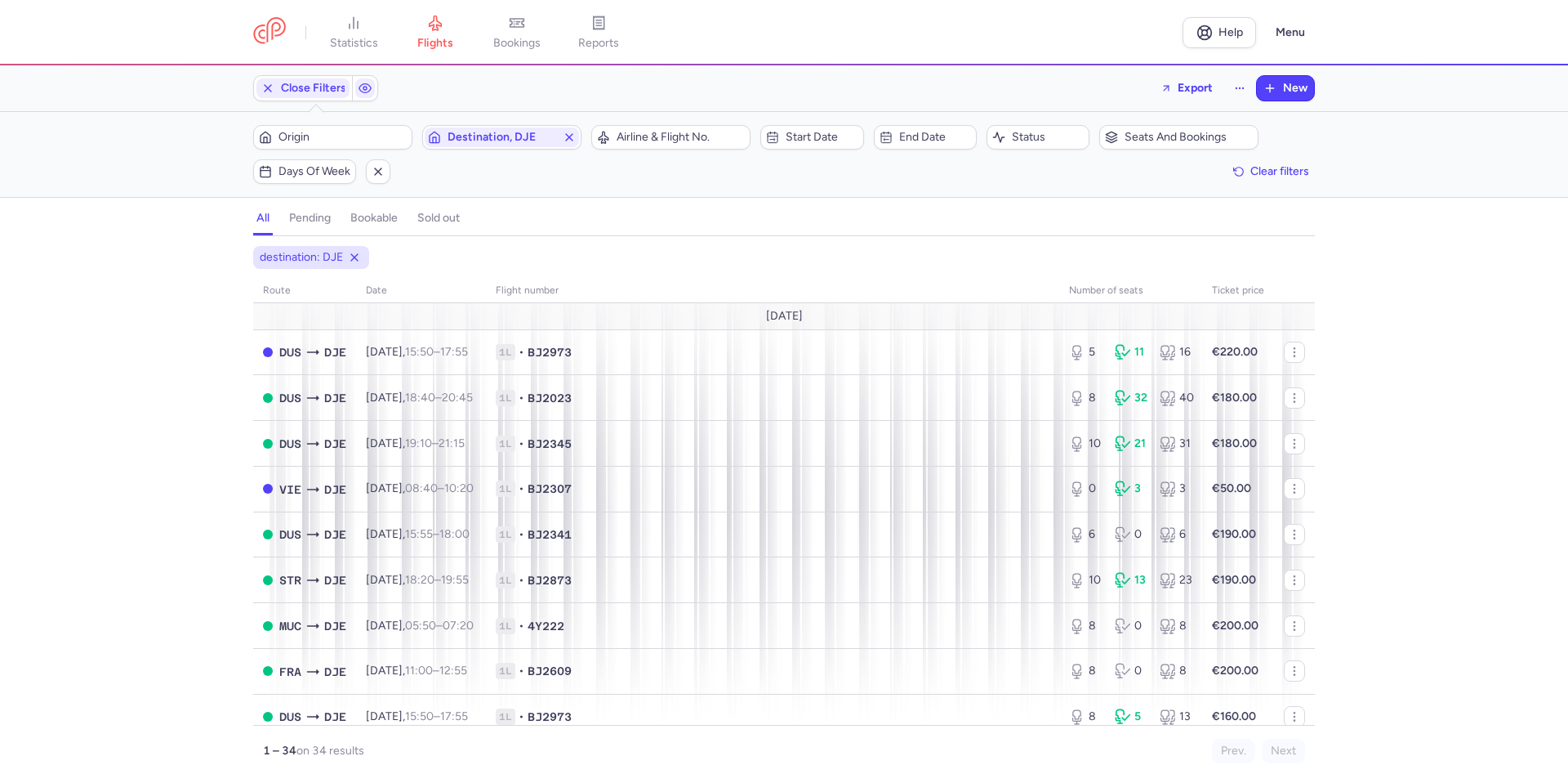
click at [991, 3] on header "statistics flights bookings reports Help Menu" at bounding box center [784, 32] width 1568 height 65
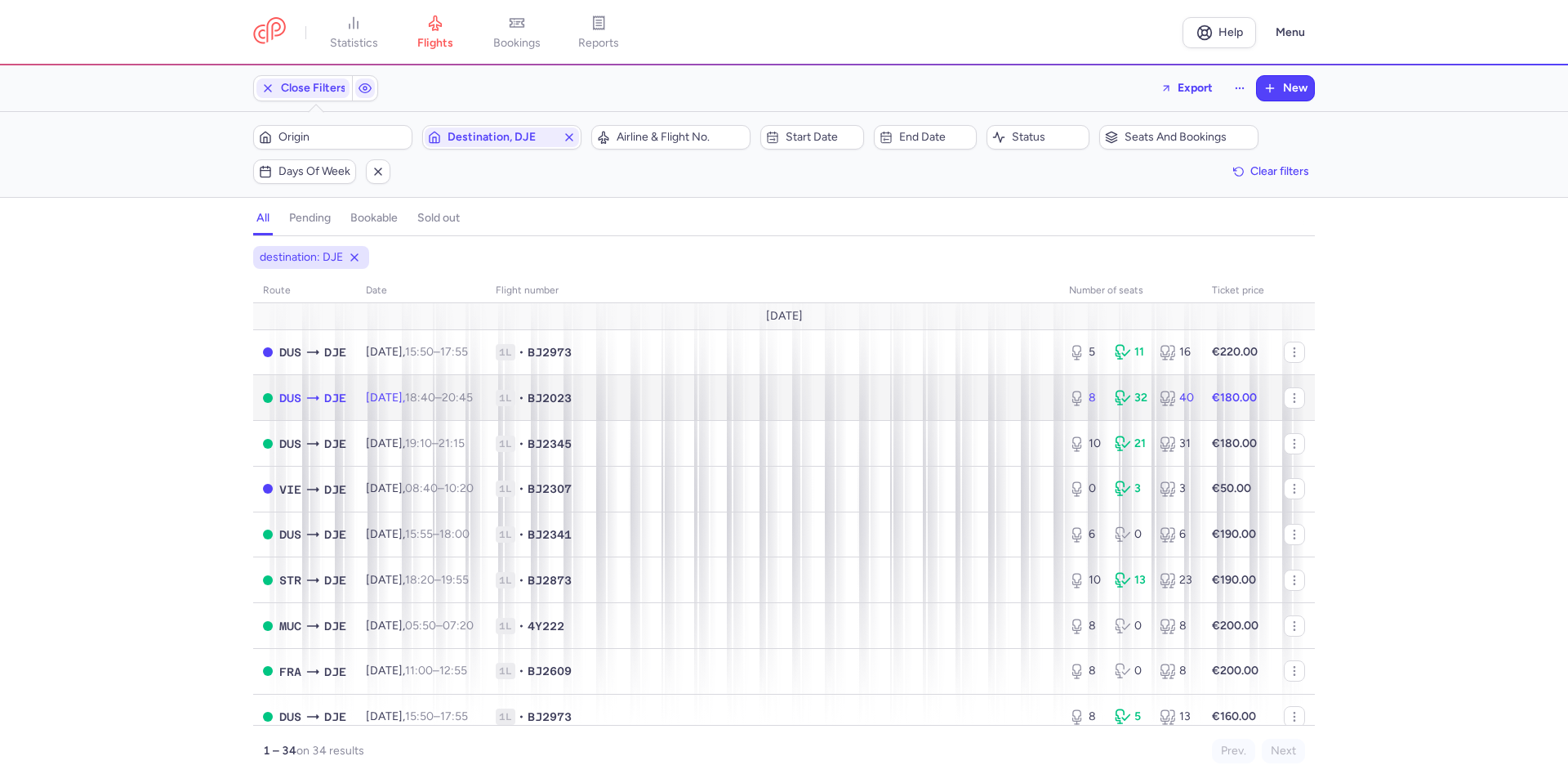
click at [652, 402] on span "1L • BJ2023" at bounding box center [772, 398] width 554 height 17
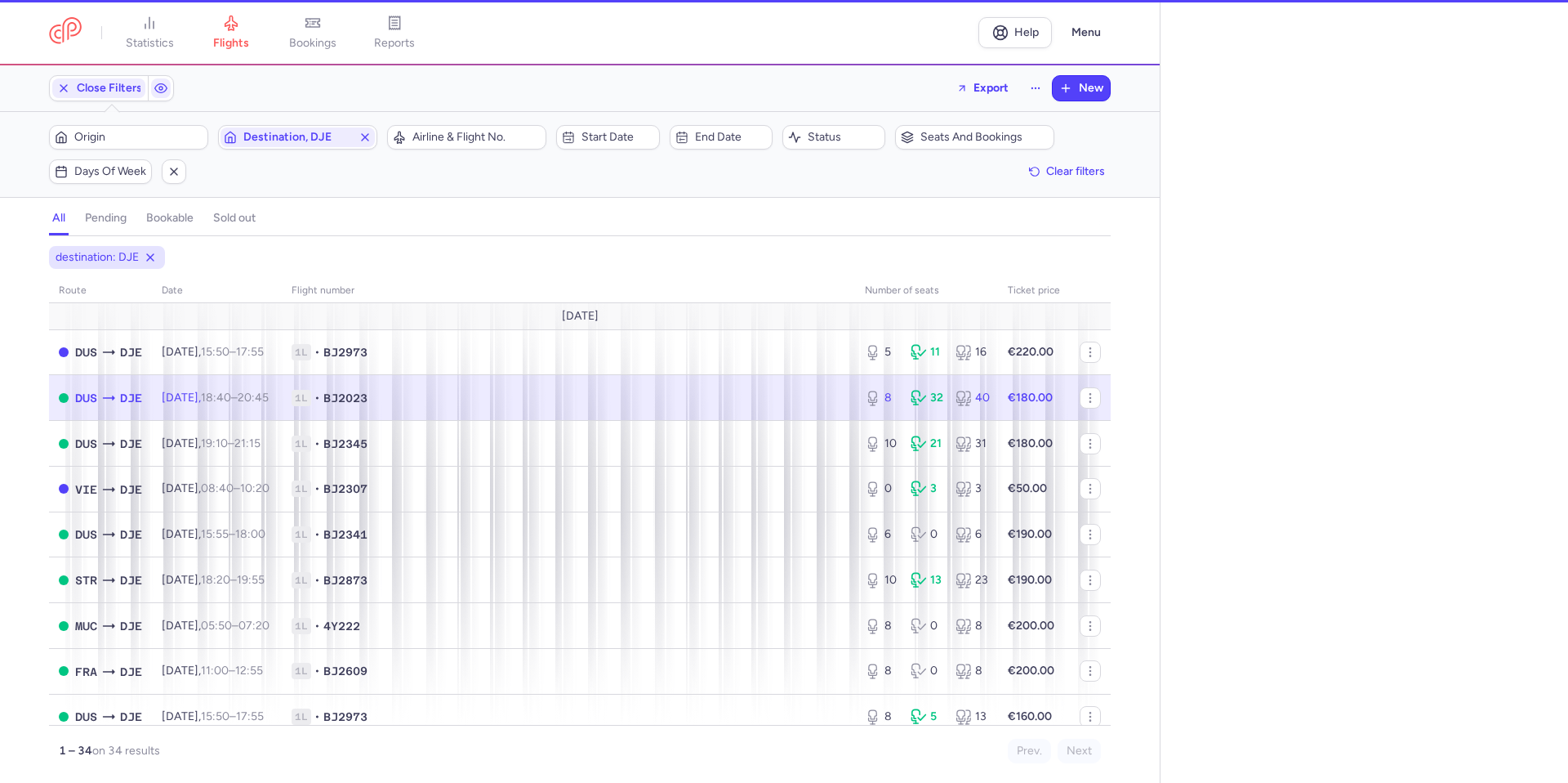
select select "hours"
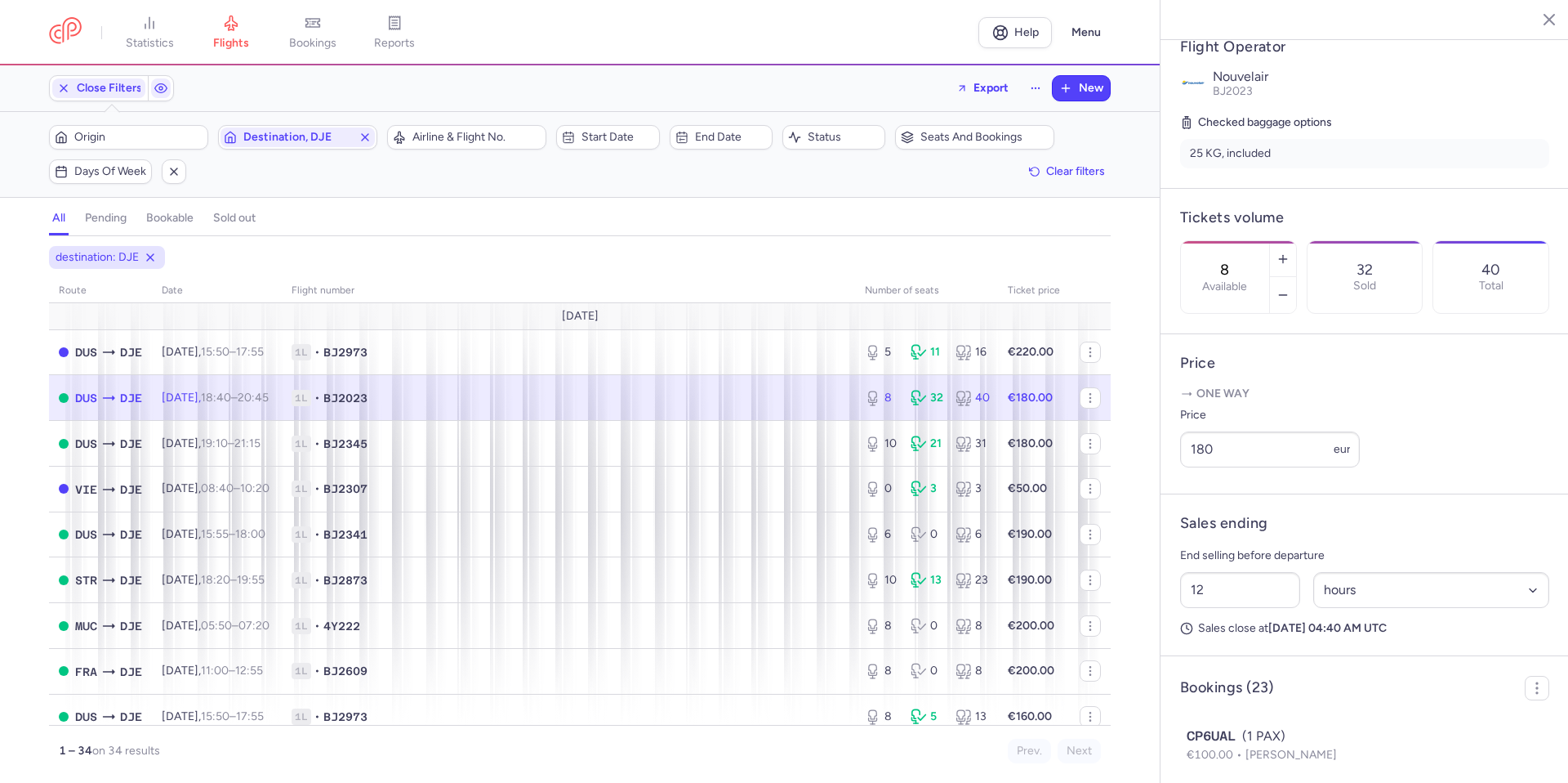
scroll to position [490, 0]
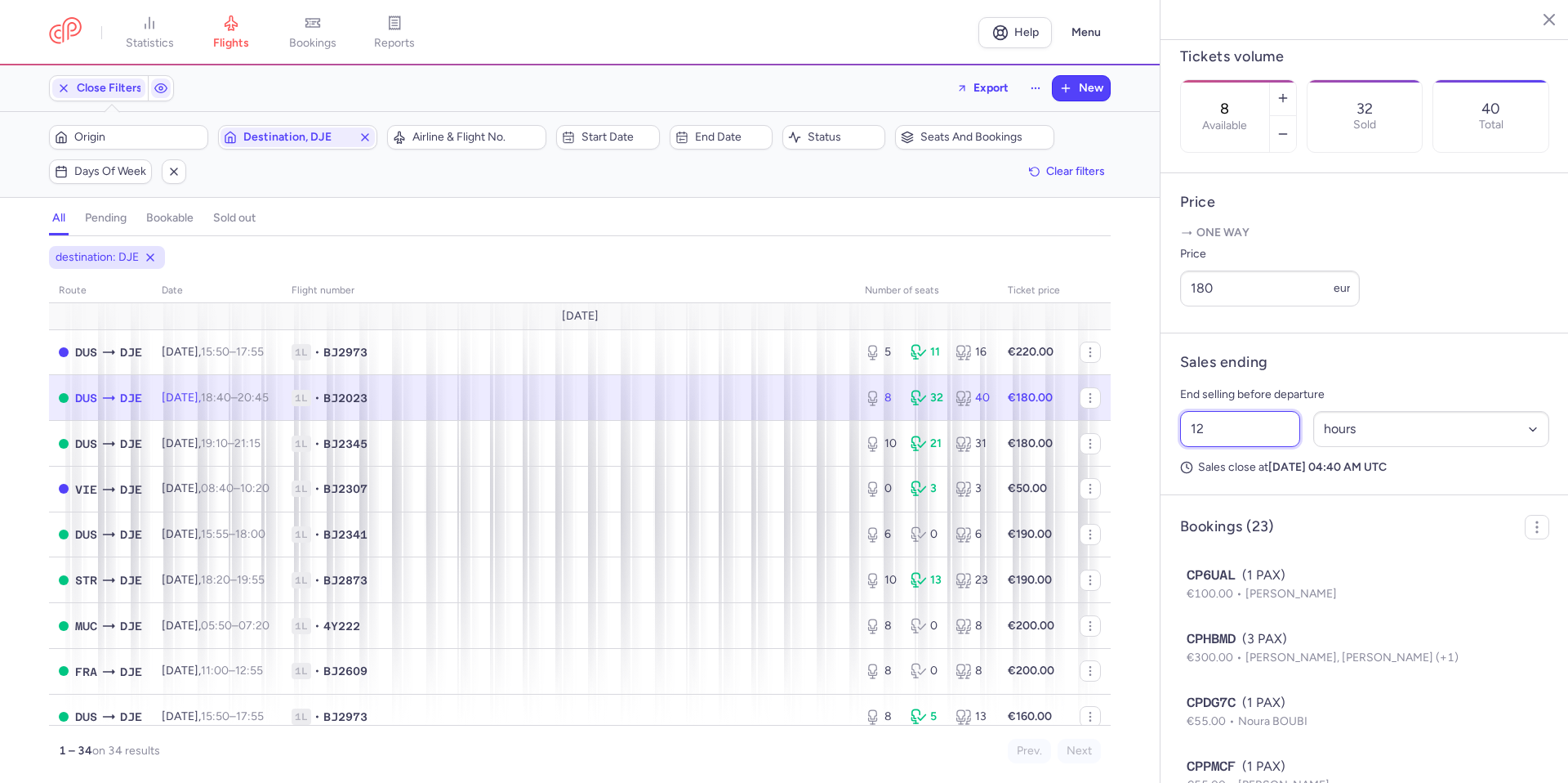
drag, startPoint x: 1235, startPoint y: 473, endPoint x: 1135, endPoint y: 470, distance: 100.0
click at [1135, 470] on div "statistics flights bookings reports Help Menu Close Filters Export New Filters …" at bounding box center [784, 391] width 1568 height 783
type input "20"
click at [1272, 746] on span "Save changes" at bounding box center [1235, 750] width 81 height 15
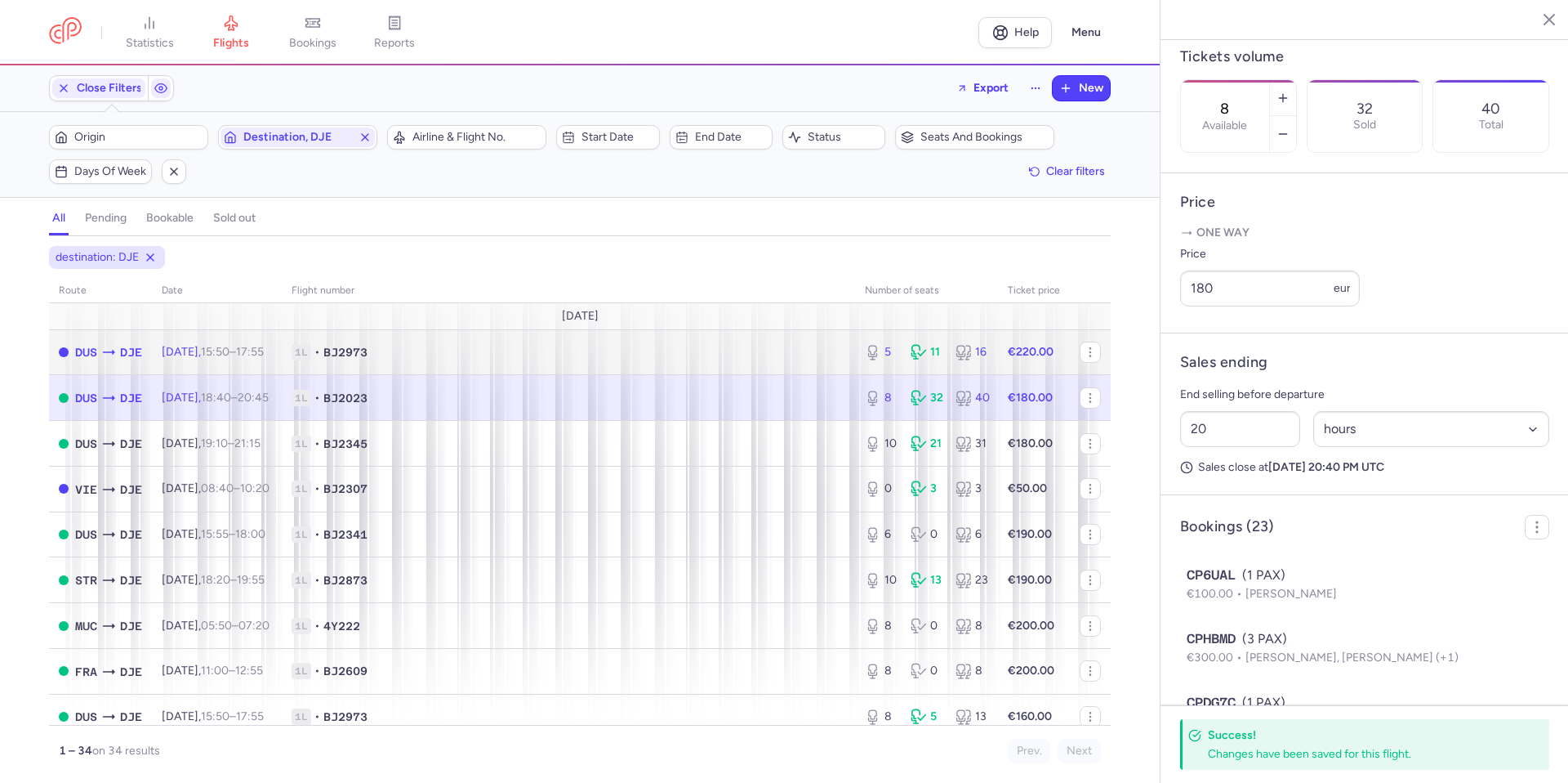
click at [643, 355] on span "1L • BJ2973" at bounding box center [568, 352] width 554 height 17
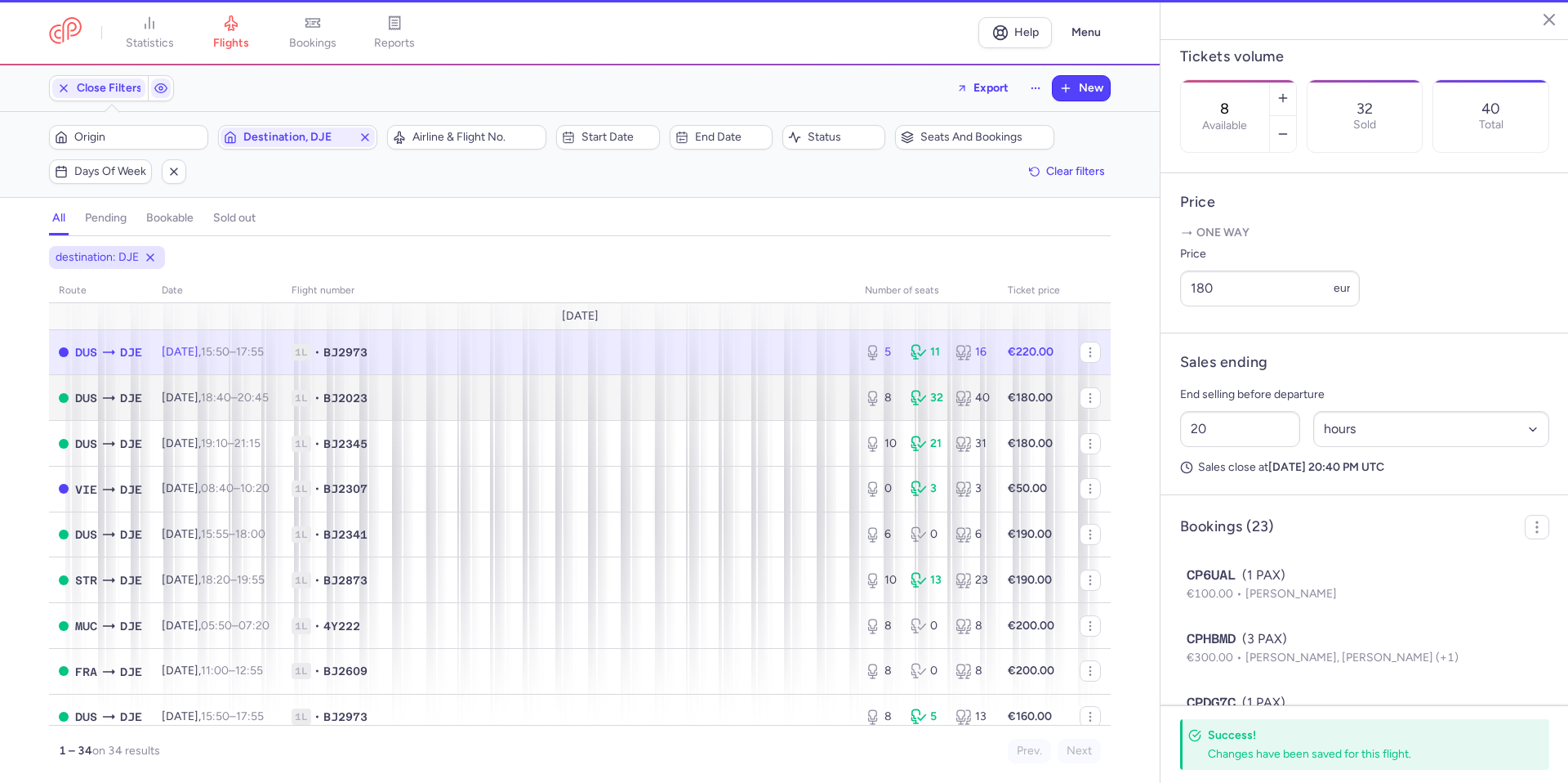
type input "5"
type input "22"
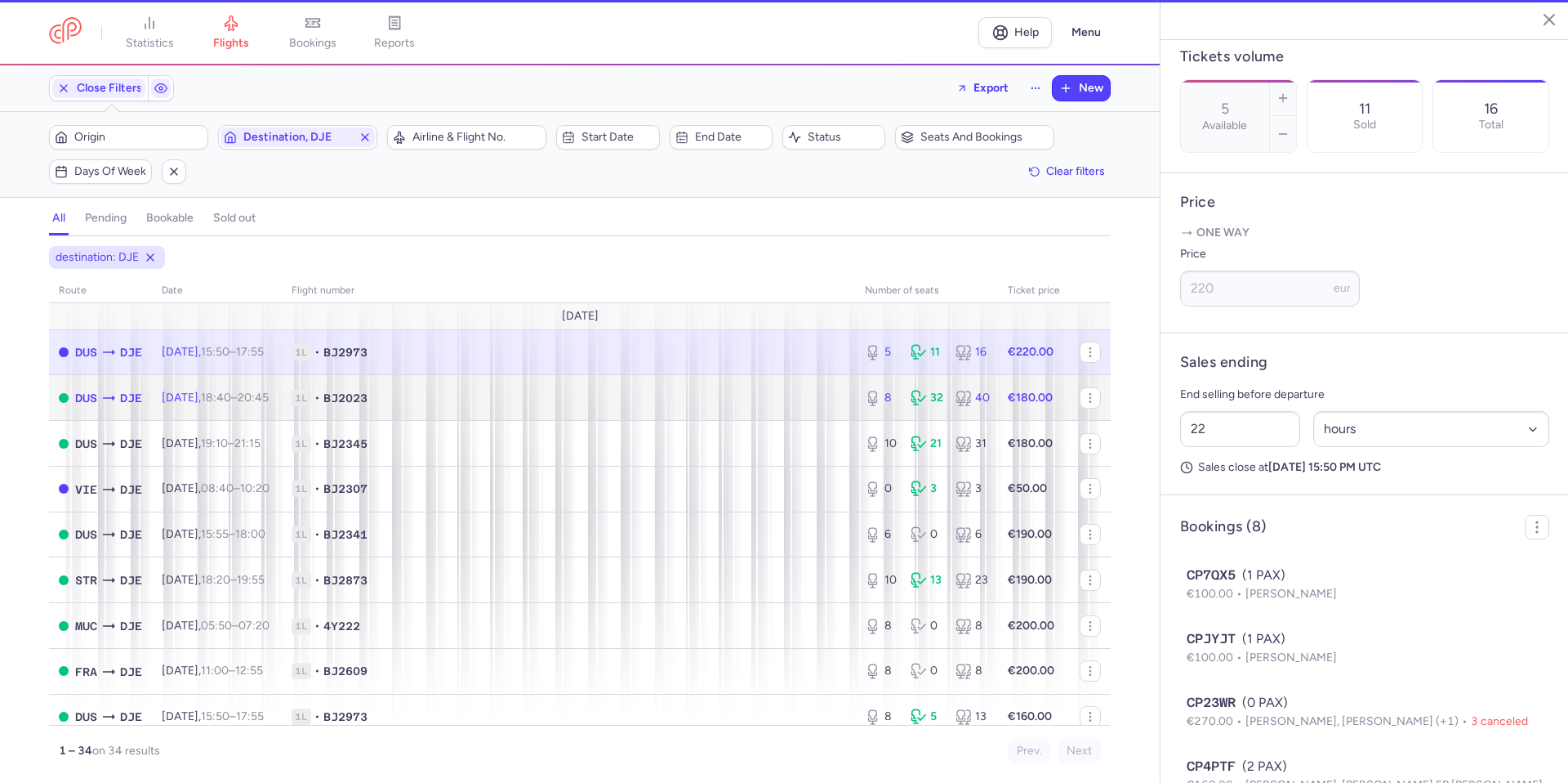
click at [662, 405] on span "1L • BJ2023" at bounding box center [568, 398] width 554 height 17
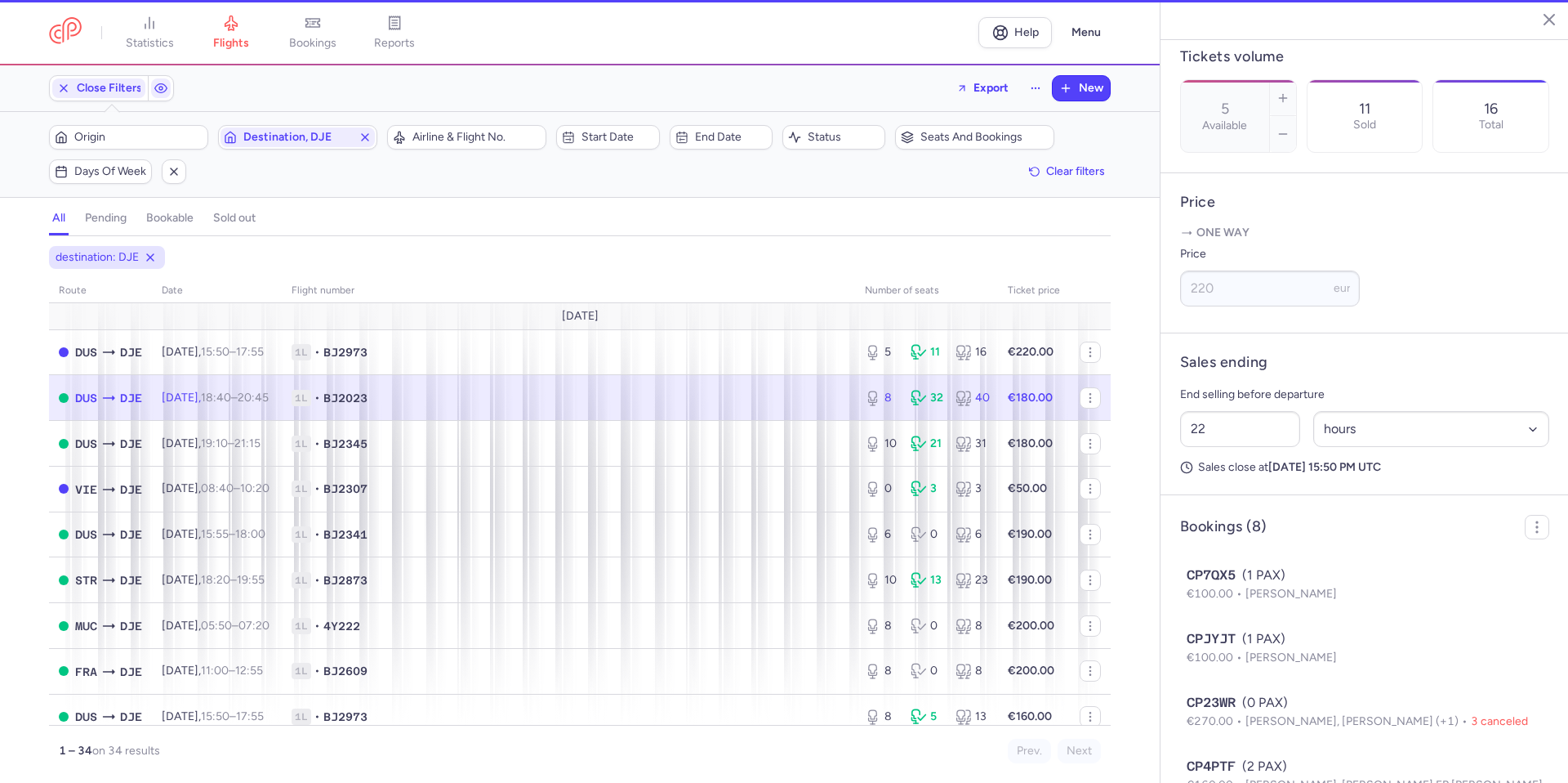
type input "8"
type input "20"
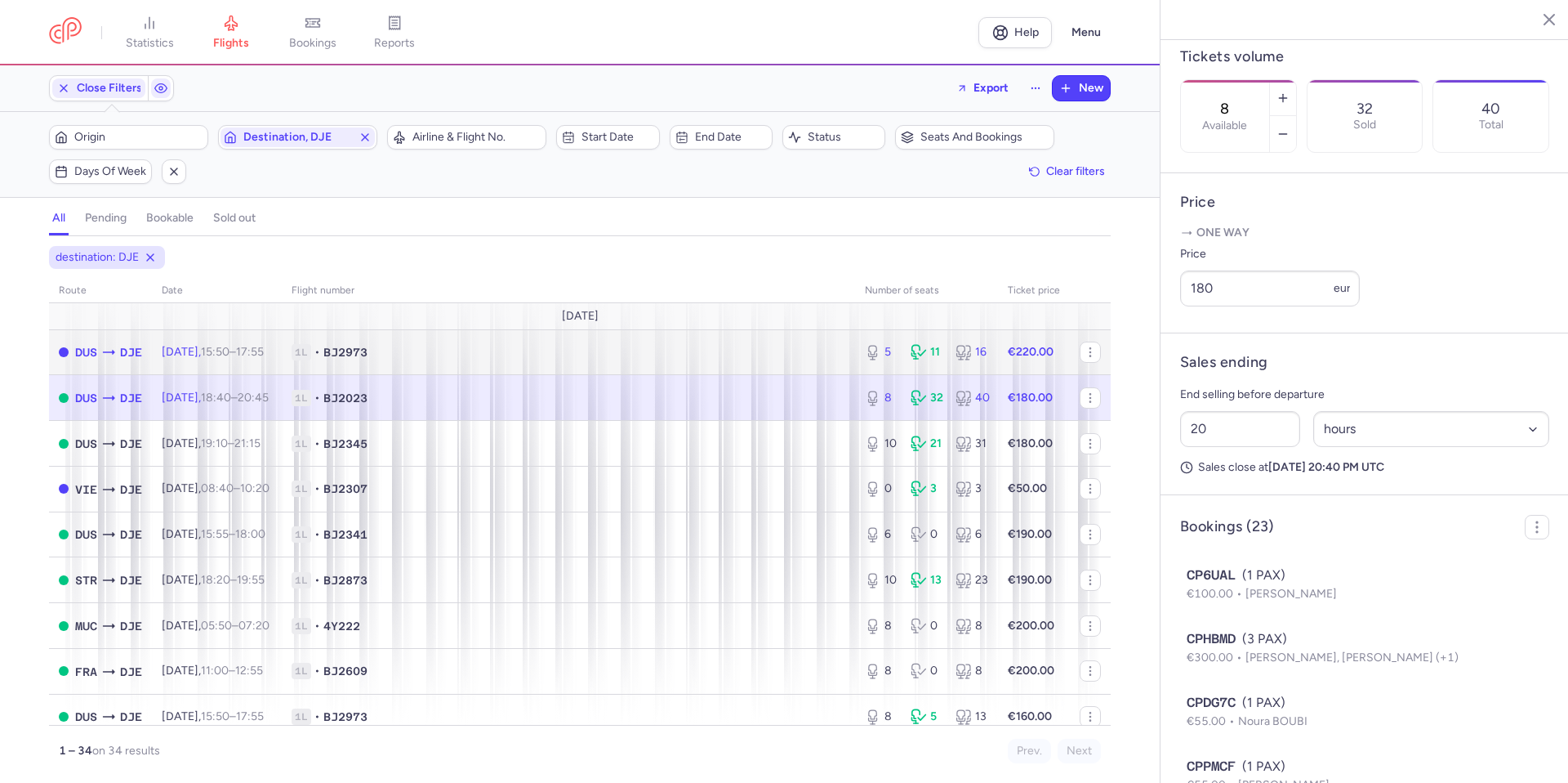
click at [756, 353] on span "1L • BJ2973" at bounding box center [568, 352] width 554 height 17
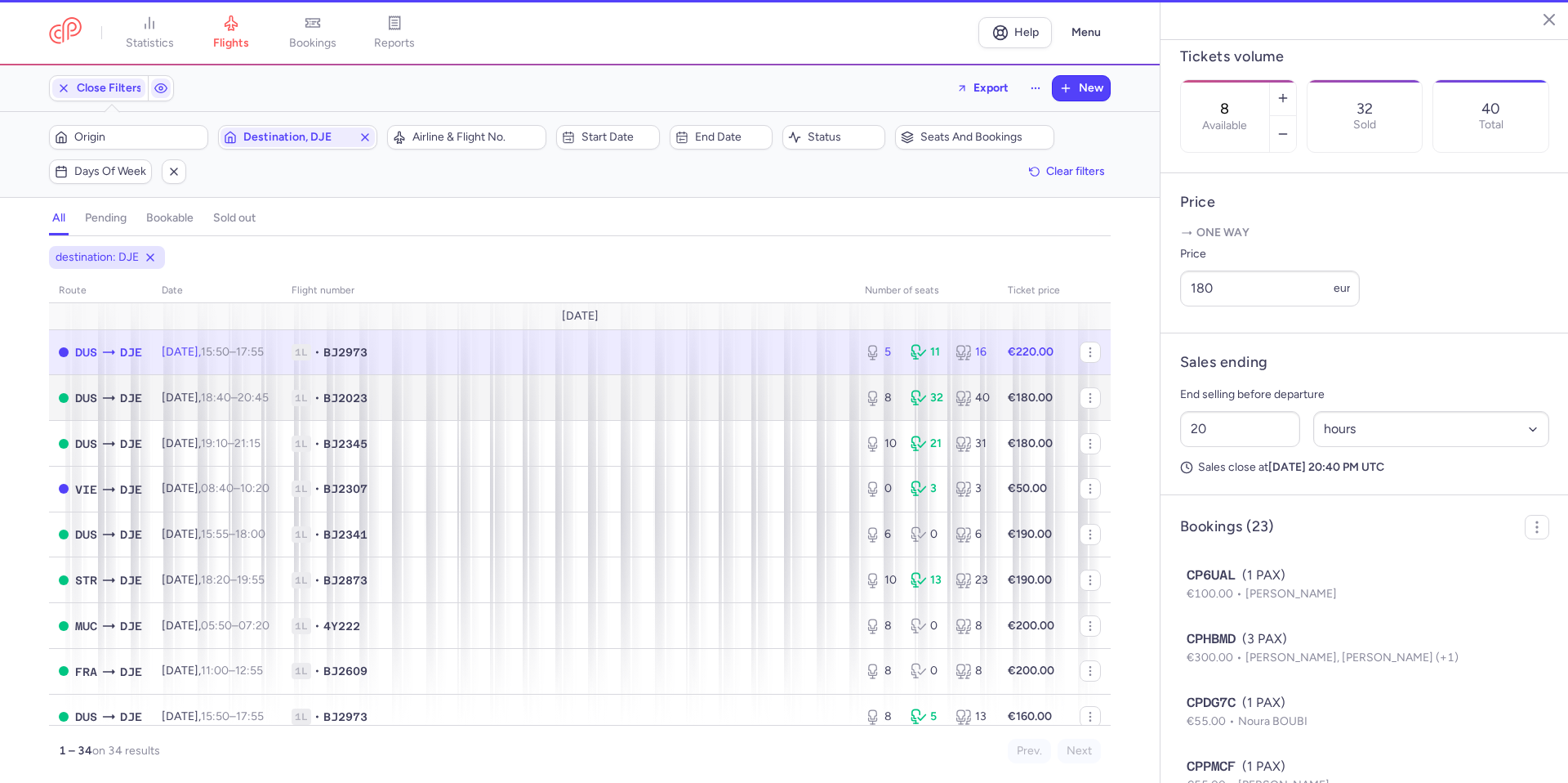
type input "5"
type input "22"
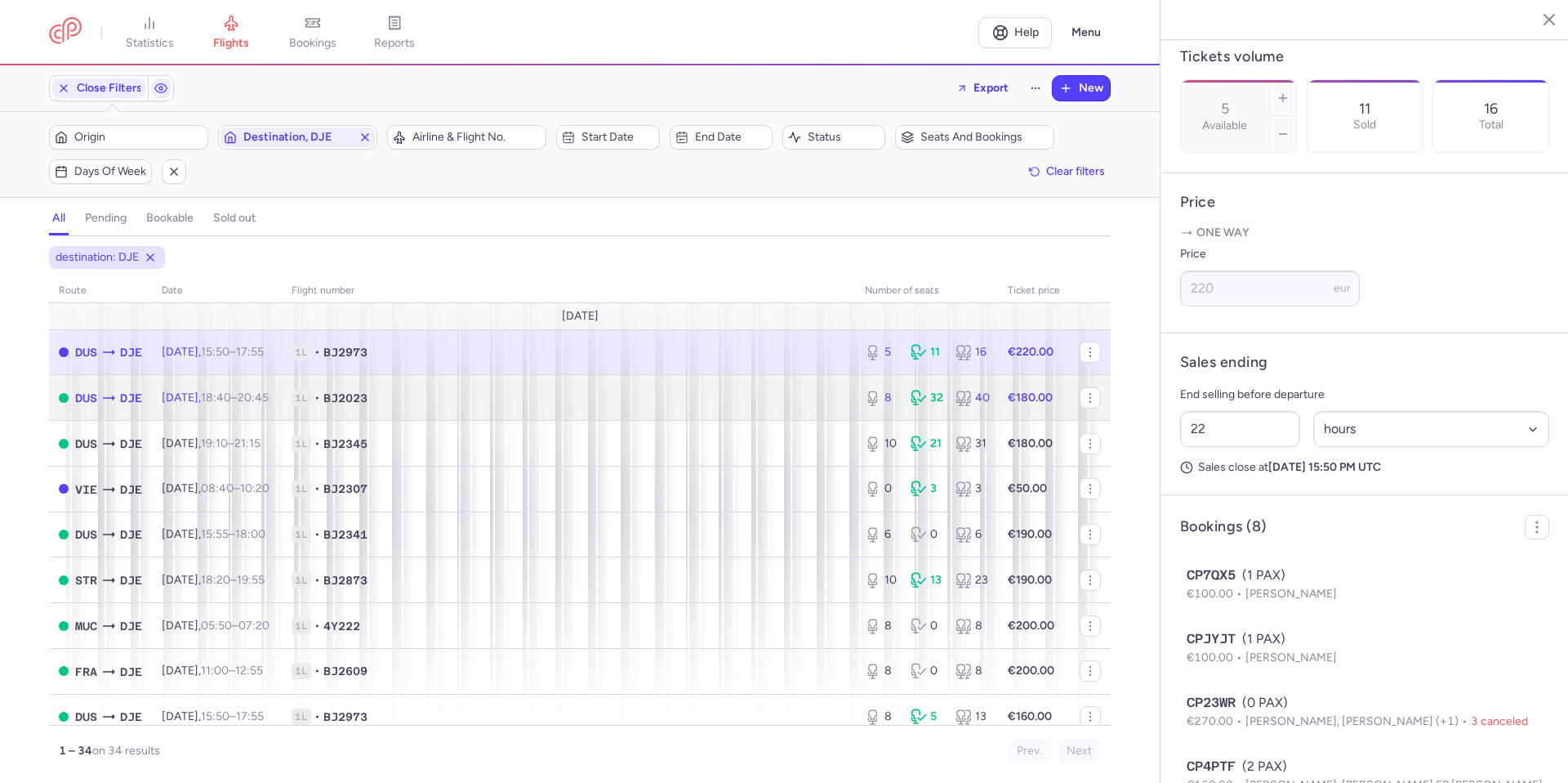
click at [753, 407] on td "1L • BJ2023" at bounding box center [568, 398] width 574 height 46
type input "8"
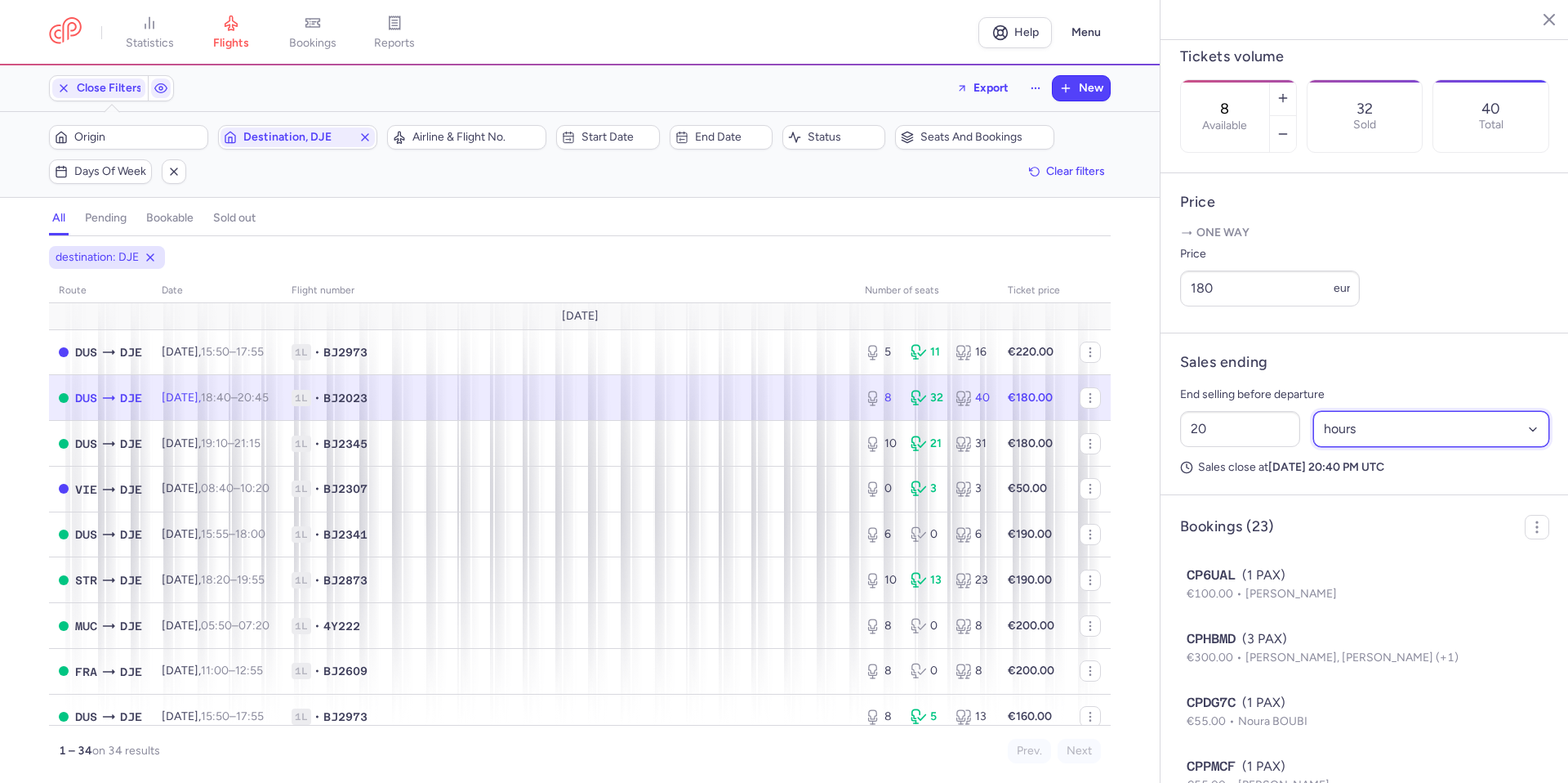
click at [1329, 447] on select "Select an option hours days" at bounding box center [1432, 428] width 237 height 36
click at [1314, 447] on select "Select an option hours days" at bounding box center [1432, 428] width 237 height 36
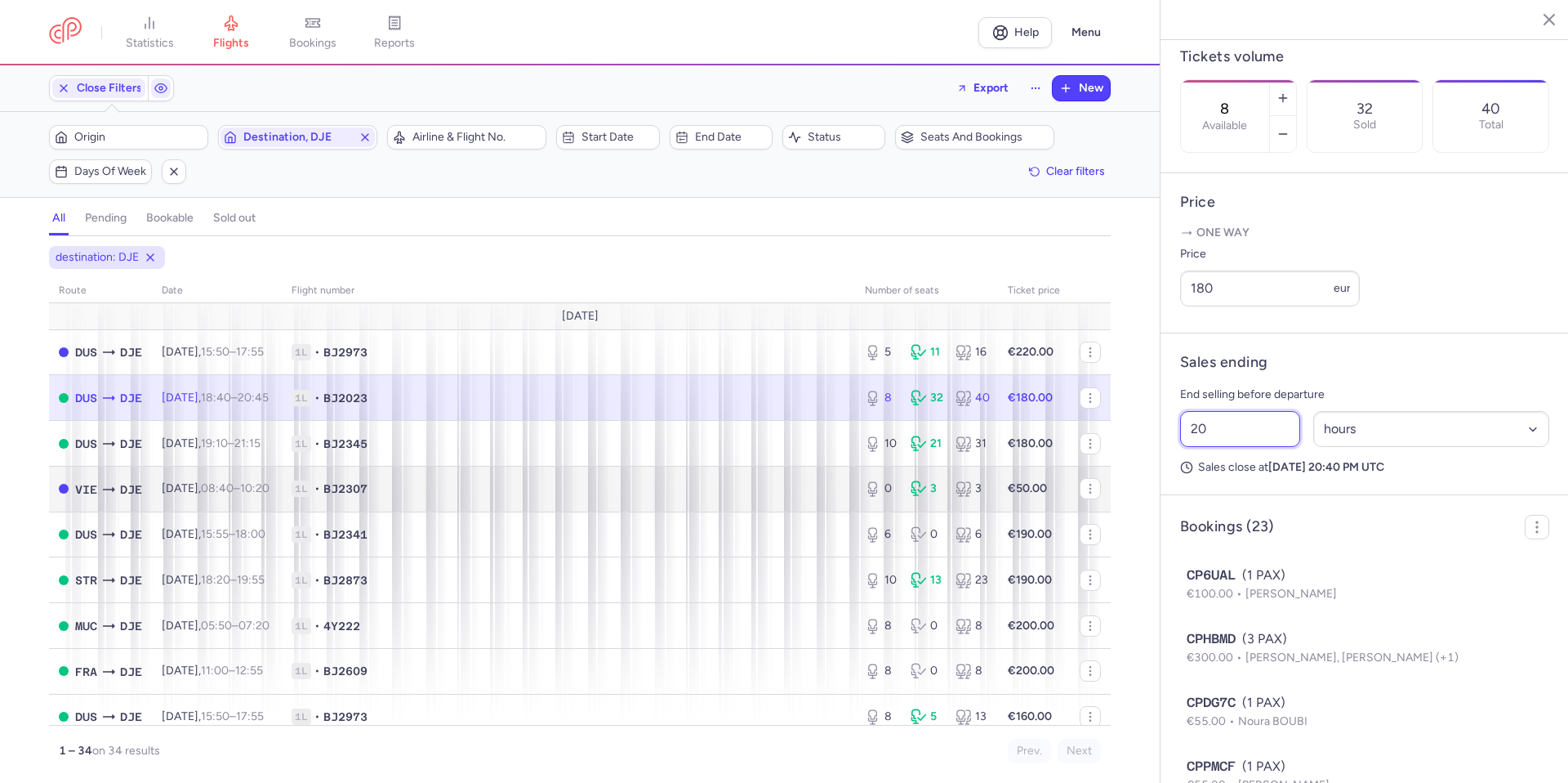
drag, startPoint x: 1235, startPoint y: 473, endPoint x: 1012, endPoint y: 480, distance: 223.1
click at [1014, 482] on div "statistics flights bookings reports Help Menu Close Filters Export New Filters …" at bounding box center [784, 391] width 1568 height 783
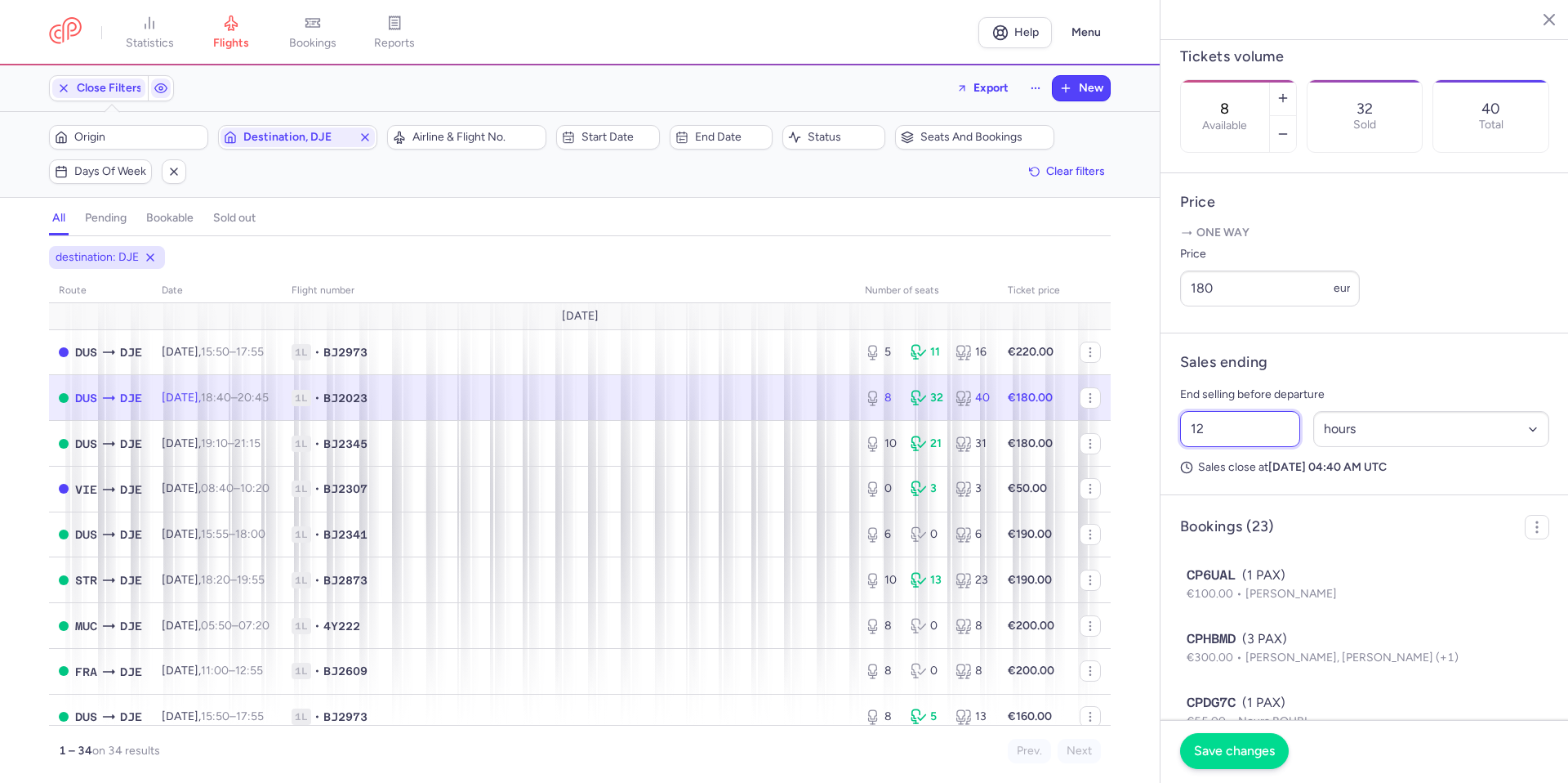
type input "12"
click at [1237, 754] on span "Save changes" at bounding box center [1235, 750] width 81 height 15
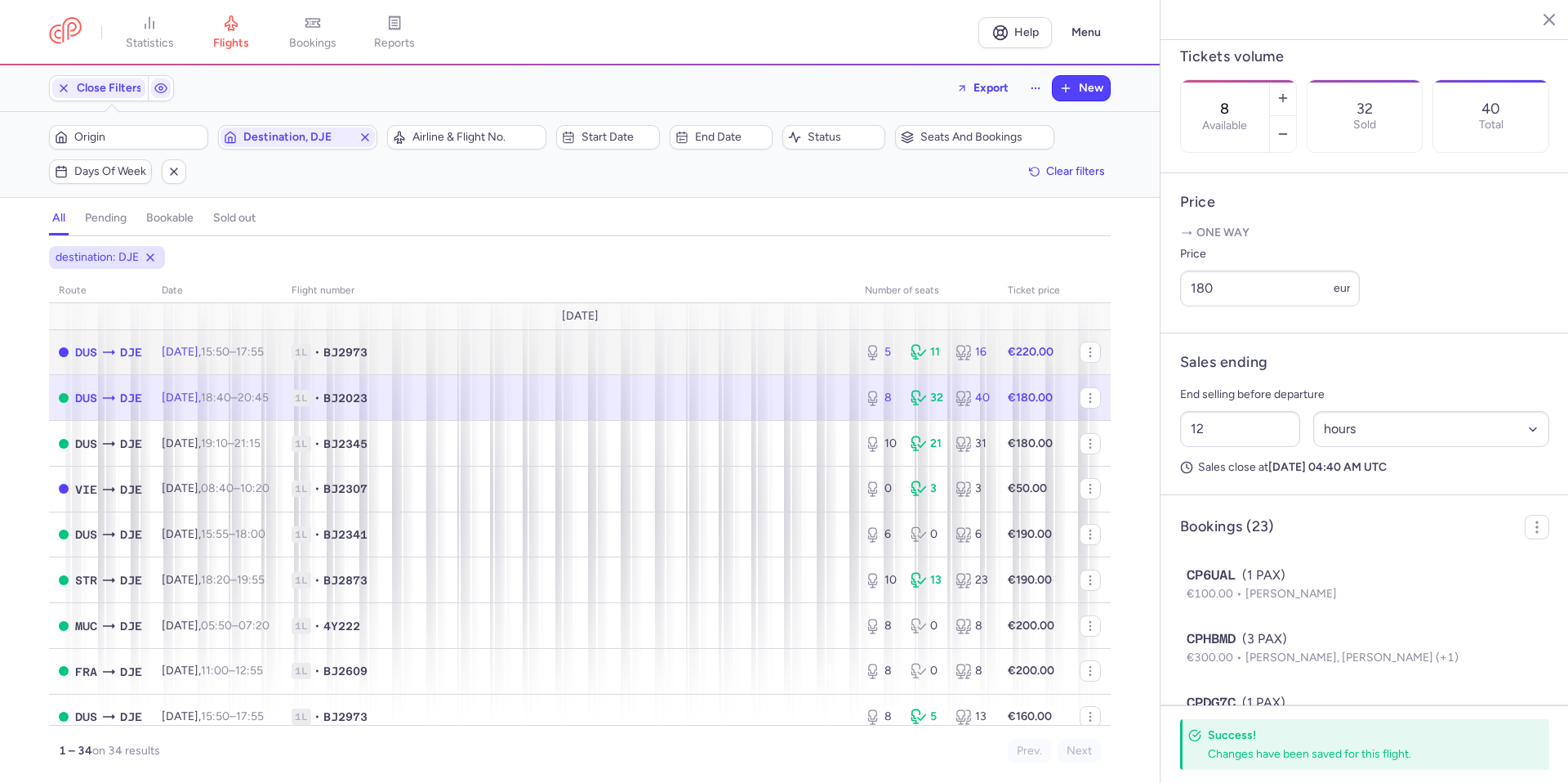
click at [723, 360] on span "1L • BJ2973" at bounding box center [568, 352] width 554 height 17
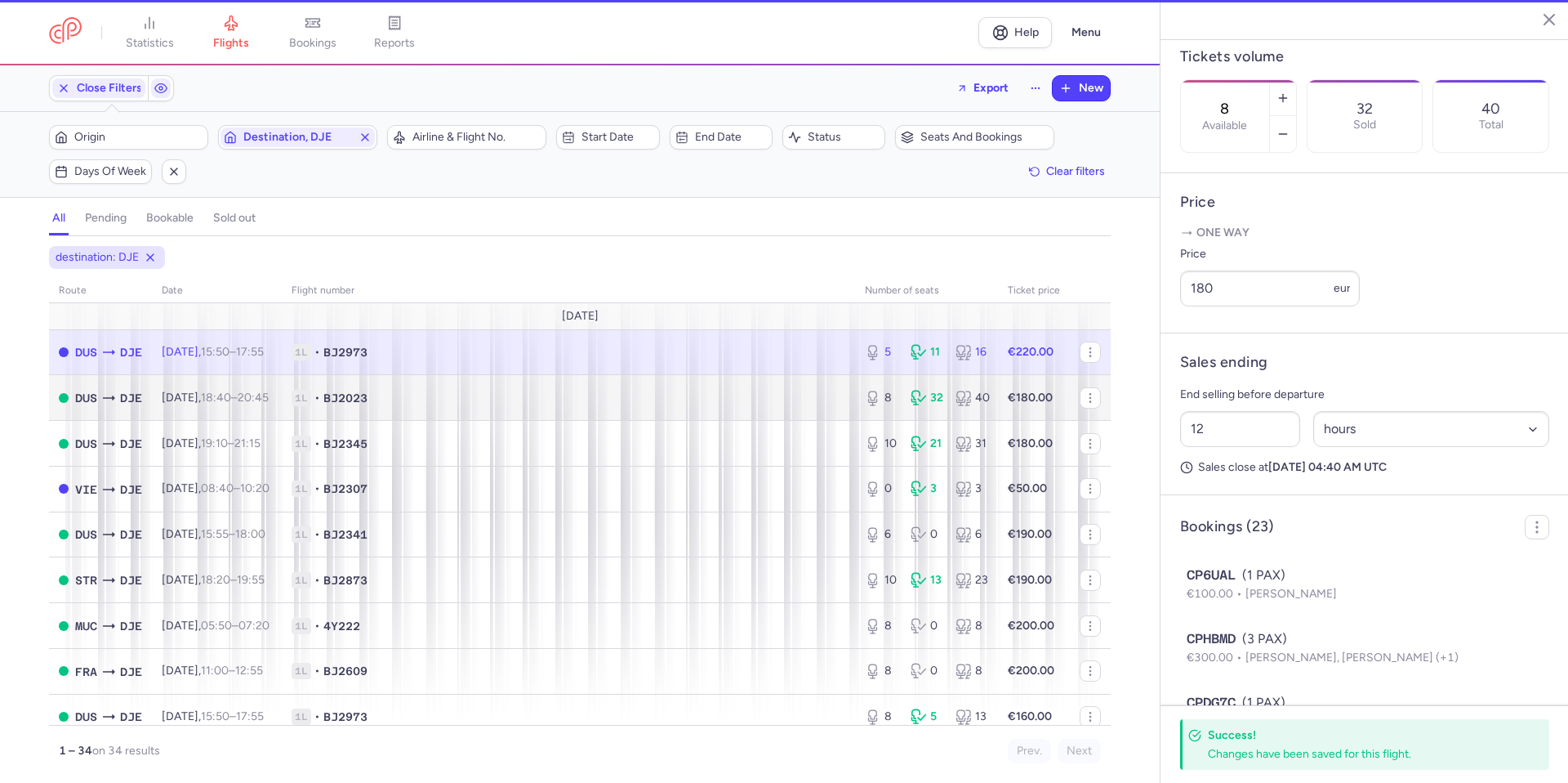
type input "5"
type input "22"
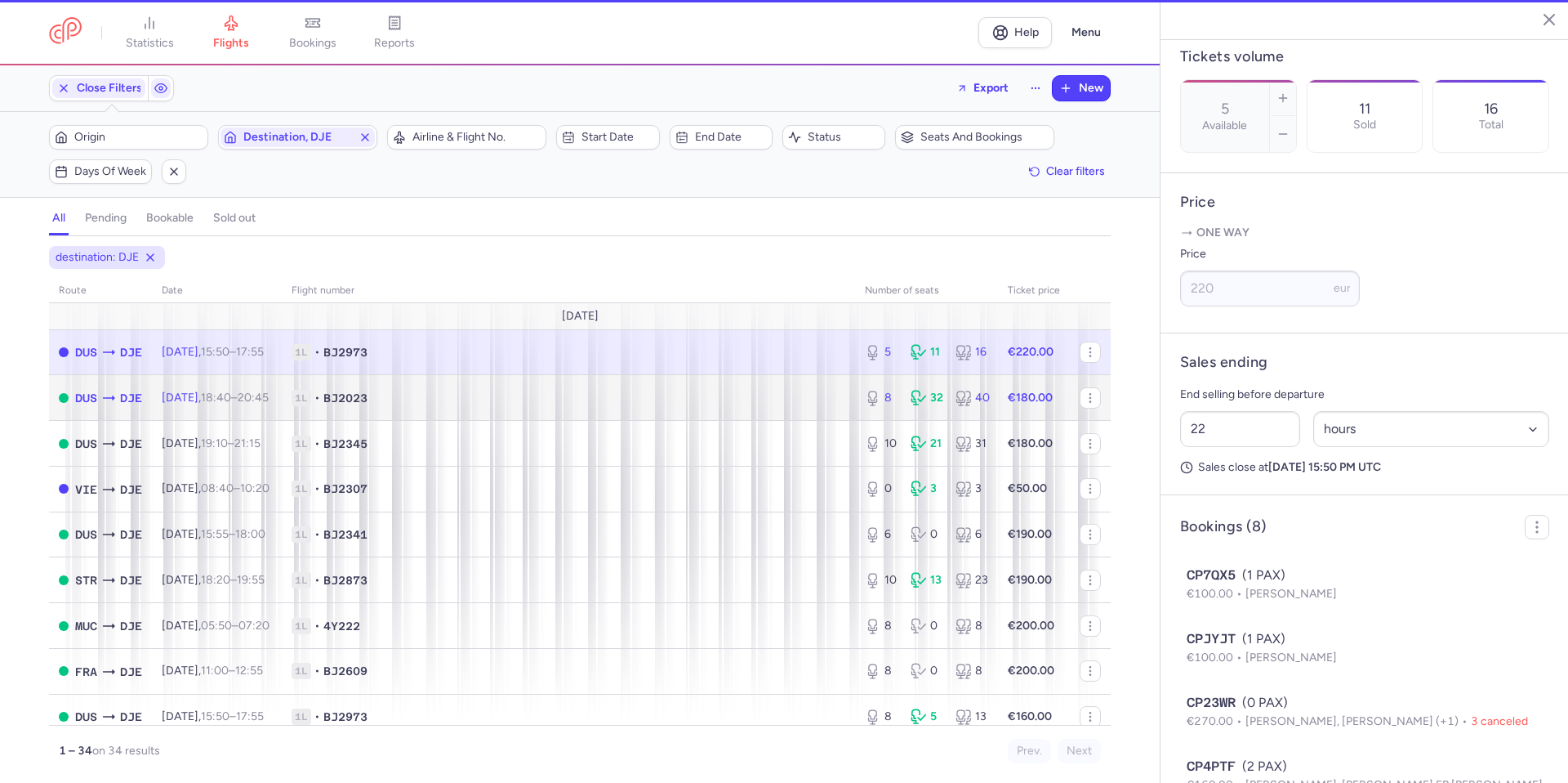
click at [727, 408] on td "1L • BJ2023" at bounding box center [568, 398] width 574 height 46
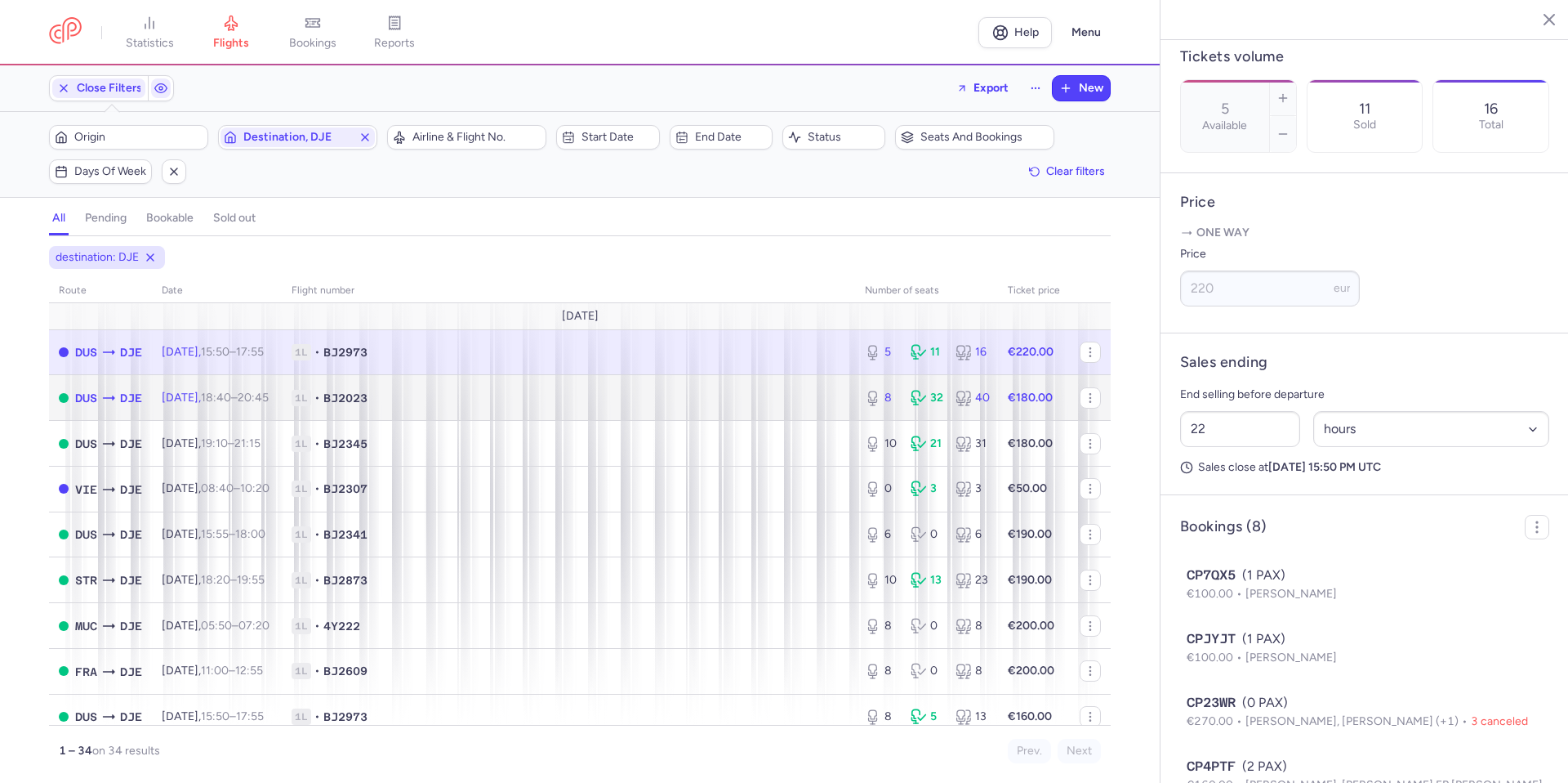
type input "8"
type input "12"
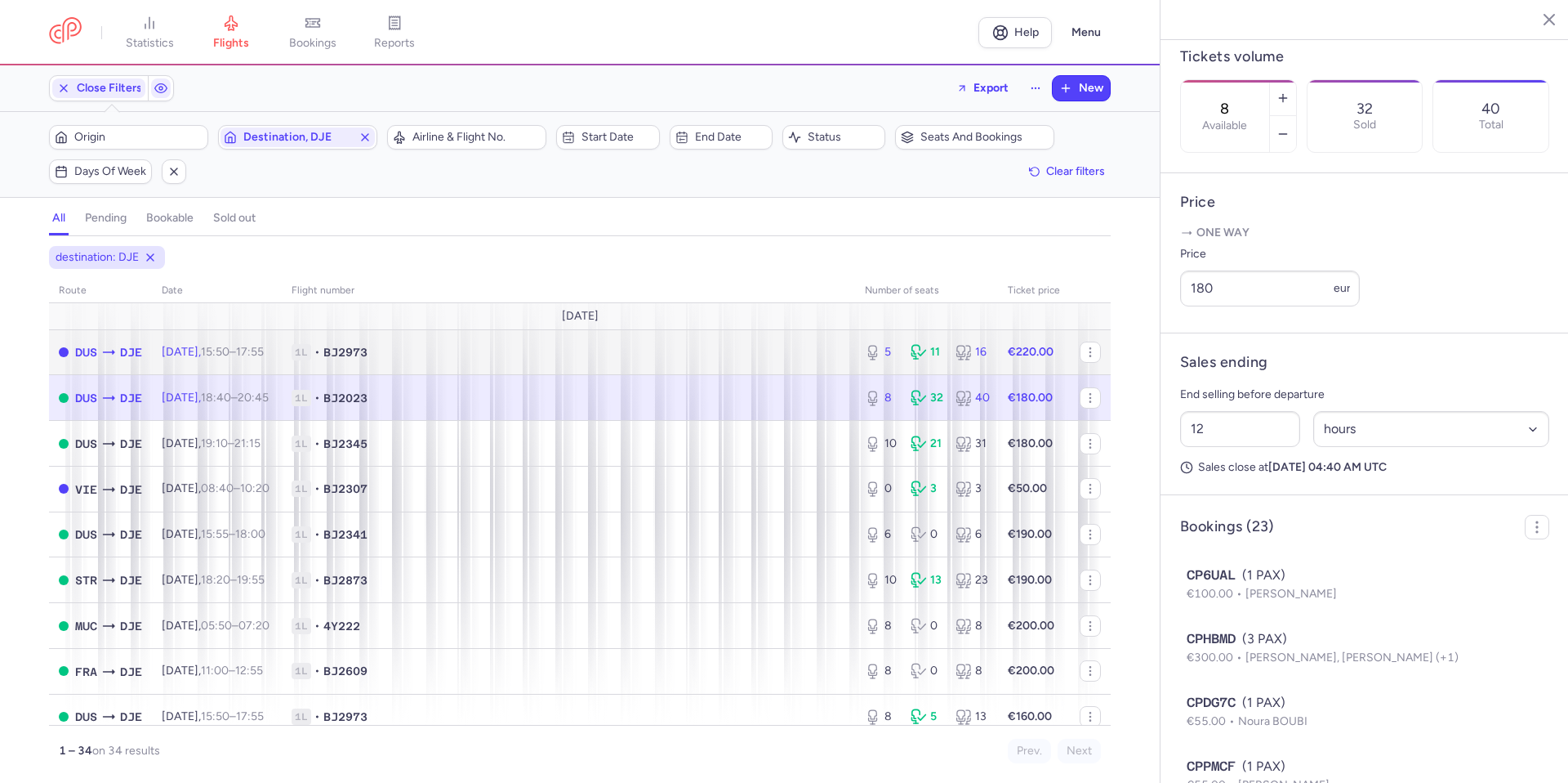
click at [794, 346] on span "1L • BJ2973" at bounding box center [568, 352] width 554 height 17
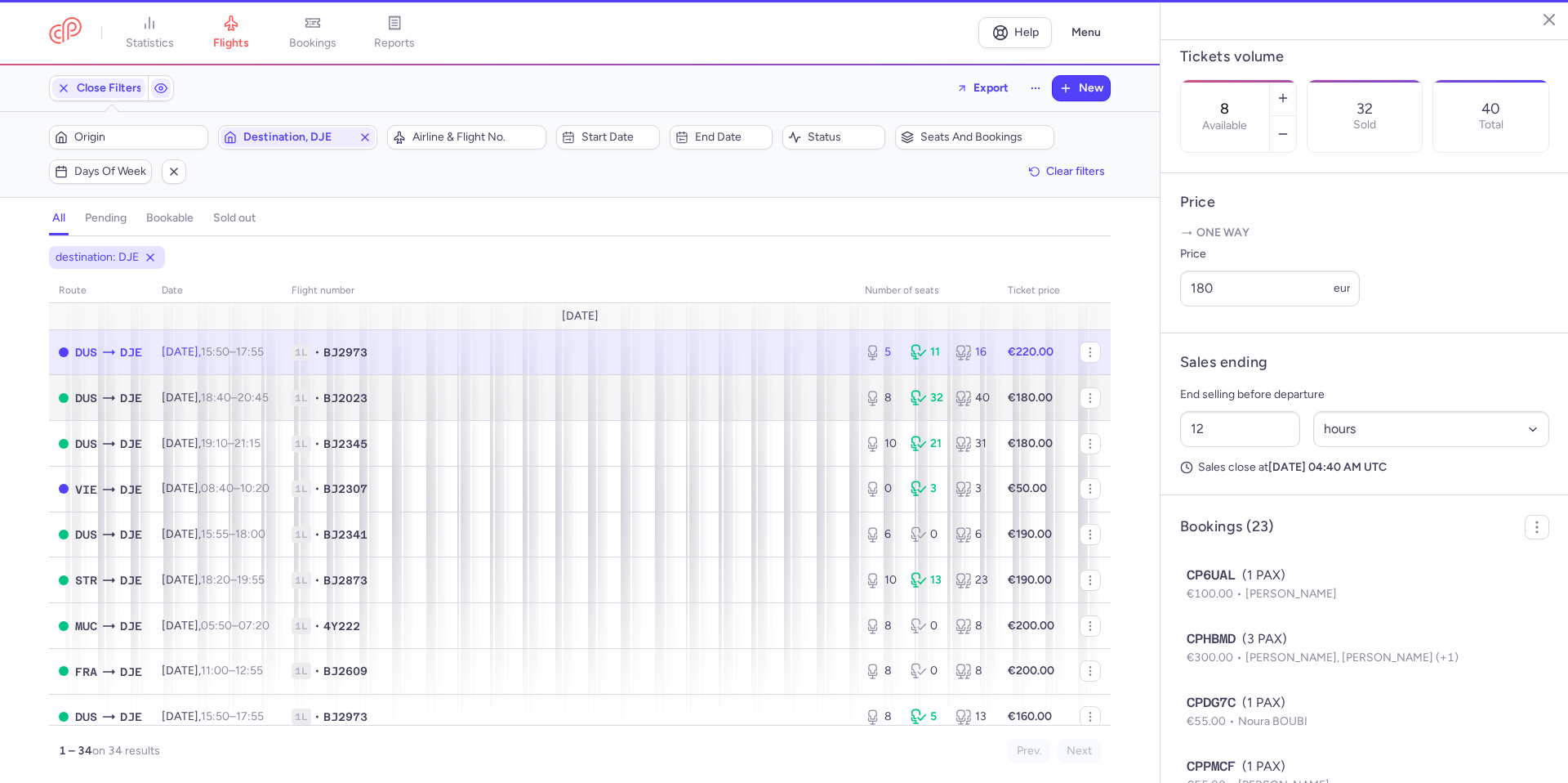
type input "5"
type input "22"
click at [783, 390] on span "1L • BJ2023" at bounding box center [568, 398] width 554 height 17
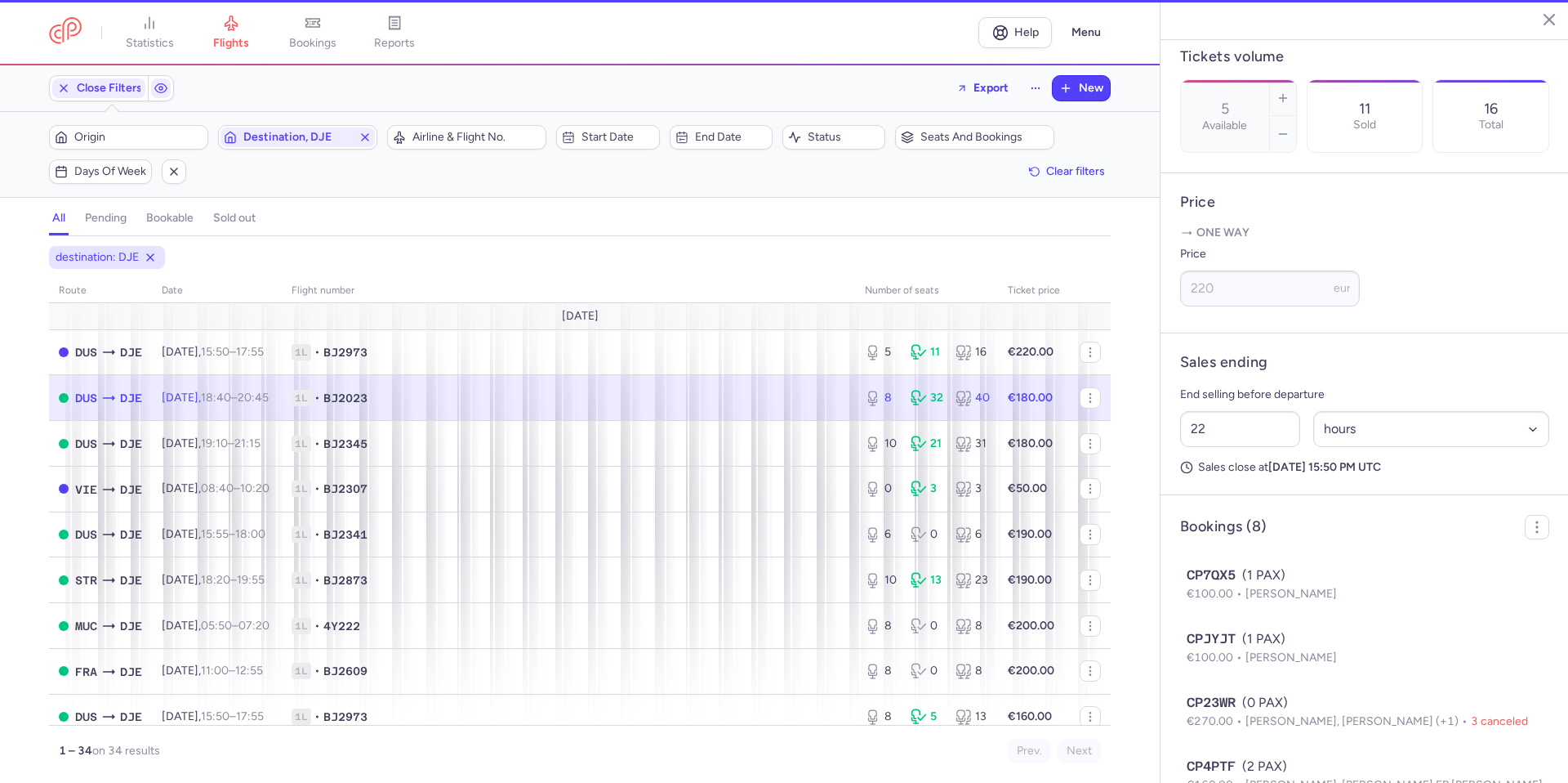
type input "8"
type input "12"
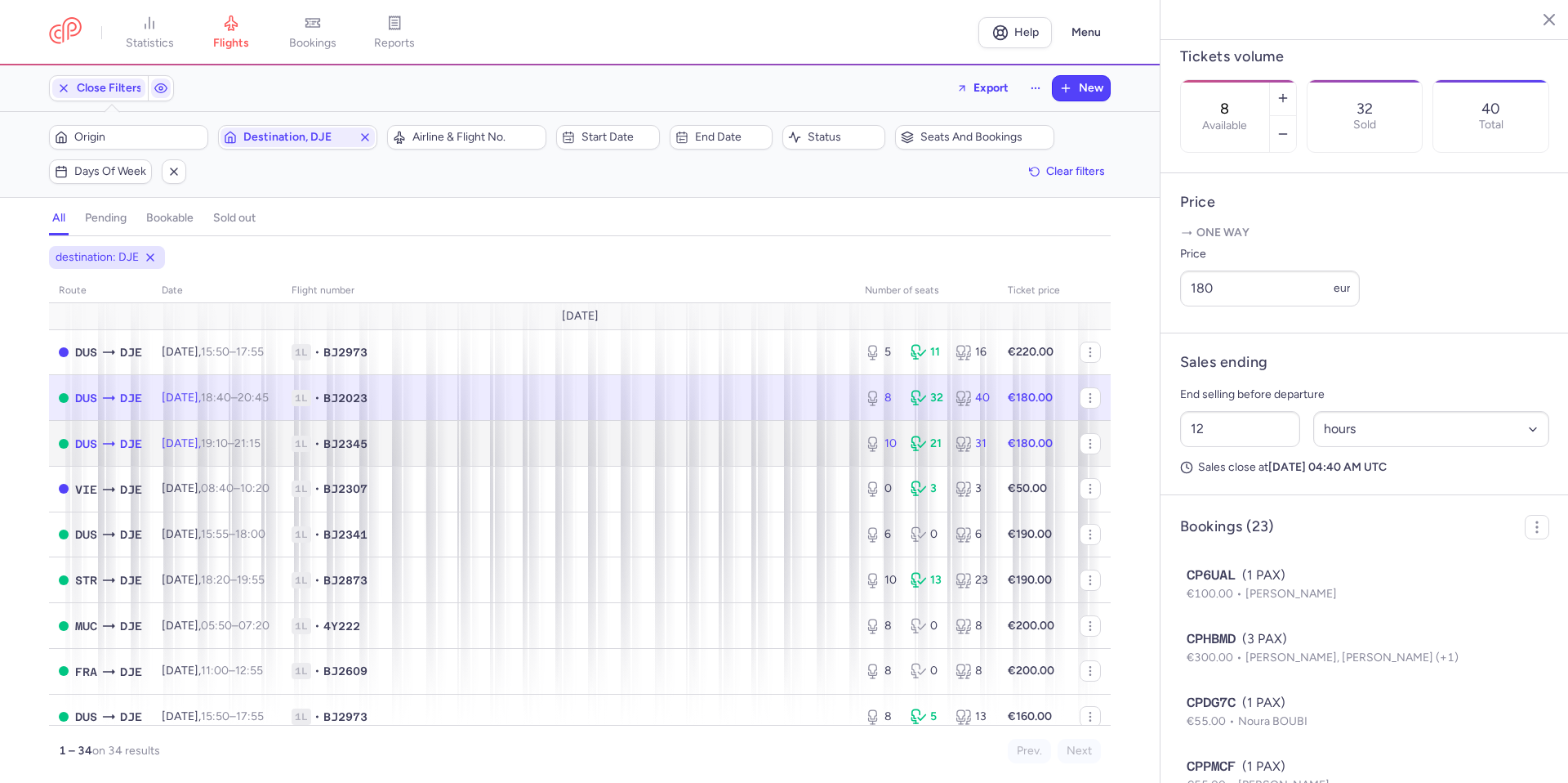
click at [701, 451] on span "1L • BJ2345" at bounding box center [568, 443] width 554 height 17
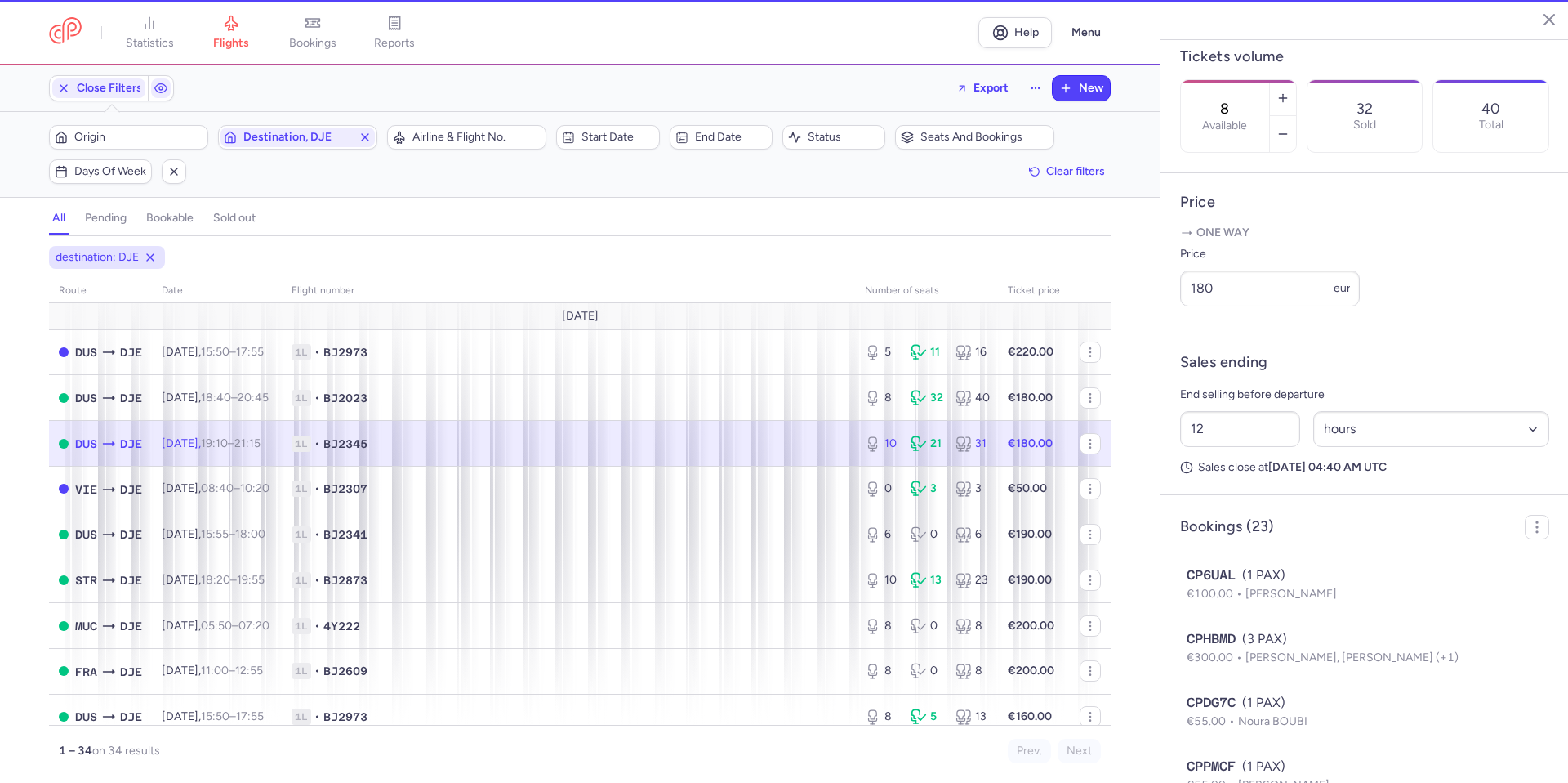
type input "10"
type input "1"
select select "days"
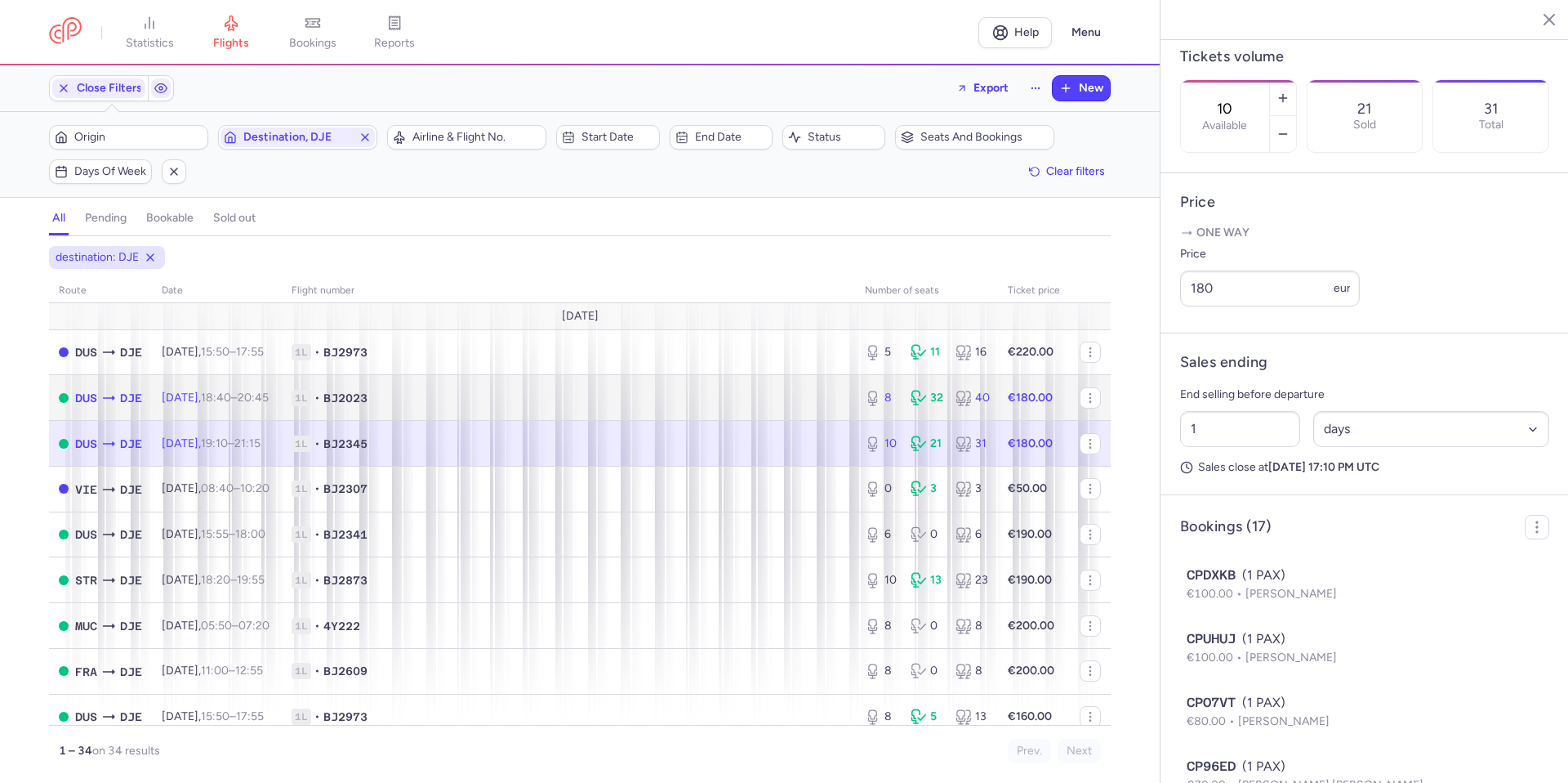
click at [643, 394] on span "1L • BJ2023" at bounding box center [568, 398] width 554 height 17
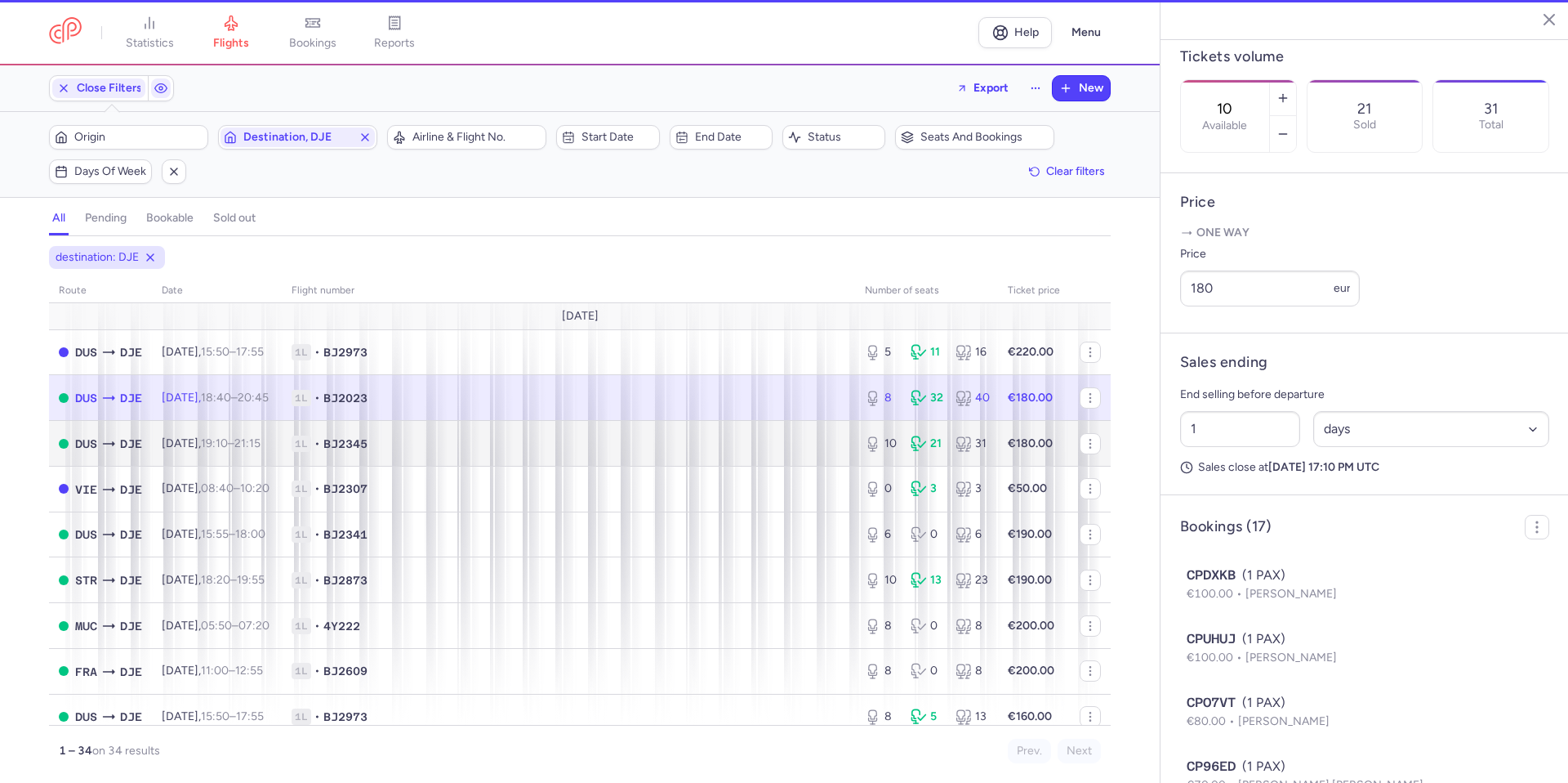
type input "8"
type input "12"
select select "hours"
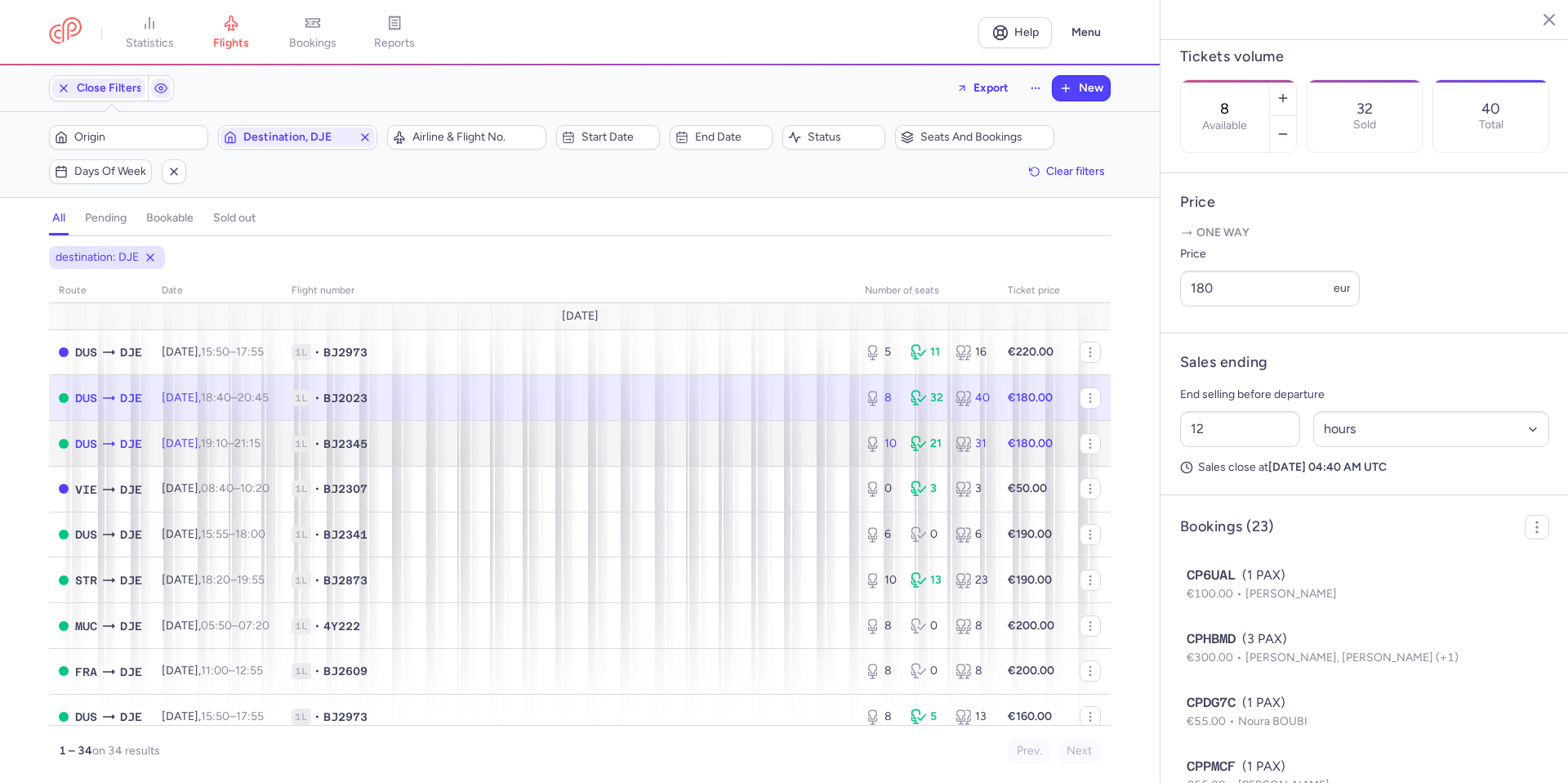
click at [610, 445] on span "1L • BJ2345" at bounding box center [568, 443] width 554 height 17
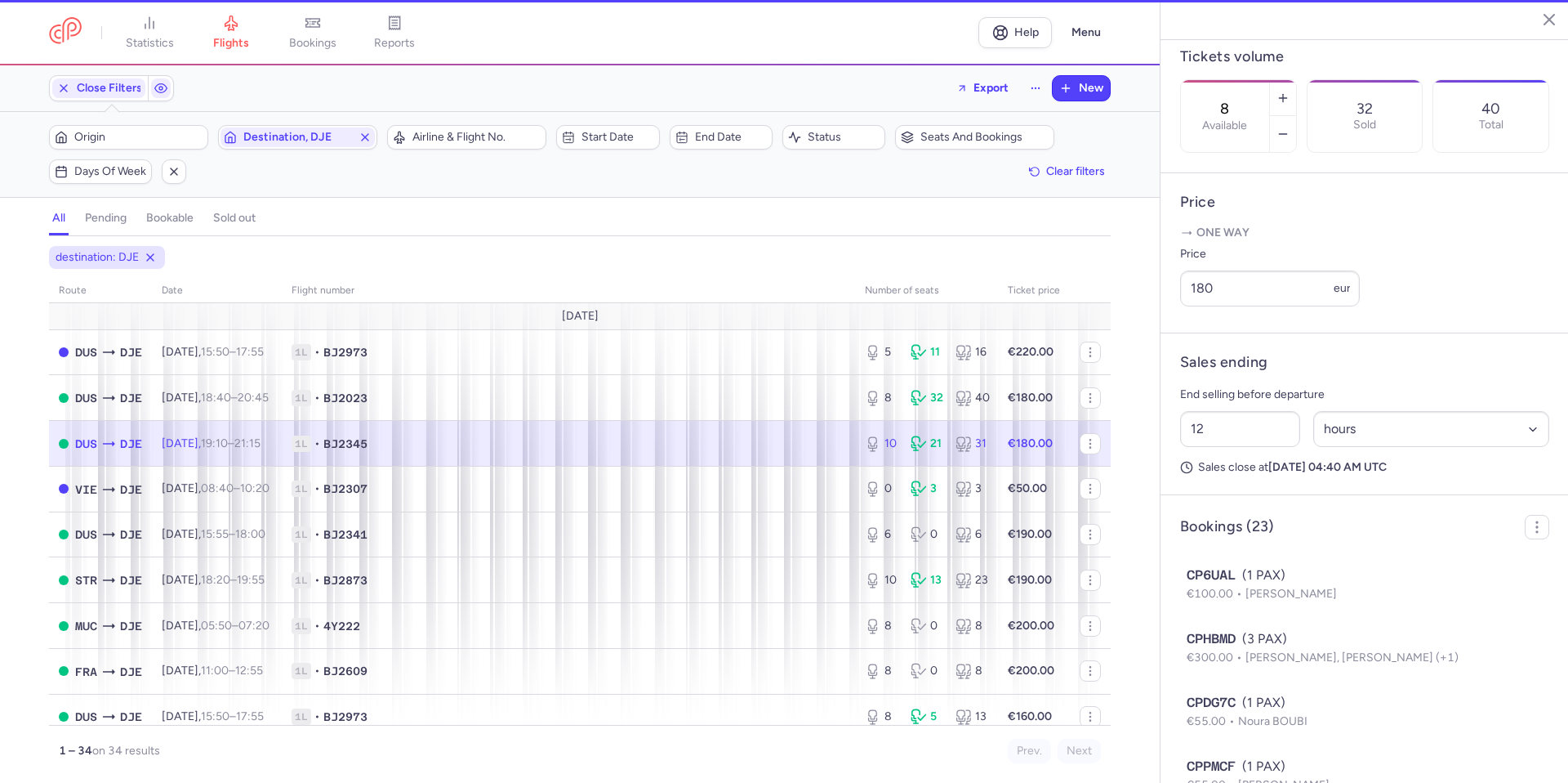
type input "10"
type input "1"
select select "days"
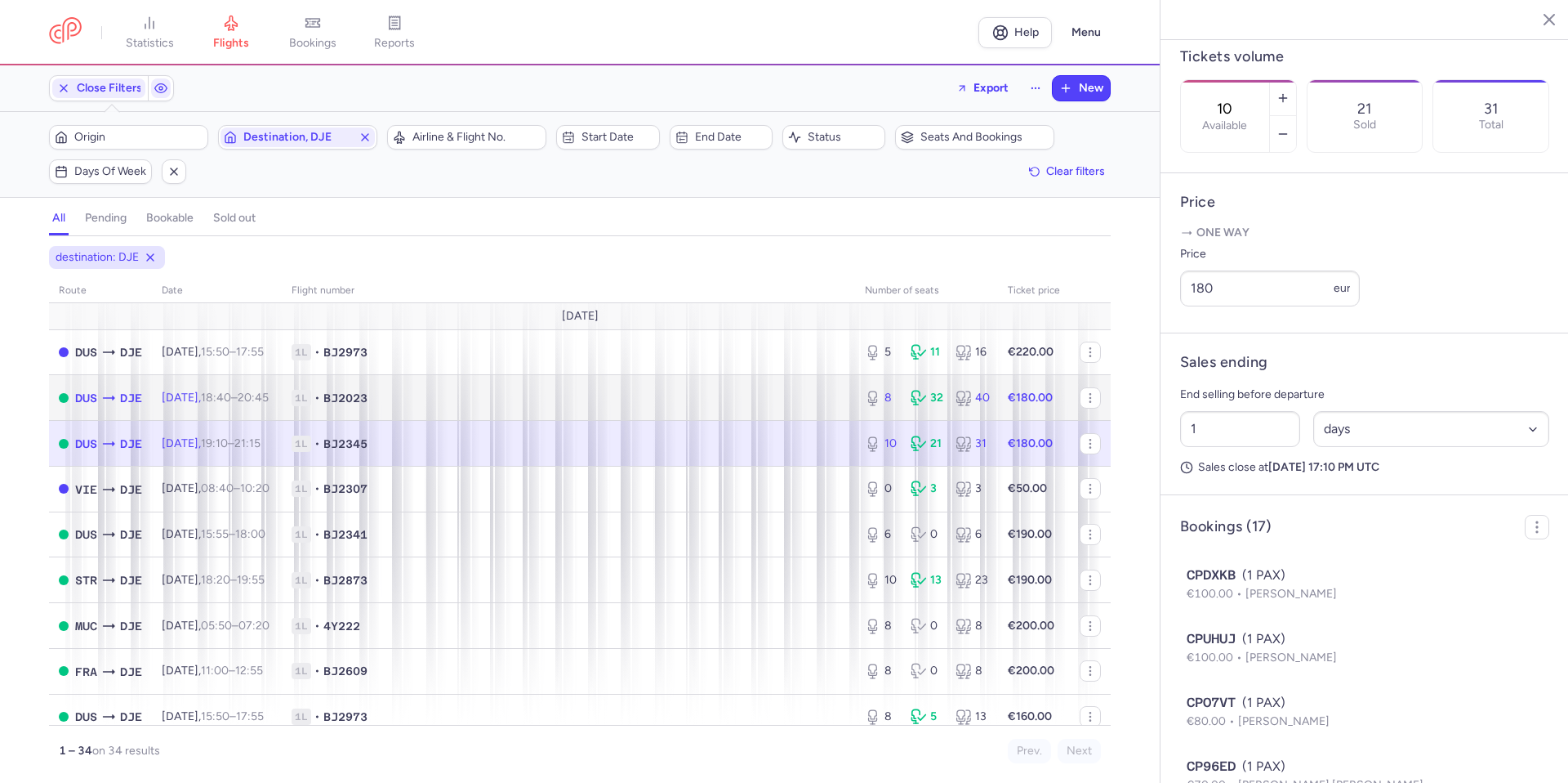
click at [669, 397] on span "1L • BJ2023" at bounding box center [568, 398] width 554 height 17
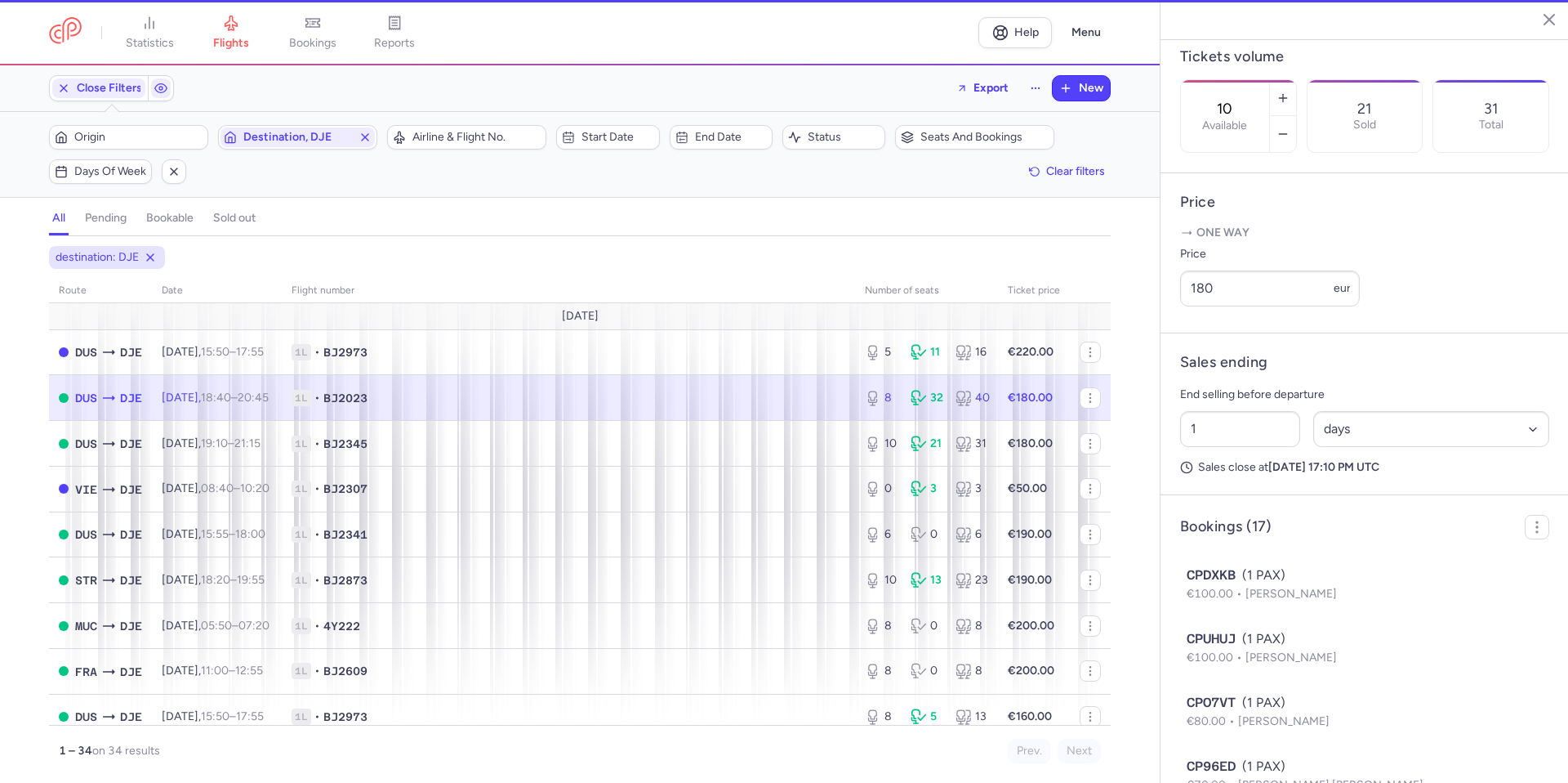
type input "8"
type input "12"
select select "hours"
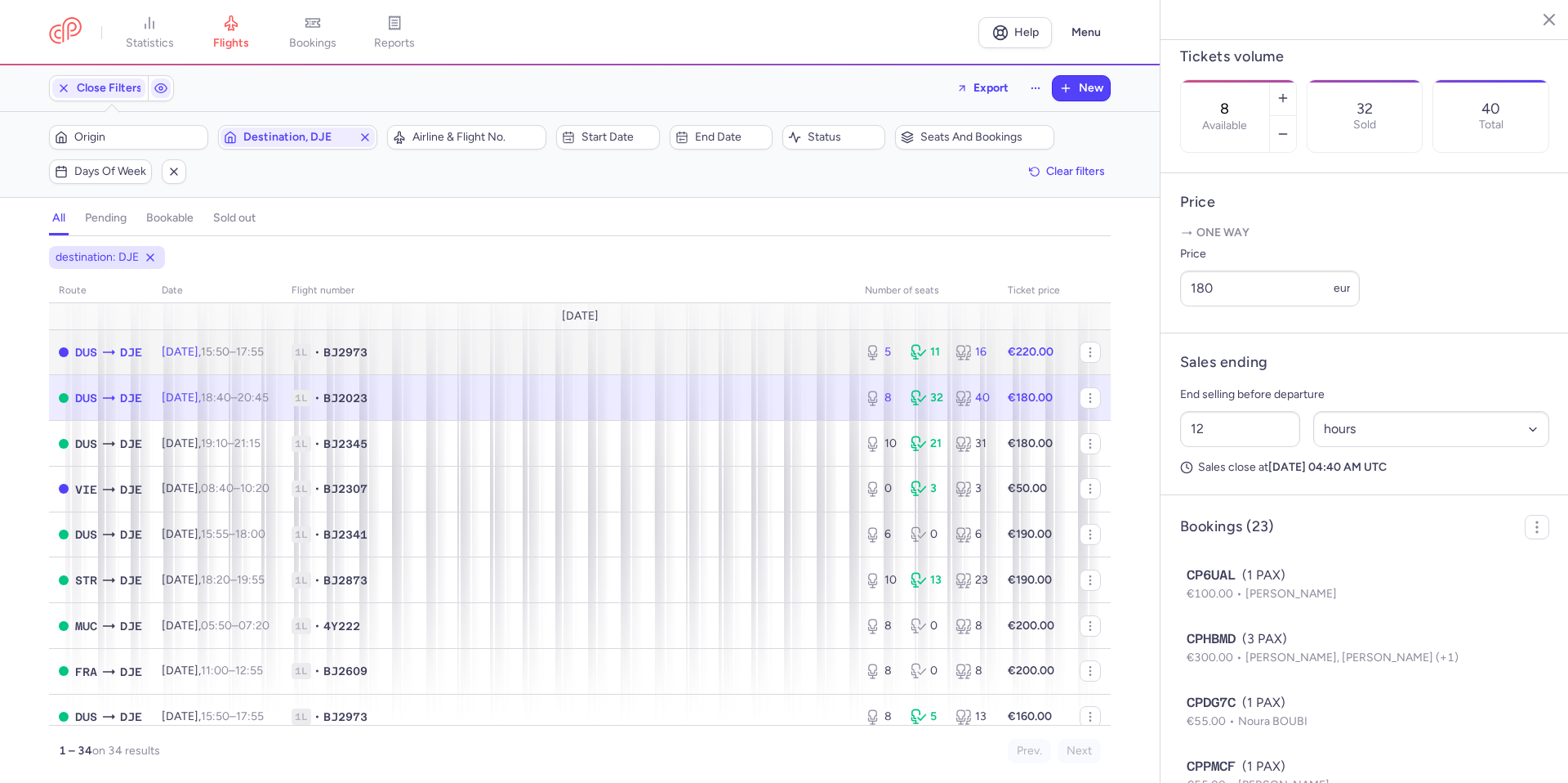
click at [745, 366] on td "1L • BJ2973" at bounding box center [568, 352] width 574 height 46
type input "5"
type input "22"
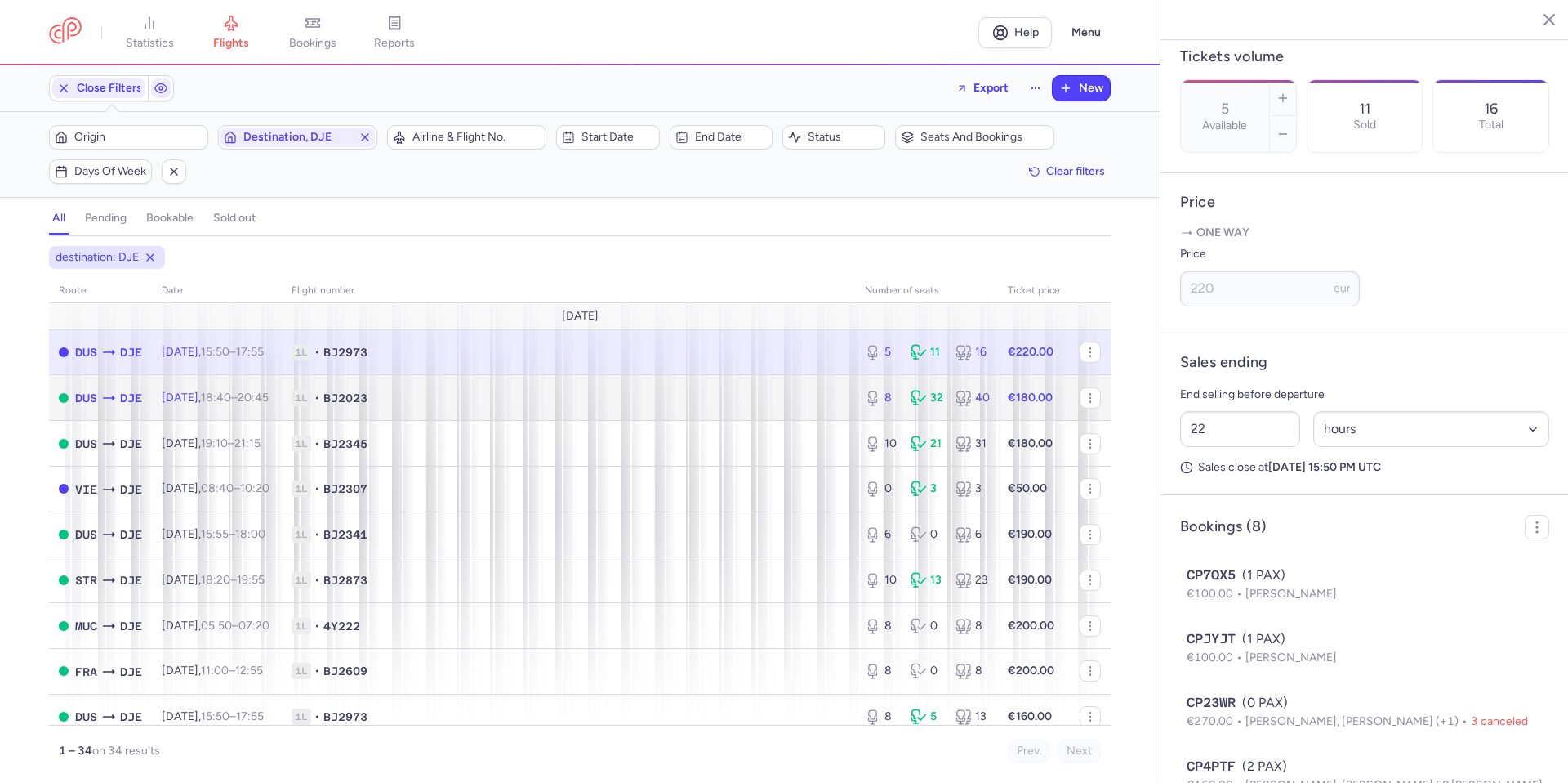
click at [719, 392] on span "1L • BJ2023" at bounding box center [568, 398] width 554 height 17
type input "8"
type input "12"
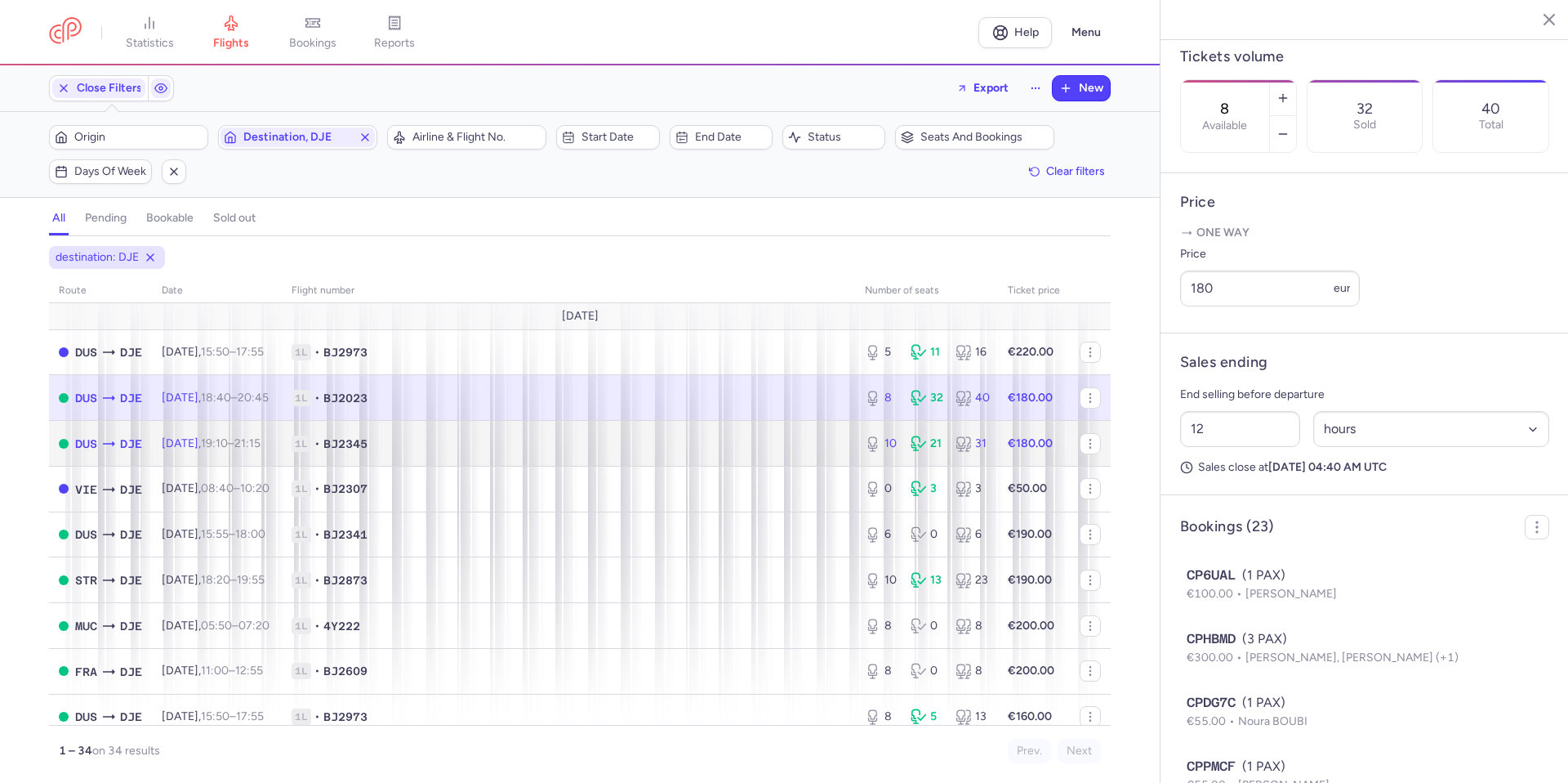
click at [719, 453] on td "1L • BJ2345" at bounding box center [568, 443] width 574 height 46
type input "10"
type input "1"
select select "days"
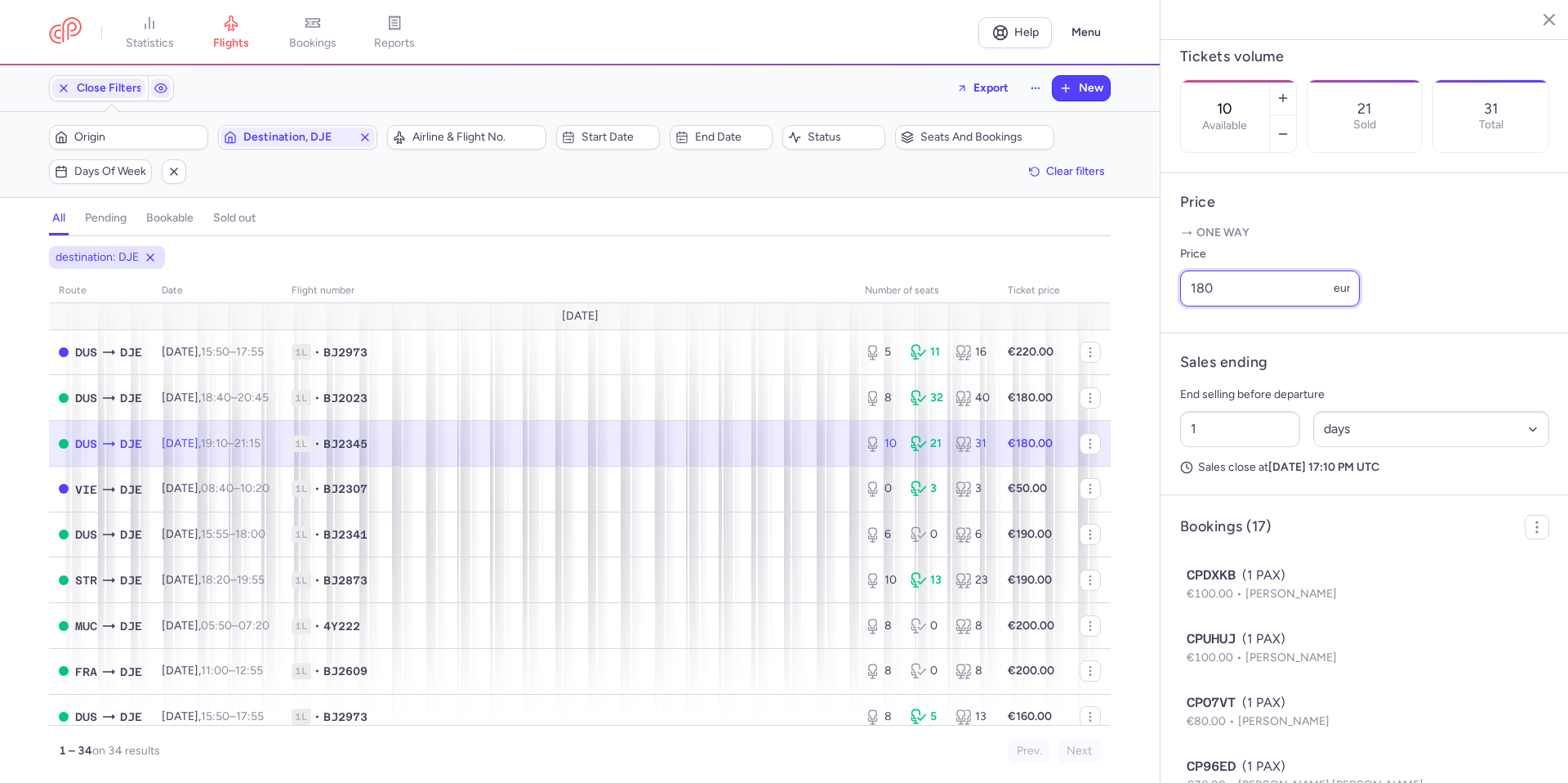
click at [1256, 306] on input "180" at bounding box center [1270, 288] width 180 height 36
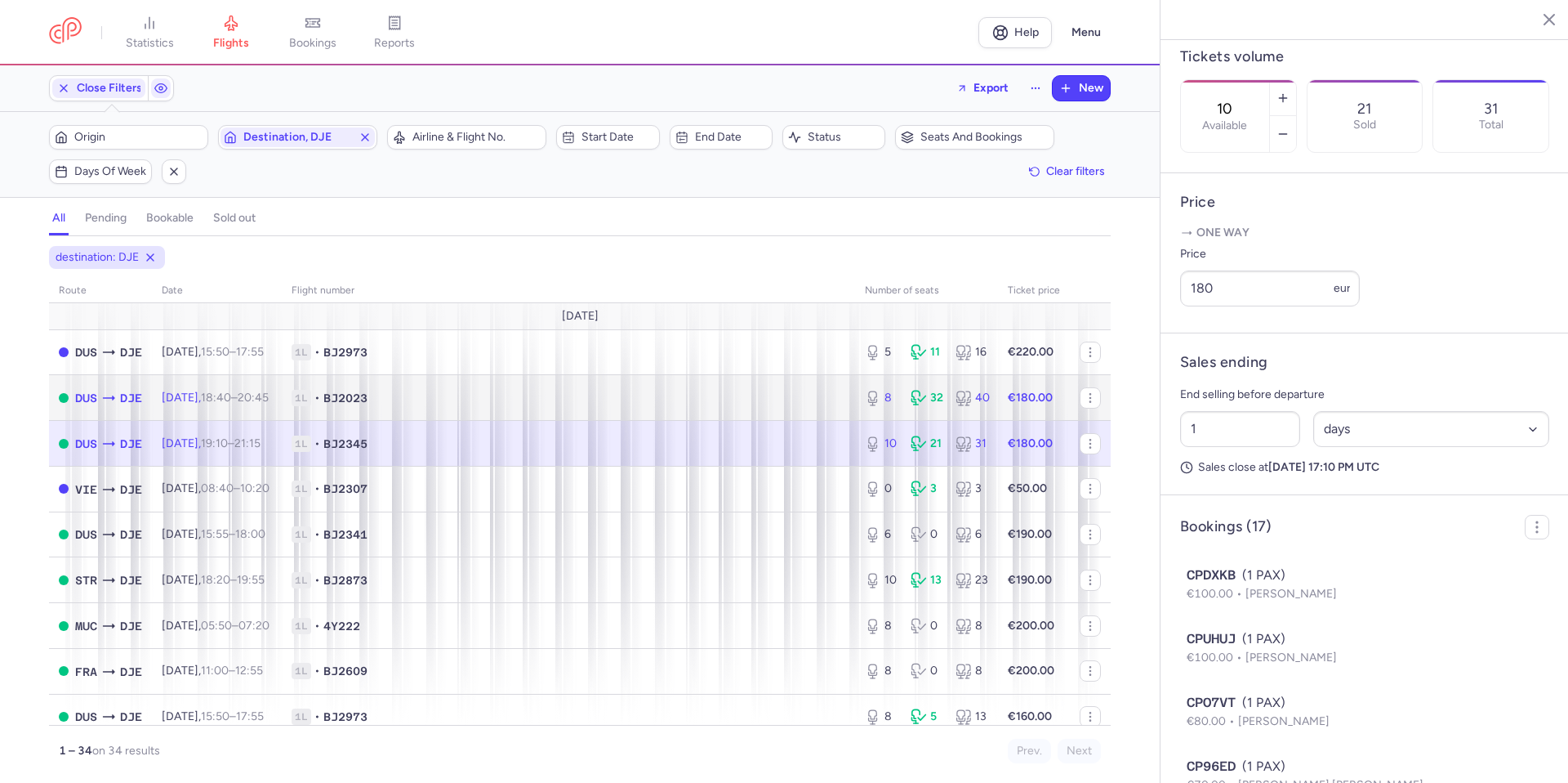
click at [598, 405] on span "1L • BJ2023" at bounding box center [568, 398] width 554 height 17
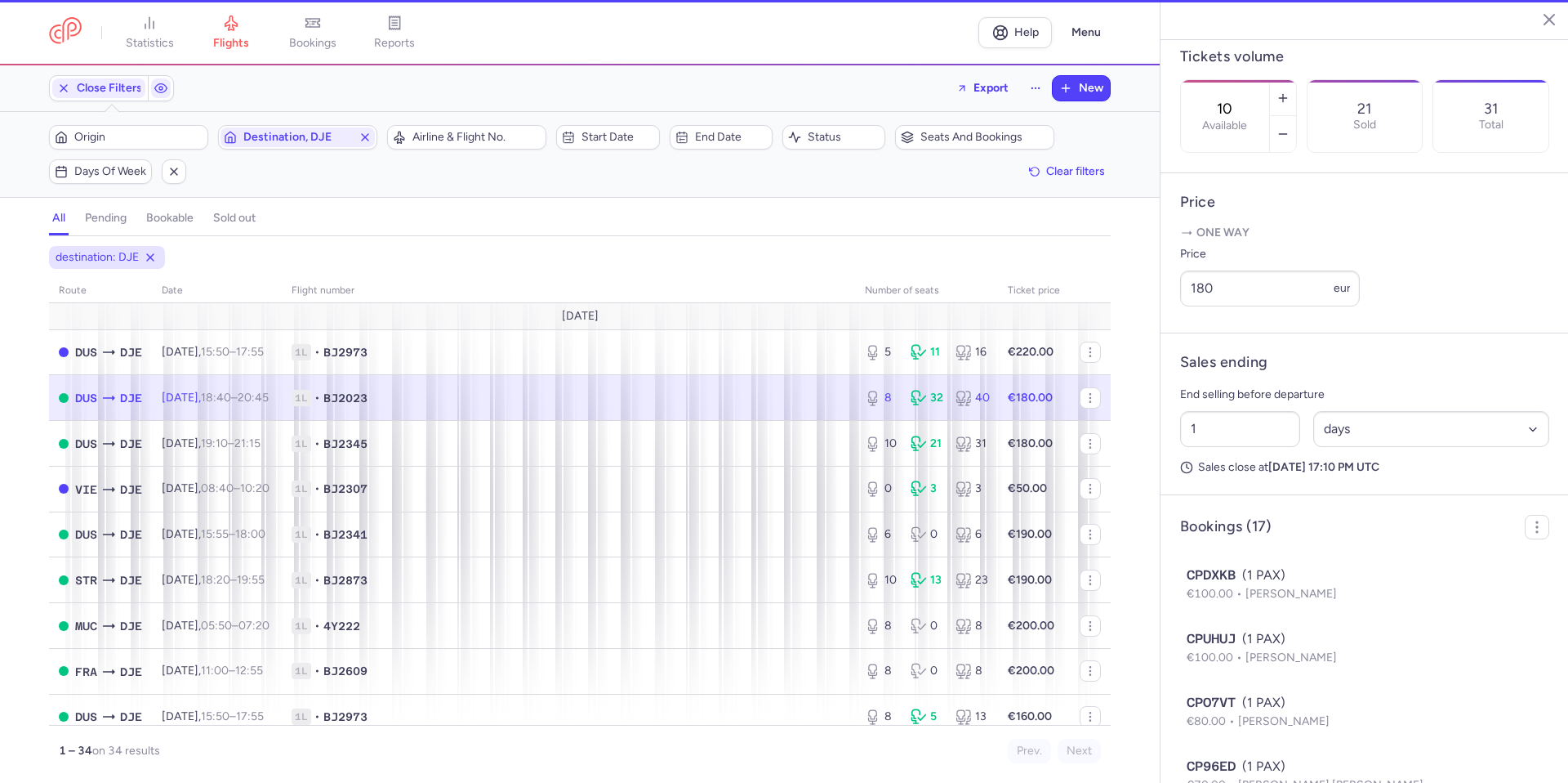
type input "8"
type input "12"
select select "hours"
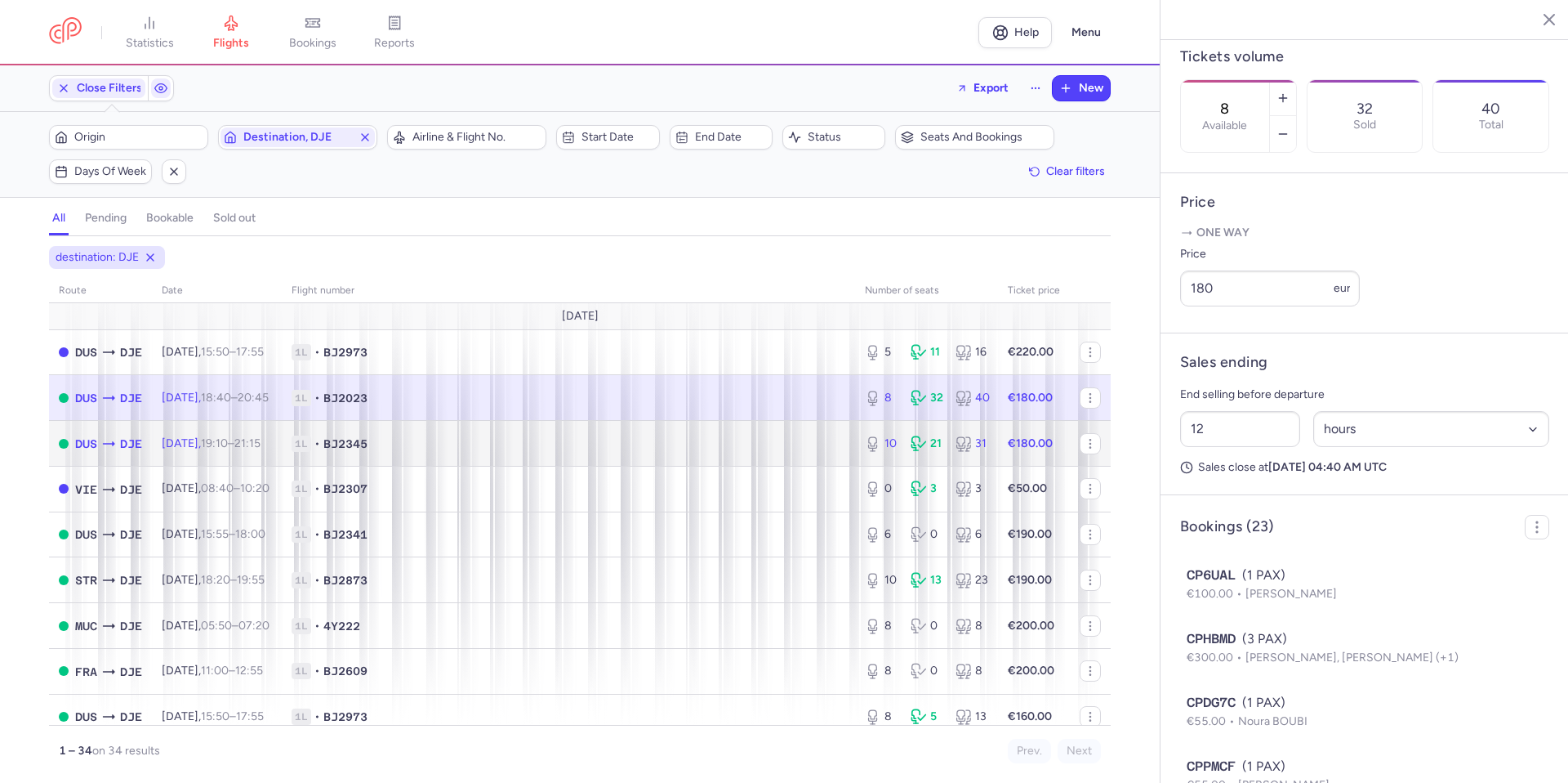
click at [606, 433] on td "1L • BJ2345" at bounding box center [568, 443] width 574 height 46
type input "10"
type input "1"
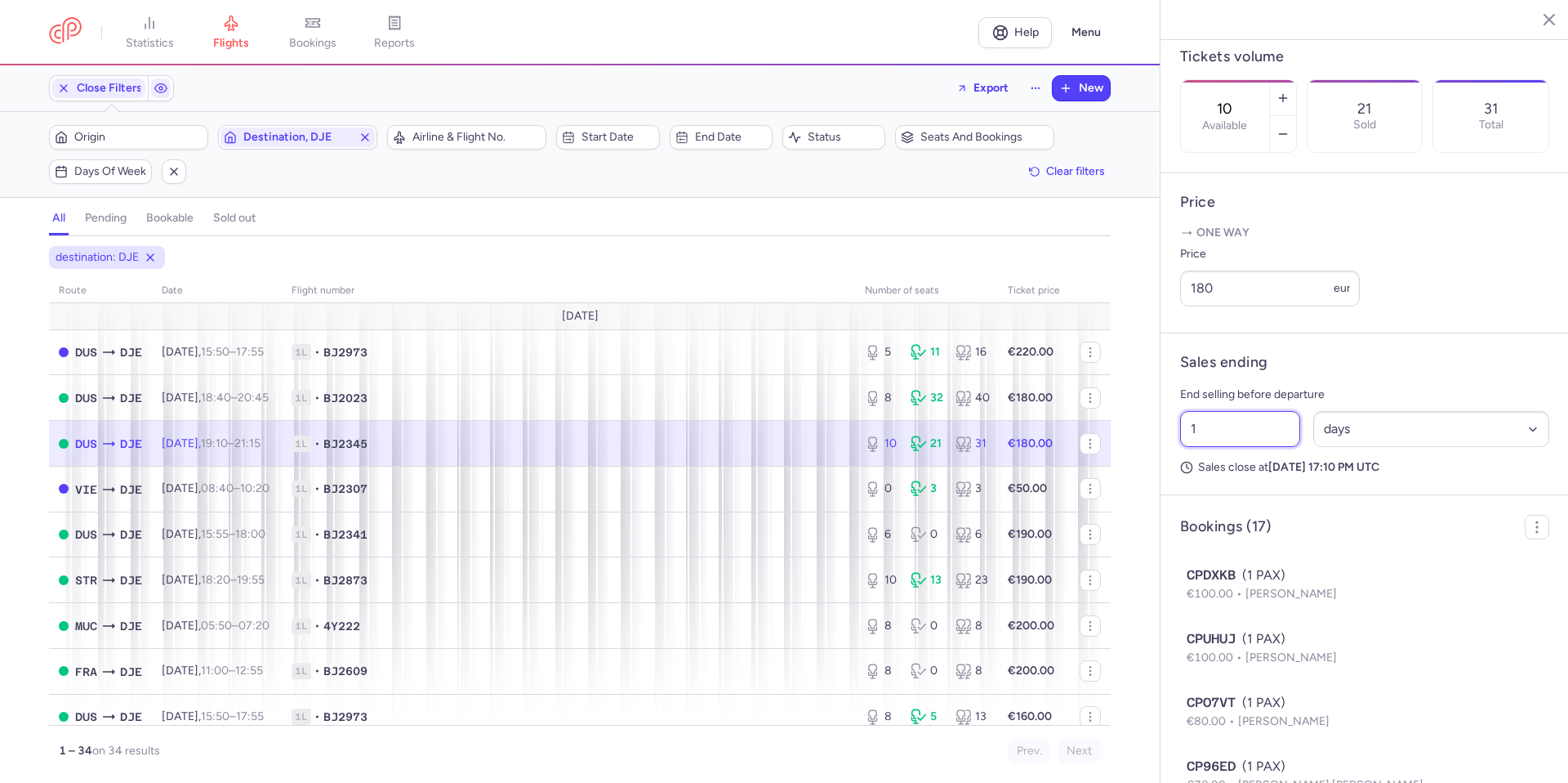
drag, startPoint x: 1241, startPoint y: 471, endPoint x: 1163, endPoint y: 479, distance: 78.4
click at [1163, 479] on article "Sales ending End selling before departure 1 Select an option hours days Sales c…" at bounding box center [1365, 413] width 409 height 161
click at [1307, 454] on div "1 Select an option hours days" at bounding box center [1365, 429] width 382 height 49
click at [1354, 447] on select "Select an option hours days" at bounding box center [1432, 428] width 237 height 36
select select "hours"
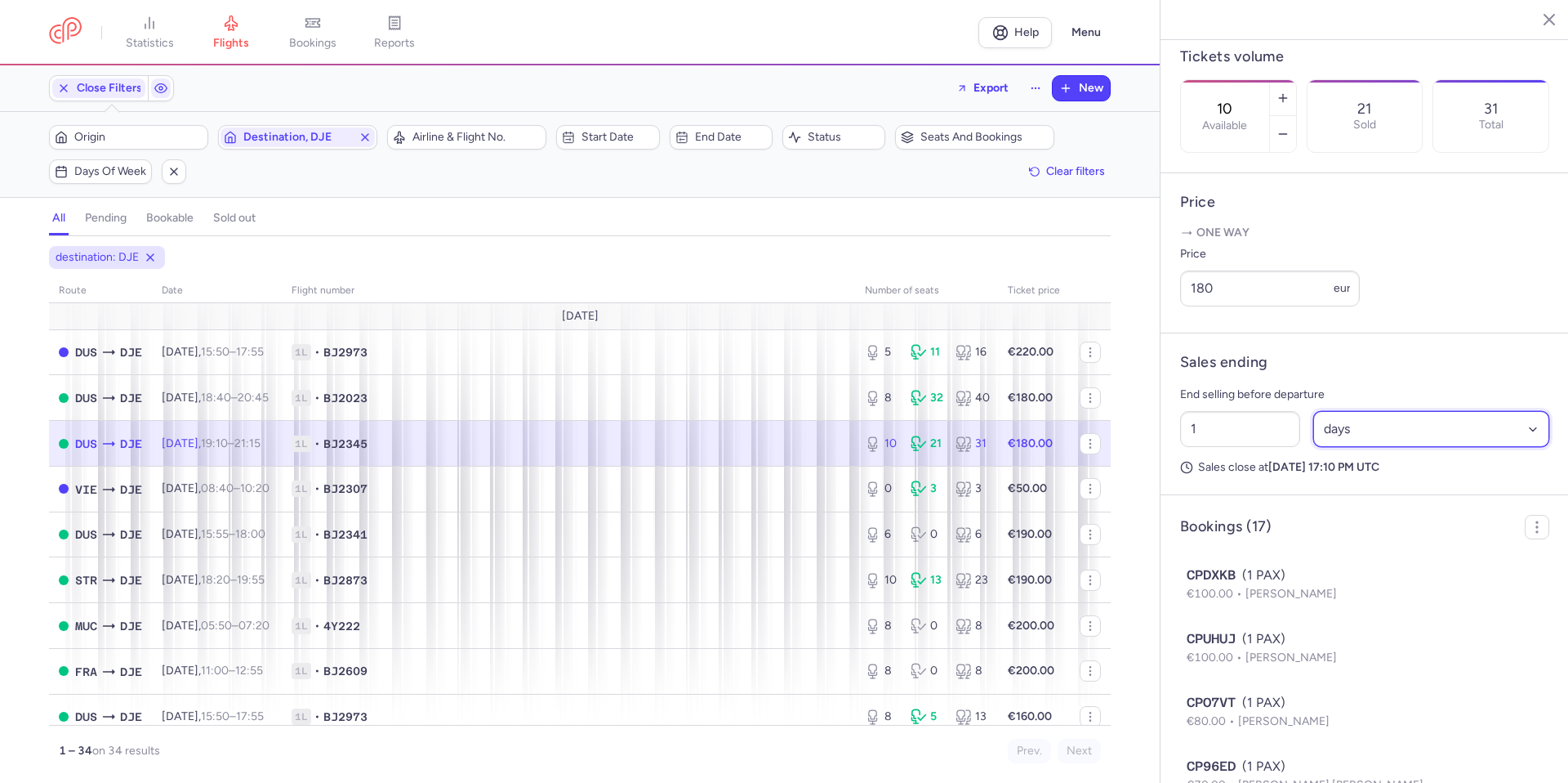
click at [1314, 447] on select "Select an option hours days" at bounding box center [1432, 428] width 237 height 36
click at [1247, 447] on input "1" at bounding box center [1240, 428] width 120 height 36
drag, startPoint x: 1225, startPoint y: 475, endPoint x: 1130, endPoint y: 480, distance: 95.1
click at [1130, 480] on div "statistics flights bookings reports Help Menu Close Filters Export New Filters …" at bounding box center [784, 391] width 1568 height 783
type input "12"
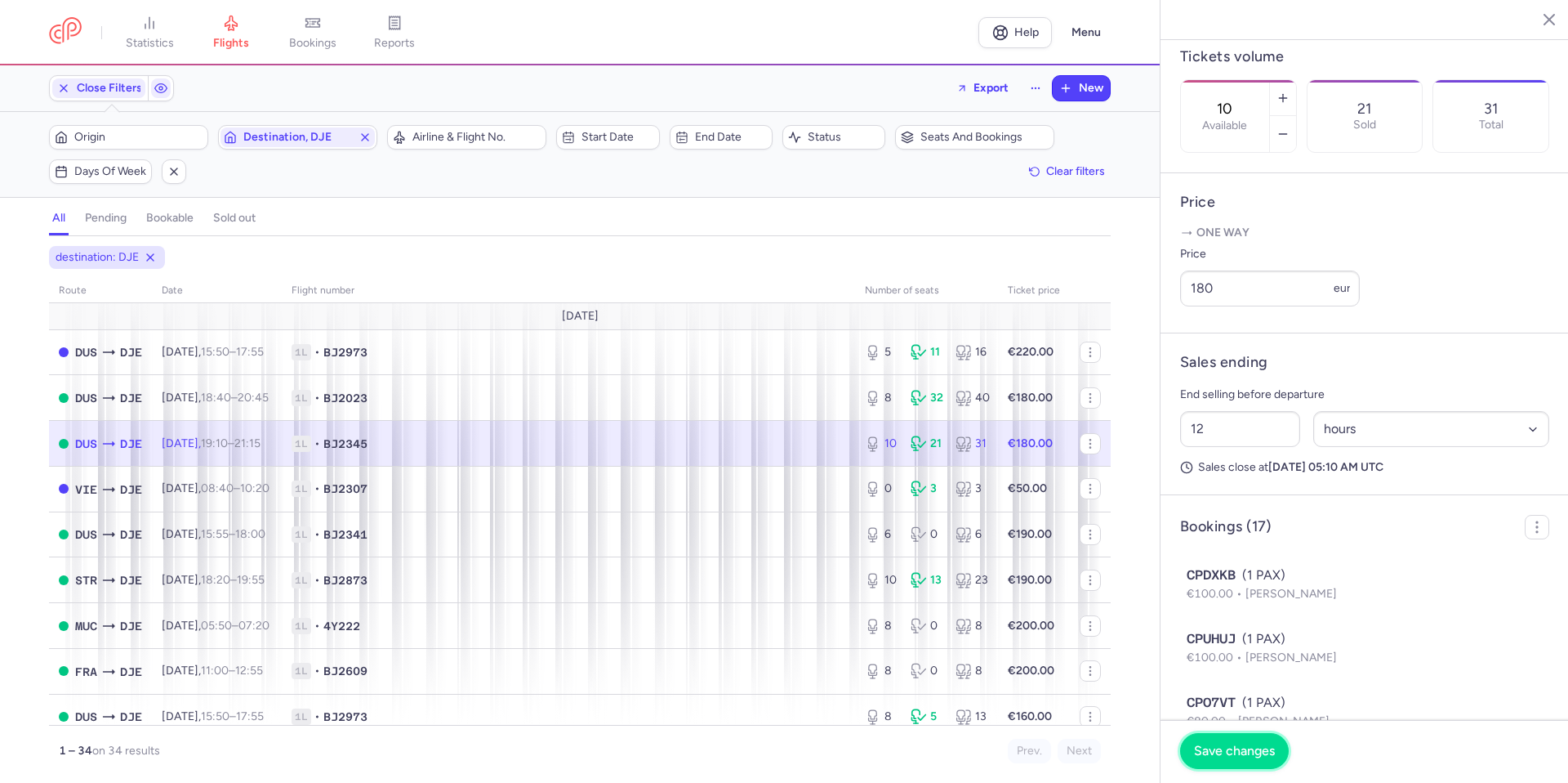
click at [1261, 742] on button "Save changes" at bounding box center [1234, 751] width 109 height 36
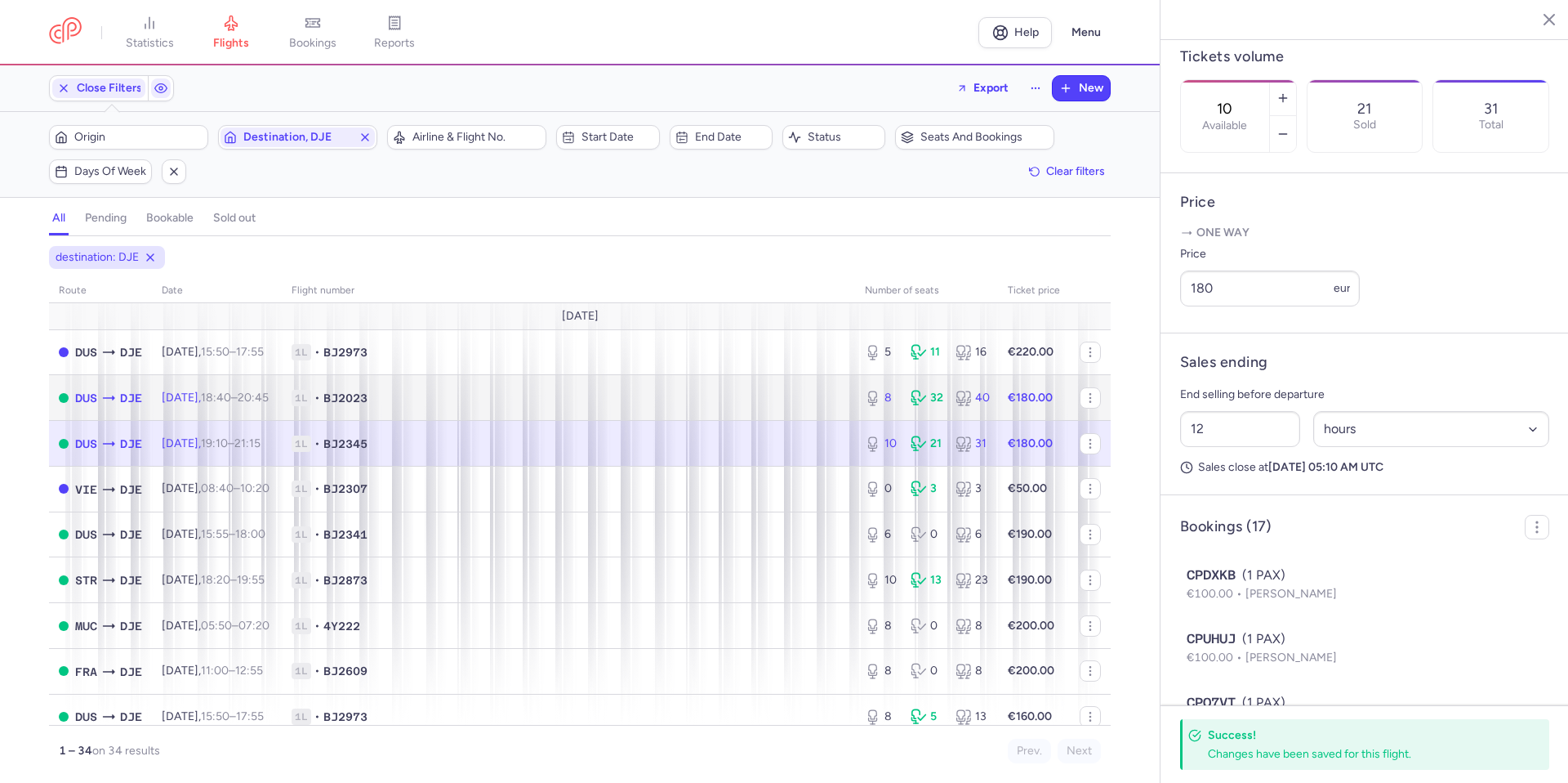
click at [723, 398] on span "1L • BJ2023" at bounding box center [568, 398] width 554 height 17
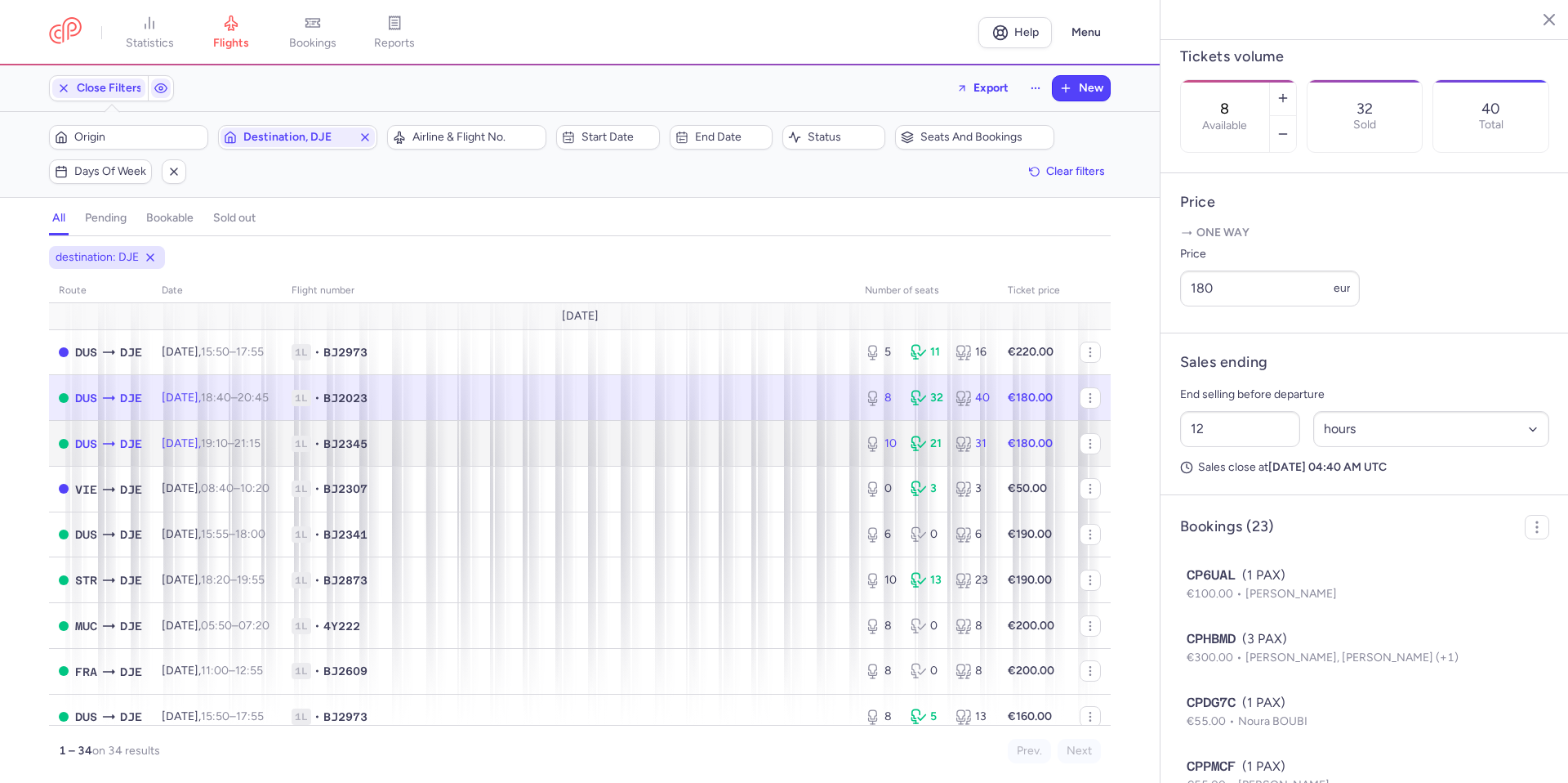
click at [711, 450] on span "1L • BJ2345" at bounding box center [568, 443] width 554 height 17
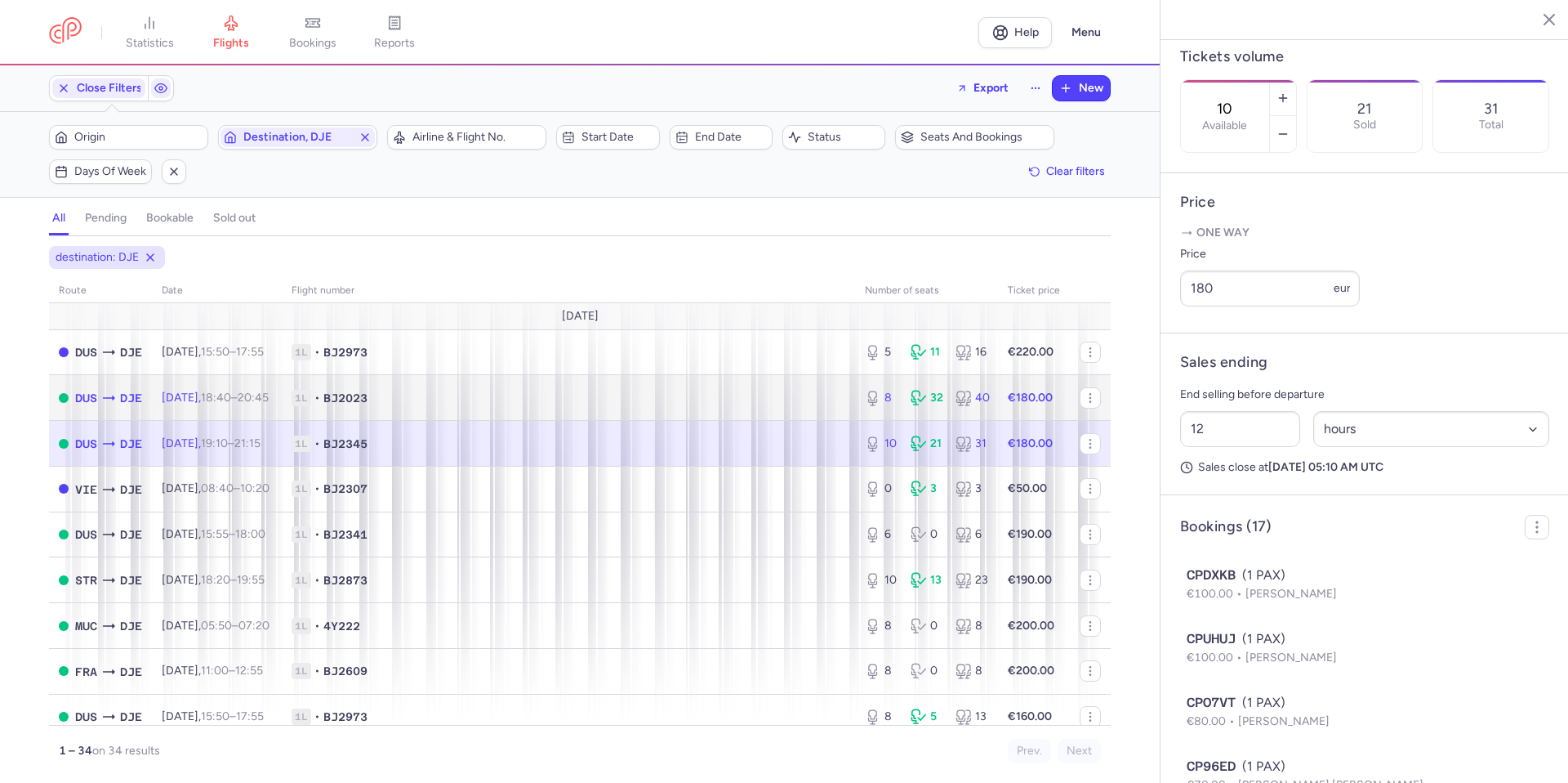
click at [725, 401] on span "1L • BJ2023" at bounding box center [568, 398] width 554 height 17
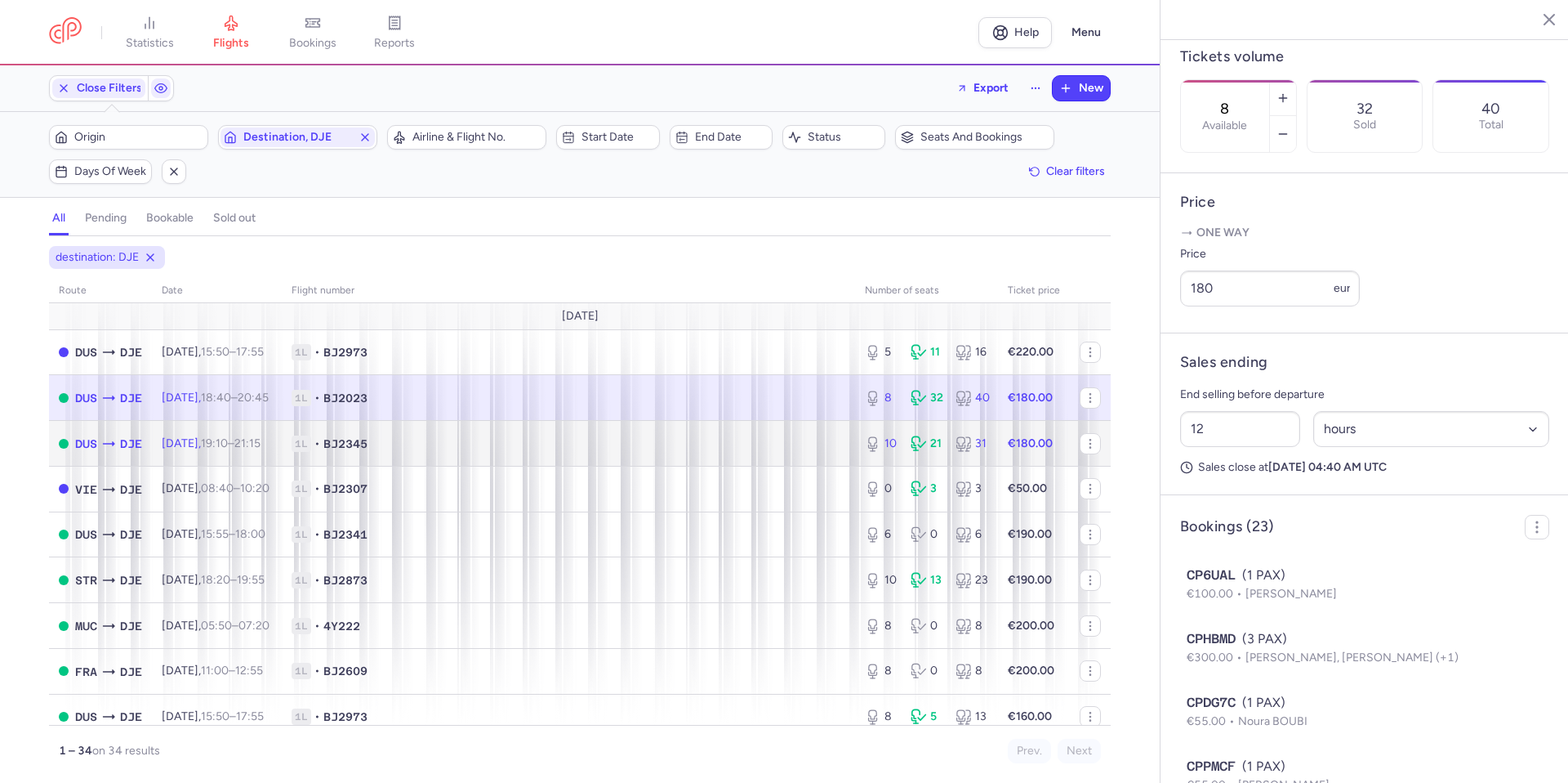
click at [715, 440] on span "1L • BJ2345" at bounding box center [568, 443] width 554 height 17
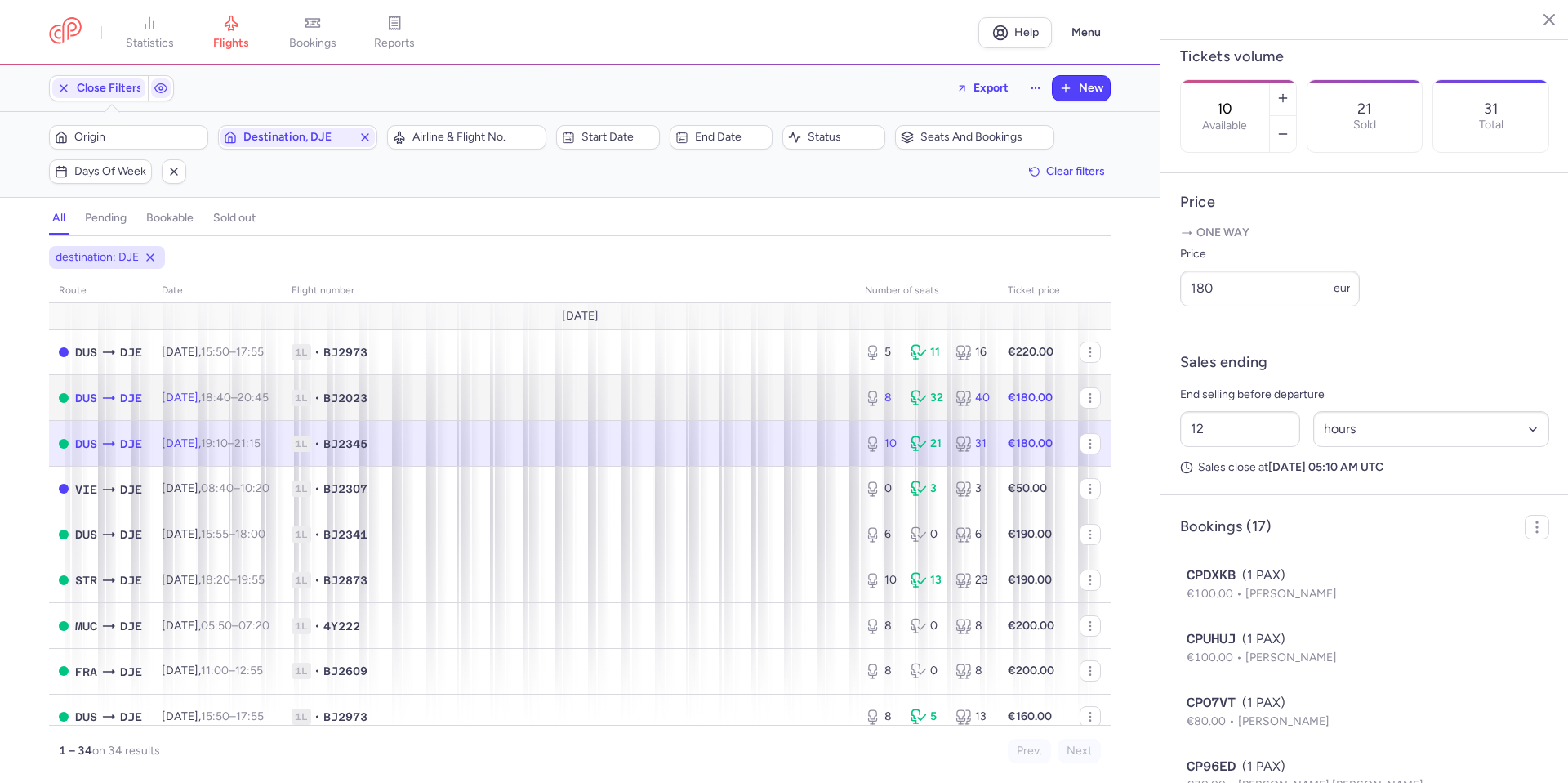
click at [727, 406] on td "1L • BJ2023" at bounding box center [568, 398] width 574 height 46
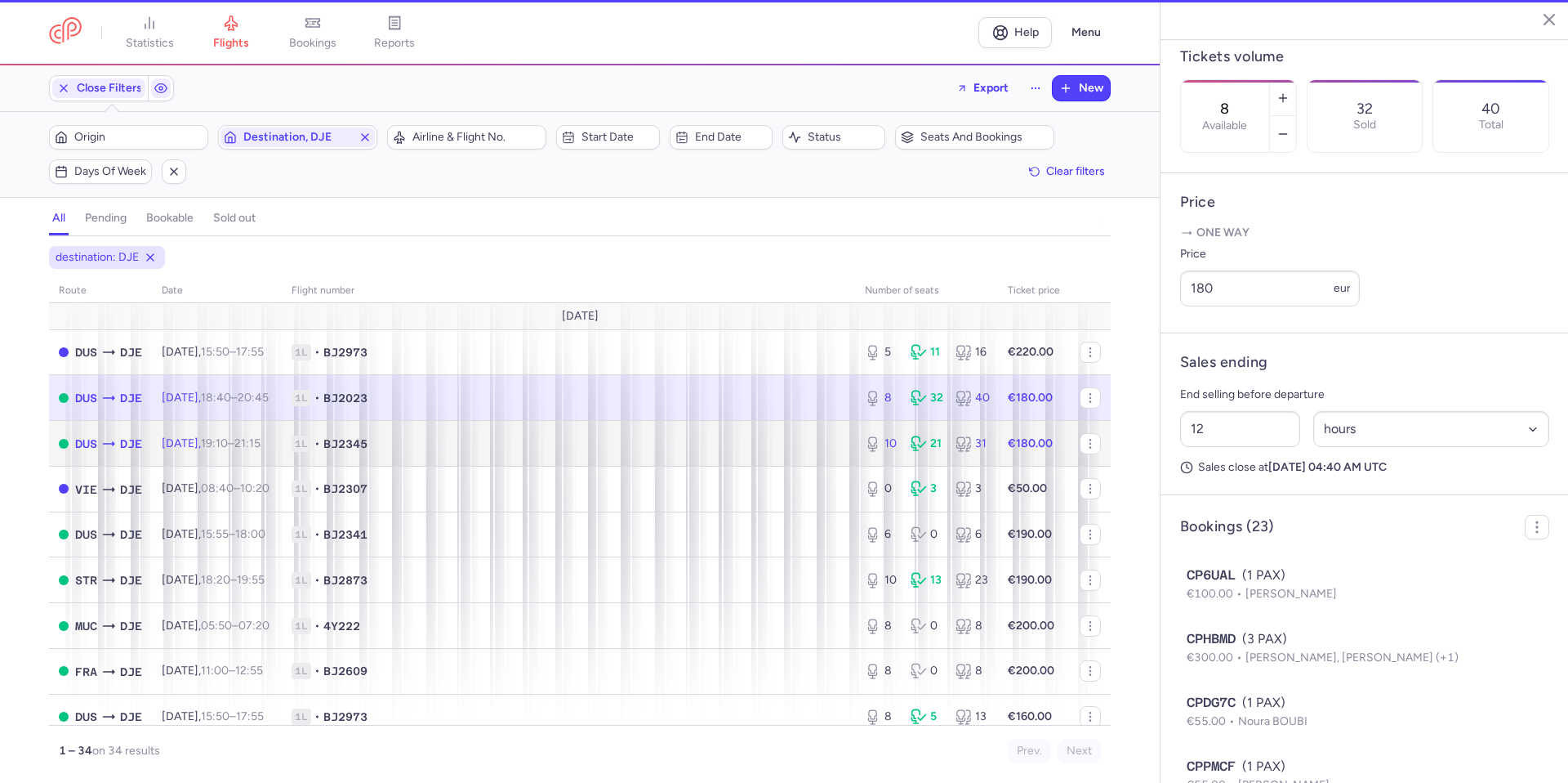
click at [715, 462] on td "1L • BJ2345" at bounding box center [568, 443] width 574 height 46
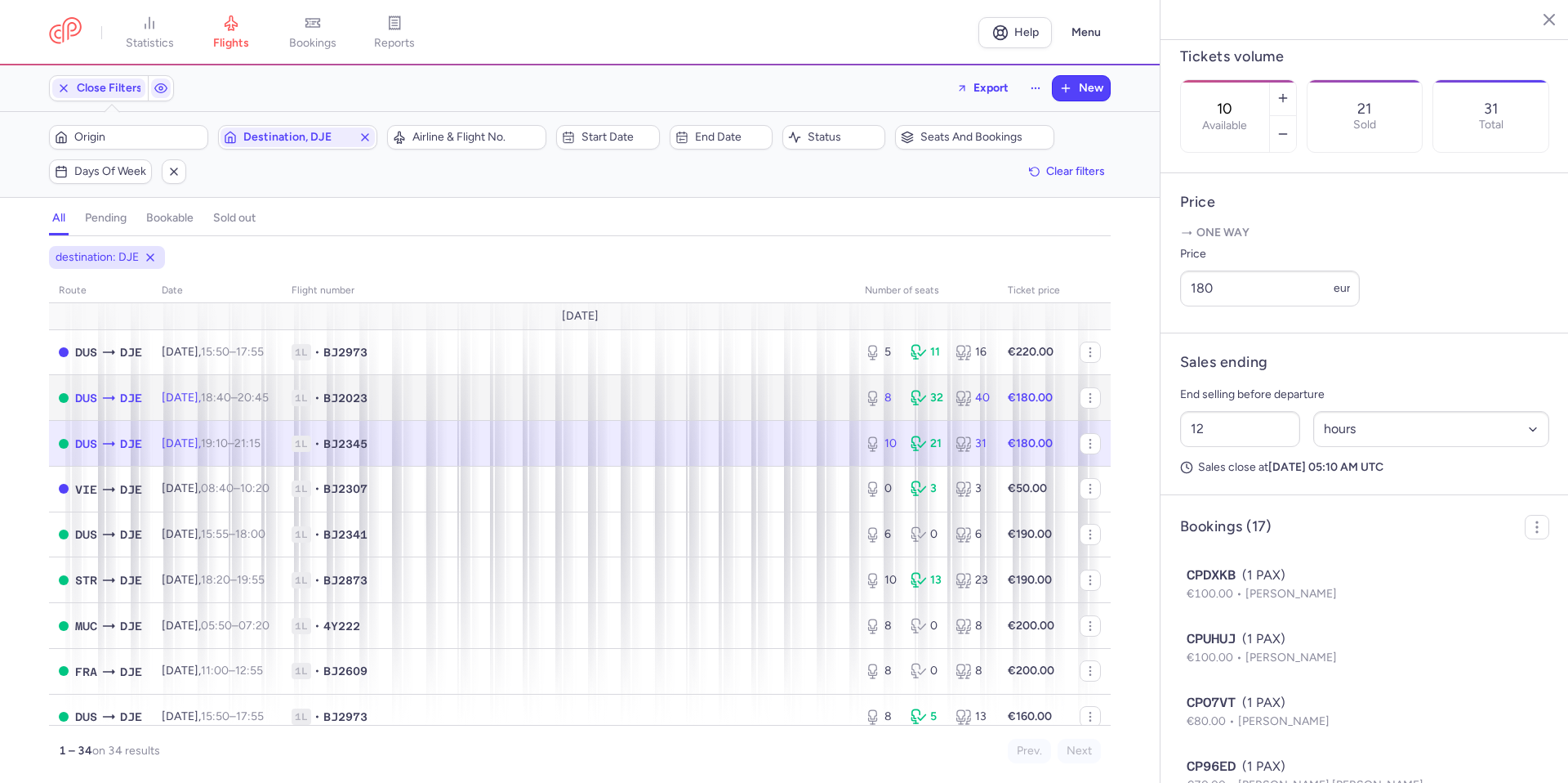
click at [727, 402] on span "1L • BJ2023" at bounding box center [568, 398] width 554 height 17
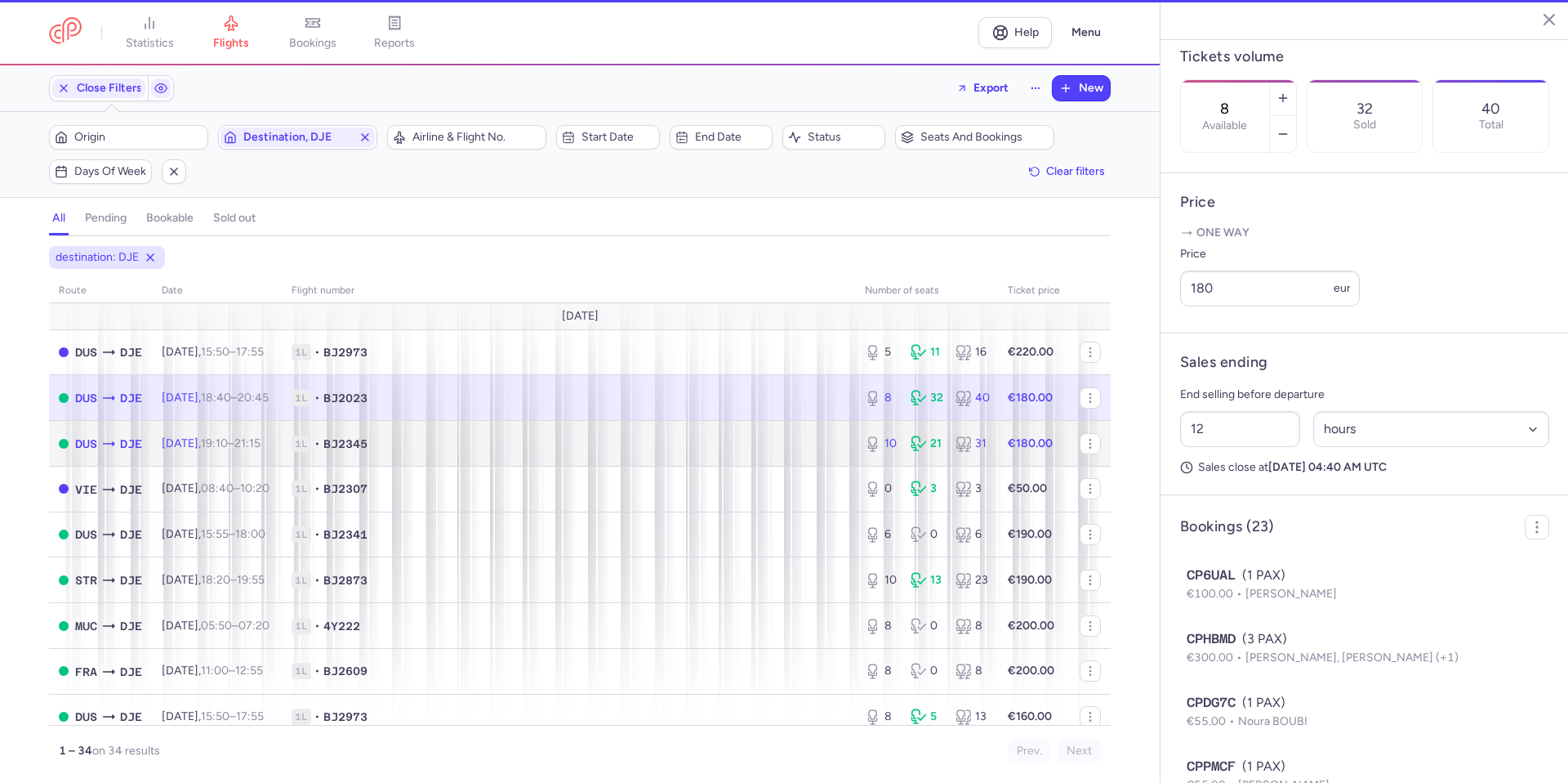
click at [699, 439] on span "1L • BJ2345" at bounding box center [568, 443] width 554 height 17
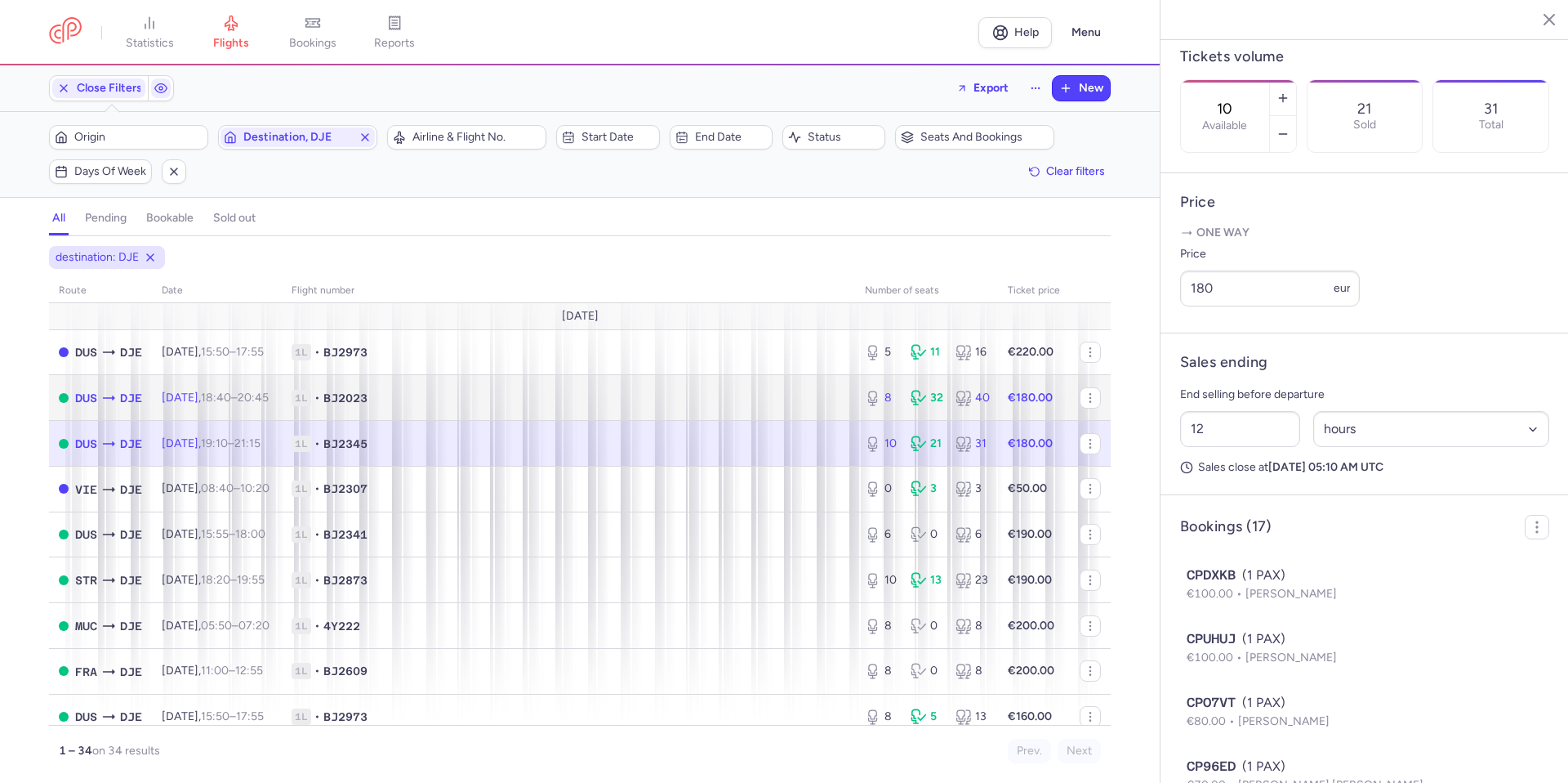
click at [779, 385] on td "1L • BJ2023" at bounding box center [568, 398] width 574 height 46
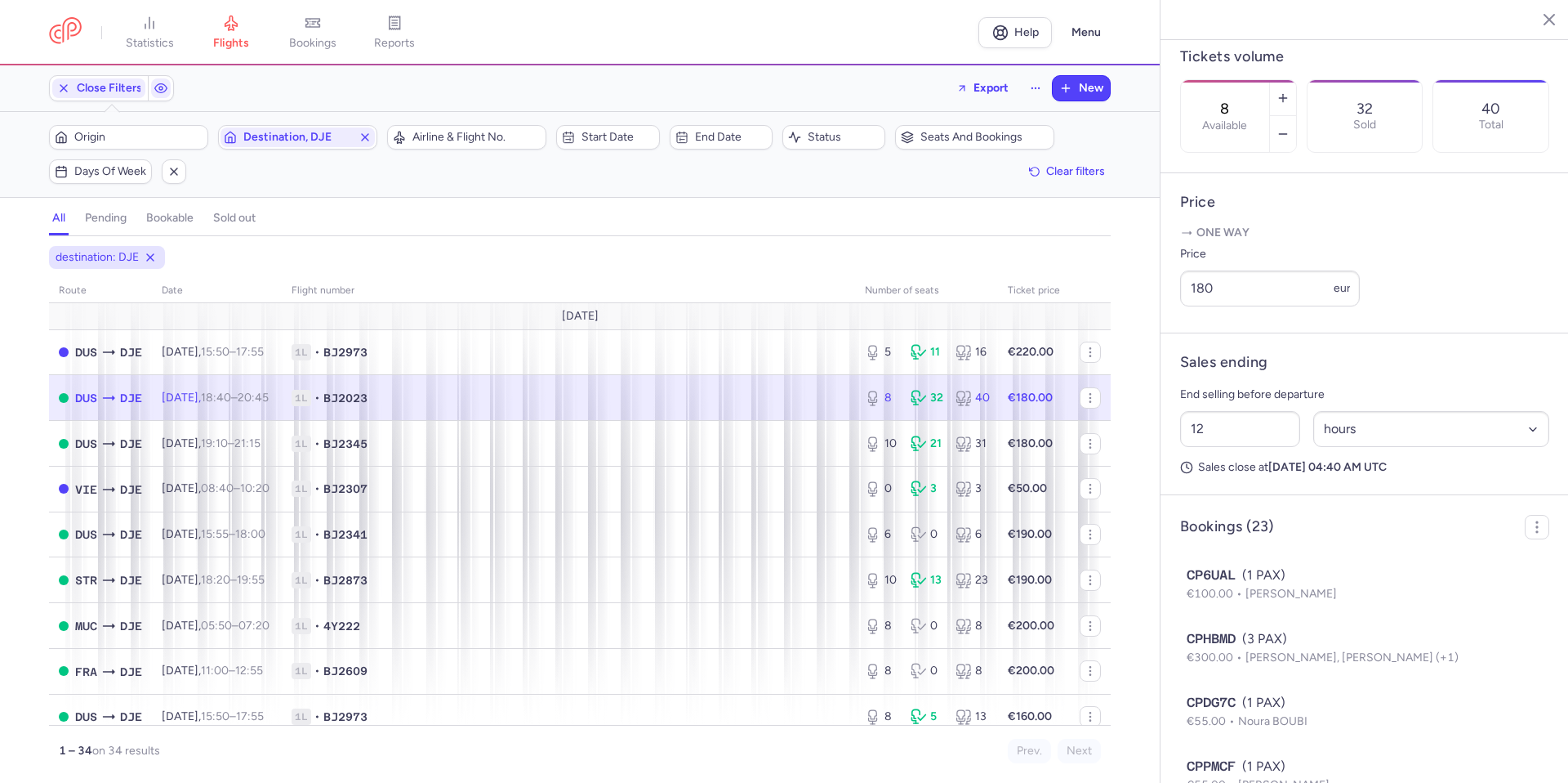
click at [765, 416] on td "1L • BJ2023" at bounding box center [568, 398] width 574 height 46
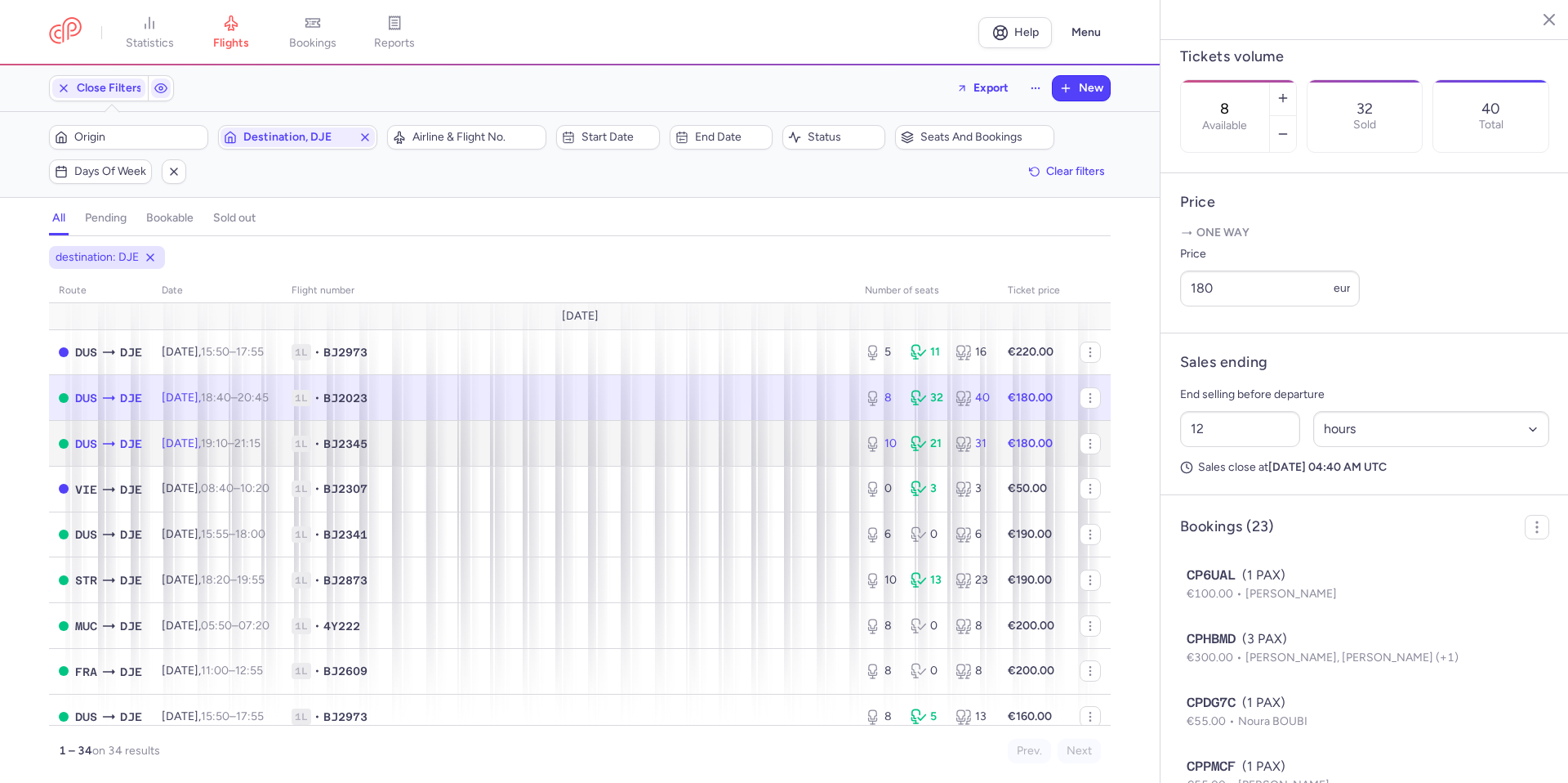
click at [758, 445] on span "1L • BJ2345" at bounding box center [568, 443] width 554 height 17
type input "10"
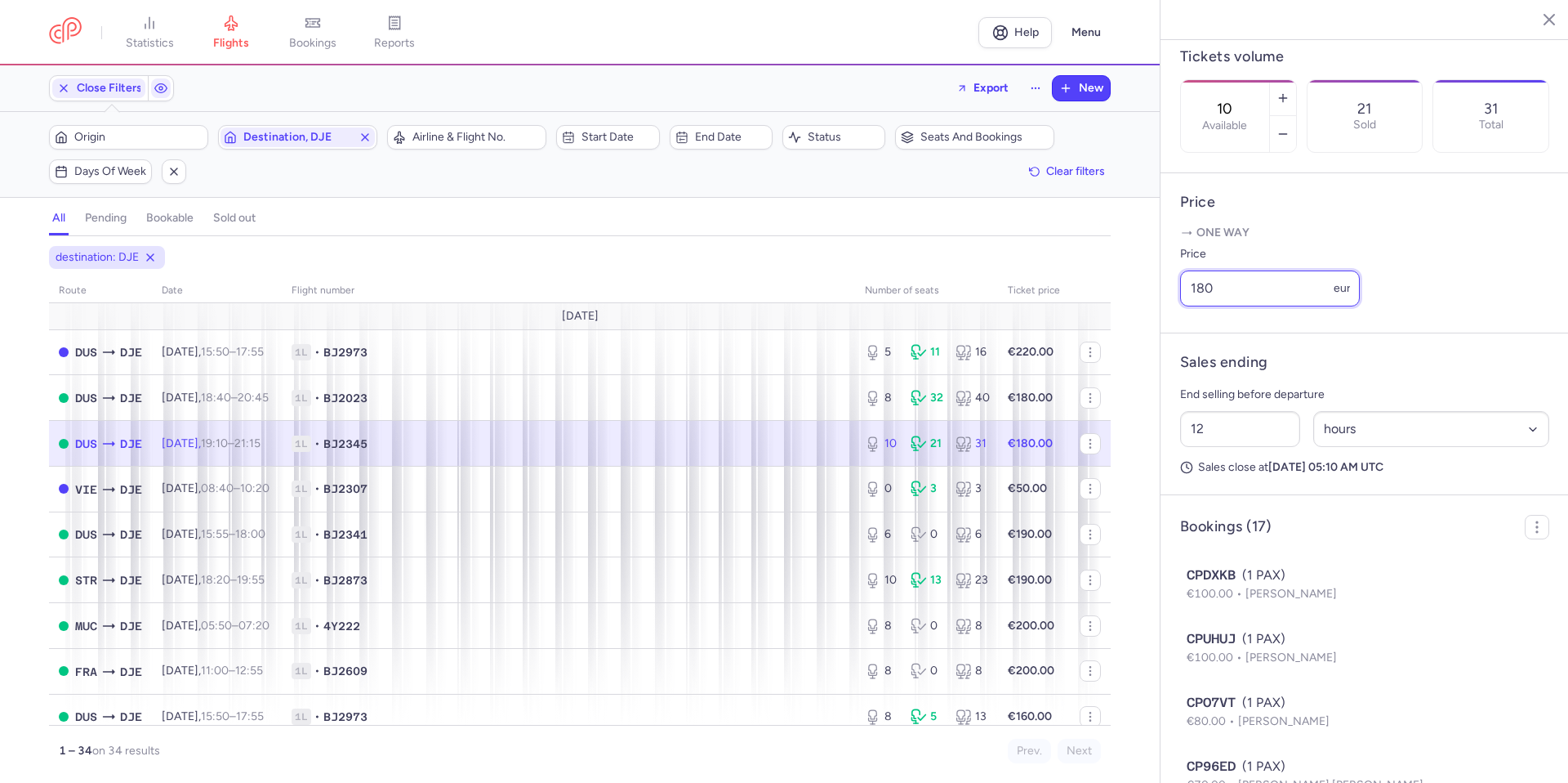
drag, startPoint x: 1233, startPoint y: 320, endPoint x: 1178, endPoint y: 320, distance: 55.0
click at [1178, 320] on article "Price One way Price 180 eur" at bounding box center [1365, 253] width 409 height 160
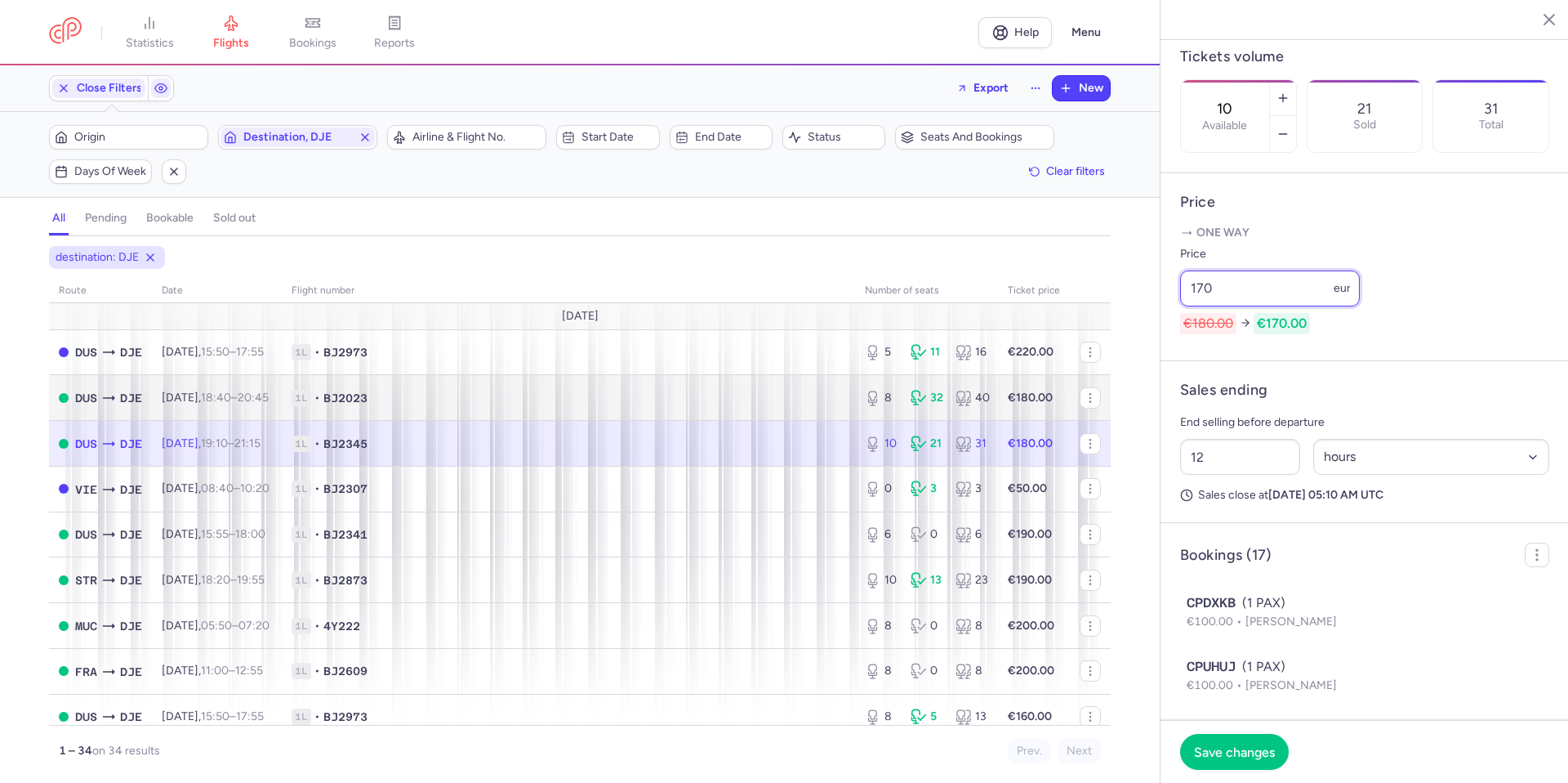
type input "170"
click at [701, 390] on span "1L • BJ2023" at bounding box center [568, 398] width 554 height 17
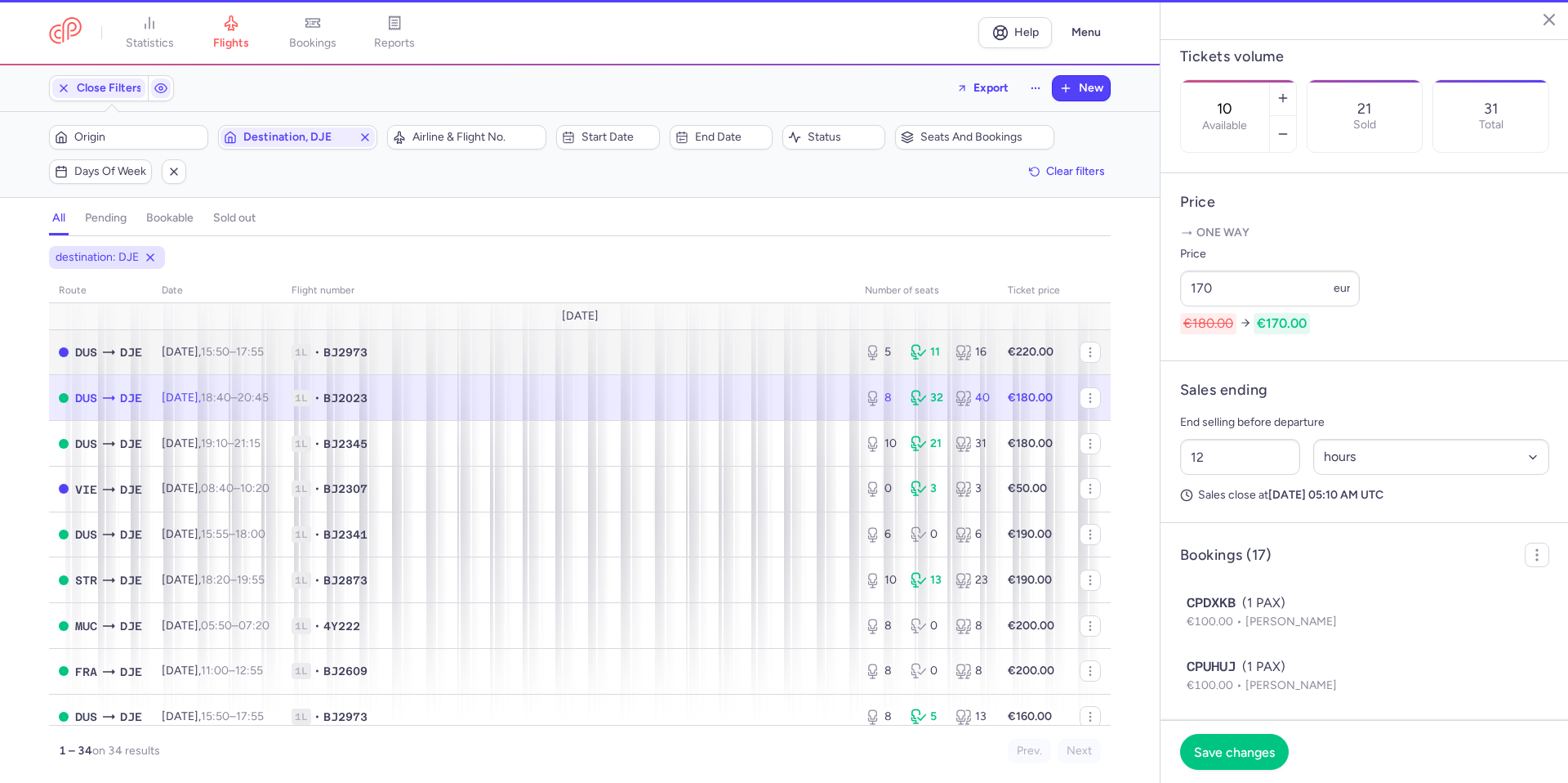
type input "8"
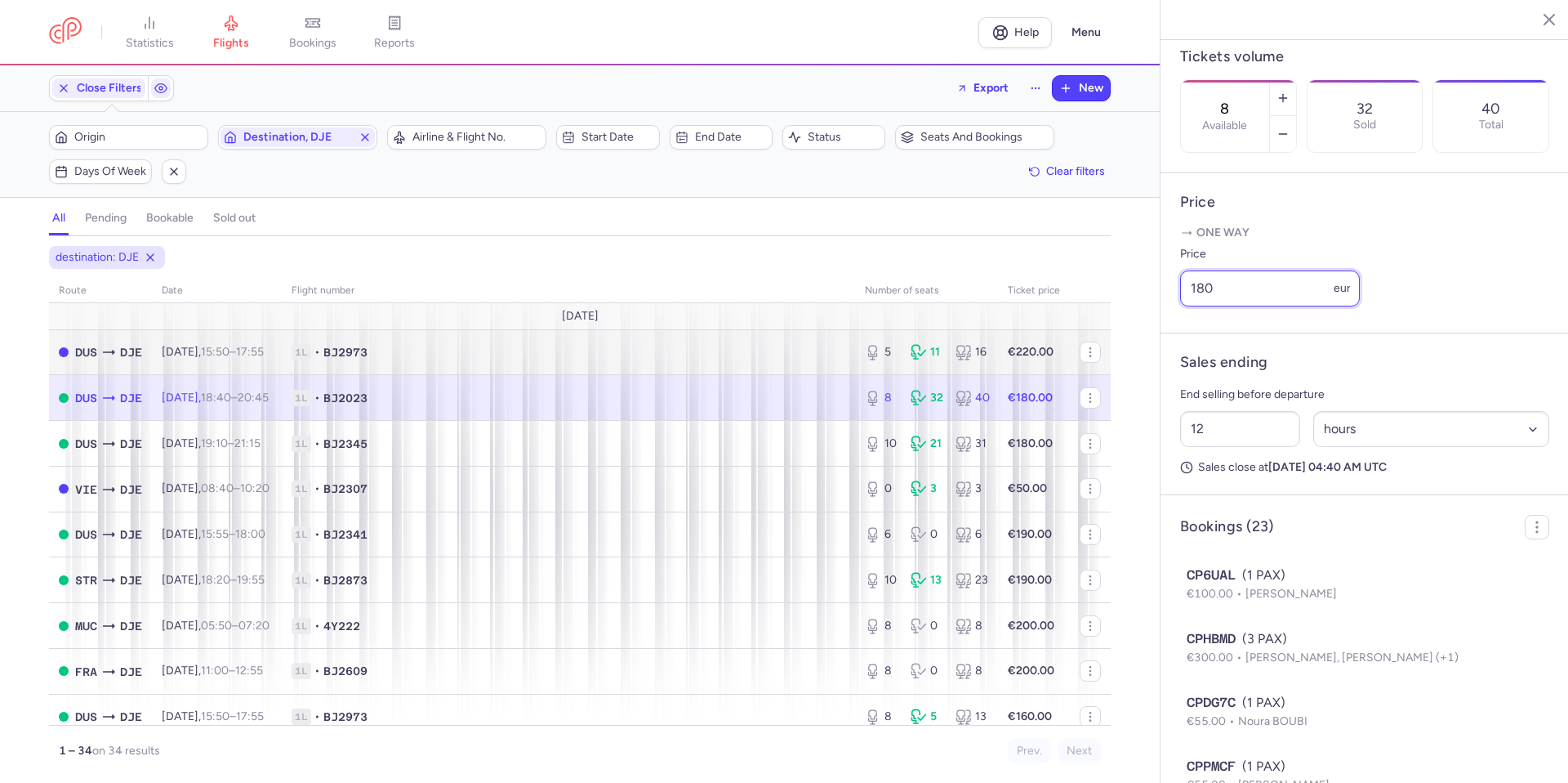
drag, startPoint x: 982, startPoint y: 328, endPoint x: 975, endPoint y: 331, distance: 7.6
click at [977, 330] on div "statistics flights bookings reports Help Menu Close Filters Export New Filters …" at bounding box center [784, 391] width 1568 height 783
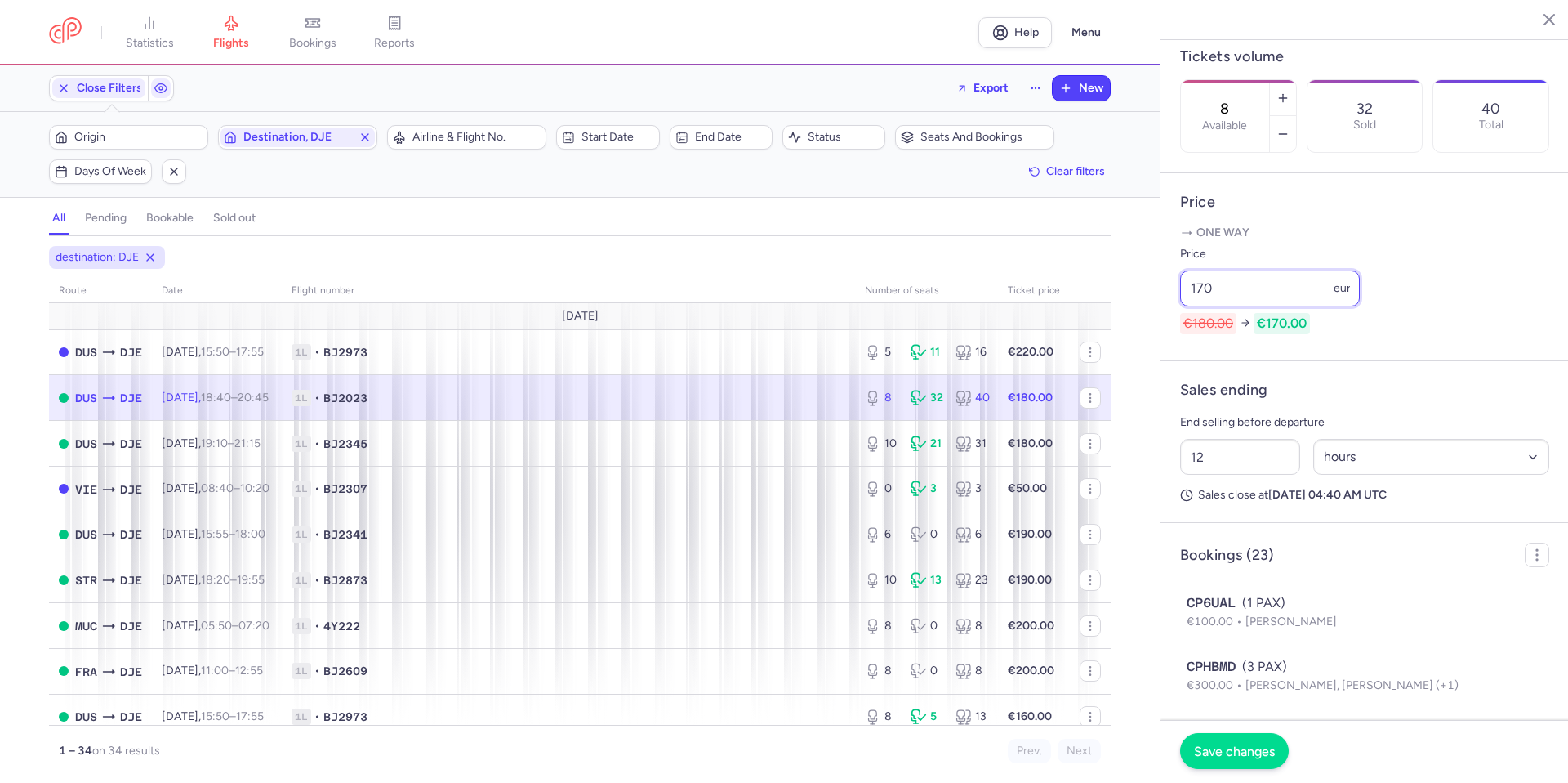
type input "170"
click at [1224, 759] on button "Save changes" at bounding box center [1234, 751] width 109 height 36
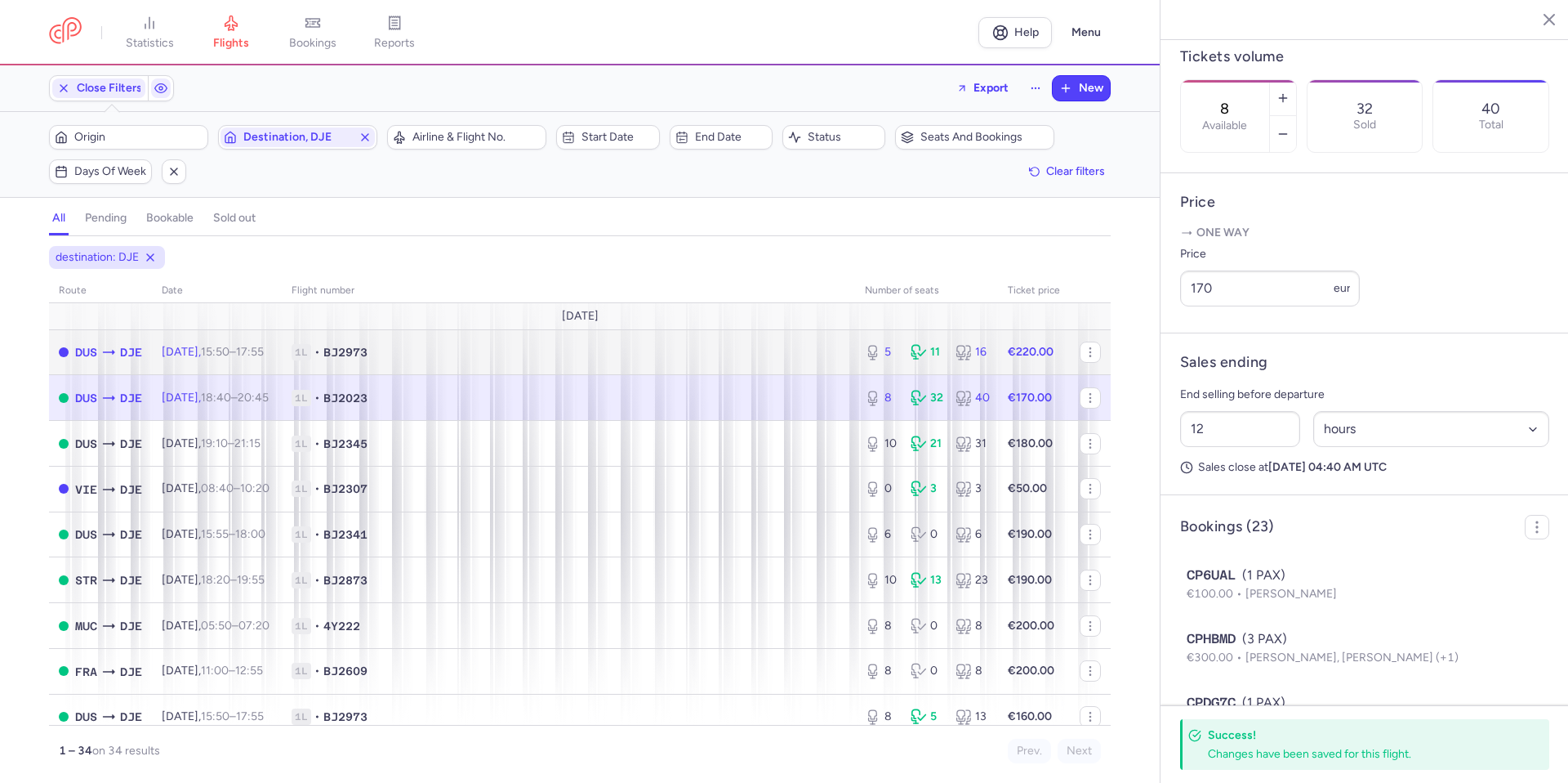
drag, startPoint x: 758, startPoint y: 353, endPoint x: 753, endPoint y: 367, distance: 14.9
click at [758, 353] on span "1L • BJ2973" at bounding box center [568, 352] width 554 height 17
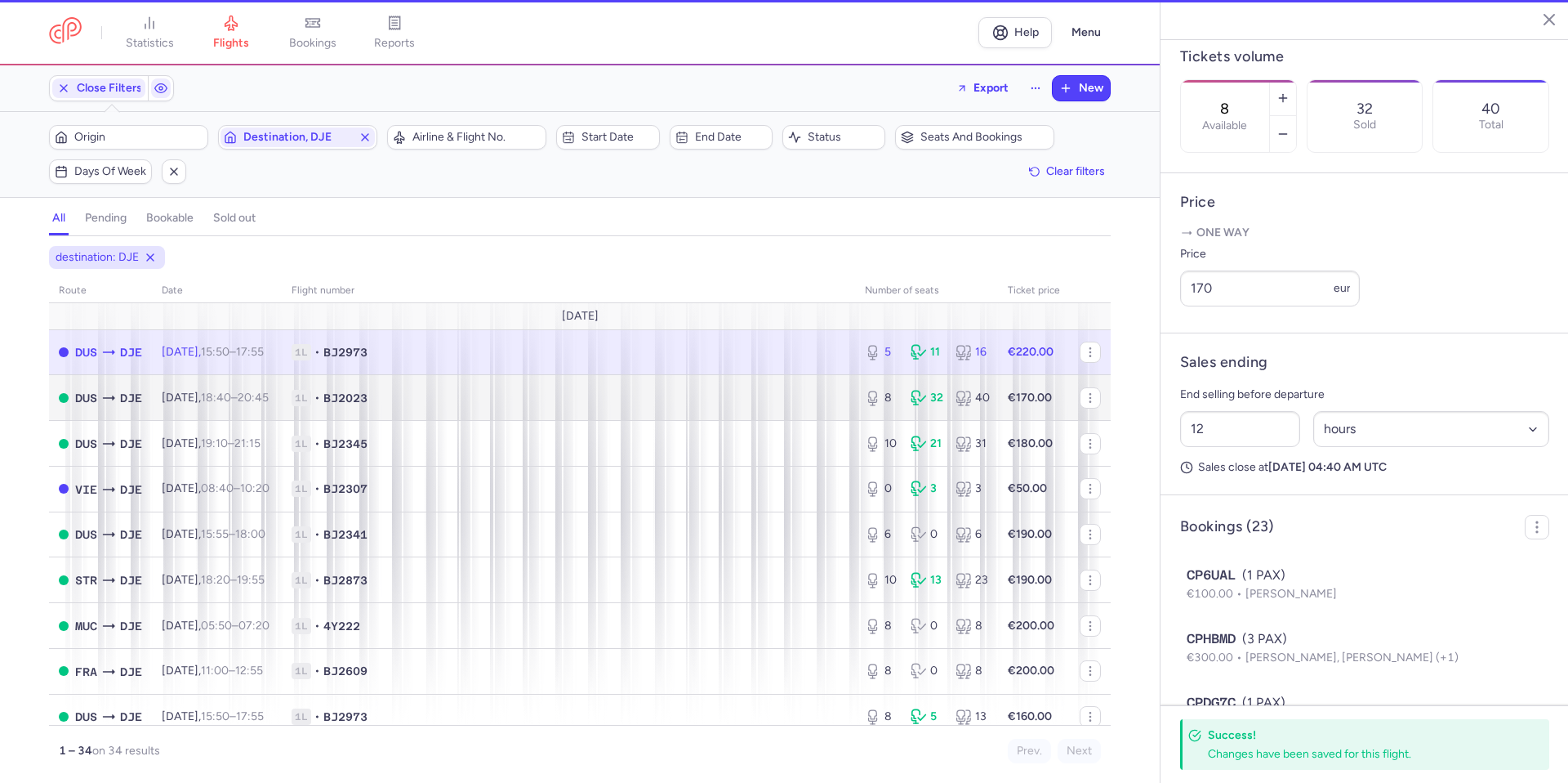
type input "5"
type input "22"
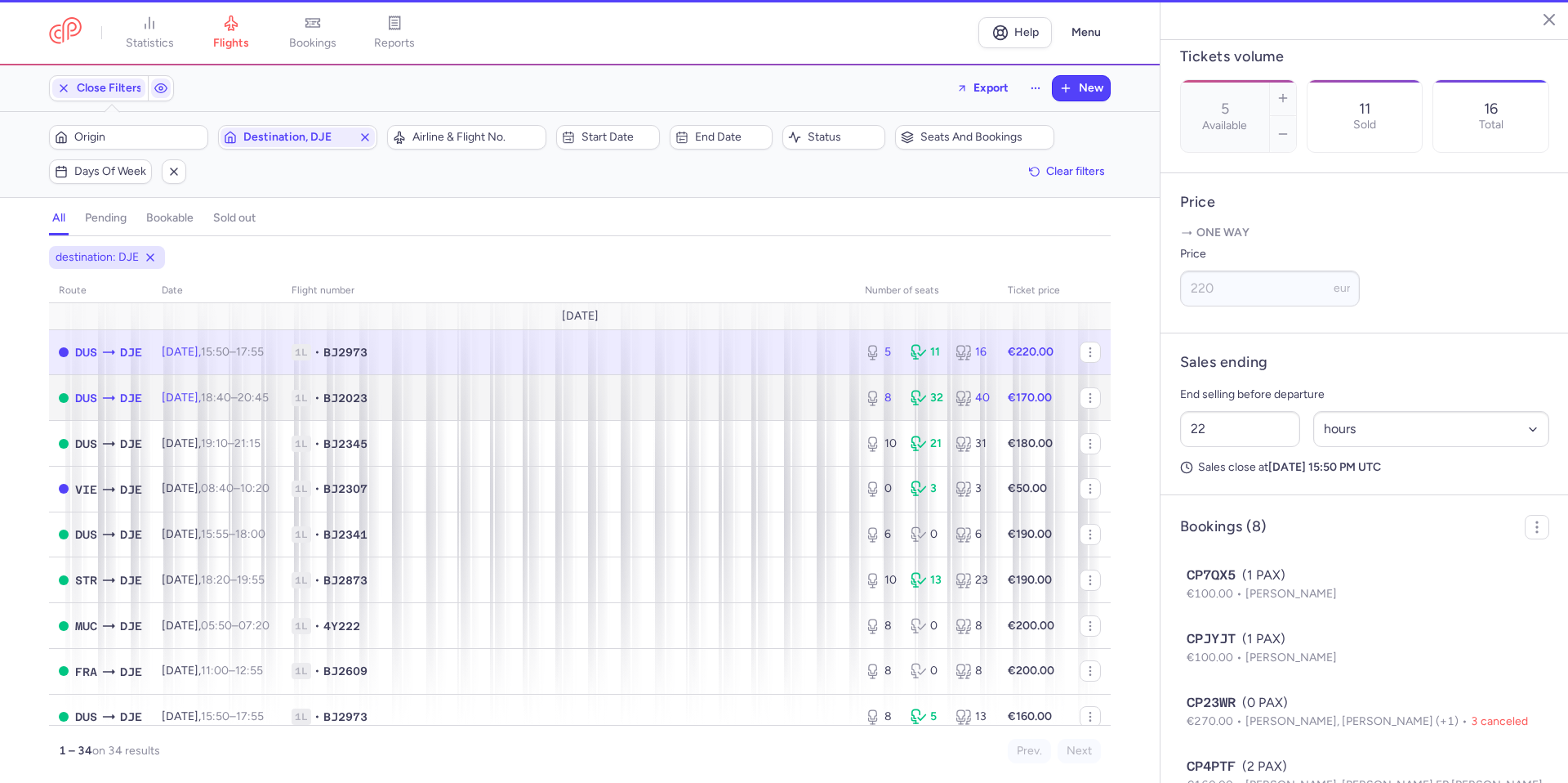
click at [743, 410] on td "1L • BJ2023" at bounding box center [568, 398] width 574 height 46
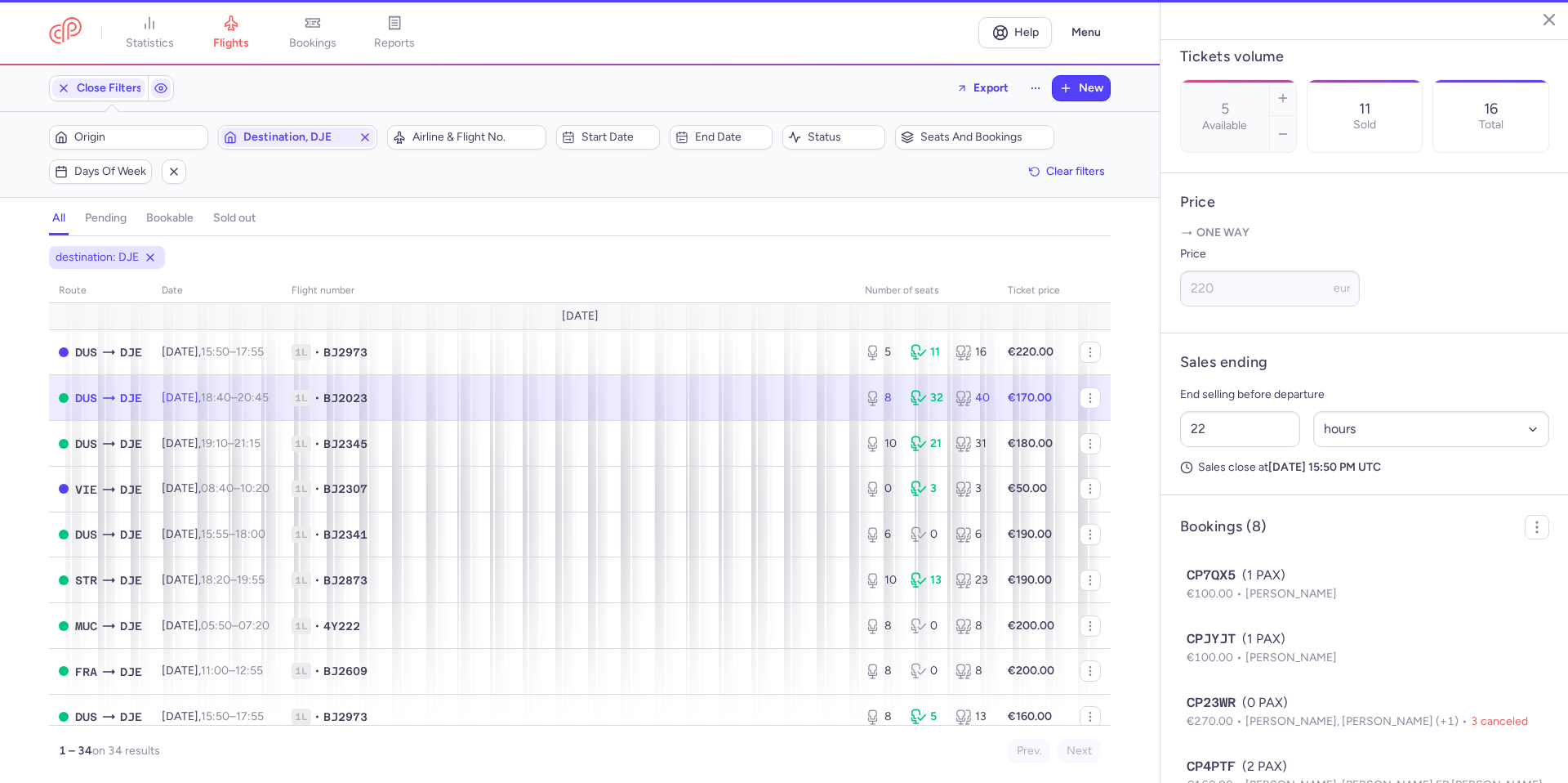
type input "8"
type input "12"
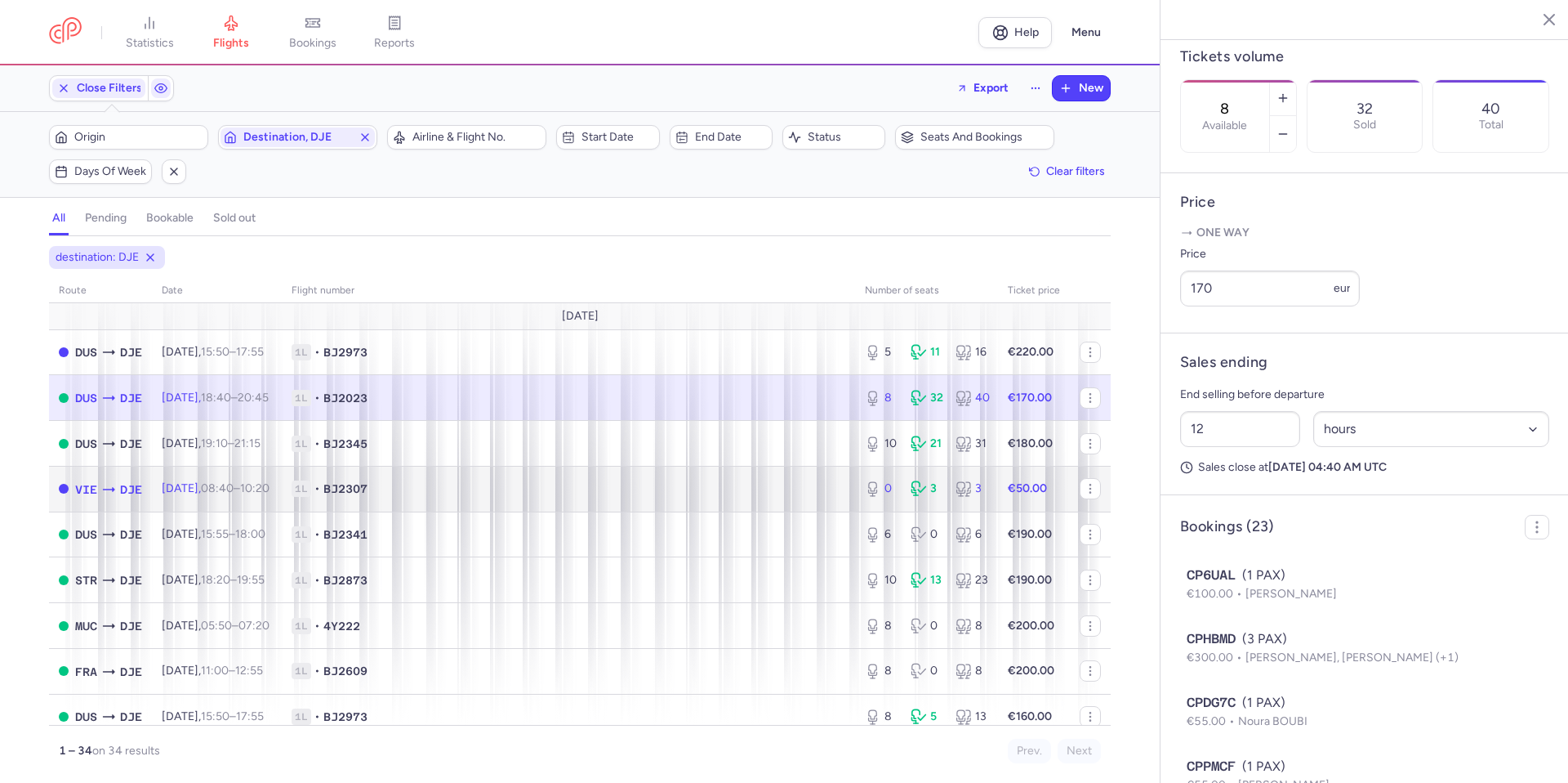
click at [721, 485] on span "1L • BJ2307" at bounding box center [568, 488] width 554 height 17
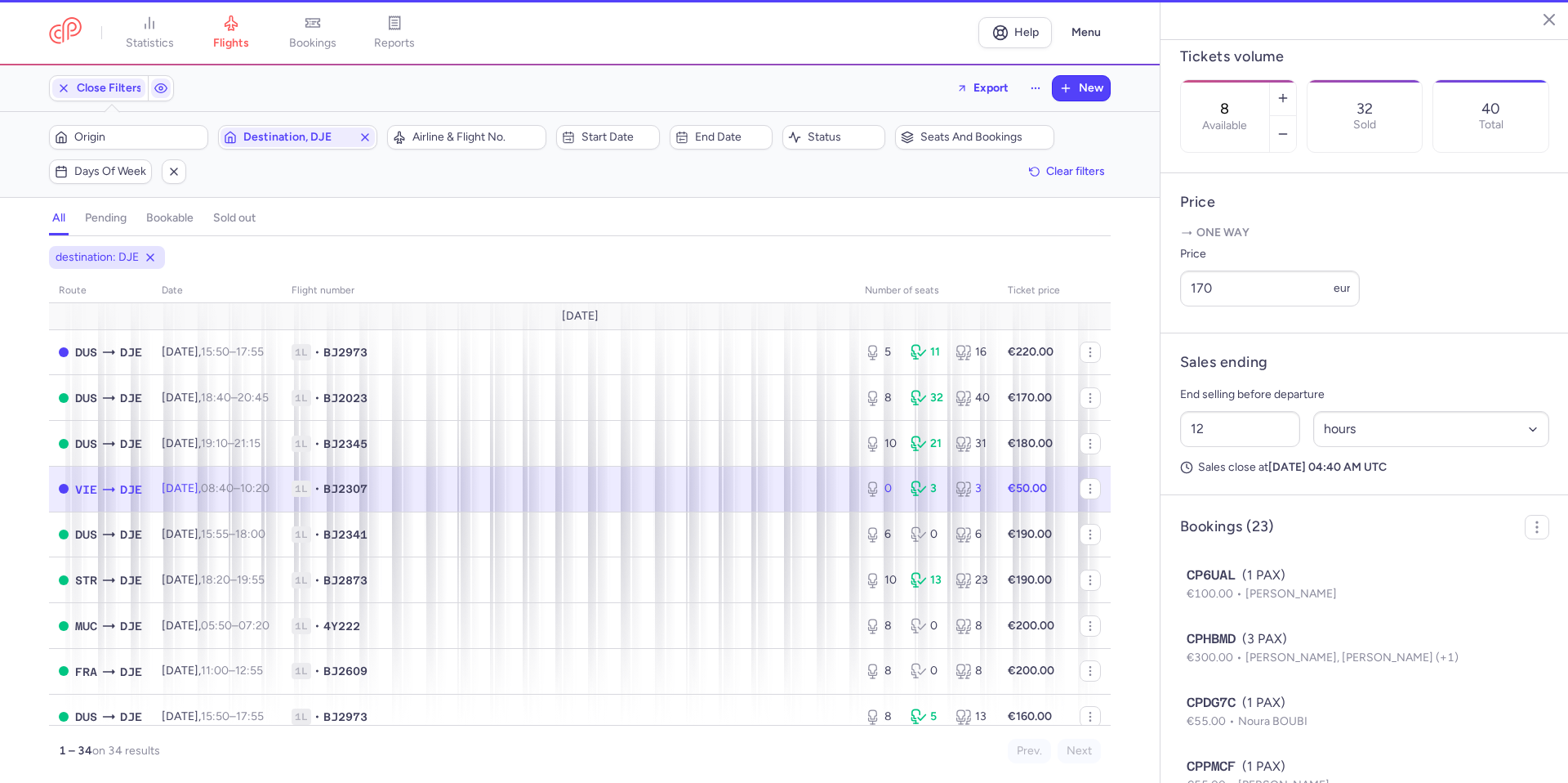
type input "0"
type input "3"
select select "days"
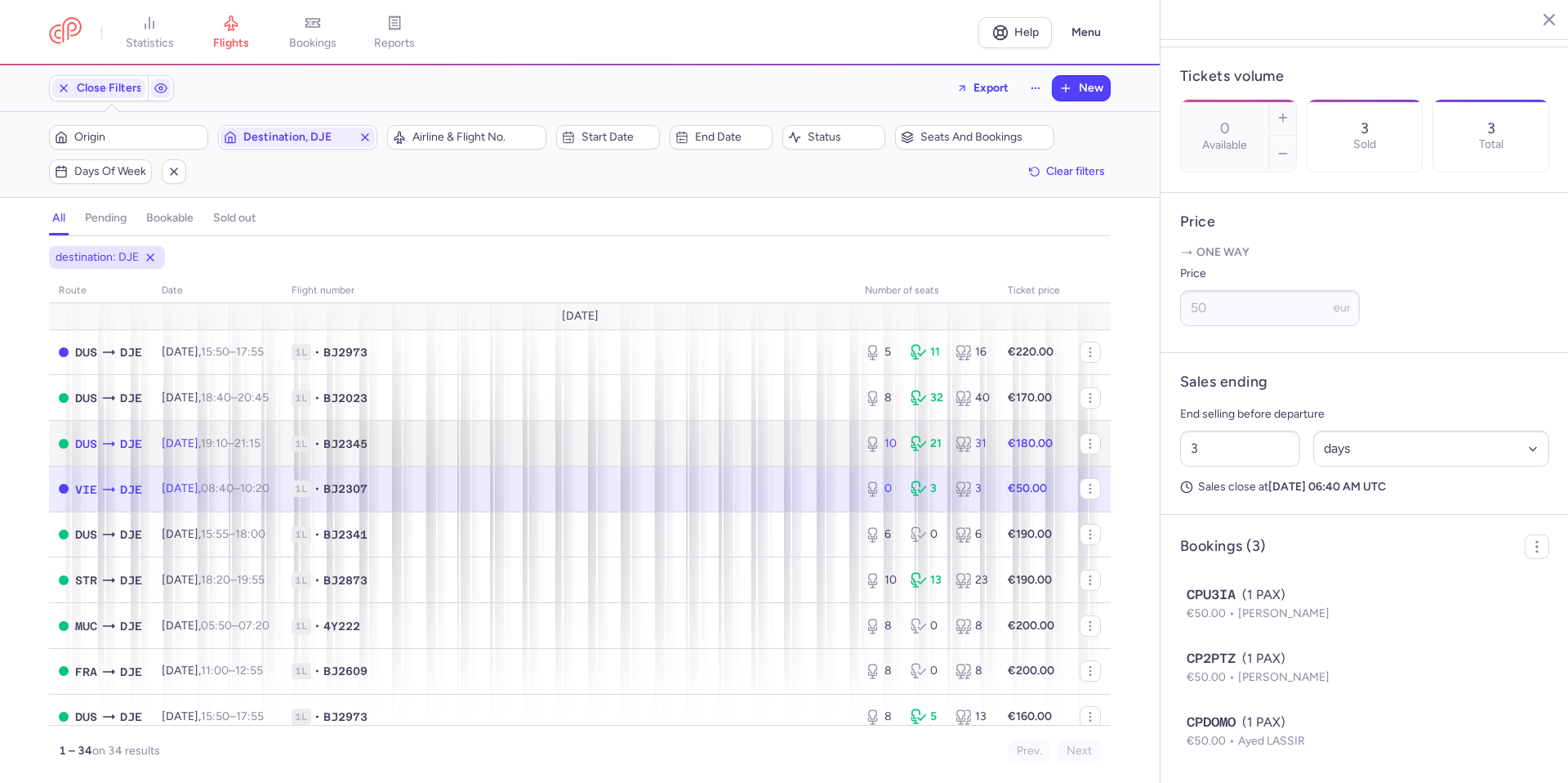
click at [783, 440] on span "1L • BJ2345" at bounding box center [568, 443] width 554 height 17
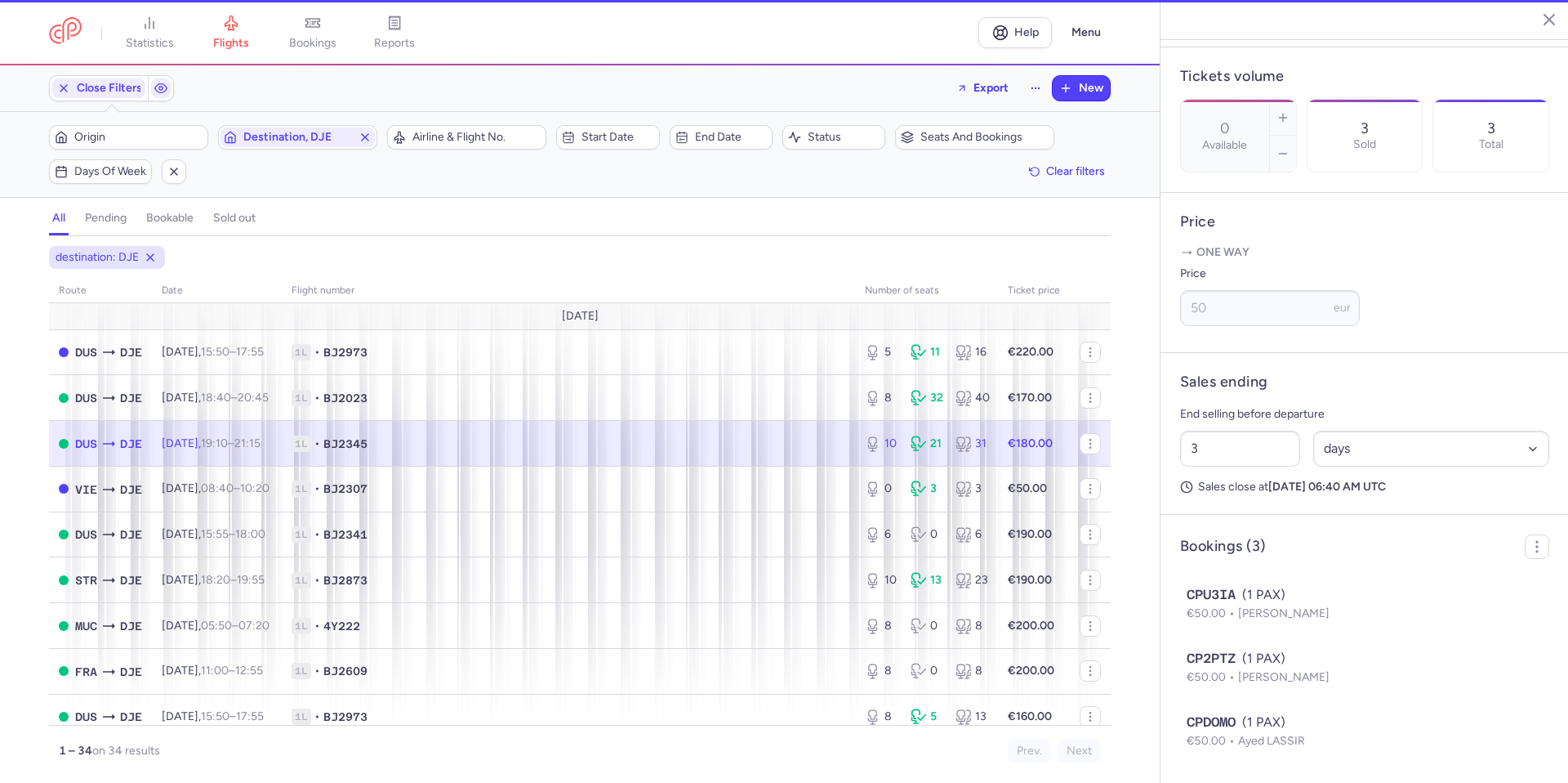
type input "10"
type input "12"
select select "hours"
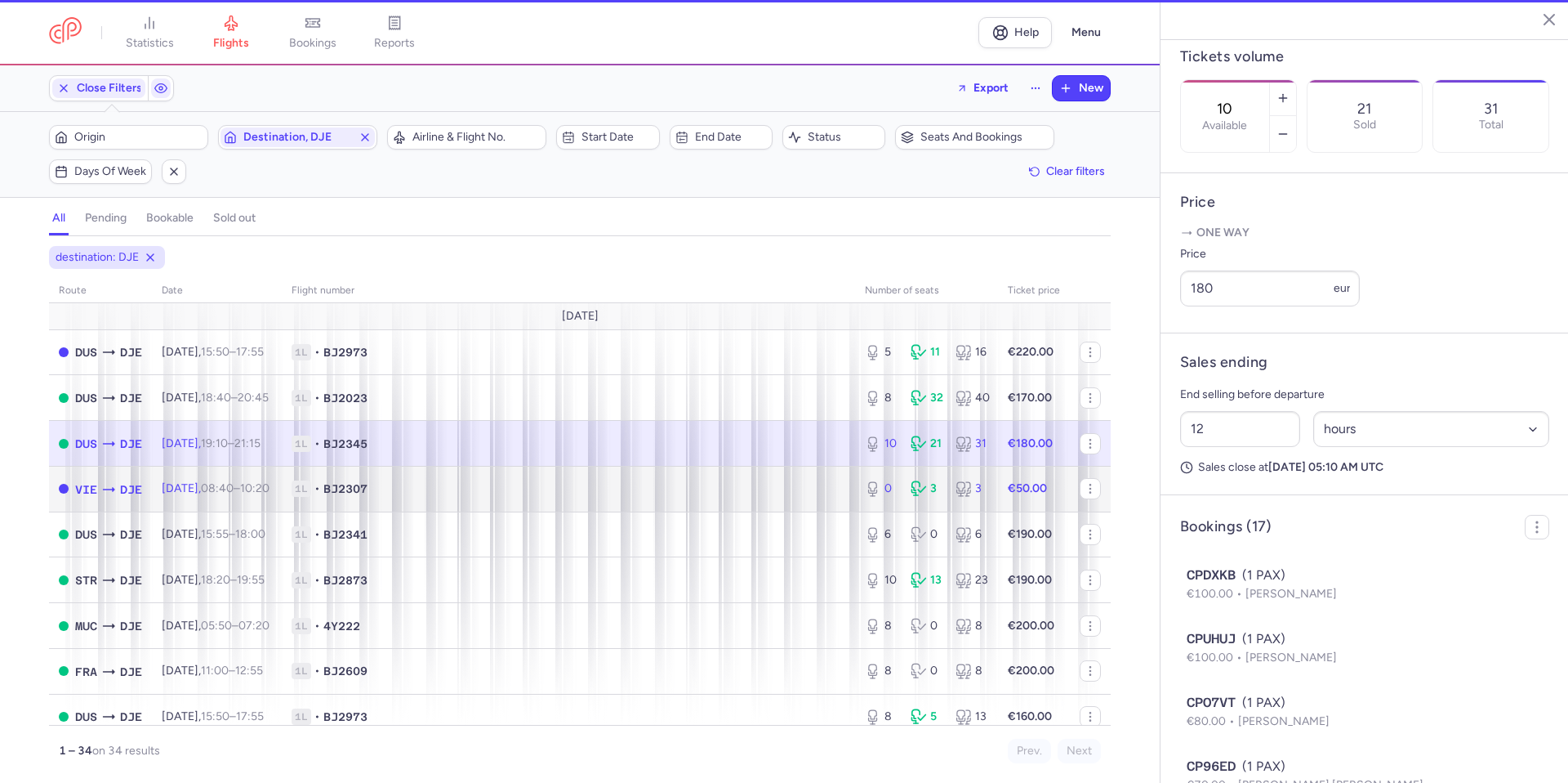
click at [745, 487] on span "1L • BJ2307" at bounding box center [568, 488] width 554 height 17
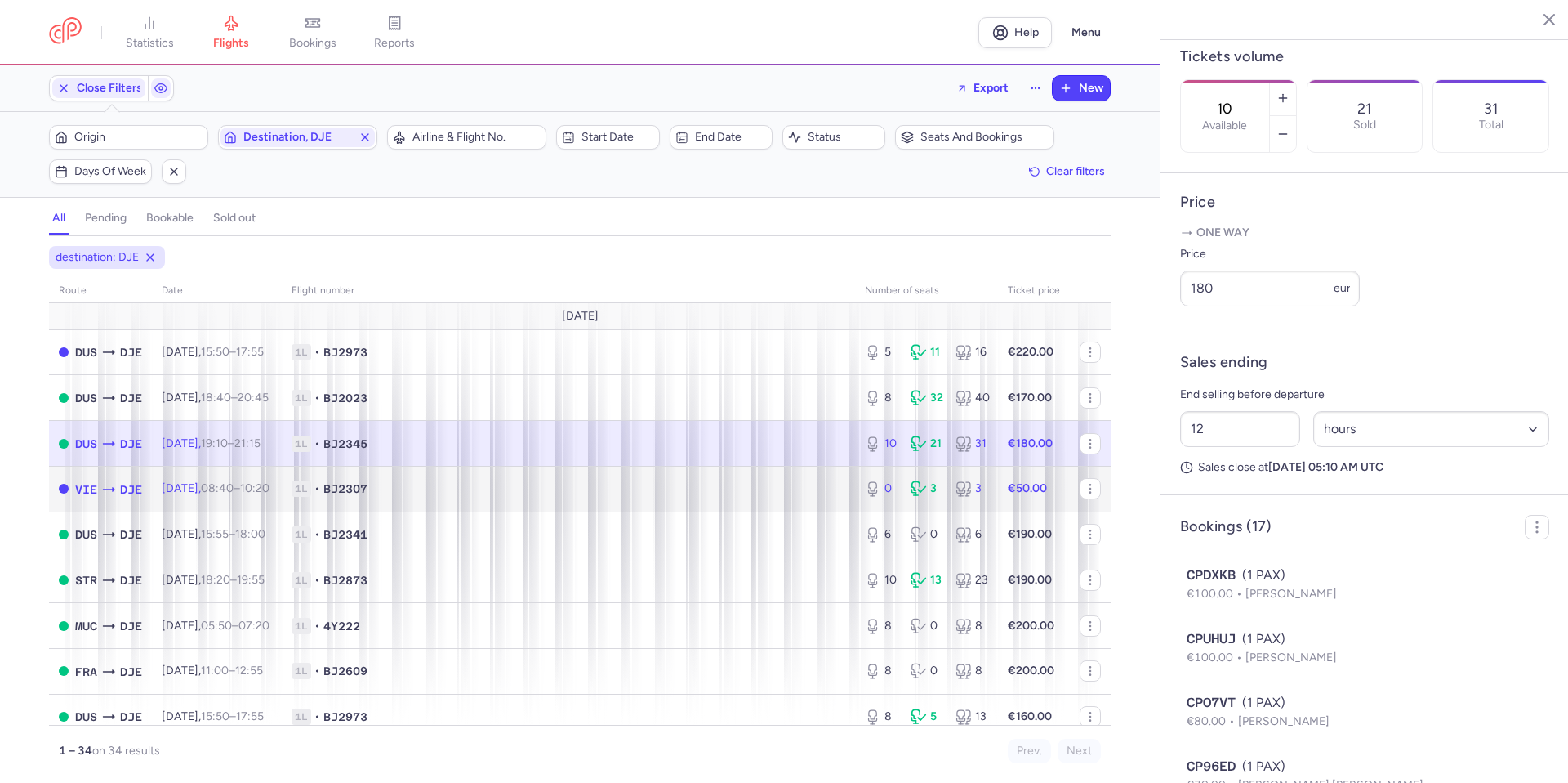
type input "0"
type input "3"
select select "days"
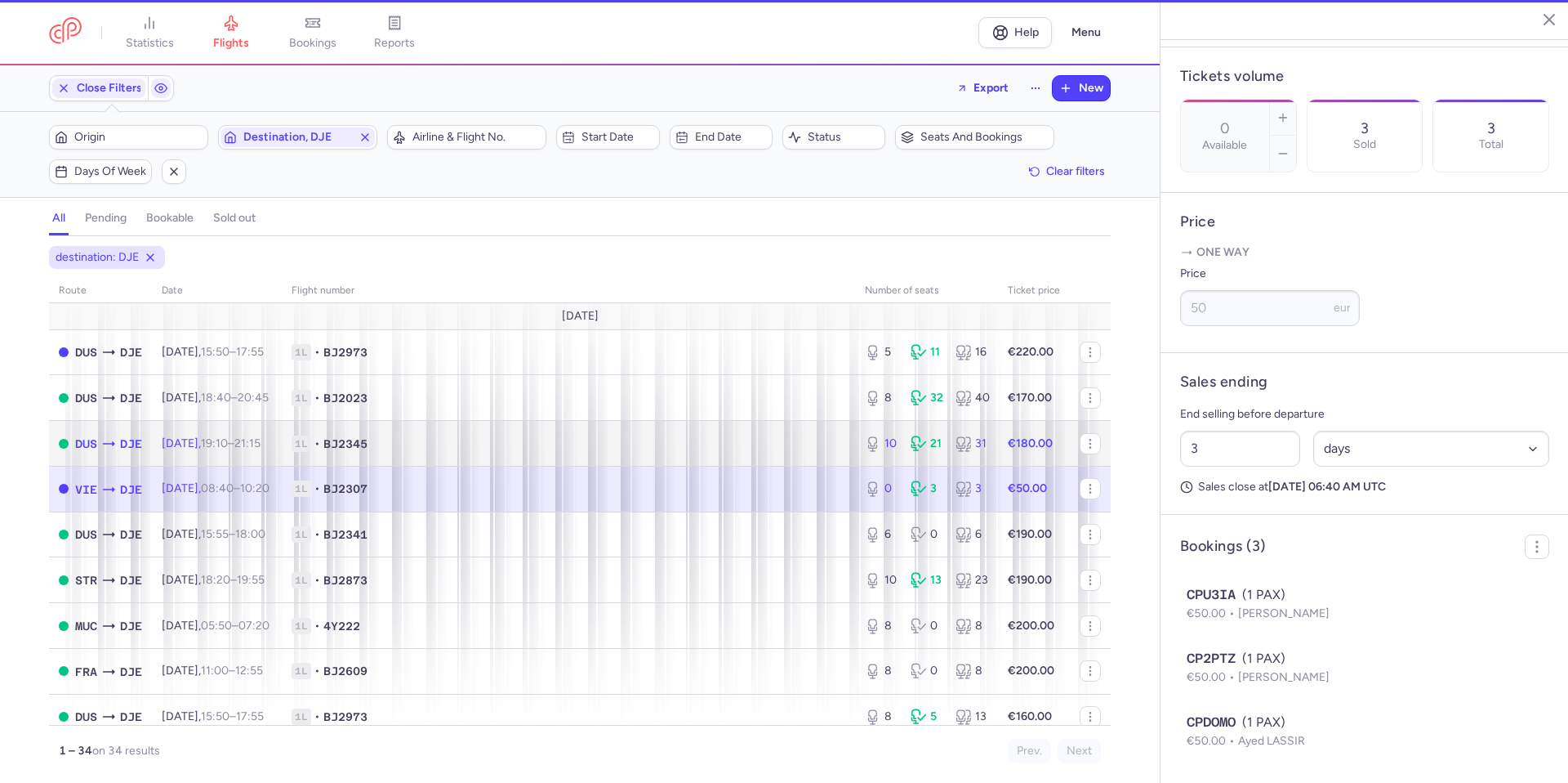
click at [756, 450] on span "1L • BJ2345" at bounding box center [568, 443] width 554 height 17
type input "10"
type input "12"
select select "hours"
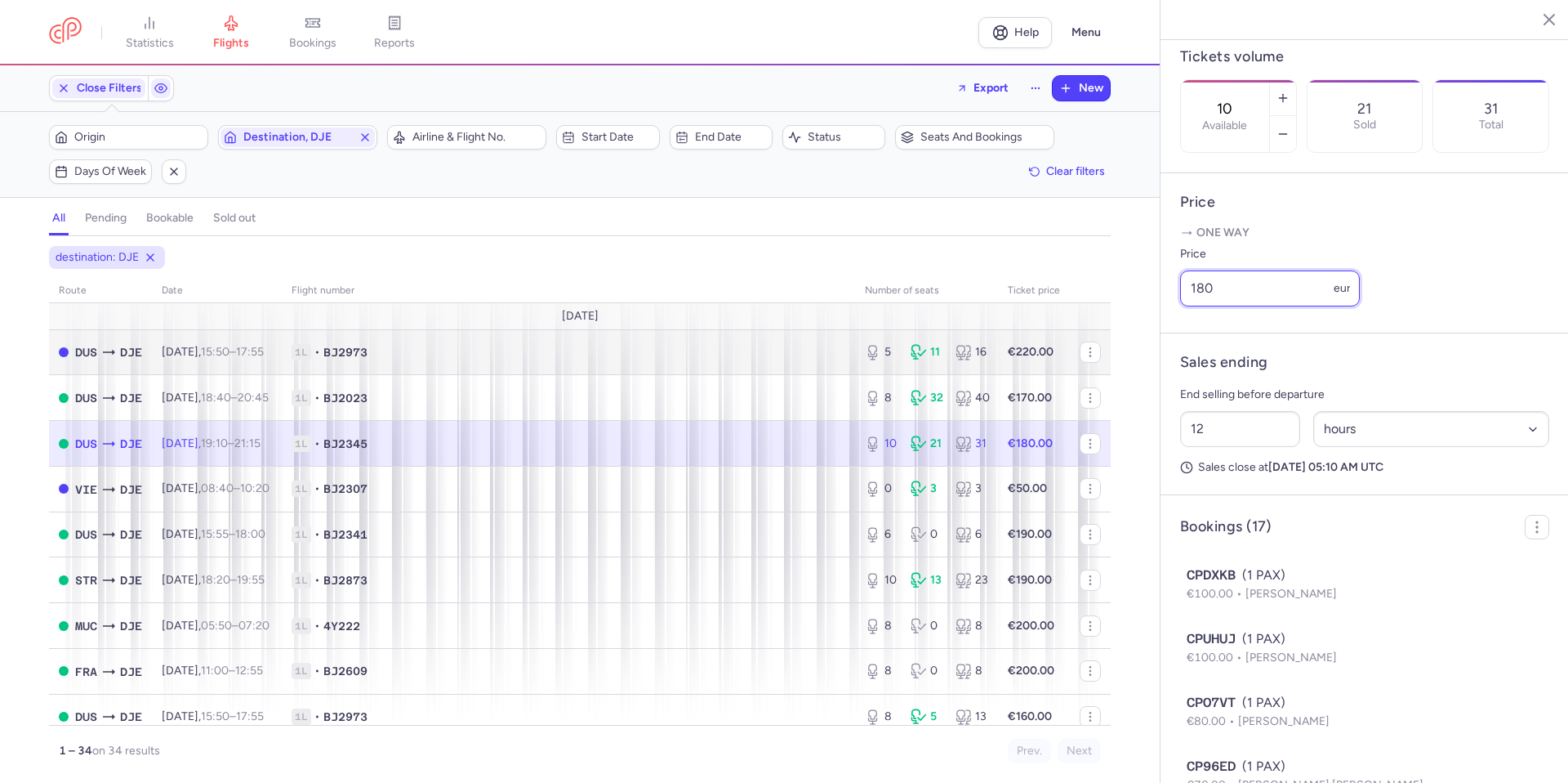
drag, startPoint x: 1240, startPoint y: 335, endPoint x: 1024, endPoint y: 333, distance: 216.0
click at [1064, 334] on div "statistics flights bookings reports Help Menu Close Filters Export New Filters …" at bounding box center [784, 391] width 1568 height 783
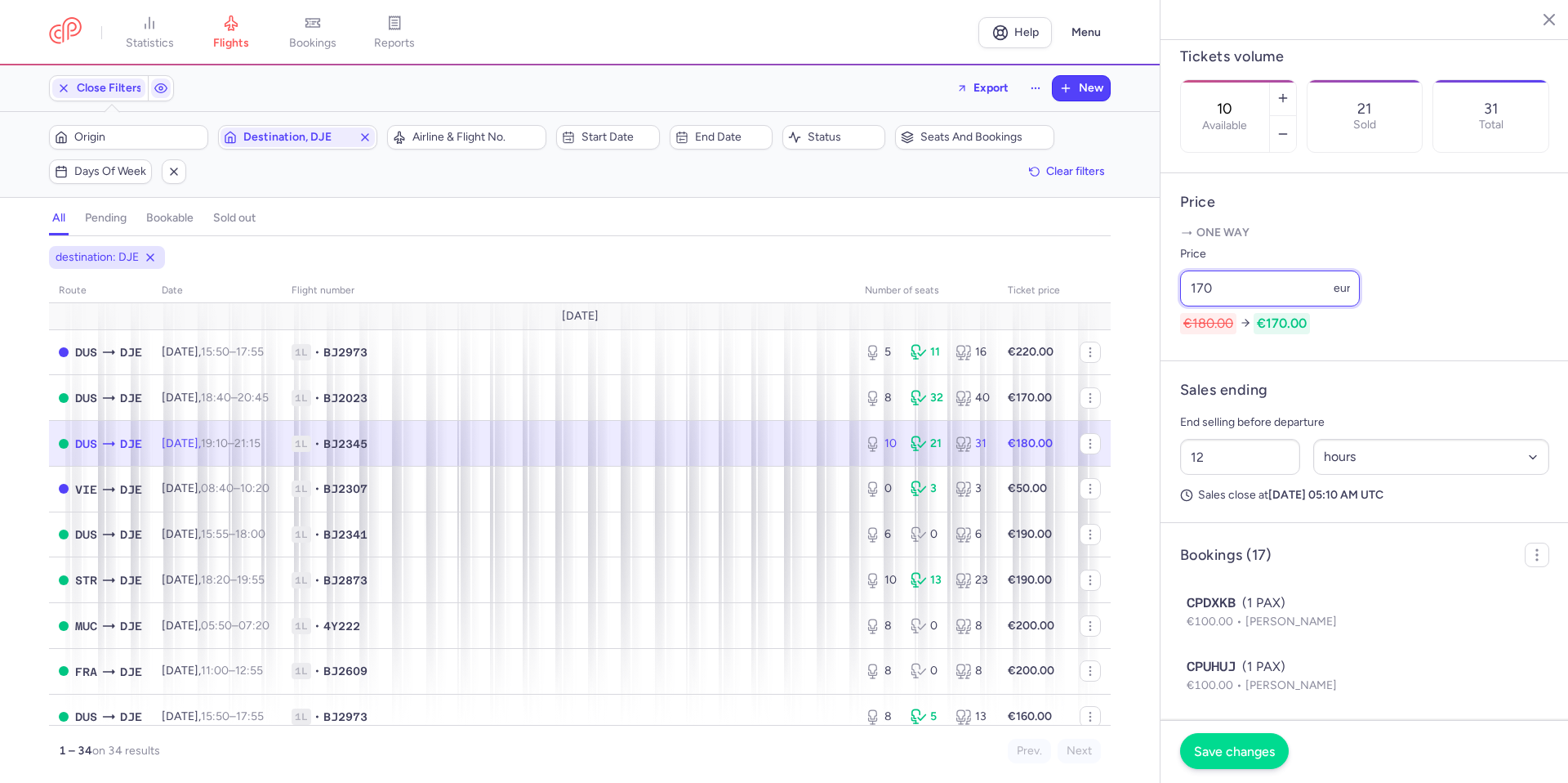
type input "170"
click at [1228, 750] on span "Save changes" at bounding box center [1235, 750] width 81 height 15
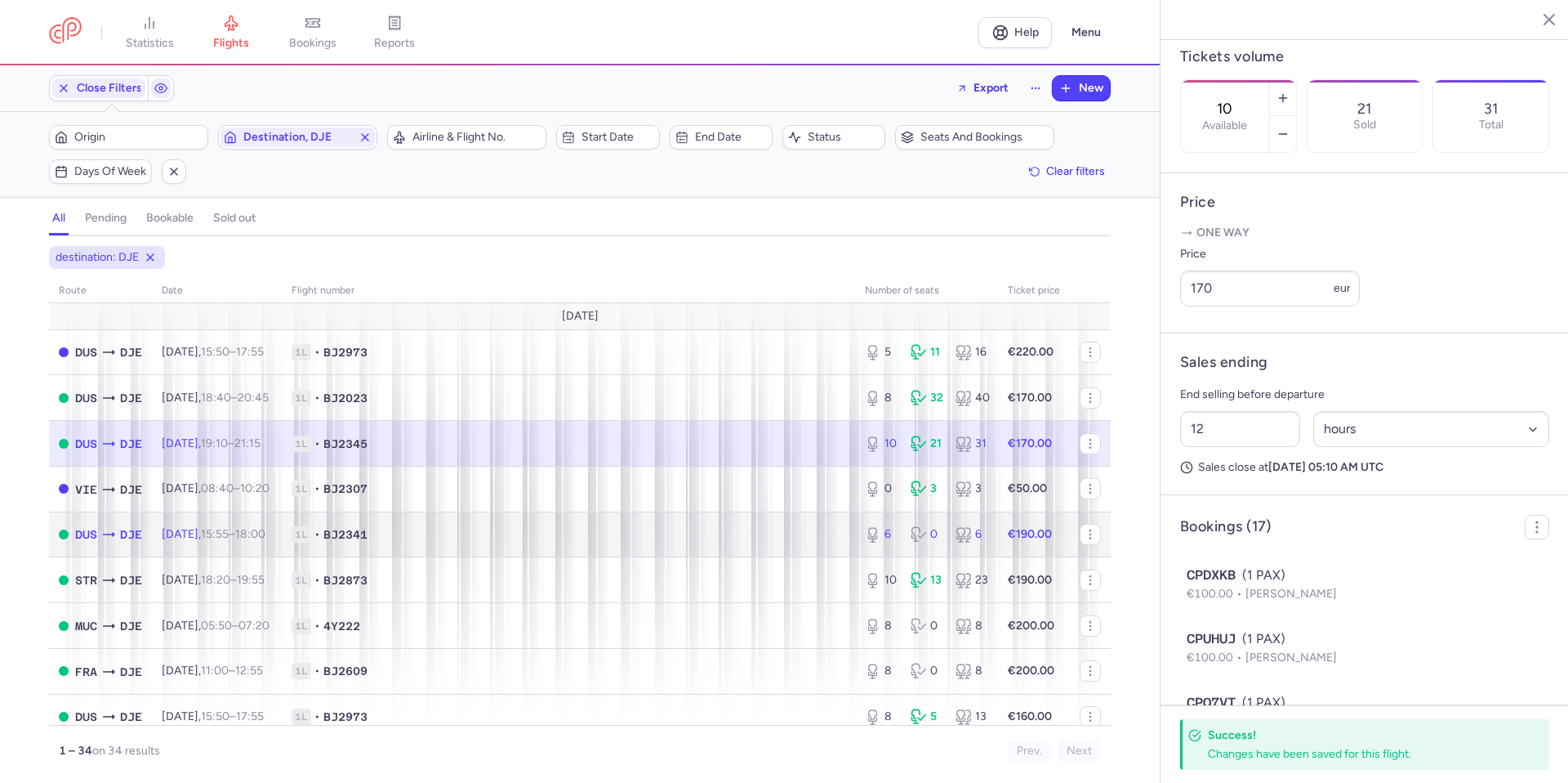
click at [506, 524] on td "1L • BJ2341" at bounding box center [568, 534] width 574 height 46
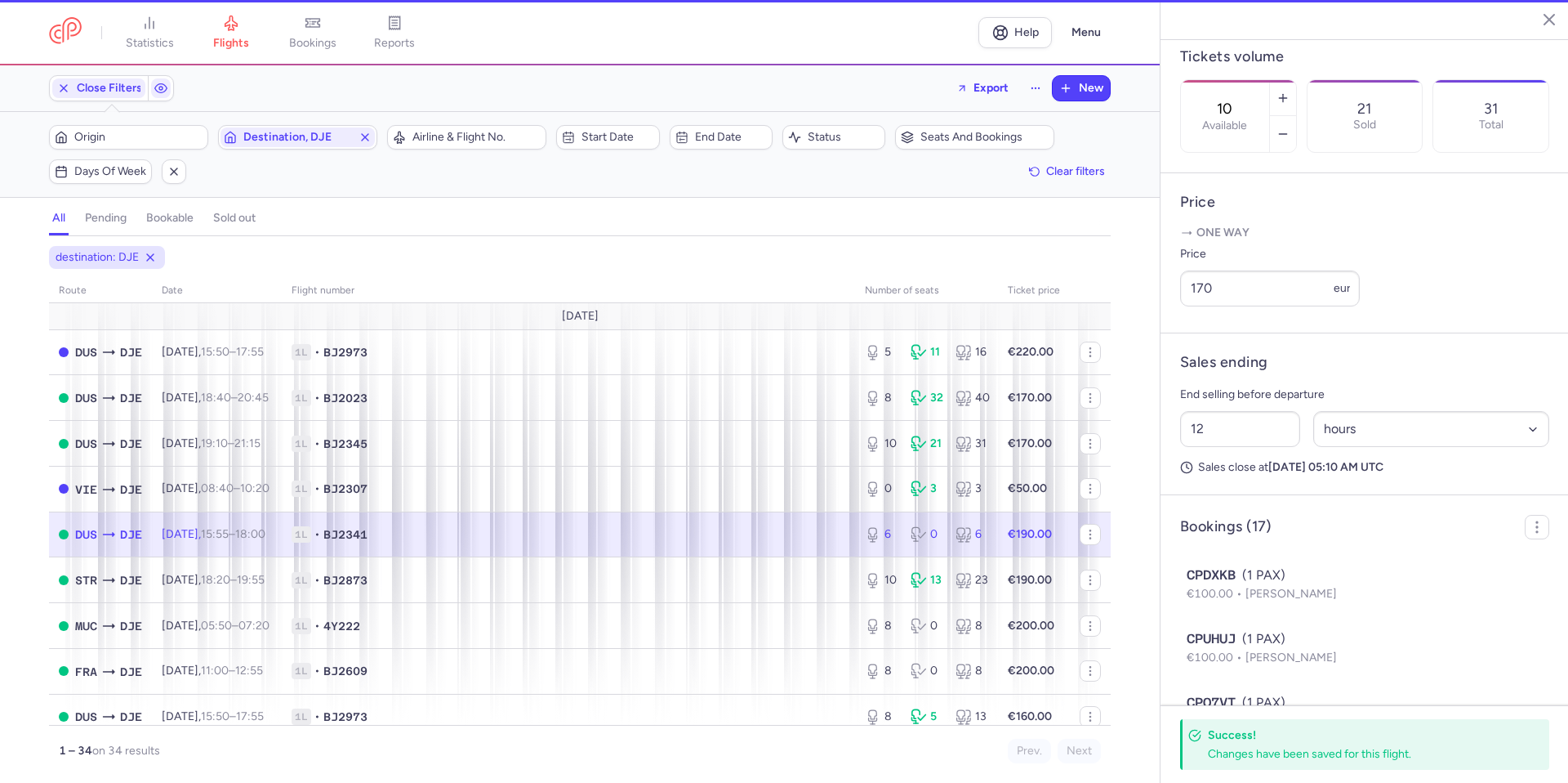
type input "6"
type input "1"
select select "days"
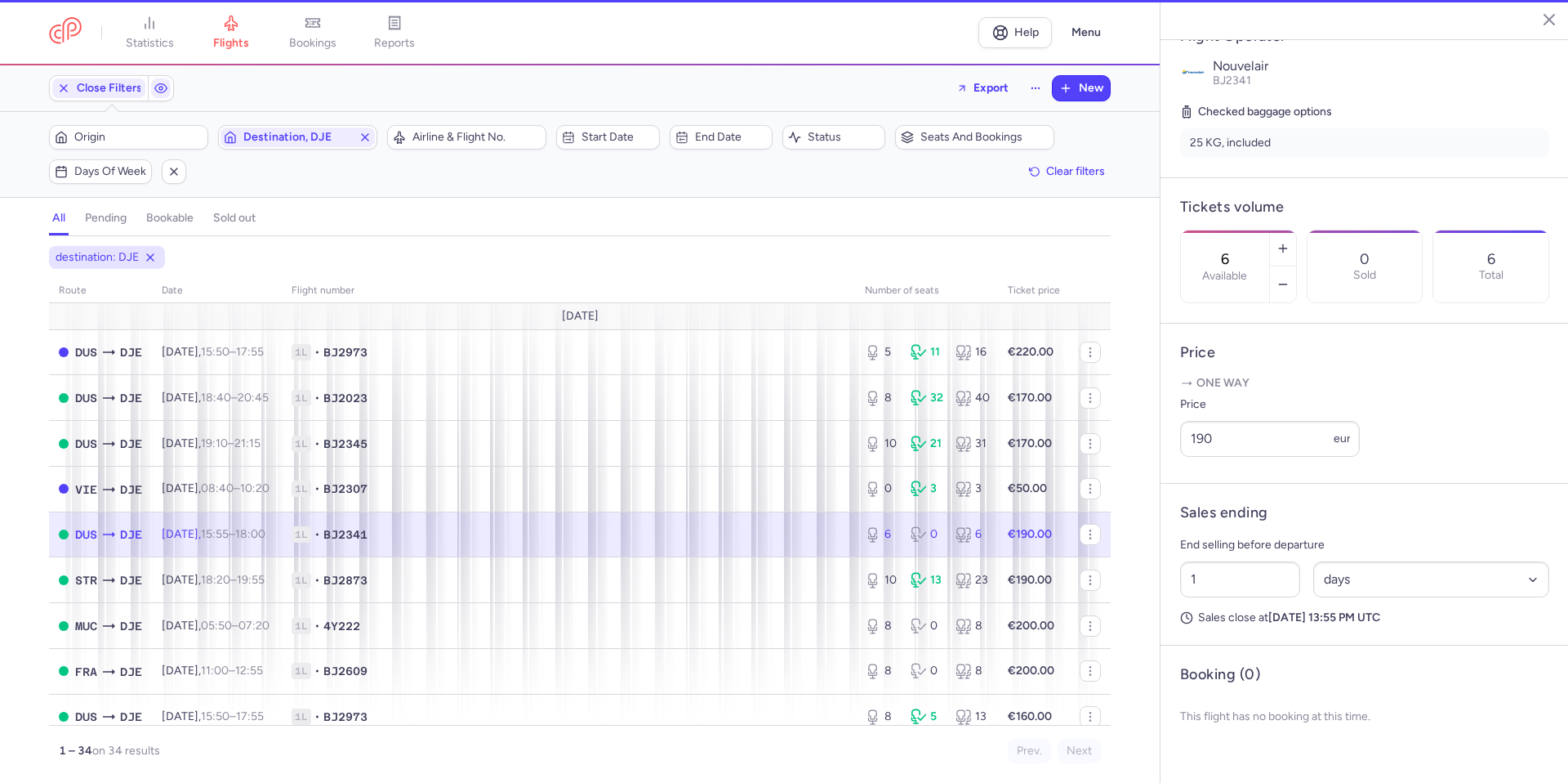
scroll to position [343, 0]
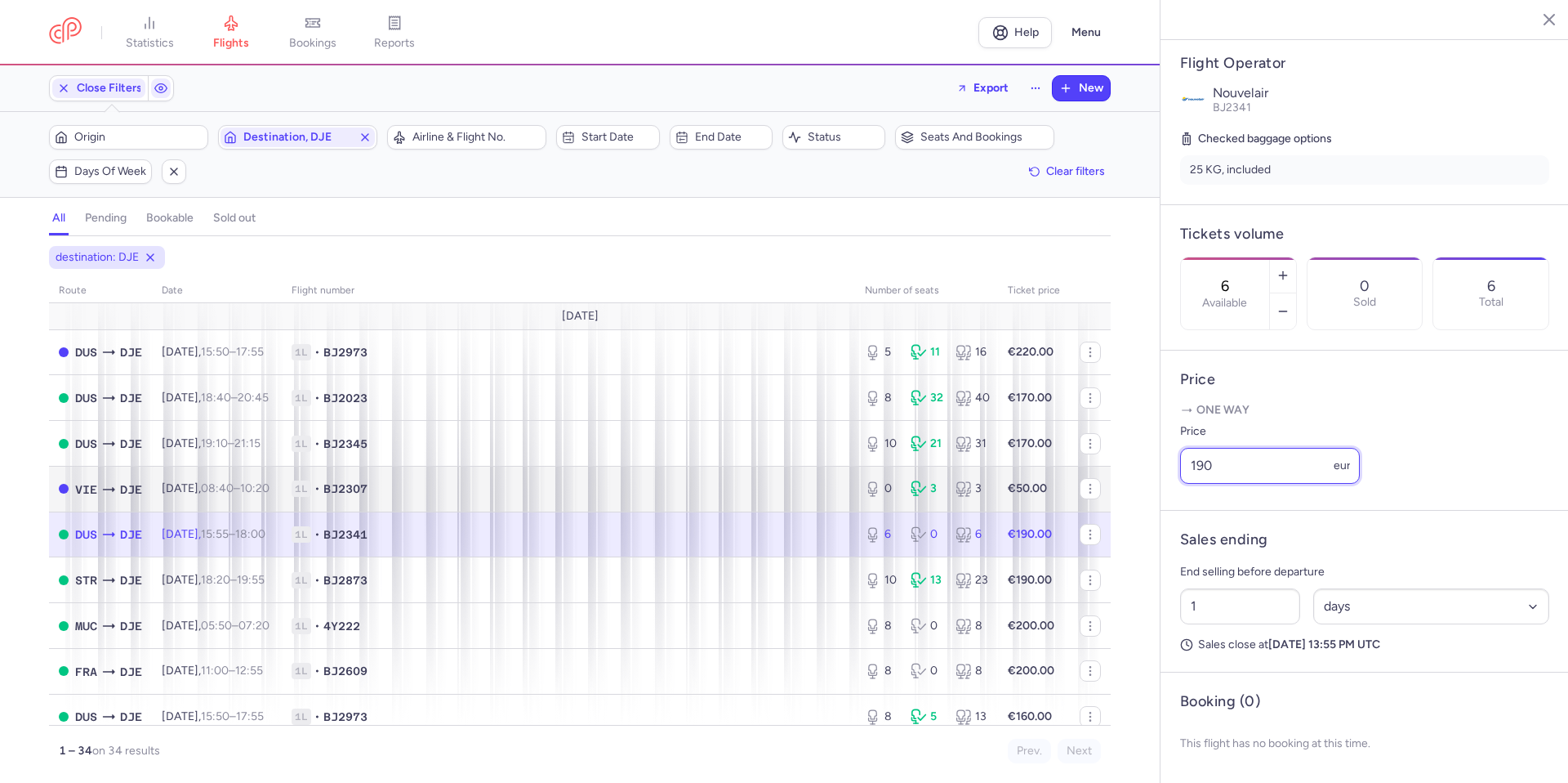
drag, startPoint x: 1230, startPoint y: 464, endPoint x: 1050, endPoint y: 474, distance: 180.3
click at [1058, 474] on div "statistics flights bookings reports Help Menu Close Filters Export New Filters …" at bounding box center [784, 391] width 1568 height 783
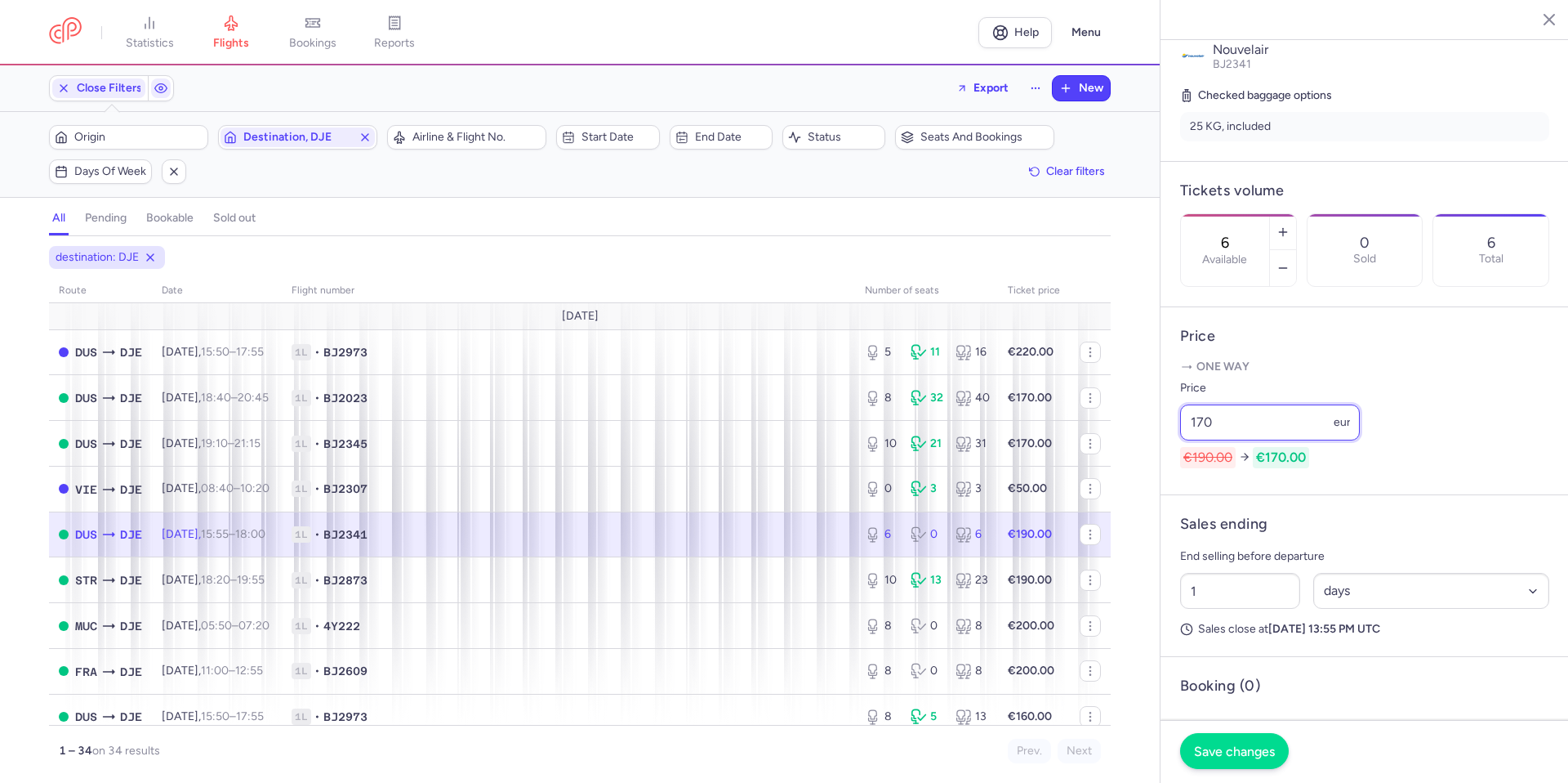
type input "170"
click at [1270, 752] on span "Save changes" at bounding box center [1235, 750] width 81 height 15
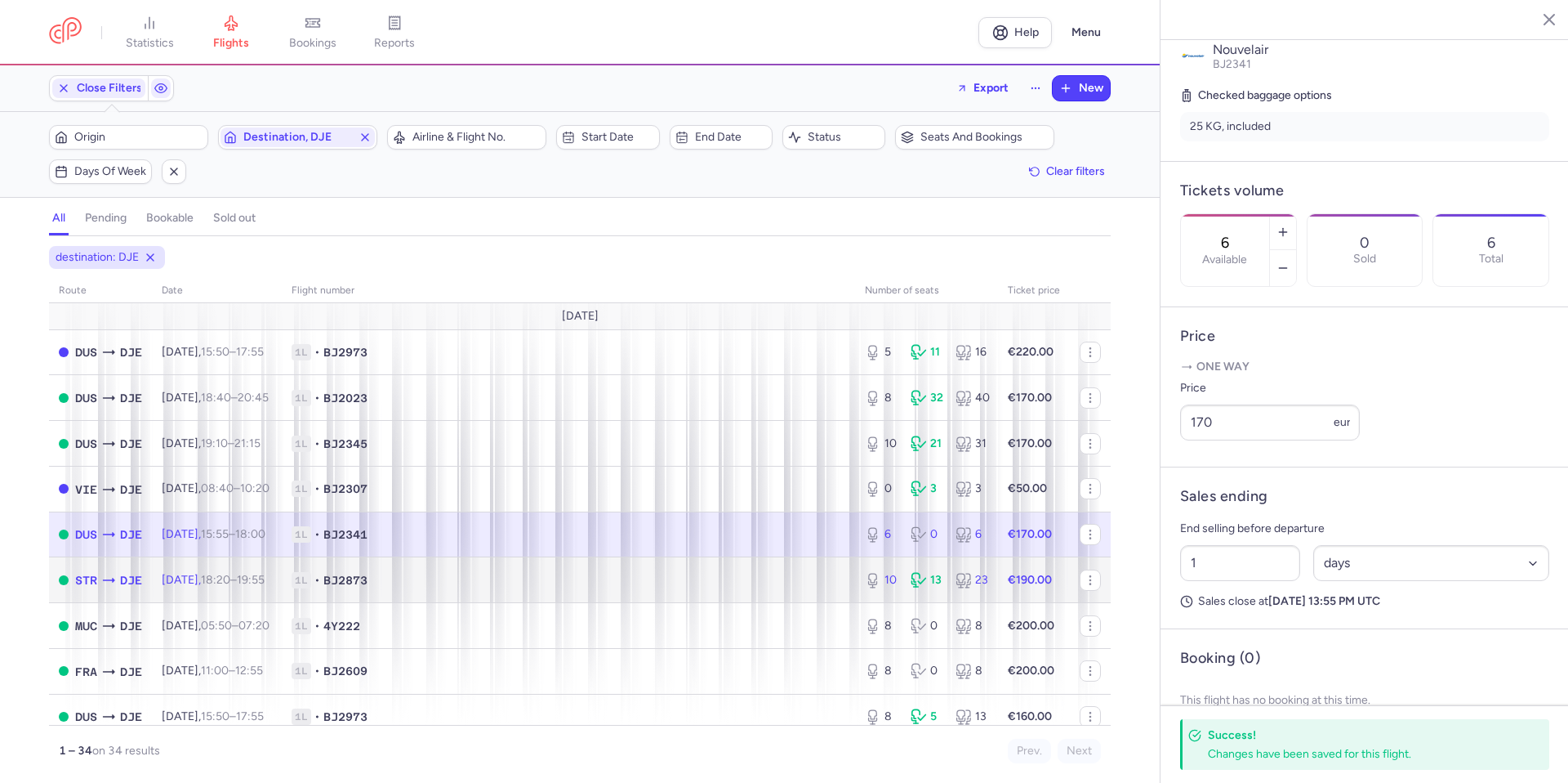
click at [584, 597] on td "1L • BJ2873" at bounding box center [568, 580] width 574 height 46
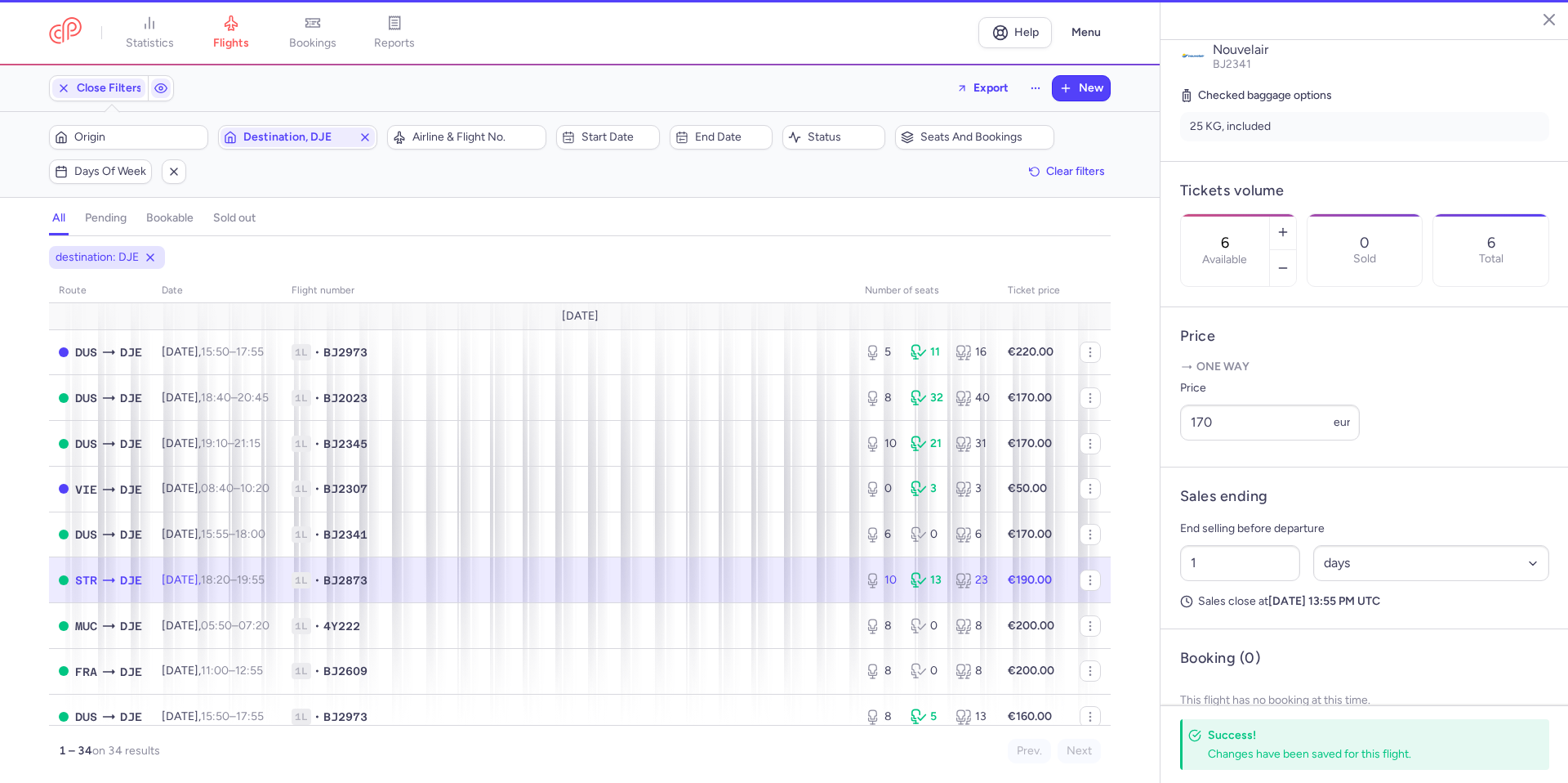
type input "10"
type input "3"
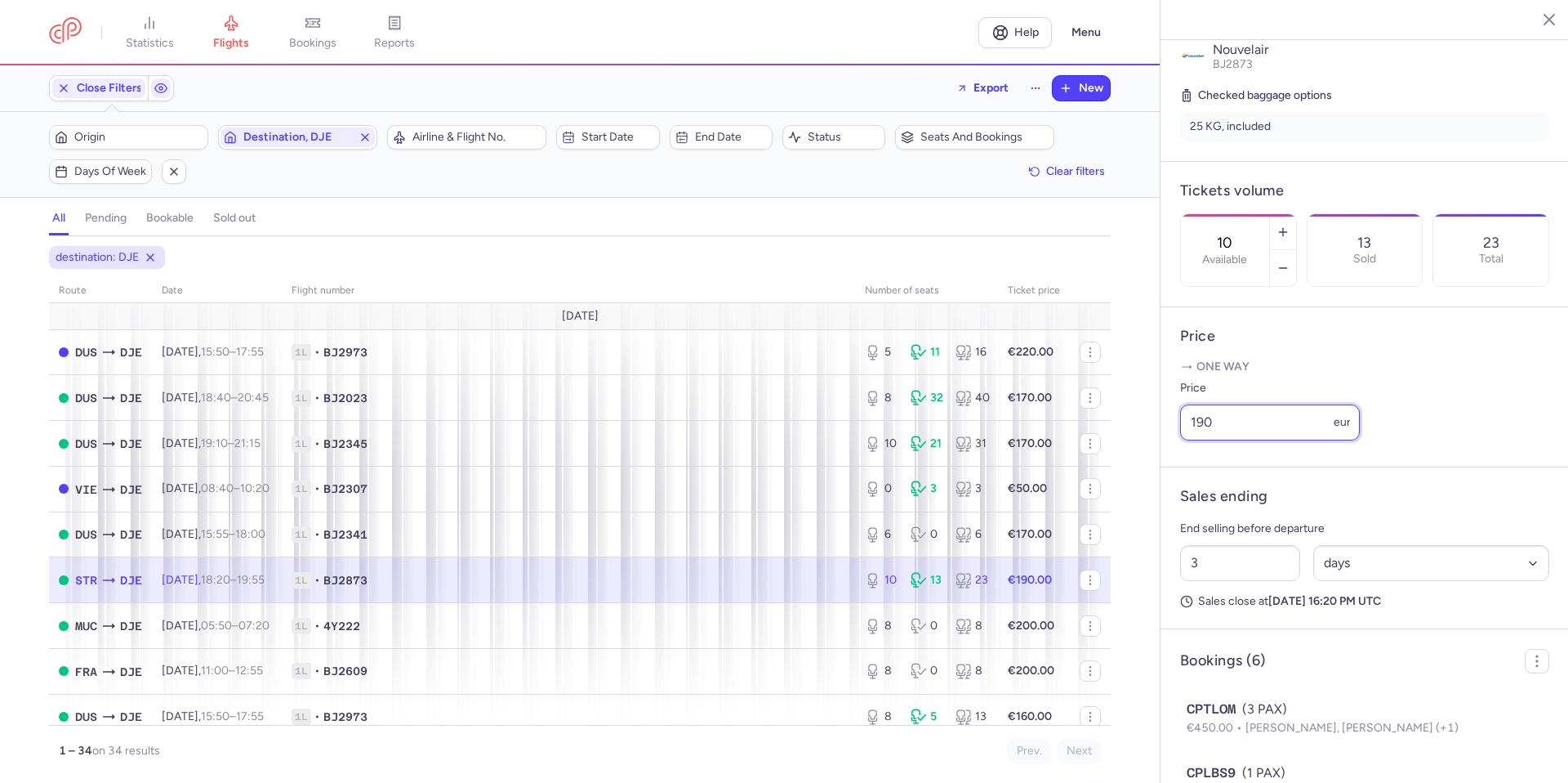
drag, startPoint x: 1210, startPoint y: 472, endPoint x: 1122, endPoint y: 464, distance: 88.4
click at [1122, 464] on div "statistics flights bookings reports Help Menu Close Filters Export New Filters …" at bounding box center [784, 391] width 1568 height 783
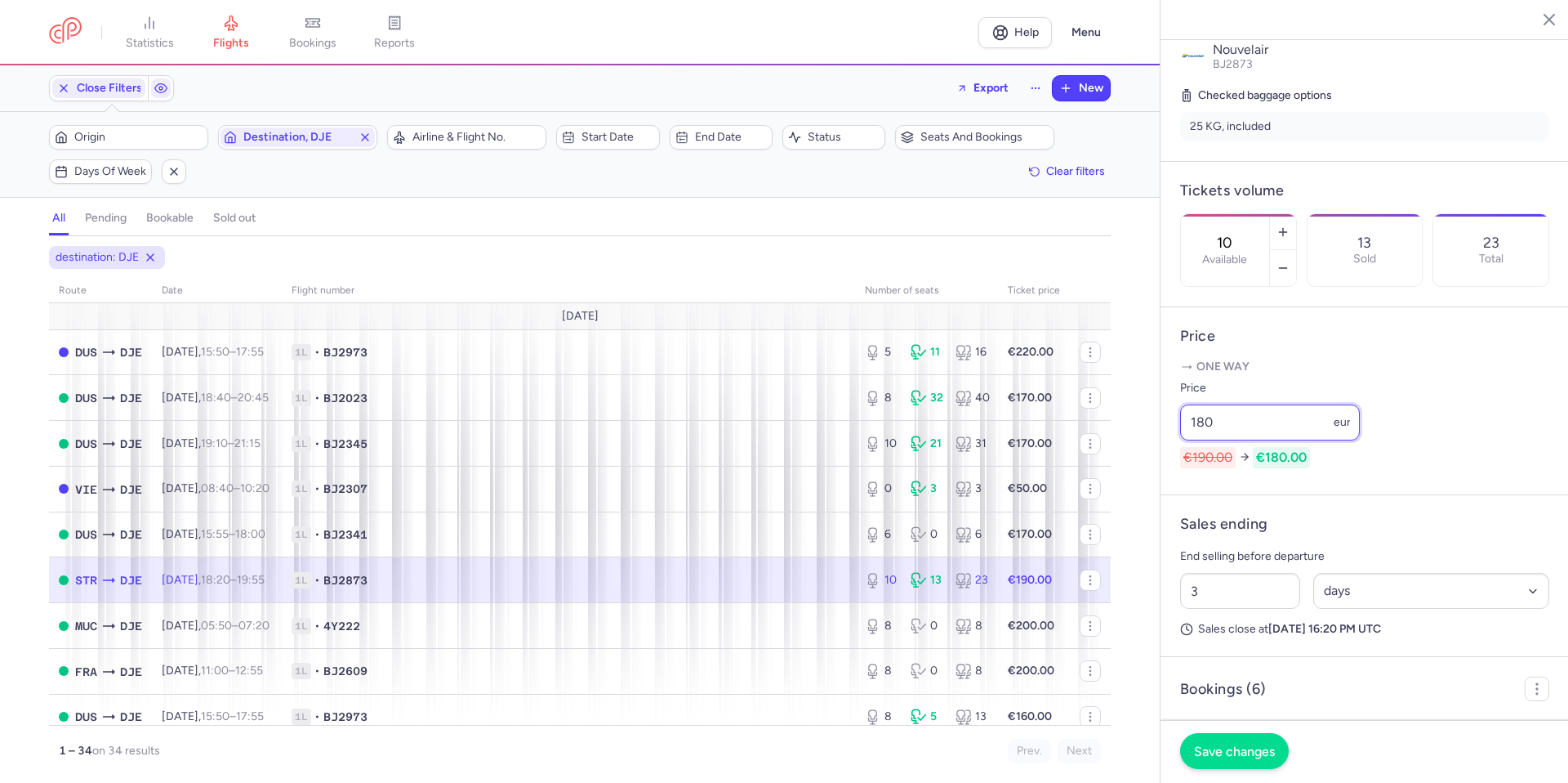
type input "180"
click at [1253, 744] on span "Save changes" at bounding box center [1235, 750] width 81 height 15
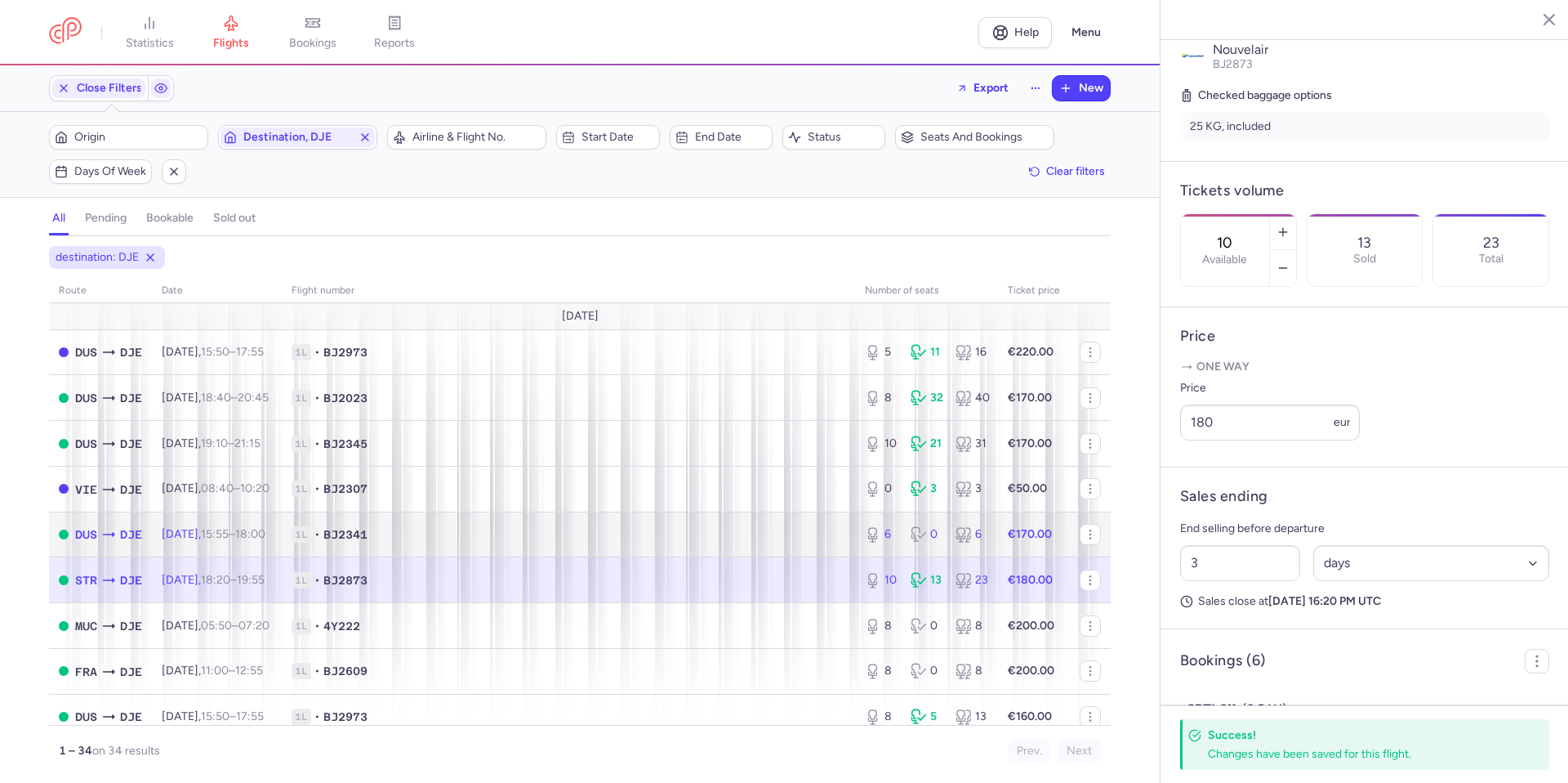
click at [796, 547] on td "1L • BJ2341" at bounding box center [568, 534] width 574 height 46
type input "6"
type input "1"
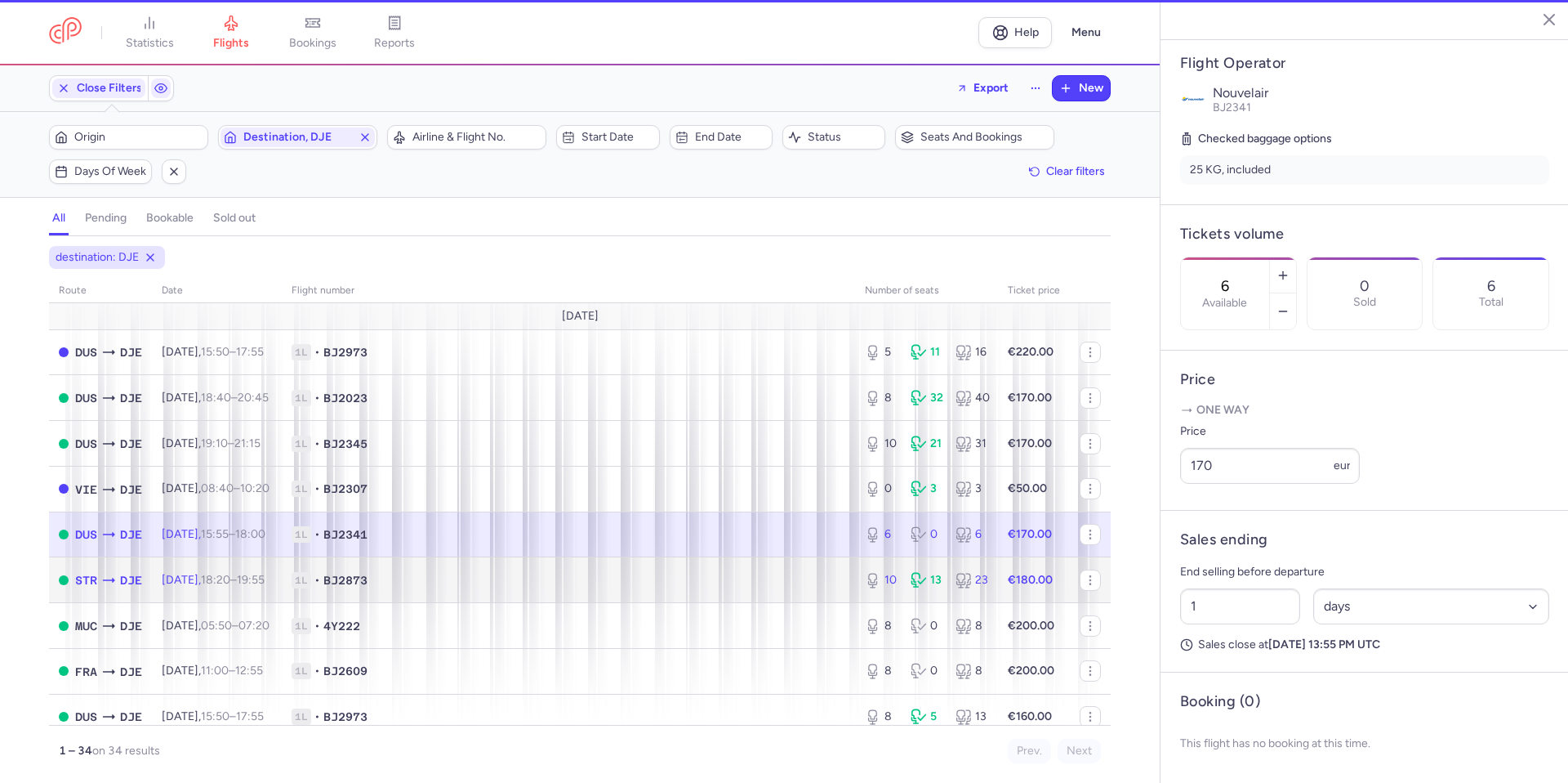
click at [774, 588] on td "1L • BJ2873" at bounding box center [568, 580] width 574 height 46
type input "10"
type input "3"
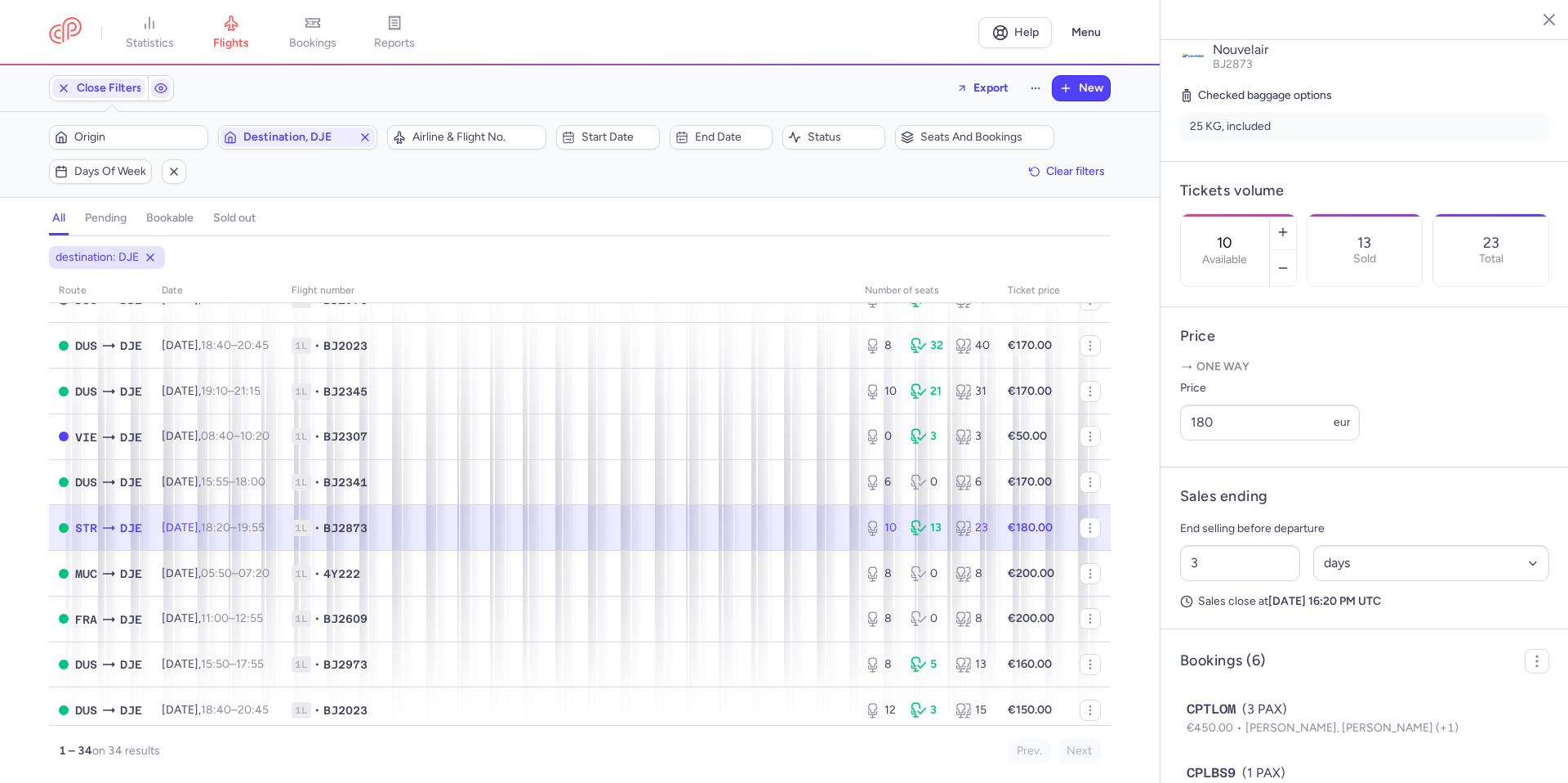
scroll to position [82, 0]
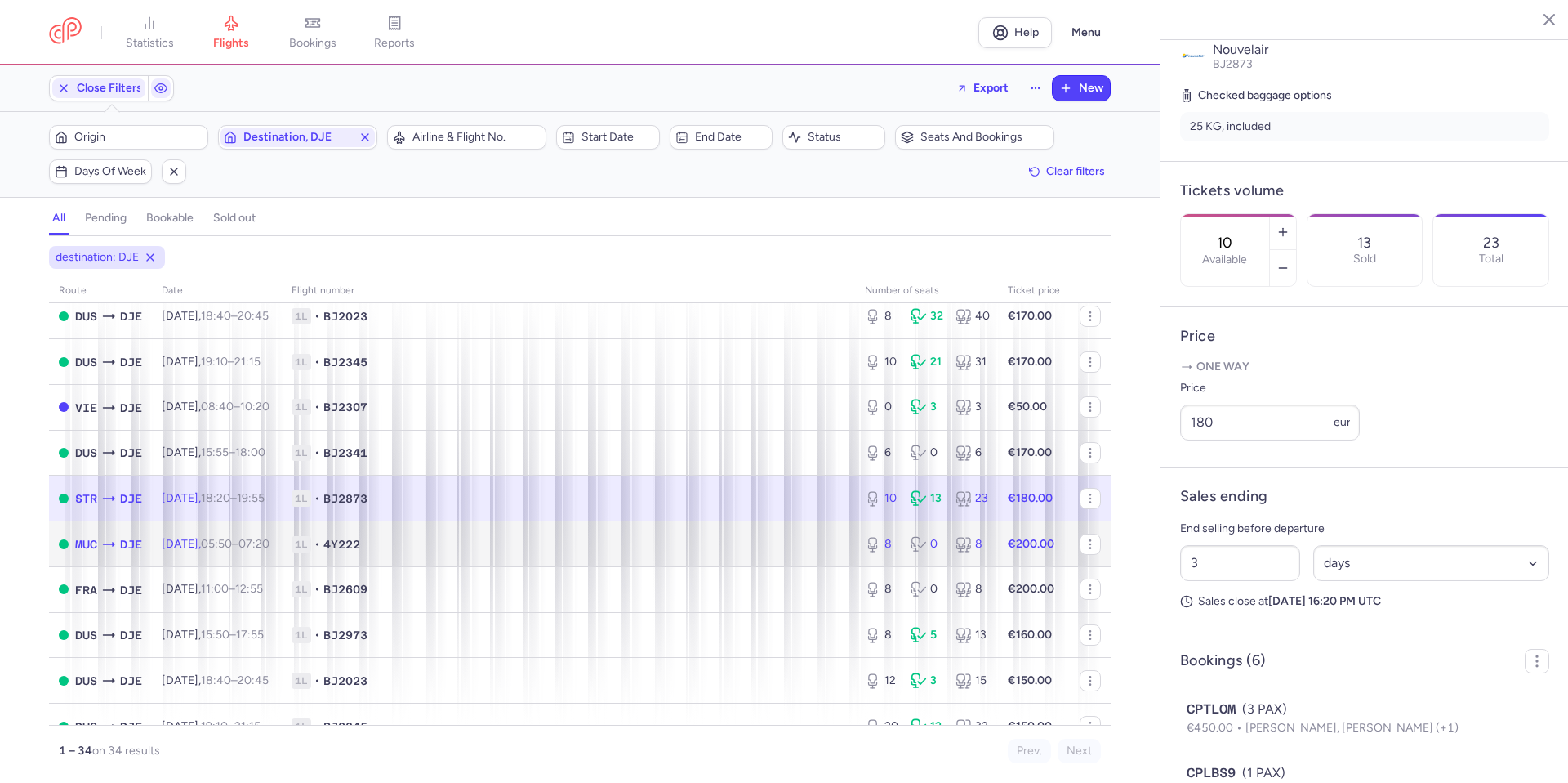
click at [697, 554] on td "1L • 4Y222" at bounding box center [568, 544] width 574 height 46
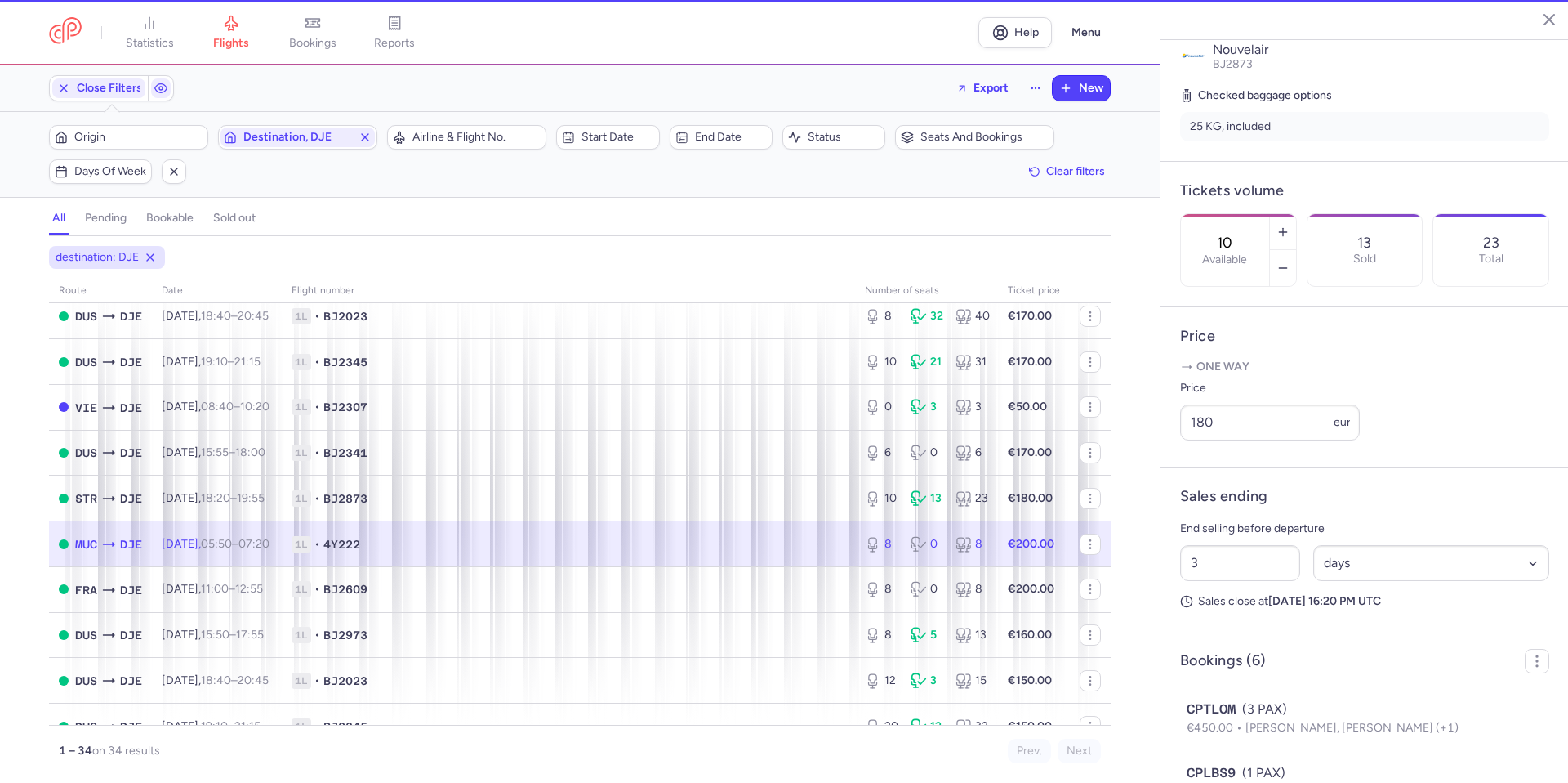
type input "8"
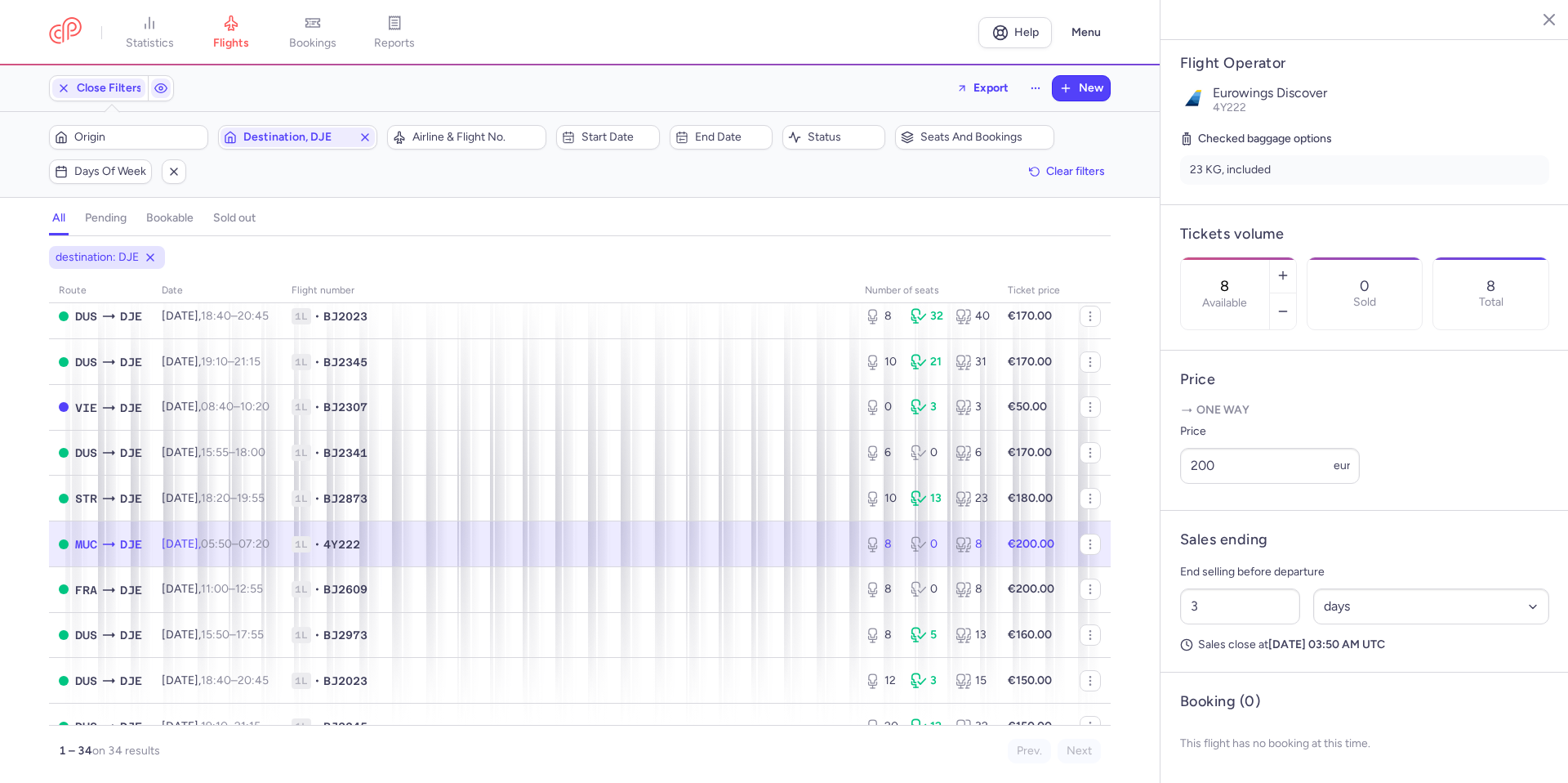
click at [667, 559] on td "1L • 4Y222" at bounding box center [568, 544] width 574 height 46
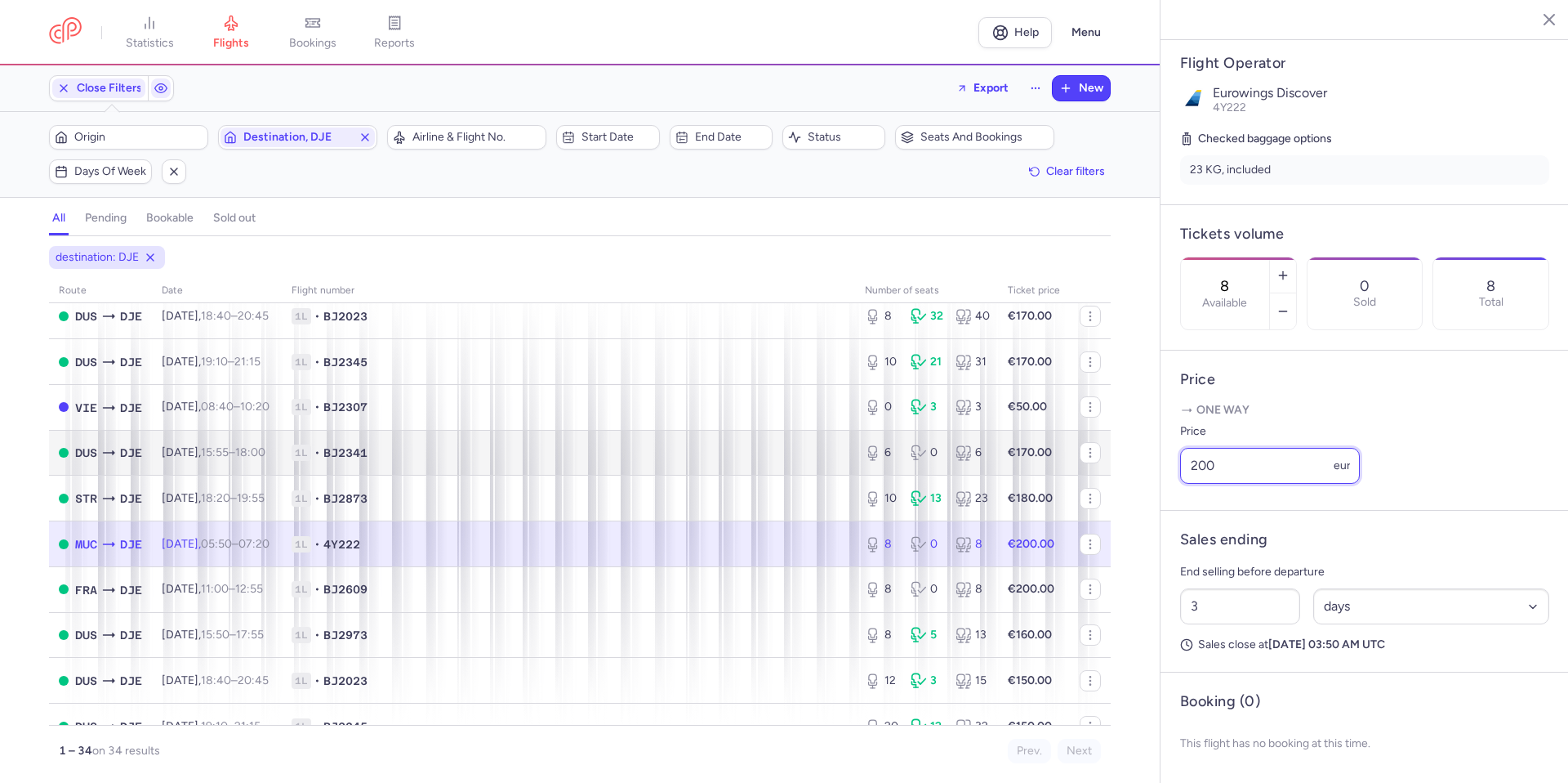
drag, startPoint x: 1048, startPoint y: 460, endPoint x: 1032, endPoint y: 465, distance: 16.8
click at [1034, 464] on div "statistics flights bookings reports Help Menu Close Filters Export New Filters …" at bounding box center [784, 391] width 1568 height 783
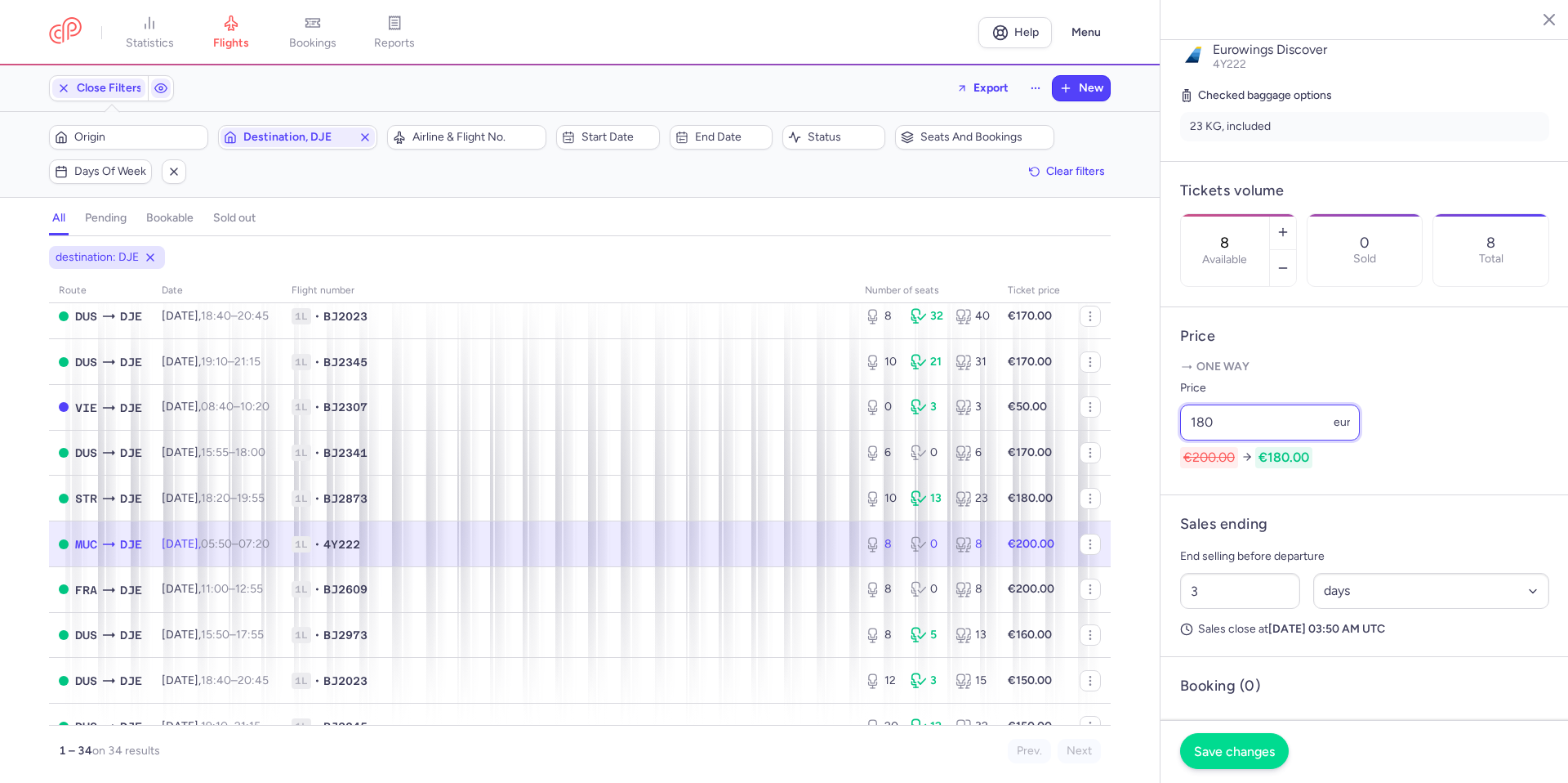
type input "180"
click at [1212, 745] on span "Save changes" at bounding box center [1235, 750] width 81 height 15
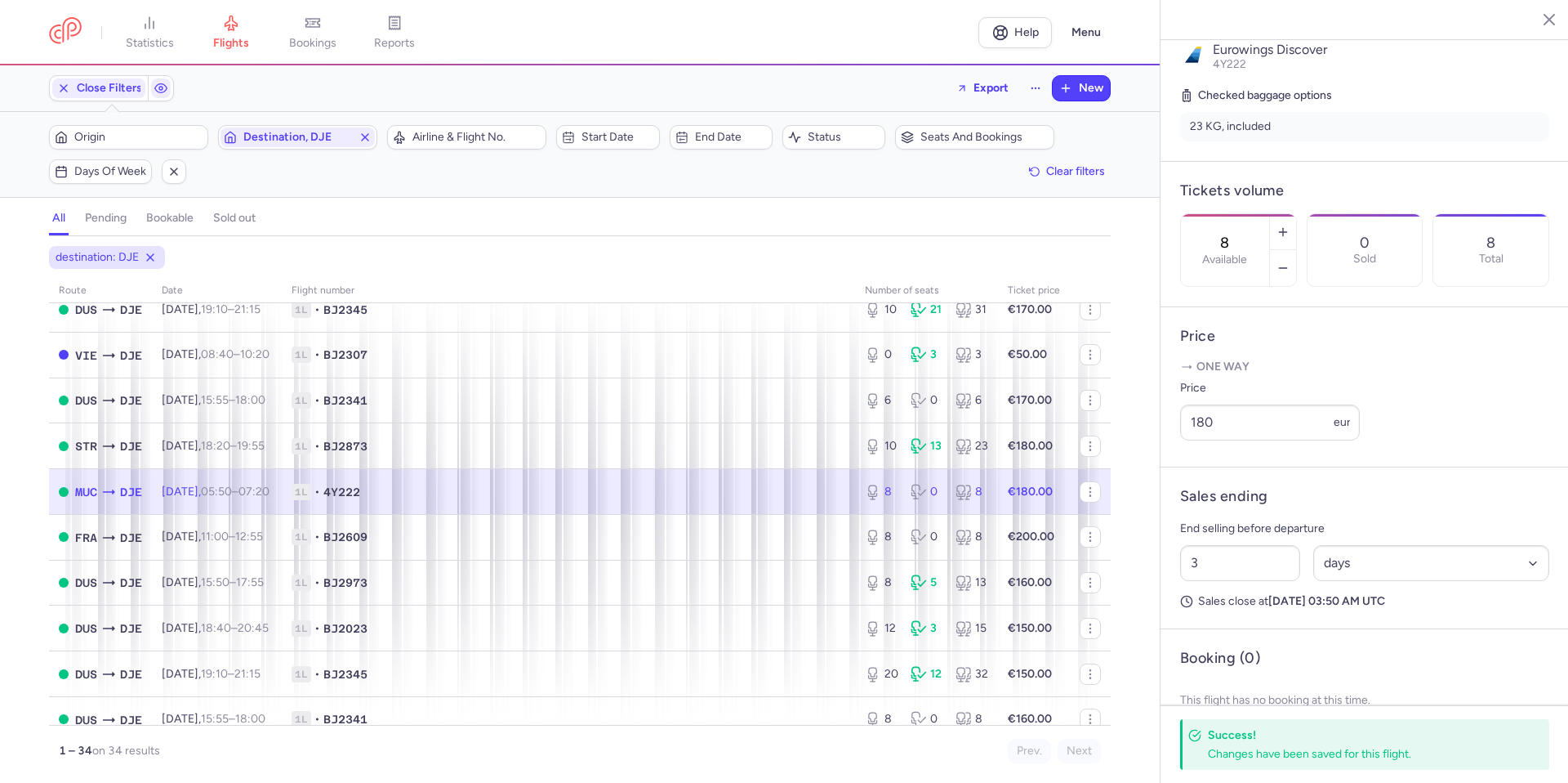
scroll to position [163, 0]
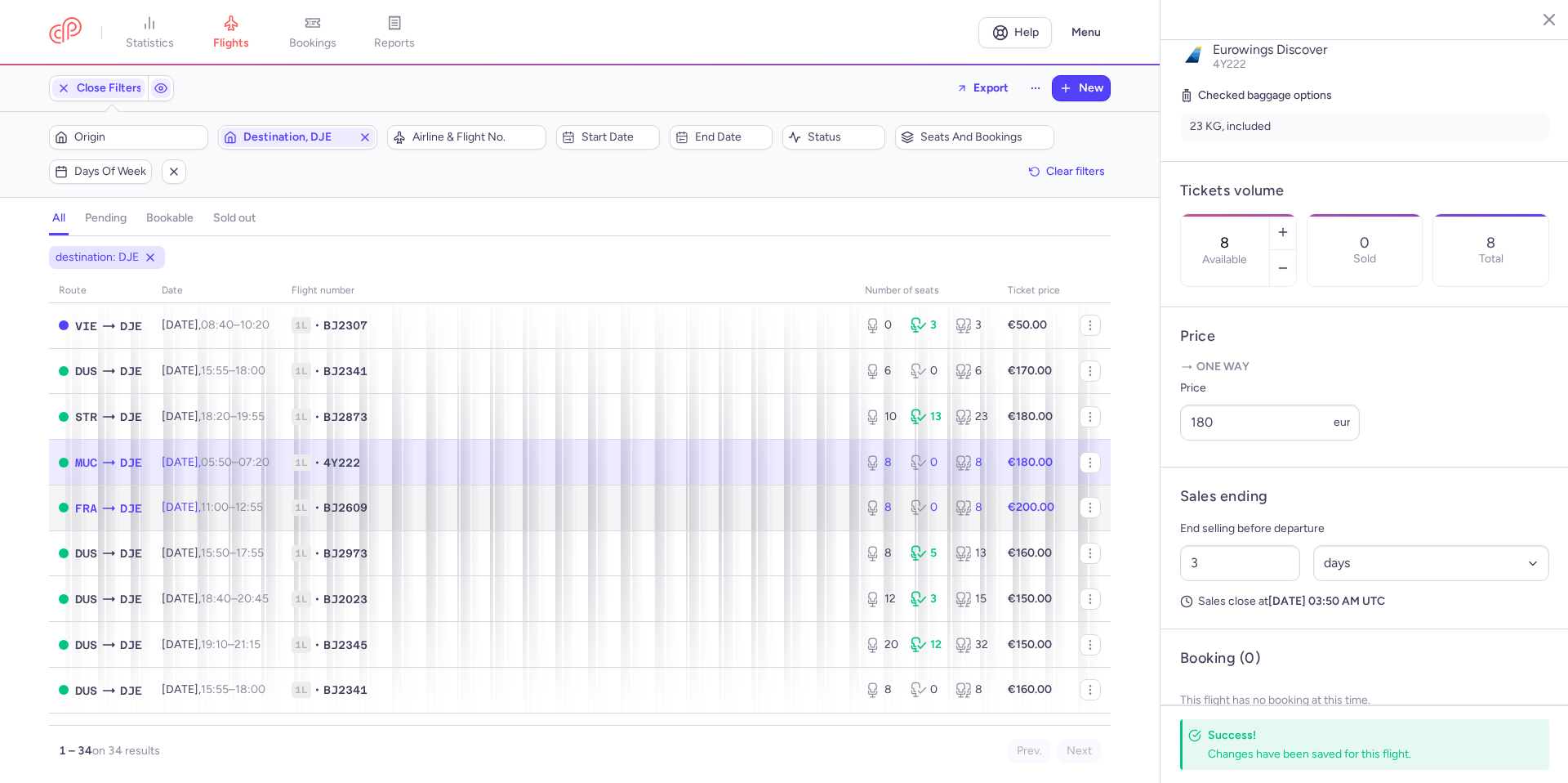
click at [750, 504] on span "1L • BJ2609" at bounding box center [568, 507] width 554 height 17
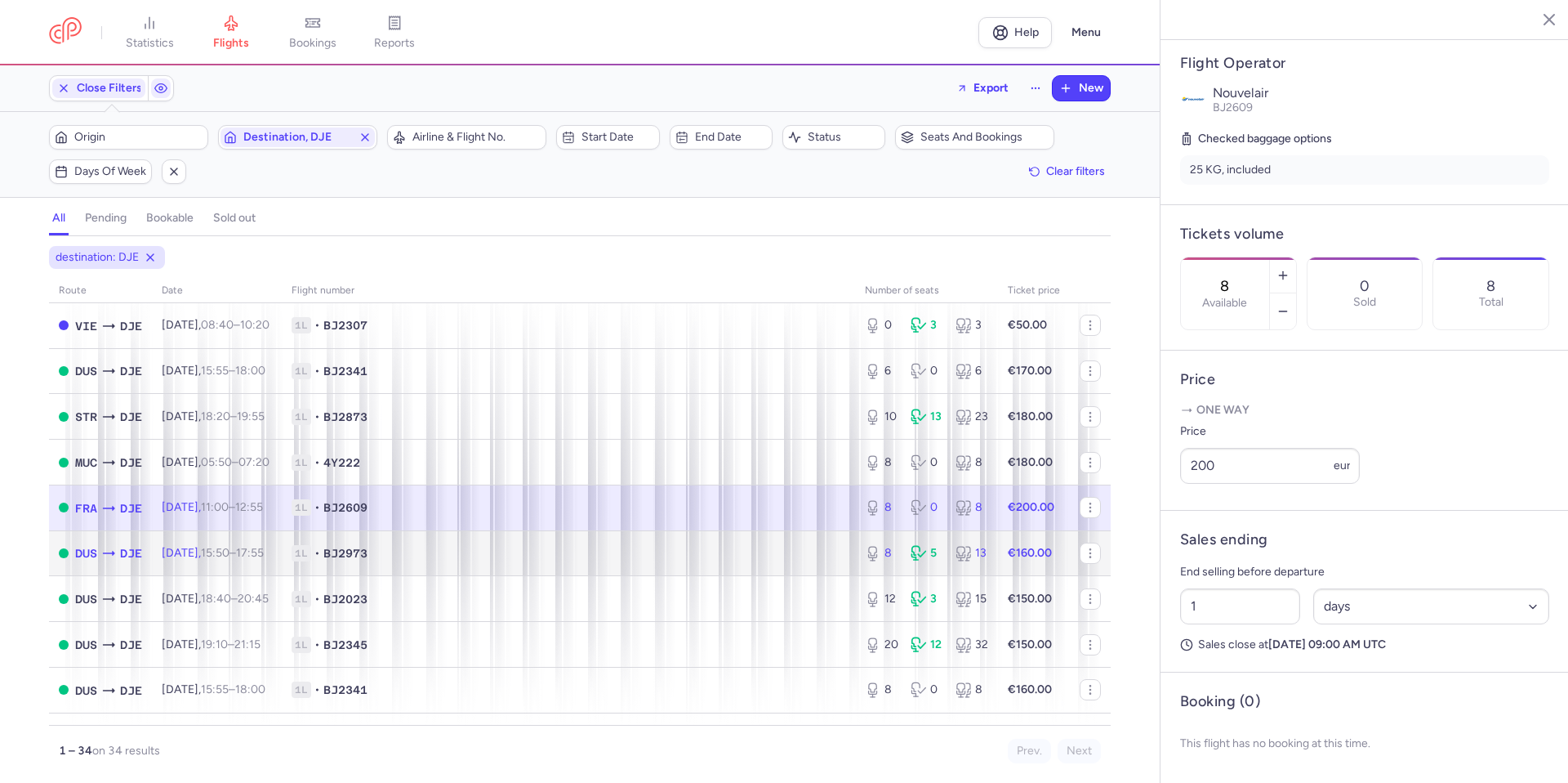
click at [735, 556] on span "1L • BJ2973" at bounding box center [568, 552] width 554 height 17
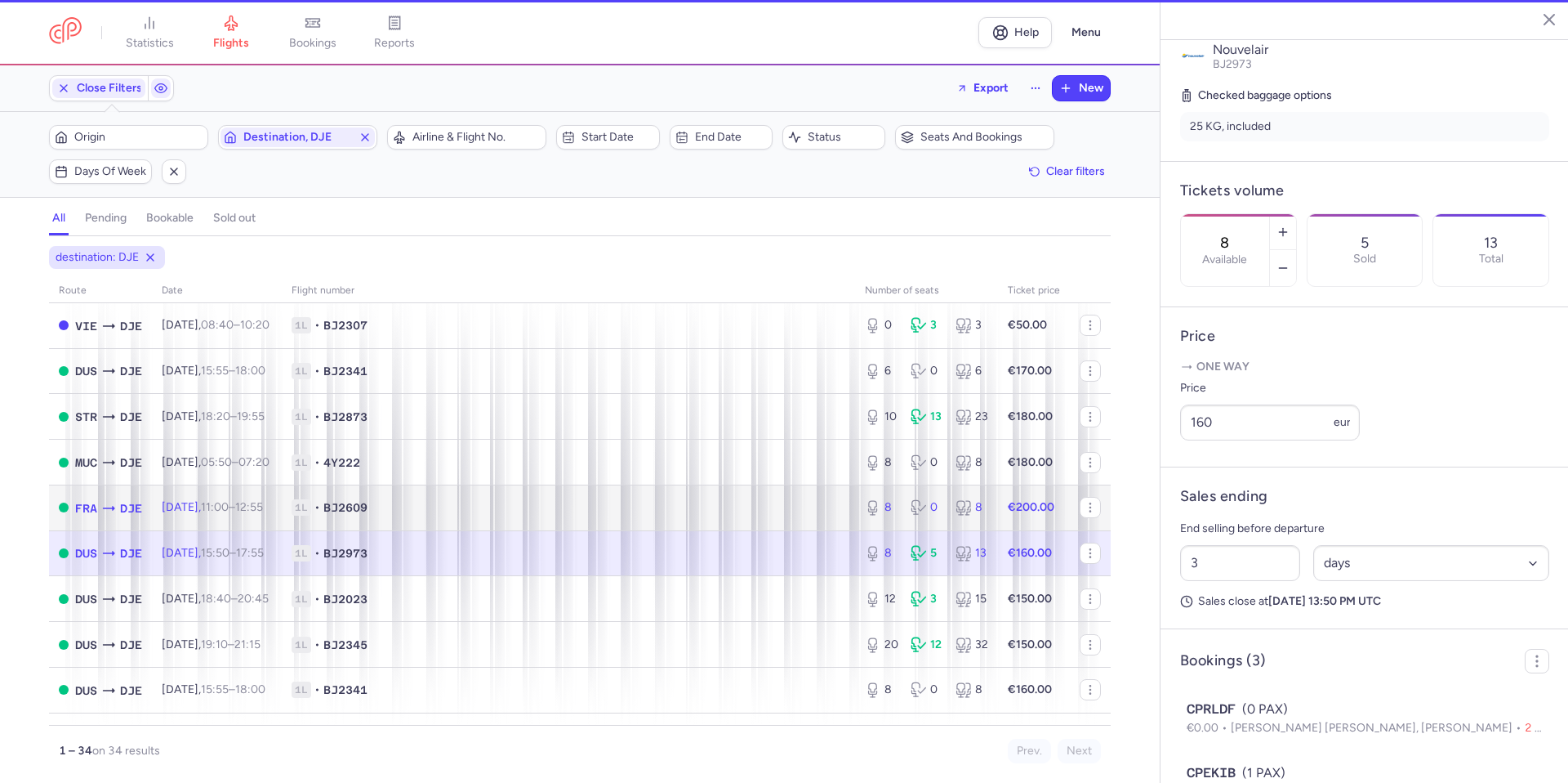
click at [739, 496] on td "1L • BJ2609" at bounding box center [568, 507] width 574 height 46
type input "1"
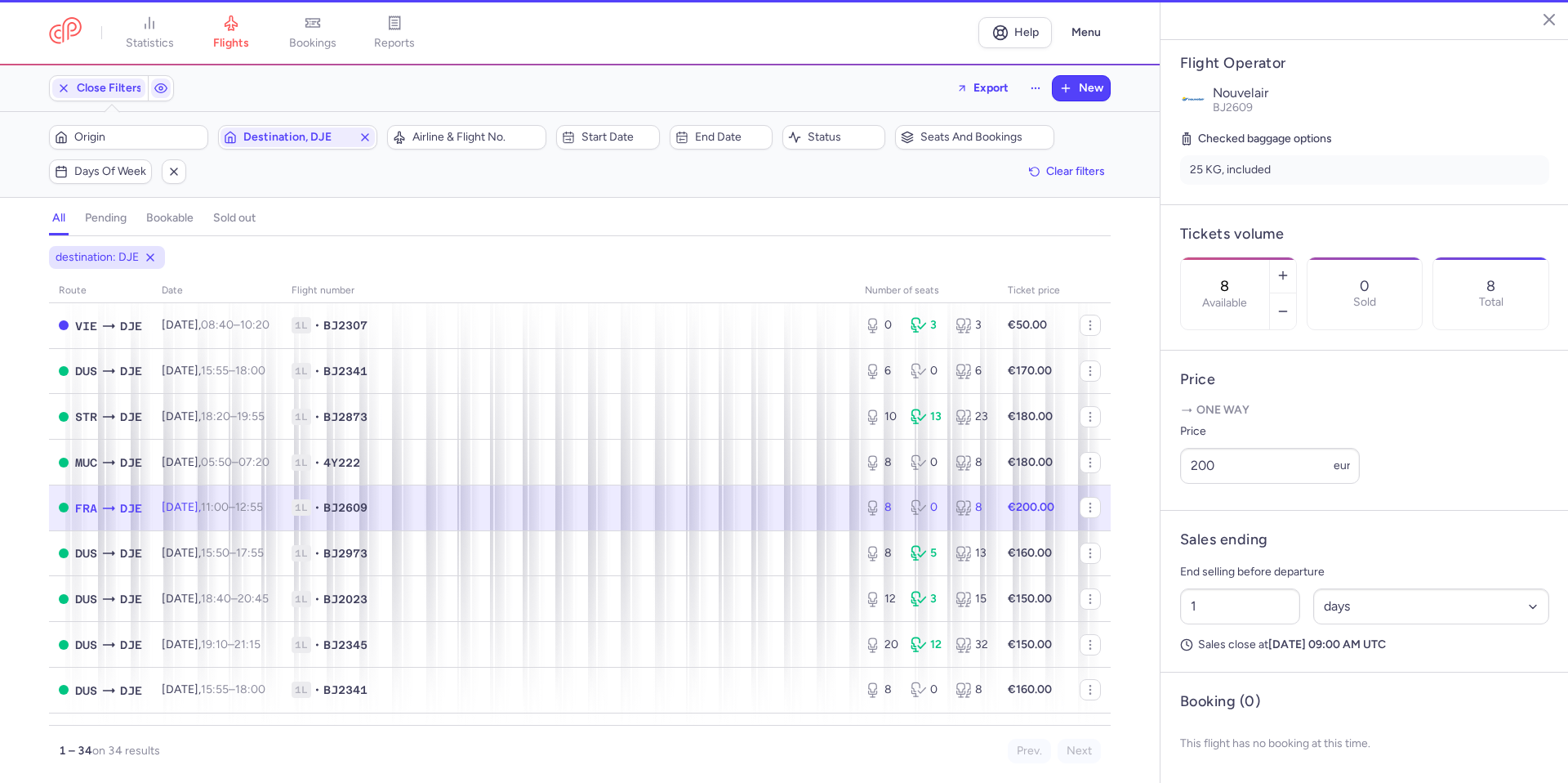
scroll to position [343, 0]
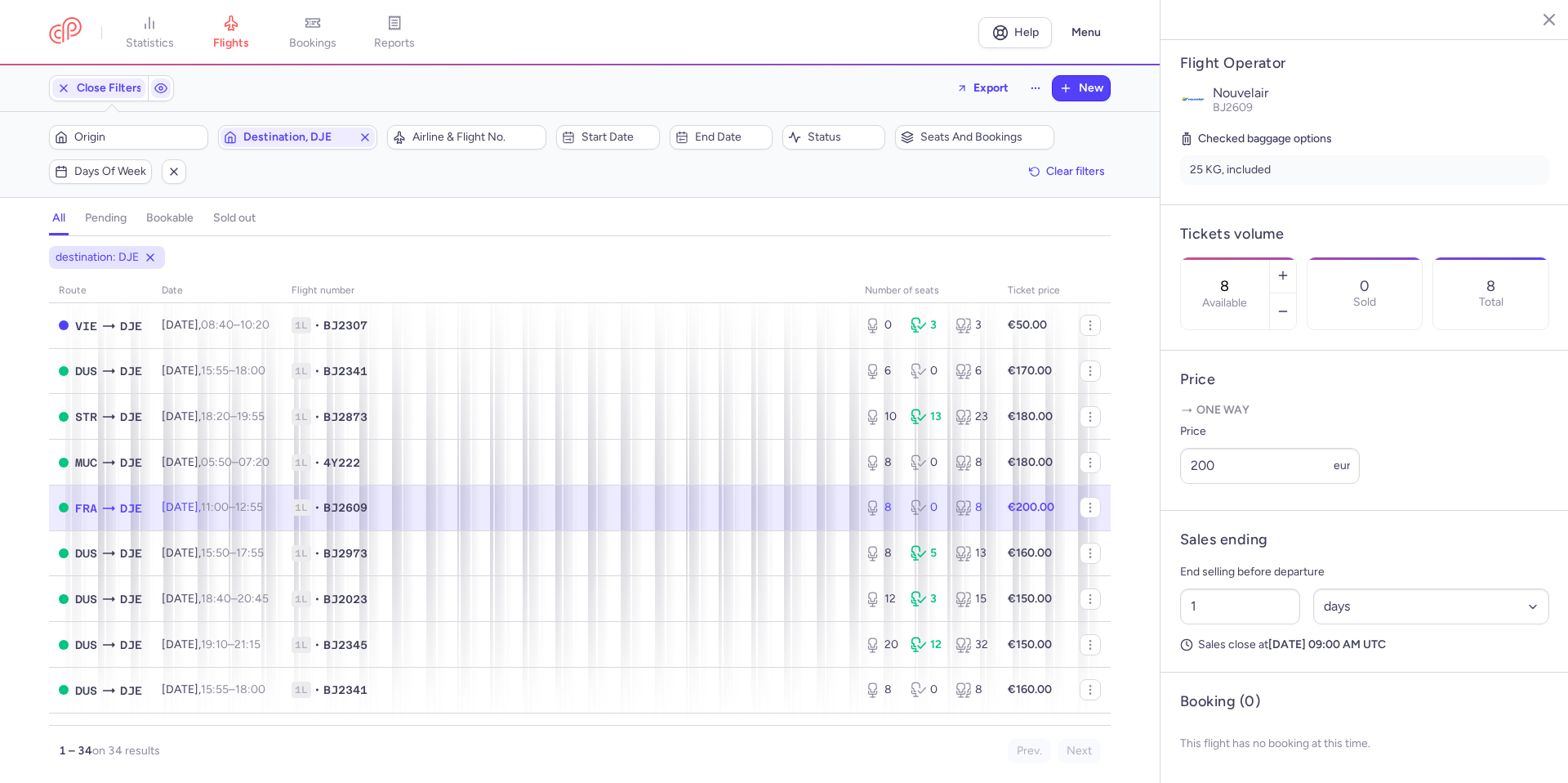
click at [765, 504] on span "1L • BJ2609" at bounding box center [568, 507] width 554 height 17
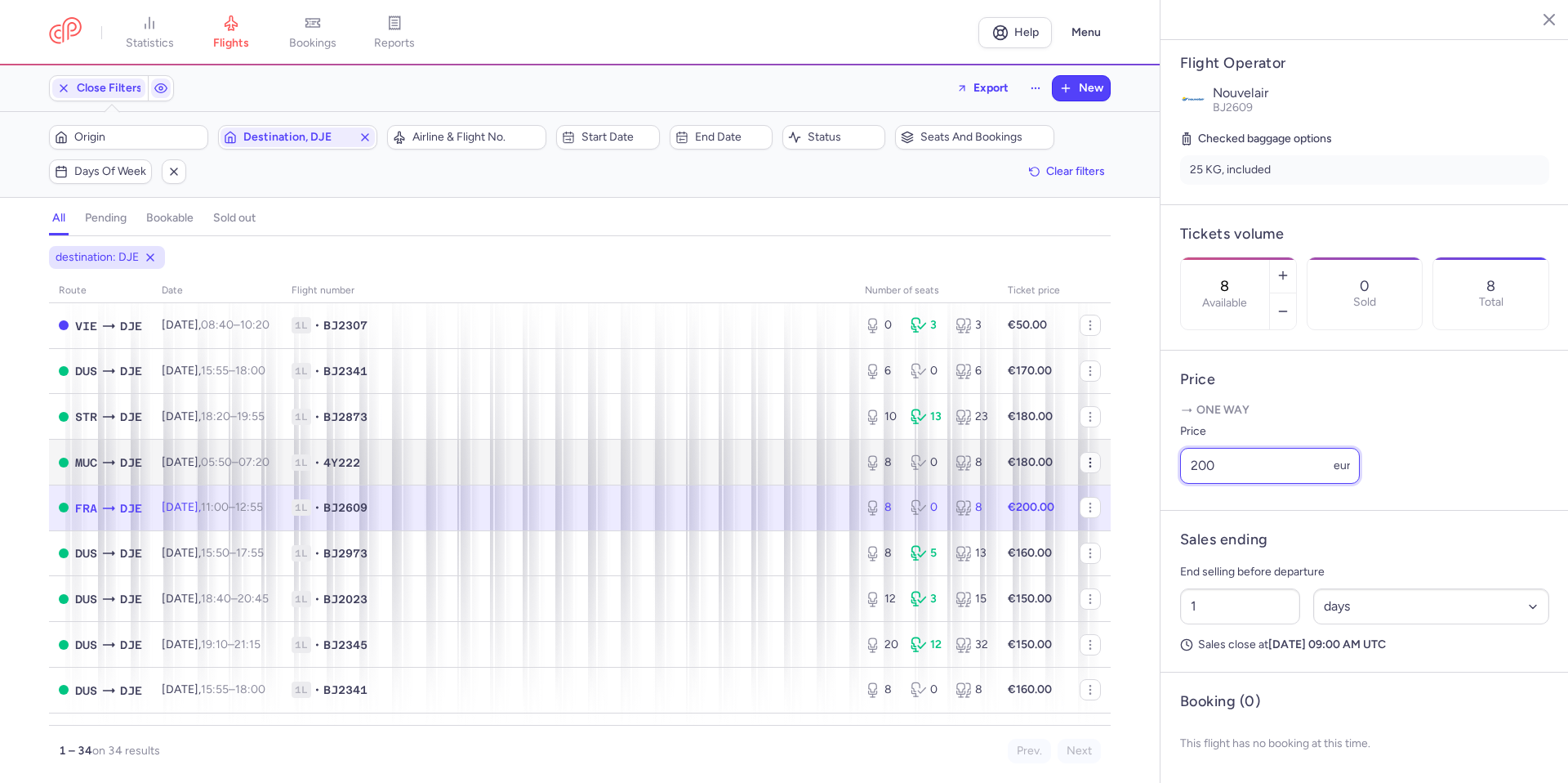
click at [1004, 459] on div "statistics flights bookings reports Help Menu Close Filters Export New Filters …" at bounding box center [784, 391] width 1568 height 783
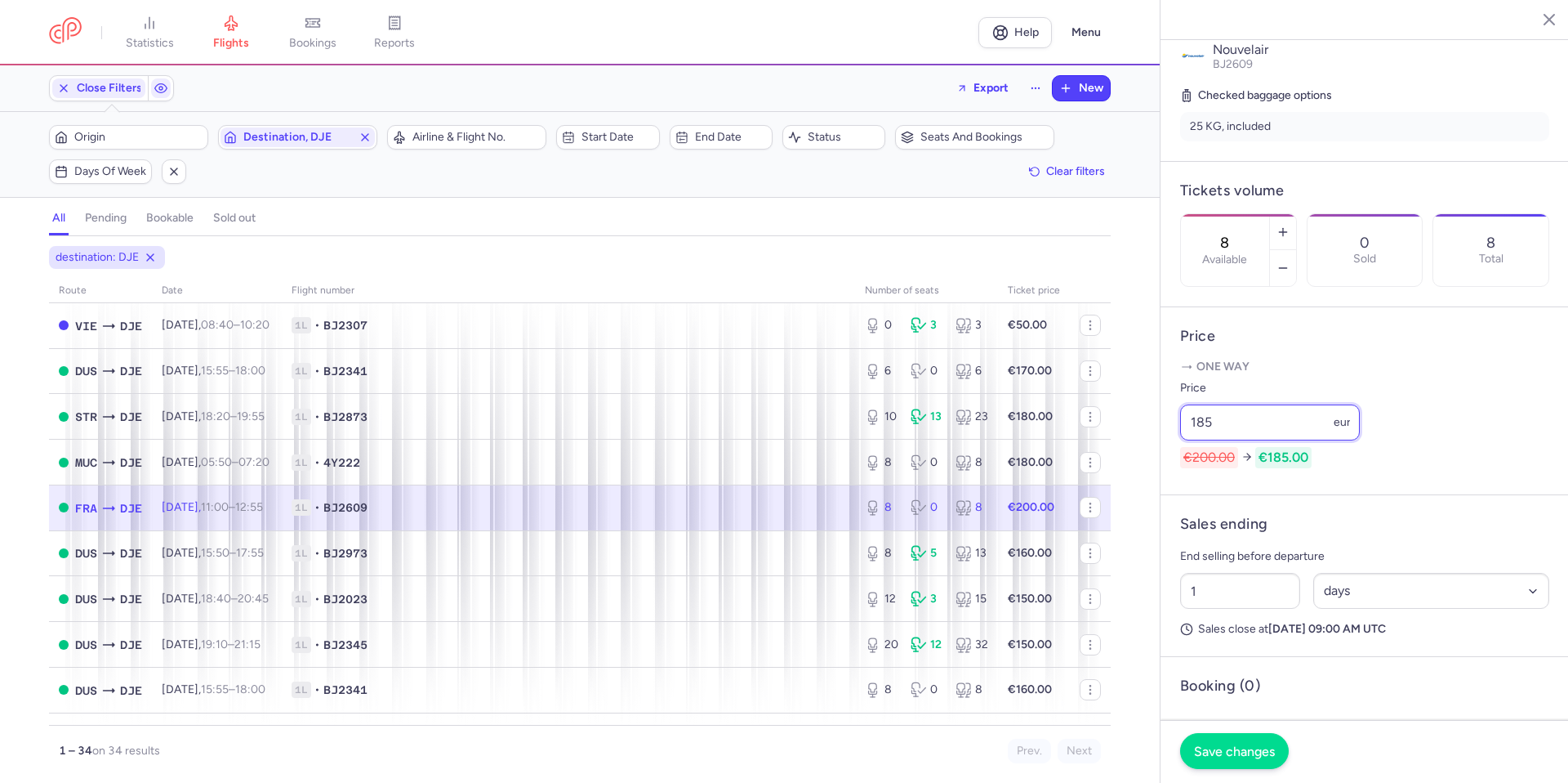
type input "185"
click at [1249, 757] on span "Save changes" at bounding box center [1235, 750] width 81 height 15
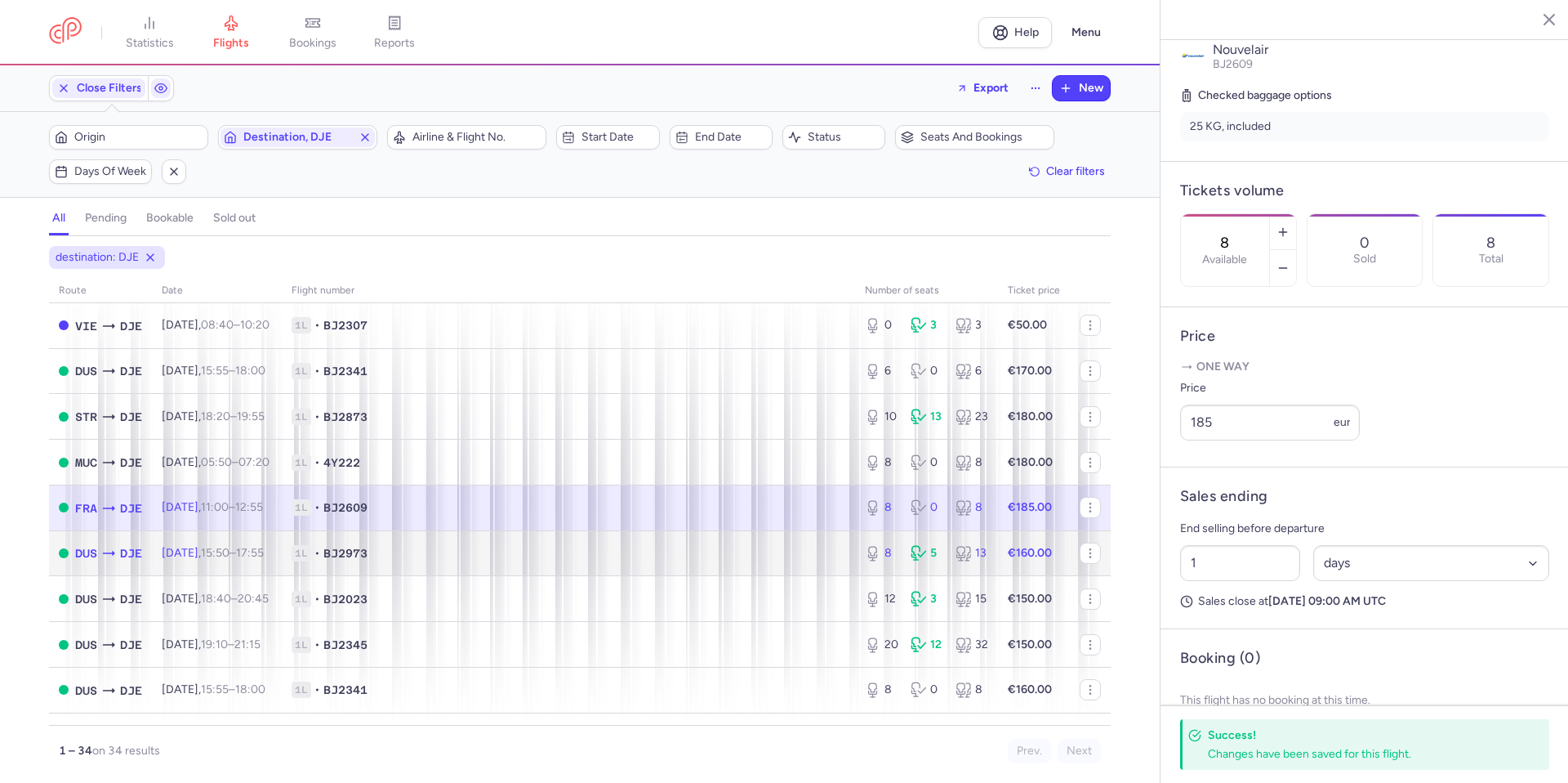
click at [705, 550] on span "1L • BJ2973" at bounding box center [568, 552] width 554 height 17
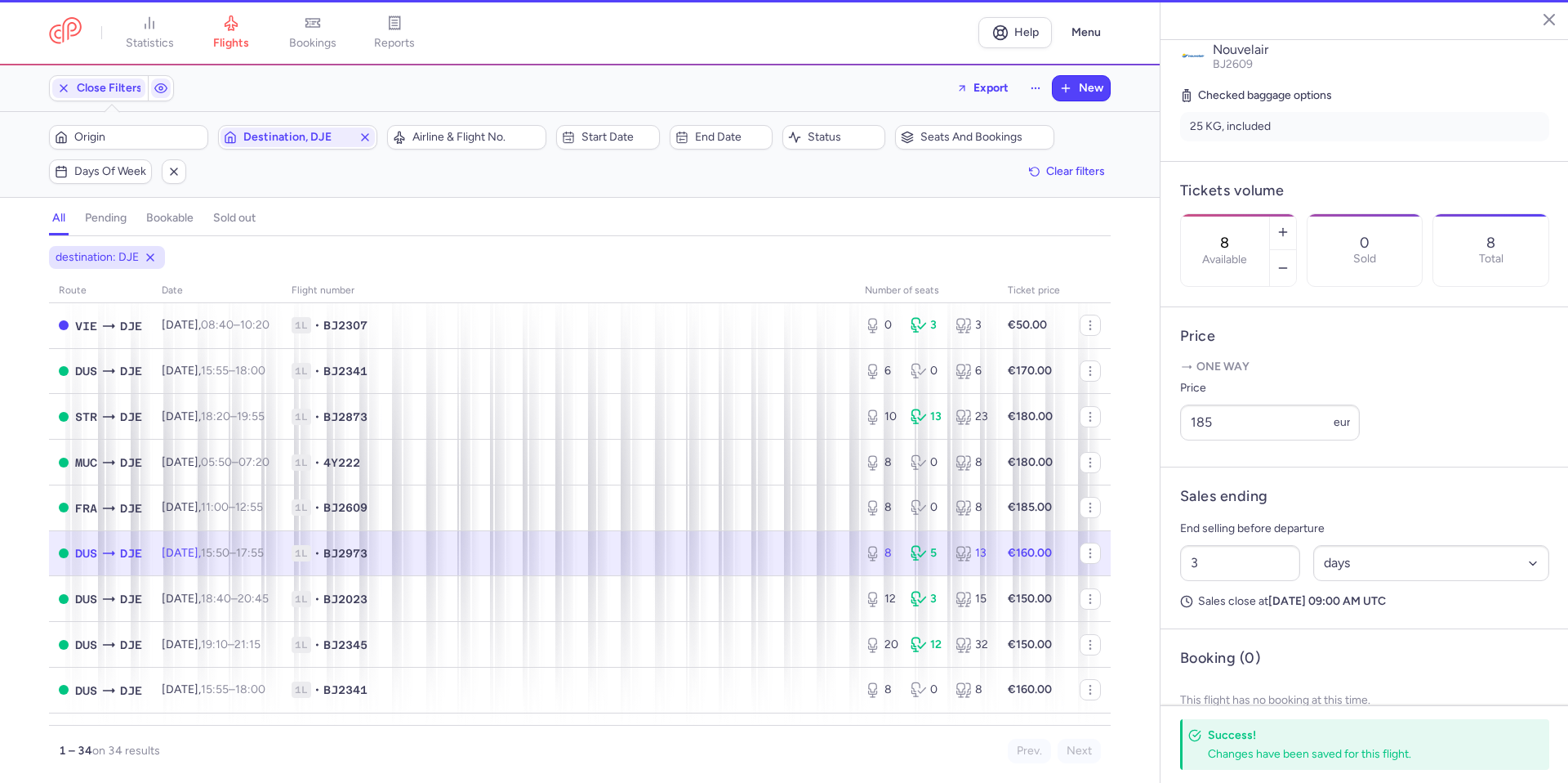
scroll to position [356, 0]
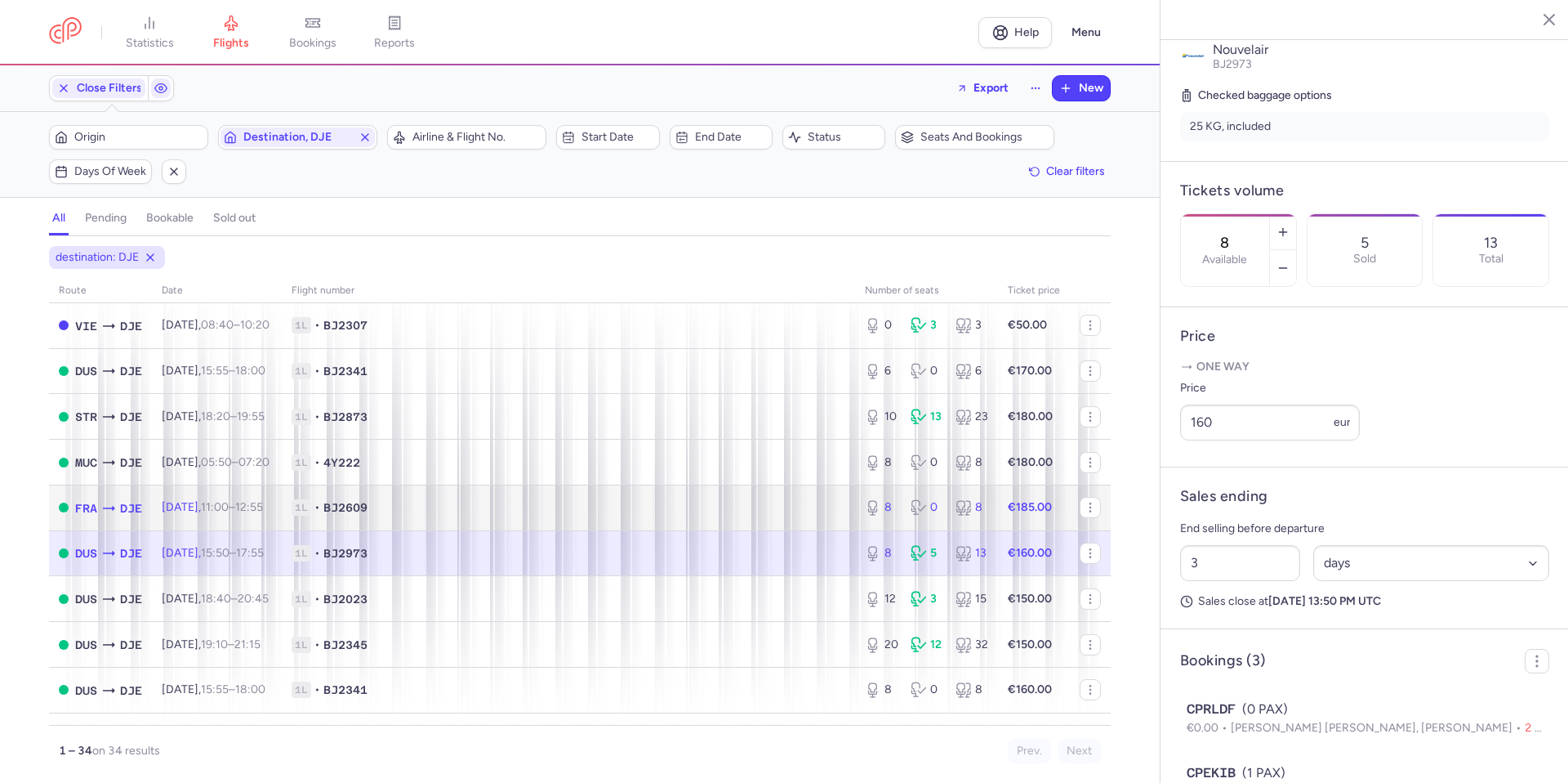
click at [783, 505] on span "1L • BJ2609" at bounding box center [568, 507] width 554 height 17
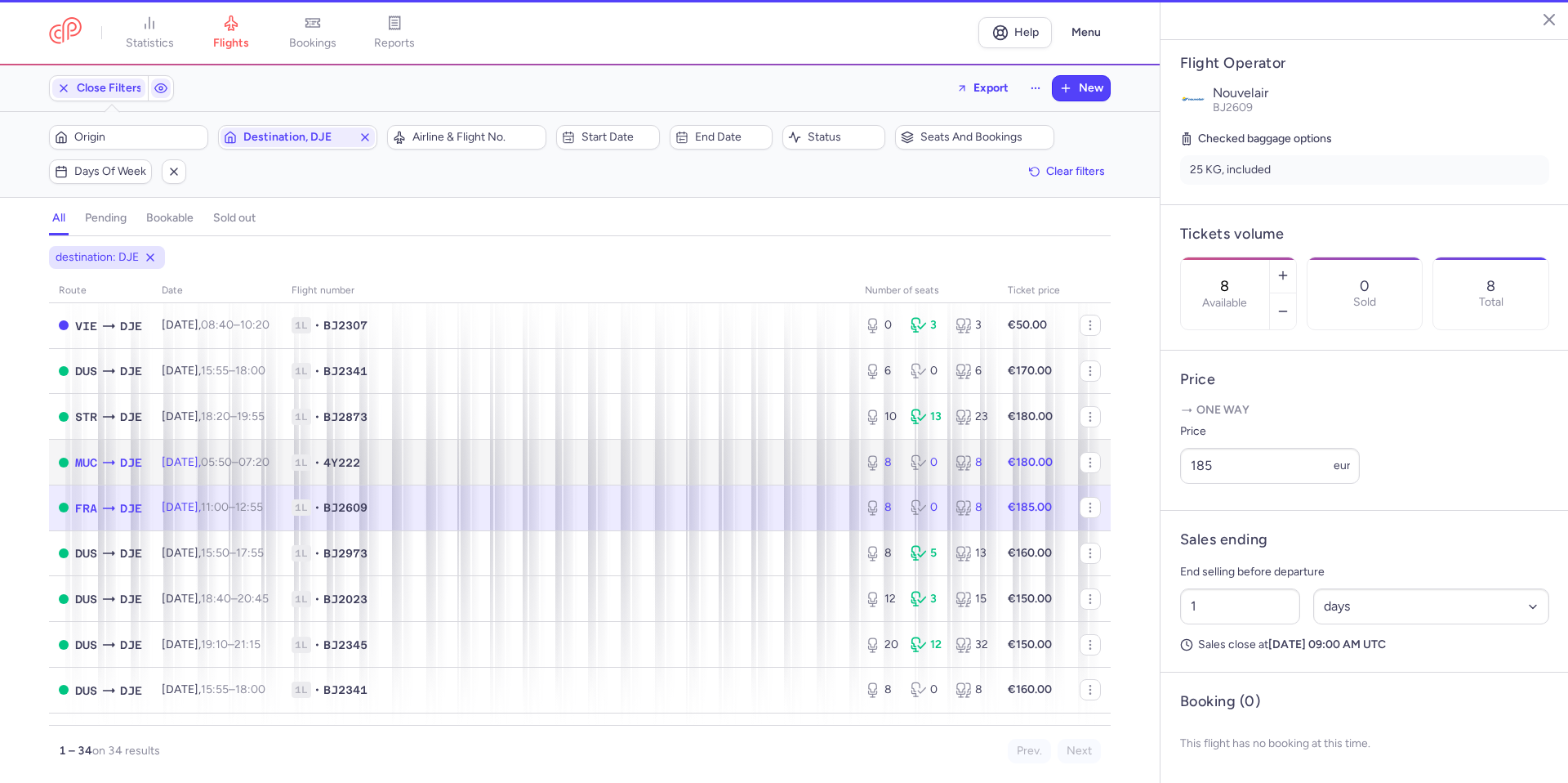
click at [762, 453] on td "1L • 4Y222" at bounding box center [568, 462] width 574 height 46
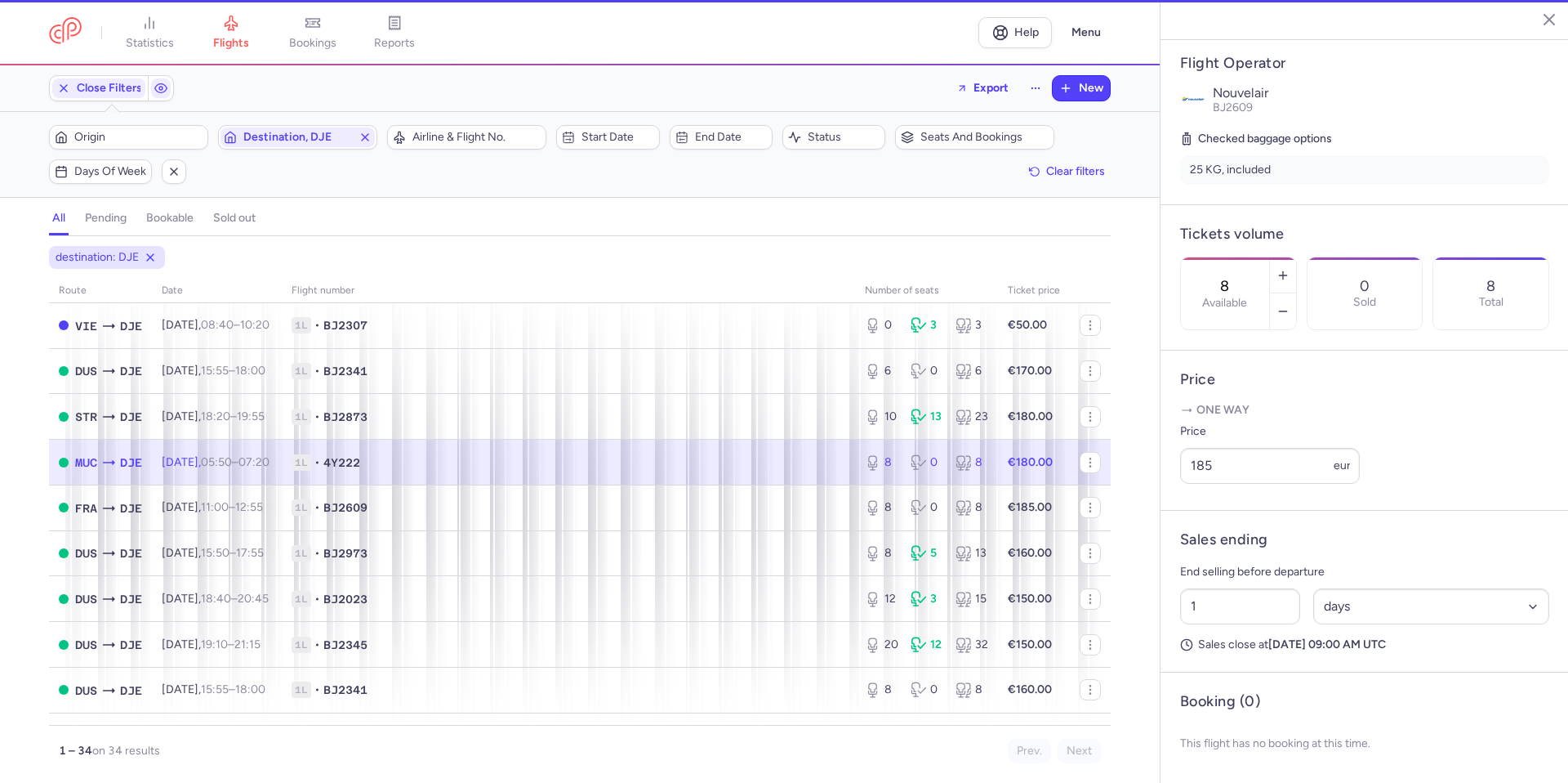
type input "3"
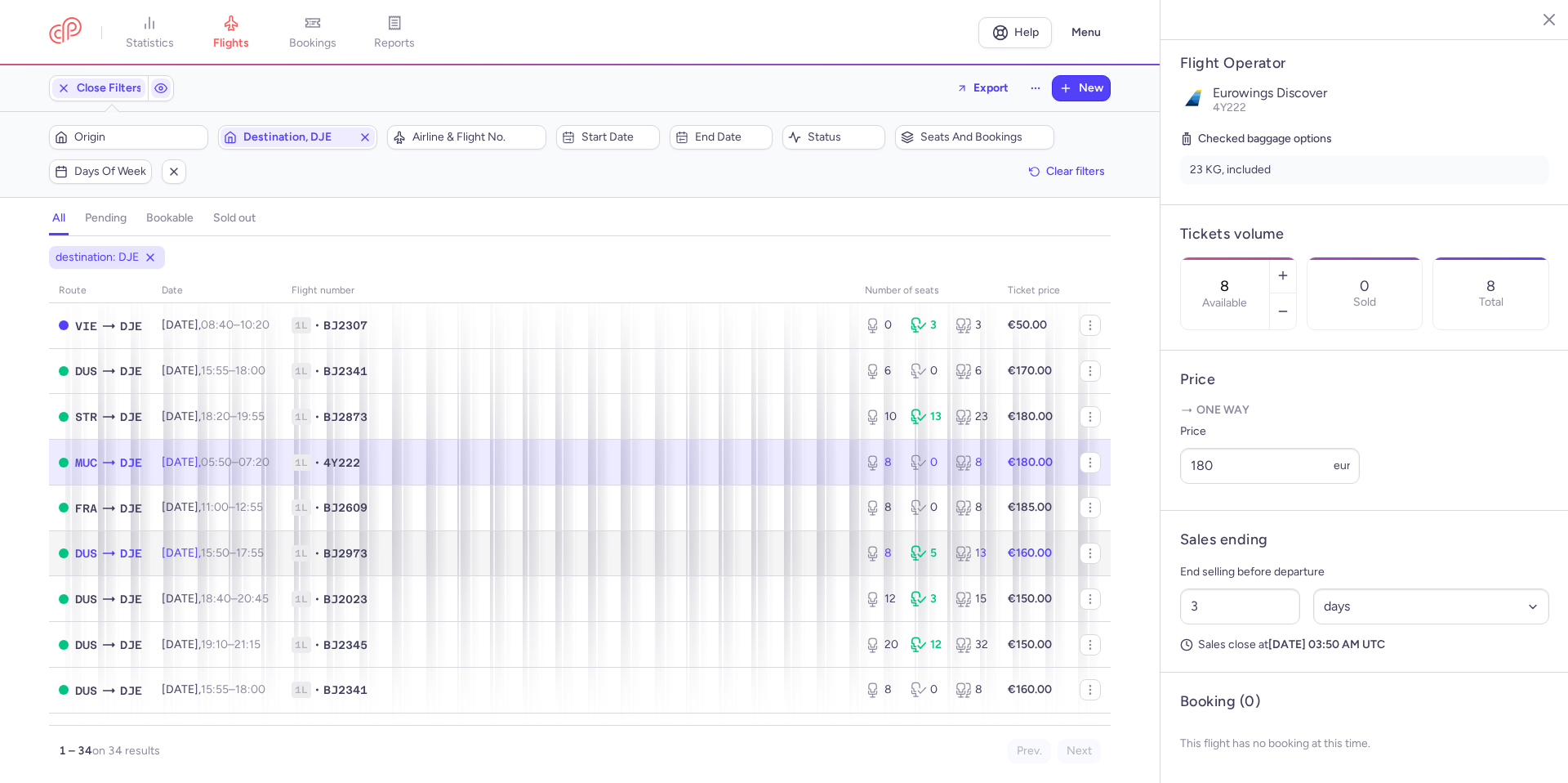
click at [742, 534] on td "1L • BJ2973" at bounding box center [568, 552] width 574 height 46
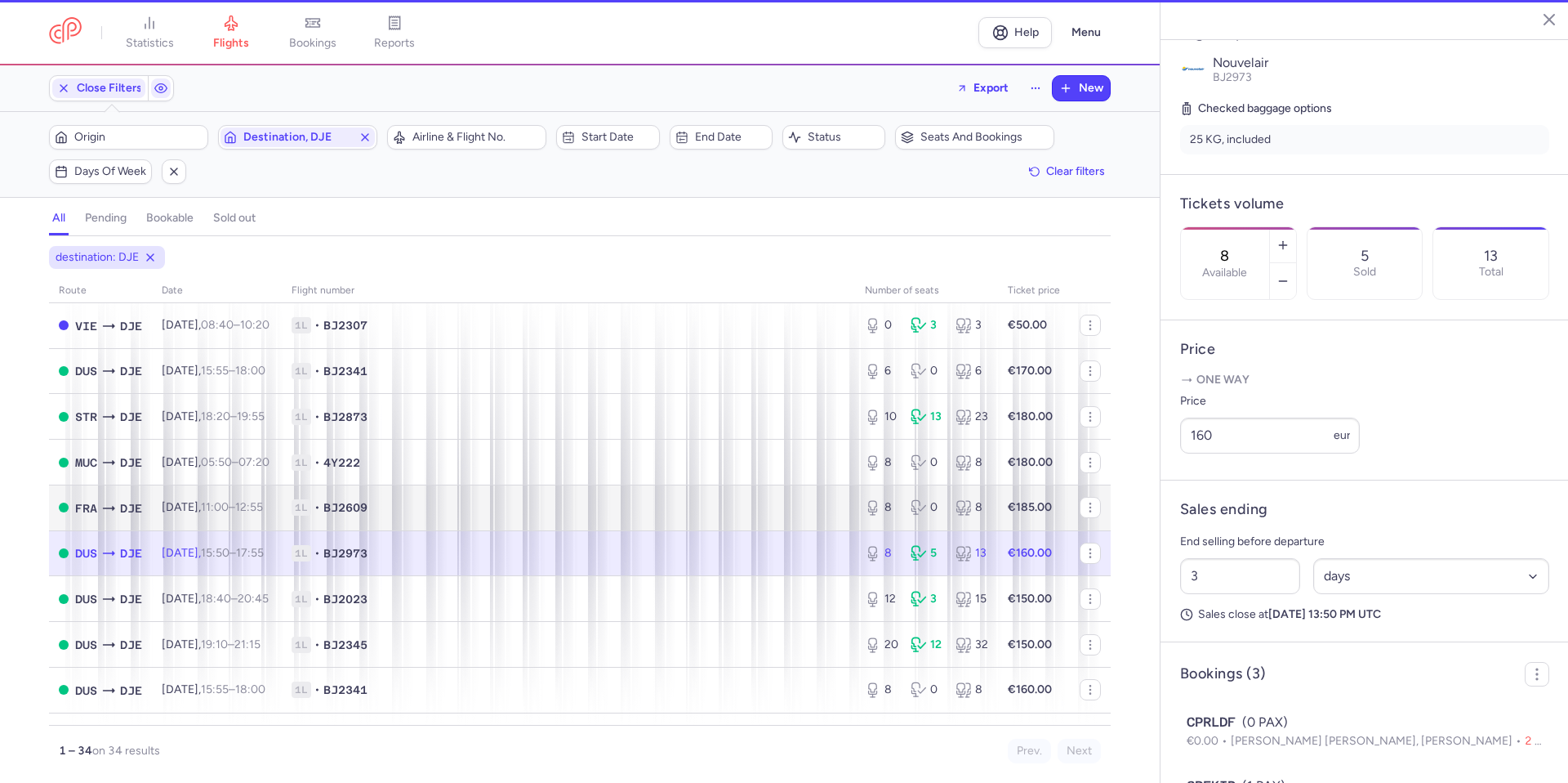
scroll to position [356, 0]
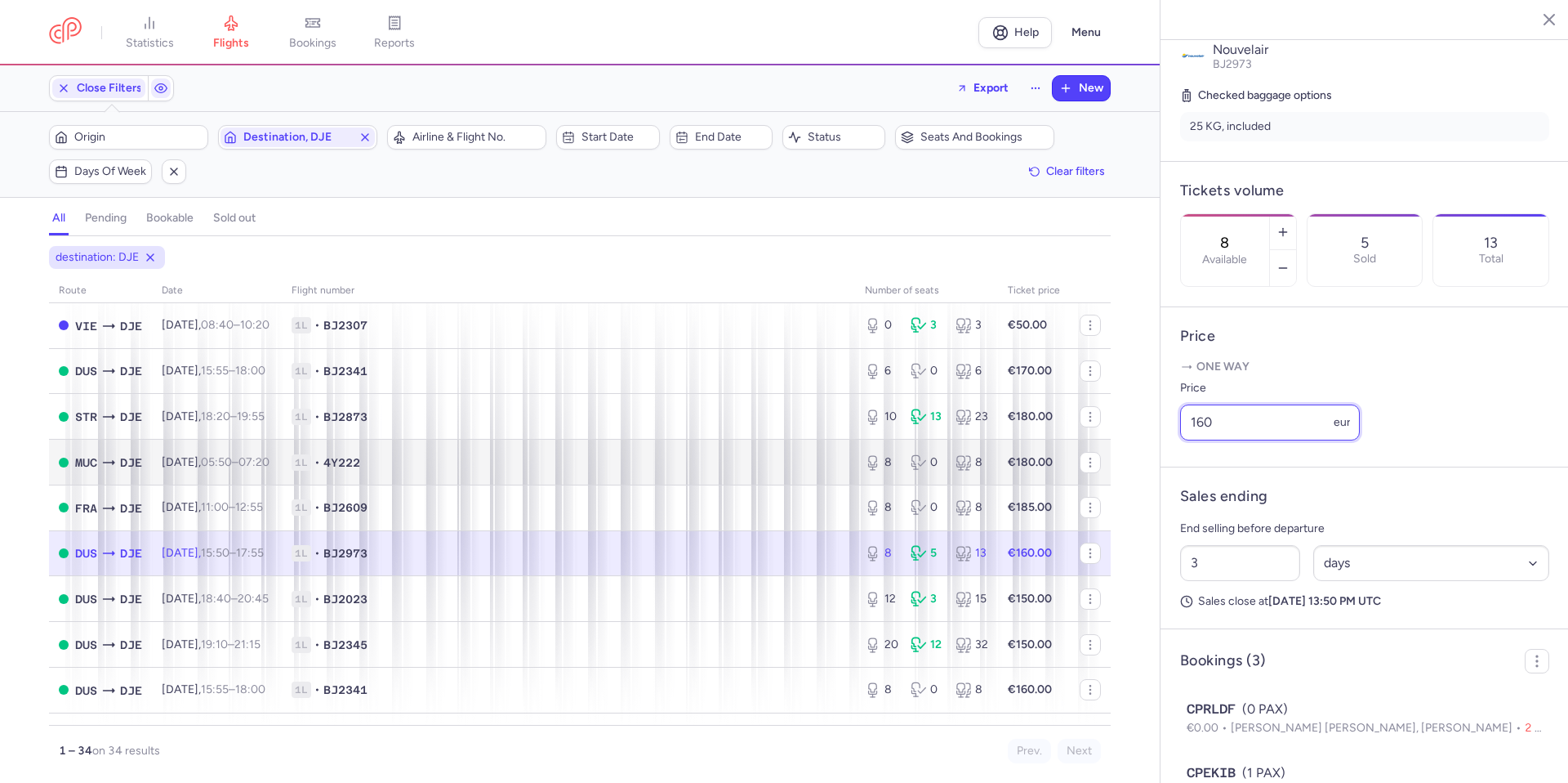
drag, startPoint x: 1155, startPoint y: 457, endPoint x: 966, endPoint y: 451, distance: 189.1
click at [967, 451] on div "statistics flights bookings reports Help Menu Close Filters Export New Filters …" at bounding box center [784, 391] width 1568 height 783
type input "0"
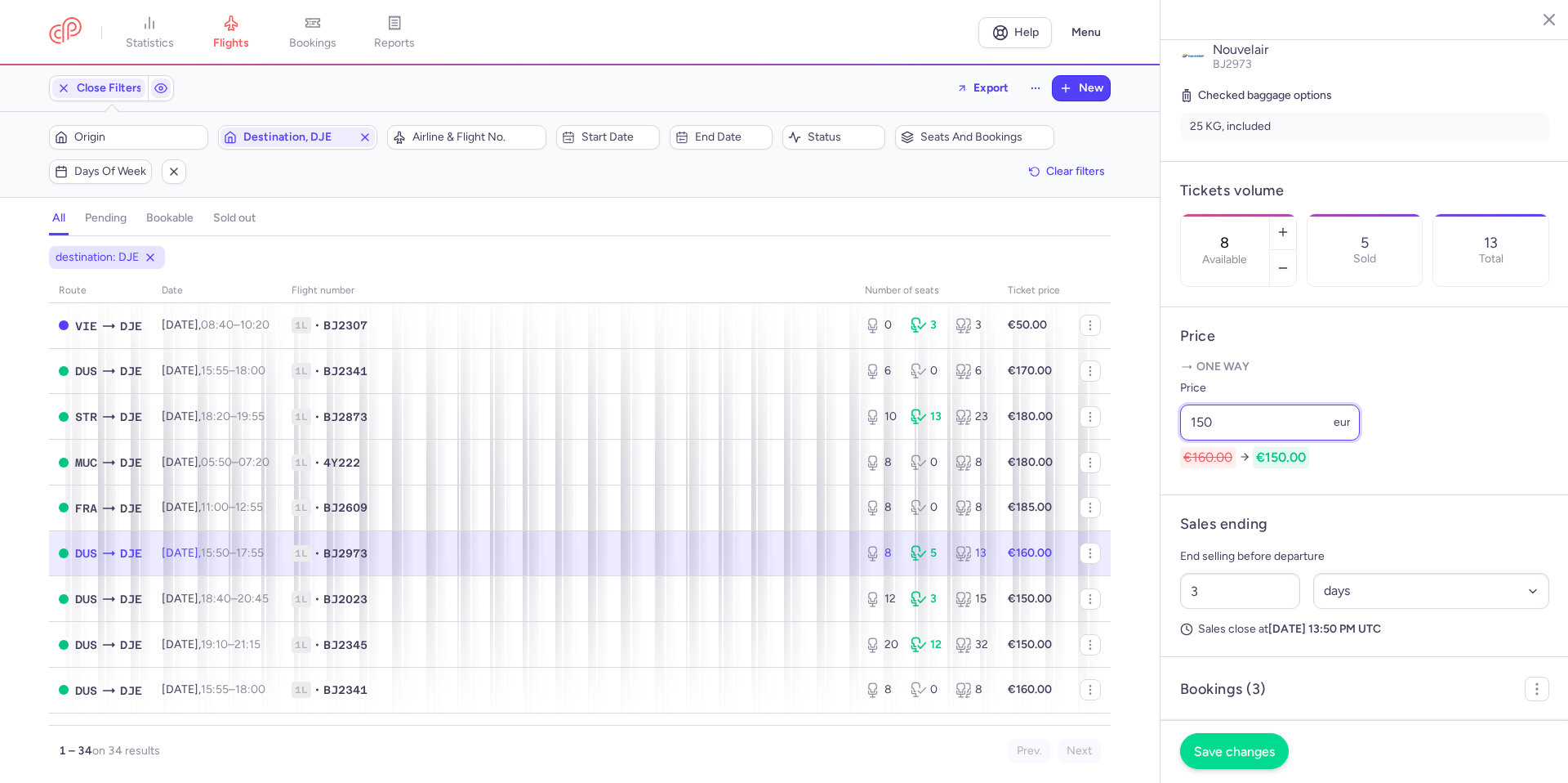
type input "150"
click at [1260, 745] on span "Save changes" at bounding box center [1235, 750] width 81 height 15
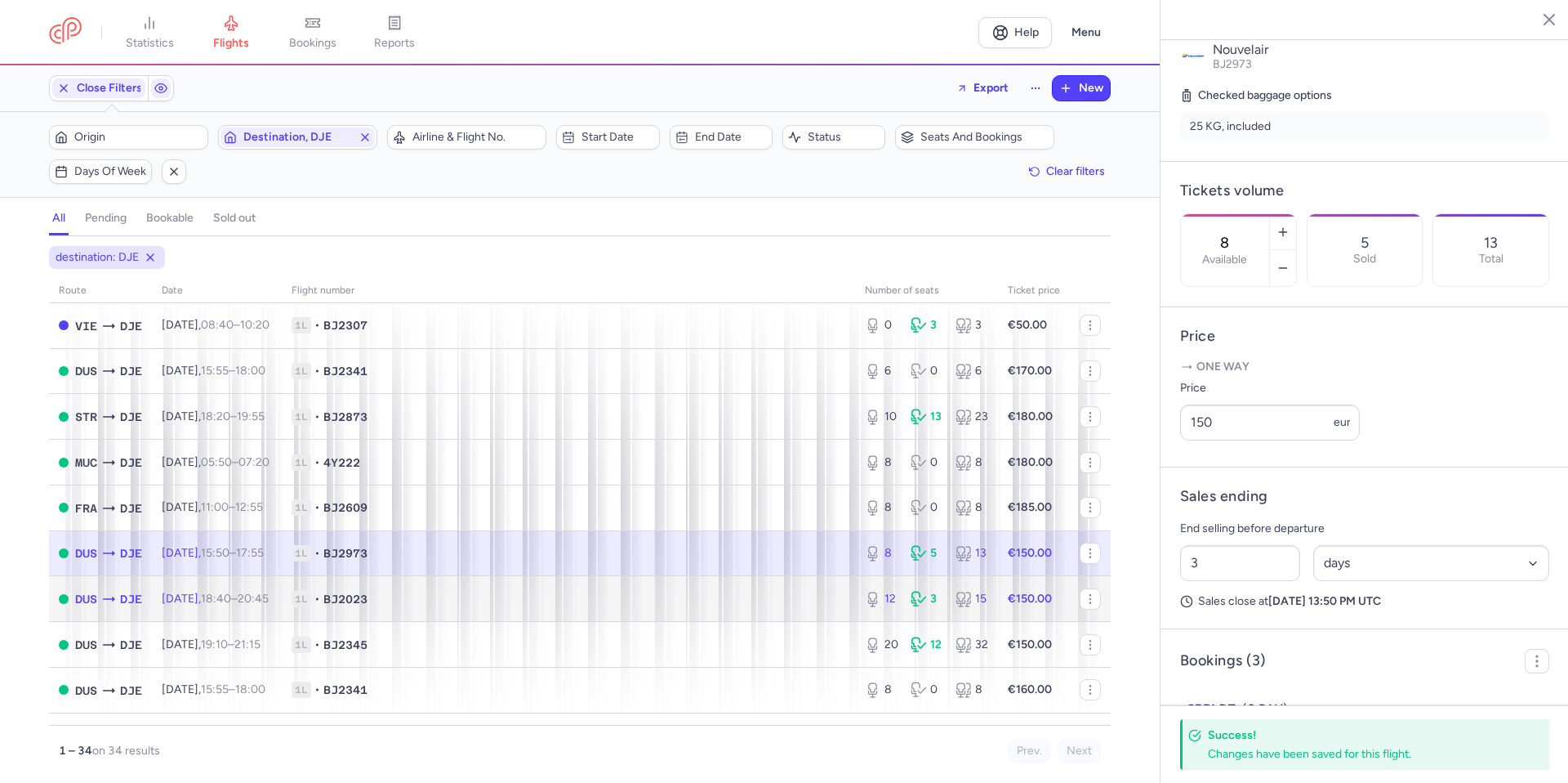
click at [554, 603] on span "1L • BJ2023" at bounding box center [568, 598] width 554 height 17
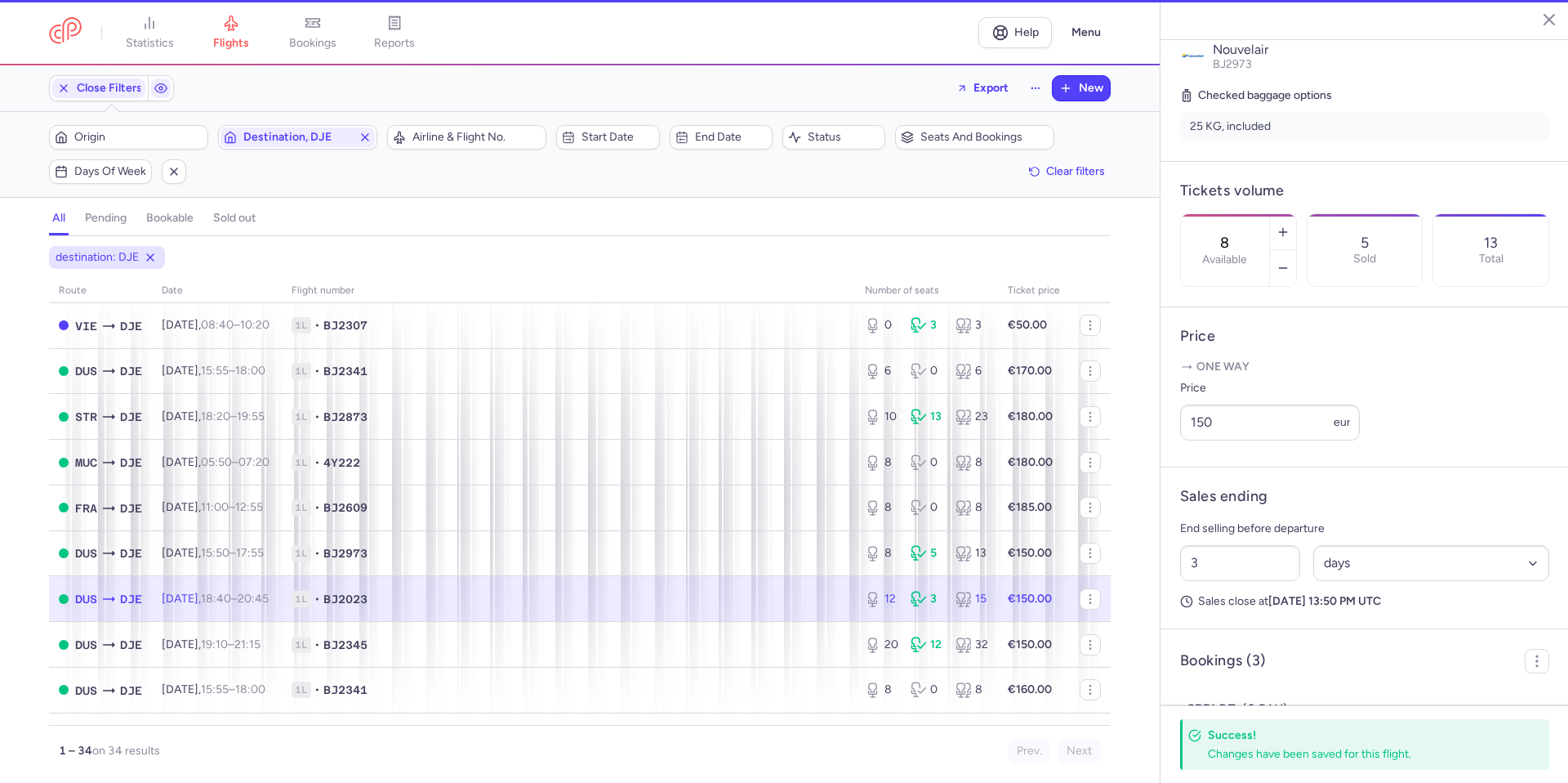
type input "12"
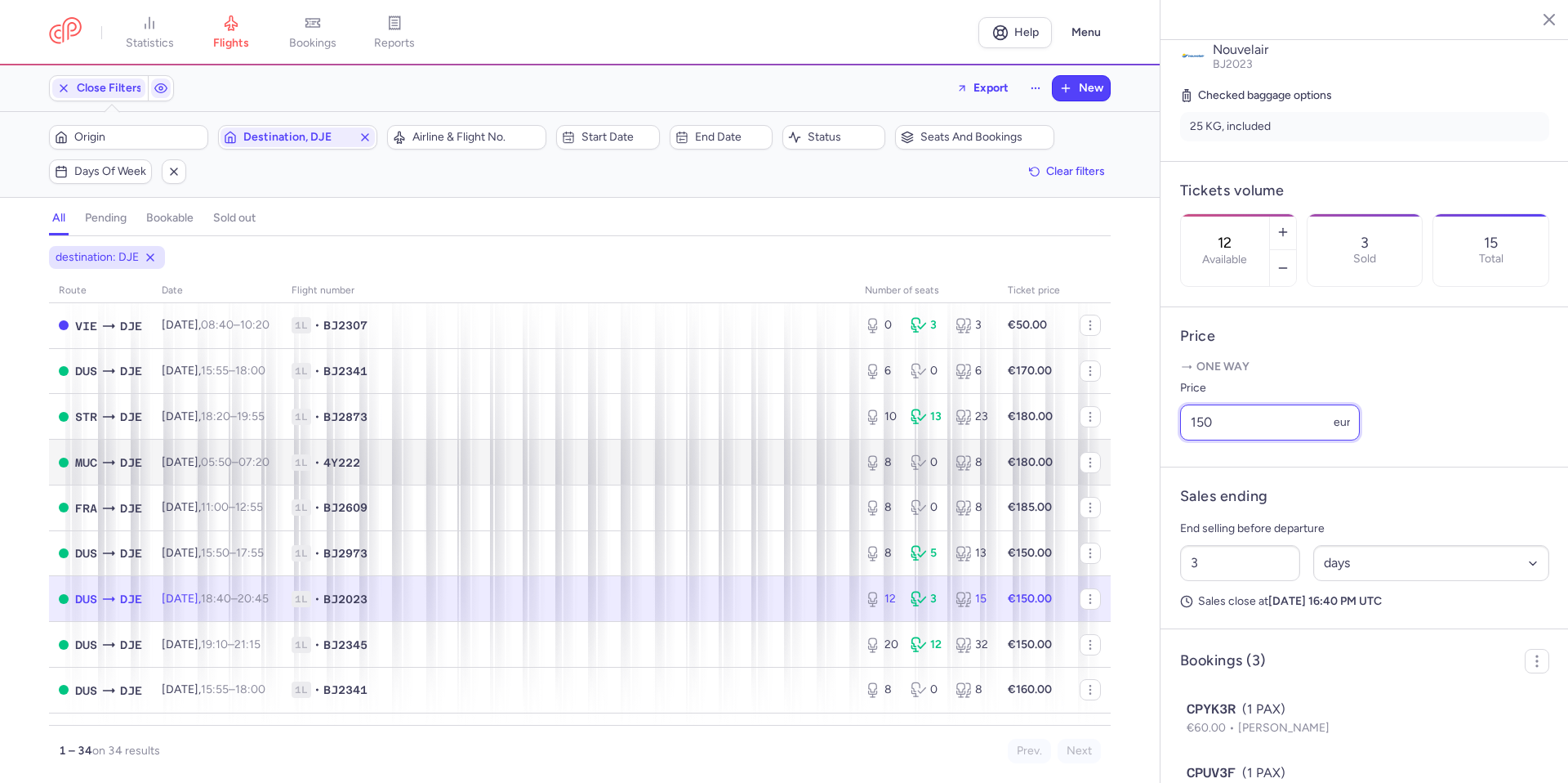
drag, startPoint x: 1244, startPoint y: 464, endPoint x: 1027, endPoint y: 467, distance: 217.0
click at [1028, 465] on div "statistics flights bookings reports Help Menu Close Filters Export New Filters …" at bounding box center [784, 391] width 1568 height 783
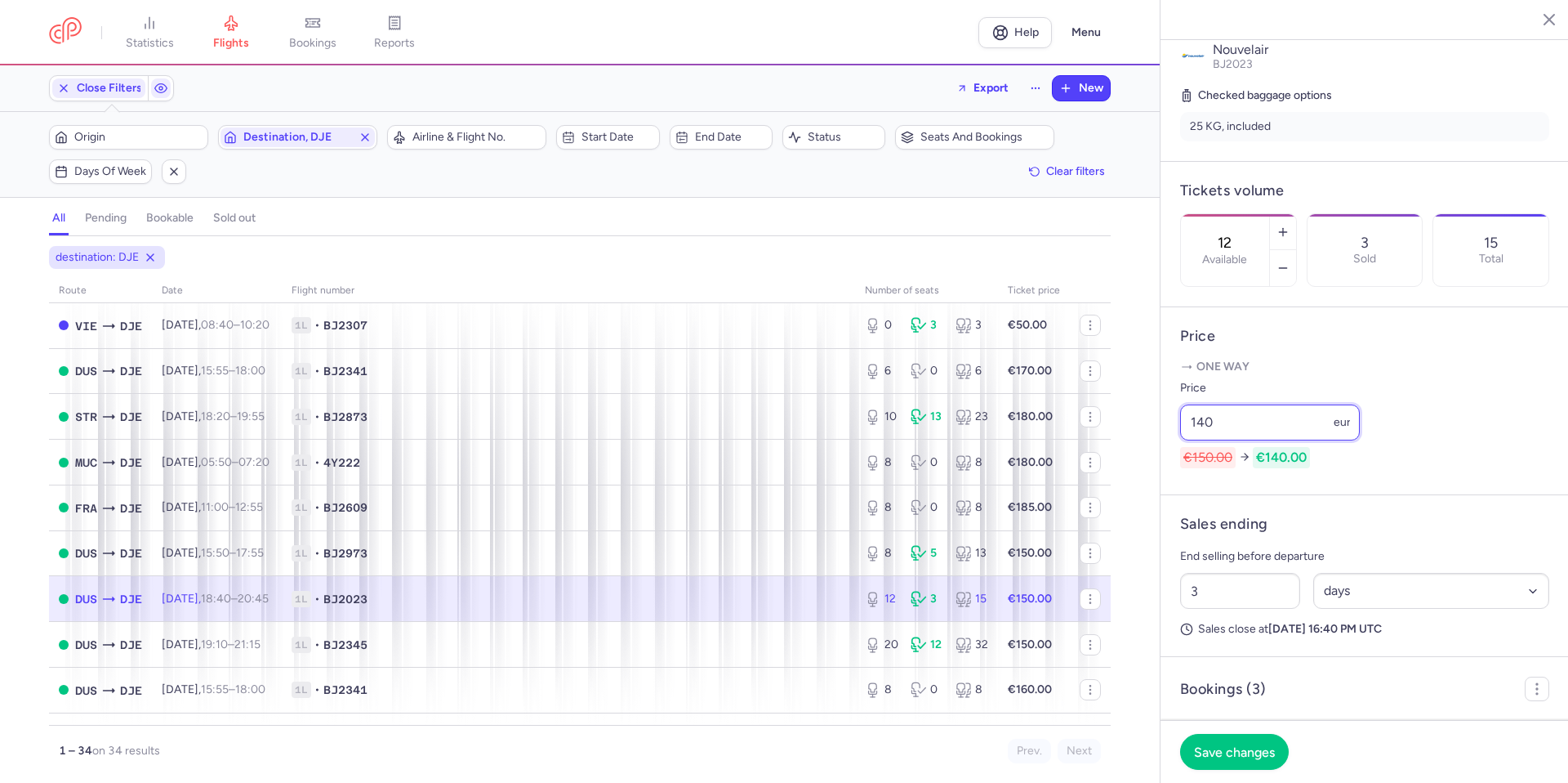
type input "140"
click at [1237, 731] on footer "Save changes" at bounding box center [1365, 751] width 409 height 63
click at [1222, 750] on span "Save changes" at bounding box center [1235, 750] width 81 height 15
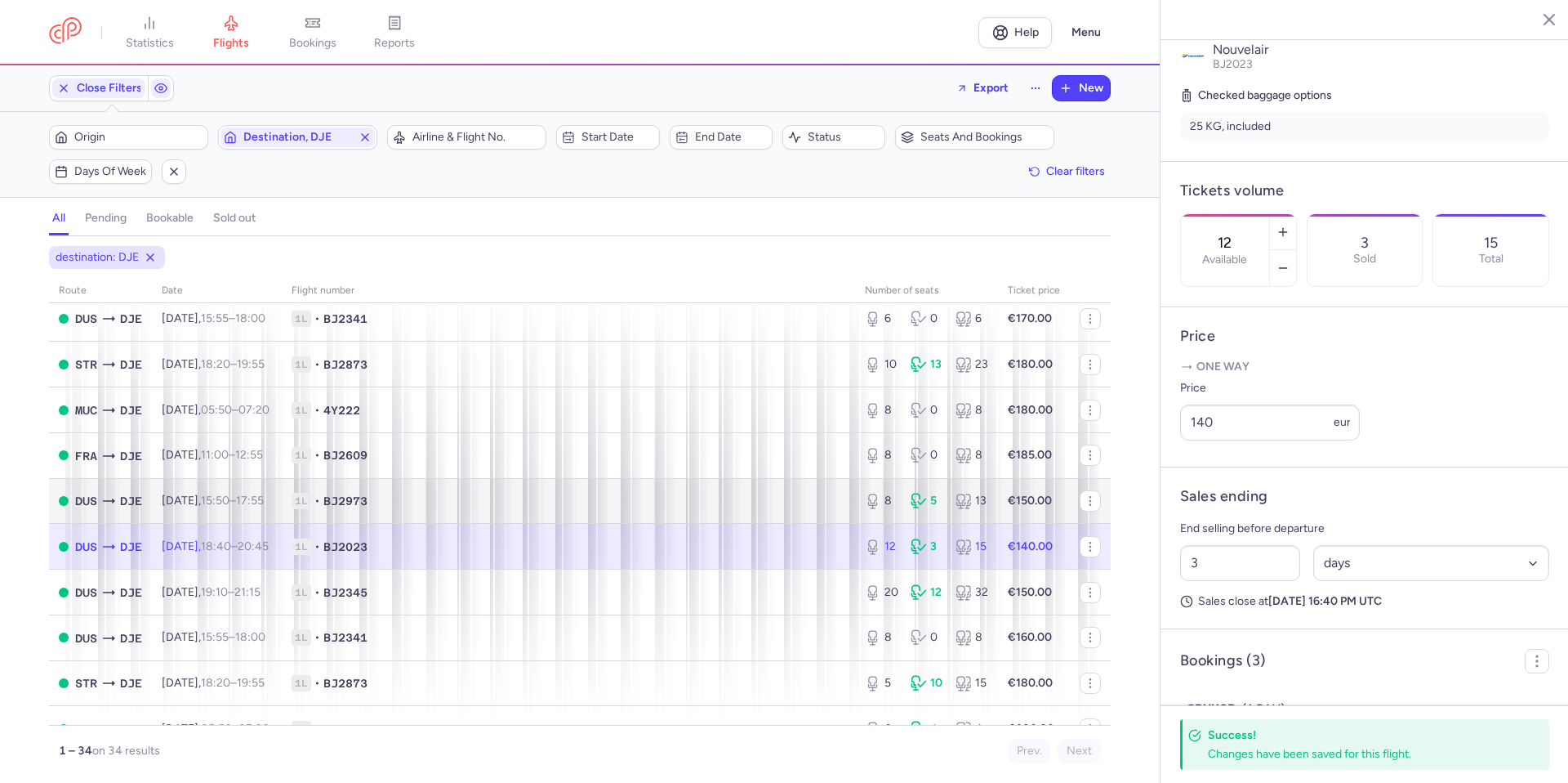
scroll to position [245, 0]
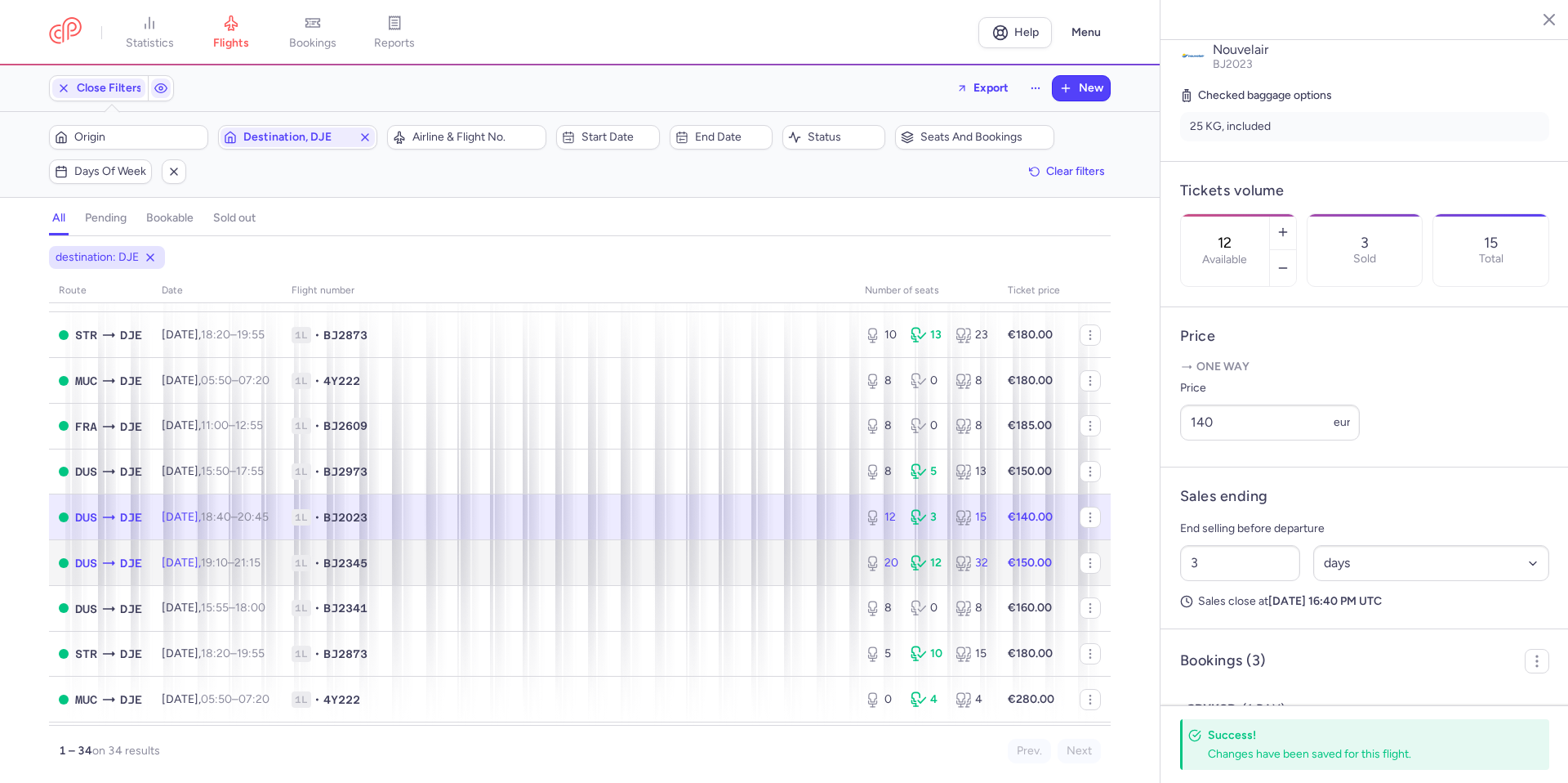
click at [721, 562] on span "1L • BJ2345" at bounding box center [568, 562] width 554 height 17
type input "20"
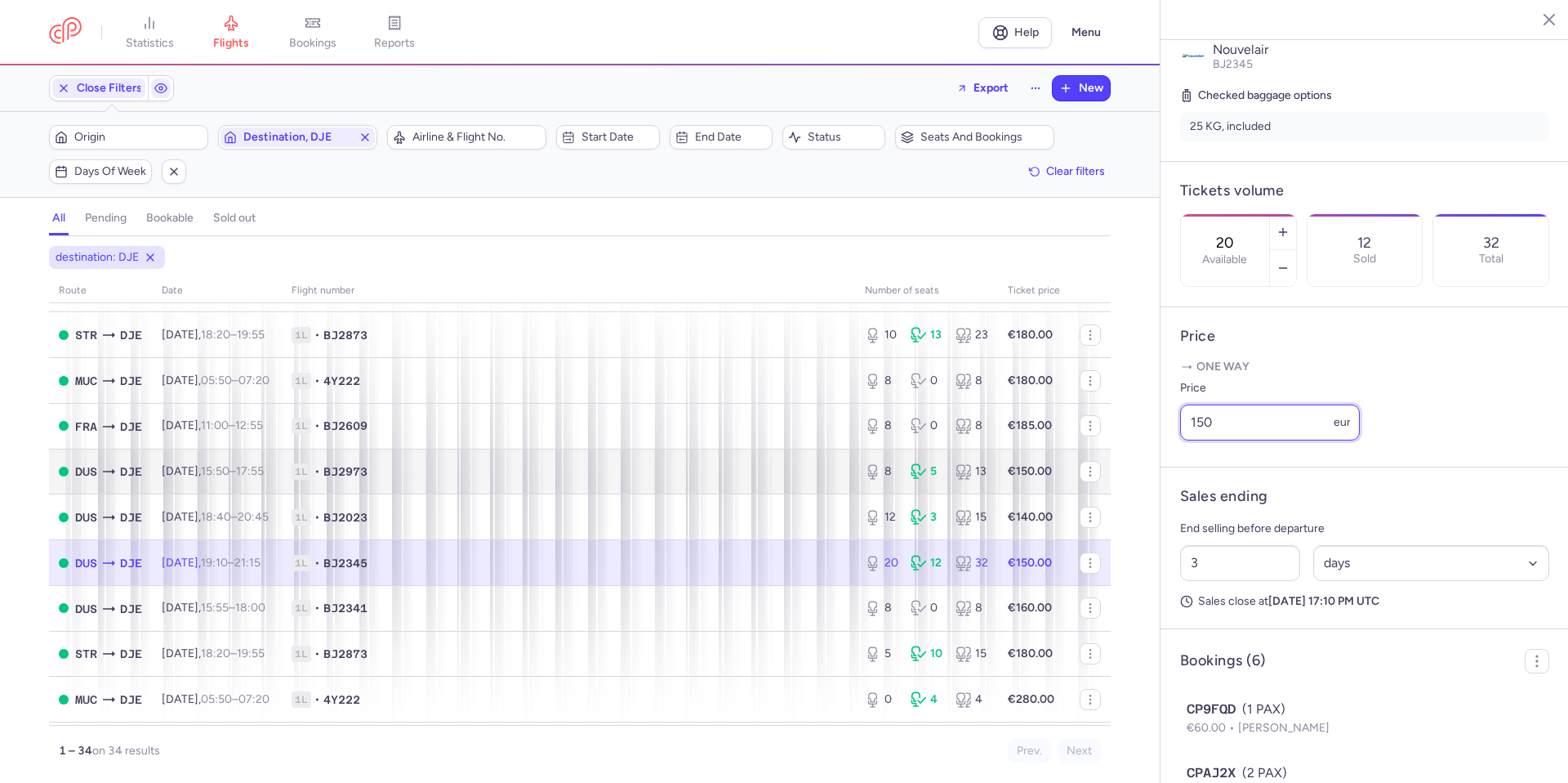
drag, startPoint x: 1249, startPoint y: 454, endPoint x: 1082, endPoint y: 455, distance: 167.0
click at [1048, 455] on div "statistics flights bookings reports Help Menu Close Filters Export New Filters …" at bounding box center [784, 391] width 1568 height 783
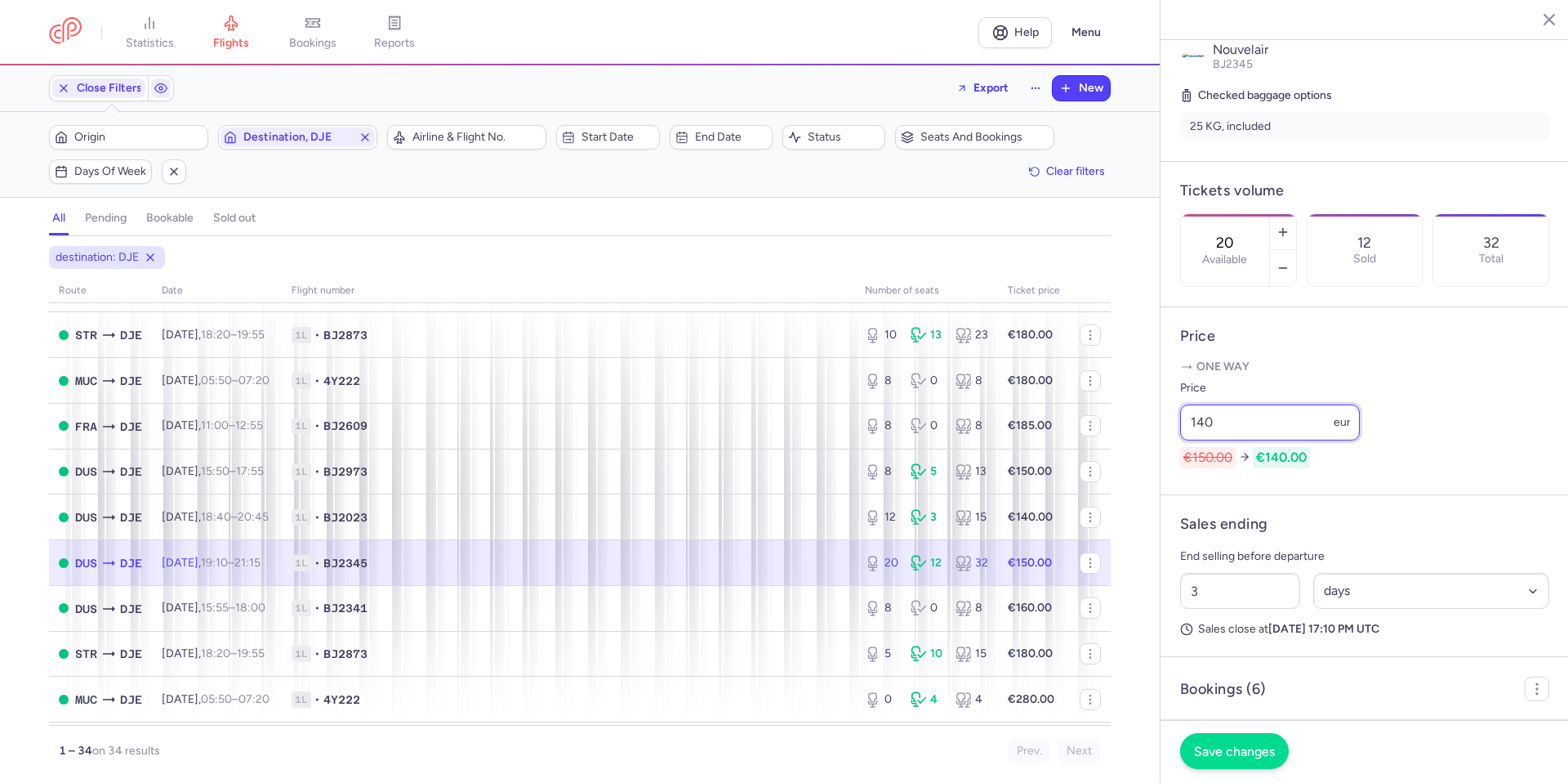
type input "140"
click at [1213, 743] on button "Save changes" at bounding box center [1234, 751] width 109 height 36
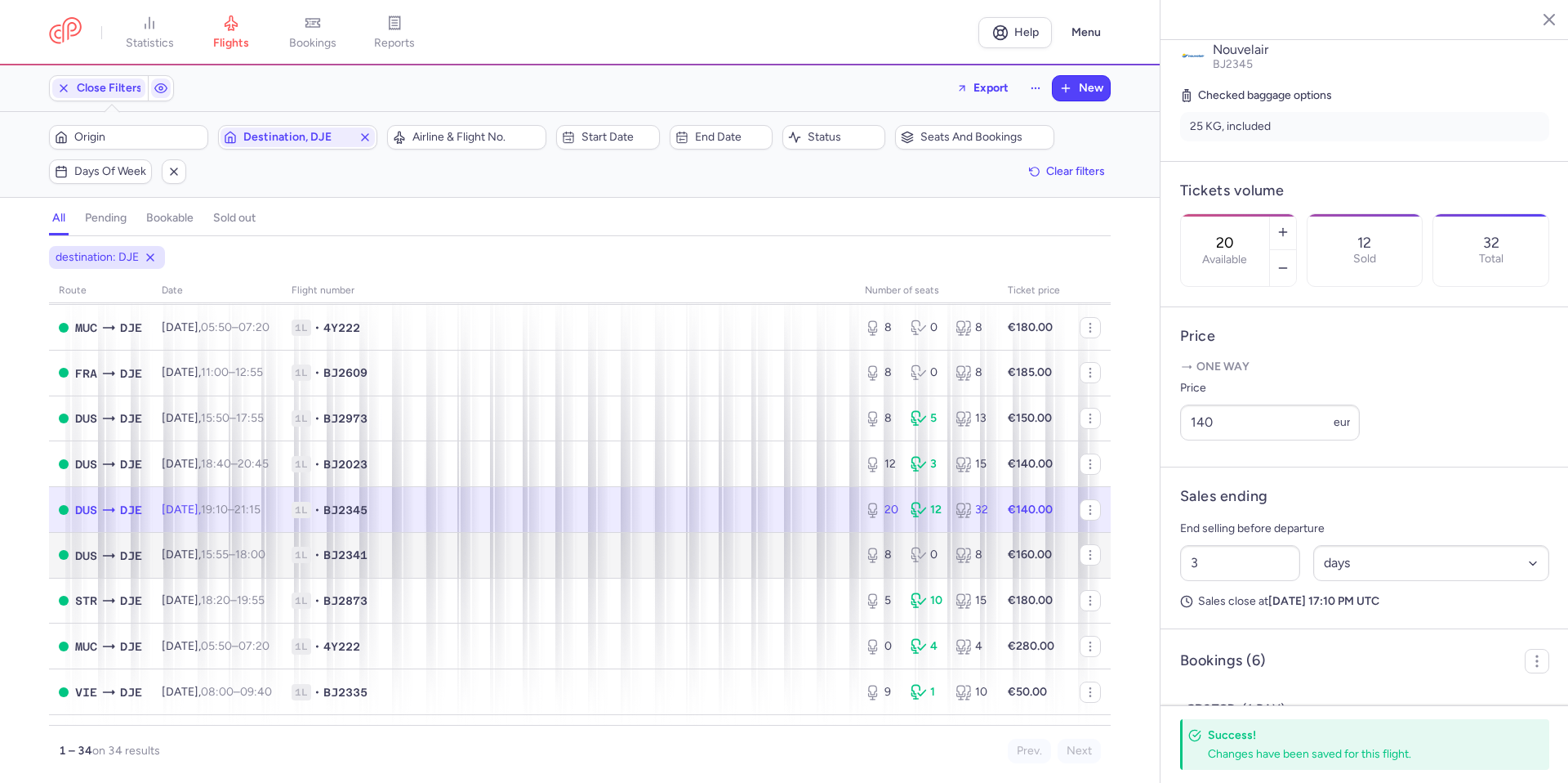
scroll to position [326, 0]
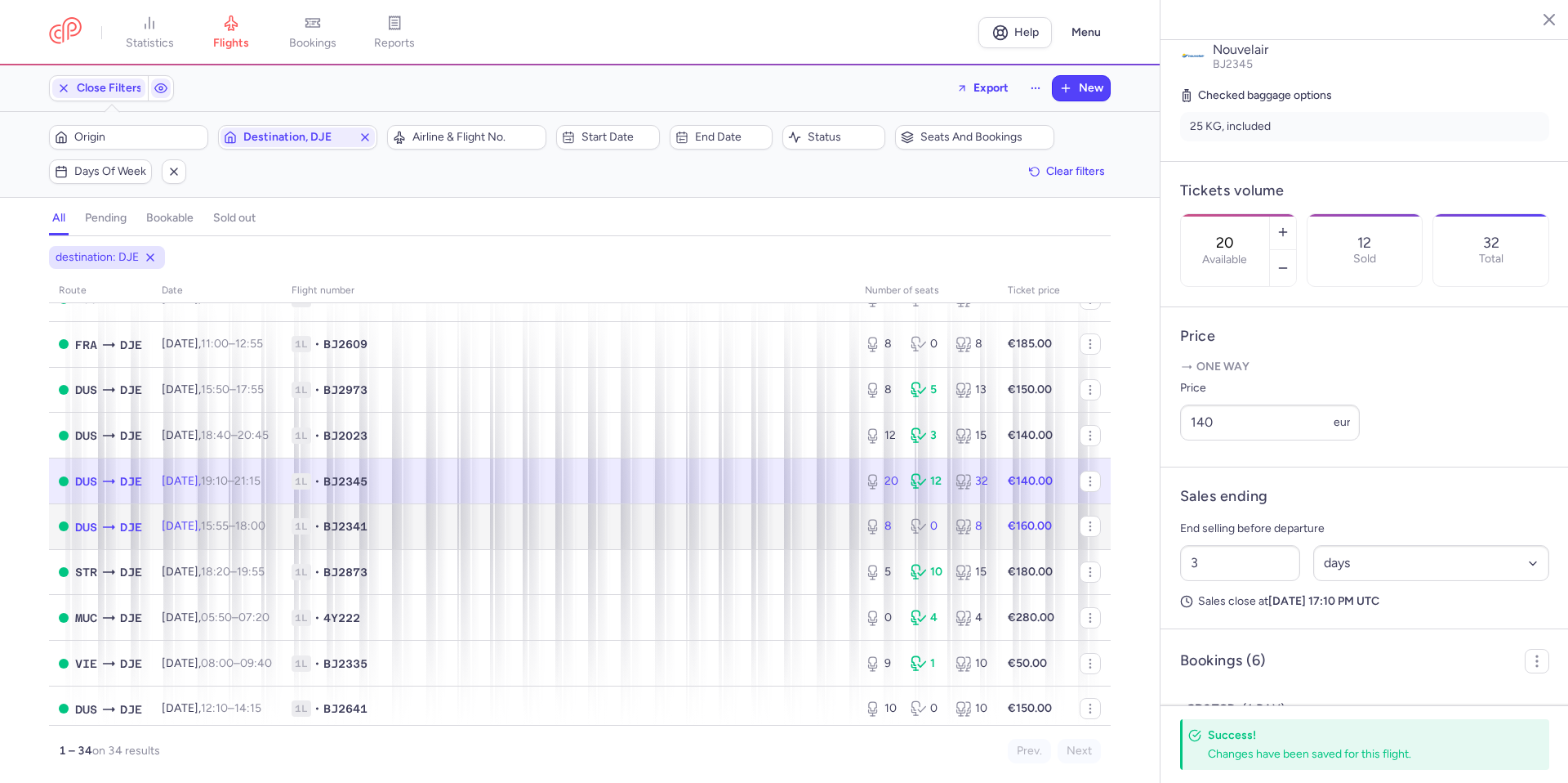
click at [515, 540] on td "1L • BJ2341" at bounding box center [568, 526] width 574 height 46
type input "8"
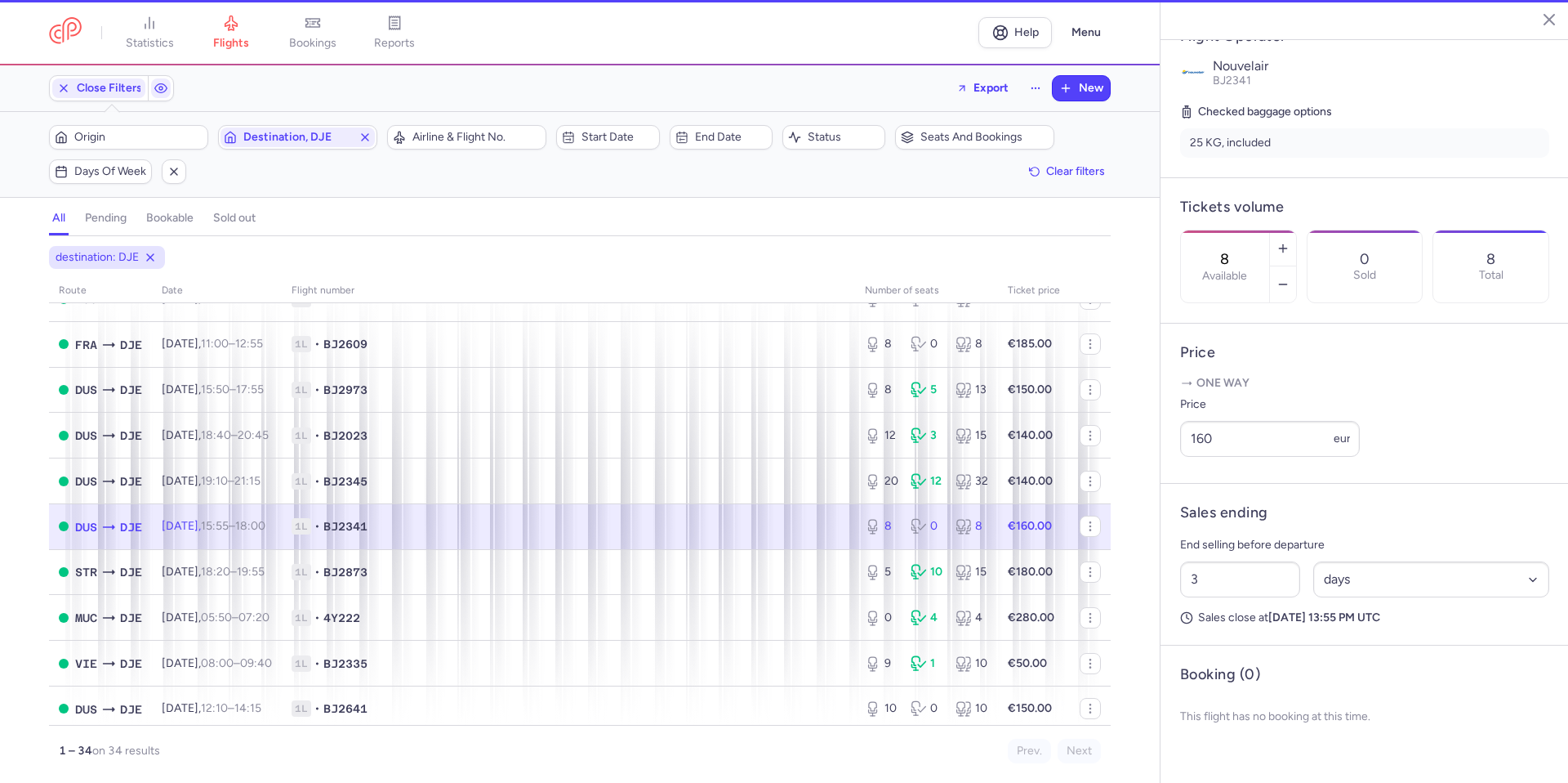
scroll to position [343, 0]
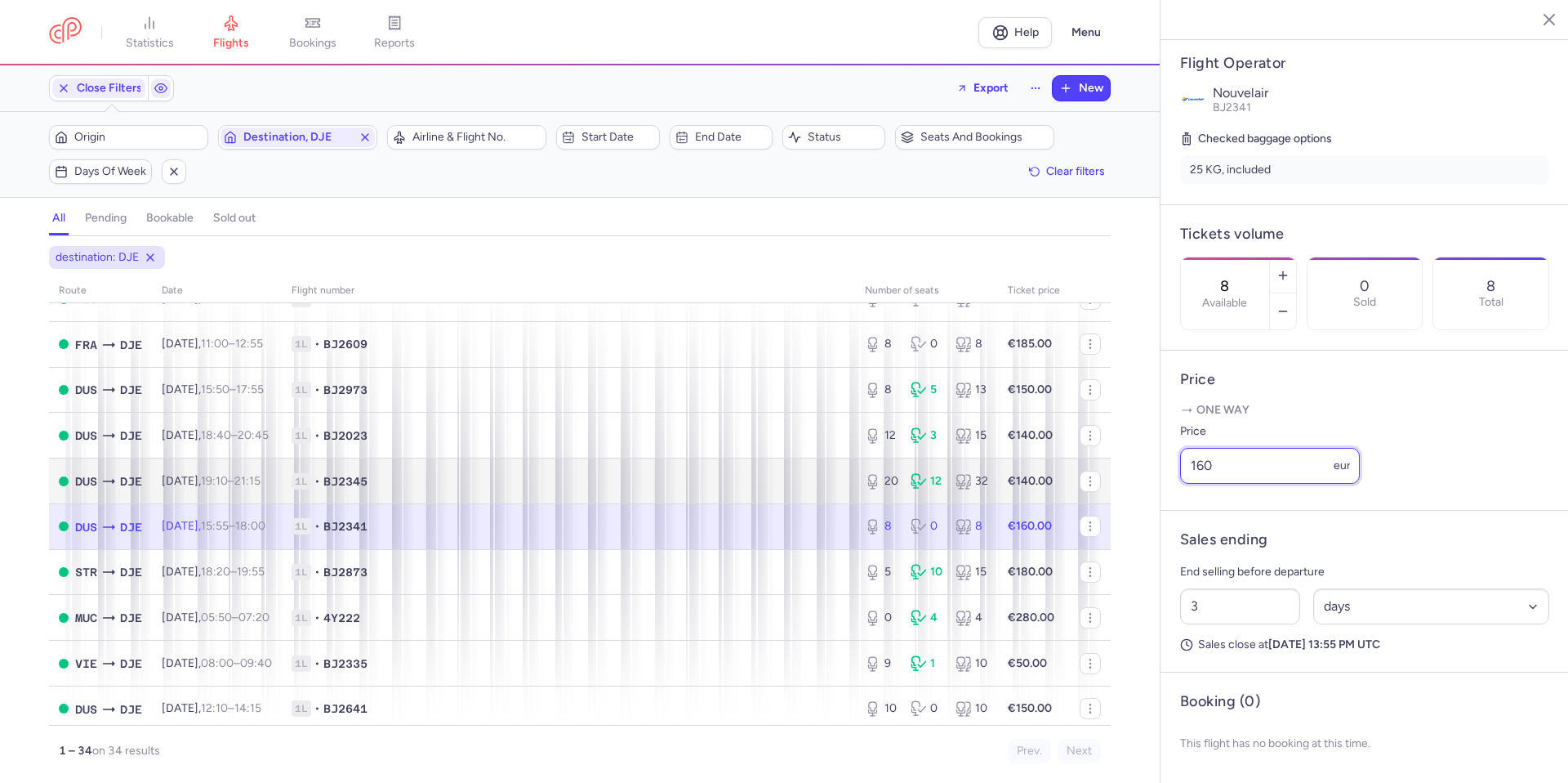
drag, startPoint x: 1241, startPoint y: 479, endPoint x: 1019, endPoint y: 480, distance: 222.0
click at [1017, 480] on div "statistics flights bookings reports Help Menu Close Filters Export New Filters …" at bounding box center [784, 391] width 1568 height 783
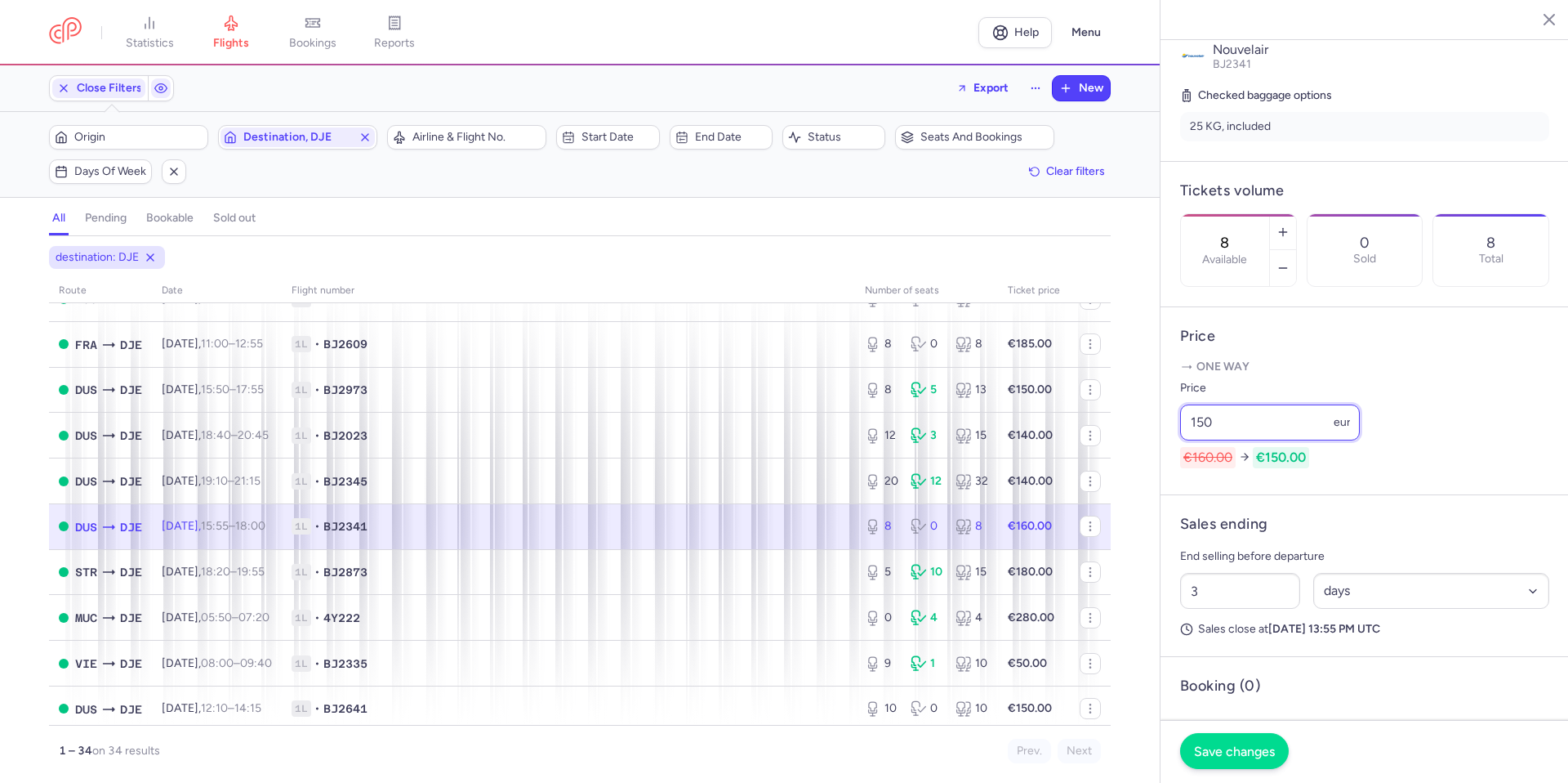
type input "150"
click at [1265, 747] on span "Save changes" at bounding box center [1235, 750] width 81 height 15
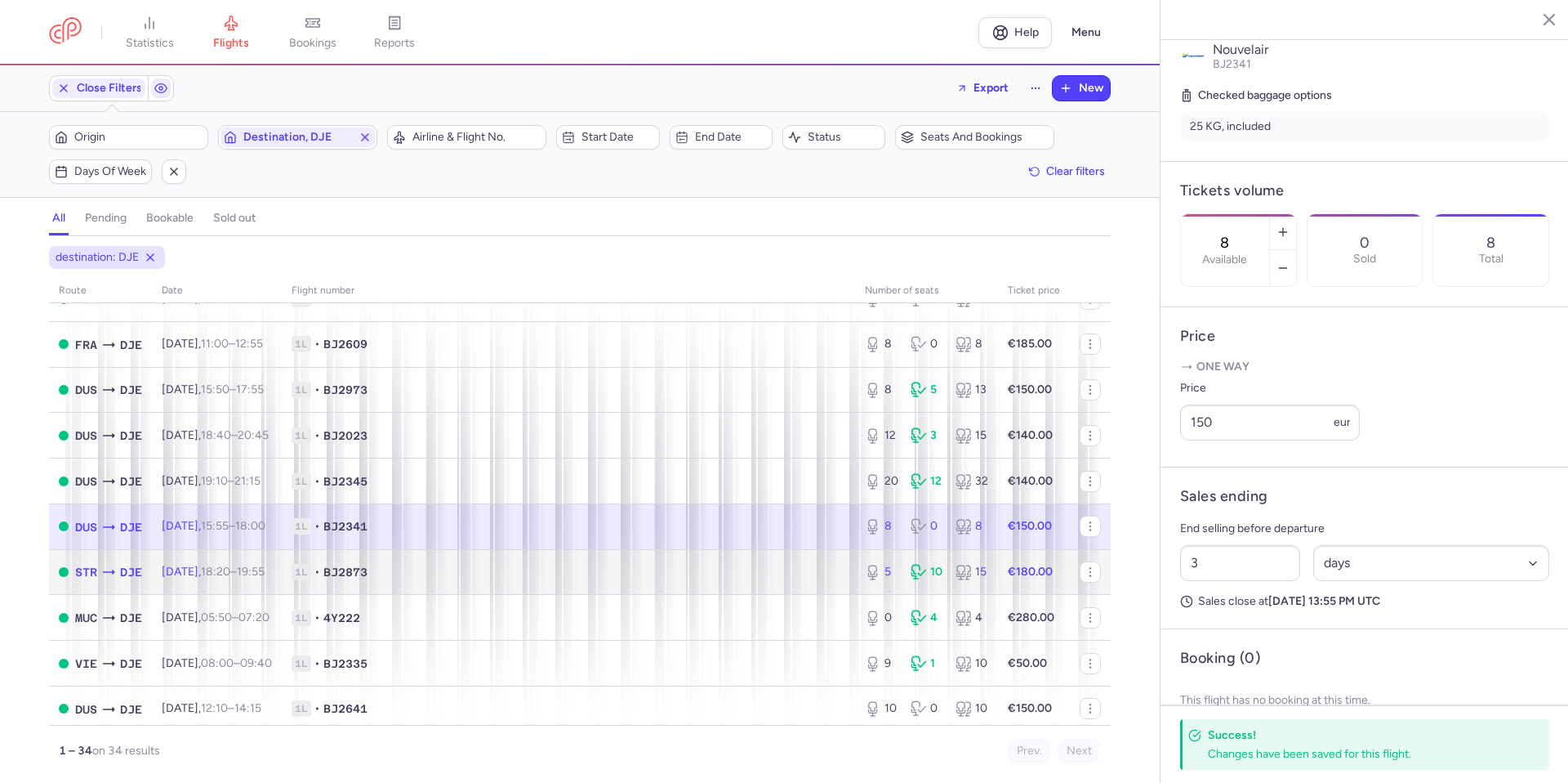
click at [764, 575] on span "1L • BJ2873" at bounding box center [568, 572] width 554 height 17
type input "5"
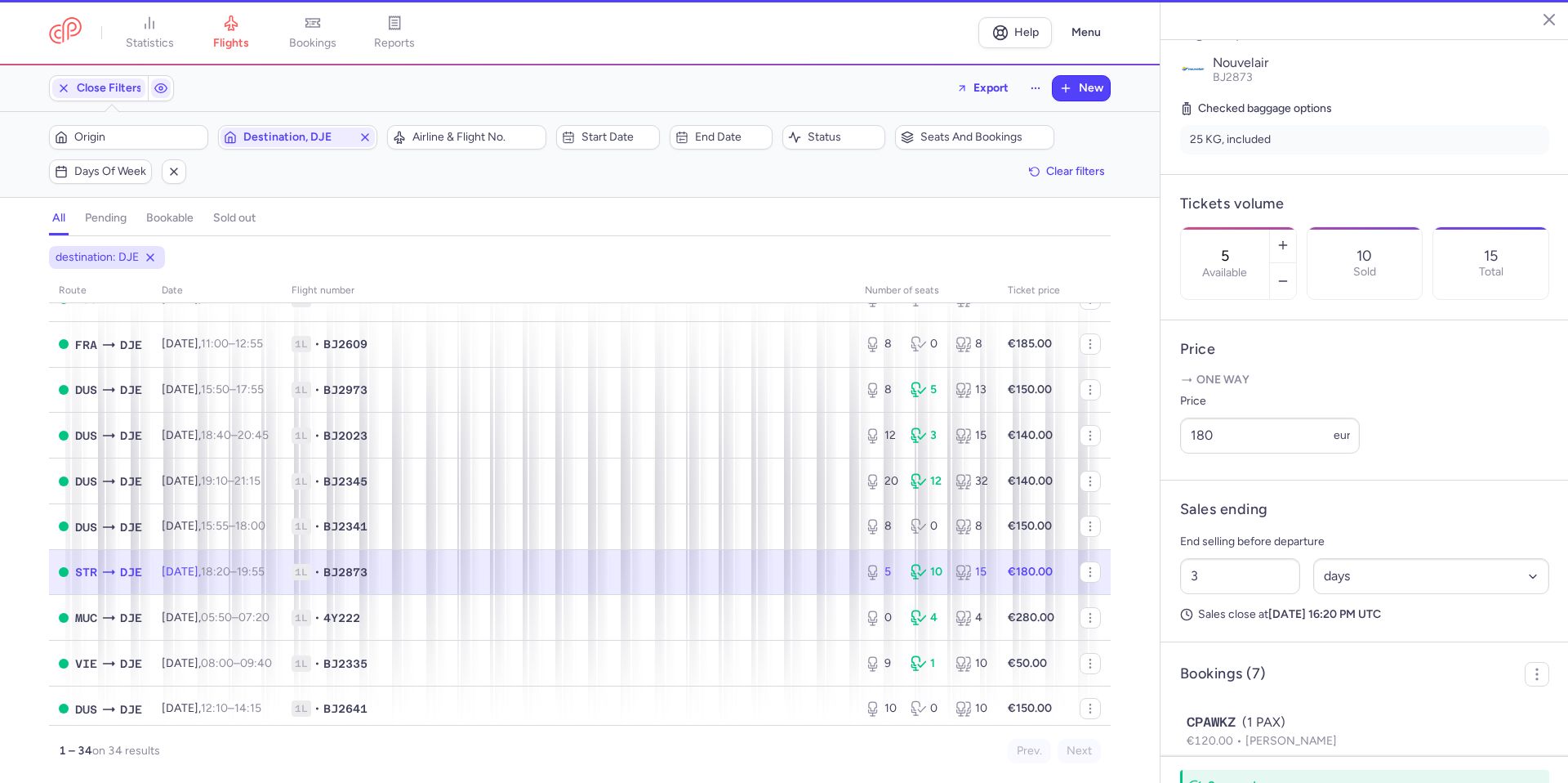
scroll to position [356, 0]
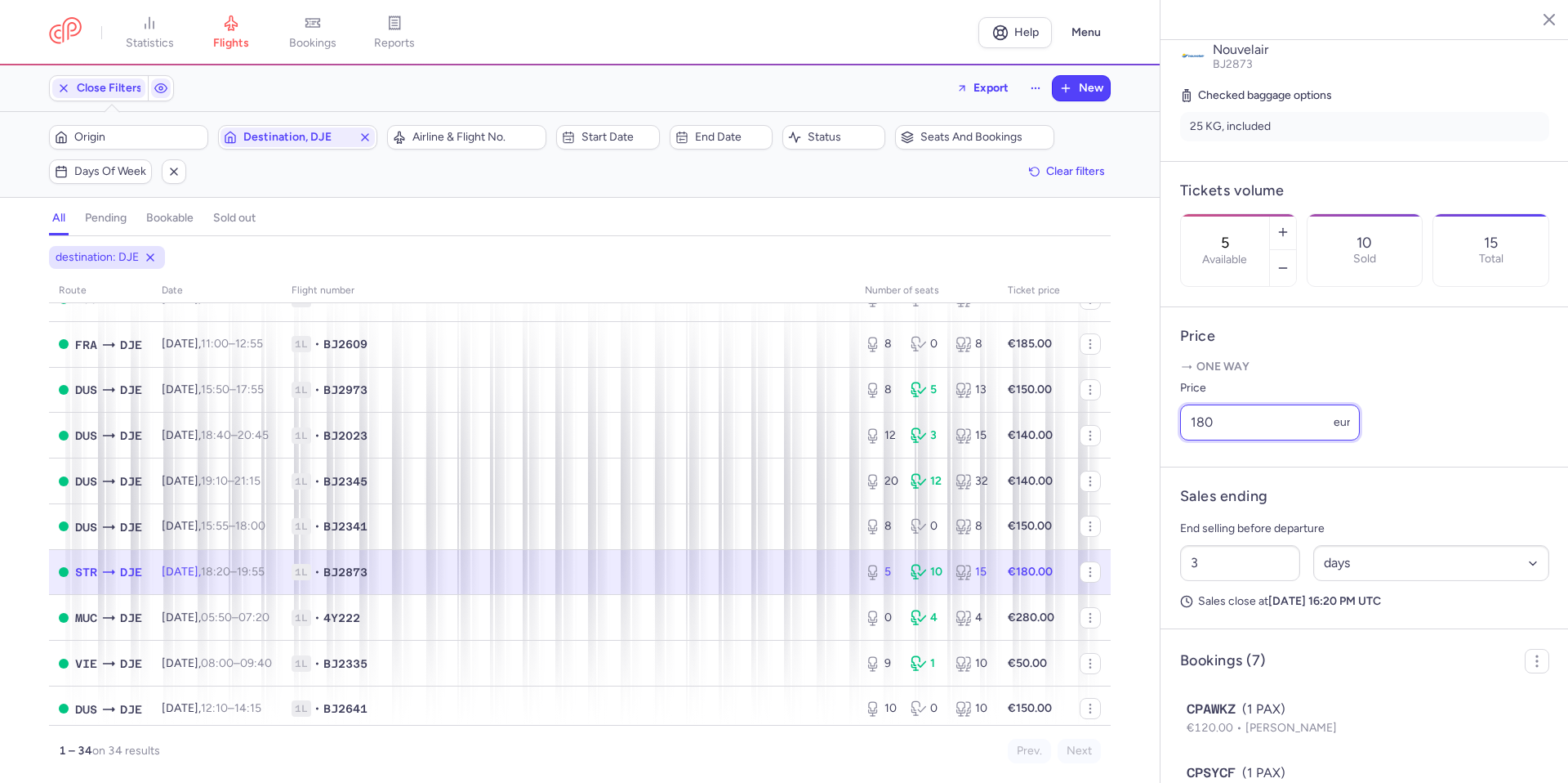
drag, startPoint x: 1190, startPoint y: 464, endPoint x: 1178, endPoint y: 464, distance: 12.0
click at [1169, 465] on article "Price One way Price 180 eur" at bounding box center [1365, 387] width 409 height 160
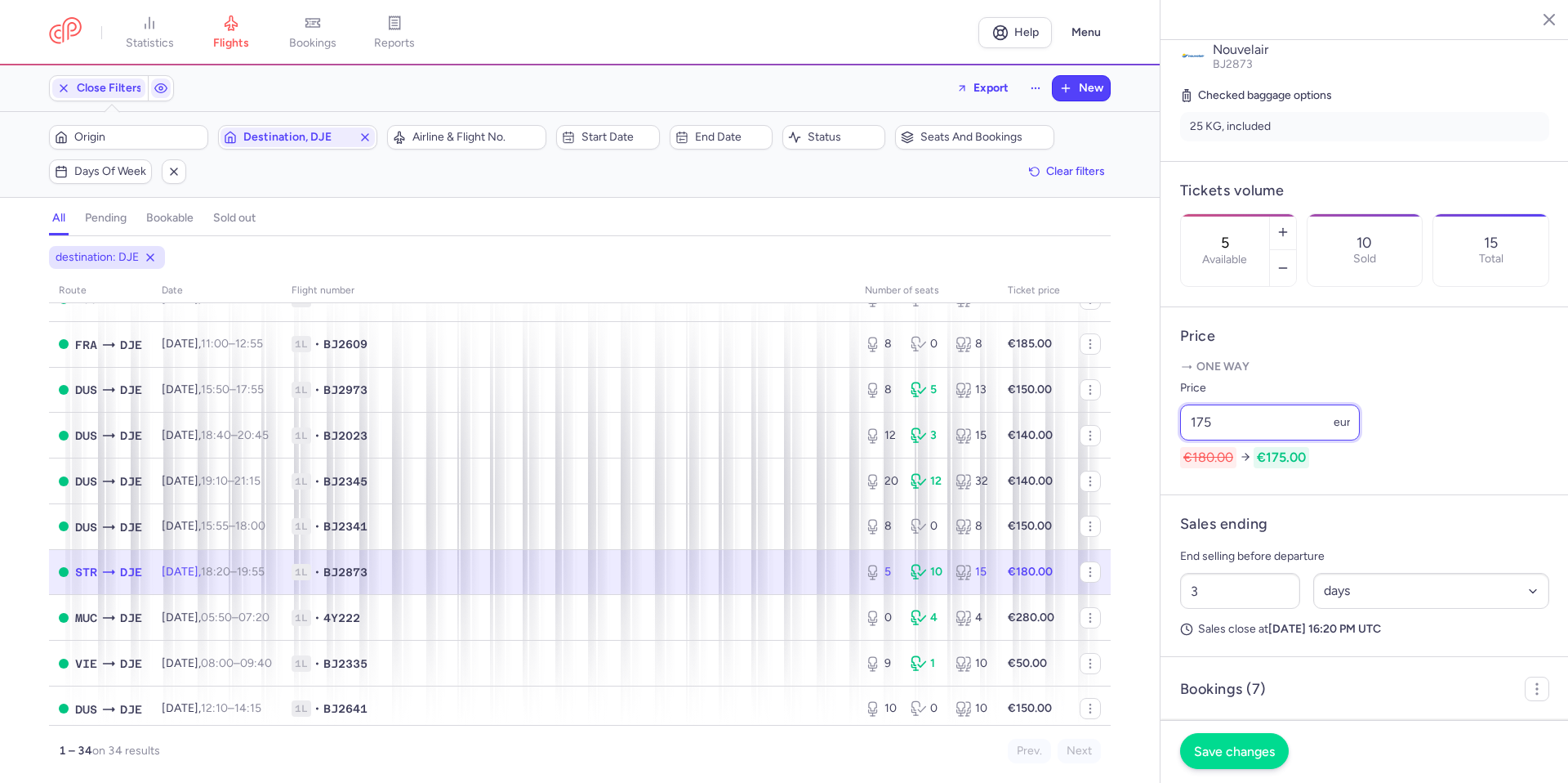
type input "175"
click at [1244, 758] on span "Save changes" at bounding box center [1235, 750] width 81 height 15
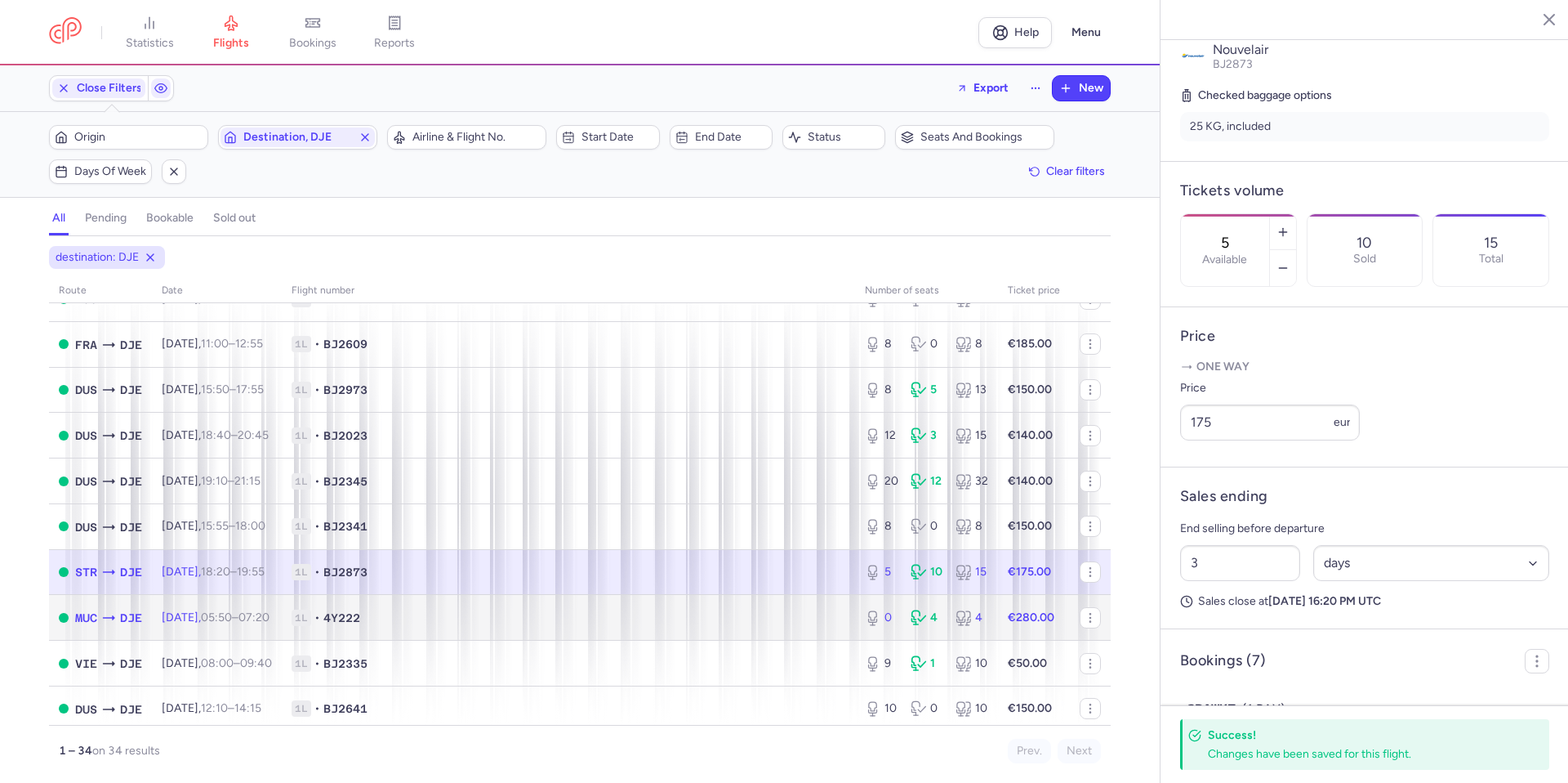
click at [501, 617] on span "1L • 4Y222" at bounding box center [568, 617] width 554 height 17
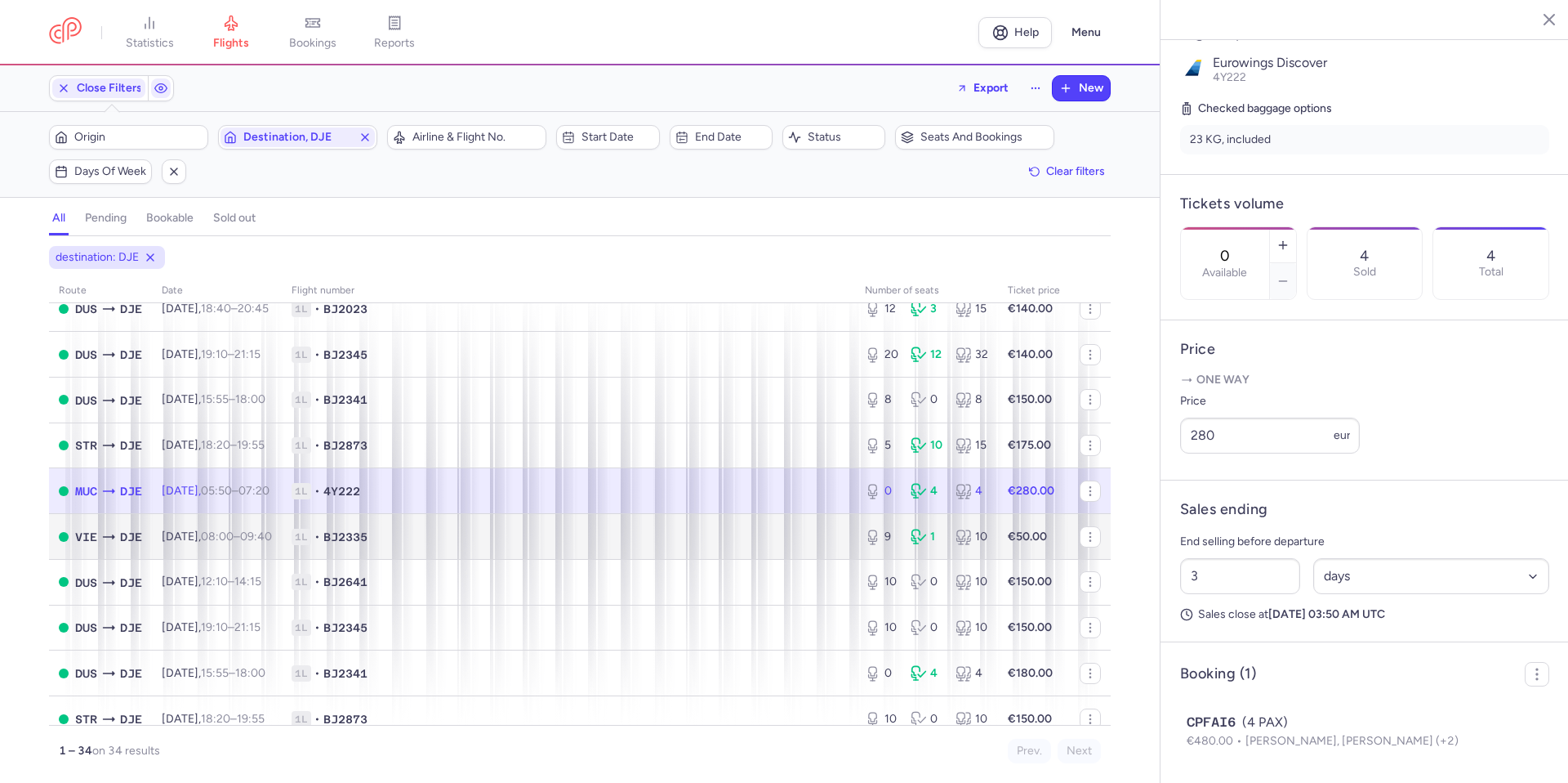
scroll to position [490, 0]
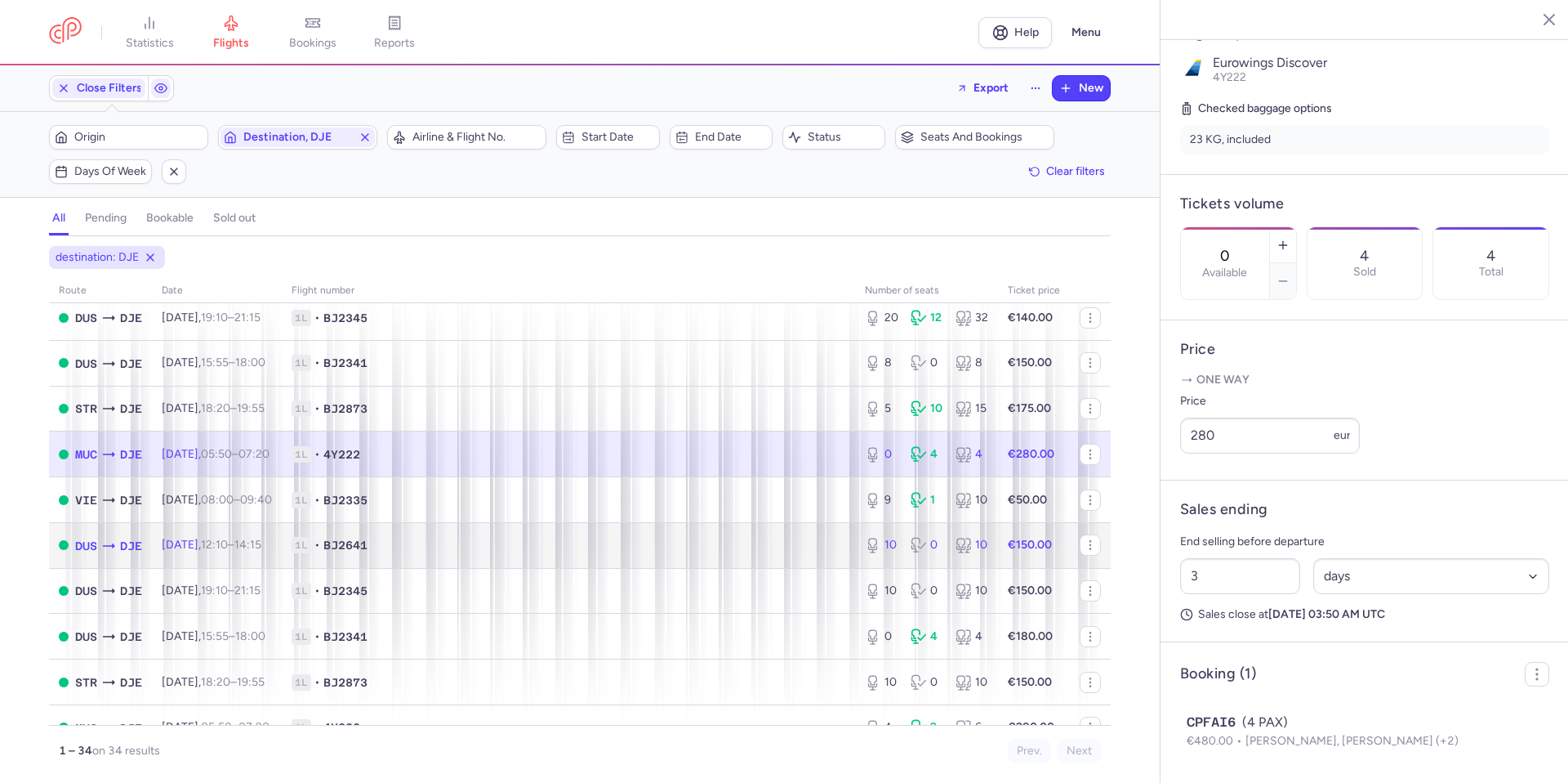
click at [582, 544] on span "1L • BJ2641" at bounding box center [568, 544] width 554 height 17
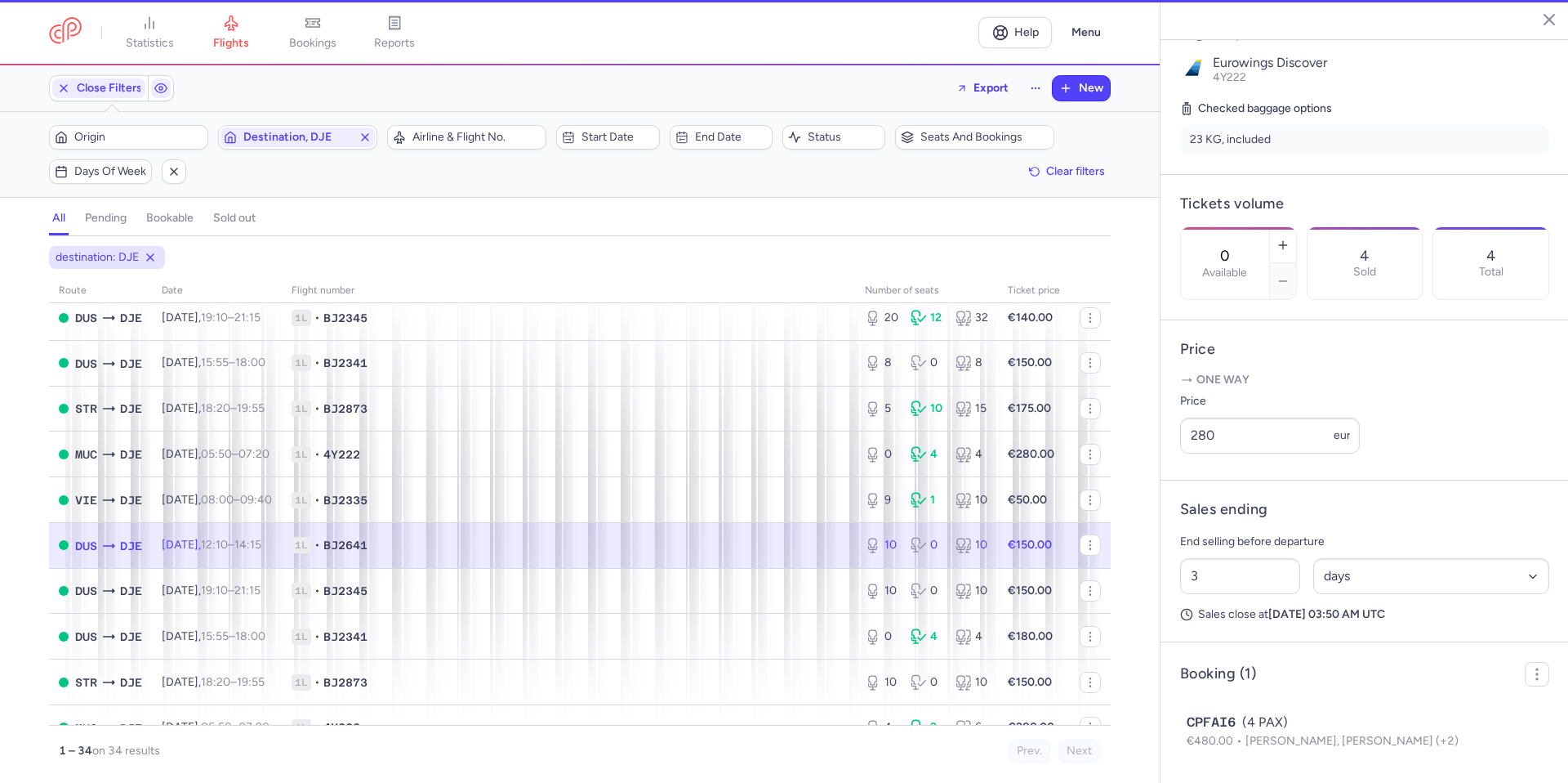
type input "10"
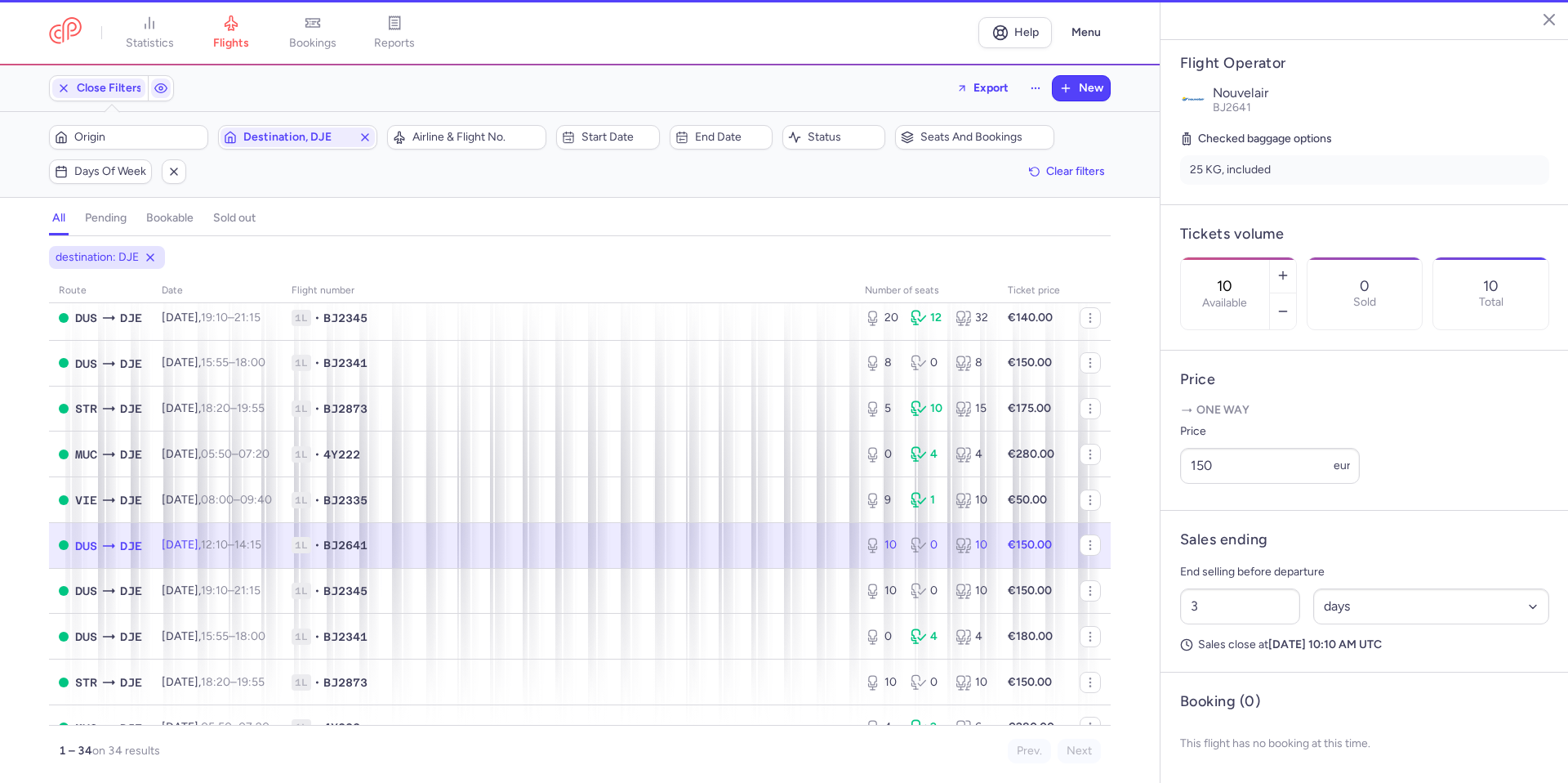
scroll to position [343, 0]
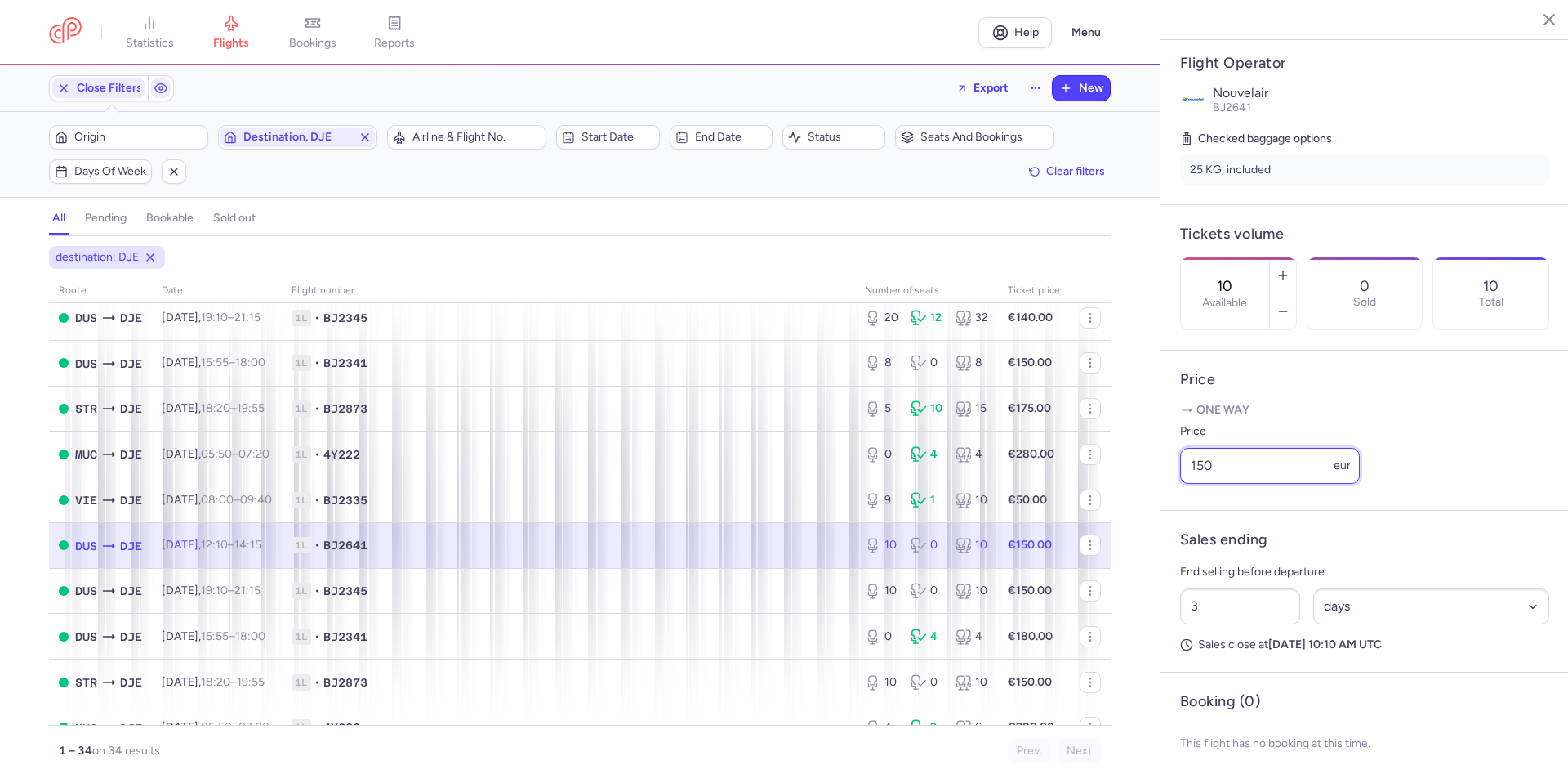
drag, startPoint x: 1227, startPoint y: 467, endPoint x: 1532, endPoint y: 482, distance: 305.4
click at [1085, 467] on div "statistics flights bookings reports Help Menu Close Filters Export New Filters …" at bounding box center [784, 391] width 1568 height 783
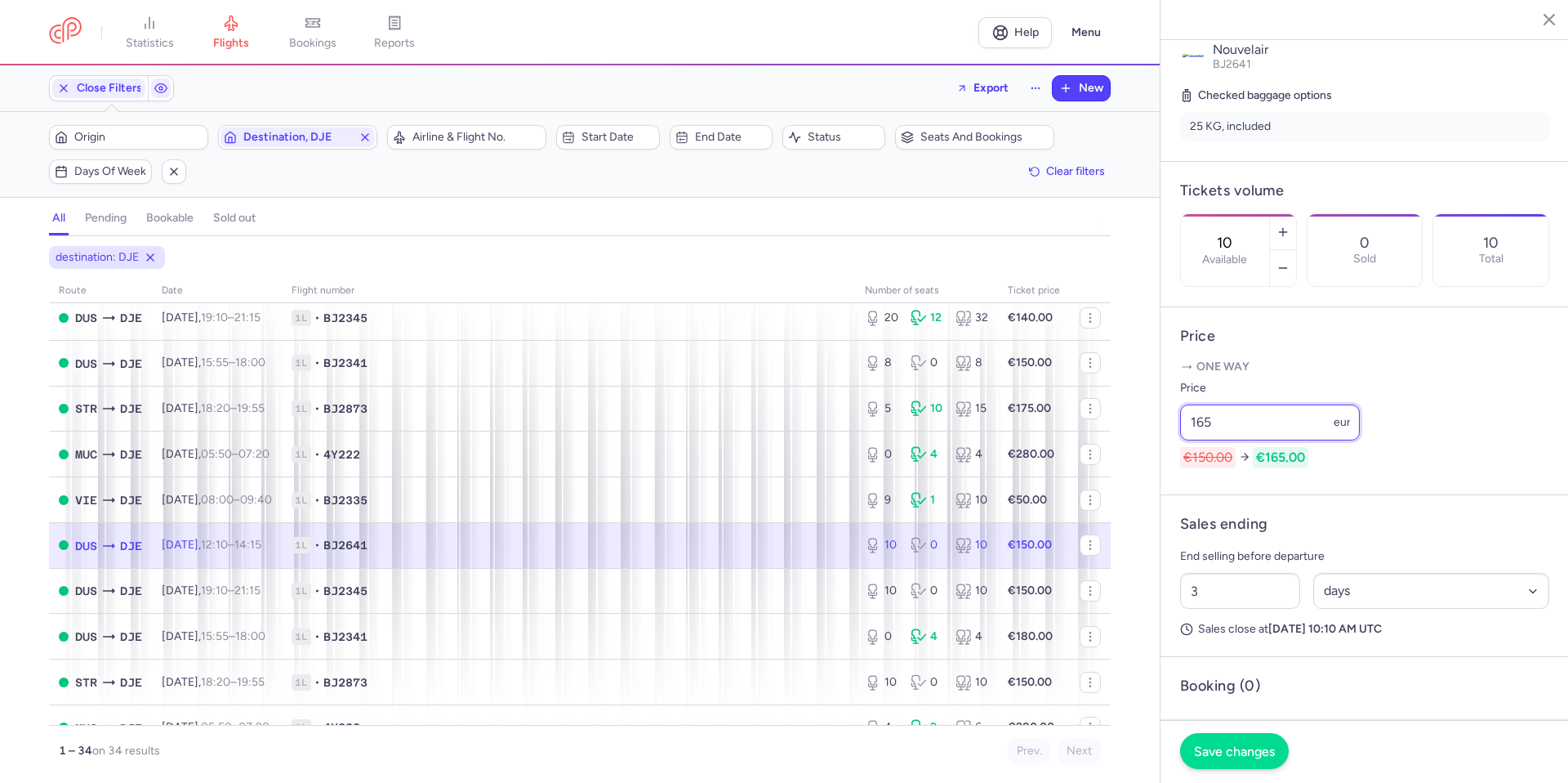
type input "165"
click at [1234, 759] on button "Save changes" at bounding box center [1234, 751] width 109 height 36
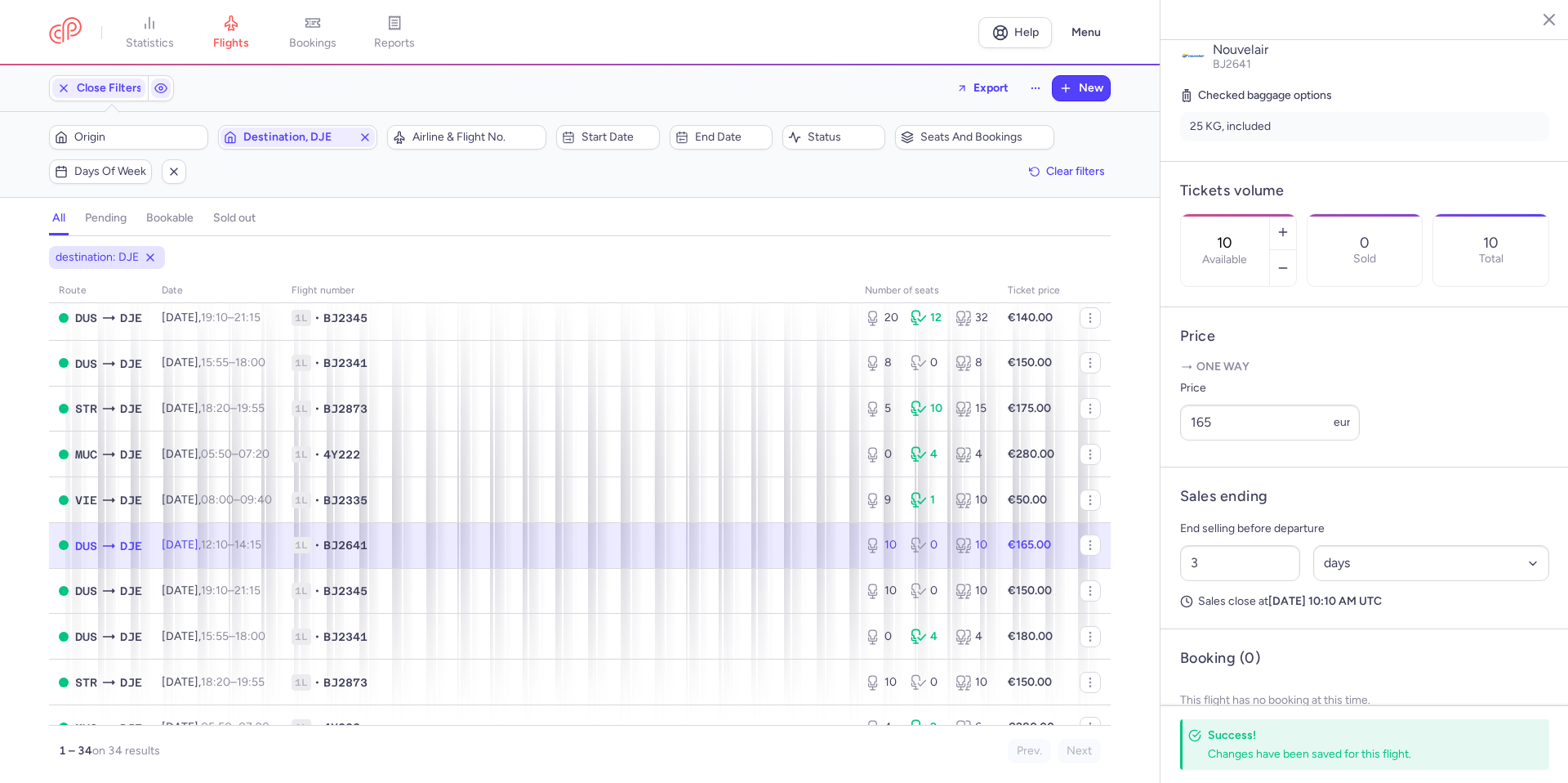
click at [403, 553] on span "1L • BJ2641" at bounding box center [568, 544] width 554 height 17
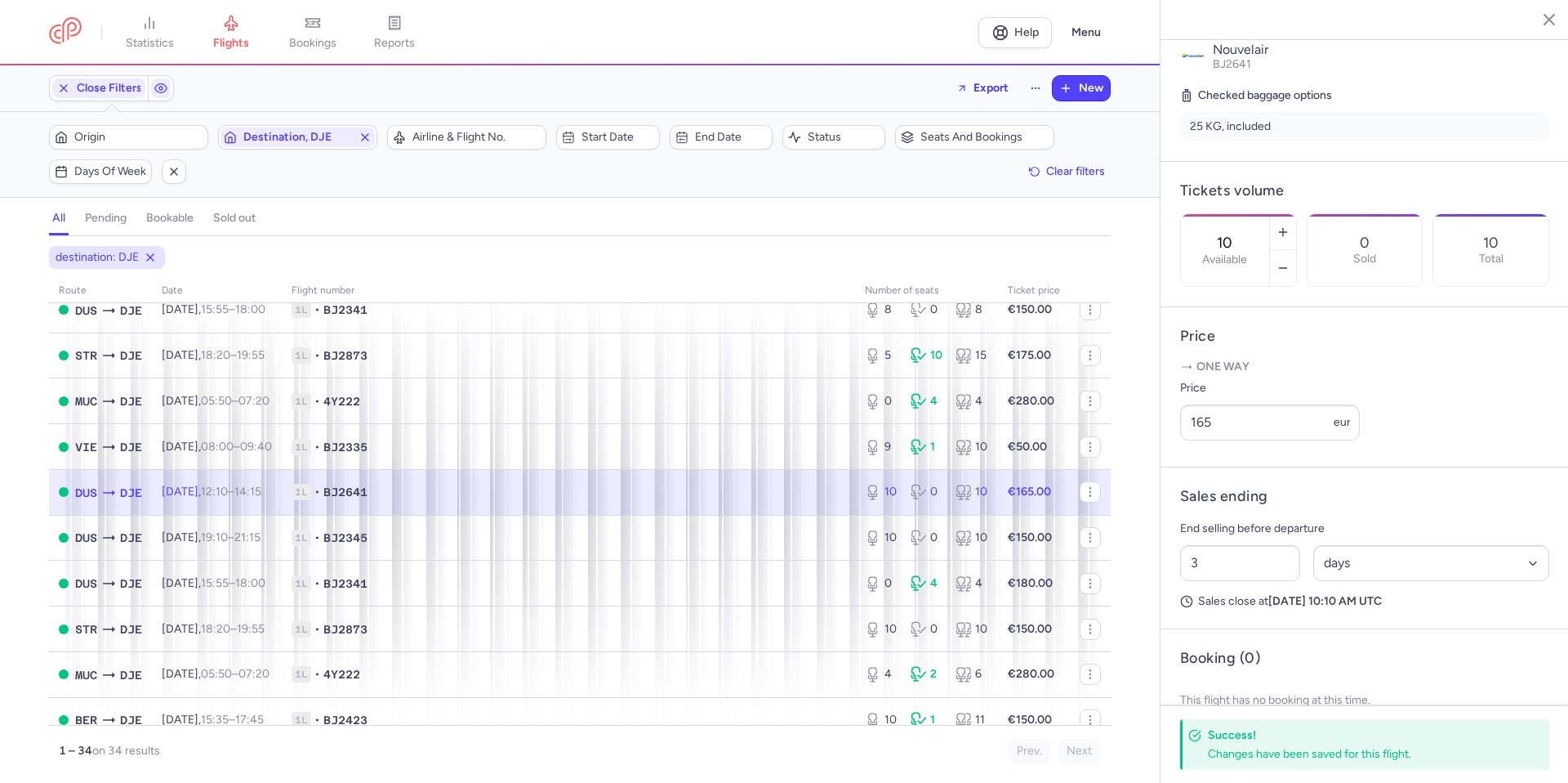
scroll to position [572, 0]
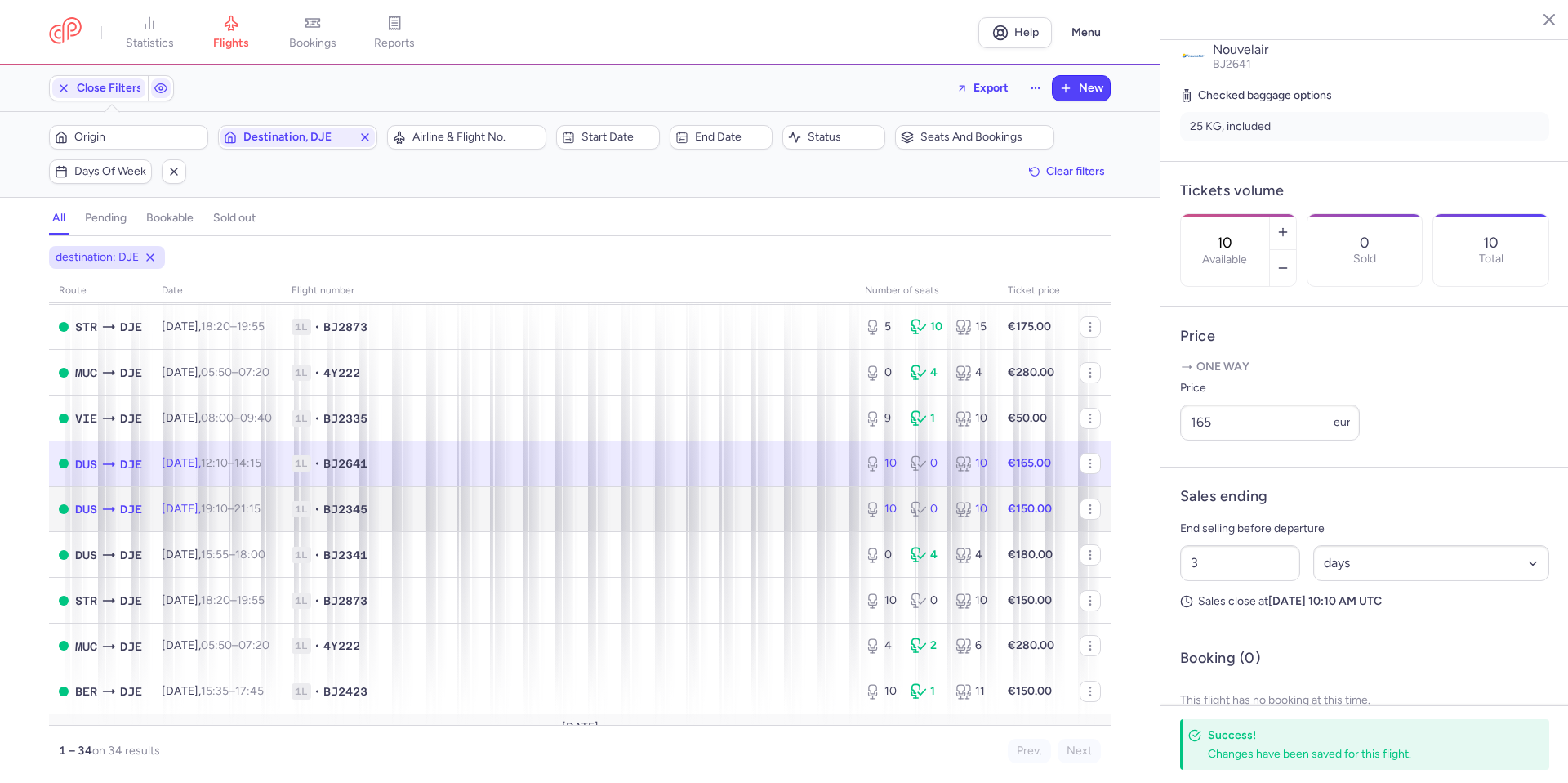
click at [671, 514] on span "1L • BJ2345" at bounding box center [568, 508] width 554 height 17
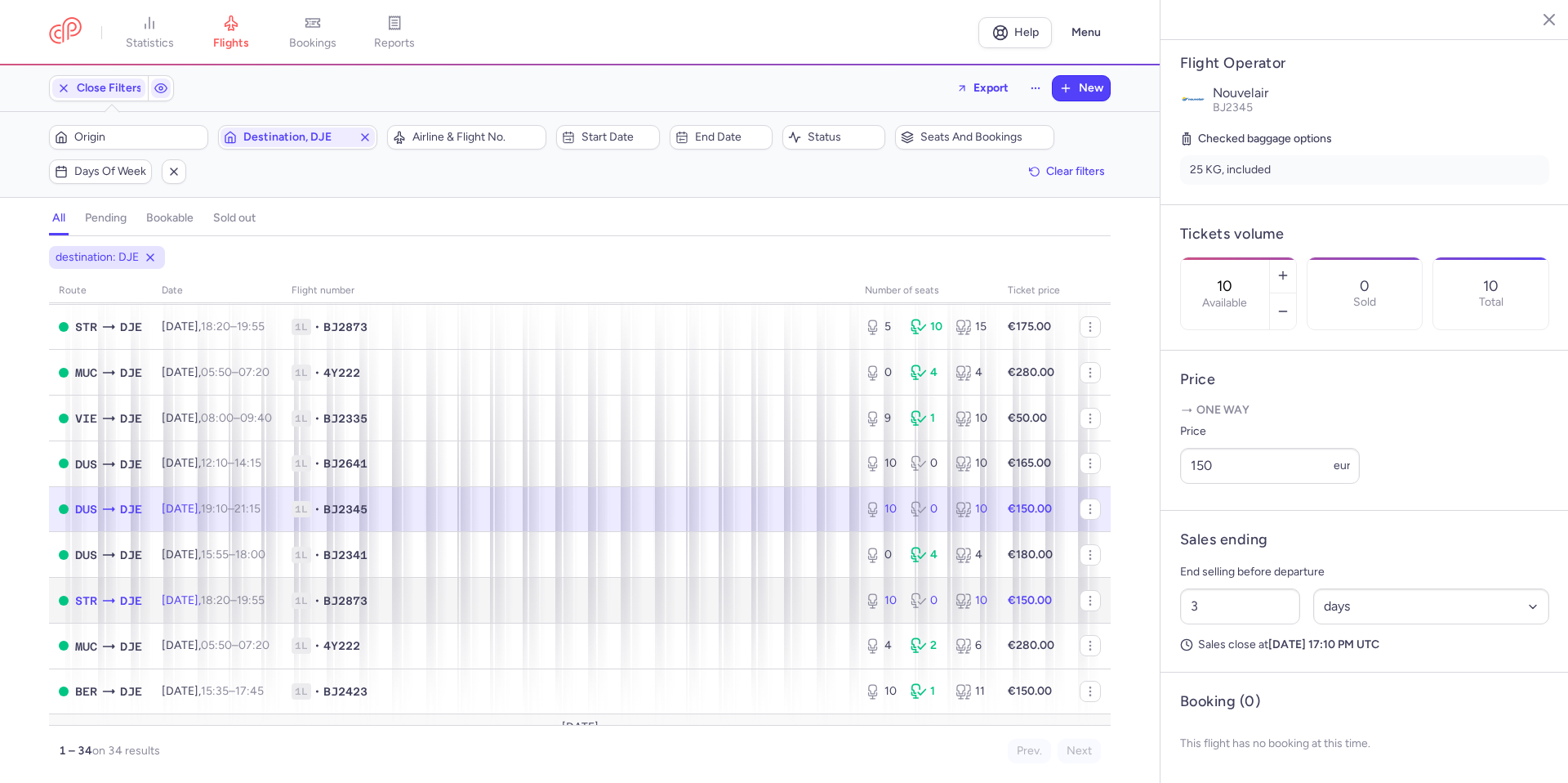
click at [744, 604] on span "1L • BJ2873" at bounding box center [568, 600] width 554 height 17
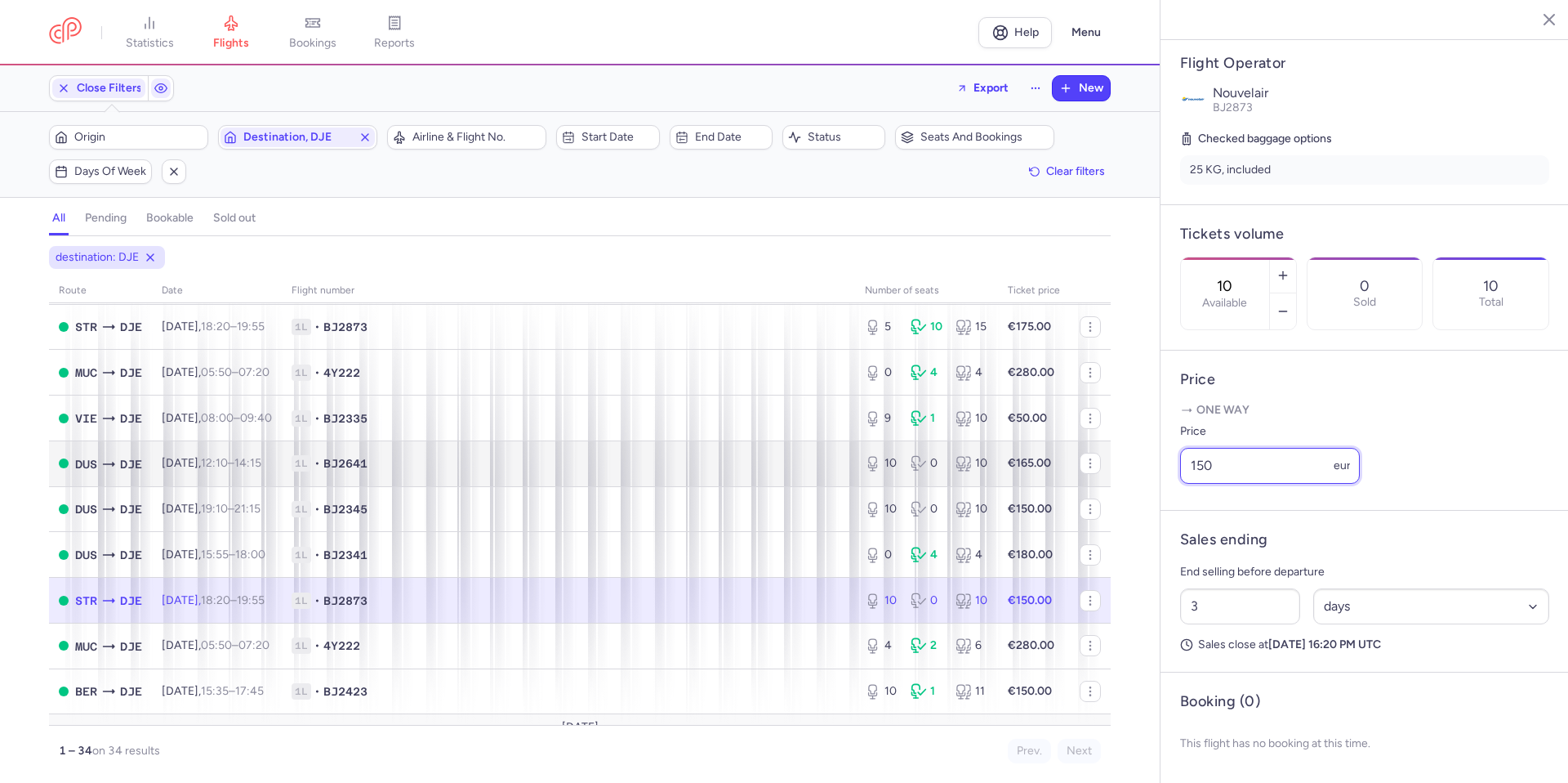
drag, startPoint x: 1139, startPoint y: 457, endPoint x: 1326, endPoint y: 485, distance: 189.1
click at [1091, 457] on div "statistics flights bookings reports Help Menu Close Filters Export New Filters …" at bounding box center [784, 391] width 1568 height 783
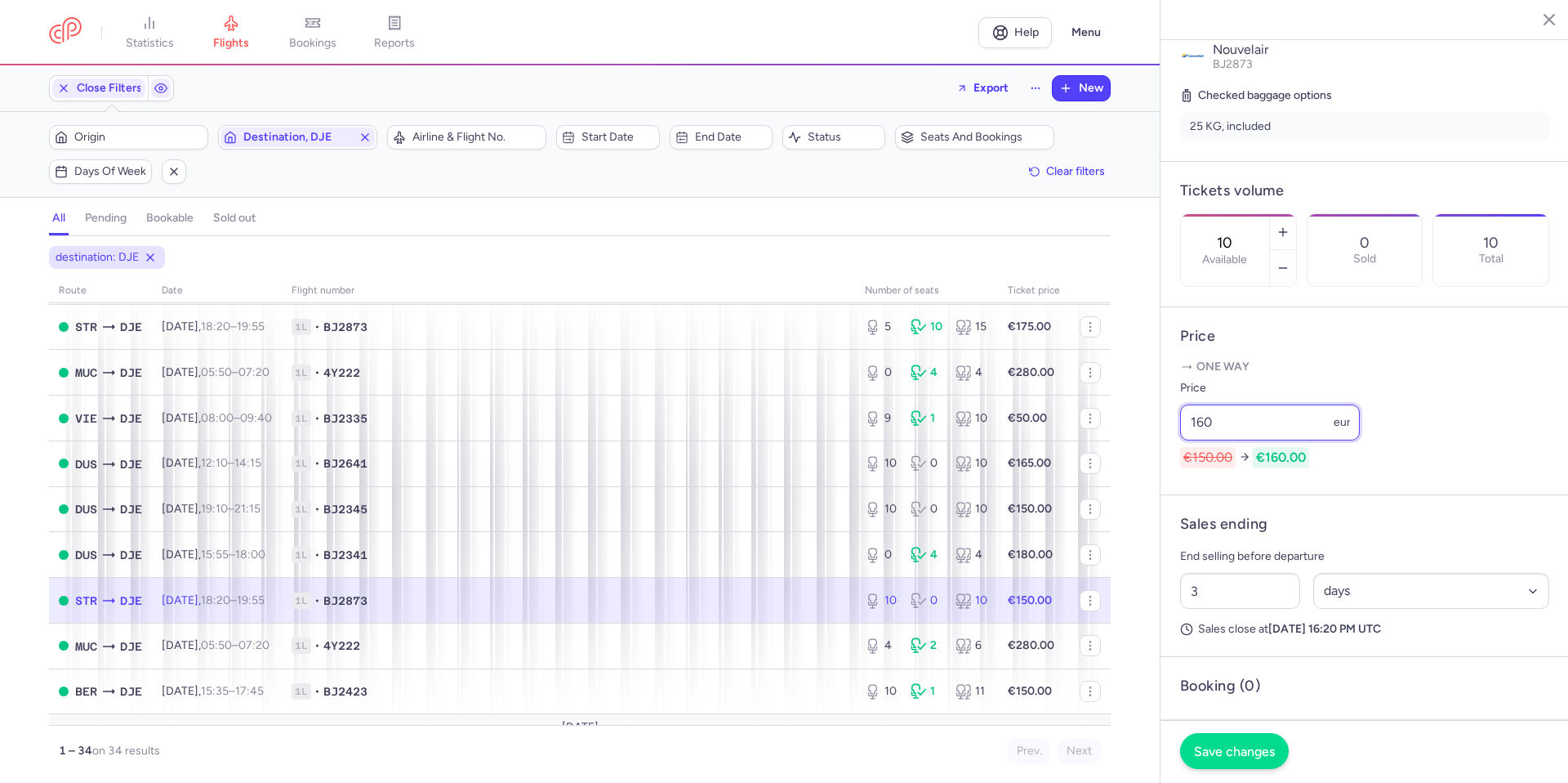
type input "160"
click at [1225, 746] on span "Save changes" at bounding box center [1235, 750] width 81 height 15
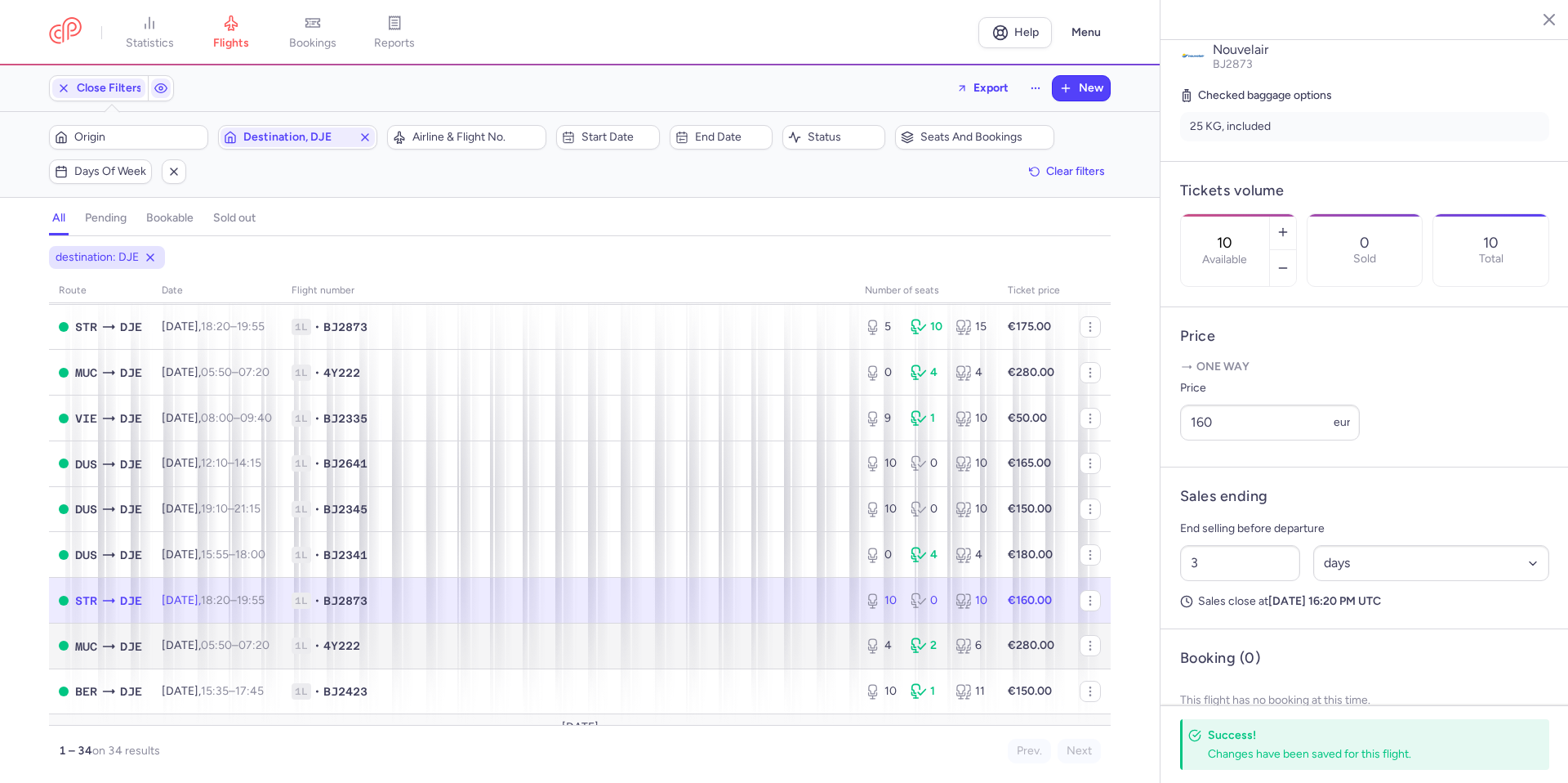
scroll to position [735, 0]
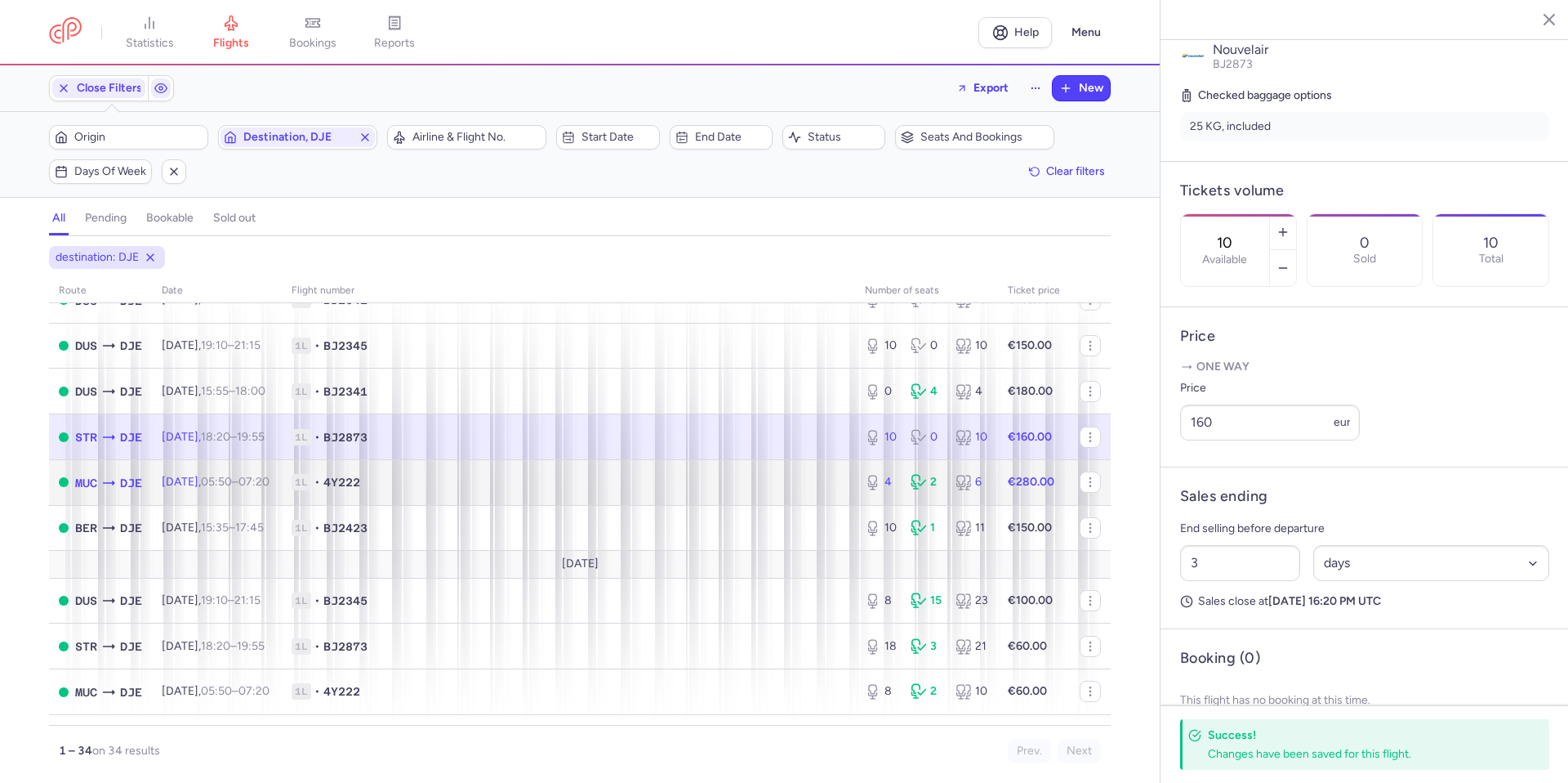
click at [646, 477] on span "1L • 4Y222" at bounding box center [568, 482] width 554 height 17
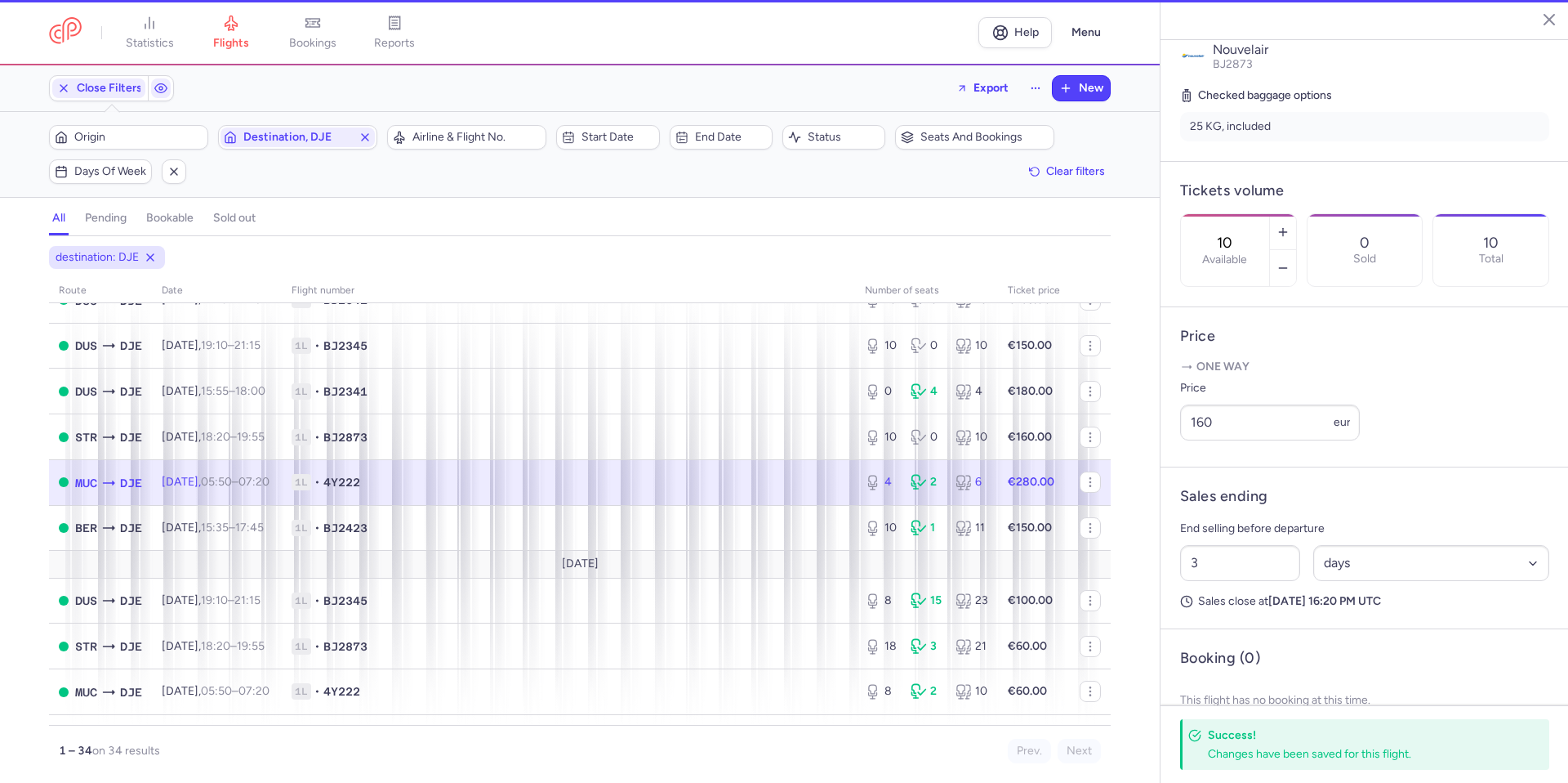
type input "4"
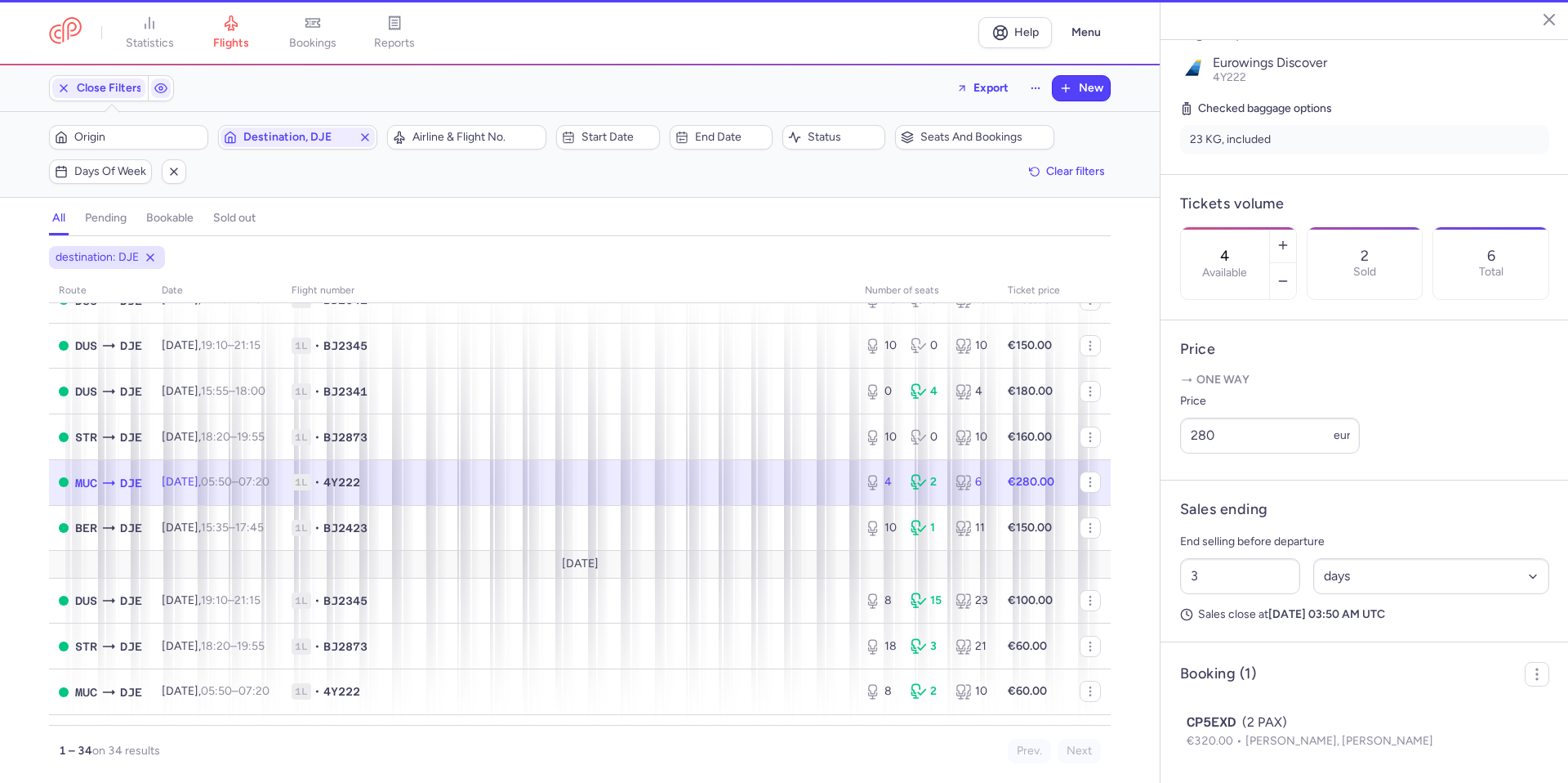
scroll to position [356, 0]
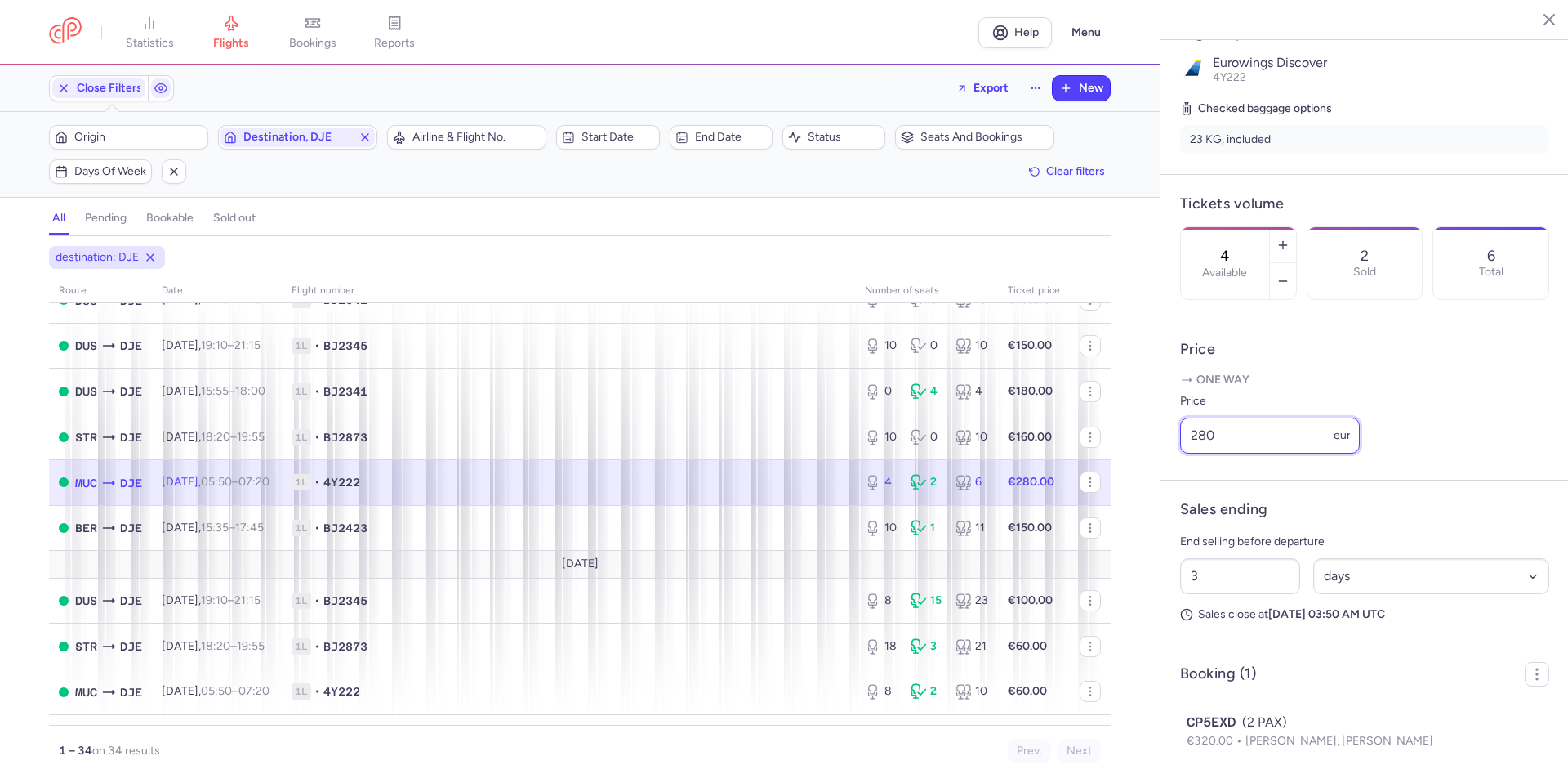
drag, startPoint x: 1236, startPoint y: 474, endPoint x: 1097, endPoint y: 476, distance: 139.0
click at [1097, 476] on div "statistics flights bookings reports Help Menu Close Filters Export New Filters …" at bounding box center [784, 391] width 1568 height 783
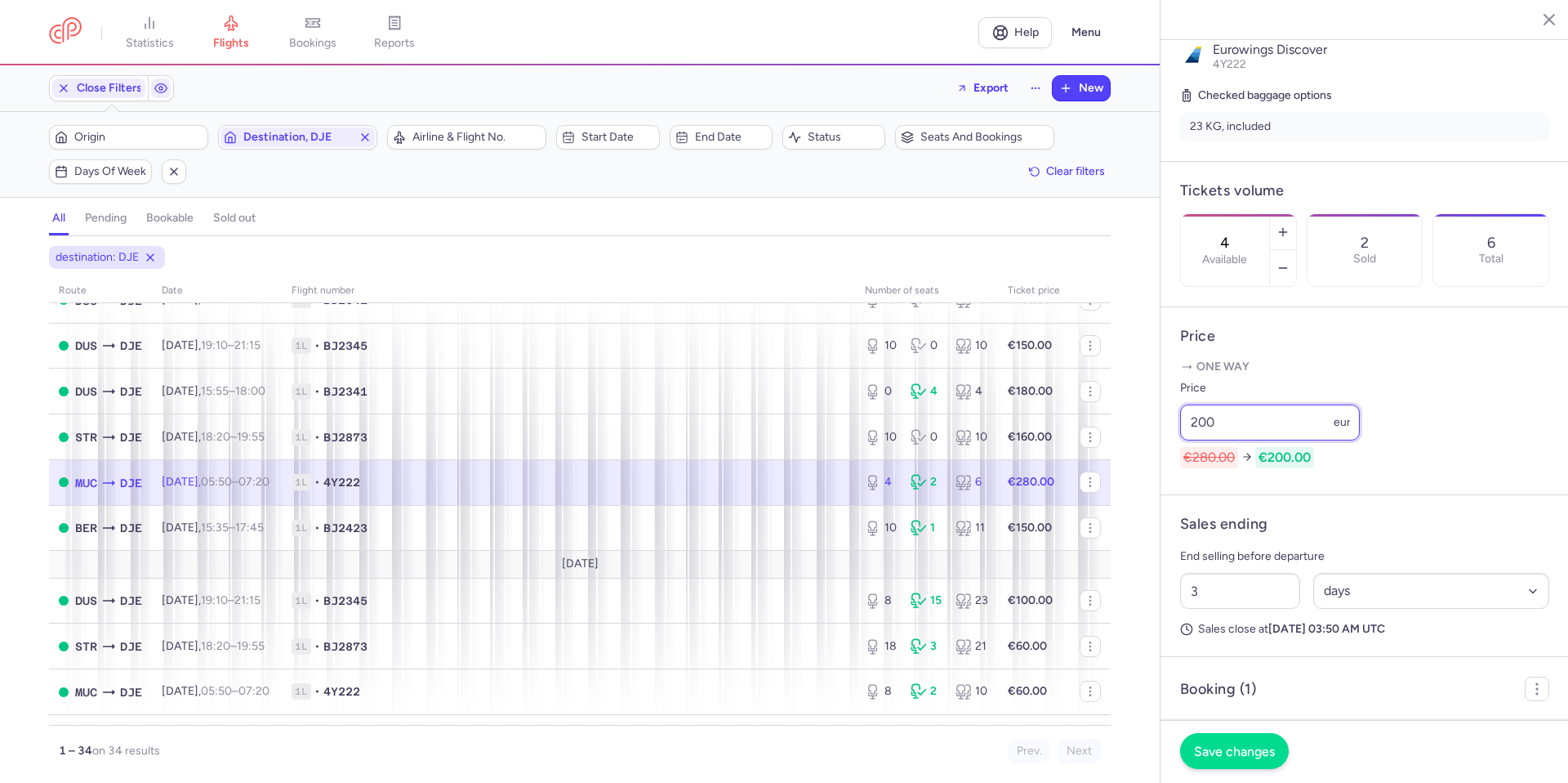
type input "200"
click at [1227, 738] on button "Save changes" at bounding box center [1234, 751] width 109 height 36
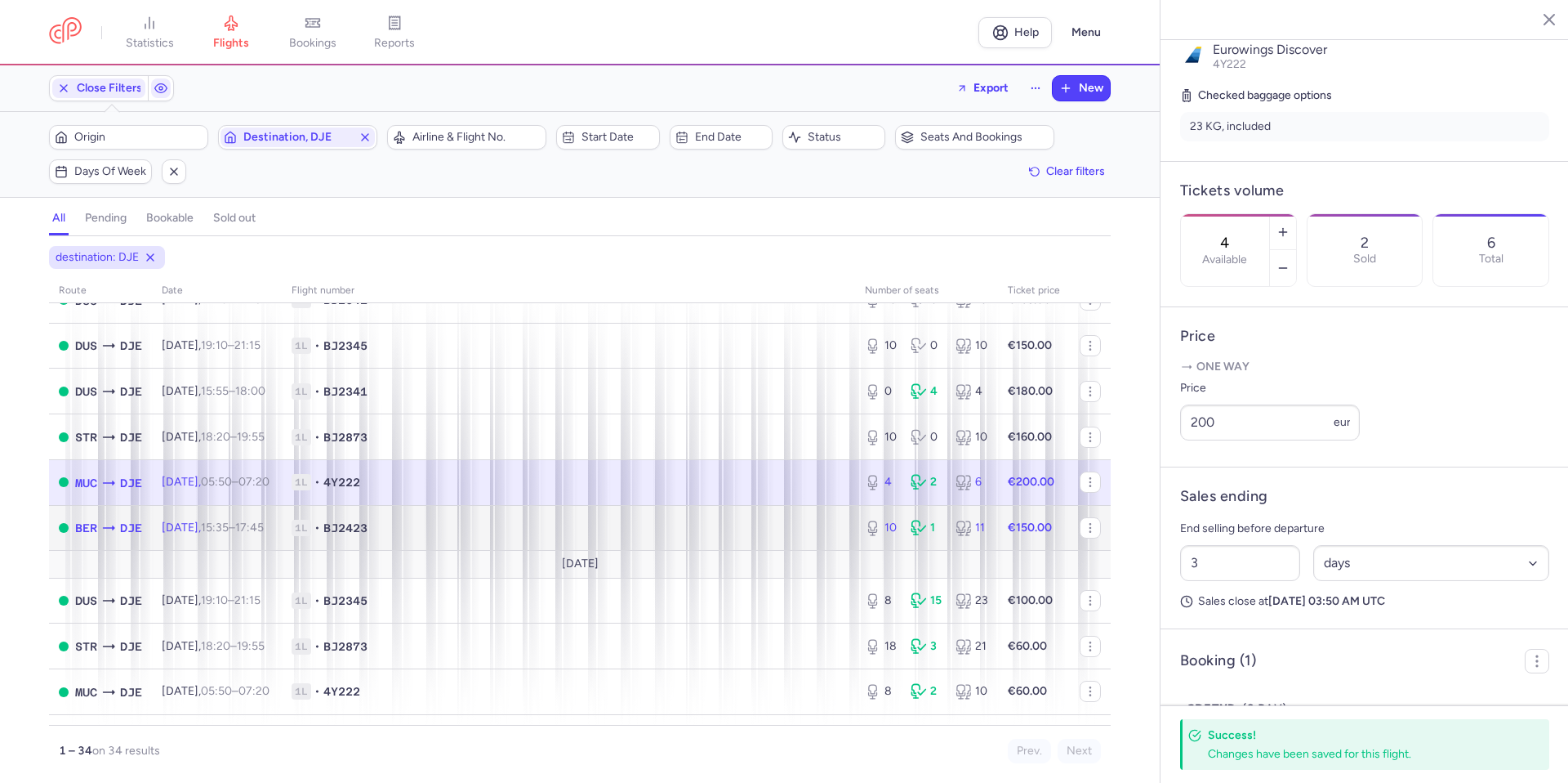
click at [672, 514] on td "1L • BJ2423" at bounding box center [568, 527] width 574 height 46
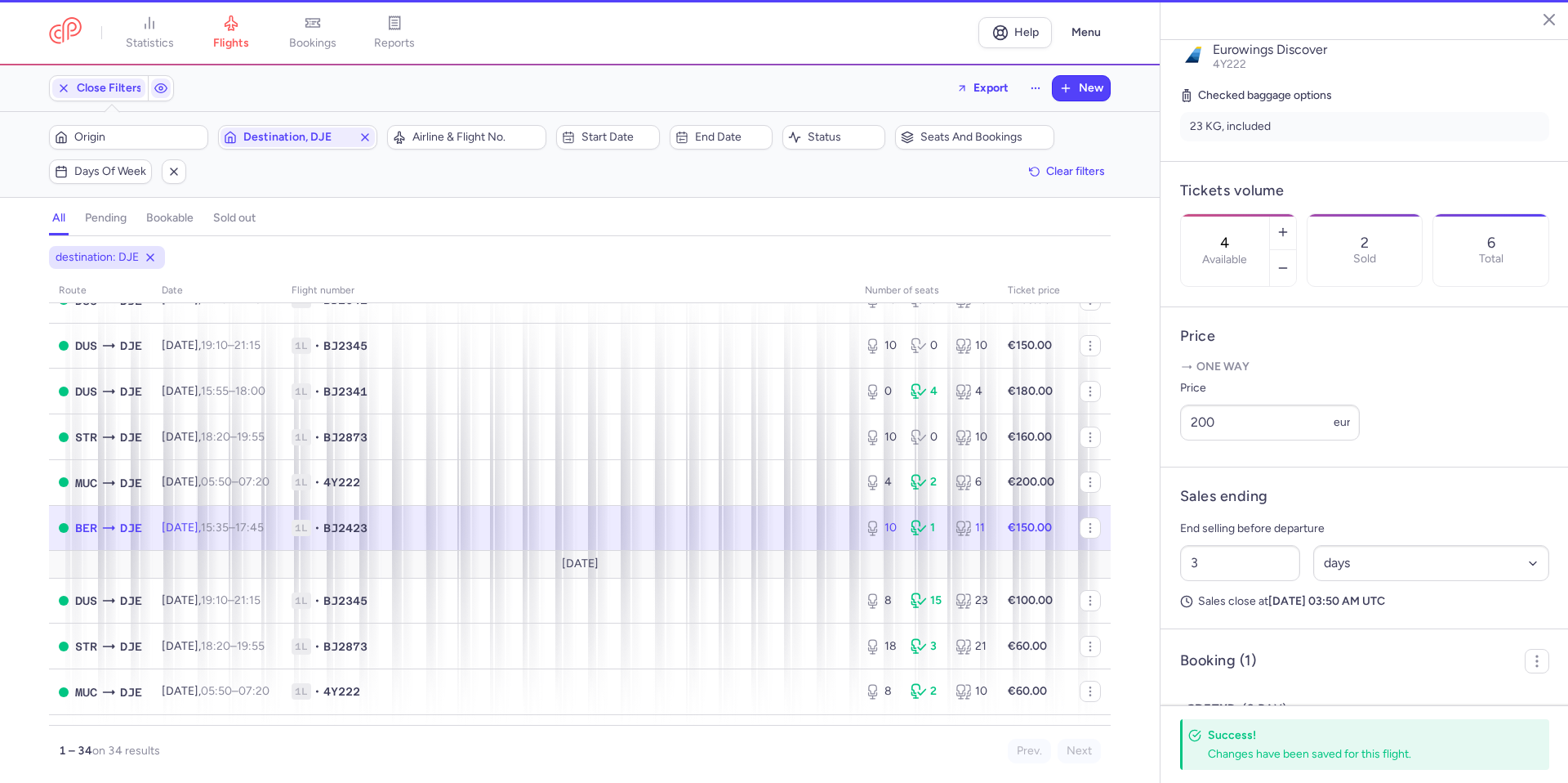
type input "10"
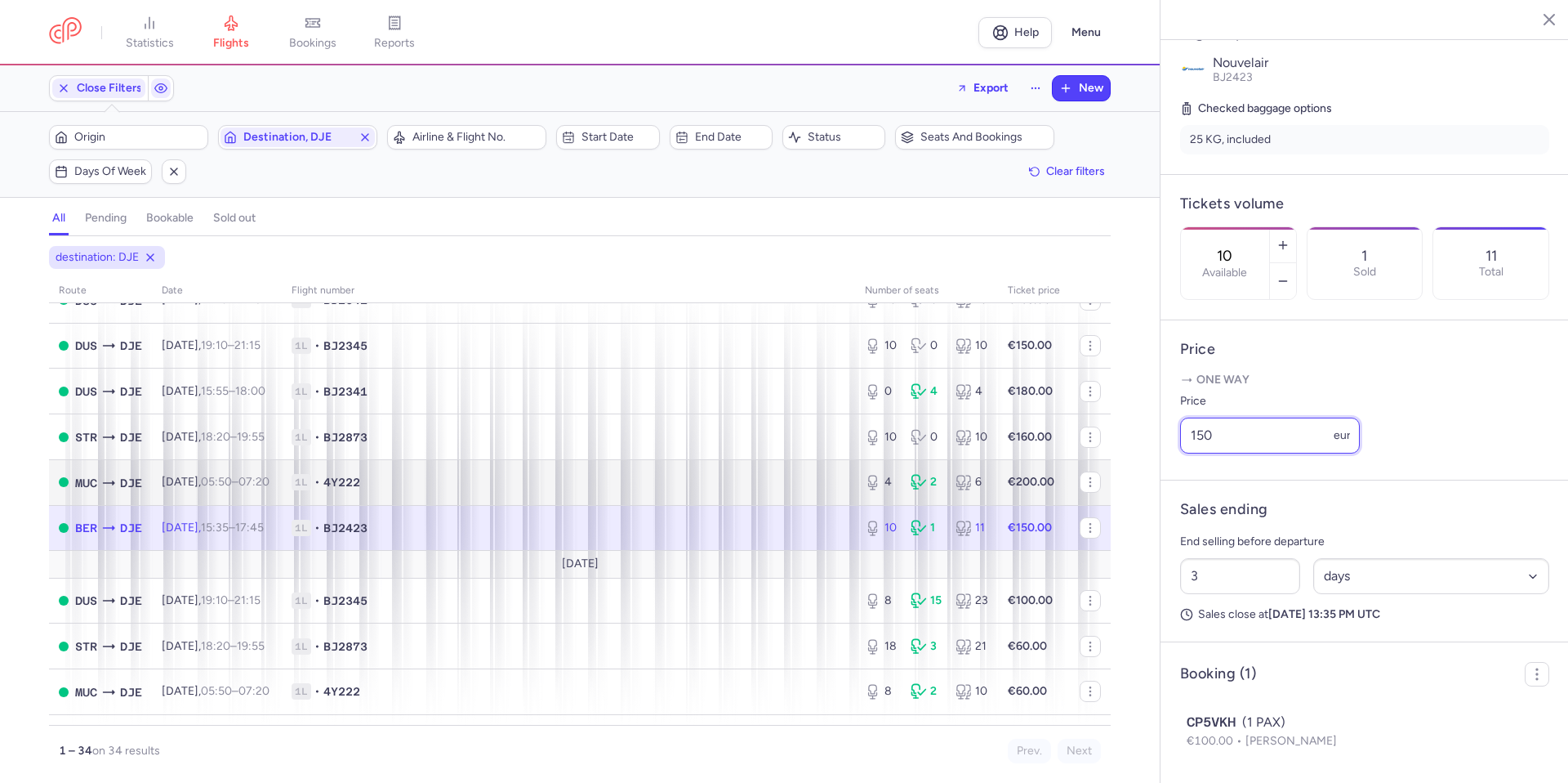
drag, startPoint x: 1278, startPoint y: 465, endPoint x: 1551, endPoint y: 545, distance: 284.5
click at [1016, 471] on div "statistics flights bookings reports Help Menu Close Filters Export New Filters …" at bounding box center [784, 391] width 1568 height 783
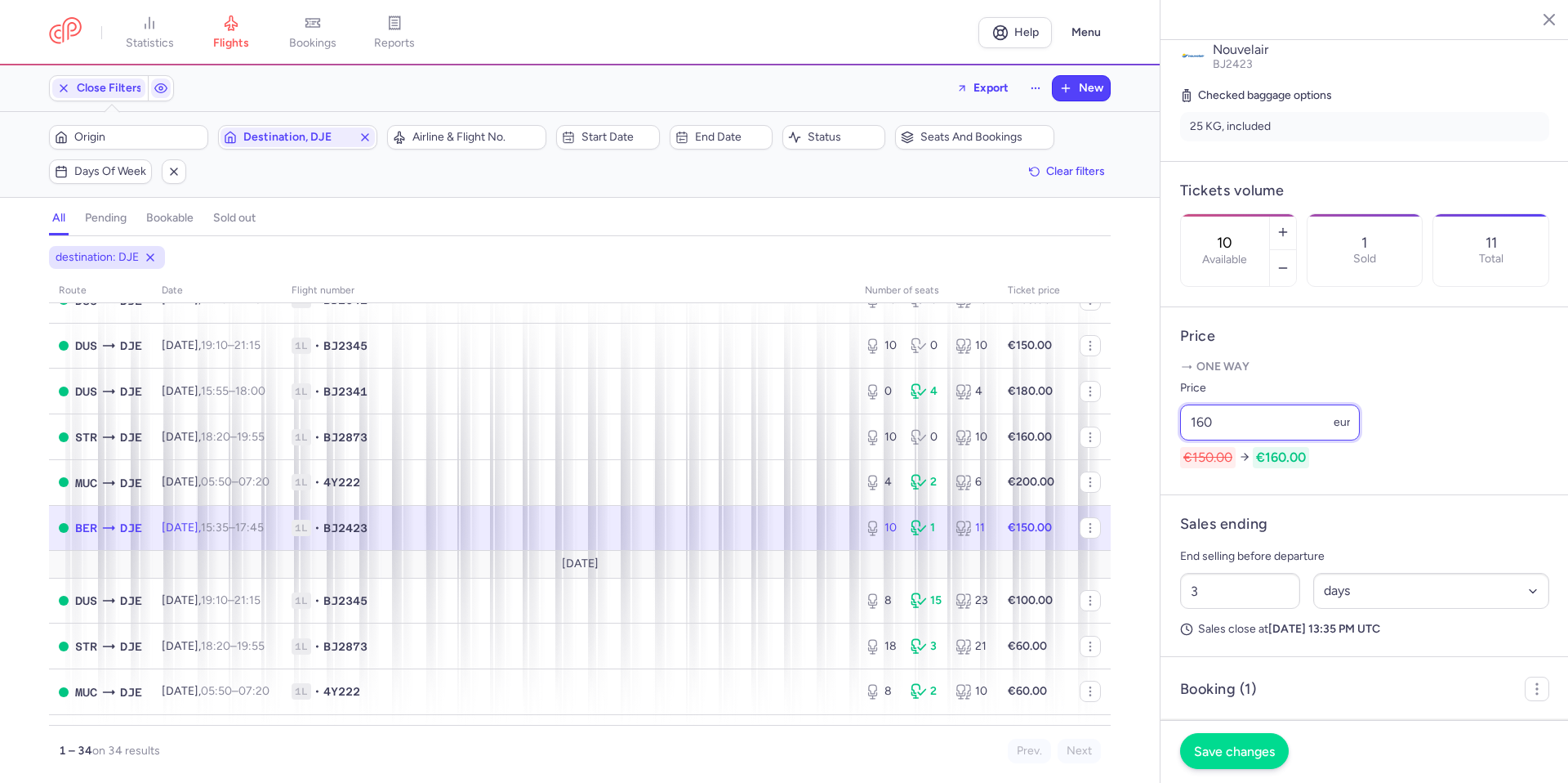
type input "160"
click at [1247, 746] on span "Save changes" at bounding box center [1235, 750] width 81 height 15
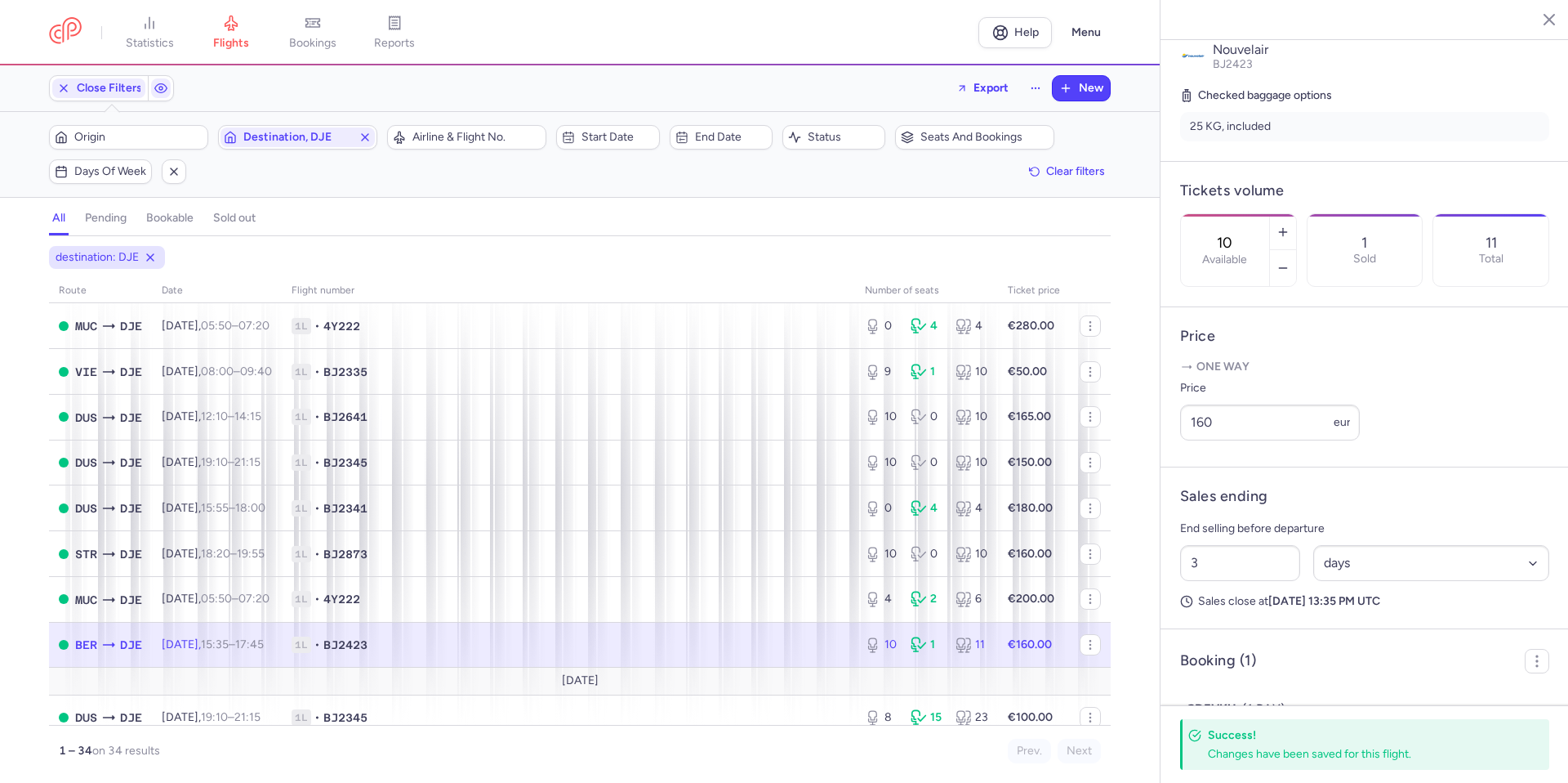
scroll to position [572, 0]
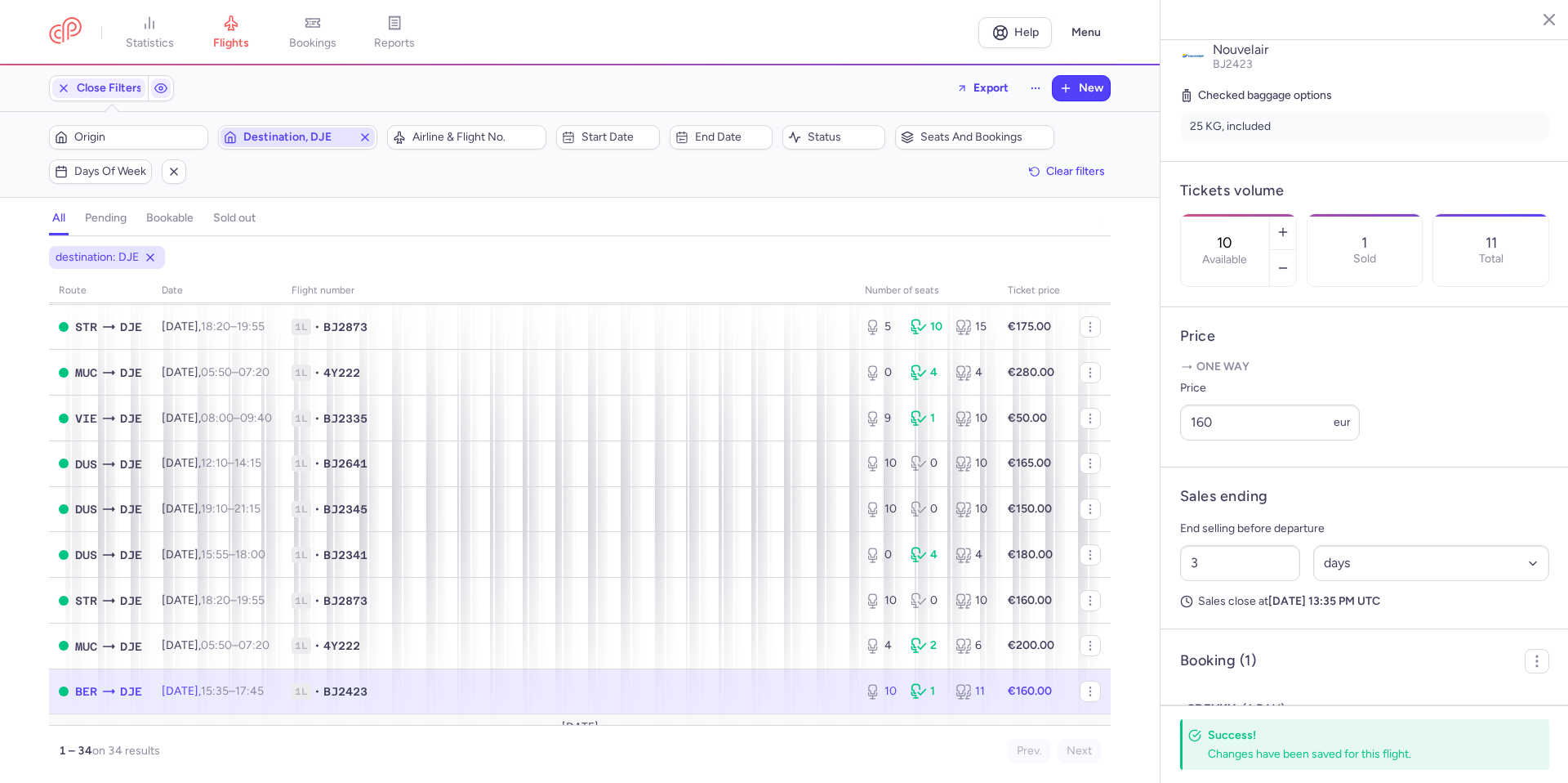
click at [370, 138] on icon "button" at bounding box center [365, 137] width 13 height 13
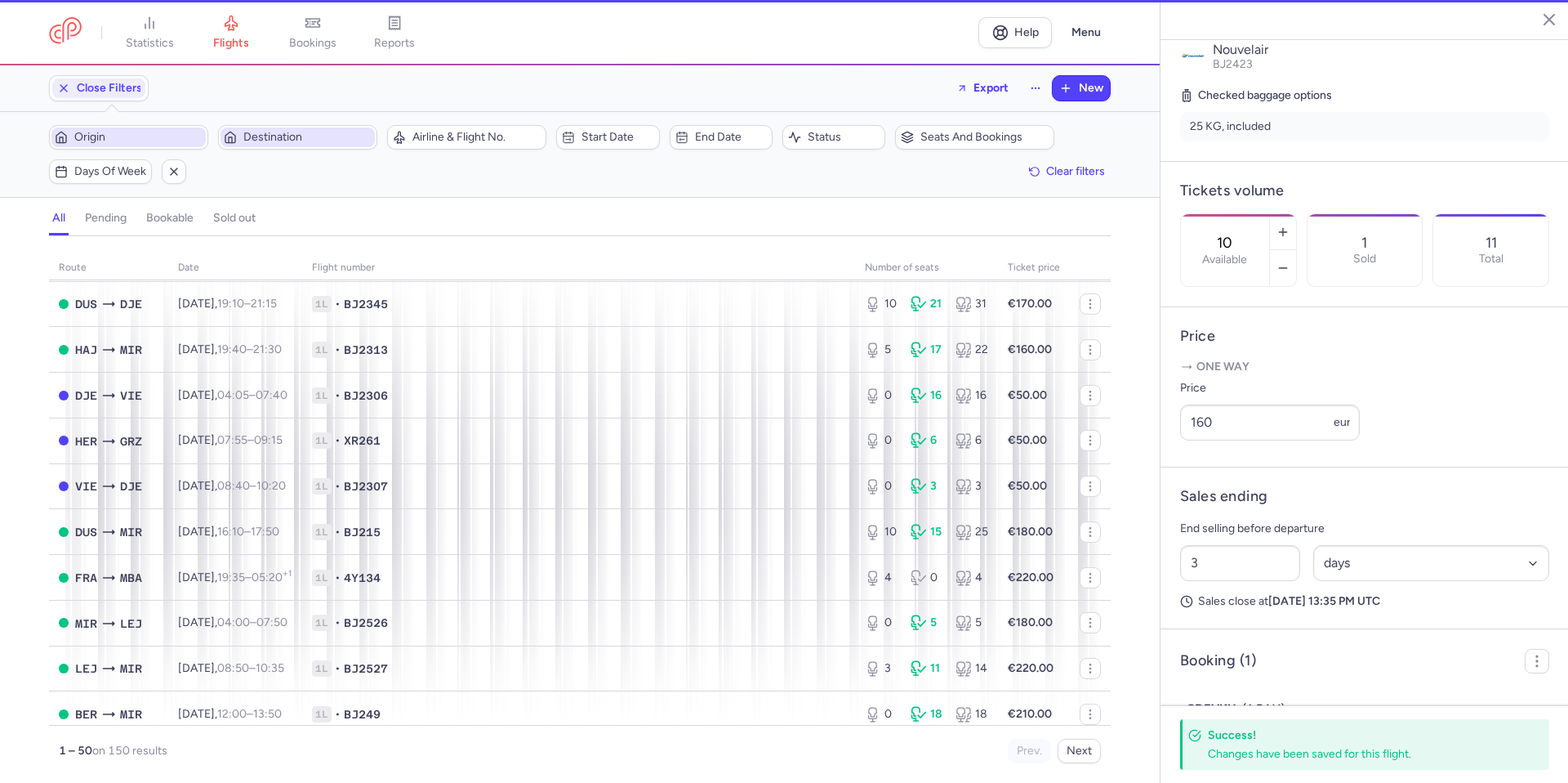
click at [169, 135] on span "Origin" at bounding box center [138, 137] width 128 height 13
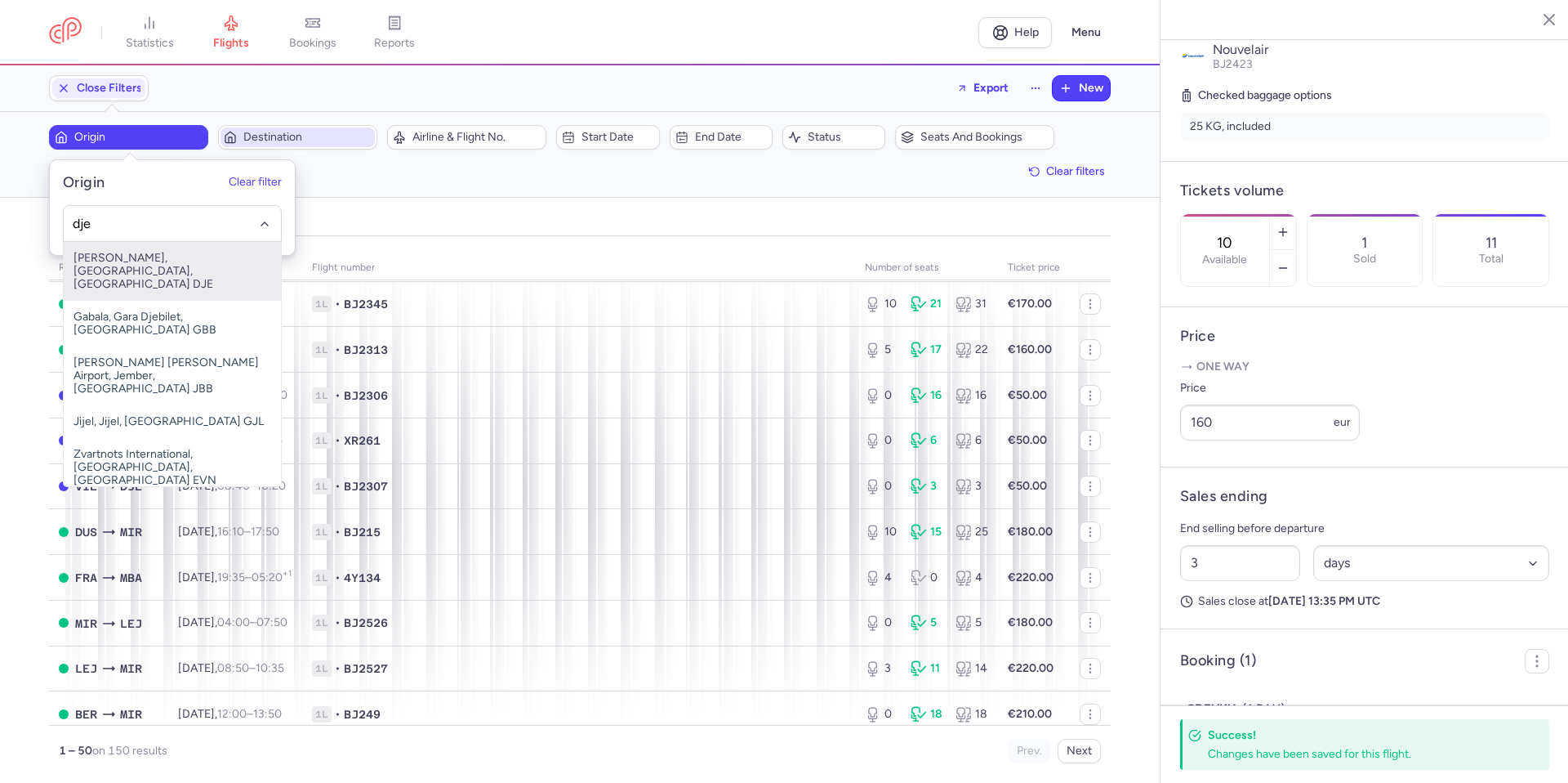
type input "dje"
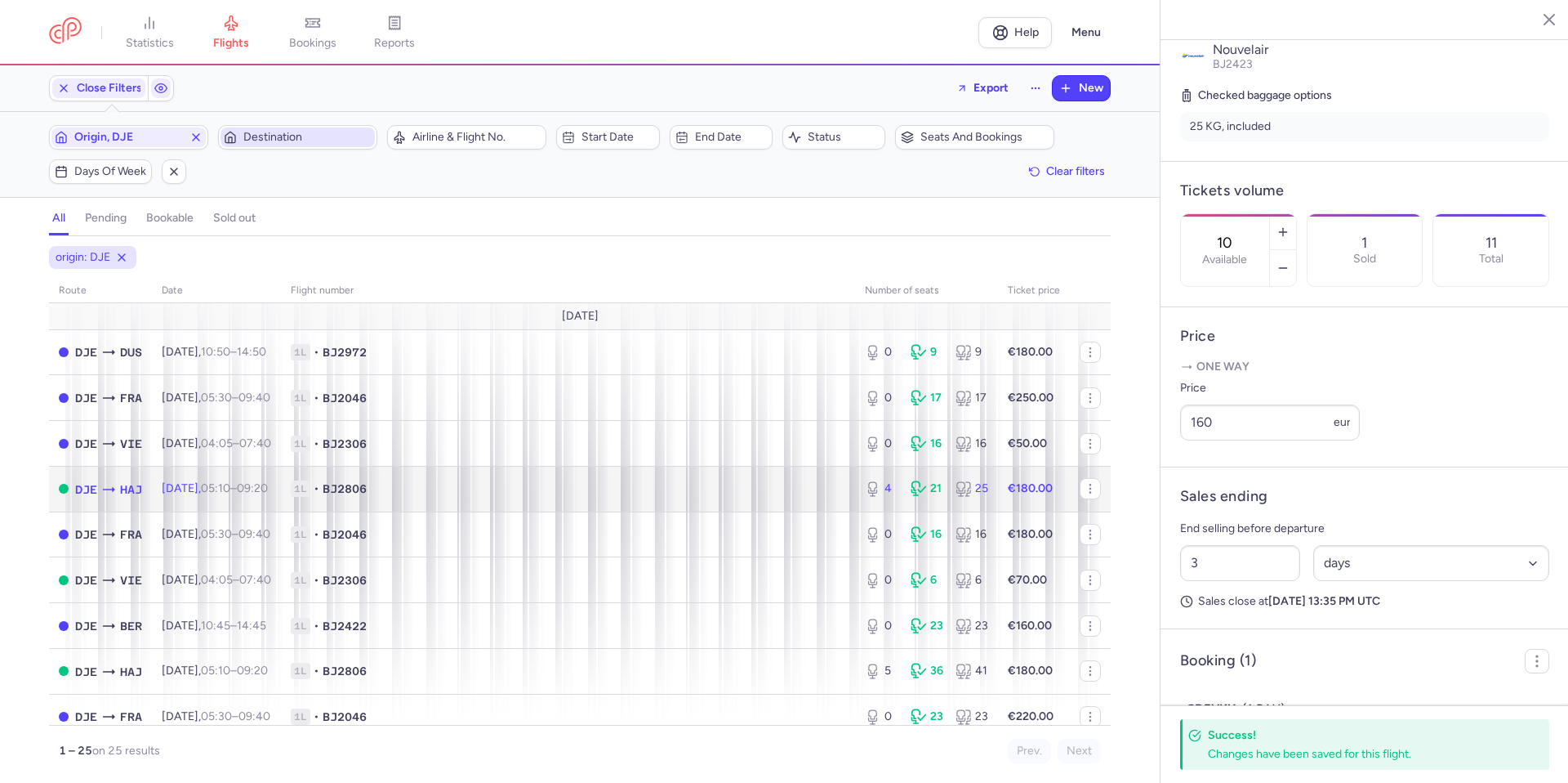
click at [720, 480] on span "1L • BJ2806" at bounding box center [567, 488] width 554 height 17
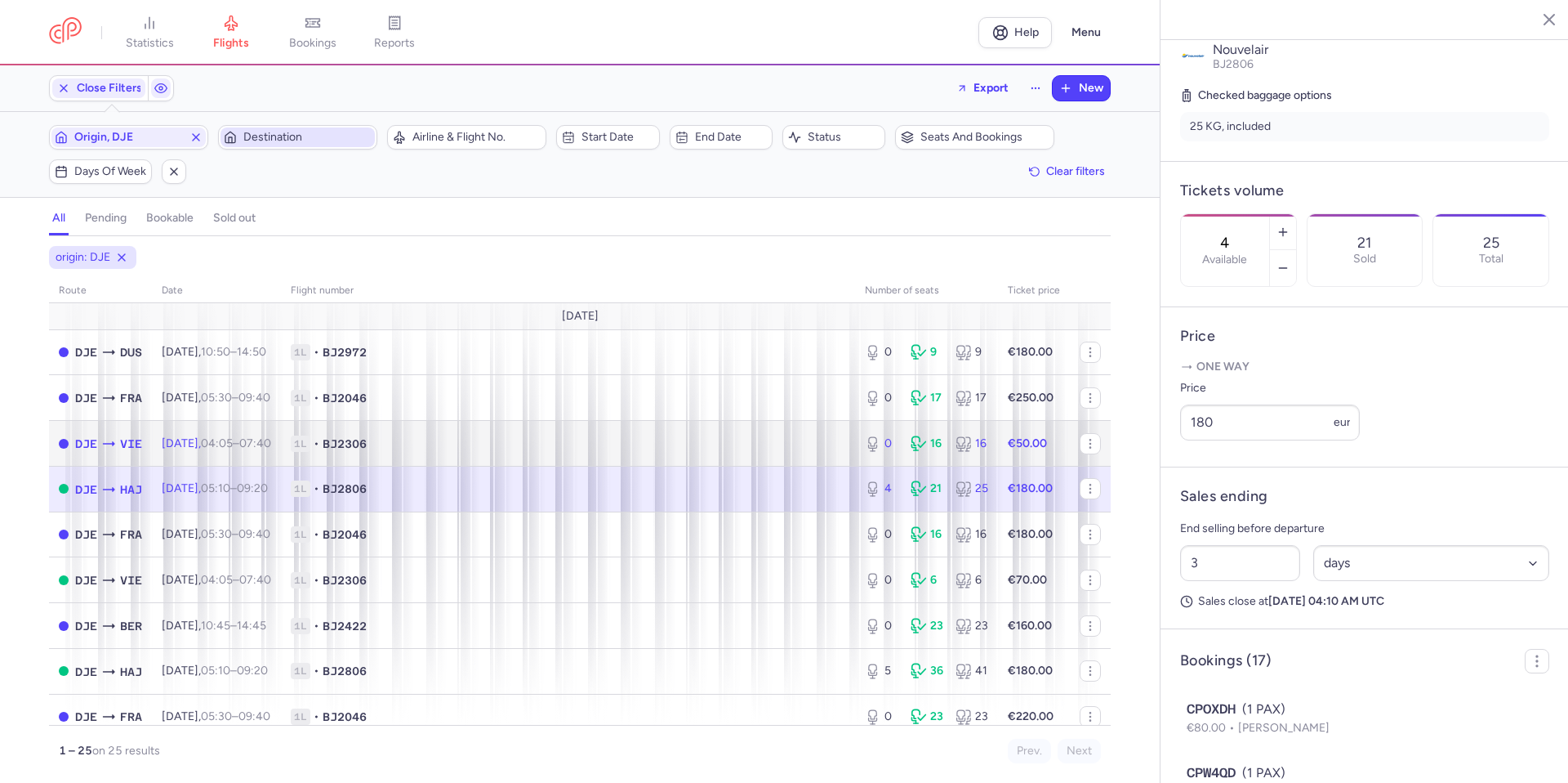
drag, startPoint x: 790, startPoint y: 440, endPoint x: 782, endPoint y: 467, distance: 28.2
click at [790, 440] on span "1L • BJ2306" at bounding box center [567, 443] width 554 height 17
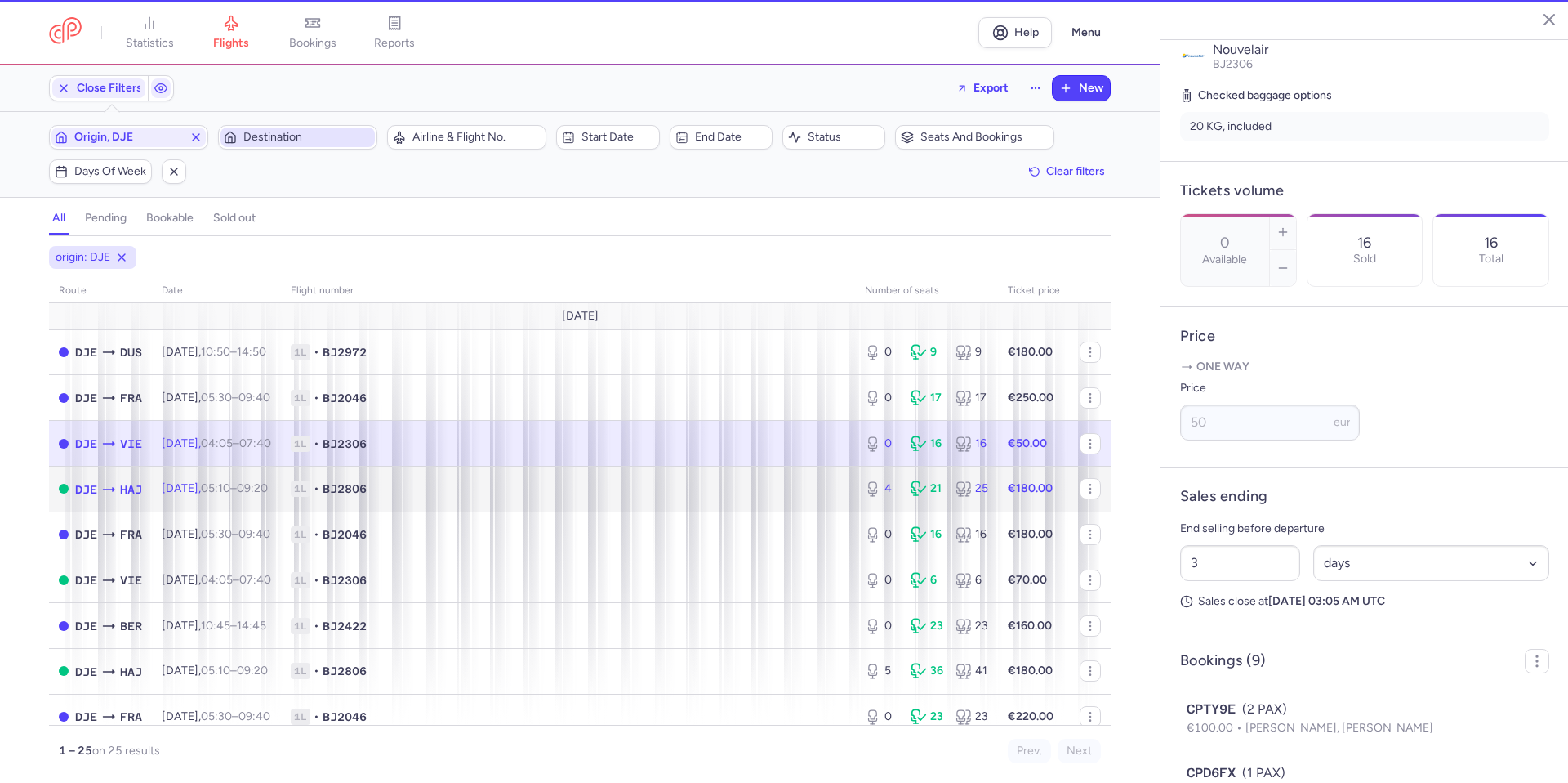
click at [768, 493] on span "1L • BJ2806" at bounding box center [567, 488] width 554 height 17
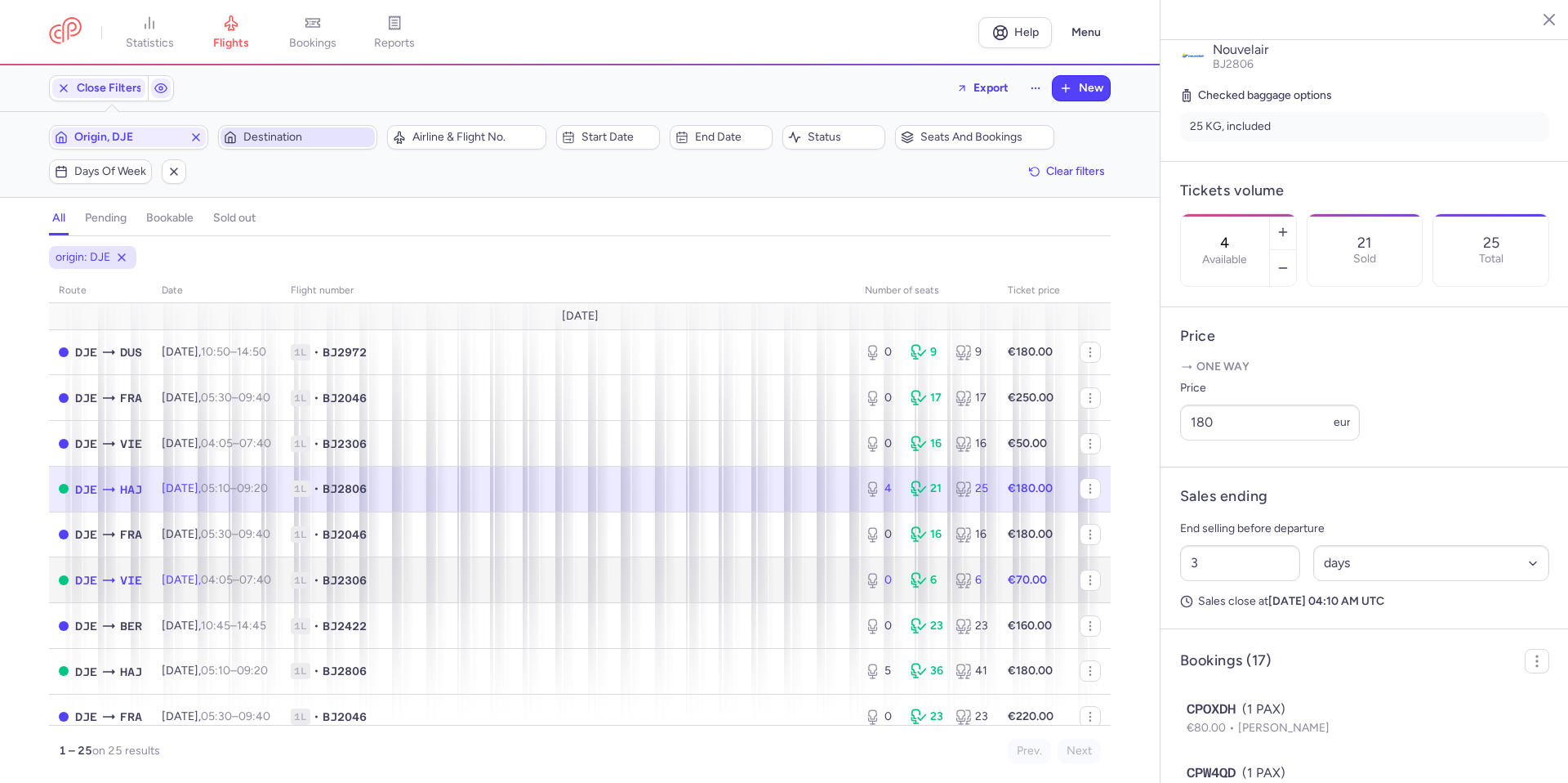
click at [505, 569] on td "1L • BJ2306" at bounding box center [567, 580] width 574 height 46
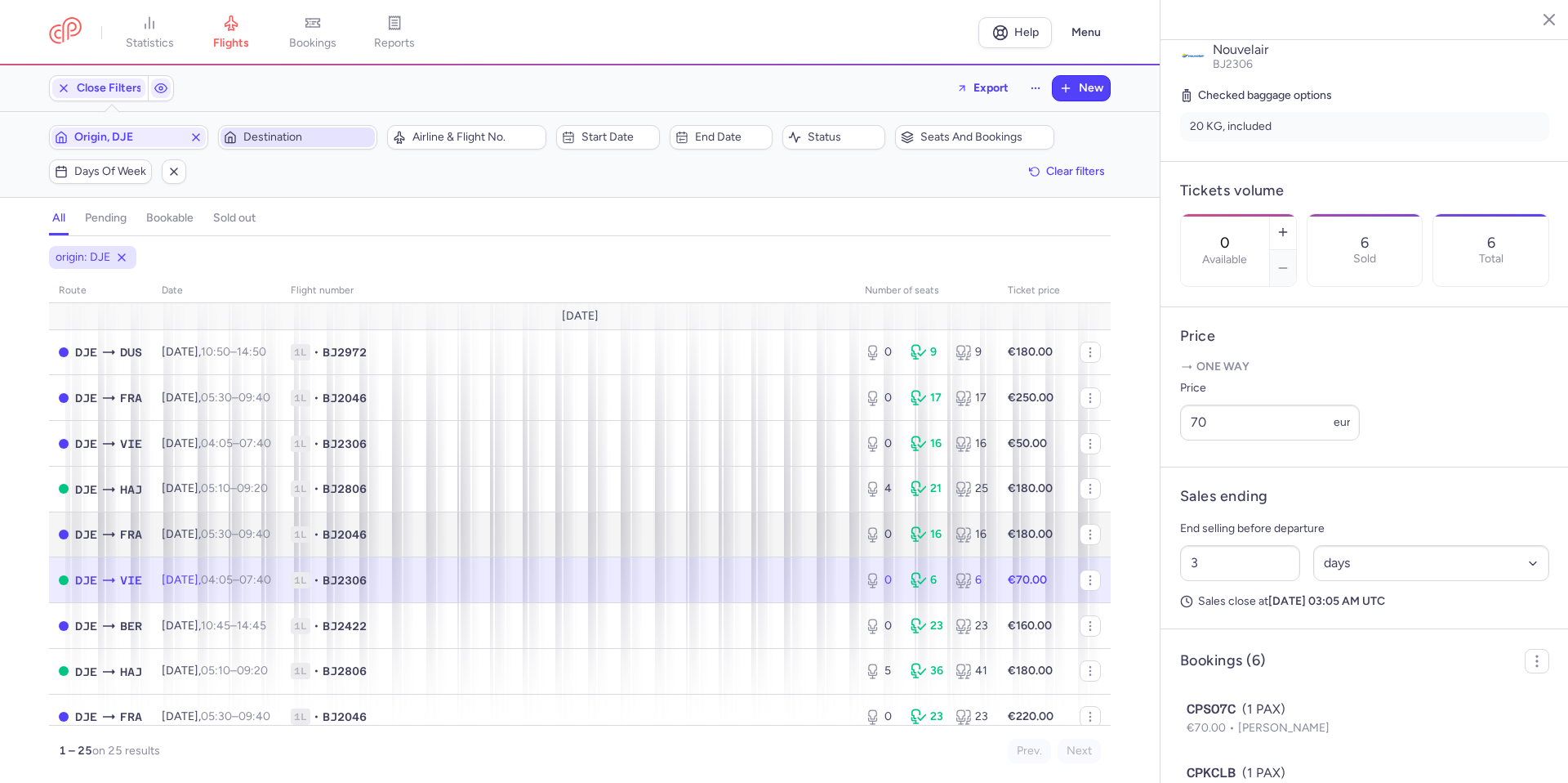
scroll to position [82, 0]
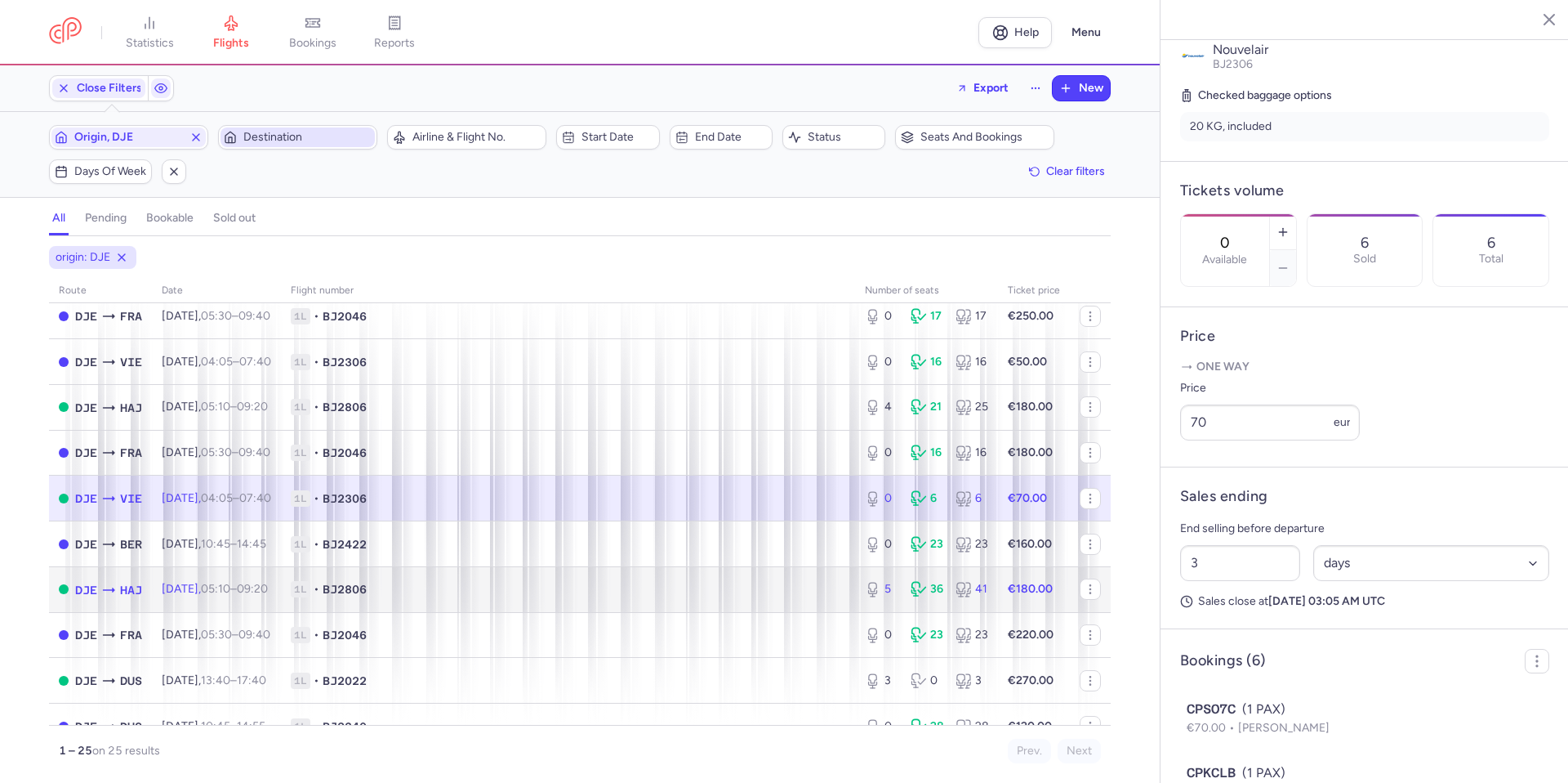
click at [640, 569] on td "1L • BJ2806" at bounding box center [567, 588] width 574 height 46
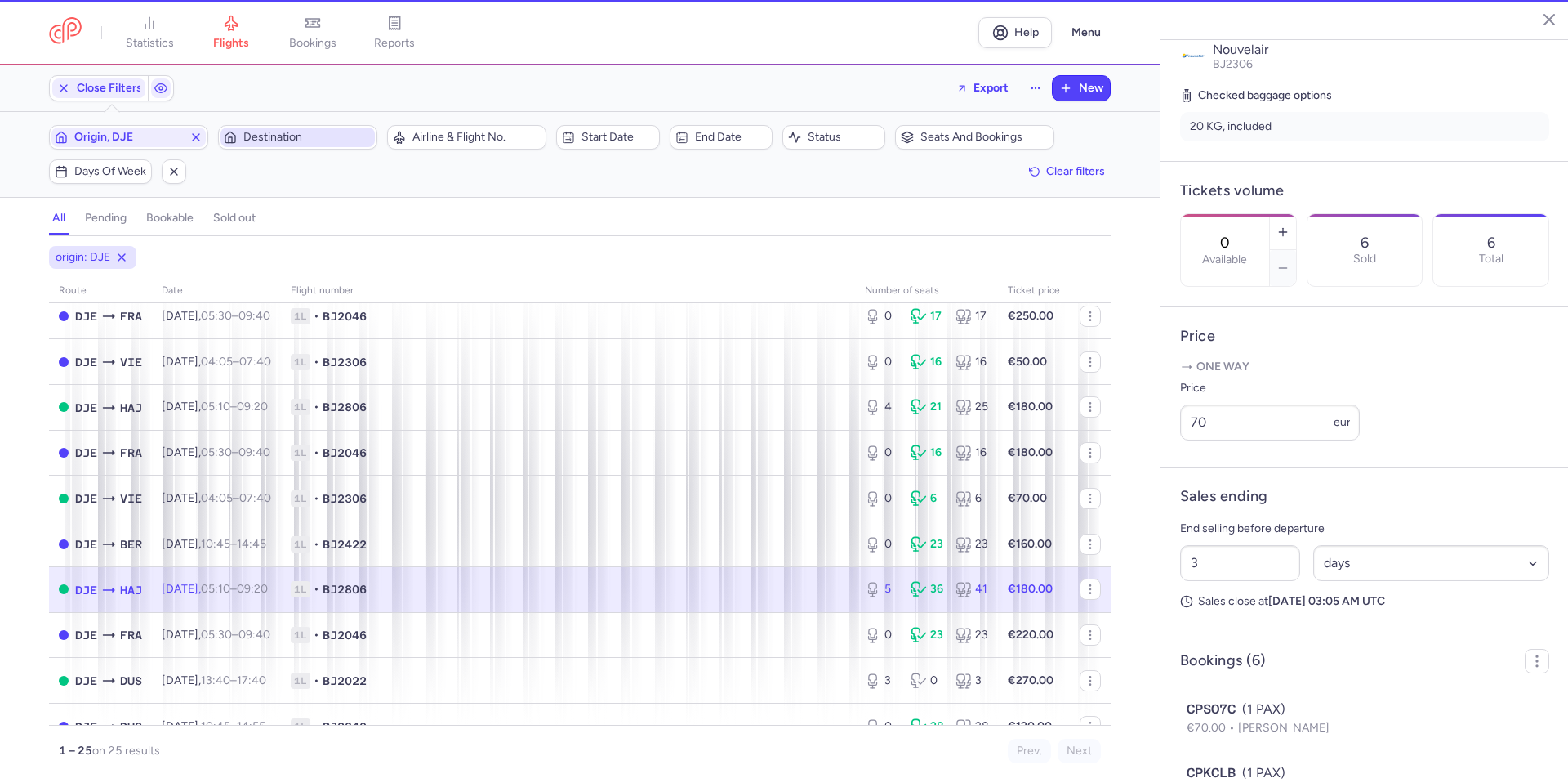
type input "5"
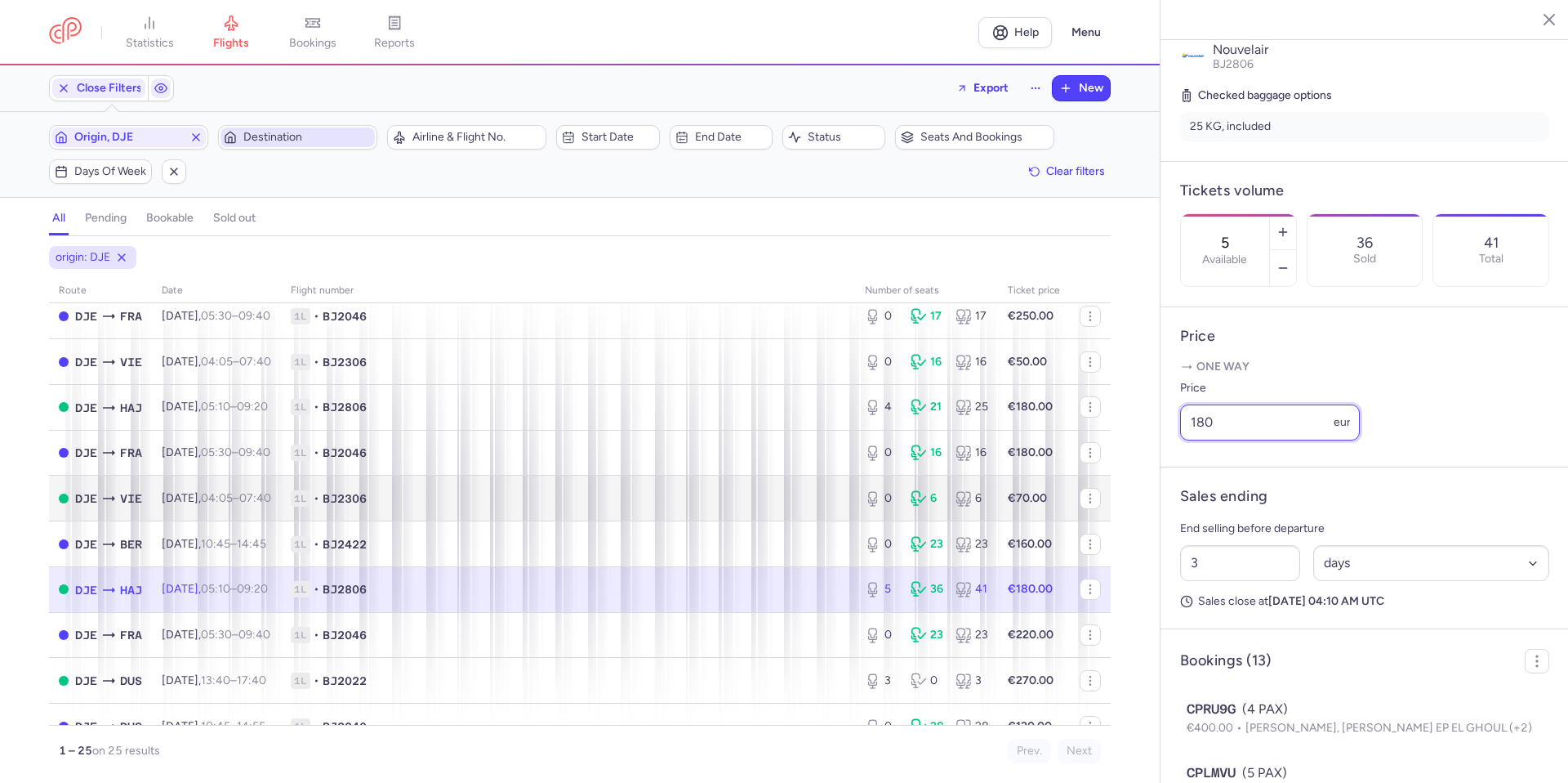
drag, startPoint x: 1233, startPoint y: 470, endPoint x: 994, endPoint y: 480, distance: 239.2
click at [998, 479] on div "statistics flights bookings reports Help Menu Close Filters Export New Filters …" at bounding box center [784, 391] width 1568 height 783
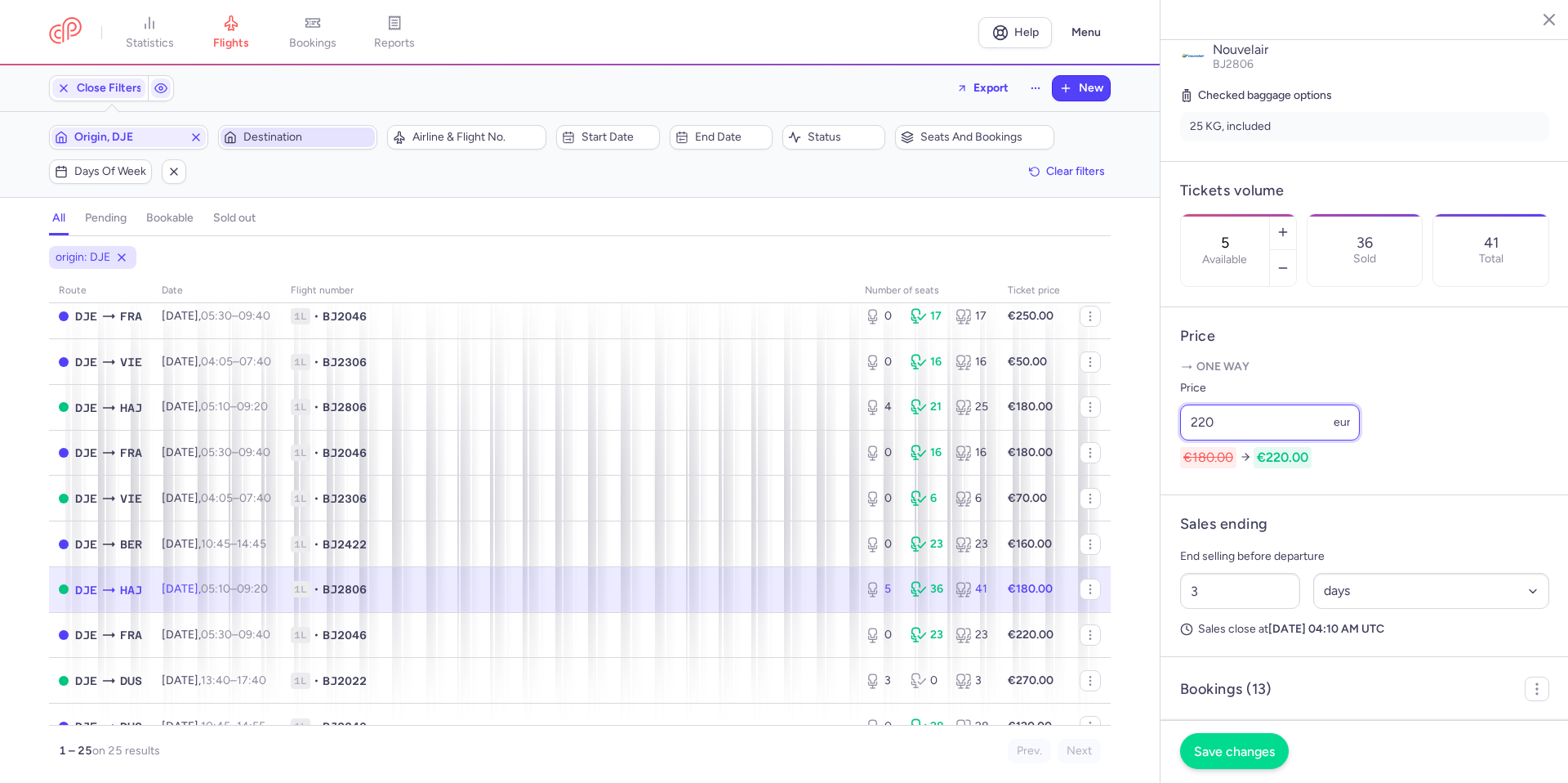
type input "220"
click at [1241, 752] on span "Save changes" at bounding box center [1235, 750] width 81 height 15
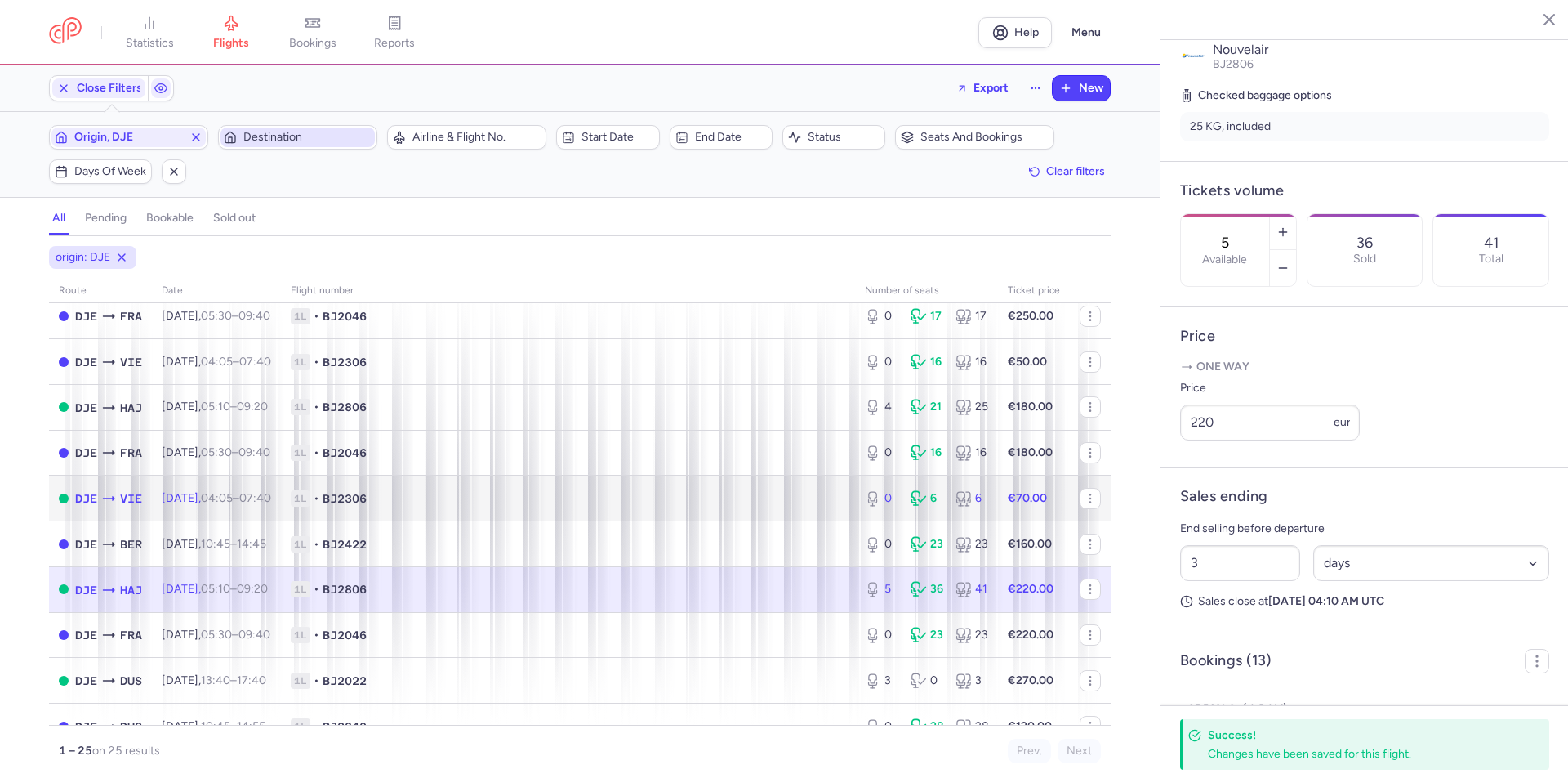
click at [758, 518] on td "1L • BJ2306" at bounding box center [567, 498] width 574 height 46
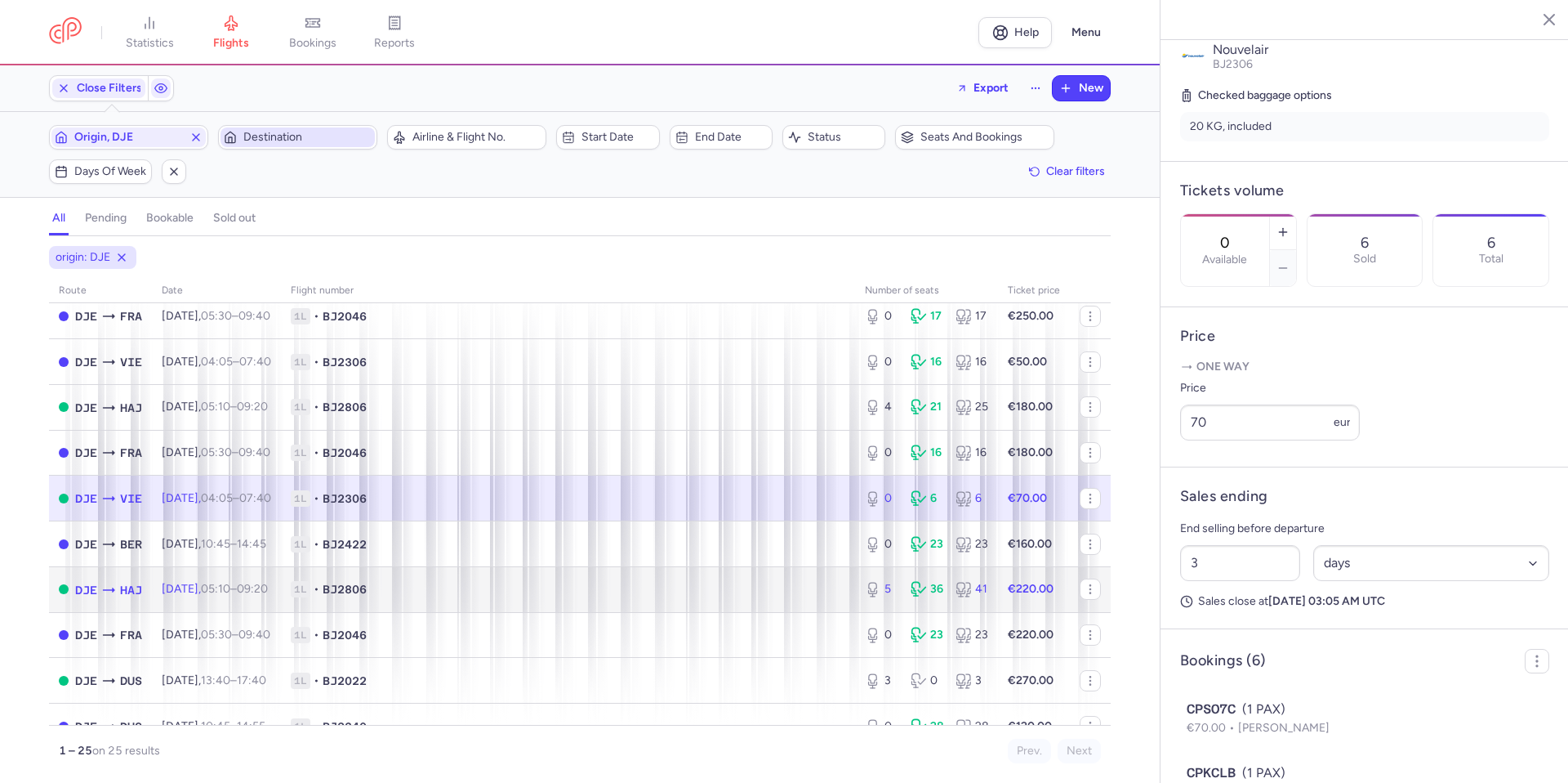
click at [554, 588] on span "1L • BJ2806" at bounding box center [567, 588] width 554 height 17
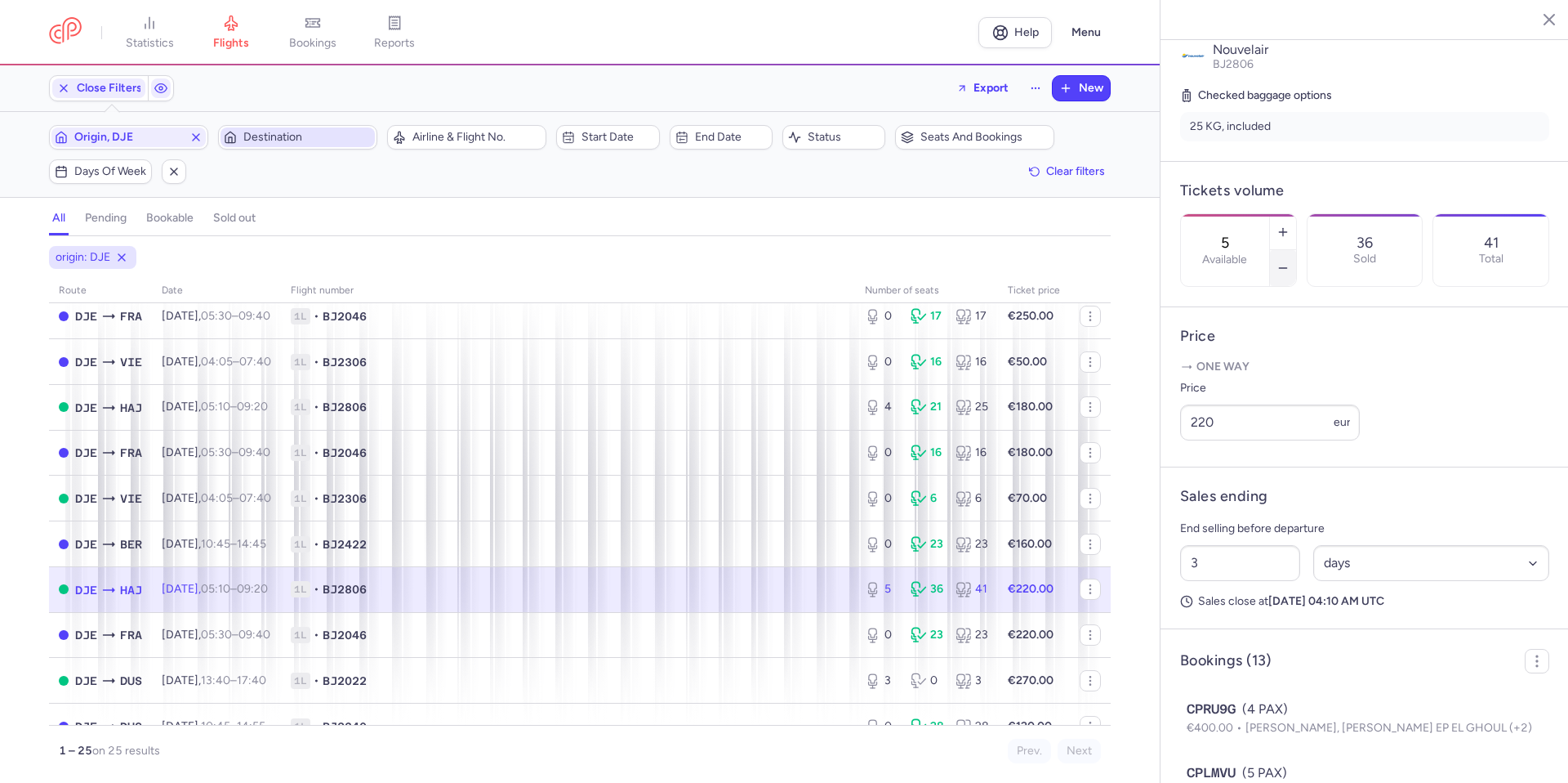
click at [1296, 250] on button "button" at bounding box center [1283, 268] width 26 height 36
click at [1216, 753] on span "Save changes" at bounding box center [1235, 750] width 81 height 15
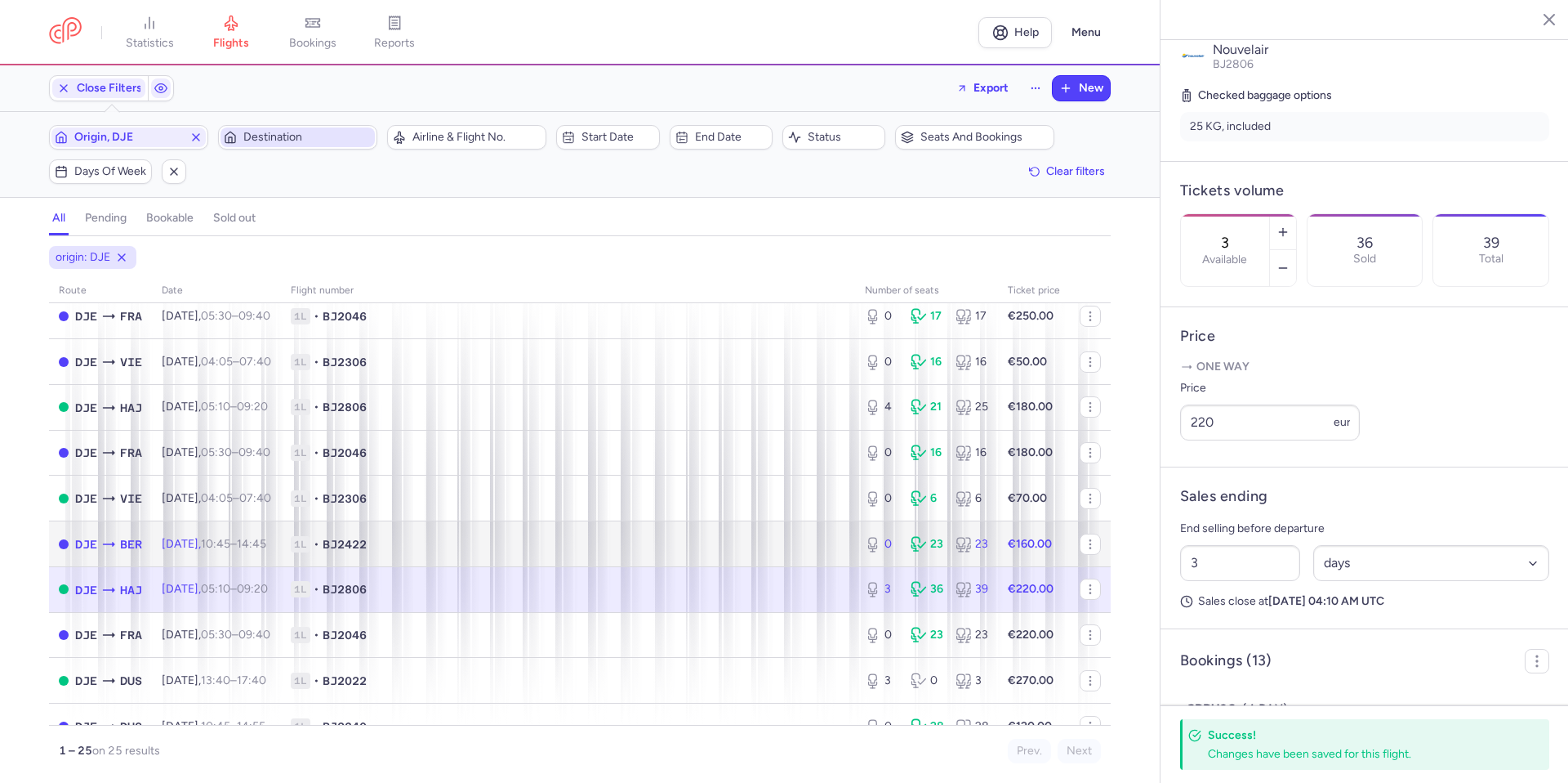
click at [771, 559] on td "1L • BJ2422" at bounding box center [567, 544] width 574 height 46
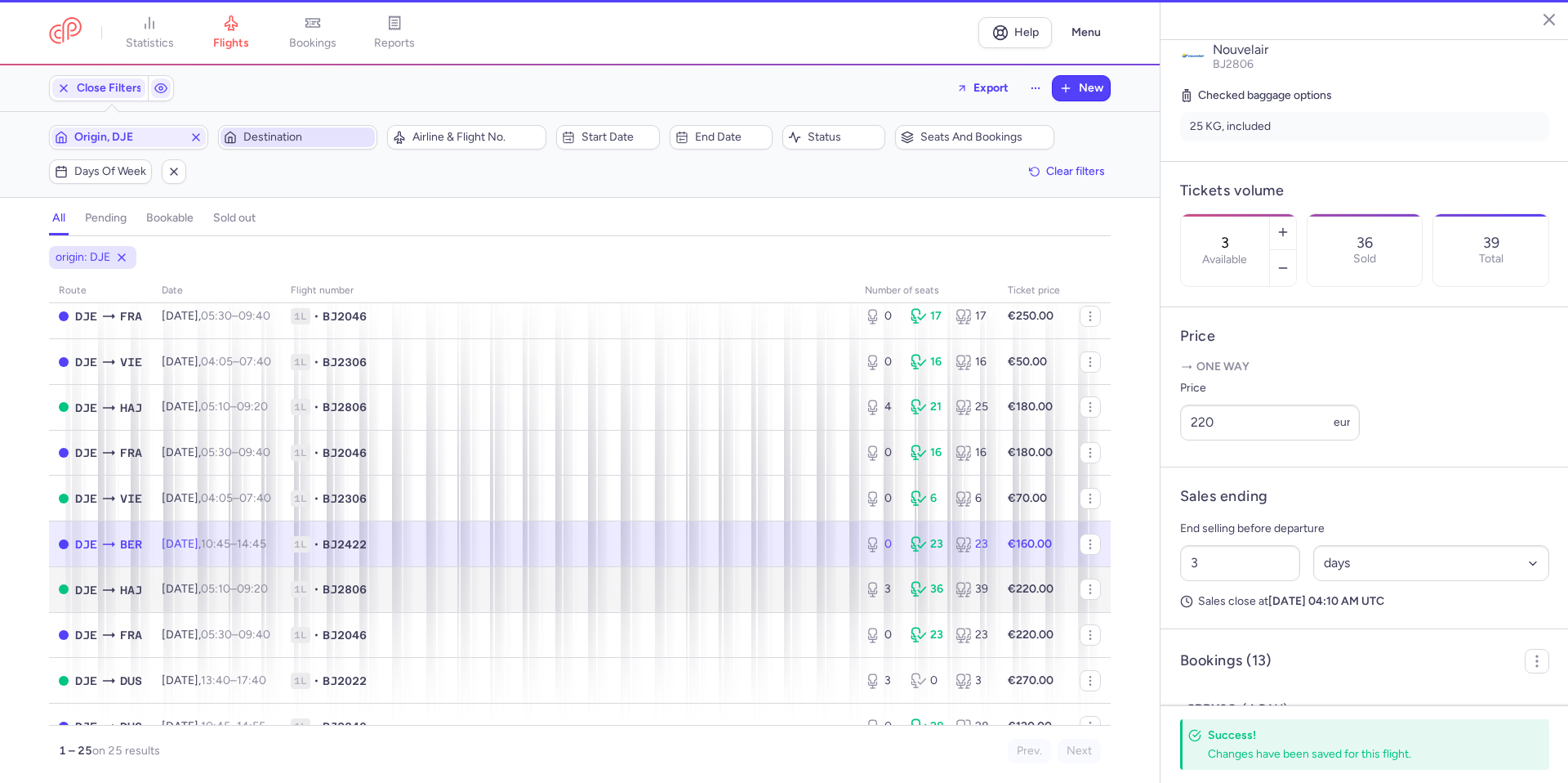
type input "0"
type input "29"
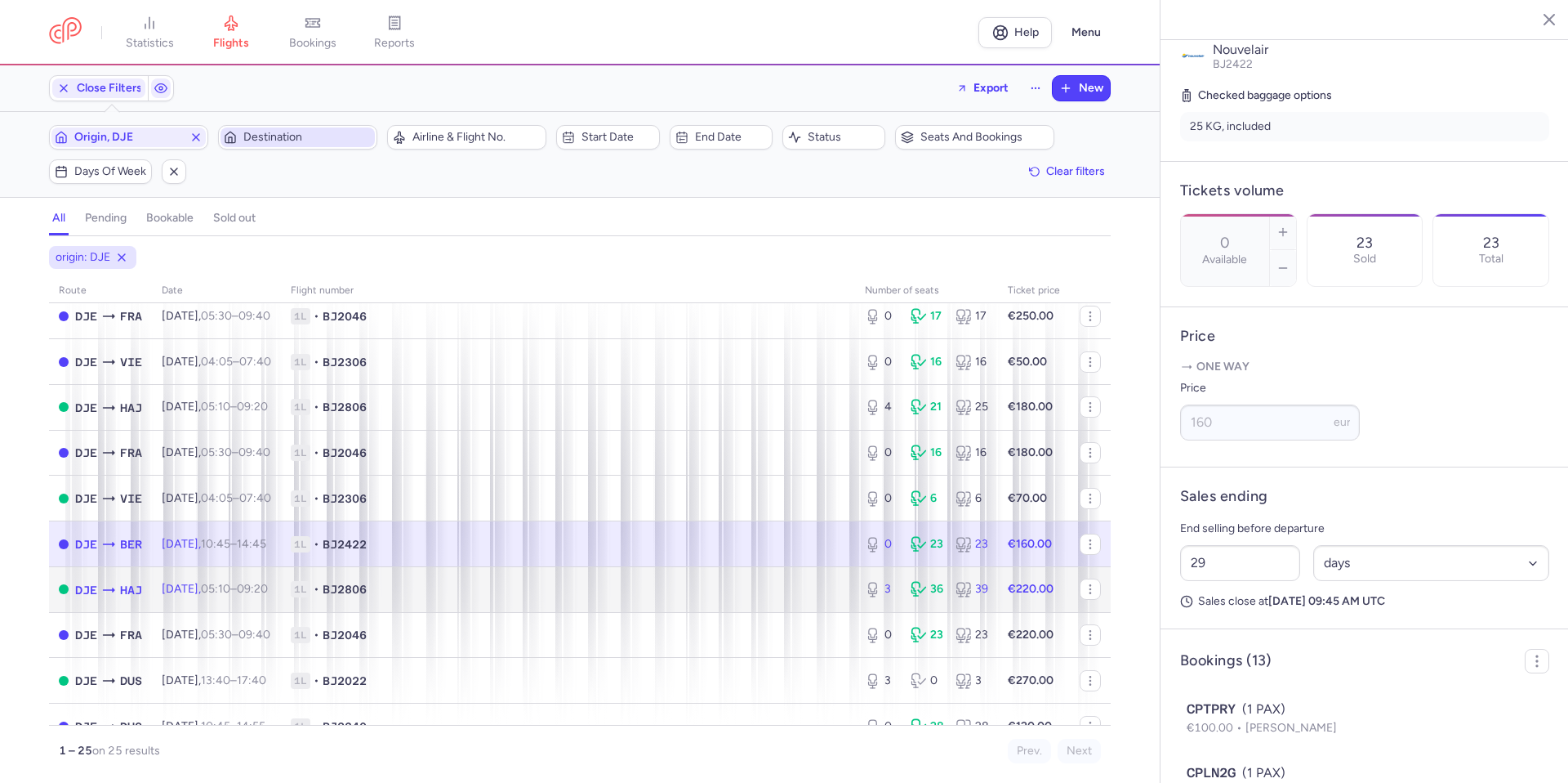
click at [755, 587] on span "1L • BJ2806" at bounding box center [567, 588] width 554 height 17
type input "3"
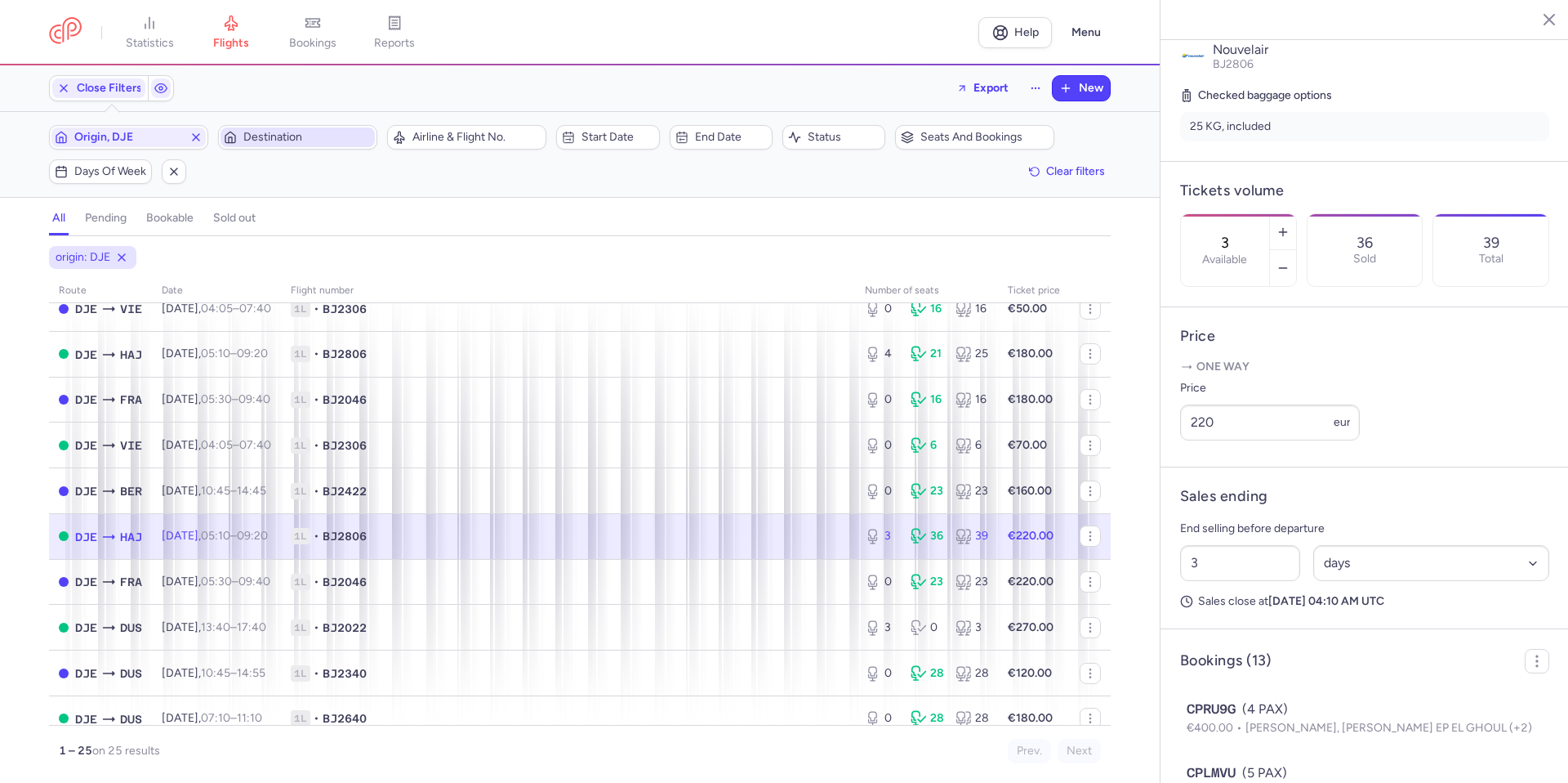
scroll to position [163, 0]
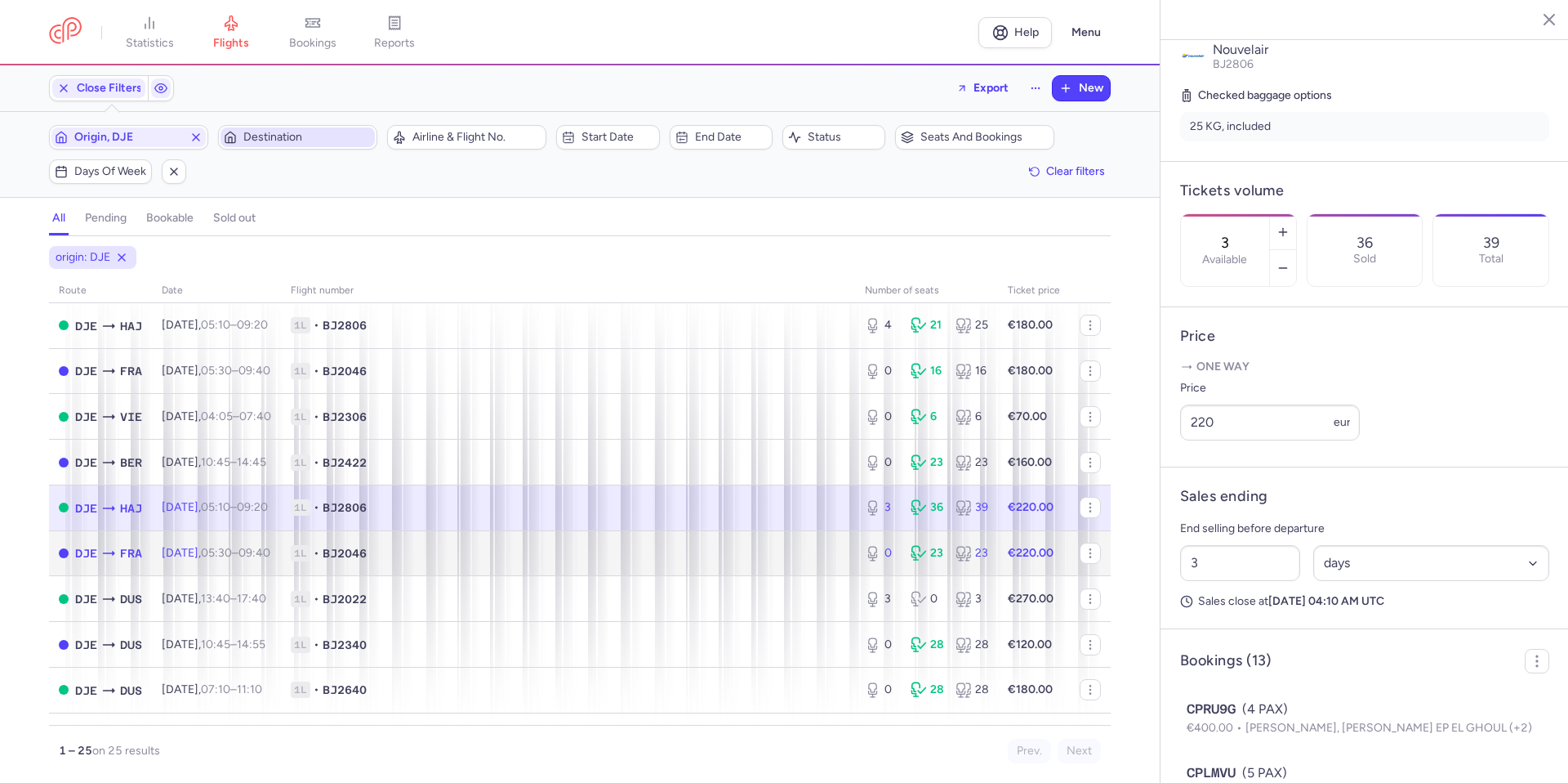
click at [669, 569] on td "1L • BJ2046" at bounding box center [567, 552] width 574 height 46
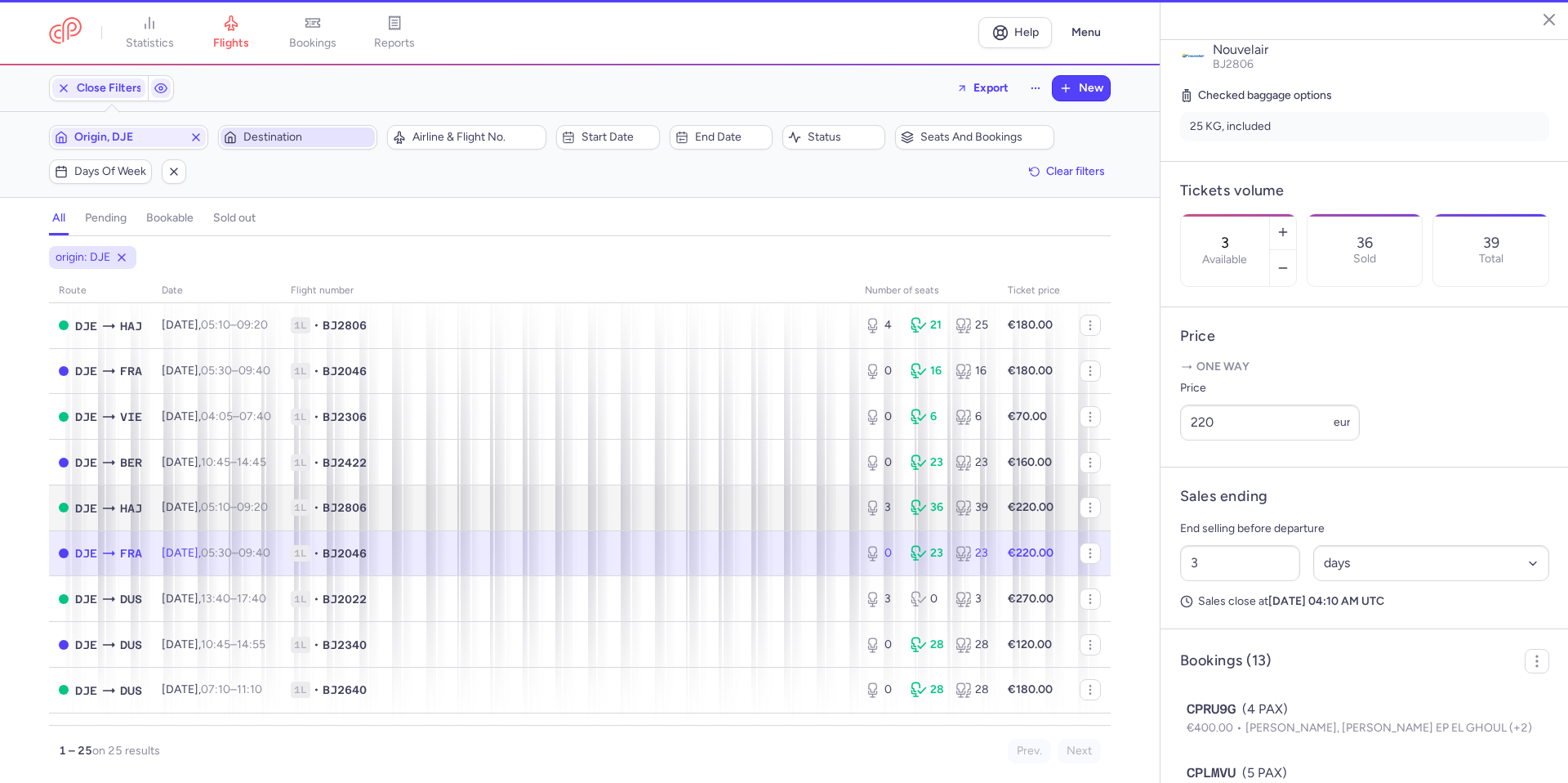
type input "0"
type input "24"
click at [672, 509] on span "1L • BJ2806" at bounding box center [567, 507] width 554 height 17
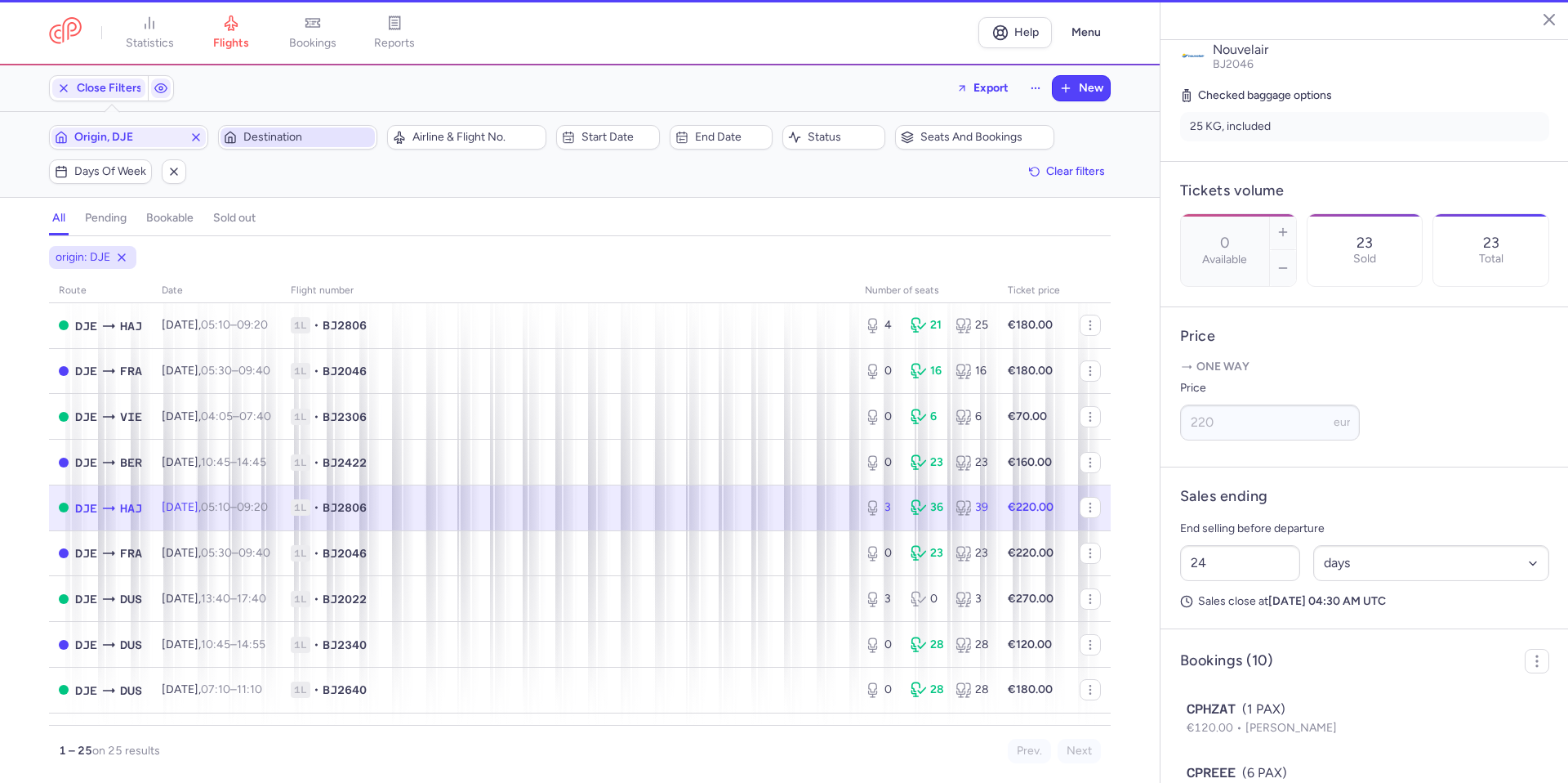
type input "3"
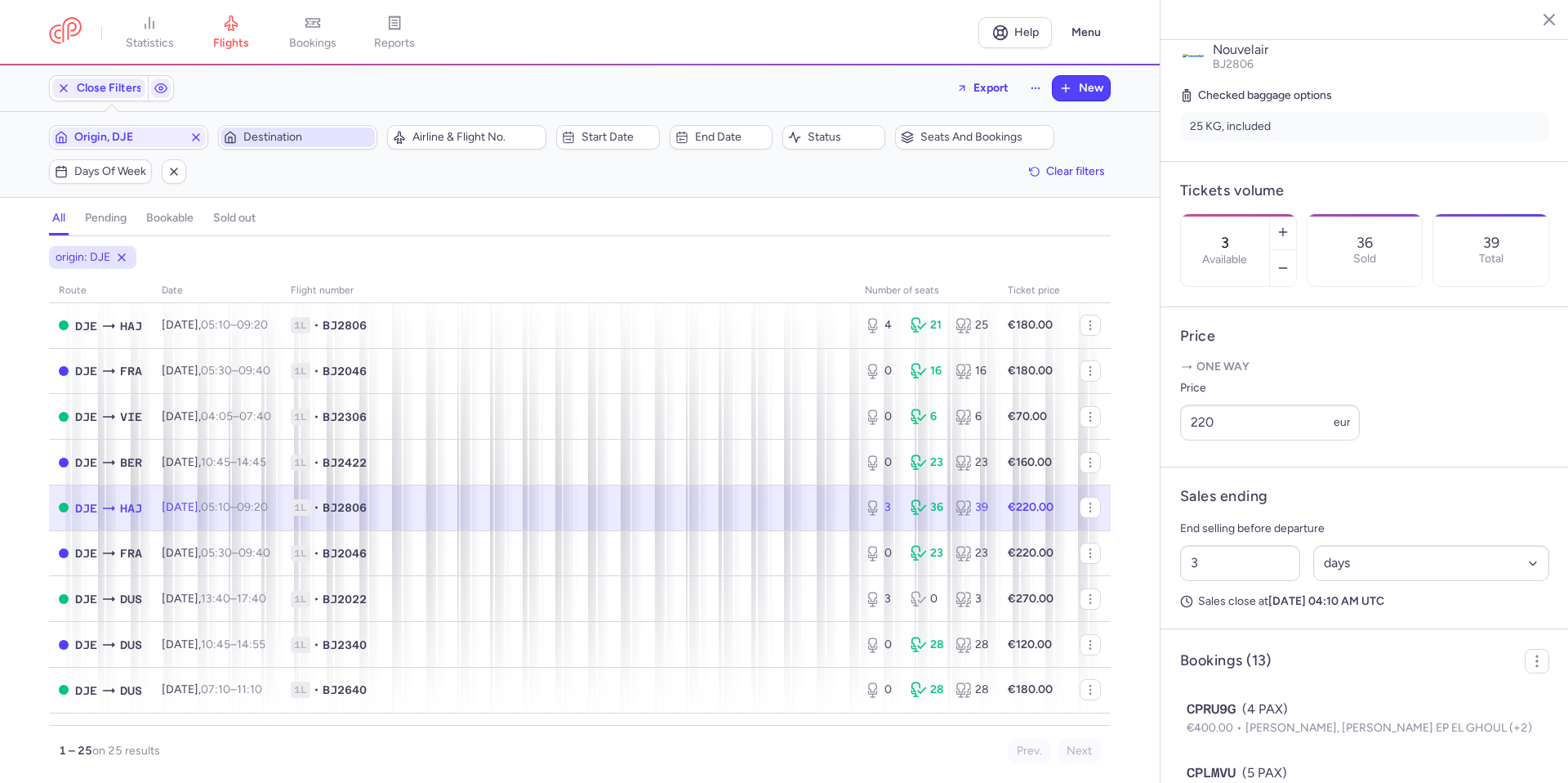
click at [681, 515] on span "1L • BJ2806" at bounding box center [567, 507] width 554 height 17
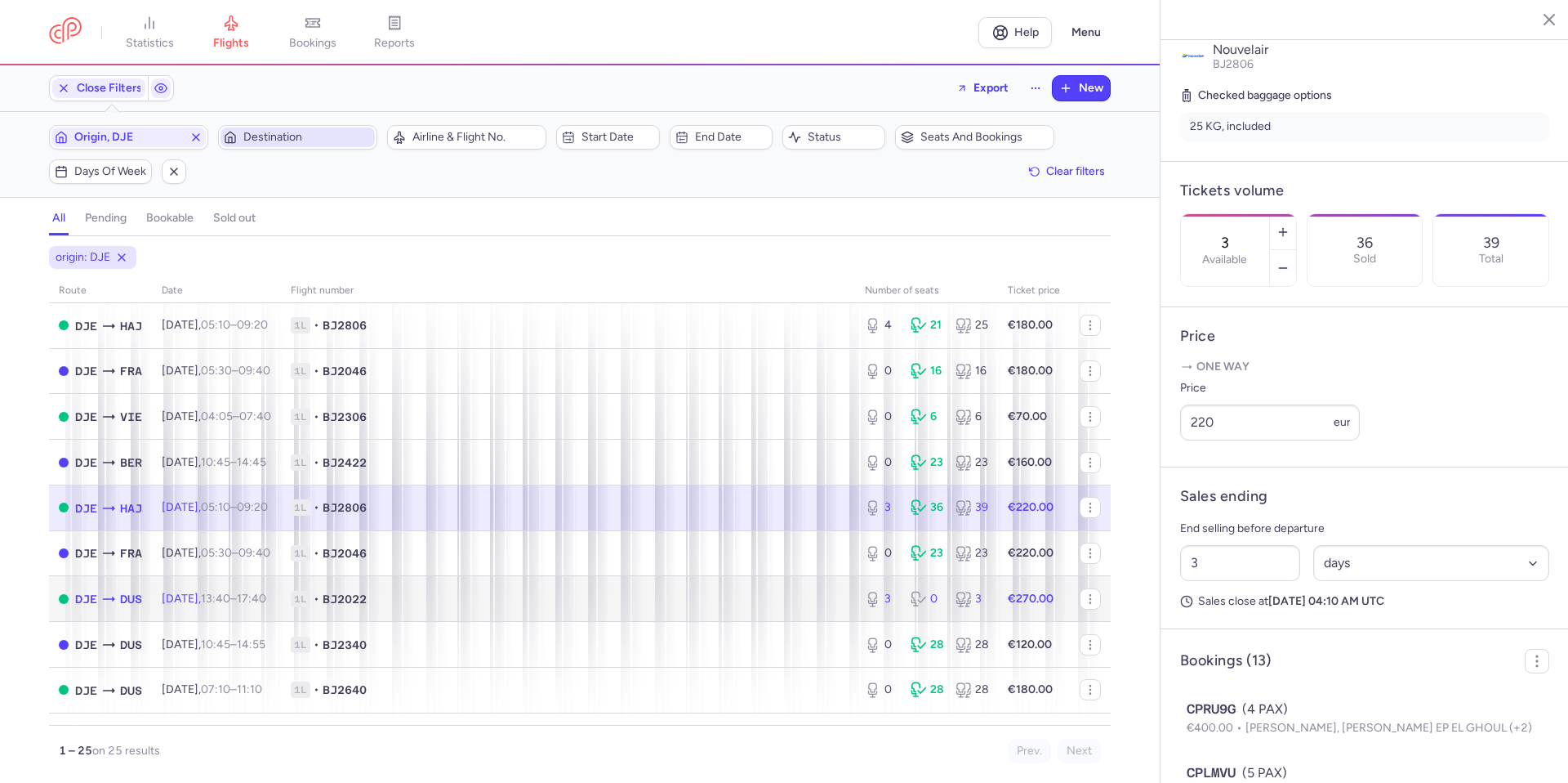
click at [590, 584] on td "1L • BJ2022" at bounding box center [567, 598] width 574 height 46
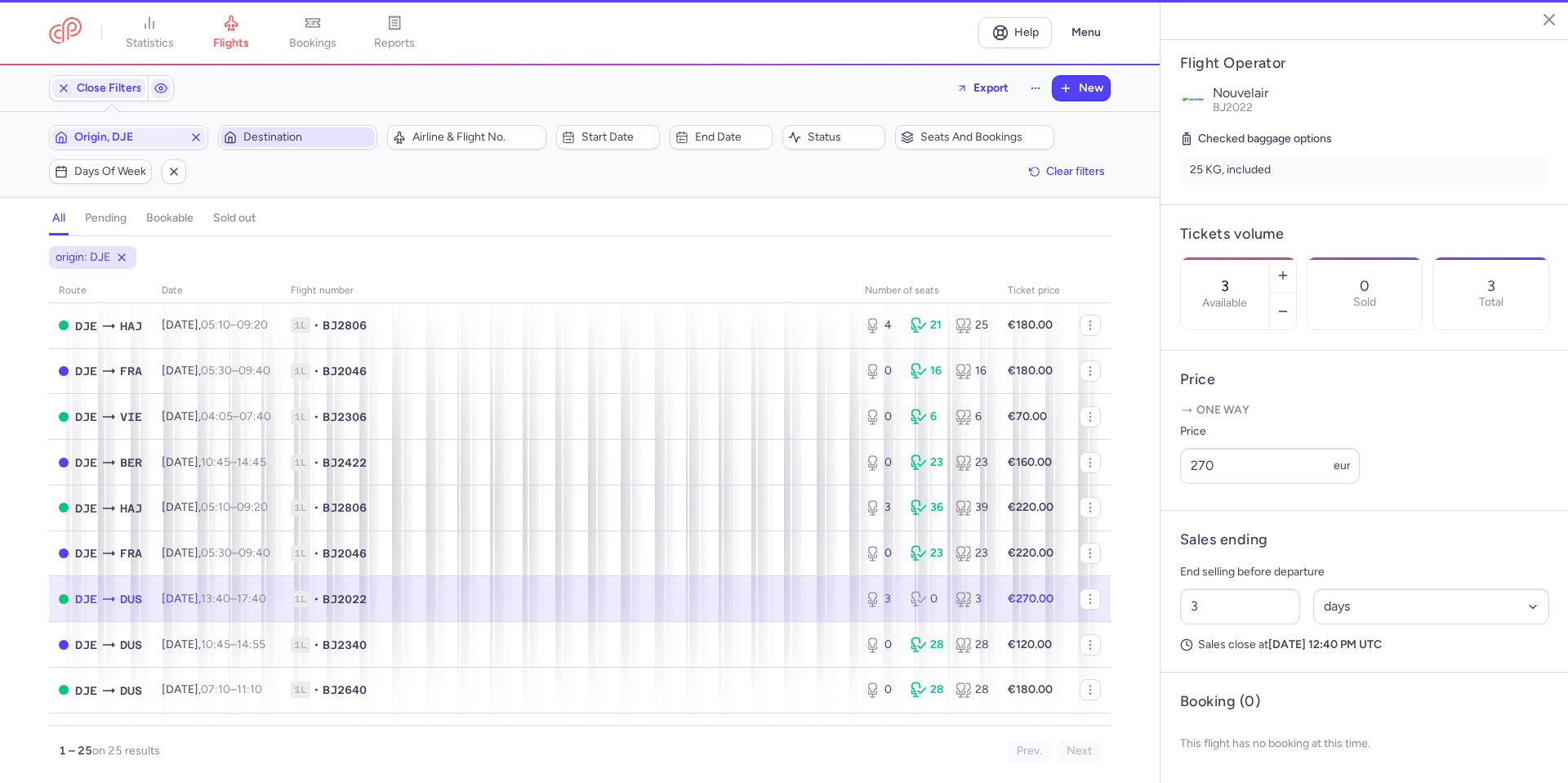
scroll to position [343, 0]
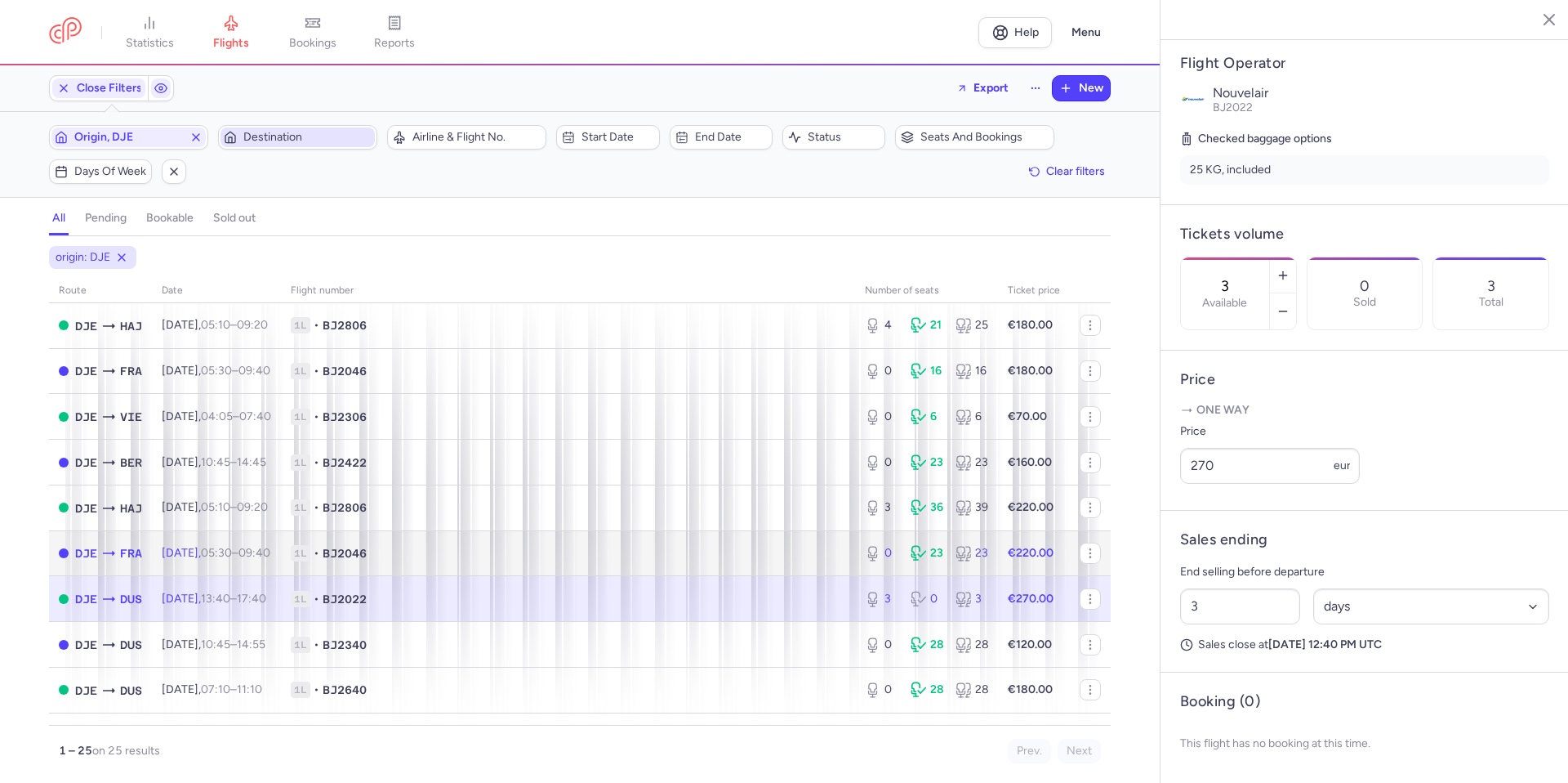
click at [626, 543] on td "1L • BJ2046" at bounding box center [567, 552] width 574 height 46
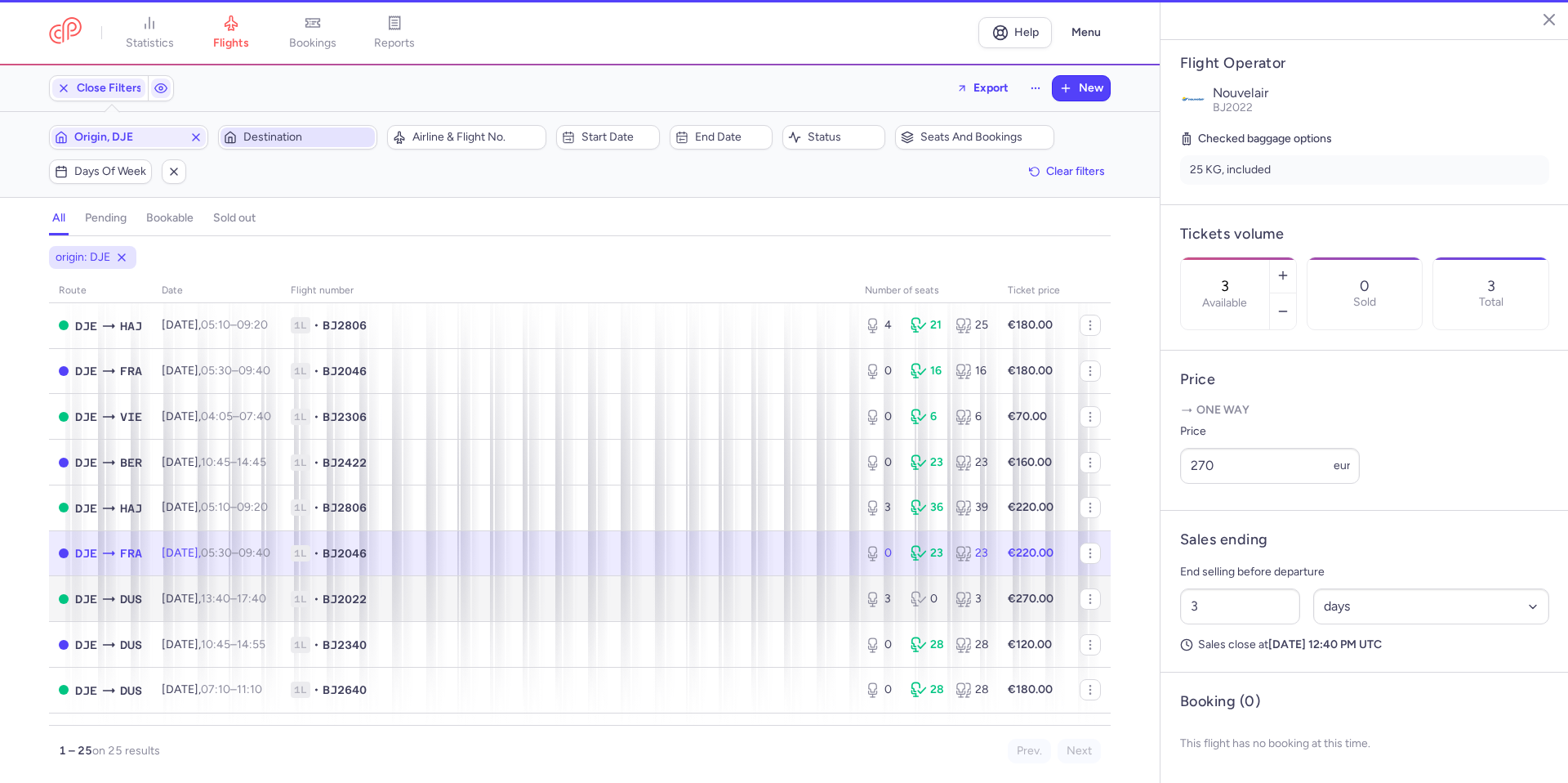
type input "0"
type input "24"
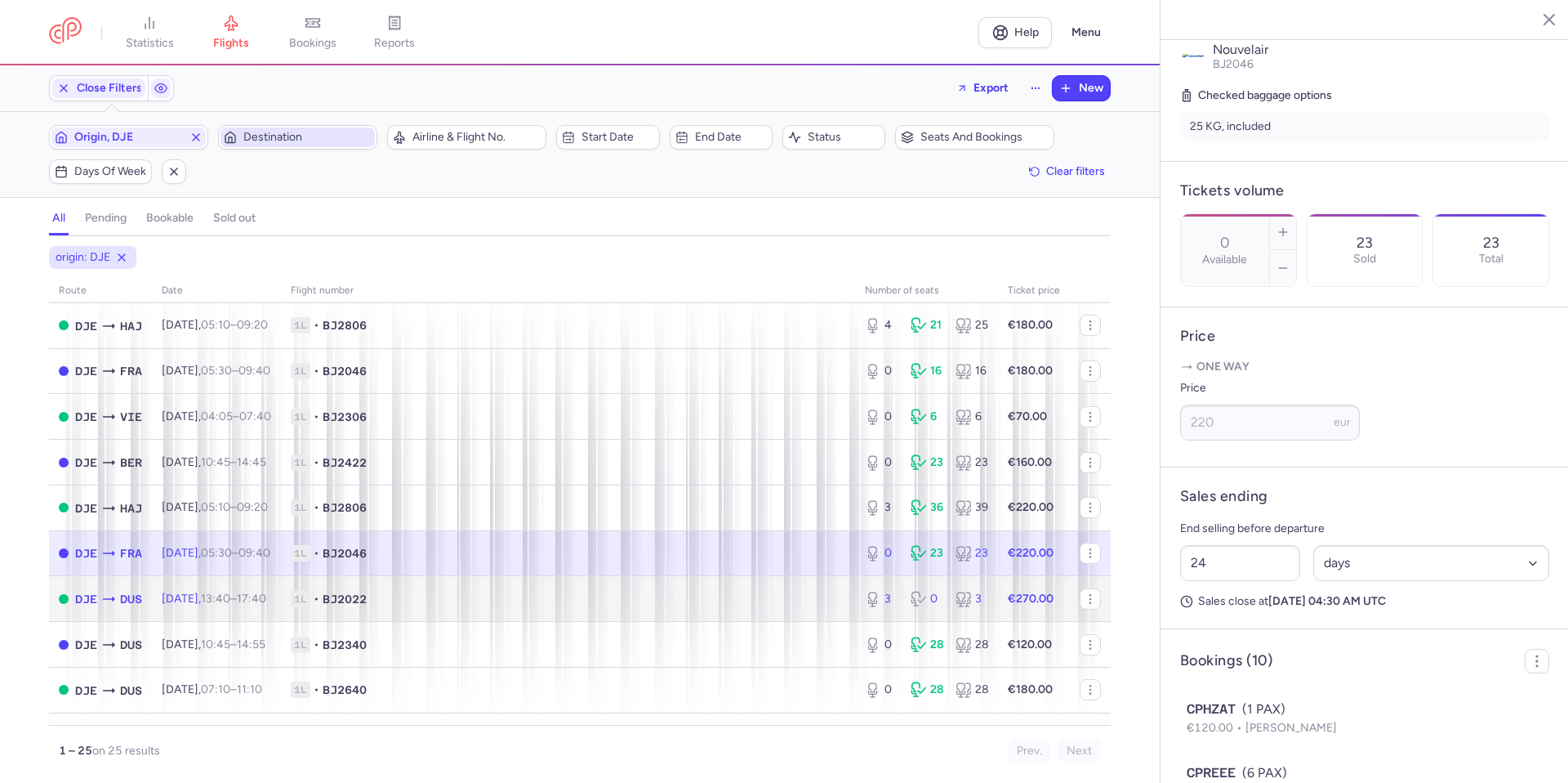
click at [597, 604] on span "1L • BJ2022" at bounding box center [567, 598] width 554 height 17
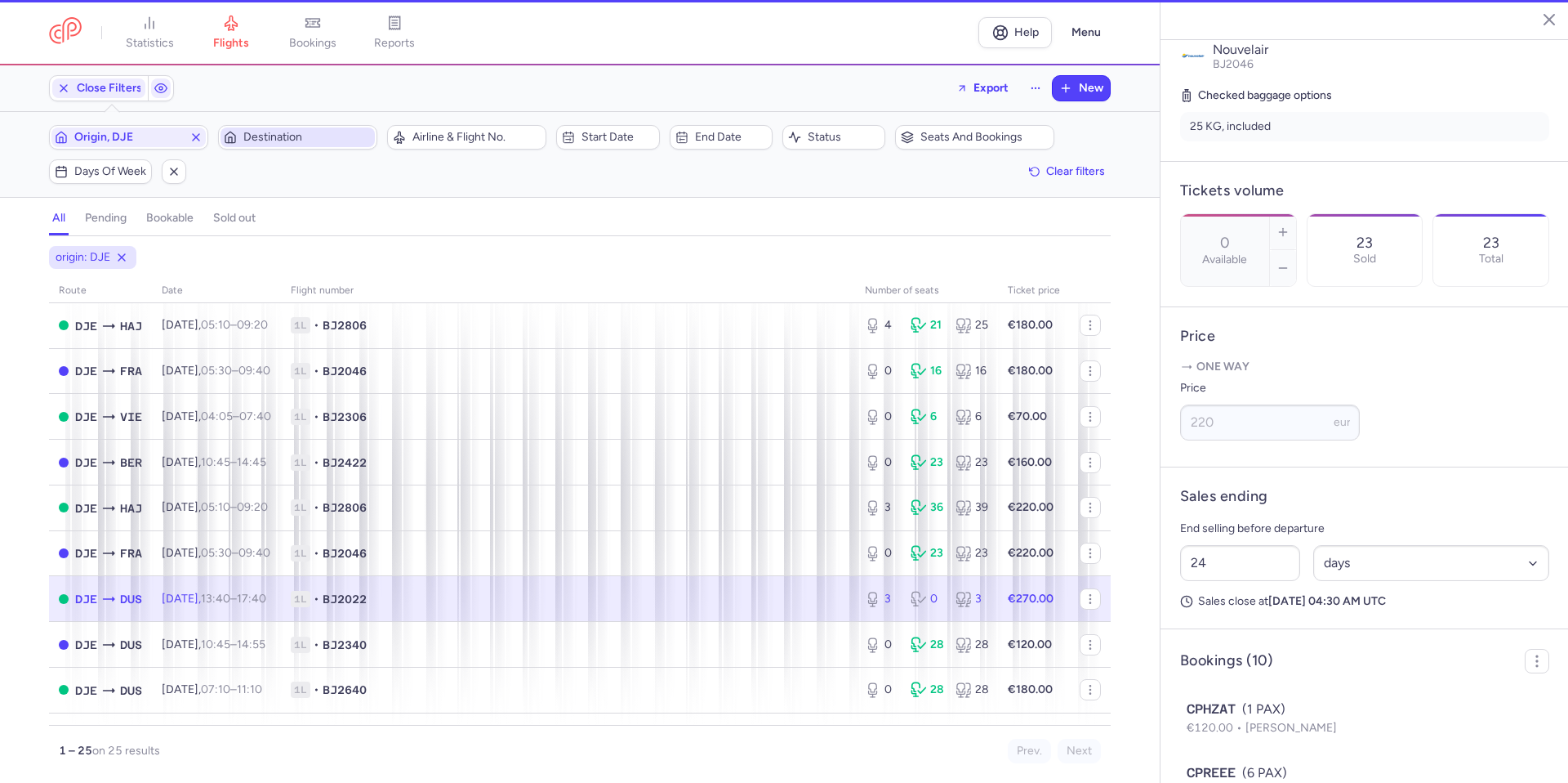
type input "3"
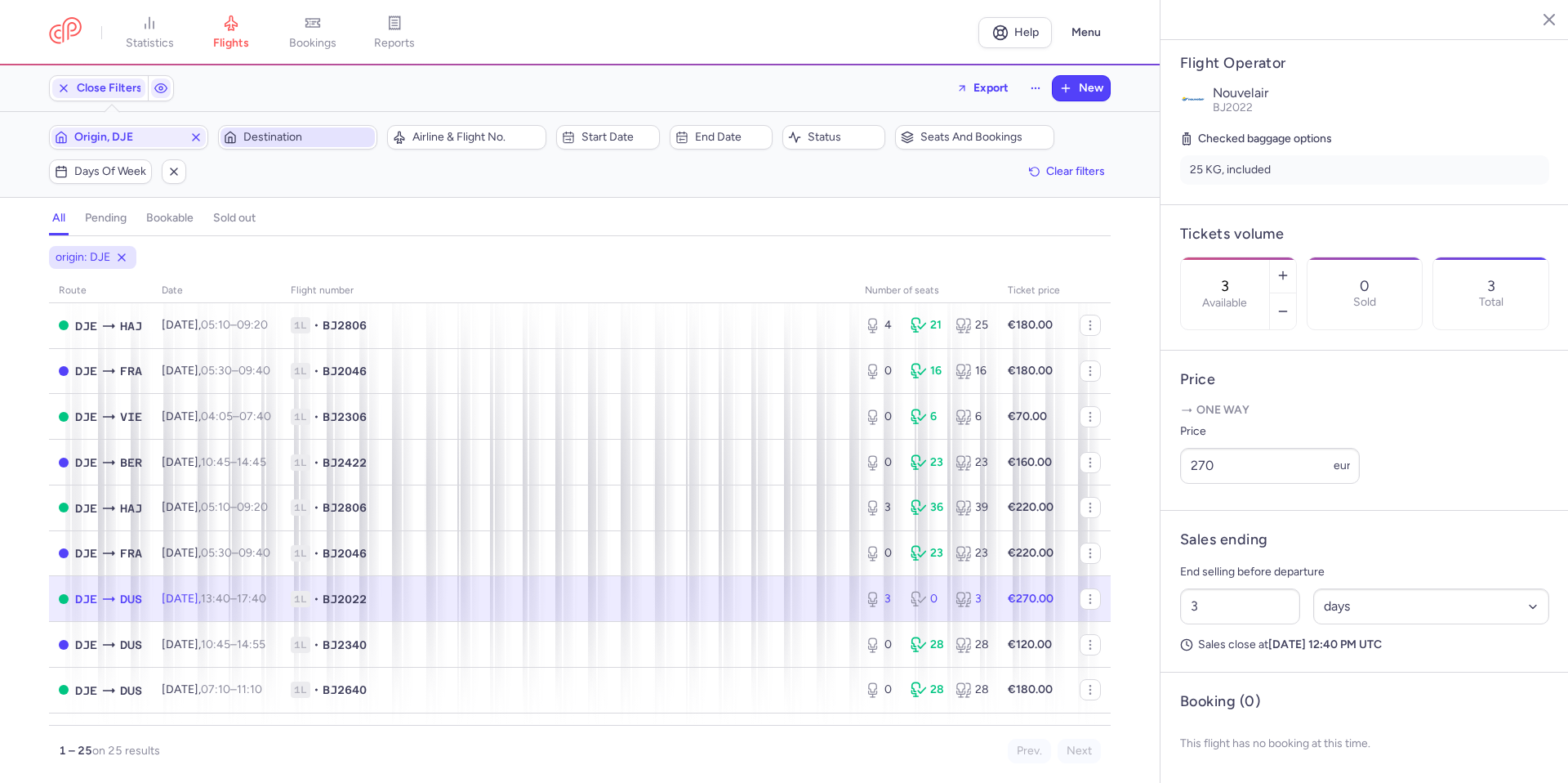
click at [597, 604] on span "1L • BJ2022" at bounding box center [567, 598] width 554 height 17
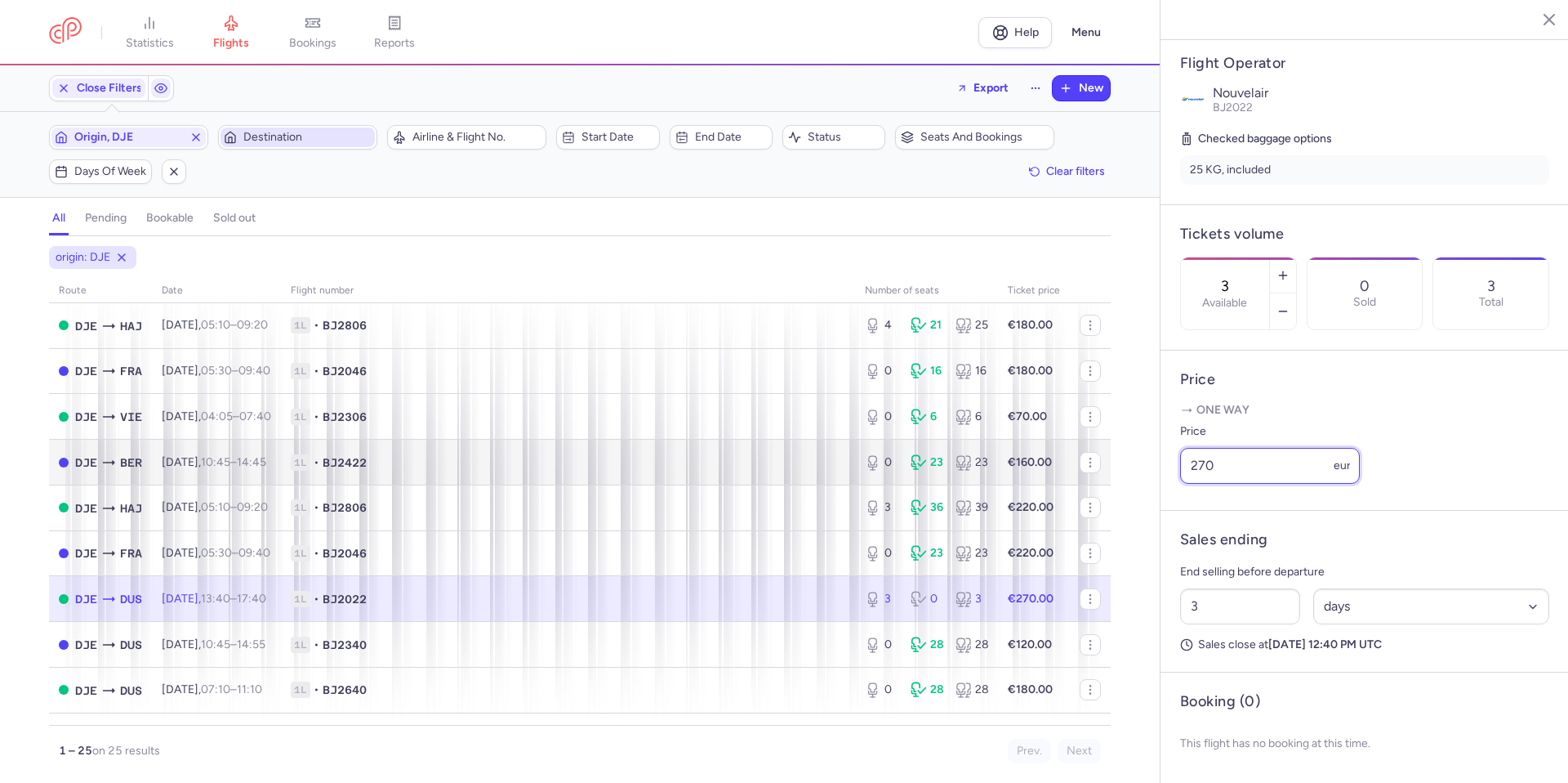
drag, startPoint x: 1265, startPoint y: 472, endPoint x: 1513, endPoint y: 514, distance: 251.5
click at [937, 439] on div "statistics flights bookings reports Help Menu Close Filters Export New Filters …" at bounding box center [784, 391] width 1568 height 783
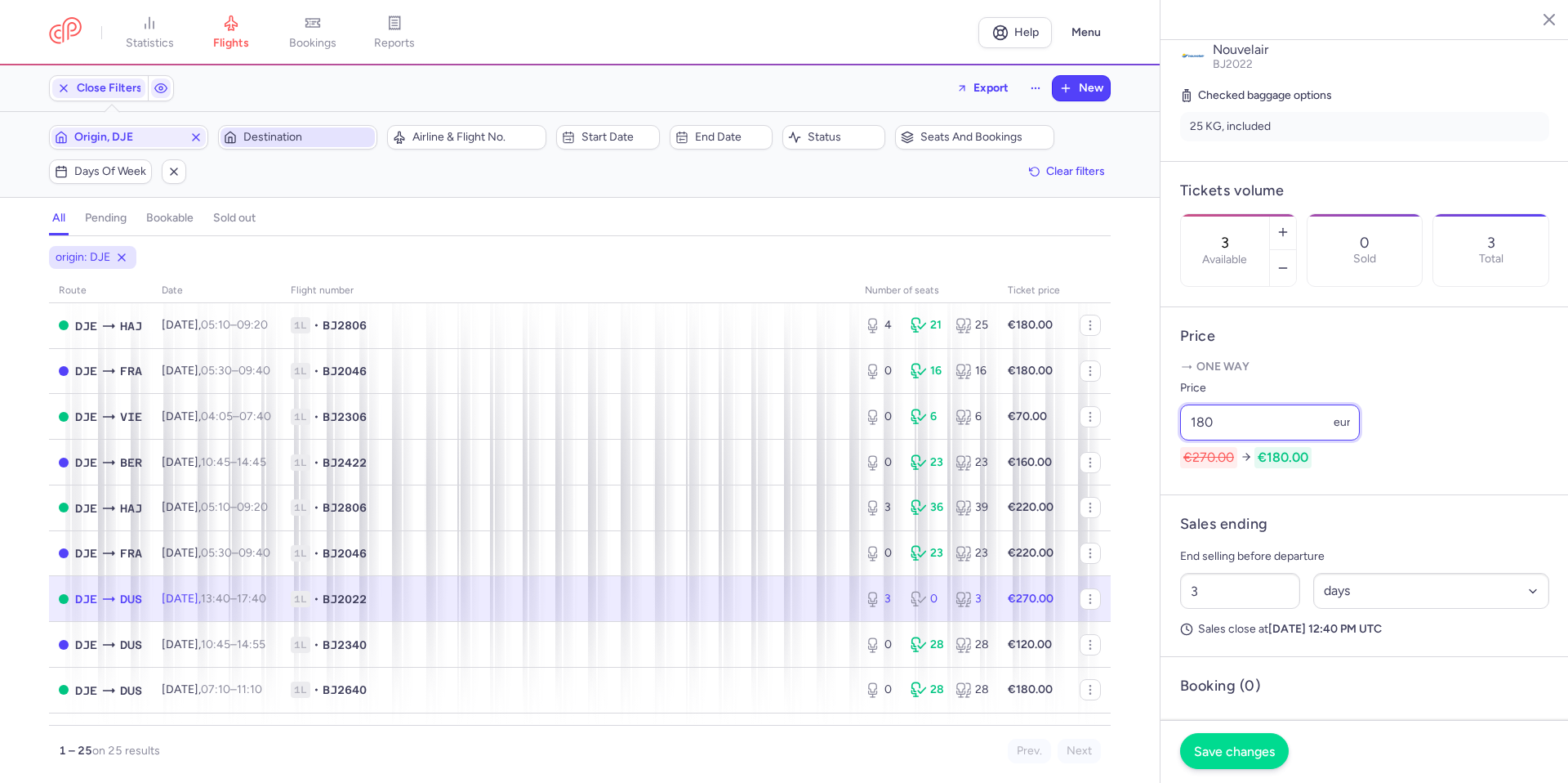
type input "180"
click at [1235, 754] on span "Save changes" at bounding box center [1235, 750] width 81 height 15
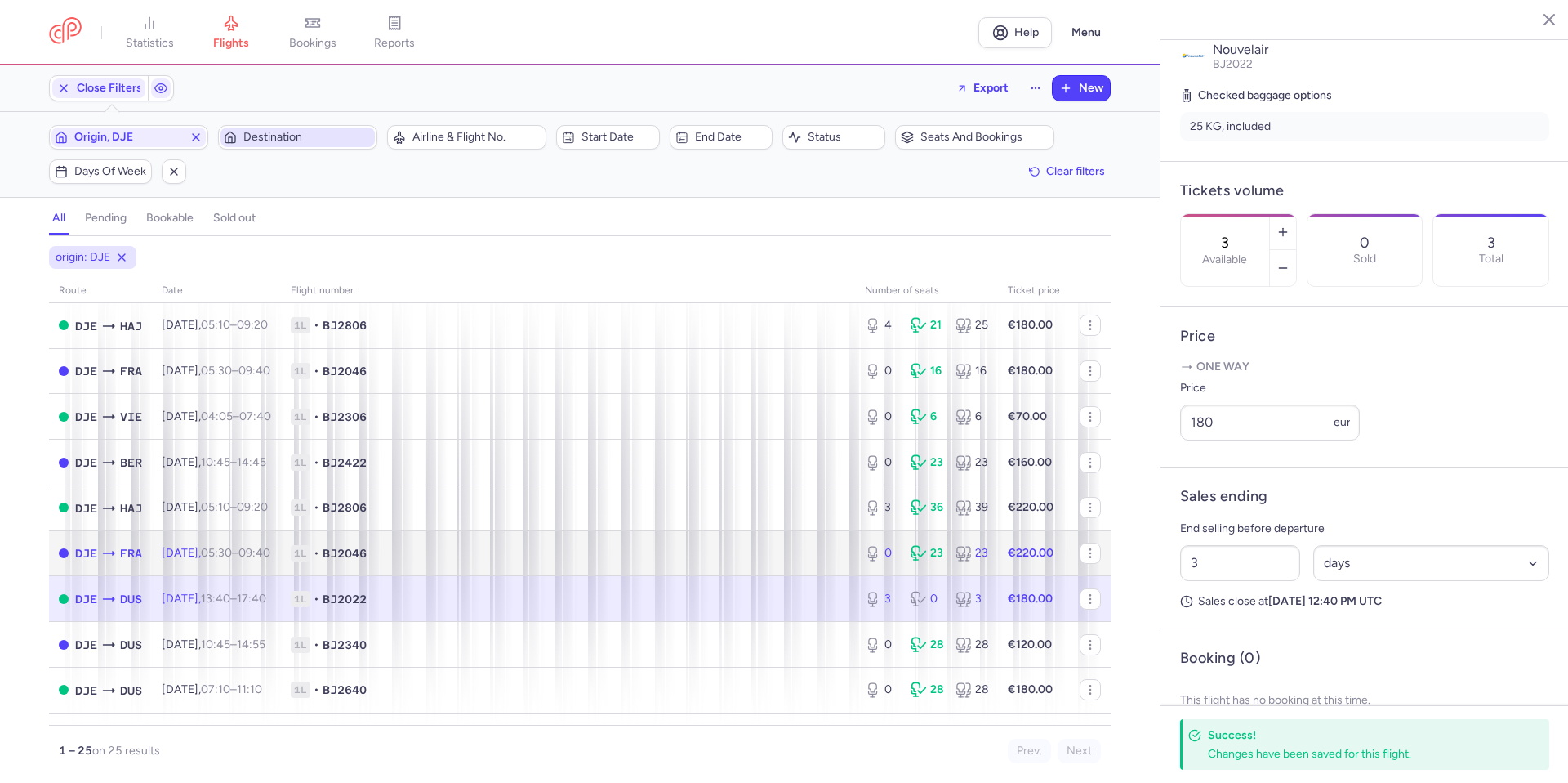
click at [687, 544] on td "1L • BJ2046" at bounding box center [567, 552] width 574 height 46
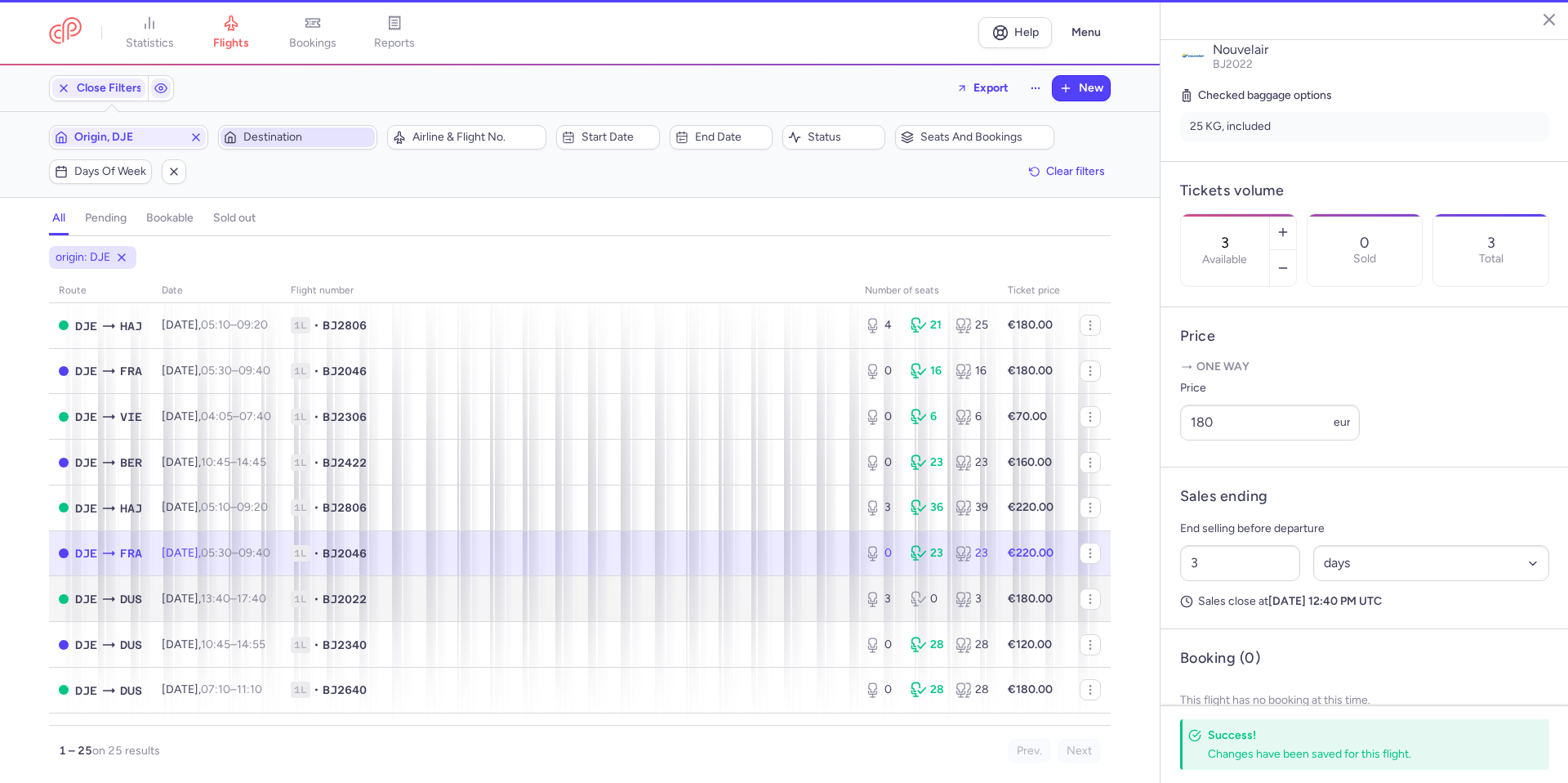
type input "0"
type input "24"
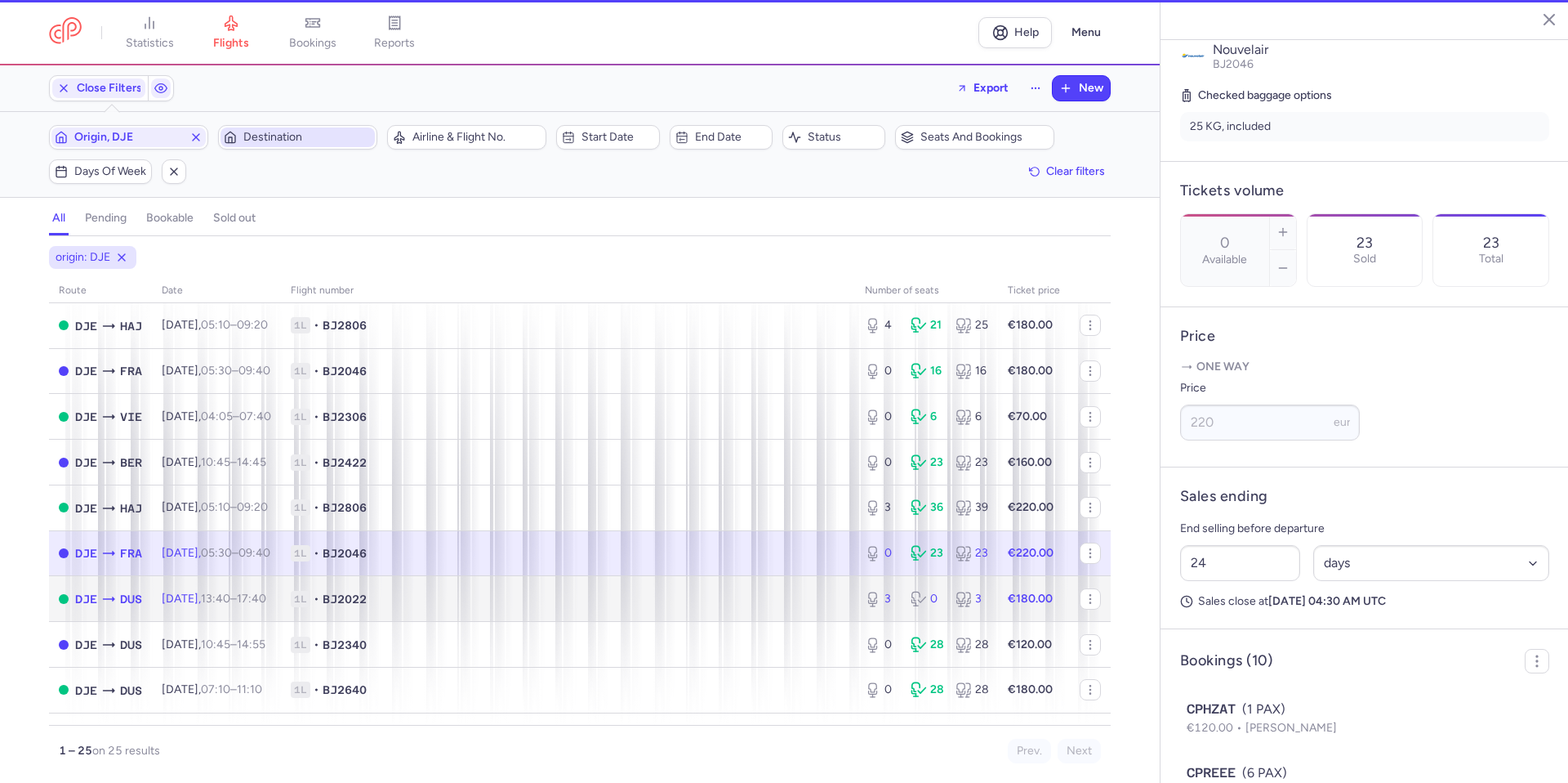
click at [696, 608] on td "1L • BJ2022" at bounding box center [567, 598] width 574 height 46
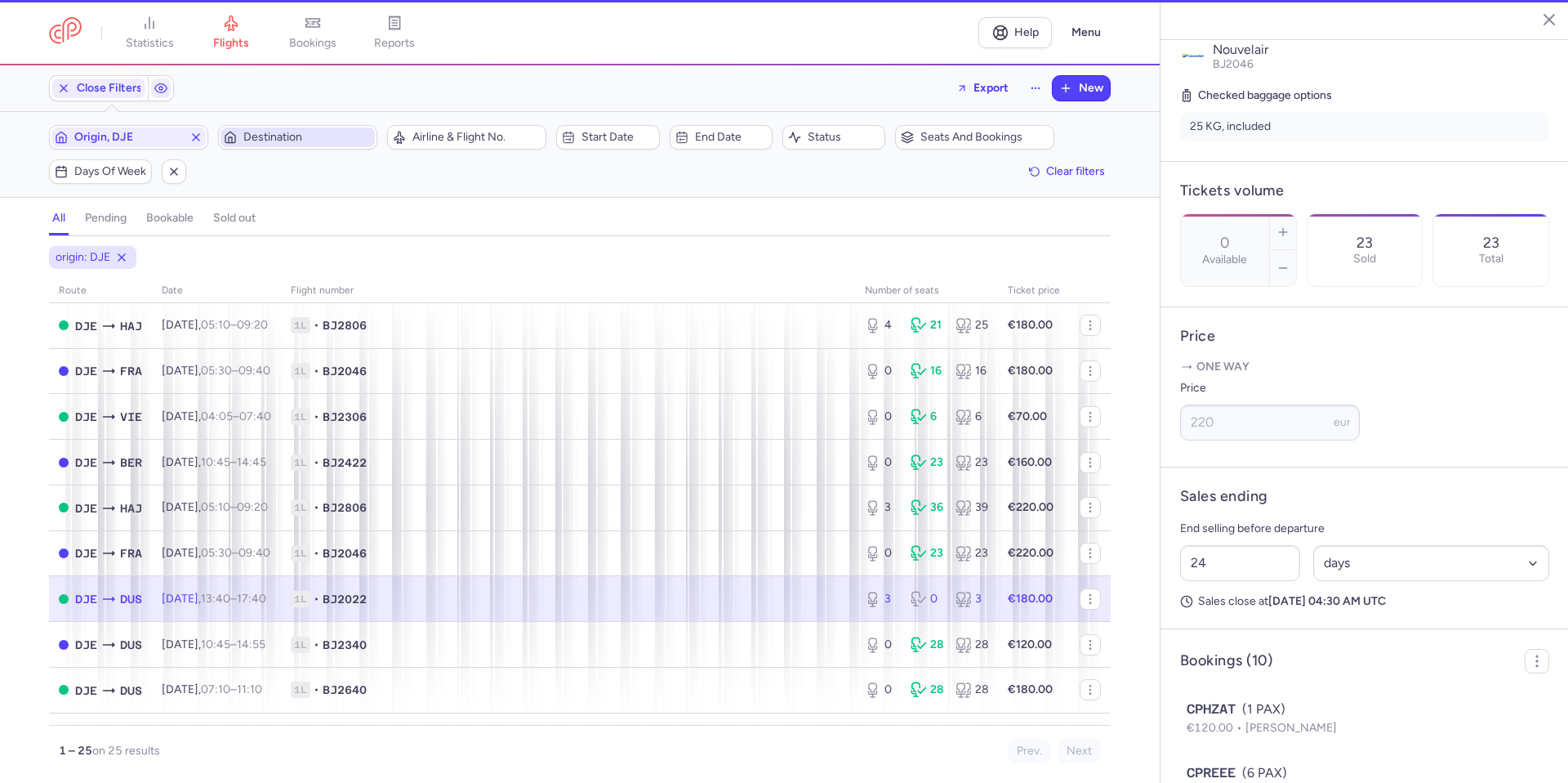
type input "3"
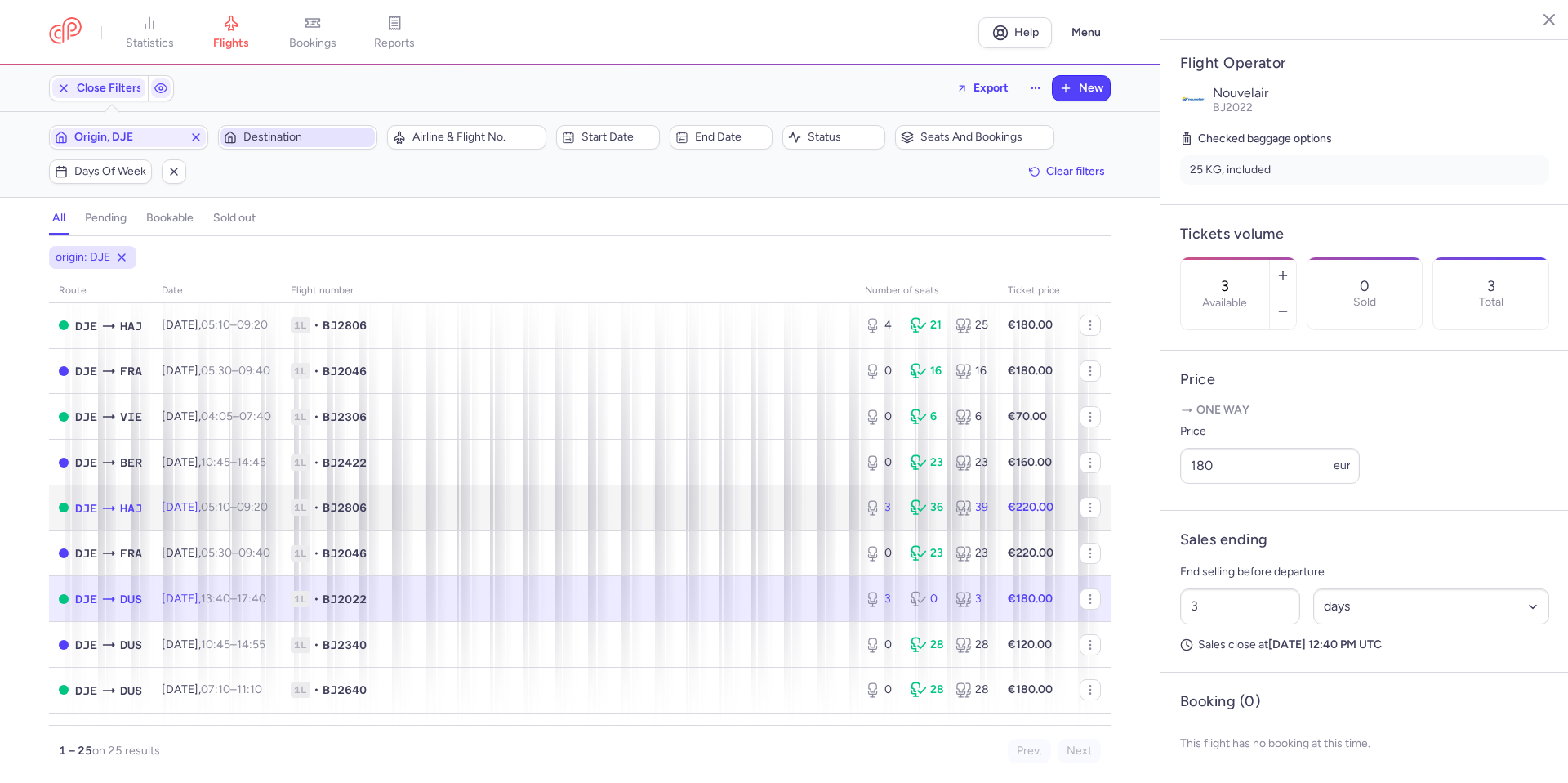
click at [685, 517] on td "1L • BJ2806" at bounding box center [567, 507] width 574 height 46
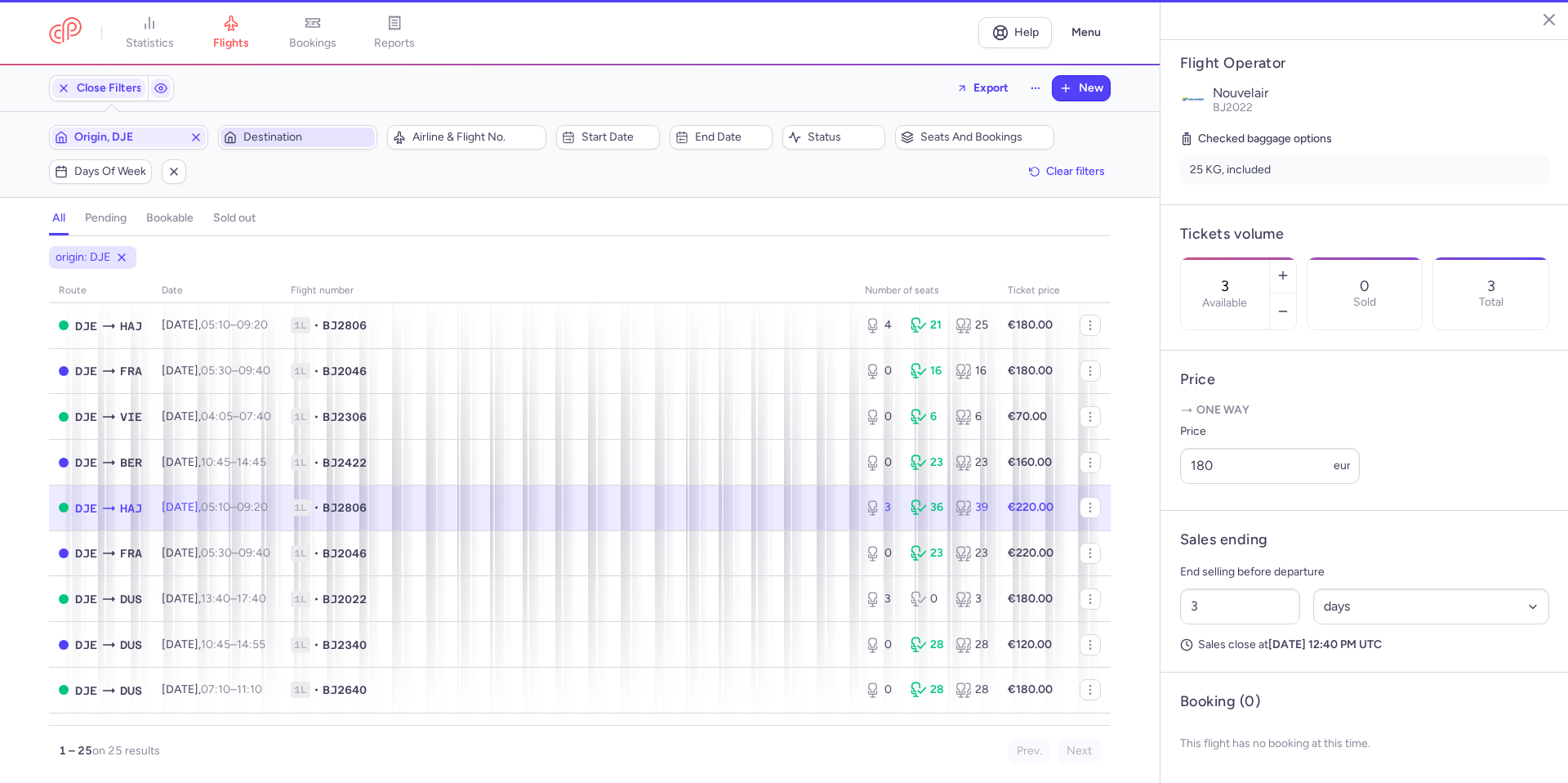
click at [685, 517] on td "1L • BJ2806" at bounding box center [567, 507] width 574 height 46
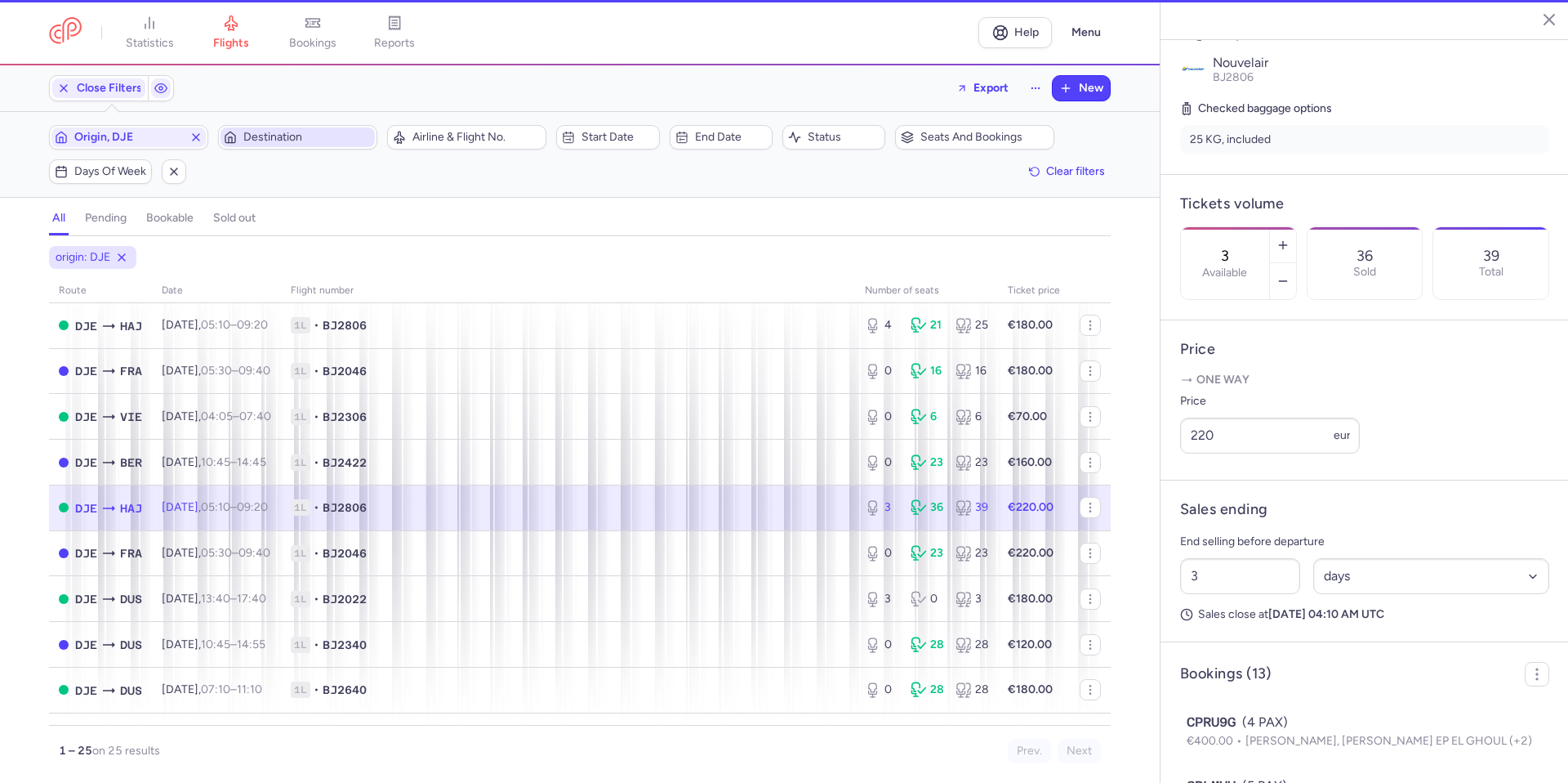
scroll to position [356, 0]
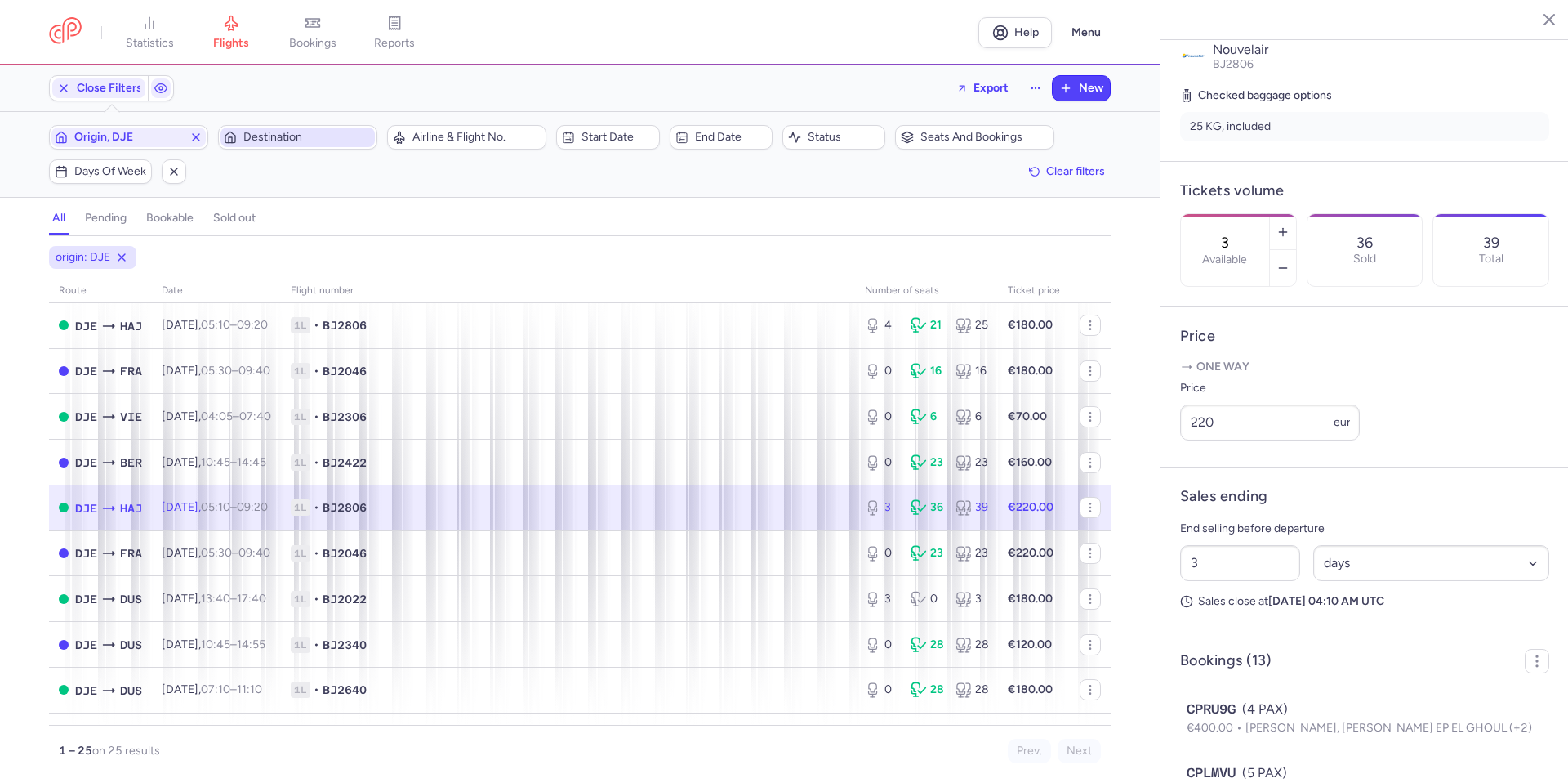
click at [689, 507] on span "1L • BJ2806" at bounding box center [567, 507] width 554 height 17
click at [674, 504] on span "1L • BJ2806" at bounding box center [567, 507] width 554 height 17
drag, startPoint x: 1238, startPoint y: 470, endPoint x: 1048, endPoint y: 506, distance: 193.4
click at [1054, 497] on div "statistics flights bookings reports Help Menu Close Filters Export New Filters …" at bounding box center [784, 391] width 1568 height 783
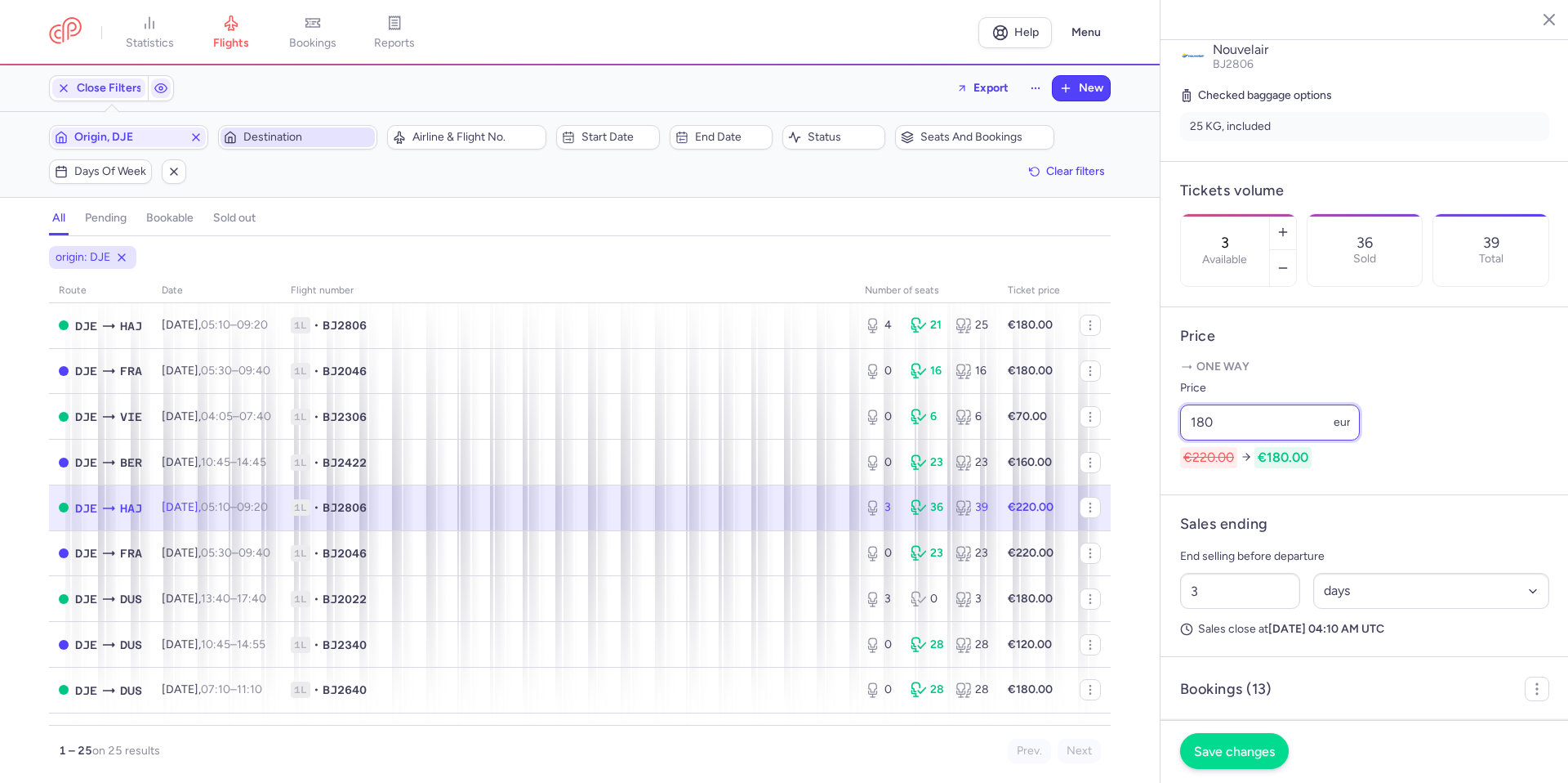
type input "180"
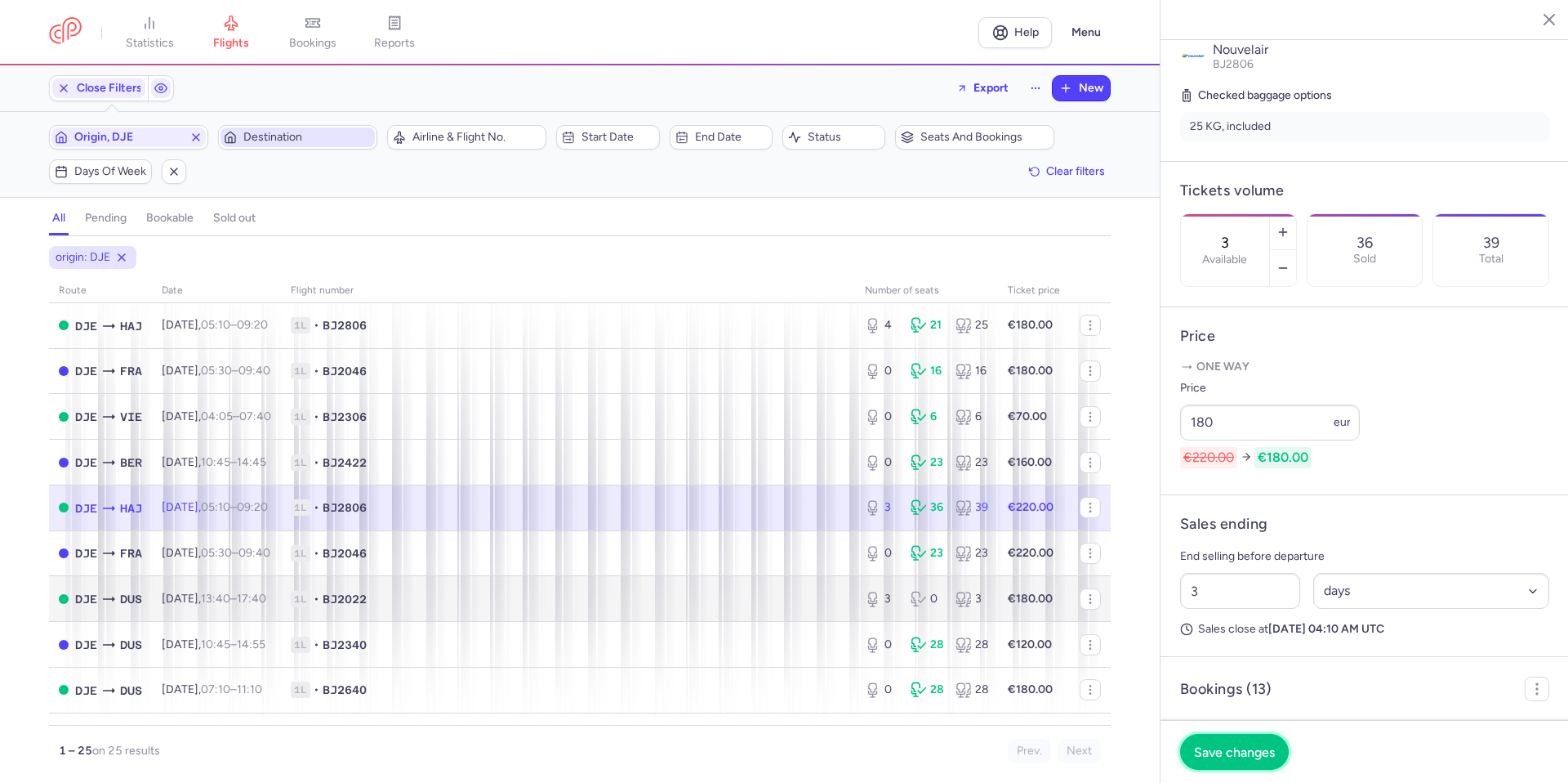
drag, startPoint x: 1225, startPoint y: 751, endPoint x: 908, endPoint y: 617, distance: 344.2
click at [1224, 743] on button "Save changes" at bounding box center [1234, 751] width 109 height 36
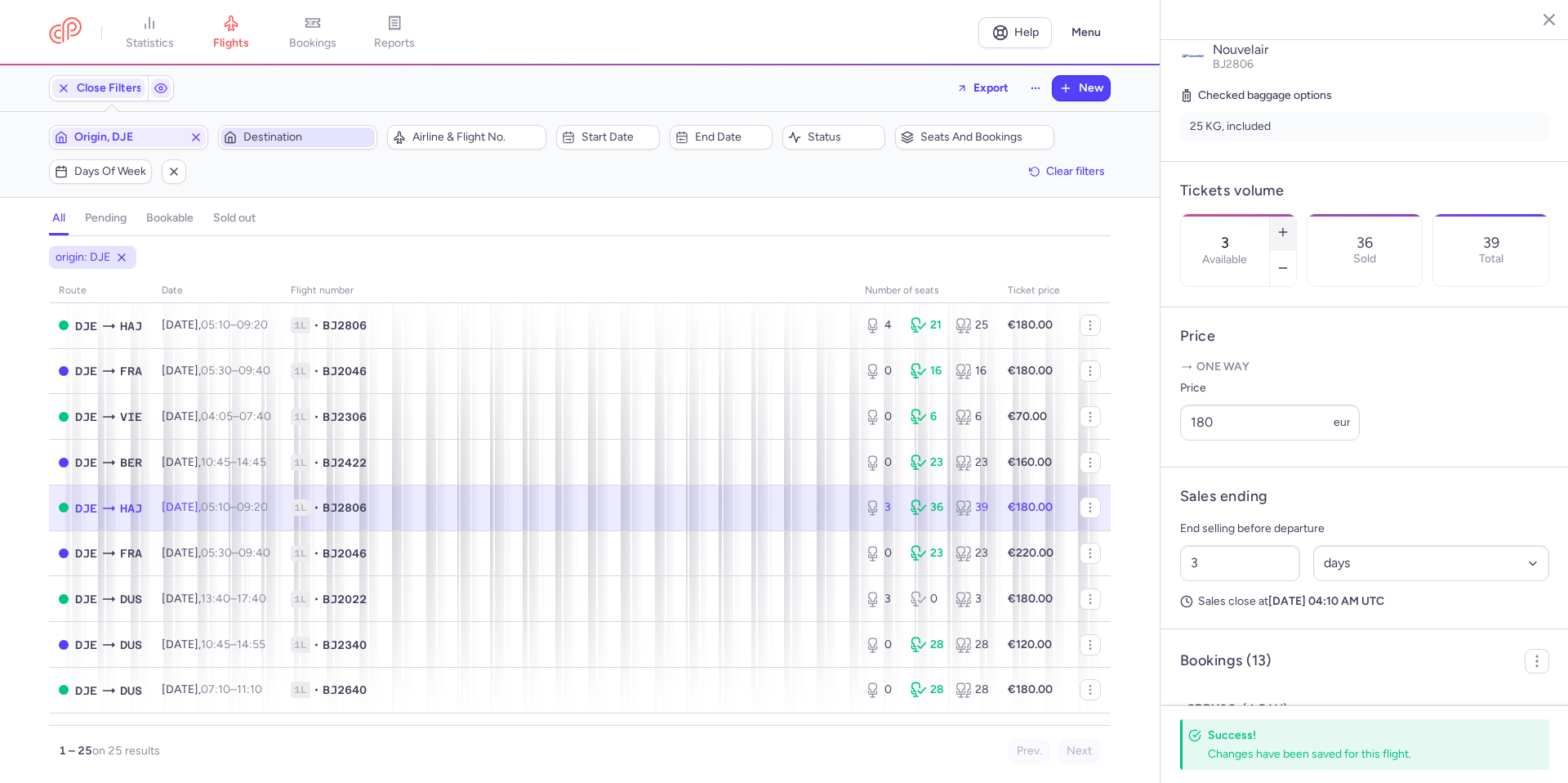
click at [1284, 228] on line "button" at bounding box center [1284, 232] width 0 height 8
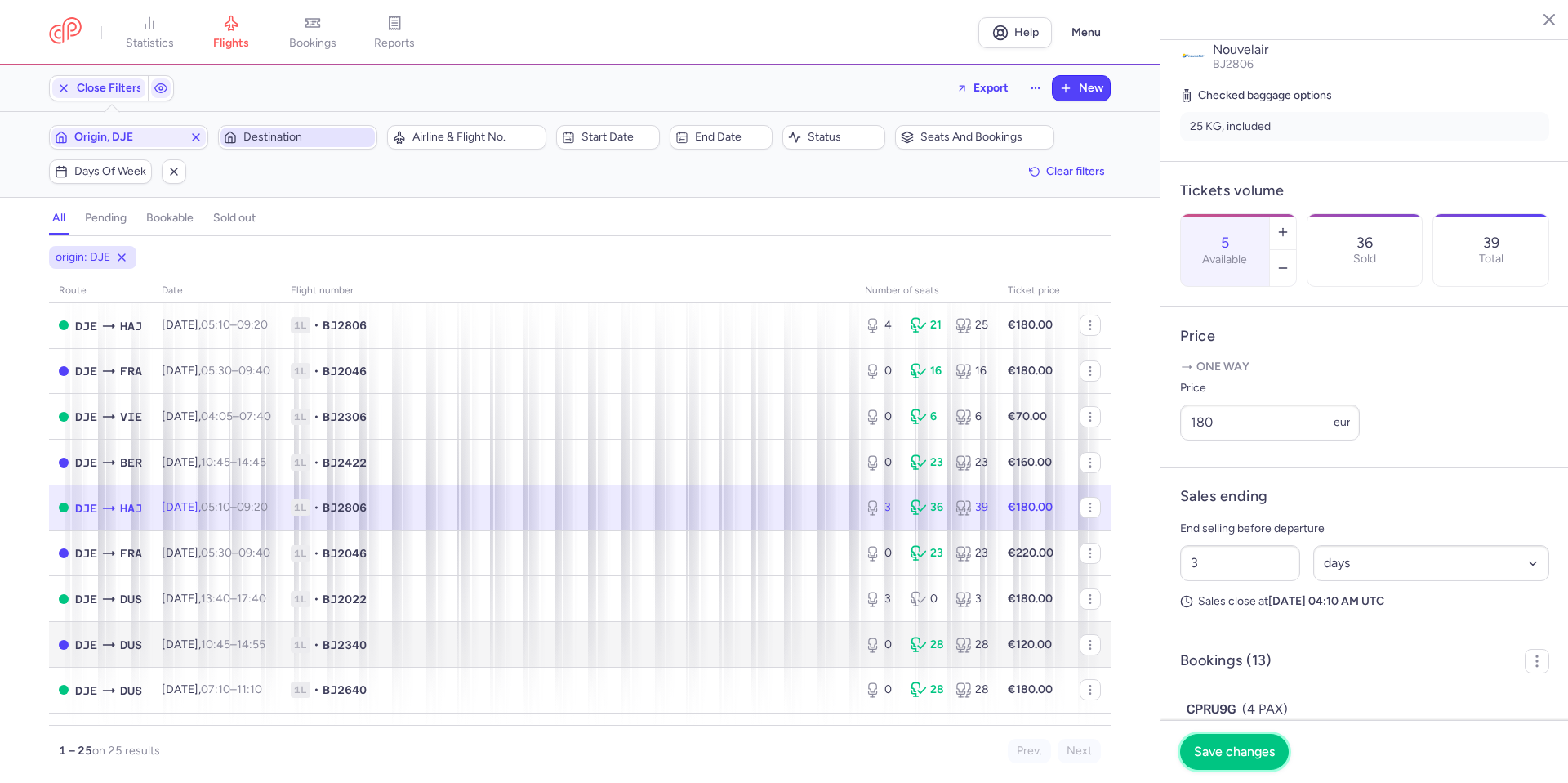
drag, startPoint x: 1256, startPoint y: 763, endPoint x: 891, endPoint y: 636, distance: 386.5
click at [1255, 763] on button "Save changes" at bounding box center [1234, 751] width 109 height 36
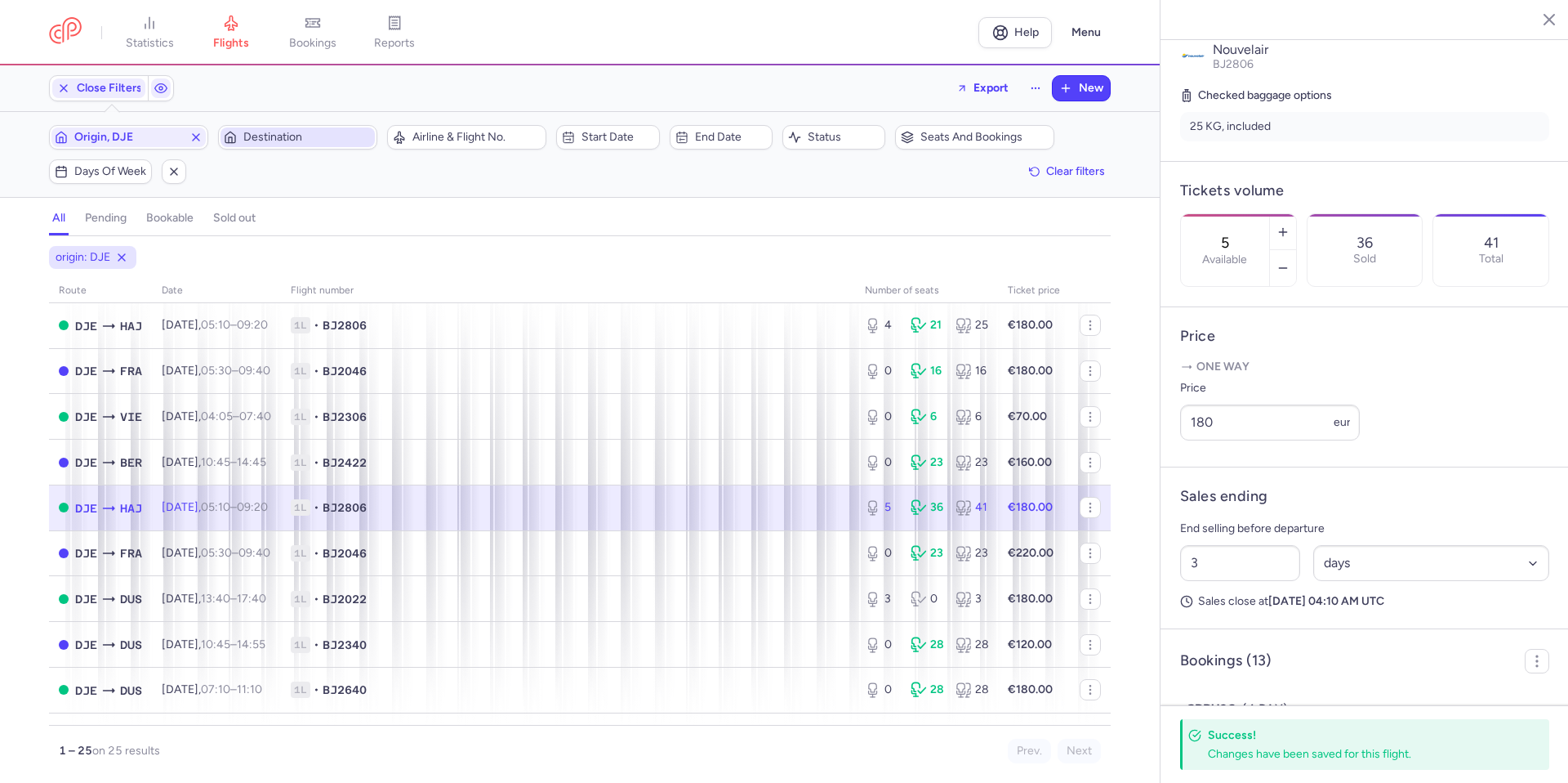
click at [693, 529] on td "1L • BJ2806" at bounding box center [567, 507] width 574 height 46
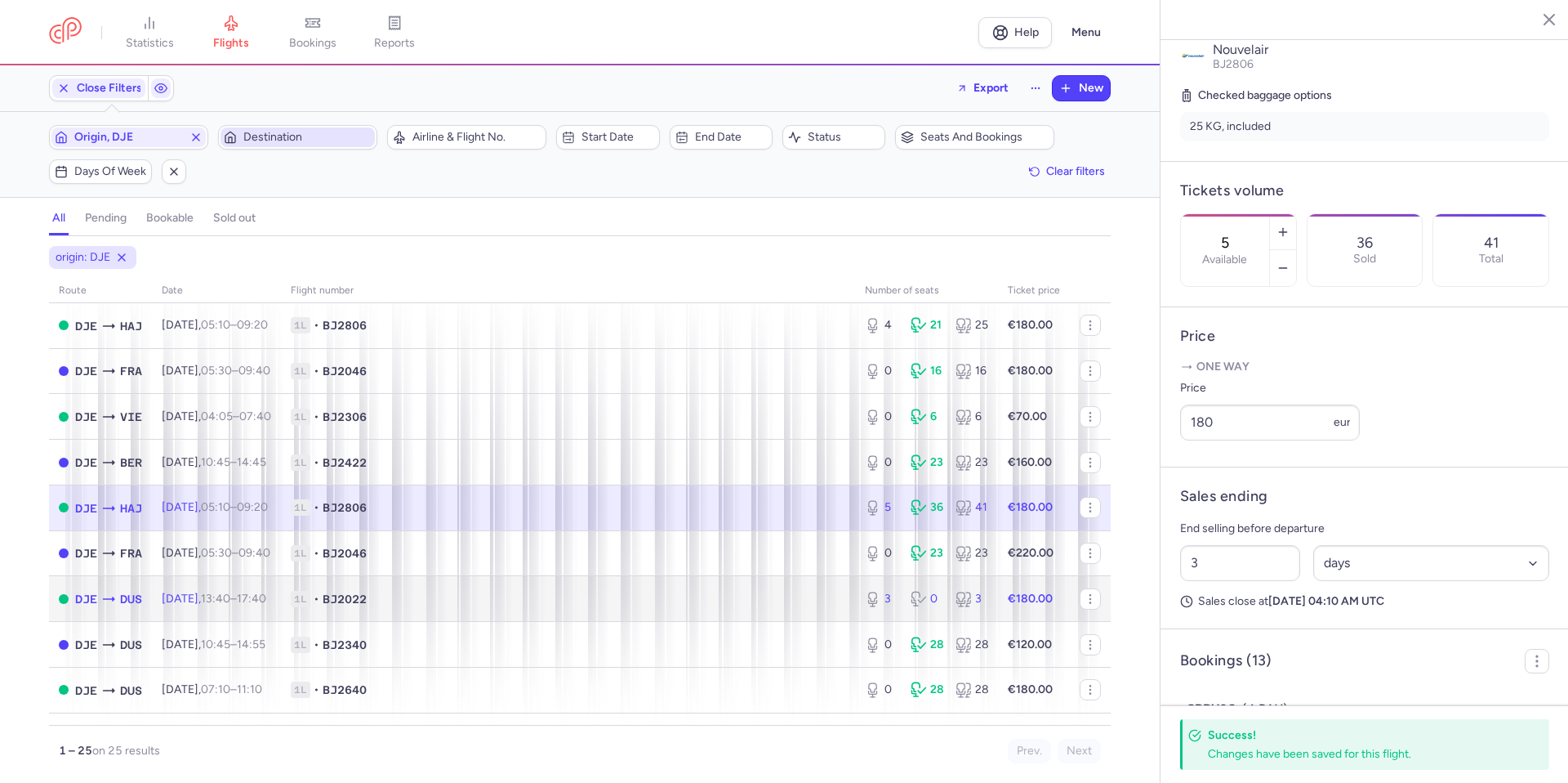
click at [644, 613] on td "1L • BJ2022" at bounding box center [567, 598] width 574 height 46
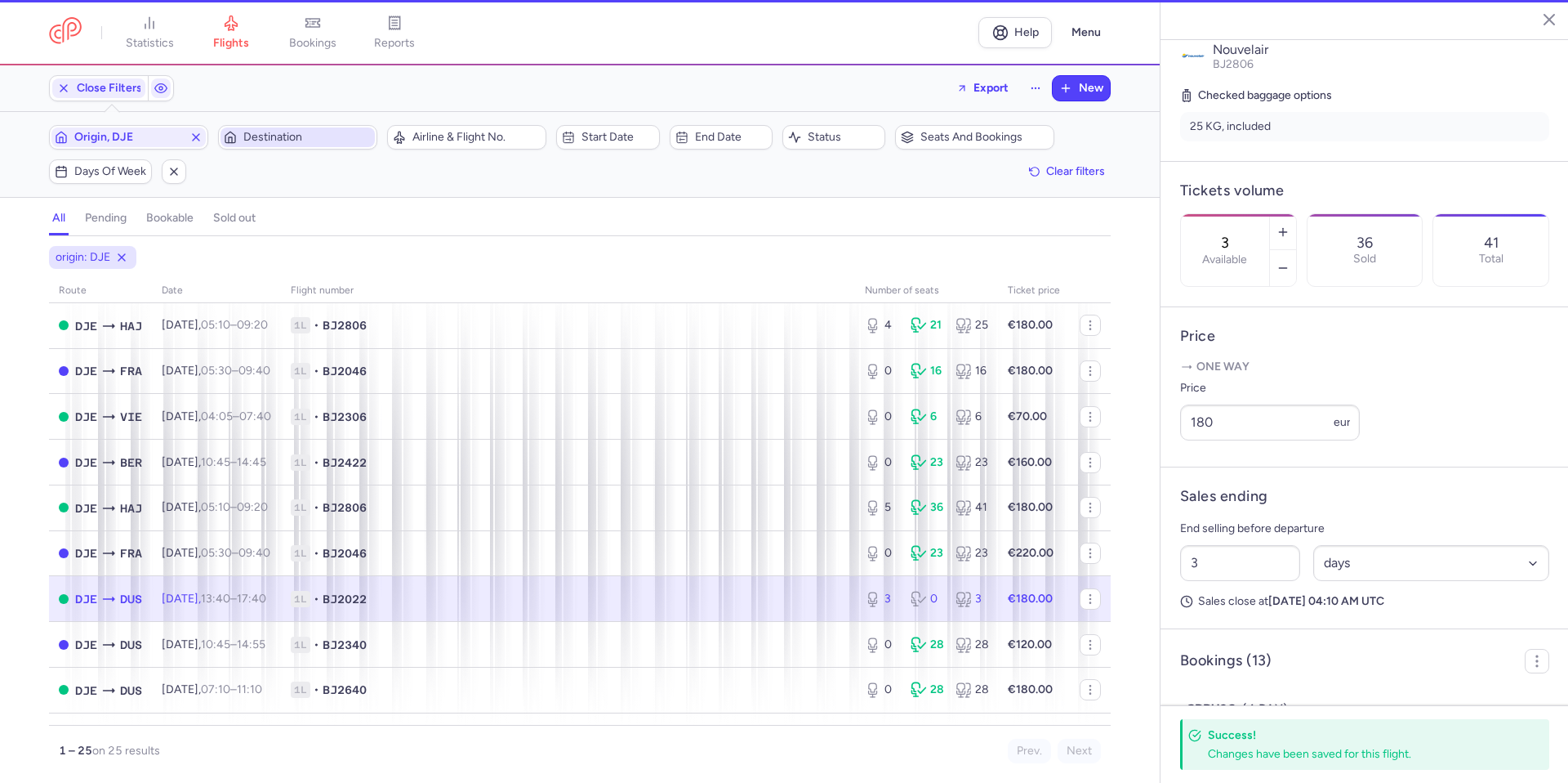
scroll to position [343, 0]
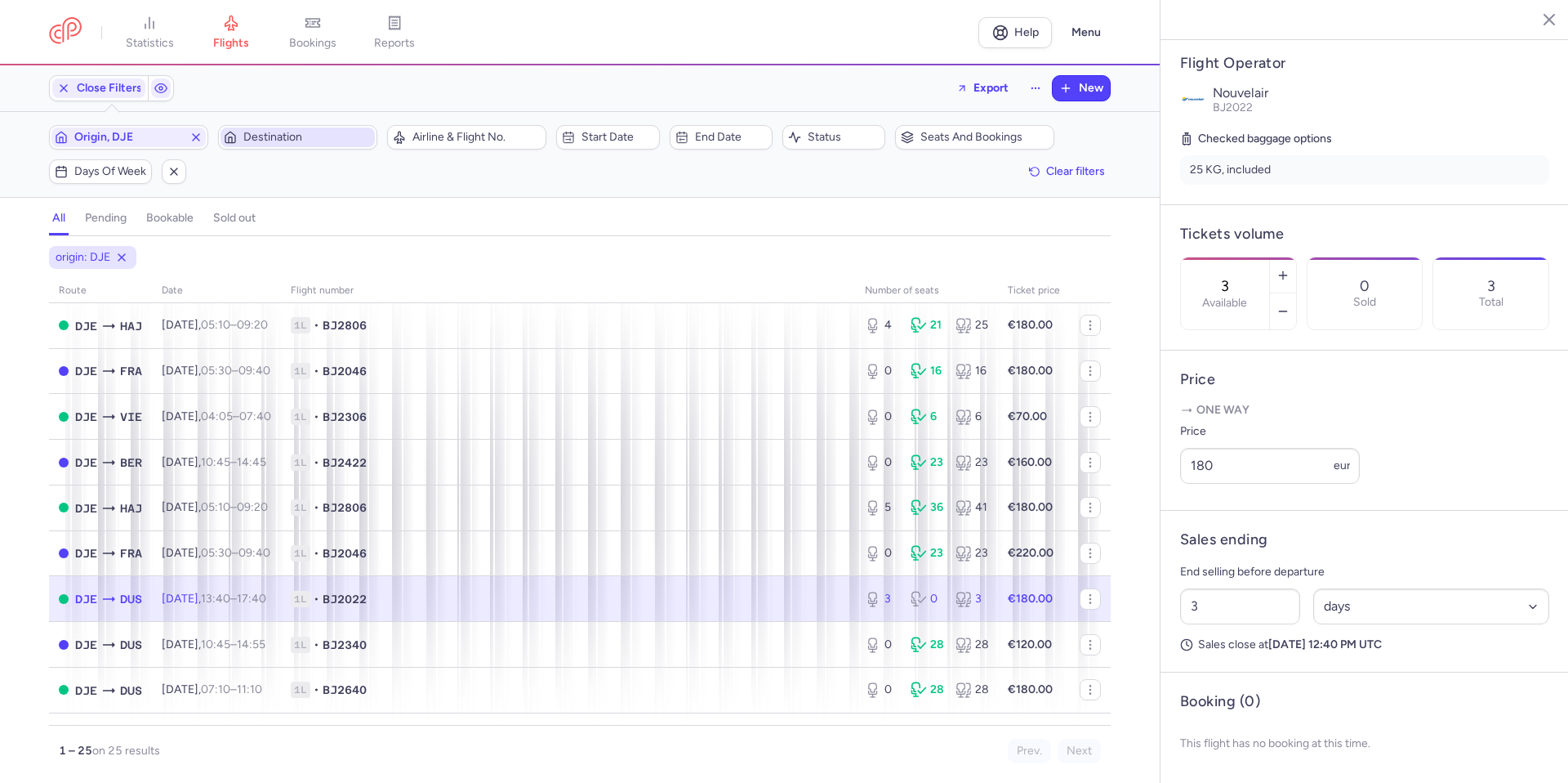
click at [689, 613] on td "1L • BJ2022" at bounding box center [567, 598] width 574 height 46
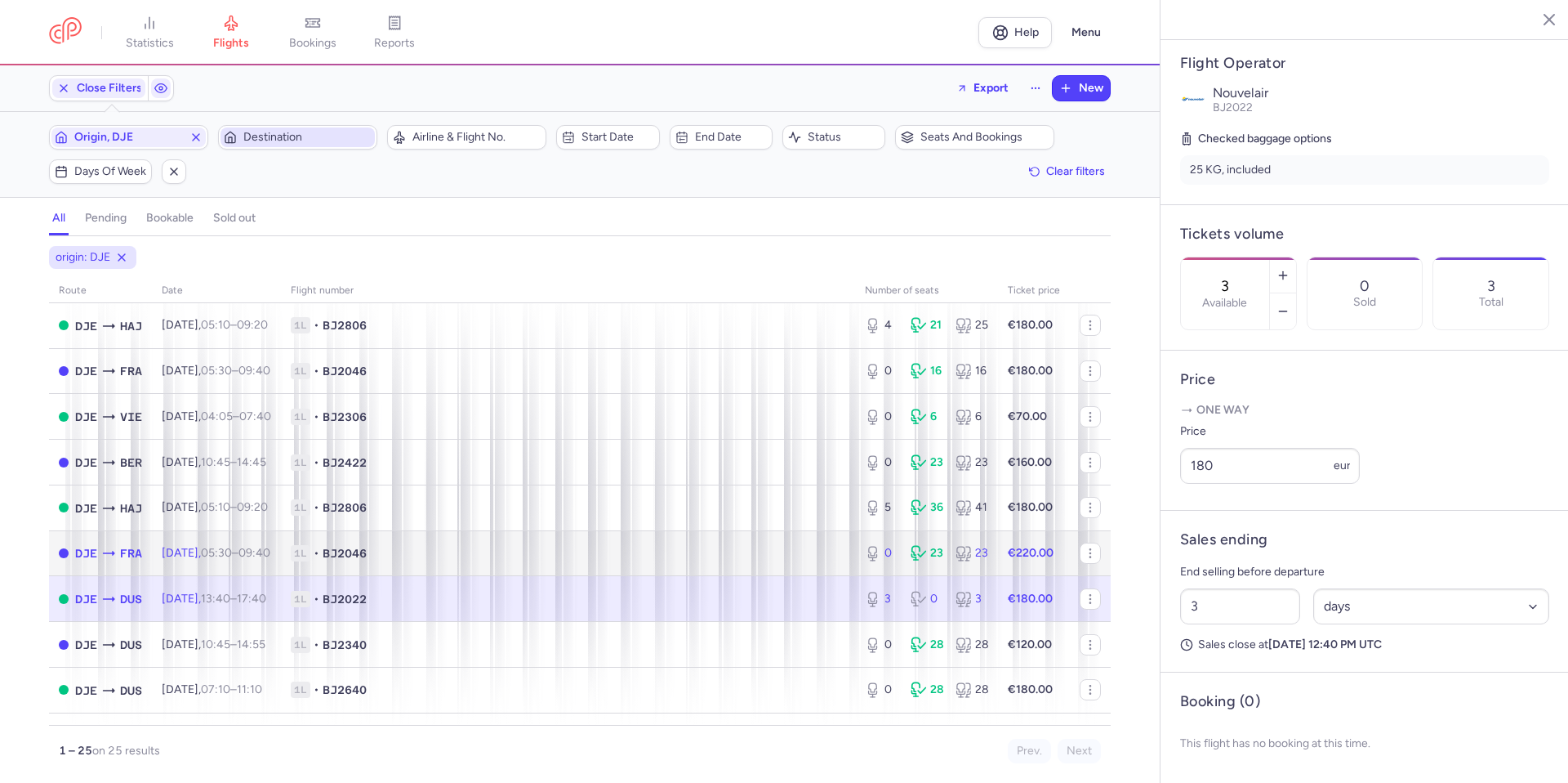
click at [707, 548] on span "1L • BJ2046" at bounding box center [567, 552] width 554 height 17
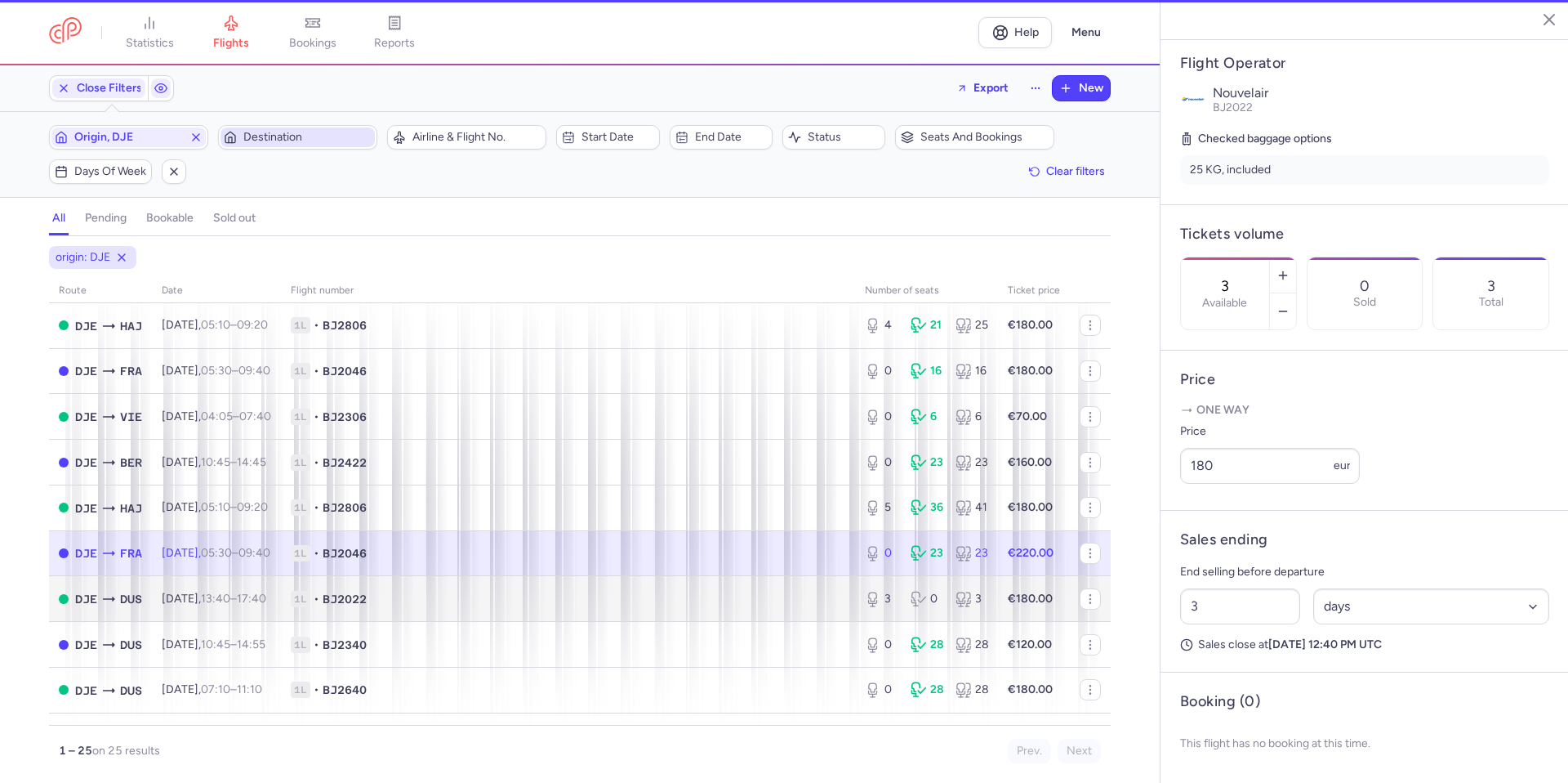
type input "0"
type input "24"
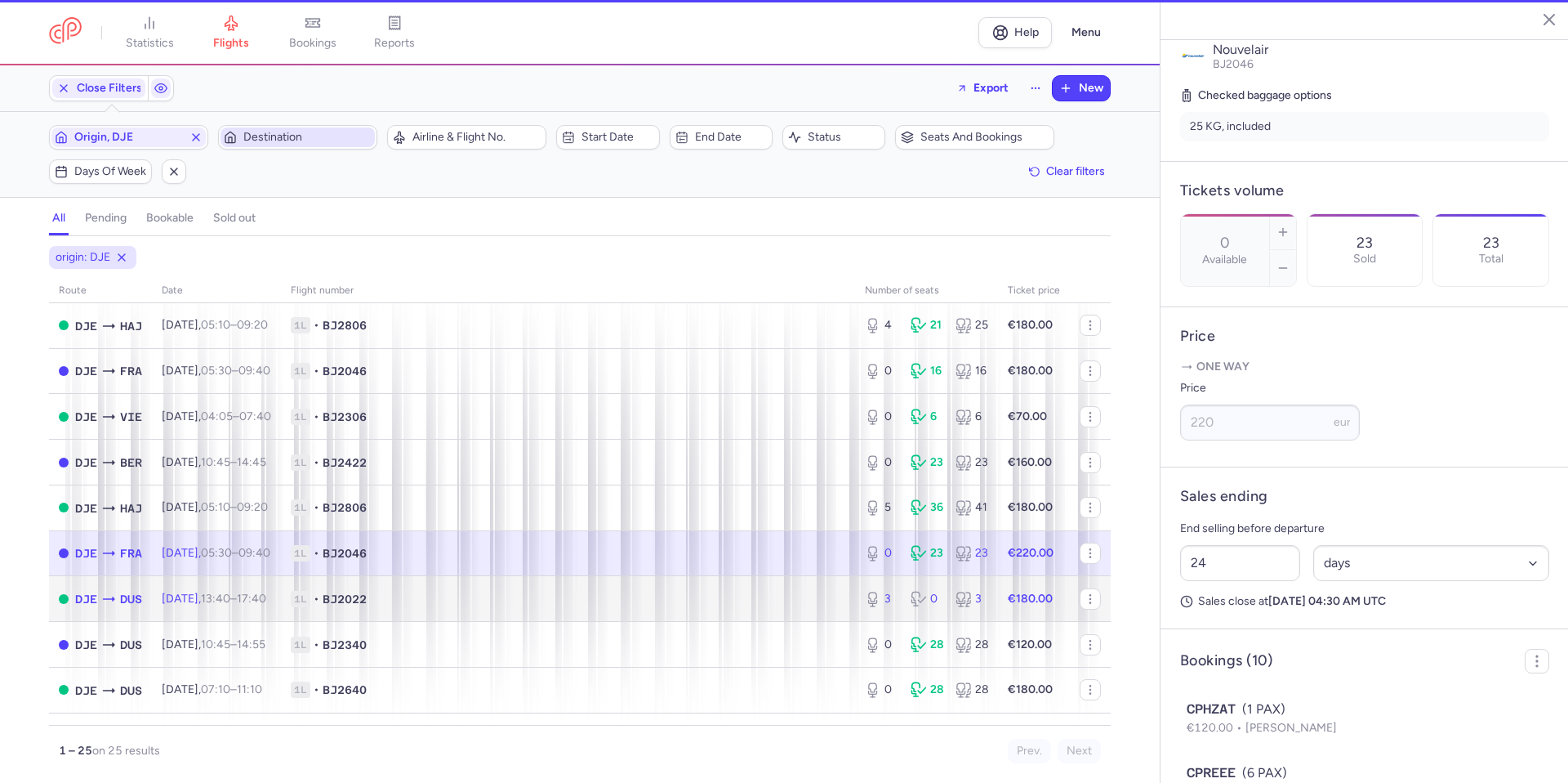
click at [713, 606] on span "1L • BJ2022" at bounding box center [567, 598] width 554 height 17
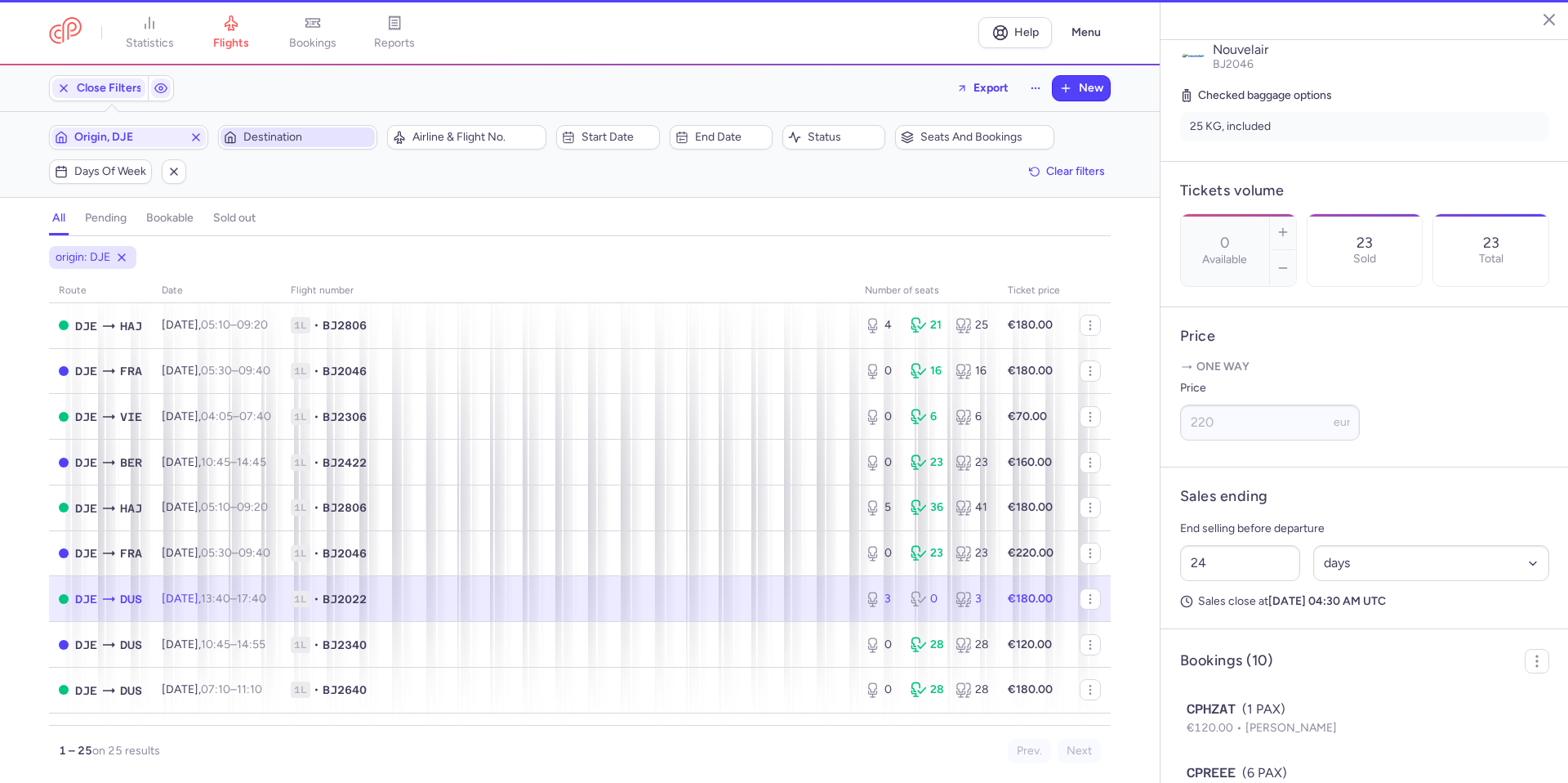
type input "3"
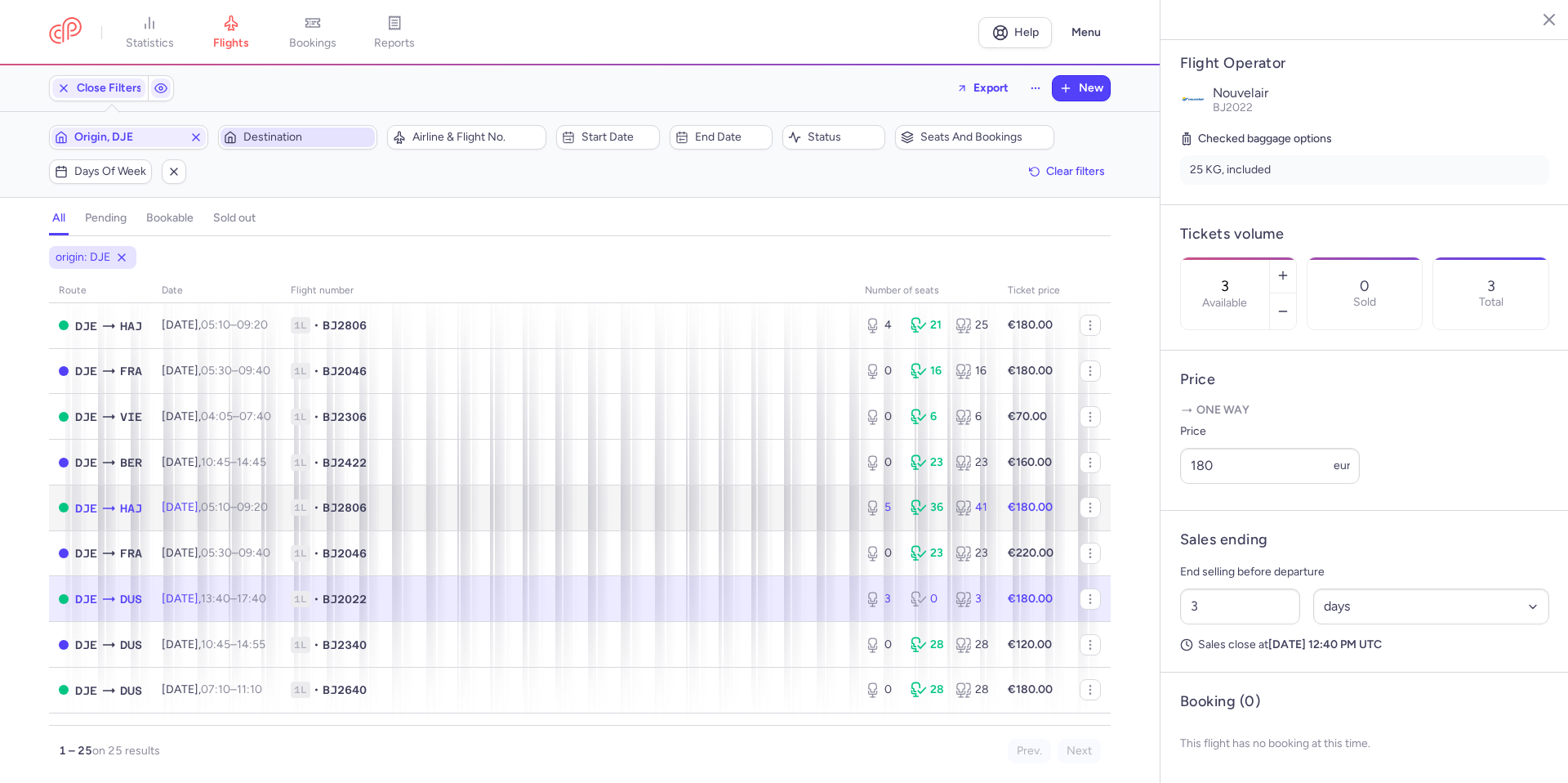
click at [719, 505] on span "1L • BJ2806" at bounding box center [567, 507] width 554 height 17
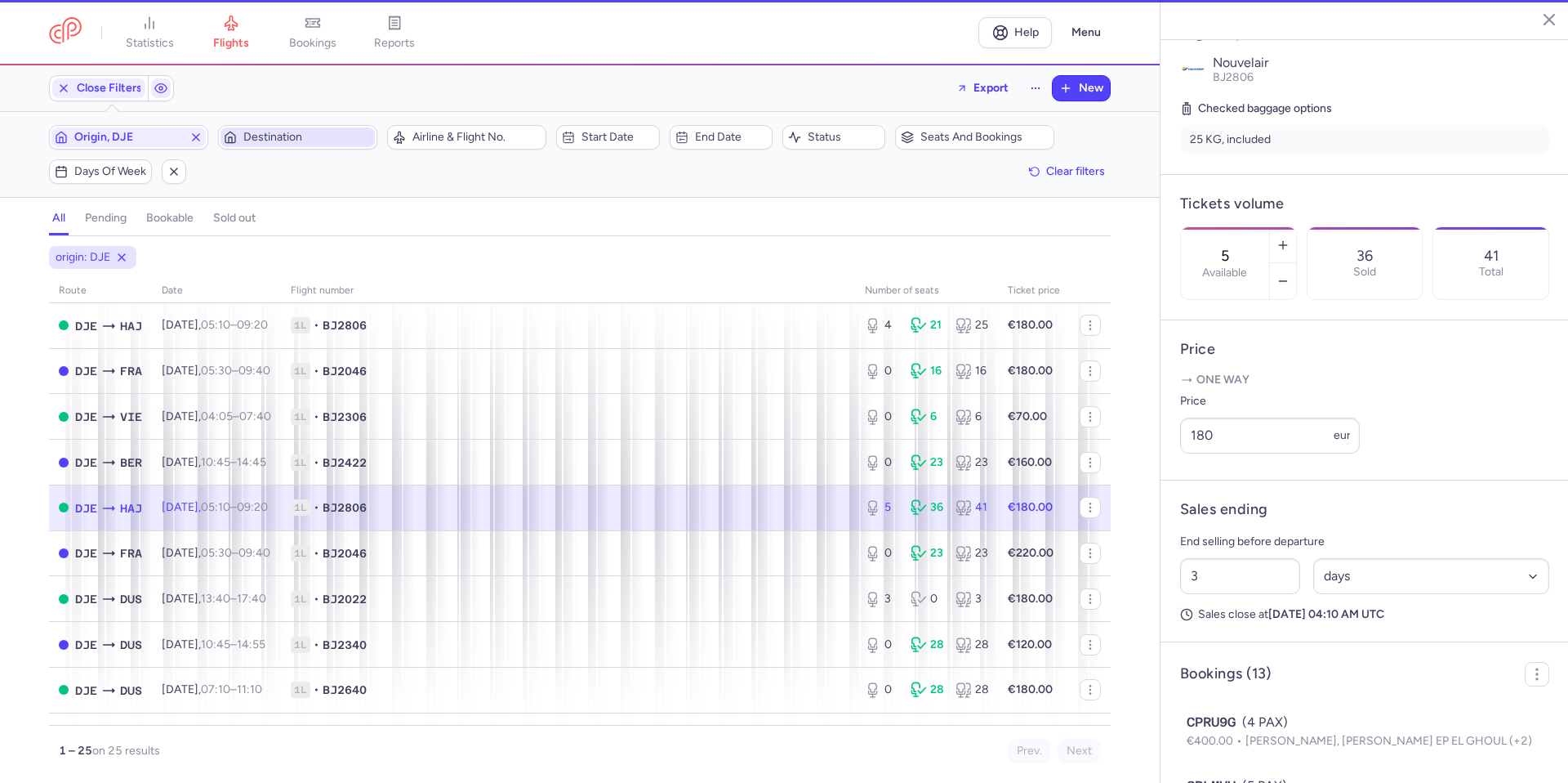
scroll to position [356, 0]
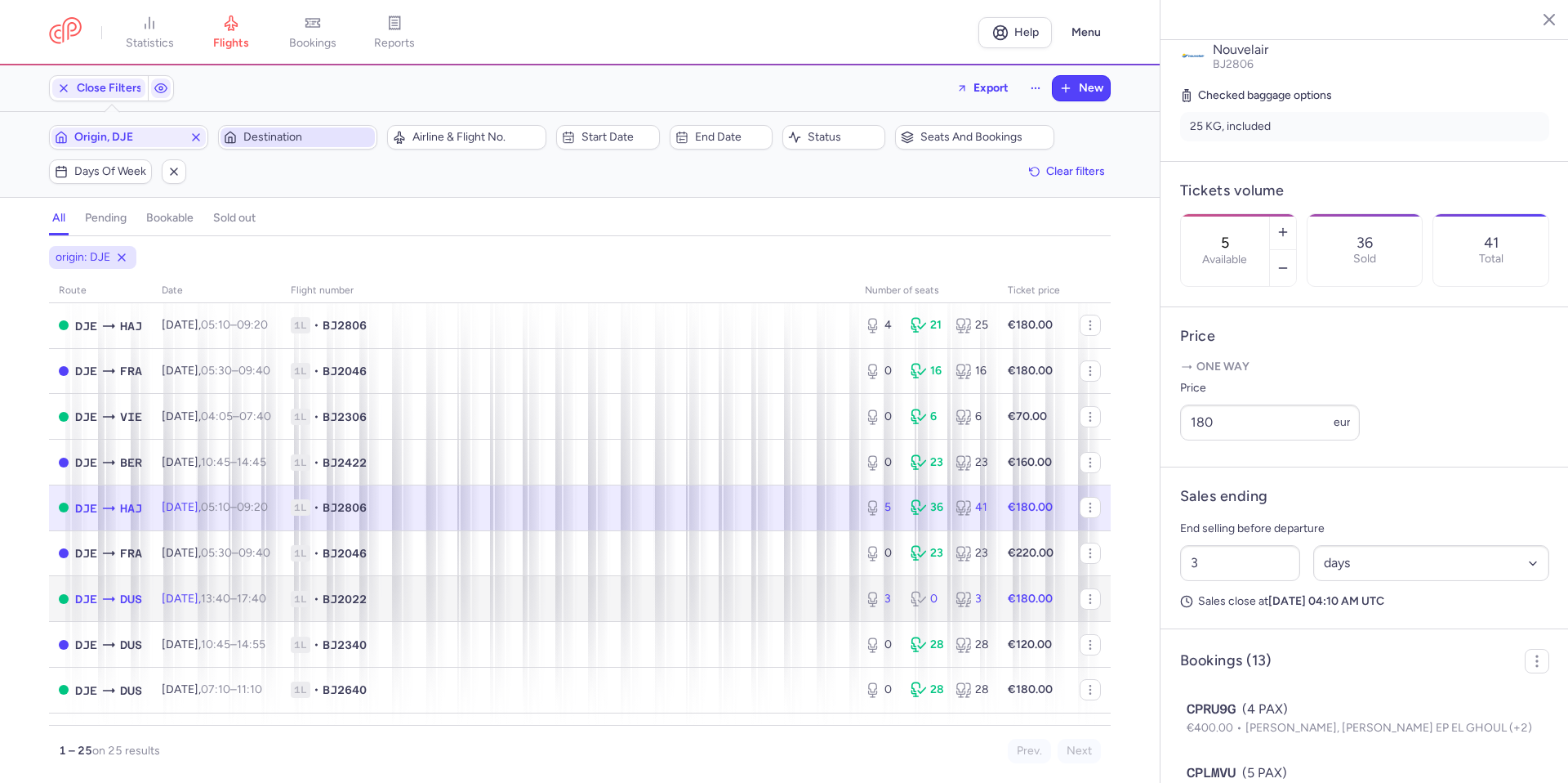
click at [775, 601] on span "1L • BJ2022" at bounding box center [567, 598] width 554 height 17
type input "3"
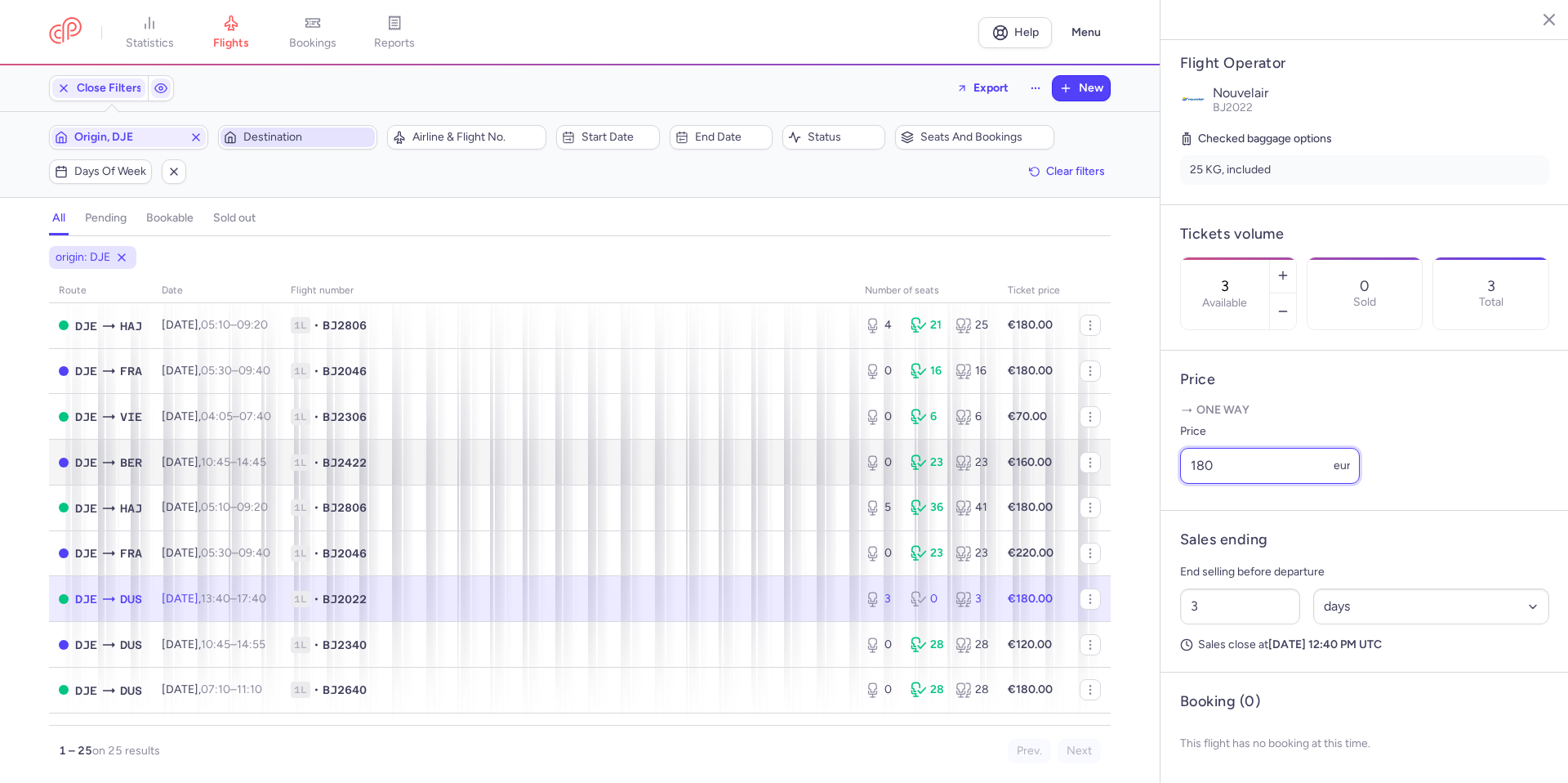
drag, startPoint x: 1247, startPoint y: 466, endPoint x: 939, endPoint y: 465, distance: 308.0
click at [940, 466] on div "statistics flights bookings reports Help Menu Close Filters Export New Filters …" at bounding box center [784, 391] width 1568 height 783
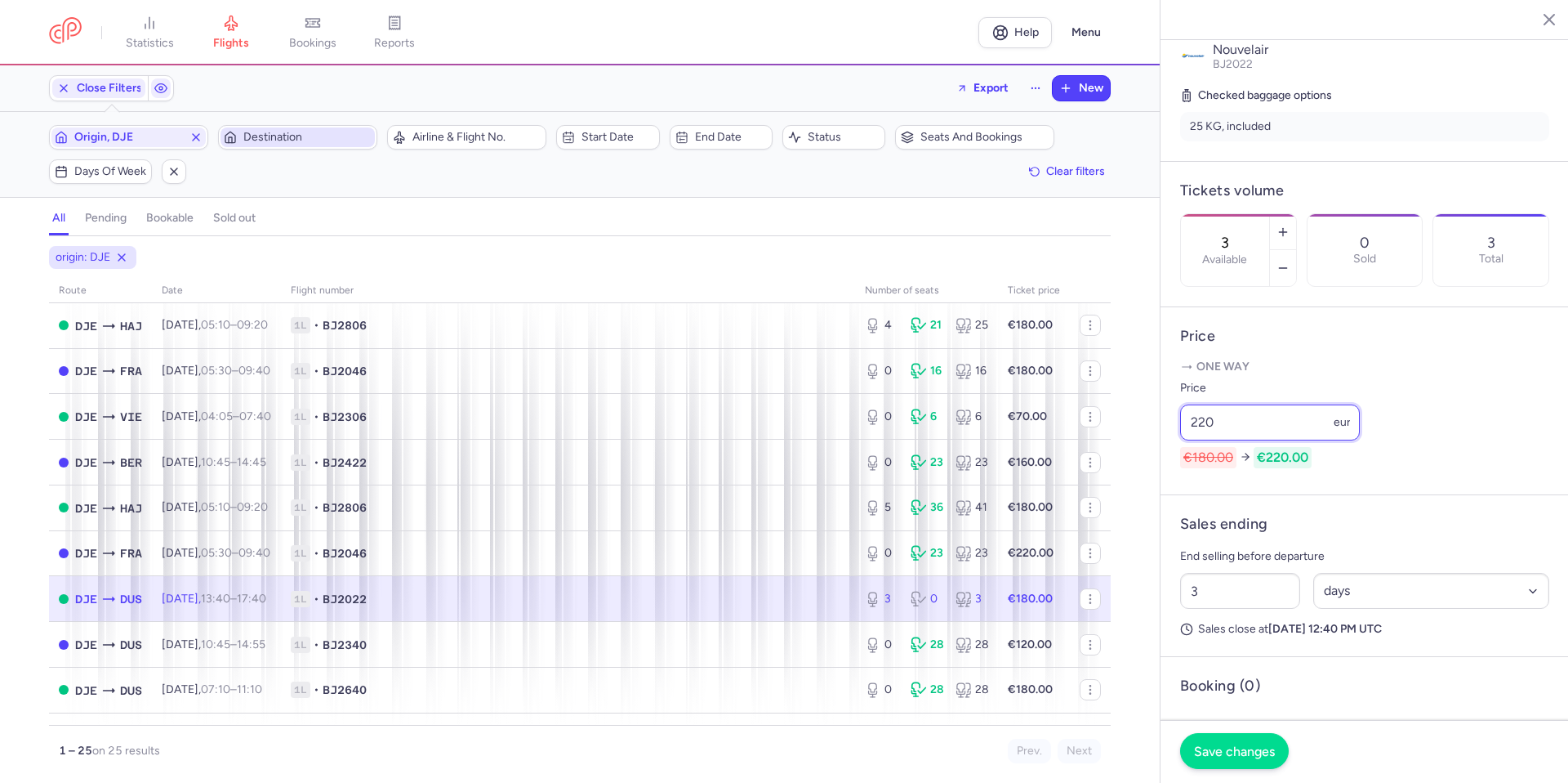
type input "220"
click at [1225, 755] on span "Save changes" at bounding box center [1235, 750] width 81 height 15
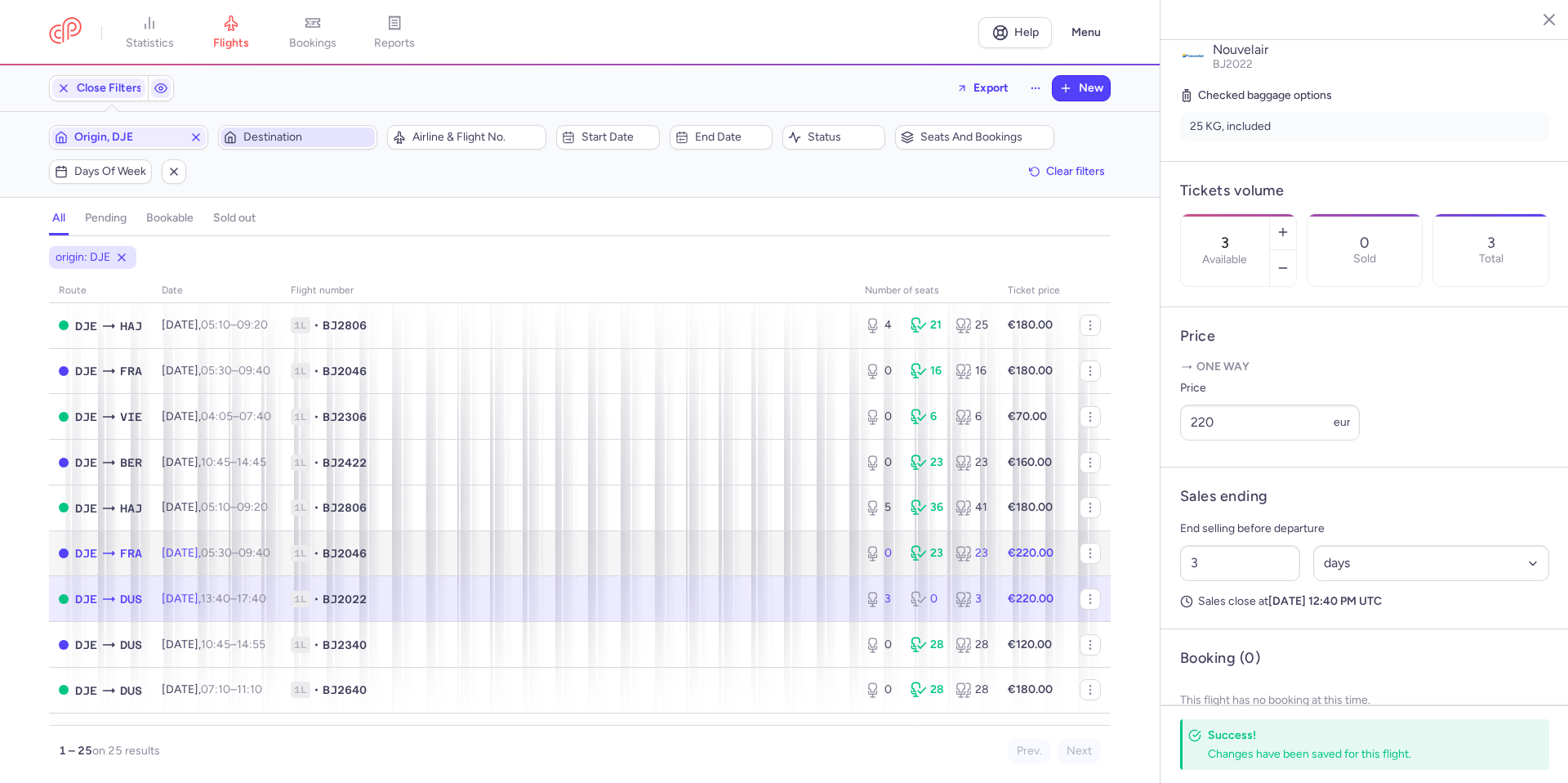
click at [764, 554] on span "1L • BJ2046" at bounding box center [567, 552] width 554 height 17
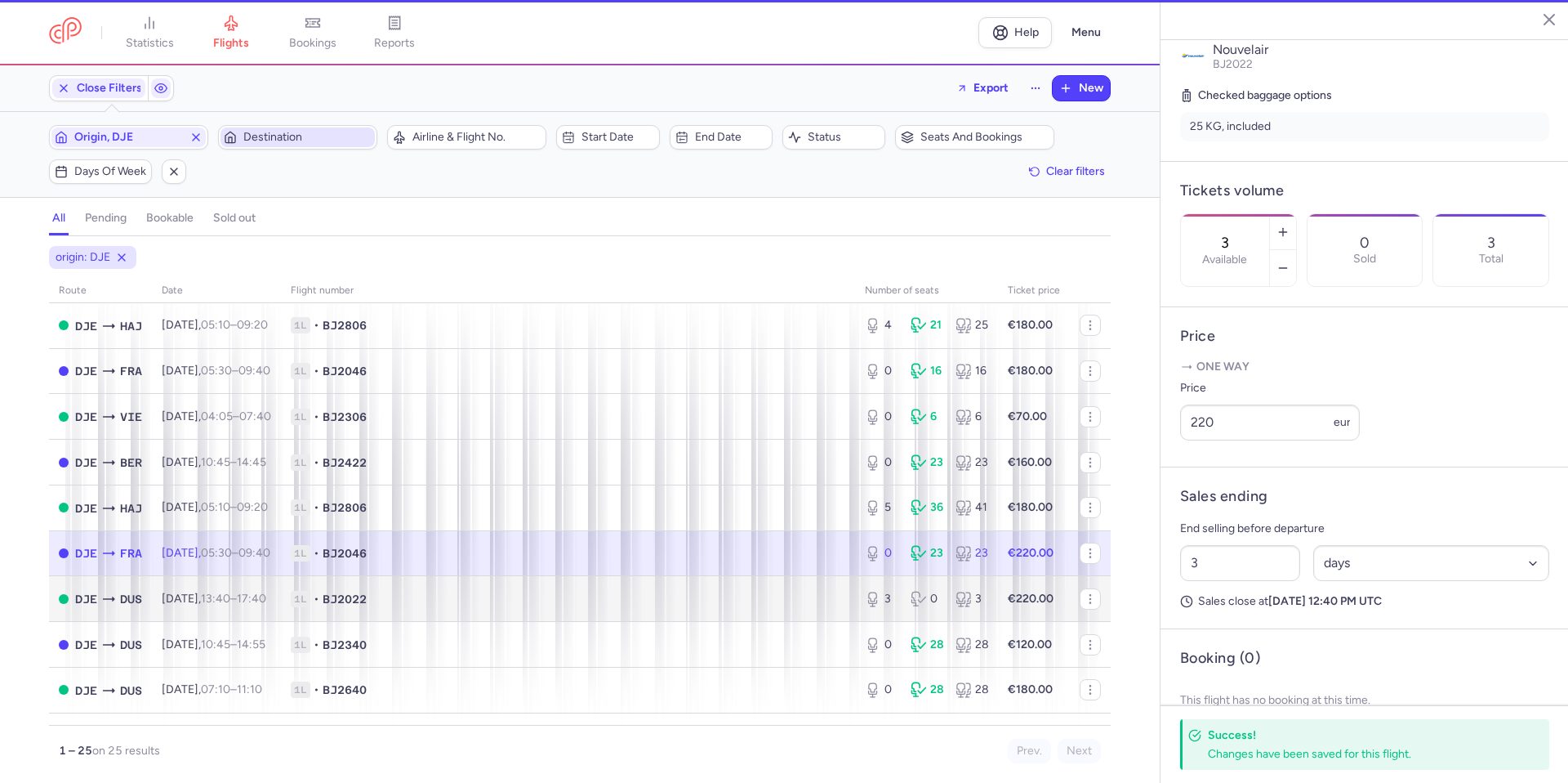
type input "0"
type input "24"
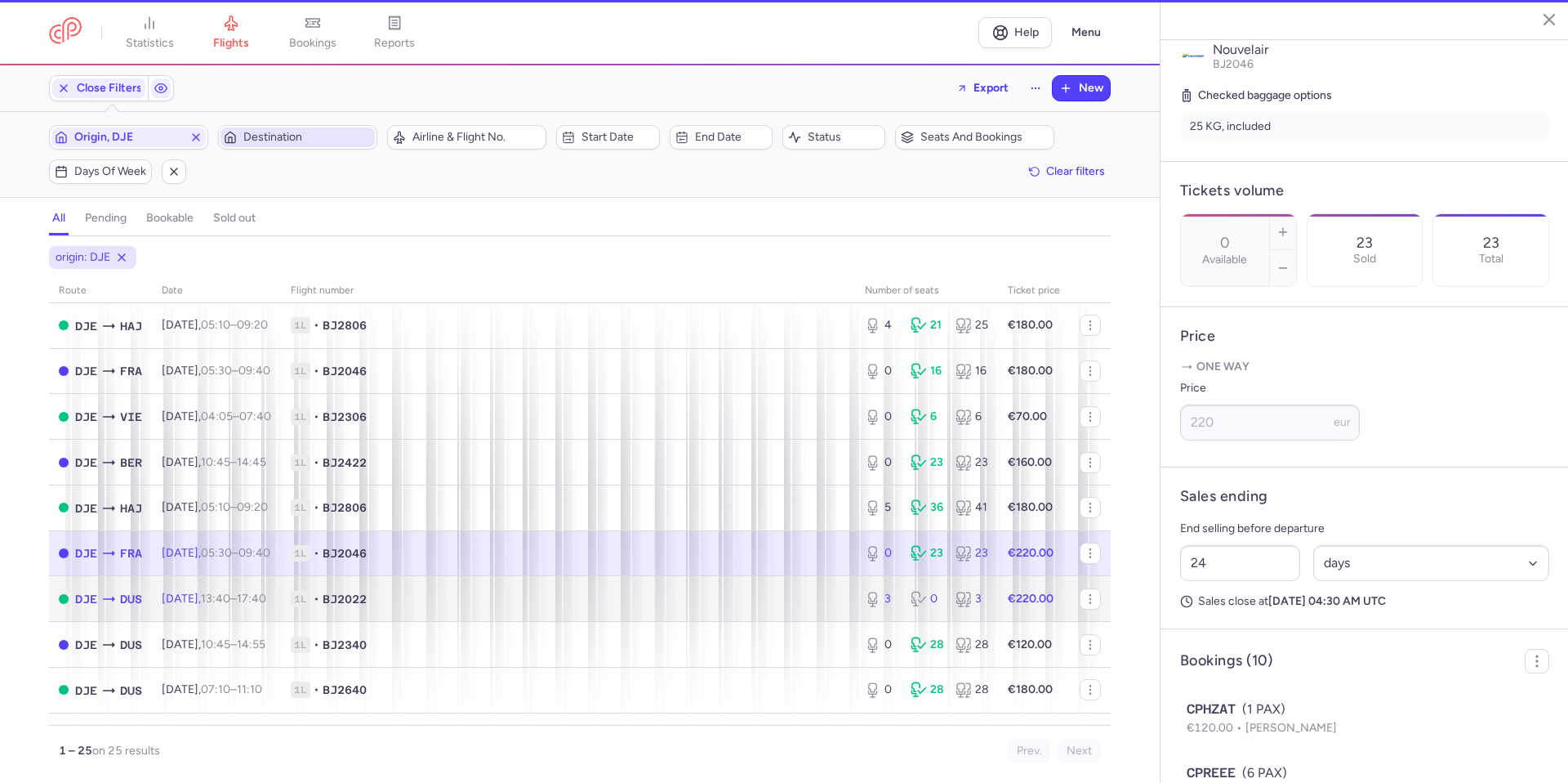
click at [760, 609] on td "1L • BJ2022" at bounding box center [567, 598] width 574 height 46
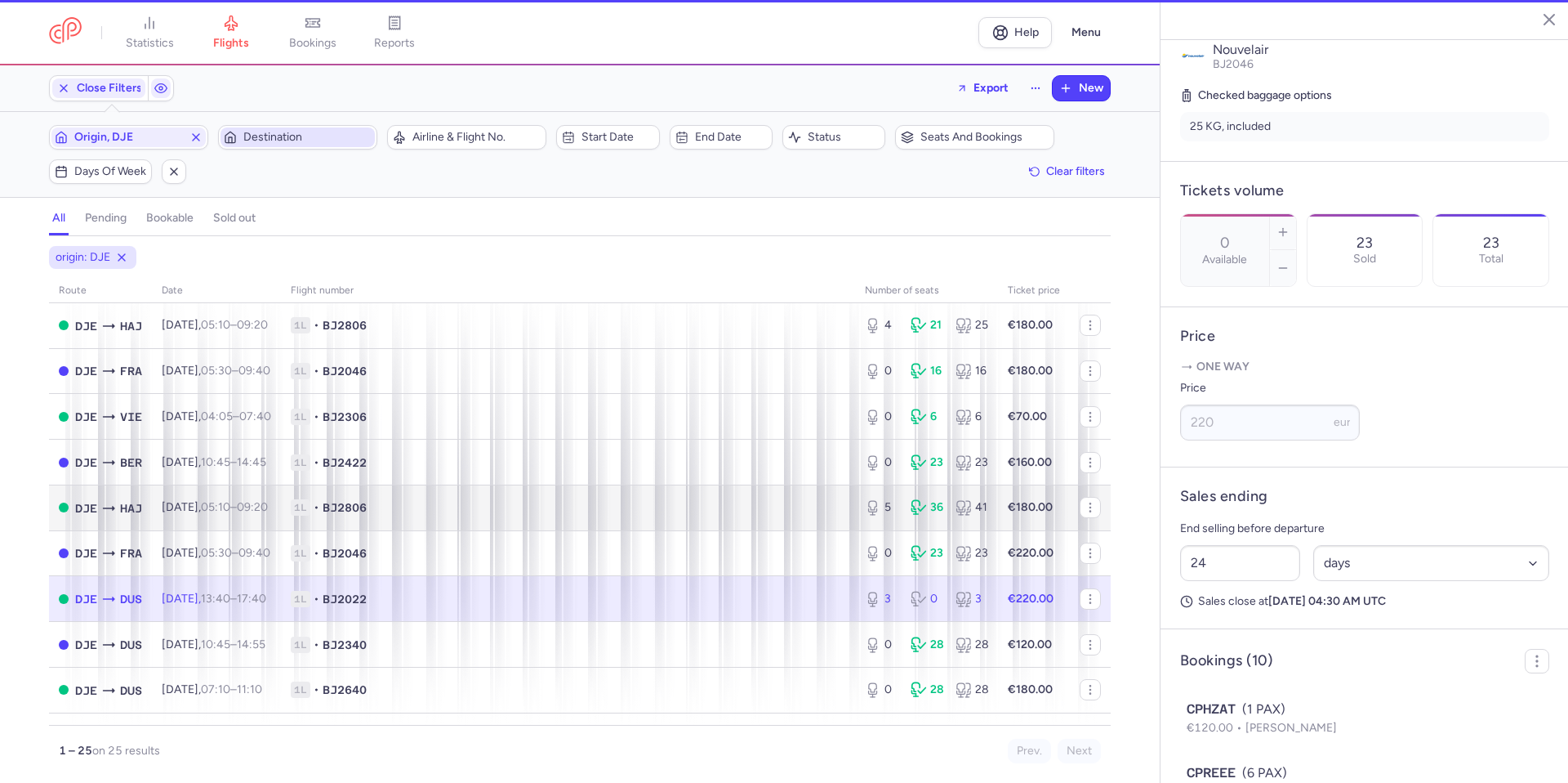
type input "3"
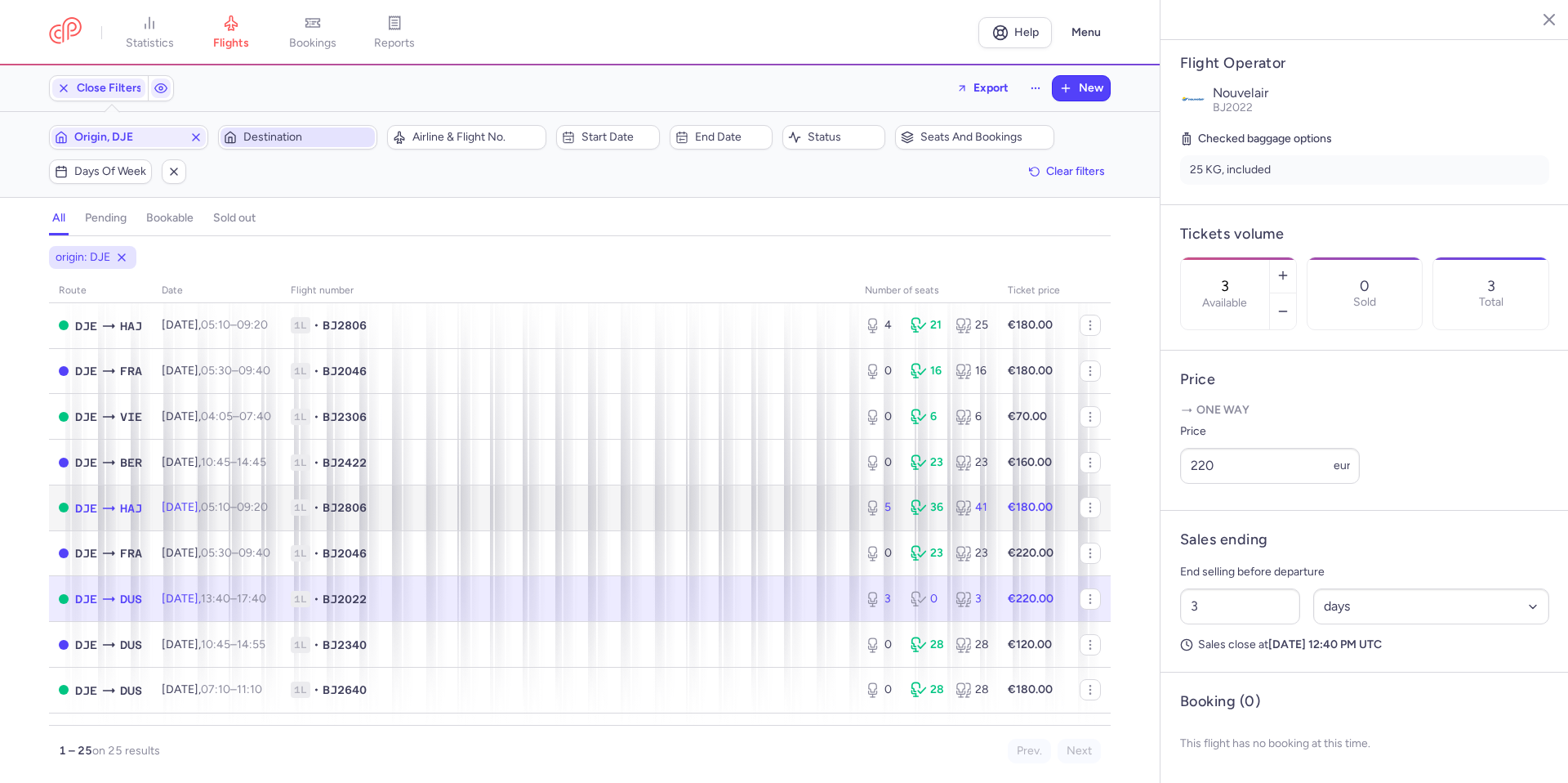
click at [733, 499] on td "1L • BJ2806" at bounding box center [567, 507] width 574 height 46
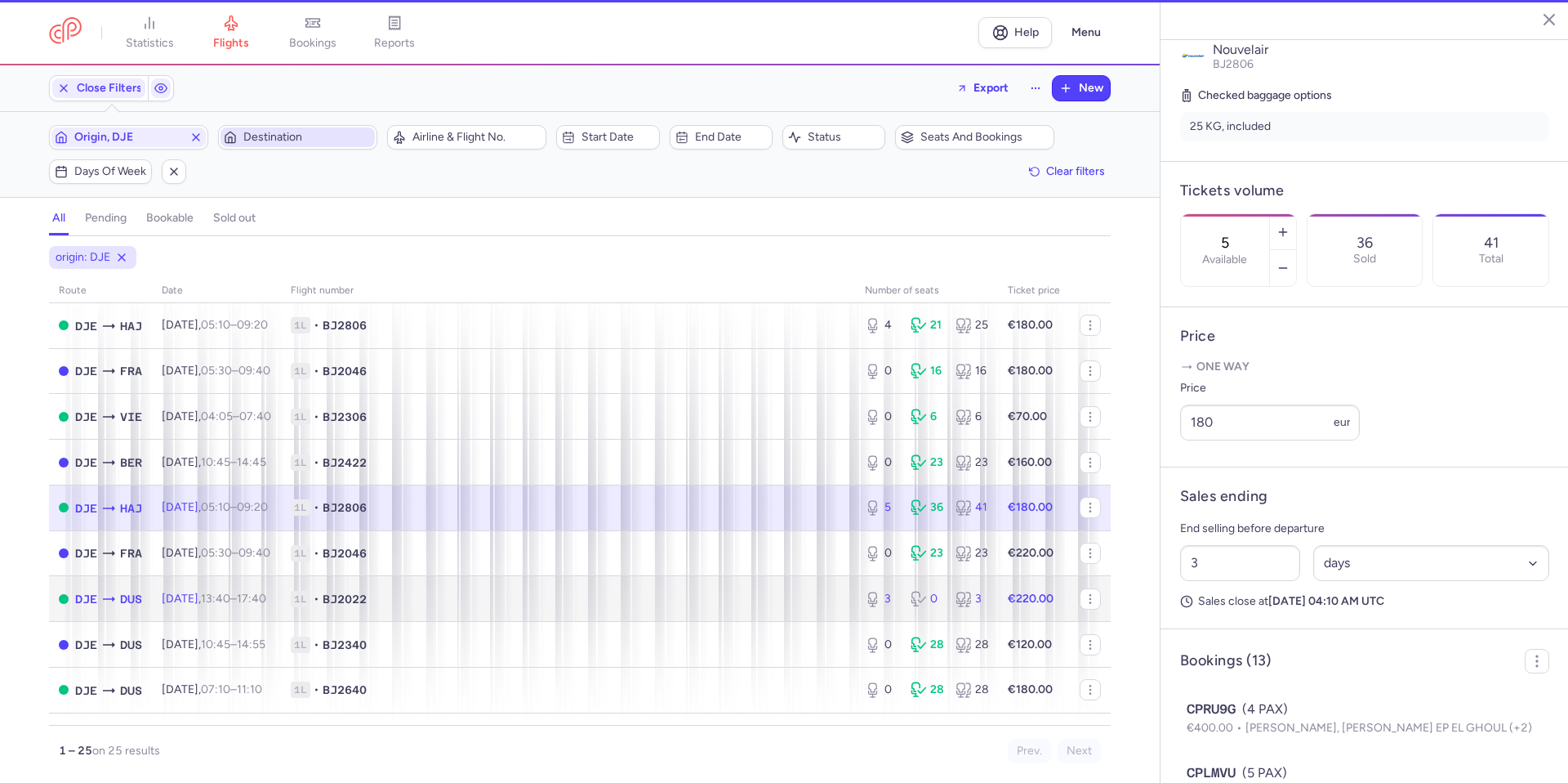
click at [726, 598] on span "1L • BJ2022" at bounding box center [567, 598] width 554 height 17
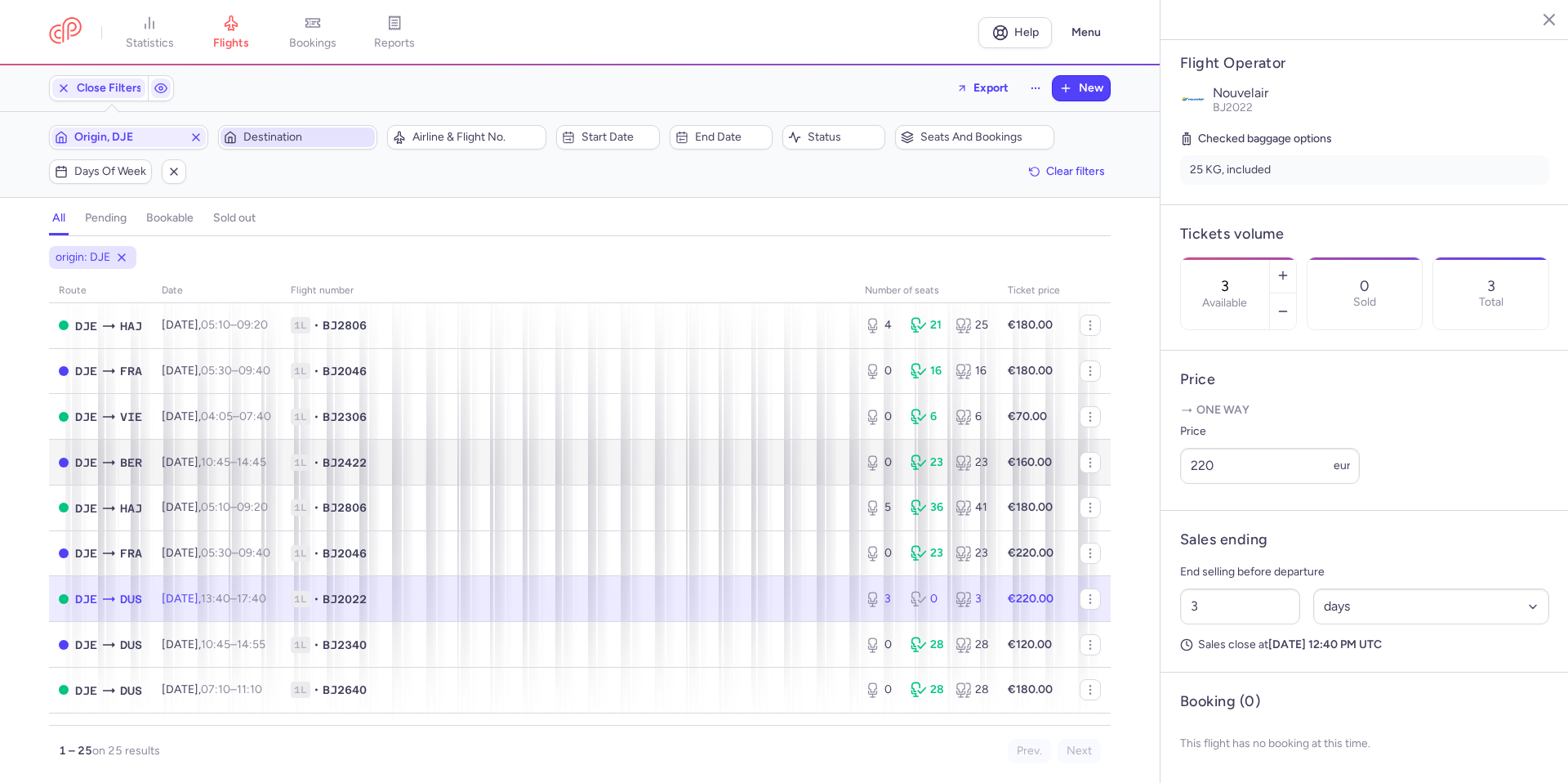
scroll to position [82, 0]
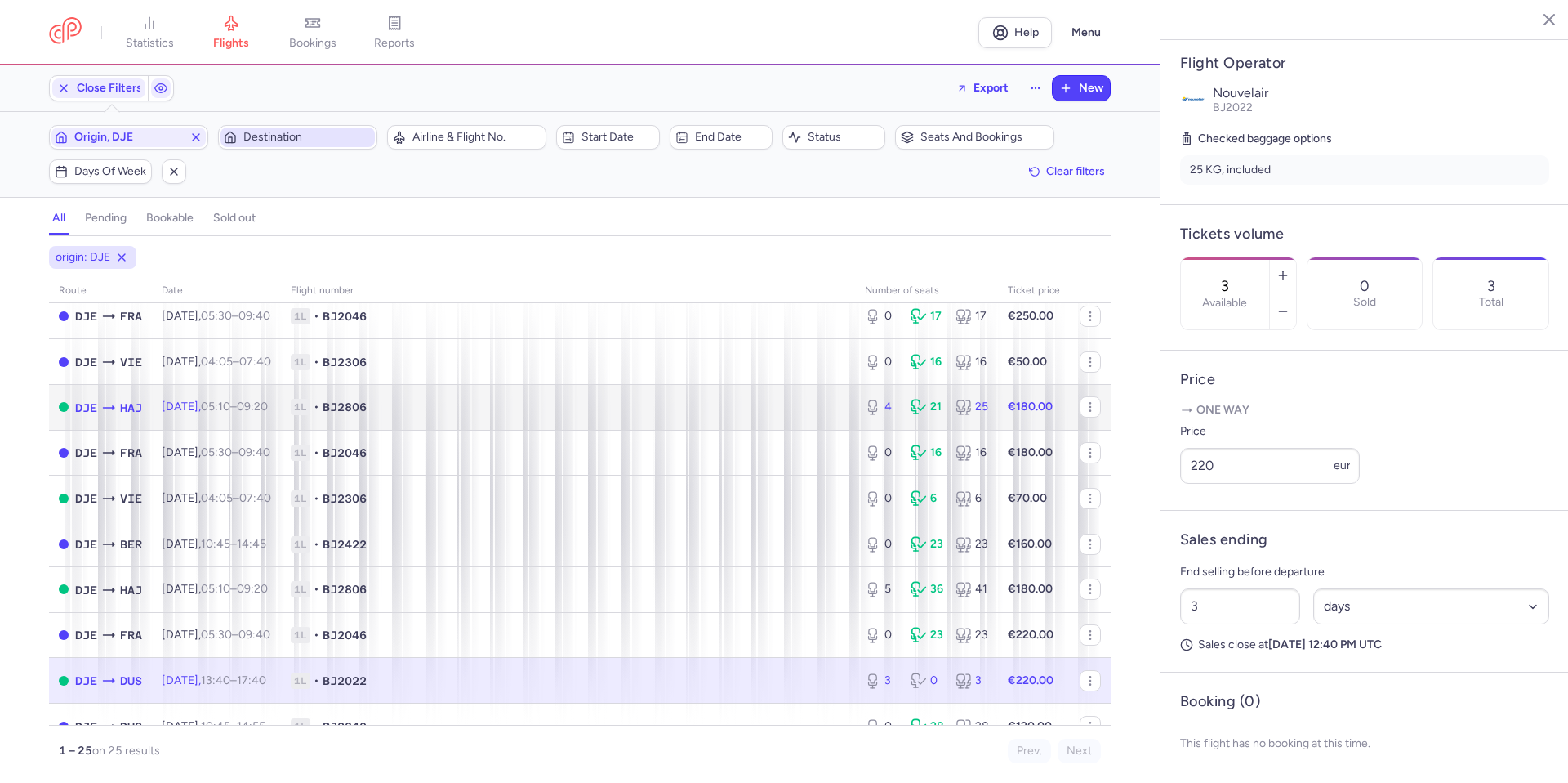
click at [793, 419] on td "1L • BJ2806" at bounding box center [567, 407] width 574 height 46
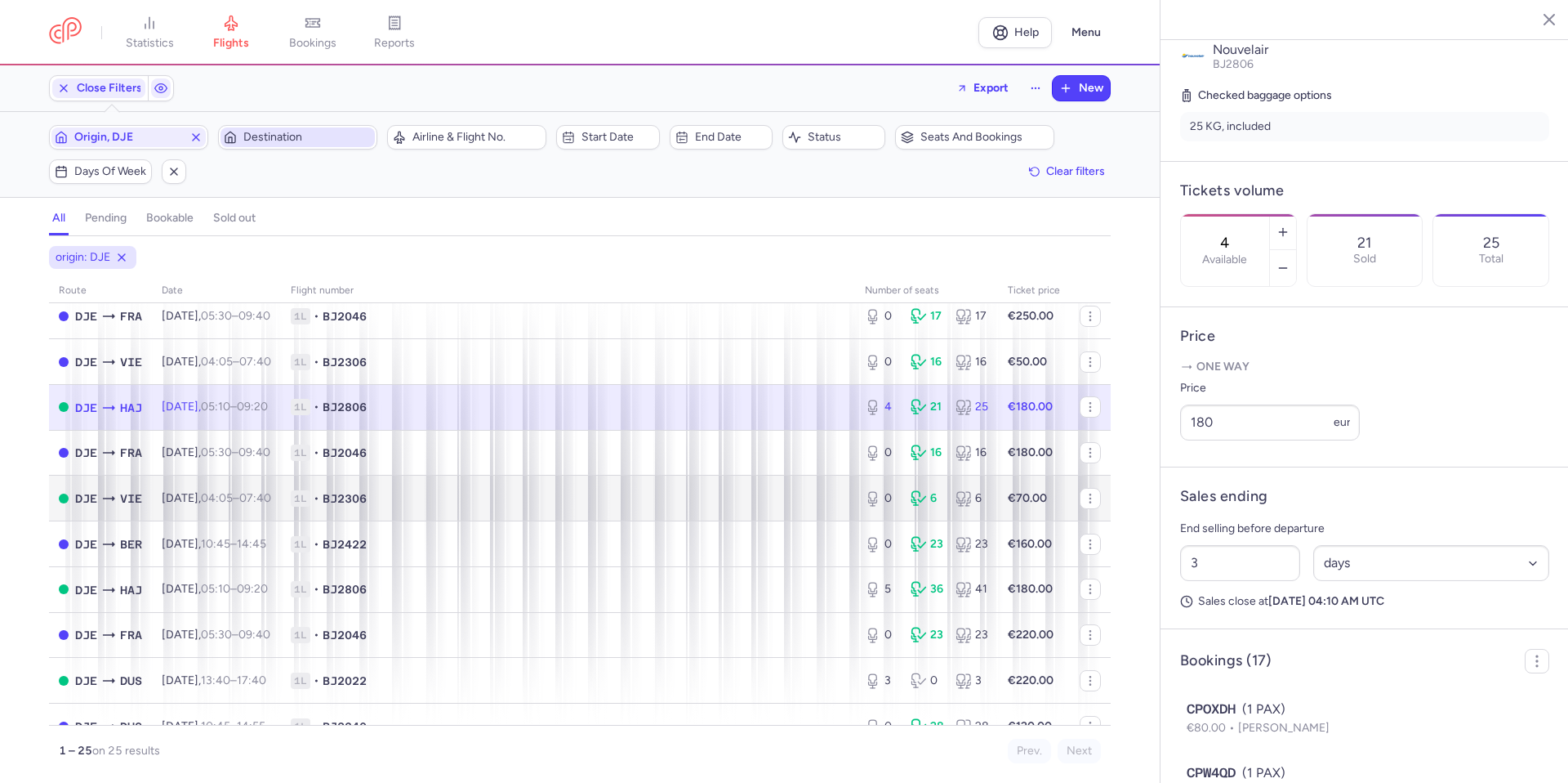
scroll to position [163, 0]
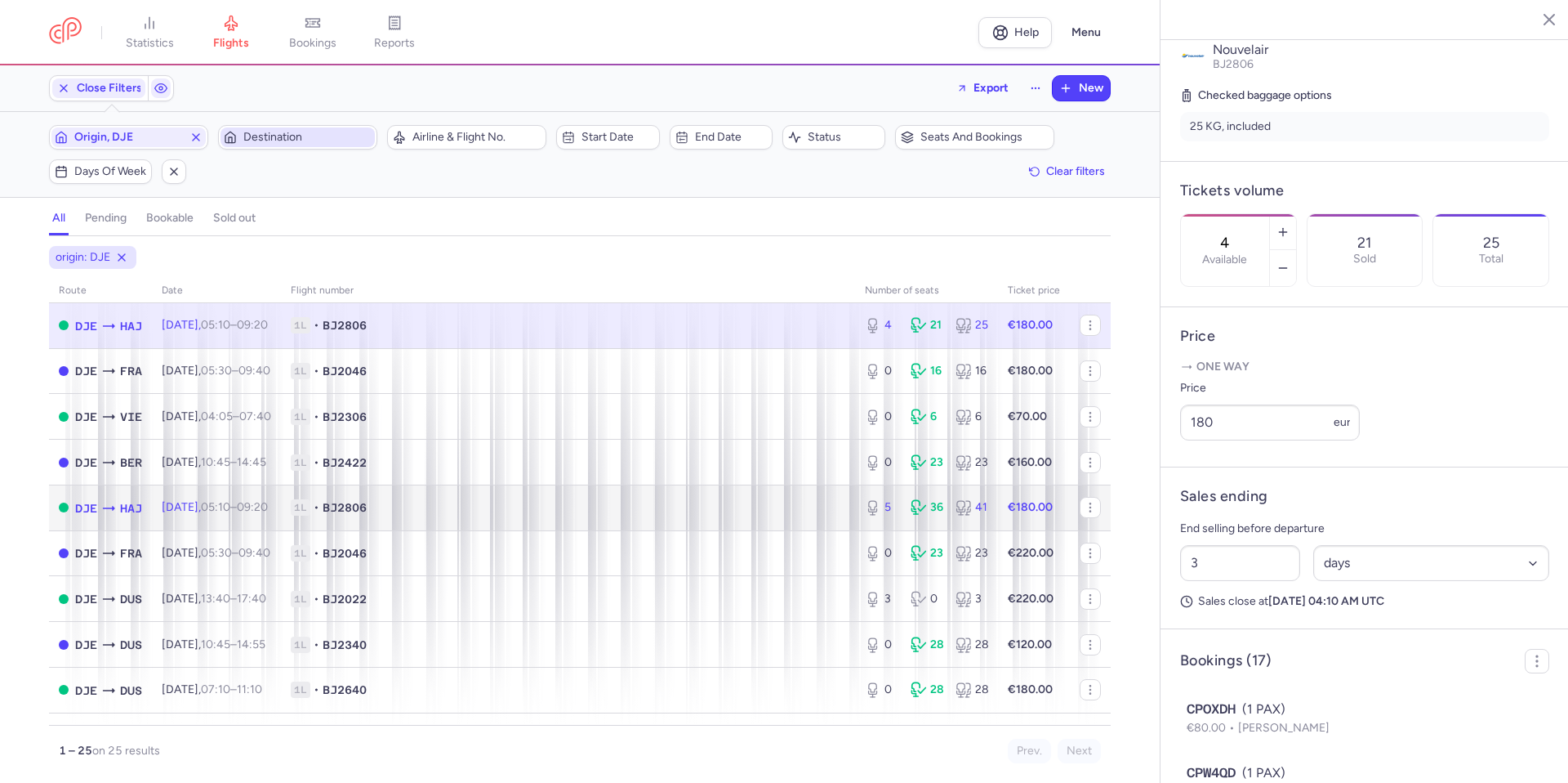
click at [767, 502] on span "1L • BJ2806" at bounding box center [567, 507] width 554 height 17
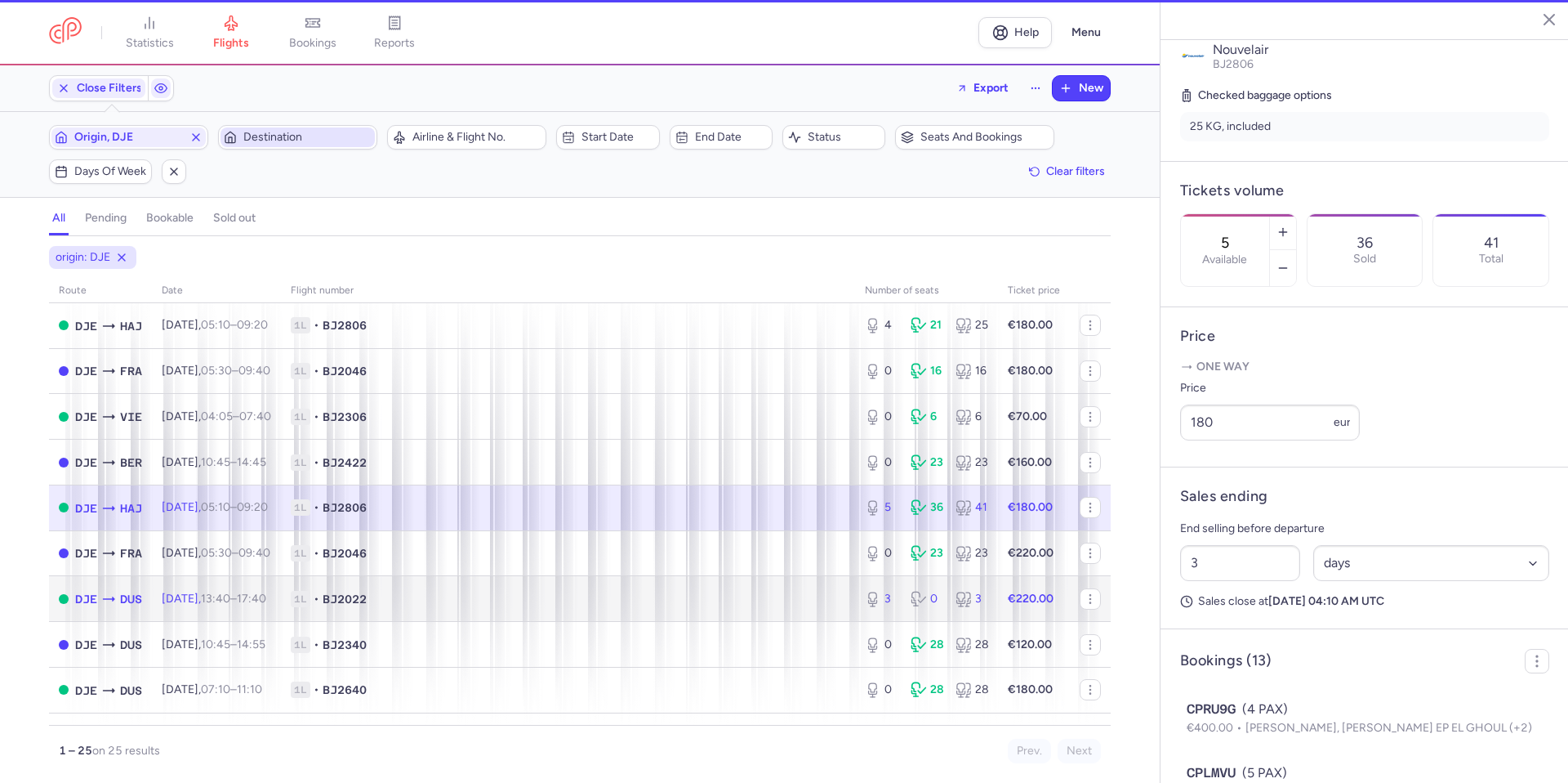
click at [769, 587] on td "1L • BJ2022" at bounding box center [567, 598] width 574 height 46
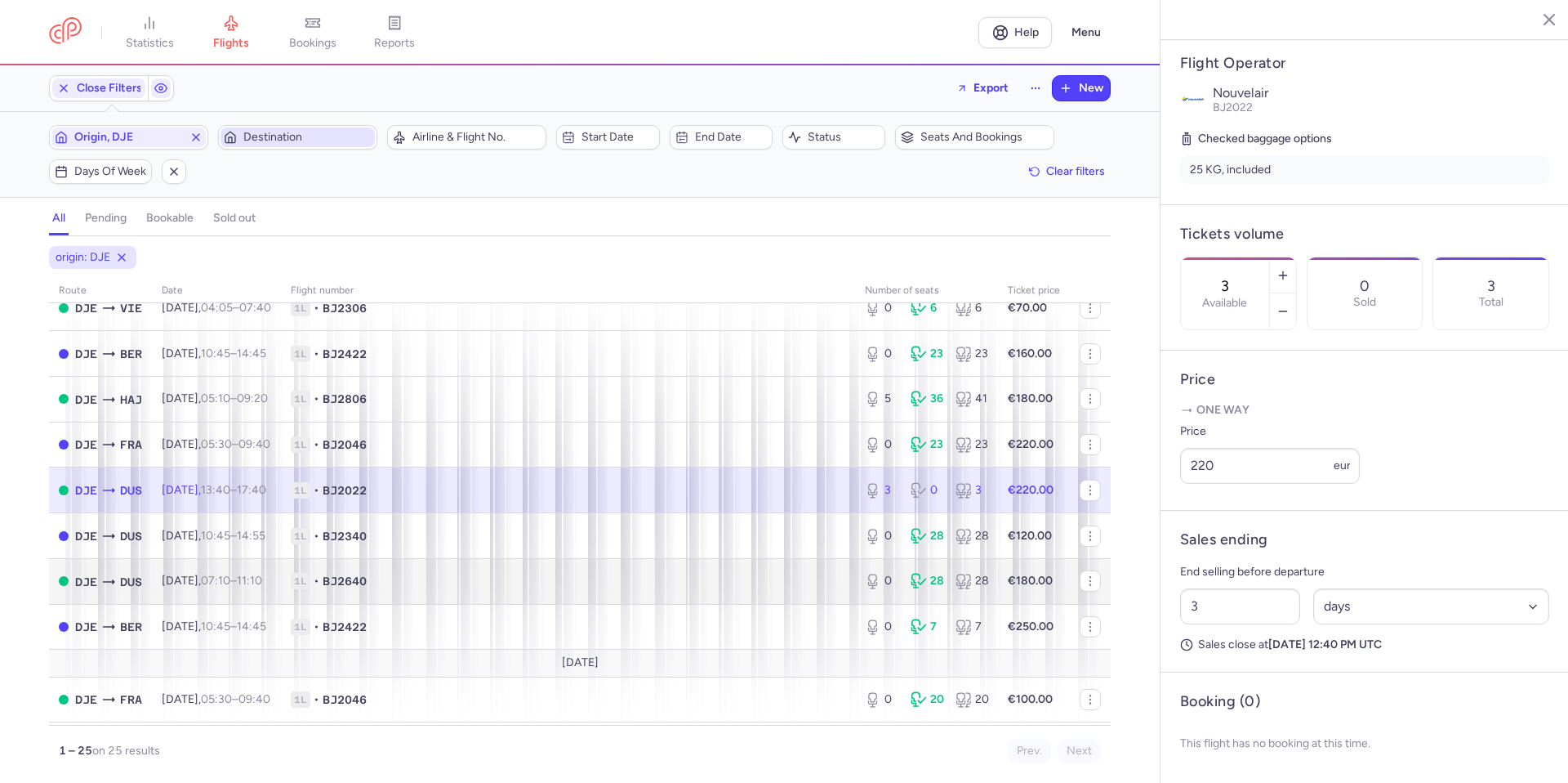
scroll to position [326, 0]
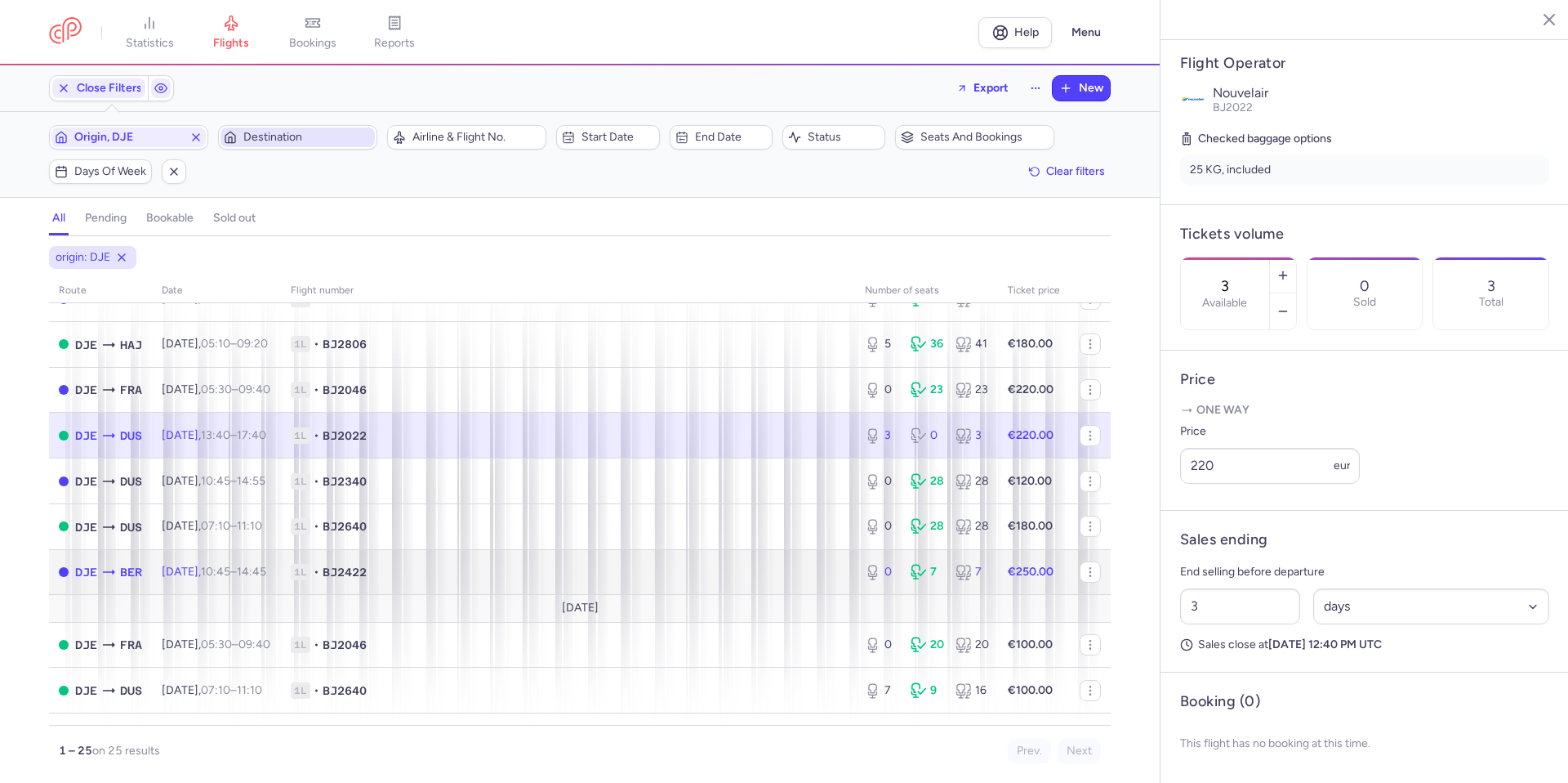
click at [752, 551] on td "1L • BJ2422" at bounding box center [567, 572] width 574 height 46
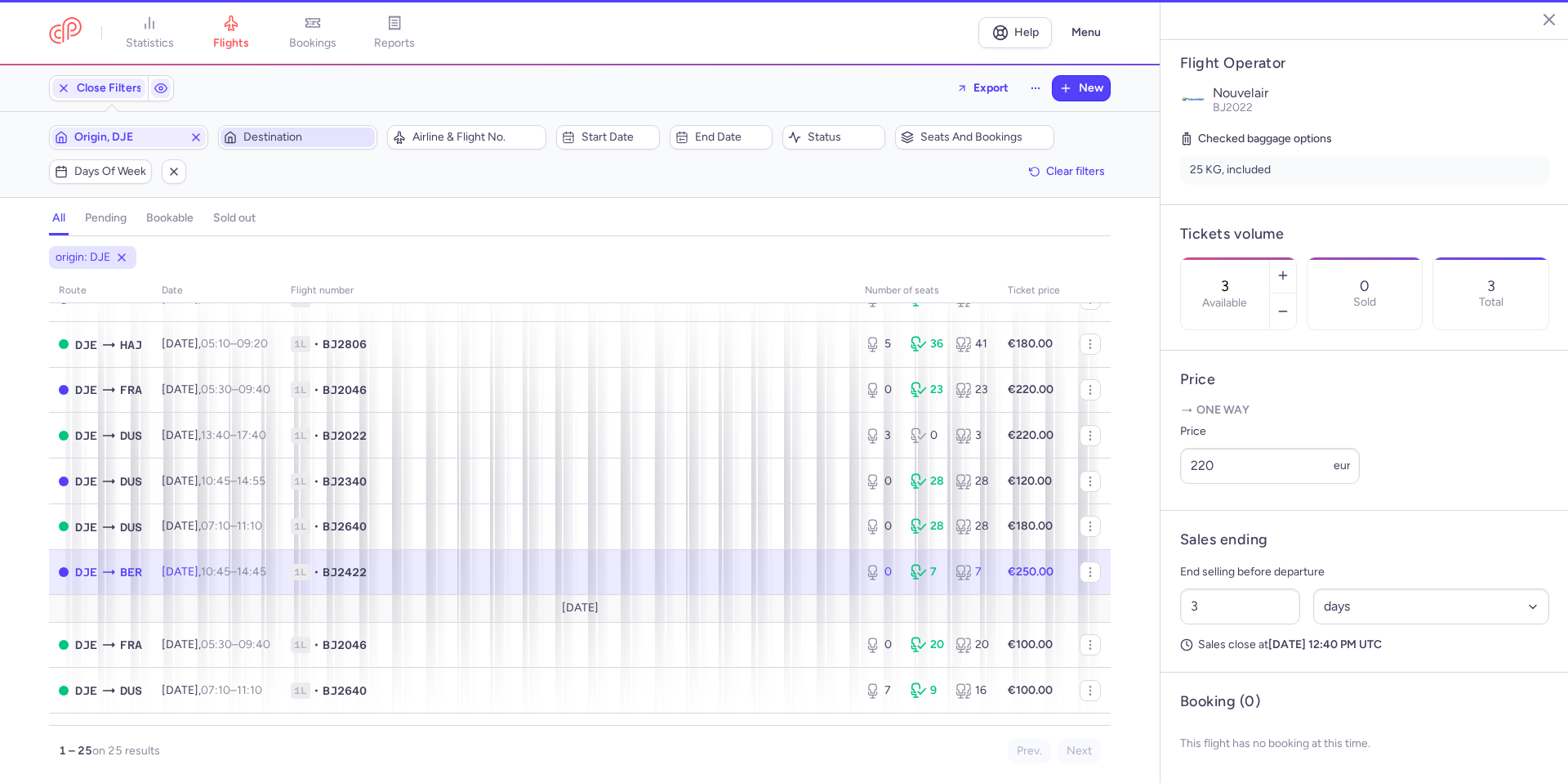
type input "0"
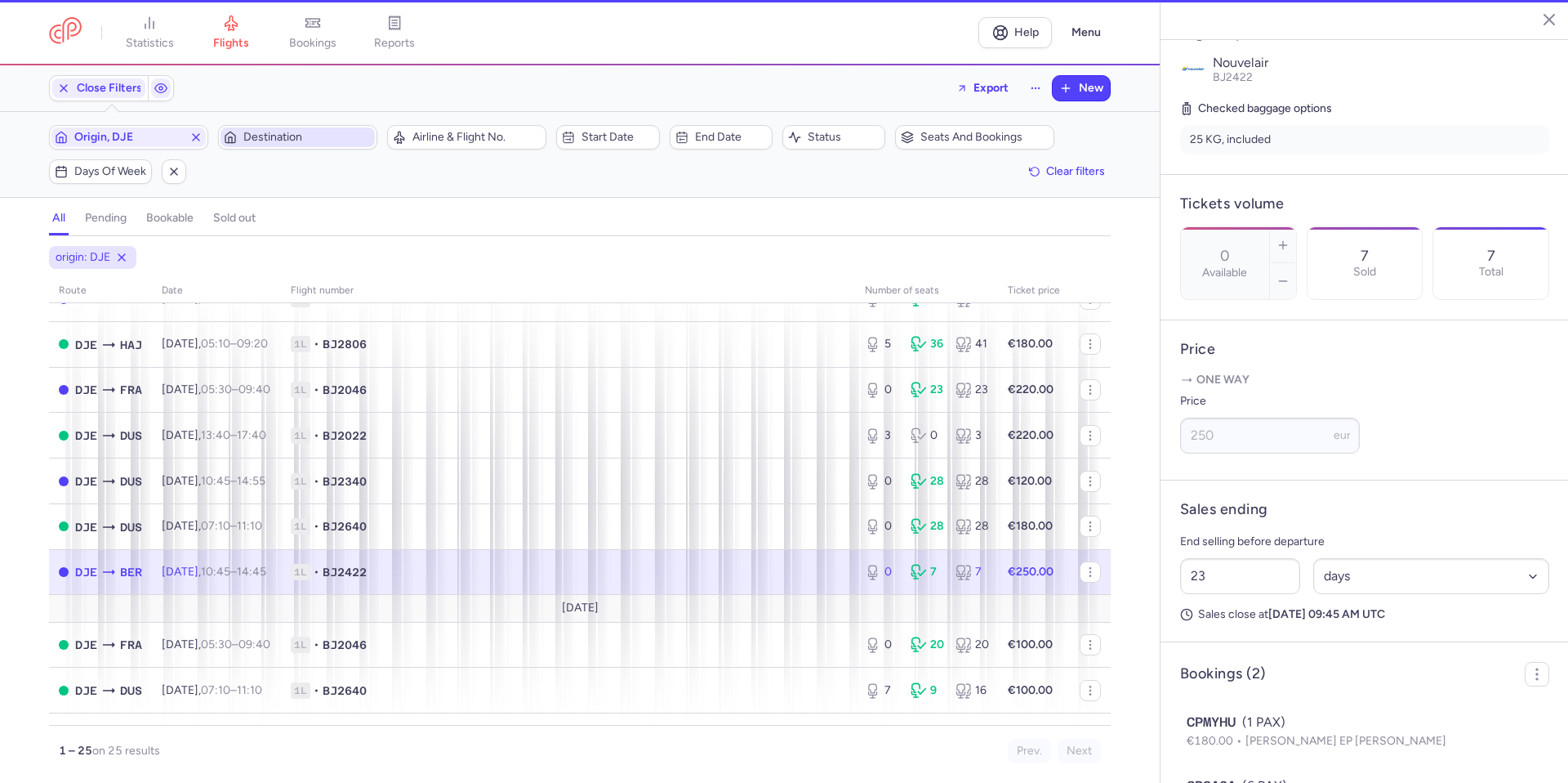
scroll to position [356, 0]
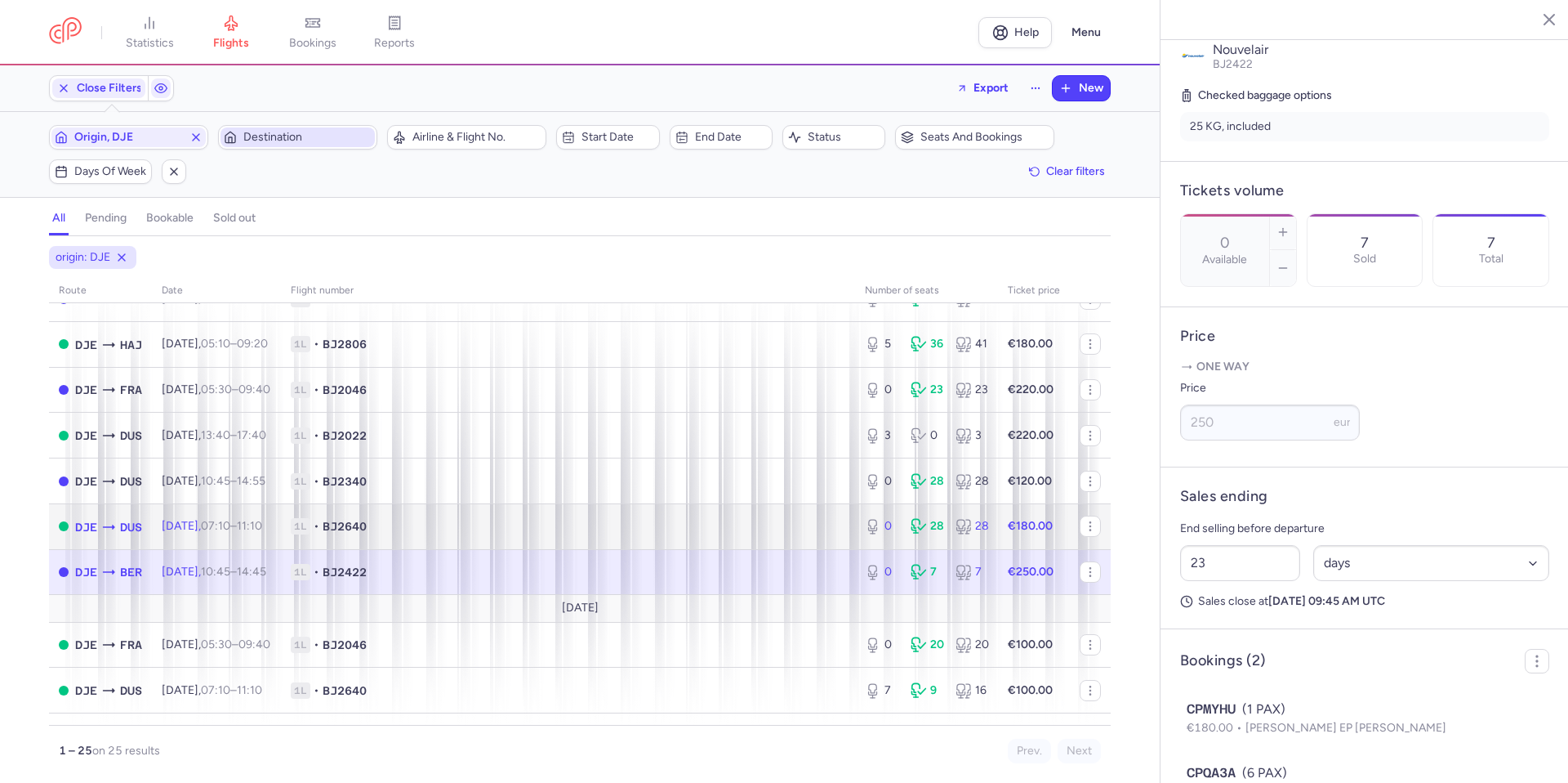
click at [744, 530] on span "1L • BJ2640" at bounding box center [567, 526] width 554 height 17
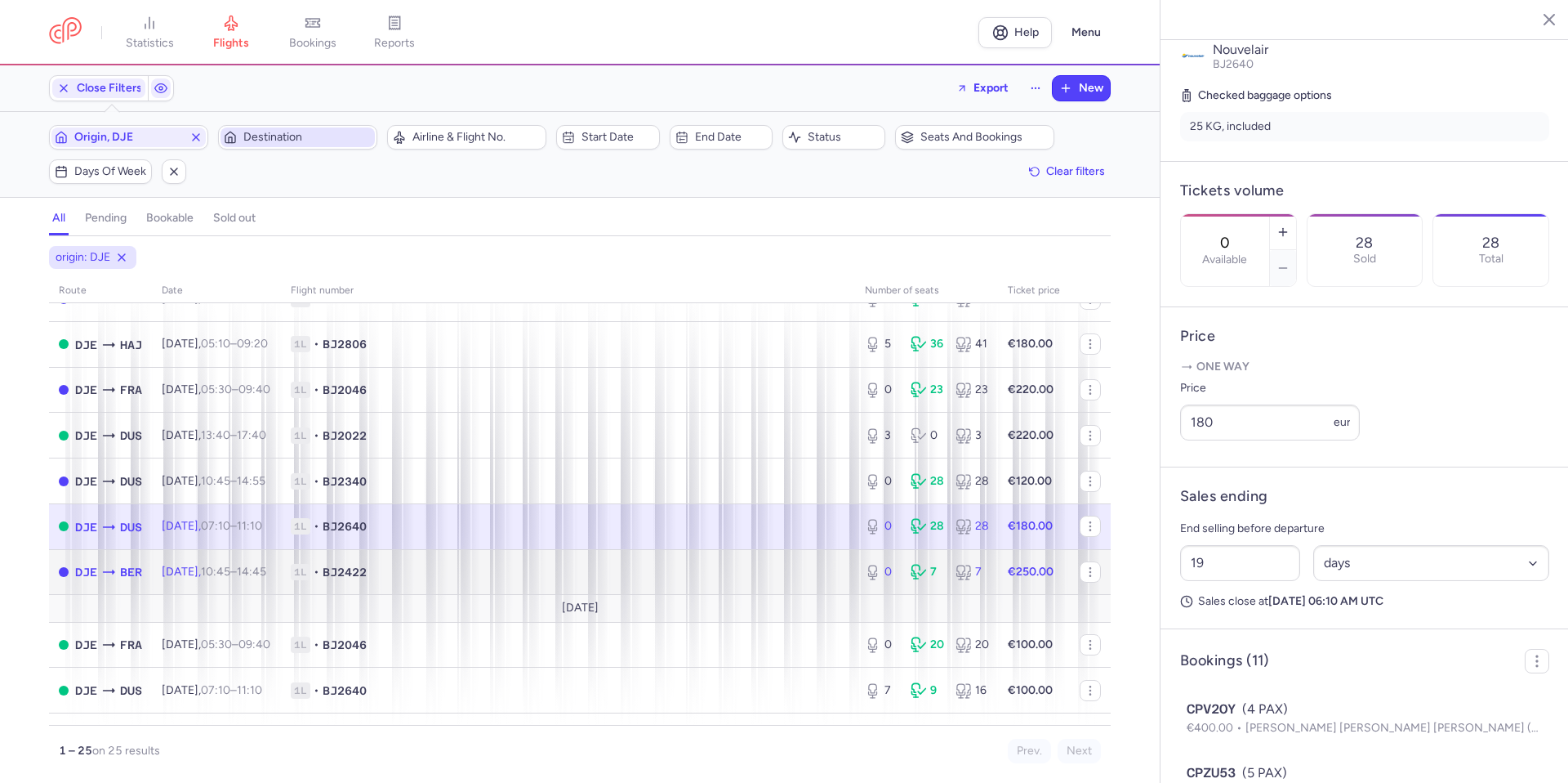
click at [758, 569] on span "1L • BJ2422" at bounding box center [567, 572] width 554 height 17
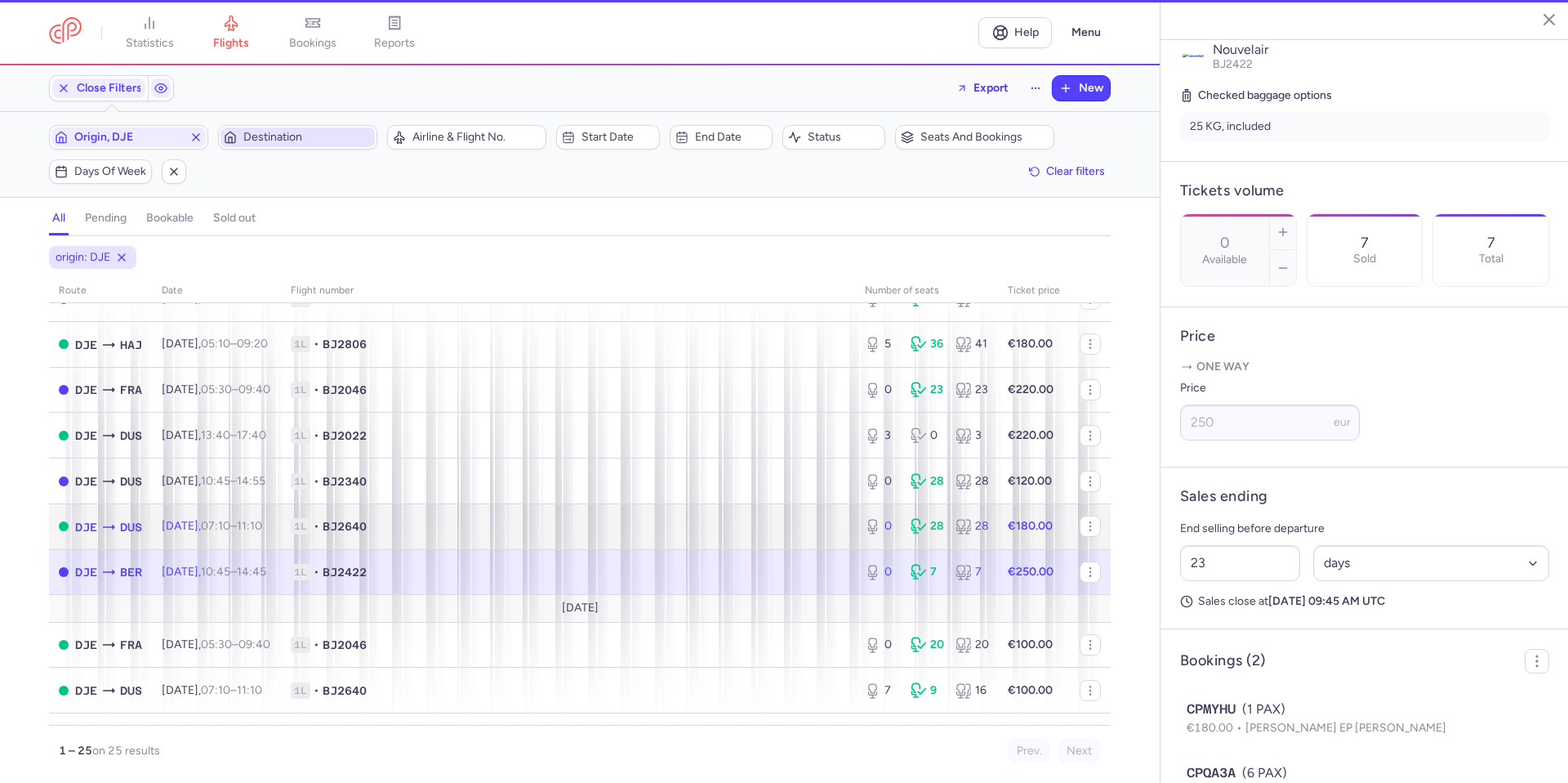
click at [754, 532] on span "1L • BJ2640" at bounding box center [567, 526] width 554 height 17
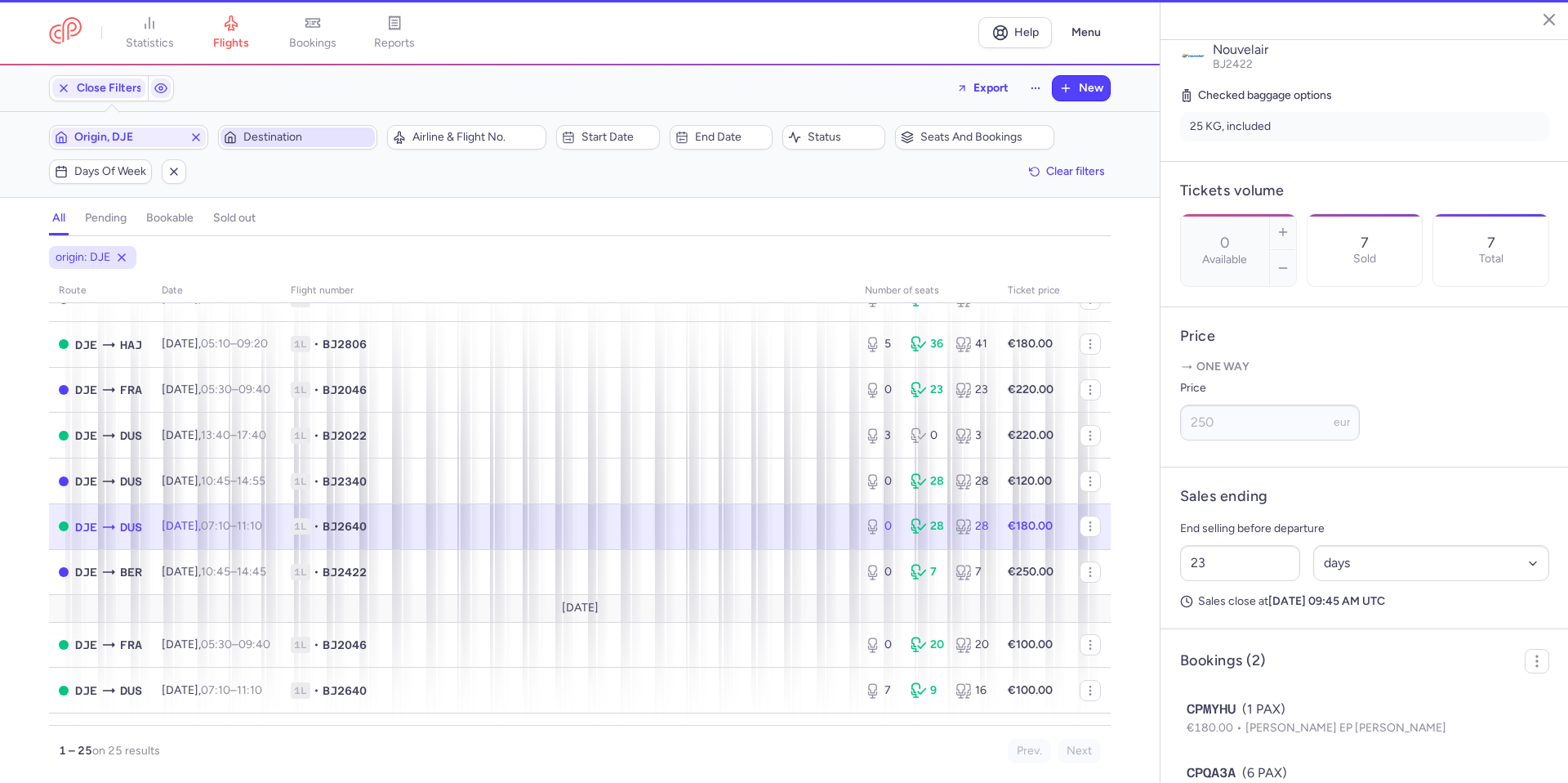
type input "19"
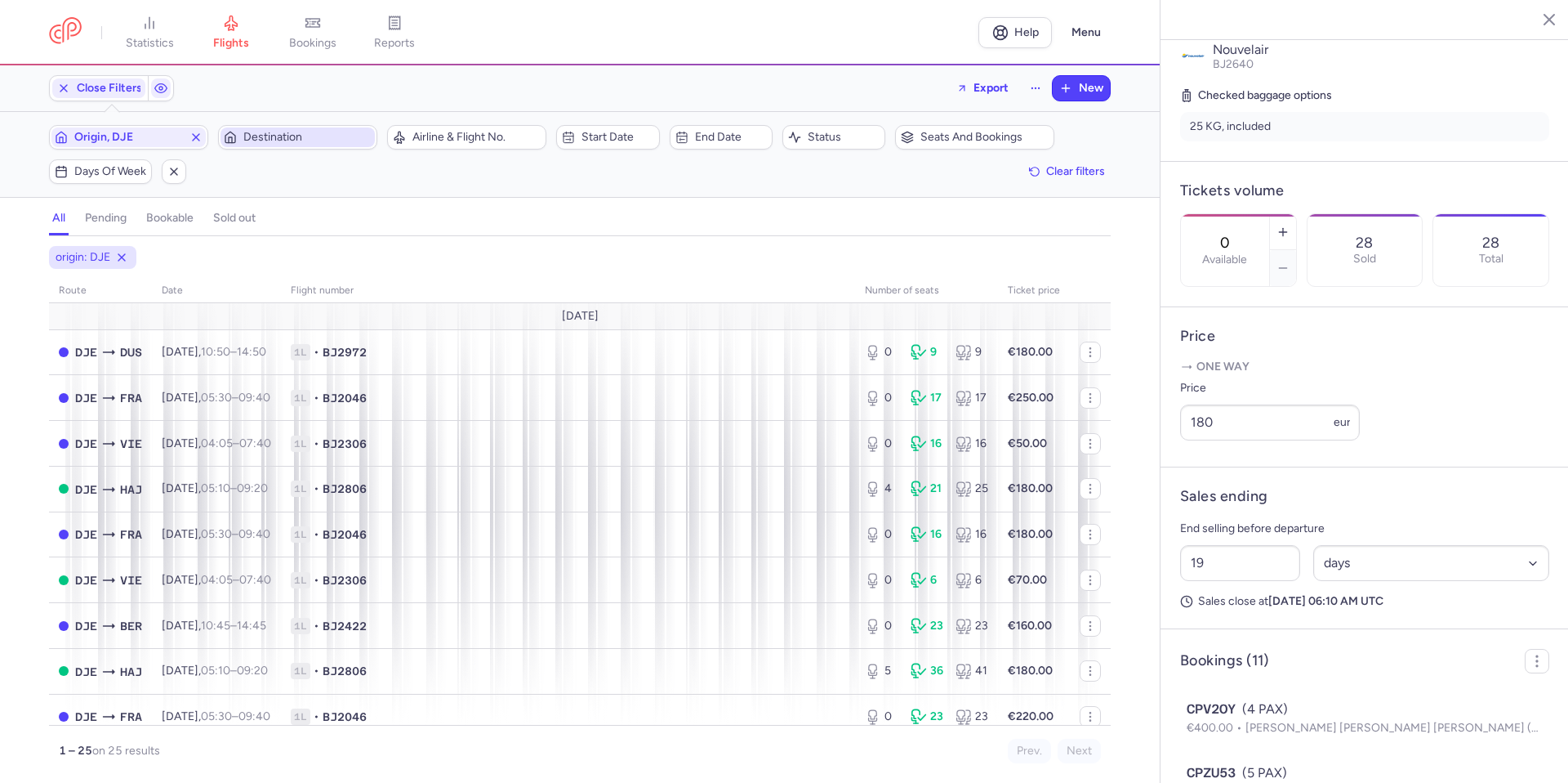
drag, startPoint x: 196, startPoint y: 135, endPoint x: 244, endPoint y: 135, distance: 48.0
click at [196, 135] on icon "button" at bounding box center [196, 137] width 13 height 13
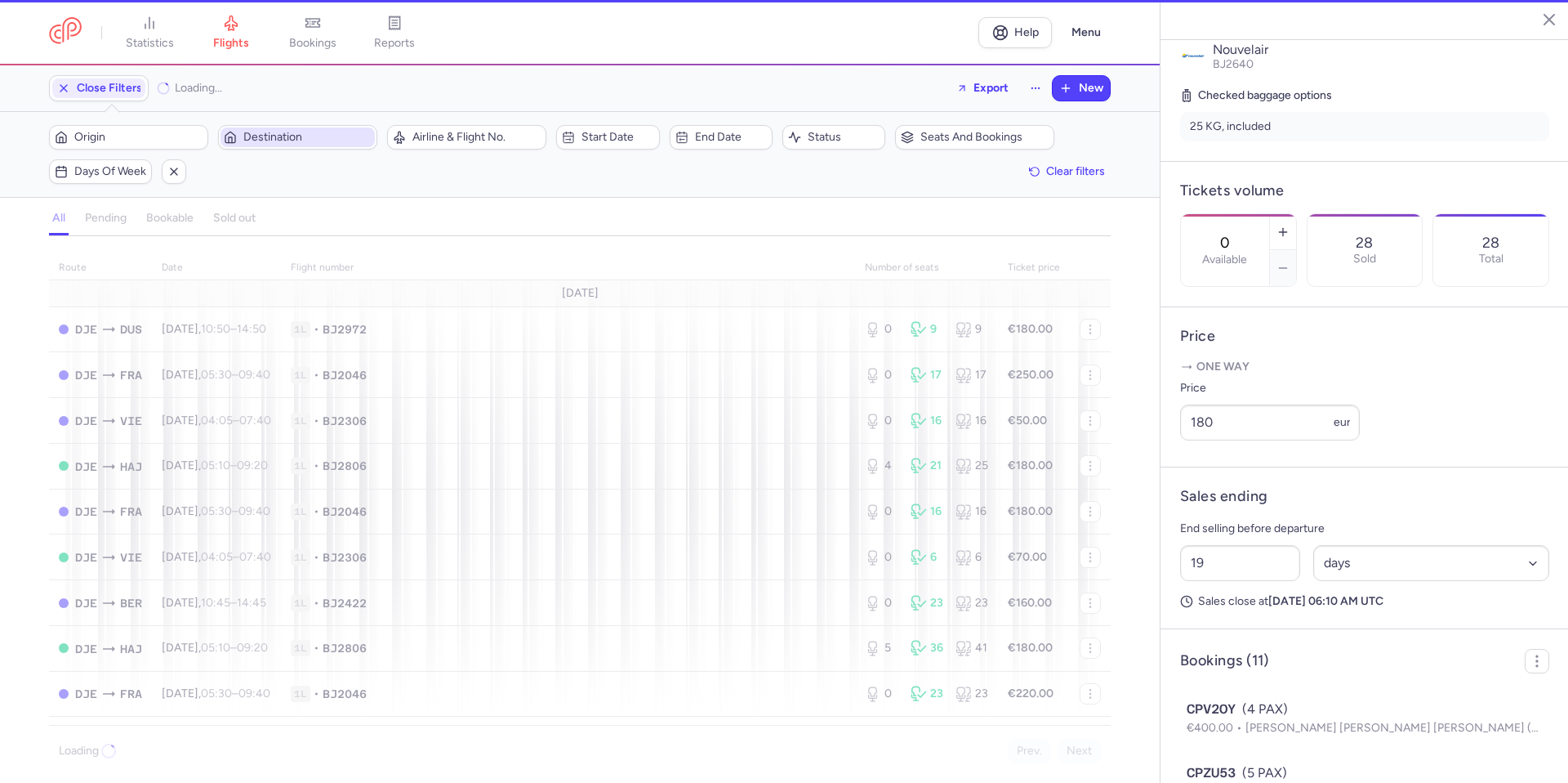
click at [269, 136] on span "Destination" at bounding box center [307, 137] width 128 height 13
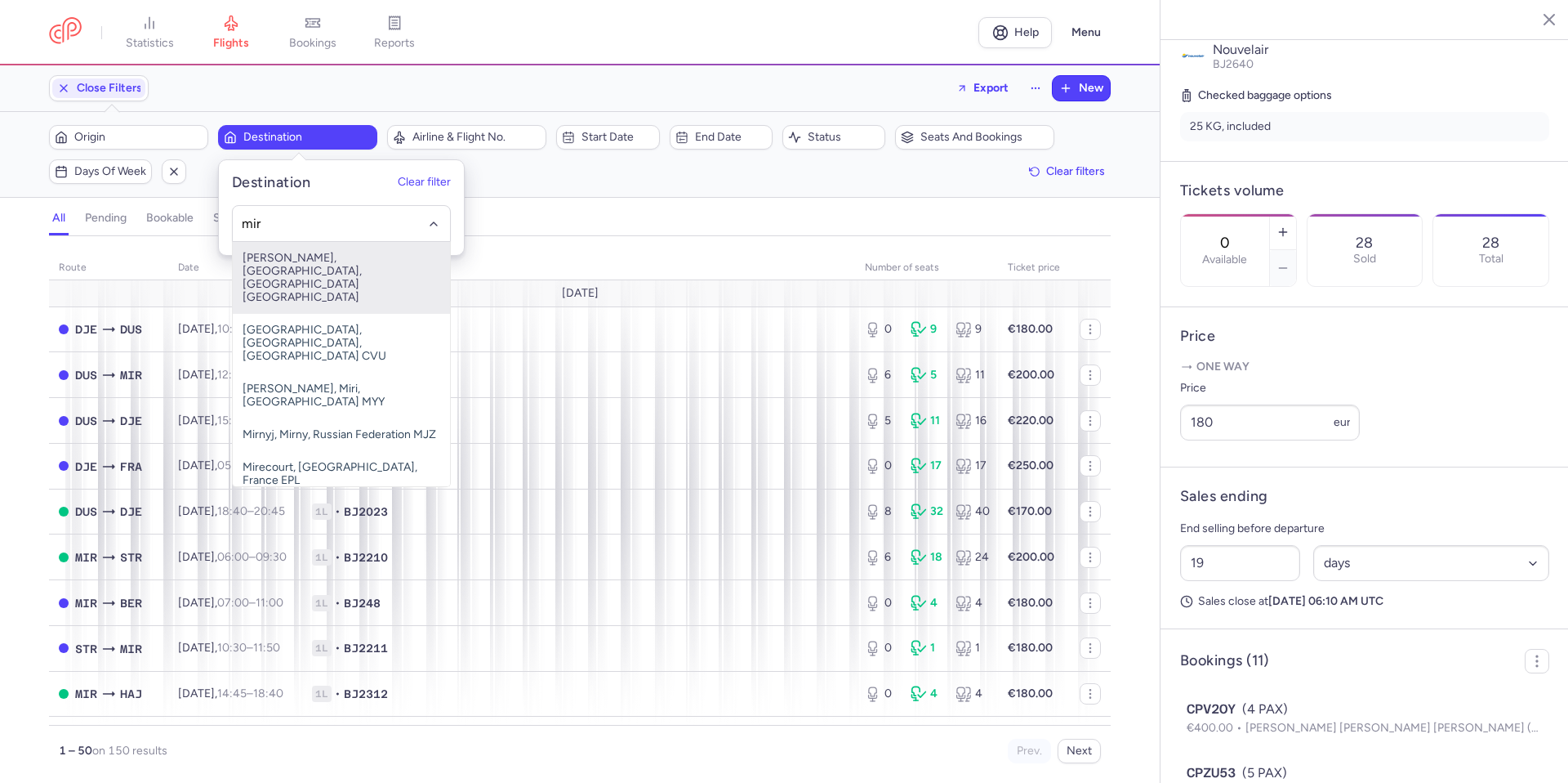
type input "mir"
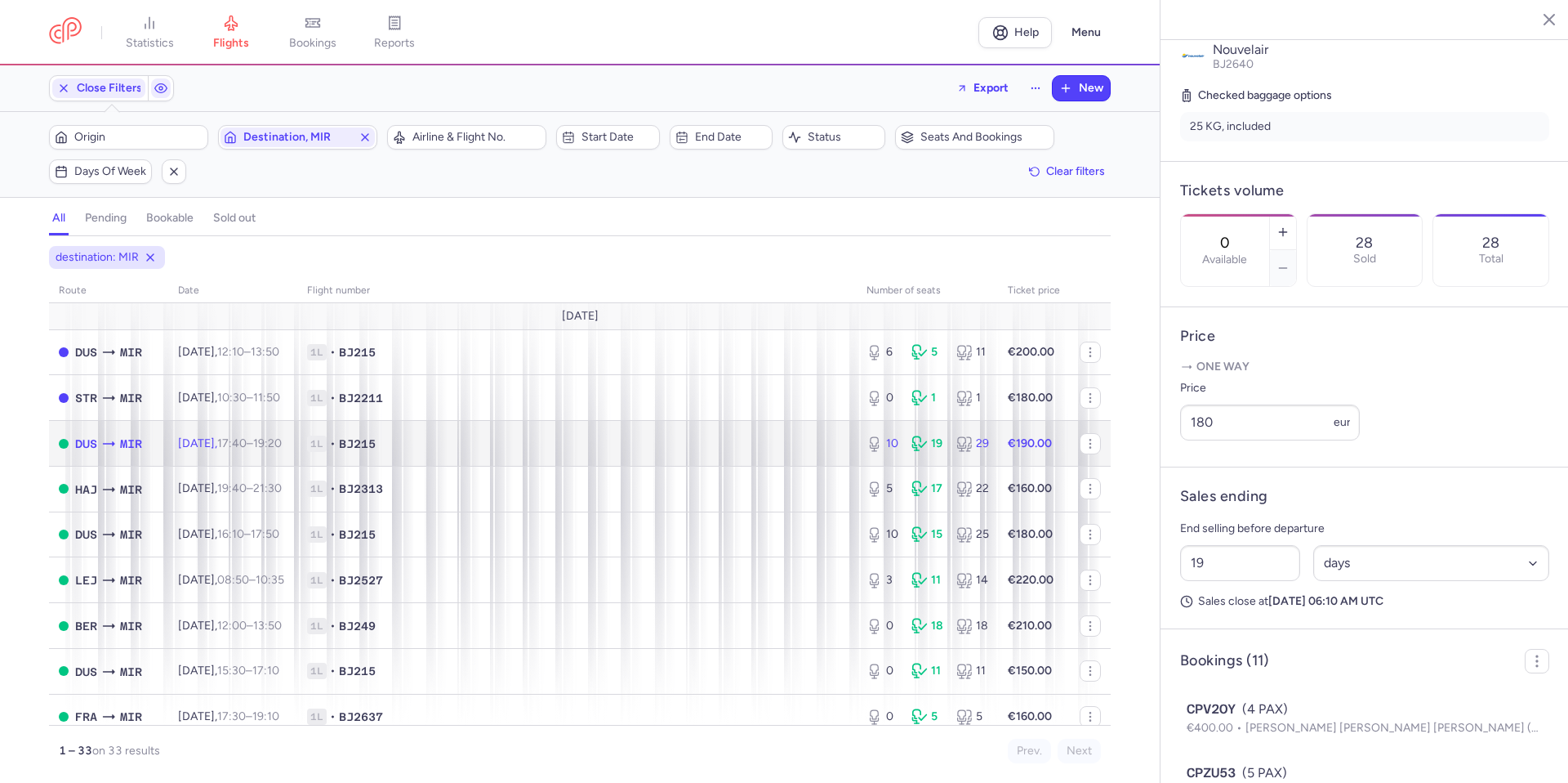
click at [602, 450] on span "1L • BJ215" at bounding box center [577, 443] width 540 height 17
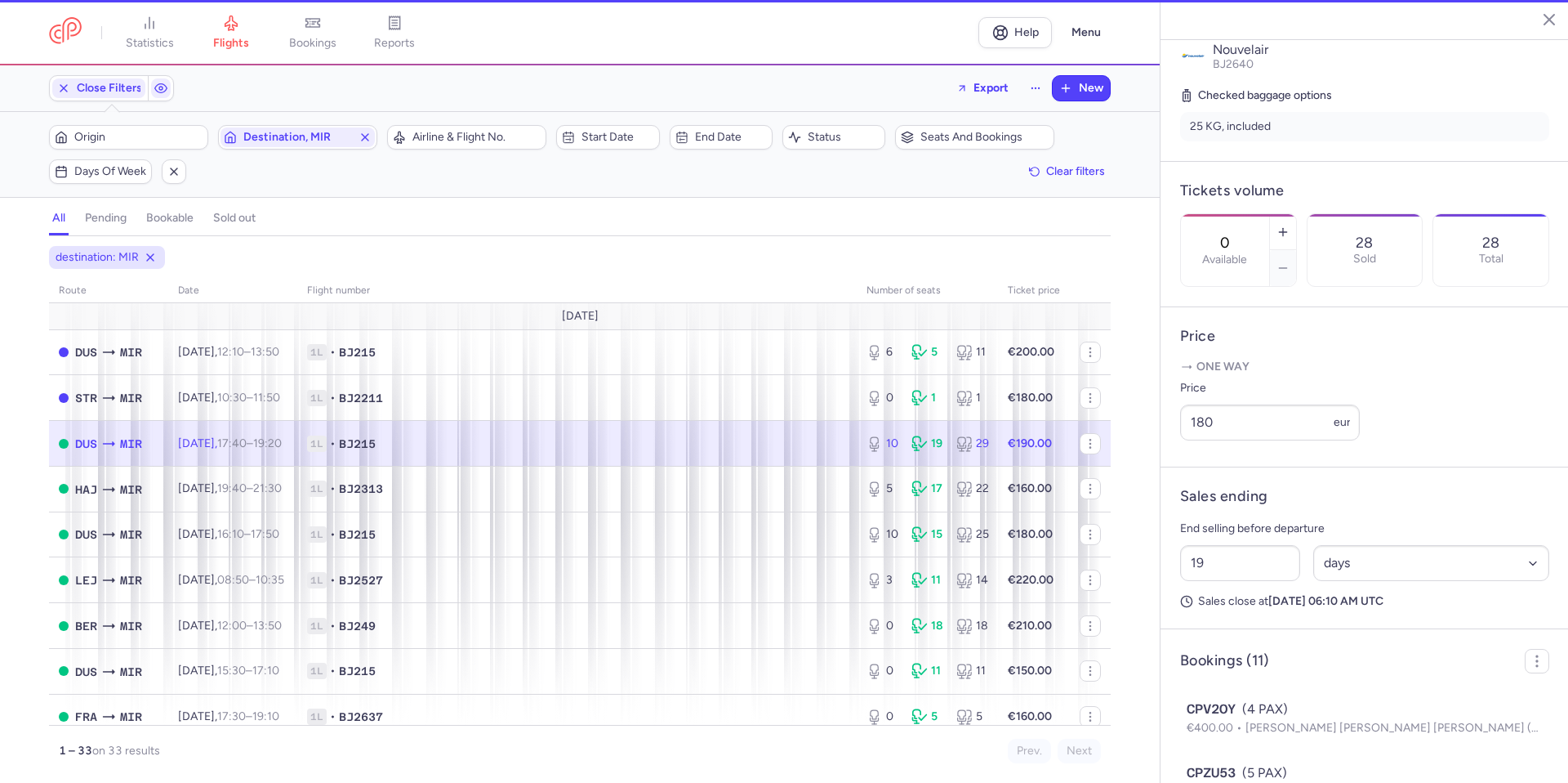
type input "10"
type input "1"
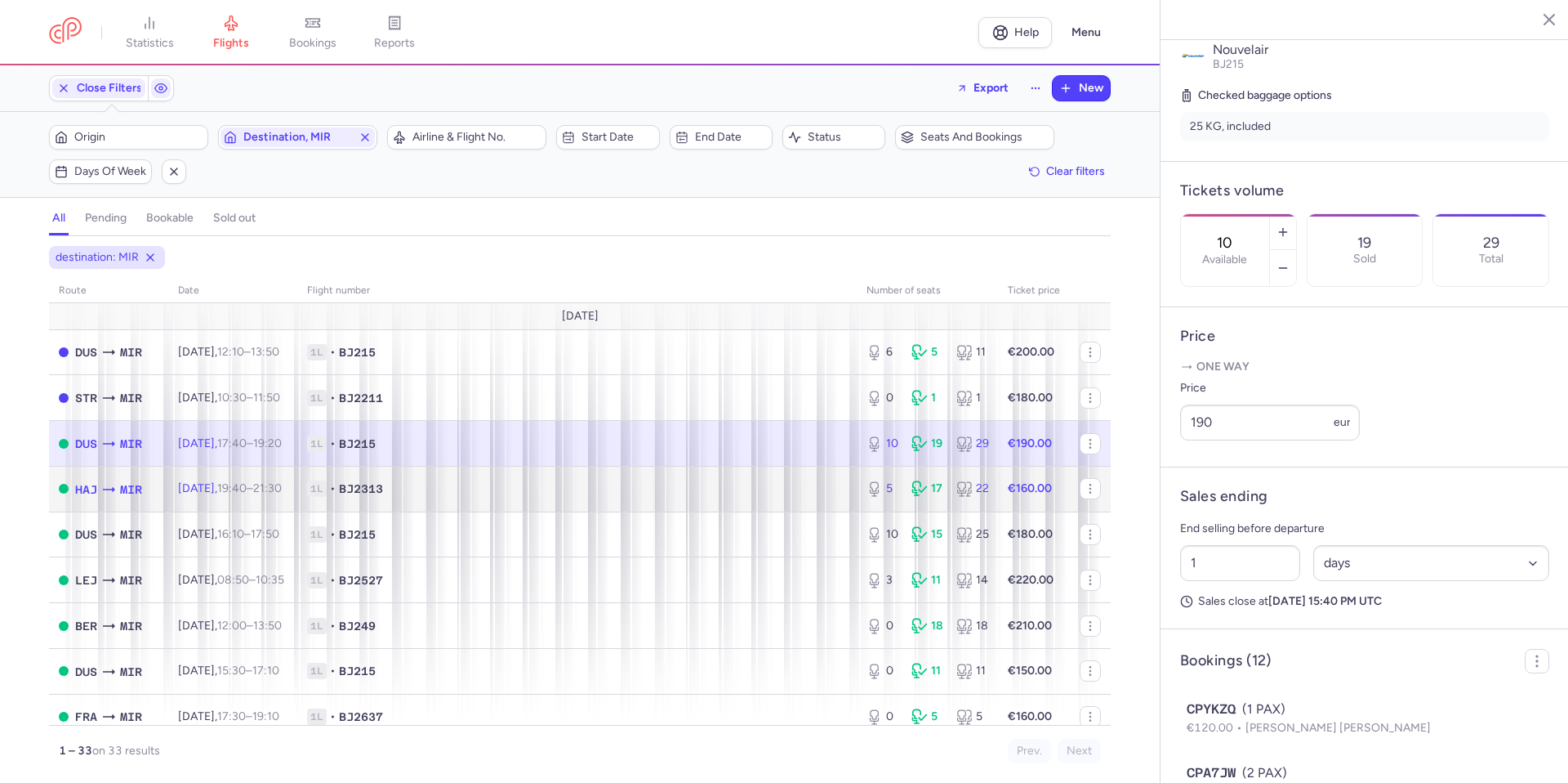
click at [604, 490] on span "1L • BJ2313" at bounding box center [577, 488] width 540 height 17
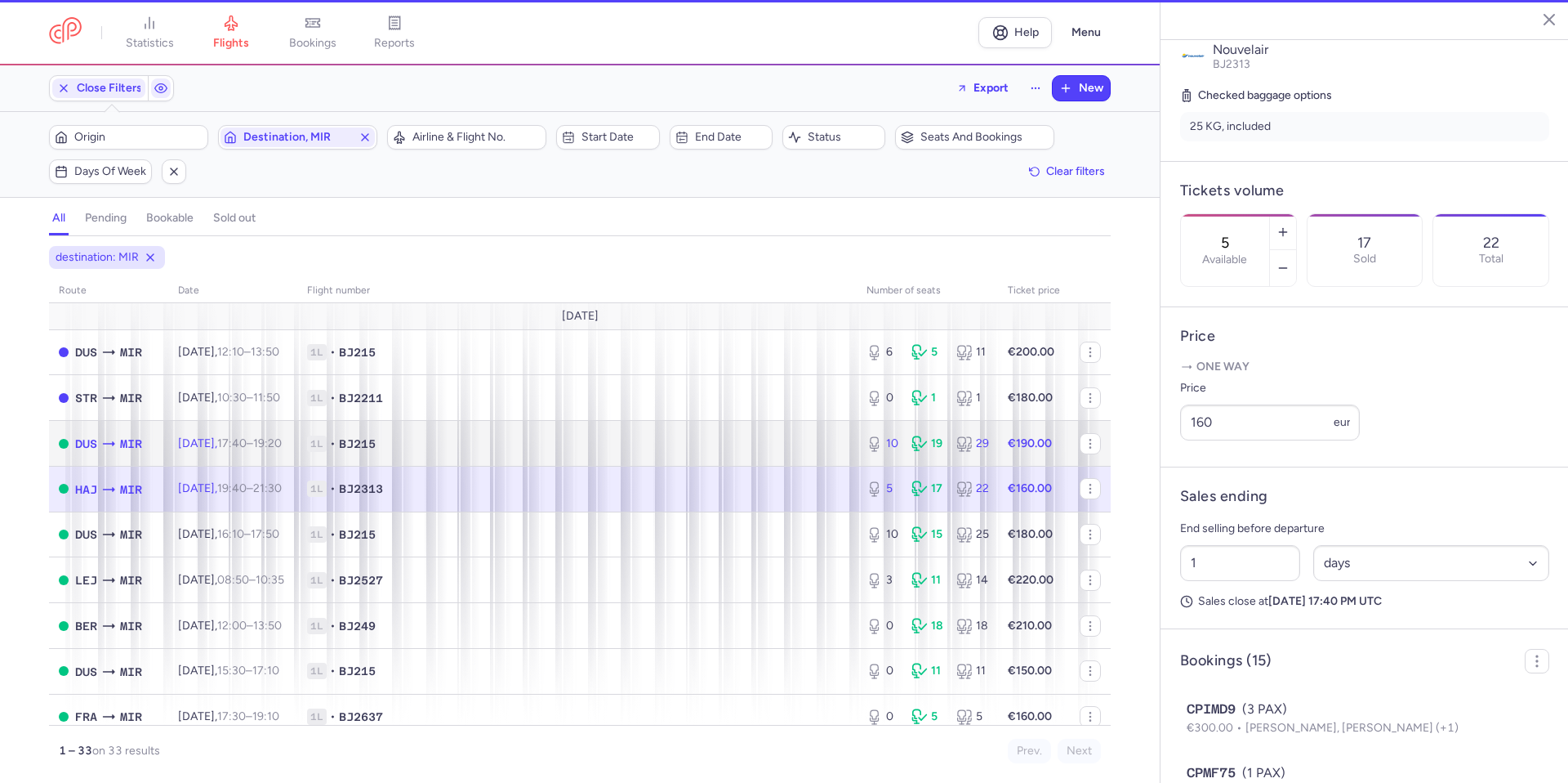
click at [604, 444] on span "1L • BJ215" at bounding box center [577, 443] width 540 height 17
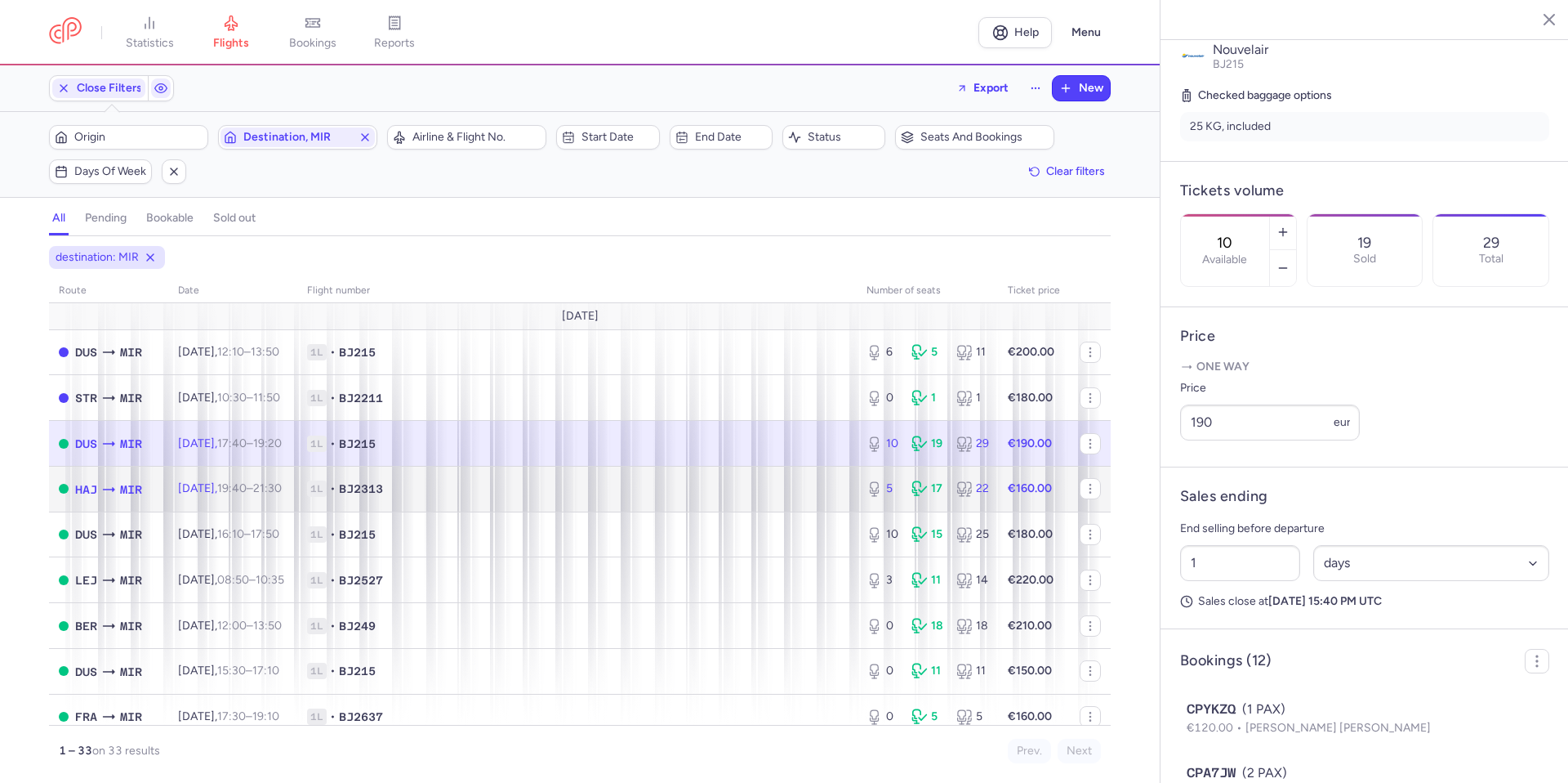
click at [540, 495] on span "1L • BJ2313" at bounding box center [577, 488] width 540 height 17
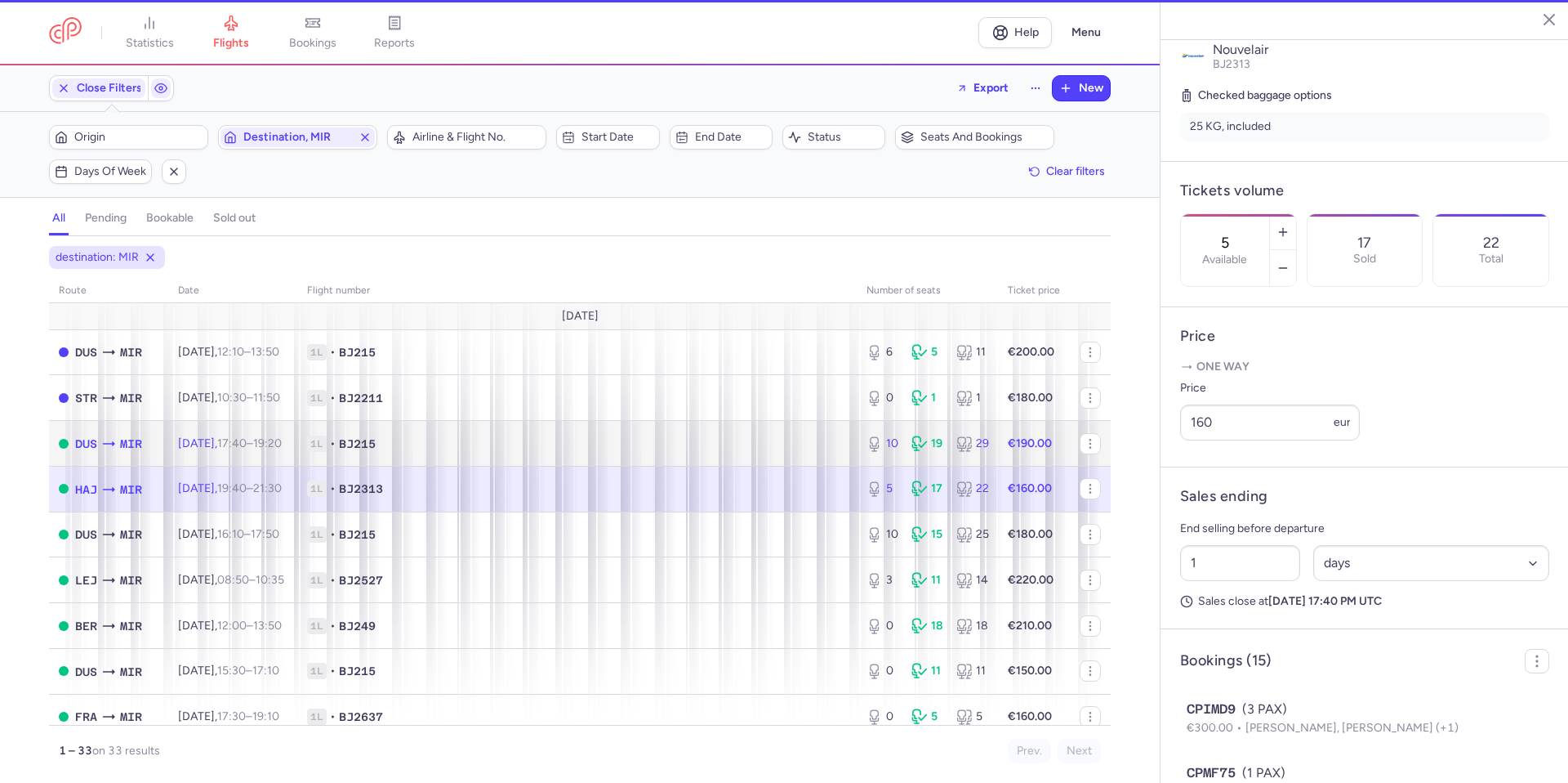
click at [549, 448] on span "1L • BJ215" at bounding box center [577, 443] width 540 height 17
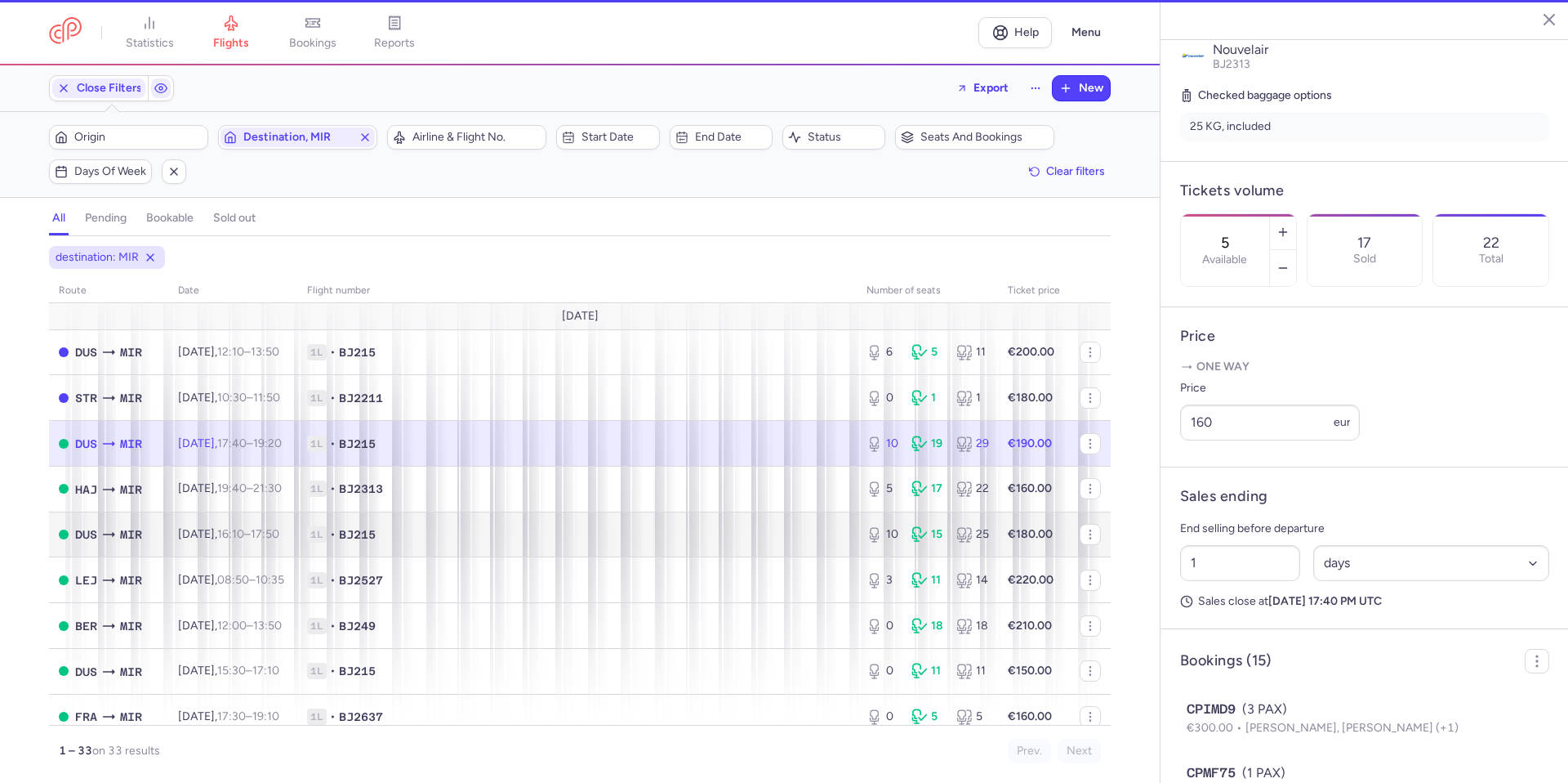
type input "10"
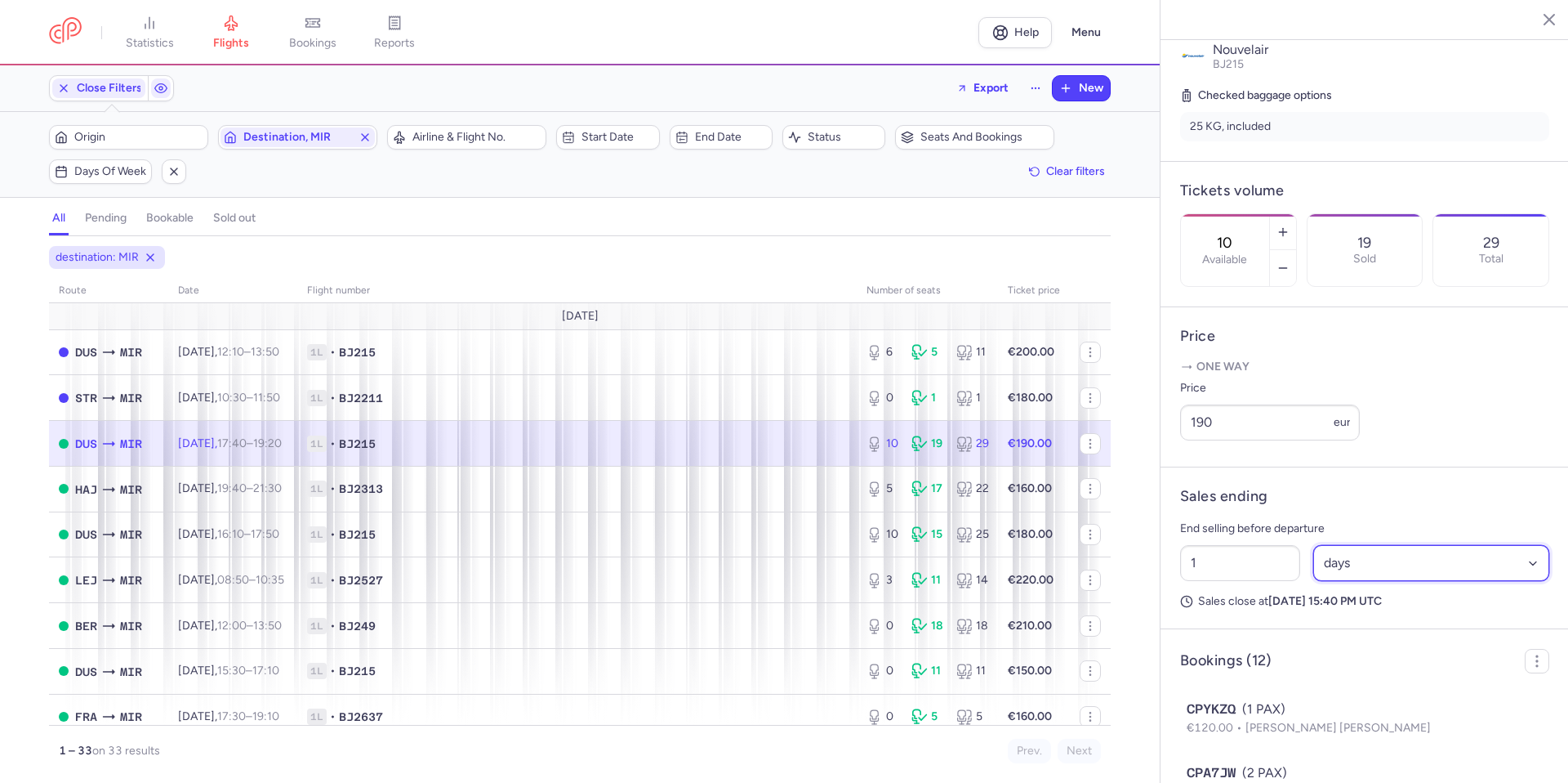
click at [1372, 581] on select "Select an option hours days" at bounding box center [1432, 562] width 237 height 36
select select "hours"
click at [1314, 581] on select "Select an option hours days" at bounding box center [1432, 562] width 237 height 36
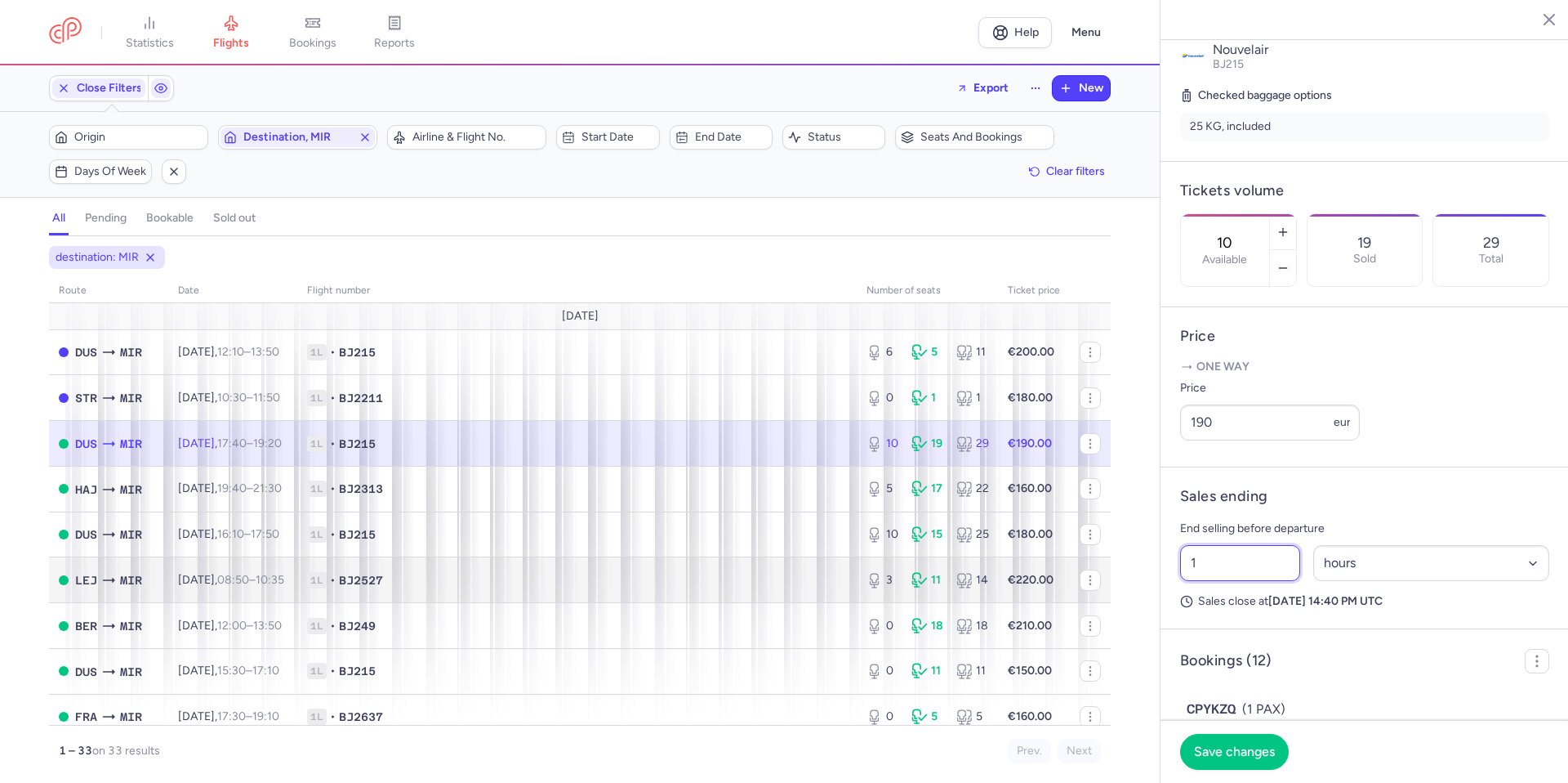
drag, startPoint x: 1225, startPoint y: 609, endPoint x: 991, endPoint y: 593, distance: 234.5
click at [991, 593] on div "statistics flights bookings reports Help Menu Close Filters Export New Filters …" at bounding box center [784, 391] width 1568 height 783
type input "11"
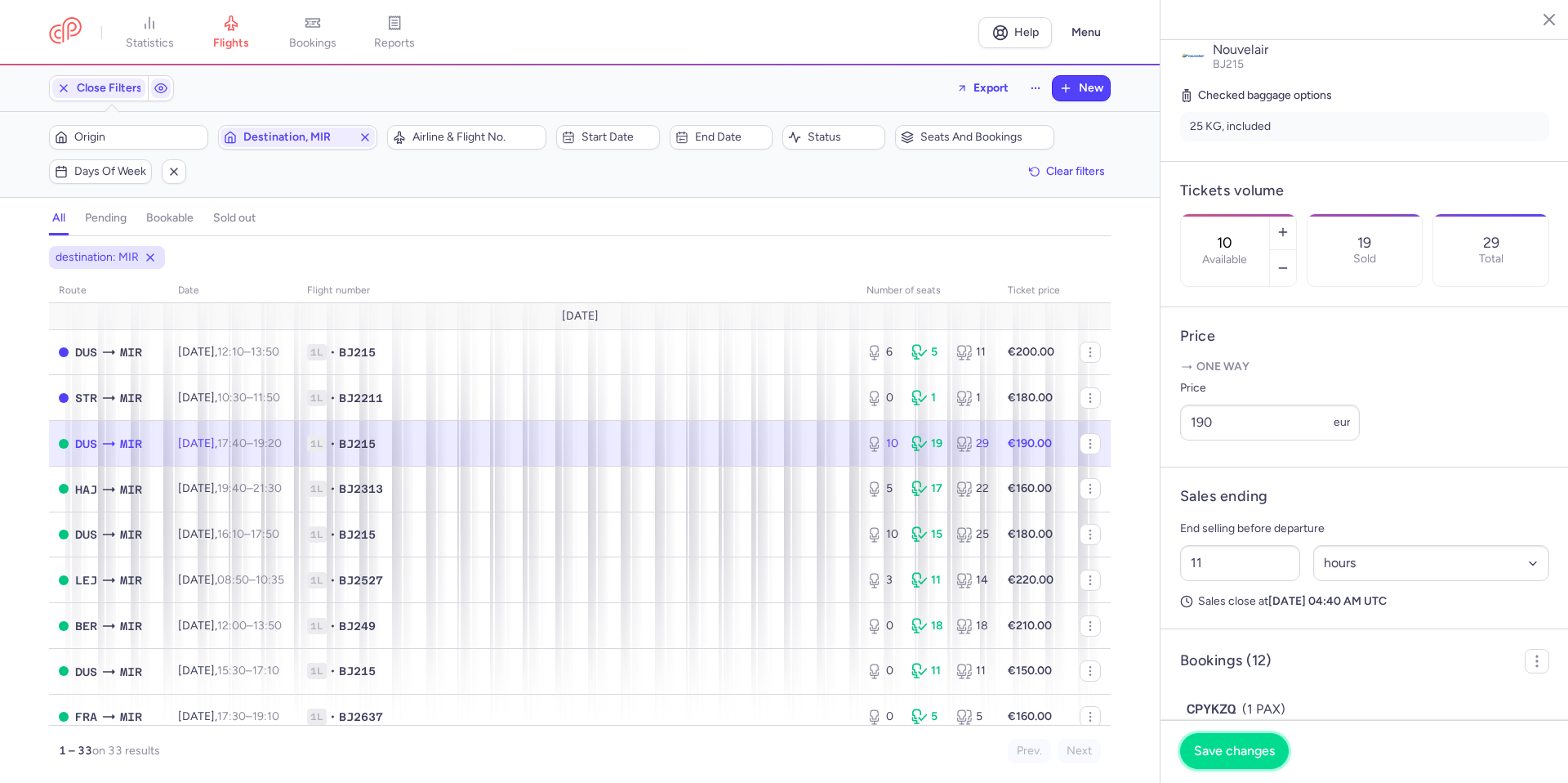
click at [1226, 754] on span "Save changes" at bounding box center [1235, 750] width 81 height 15
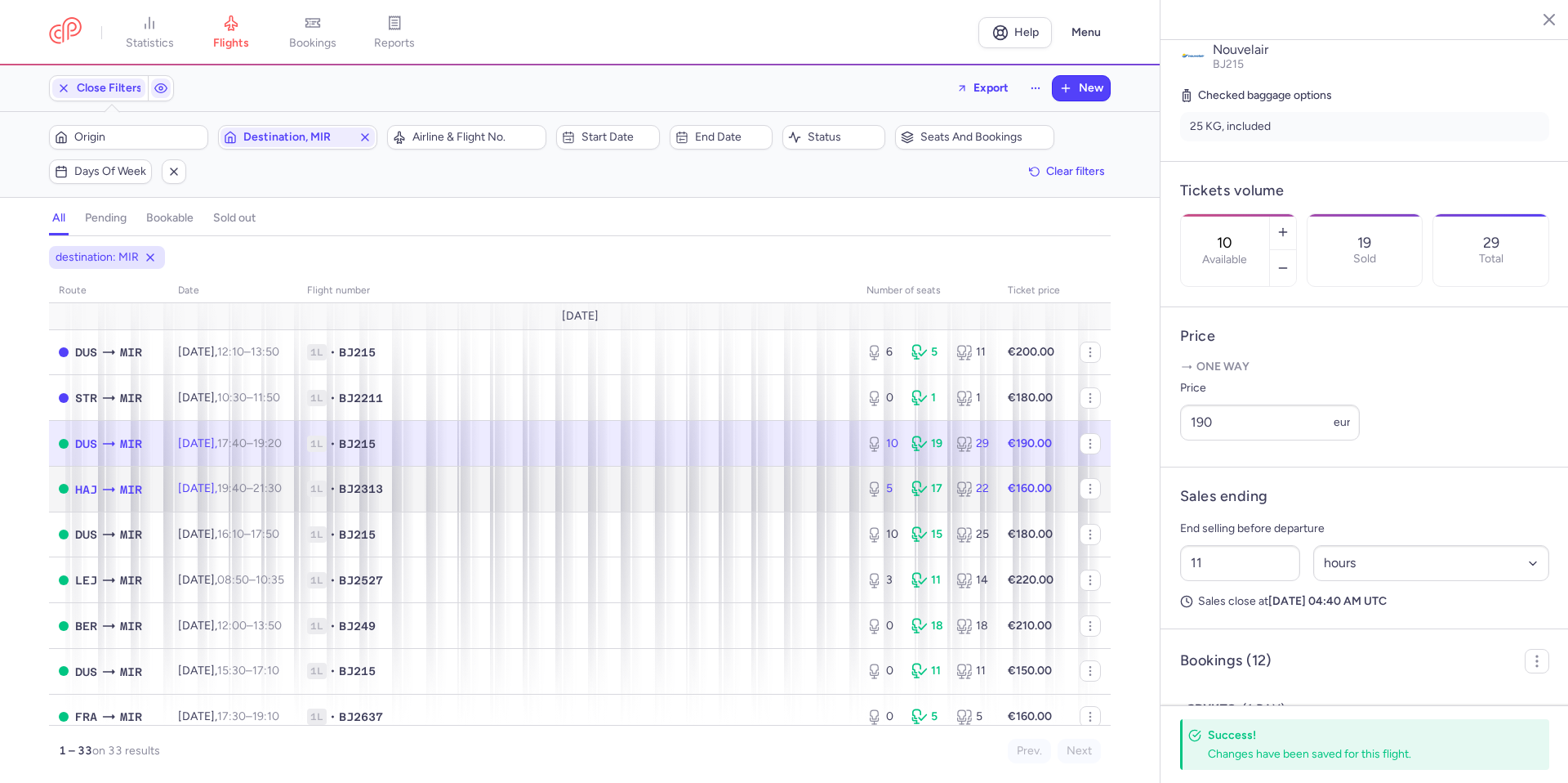
click at [488, 501] on td "1L • BJ2313" at bounding box center [577, 488] width 559 height 46
type input "5"
type input "1"
select select "days"
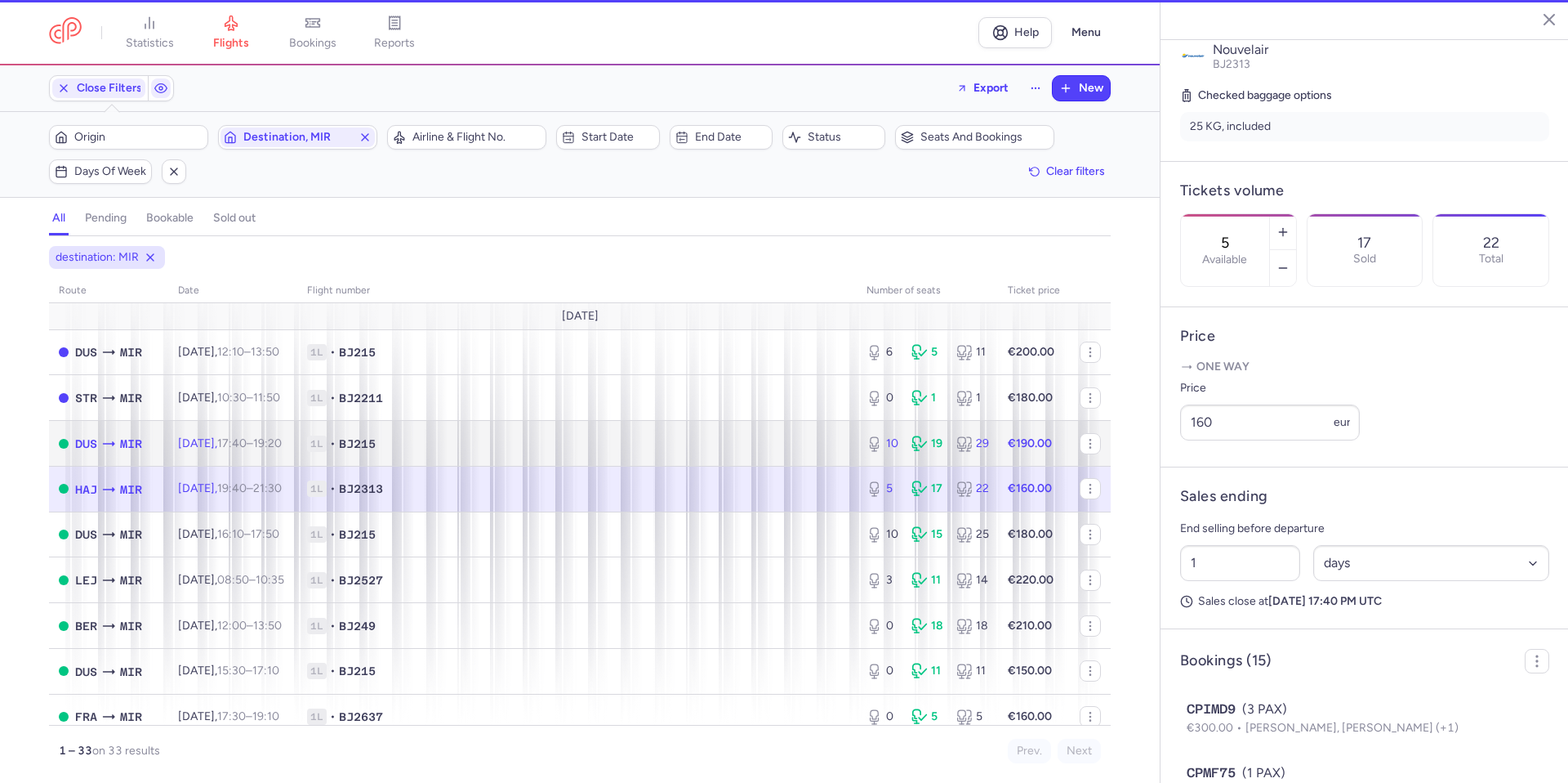
click at [518, 445] on span "1L • BJ215" at bounding box center [577, 443] width 540 height 17
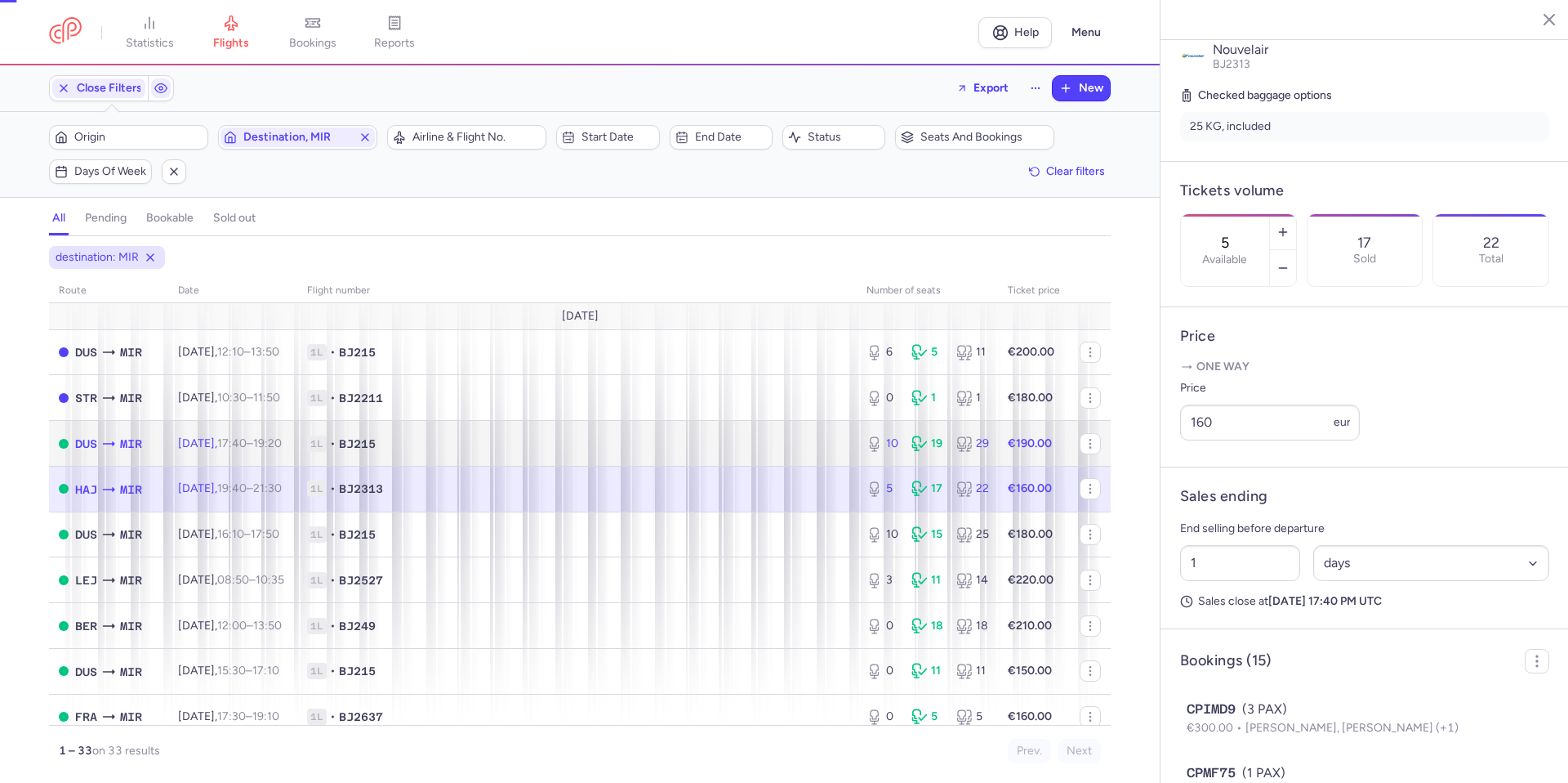
type input "10"
type input "11"
select select "hours"
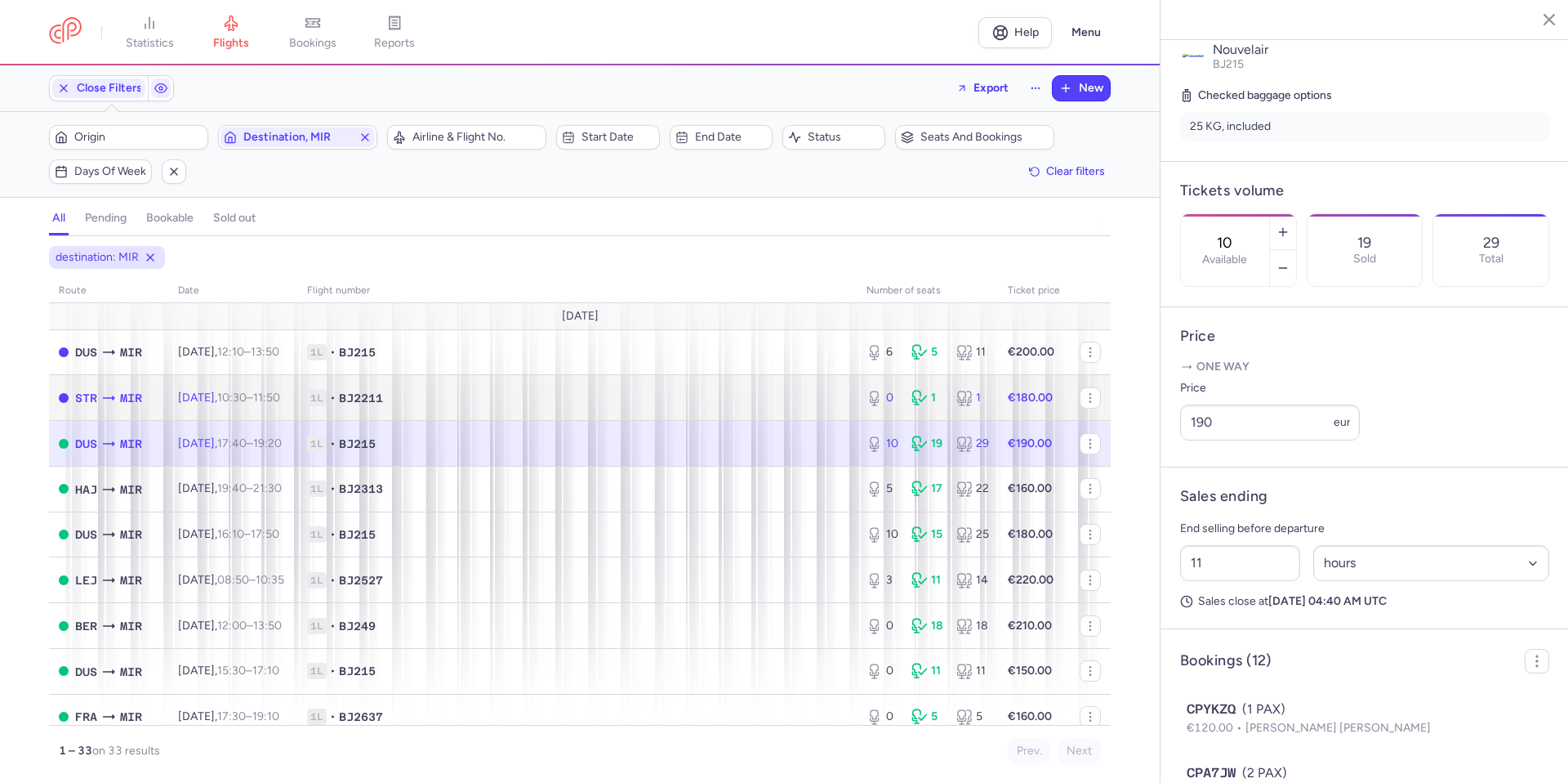
click at [721, 405] on span "1L • BJ2211" at bounding box center [577, 398] width 540 height 17
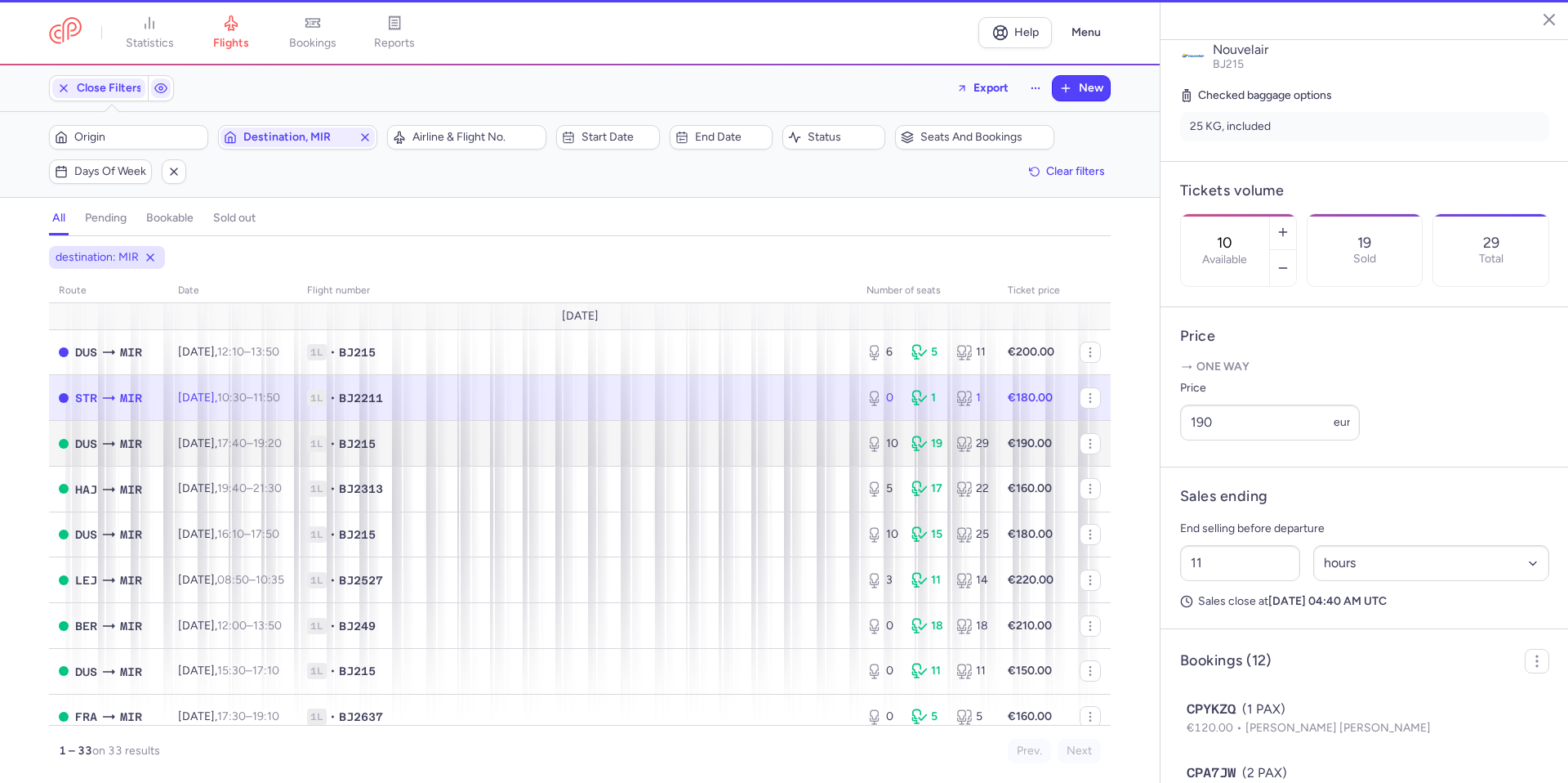
type input "0"
type input "8"
select select "days"
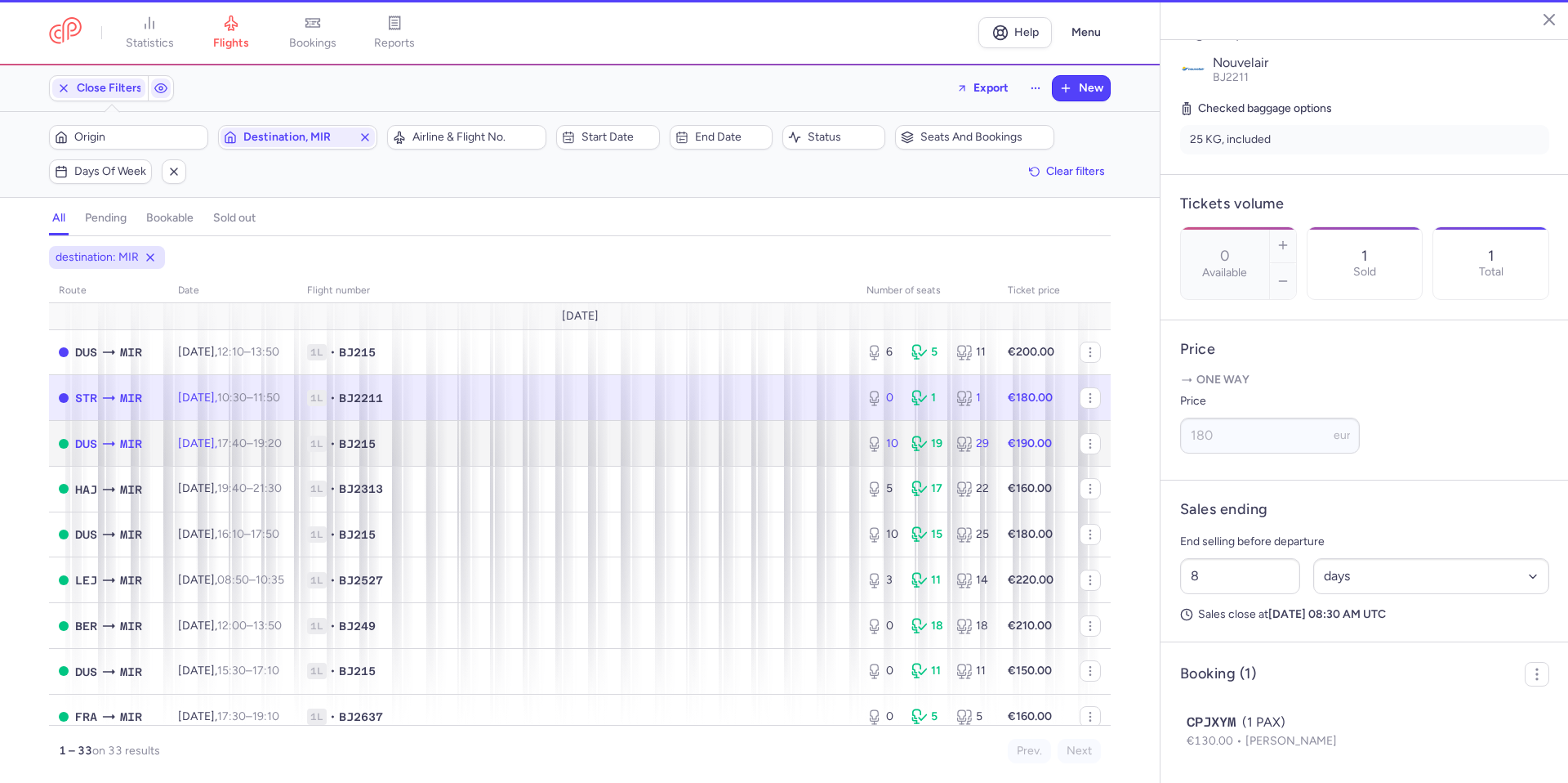
click at [721, 445] on span "1L • BJ215" at bounding box center [577, 443] width 540 height 17
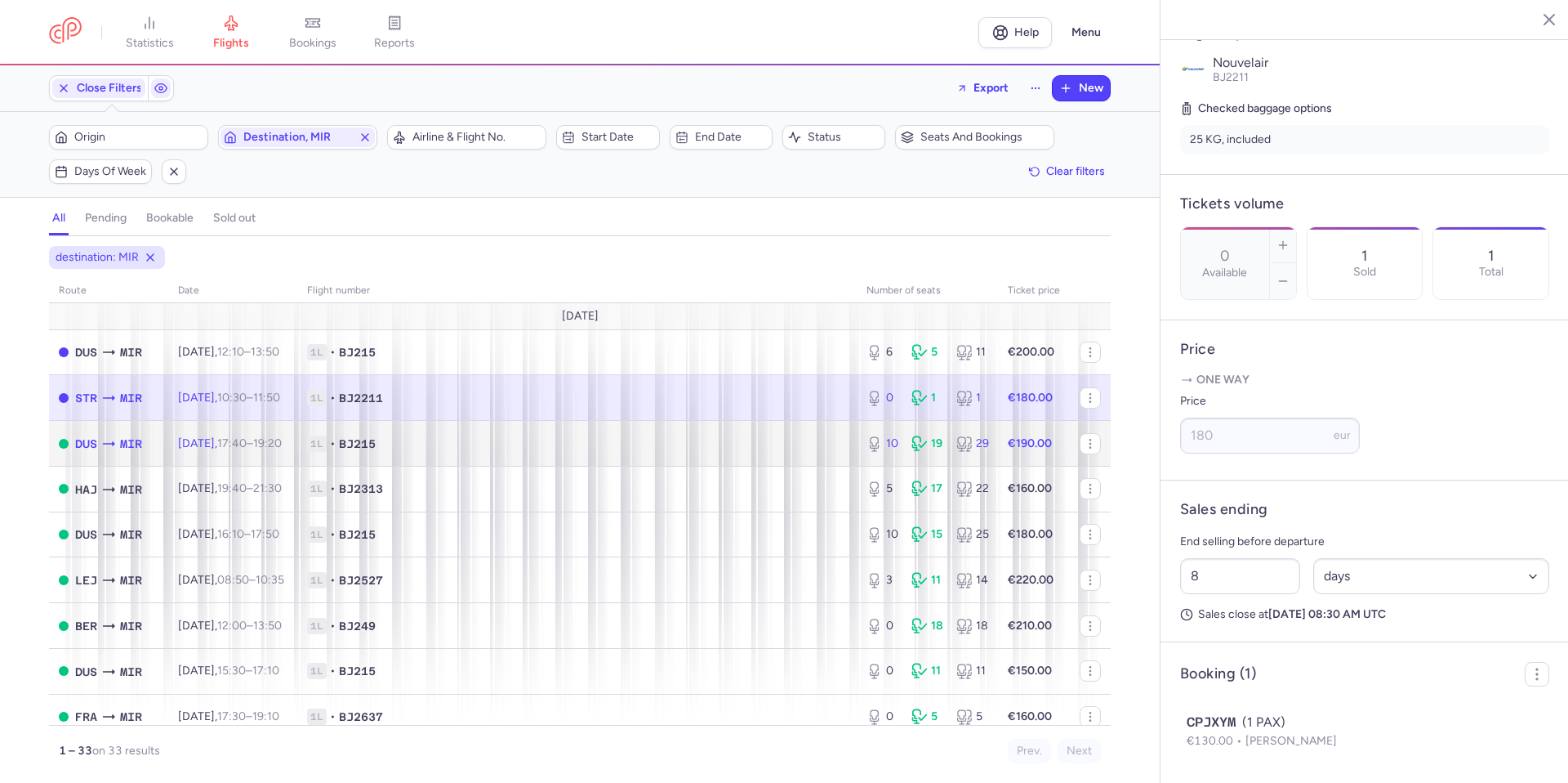
type input "10"
type input "11"
select select "hours"
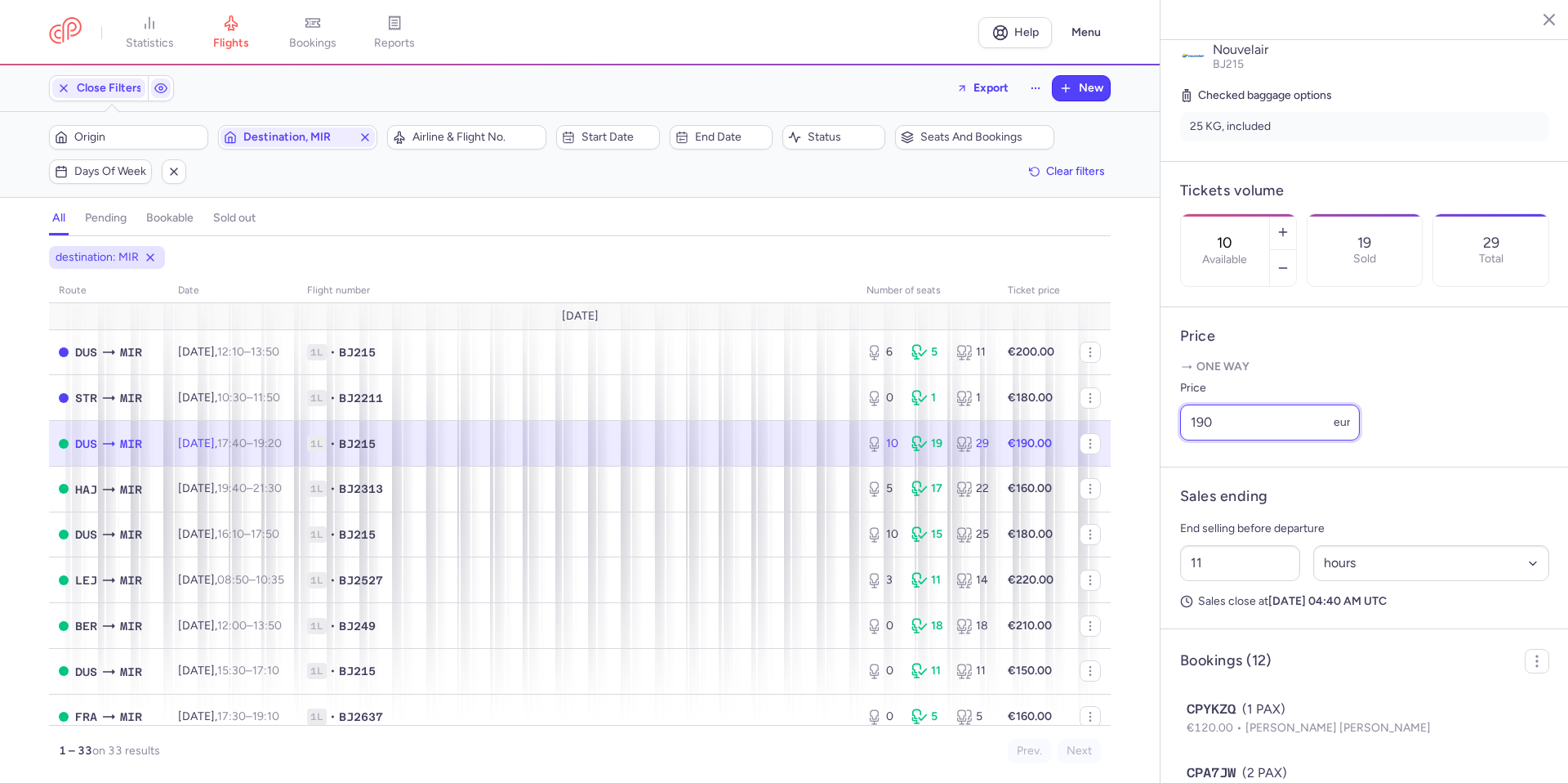
click at [1105, 455] on div "statistics flights bookings reports Help Menu Close Filters Export New Filters …" at bounding box center [784, 391] width 1568 height 783
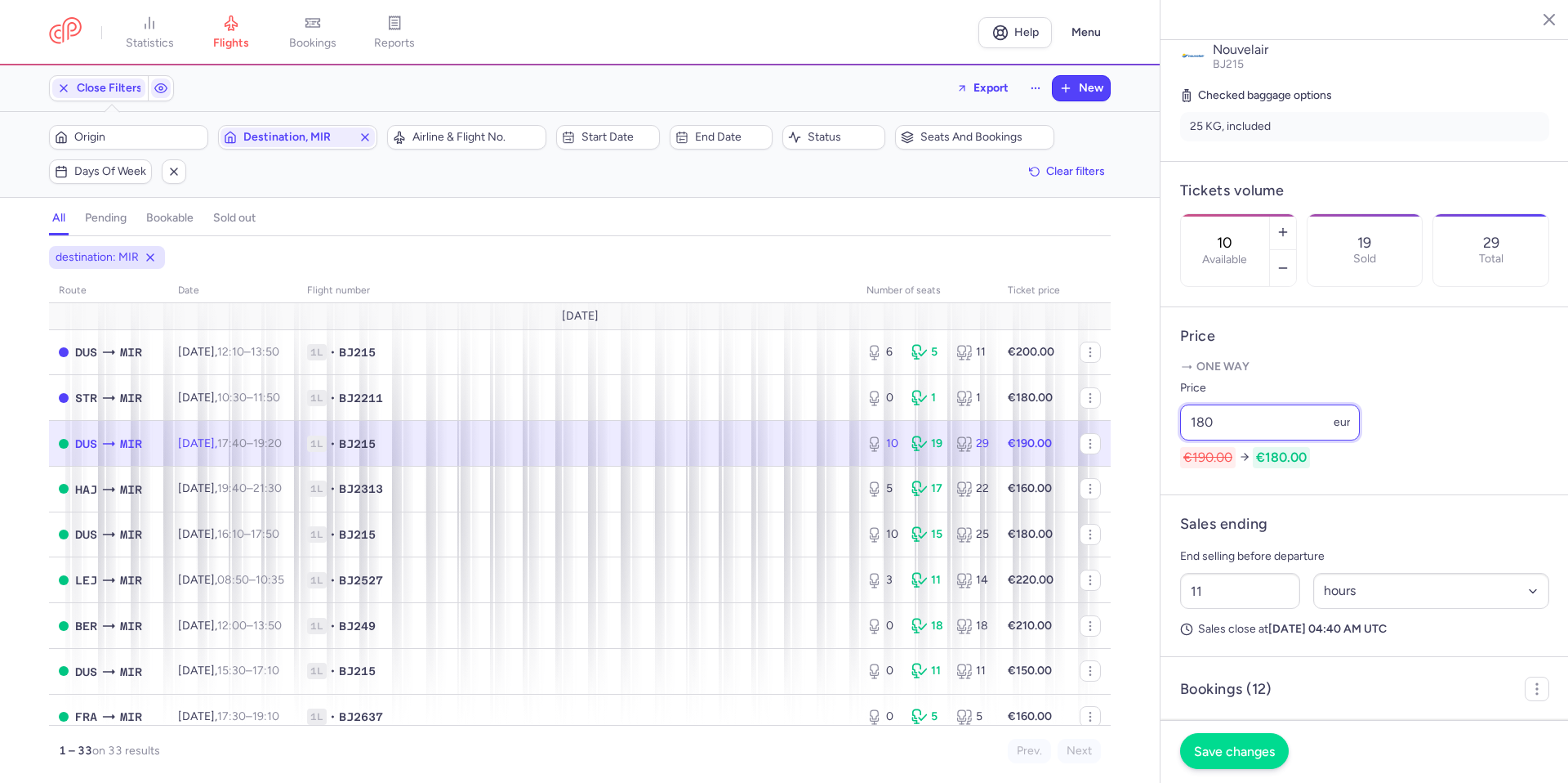
type input "180"
click at [1248, 749] on span "Save changes" at bounding box center [1235, 750] width 81 height 15
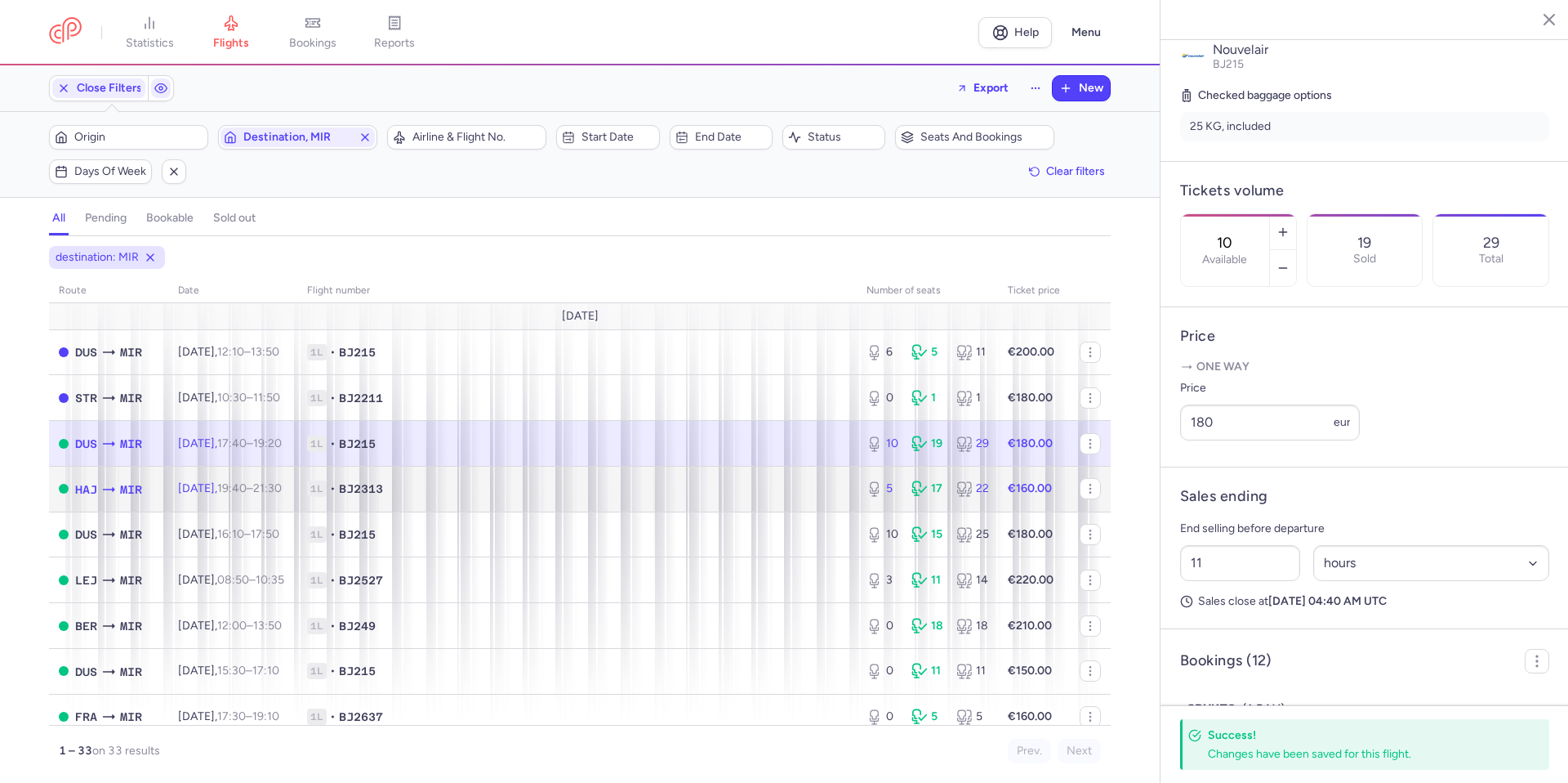
click at [383, 484] on span "BJ2313" at bounding box center [361, 488] width 44 height 17
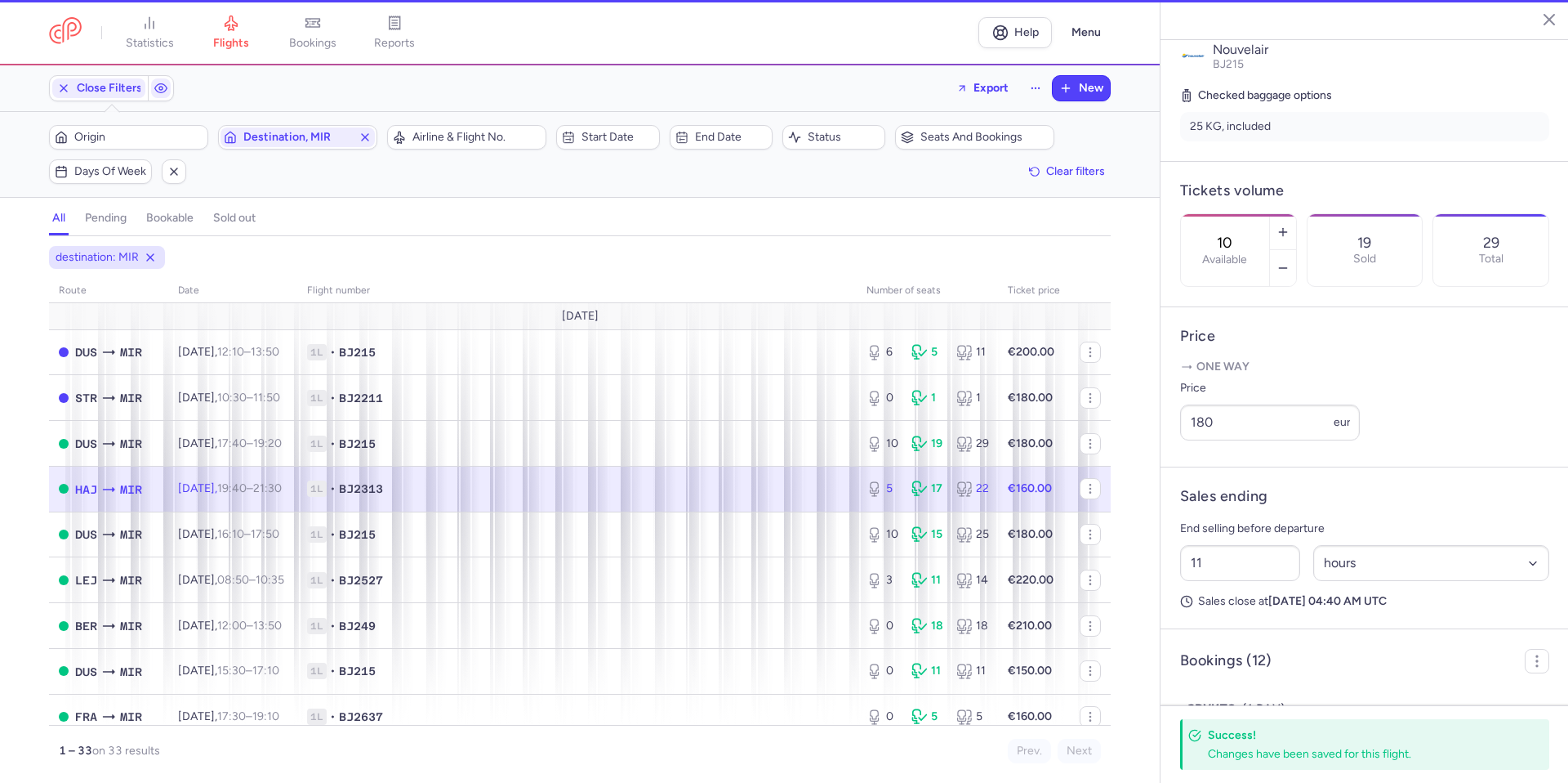
type input "5"
type input "1"
select select "days"
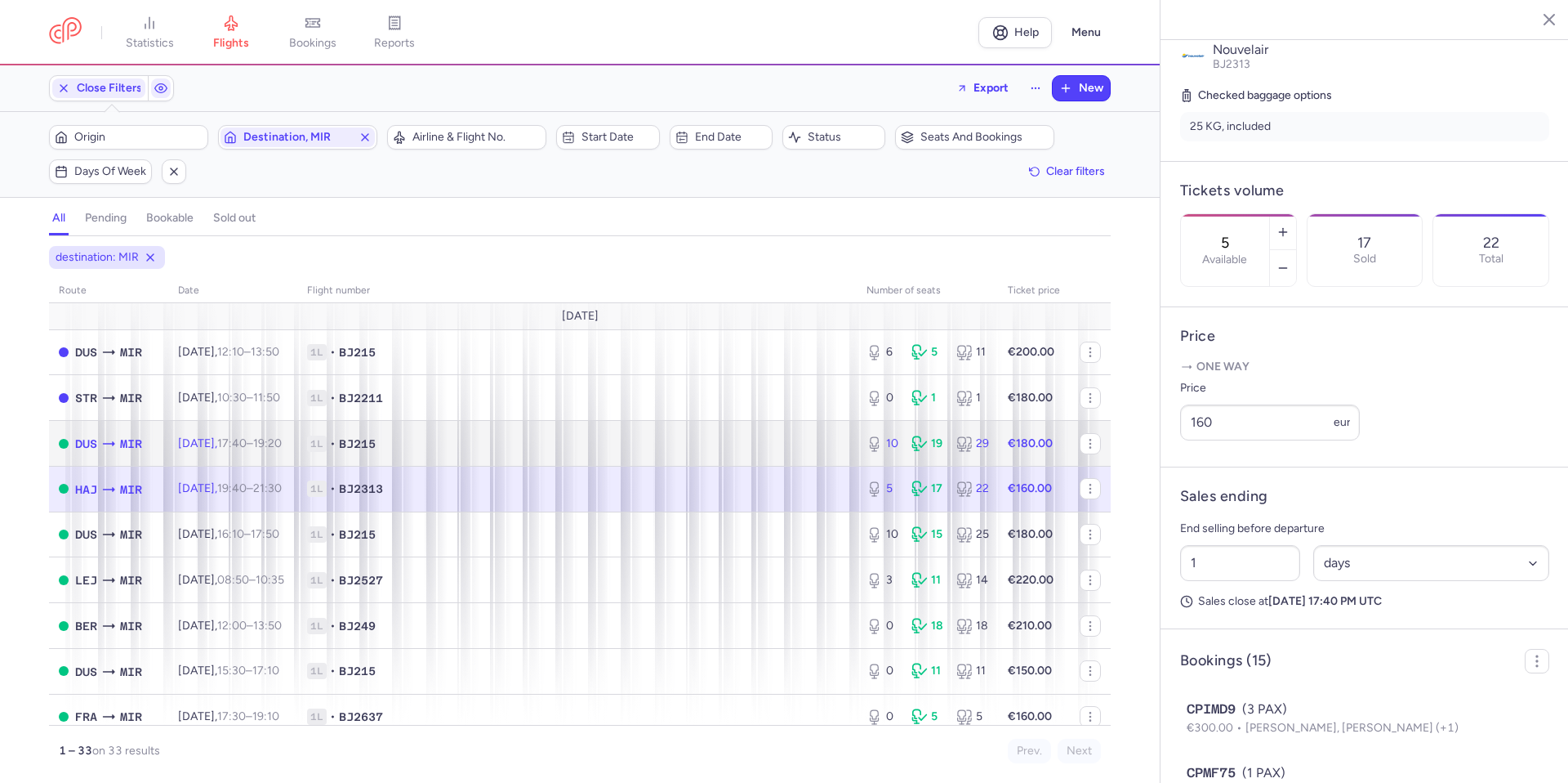
click at [495, 451] on span "1L • BJ215" at bounding box center [577, 443] width 540 height 17
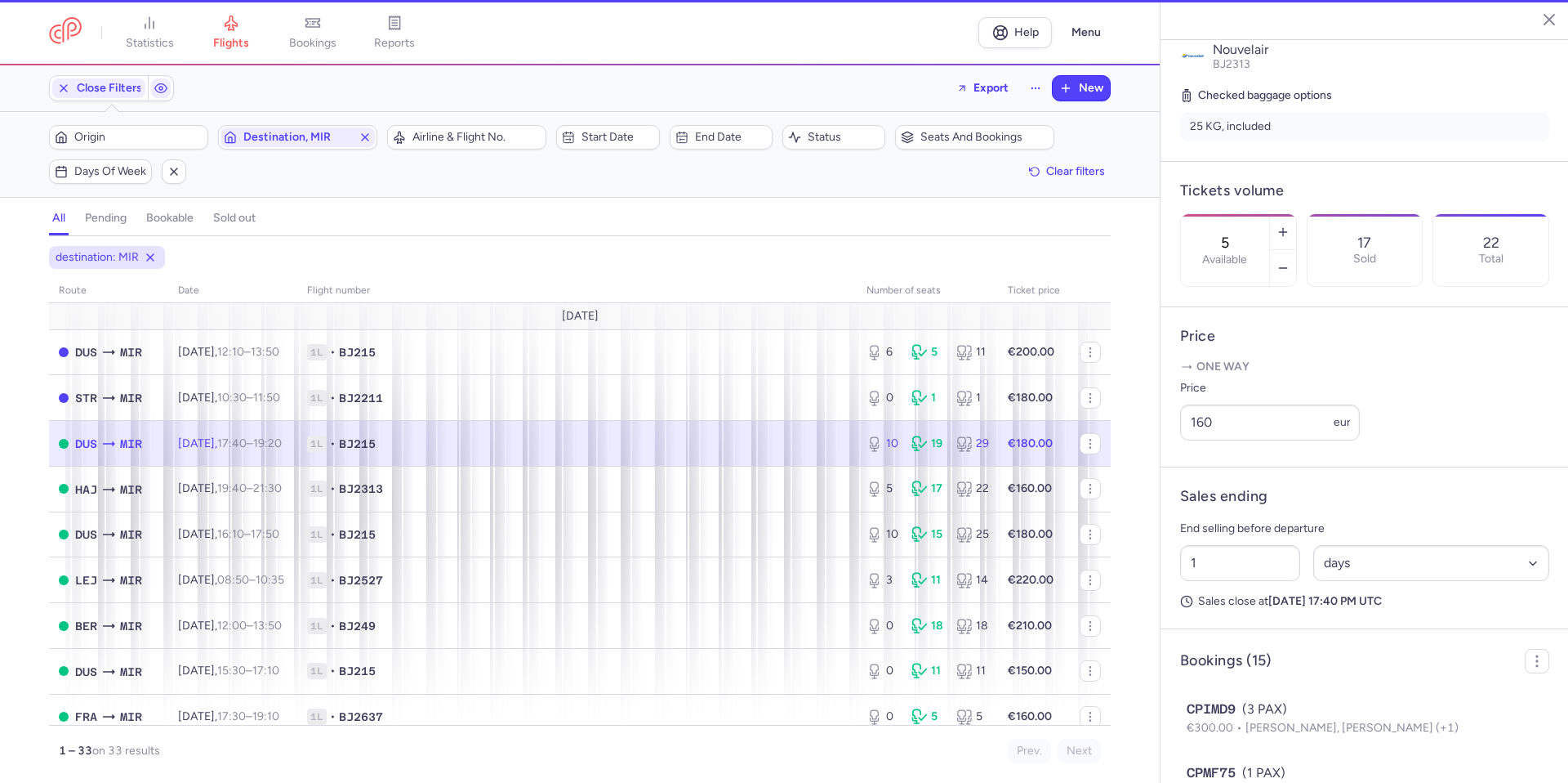
type input "10"
type input "11"
select select "hours"
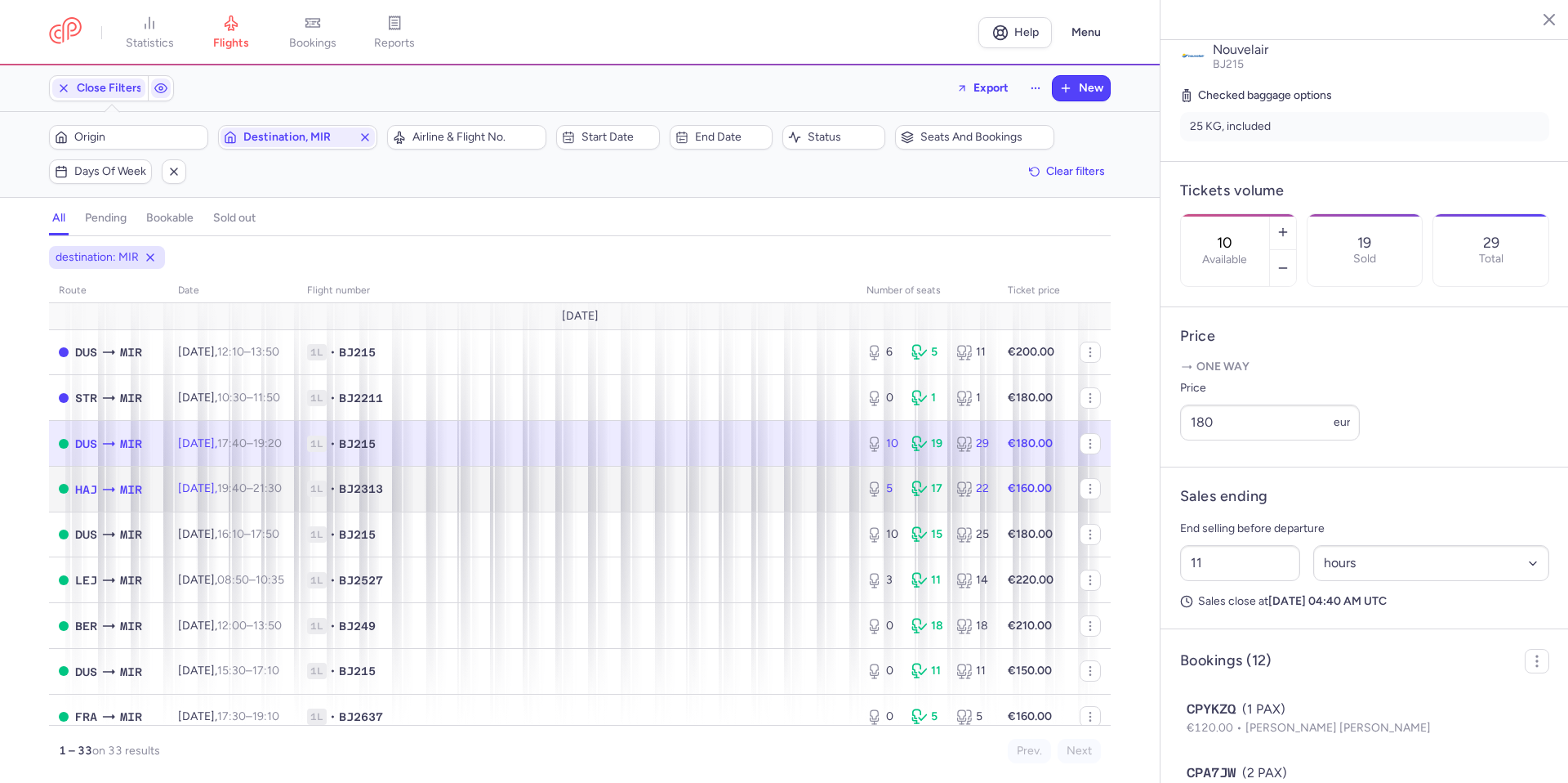
click at [515, 495] on span "1L • BJ2313" at bounding box center [577, 488] width 540 height 17
type input "5"
type input "1"
select select "days"
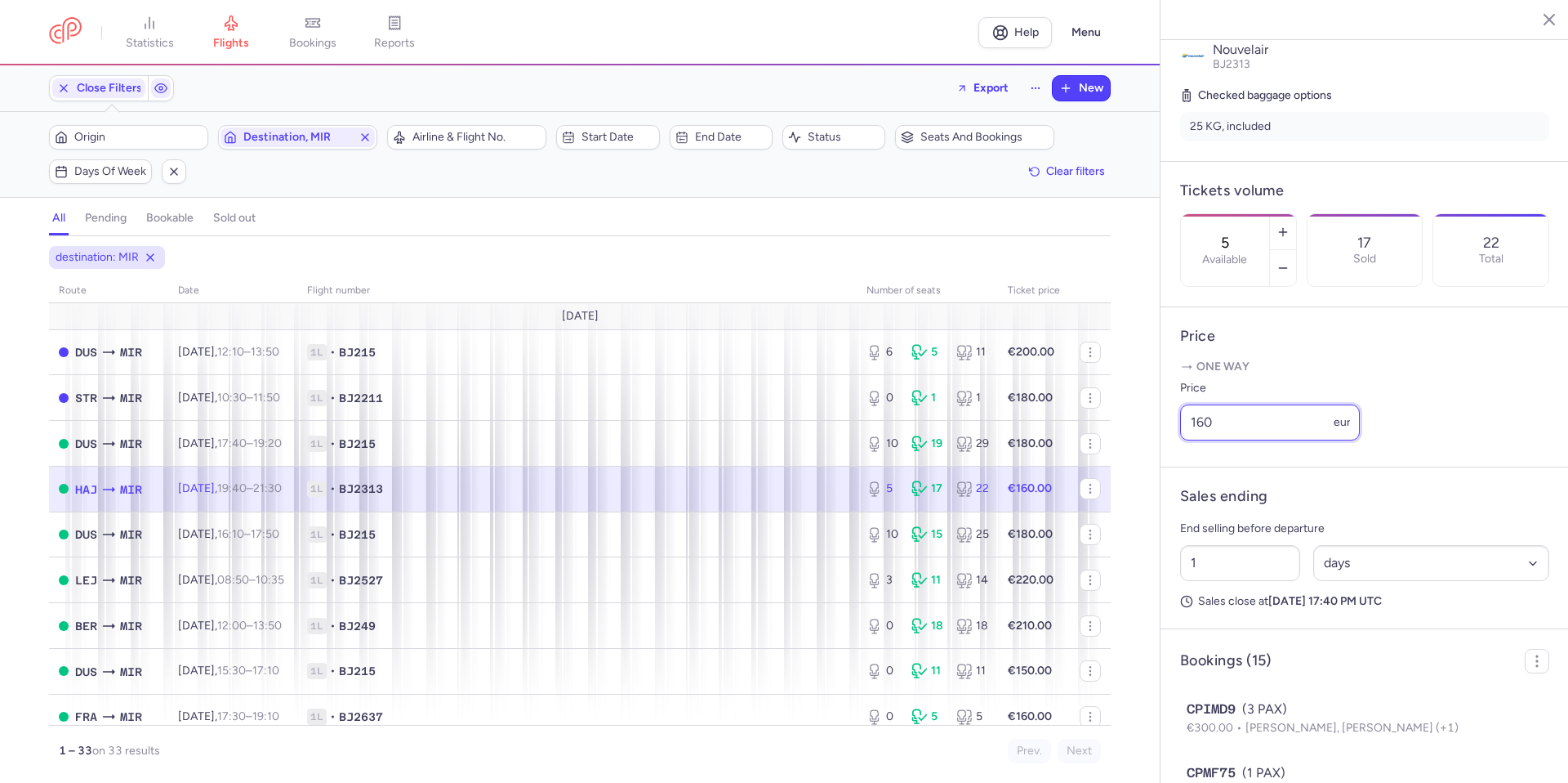
drag, startPoint x: 1254, startPoint y: 470, endPoint x: 1059, endPoint y: 468, distance: 195.0
click at [1059, 467] on div "statistics flights bookings reports Help Menu Close Filters Export New Filters …" at bounding box center [784, 391] width 1568 height 783
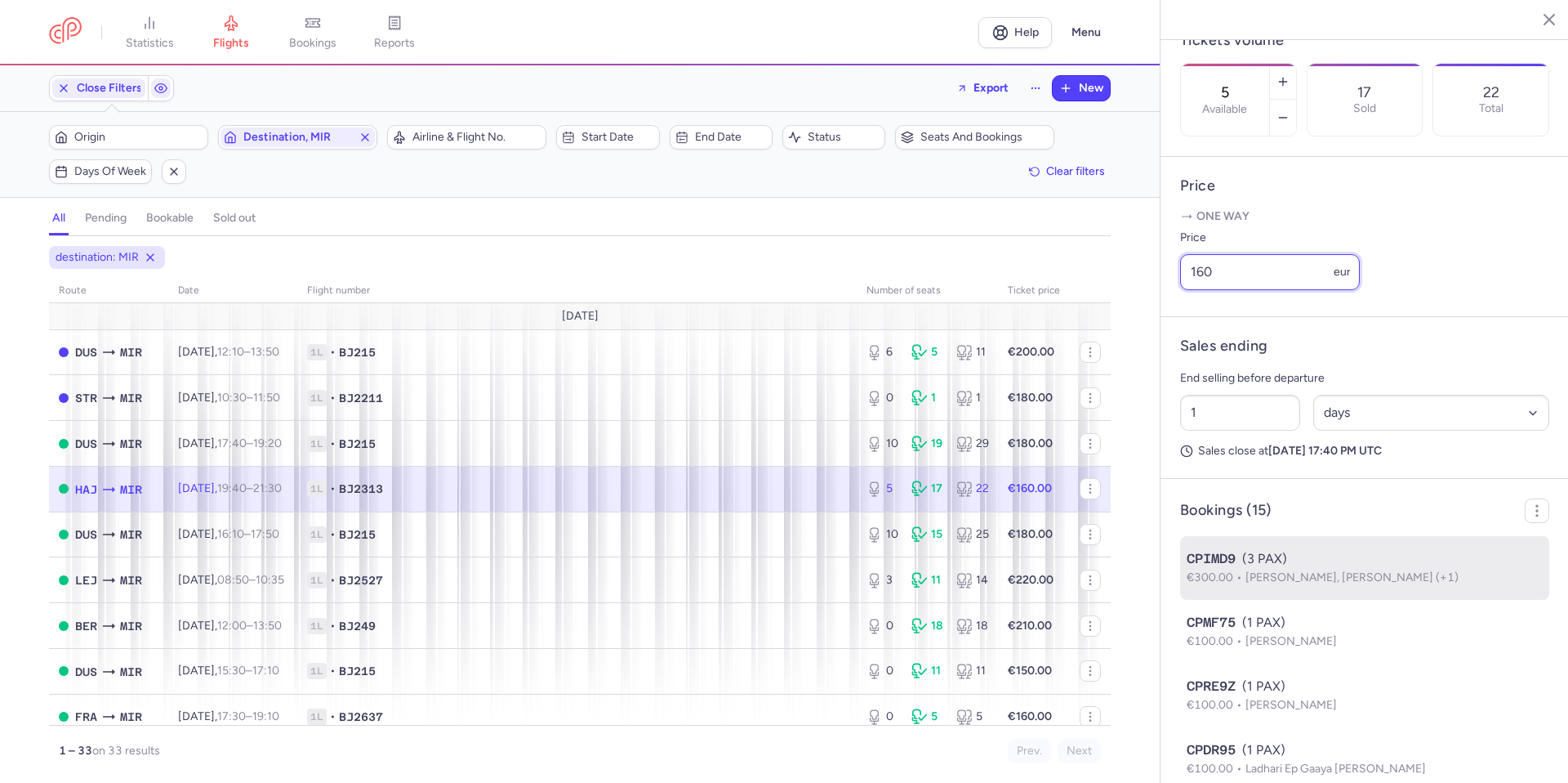
scroll to position [519, 0]
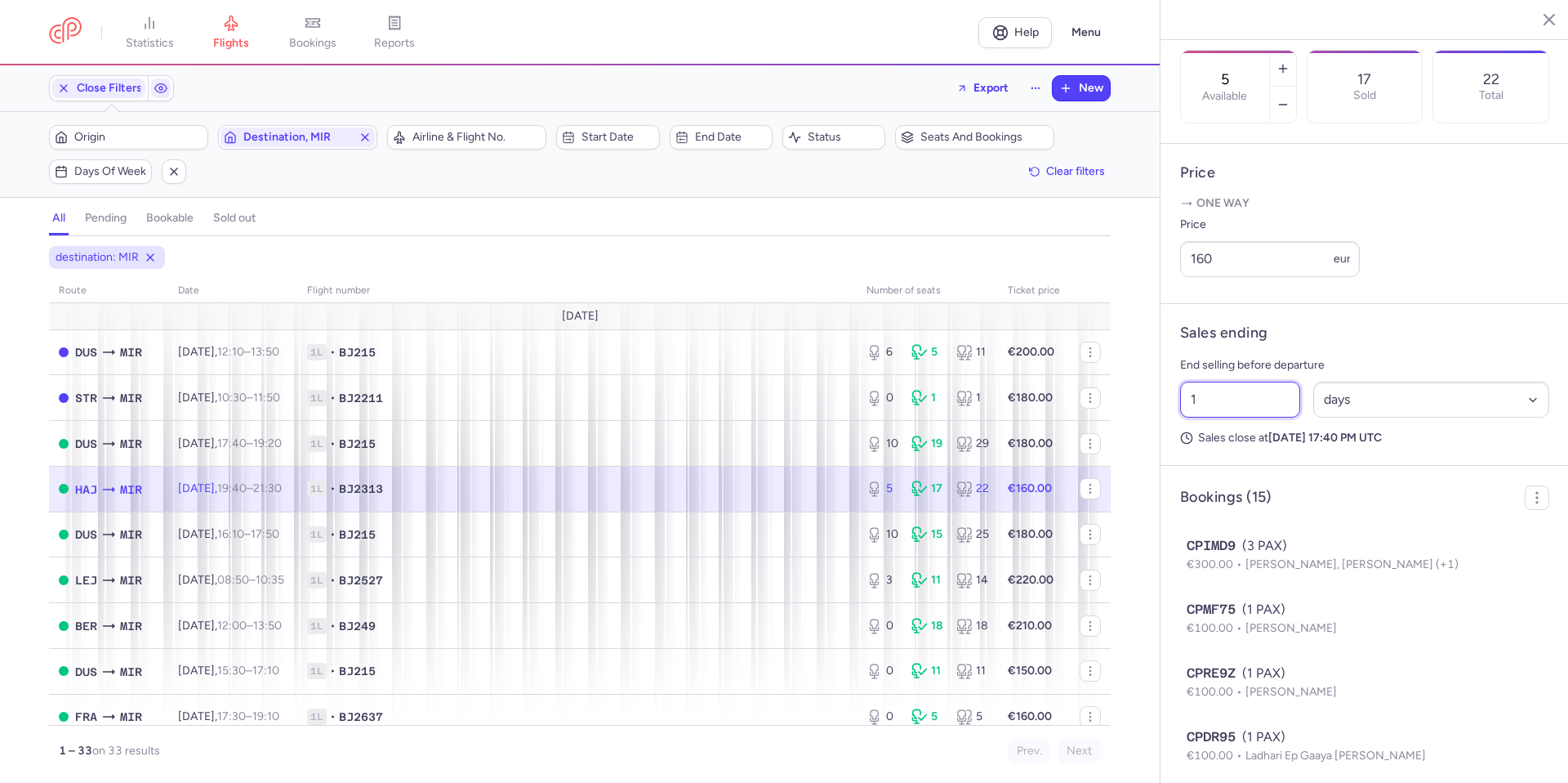
drag, startPoint x: 1199, startPoint y: 447, endPoint x: 1143, endPoint y: 445, distance: 56.0
click at [1143, 445] on div "statistics flights bookings reports Help Menu Close Filters Export New Filters …" at bounding box center [784, 391] width 1568 height 783
type input "11"
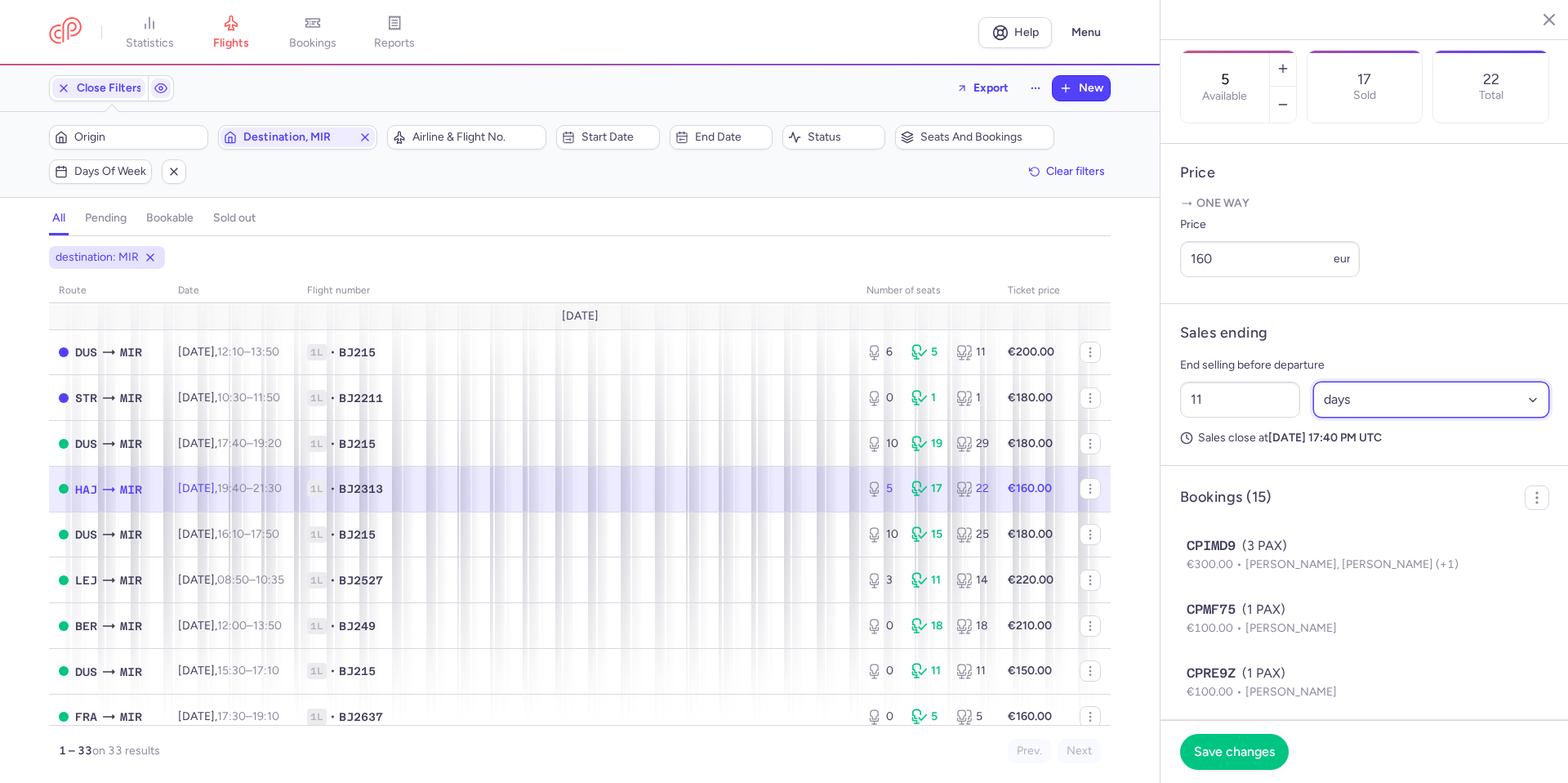
click at [1364, 417] on select "Select an option hours days" at bounding box center [1432, 399] width 237 height 36
select select "hours"
click at [1314, 417] on select "Select an option hours days" at bounding box center [1432, 399] width 237 height 36
drag, startPoint x: 1216, startPoint y: 449, endPoint x: 1116, endPoint y: 447, distance: 100.0
click at [1116, 447] on div "statistics flights bookings reports Help Menu Close Filters Export New Filters …" at bounding box center [784, 391] width 1568 height 783
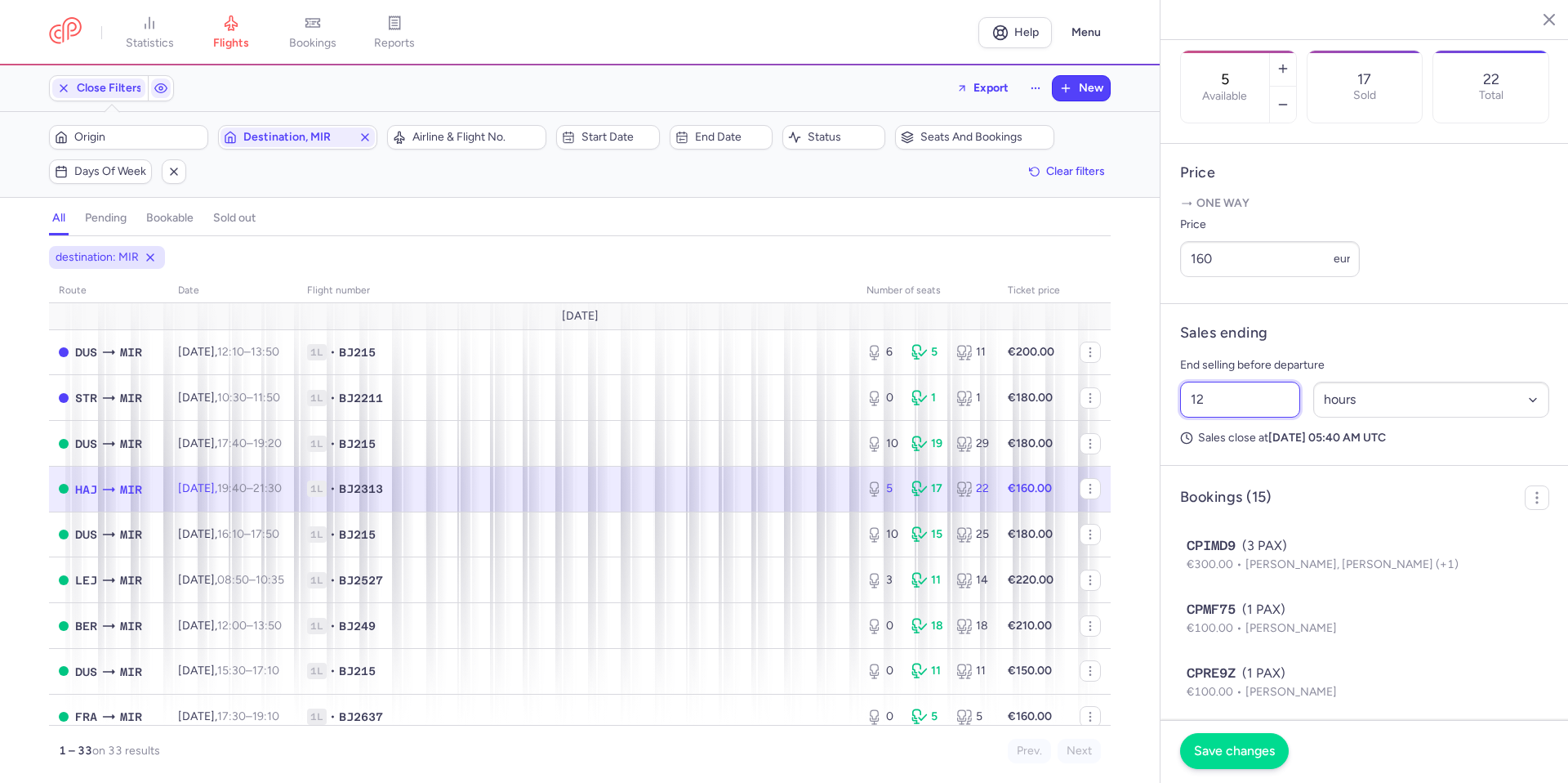
type input "12"
click at [1224, 750] on span "Save changes" at bounding box center [1235, 750] width 81 height 15
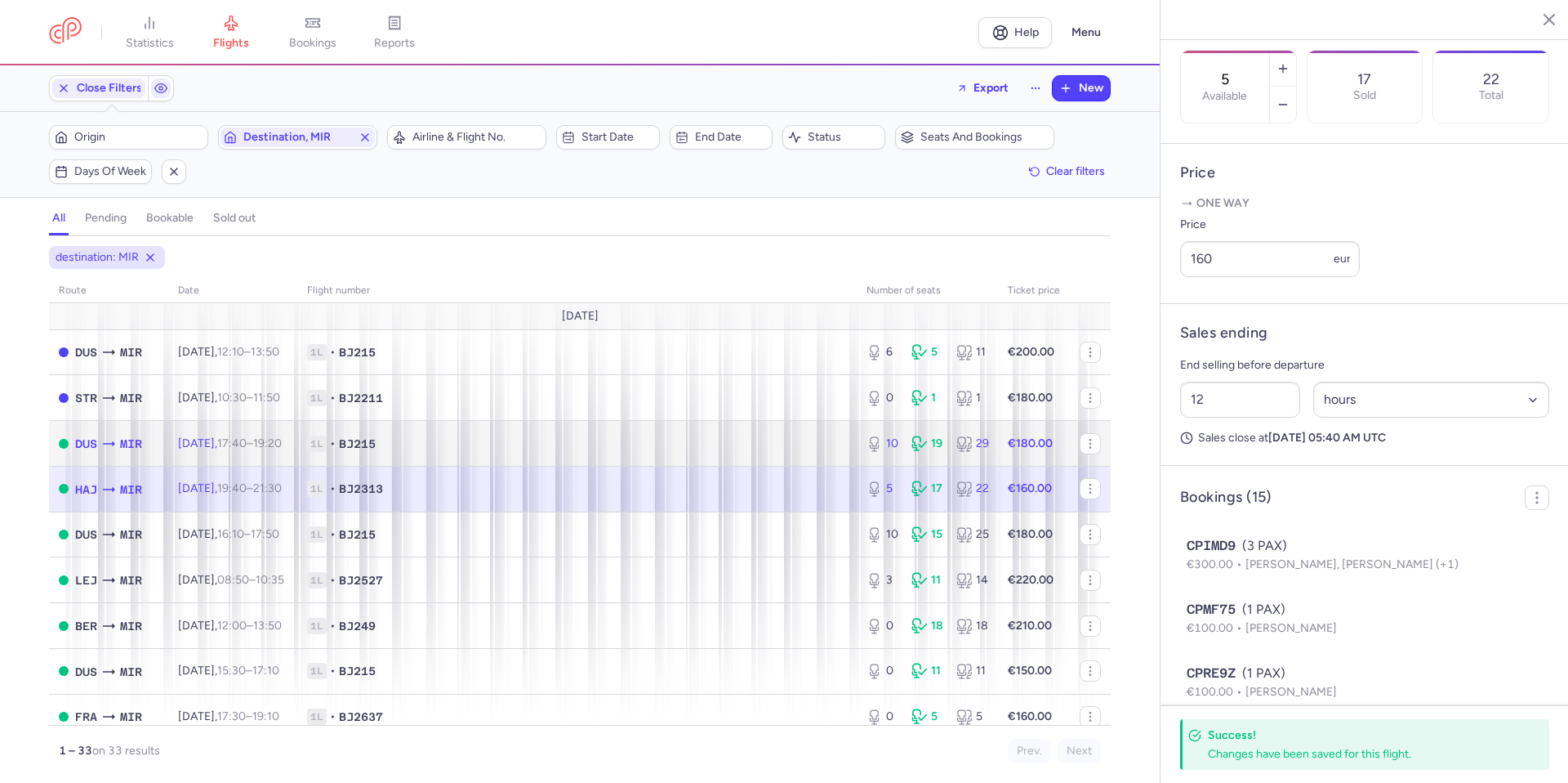
click at [737, 438] on span "1L • BJ215" at bounding box center [577, 443] width 540 height 17
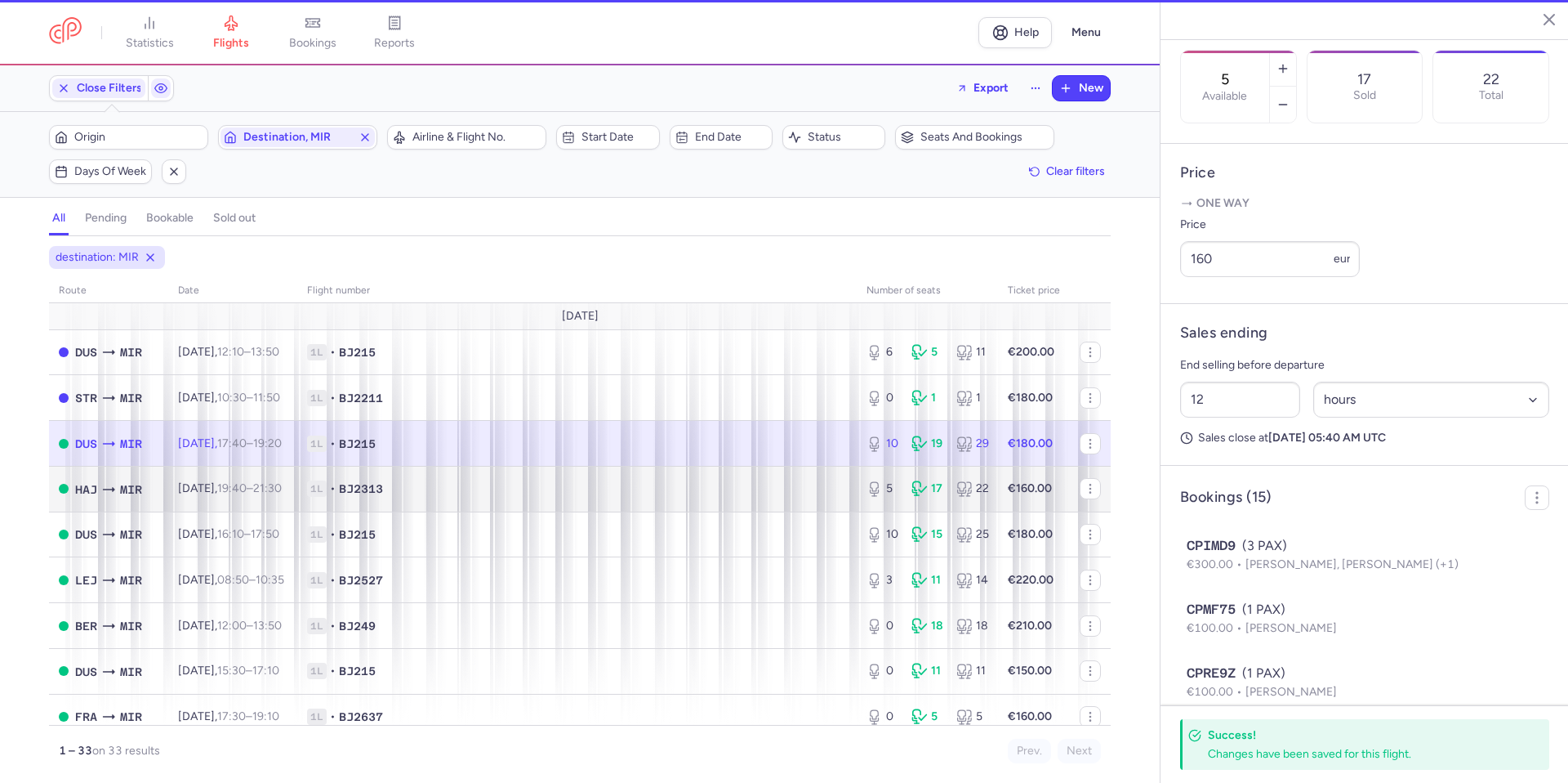
type input "10"
type input "11"
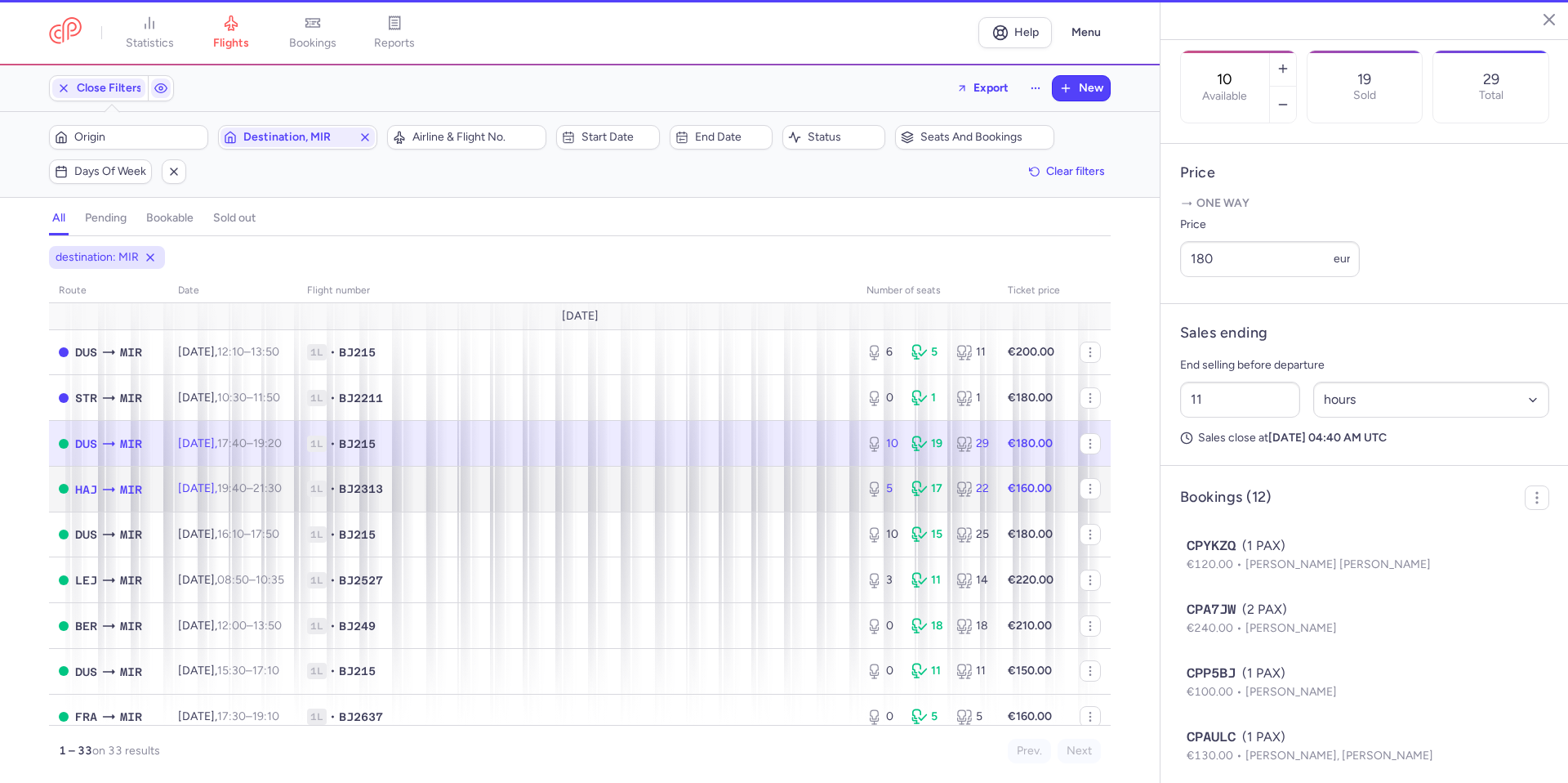
click at [724, 490] on span "1L • BJ2313" at bounding box center [577, 488] width 540 height 17
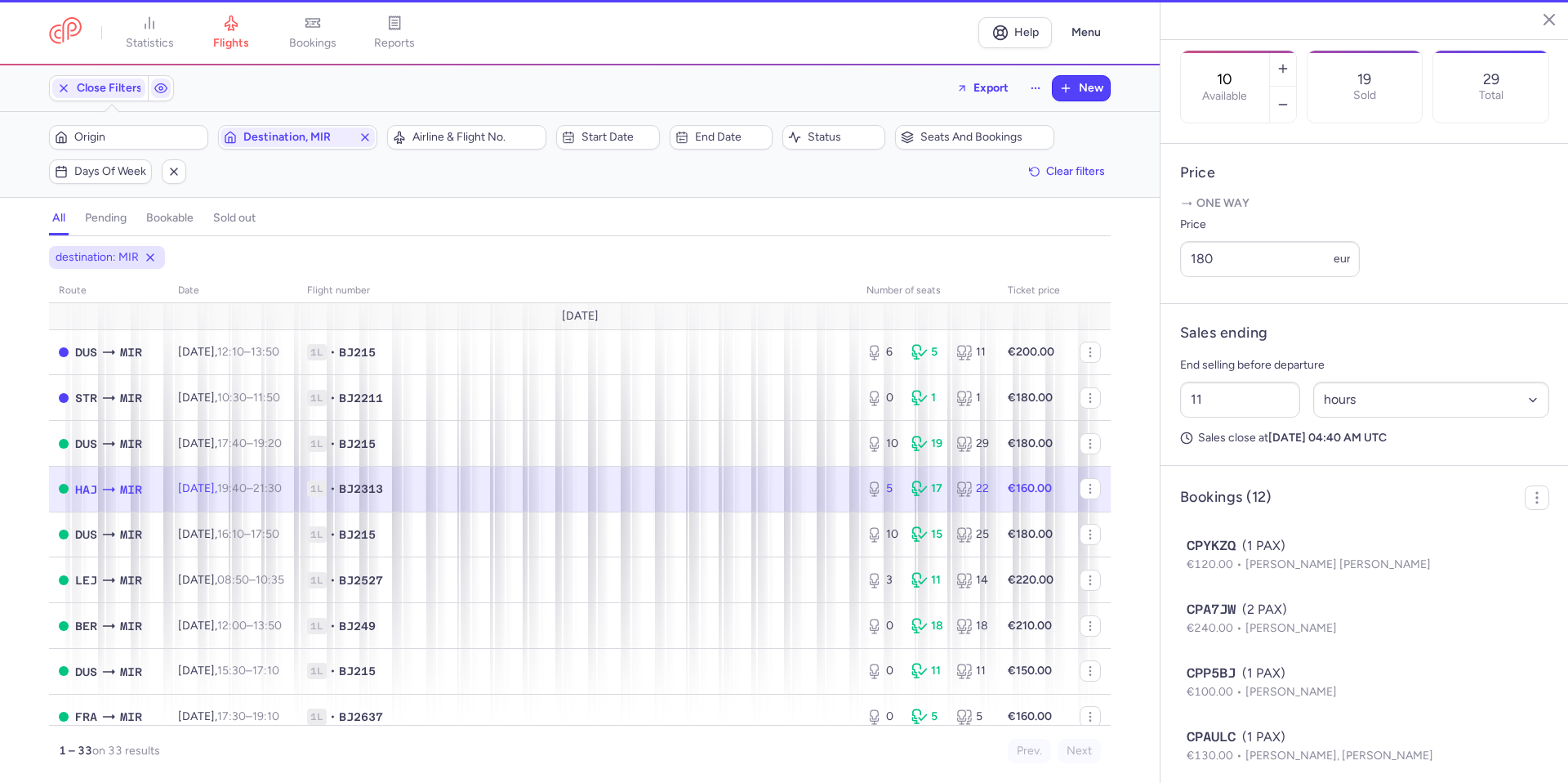
type input "5"
type input "12"
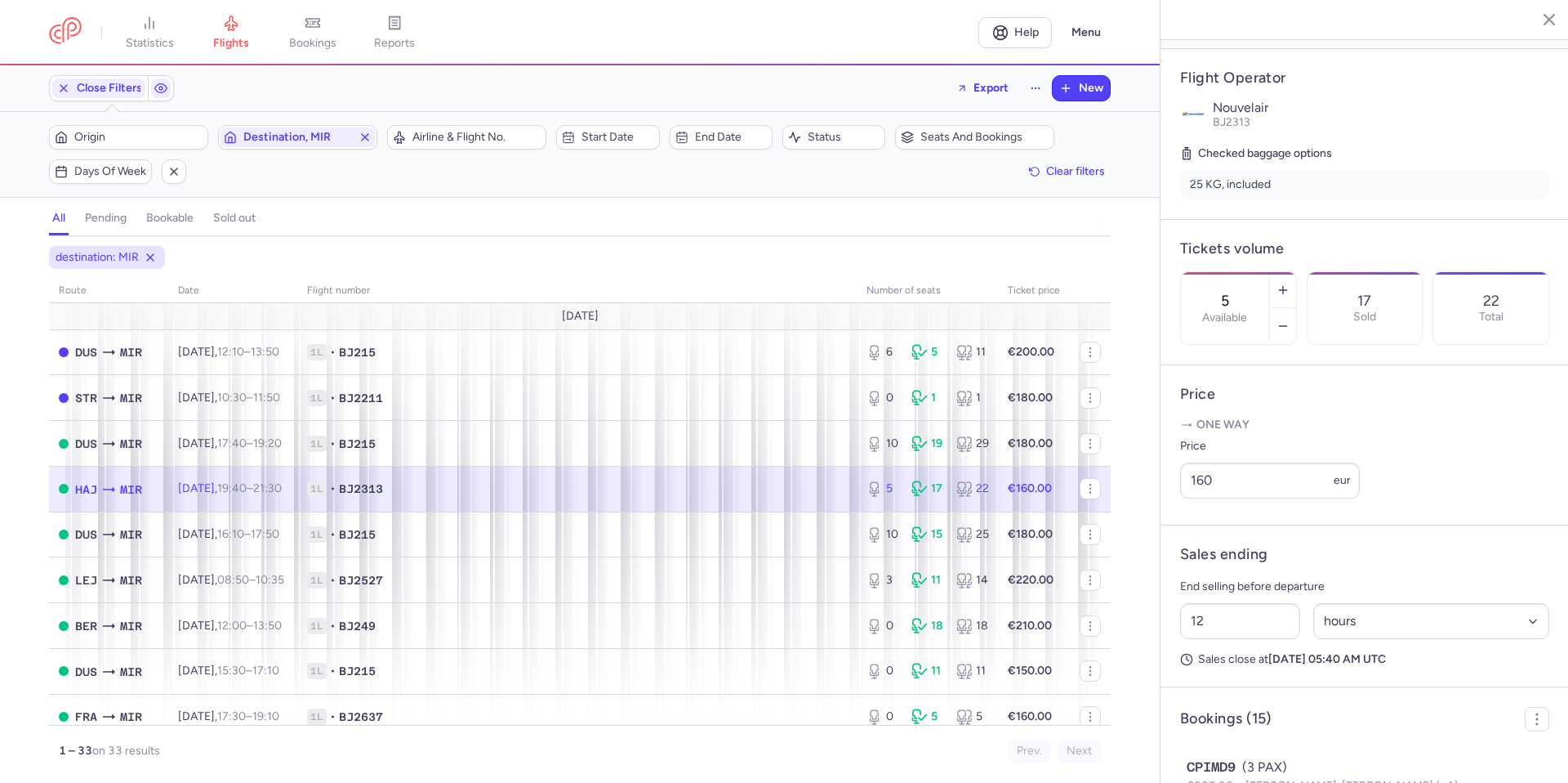
scroll to position [275, 0]
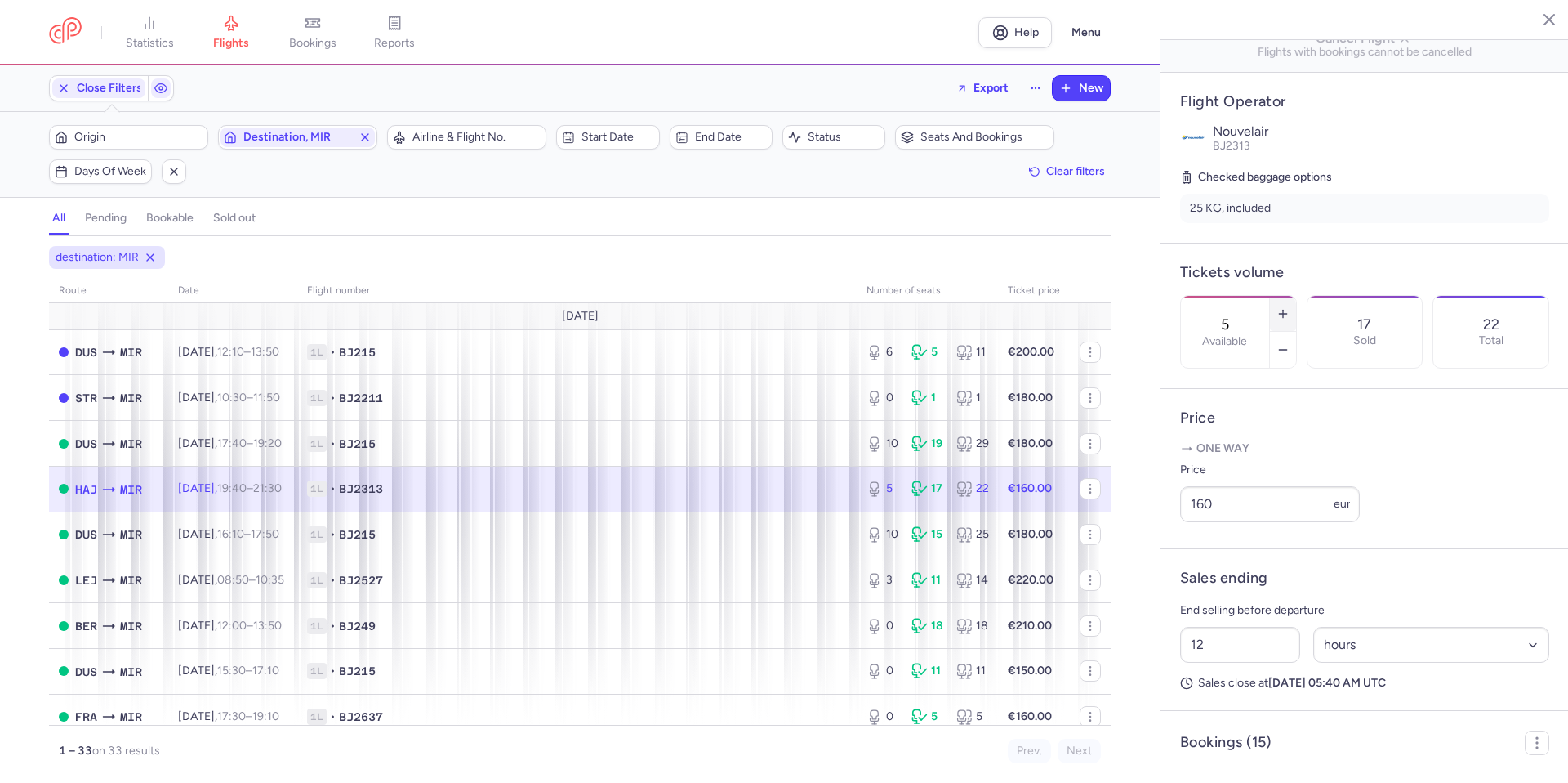
click at [1289, 307] on icon "button" at bounding box center [1283, 313] width 13 height 13
click at [1235, 755] on span "Save changes" at bounding box center [1235, 750] width 81 height 15
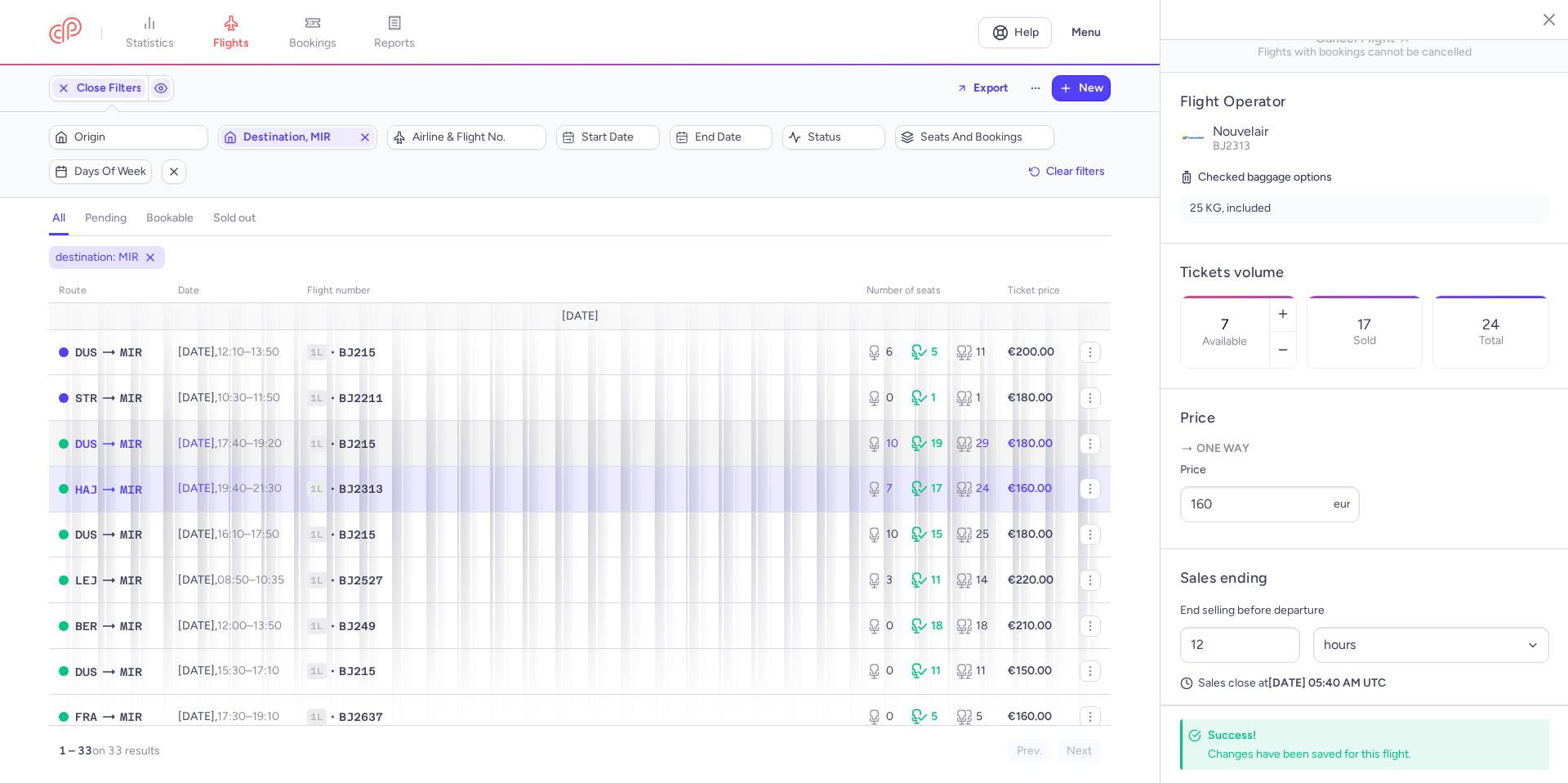
click at [834, 448] on span "1L • BJ215" at bounding box center [577, 443] width 540 height 17
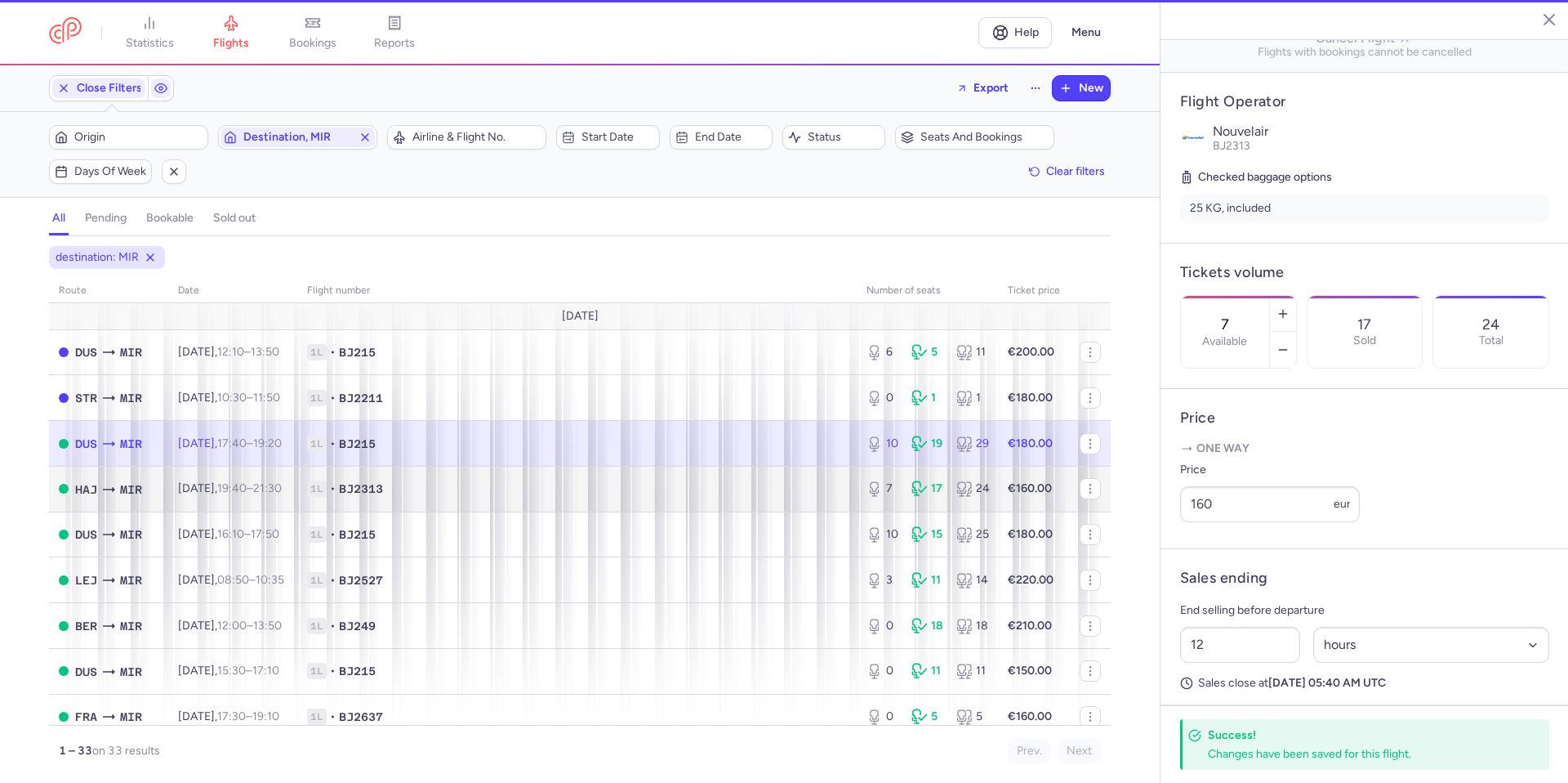
type input "10"
type input "11"
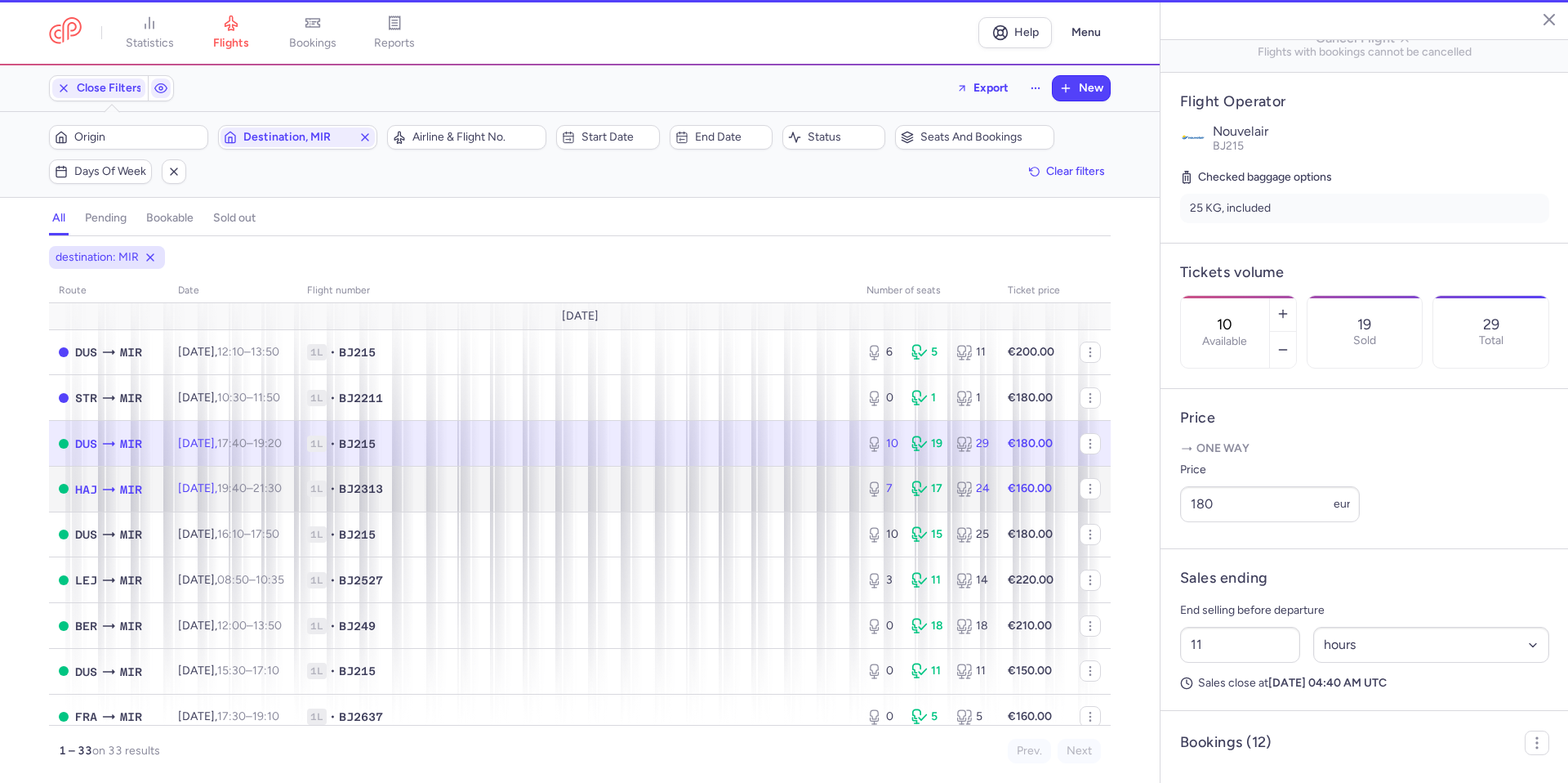
click at [800, 501] on td "1L • BJ2313" at bounding box center [577, 488] width 559 height 46
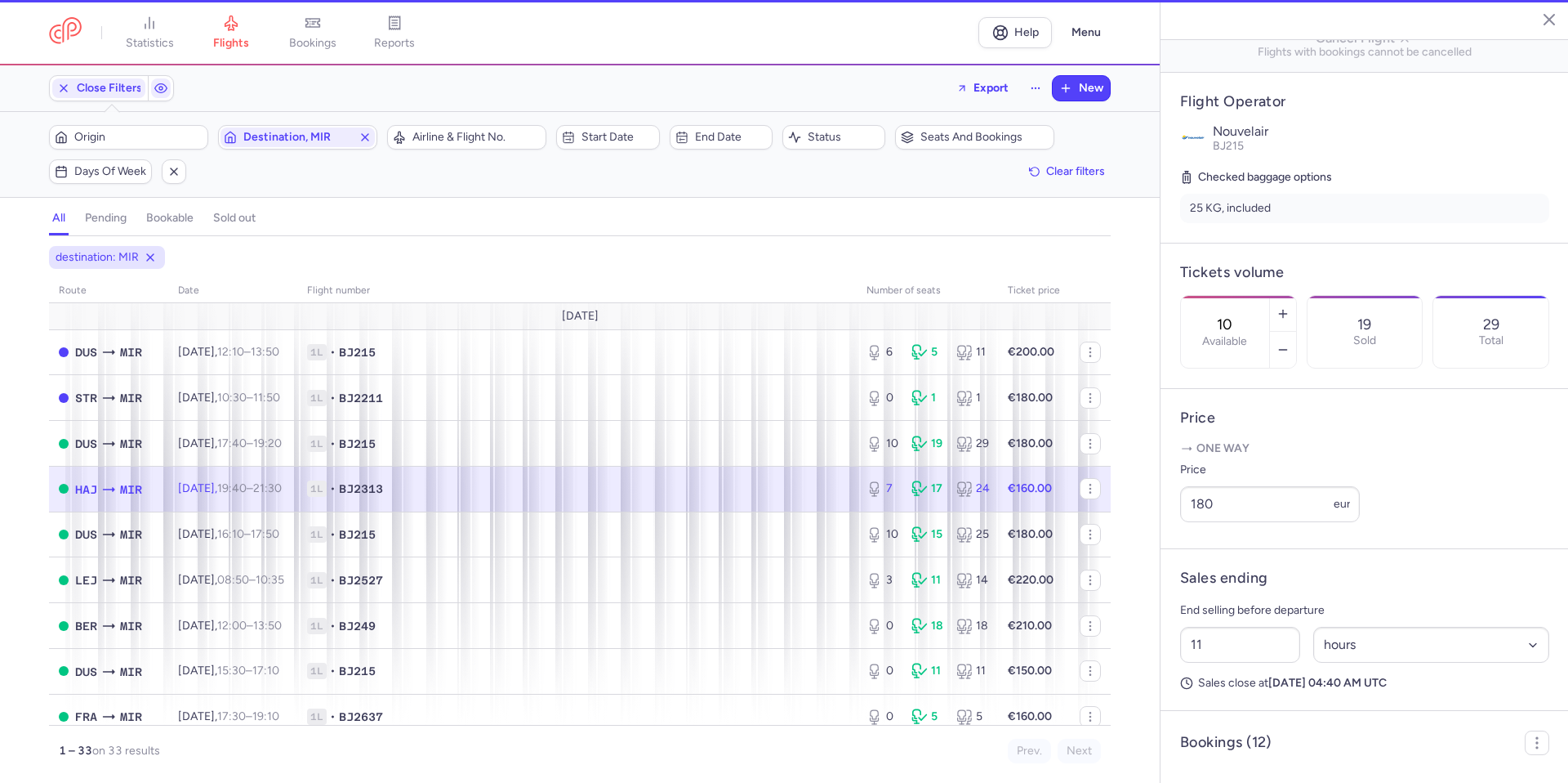
type input "7"
type input "12"
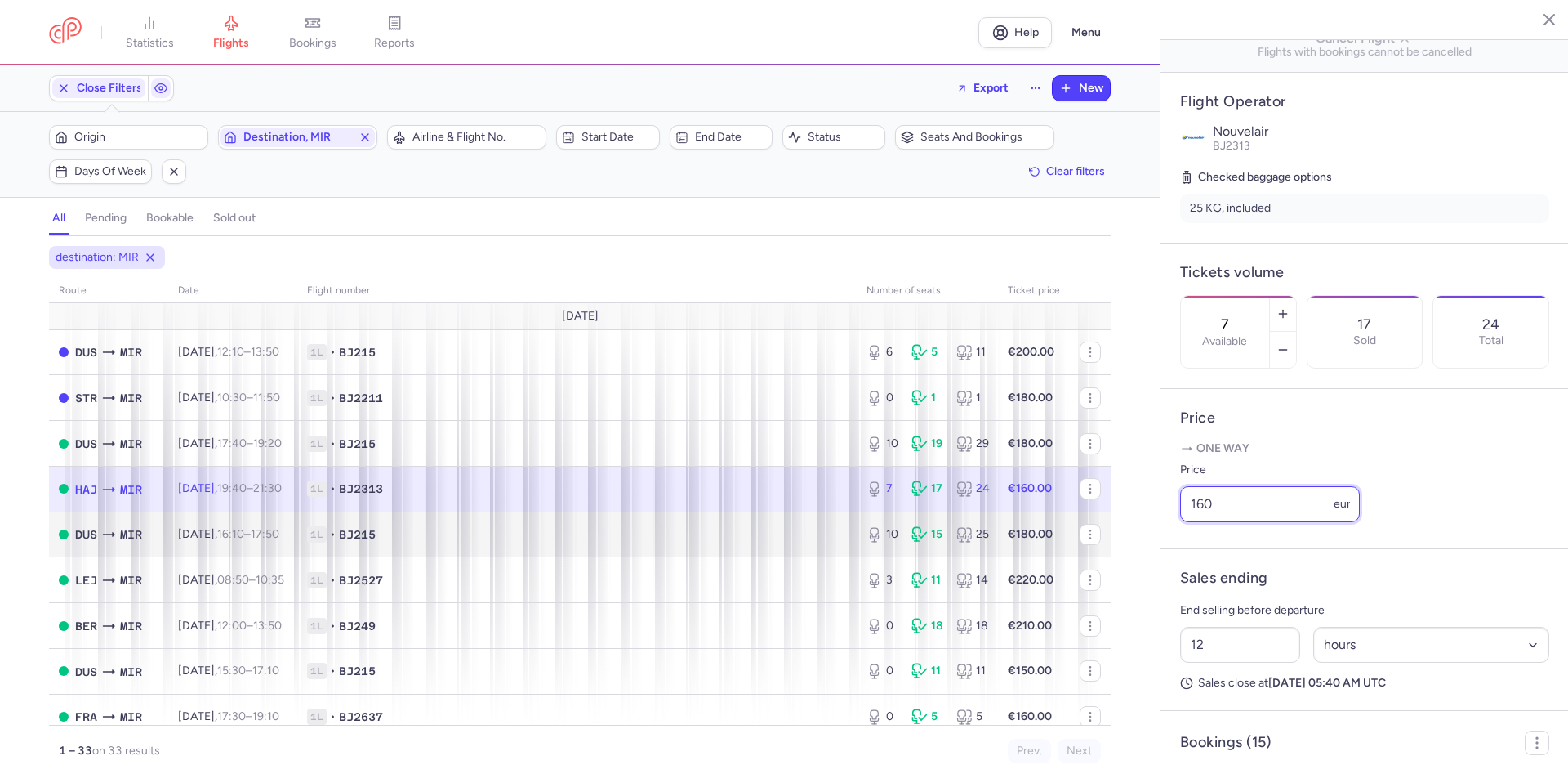
drag, startPoint x: 1275, startPoint y: 559, endPoint x: 1040, endPoint y: 542, distance: 235.6
click at [1040, 542] on div "statistics flights bookings reports Help Menu Close Filters Export New Filters …" at bounding box center [784, 391] width 1568 height 783
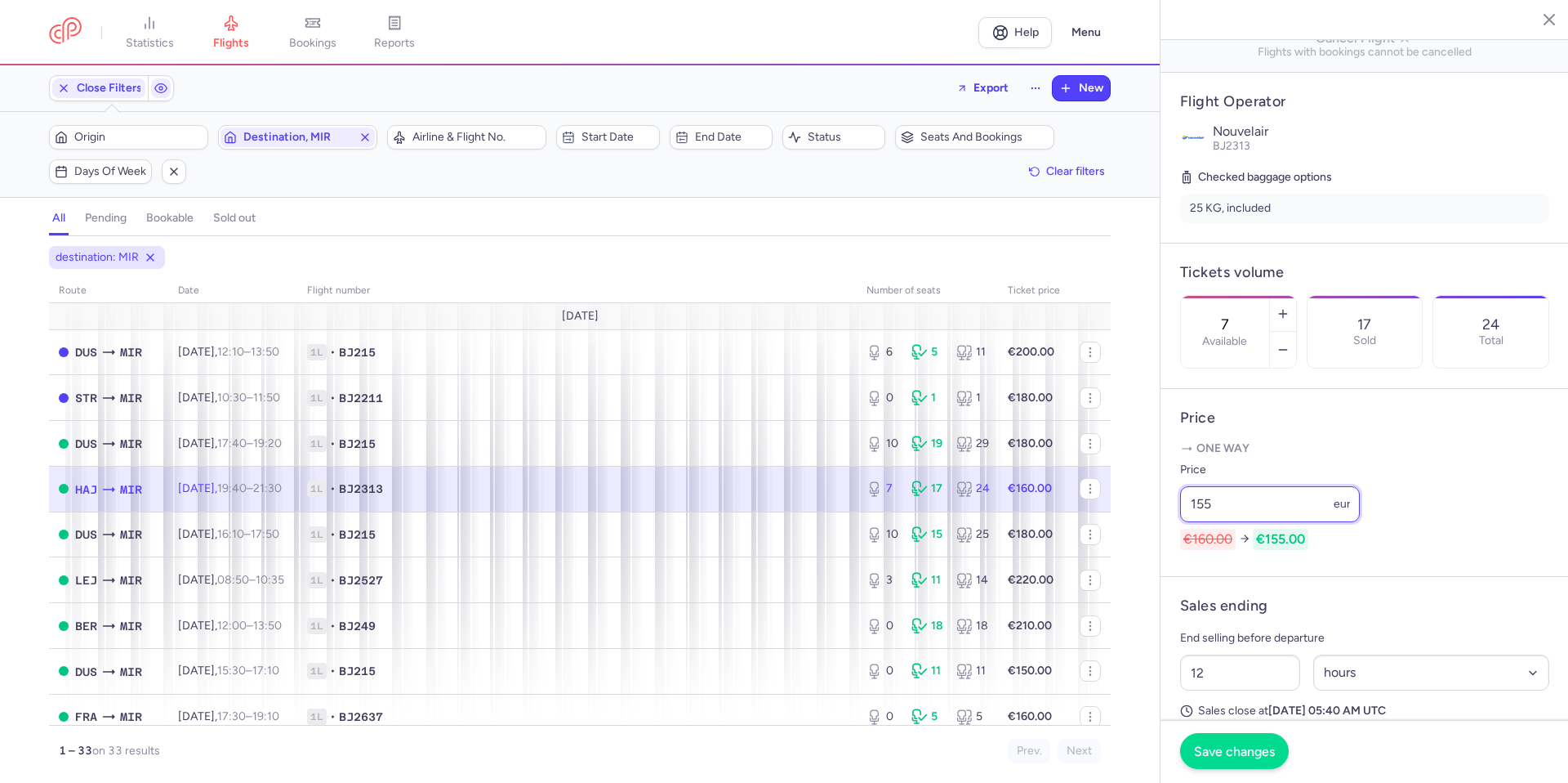
type input "155"
click at [1239, 748] on span "Save changes" at bounding box center [1235, 750] width 81 height 15
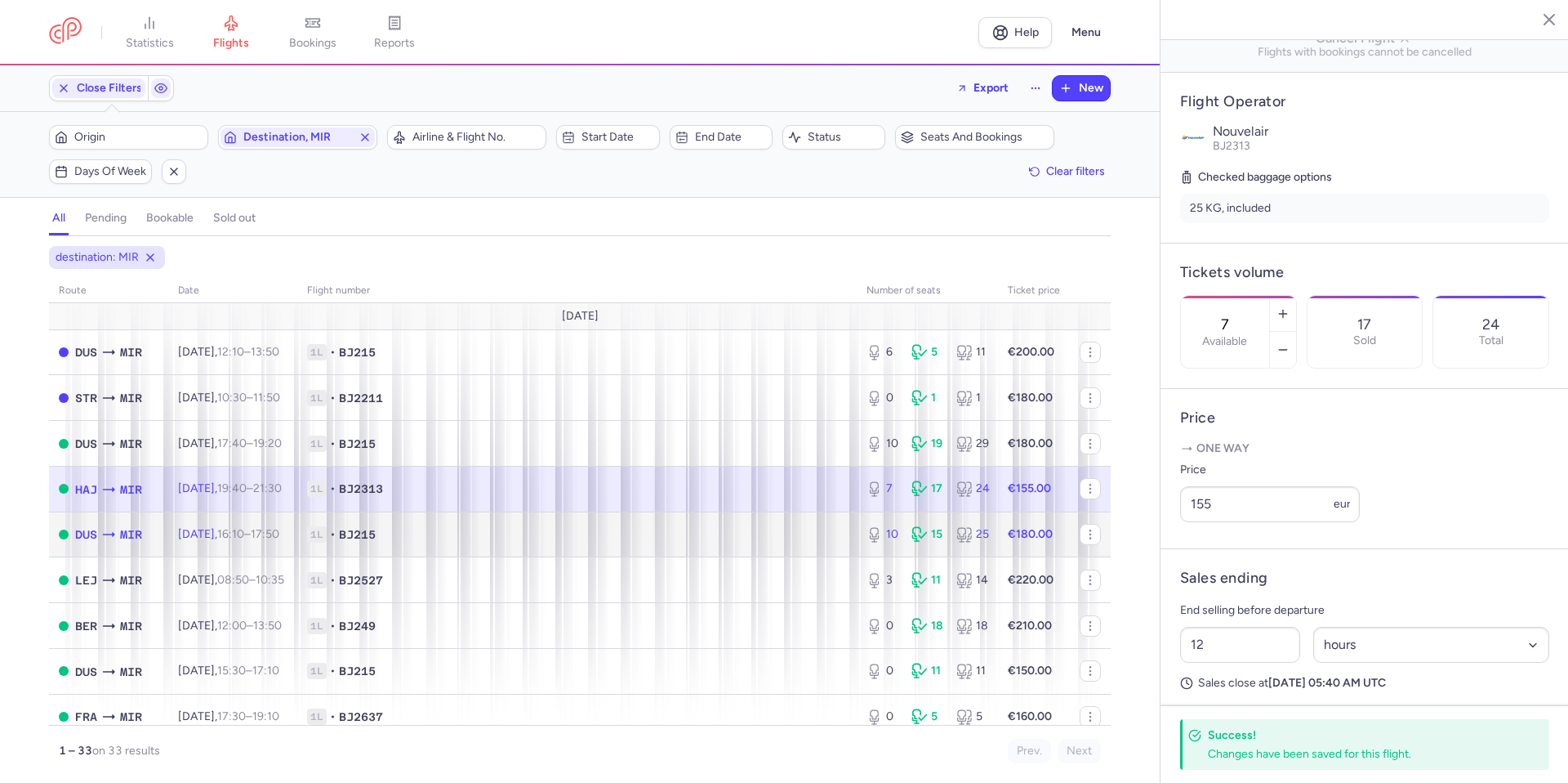
drag, startPoint x: 243, startPoint y: 541, endPoint x: 252, endPoint y: 540, distance: 9.1
click at [243, 541] on td "[DATE] 16:10 – 17:50 +0" at bounding box center [233, 534] width 129 height 46
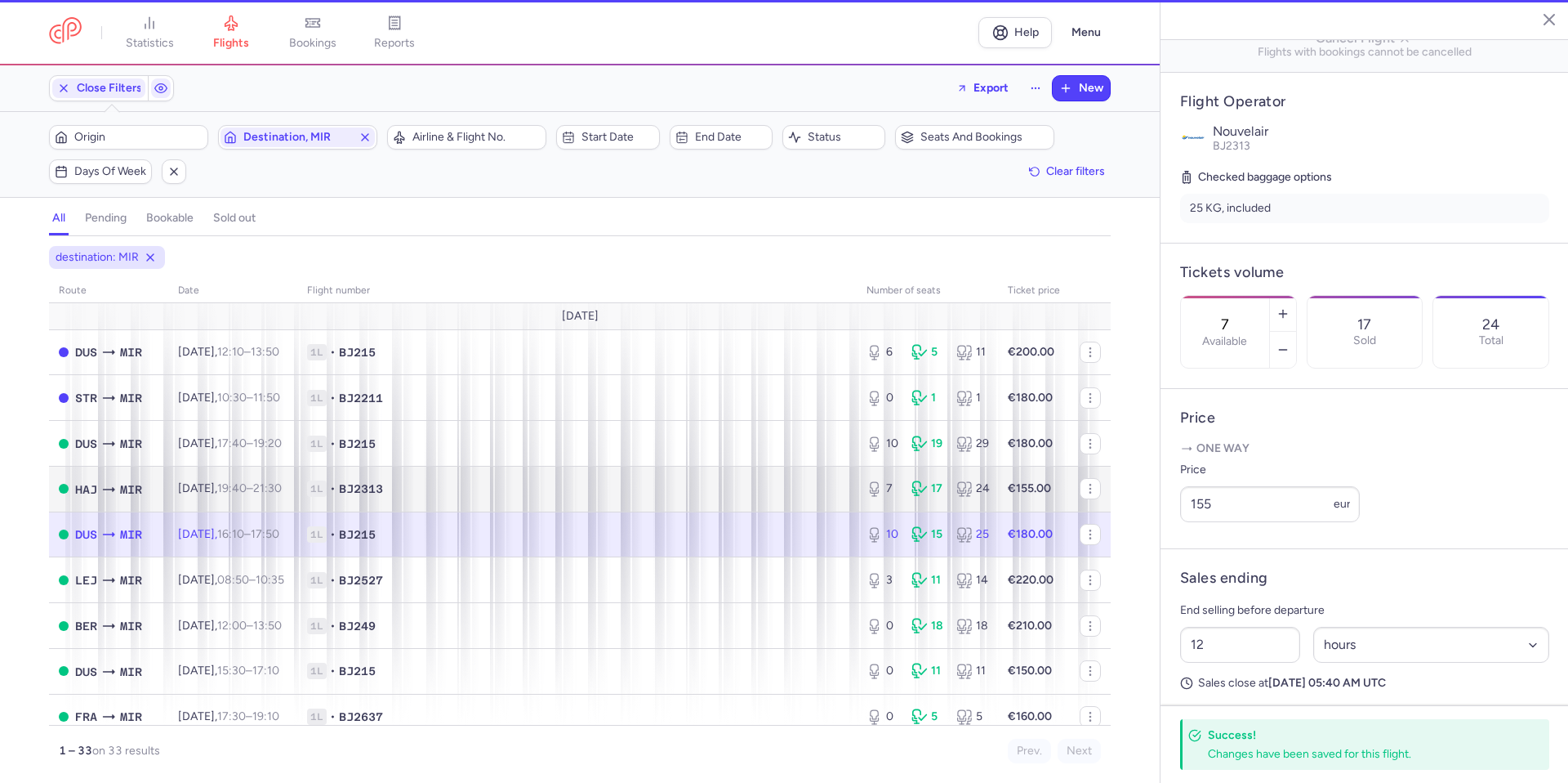
type input "10"
type input "1"
select select "days"
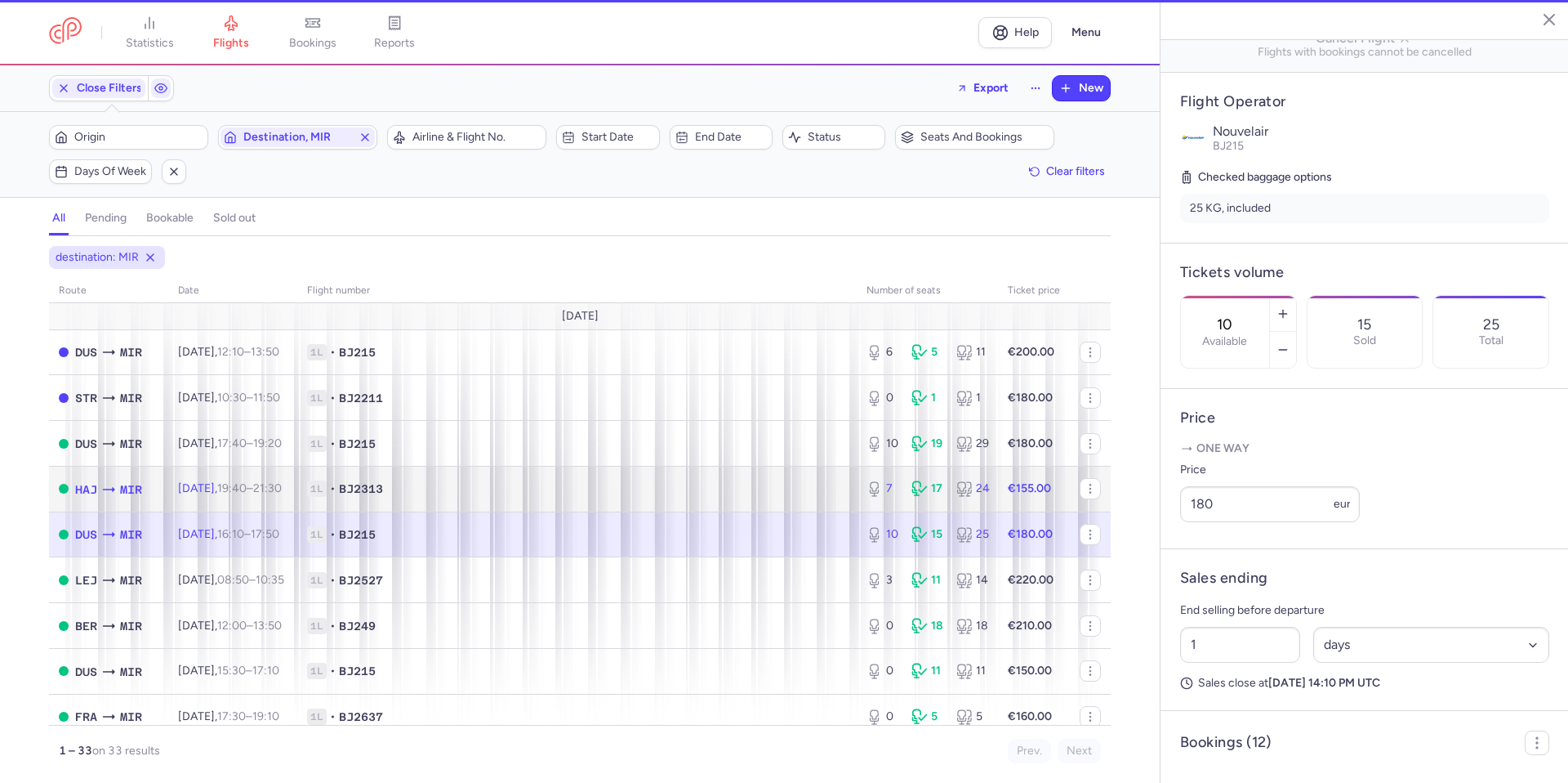
click at [282, 495] on time "21:30 +0" at bounding box center [267, 488] width 28 height 14
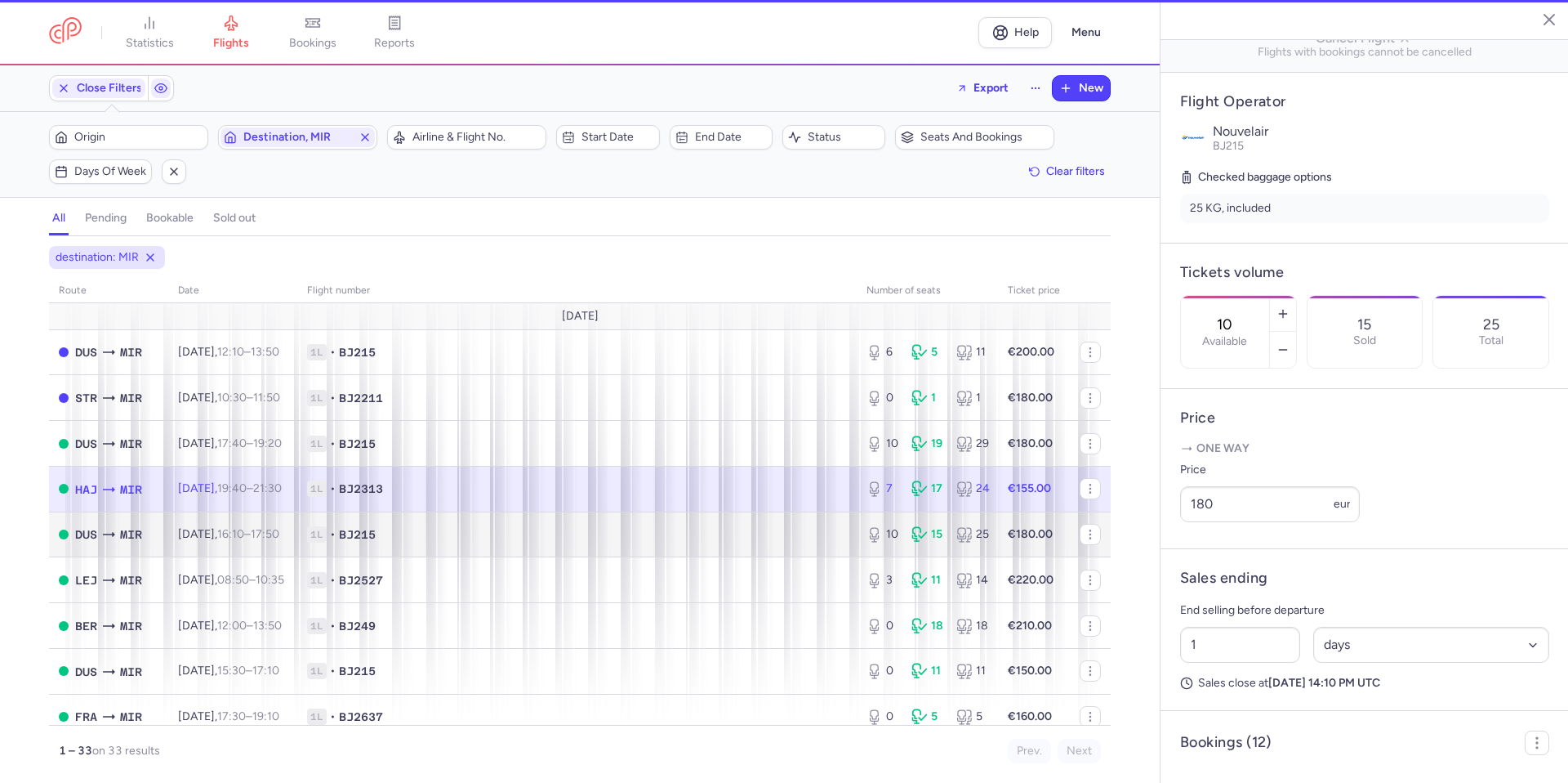
type input "7"
type input "12"
select select "hours"
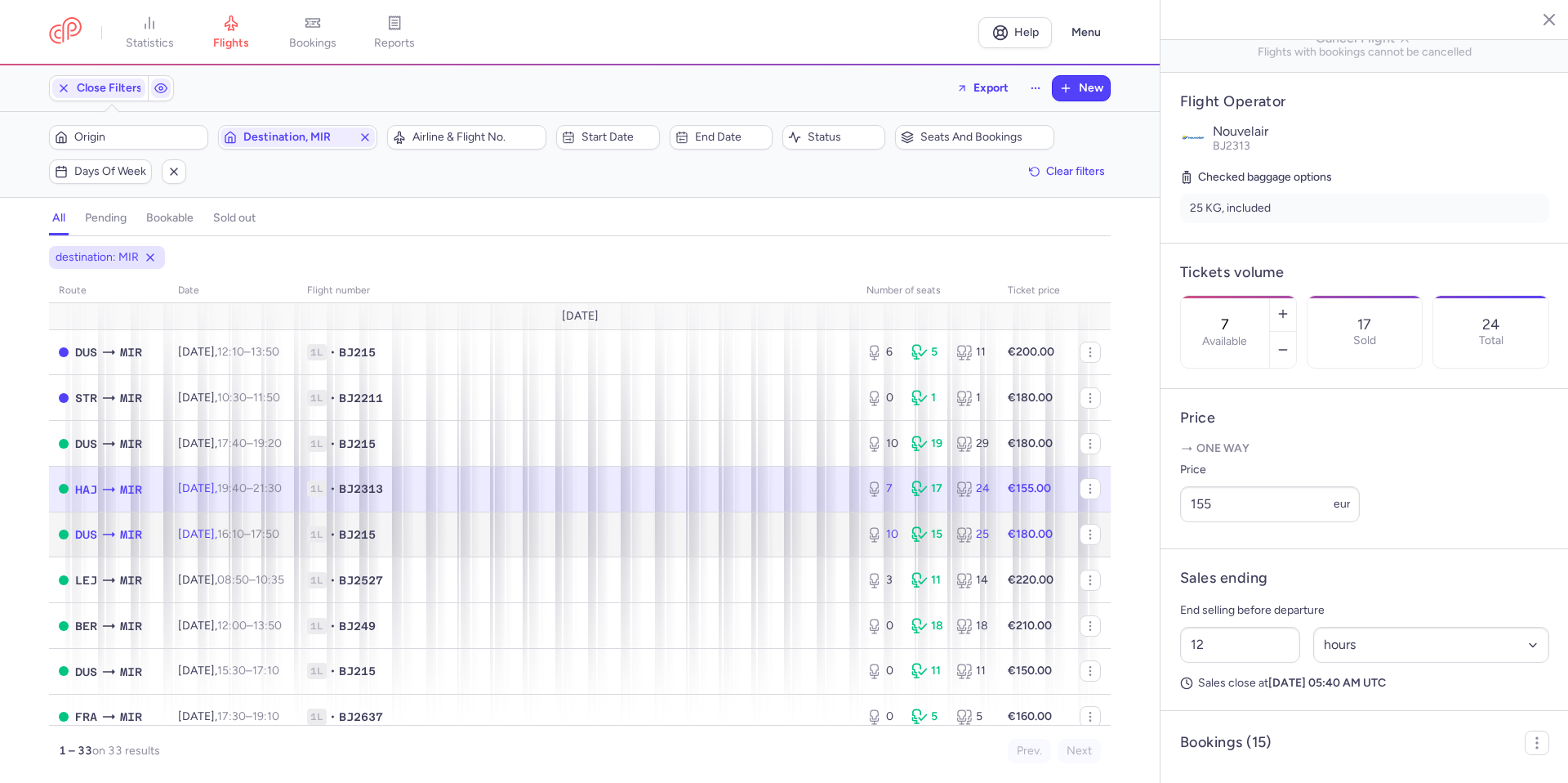
click at [297, 519] on td "[DATE] 16:10 – 17:50 +0" at bounding box center [233, 534] width 129 height 46
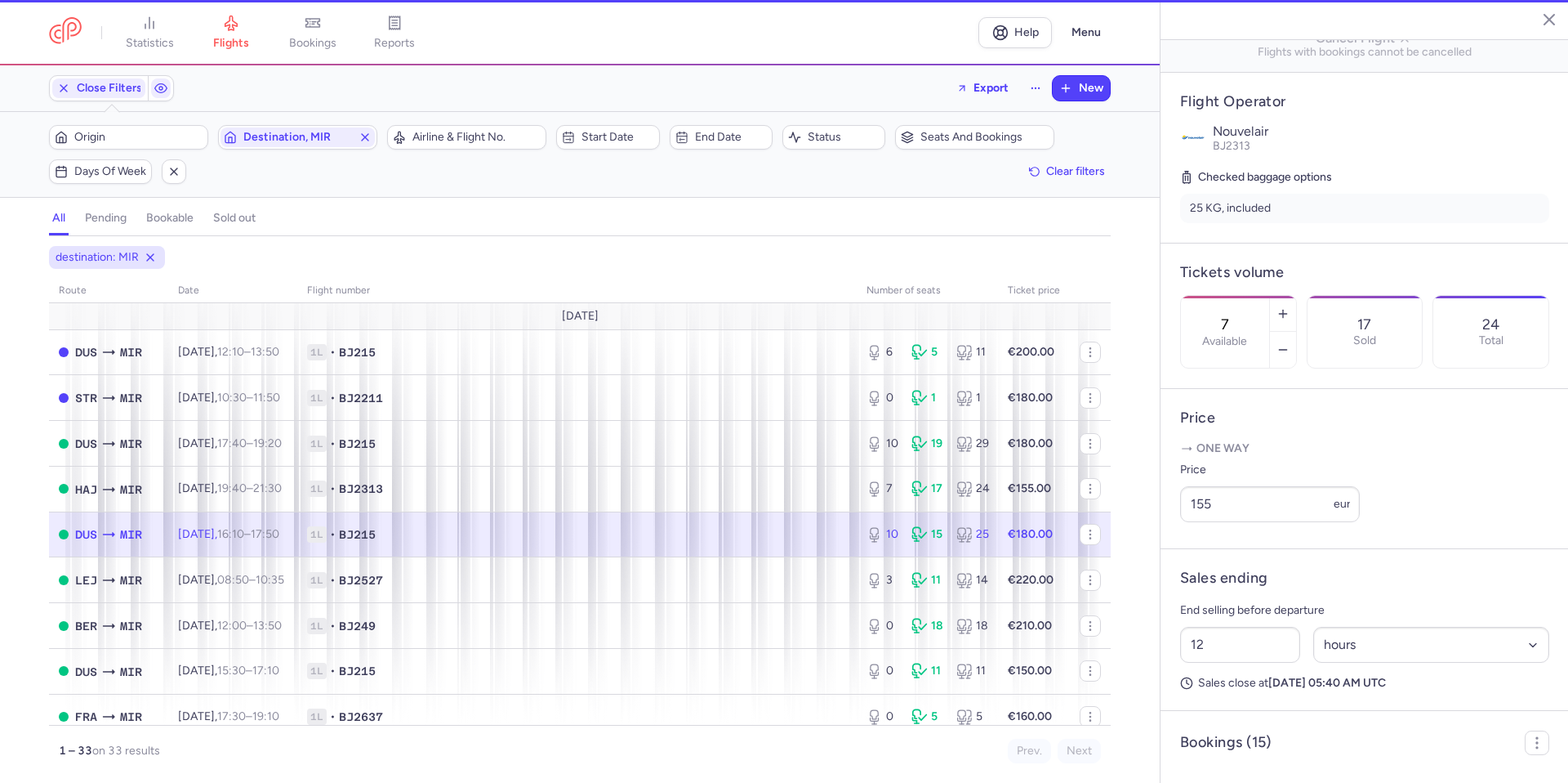
type input "10"
type input "1"
select select "days"
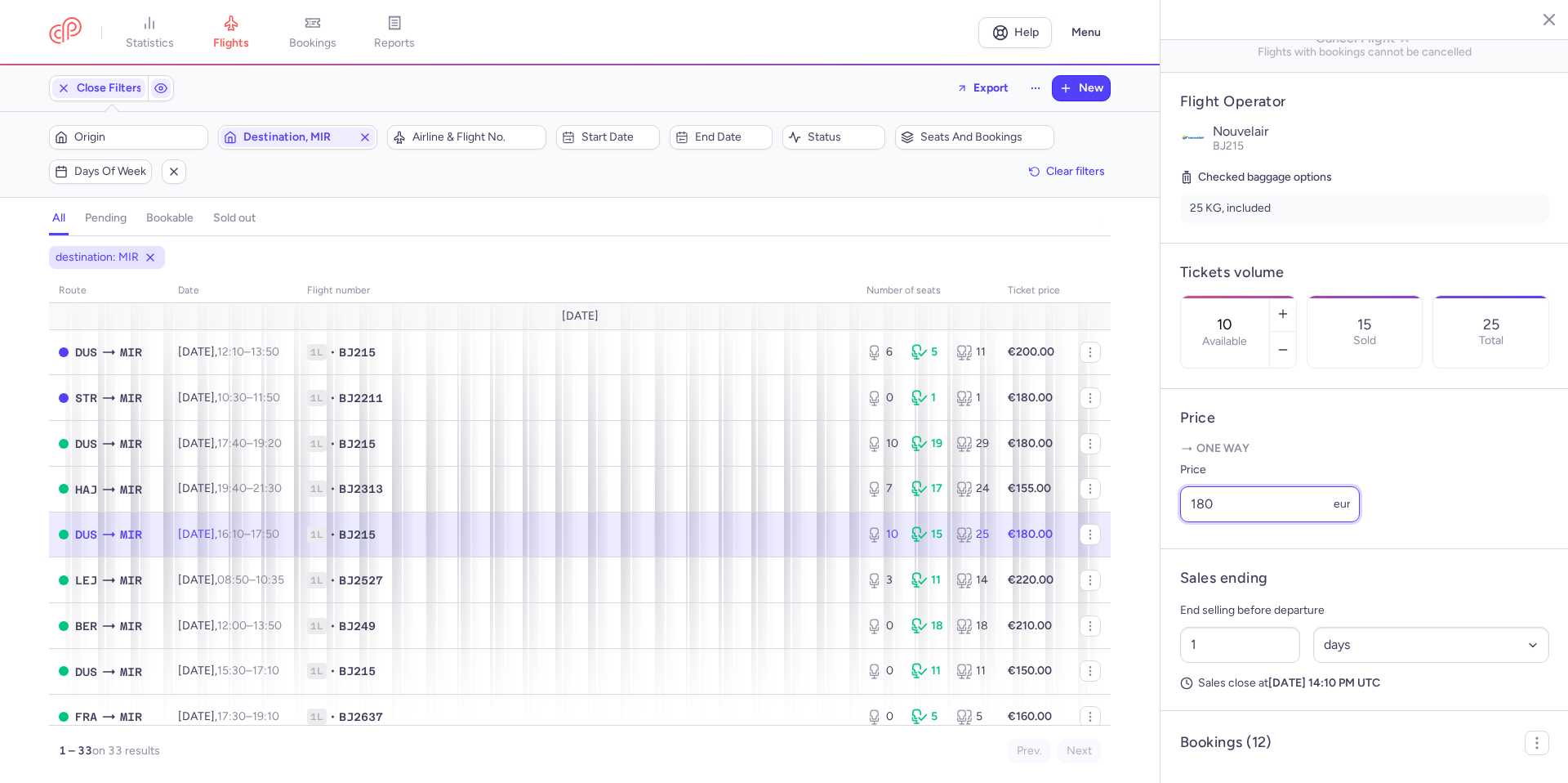
drag, startPoint x: 1234, startPoint y: 546, endPoint x: 932, endPoint y: 549, distance: 302.0
click at [932, 549] on div "statistics flights bookings reports Help Menu Close Filters Export New Filters …" at bounding box center [784, 391] width 1568 height 783
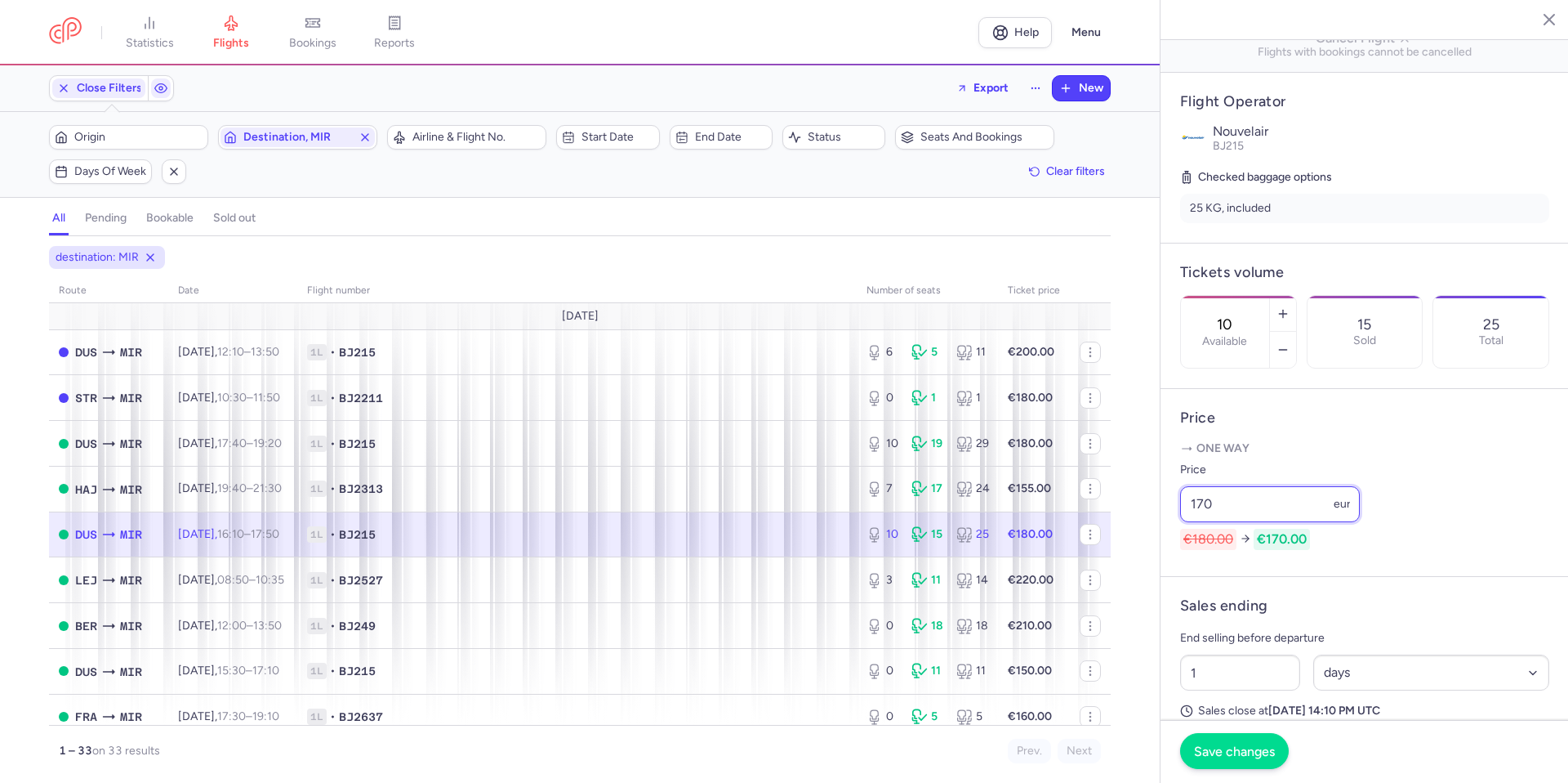
type input "170"
click at [1279, 751] on button "Save changes" at bounding box center [1234, 751] width 109 height 36
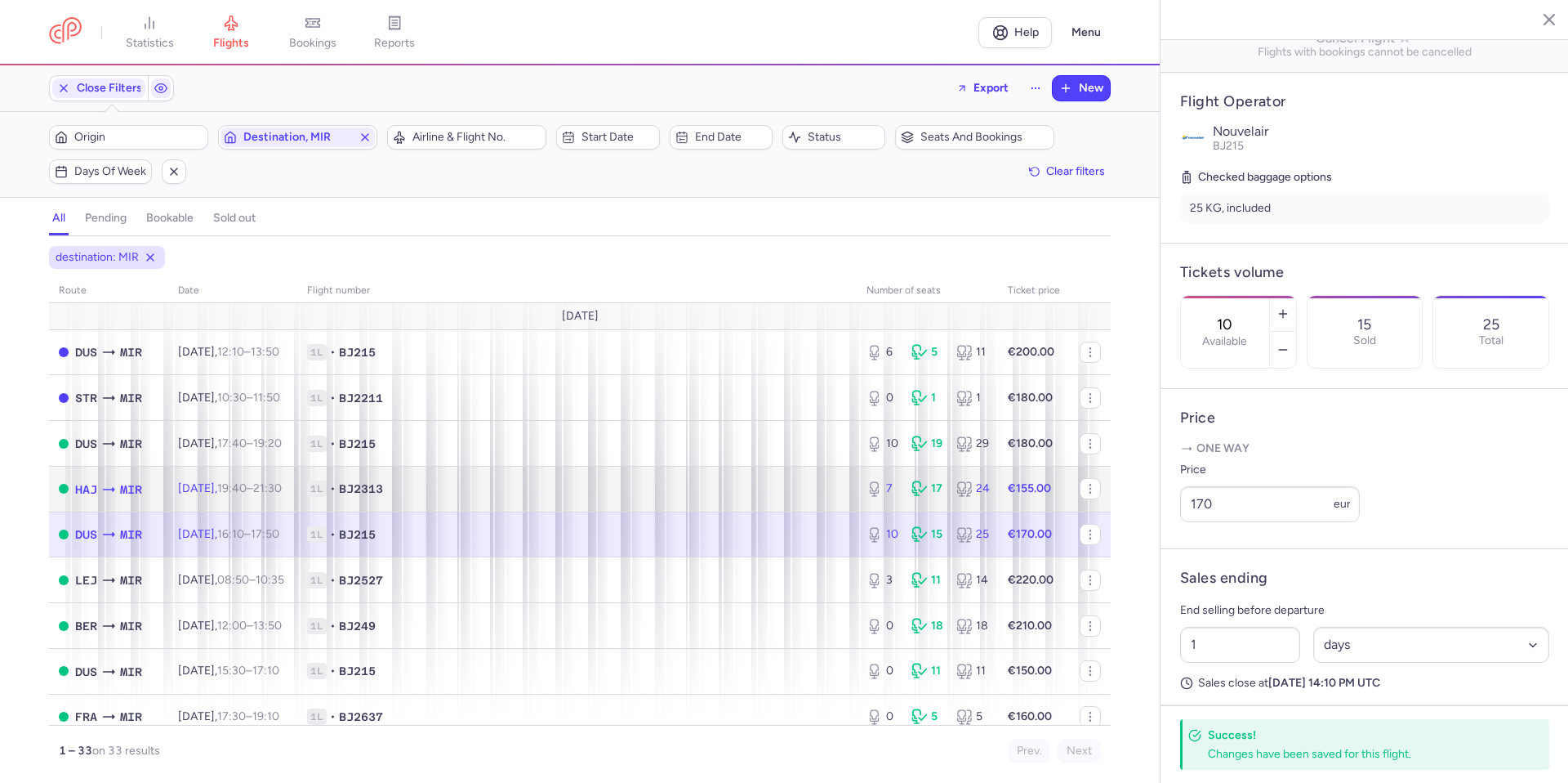
click at [726, 486] on span "1L • BJ2313" at bounding box center [577, 488] width 540 height 17
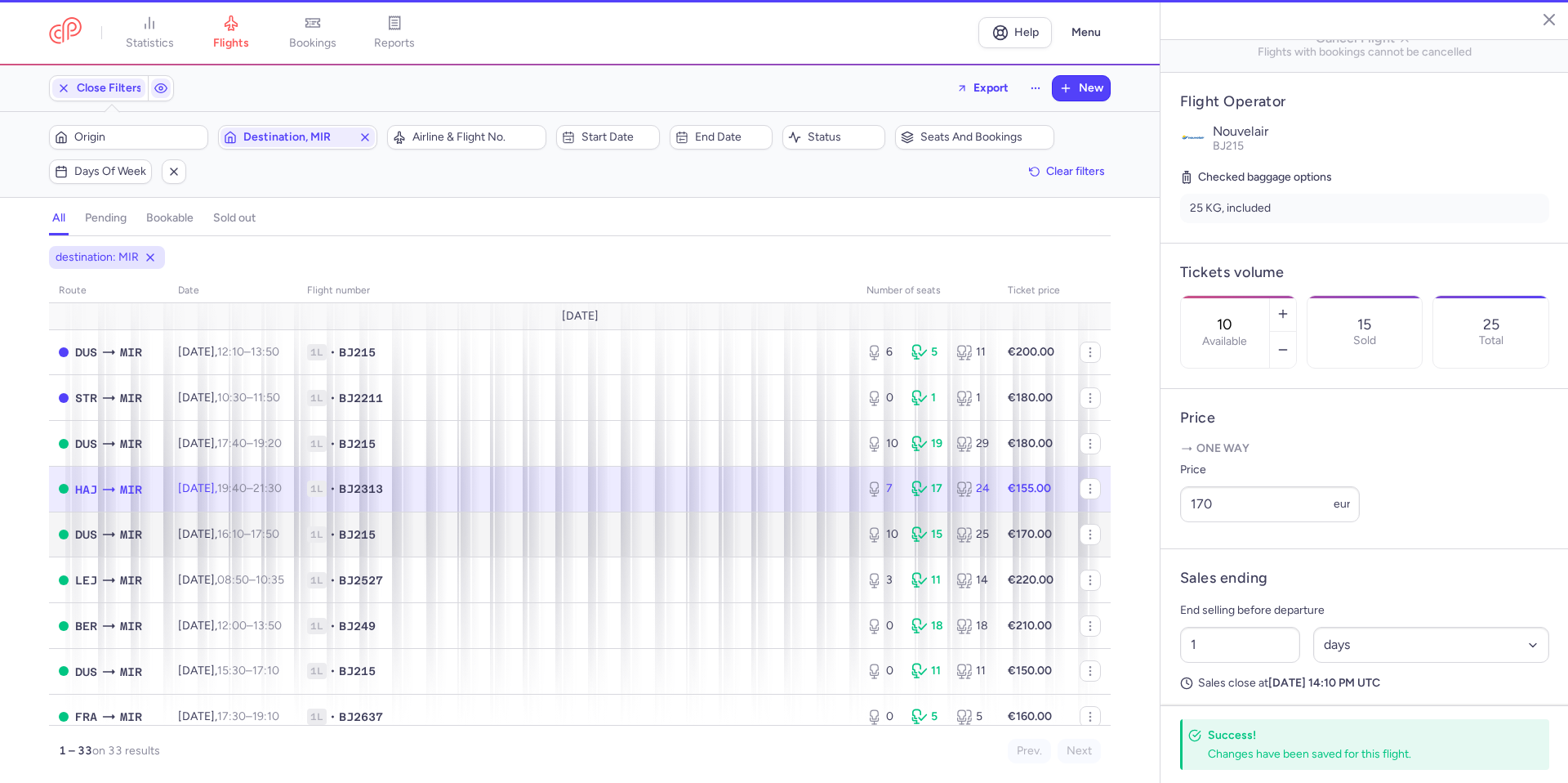
type input "7"
type input "12"
select select "hours"
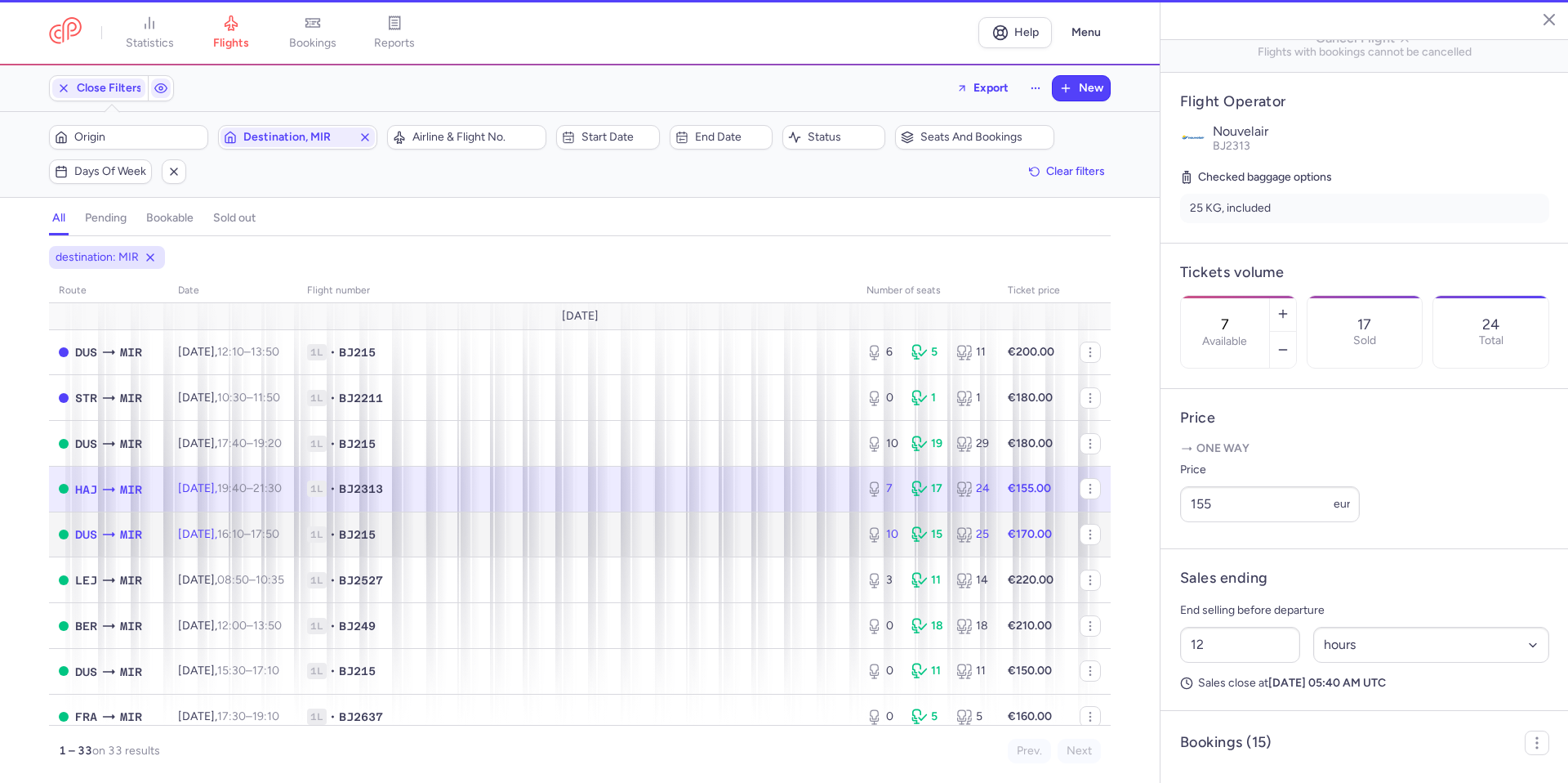
click at [713, 528] on span "1L • BJ215" at bounding box center [577, 534] width 540 height 17
type input "10"
type input "1"
select select "days"
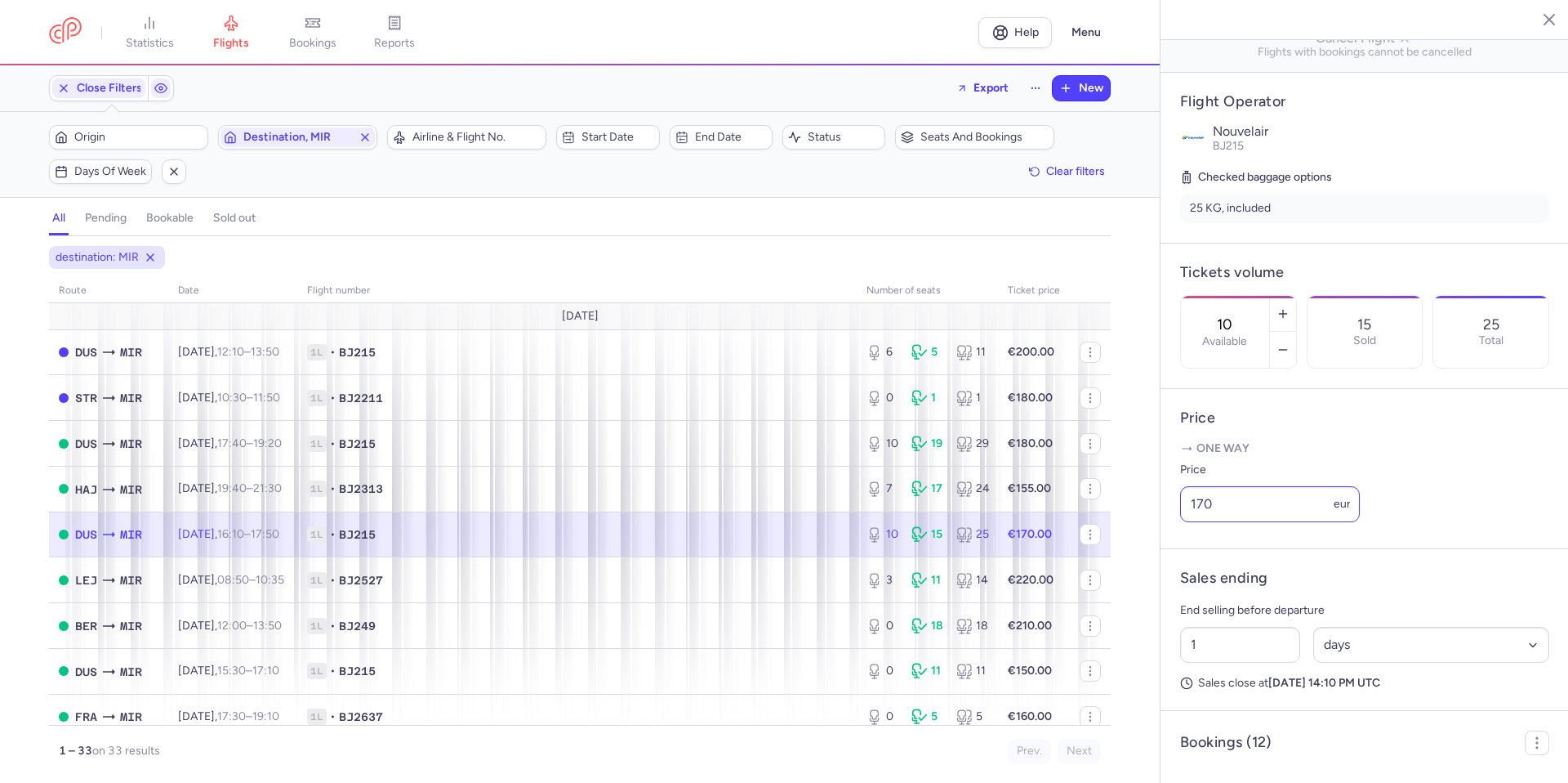
scroll to position [356, 0]
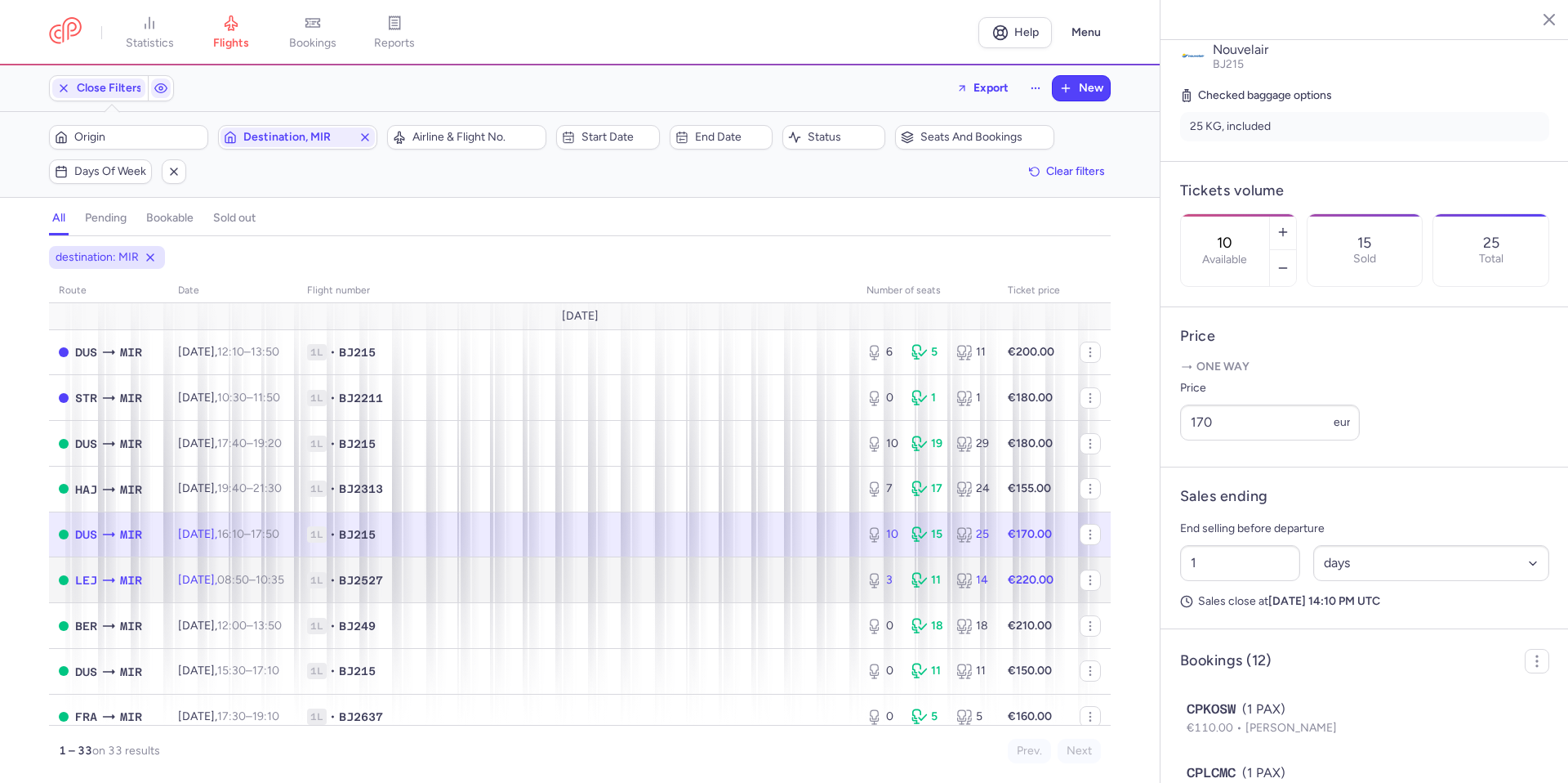
click at [554, 575] on span "1L • BJ2527" at bounding box center [577, 580] width 540 height 17
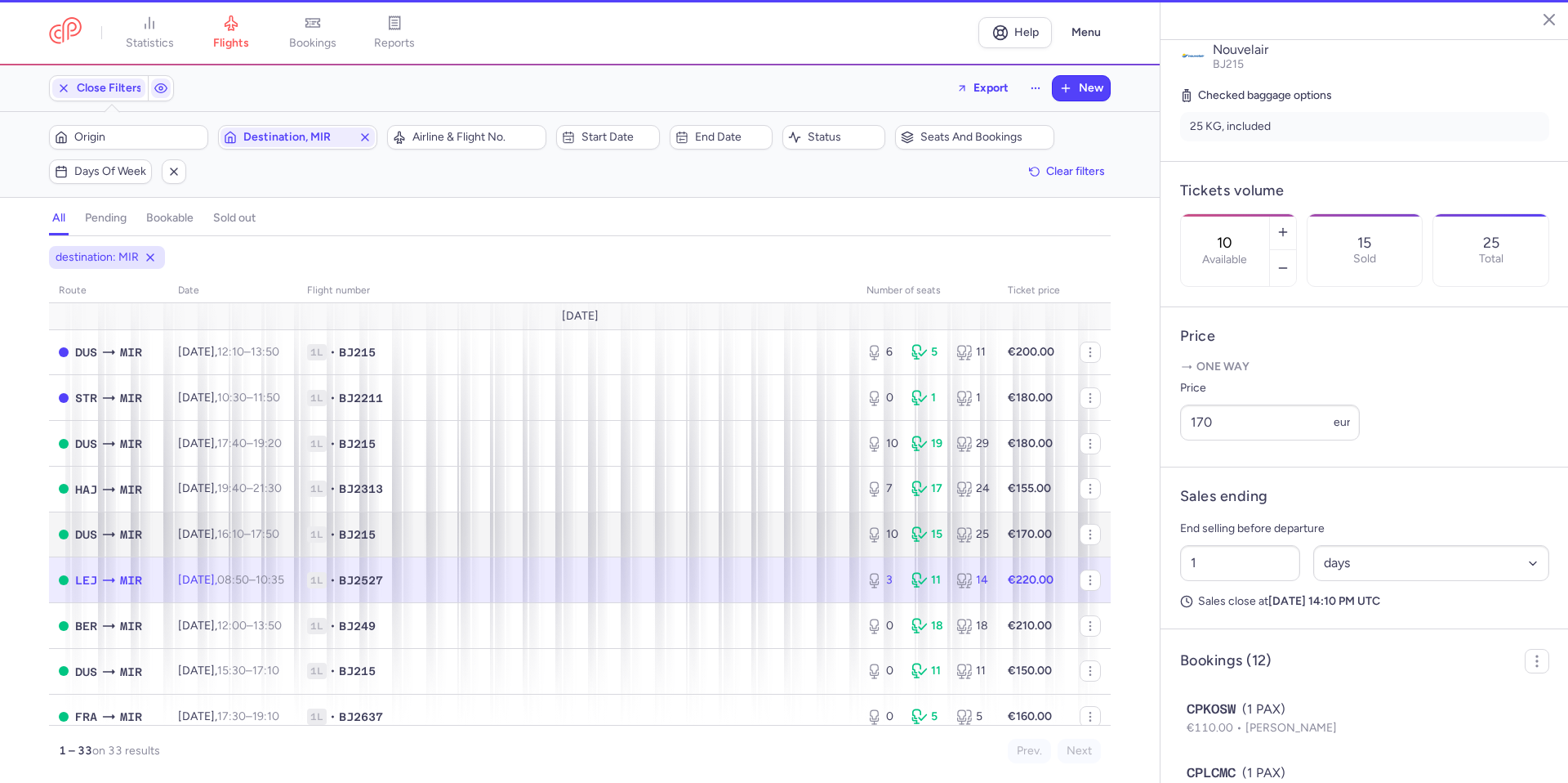
type input "3"
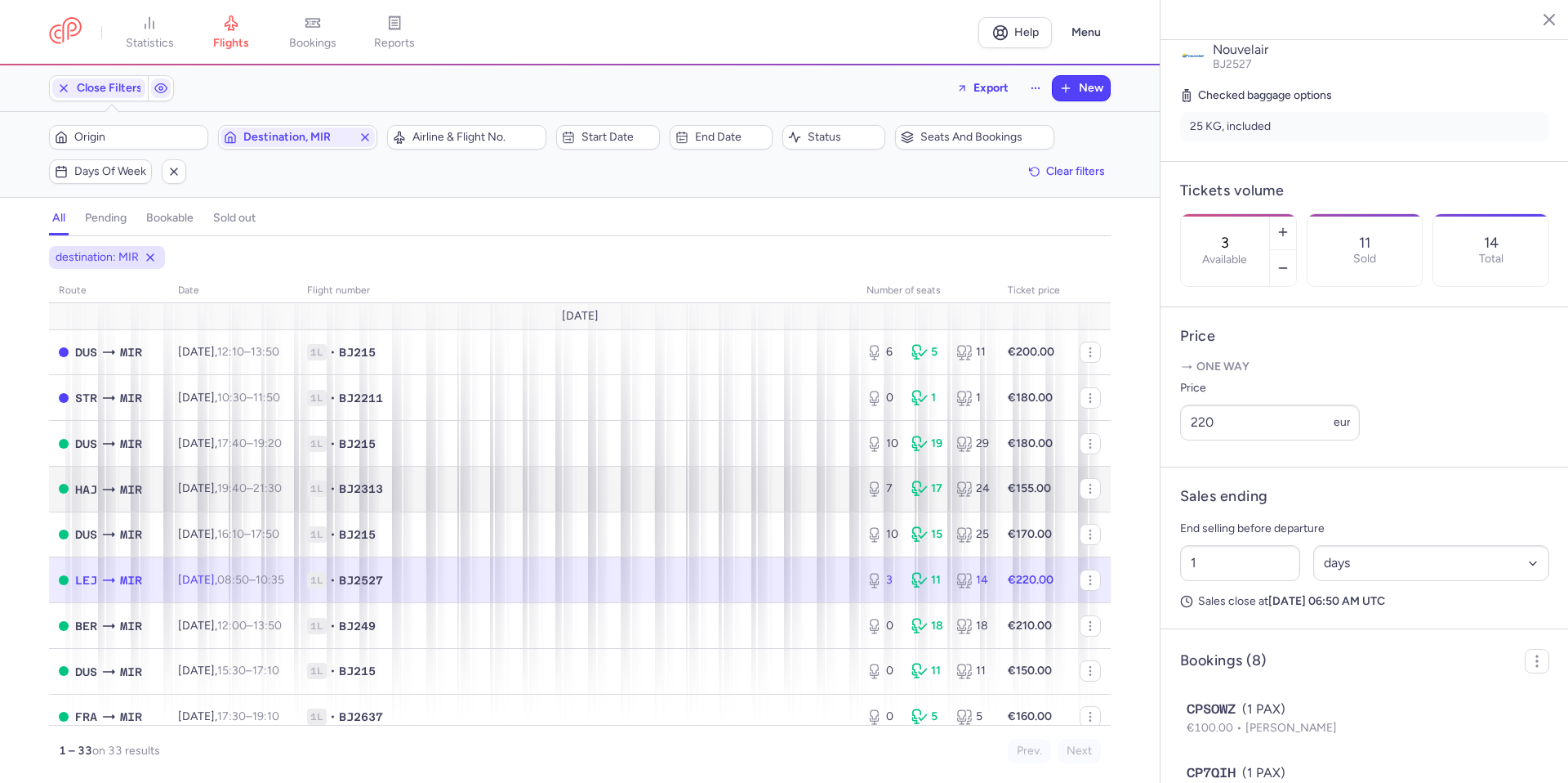
scroll to position [82, 0]
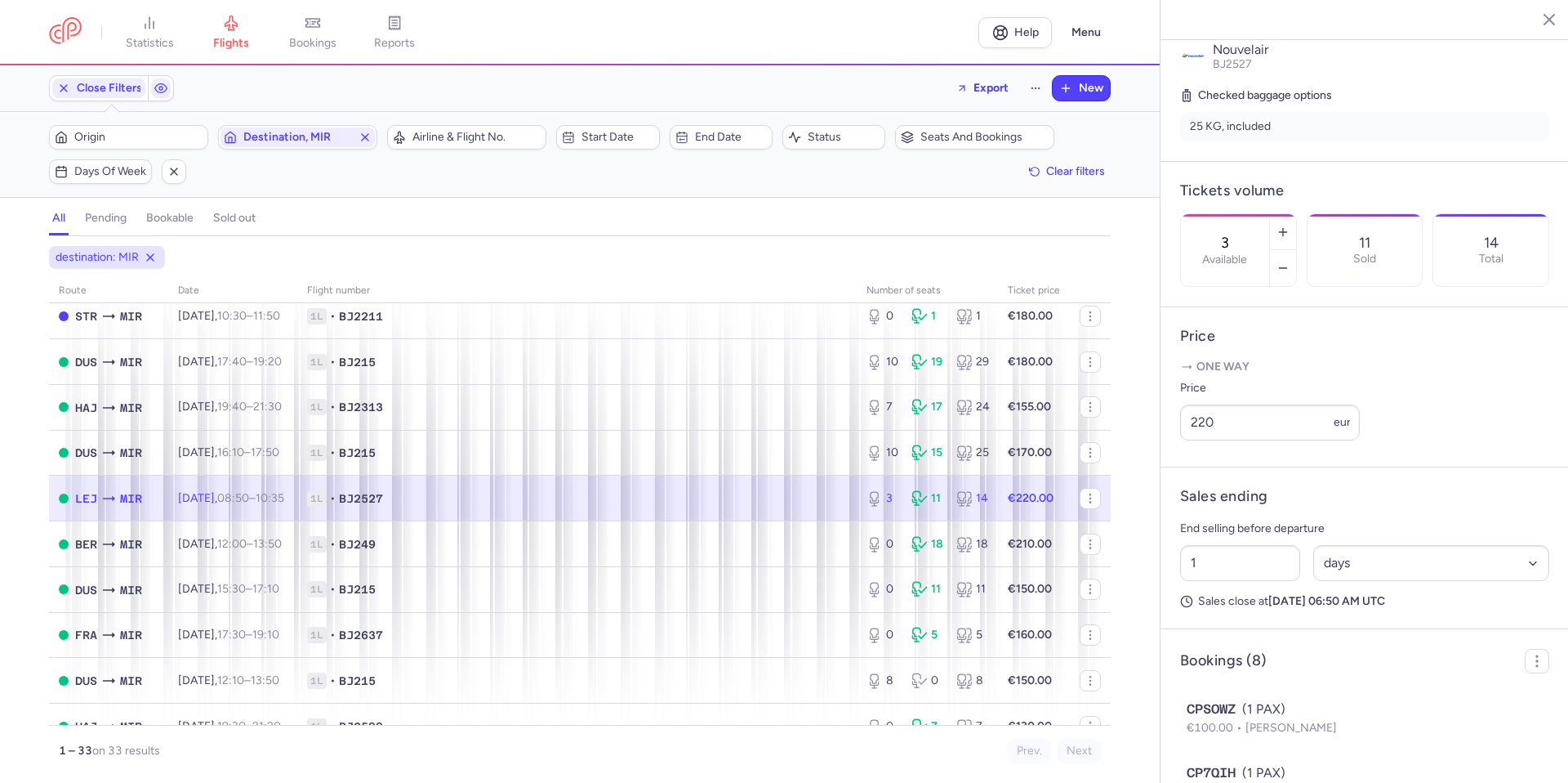
click at [672, 498] on span "1L • BJ2527" at bounding box center [577, 498] width 540 height 17
drag, startPoint x: 1259, startPoint y: 474, endPoint x: 1556, endPoint y: 514, distance: 299.7
click at [1083, 479] on div "statistics flights bookings reports Help Menu Close Filters Export New Filters …" at bounding box center [784, 391] width 1568 height 783
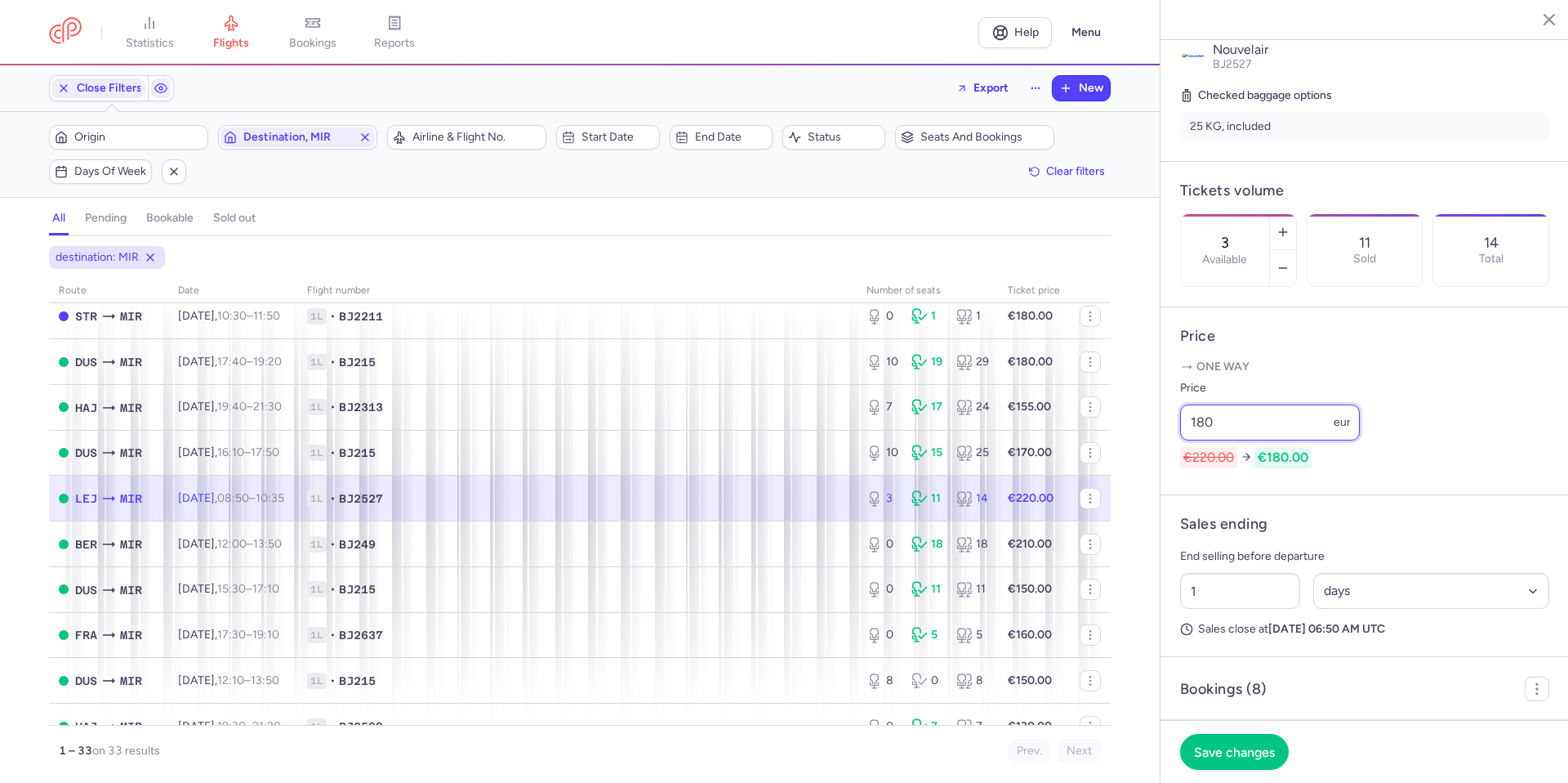
drag, startPoint x: 1229, startPoint y: 467, endPoint x: 1118, endPoint y: 480, distance: 111.8
click at [1118, 480] on div "statistics flights bookings reports Help Menu Close Filters Export New Filters …" at bounding box center [784, 391] width 1568 height 783
type input "190"
click at [1247, 743] on span "Save changes" at bounding box center [1235, 750] width 81 height 15
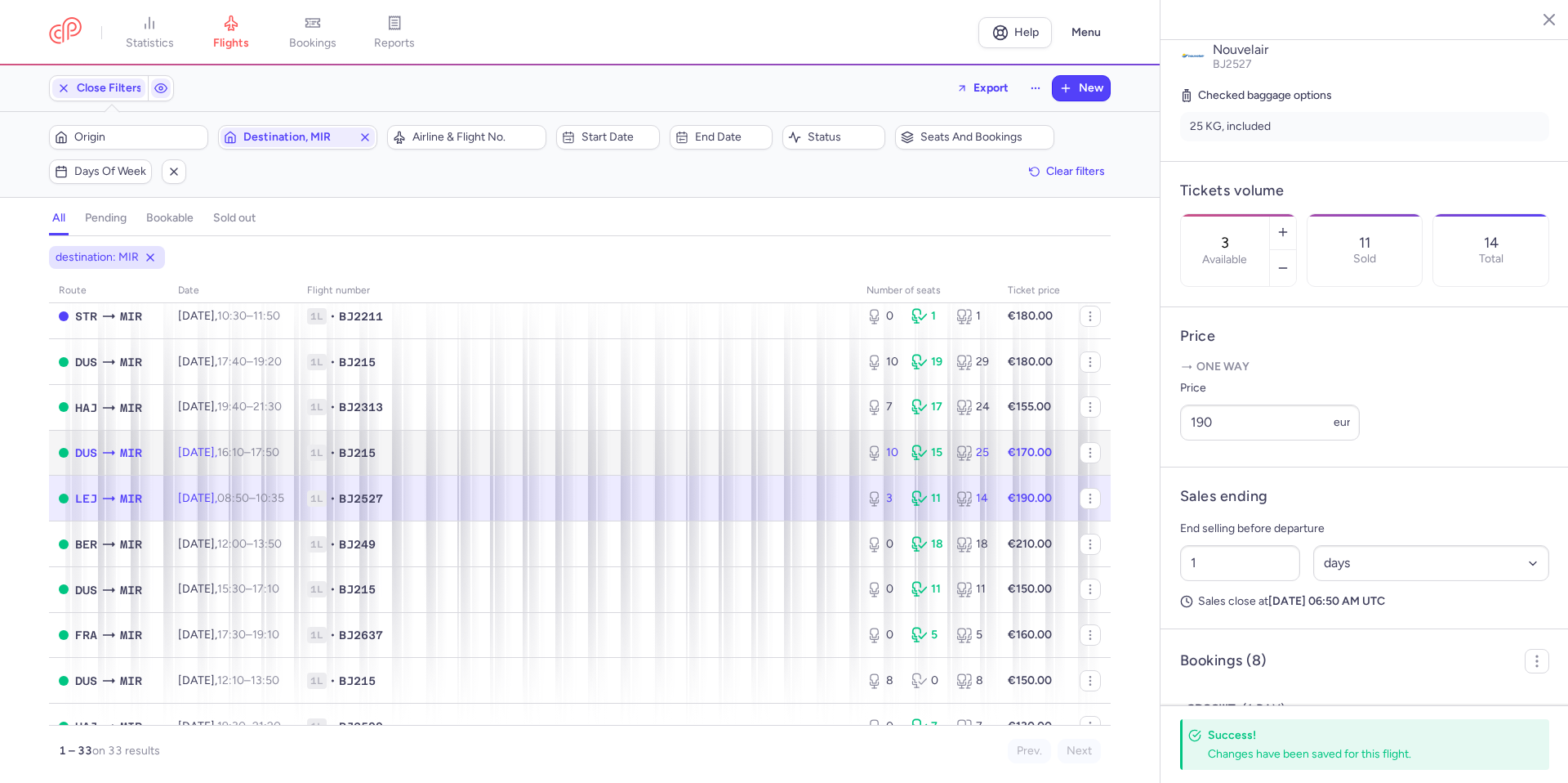
drag, startPoint x: 762, startPoint y: 450, endPoint x: 752, endPoint y: 474, distance: 26.0
click at [762, 450] on span "1L • BJ215" at bounding box center [577, 453] width 540 height 17
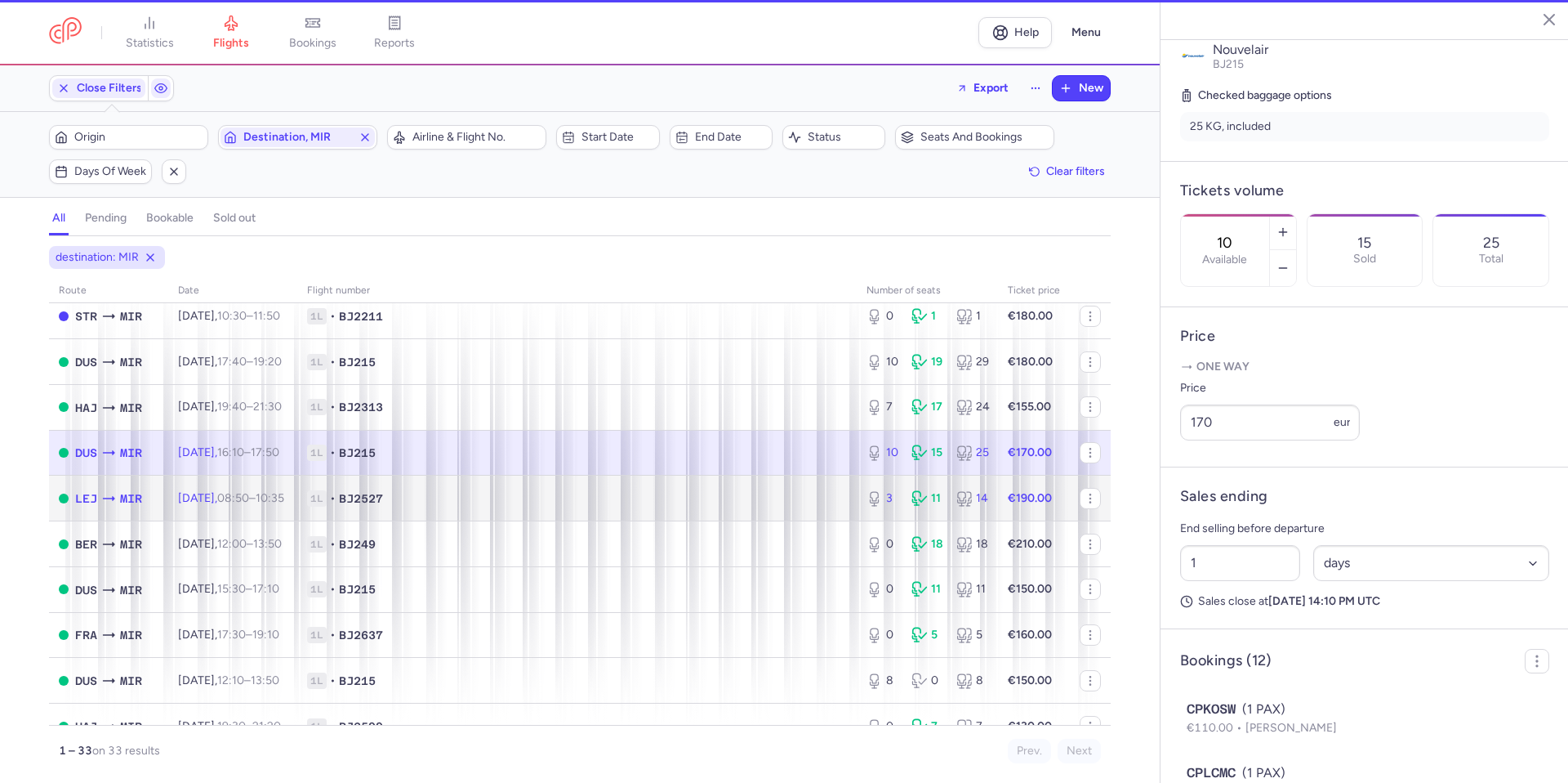
click at [734, 498] on span "1L • BJ2527" at bounding box center [577, 498] width 540 height 17
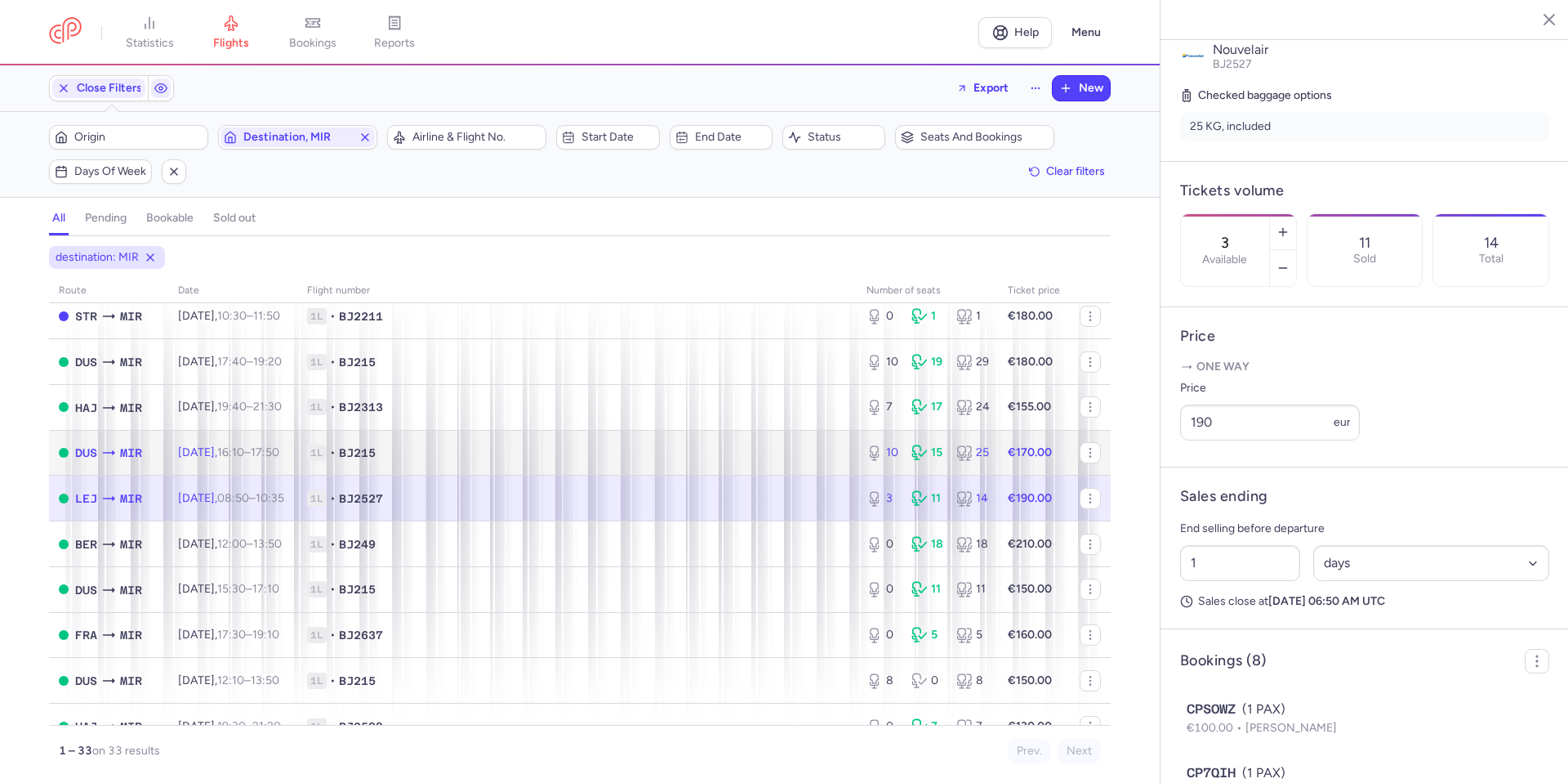
click at [744, 451] on span "1L • BJ215" at bounding box center [577, 453] width 540 height 17
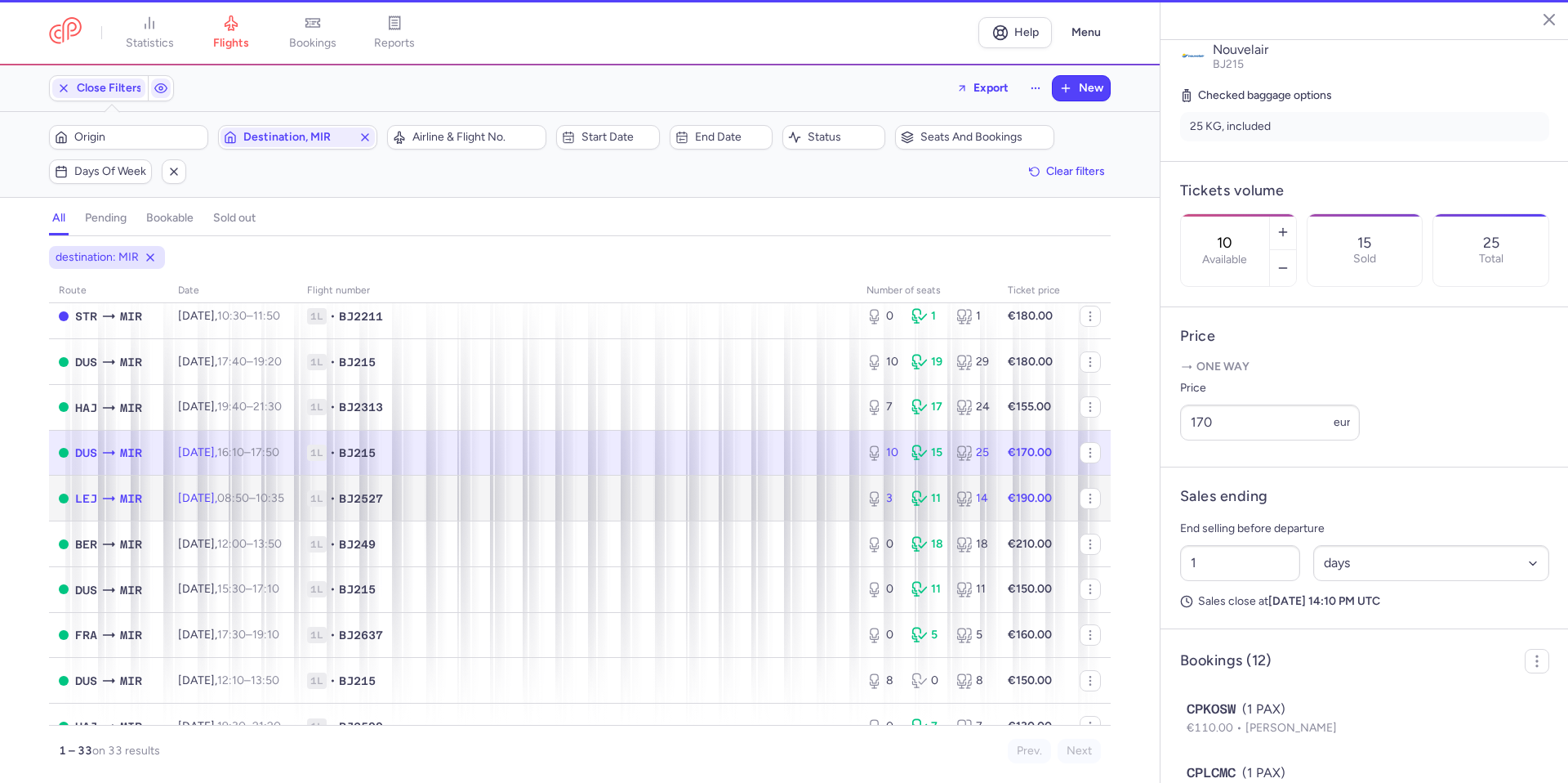
click at [750, 495] on span "1L • BJ2527" at bounding box center [577, 498] width 540 height 17
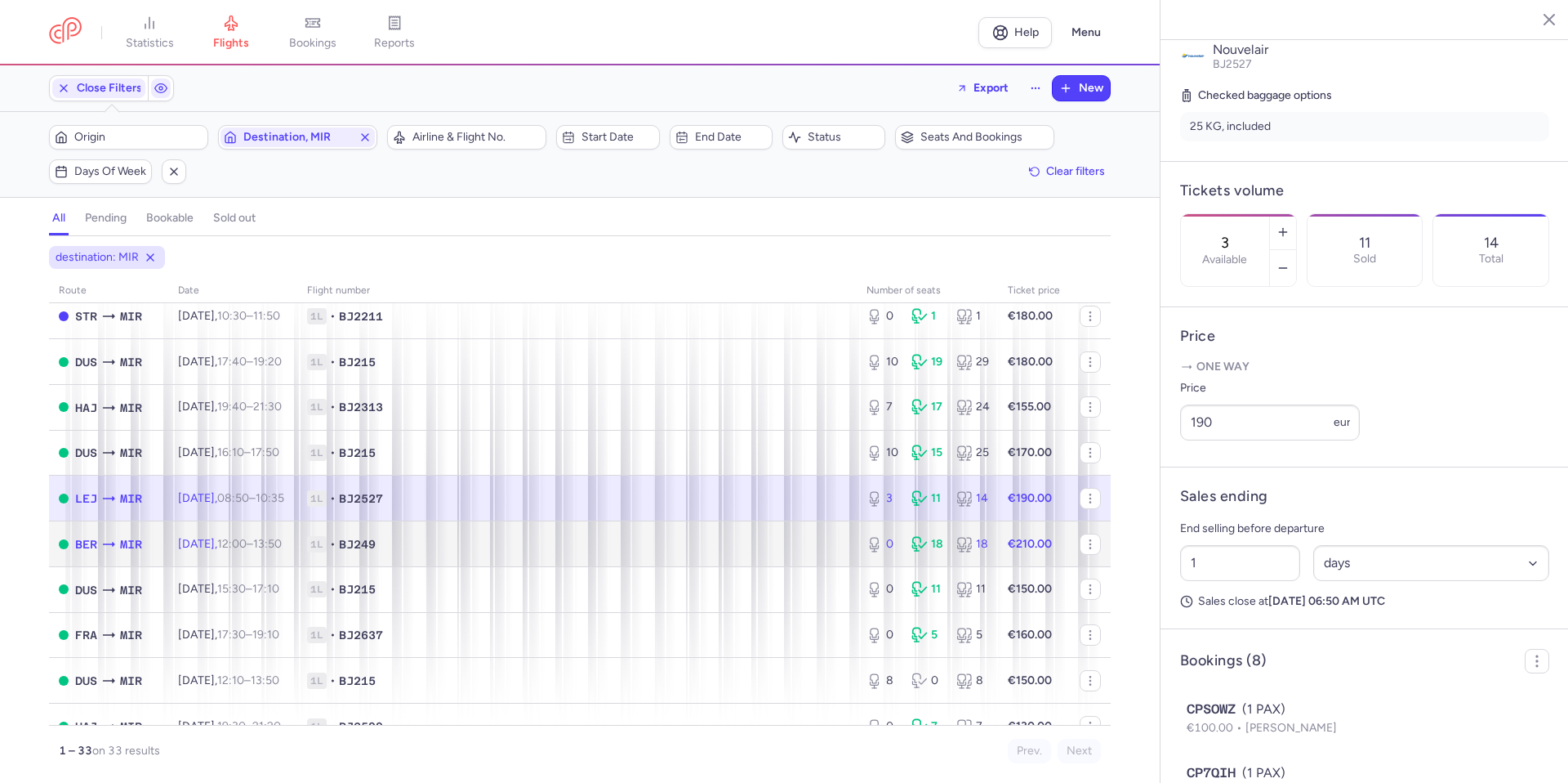
click at [569, 546] on span "1L • BJ249" at bounding box center [577, 544] width 540 height 17
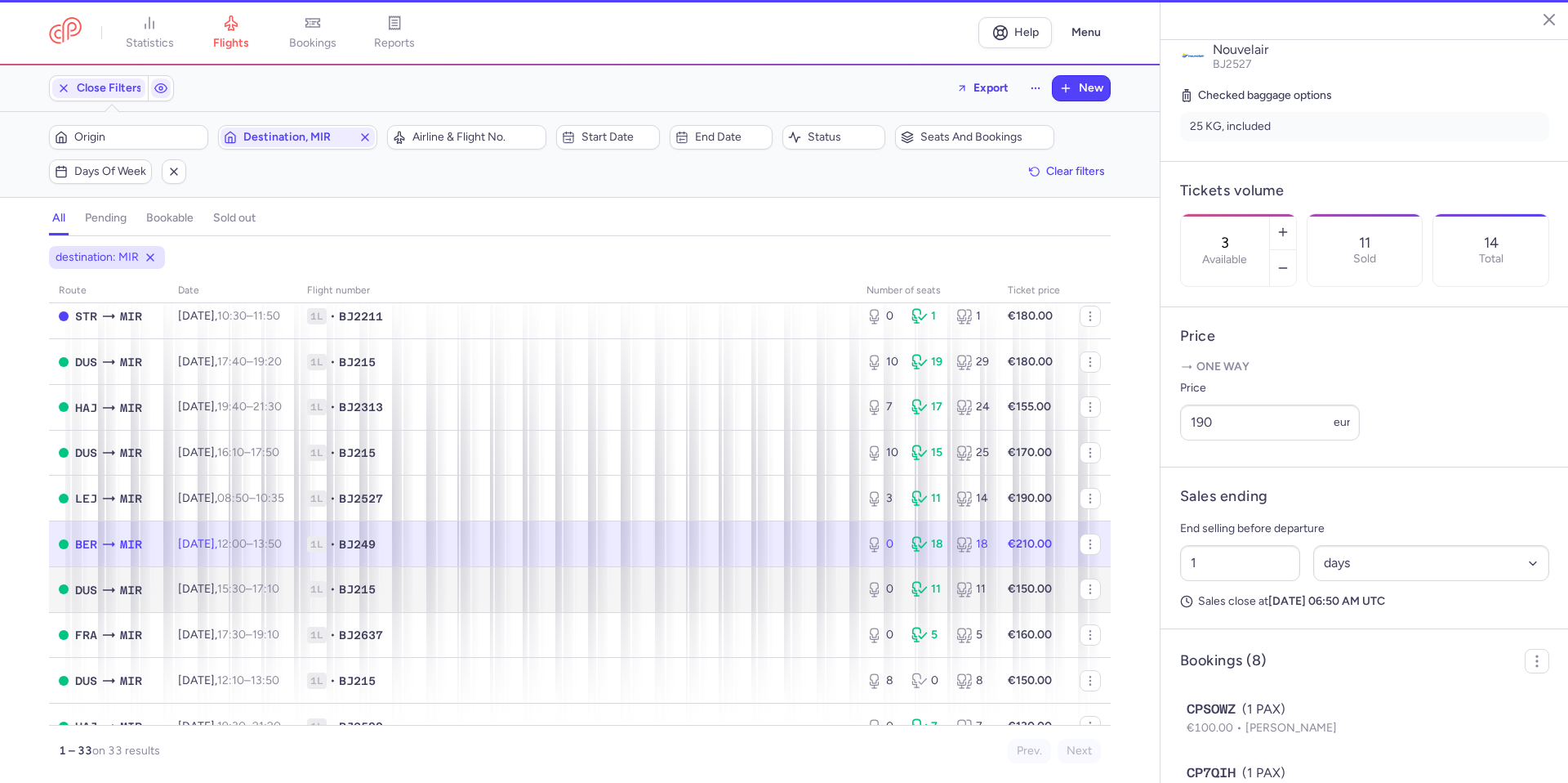
type input "0"
click at [545, 599] on td "1L • BJ215" at bounding box center [577, 588] width 559 height 46
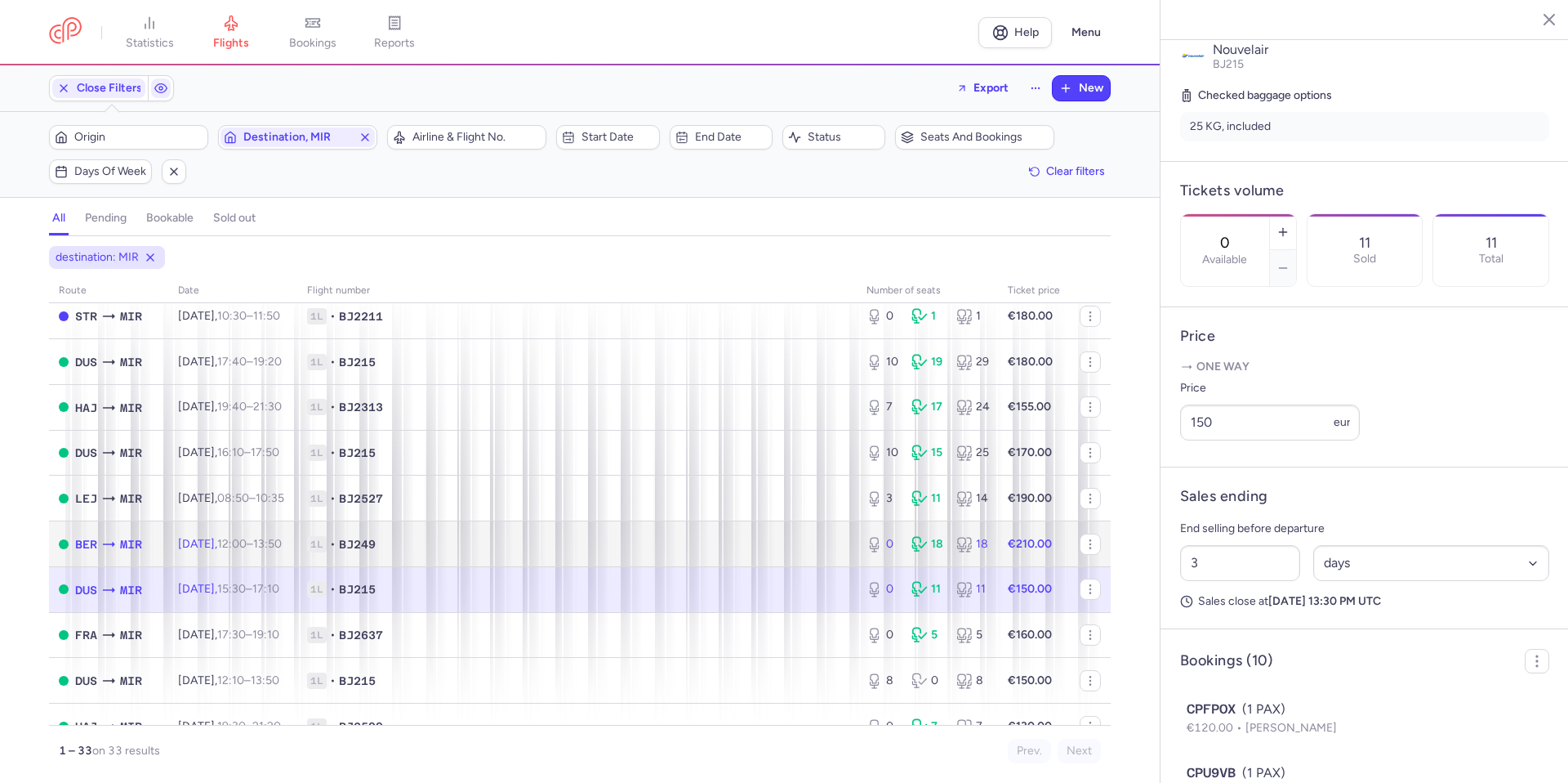
click at [619, 548] on span "1L • BJ249" at bounding box center [577, 544] width 540 height 17
type input "1"
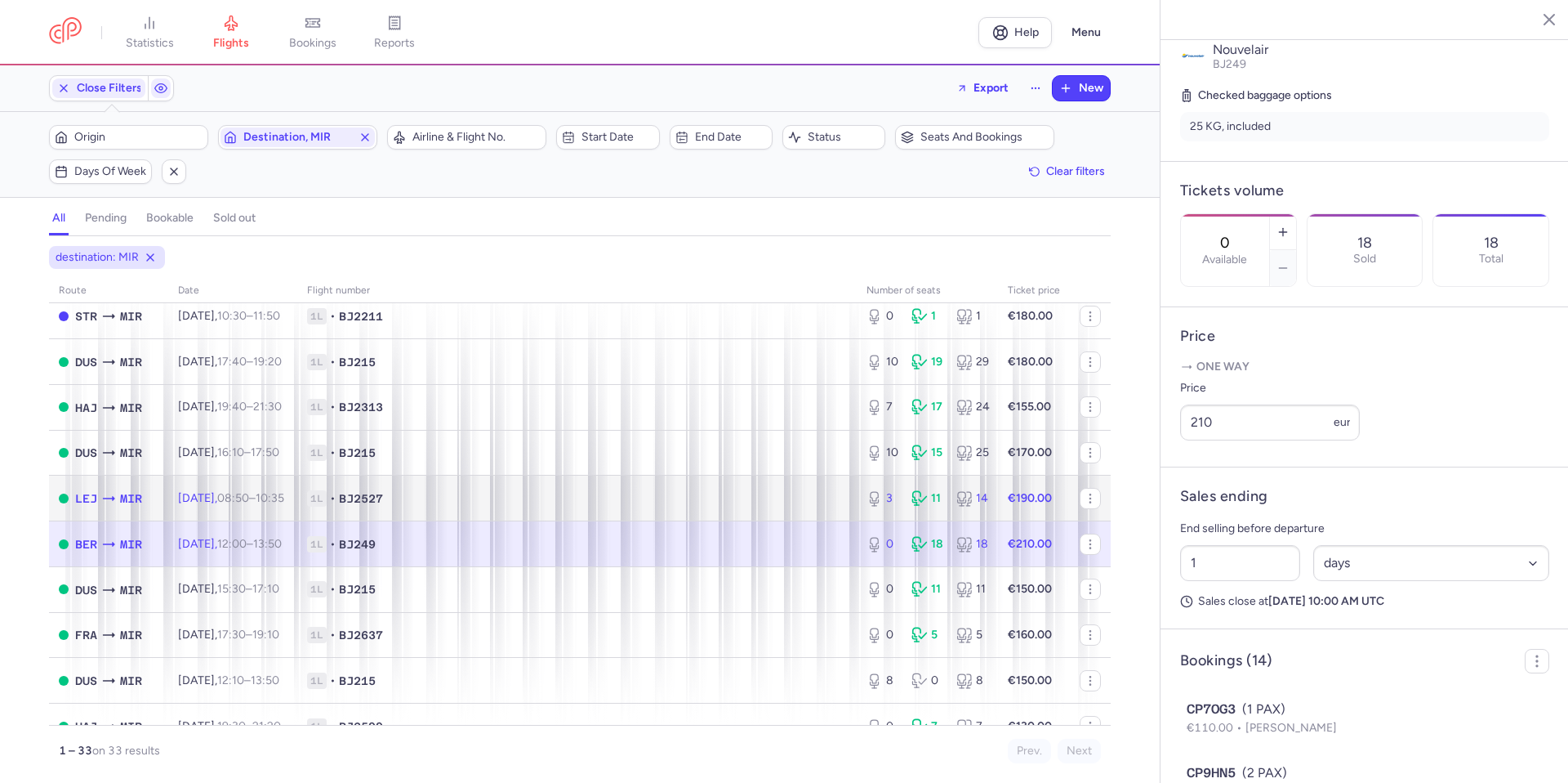
click at [504, 481] on td "1L • BJ2527" at bounding box center [577, 498] width 559 height 46
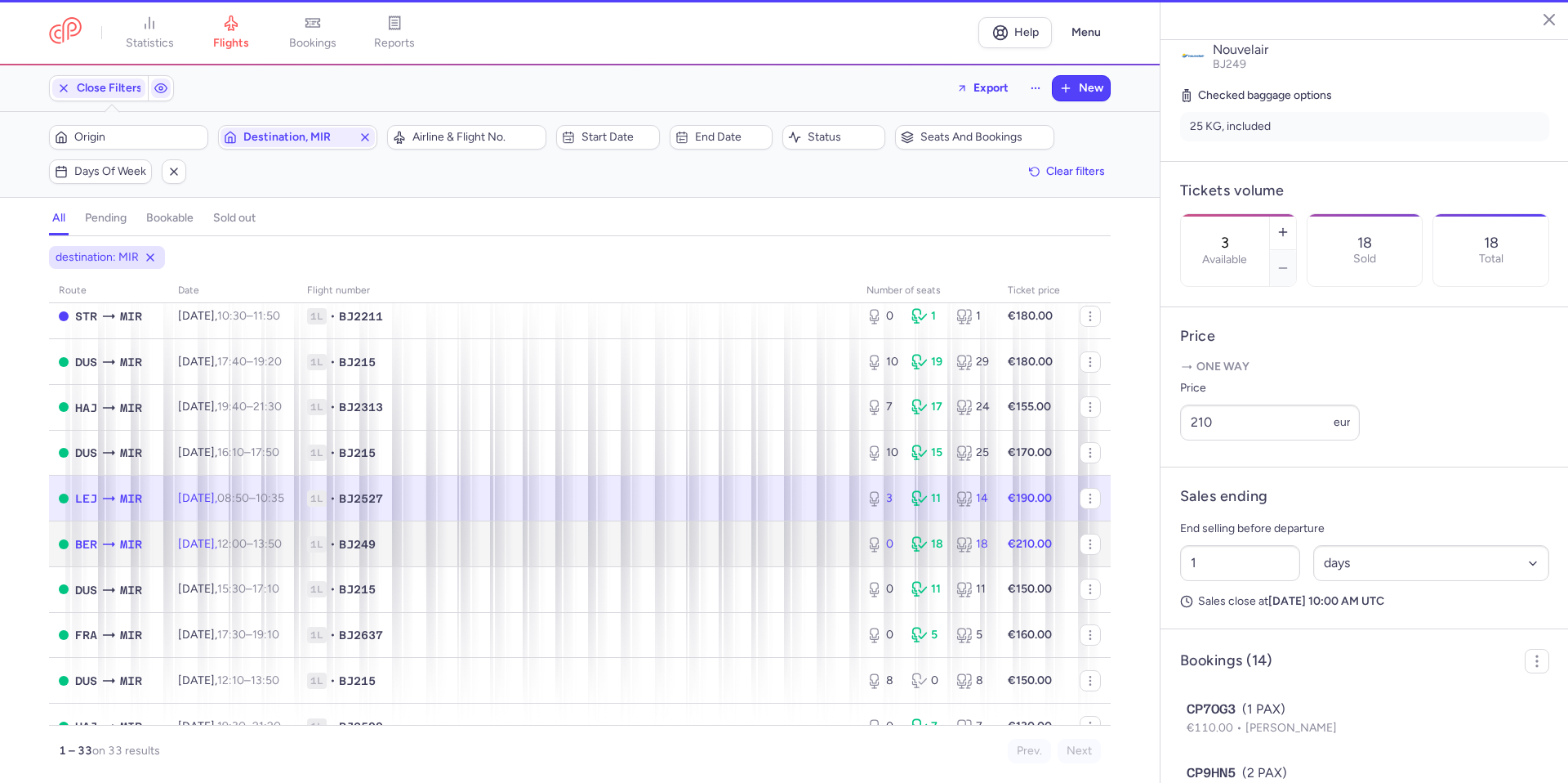
click at [485, 539] on span "1L • BJ249" at bounding box center [577, 544] width 540 height 17
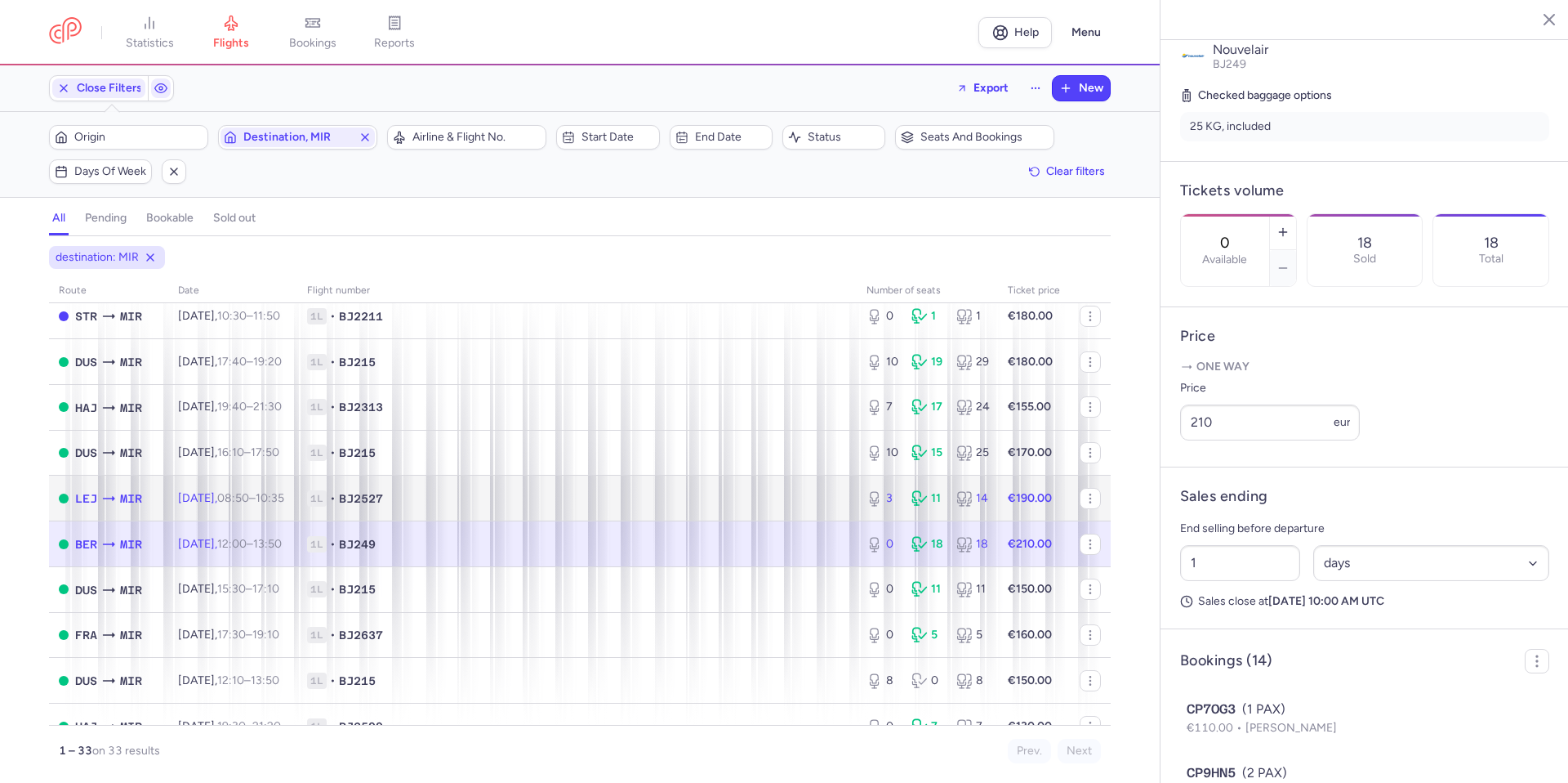
click at [765, 500] on span "1L • BJ2527" at bounding box center [577, 498] width 540 height 17
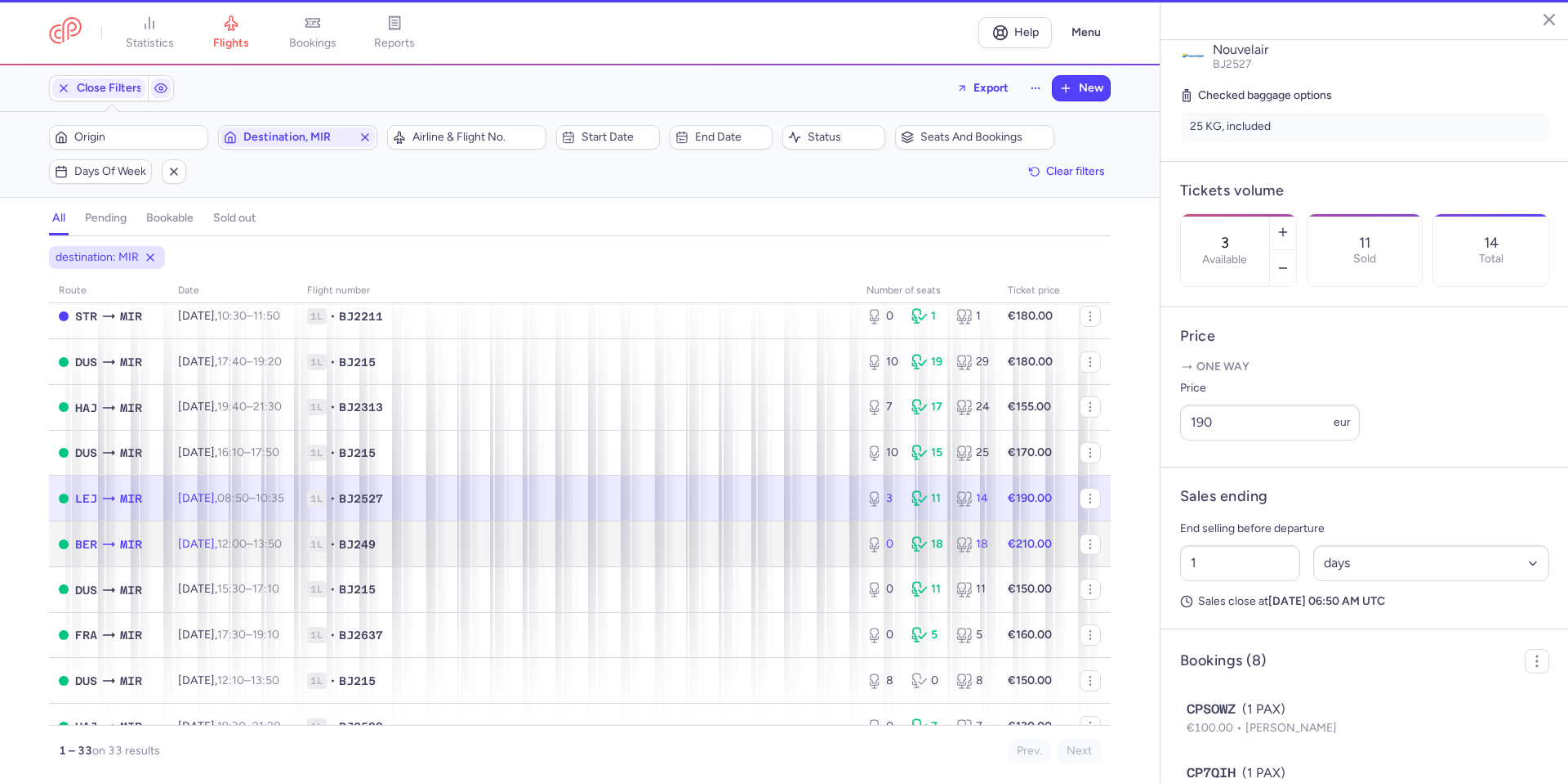
click at [737, 550] on span "1L • BJ249" at bounding box center [577, 544] width 540 height 17
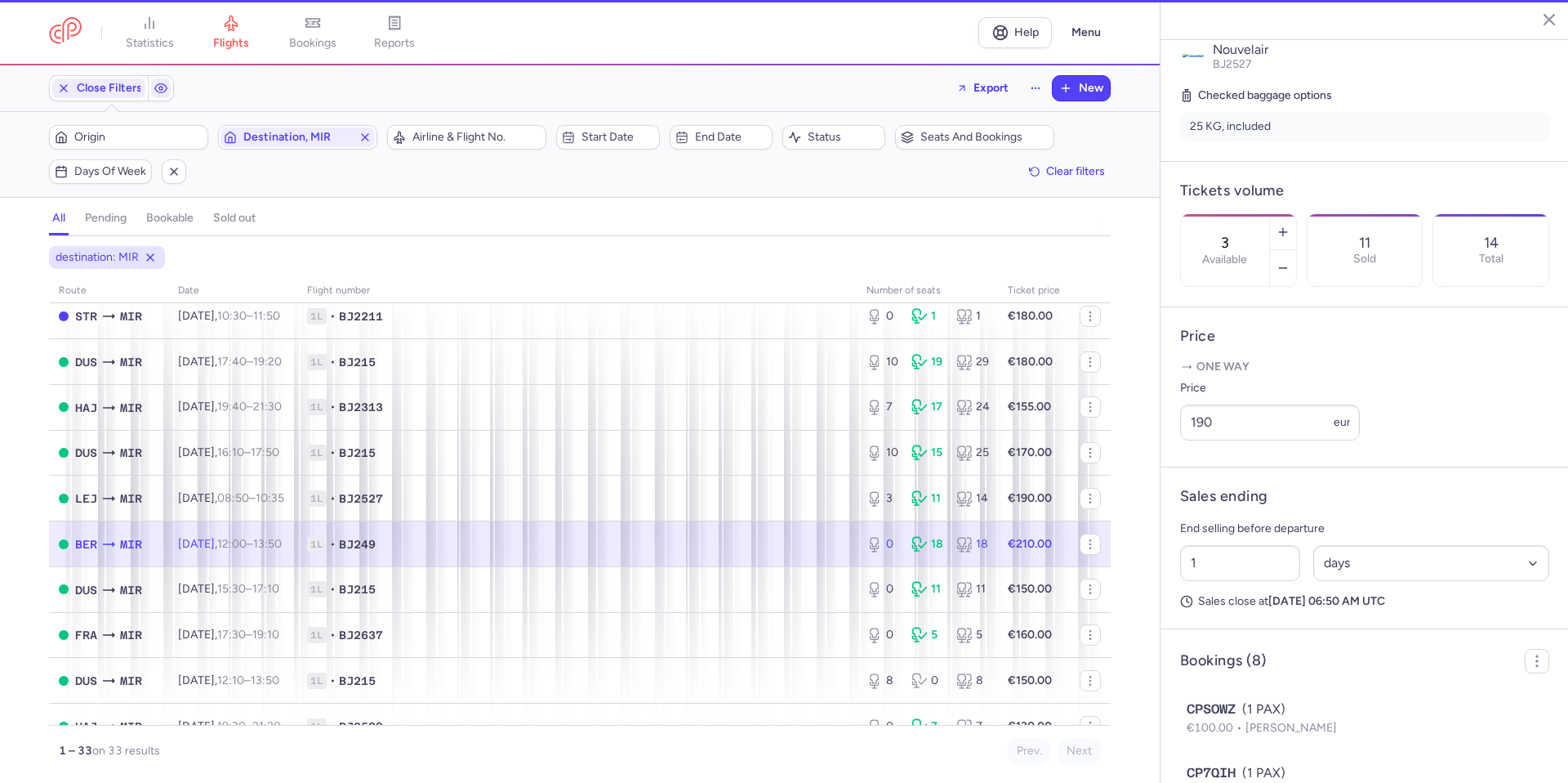
type input "0"
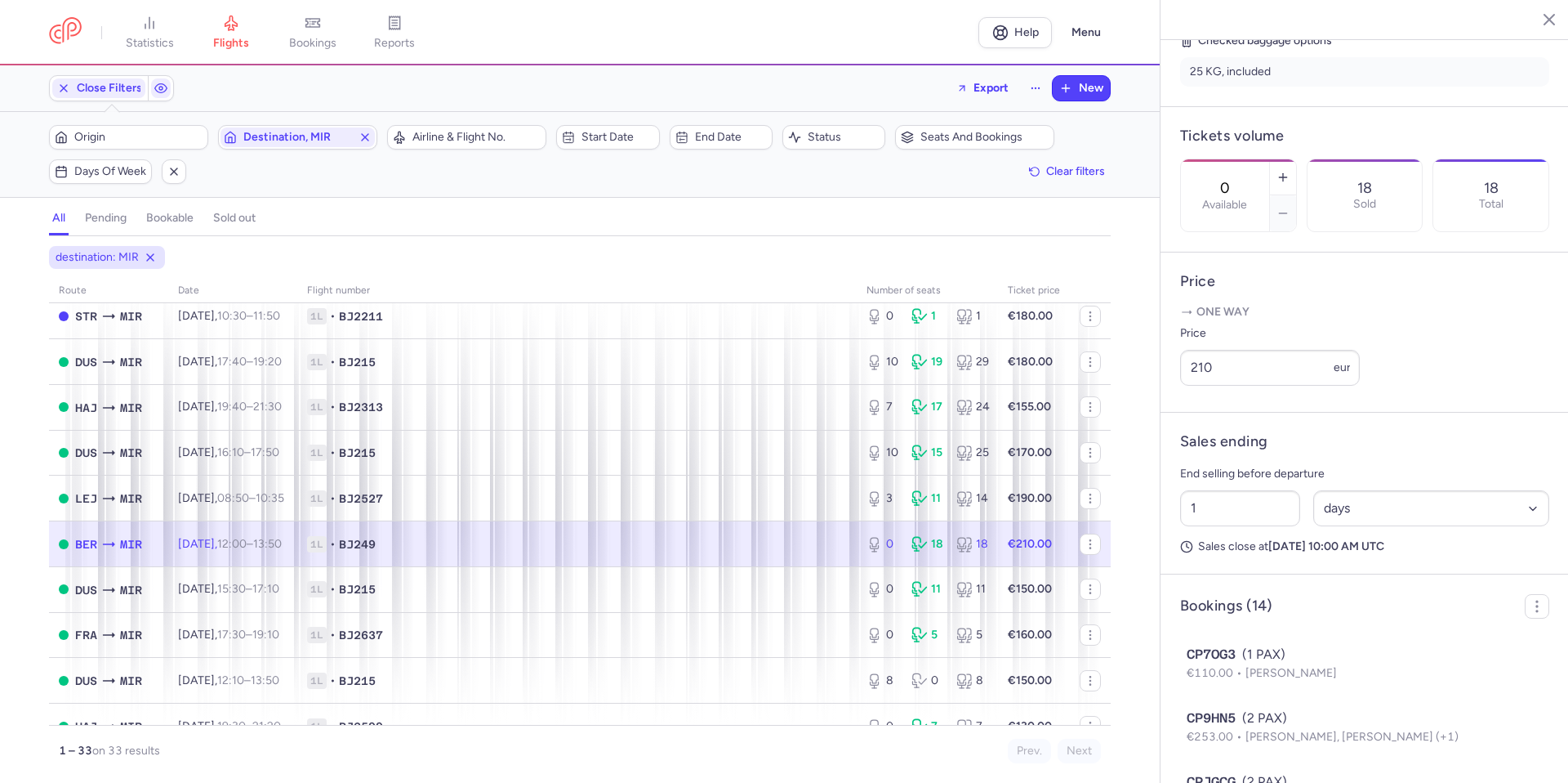
scroll to position [438, 0]
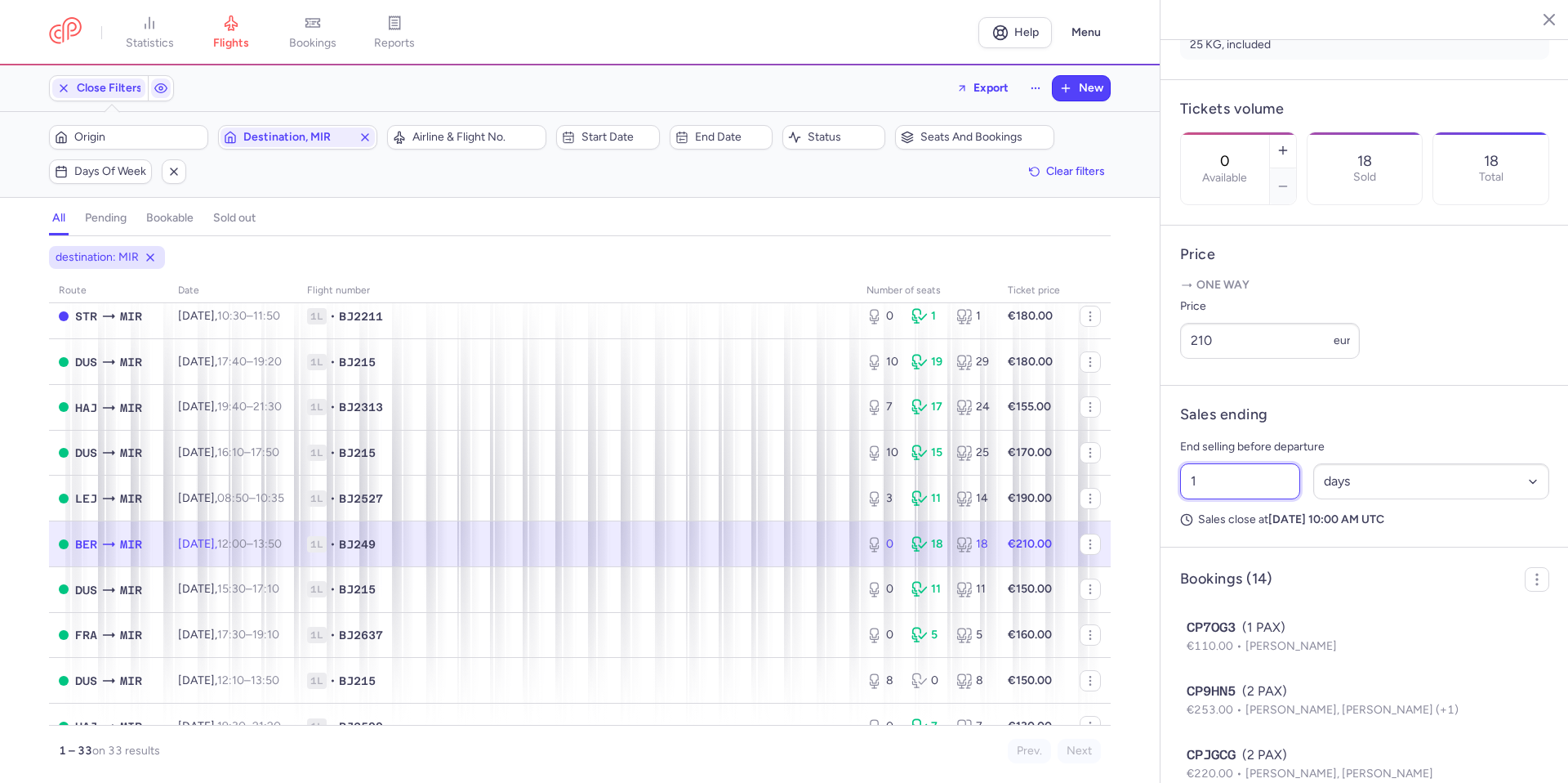
click at [1238, 500] on input "1" at bounding box center [1240, 481] width 120 height 36
drag, startPoint x: 1238, startPoint y: 531, endPoint x: 1070, endPoint y: 524, distance: 168.1
click at [1051, 523] on div "statistics flights bookings reports Help Menu Close Filters Export New Filters …" at bounding box center [784, 391] width 1568 height 783
type input "4"
click at [1223, 758] on span "Save changes" at bounding box center [1235, 750] width 81 height 15
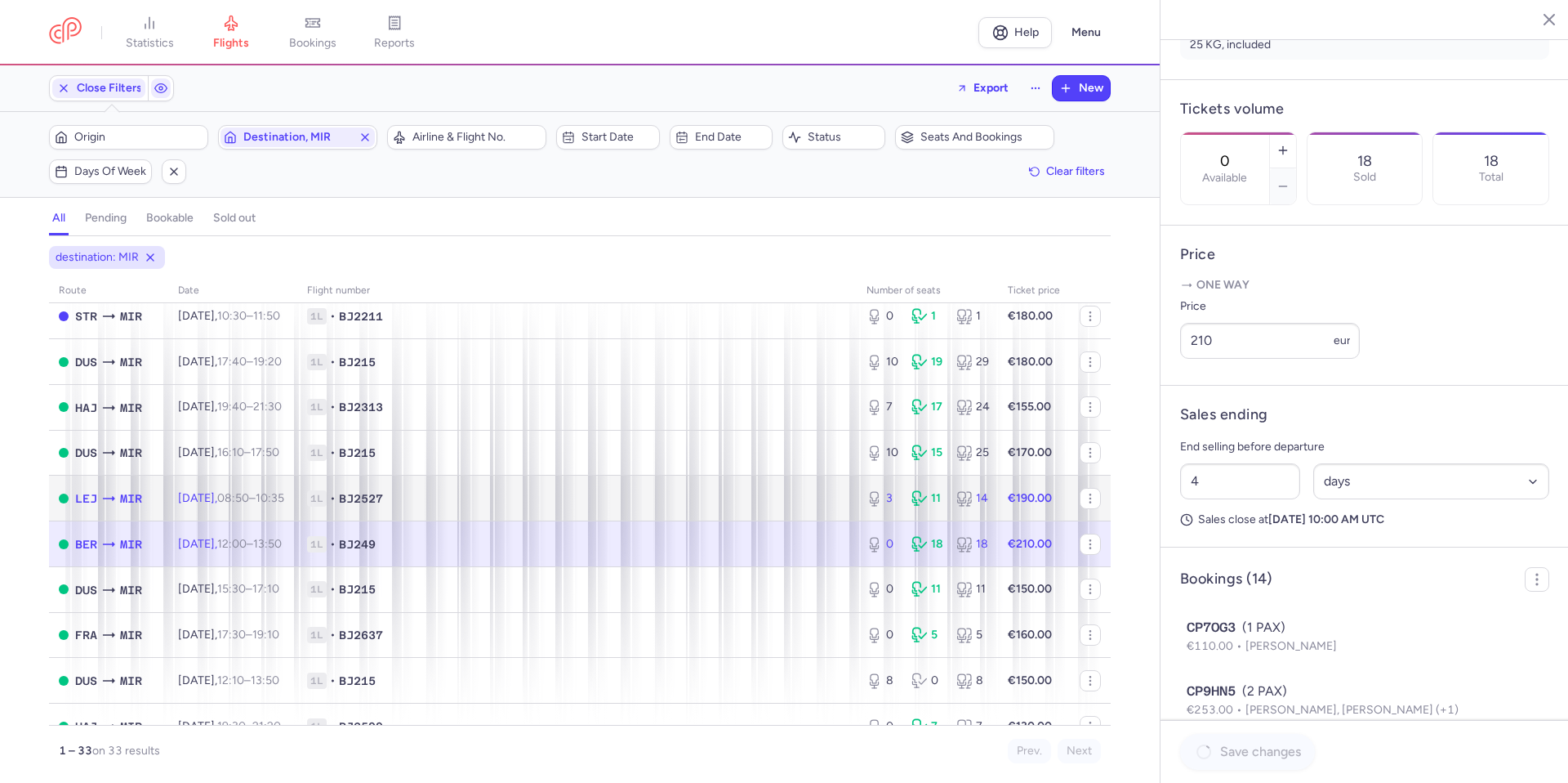
click at [679, 499] on span "1L • BJ2527" at bounding box center [577, 498] width 540 height 17
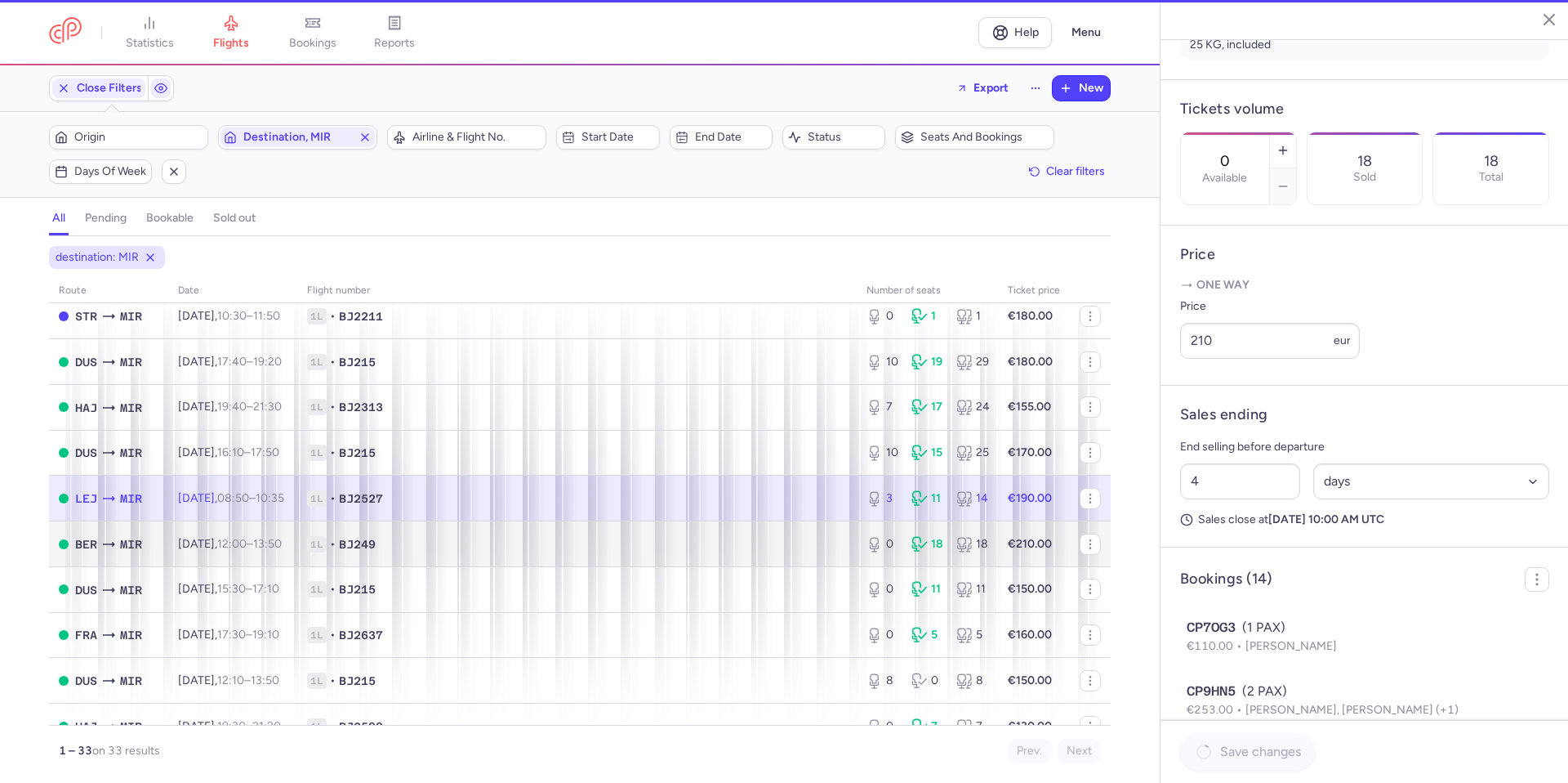
type input "3"
type input "1"
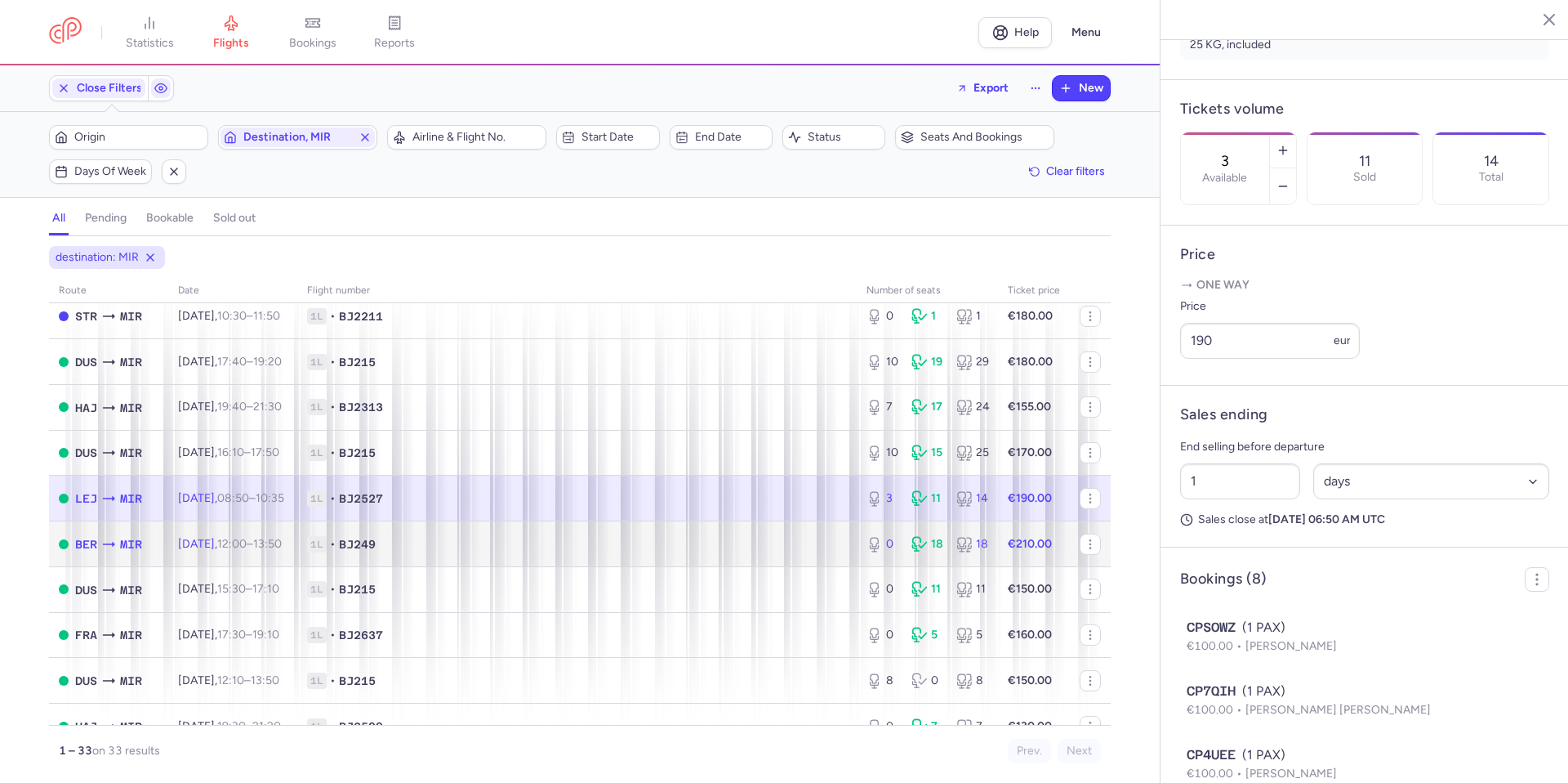
click at [670, 545] on span "1L • BJ249" at bounding box center [577, 544] width 540 height 17
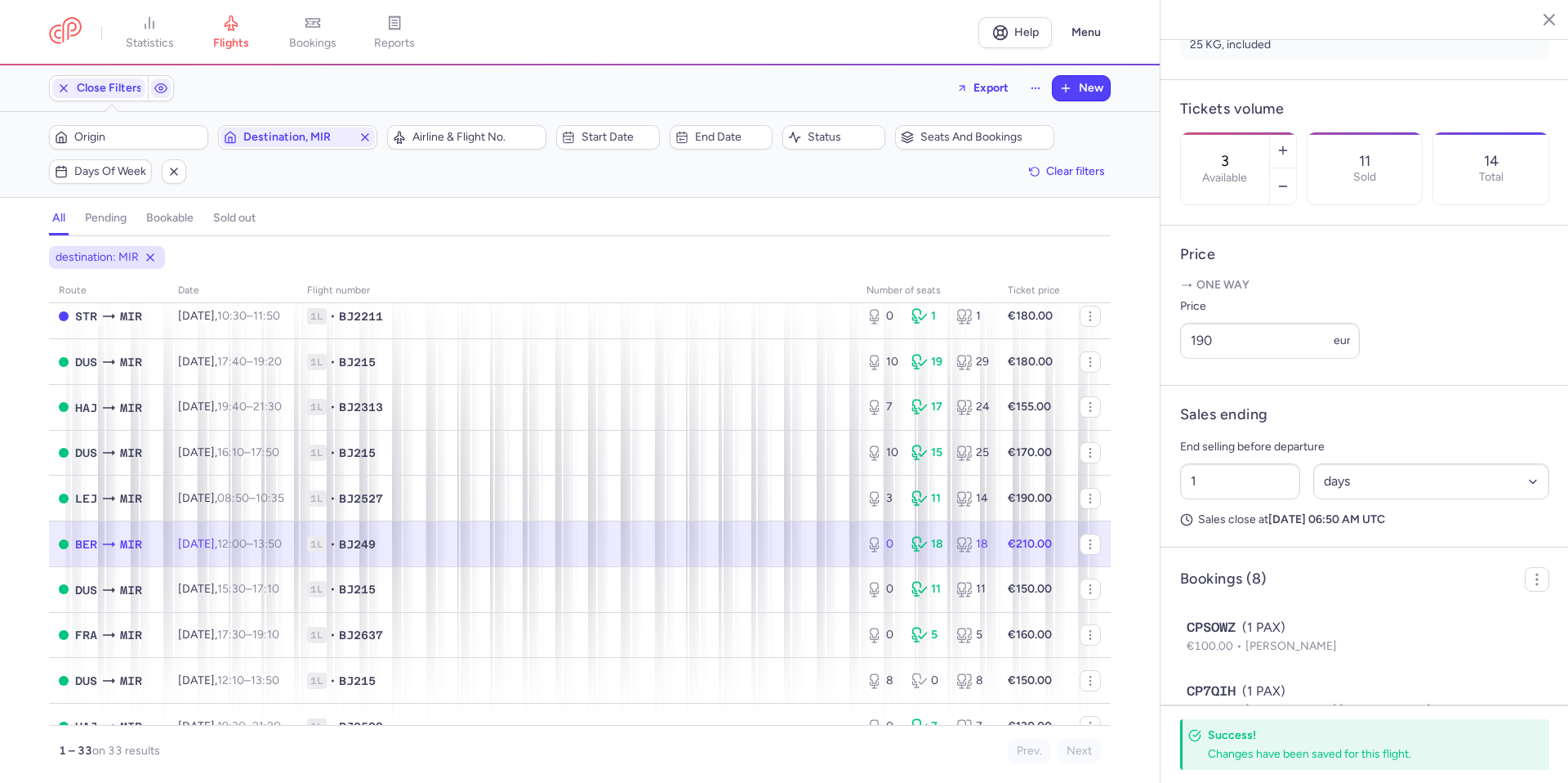
type input "0"
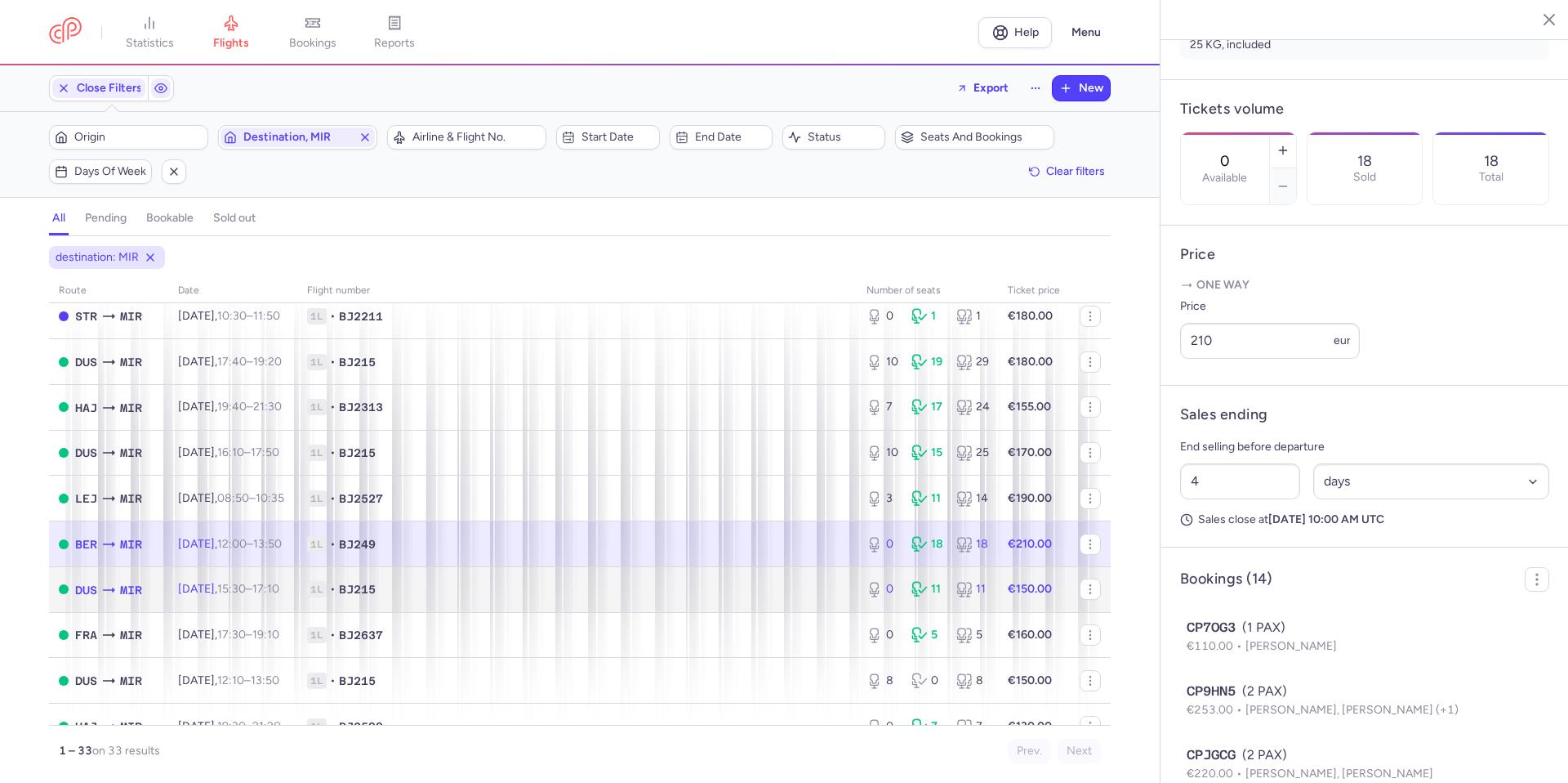
click at [509, 602] on td "1L • BJ215" at bounding box center [577, 588] width 559 height 46
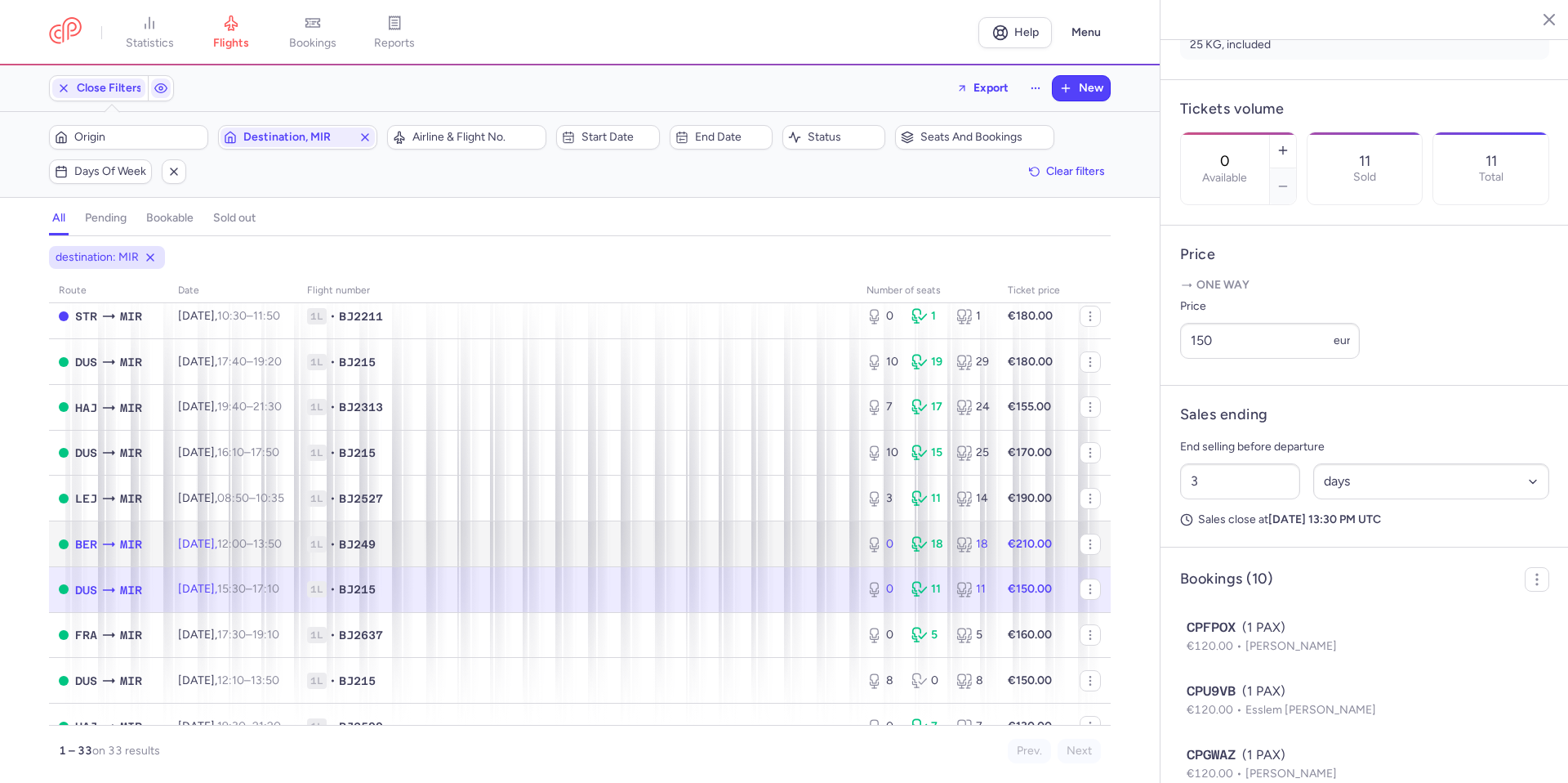
click at [826, 536] on span "1L • BJ249" at bounding box center [577, 544] width 540 height 17
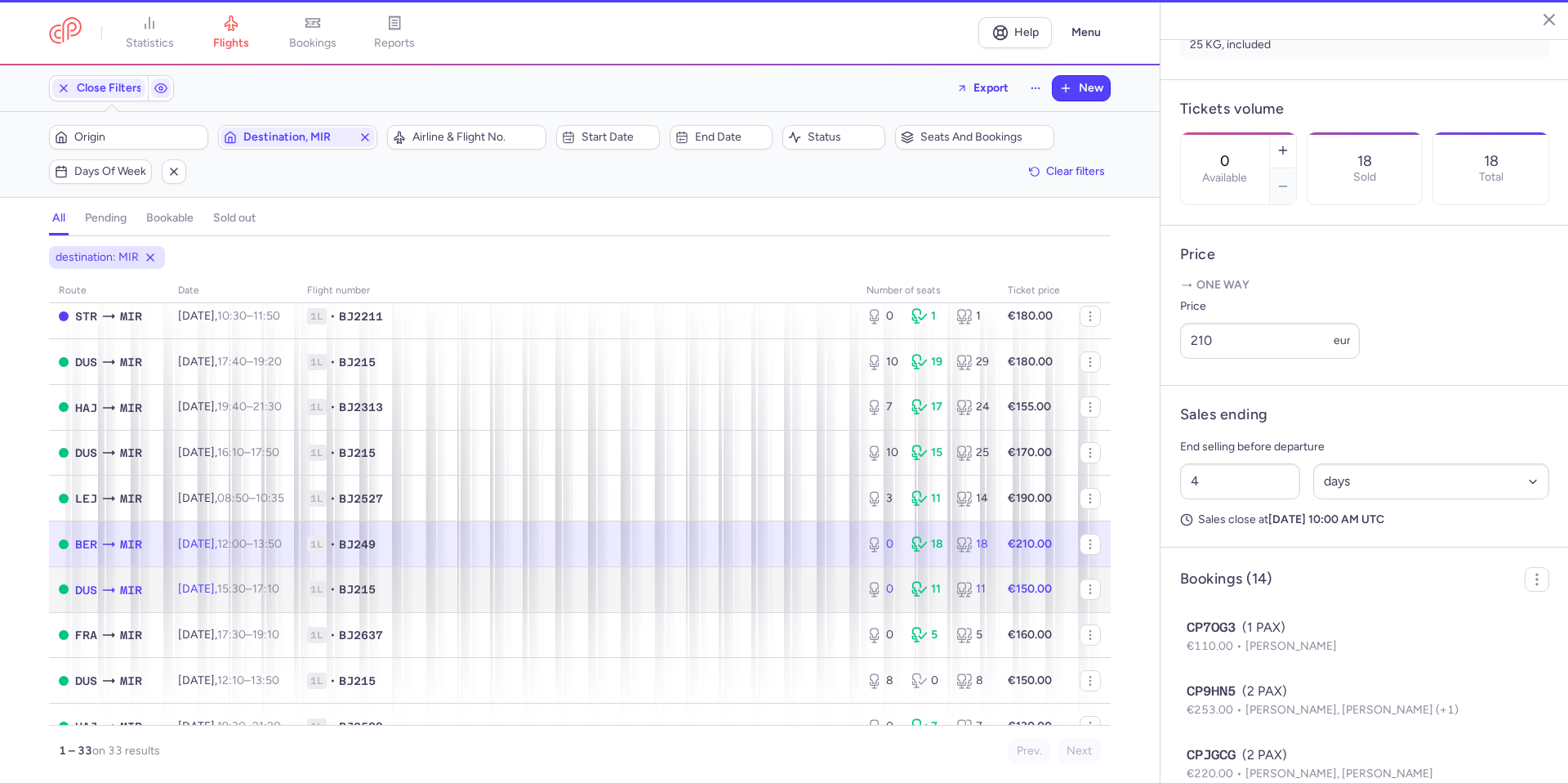
click at [790, 600] on td "1L • BJ215" at bounding box center [577, 588] width 559 height 46
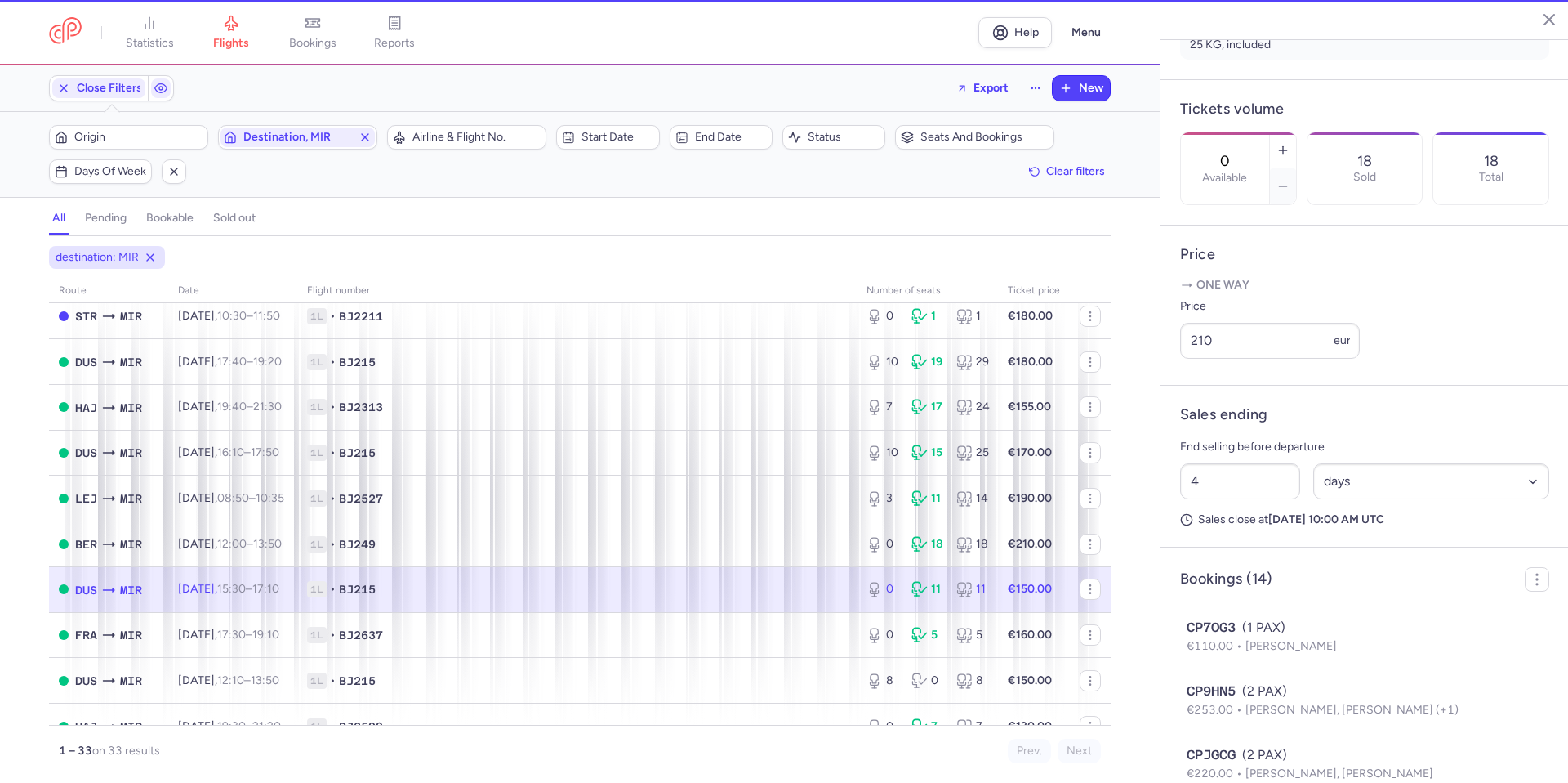
type input "3"
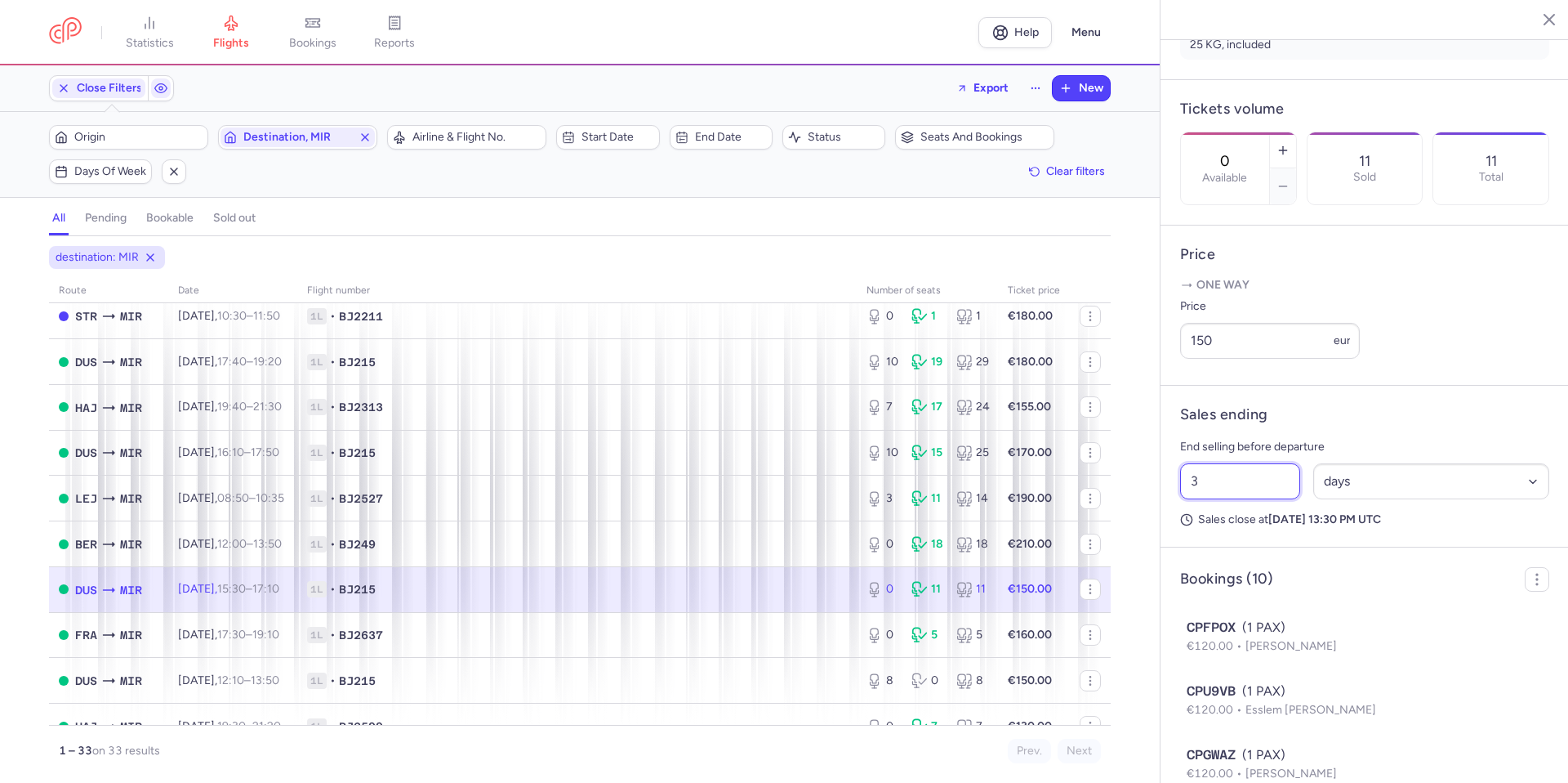
drag, startPoint x: 1241, startPoint y: 511, endPoint x: 1231, endPoint y: 463, distance: 49.0
click at [1238, 500] on input "3" at bounding box center [1240, 481] width 120 height 36
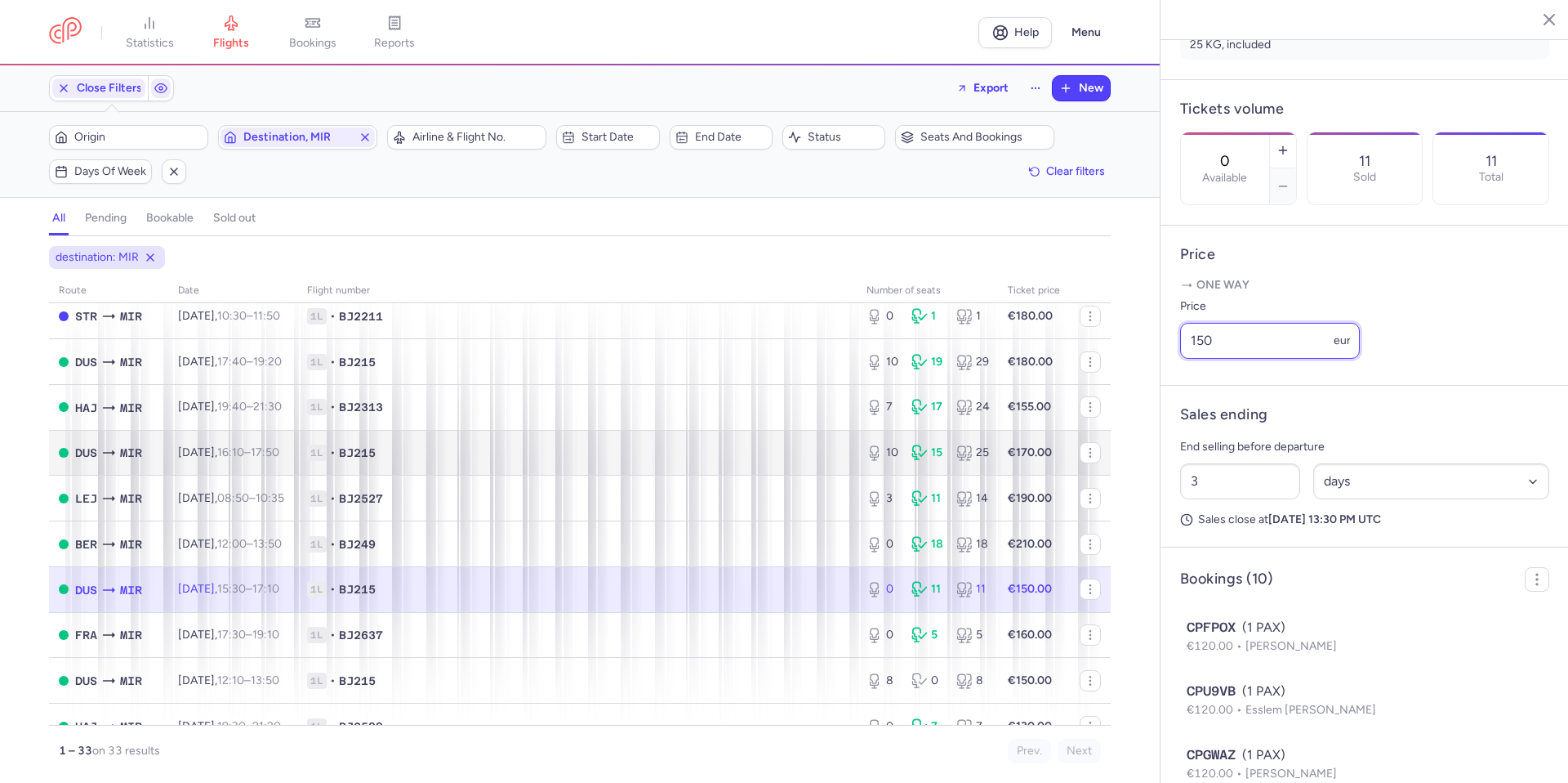
drag, startPoint x: 1237, startPoint y: 381, endPoint x: 946, endPoint y: 454, distance: 300.0
click at [949, 447] on div "statistics flights bookings reports Help Menu Close Filters Export New Filters …" at bounding box center [784, 391] width 1568 height 783
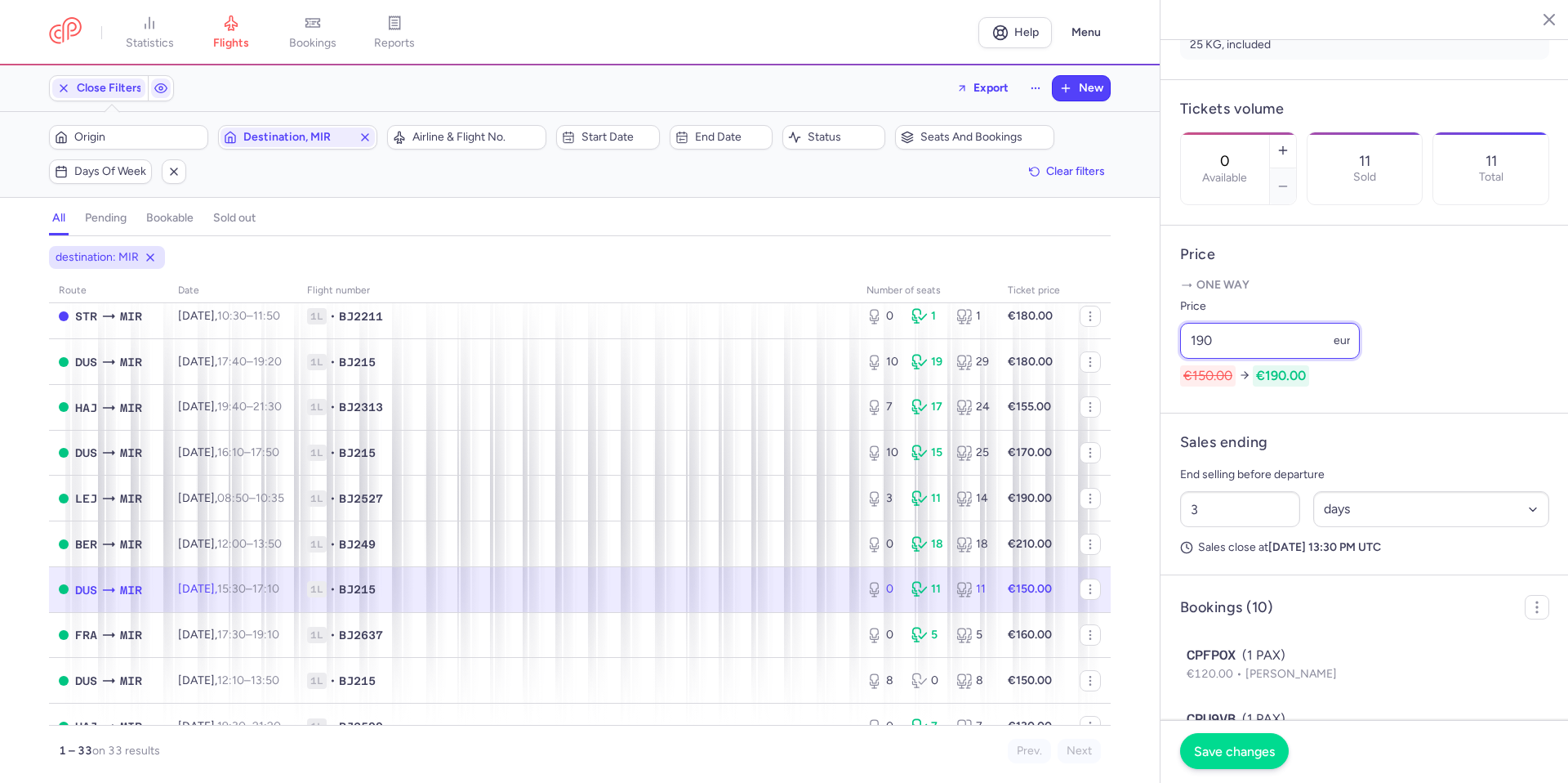
type input "190"
click at [1230, 737] on button "Save changes" at bounding box center [1234, 751] width 109 height 36
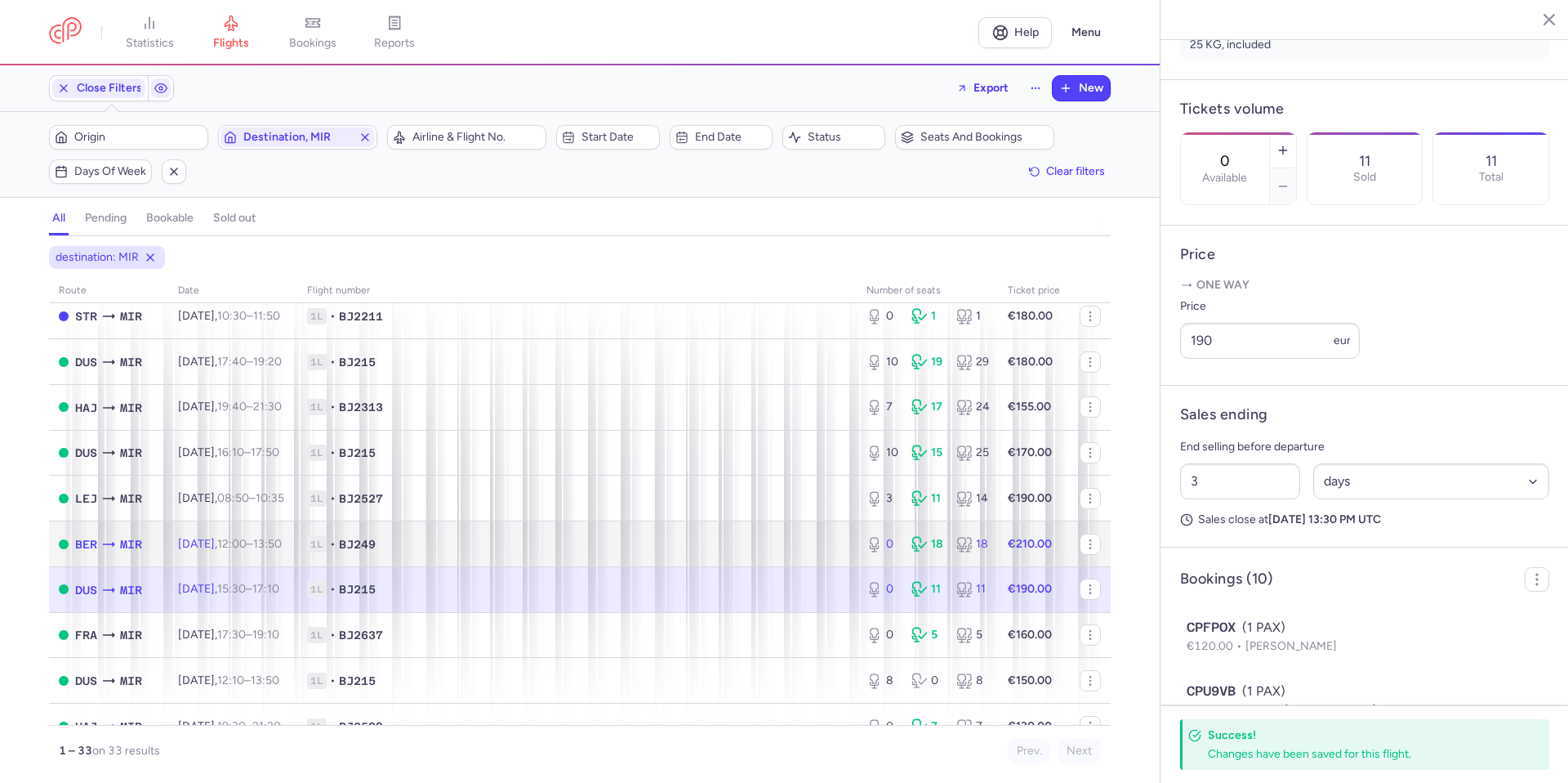
click at [836, 537] on span "1L • BJ249" at bounding box center [577, 544] width 540 height 17
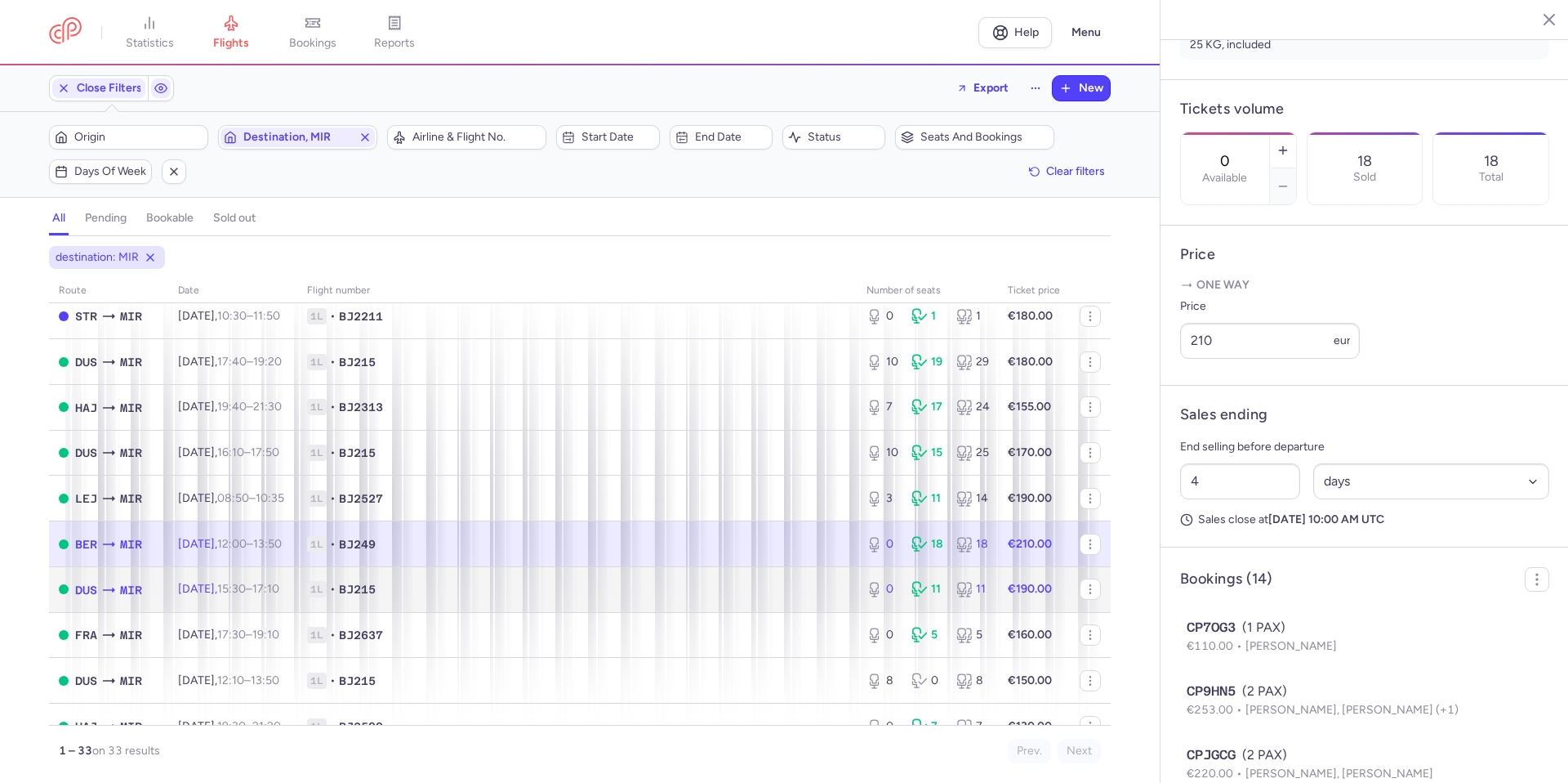
click at [762, 598] on td "1L • BJ215" at bounding box center [577, 588] width 559 height 46
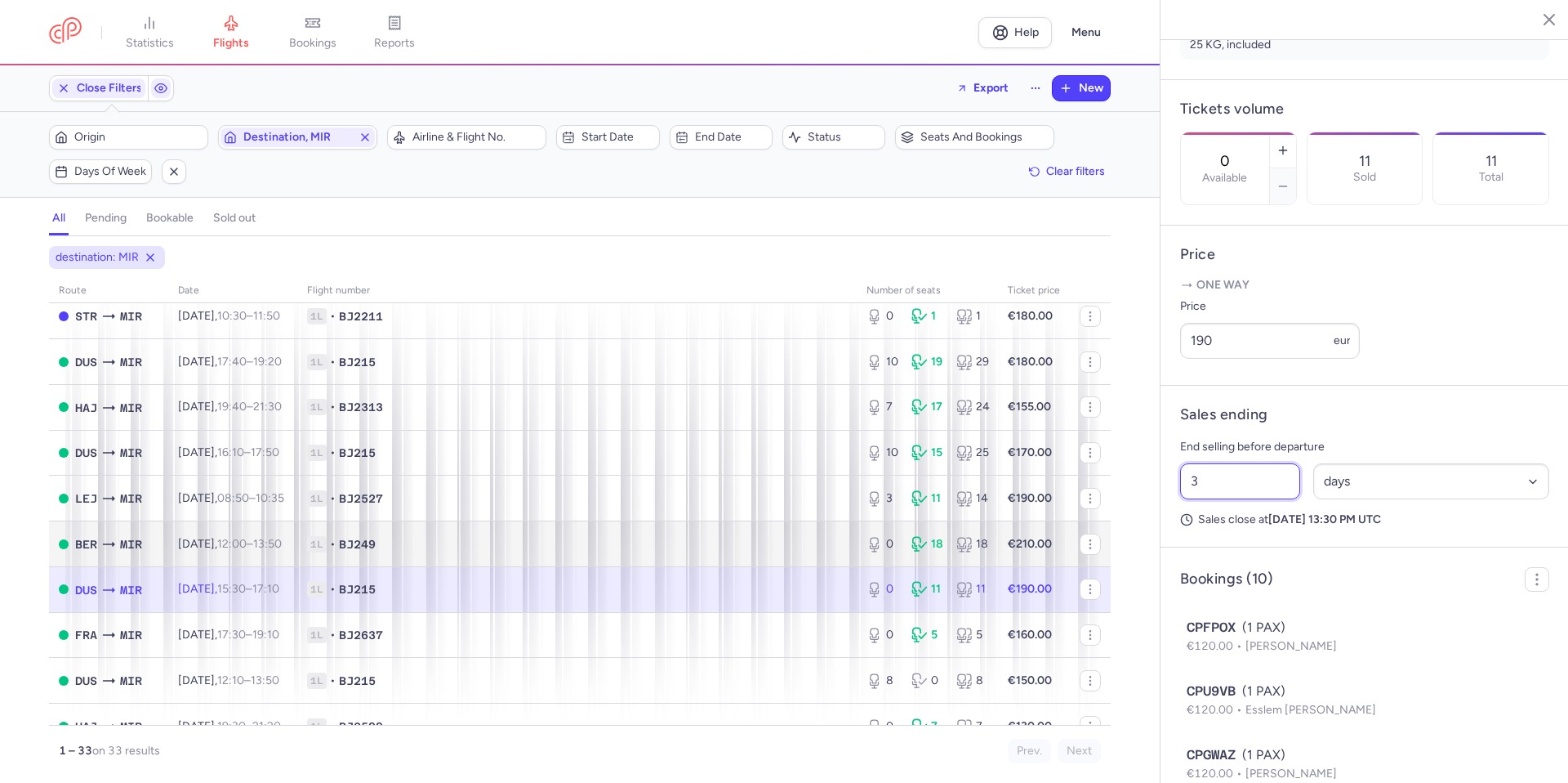
drag, startPoint x: 1274, startPoint y: 533, endPoint x: 794, endPoint y: 542, distance: 480.1
click at [794, 542] on div "statistics flights bookings reports Help Menu Close Filters Export New Filters …" at bounding box center [784, 391] width 1568 height 783
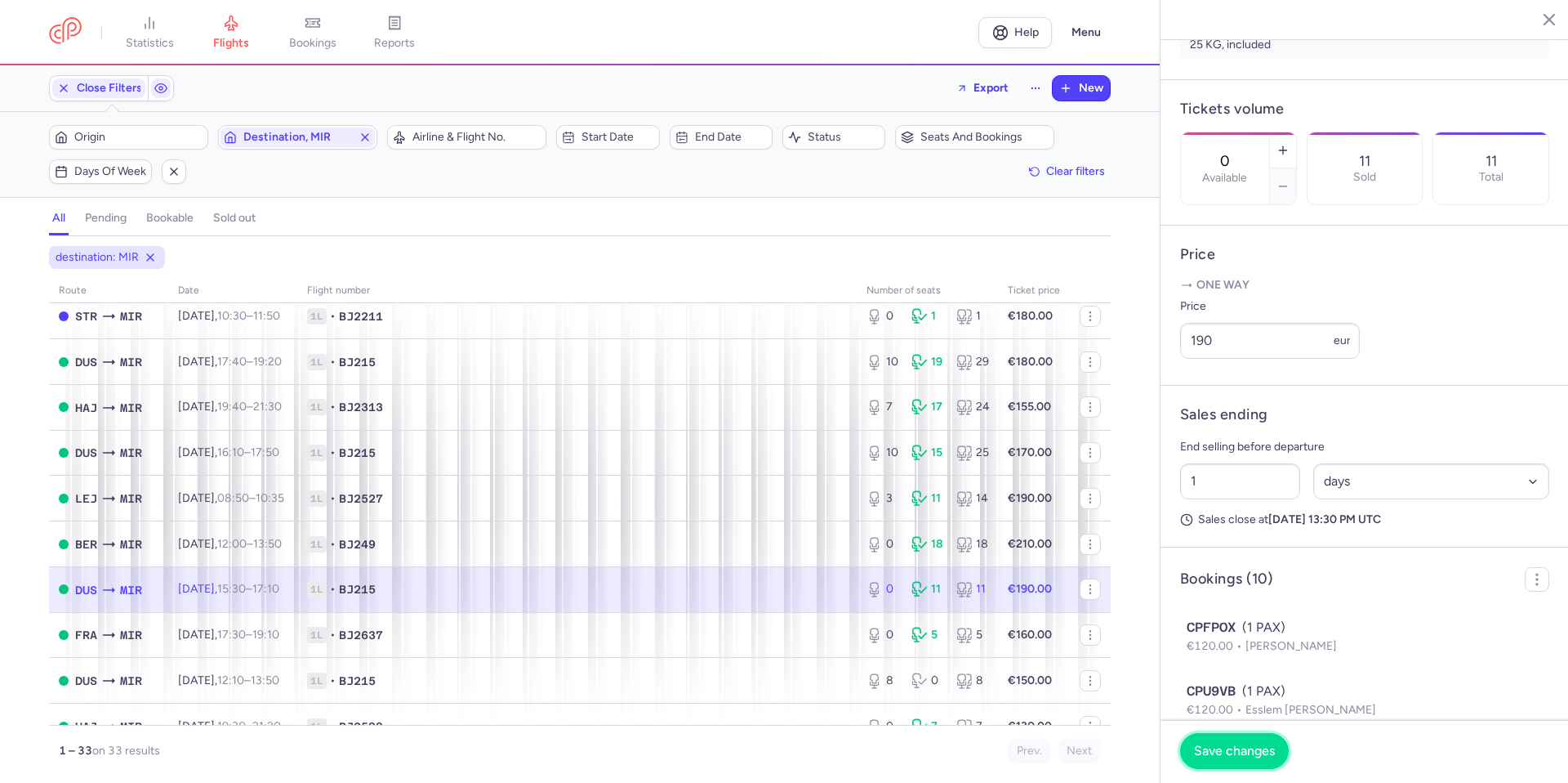
click at [1199, 745] on span "Save changes" at bounding box center [1235, 750] width 81 height 15
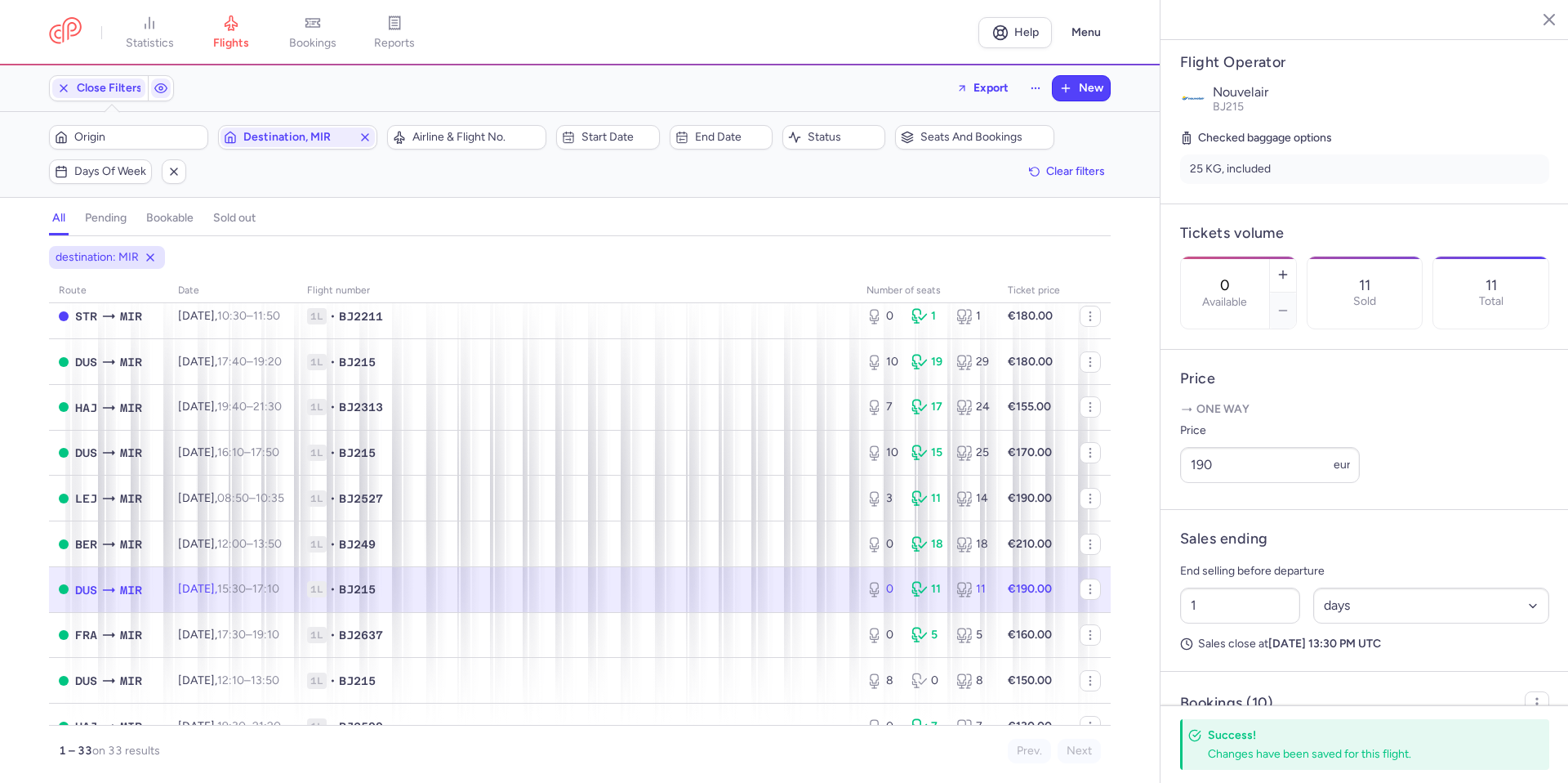
scroll to position [111, 0]
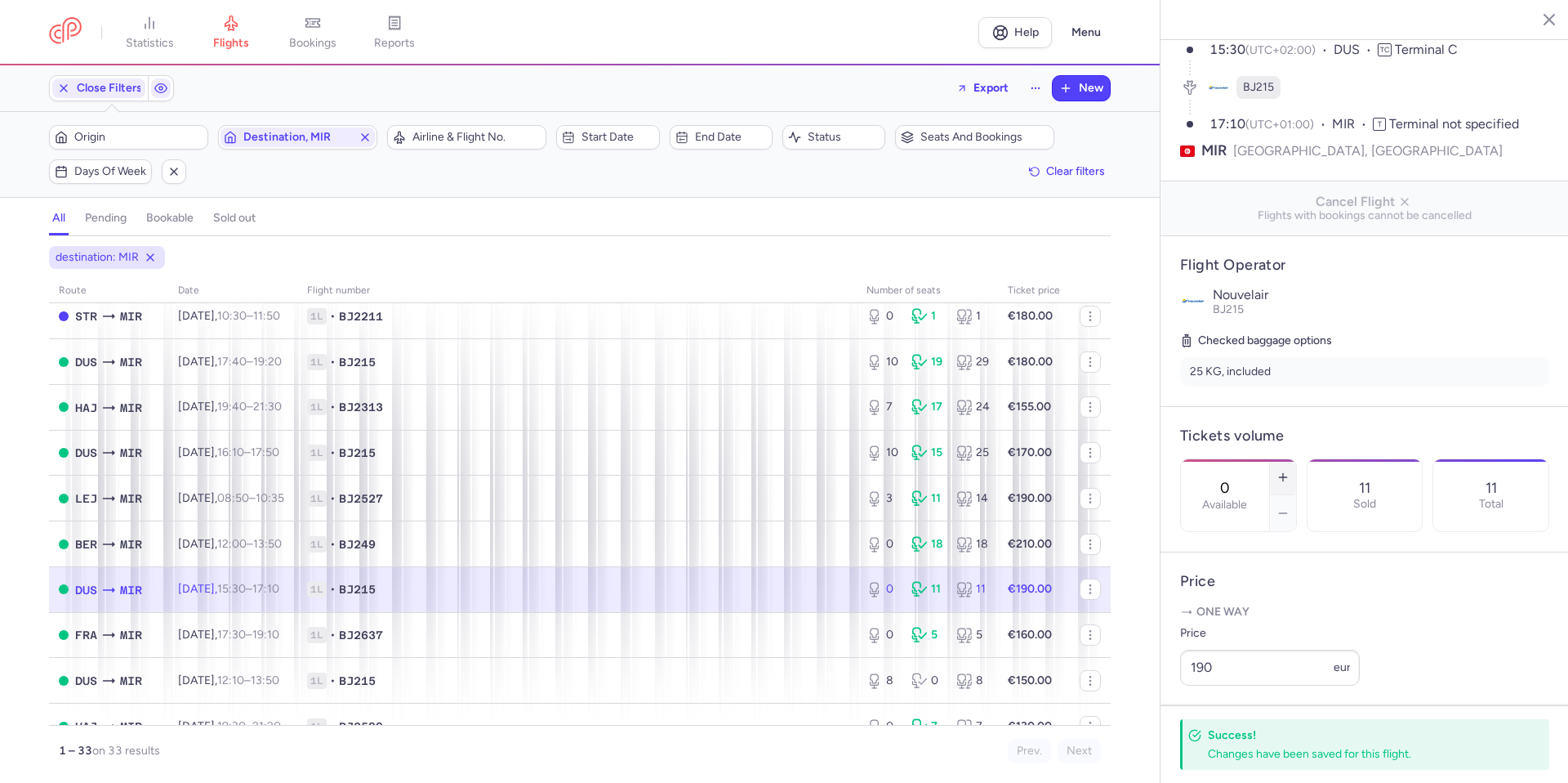
click at [1296, 459] on button "button" at bounding box center [1283, 477] width 26 height 36
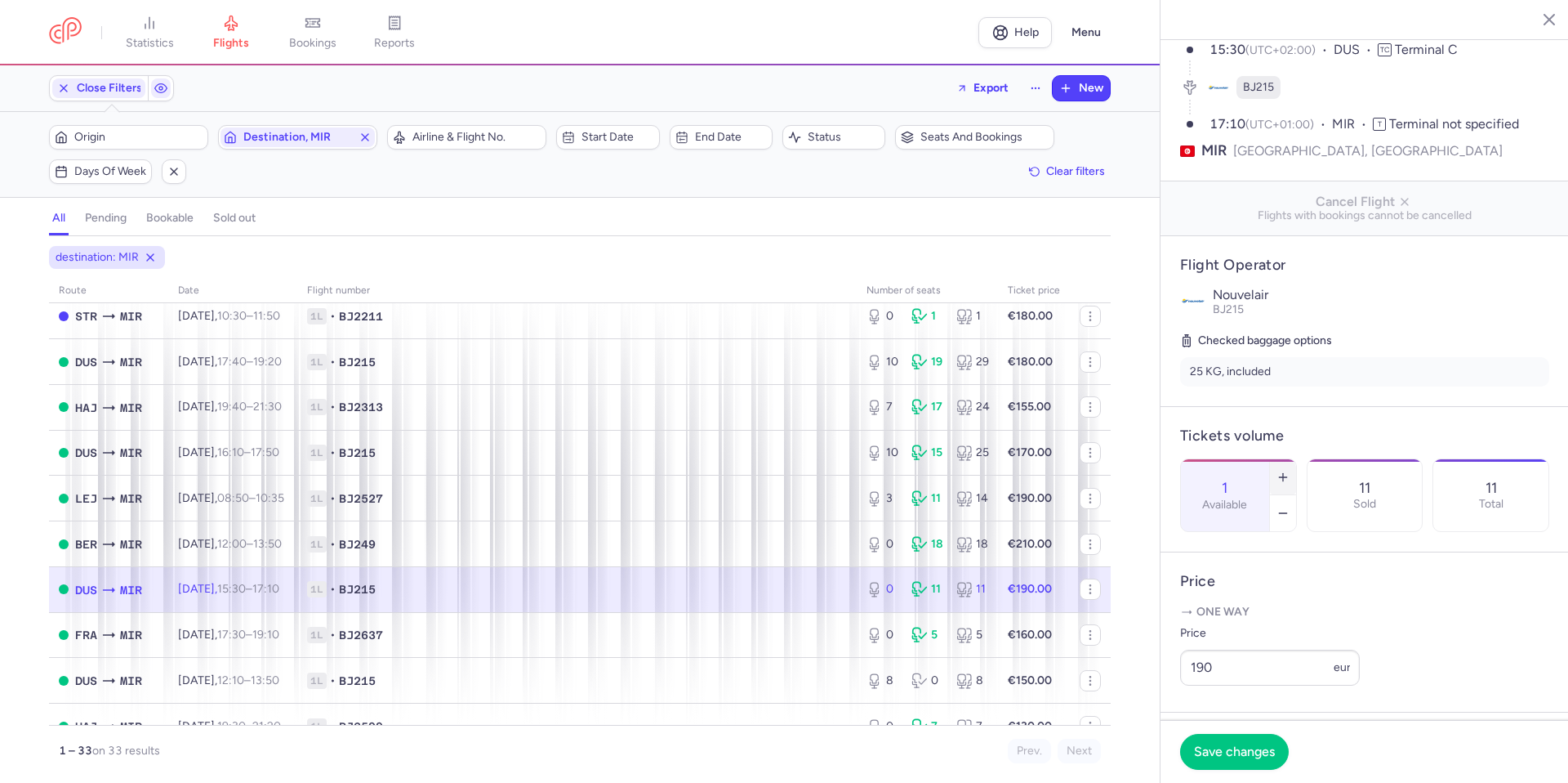
click at [1296, 459] on button "button" at bounding box center [1283, 477] width 26 height 36
drag, startPoint x: 1255, startPoint y: 760, endPoint x: 1152, endPoint y: 738, distance: 105.3
click at [1252, 760] on button "Save changes" at bounding box center [1234, 751] width 109 height 36
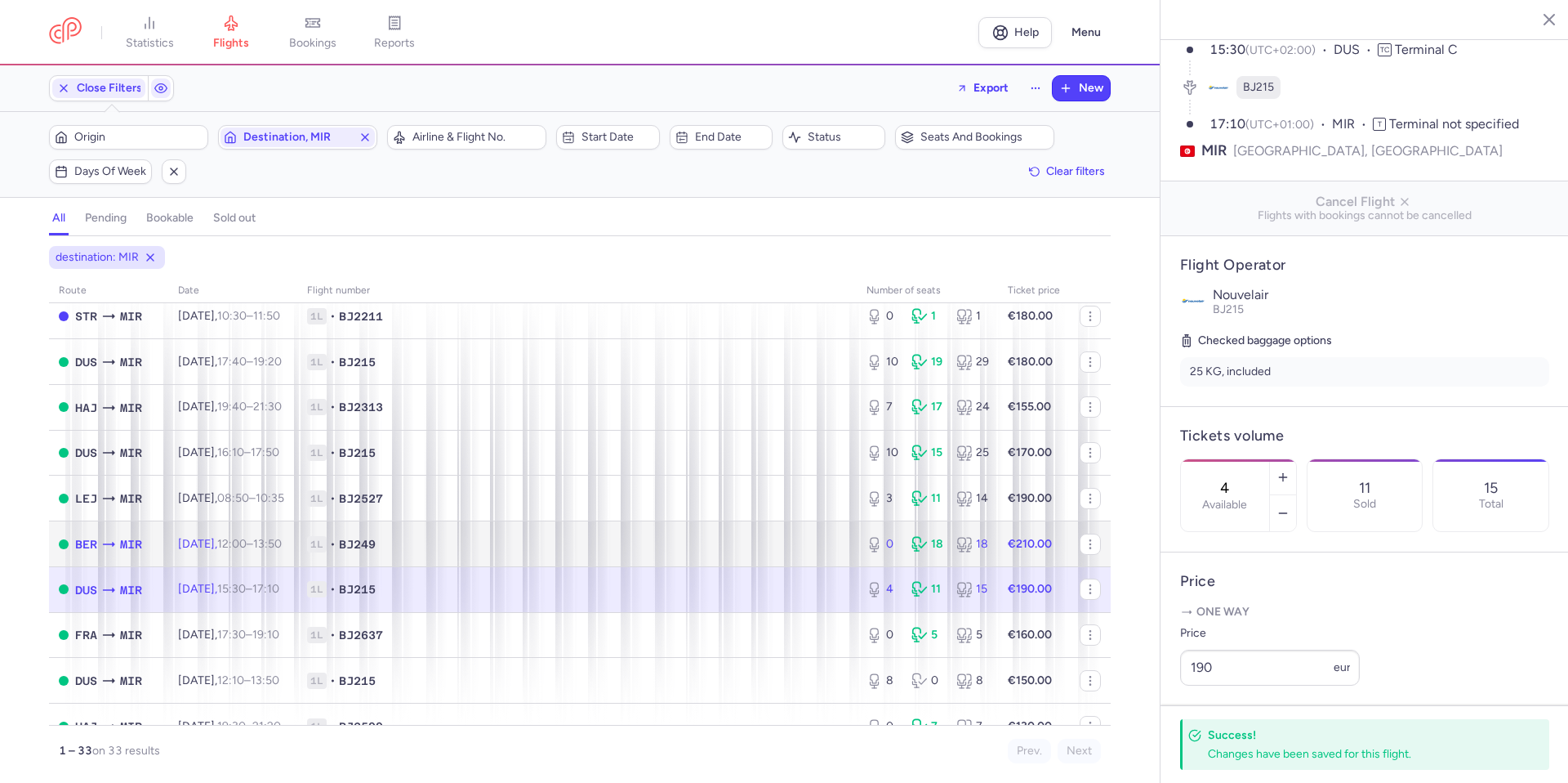
click at [781, 545] on span "1L • BJ249" at bounding box center [577, 544] width 540 height 17
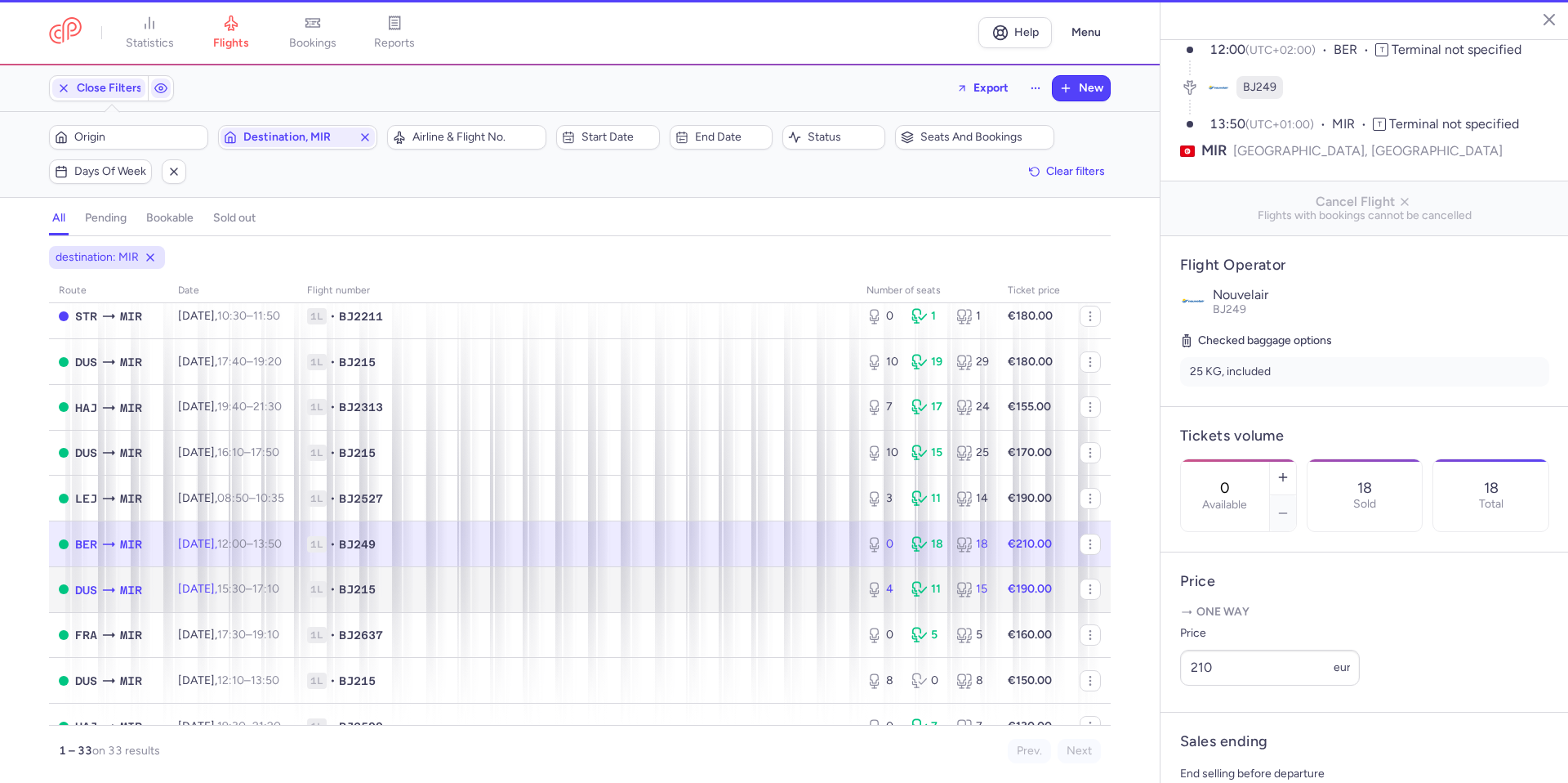
click at [762, 593] on span "1L • BJ215" at bounding box center [577, 588] width 540 height 17
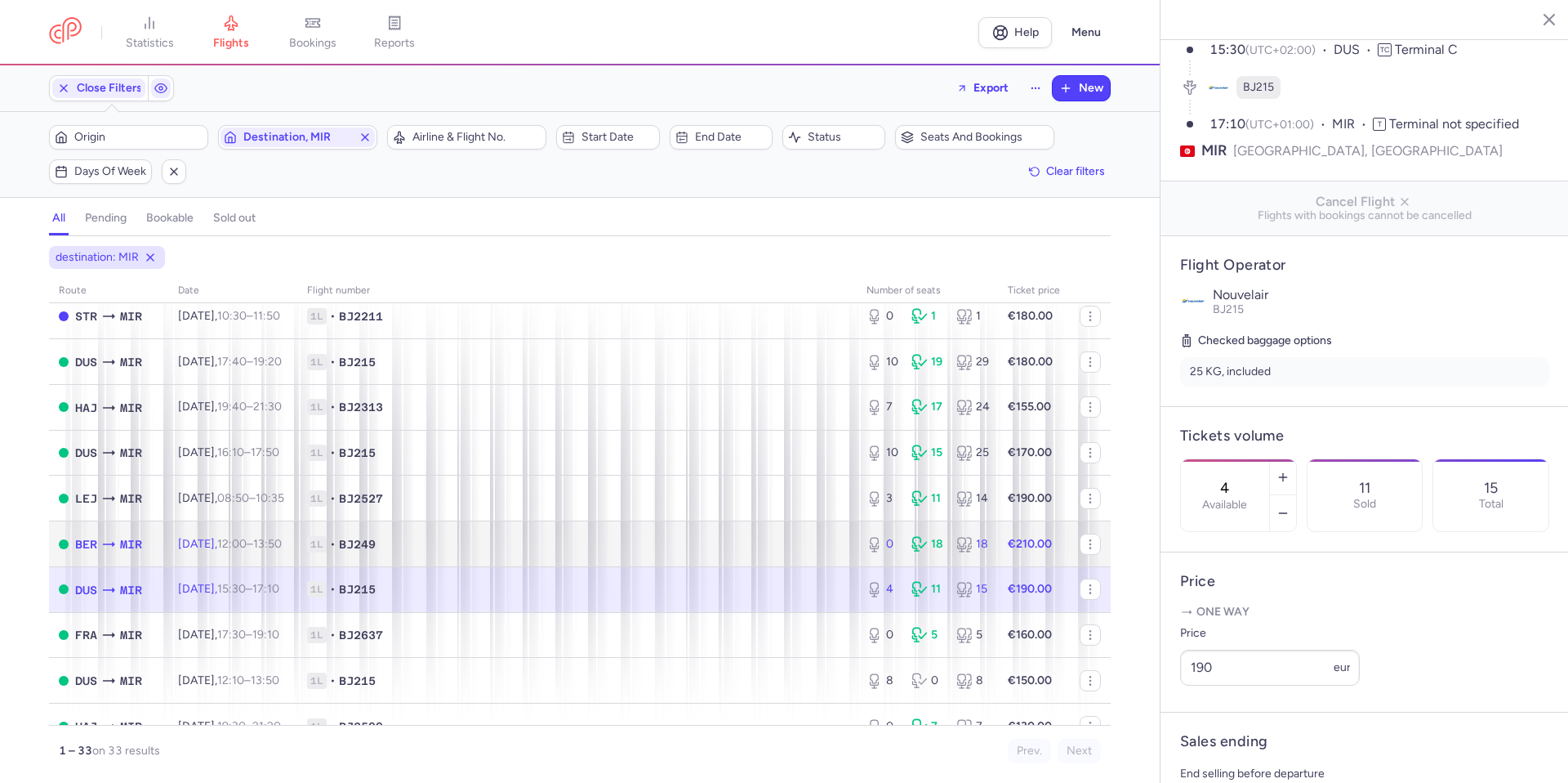
drag, startPoint x: 675, startPoint y: 559, endPoint x: 679, endPoint y: 577, distance: 18.4
click at [675, 559] on td "1L • BJ249" at bounding box center [577, 544] width 559 height 46
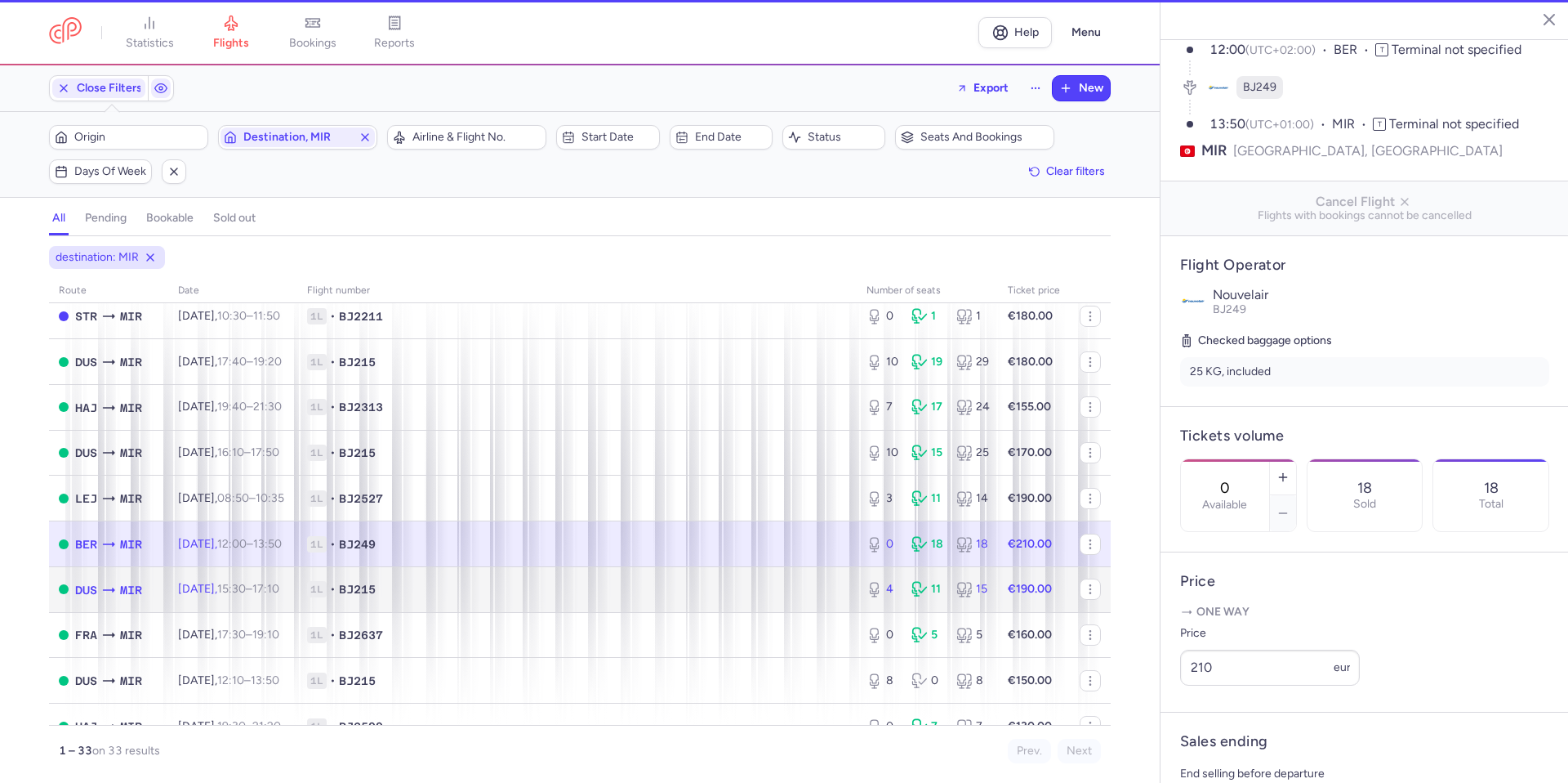
click at [675, 594] on span "1L • BJ215" at bounding box center [577, 588] width 540 height 17
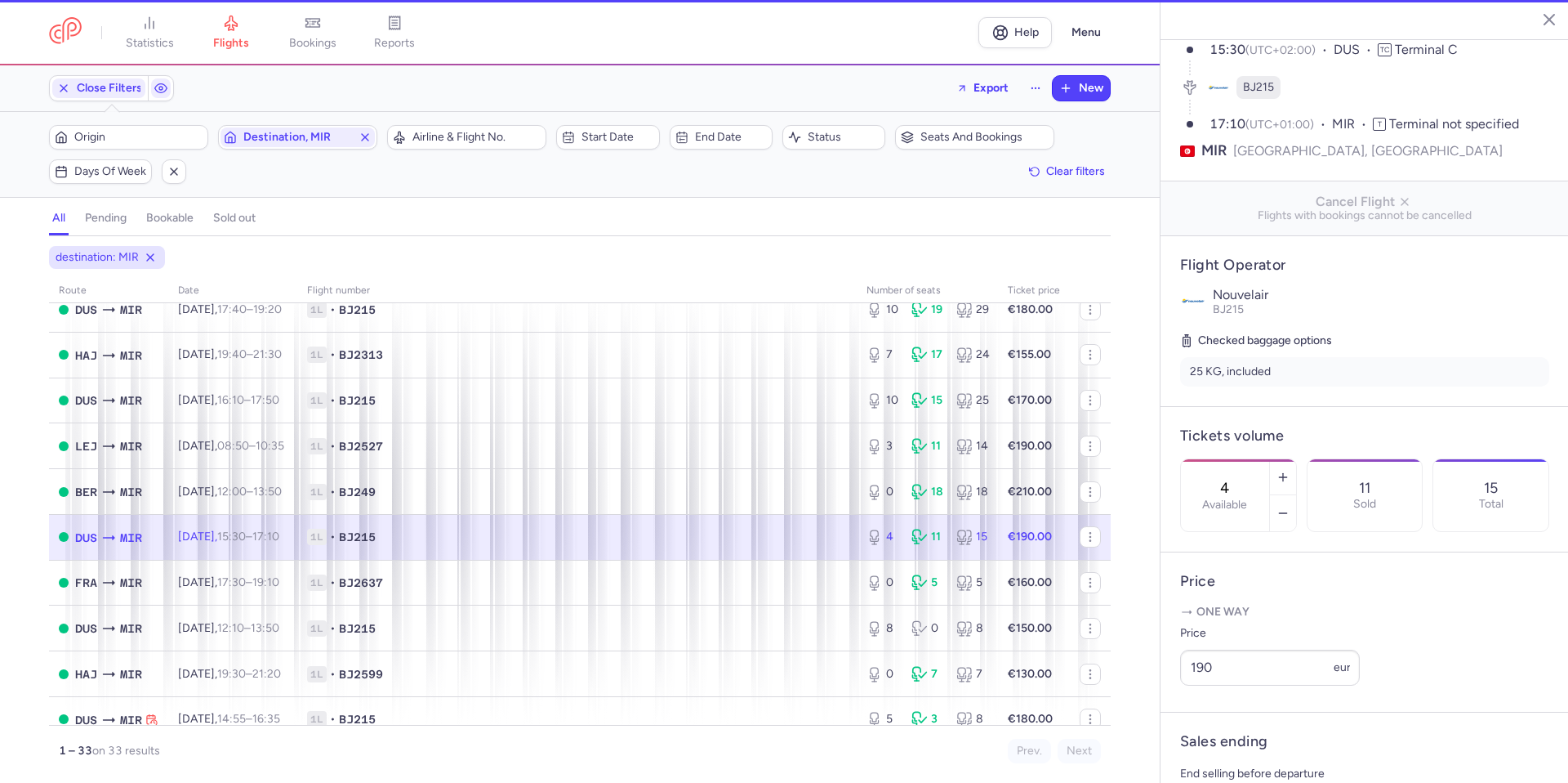
scroll to position [163, 0]
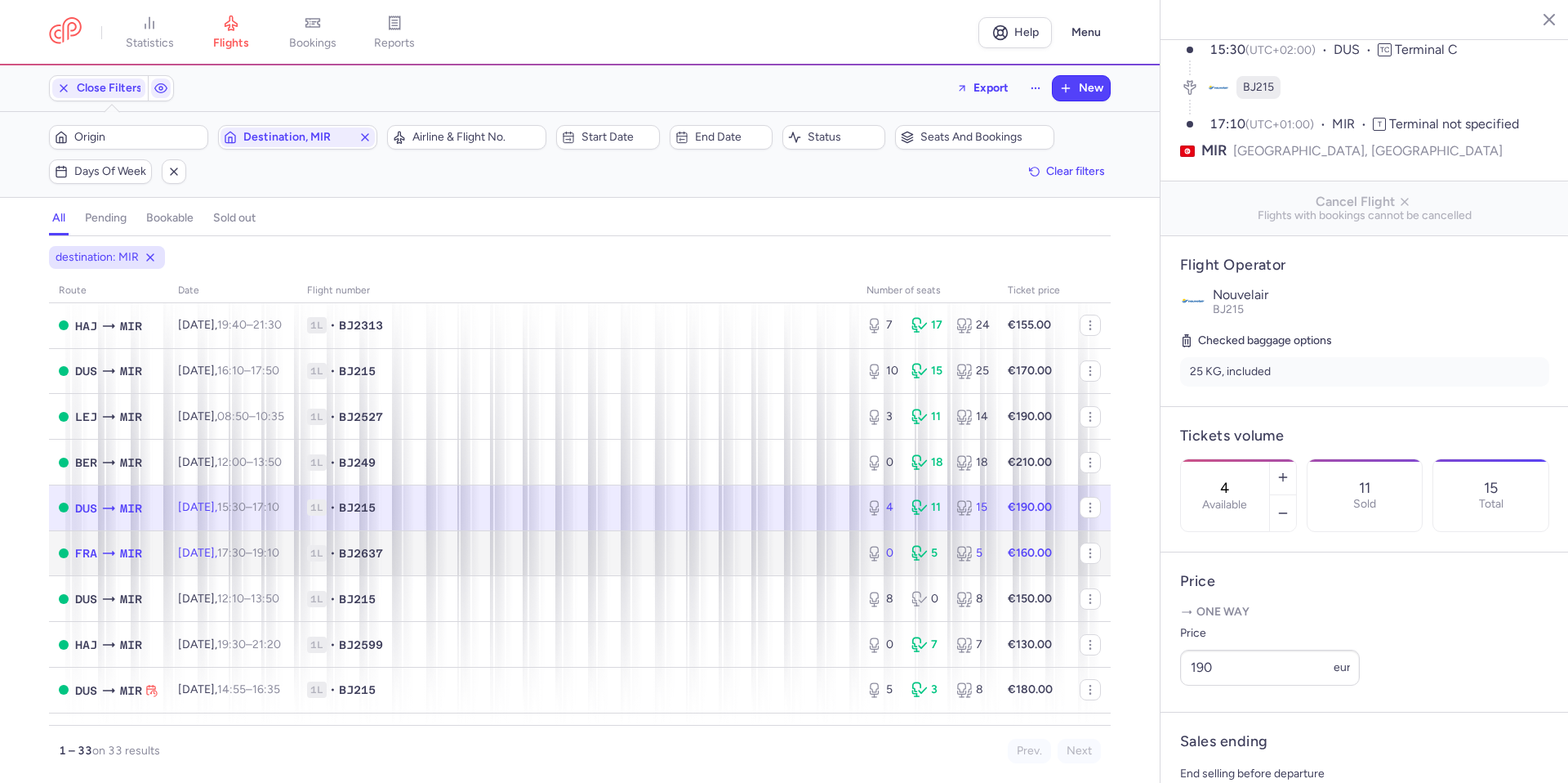
click at [779, 555] on span "1L • BJ2637" at bounding box center [577, 552] width 540 height 17
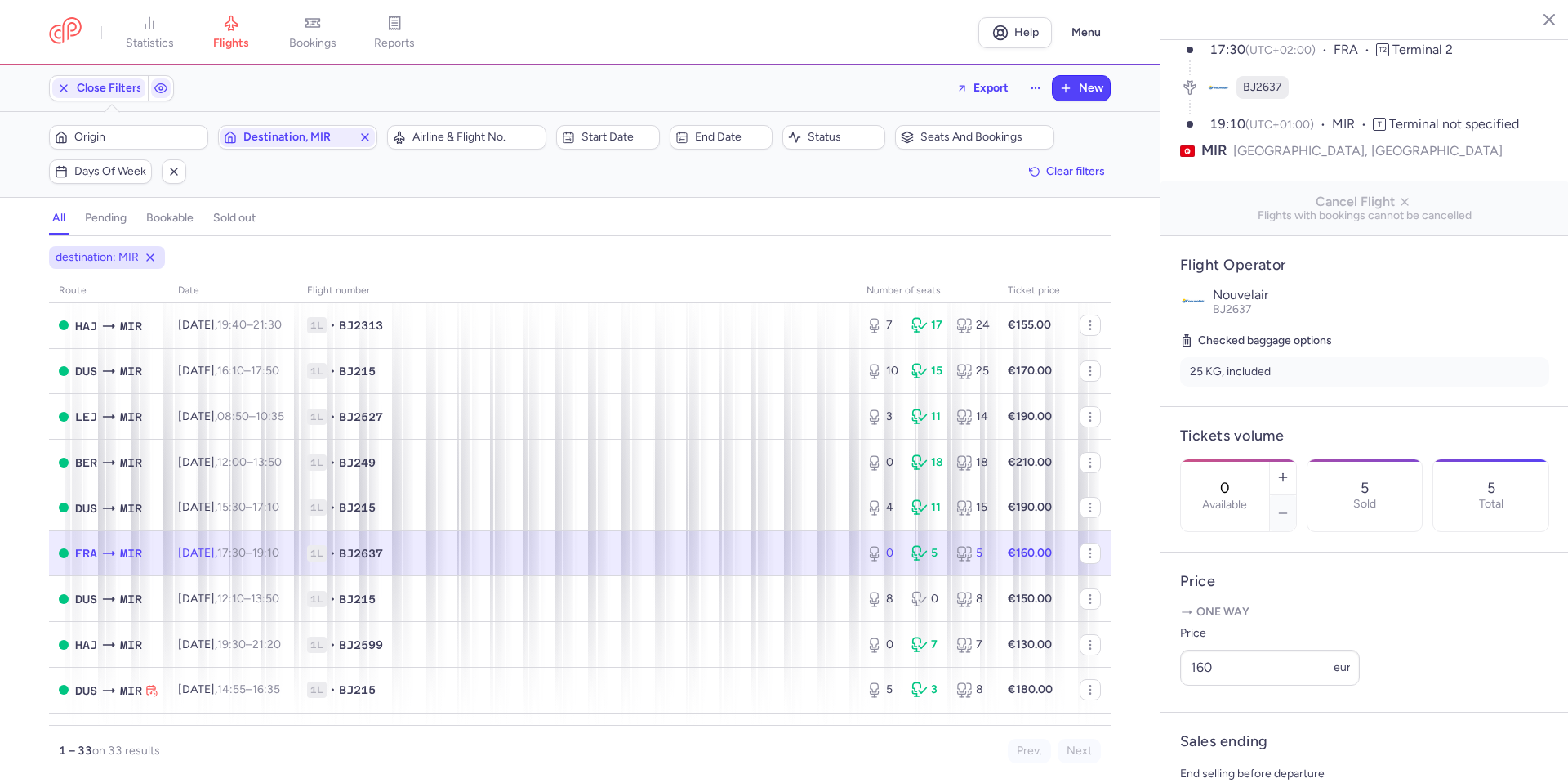
click at [784, 548] on span "1L • BJ2637" at bounding box center [577, 552] width 540 height 17
click at [1289, 470] on icon "button" at bounding box center [1283, 476] width 13 height 13
click at [1235, 756] on span "Save changes" at bounding box center [1235, 750] width 81 height 15
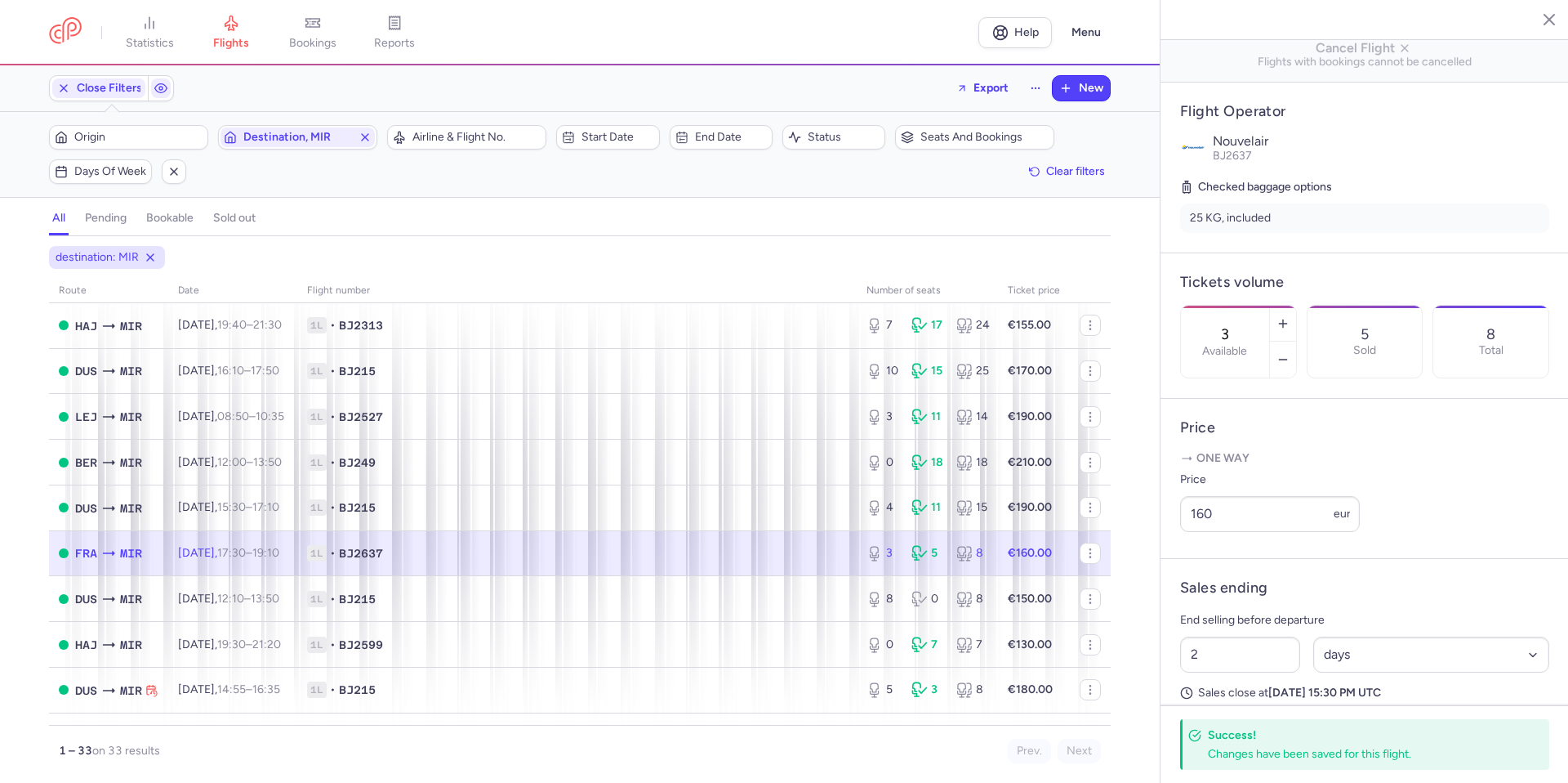
scroll to position [275, 0]
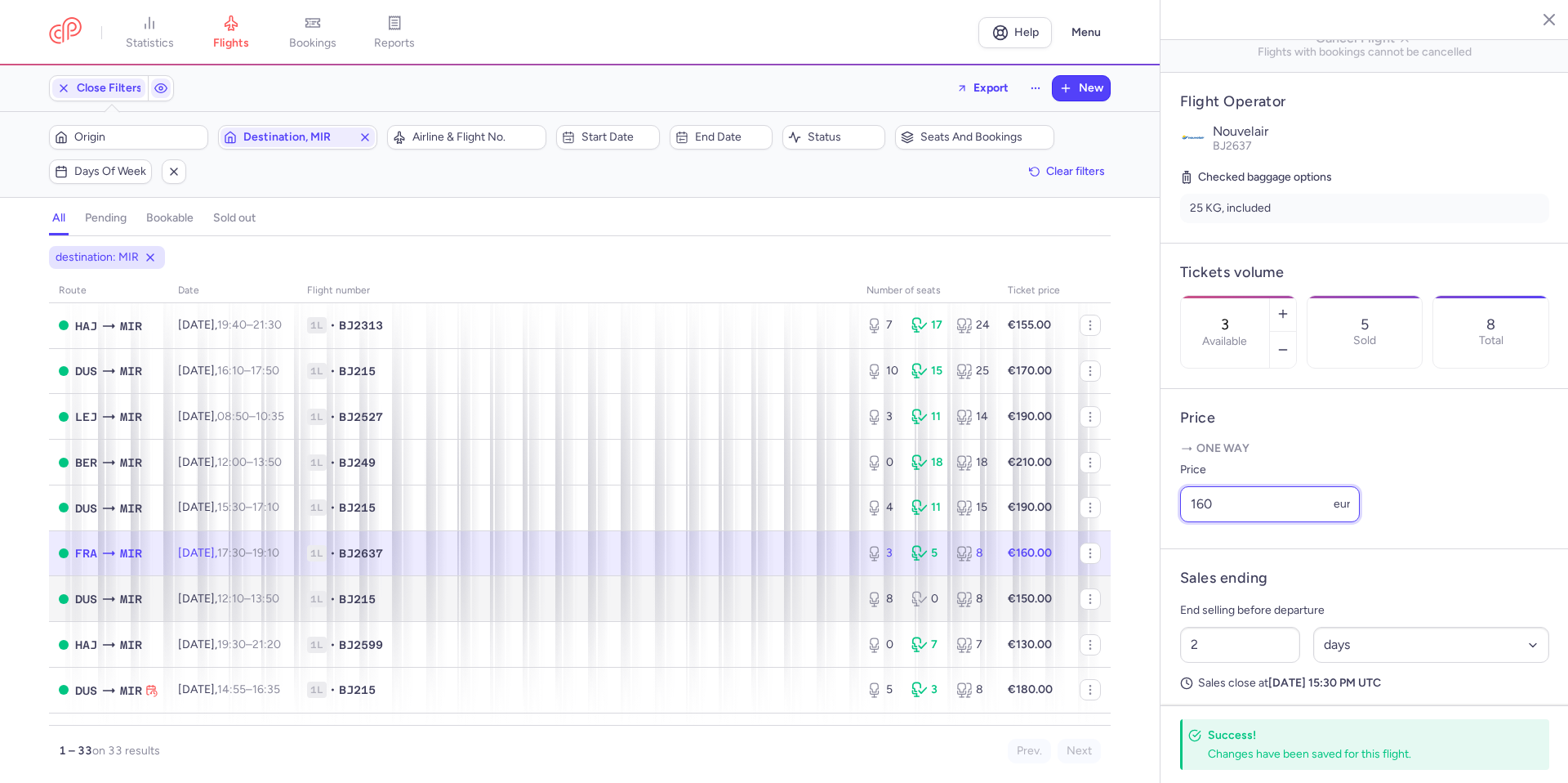
drag, startPoint x: 1226, startPoint y: 561, endPoint x: 1085, endPoint y: 585, distance: 143.0
click at [1085, 585] on div "statistics flights bookings reports Help Menu Close Filters Export New Filters …" at bounding box center [784, 391] width 1568 height 783
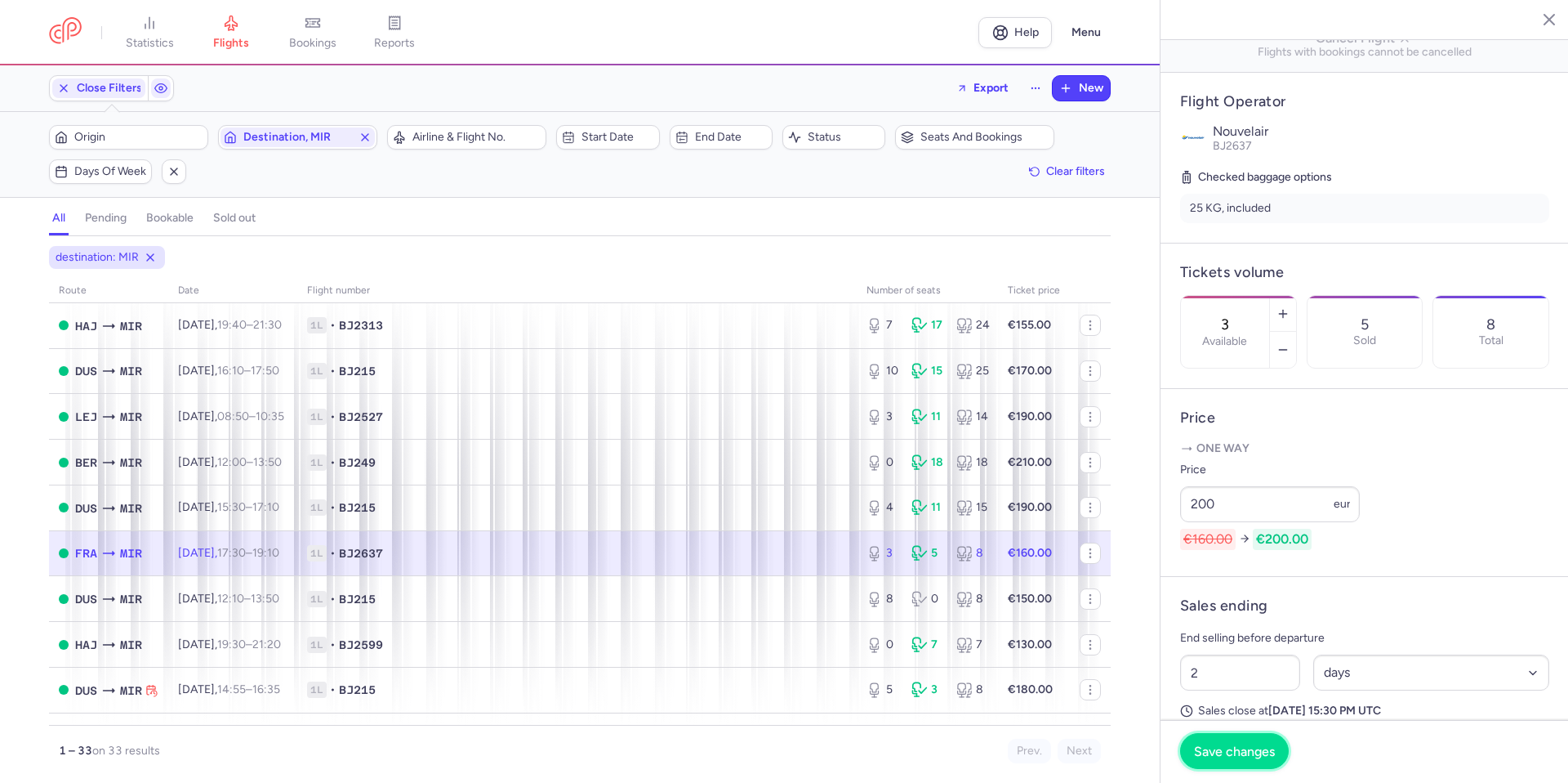
click at [1276, 753] on button "Save changes" at bounding box center [1234, 751] width 109 height 36
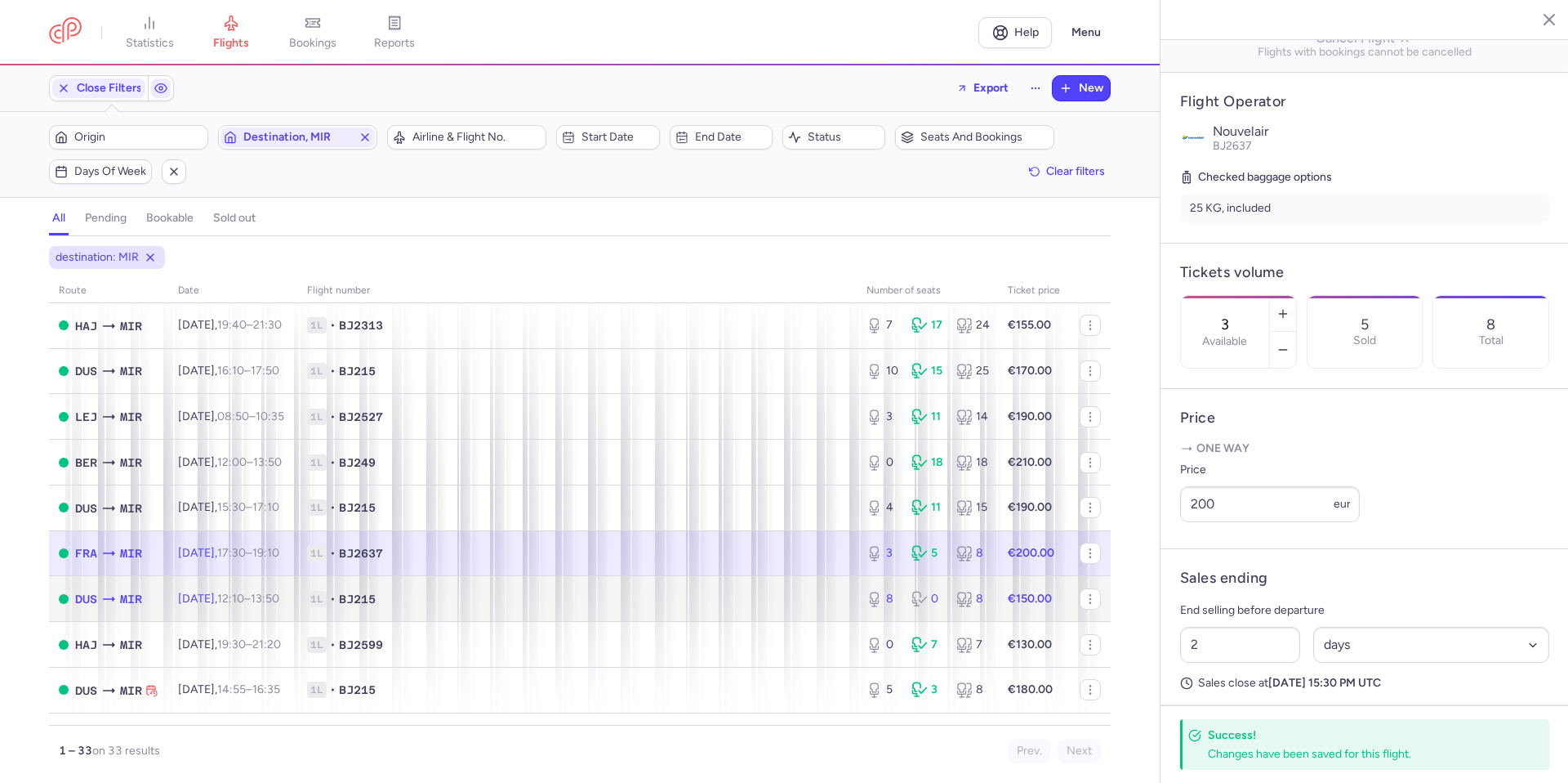
click at [754, 609] on td "1L • BJ215" at bounding box center [577, 598] width 559 height 46
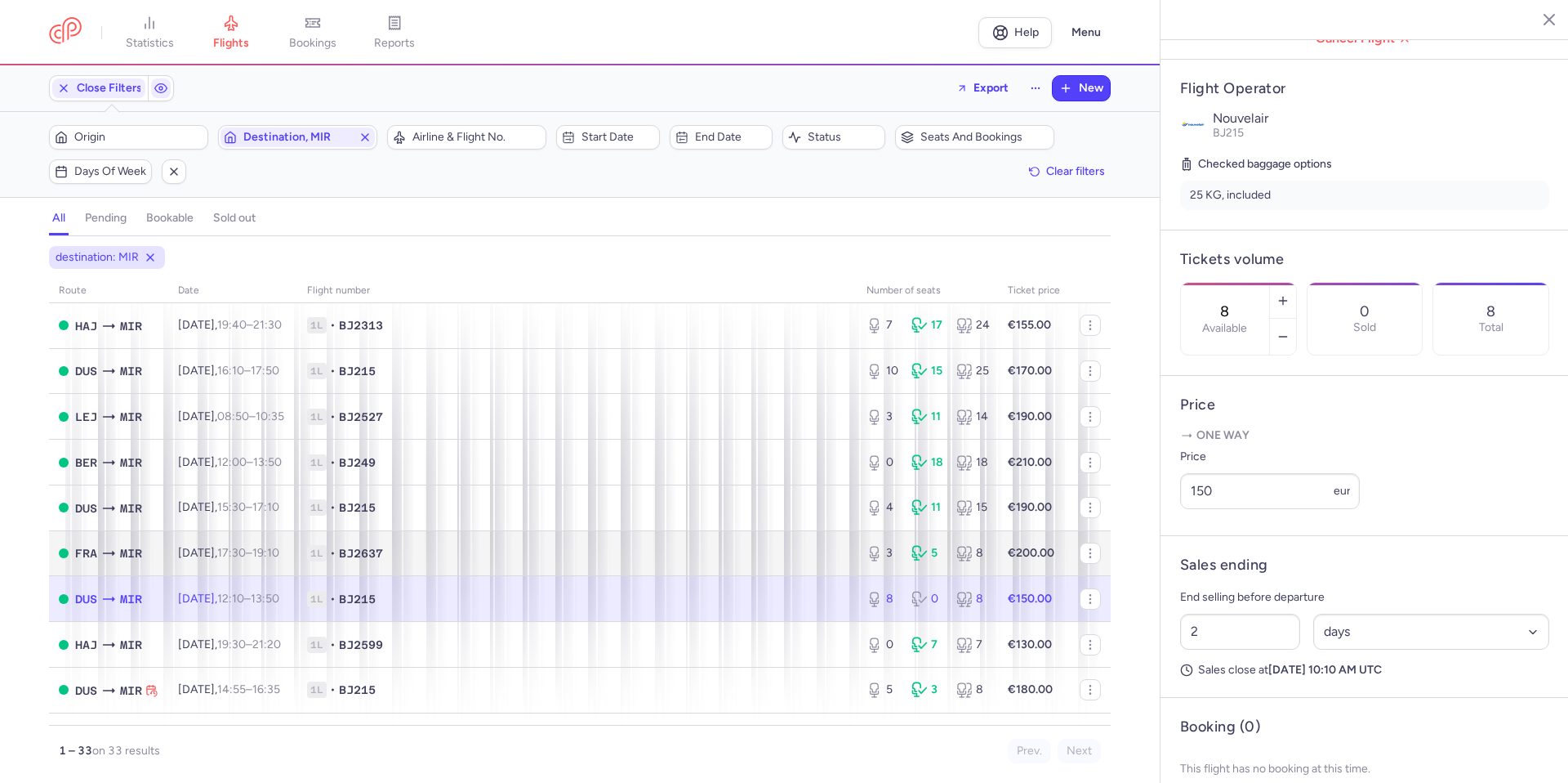
scroll to position [245, 0]
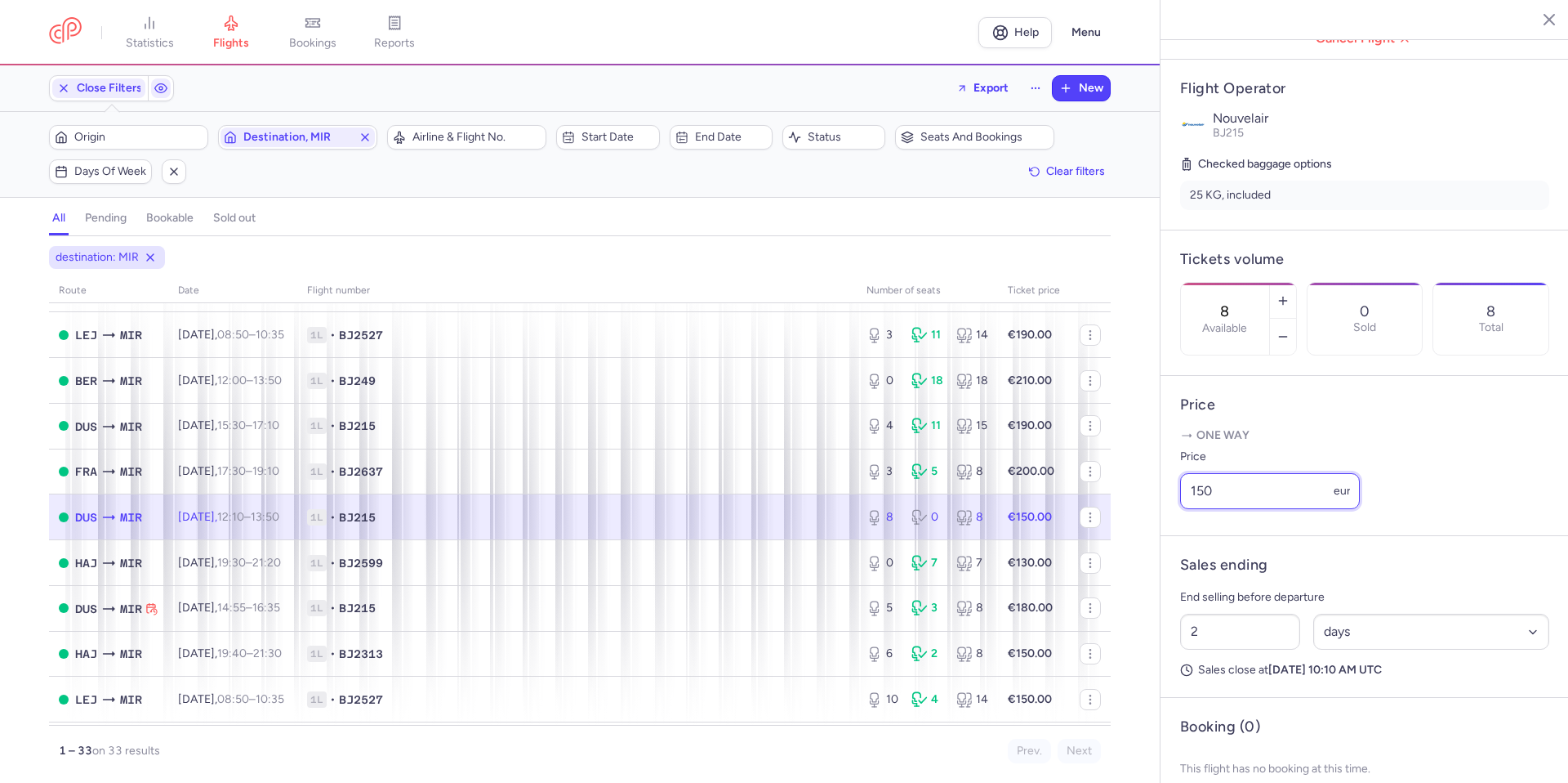
drag, startPoint x: 1243, startPoint y: 544, endPoint x: 1099, endPoint y: 548, distance: 144.1
click at [1108, 551] on div "statistics flights bookings reports Help Menu Close Filters Export New Filters …" at bounding box center [784, 391] width 1568 height 783
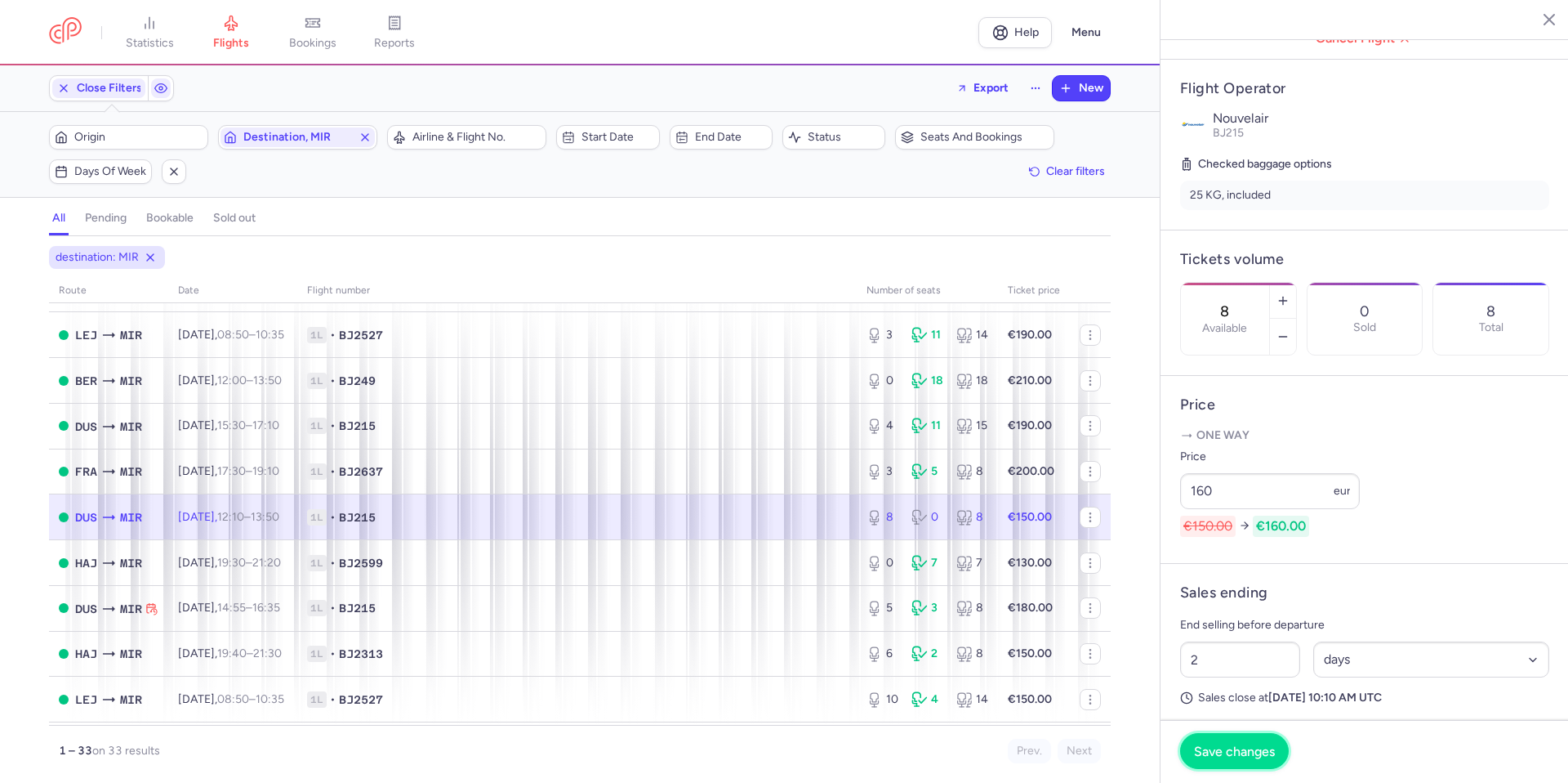
click at [1229, 762] on button "Save changes" at bounding box center [1234, 751] width 109 height 36
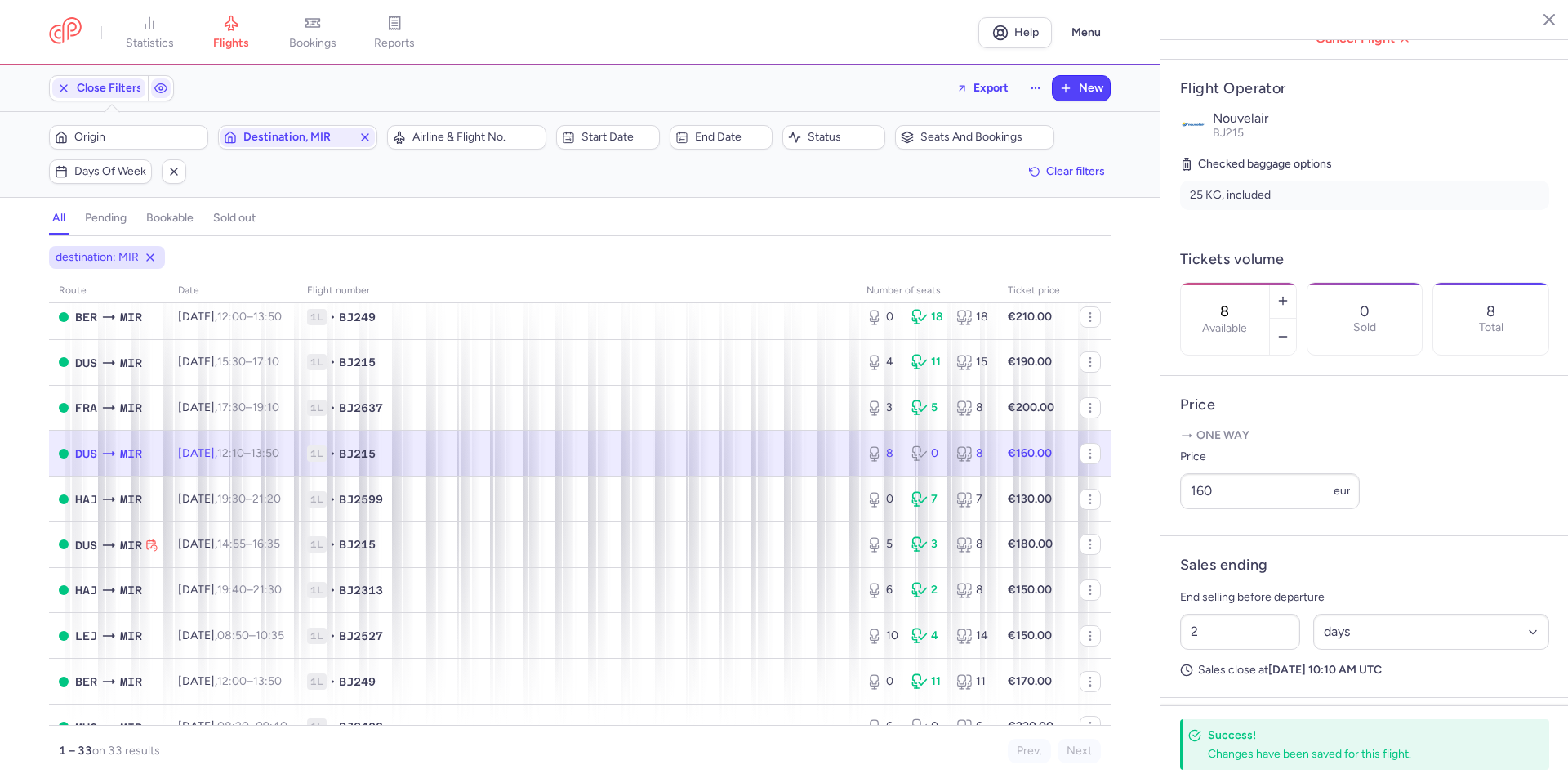
scroll to position [326, 0]
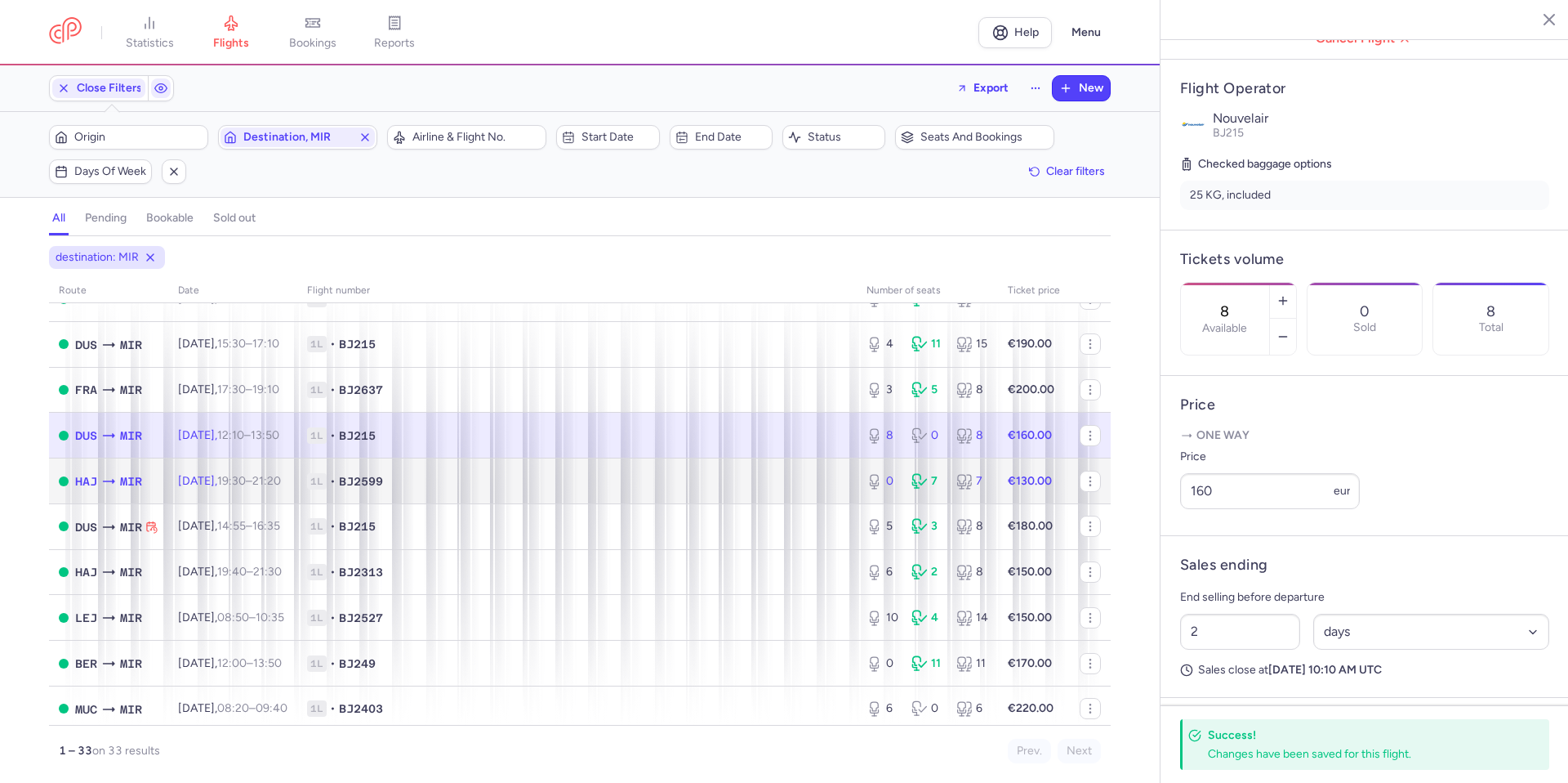
click at [453, 490] on td "1L • BJ2599" at bounding box center [577, 481] width 559 height 46
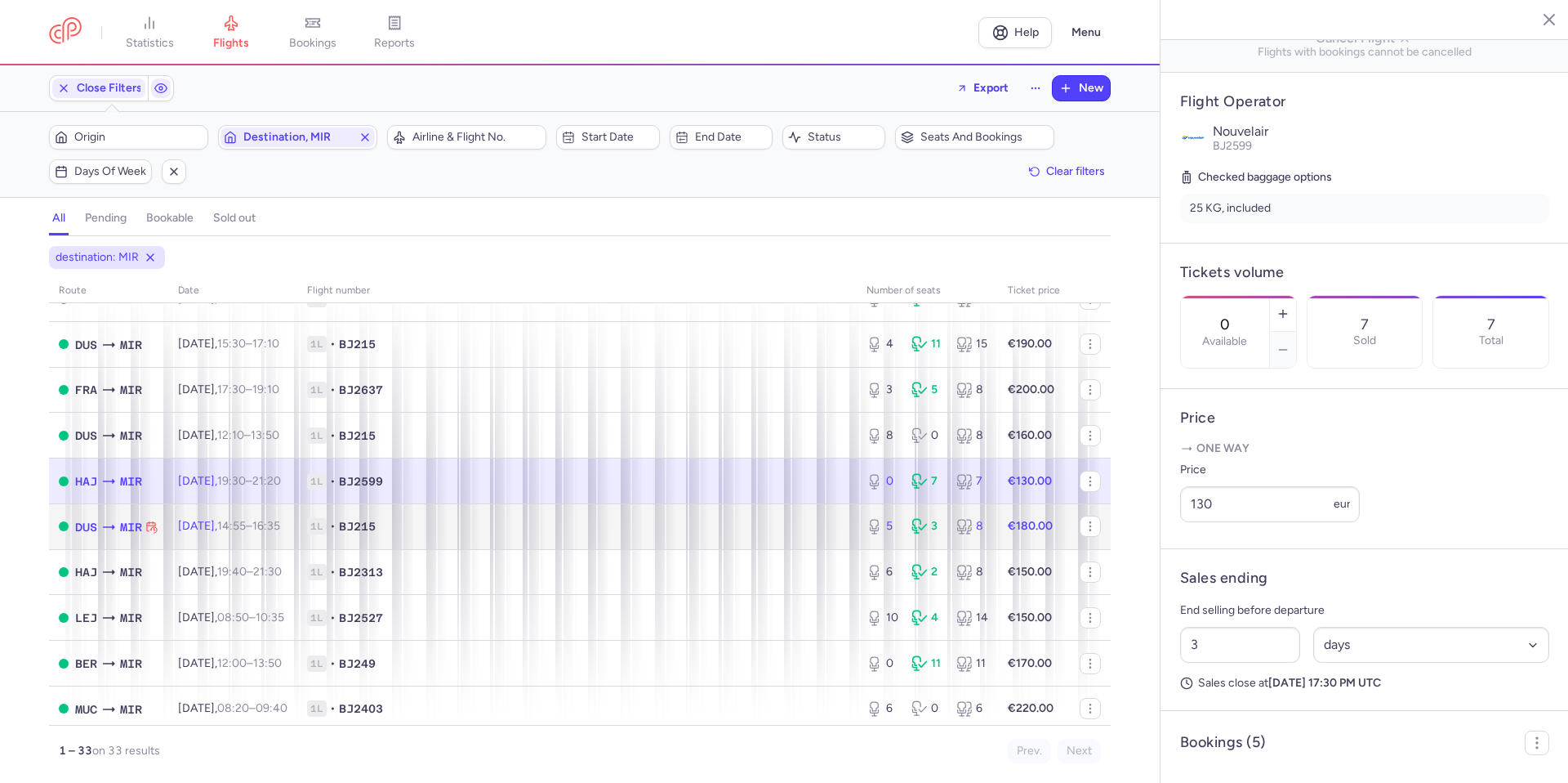
click at [762, 541] on td "1L • BJ215" at bounding box center [577, 526] width 559 height 46
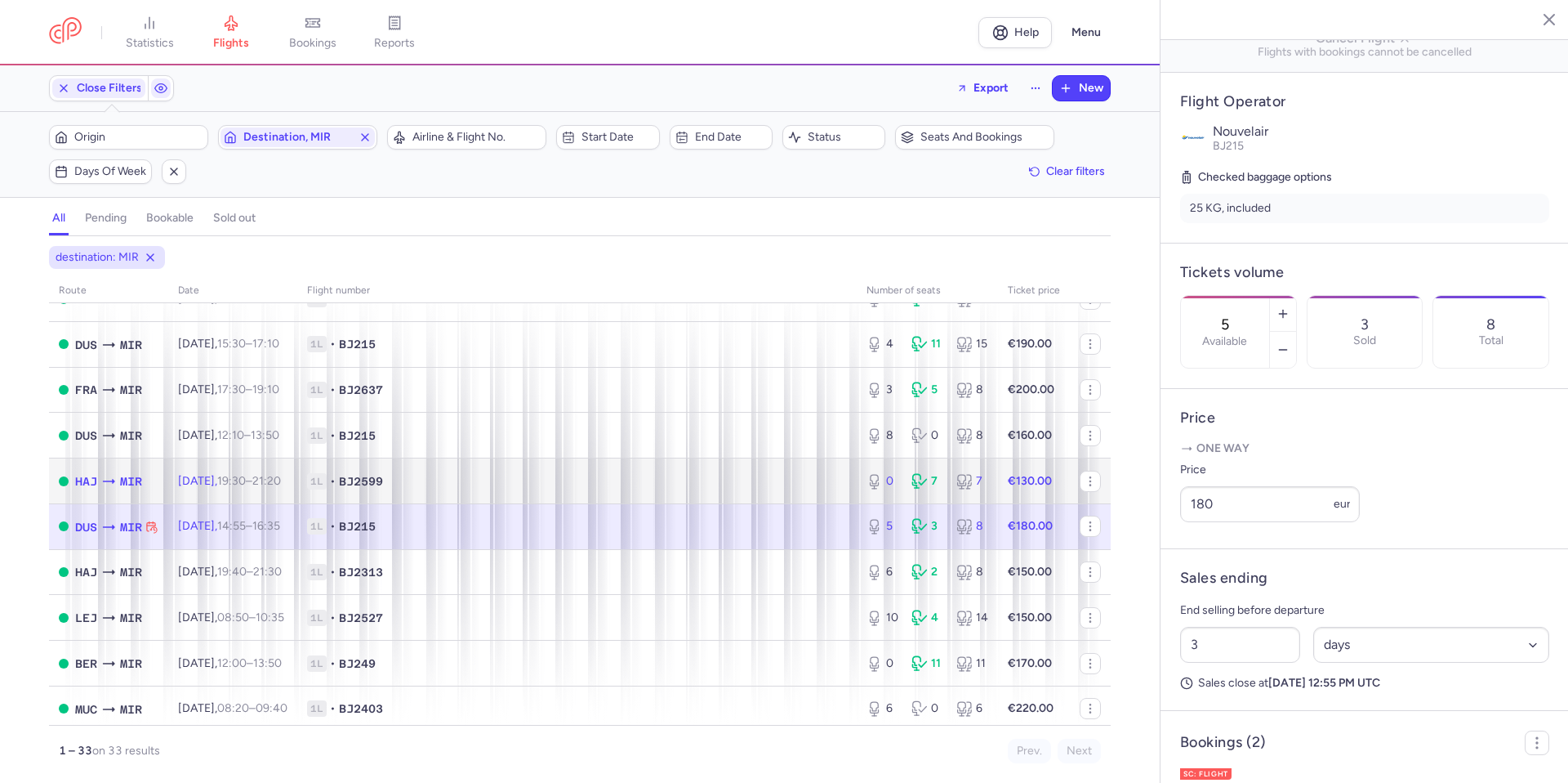
click at [764, 489] on span "1L • BJ2599" at bounding box center [577, 481] width 540 height 17
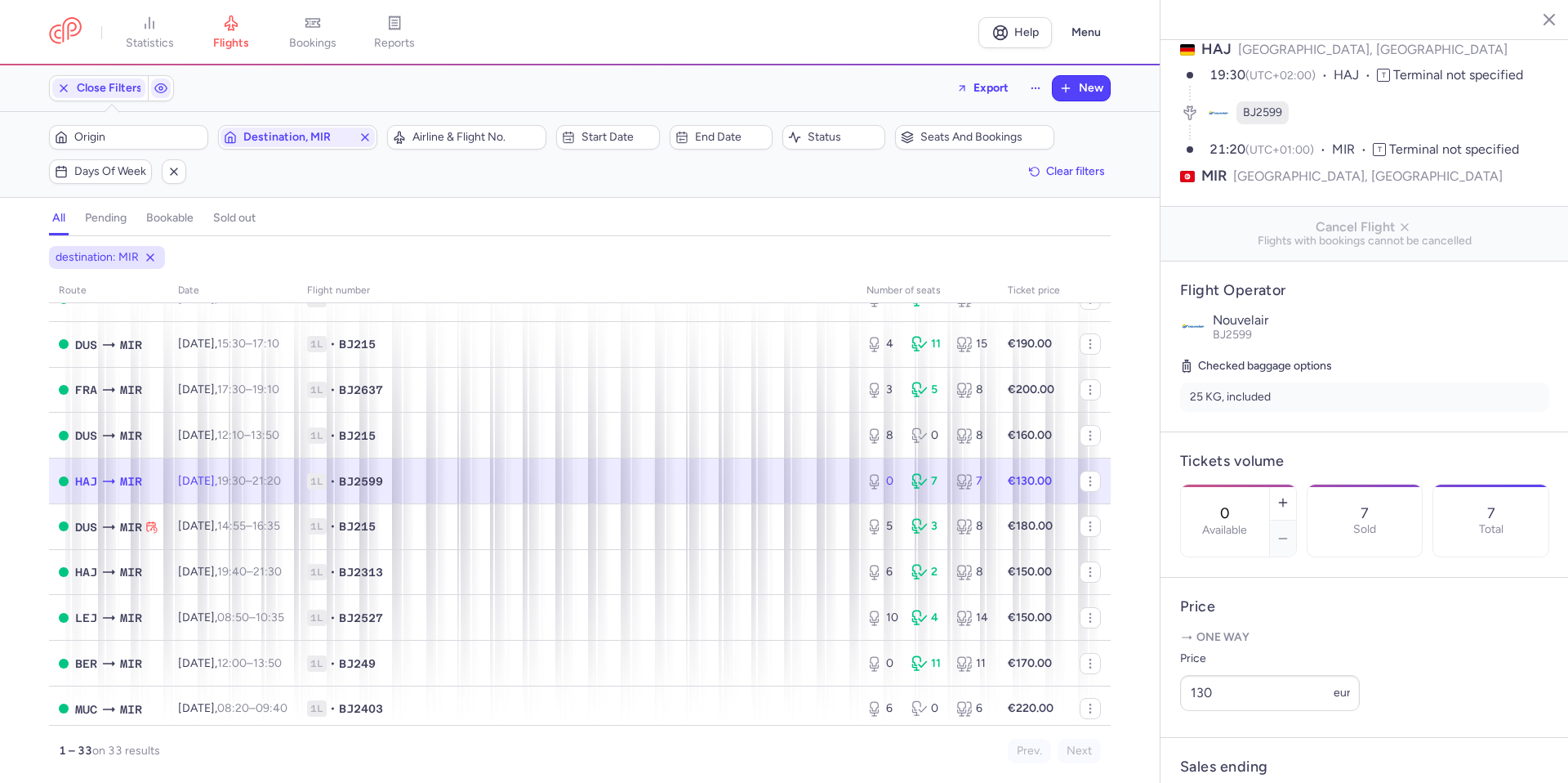
scroll to position [29, 0]
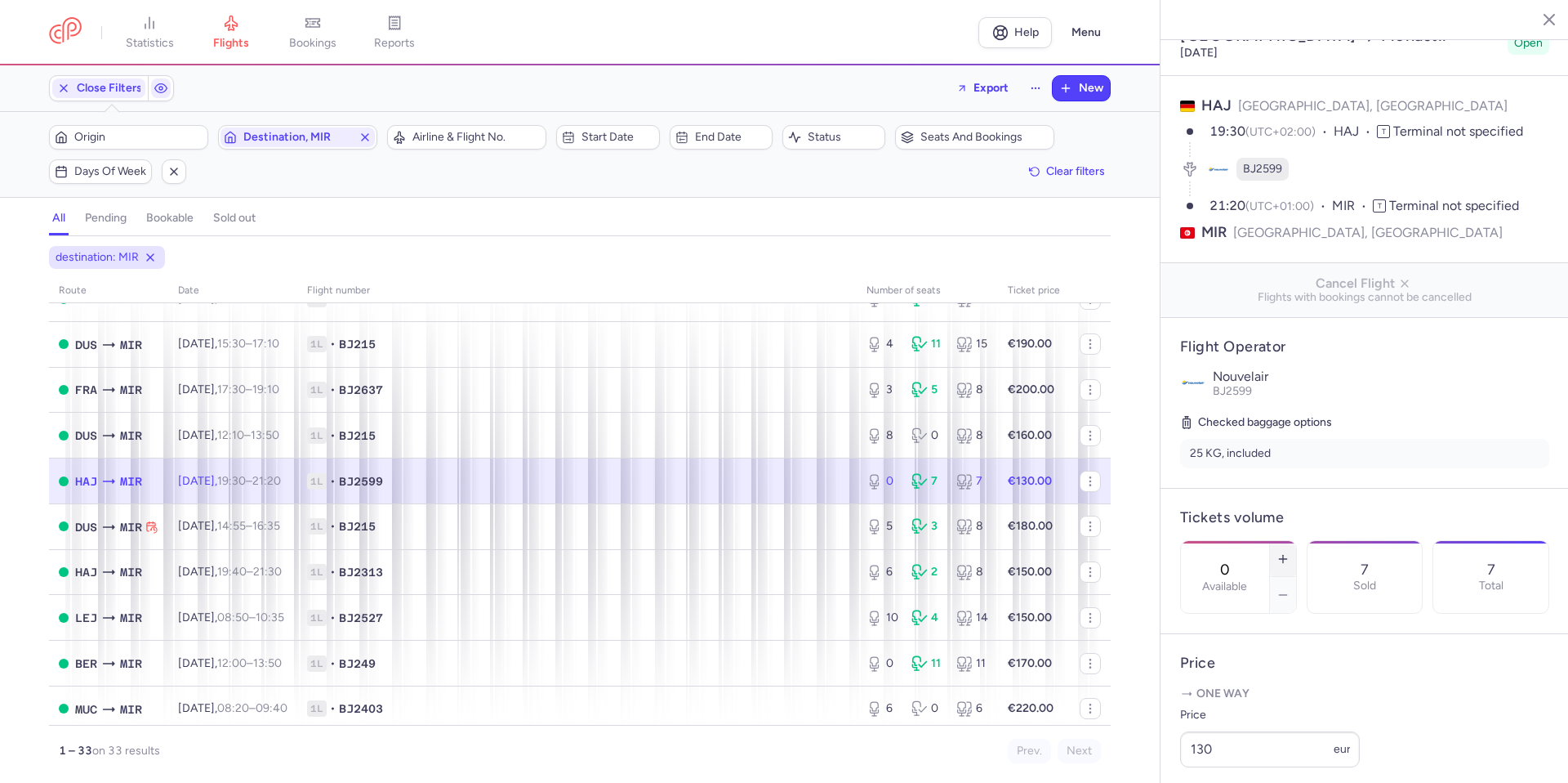
click at [1286, 559] on line "button" at bounding box center [1284, 559] width 8 height 0
click at [1243, 757] on span "Save changes" at bounding box center [1235, 750] width 81 height 15
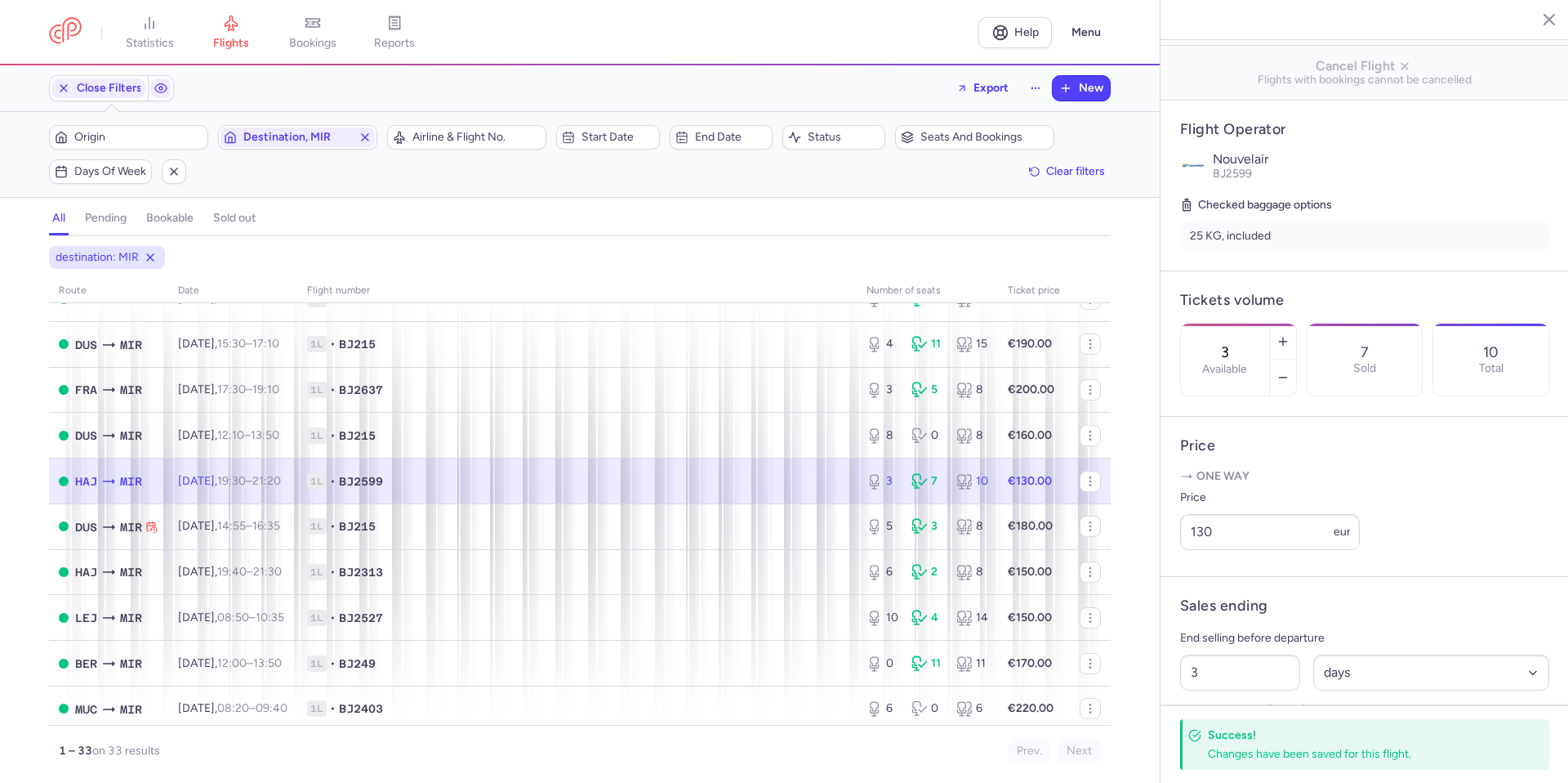
scroll to position [275, 0]
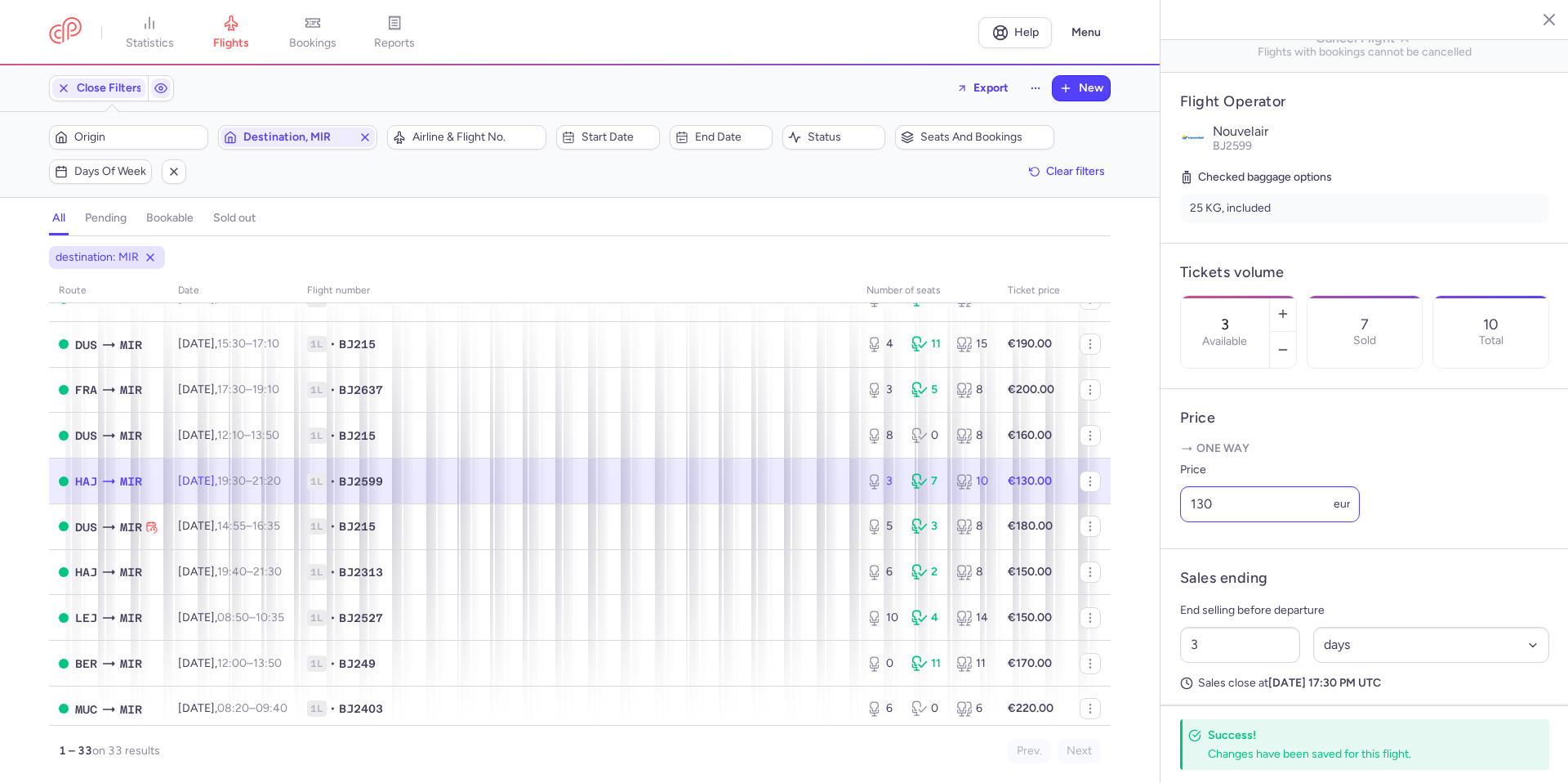
drag, startPoint x: 1260, startPoint y: 567, endPoint x: 1219, endPoint y: 554, distance: 43.0
click at [1188, 529] on div "One way Price 130 eur" at bounding box center [1365, 484] width 370 height 88
drag, startPoint x: 1220, startPoint y: 554, endPoint x: 1088, endPoint y: 544, distance: 132.4
click at [1089, 552] on div "statistics flights bookings reports Help Menu Close Filters Export New Filters …" at bounding box center [784, 391] width 1568 height 783
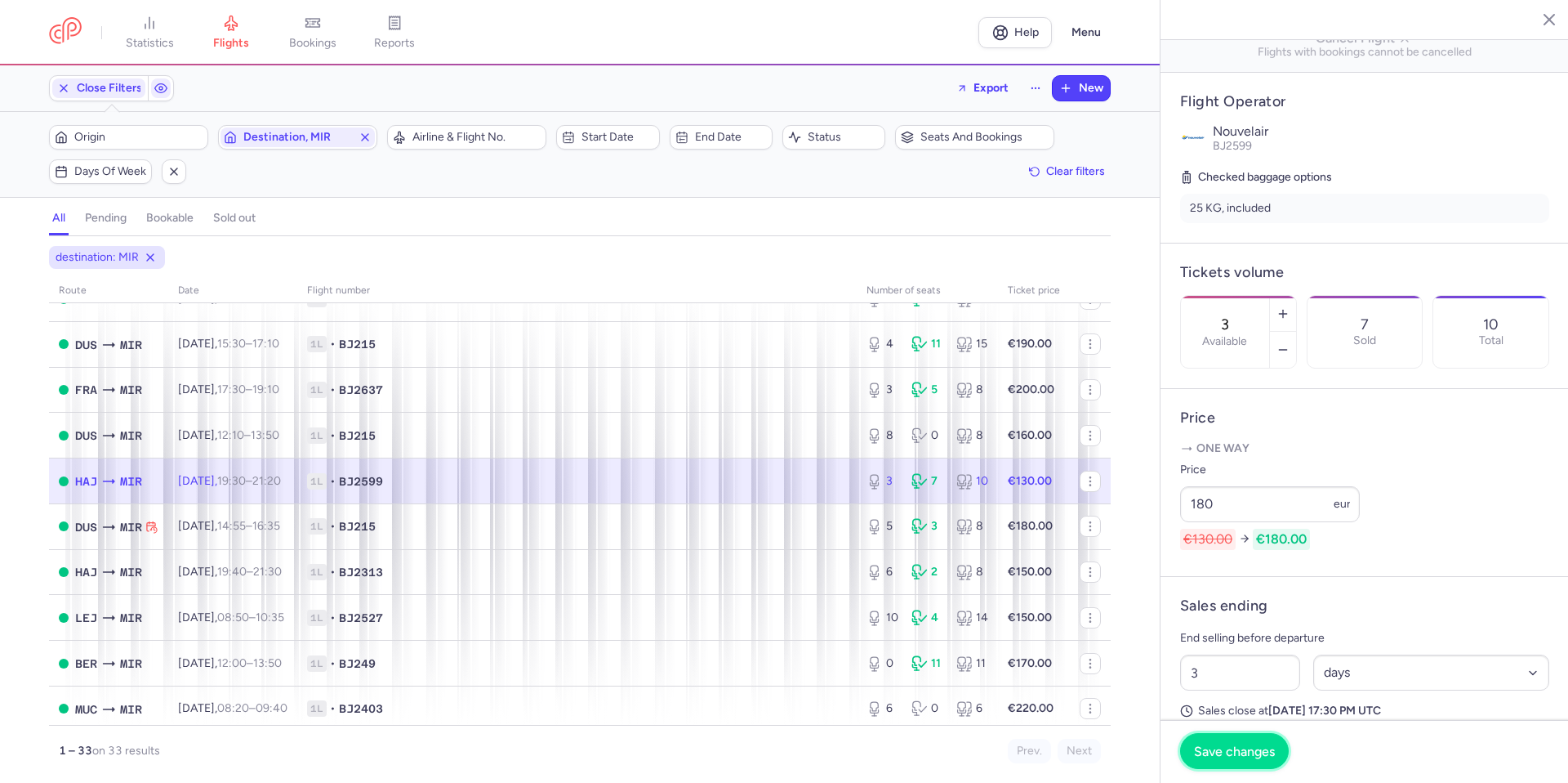
click at [1225, 740] on button "Save changes" at bounding box center [1234, 751] width 109 height 36
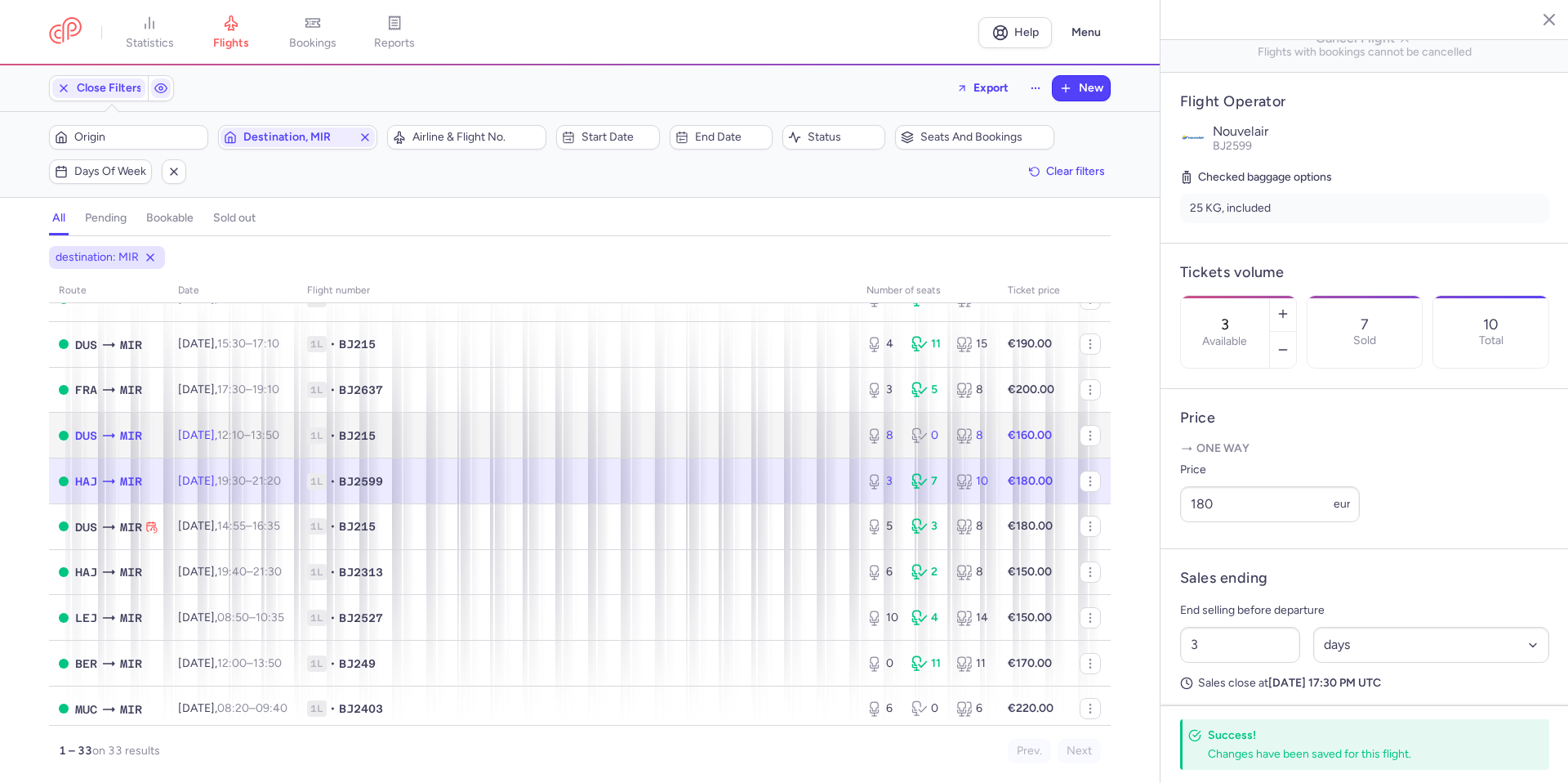
click at [756, 427] on span "1L • BJ215" at bounding box center [577, 435] width 540 height 17
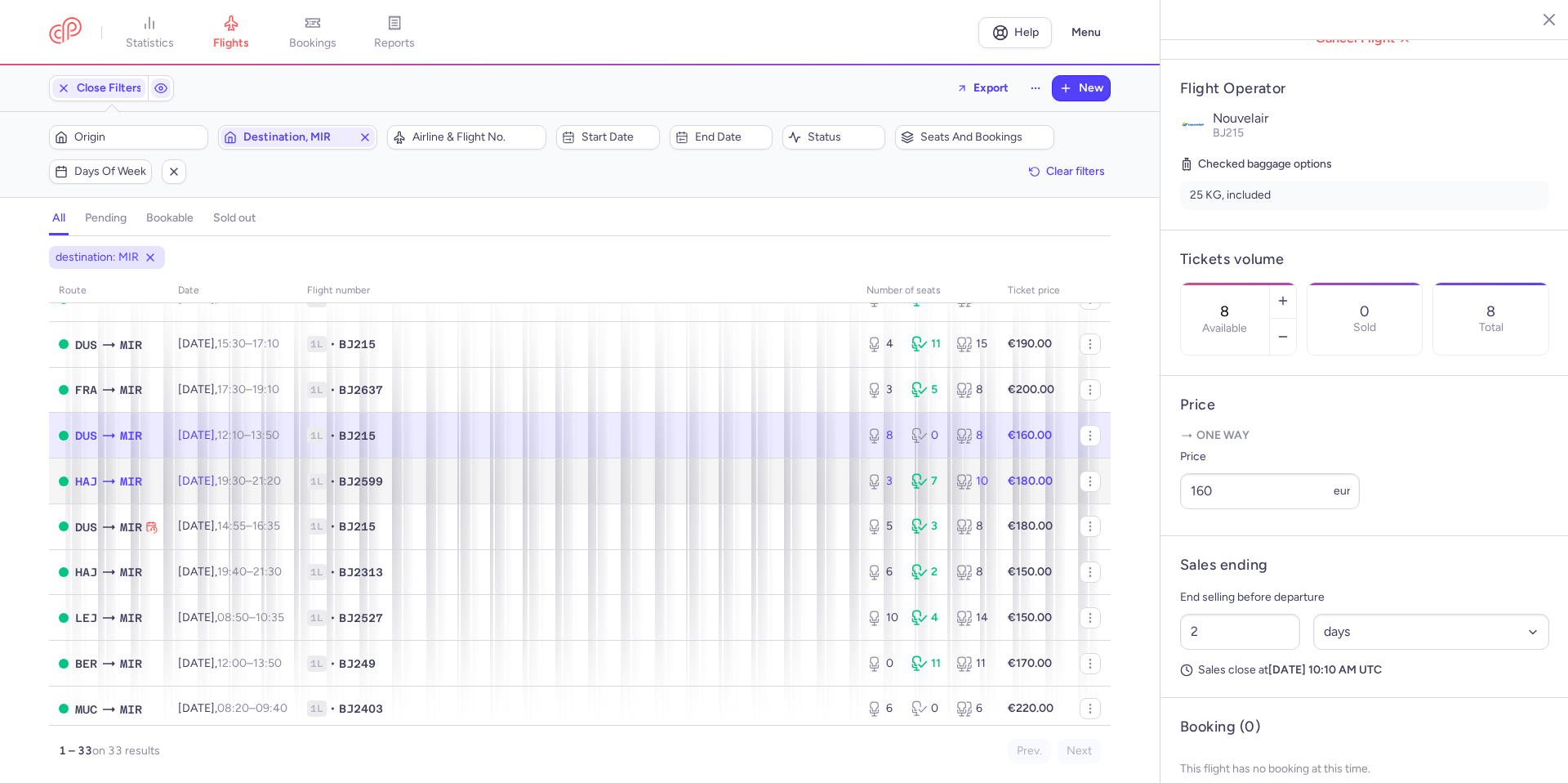
click at [748, 480] on span "1L • BJ2599" at bounding box center [577, 481] width 540 height 17
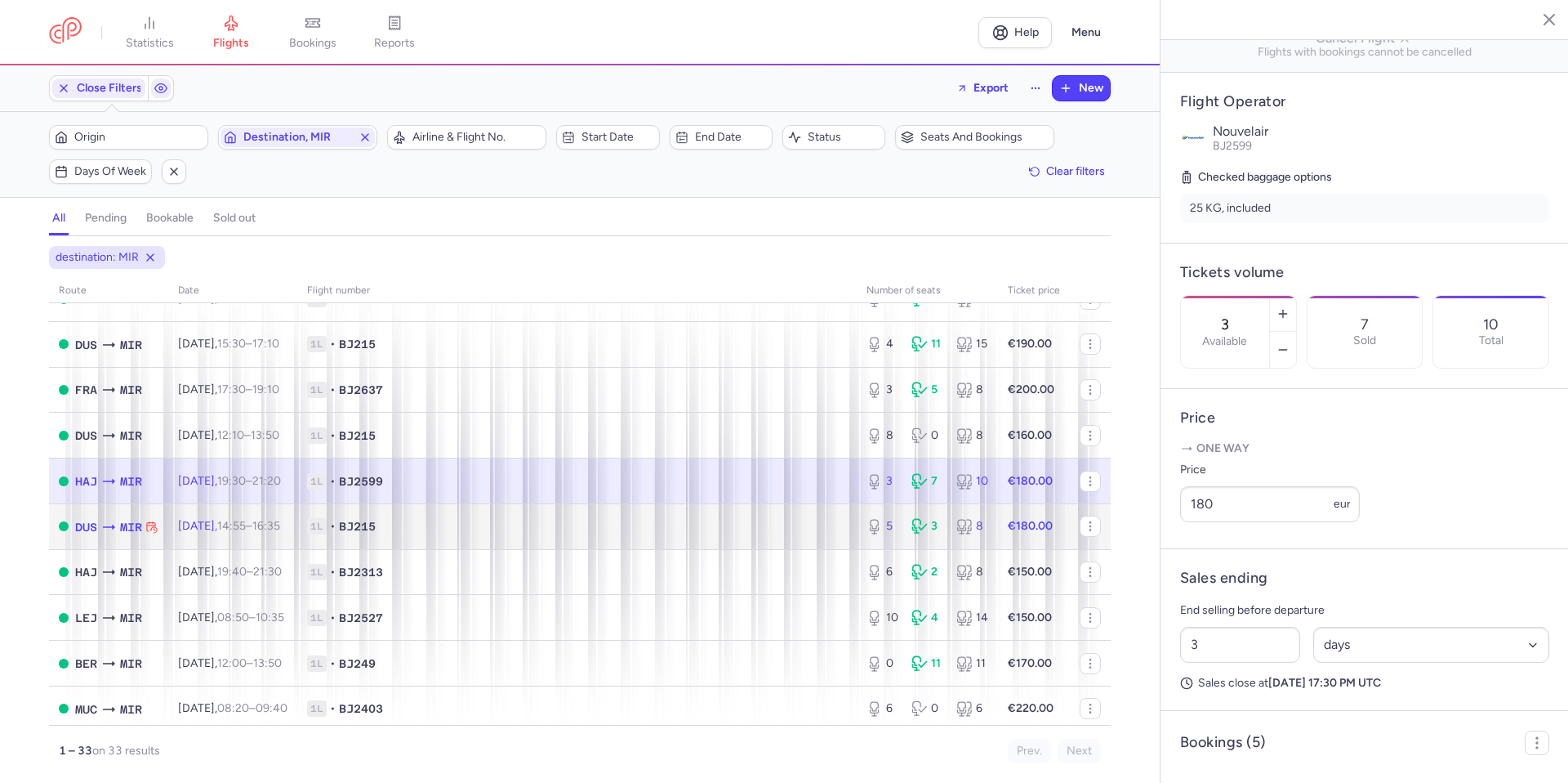
click at [703, 530] on span "1L • BJ215" at bounding box center [577, 526] width 540 height 17
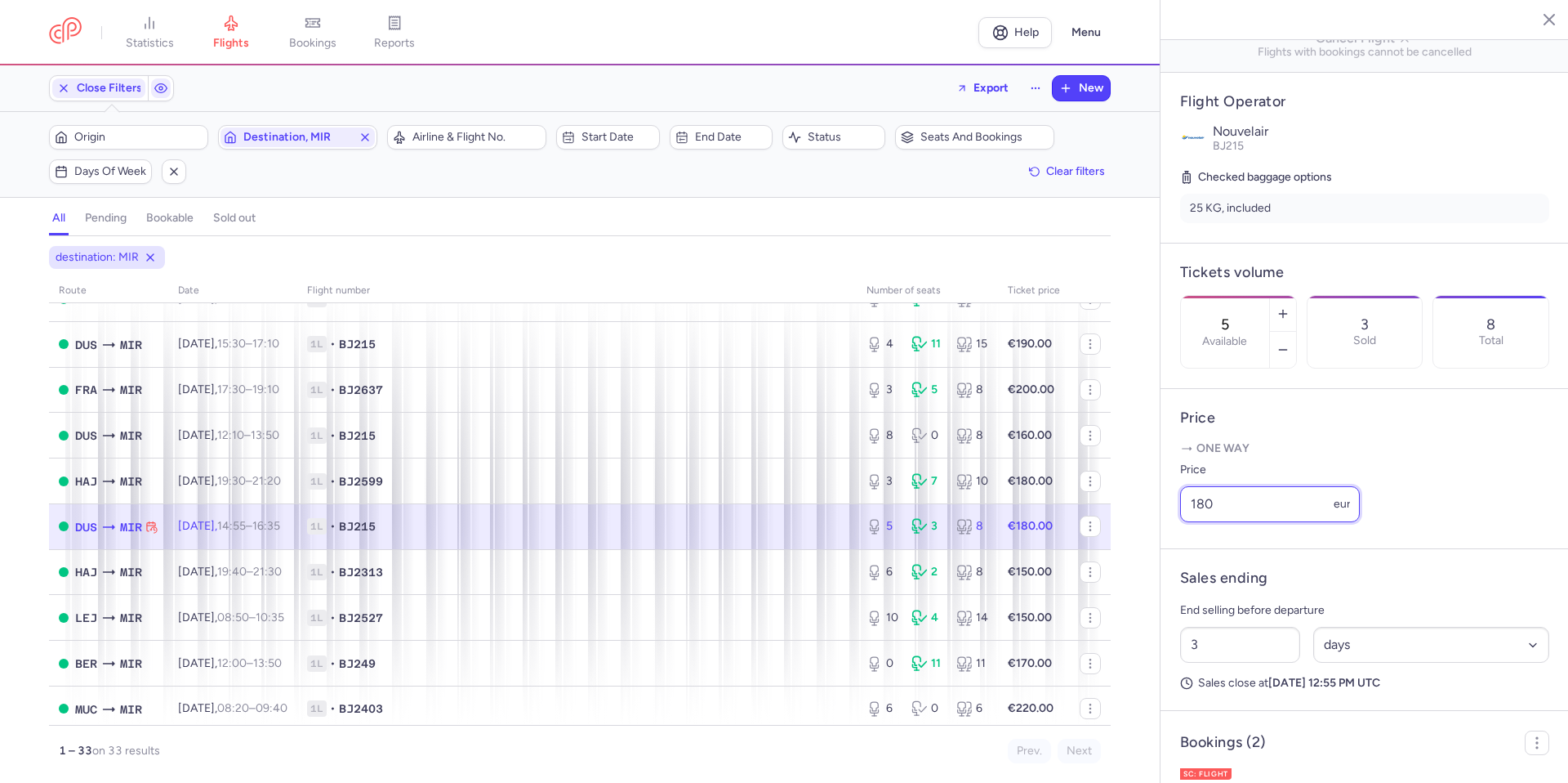
drag, startPoint x: 1212, startPoint y: 546, endPoint x: 1262, endPoint y: 571, distance: 55.9
click at [1107, 564] on div "statistics flights bookings reports Help Menu Close Filters Export New Filters …" at bounding box center [784, 391] width 1568 height 783
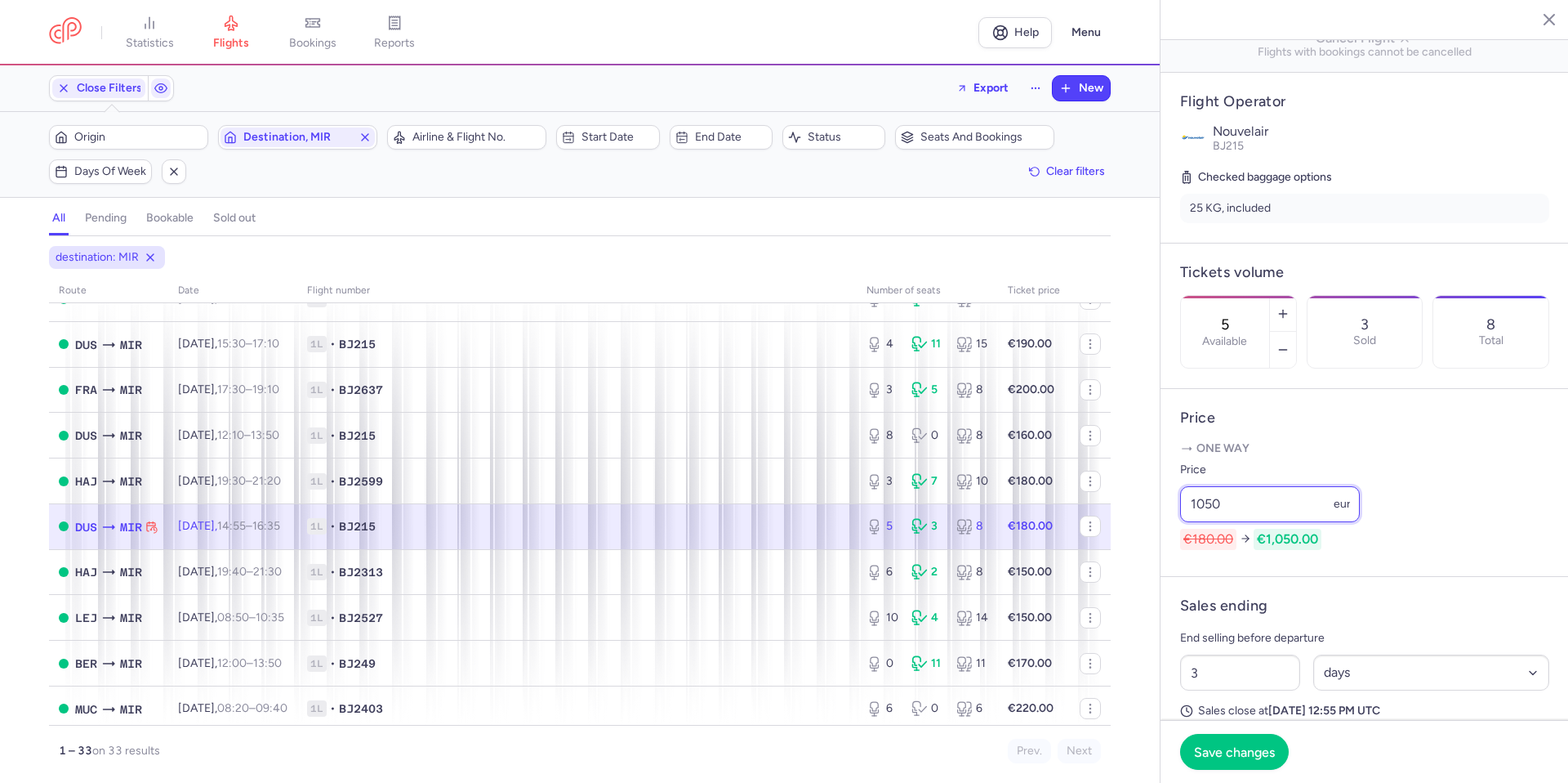
drag, startPoint x: 1086, startPoint y: 540, endPoint x: 995, endPoint y: 544, distance: 91.1
click at [995, 544] on div "statistics flights bookings reports Help Menu Close Filters Export New Filters …" at bounding box center [784, 391] width 1568 height 783
click at [1230, 745] on span "Save changes" at bounding box center [1235, 750] width 81 height 15
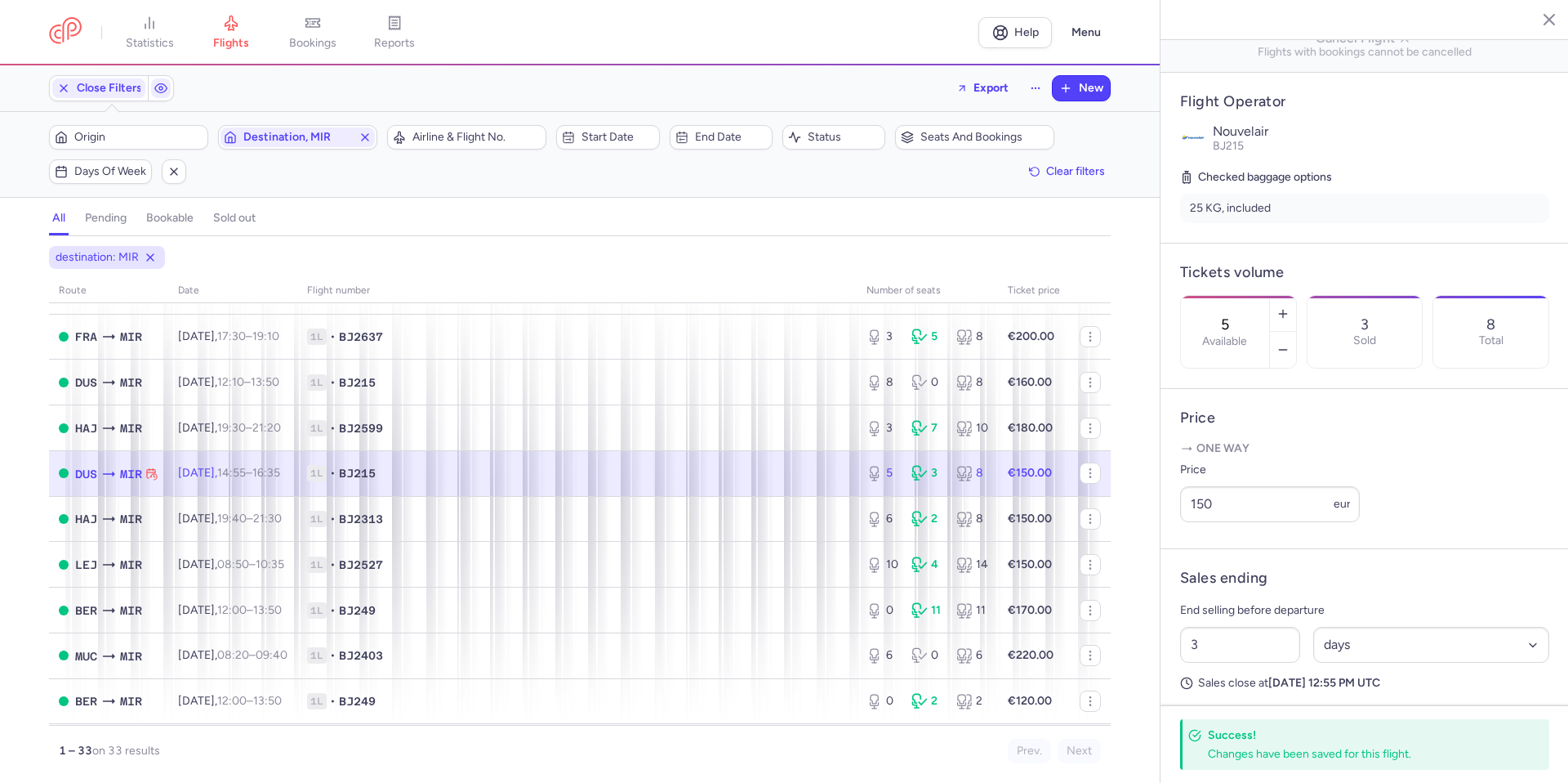
scroll to position [409, 0]
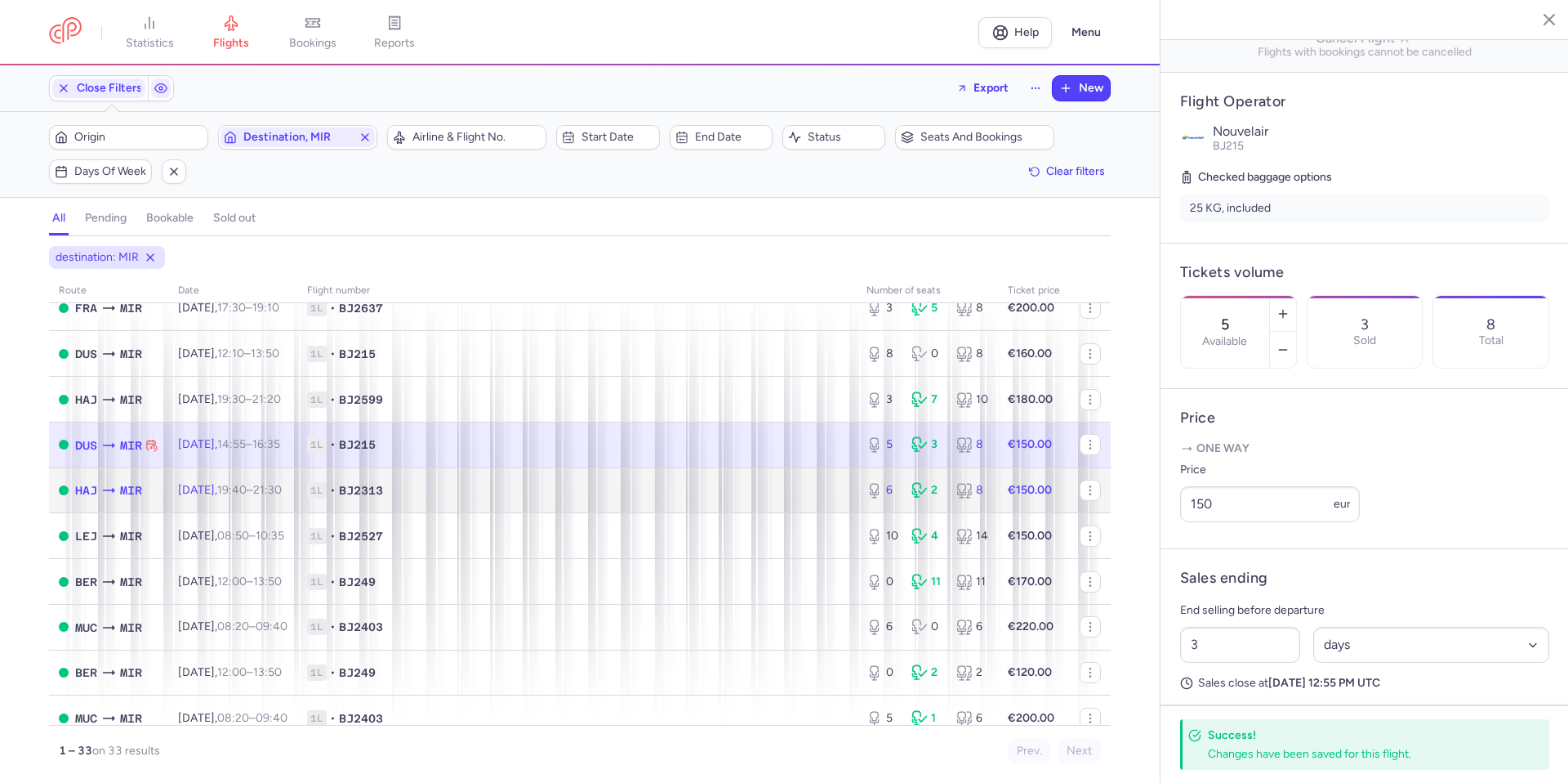
click at [520, 479] on td "1L • BJ2313" at bounding box center [577, 490] width 559 height 46
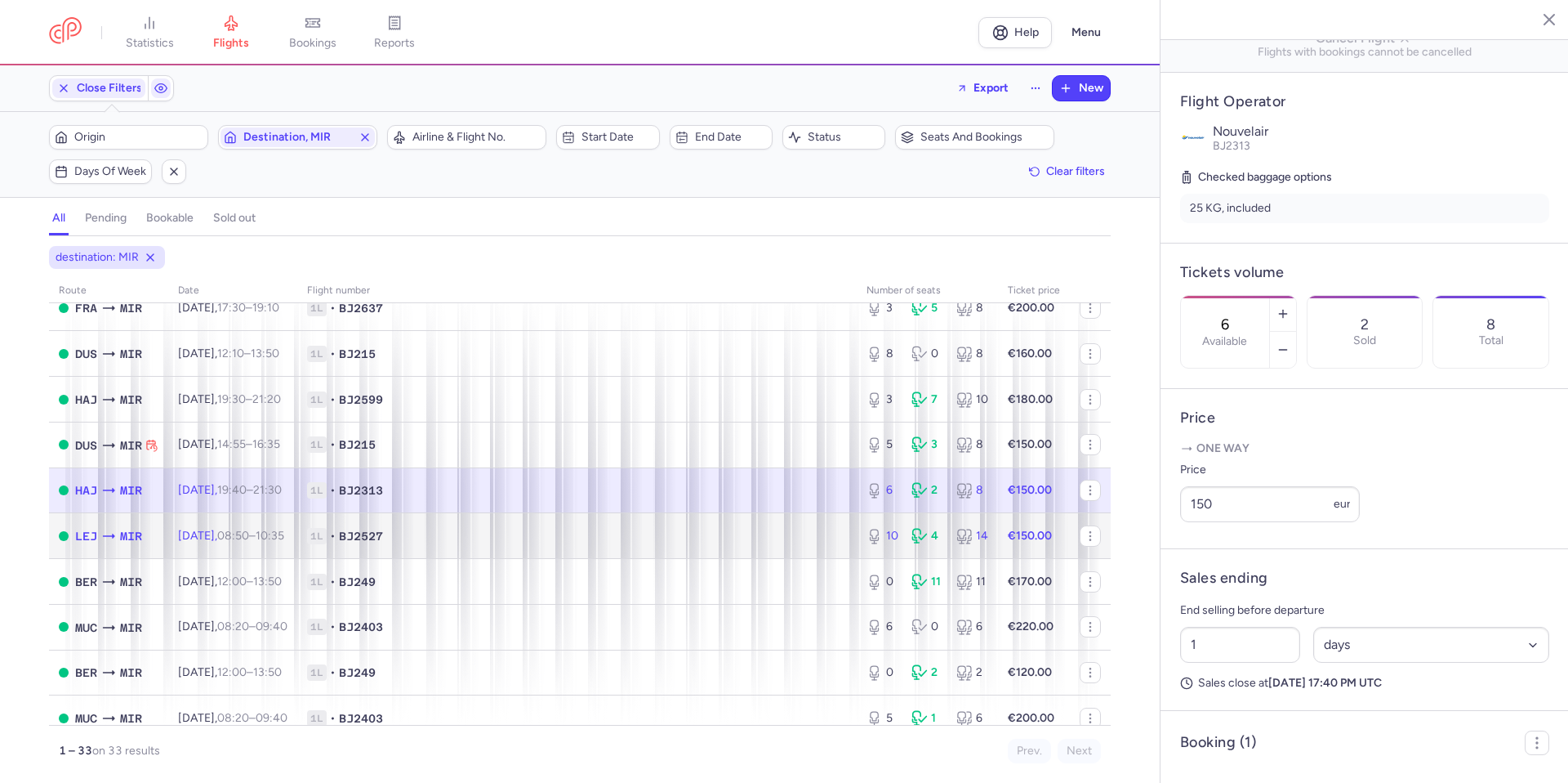
click at [740, 521] on td "1L • BJ2527" at bounding box center [577, 536] width 559 height 46
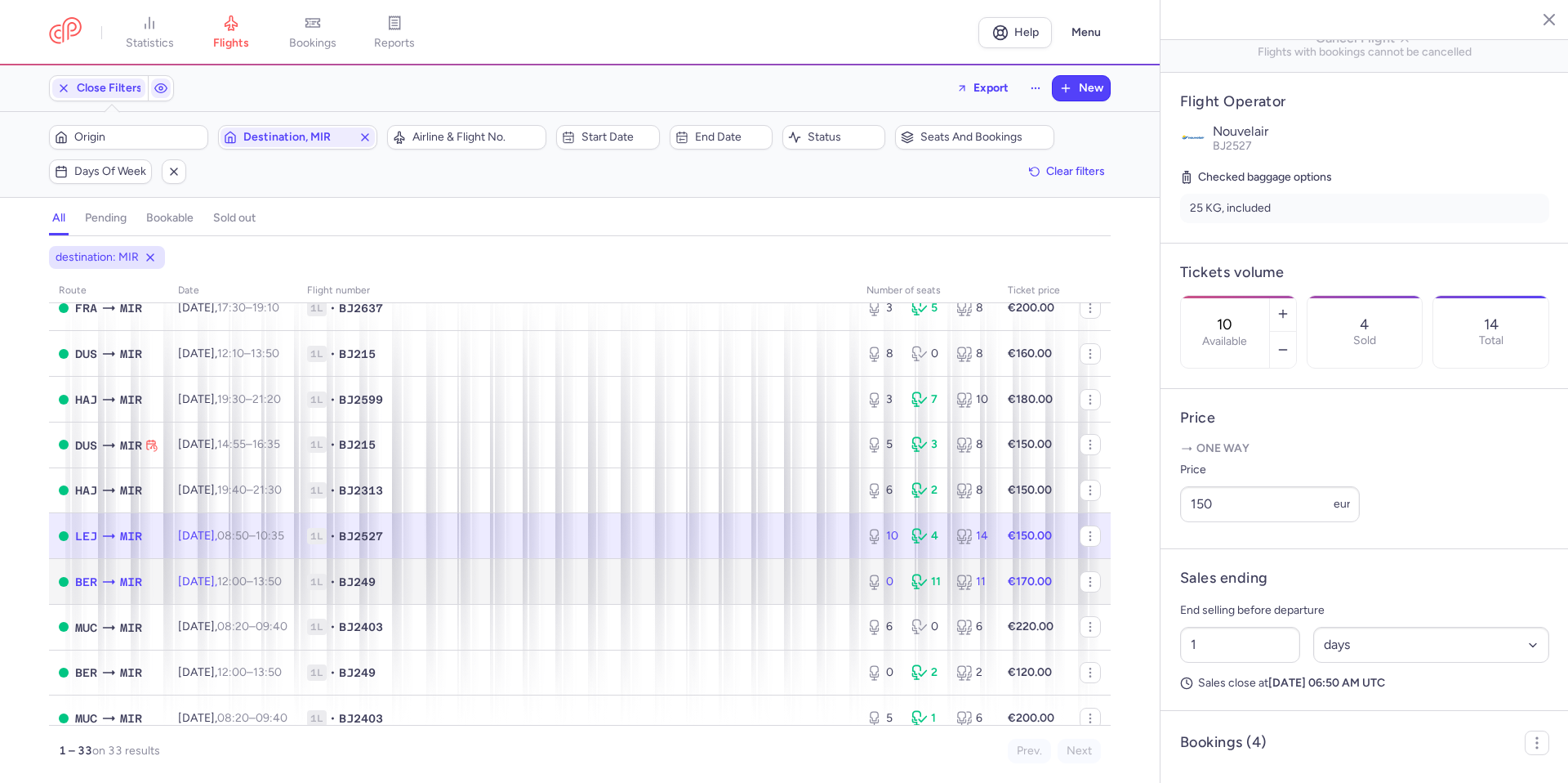
click at [711, 599] on td "1L • BJ249" at bounding box center [577, 582] width 559 height 46
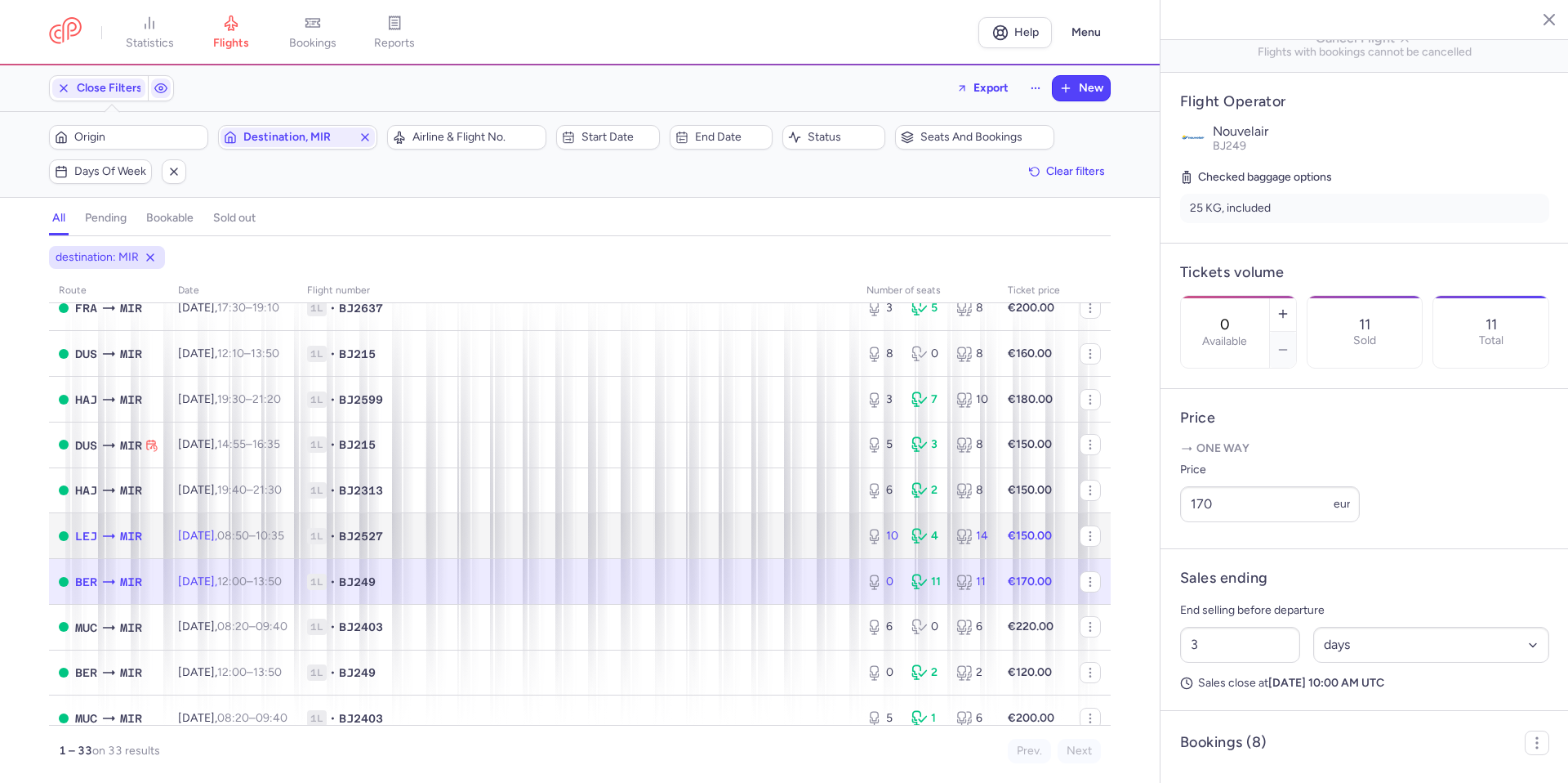
click at [708, 542] on span "1L • BJ2527" at bounding box center [577, 536] width 540 height 17
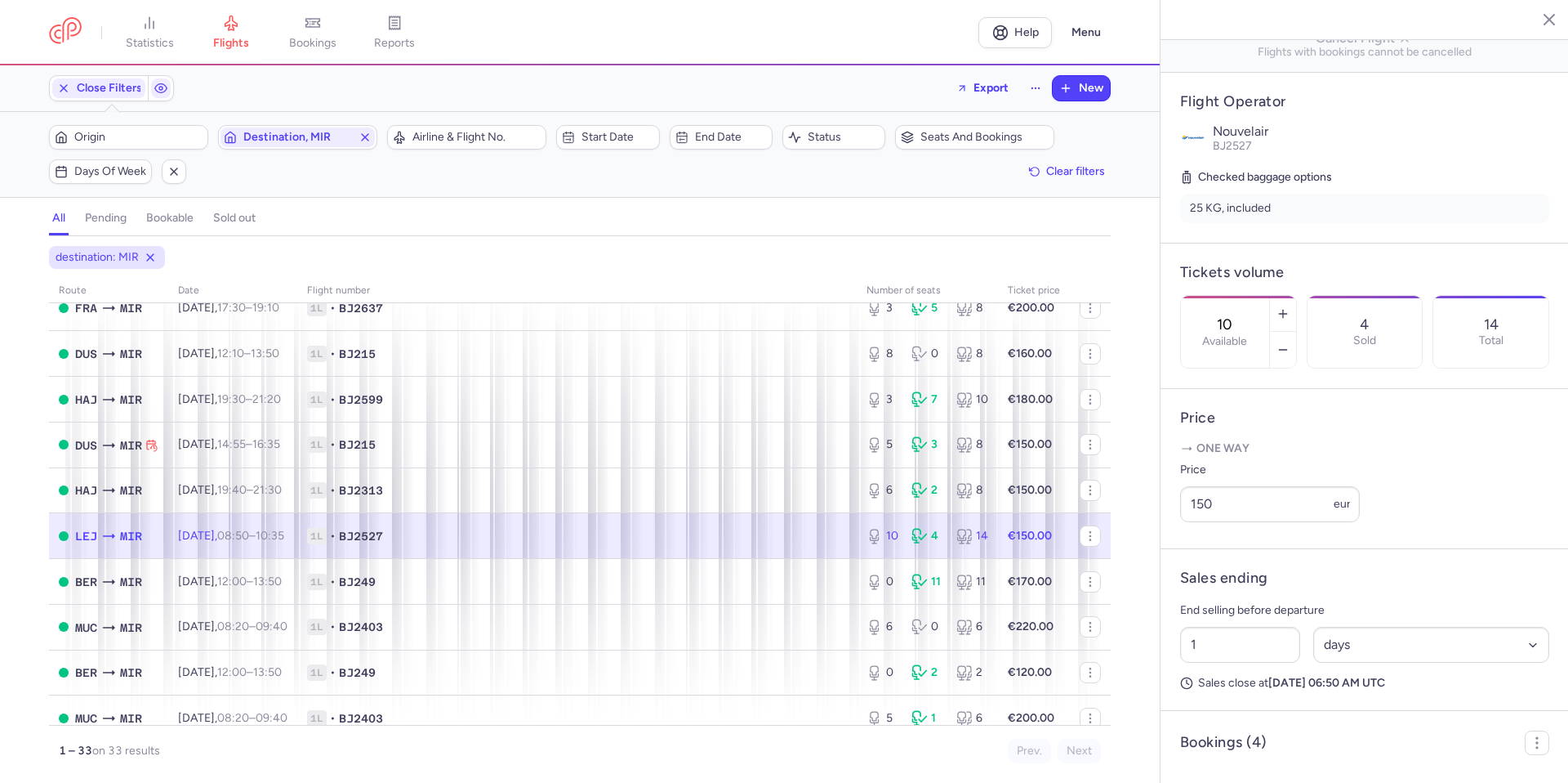
click at [807, 534] on span "1L • BJ2527" at bounding box center [577, 536] width 540 height 17
drag, startPoint x: 1227, startPoint y: 545, endPoint x: 1082, endPoint y: 529, distance: 145.9
click at [1092, 536] on div "statistics flights bookings reports Help Menu Close Filters Export New Filters …" at bounding box center [784, 391] width 1568 height 783
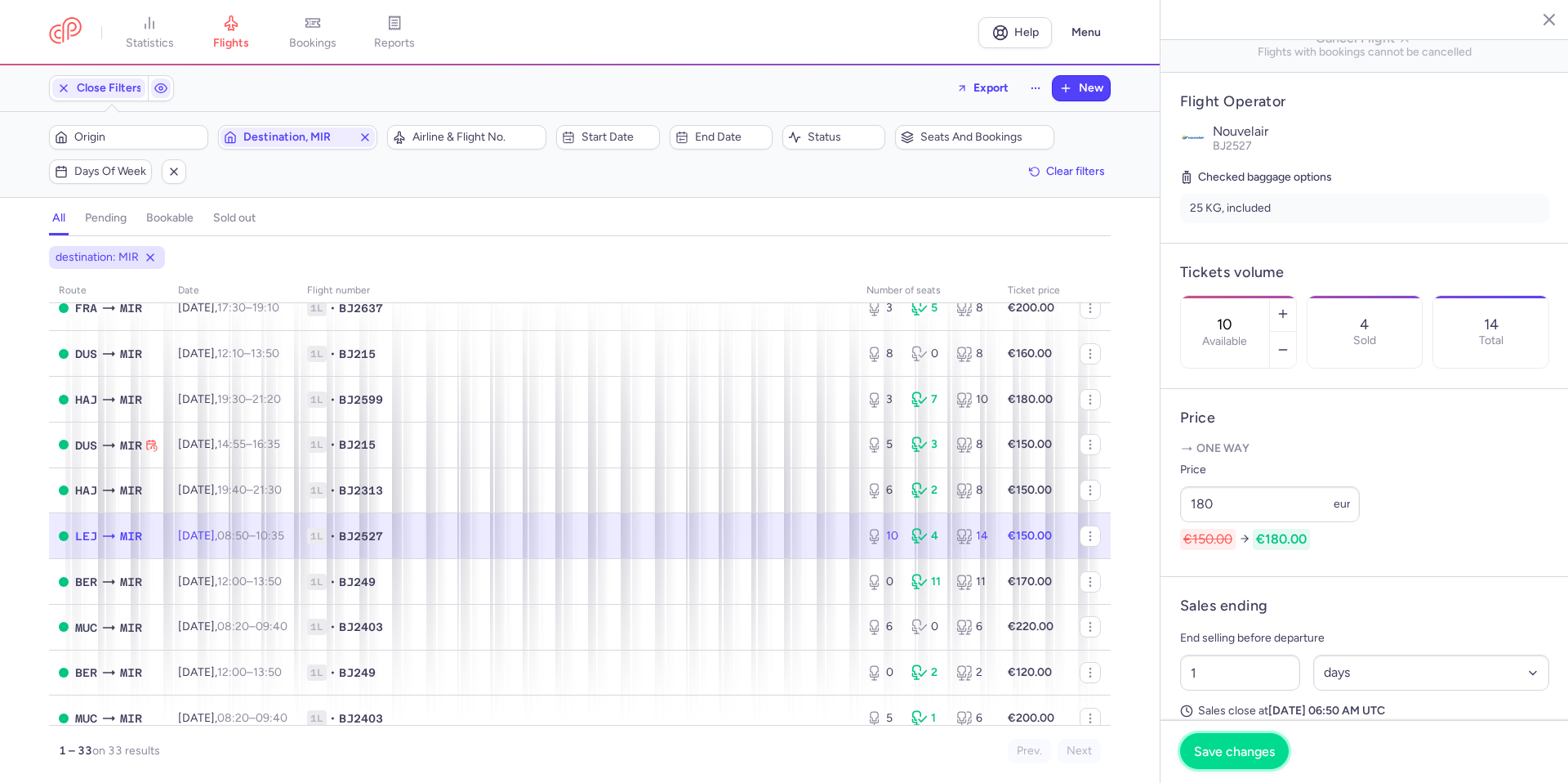
click at [1241, 747] on span "Save changes" at bounding box center [1235, 750] width 81 height 15
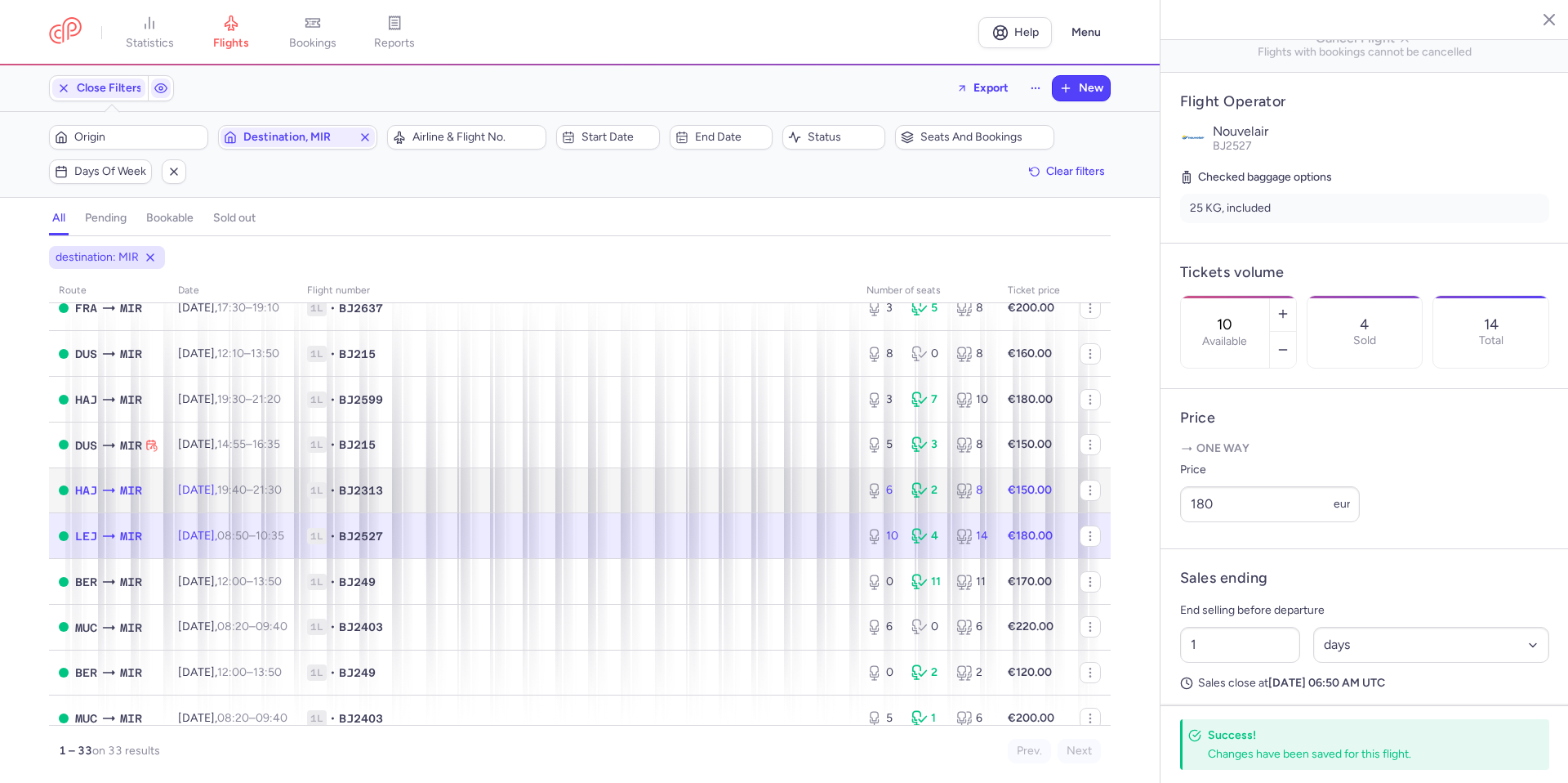
click at [728, 468] on td "1L • BJ2313" at bounding box center [577, 490] width 559 height 46
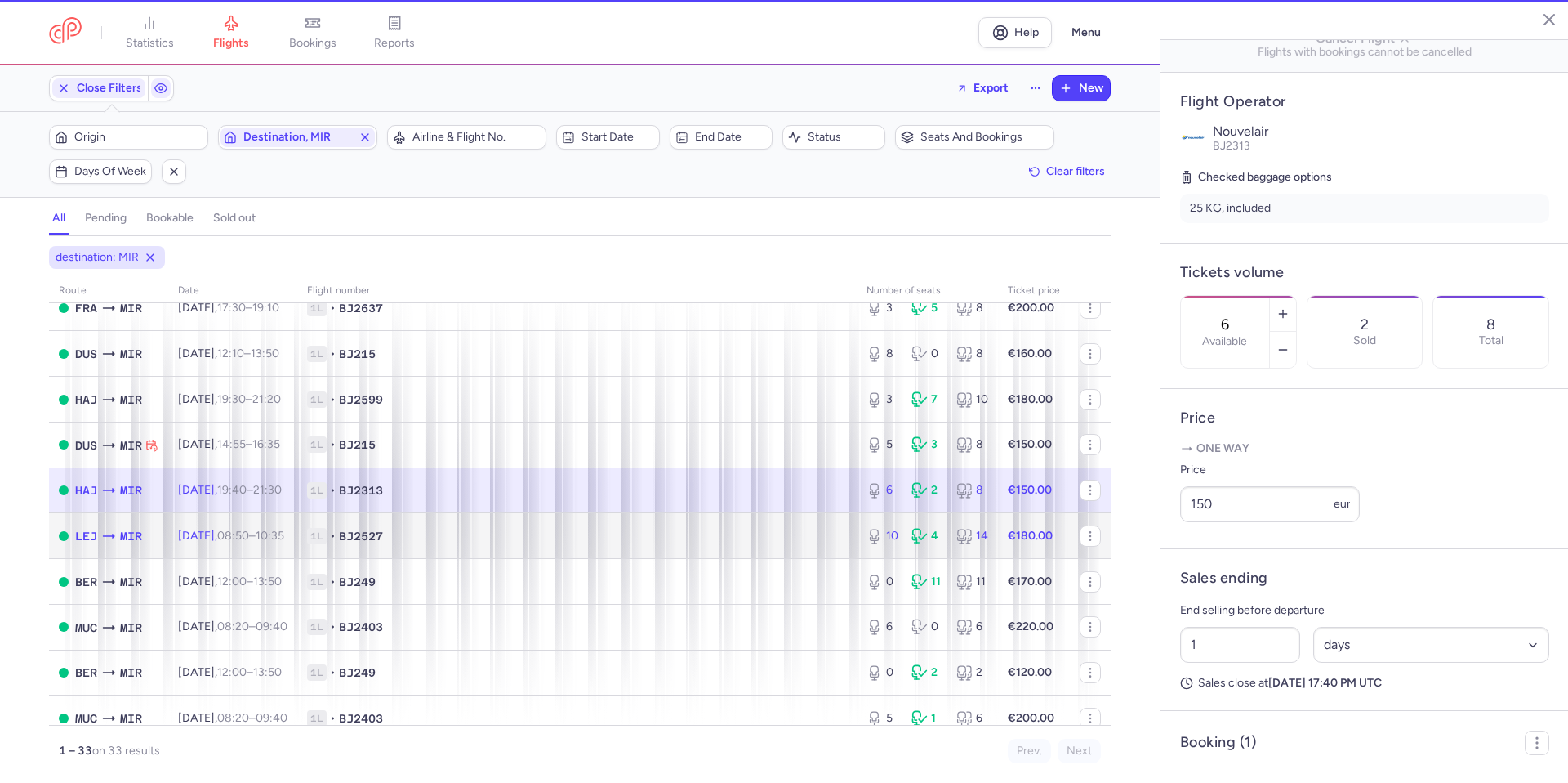
click at [693, 534] on span "1L • BJ2527" at bounding box center [577, 536] width 540 height 17
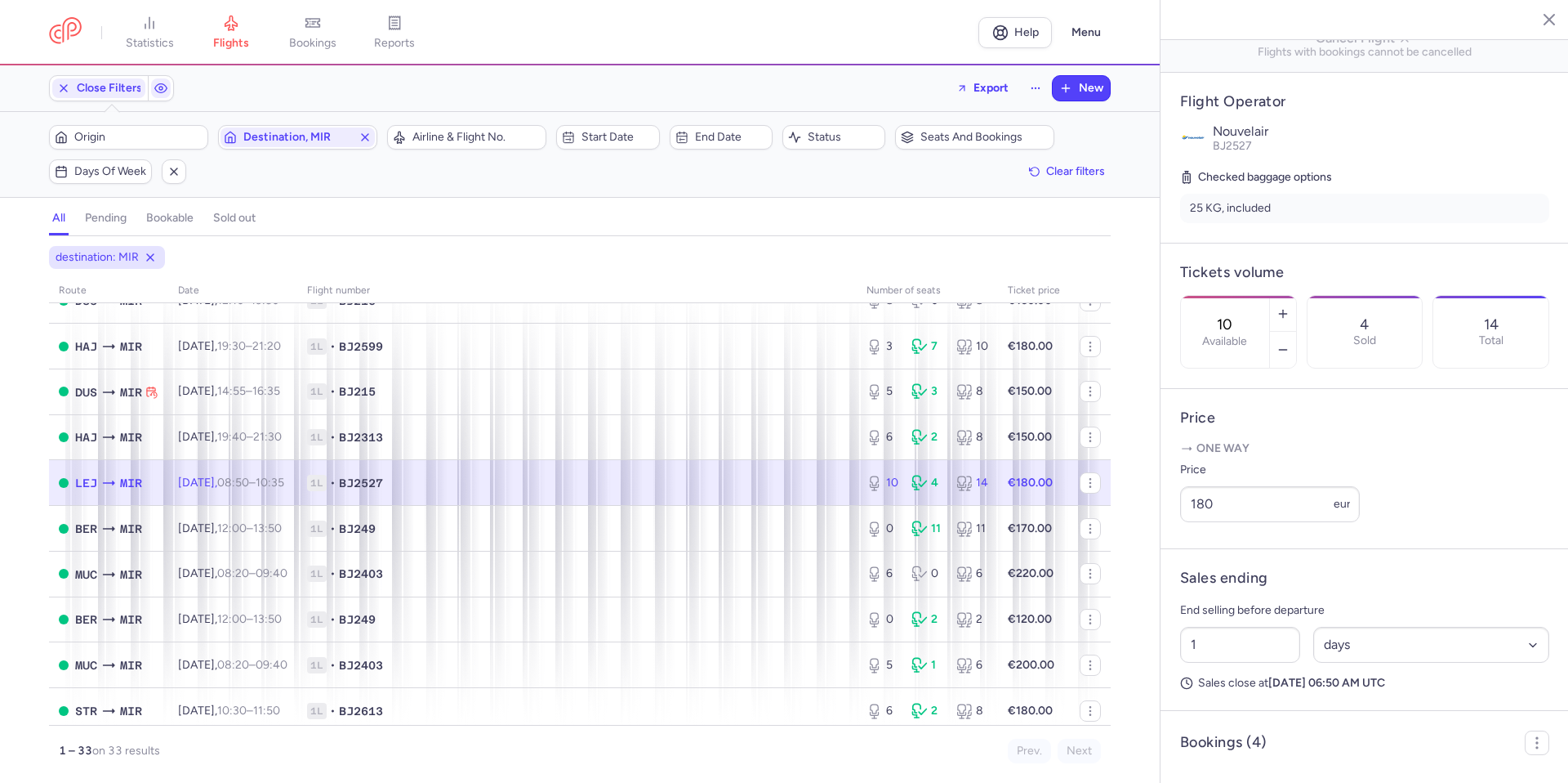
scroll to position [490, 0]
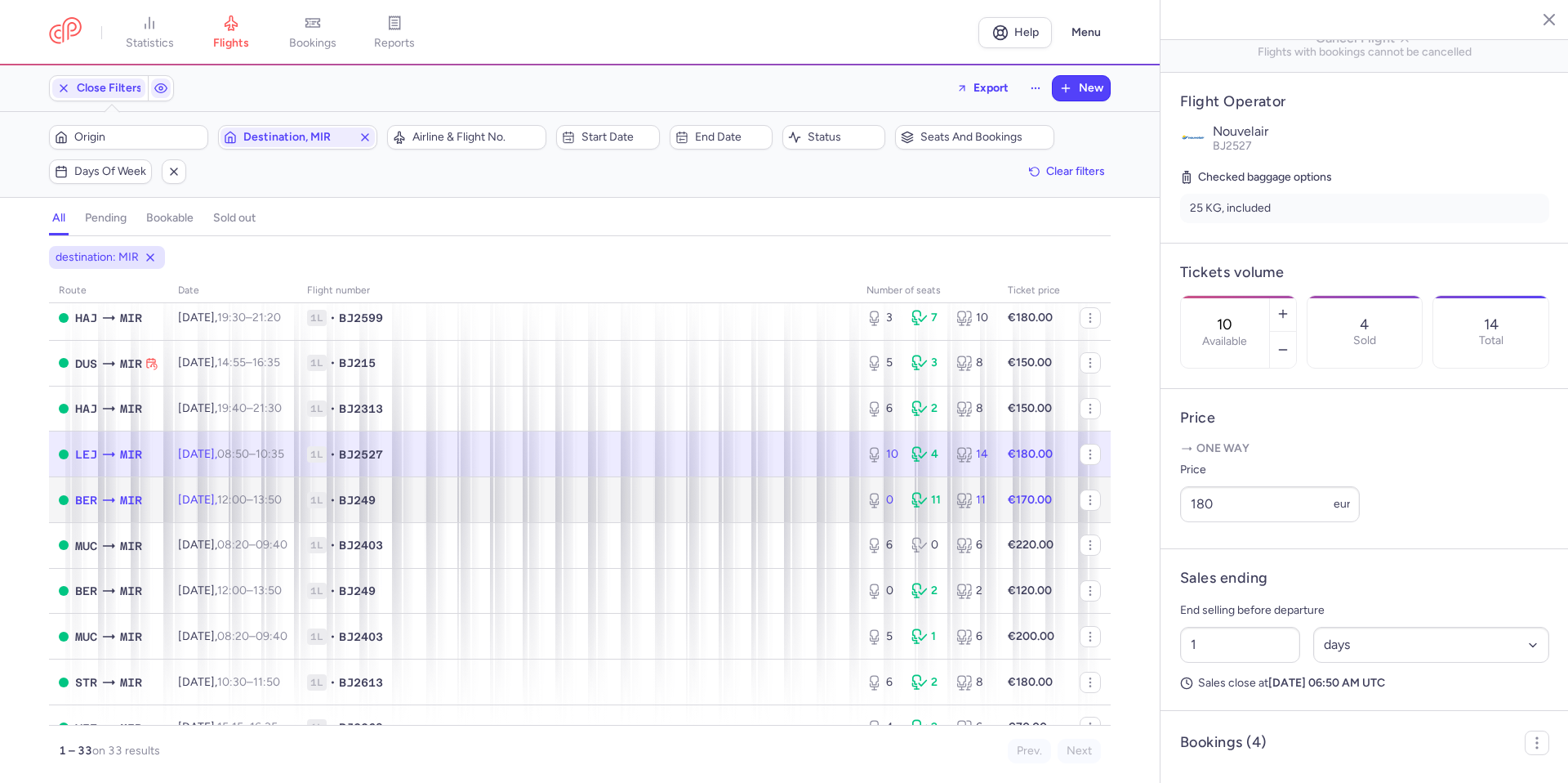
click at [667, 501] on span "1L • BJ249" at bounding box center [577, 500] width 540 height 17
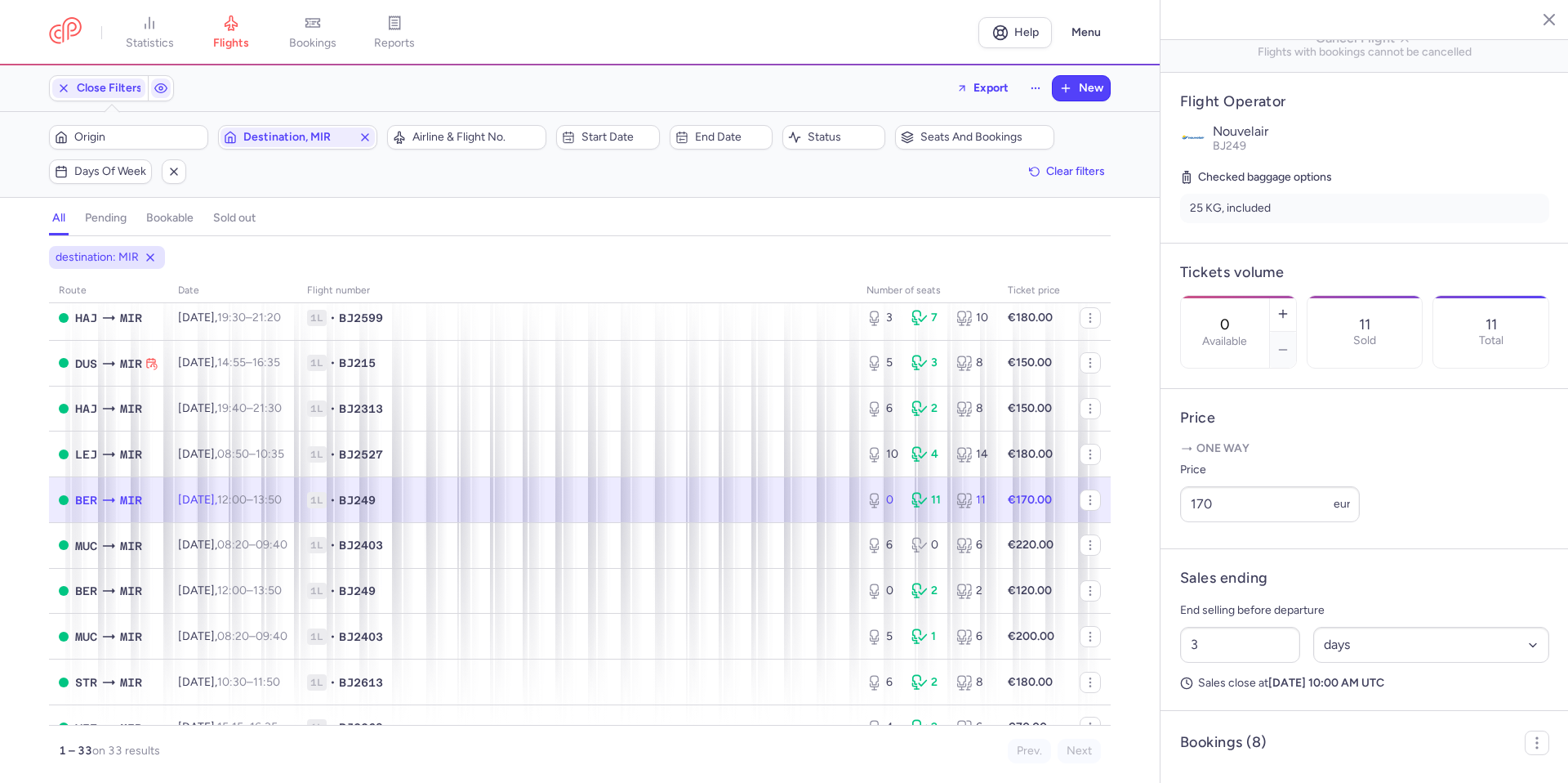
click at [708, 512] on td "1L • BJ249" at bounding box center [577, 500] width 559 height 46
drag, startPoint x: 1191, startPoint y: 544, endPoint x: 1109, endPoint y: 559, distance: 83.4
click at [1130, 558] on div "statistics flights bookings reports Help Menu Close Filters Export New Filters …" at bounding box center [784, 391] width 1568 height 783
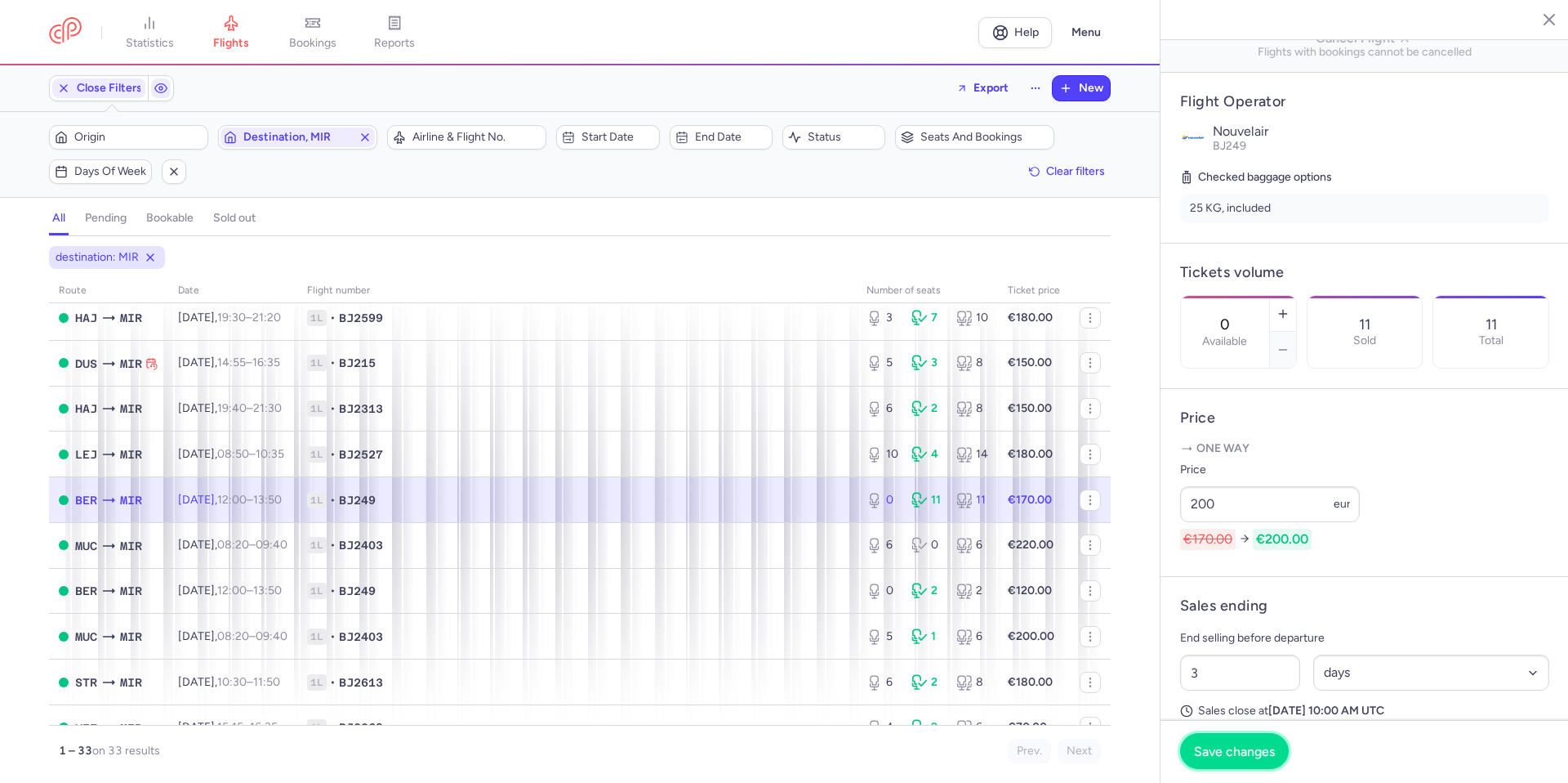
click at [1250, 761] on button "Save changes" at bounding box center [1234, 751] width 109 height 36
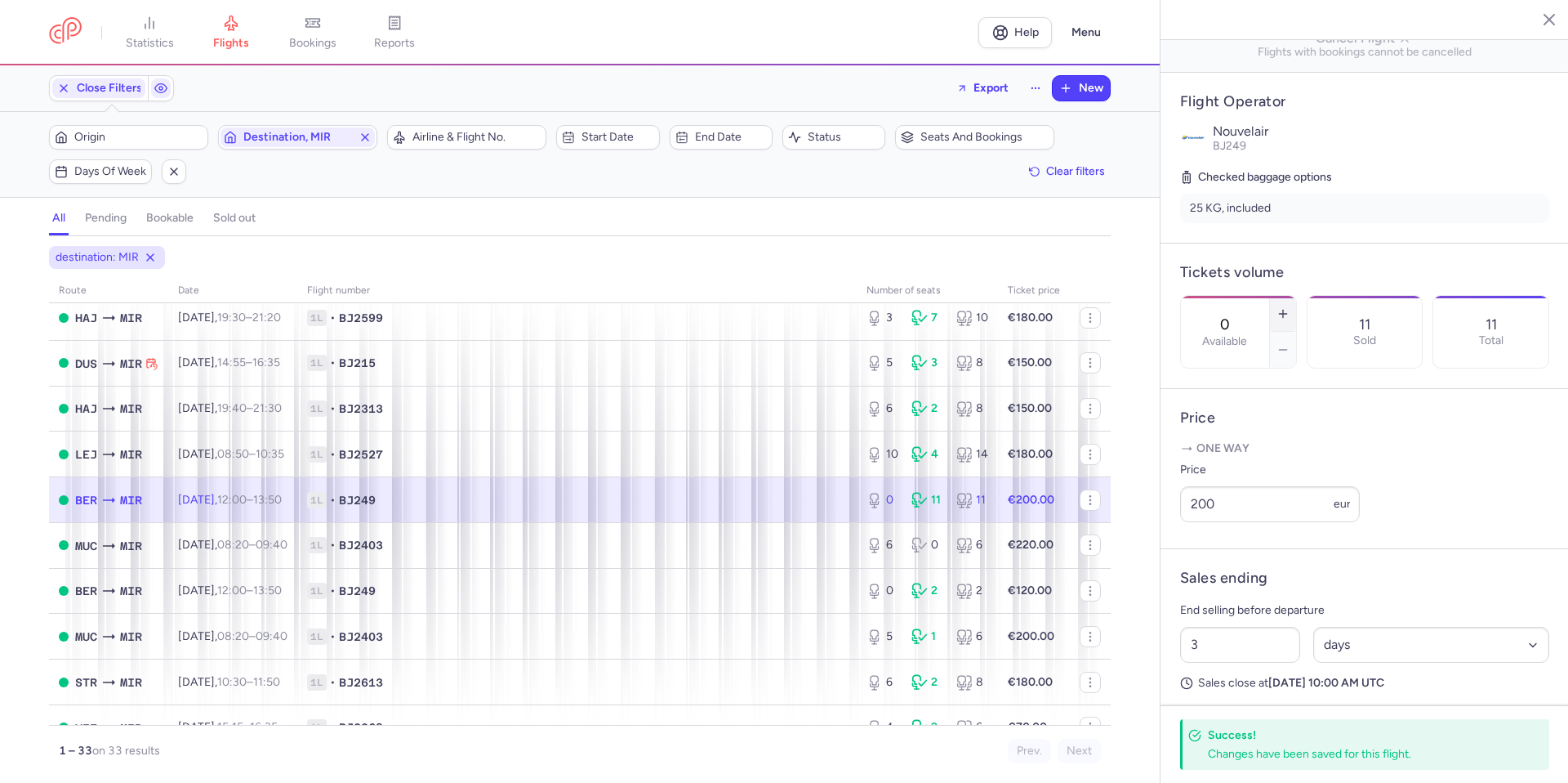
click at [1289, 307] on icon "button" at bounding box center [1283, 313] width 13 height 13
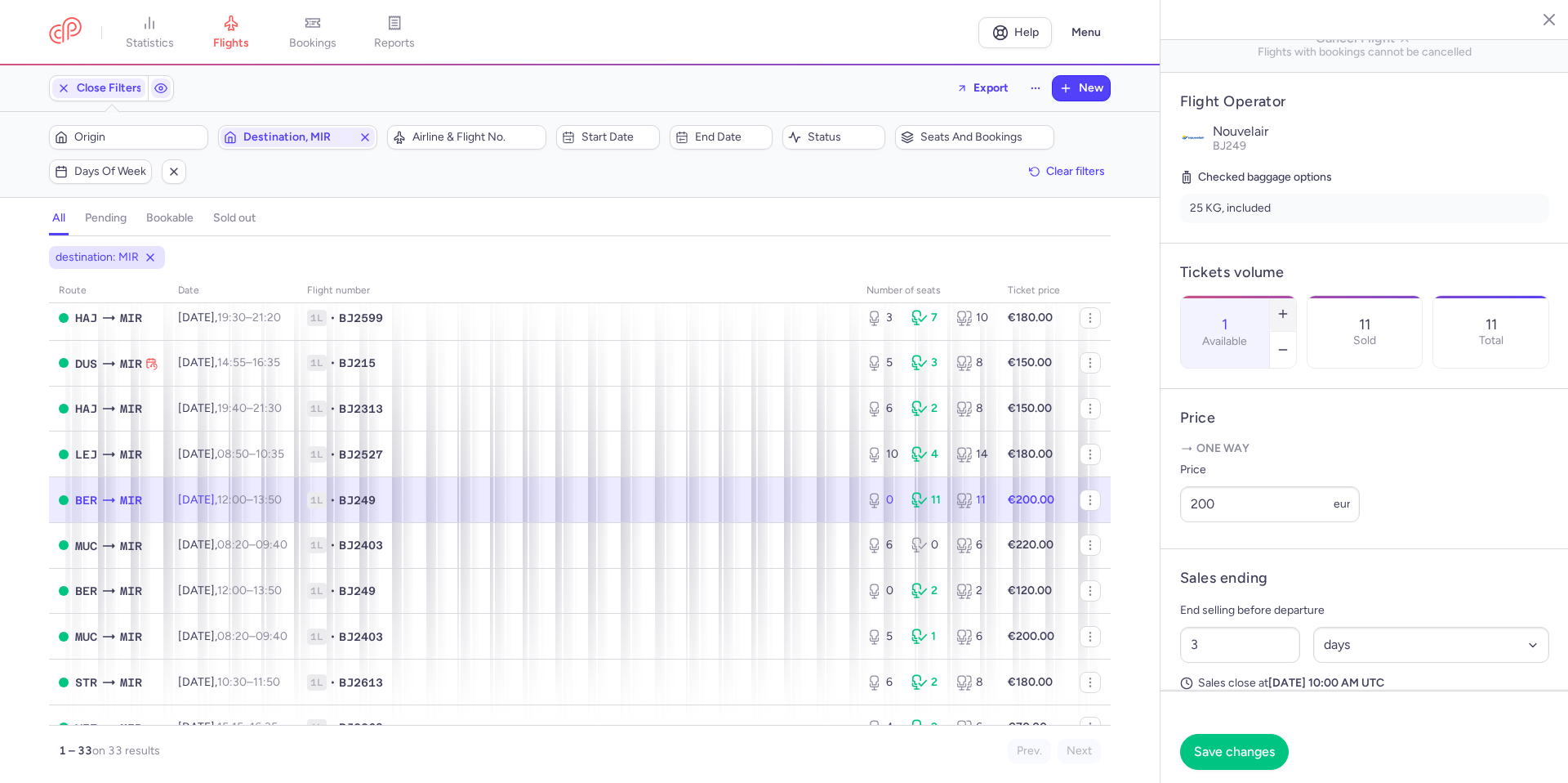
click at [1289, 307] on icon "button" at bounding box center [1283, 313] width 13 height 13
click at [1241, 749] on span "Save changes" at bounding box center [1235, 750] width 81 height 15
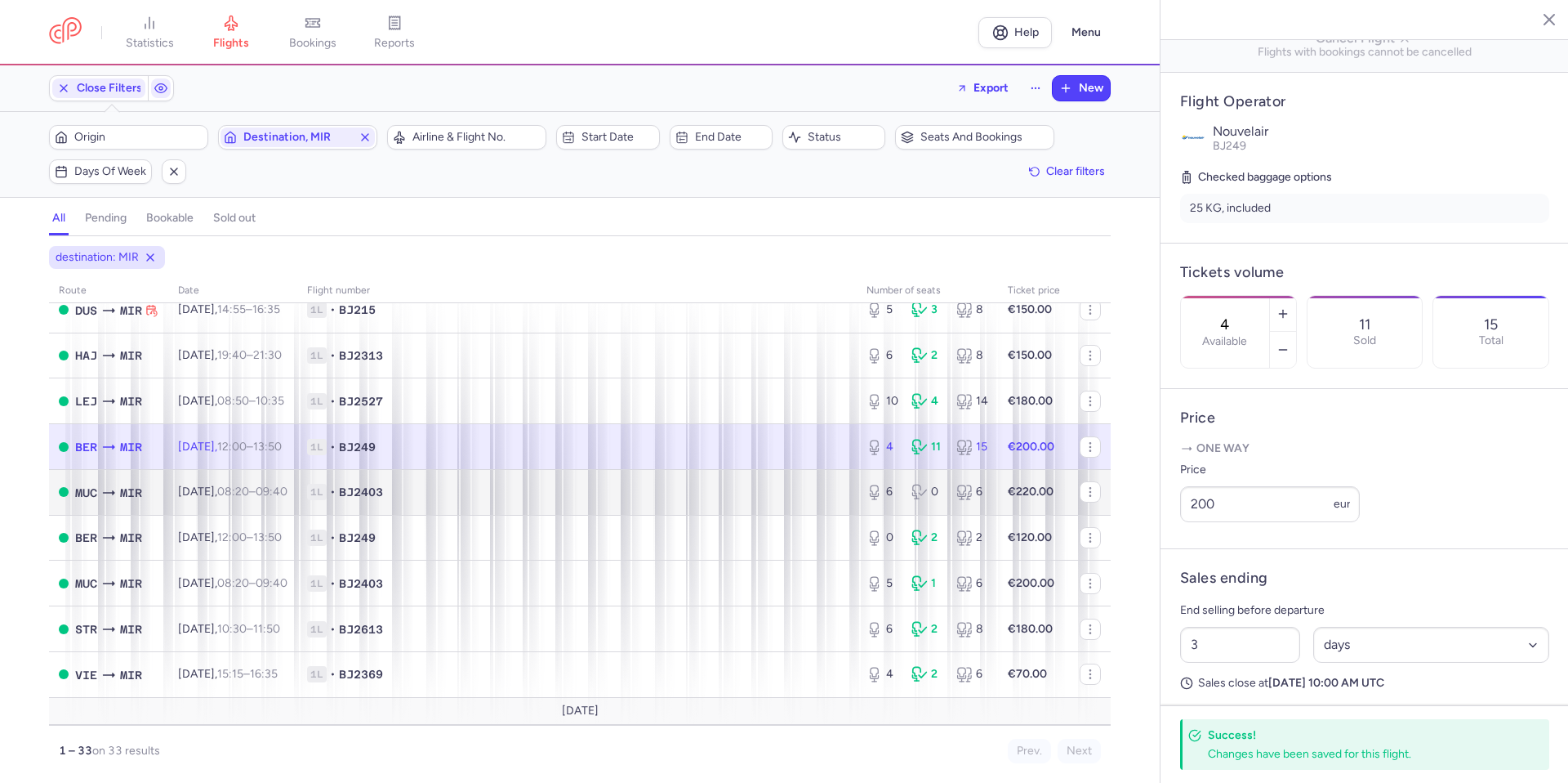
scroll to position [572, 0]
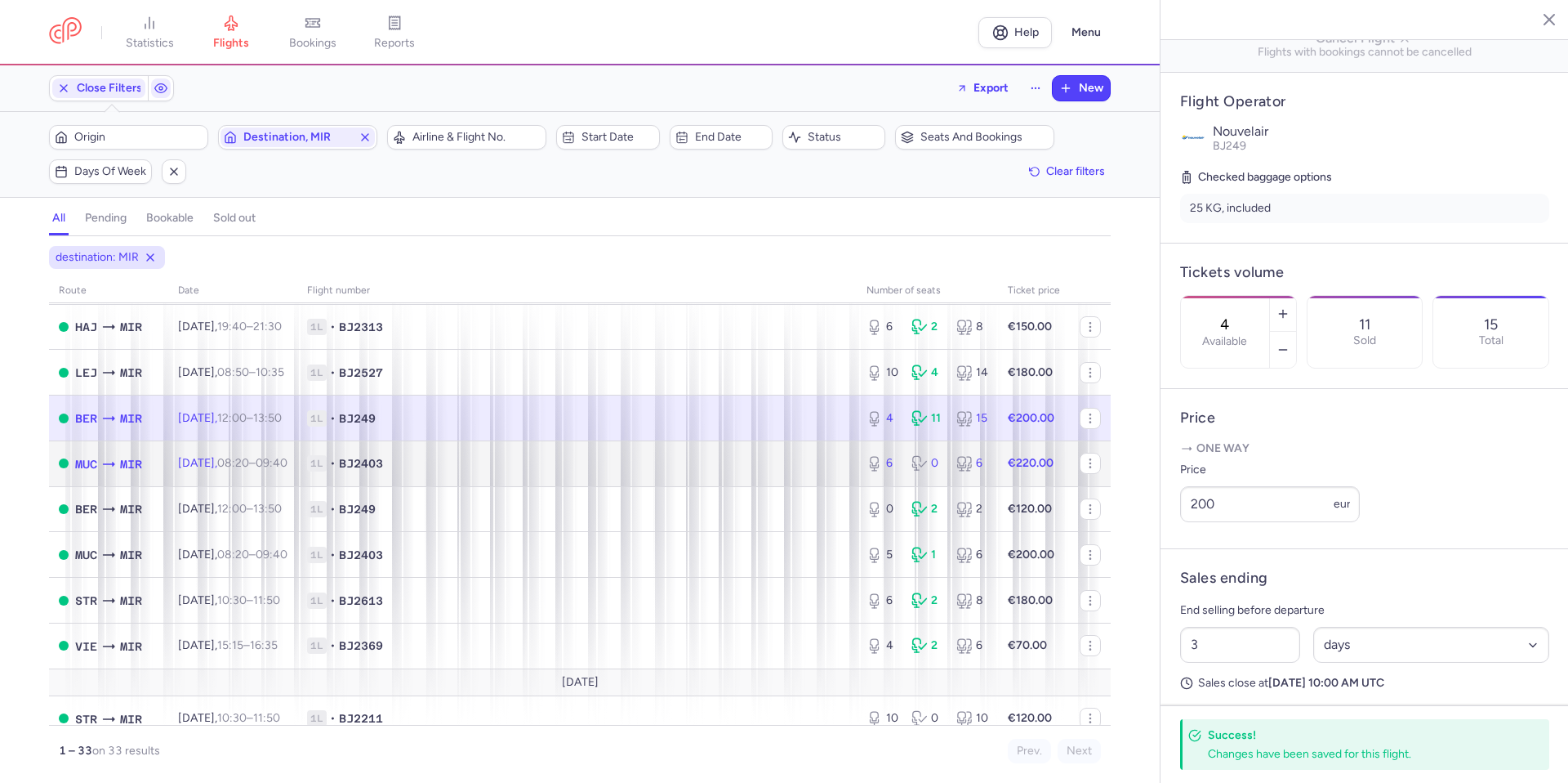
click at [753, 464] on span "1L • BJ2403" at bounding box center [577, 462] width 540 height 17
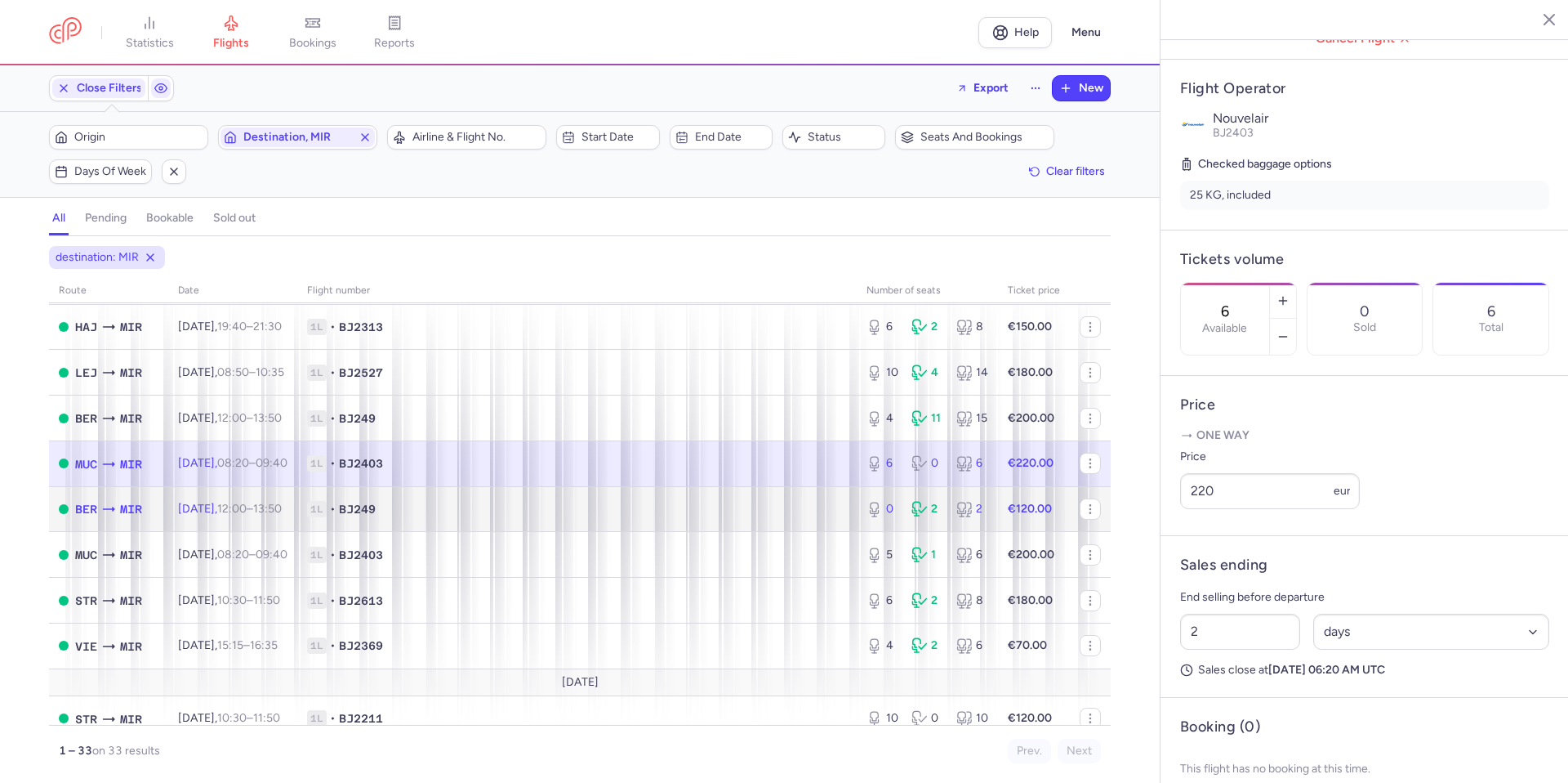
click at [749, 513] on span "1L • BJ249" at bounding box center [577, 508] width 540 height 17
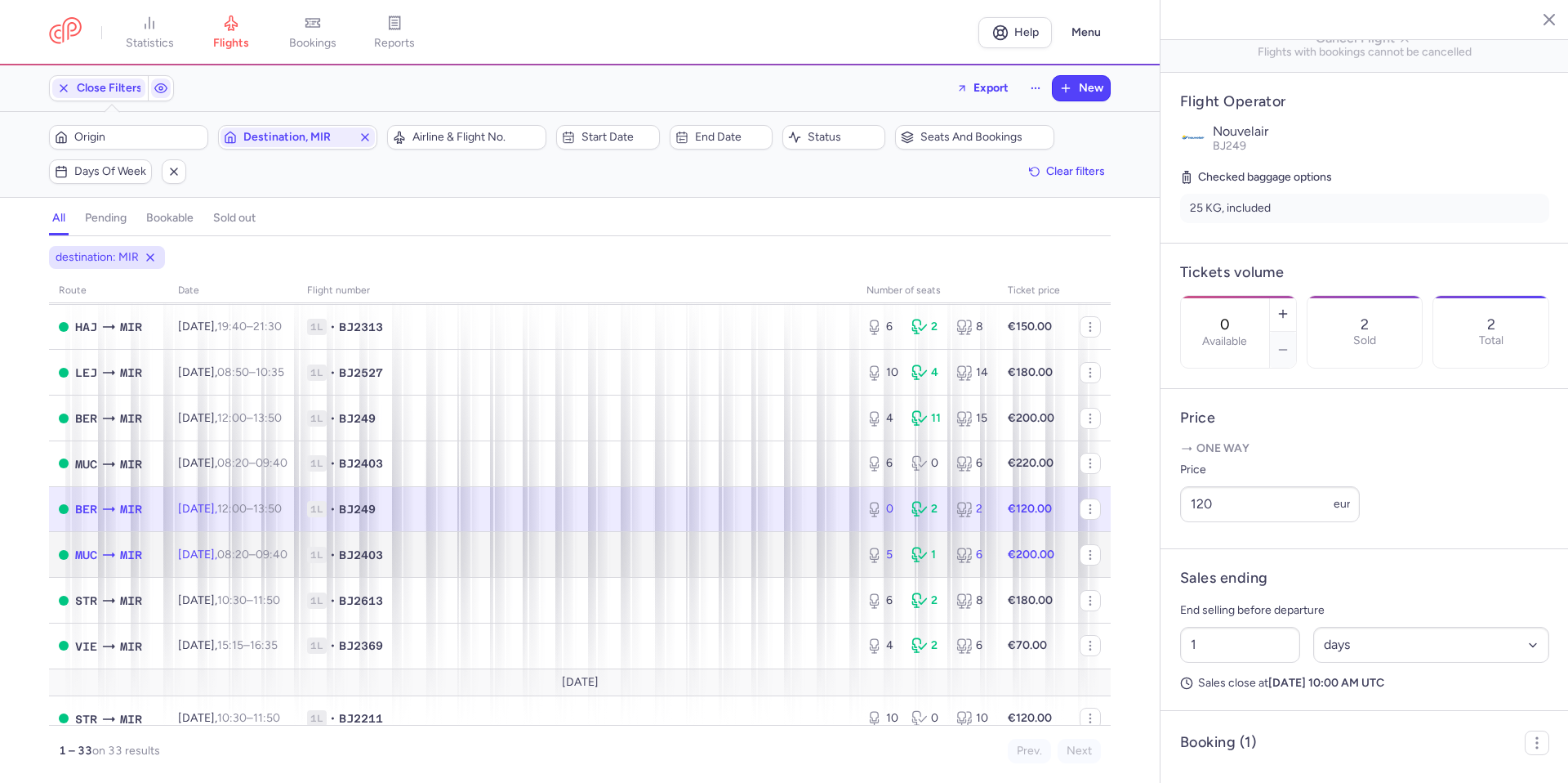
click at [553, 561] on span "1L • BJ2403" at bounding box center [577, 554] width 540 height 17
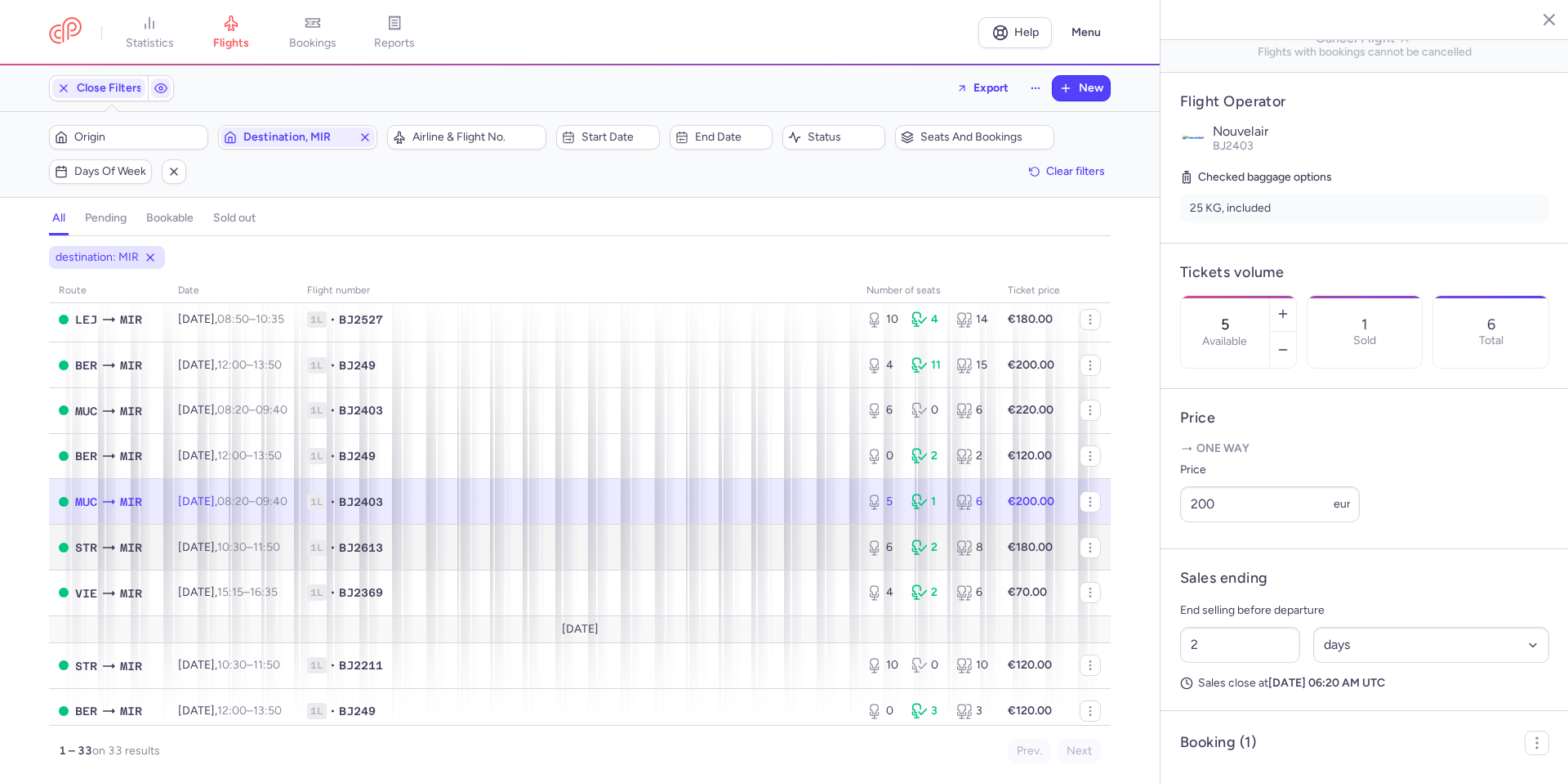
scroll to position [653, 0]
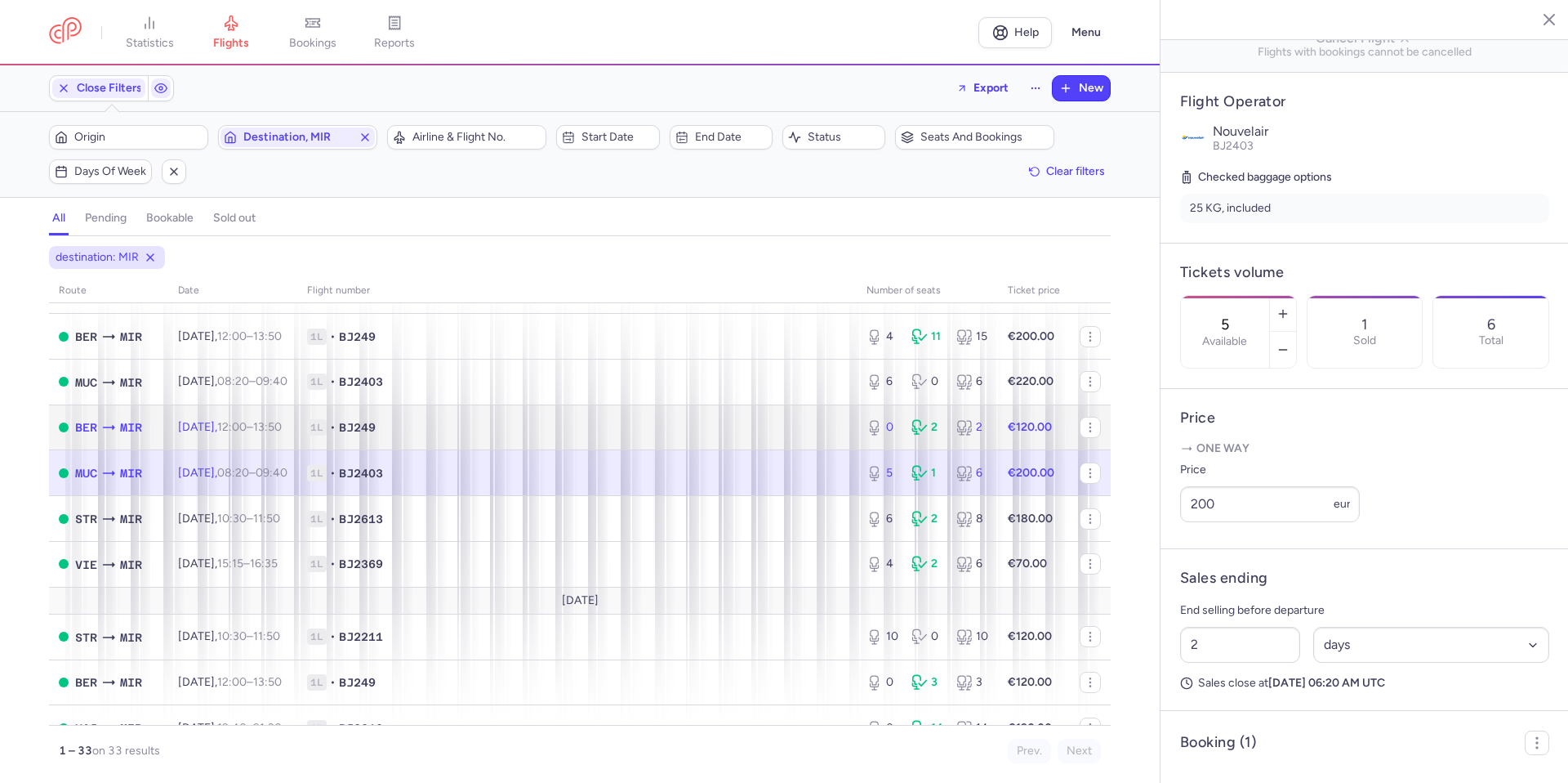
click at [599, 425] on span "1L • BJ249" at bounding box center [577, 427] width 540 height 17
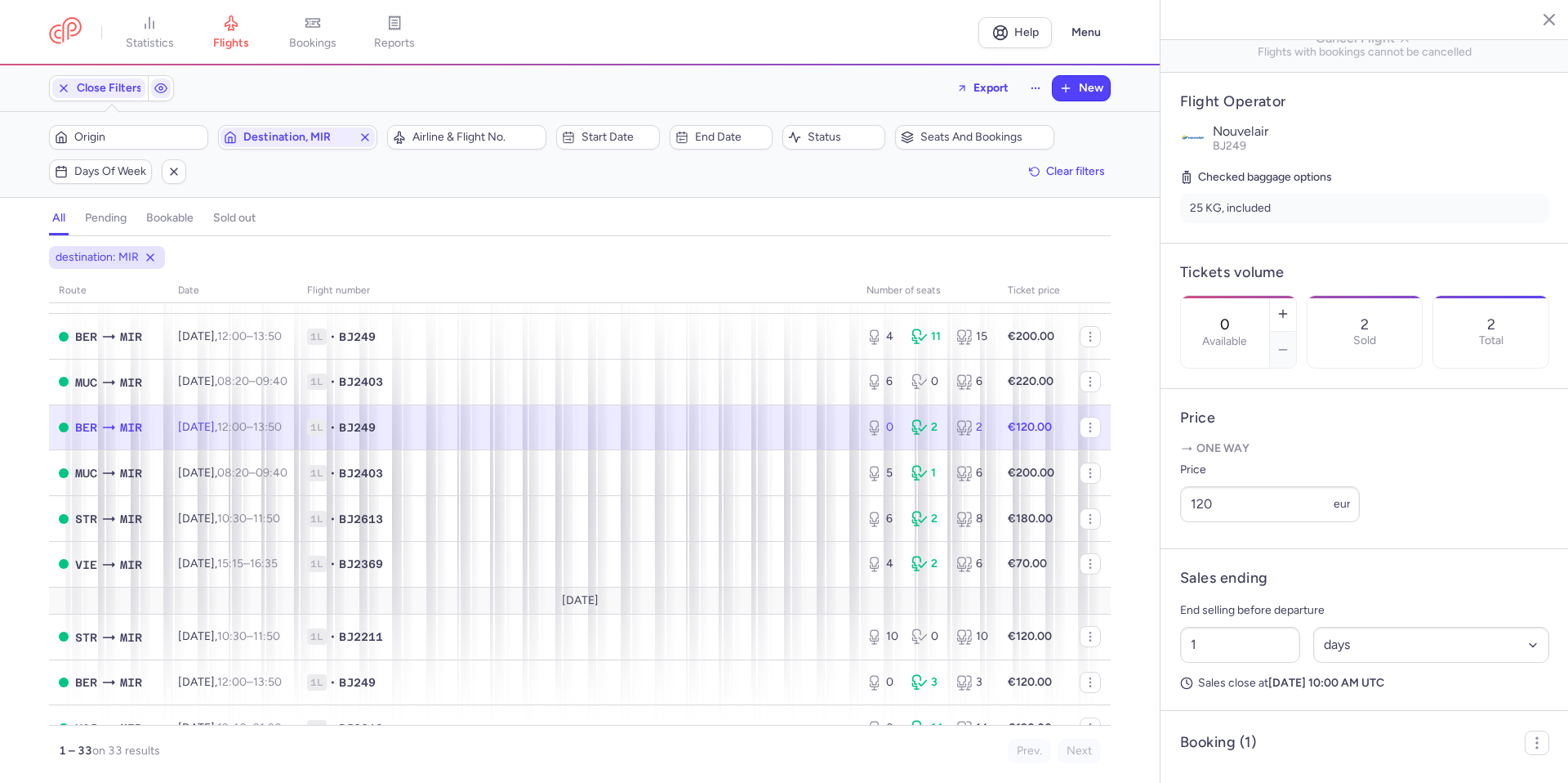
click at [668, 426] on span "1L • BJ249" at bounding box center [577, 427] width 540 height 17
drag, startPoint x: 1228, startPoint y: 551, endPoint x: 1018, endPoint y: 563, distance: 210.3
click at [1022, 574] on div "statistics flights bookings reports Help Menu Close Filters Export New Filters …" at bounding box center [784, 391] width 1568 height 783
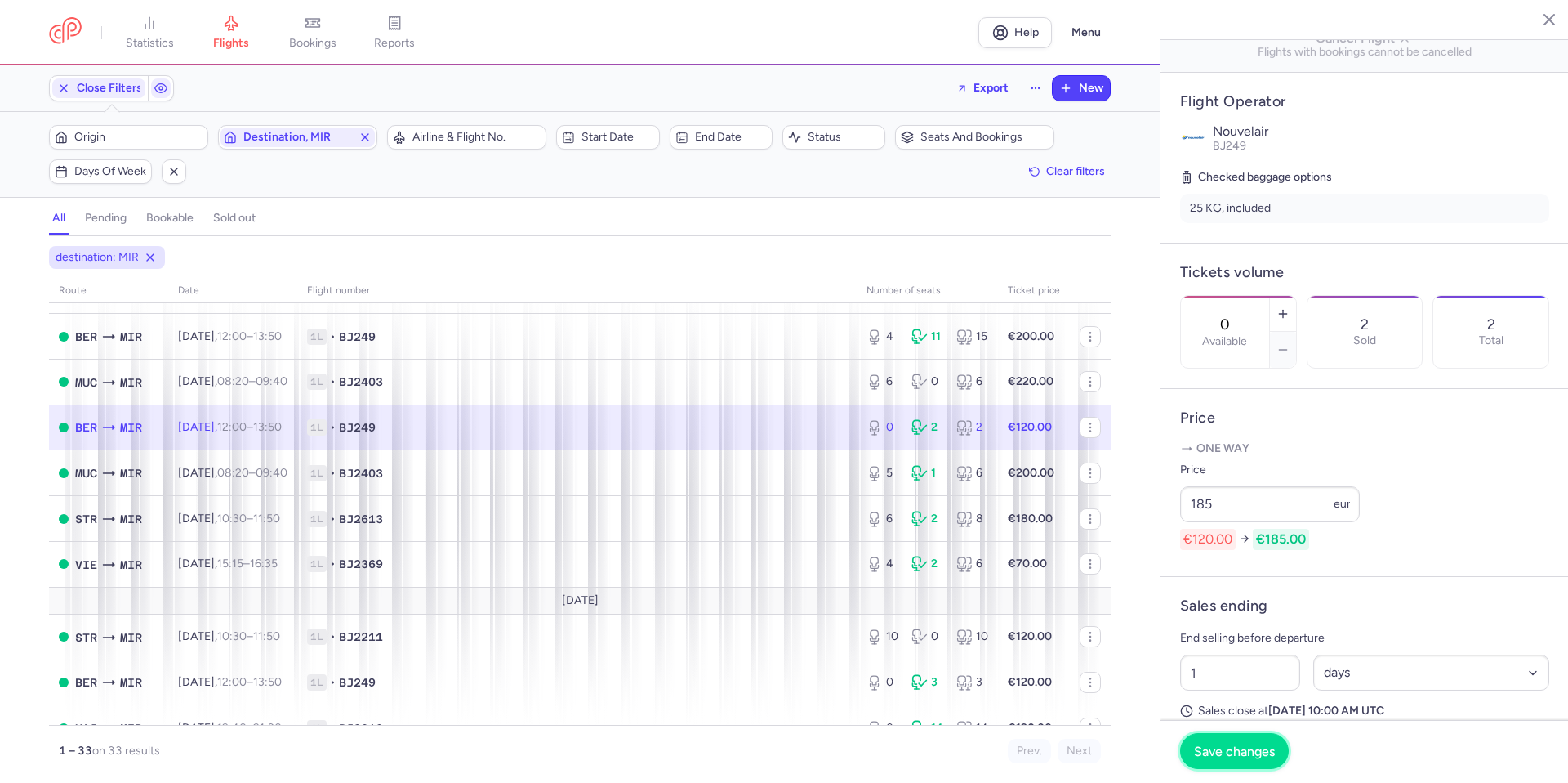
click at [1217, 749] on span "Save changes" at bounding box center [1235, 750] width 81 height 15
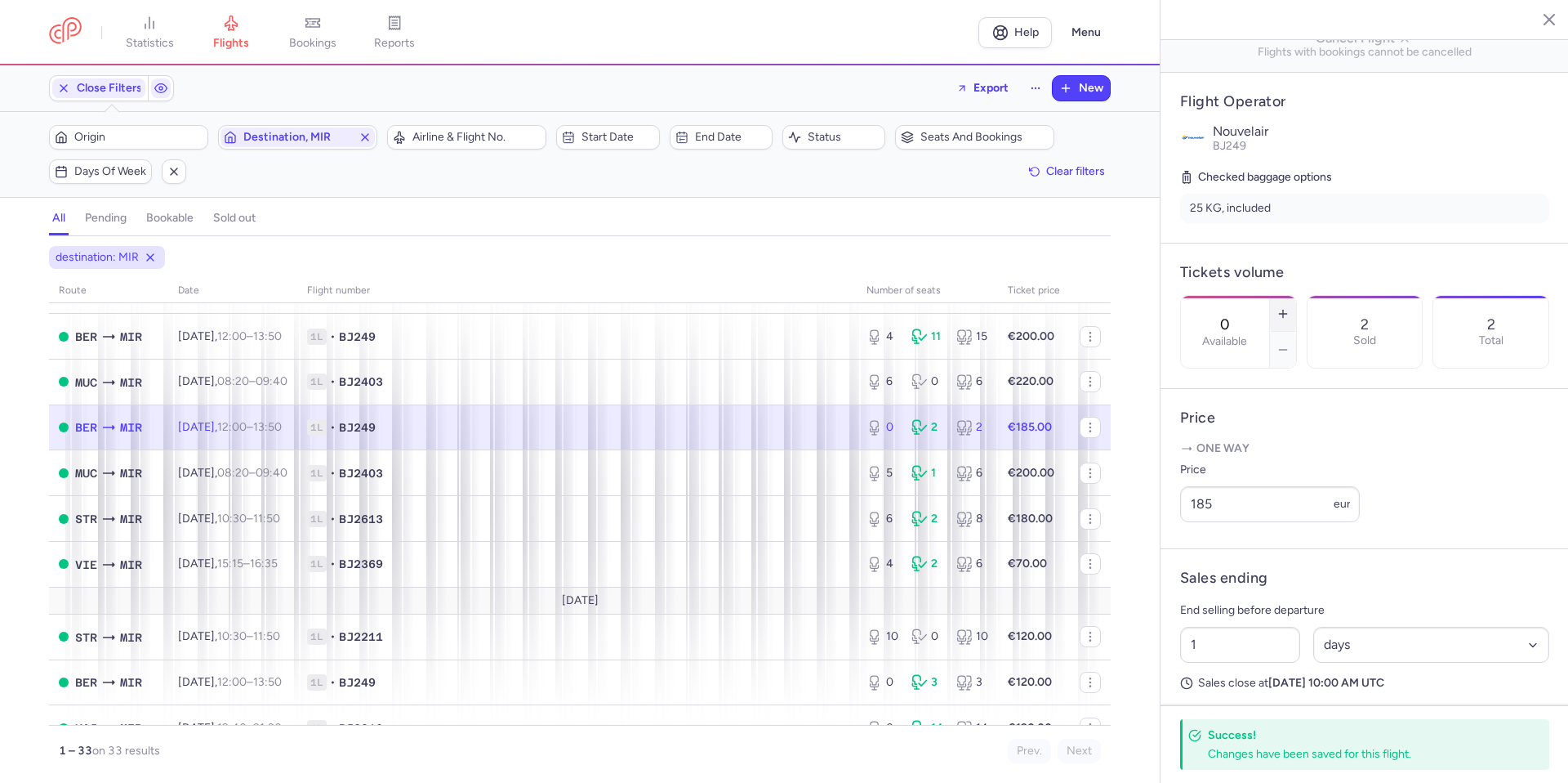
click at [1289, 307] on icon "button" at bounding box center [1283, 313] width 13 height 13
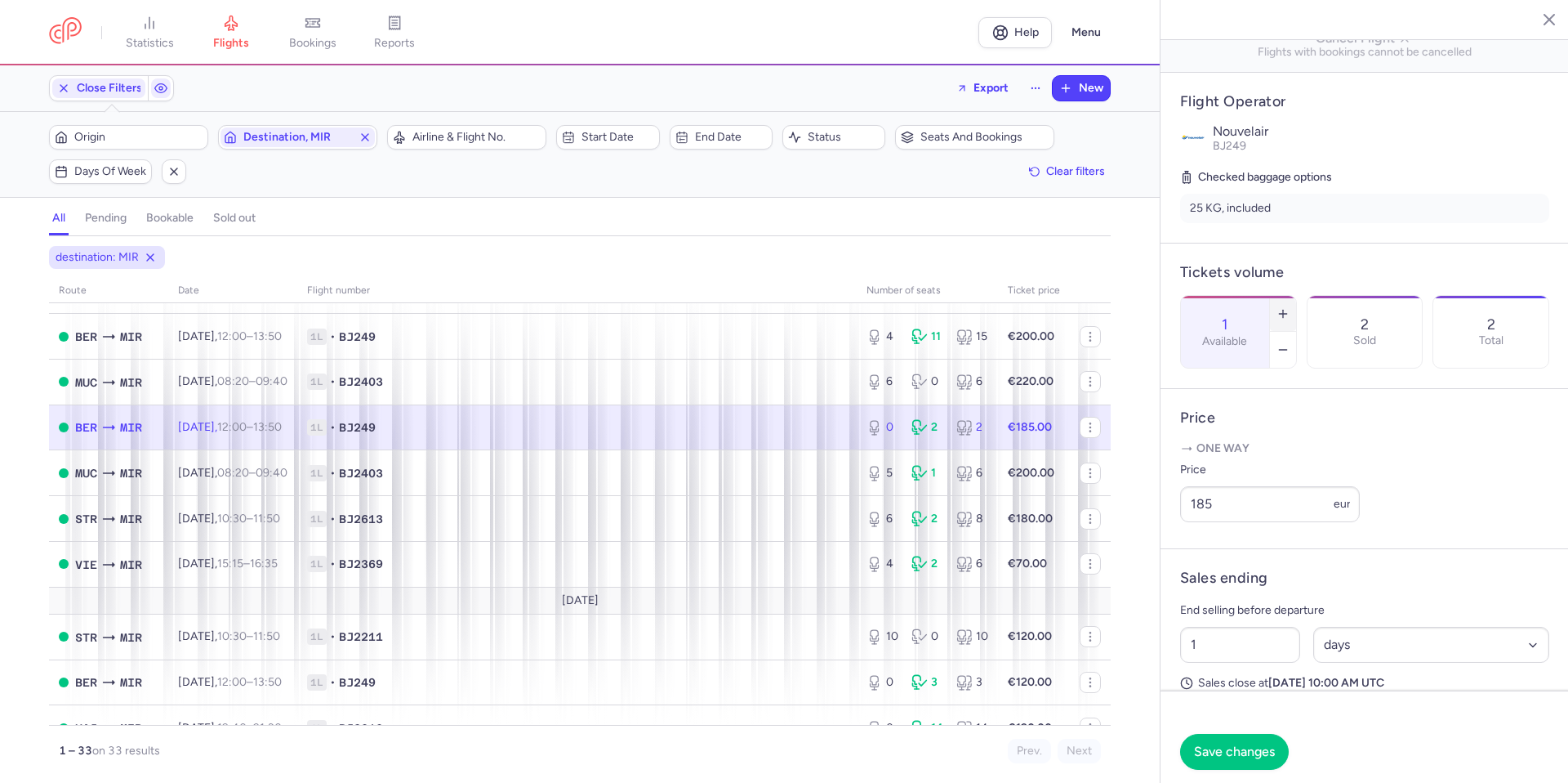
click at [1289, 307] on icon "button" at bounding box center [1283, 313] width 13 height 13
drag, startPoint x: 1237, startPoint y: 758, endPoint x: 1115, endPoint y: 688, distance: 140.7
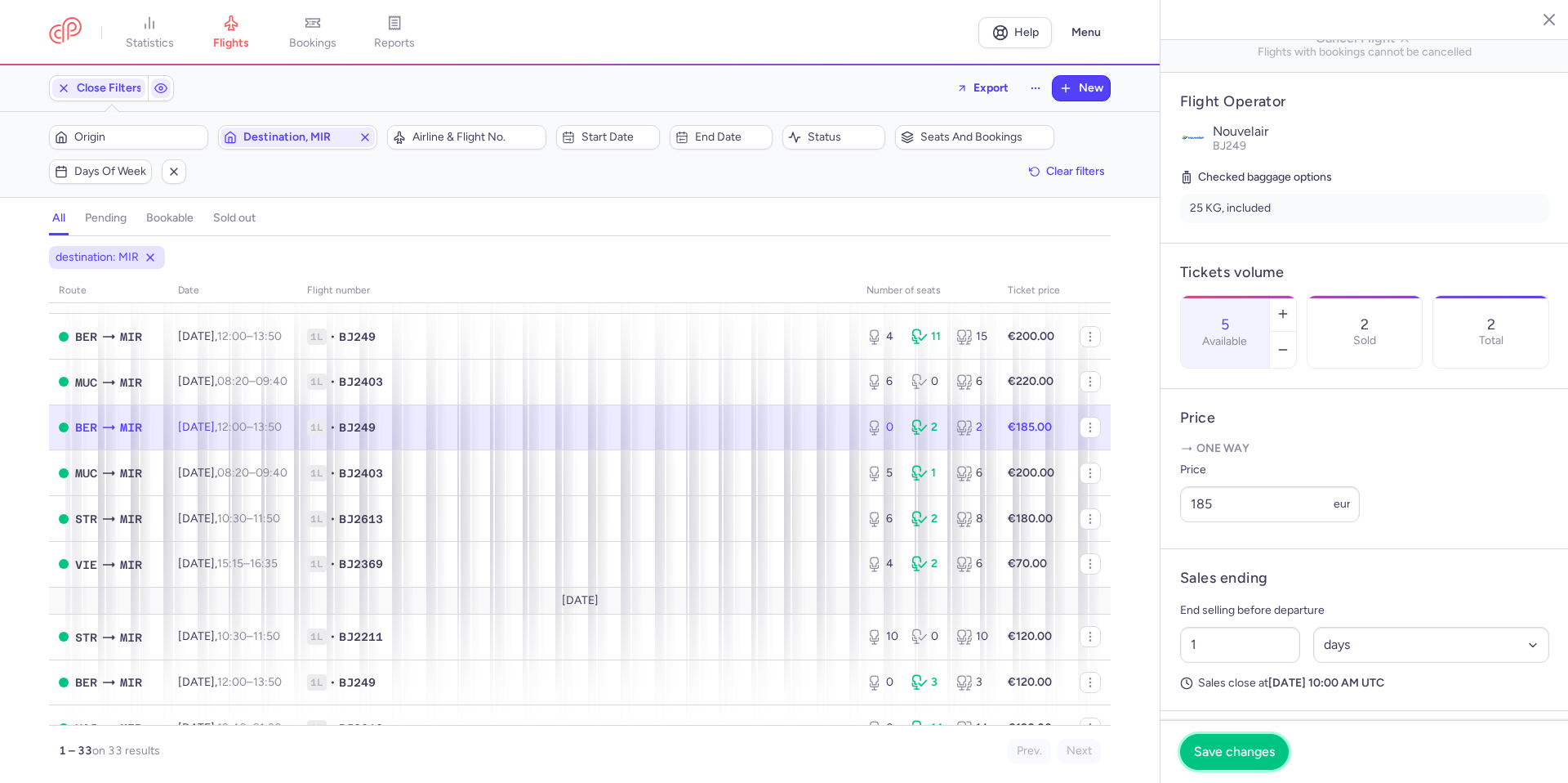
click at [1232, 753] on span "Save changes" at bounding box center [1235, 751] width 81 height 15
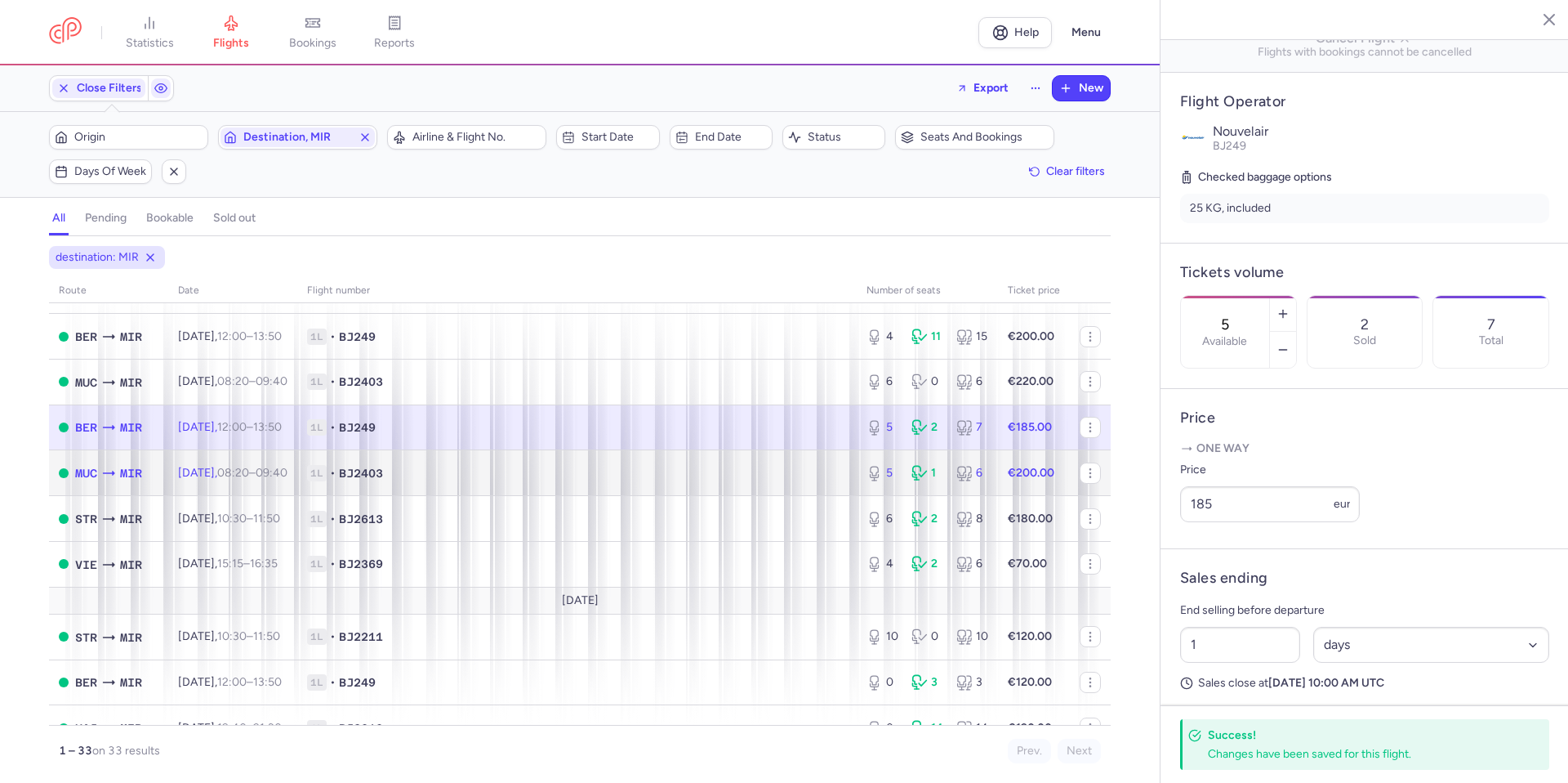
click at [738, 490] on td "1L • BJ2403" at bounding box center [577, 472] width 559 height 46
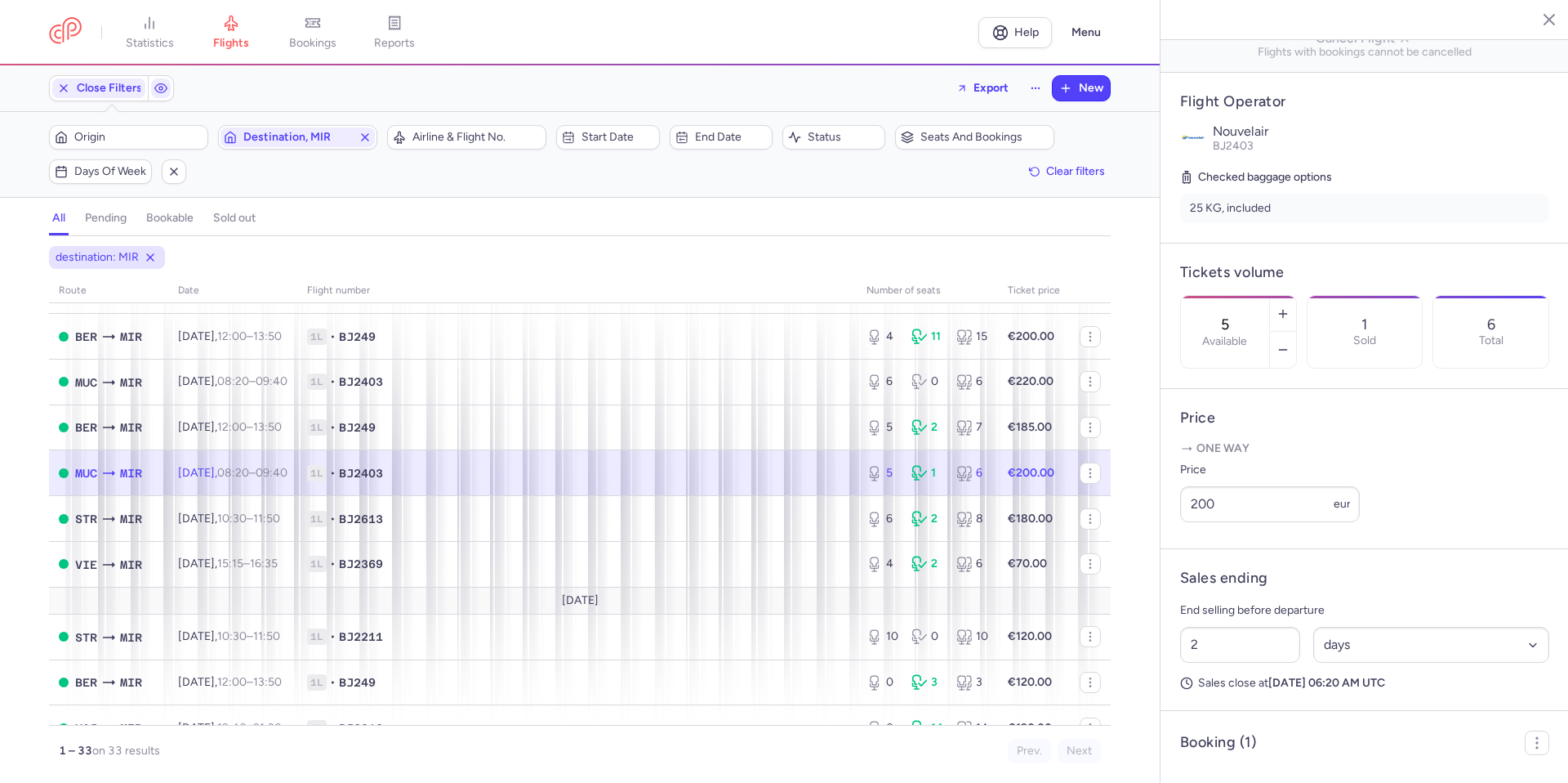
click at [791, 478] on span "1L • BJ2403" at bounding box center [577, 472] width 540 height 17
click at [1101, 564] on div "statistics flights bookings reports Help Menu Close Filters Export New Filters …" at bounding box center [784, 391] width 1568 height 783
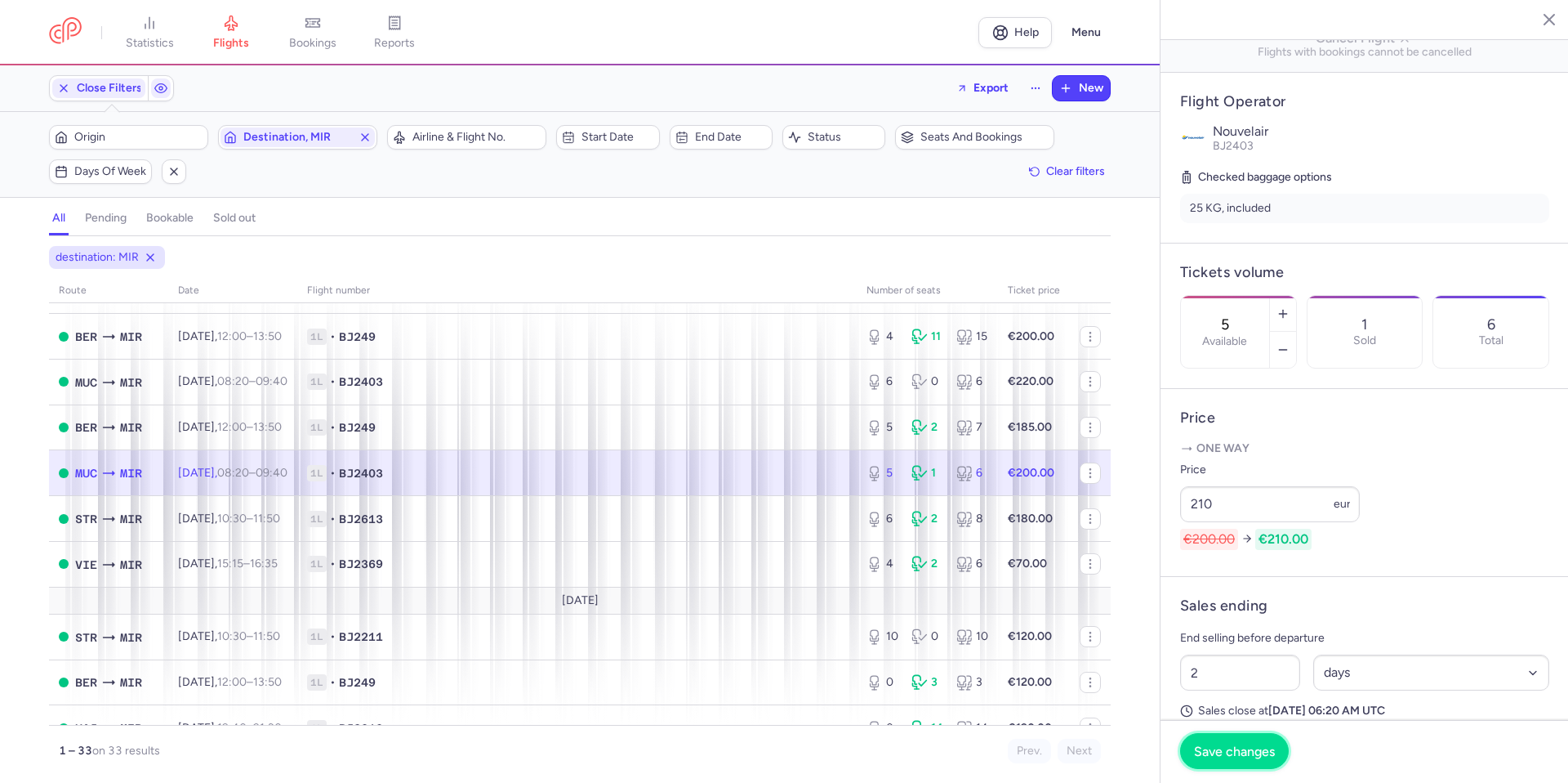
click at [1244, 757] on span "Save changes" at bounding box center [1235, 750] width 81 height 15
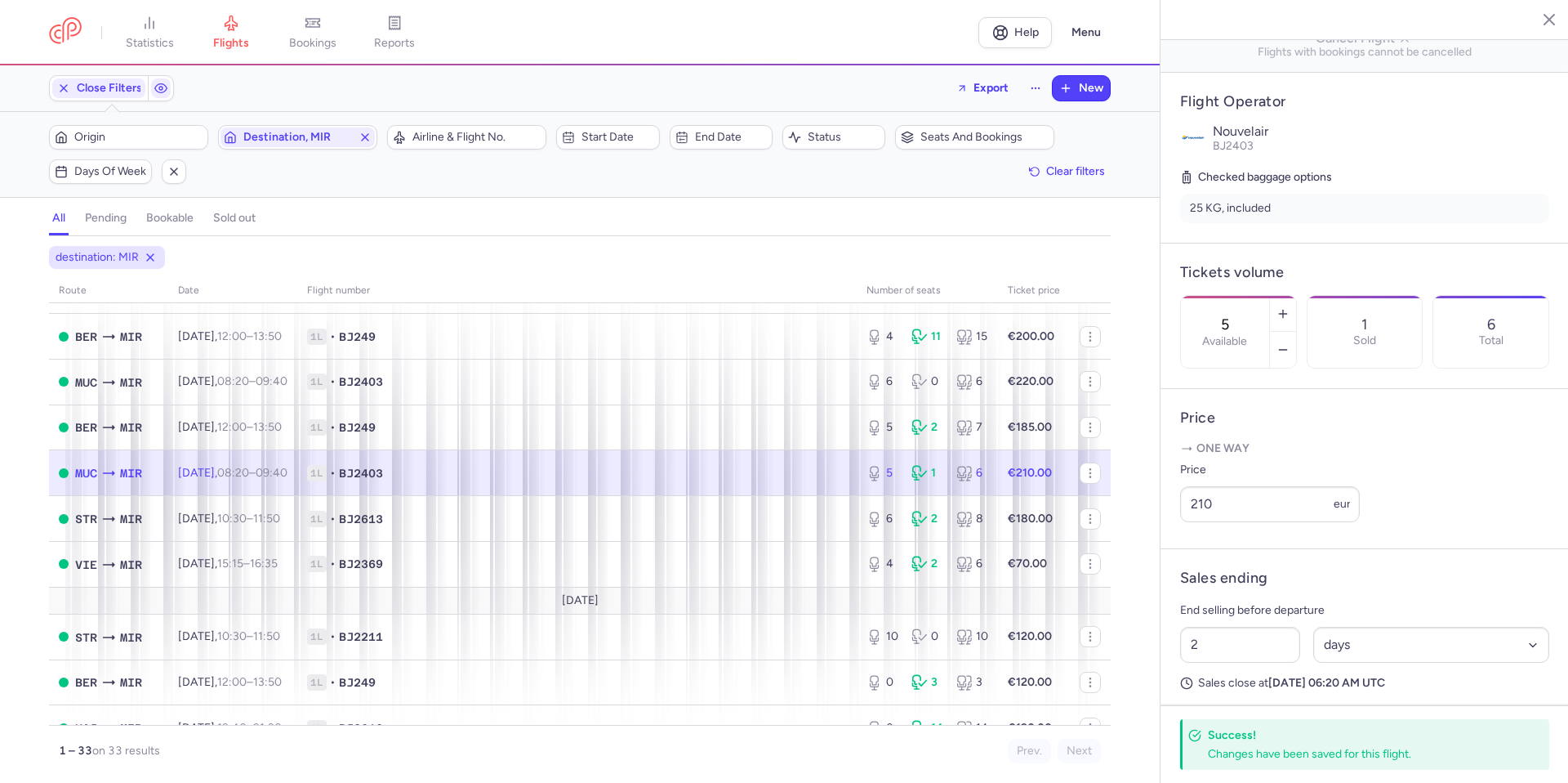
click at [738, 485] on td "1L • BJ2403" at bounding box center [577, 472] width 559 height 46
click at [1289, 307] on icon "button" at bounding box center [1283, 313] width 13 height 13
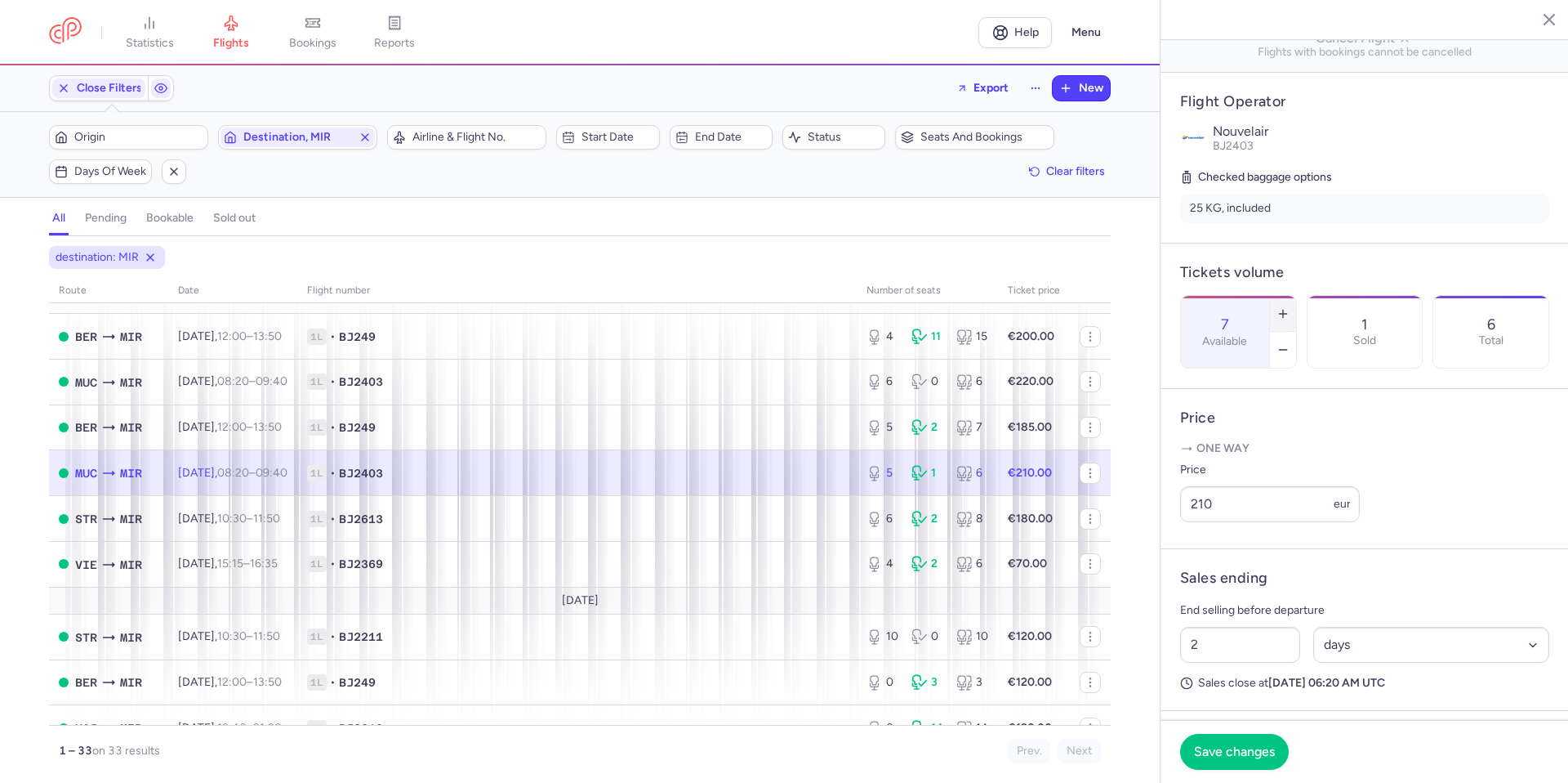
click at [1289, 307] on icon "button" at bounding box center [1283, 313] width 13 height 13
drag, startPoint x: 1261, startPoint y: 749, endPoint x: 1175, endPoint y: 724, distance: 89.6
click at [1256, 751] on span "Save changes" at bounding box center [1235, 751] width 81 height 15
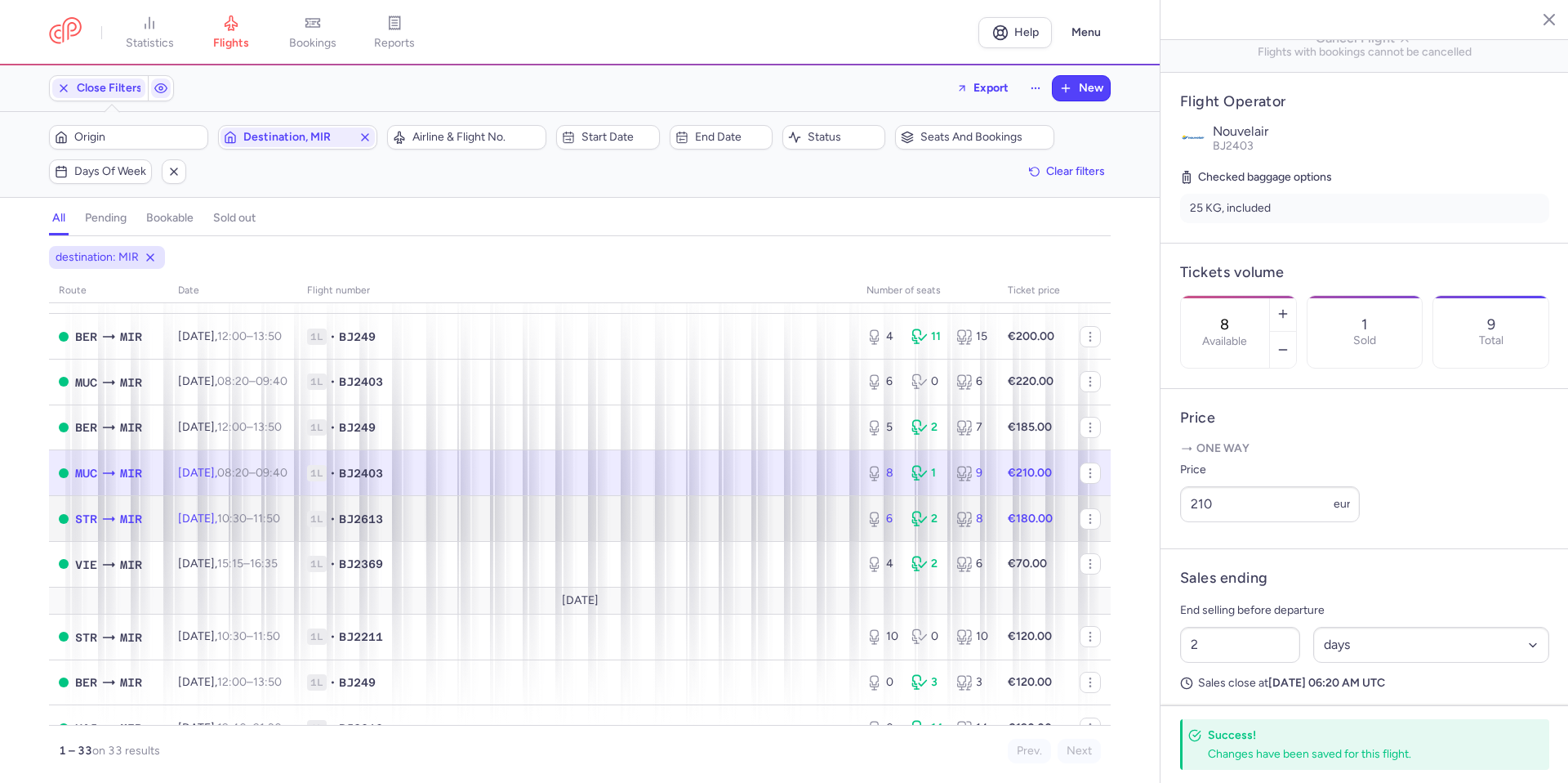
click at [777, 521] on span "1L • BJ2613" at bounding box center [577, 518] width 540 height 17
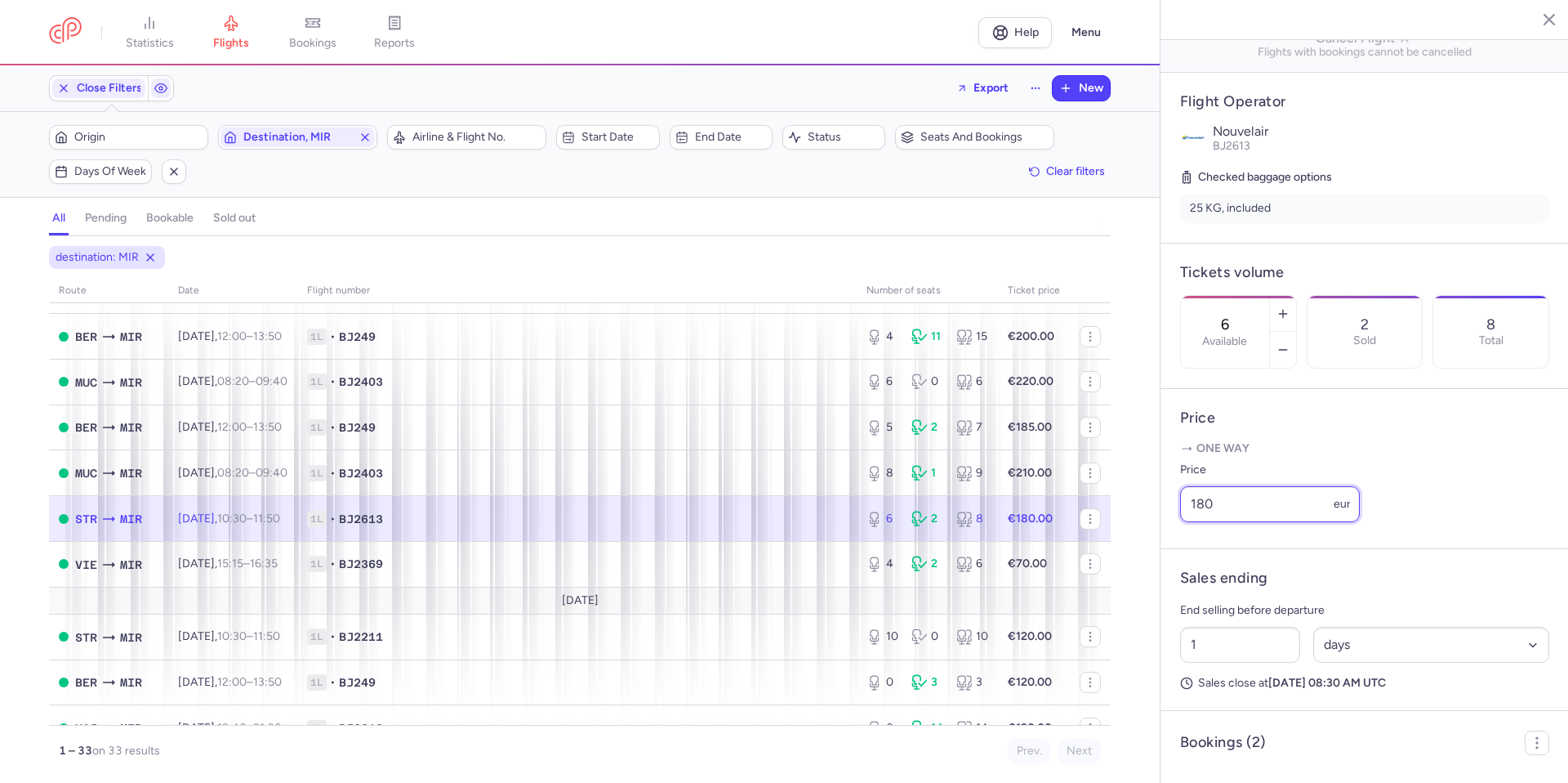
drag, startPoint x: 1238, startPoint y: 544, endPoint x: 1225, endPoint y: 553, distance: 15.8
click at [1215, 522] on input "180" at bounding box center [1270, 503] width 180 height 36
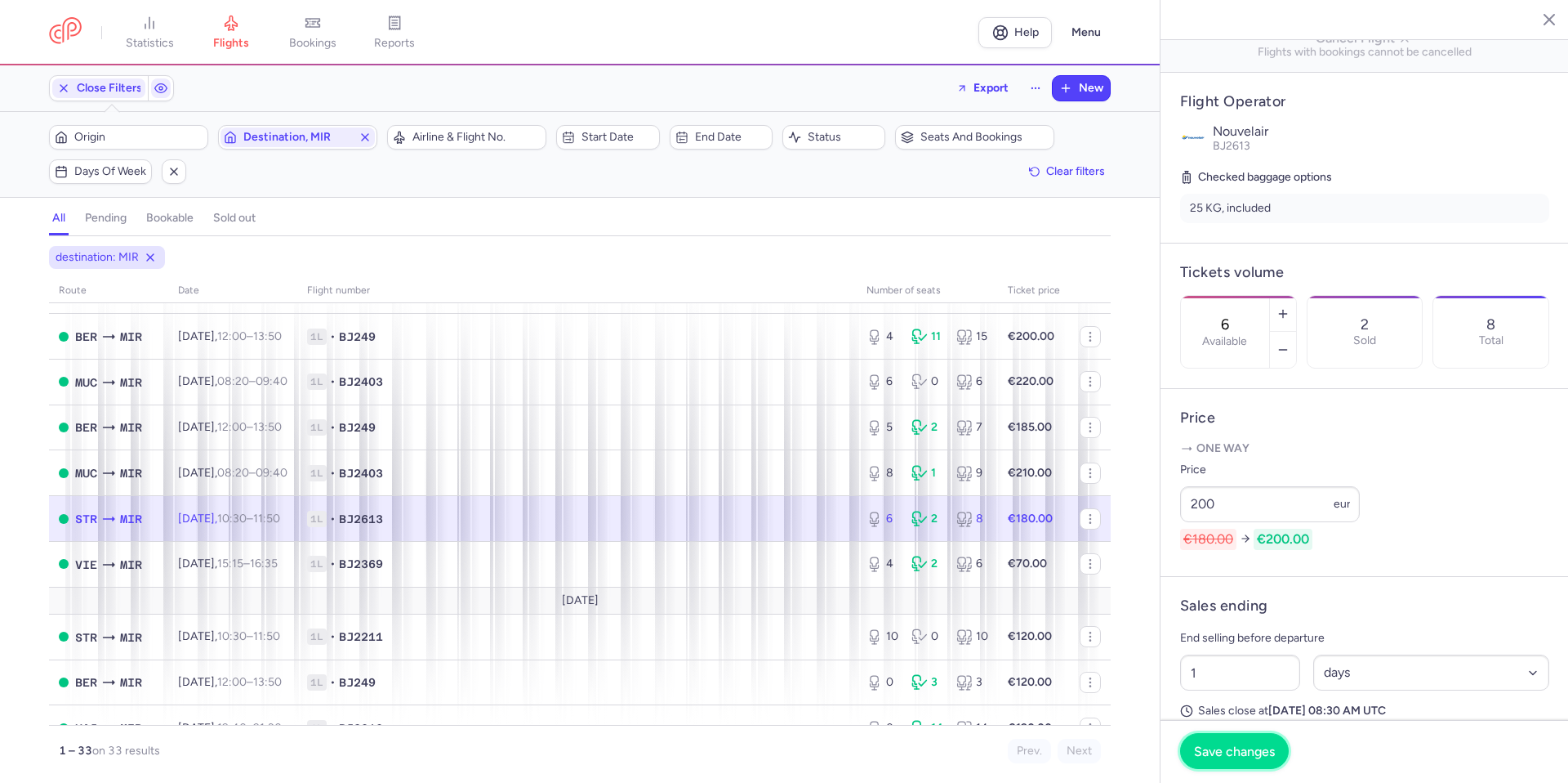
click at [1249, 748] on span "Save changes" at bounding box center [1235, 750] width 81 height 15
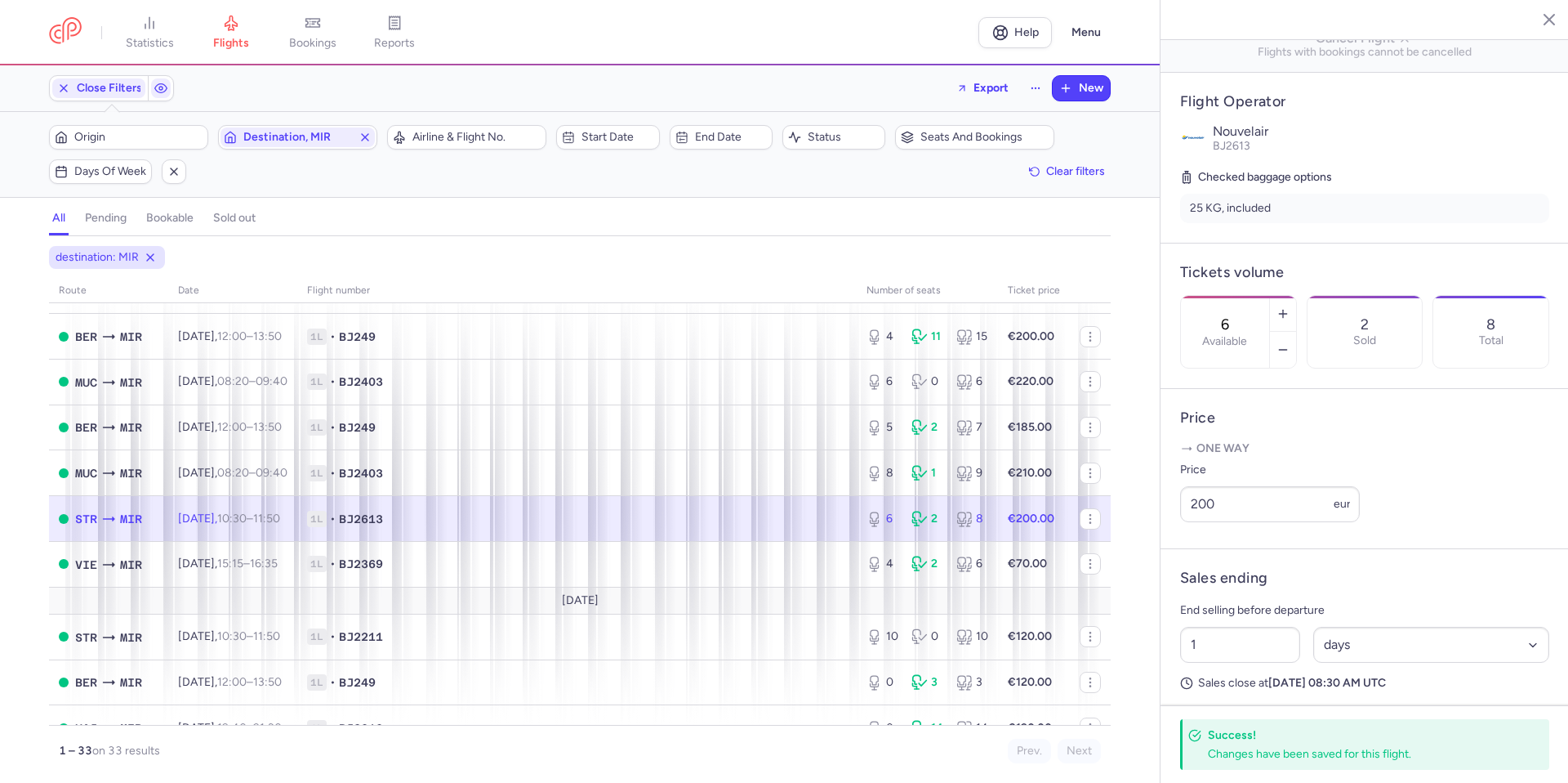
click at [798, 514] on span "1L • BJ2613" at bounding box center [577, 518] width 540 height 17
click at [1289, 307] on icon "button" at bounding box center [1283, 313] width 13 height 13
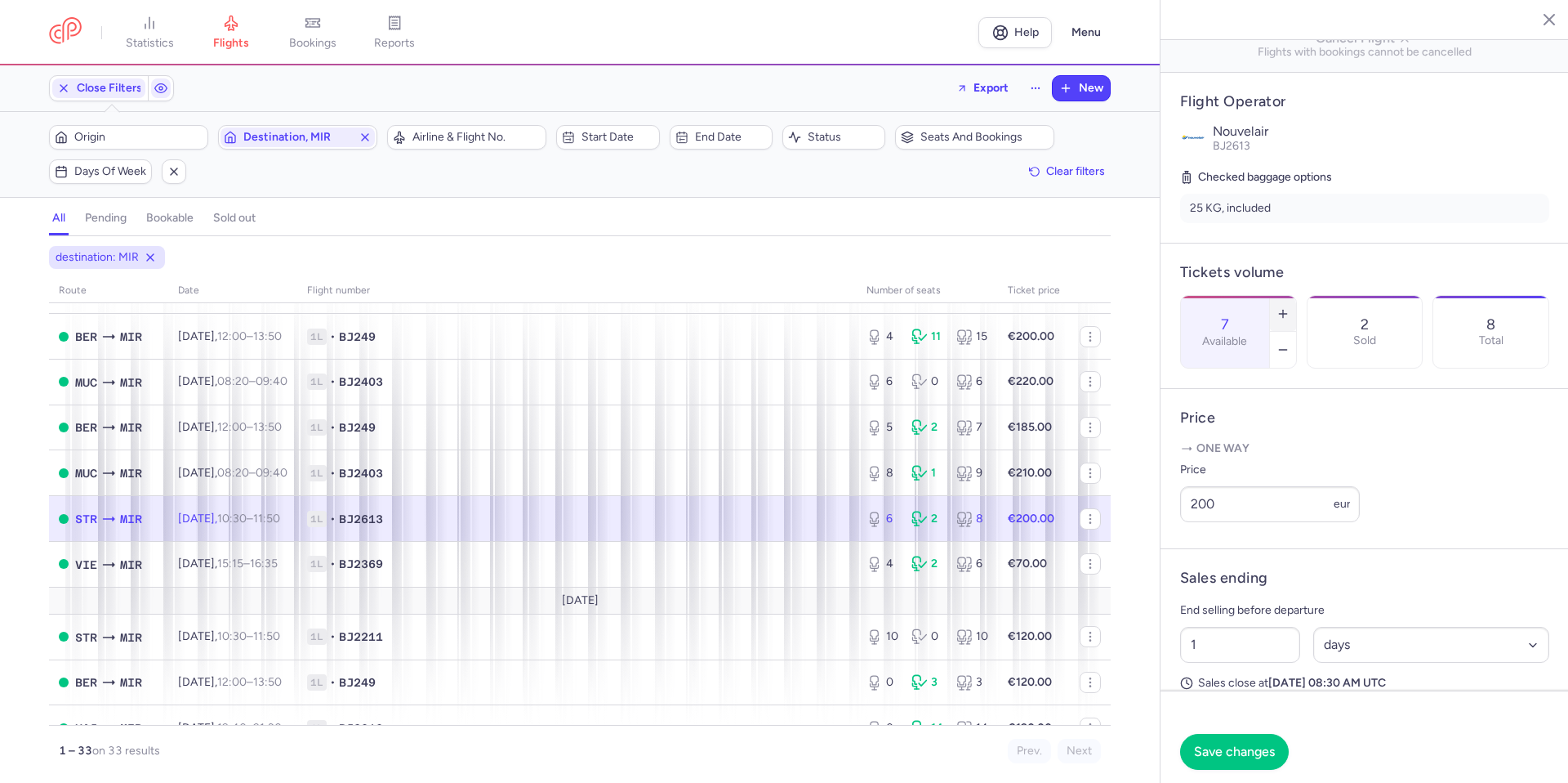
click at [1289, 307] on icon "button" at bounding box center [1283, 313] width 13 height 13
click at [1239, 752] on span "Save changes" at bounding box center [1235, 750] width 81 height 15
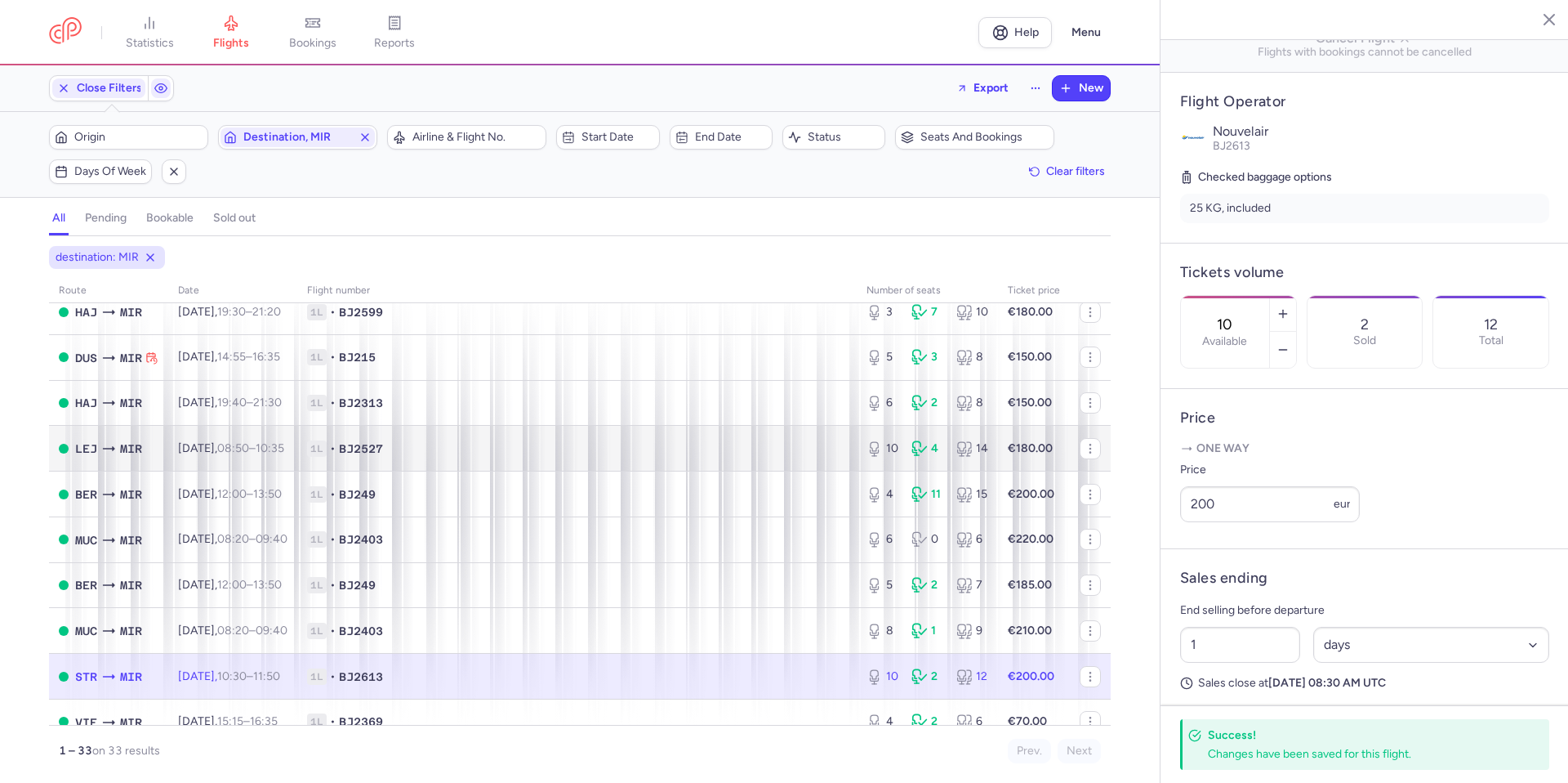
scroll to position [490, 0]
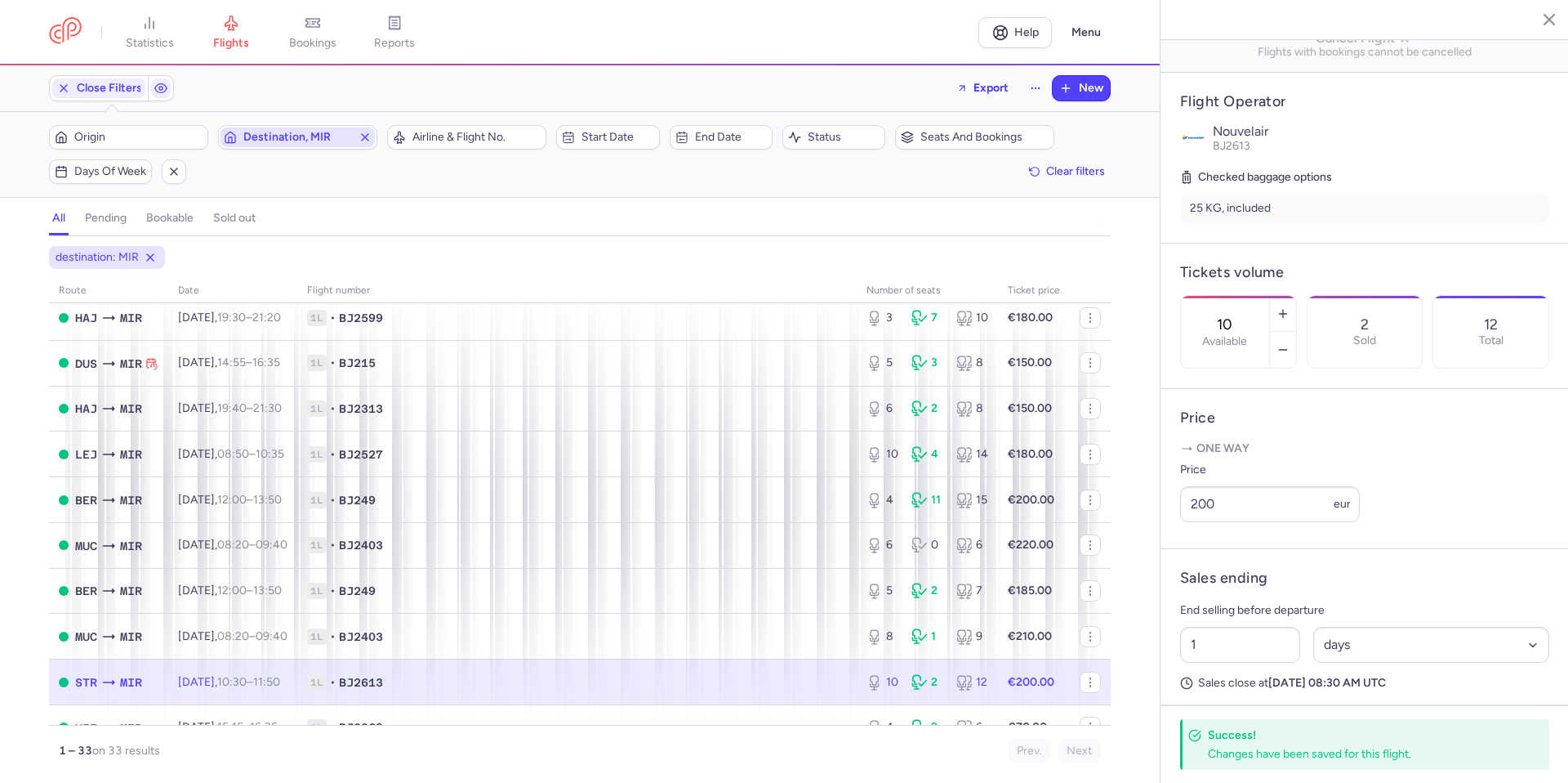
click at [360, 136] on icon "button" at bounding box center [365, 137] width 13 height 13
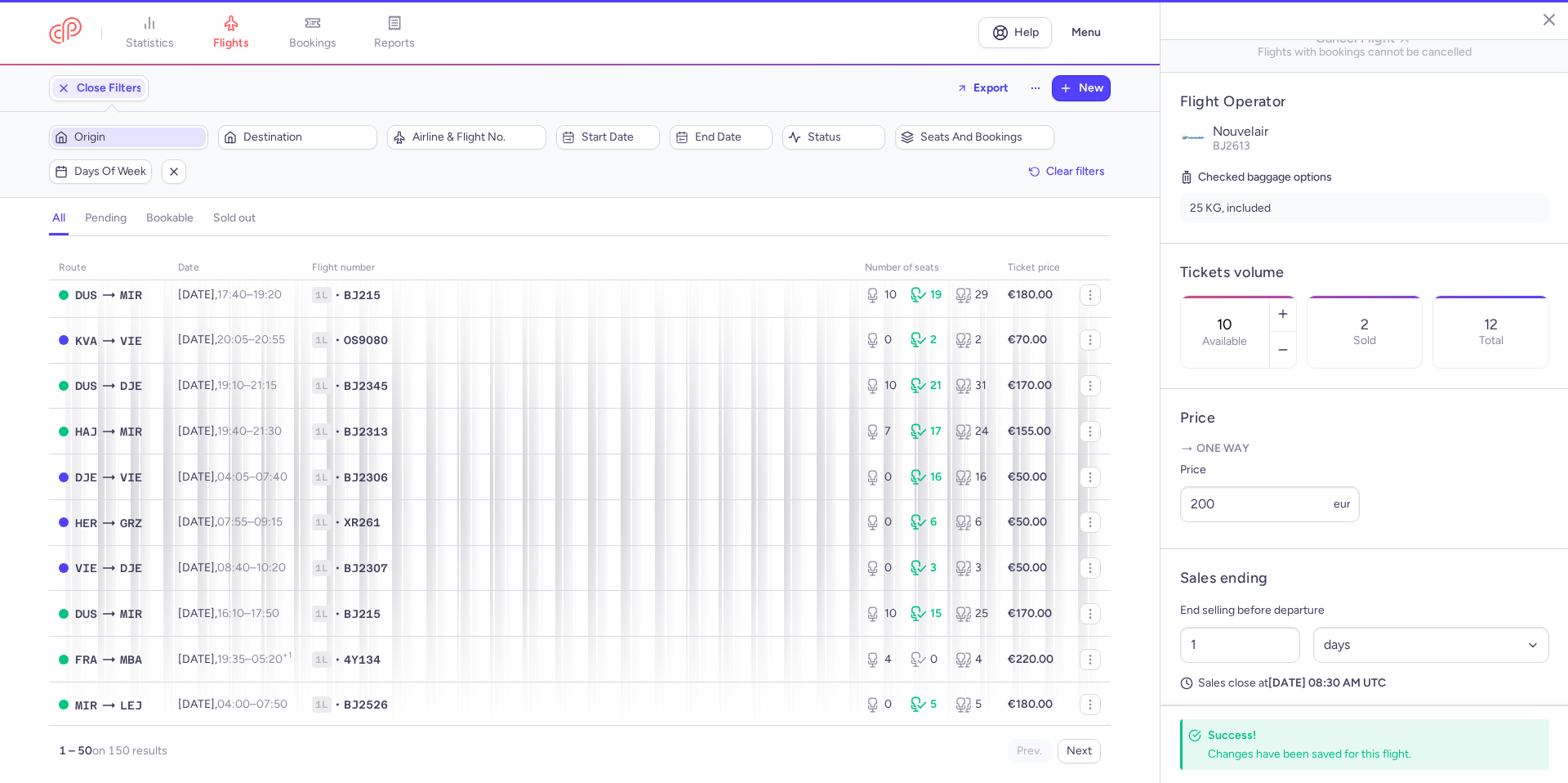
click at [173, 148] on button "Origin" at bounding box center [128, 137] width 159 height 24
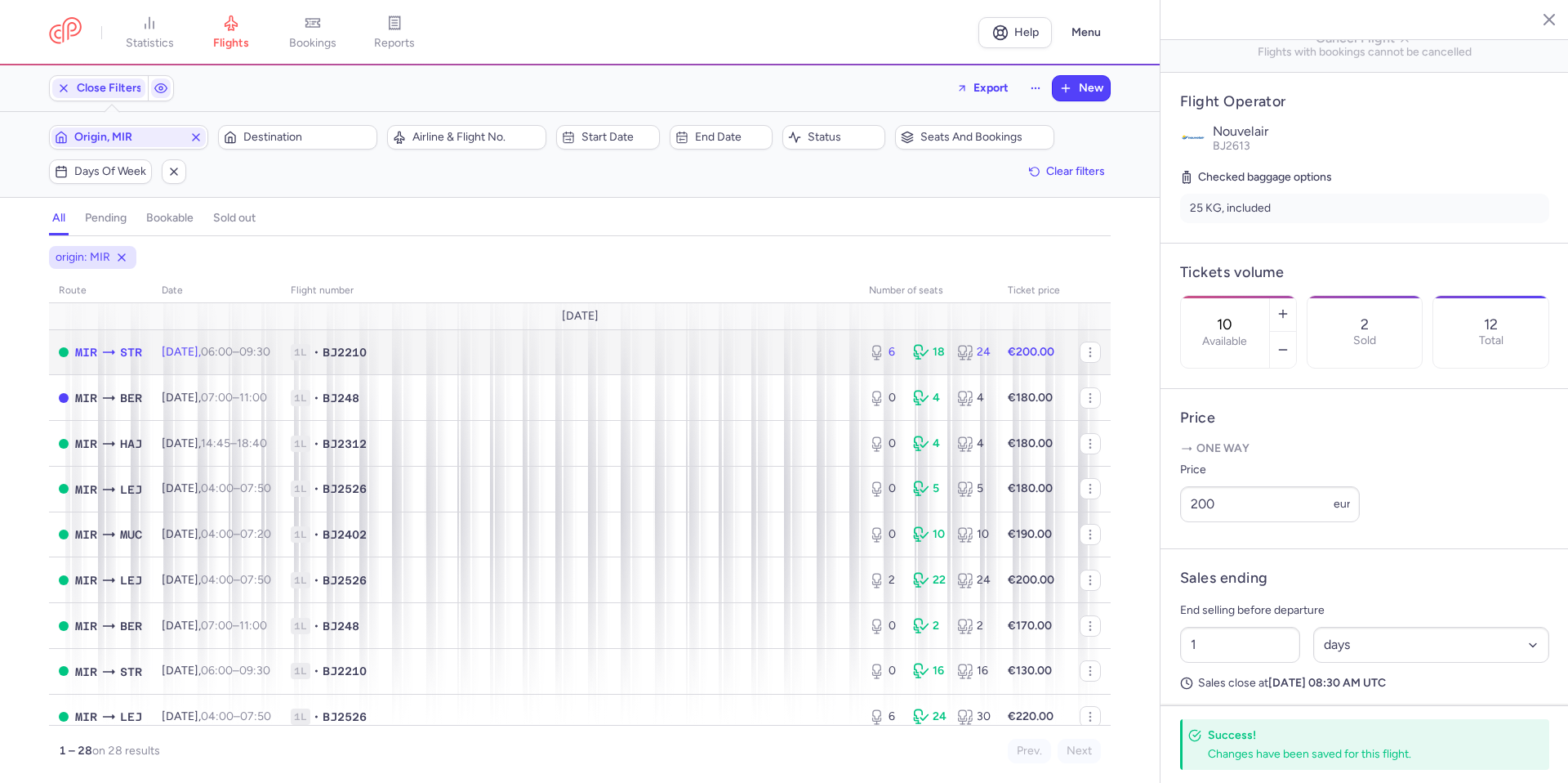
click at [591, 367] on td "1L • BJ2210" at bounding box center [570, 352] width 579 height 46
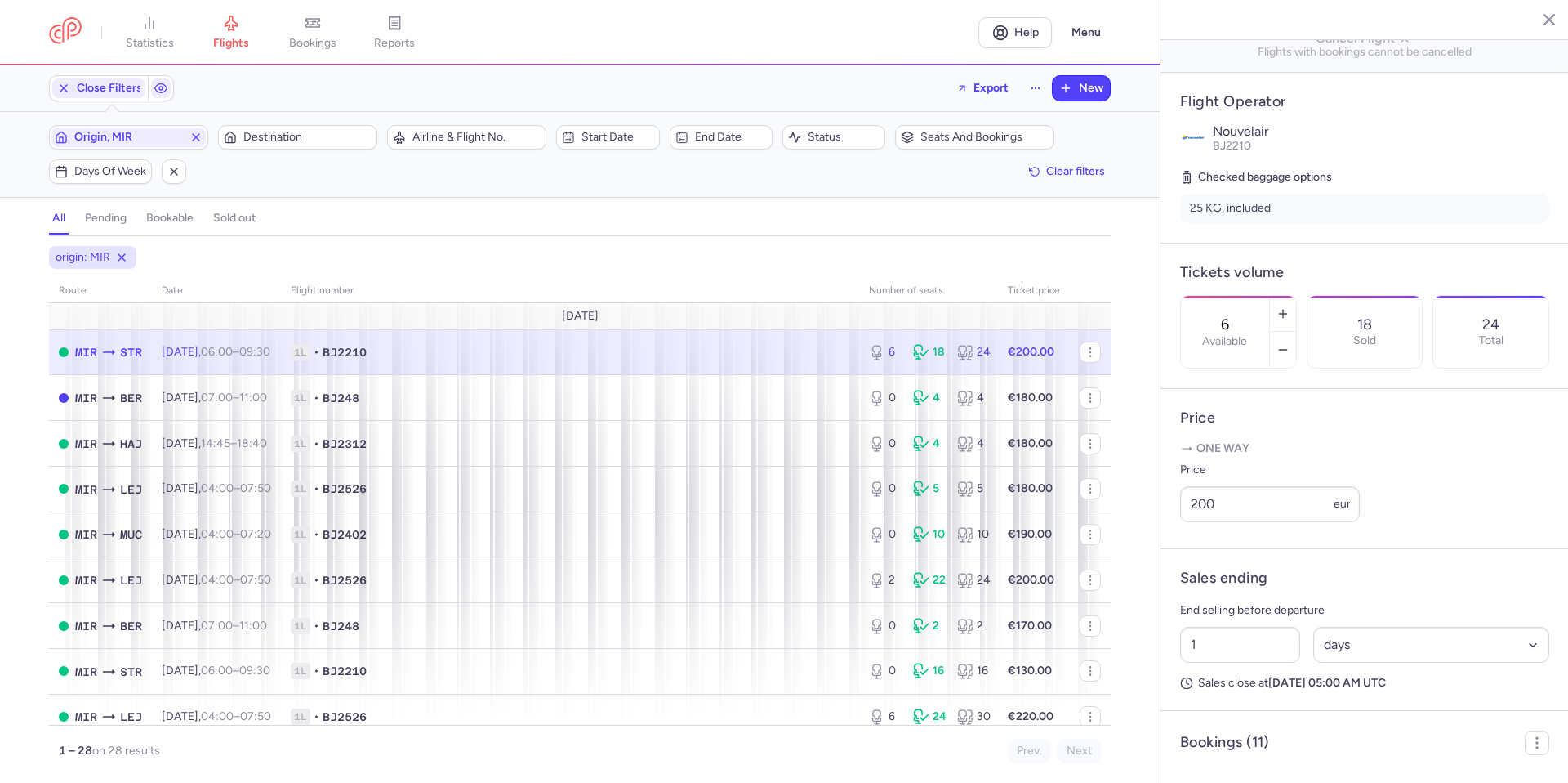
click at [767, 353] on span "1L • BJ2210" at bounding box center [570, 352] width 559 height 17
click at [1357, 663] on select "Select an option hours days" at bounding box center [1432, 644] width 237 height 36
click at [1314, 663] on select "Select an option hours days" at bounding box center [1432, 644] width 237 height 36
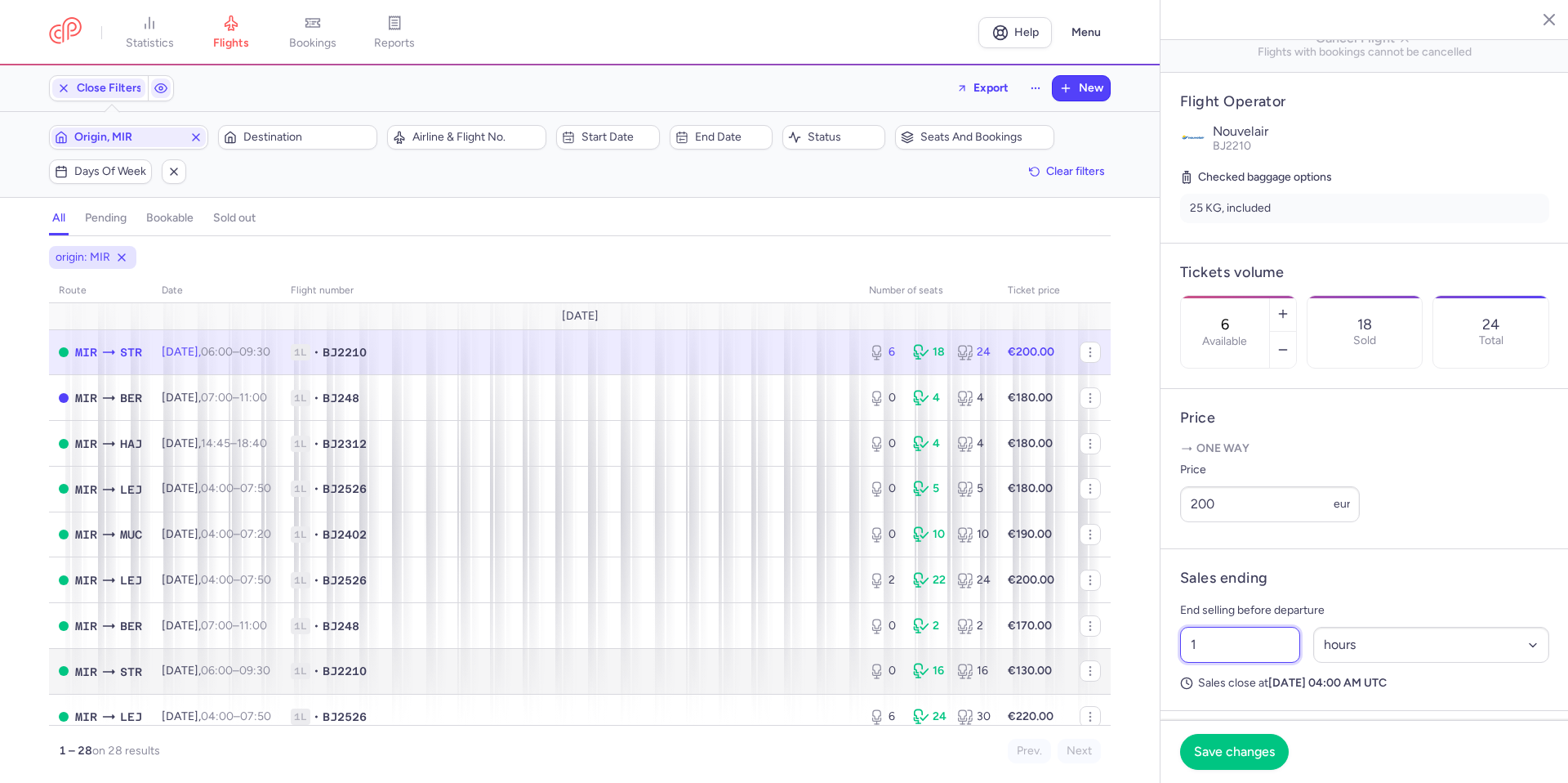
drag, startPoint x: 1266, startPoint y: 686, endPoint x: 1062, endPoint y: 686, distance: 204.0
click at [1061, 686] on div "statistics flights bookings reports Help Menu Close Filters Export New Filters …" at bounding box center [784, 391] width 1568 height 783
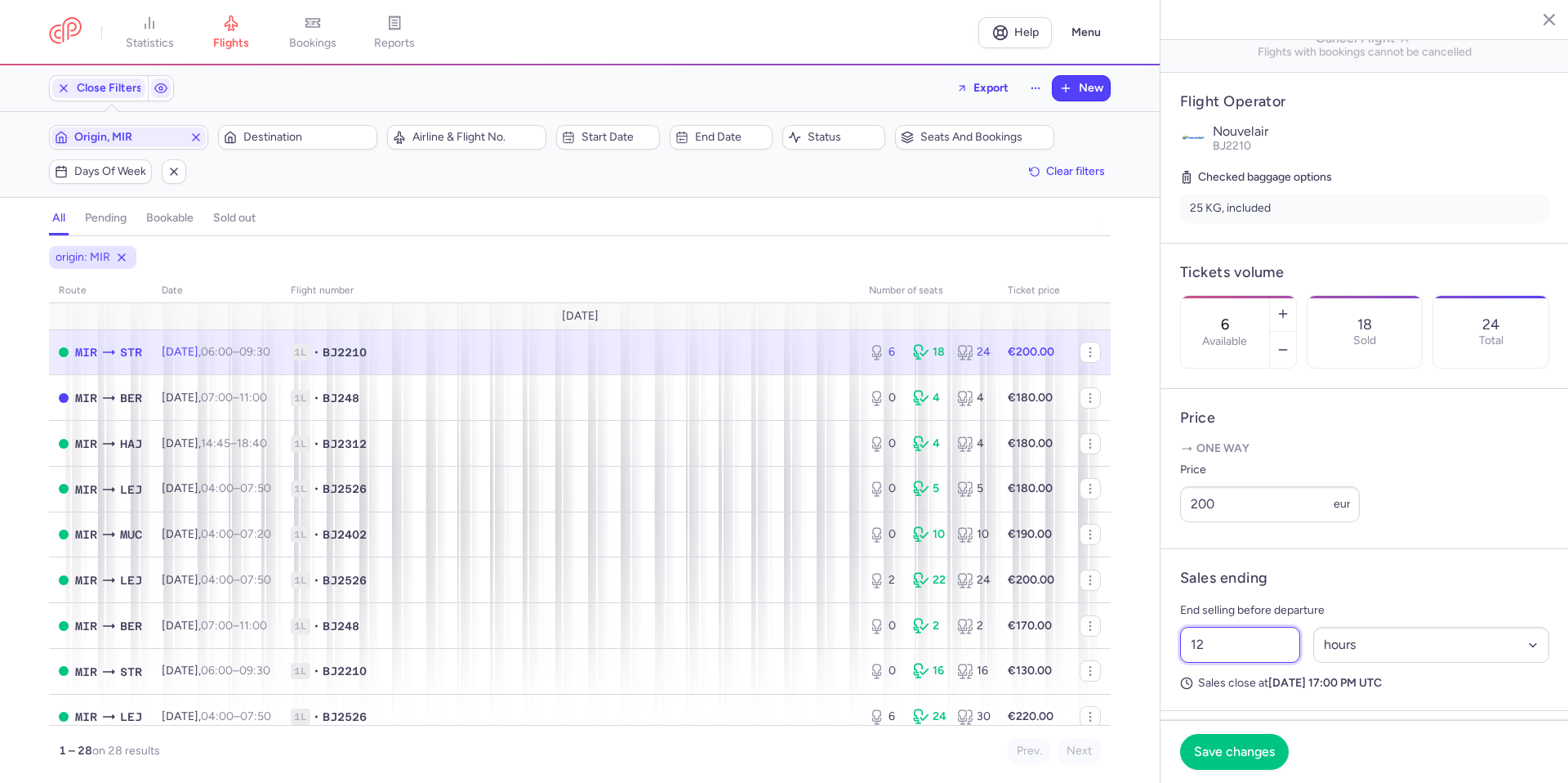
scroll to position [438, 0]
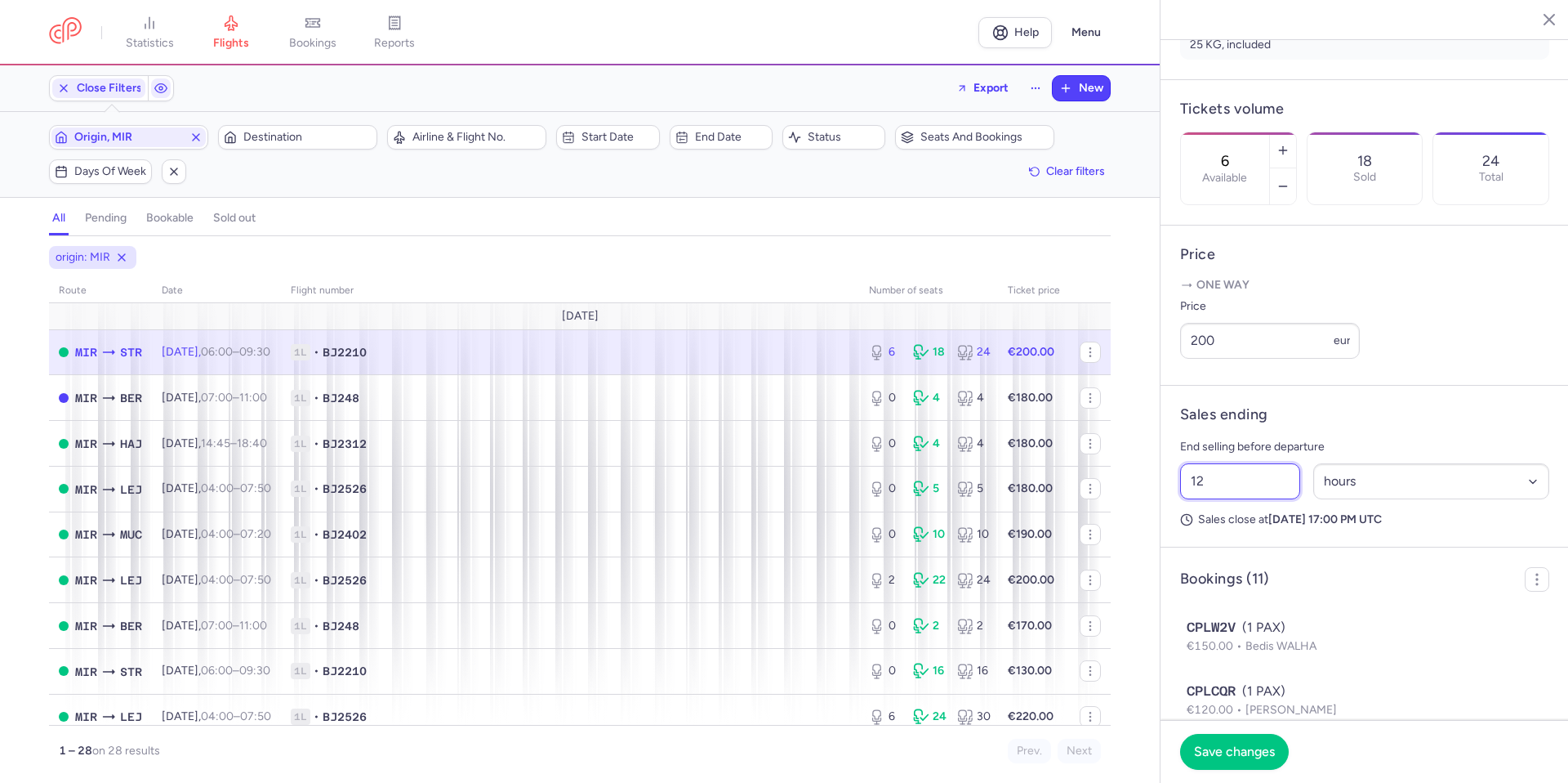
drag, startPoint x: 1205, startPoint y: 521, endPoint x: 1147, endPoint y: 533, distance: 59.2
click at [1147, 532] on div "statistics flights bookings reports Help Menu Close Filters Export New Filters …" at bounding box center [784, 391] width 1568 height 783
click at [1220, 748] on span "Save changes" at bounding box center [1235, 750] width 81 height 15
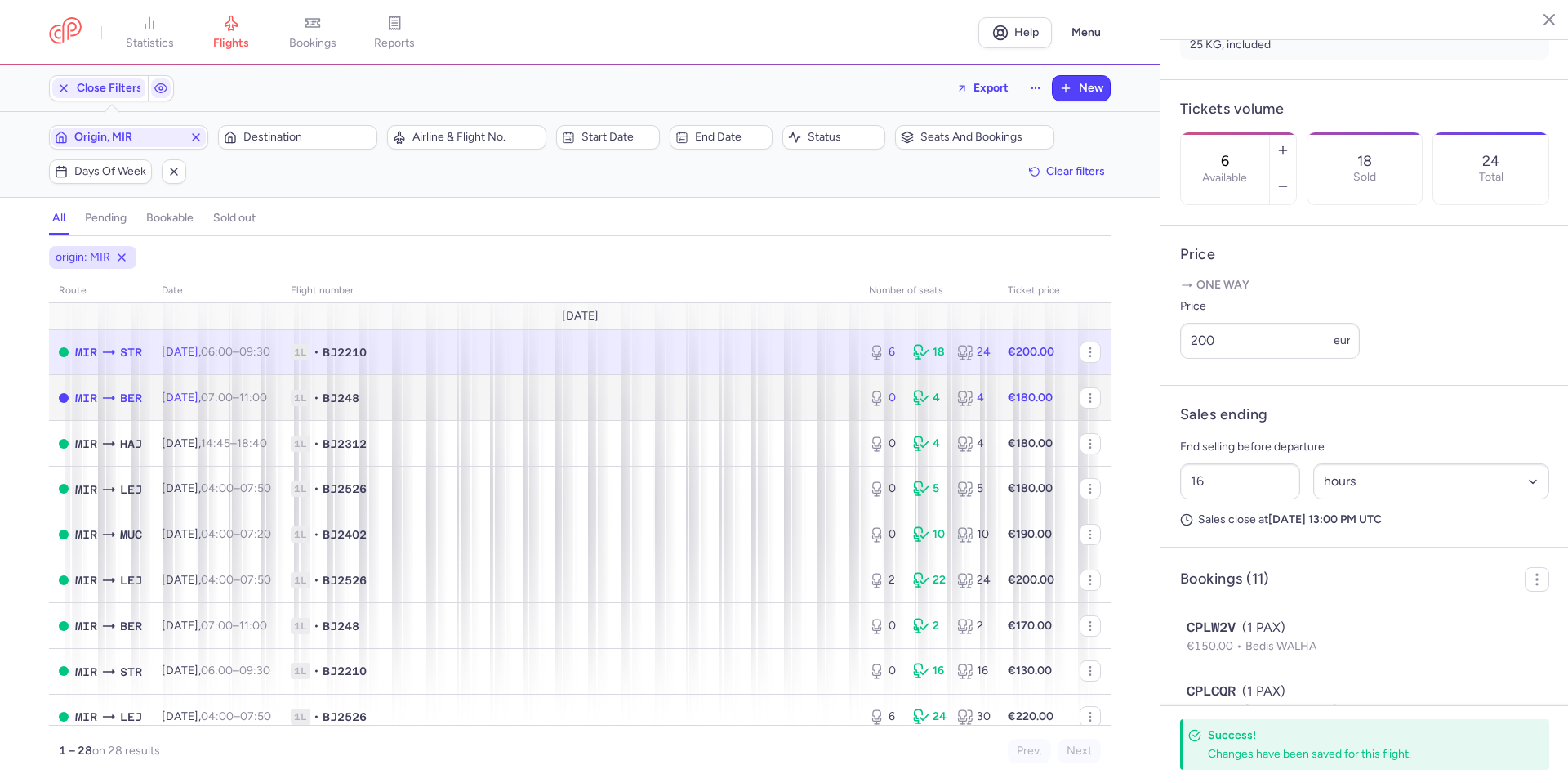
click at [816, 403] on span "1L • BJ248" at bounding box center [570, 398] width 559 height 17
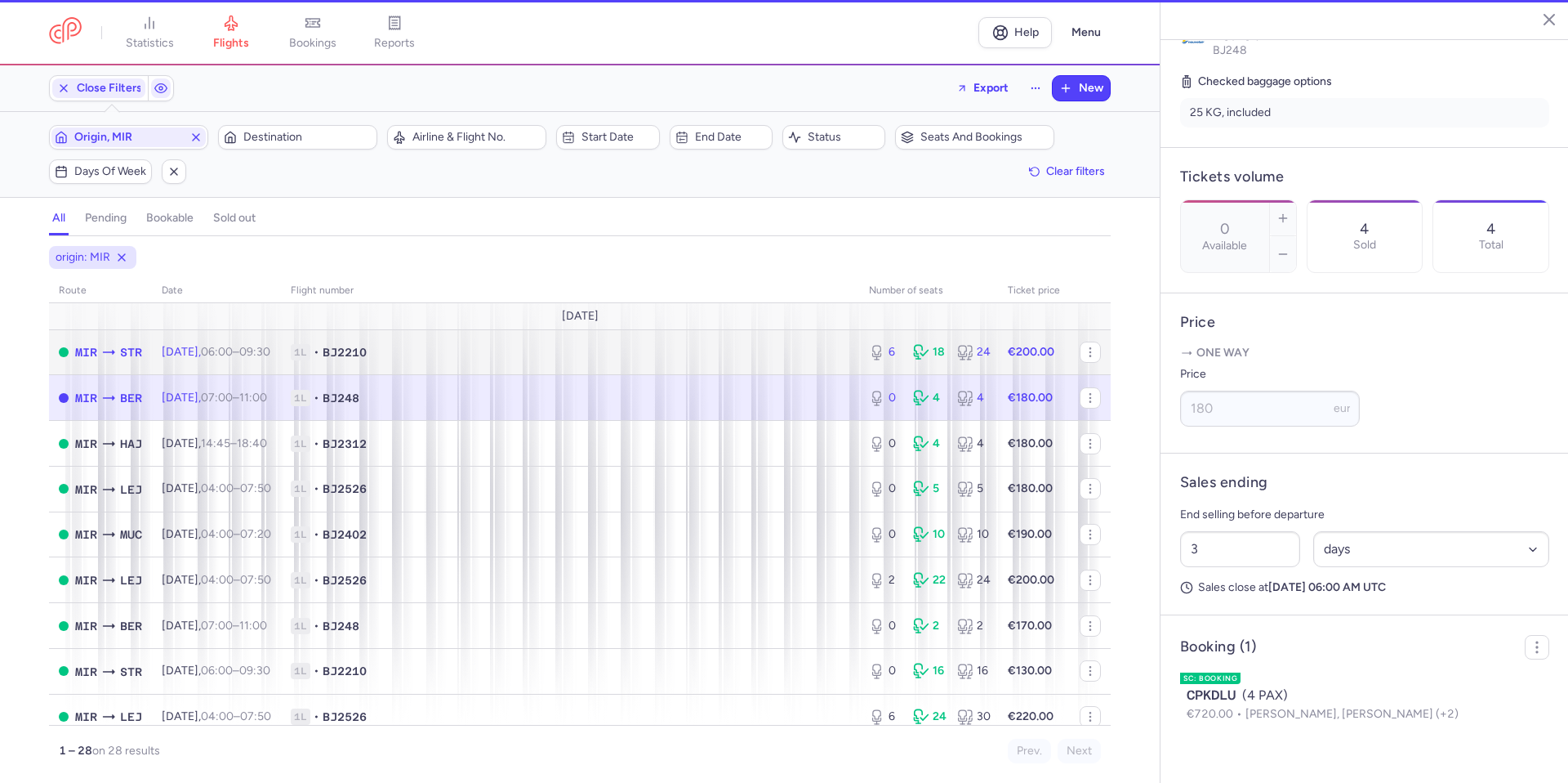
click at [762, 357] on span "1L • BJ2210" at bounding box center [570, 352] width 559 height 17
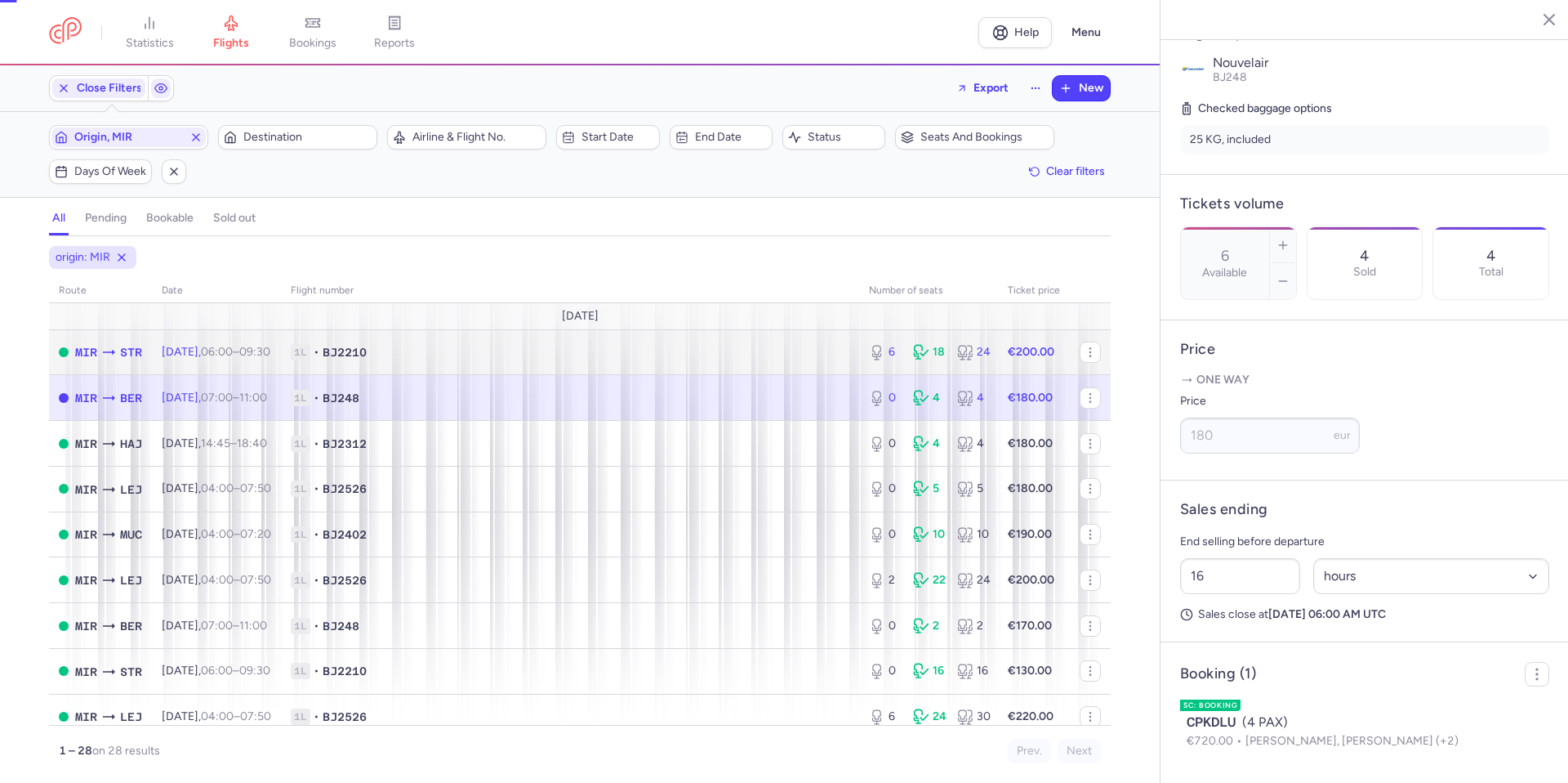
scroll to position [438, 0]
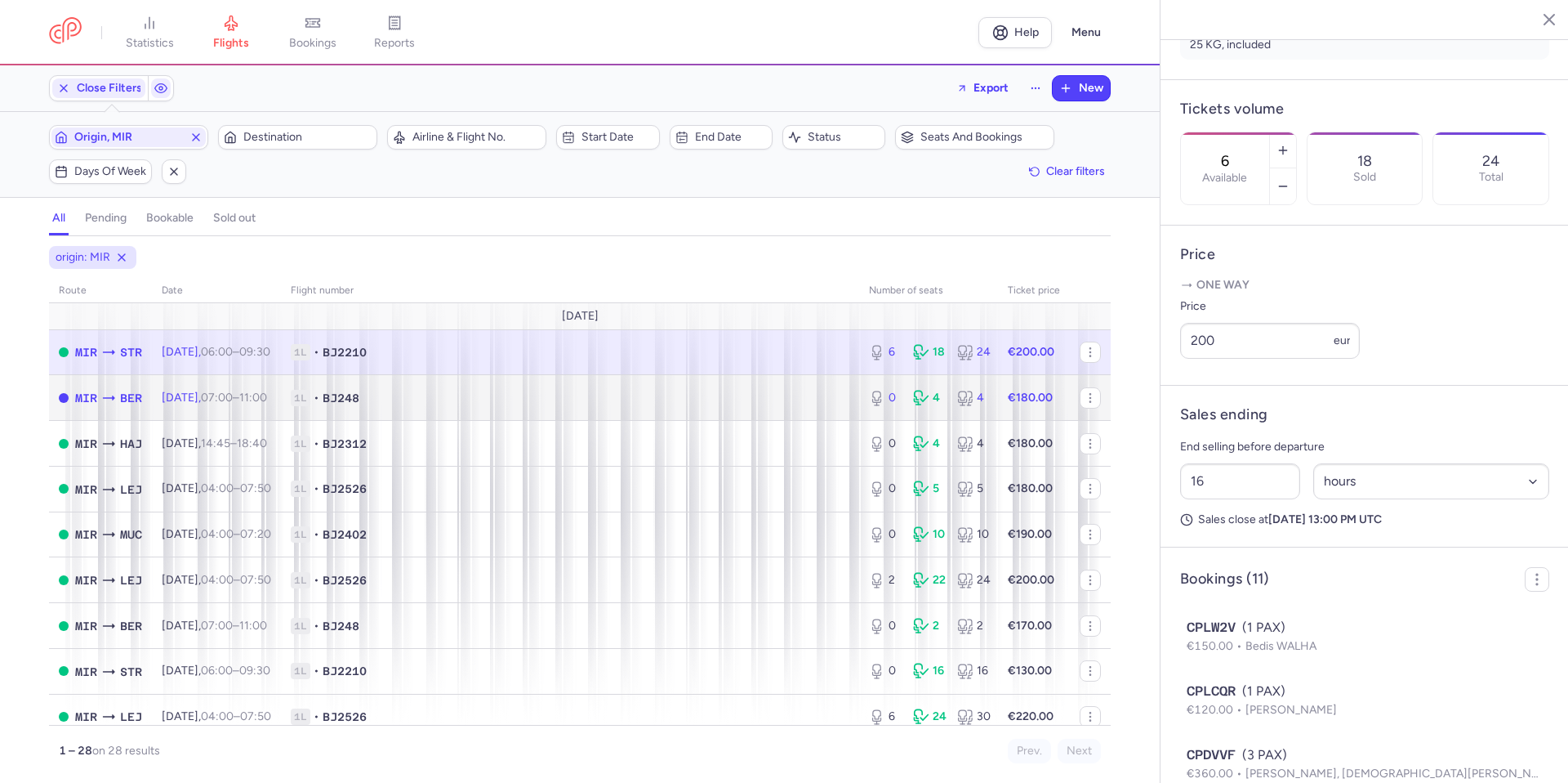
click at [803, 395] on span "1L • BJ248" at bounding box center [570, 398] width 559 height 17
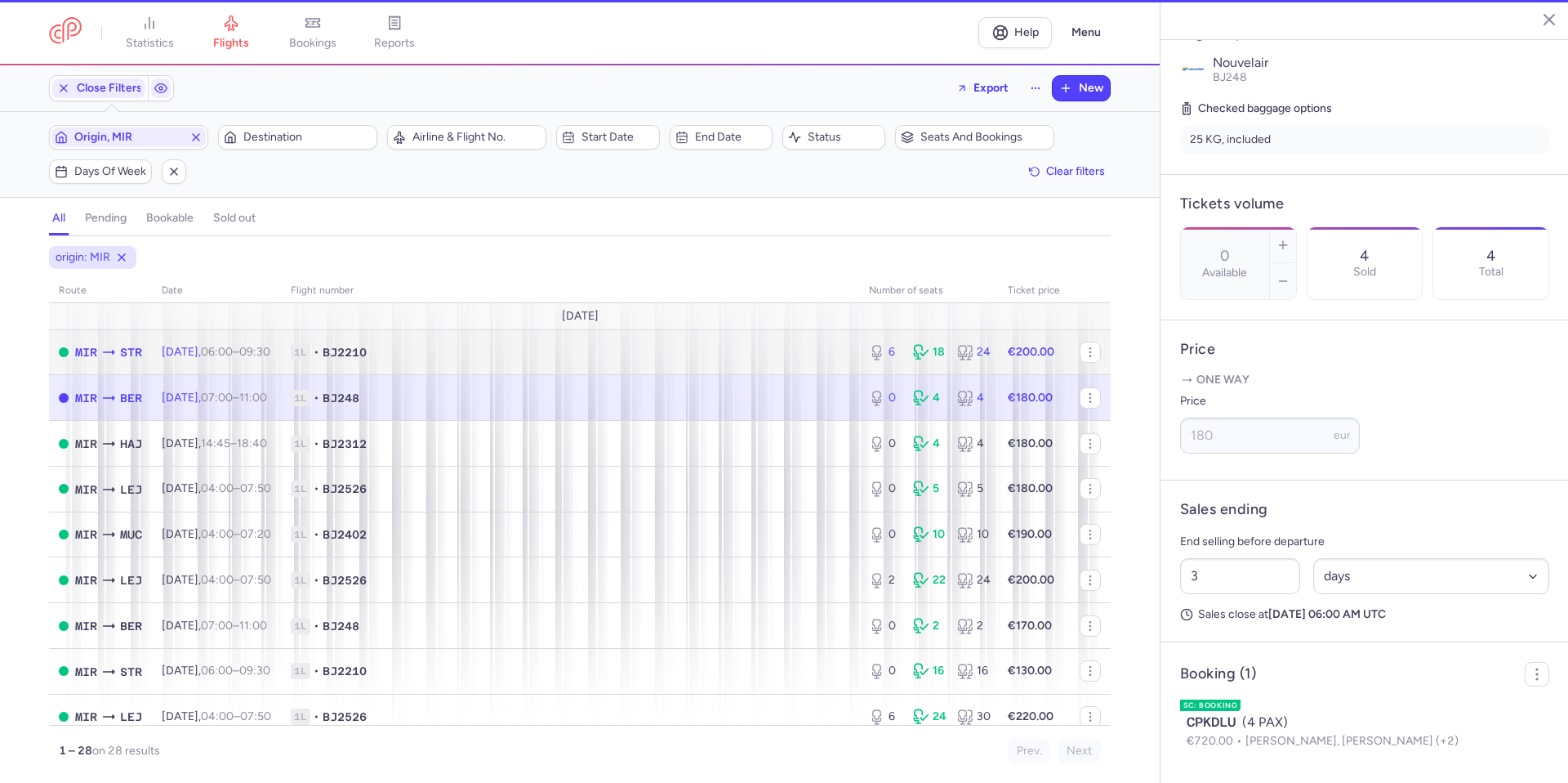
click at [794, 361] on span "1L • BJ2210" at bounding box center [570, 352] width 559 height 17
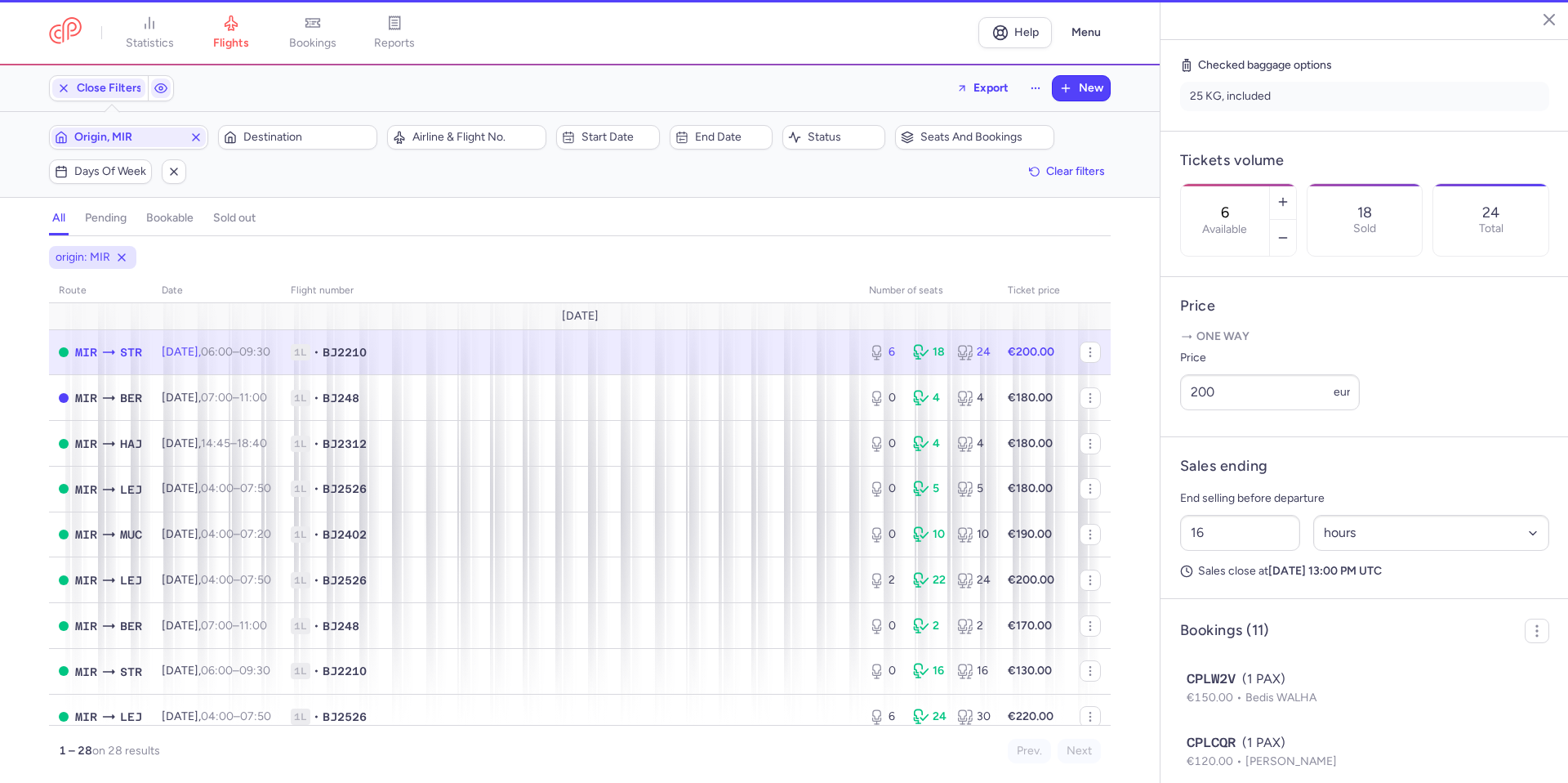
scroll to position [438, 0]
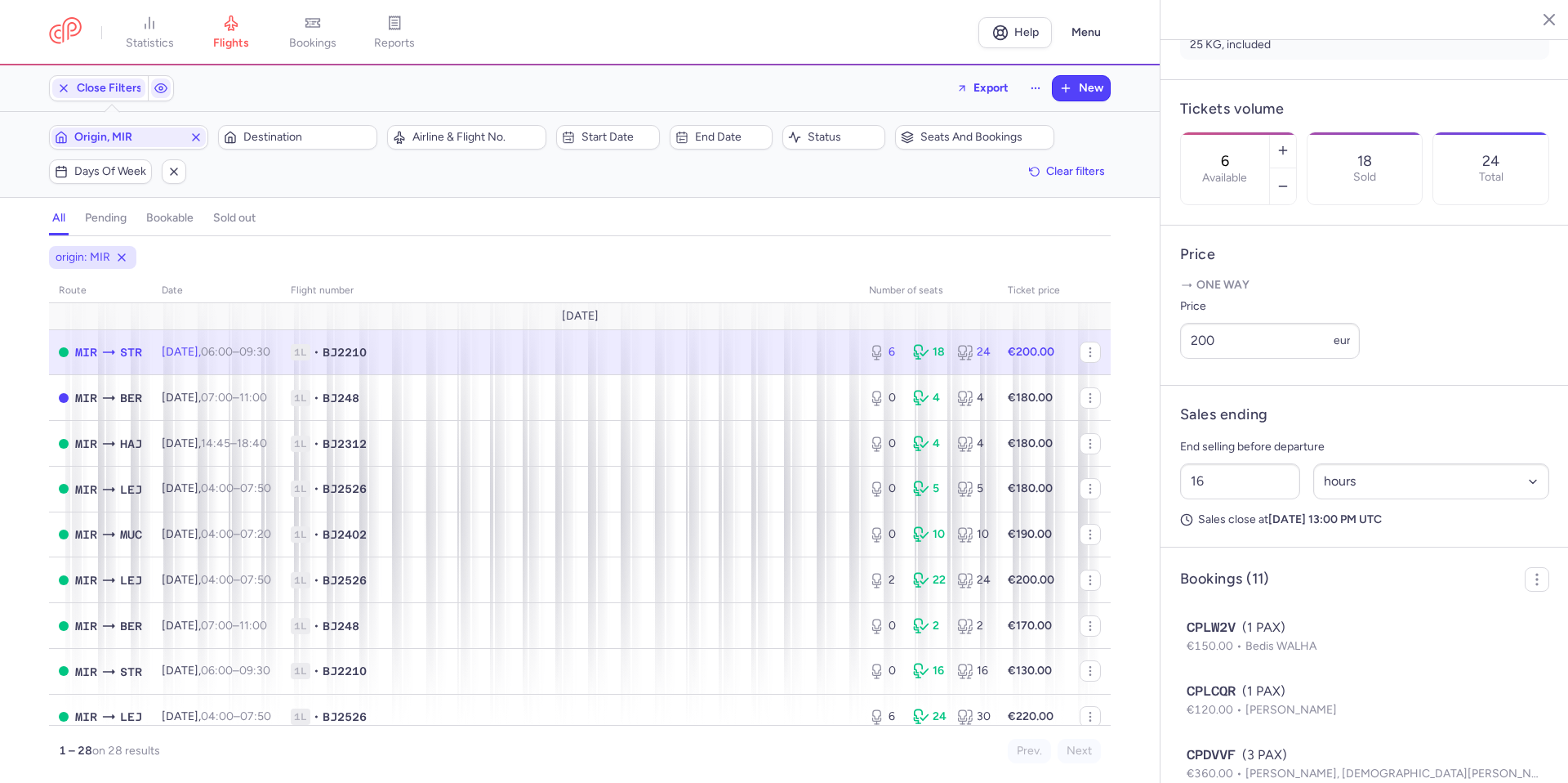
click at [707, 363] on td "1L • BJ2210" at bounding box center [570, 352] width 579 height 46
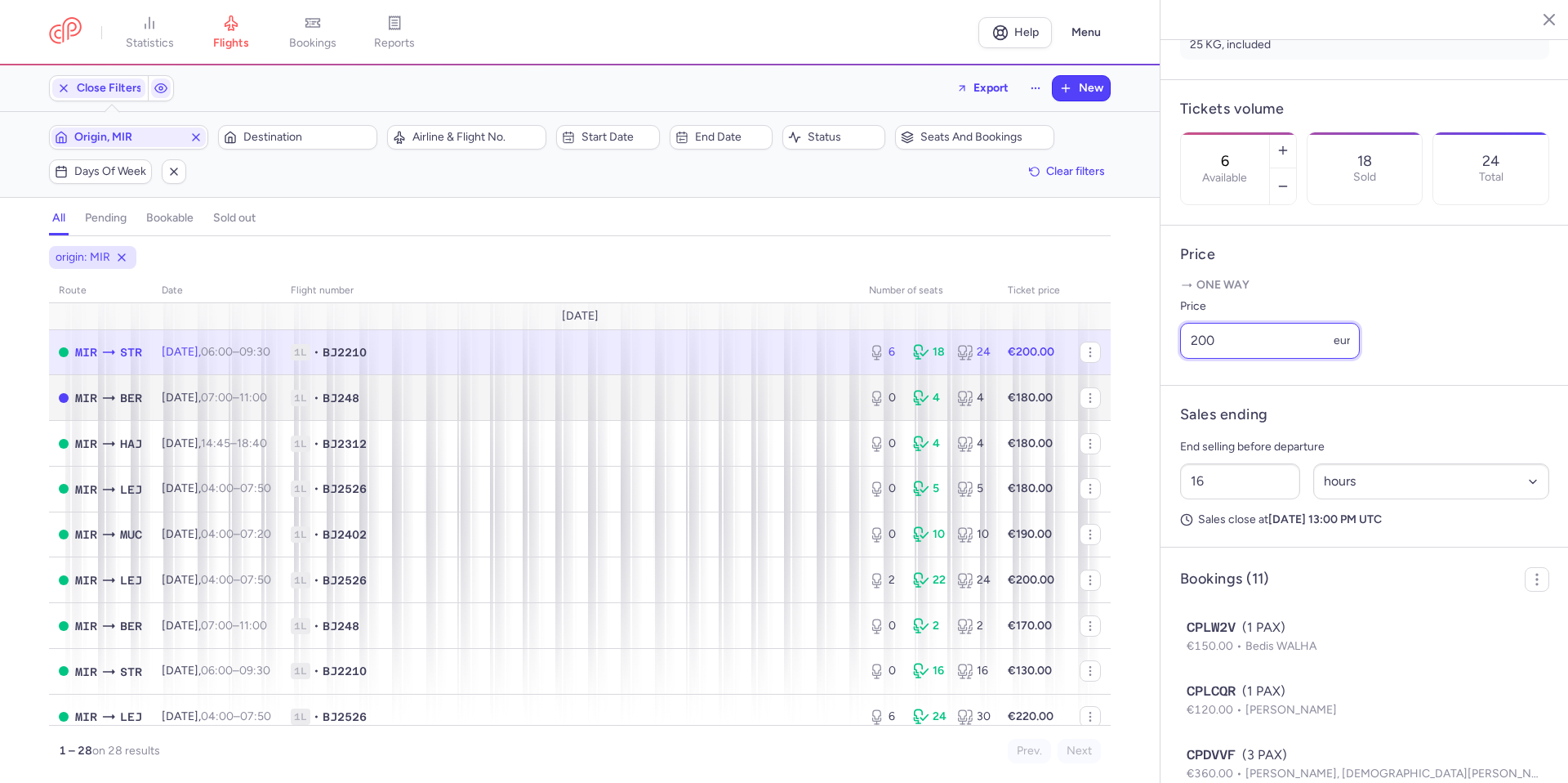
drag, startPoint x: 1258, startPoint y: 395, endPoint x: 1011, endPoint y: 388, distance: 247.1
click at [1011, 388] on div "statistics flights bookings reports Help Menu Close Filters Export New Filters …" at bounding box center [784, 391] width 1568 height 783
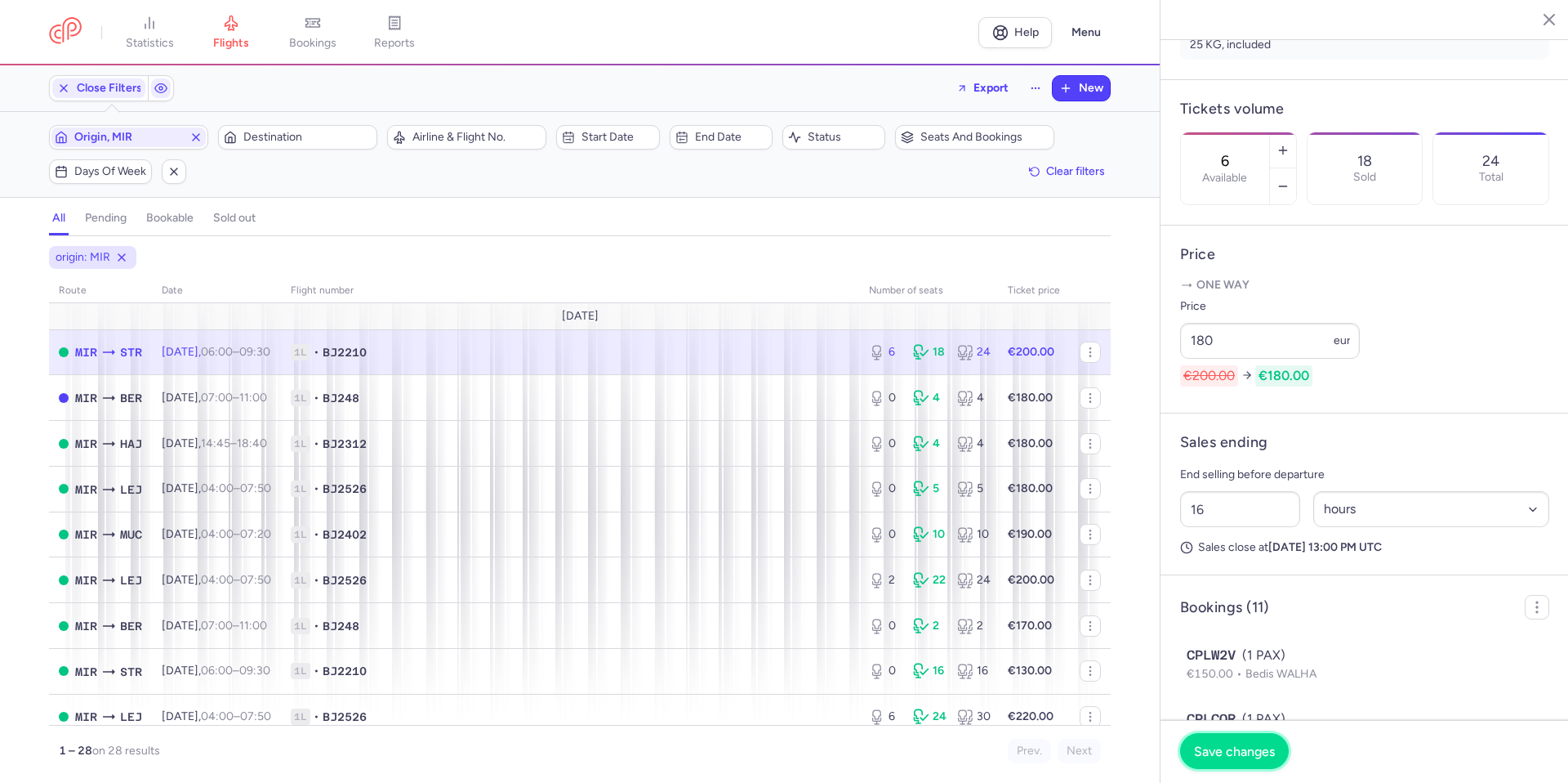
click at [1232, 739] on button "Save changes" at bounding box center [1234, 751] width 109 height 36
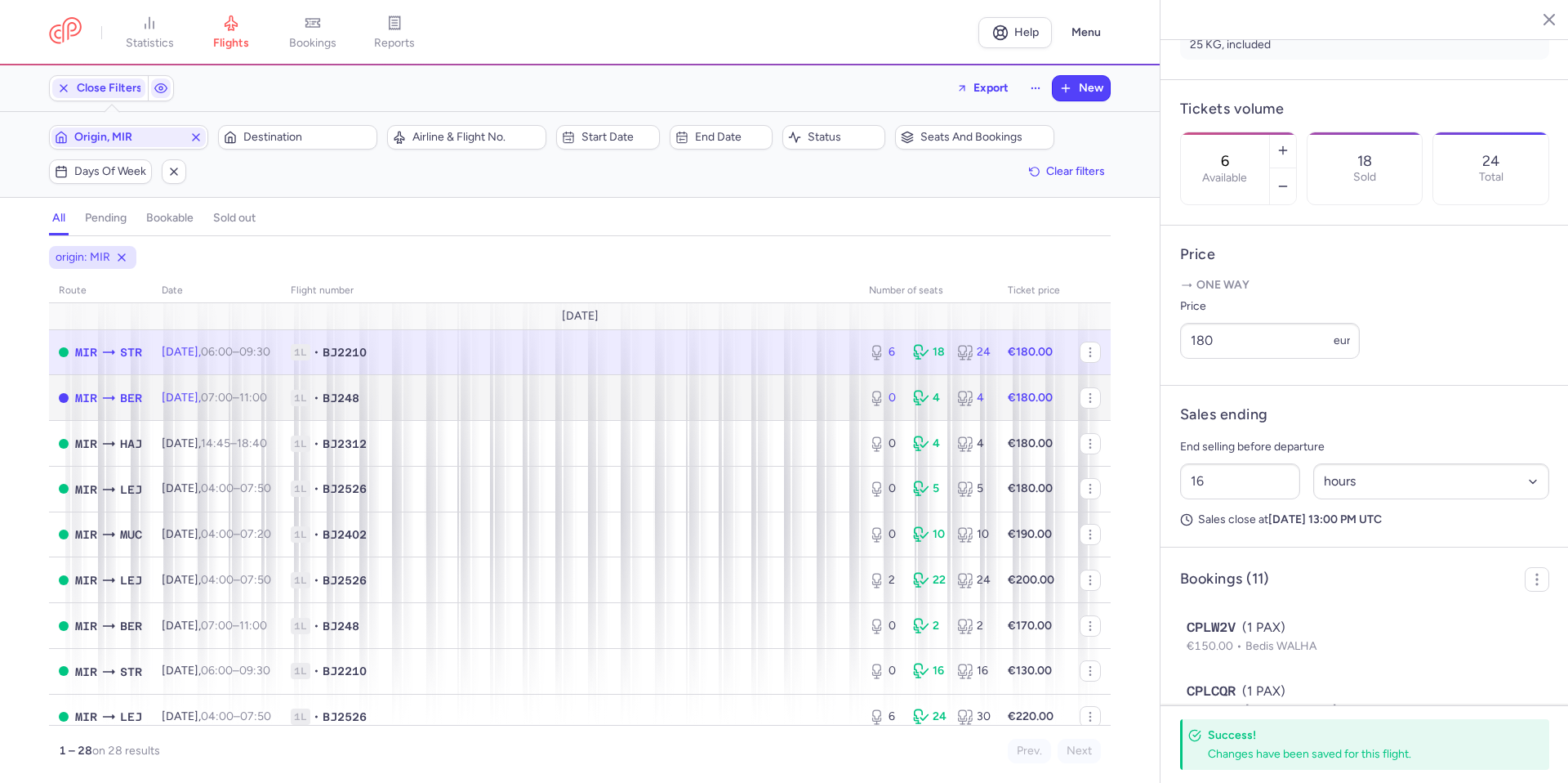
click at [720, 399] on span "1L • BJ248" at bounding box center [570, 398] width 559 height 17
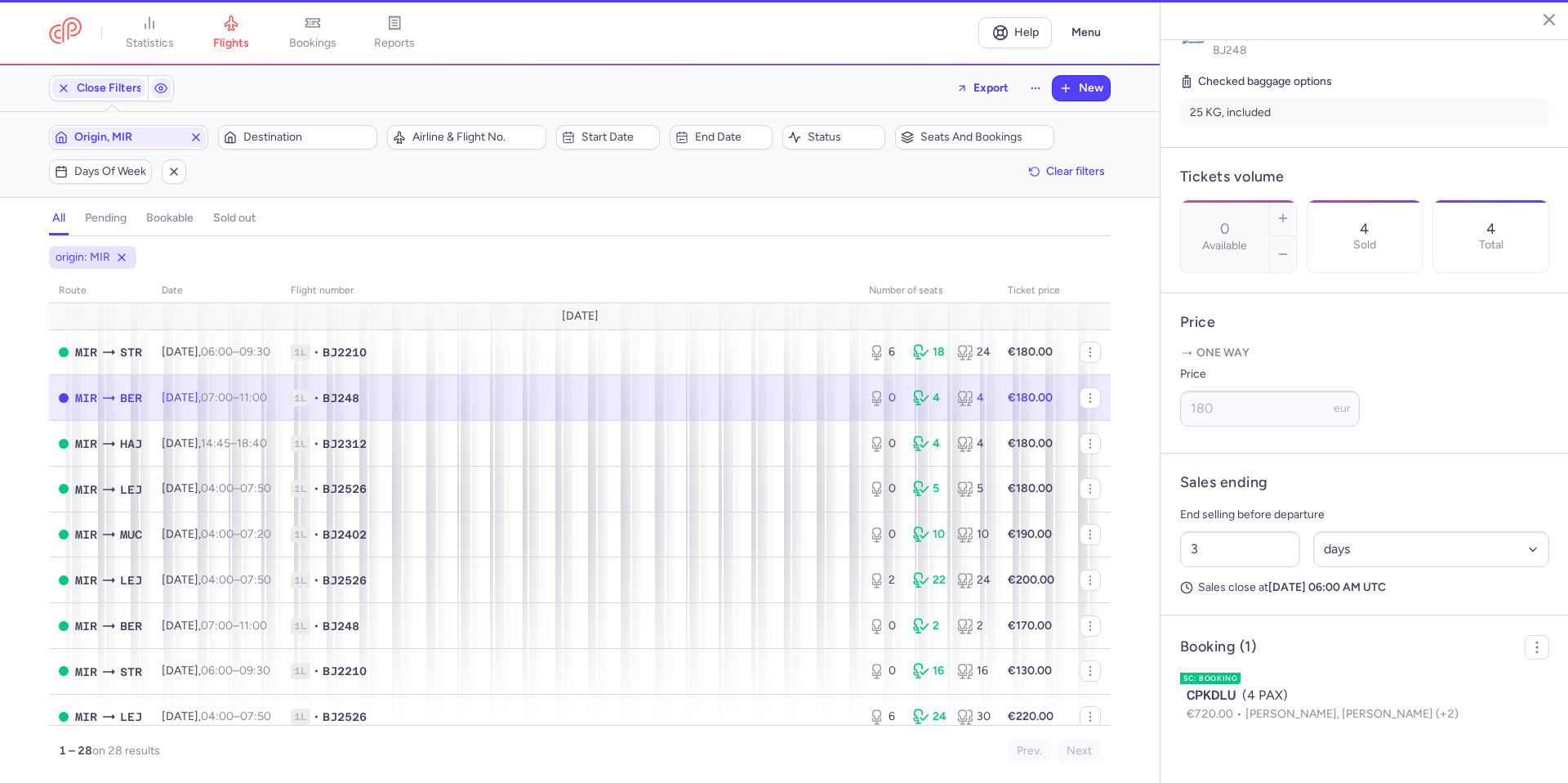
scroll to position [386, 0]
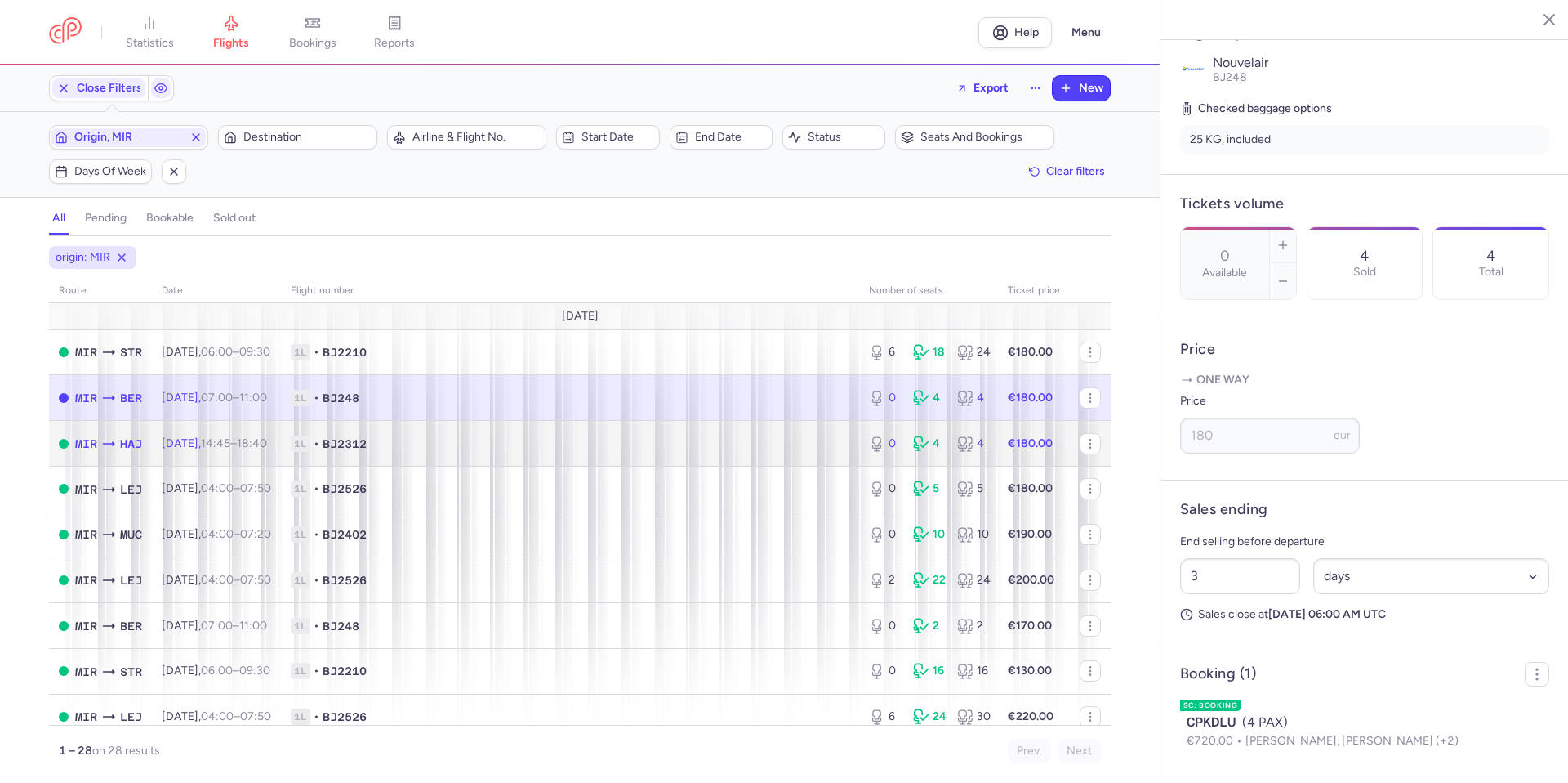
click at [677, 452] on td "1L • BJ2312" at bounding box center [570, 443] width 579 height 46
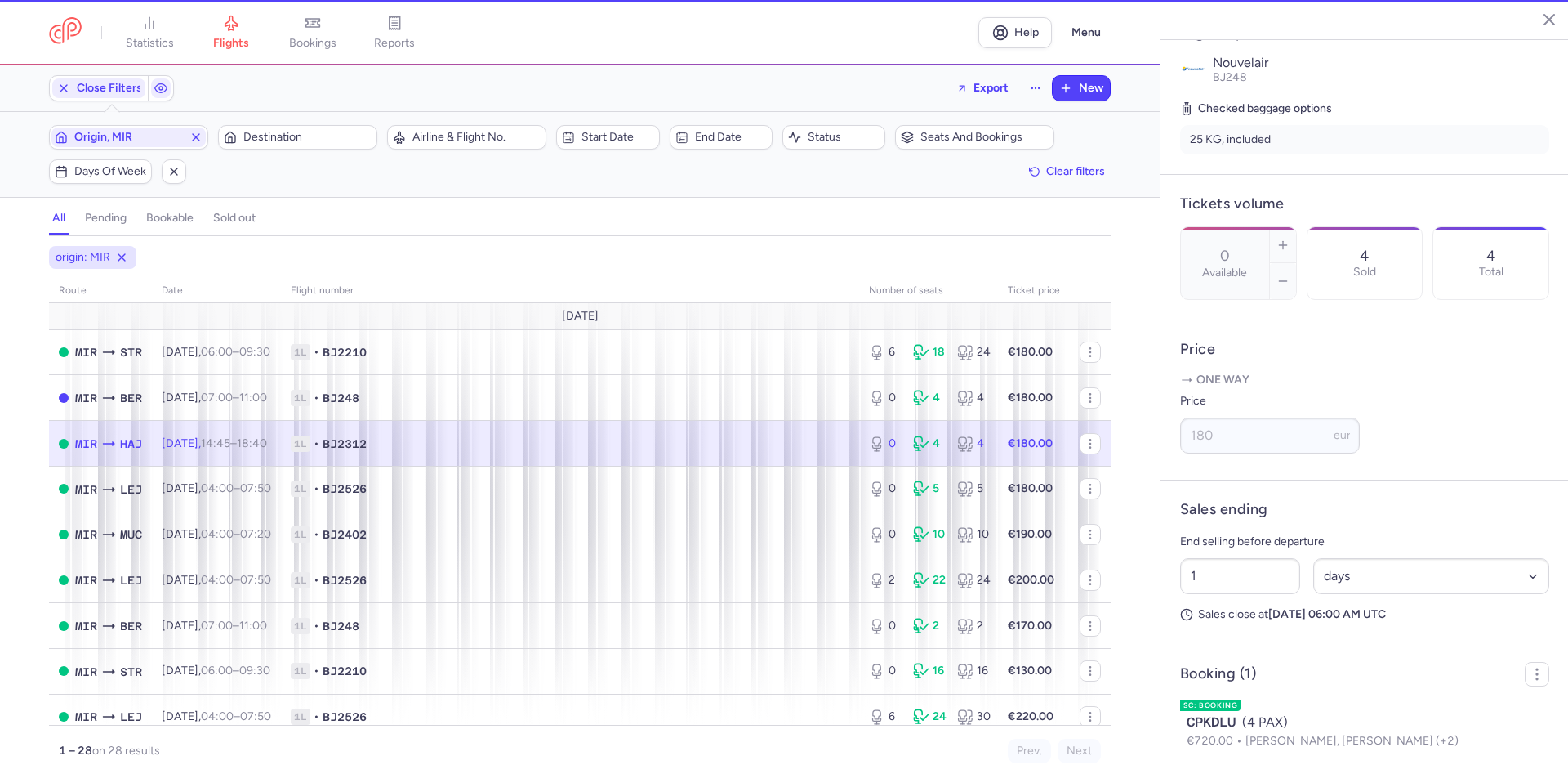
scroll to position [438, 0]
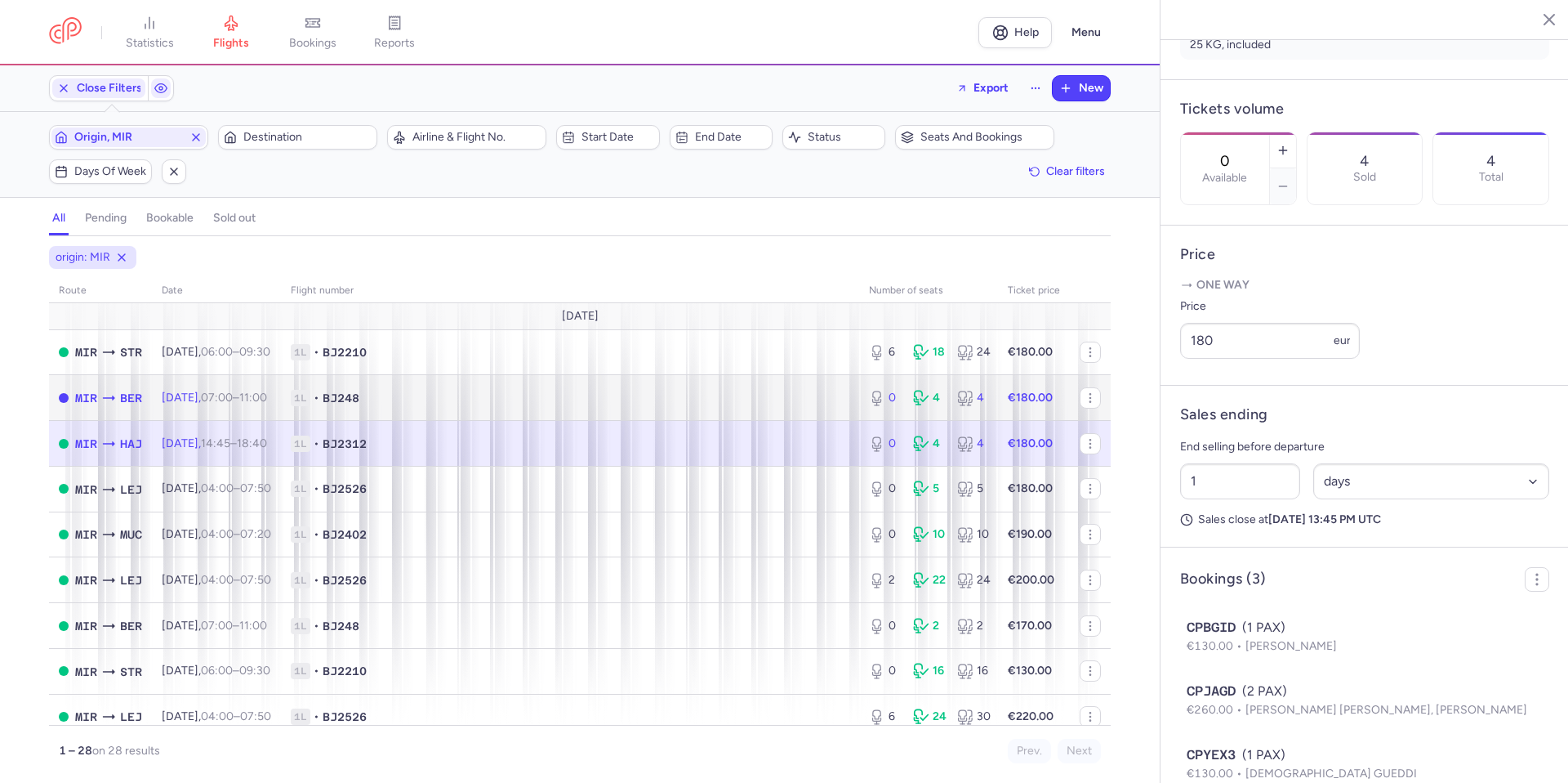
click at [688, 393] on span "1L • BJ248" at bounding box center [570, 398] width 559 height 17
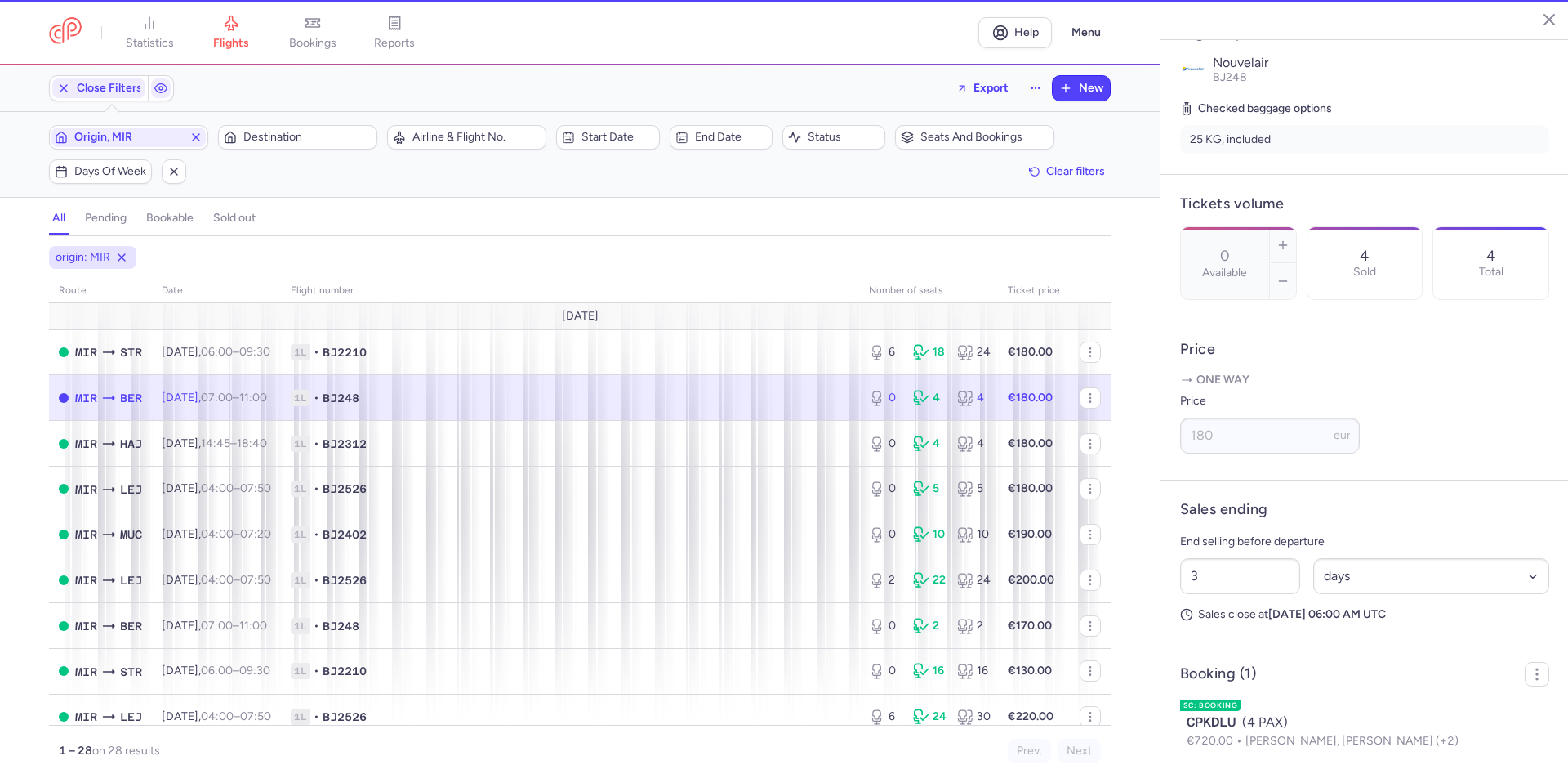
scroll to position [386, 0]
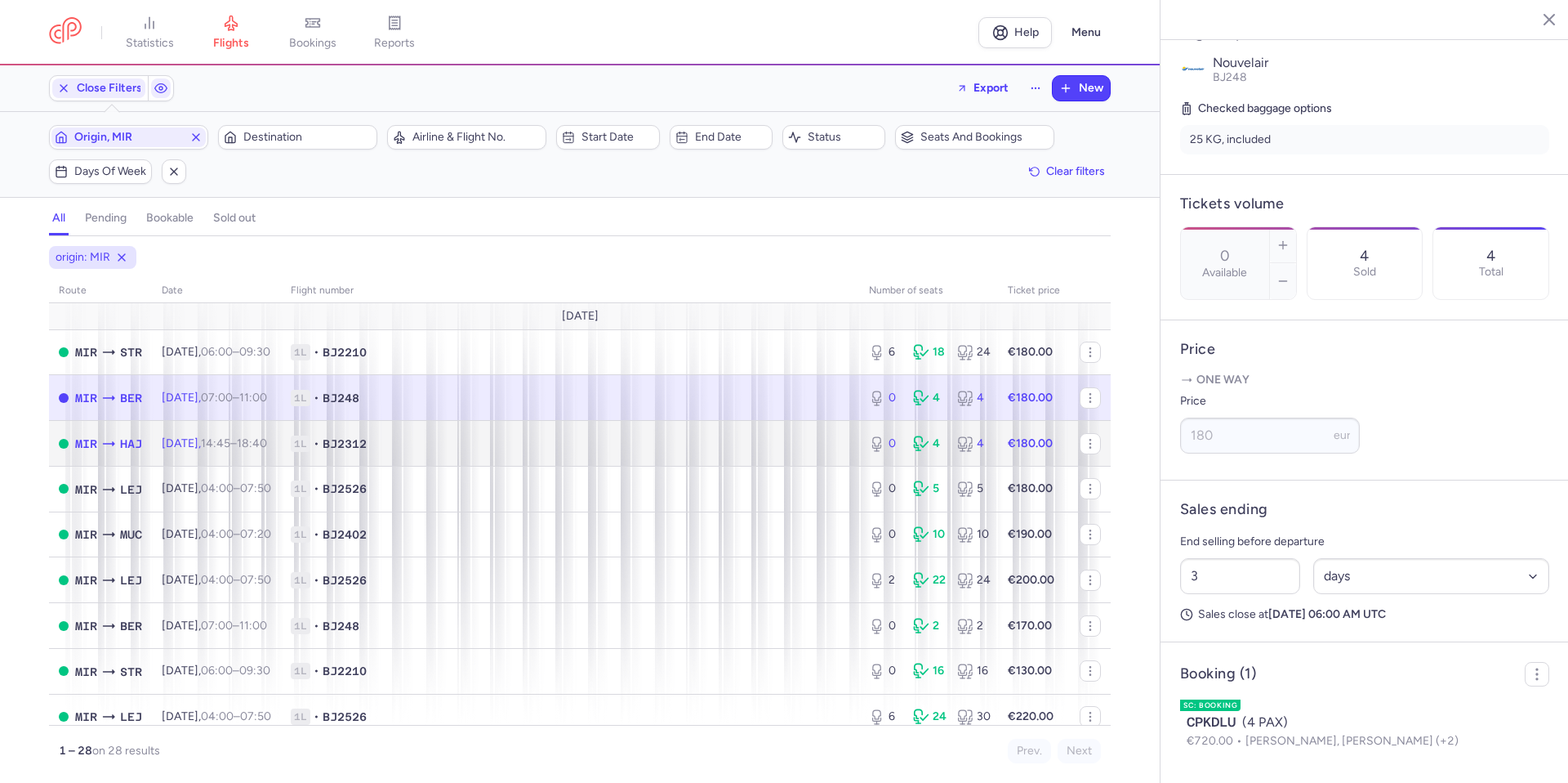
click at [669, 440] on span "1L • BJ2312" at bounding box center [570, 443] width 559 height 17
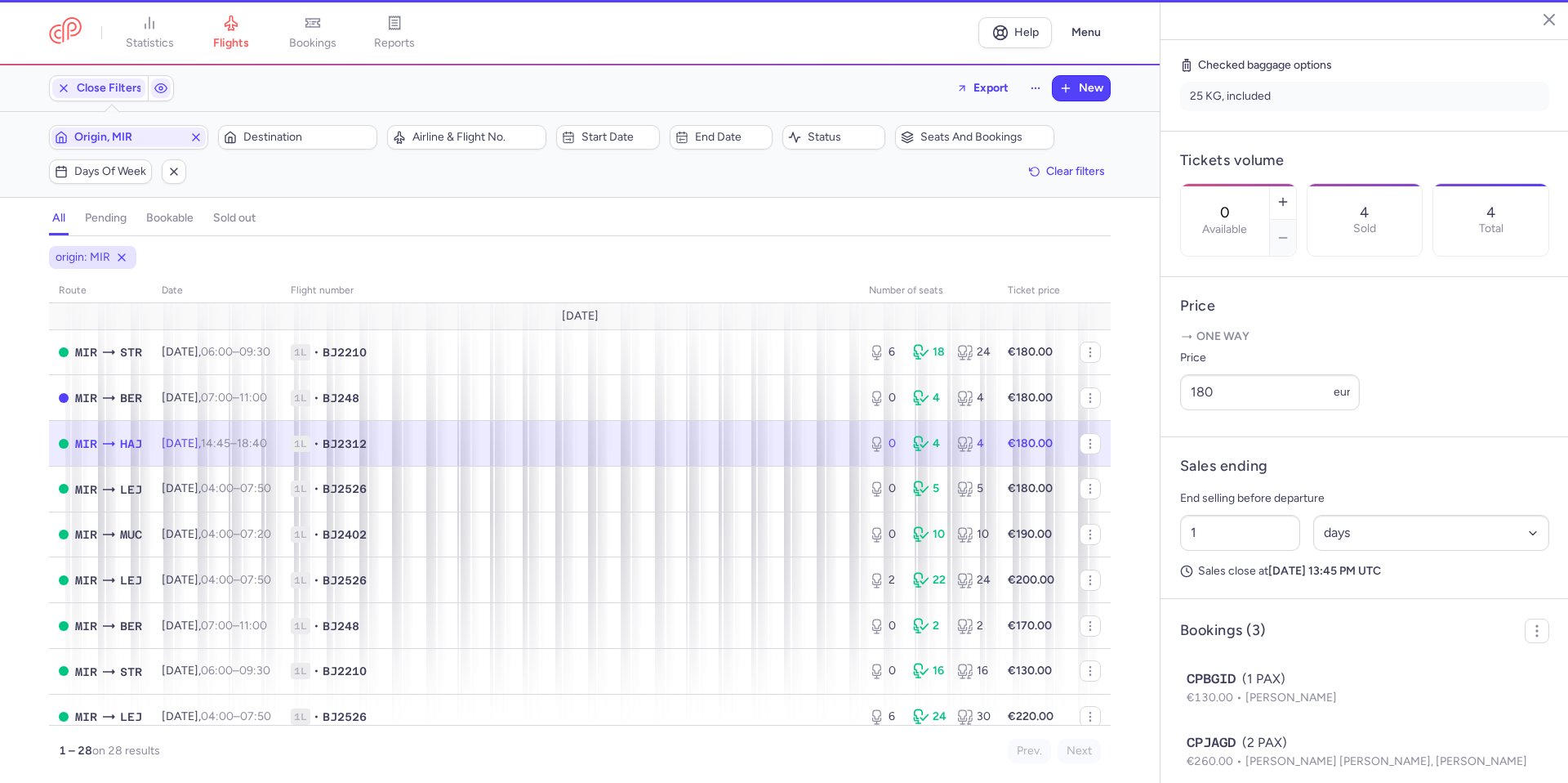
scroll to position [438, 0]
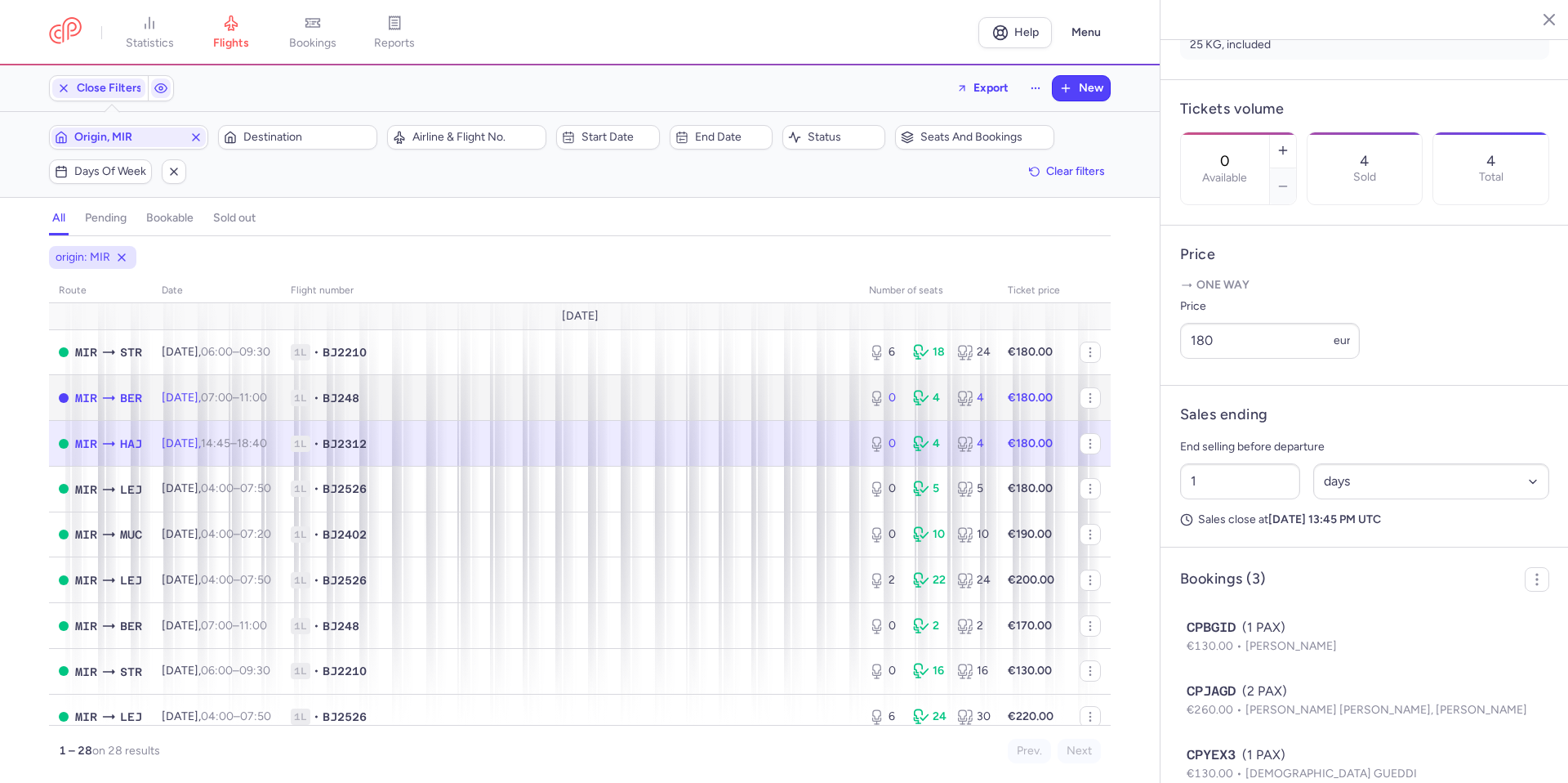
click at [804, 405] on span "1L • BJ248" at bounding box center [570, 398] width 559 height 17
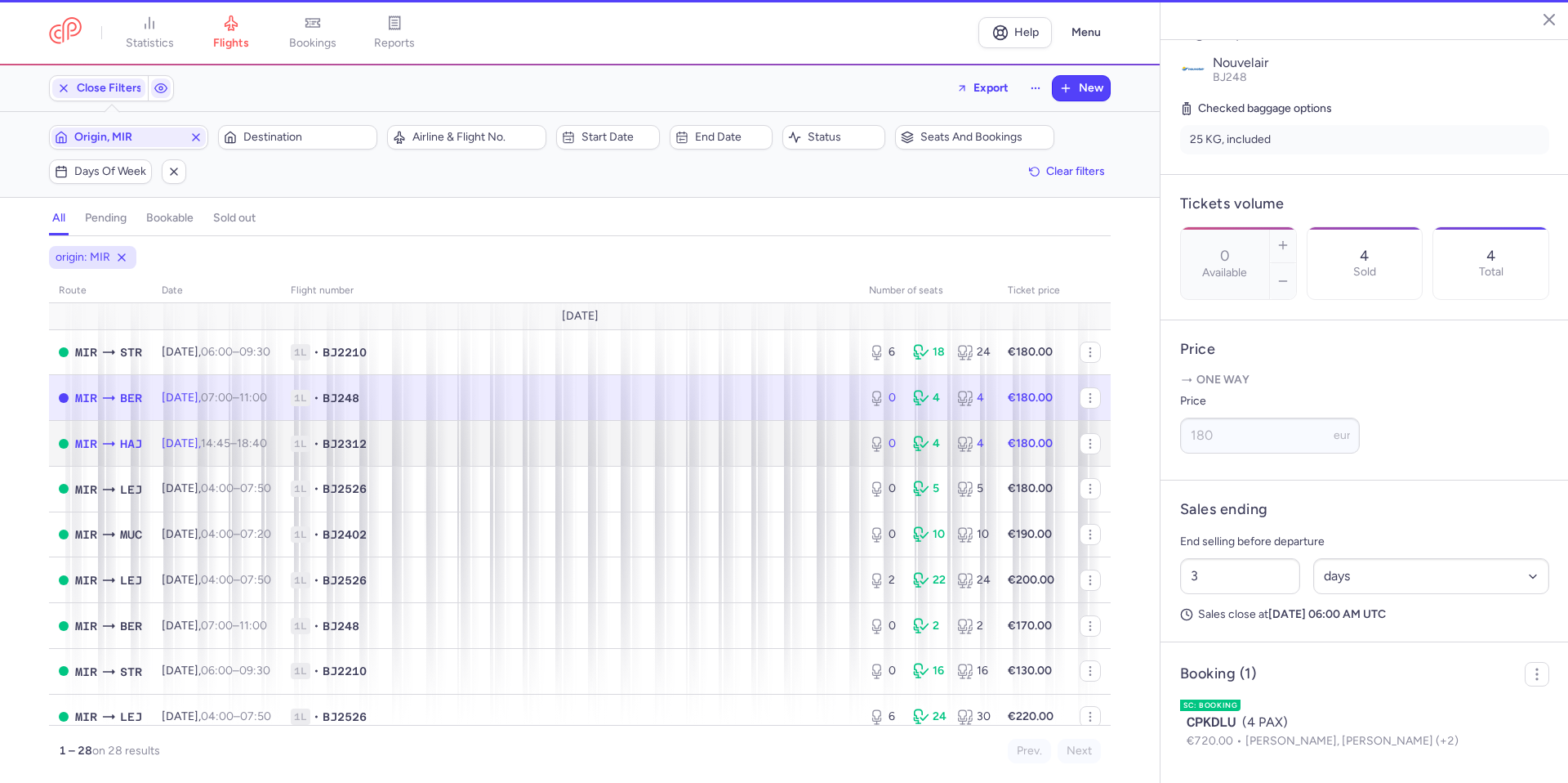
click at [774, 448] on span "1L • BJ2312" at bounding box center [570, 443] width 559 height 17
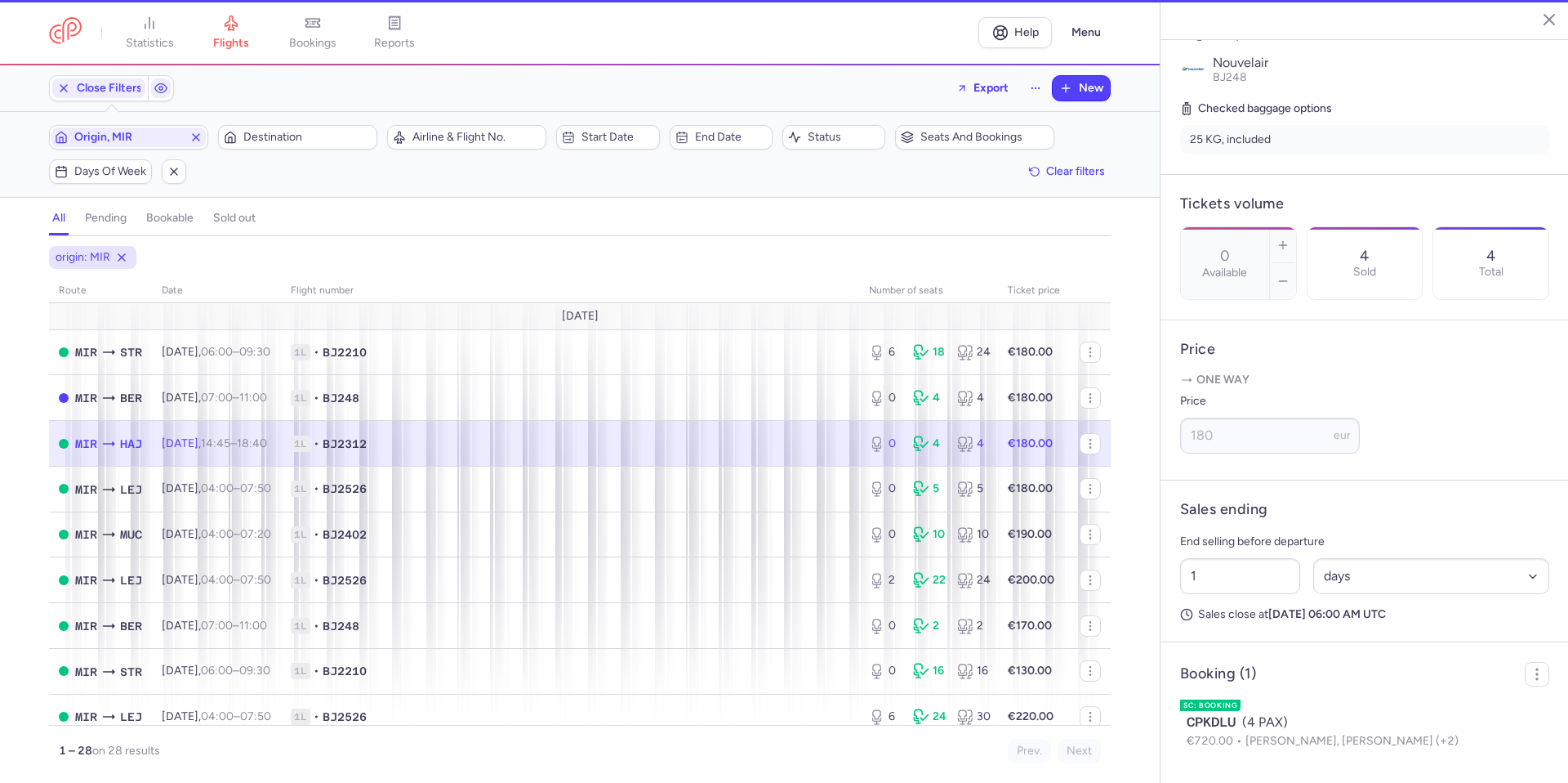
scroll to position [438, 0]
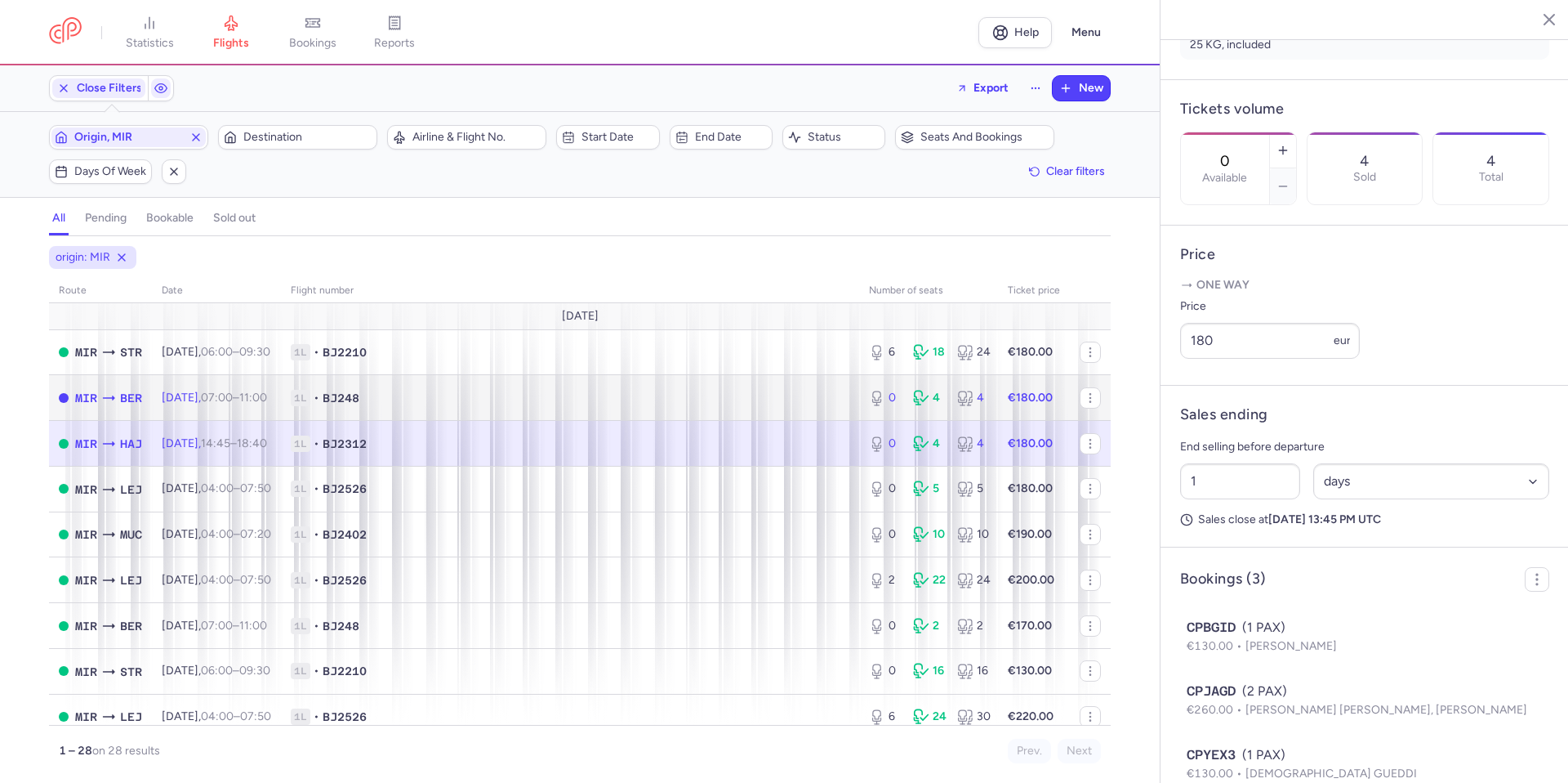
click at [729, 392] on span "1L • BJ248" at bounding box center [570, 398] width 559 height 17
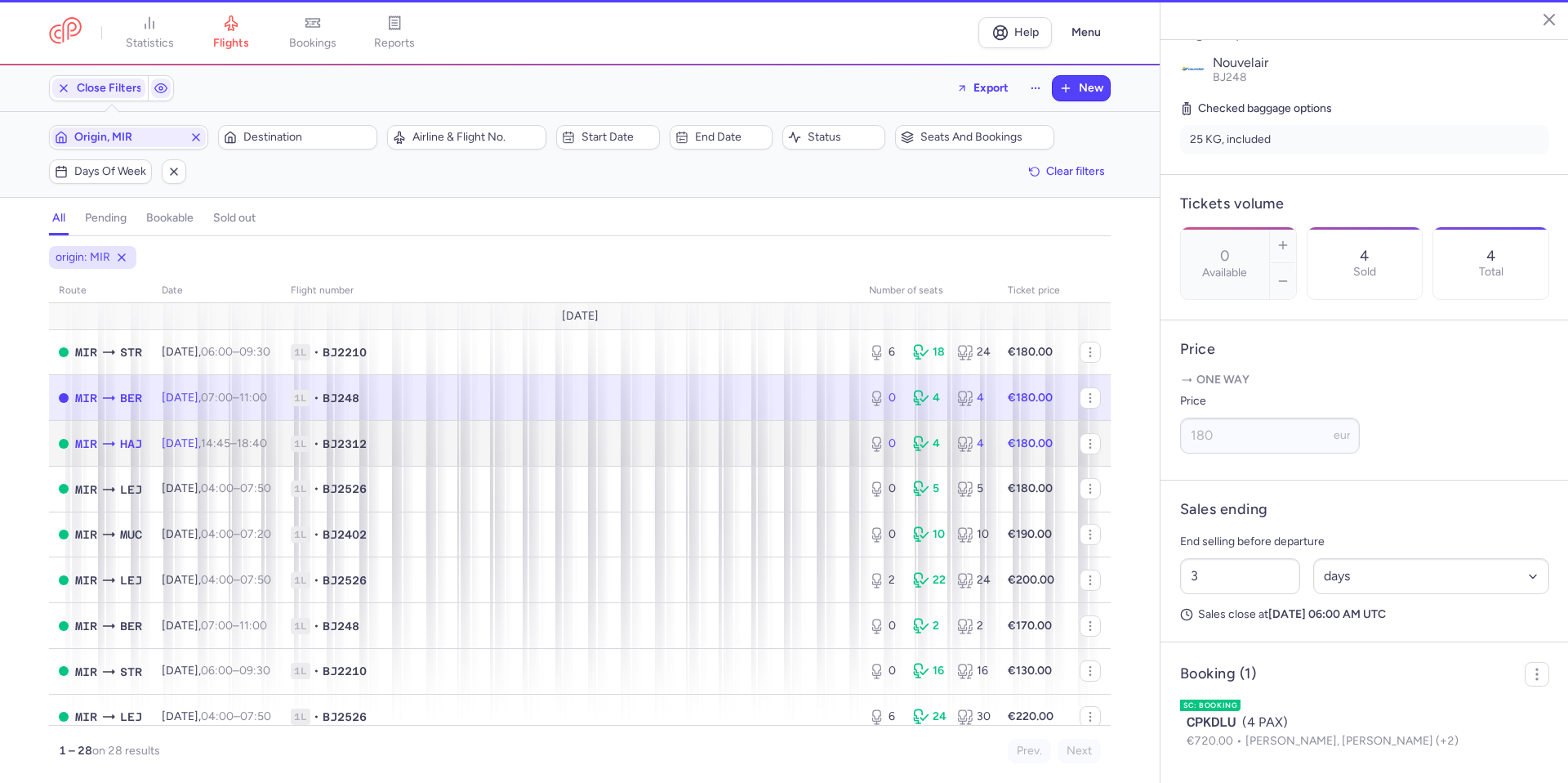
click at [723, 437] on span "1L • BJ2312" at bounding box center [570, 443] width 559 height 17
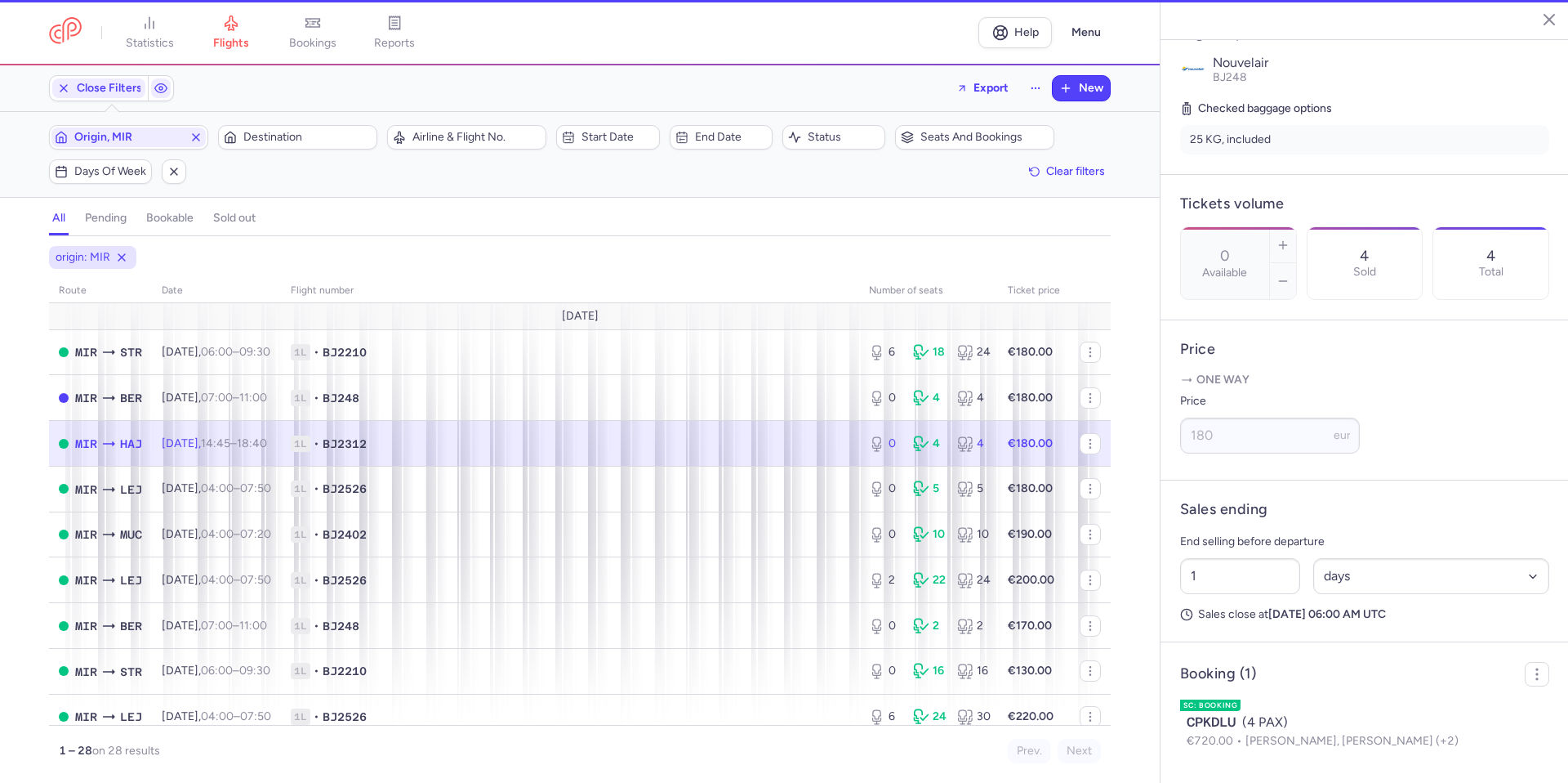
scroll to position [438, 0]
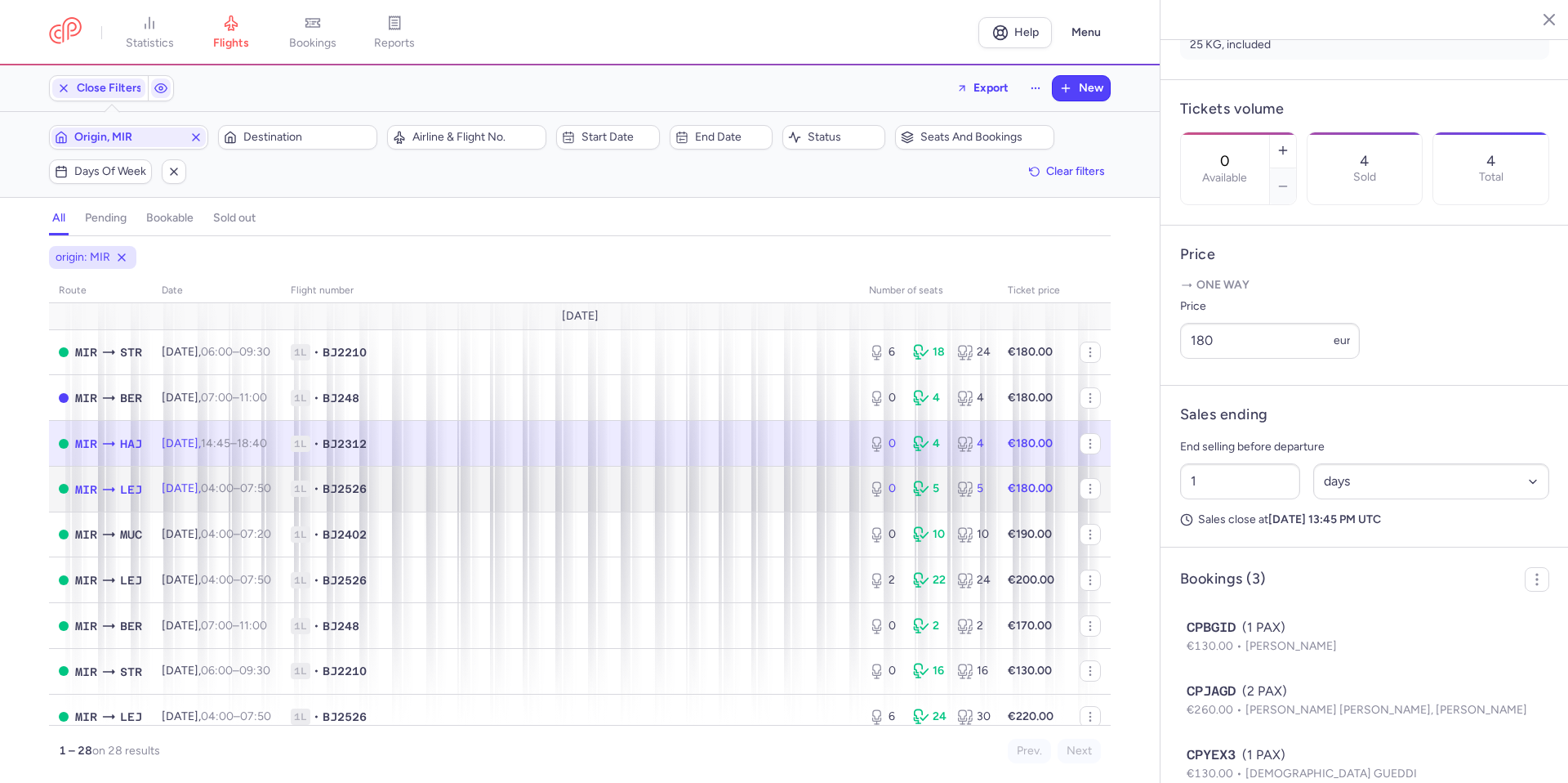
click at [710, 483] on span "1L • BJ2526" at bounding box center [570, 488] width 559 height 17
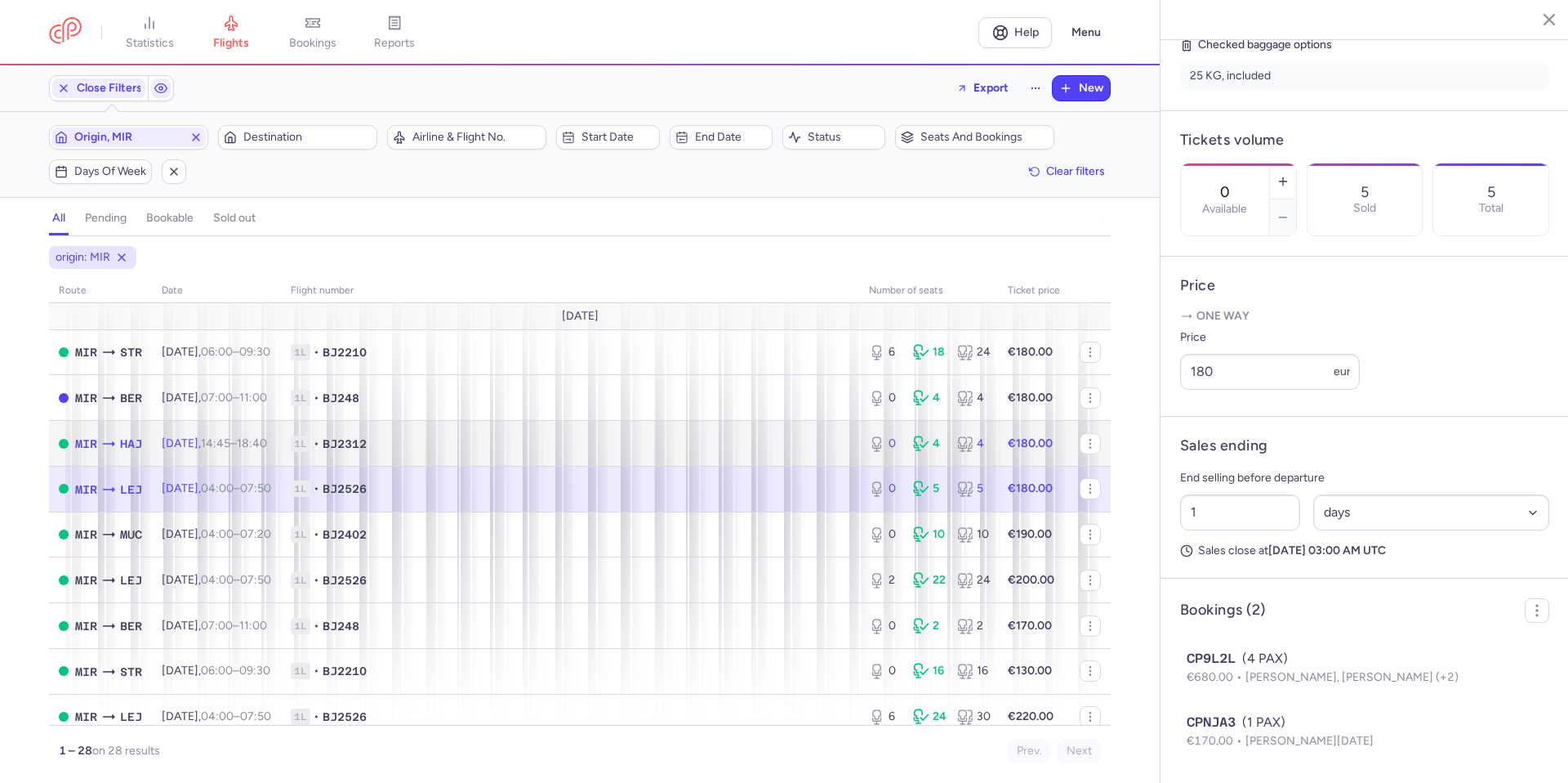
click at [574, 440] on span "1L • BJ2312" at bounding box center [570, 443] width 559 height 17
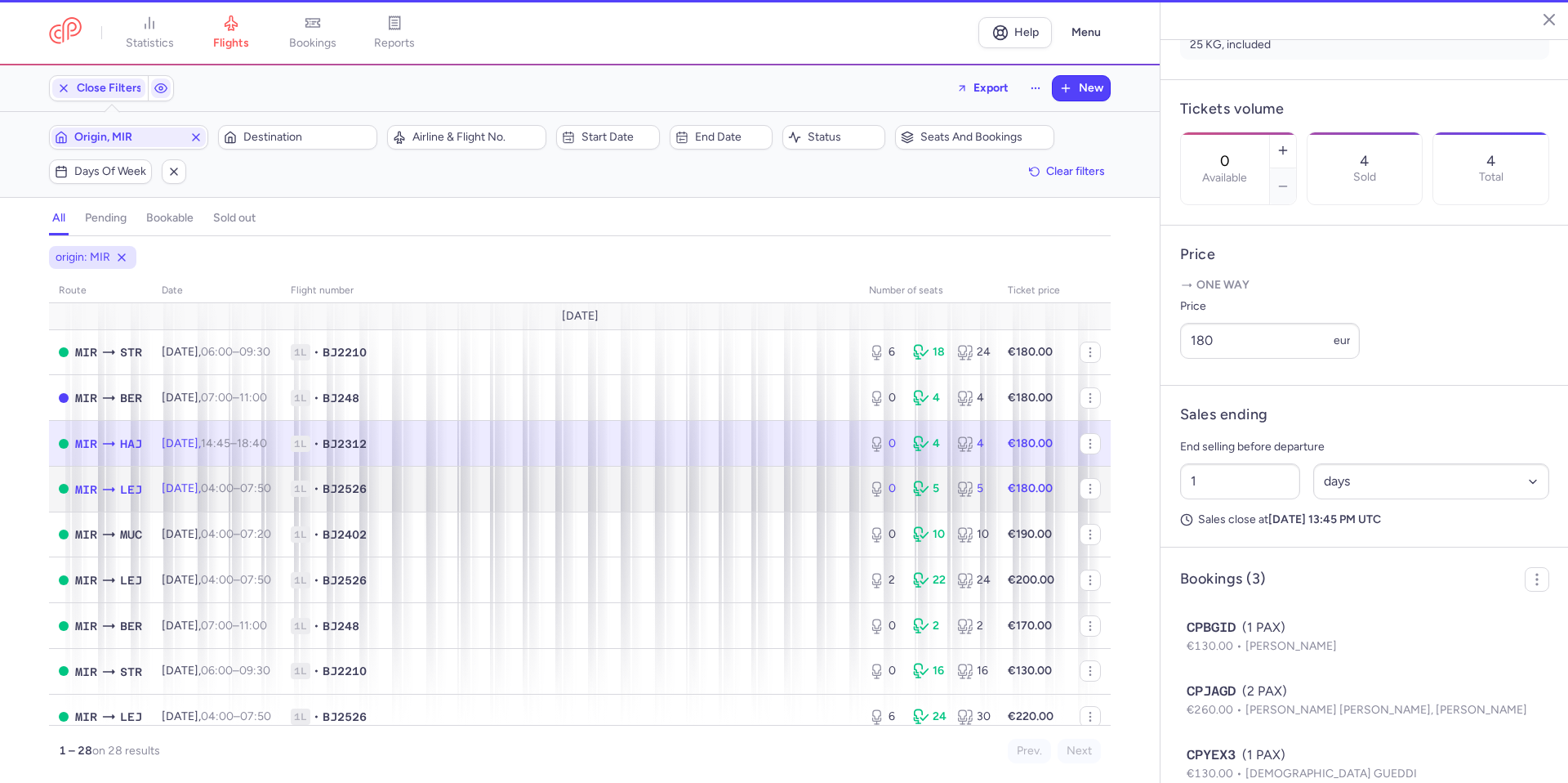
click at [557, 499] on td "1L • BJ2526" at bounding box center [570, 488] width 579 height 46
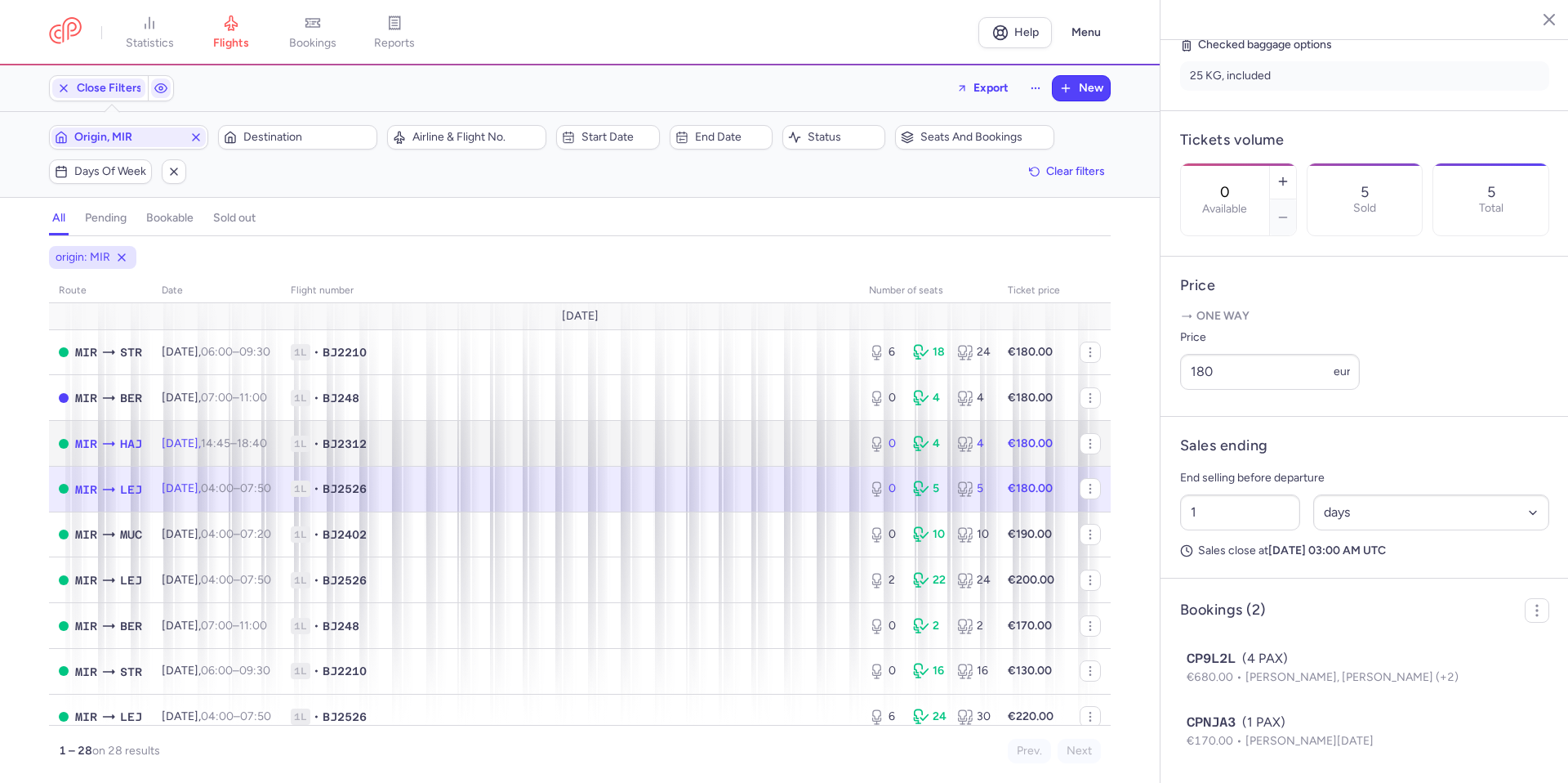
click at [611, 429] on td "1L • BJ2312" at bounding box center [570, 443] width 579 height 46
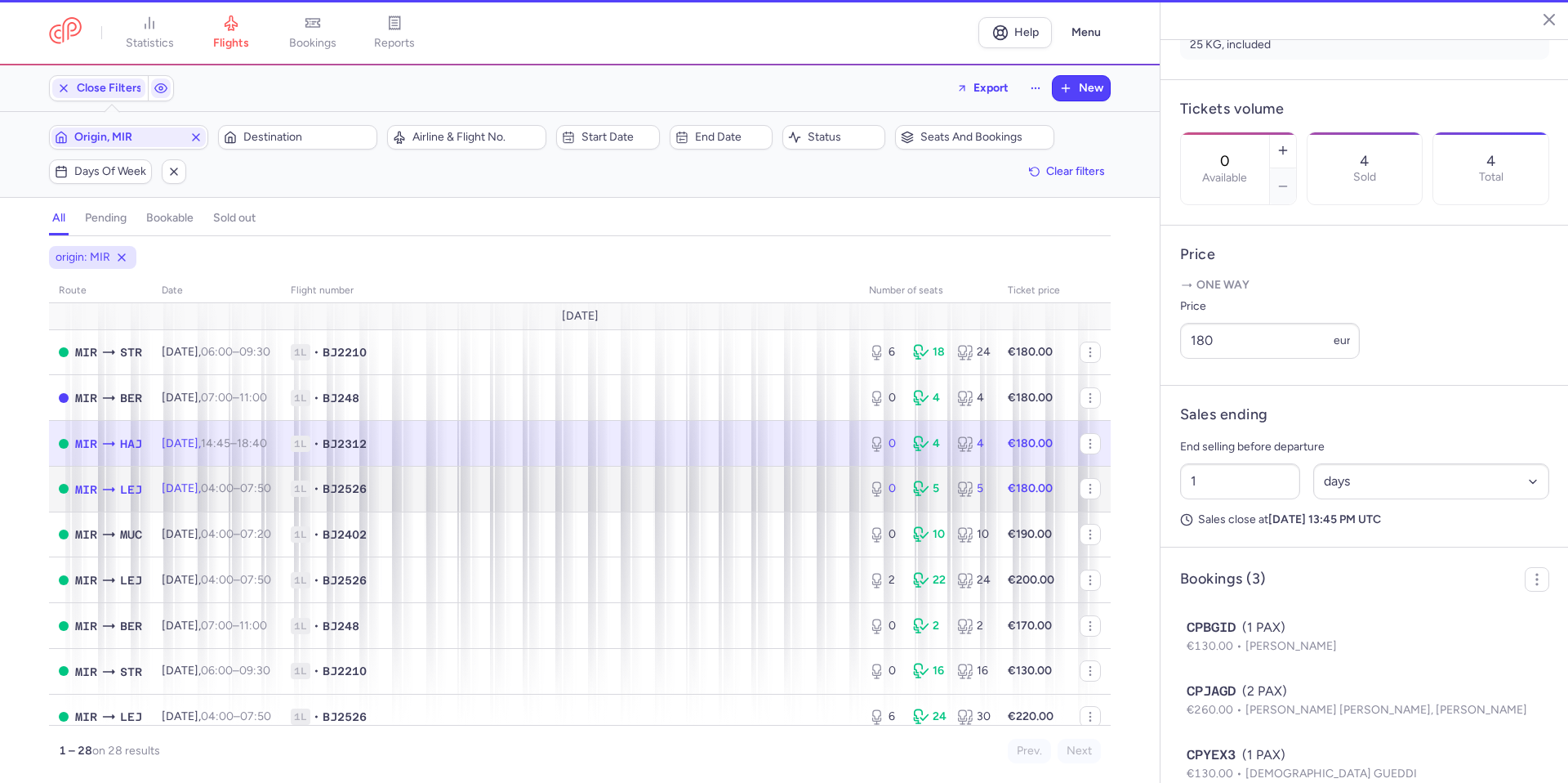
click at [611, 478] on td "1L • BJ2526" at bounding box center [570, 488] width 579 height 46
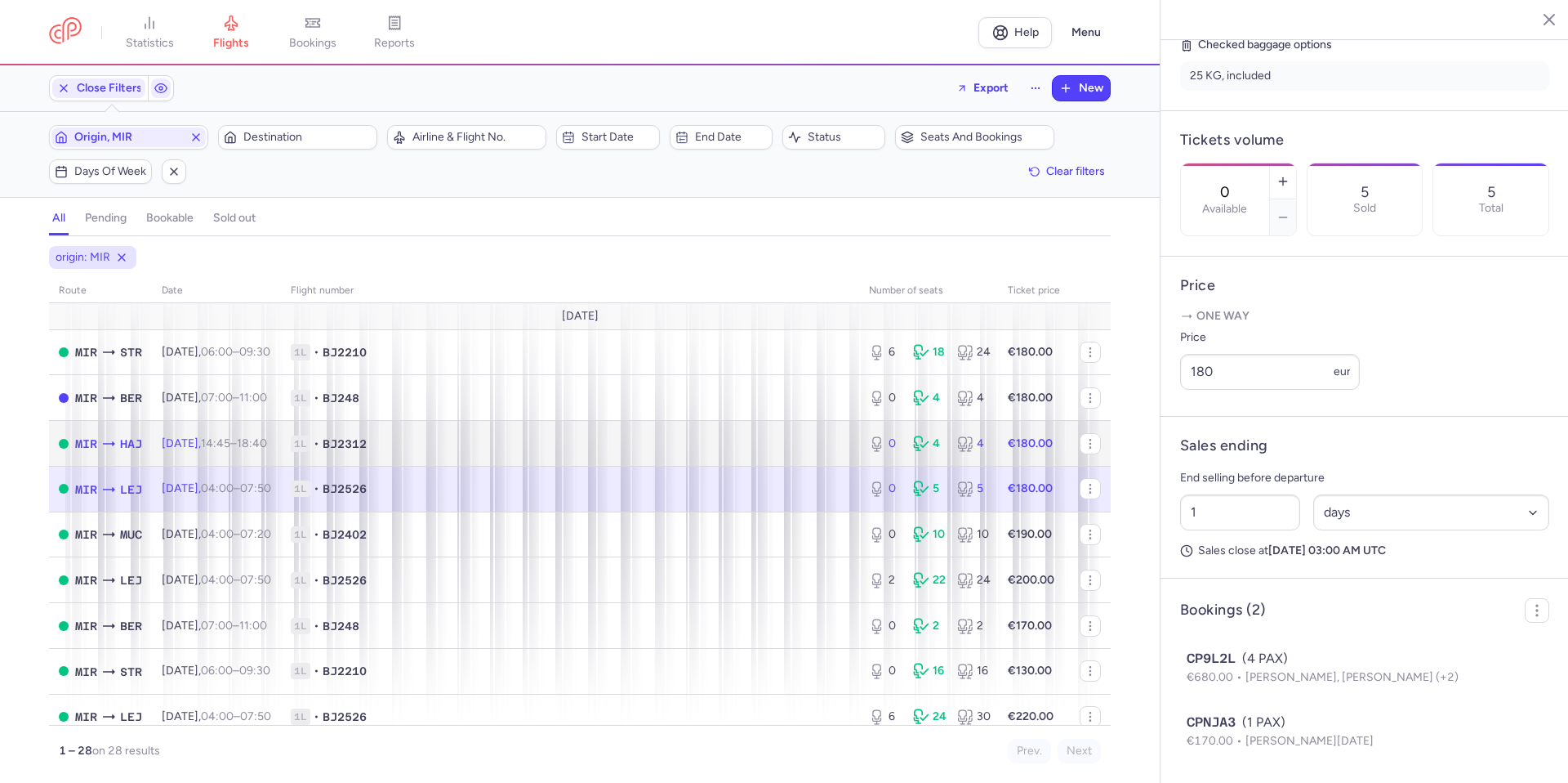
click at [748, 441] on span "1L • BJ2312" at bounding box center [570, 443] width 559 height 17
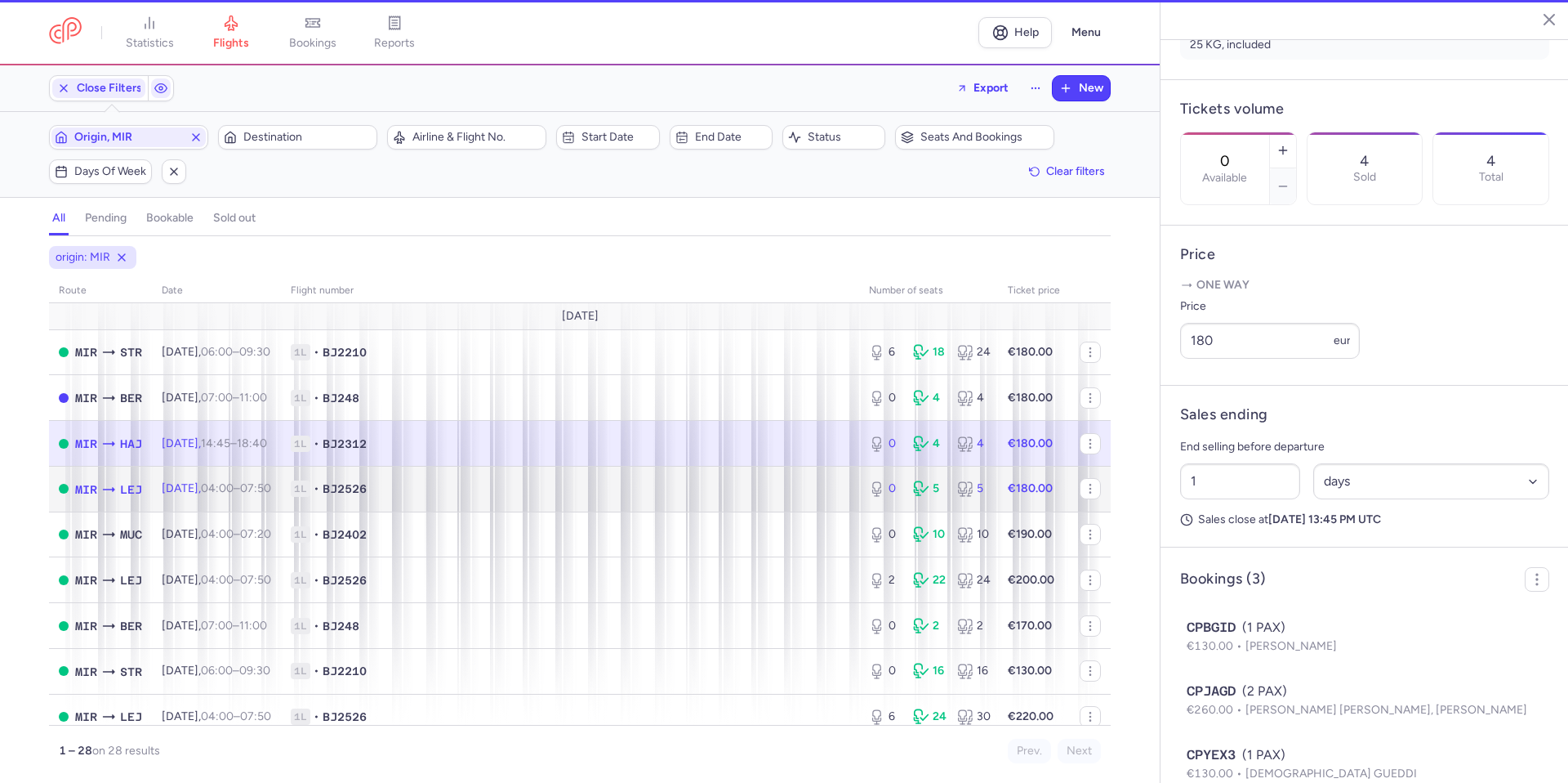
click at [736, 485] on span "1L • BJ2526" at bounding box center [570, 488] width 559 height 17
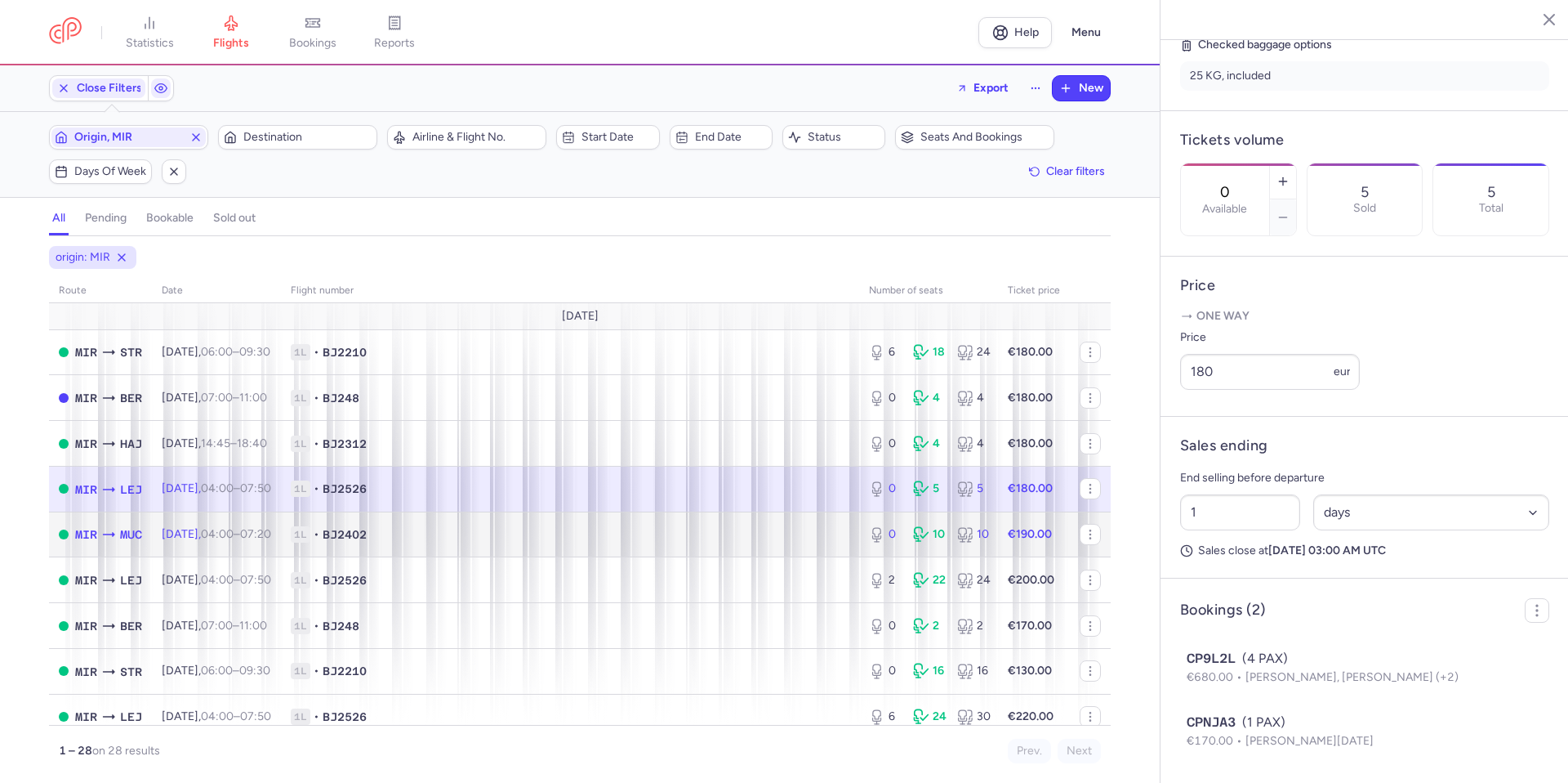
click at [794, 535] on span "1L • BJ2402" at bounding box center [570, 534] width 559 height 17
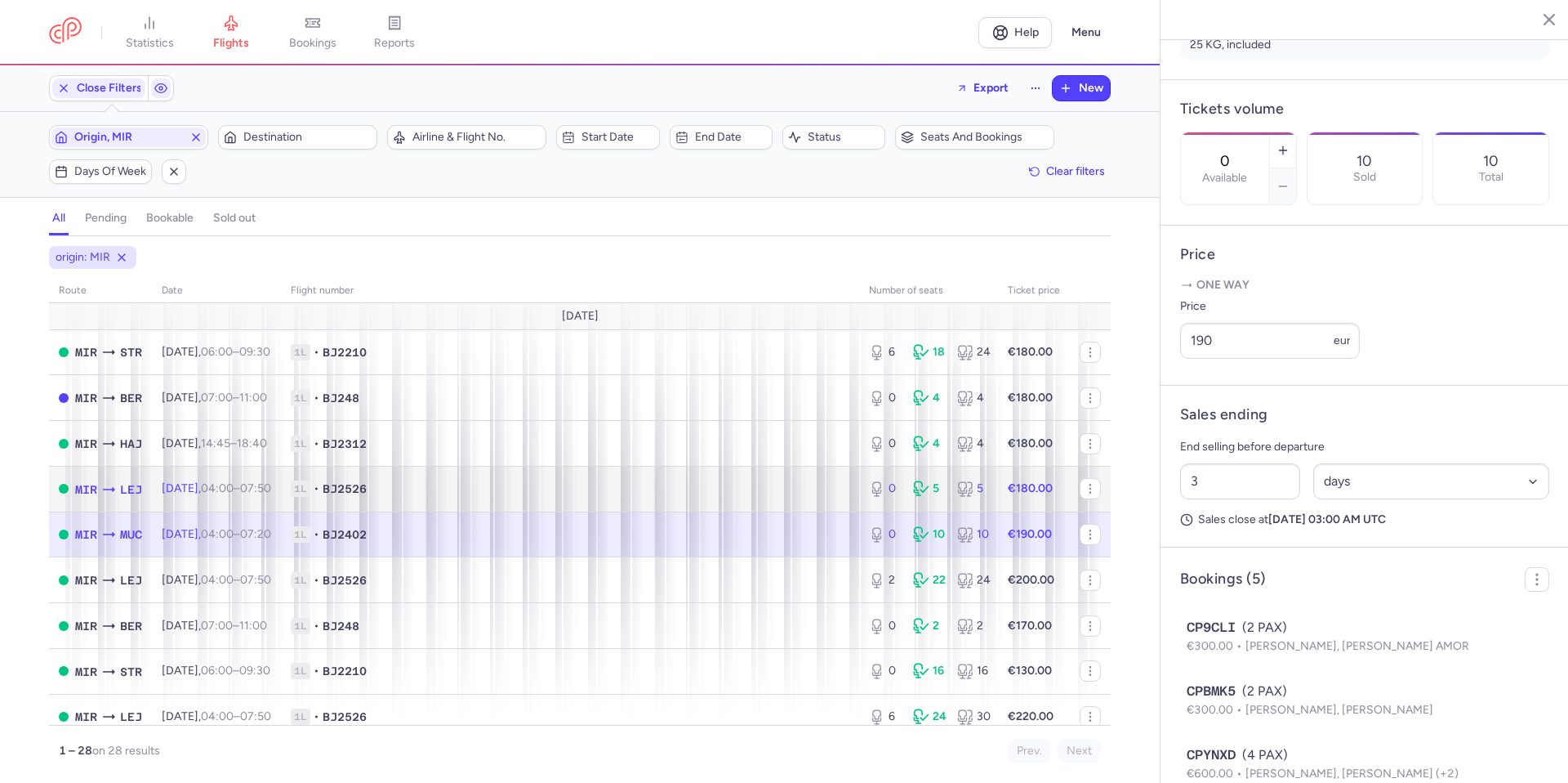
click at [730, 493] on span "1L • BJ2526" at bounding box center [570, 488] width 559 height 17
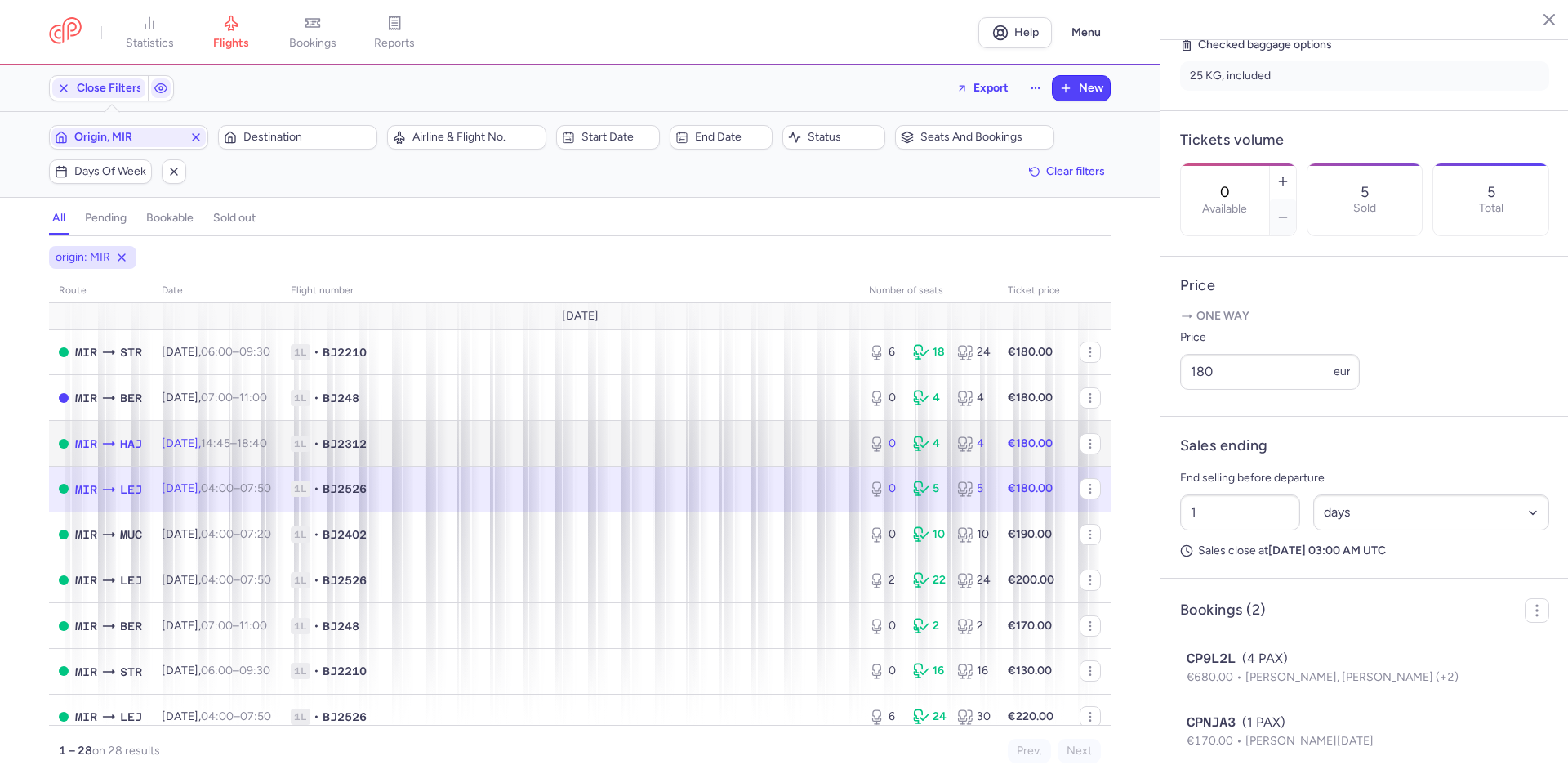
click at [743, 441] on span "1L • BJ2312" at bounding box center [570, 443] width 559 height 17
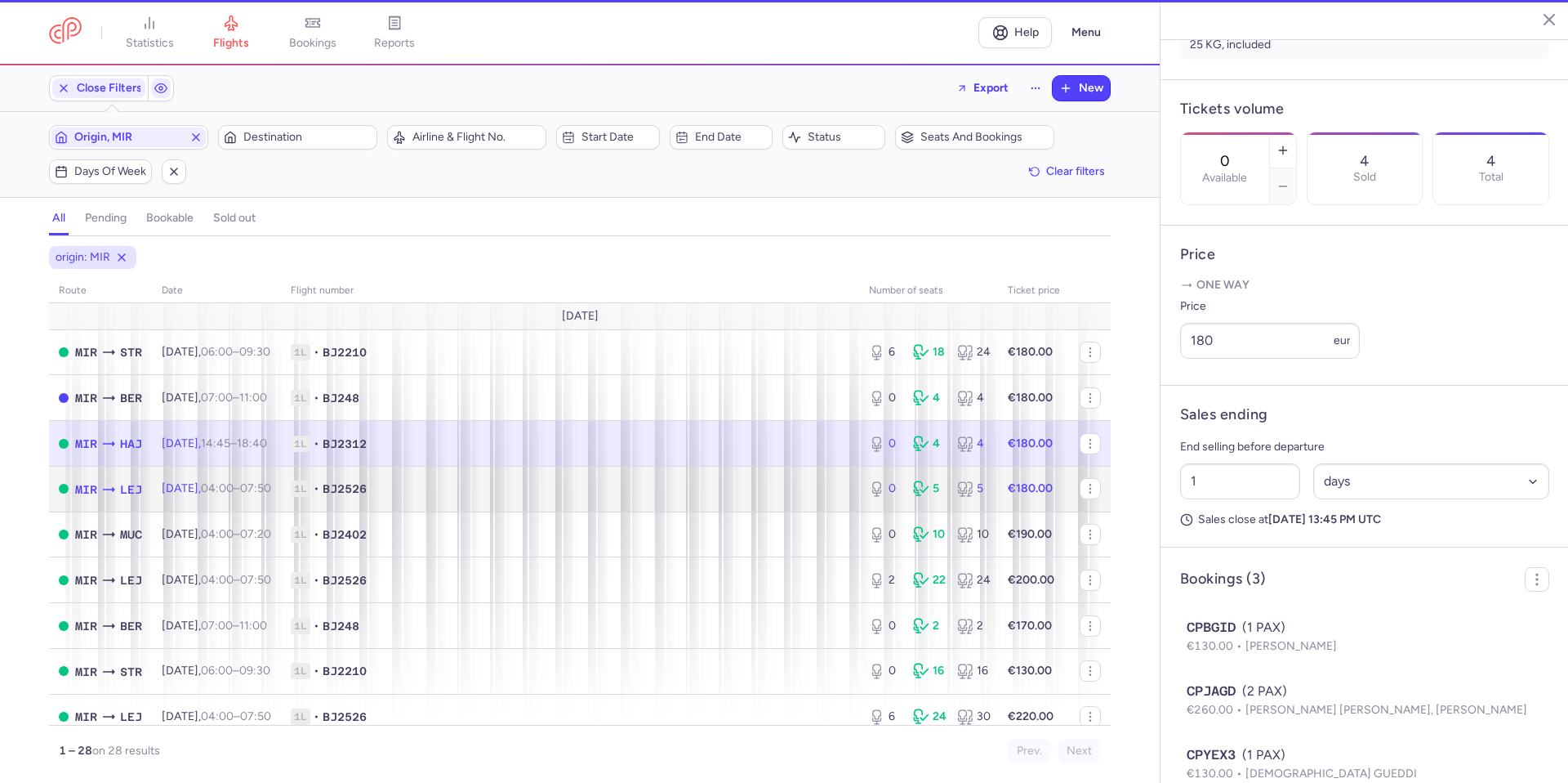
click at [722, 489] on span "1L • BJ2526" at bounding box center [570, 488] width 559 height 17
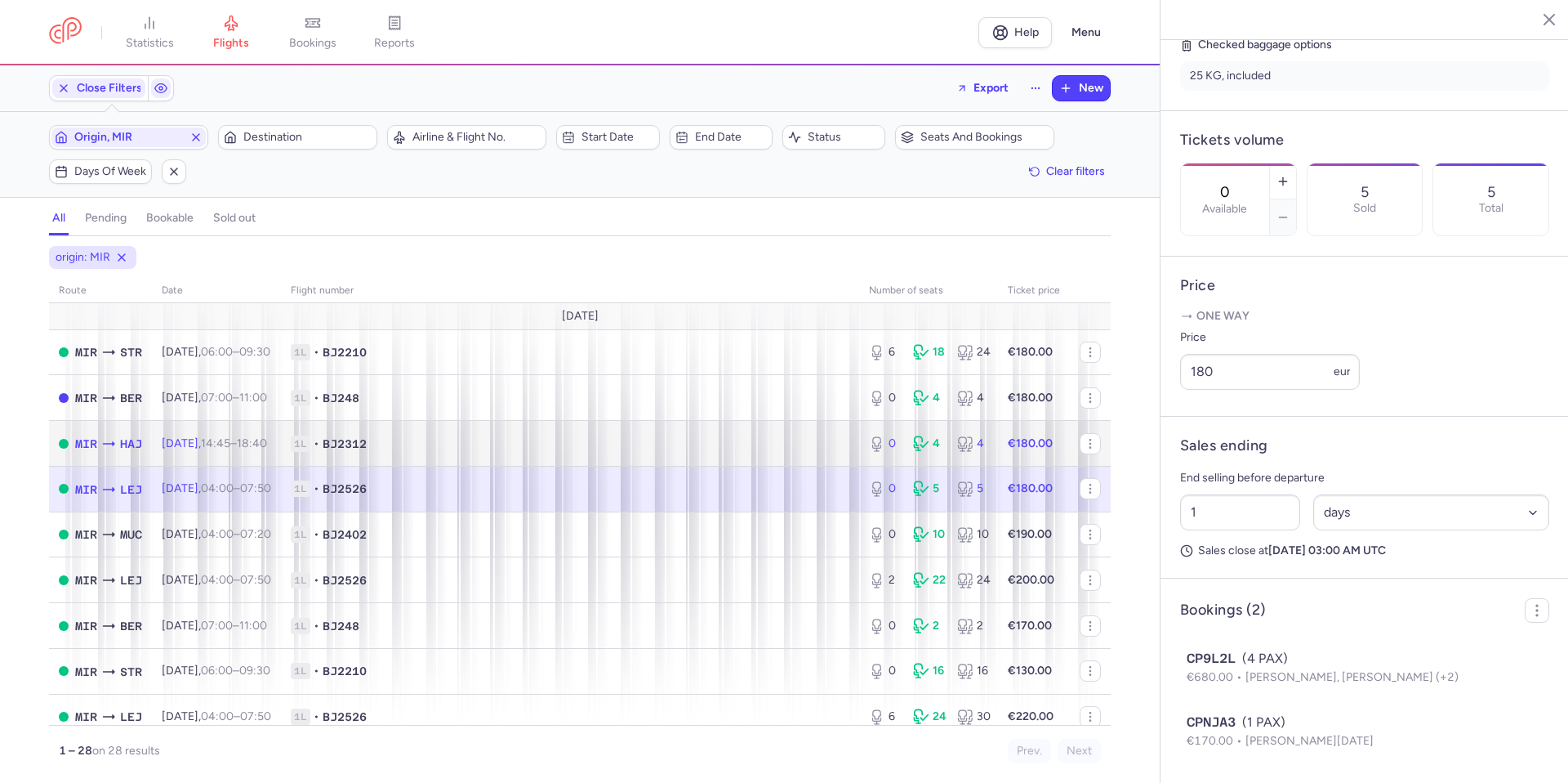
click at [632, 455] on td "1L • BJ2312" at bounding box center [570, 443] width 579 height 46
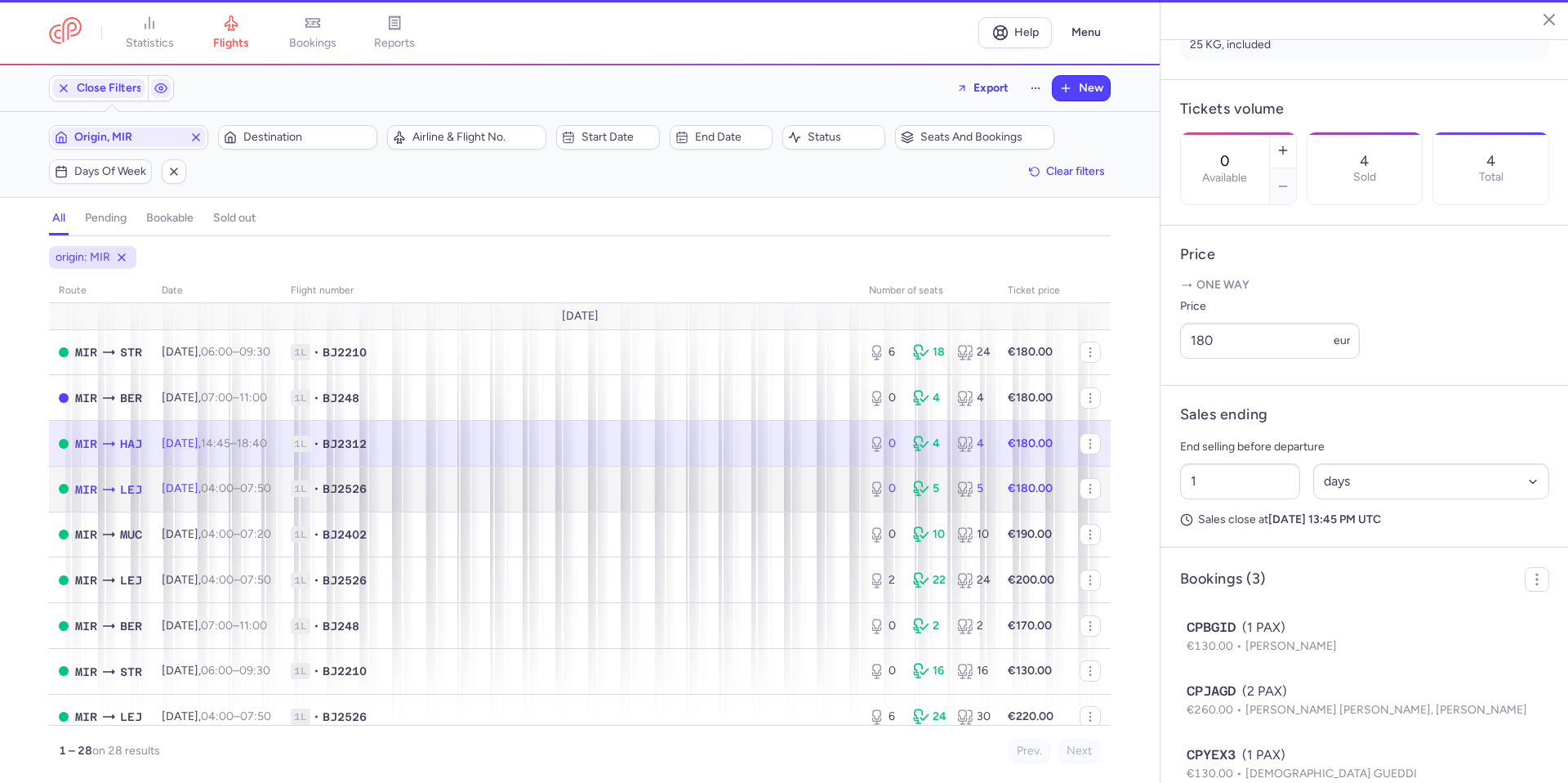
click at [624, 482] on span "1L • BJ2526" at bounding box center [570, 488] width 559 height 17
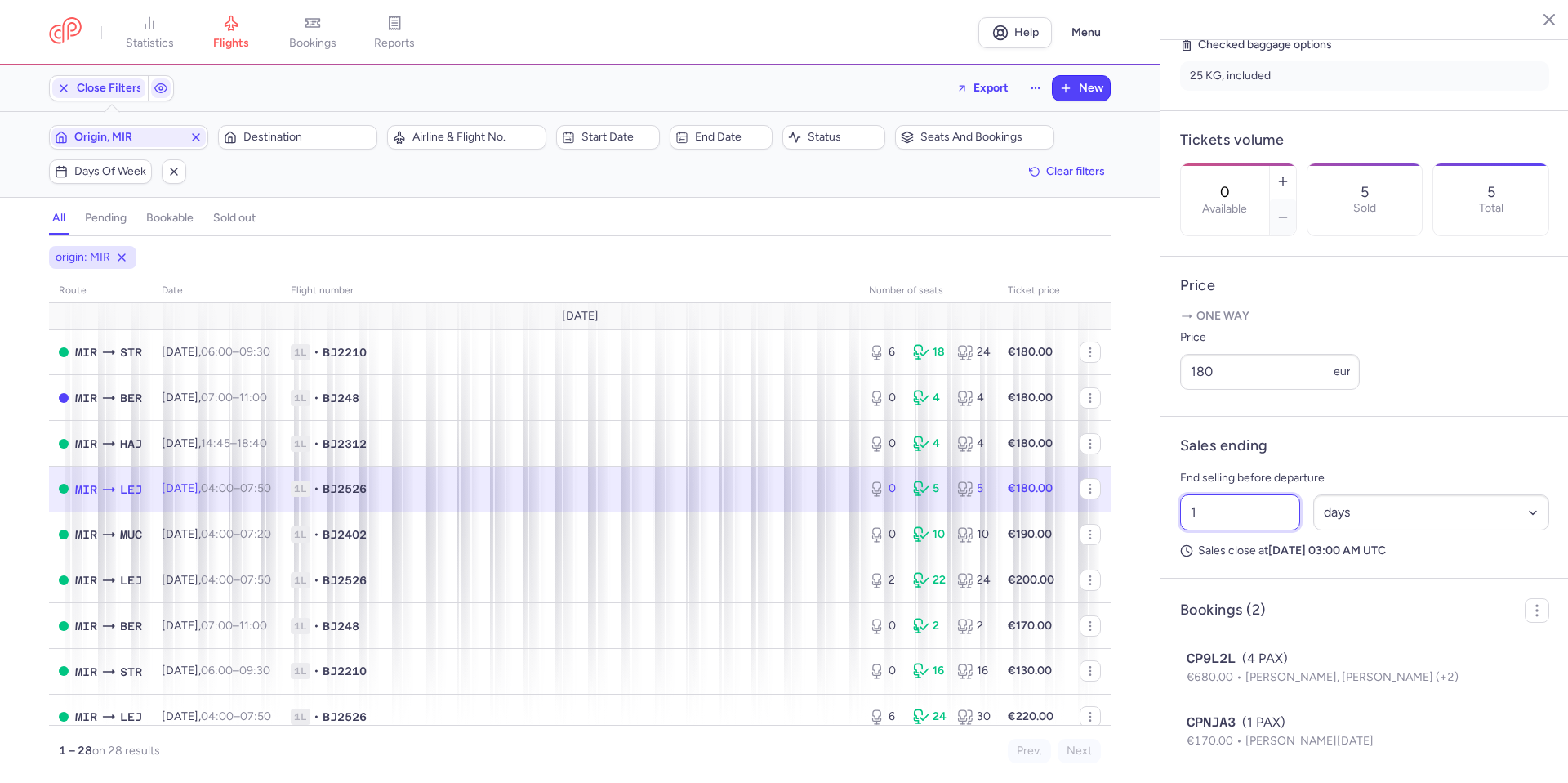
drag, startPoint x: 1221, startPoint y: 523, endPoint x: 1069, endPoint y: 503, distance: 153.3
click at [1046, 502] on div "statistics flights bookings reports Help Menu Close Filters Export New Filters …" at bounding box center [784, 391] width 1568 height 783
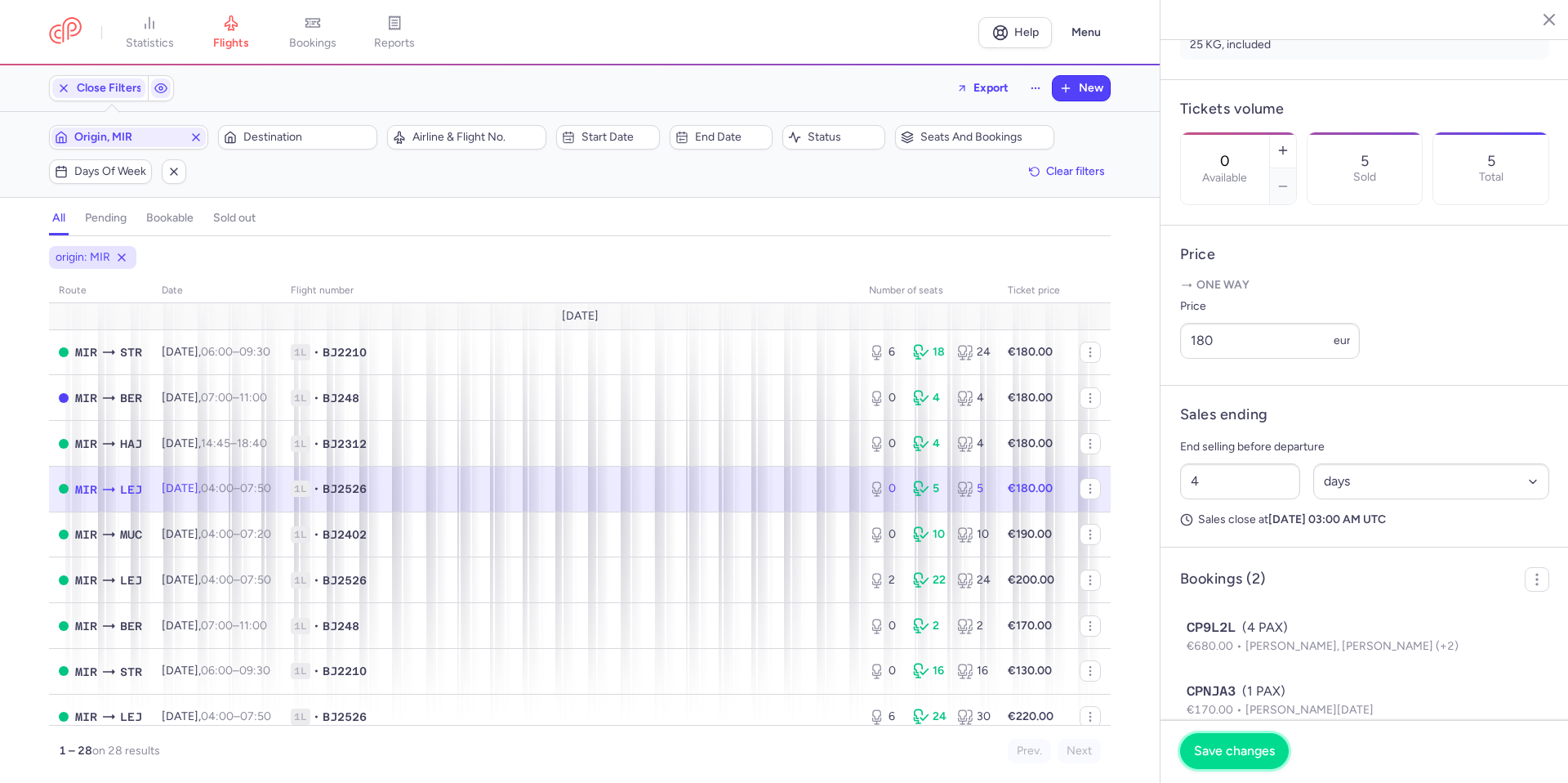
drag, startPoint x: 1271, startPoint y: 753, endPoint x: 1254, endPoint y: 743, distance: 19.7
click at [1271, 750] on span "Save changes" at bounding box center [1235, 750] width 81 height 15
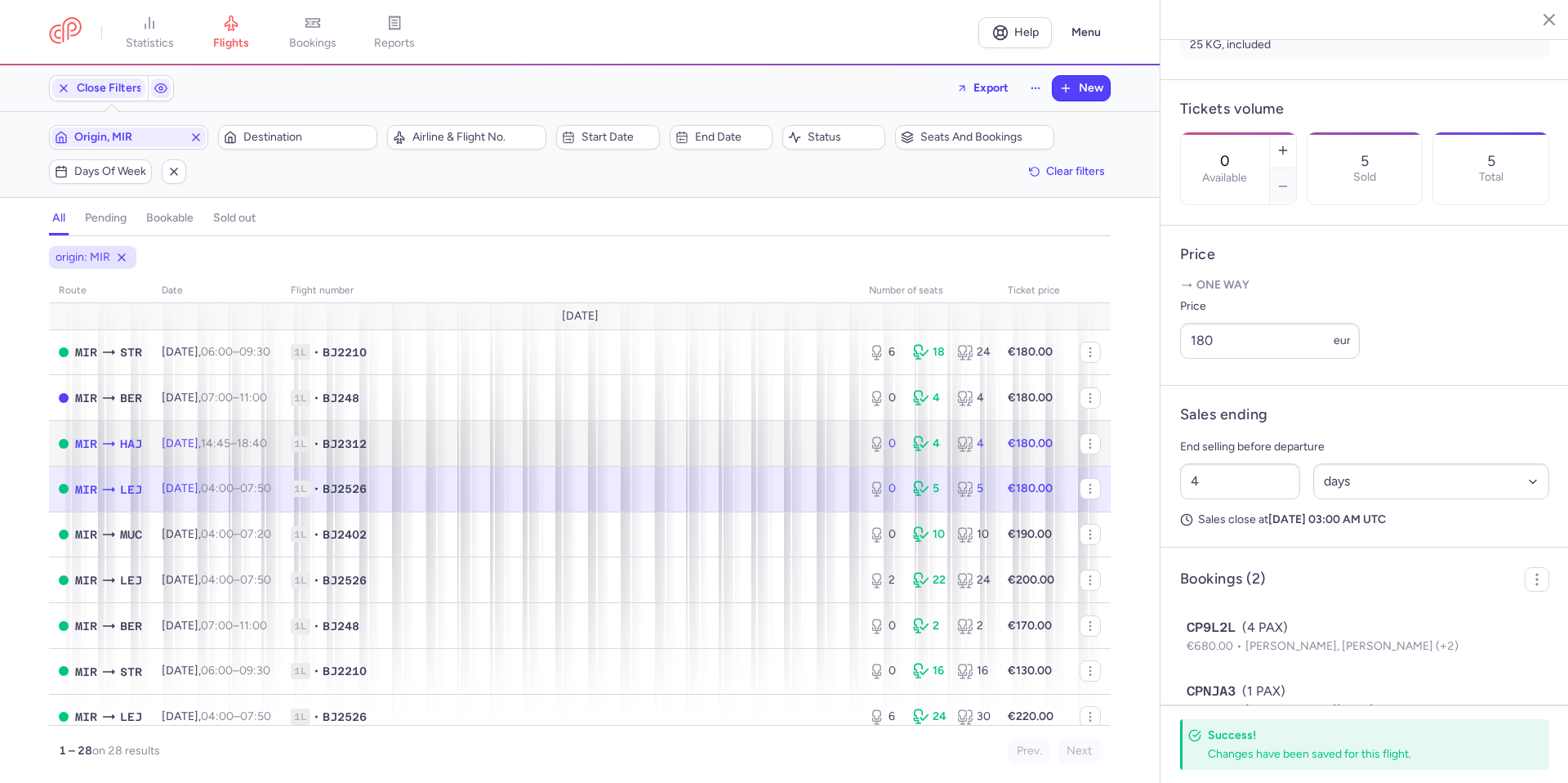
click at [738, 457] on td "1L • BJ2312" at bounding box center [570, 443] width 579 height 46
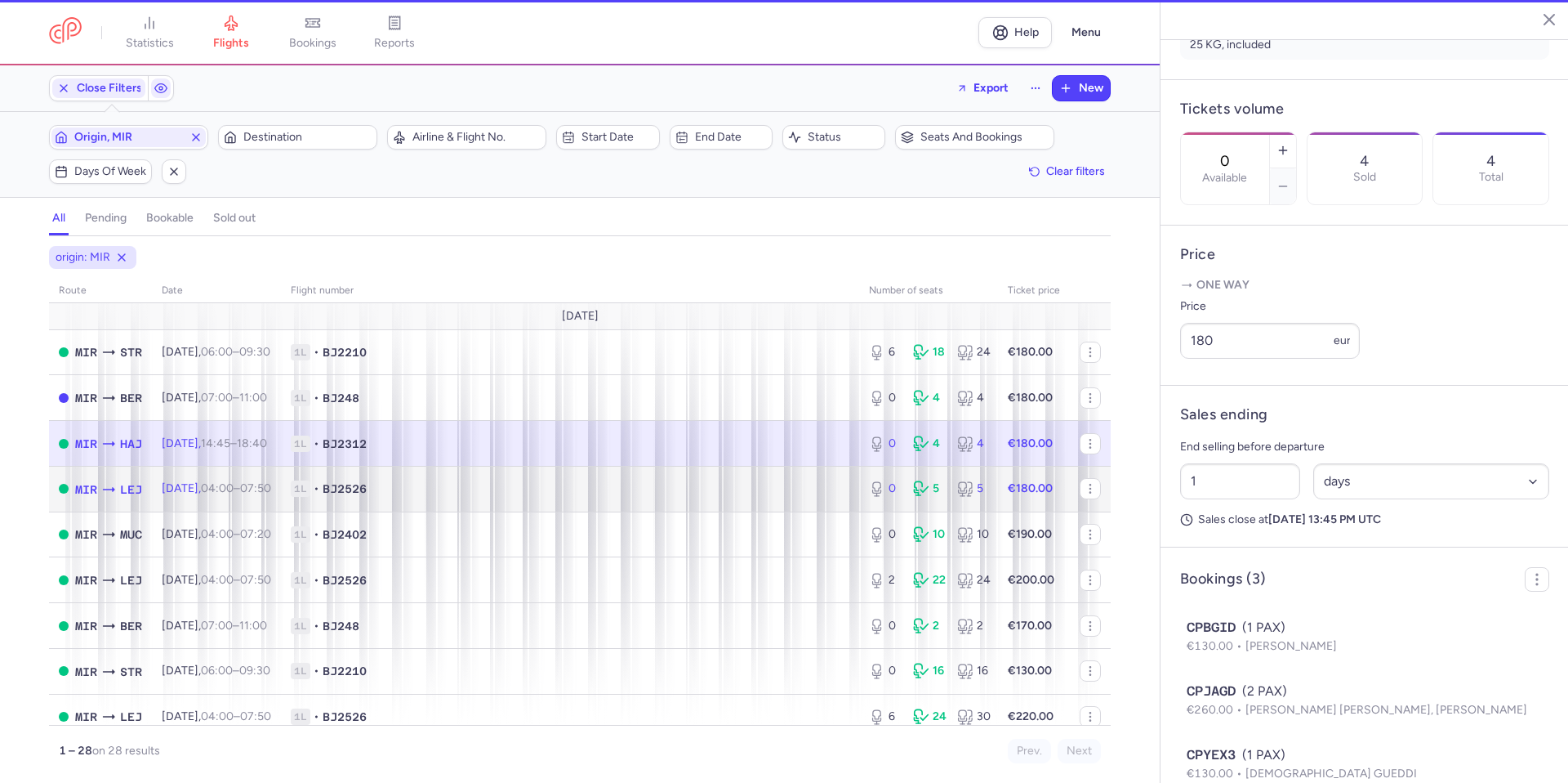
click at [731, 504] on td "1L • BJ2526" at bounding box center [570, 488] width 579 height 46
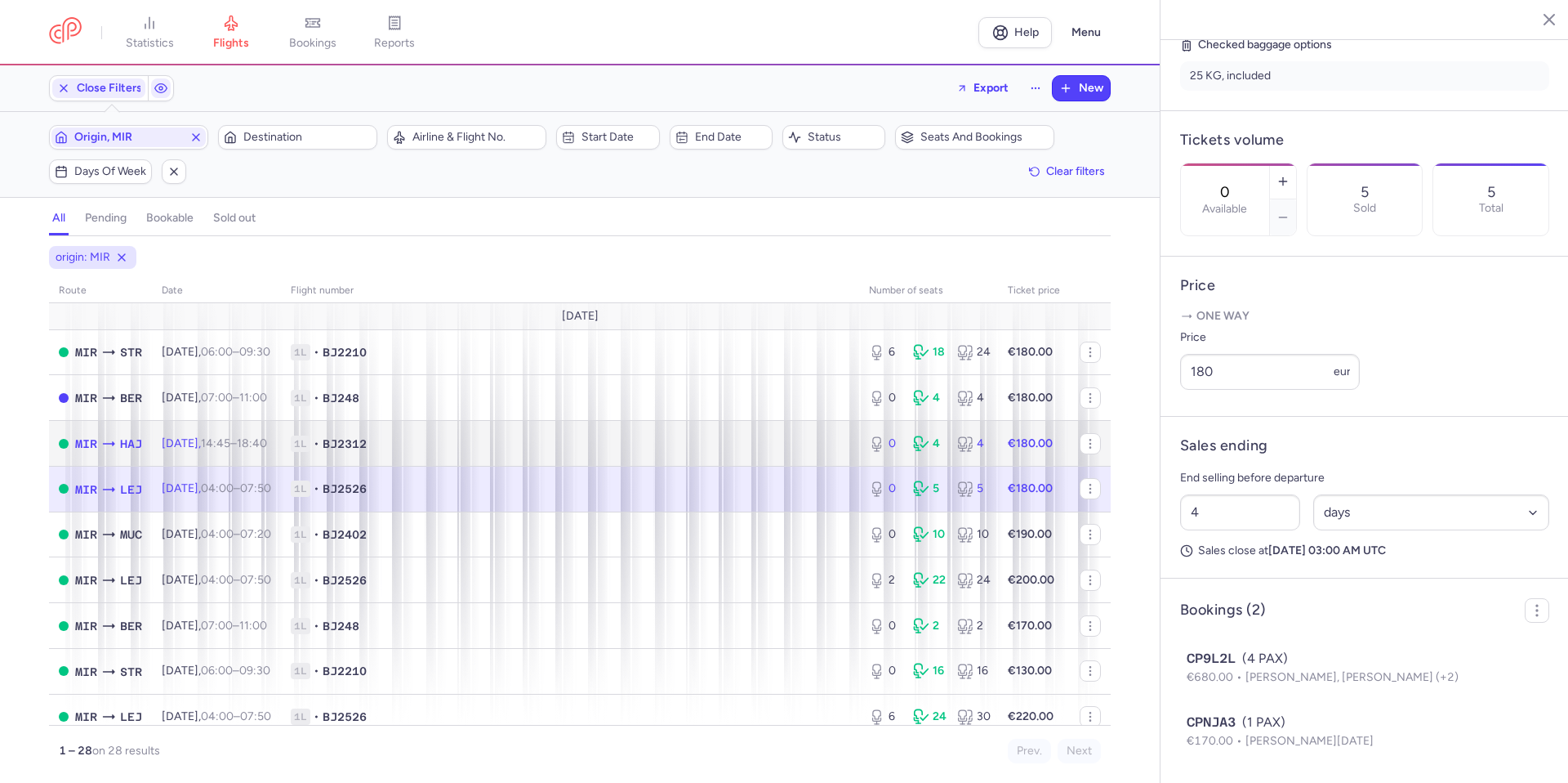
click at [745, 454] on td "1L • BJ2312" at bounding box center [570, 443] width 579 height 46
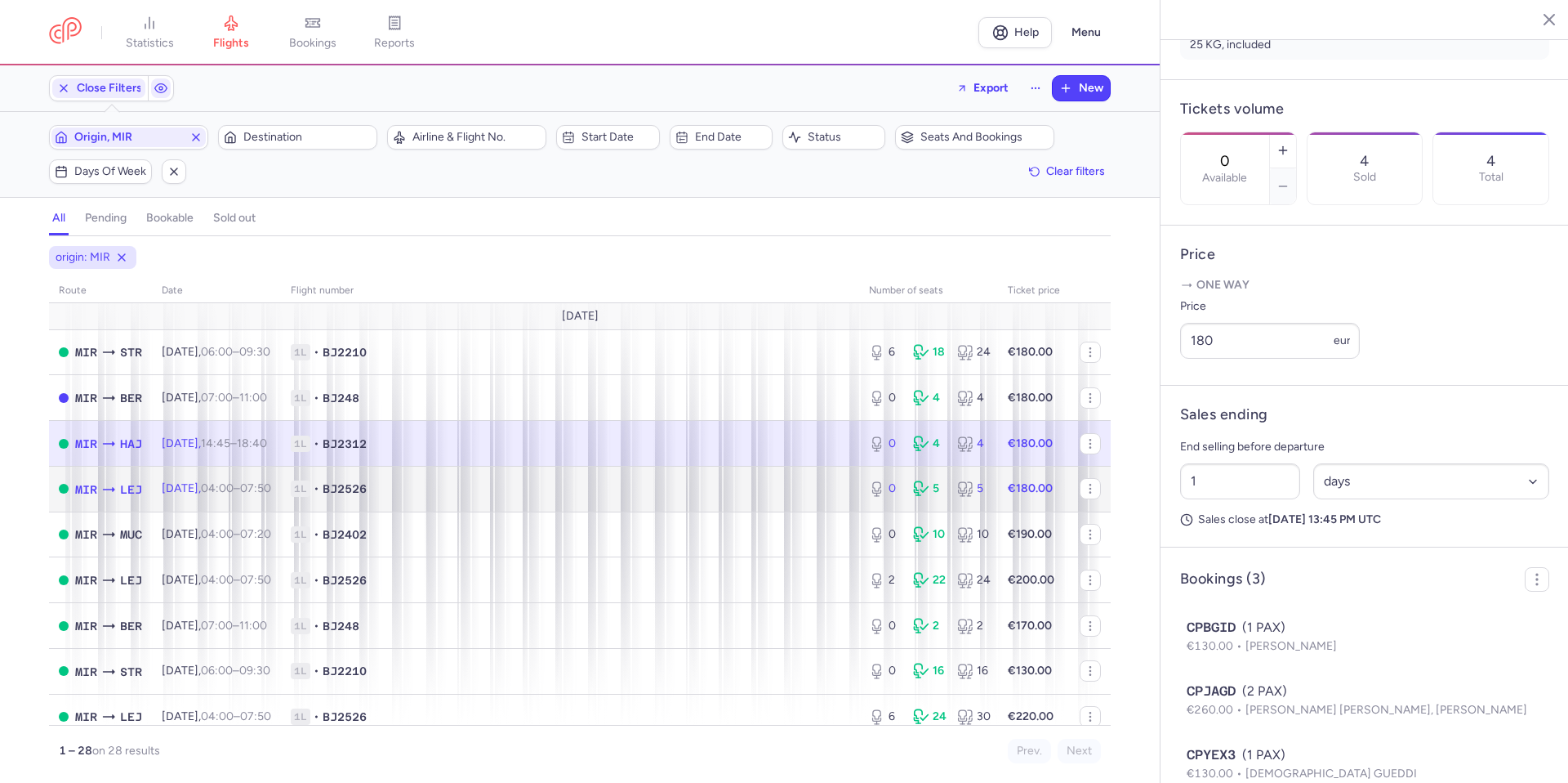
click at [744, 474] on td "1L • BJ2526" at bounding box center [570, 488] width 579 height 46
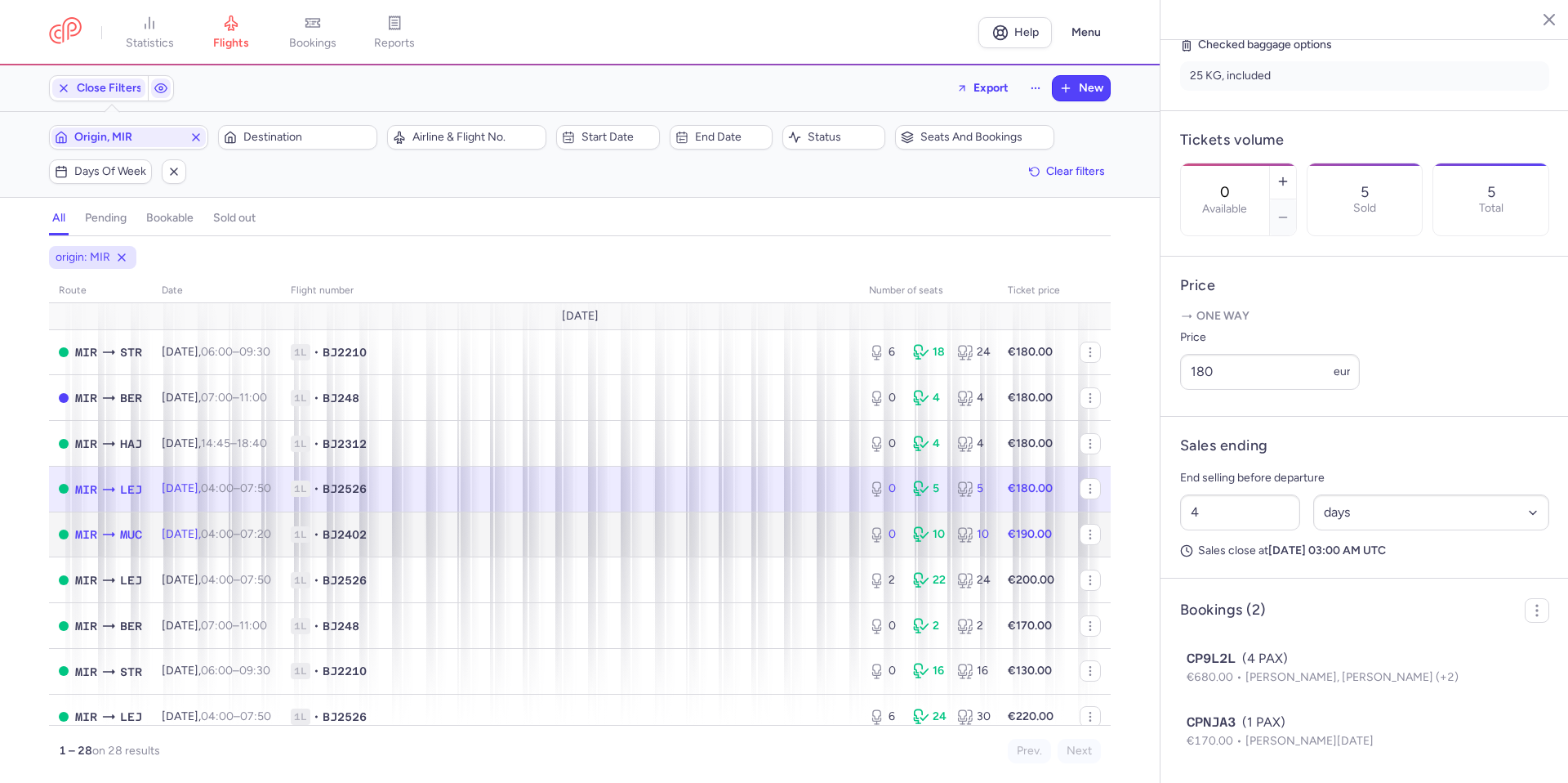
click at [815, 544] on td "1L • BJ2402" at bounding box center [570, 534] width 579 height 46
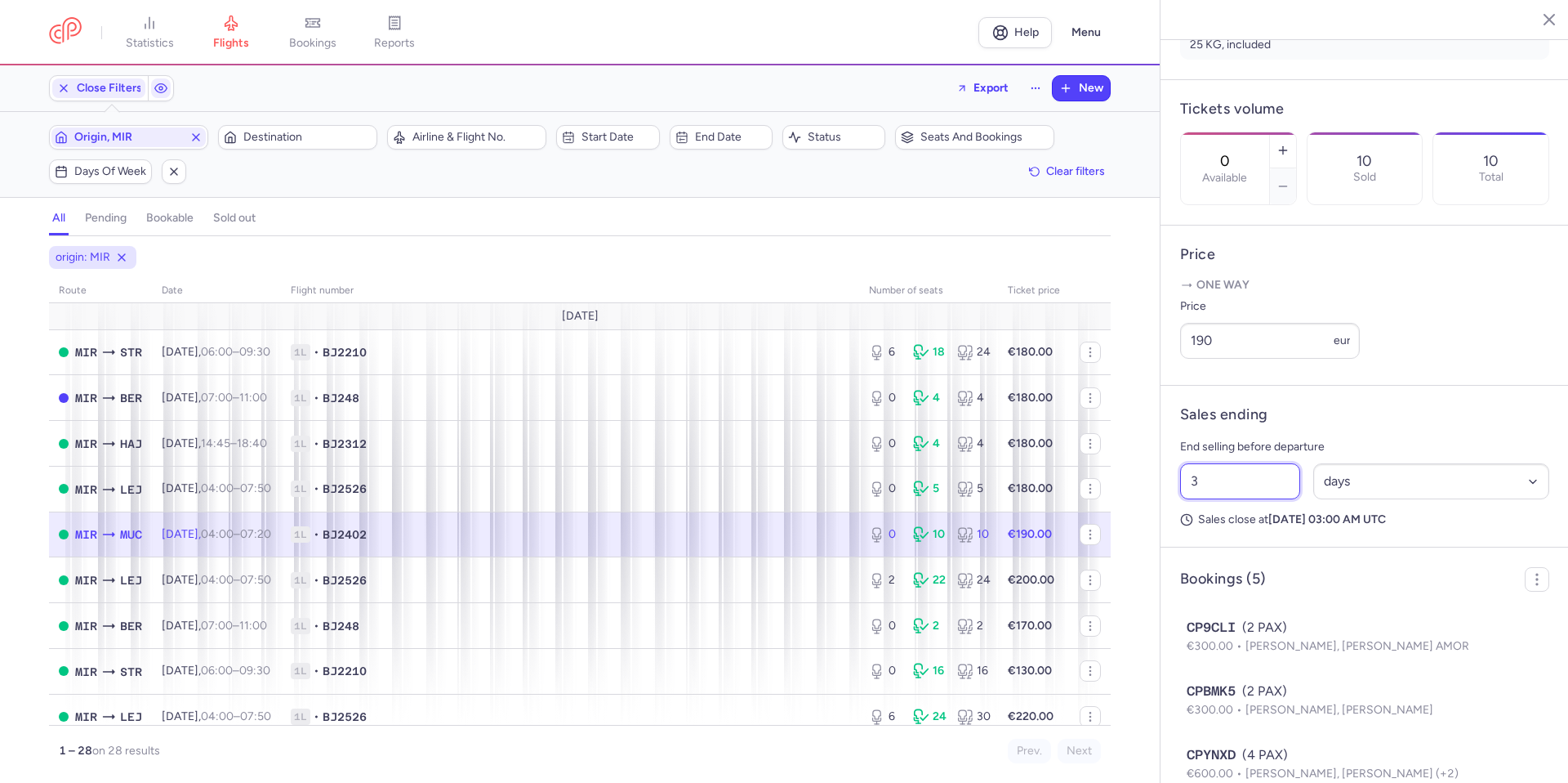
drag, startPoint x: 1226, startPoint y: 528, endPoint x: 1329, endPoint y: 549, distance: 105.1
click at [1078, 516] on div "statistics flights bookings reports Help Menu Close Filters Export New Filters …" at bounding box center [784, 391] width 1568 height 783
click at [1257, 752] on span "Save changes" at bounding box center [1235, 750] width 81 height 15
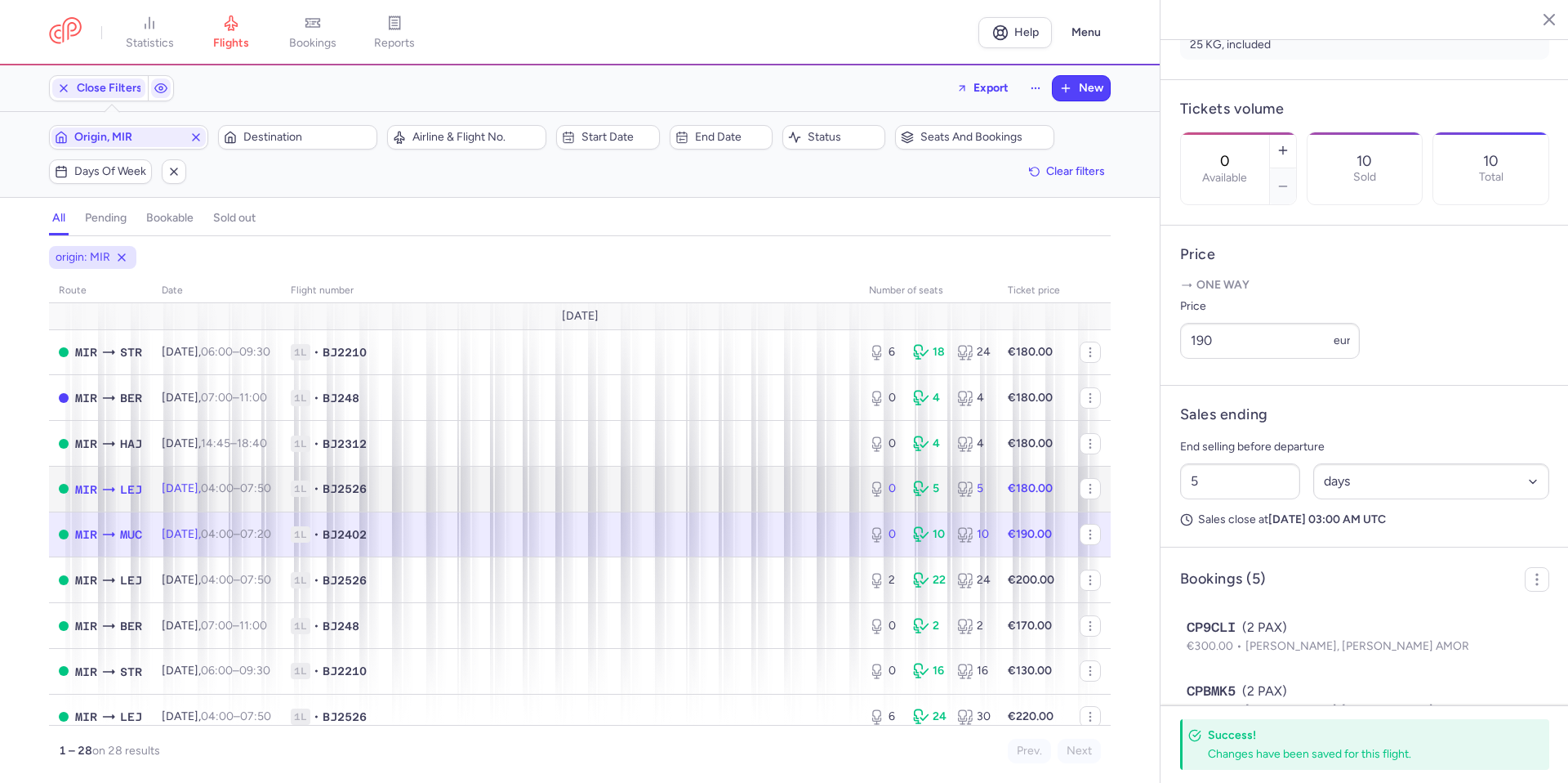
click at [653, 497] on span "1L • BJ2526" at bounding box center [570, 488] width 559 height 17
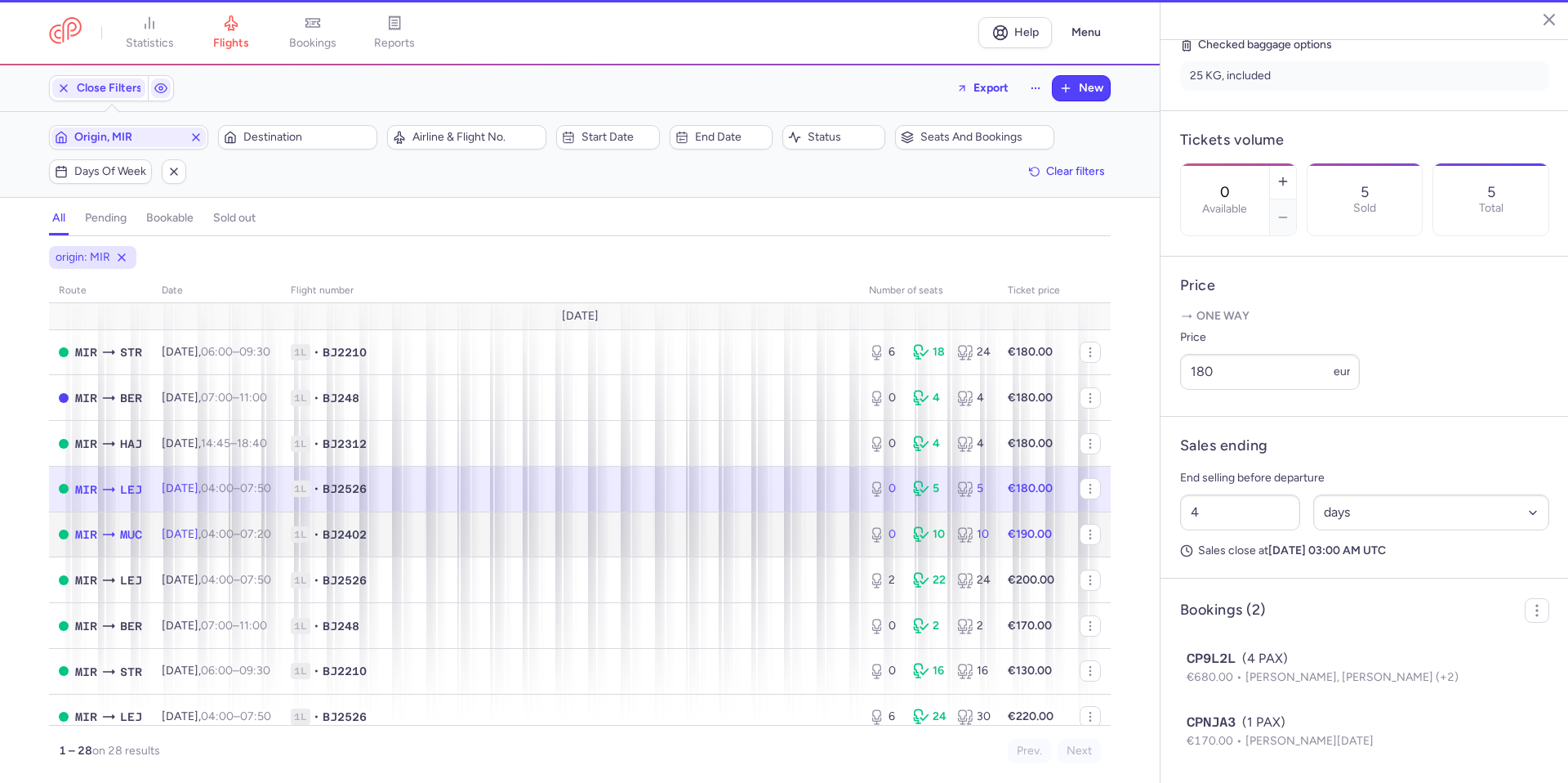
click at [652, 528] on span "1L • BJ2402" at bounding box center [570, 534] width 559 height 17
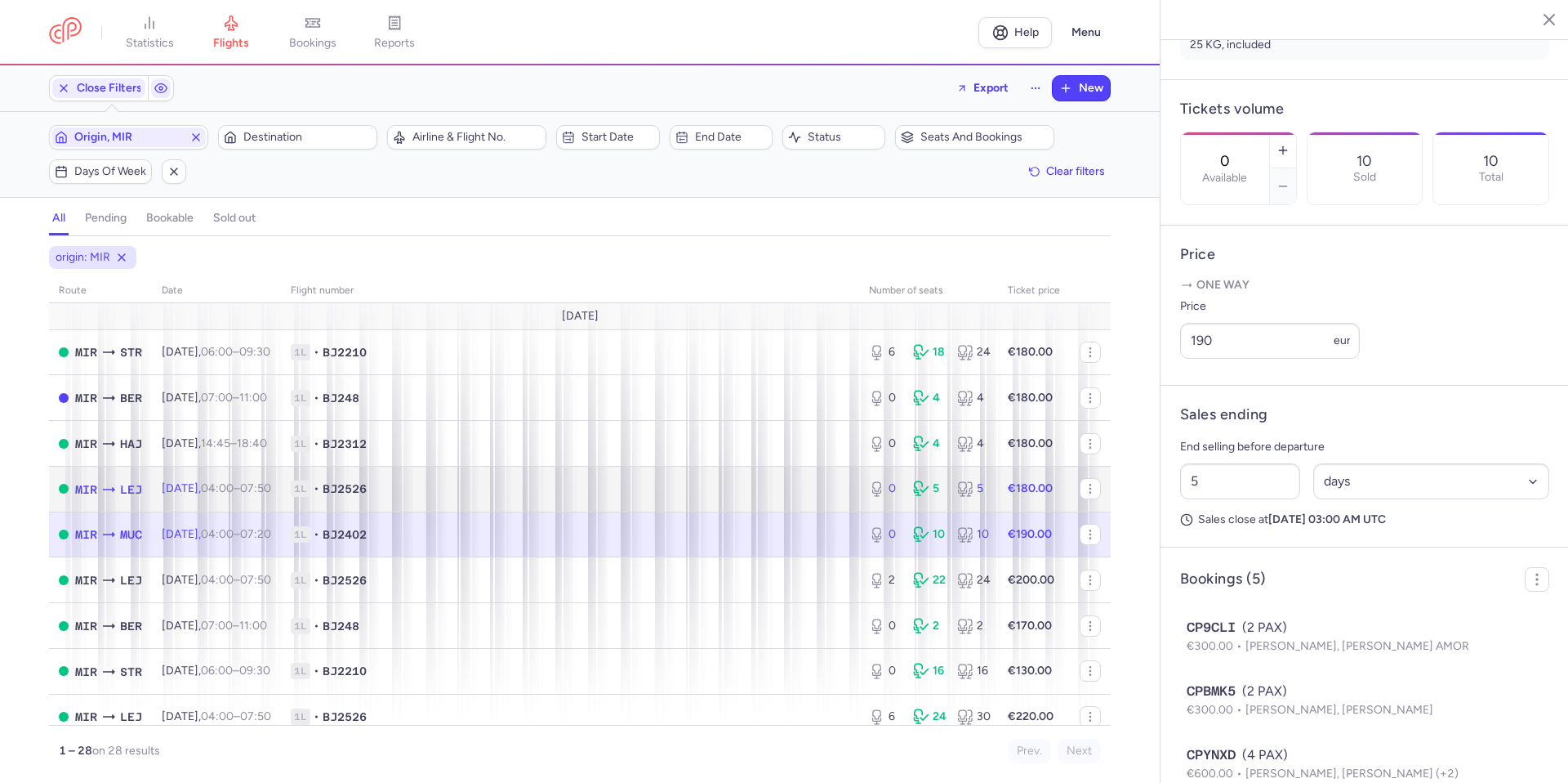
click at [569, 505] on td "1L • BJ2526" at bounding box center [570, 488] width 579 height 46
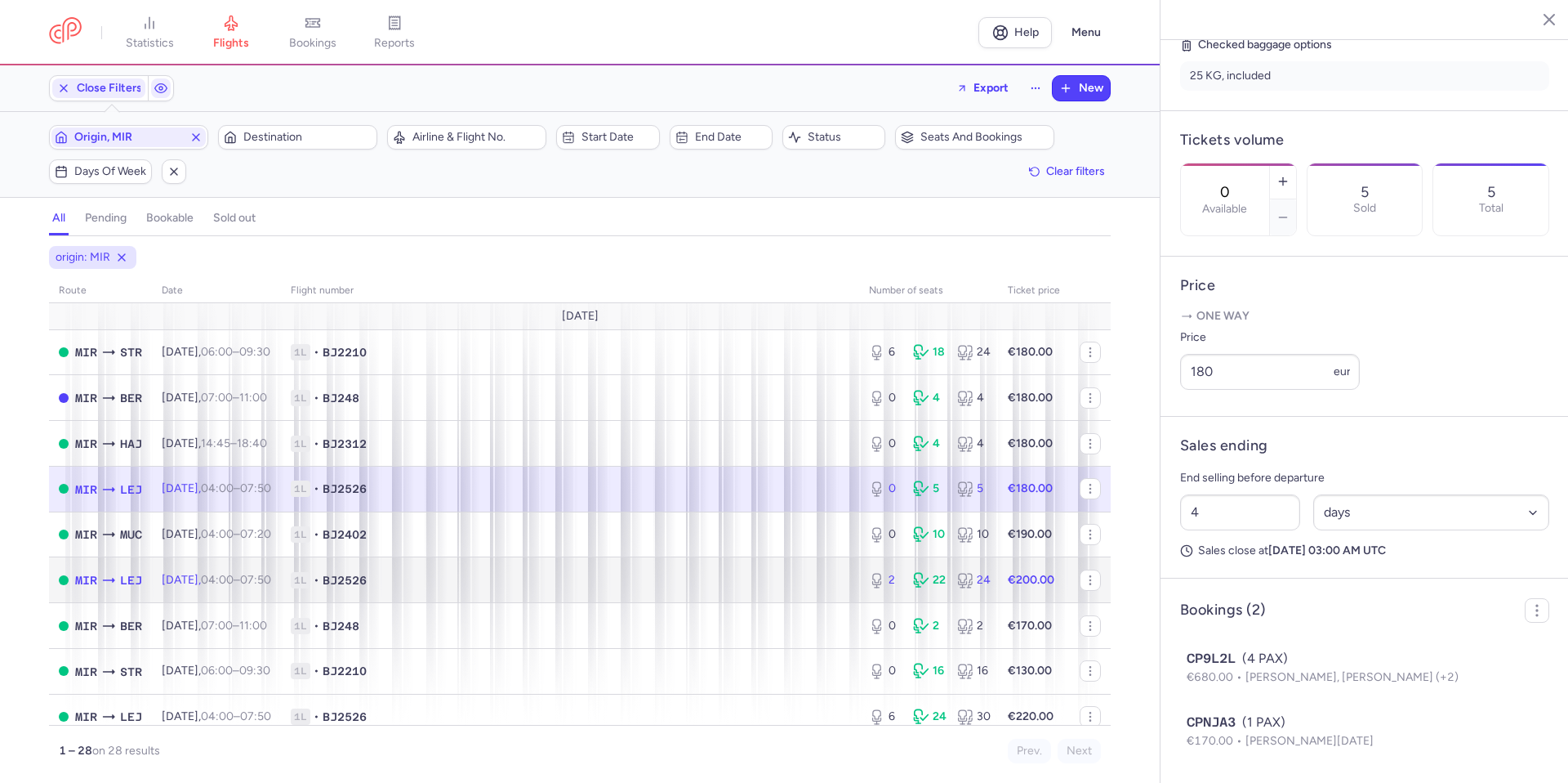
click at [584, 587] on span "1L • BJ2526" at bounding box center [570, 580] width 559 height 17
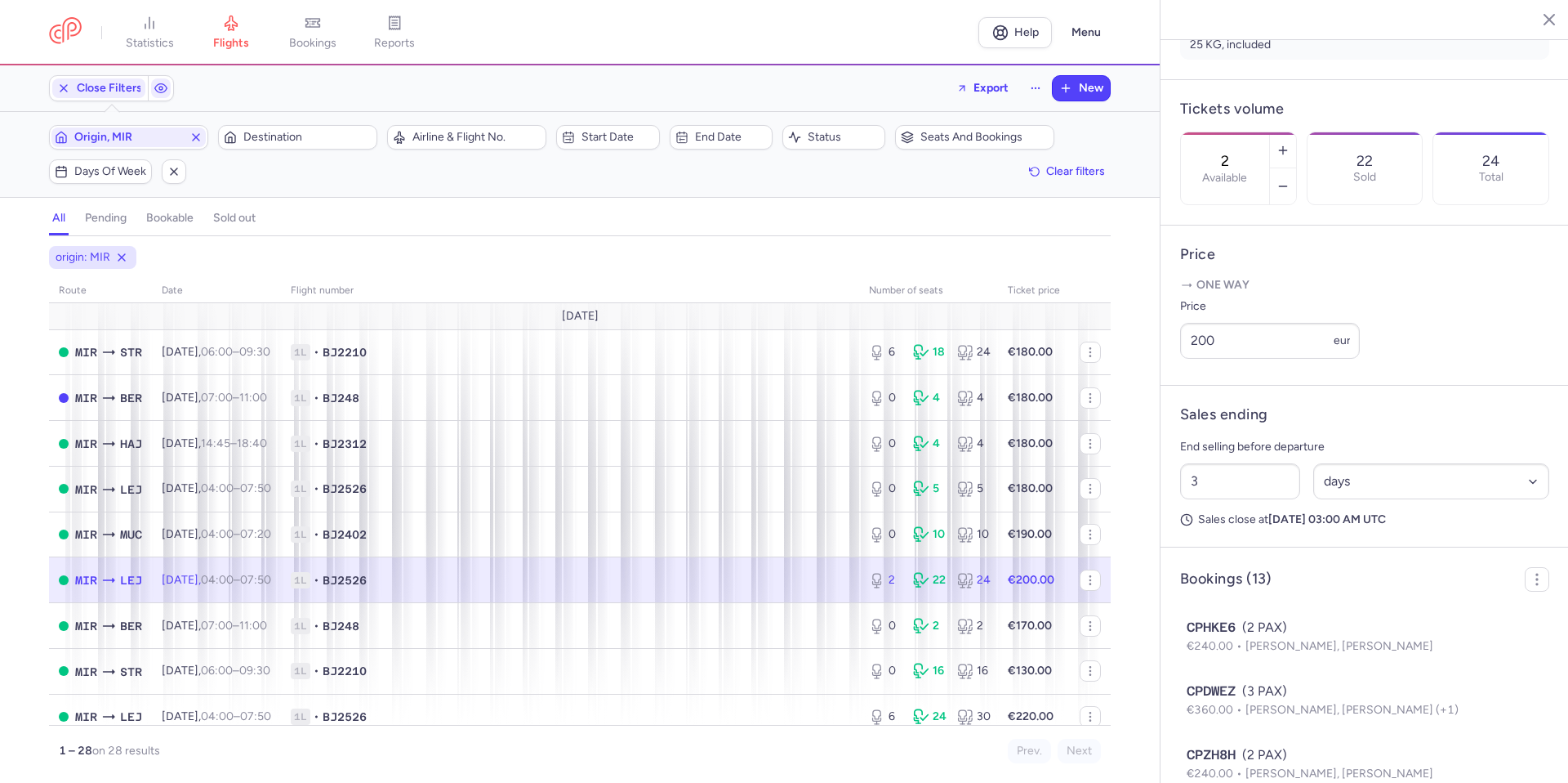
click at [767, 582] on span "1L • BJ2526" at bounding box center [570, 580] width 559 height 17
click at [1289, 144] on icon "button" at bounding box center [1283, 150] width 13 height 13
click at [1222, 759] on button "Save changes" at bounding box center [1234, 751] width 109 height 36
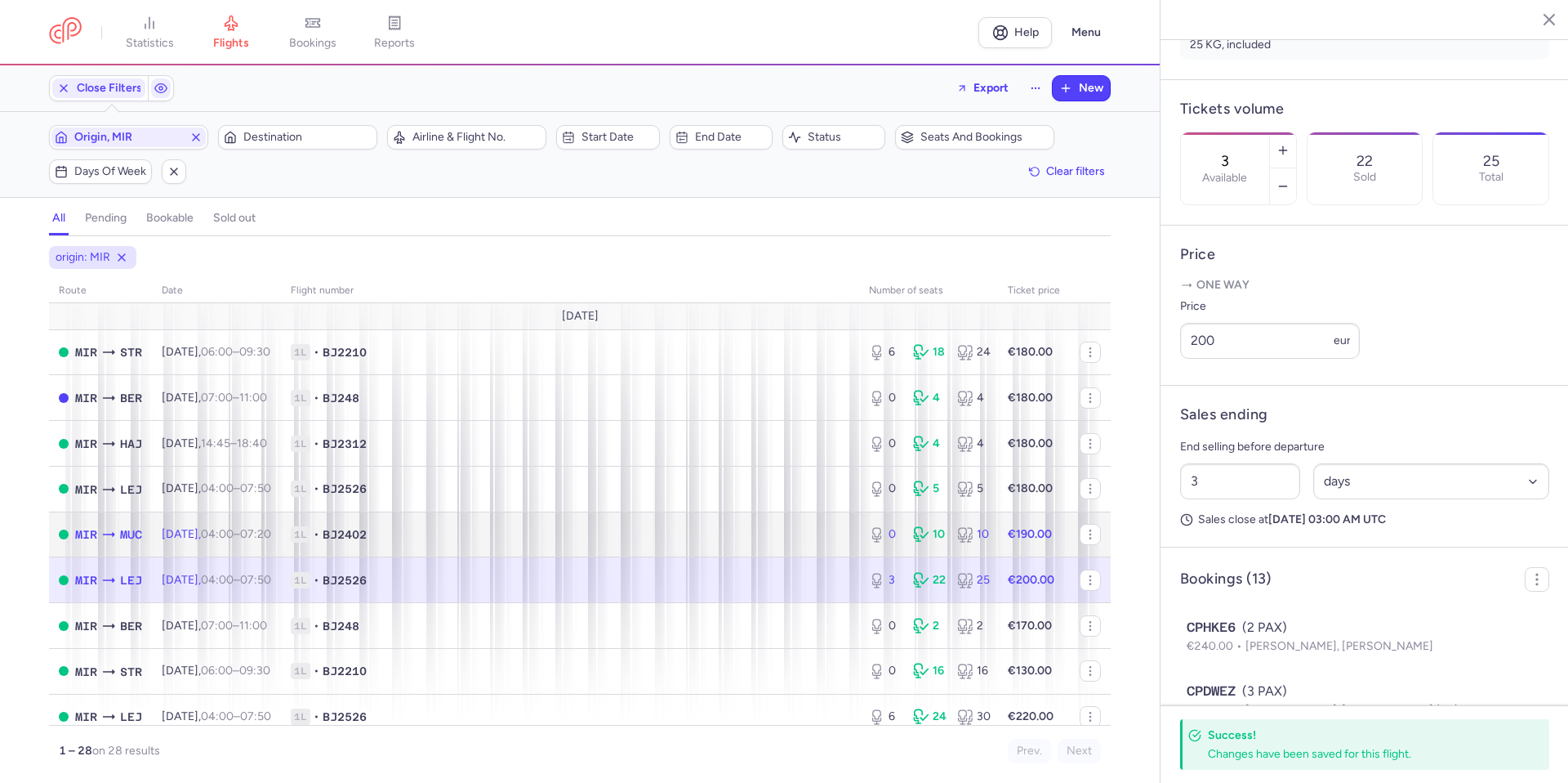
drag, startPoint x: 822, startPoint y: 522, endPoint x: 767, endPoint y: 576, distance: 77.1
click at [821, 522] on td "1L • BJ2402" at bounding box center [570, 534] width 579 height 46
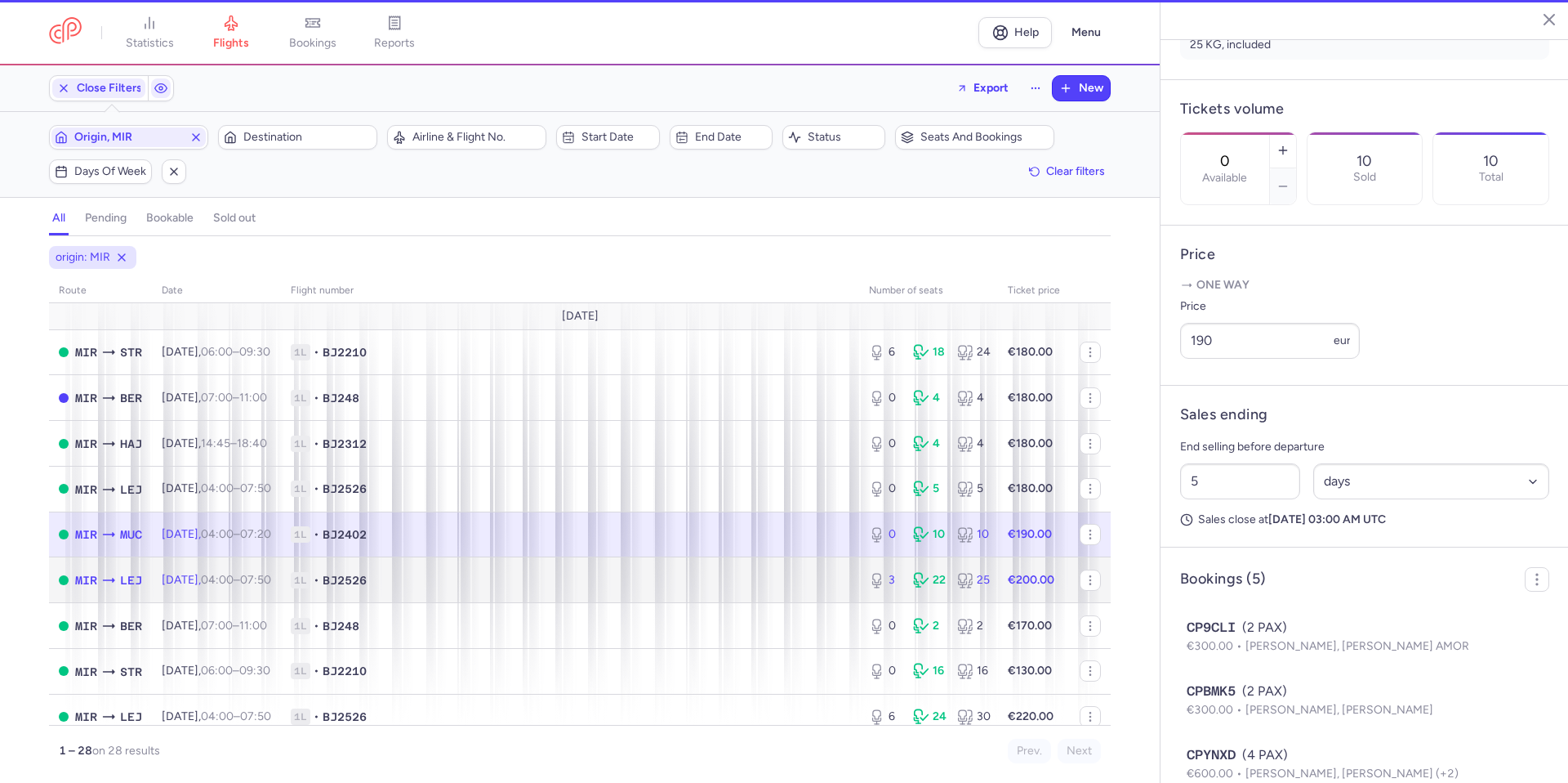
click at [769, 577] on span "1L • BJ2526" at bounding box center [570, 580] width 559 height 17
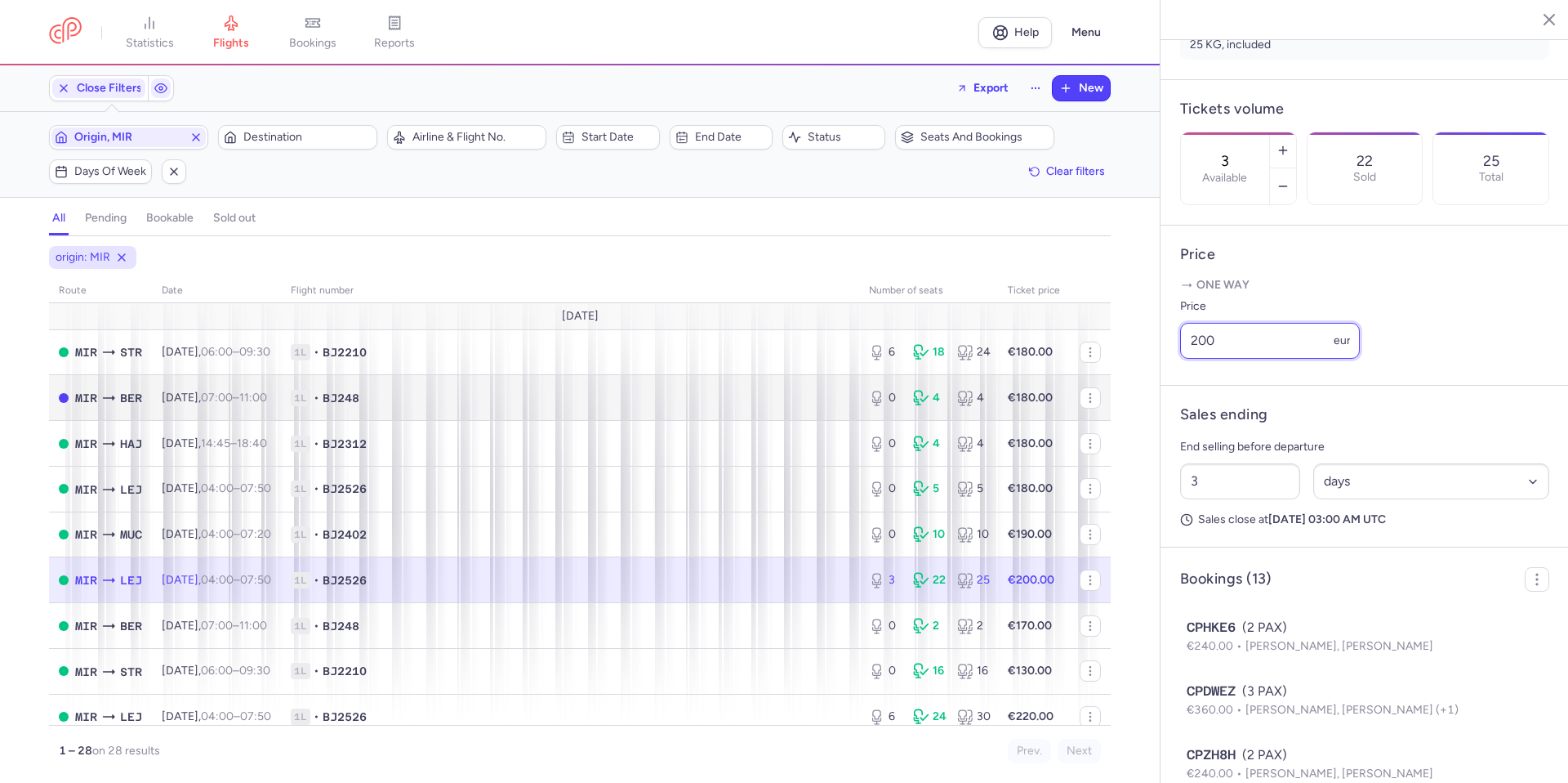
drag, startPoint x: 1245, startPoint y: 385, endPoint x: 972, endPoint y: 395, distance: 273.2
click at [973, 393] on div "statistics flights bookings reports Help Menu Close Filters Export New Filters …" at bounding box center [784, 391] width 1568 height 783
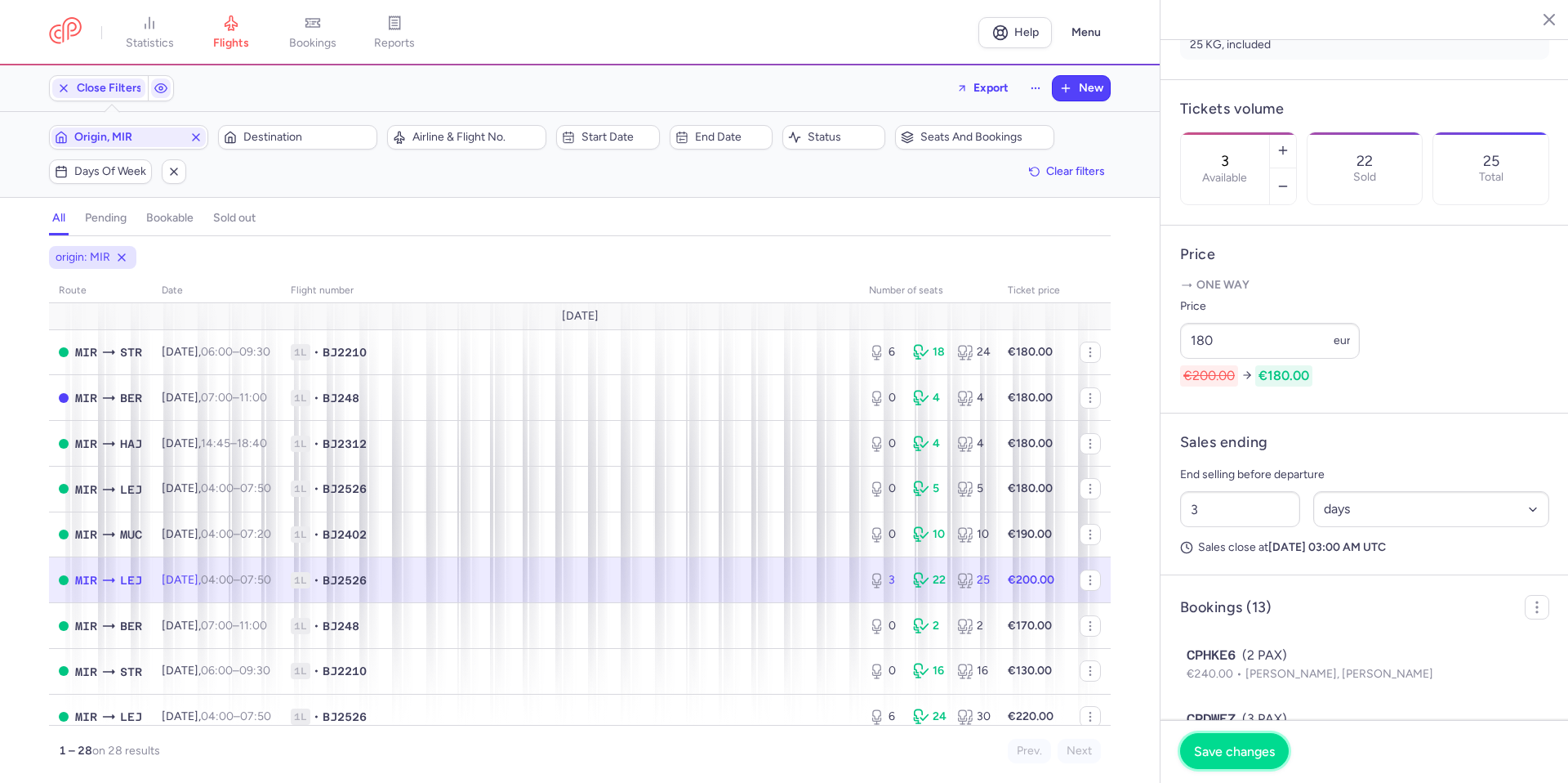
click at [1212, 753] on span "Save changes" at bounding box center [1235, 750] width 81 height 15
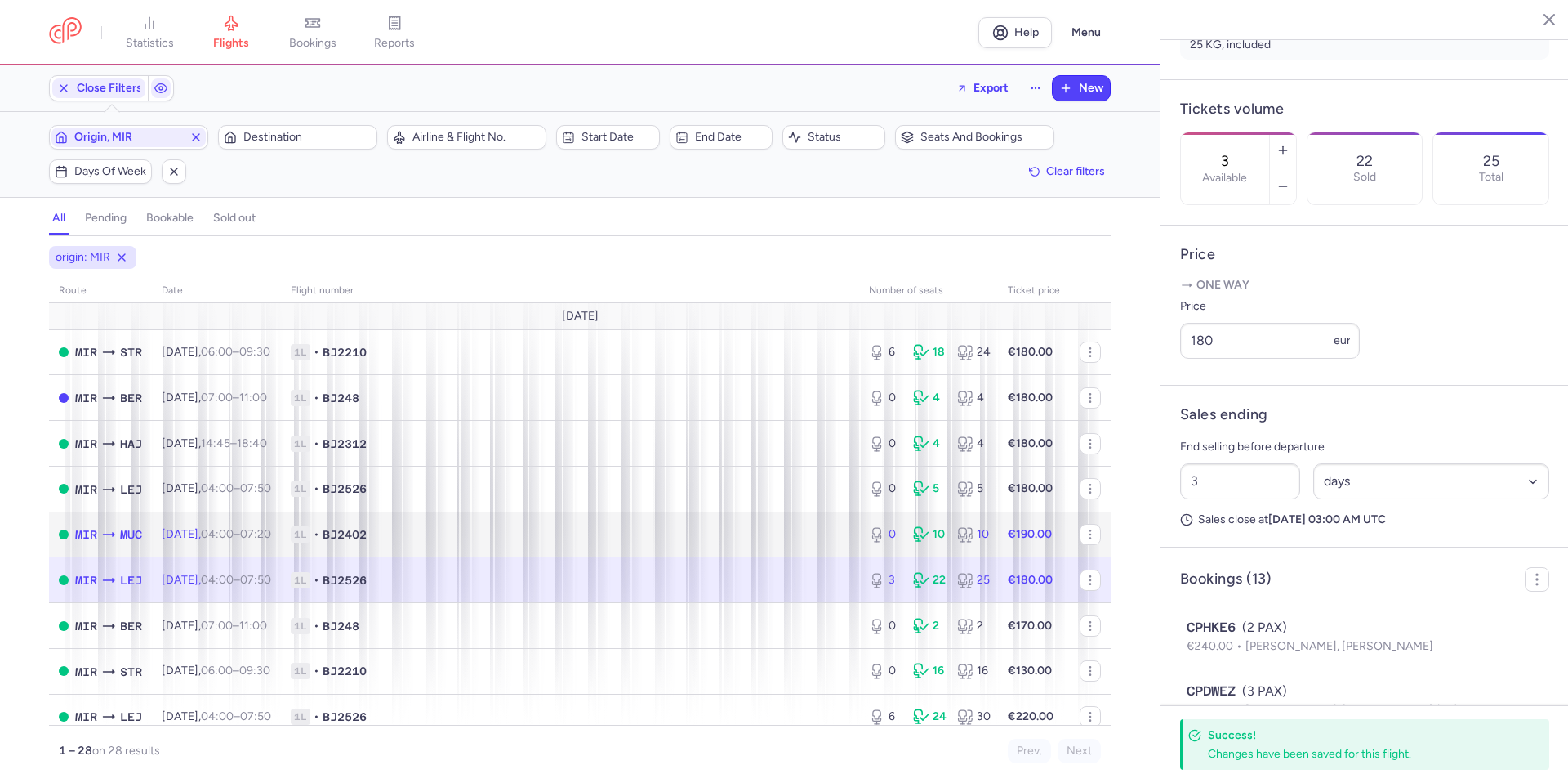
click at [749, 526] on span "1L • BJ2402" at bounding box center [570, 534] width 559 height 17
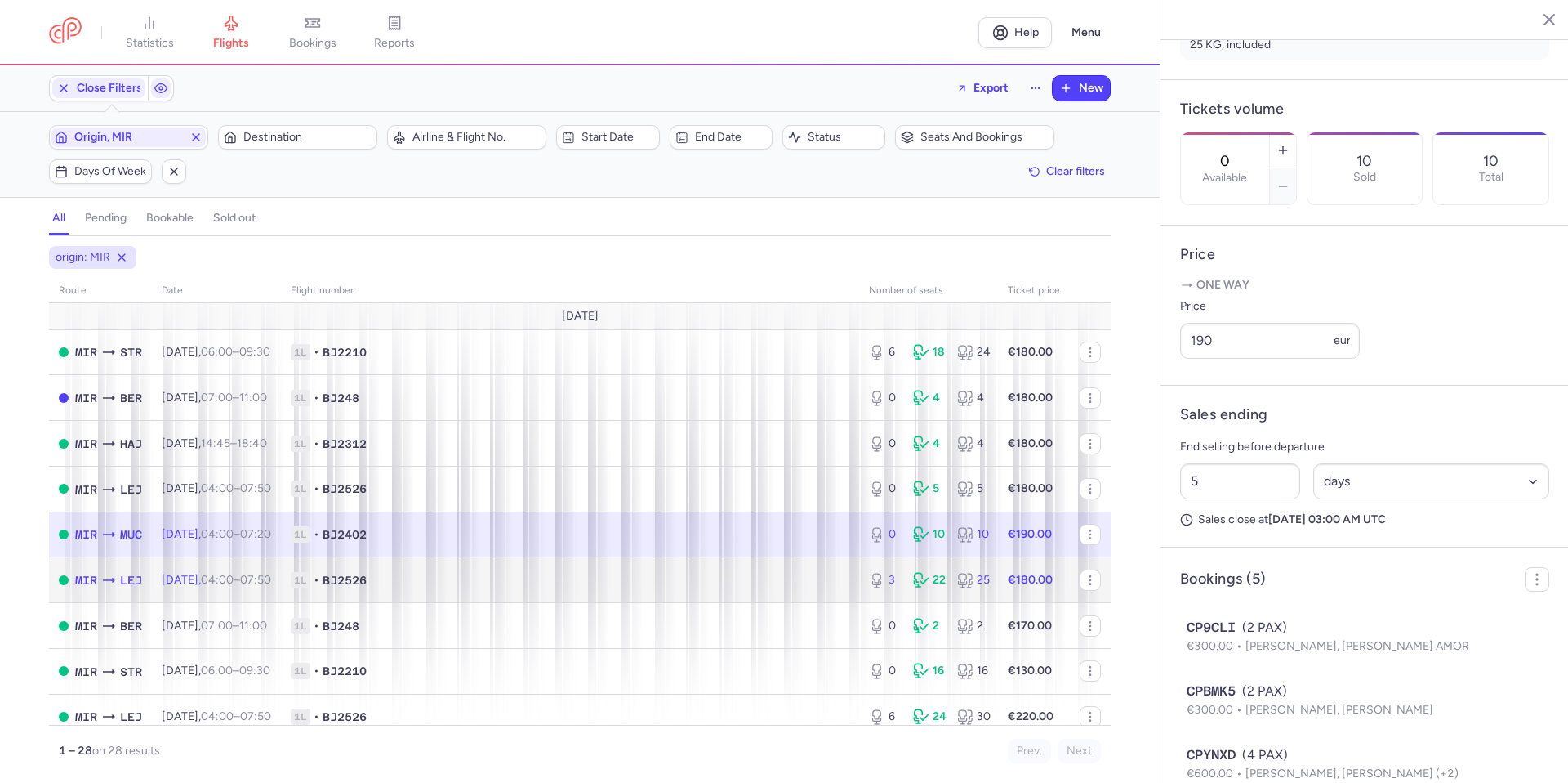
click at [738, 582] on span "1L • BJ2526" at bounding box center [570, 580] width 559 height 17
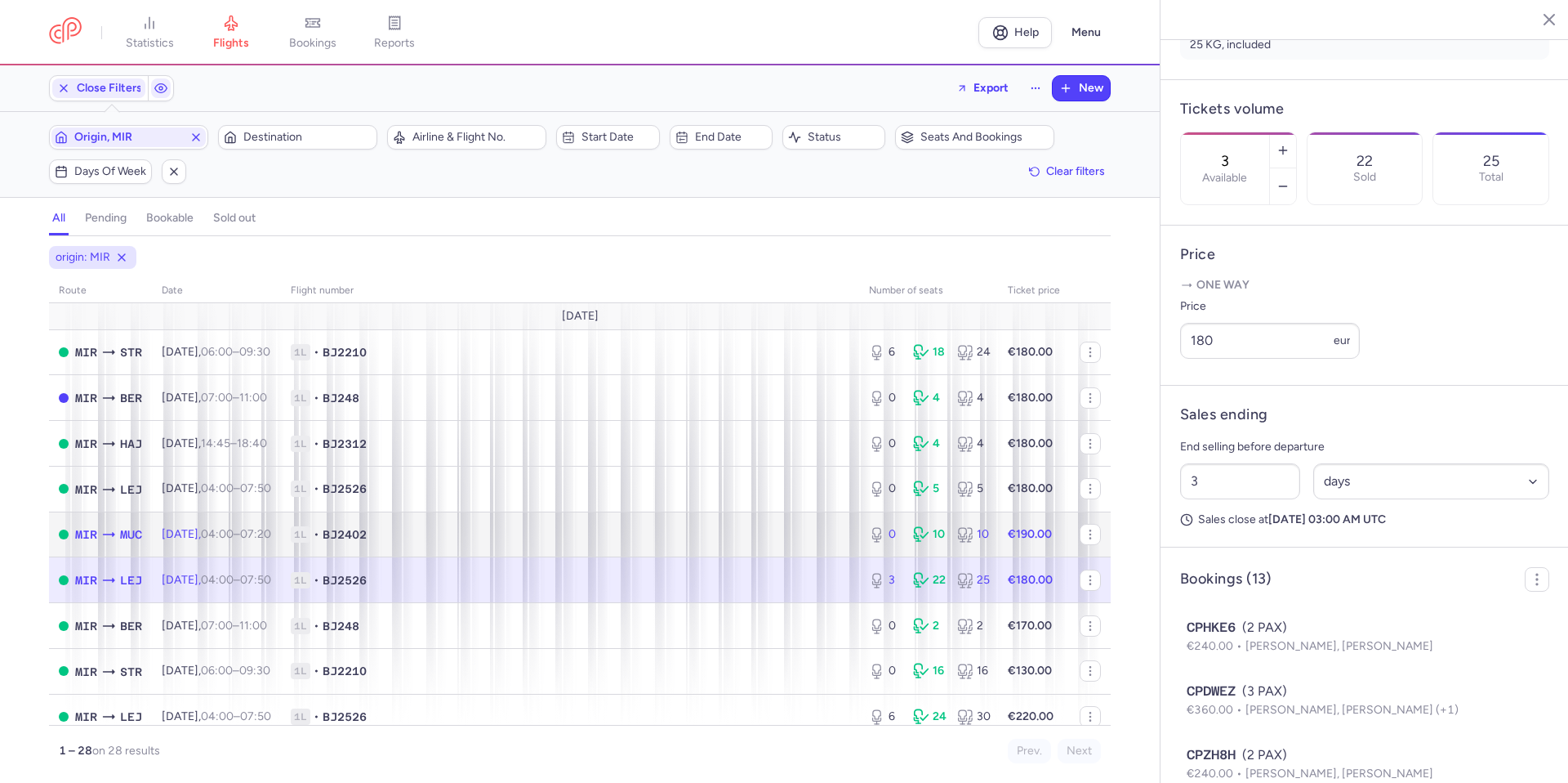
click at [735, 540] on span "1L • BJ2402" at bounding box center [570, 534] width 559 height 17
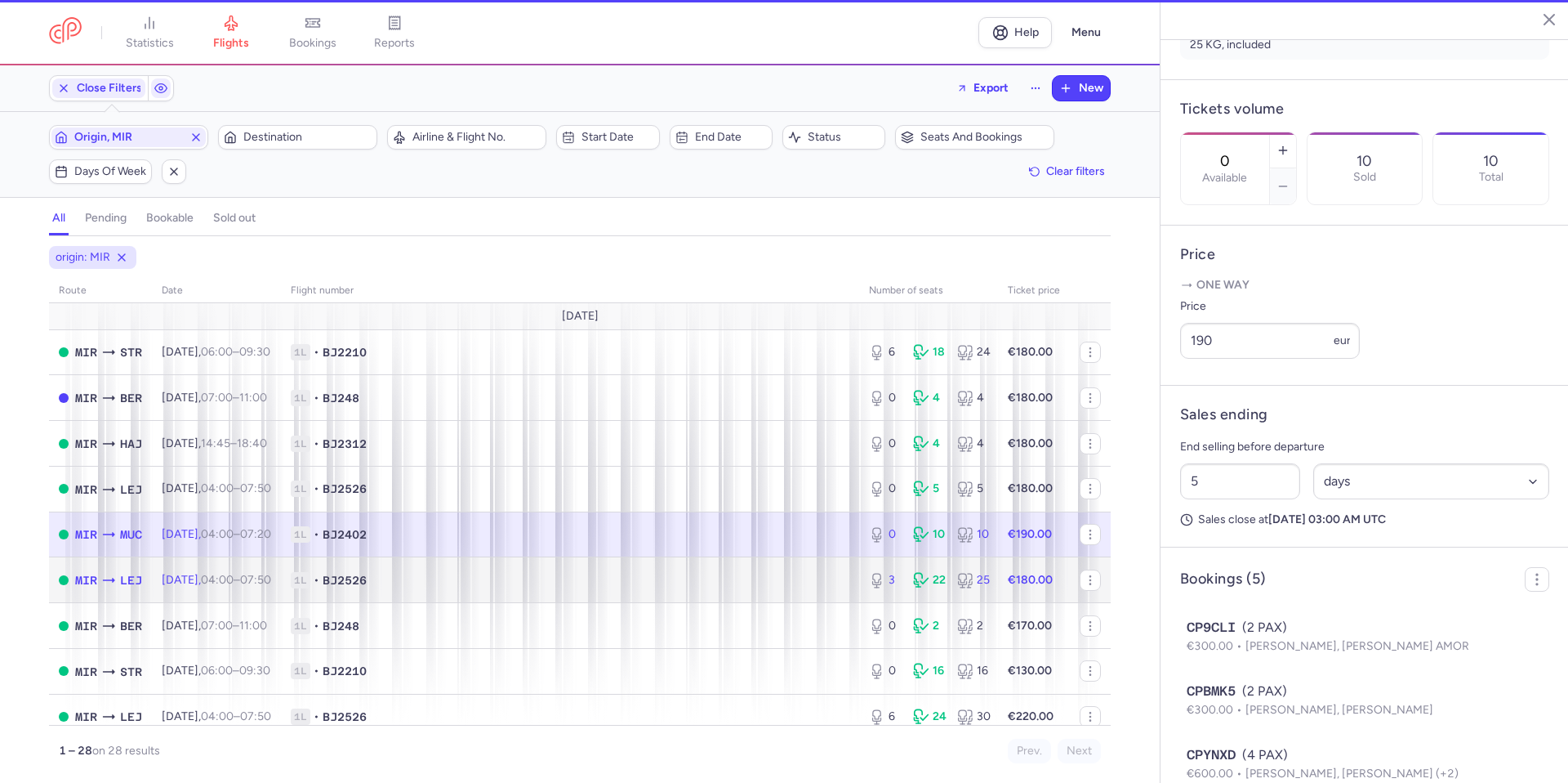
click at [734, 572] on span "1L • BJ2526" at bounding box center [570, 580] width 559 height 17
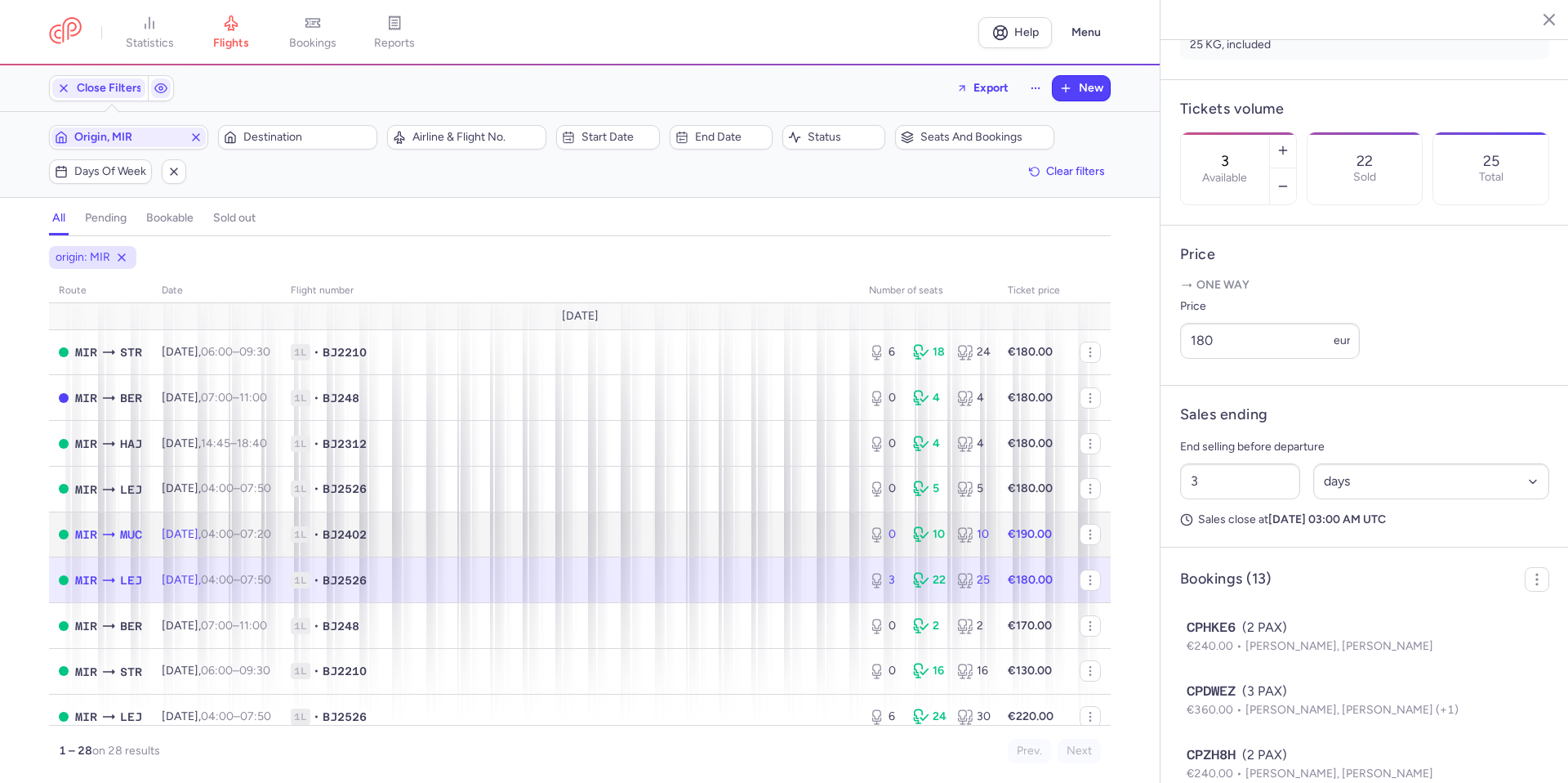
click at [728, 526] on span "1L • BJ2402" at bounding box center [570, 534] width 559 height 17
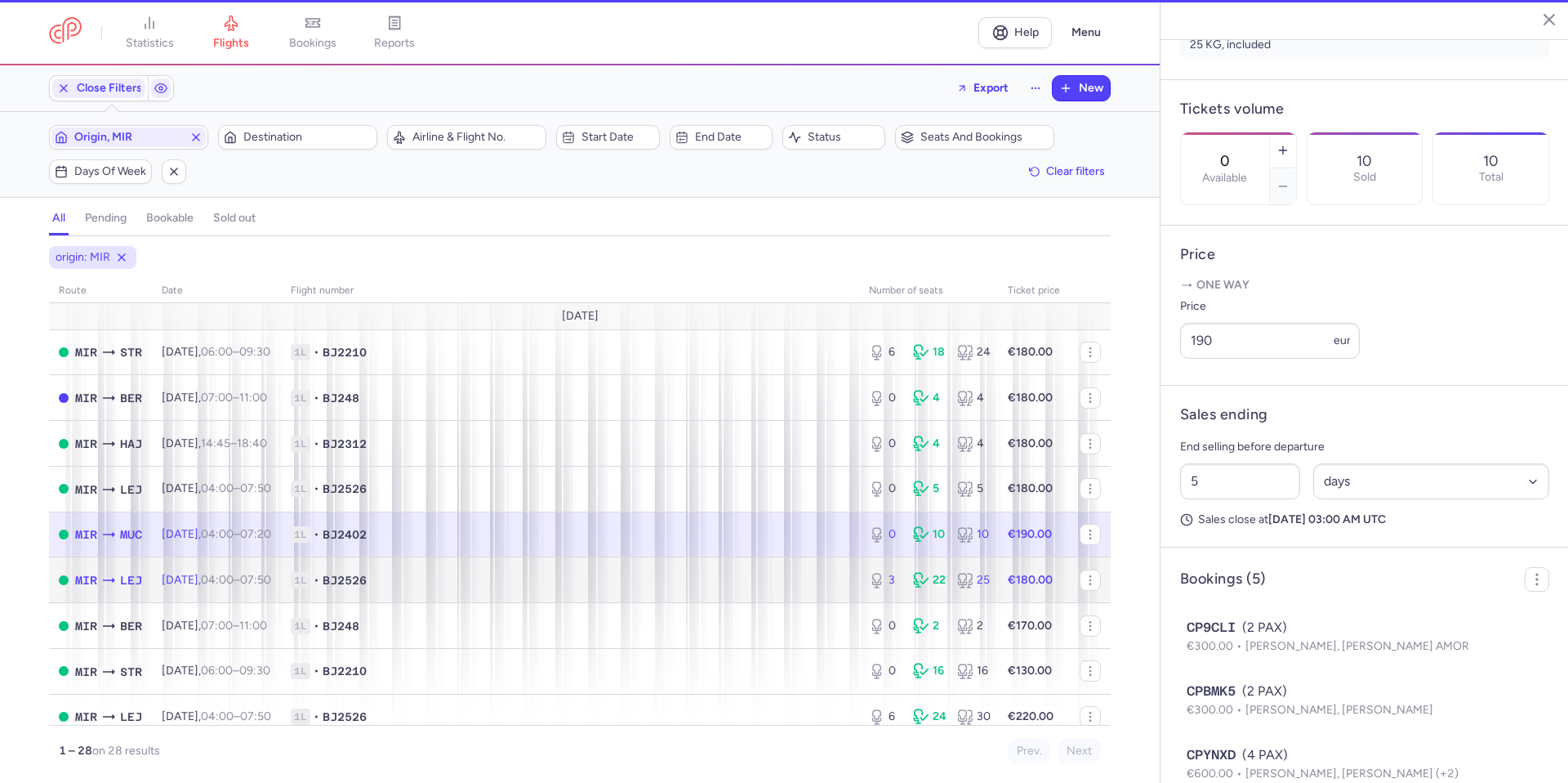
click at [719, 578] on span "1L • BJ2526" at bounding box center [570, 580] width 559 height 17
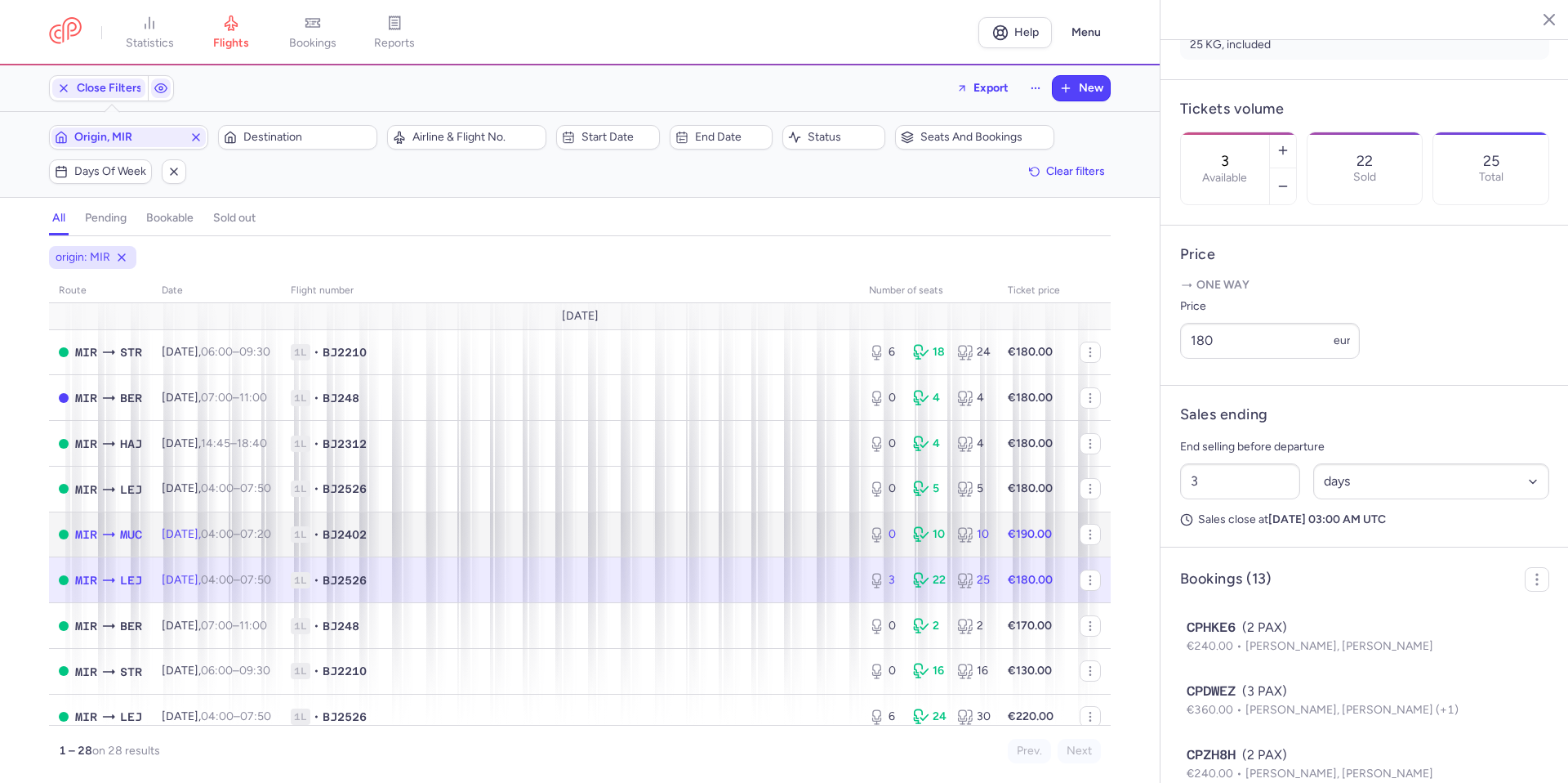
click at [697, 527] on span "1L • BJ2402" at bounding box center [570, 534] width 559 height 17
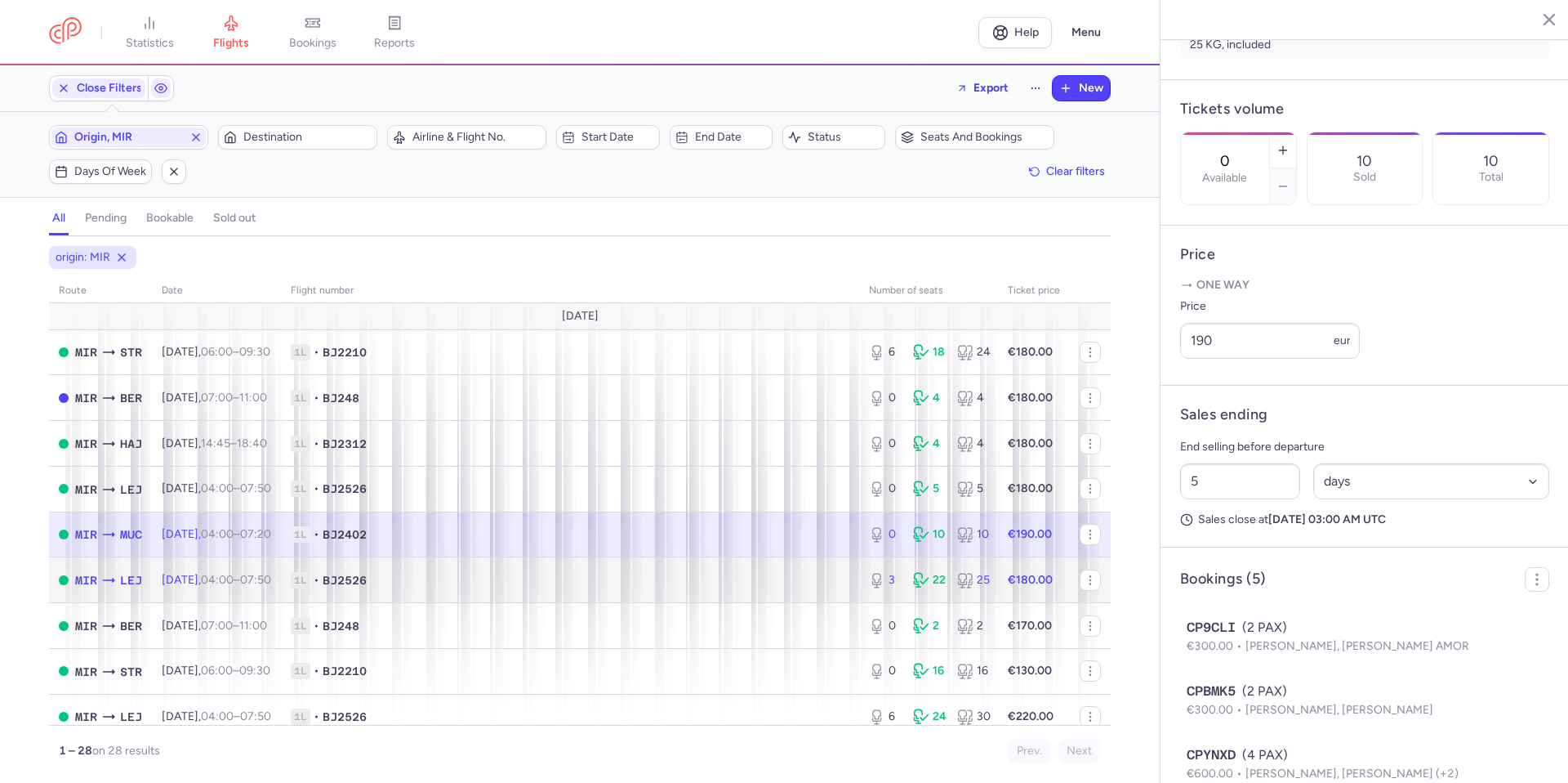
click at [693, 569] on td "1L • BJ2526" at bounding box center [570, 580] width 579 height 46
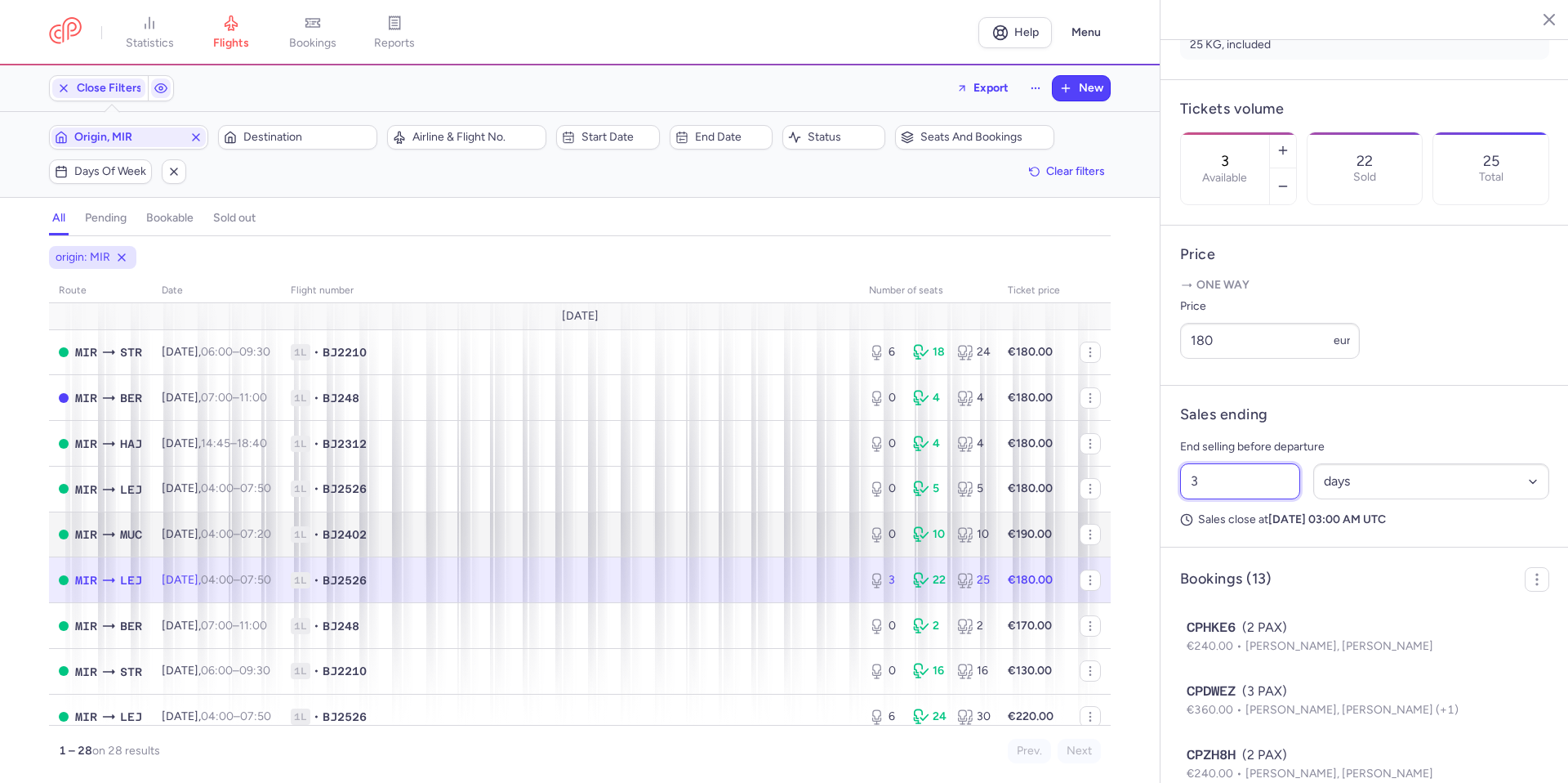
drag, startPoint x: 1214, startPoint y: 520, endPoint x: 849, endPoint y: 539, distance: 365.5
click at [852, 539] on div "statistics flights bookings reports Help Menu Close Filters Export New Filters …" at bounding box center [784, 391] width 1568 height 783
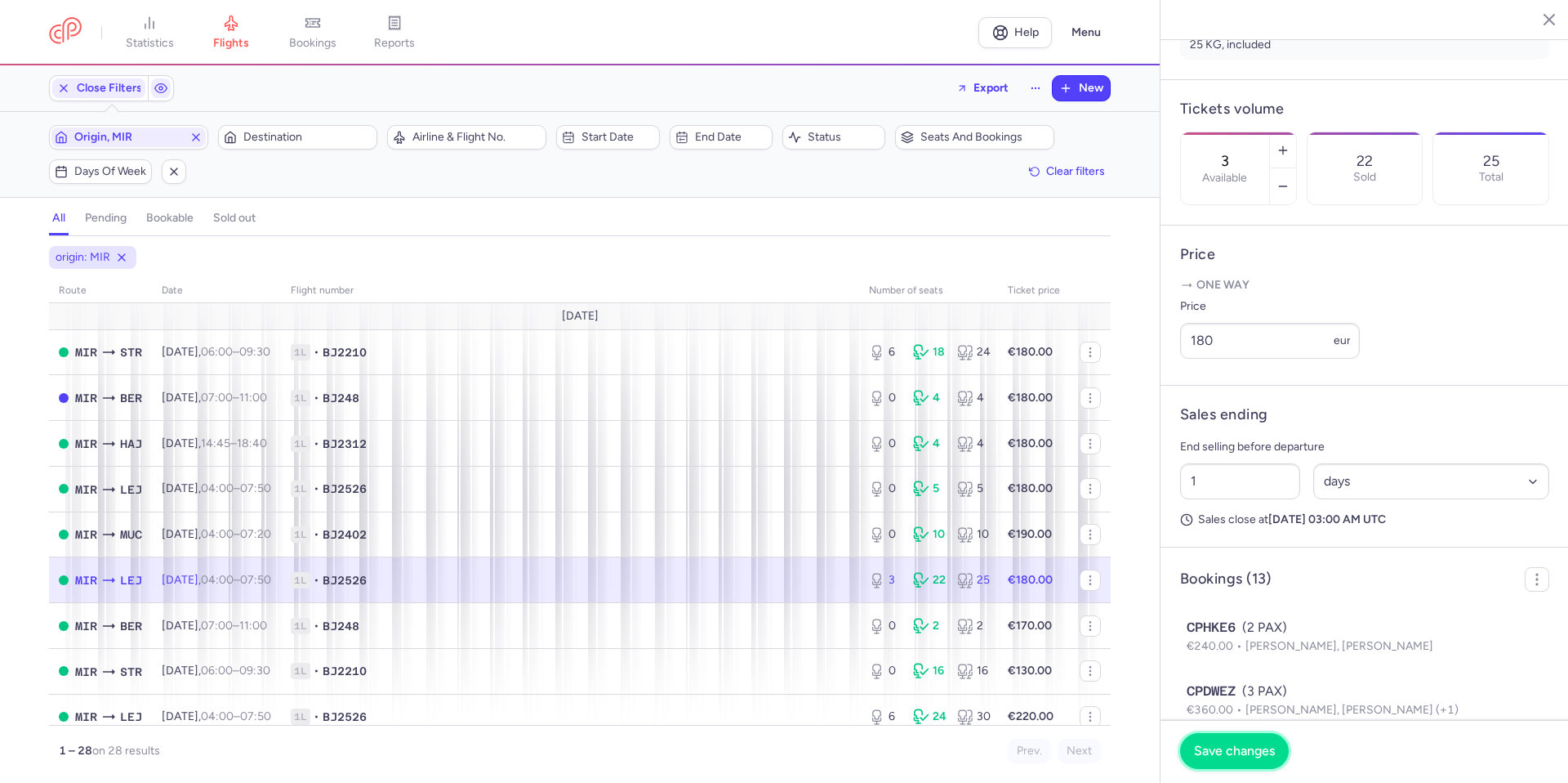
click at [1249, 763] on button "Save changes" at bounding box center [1234, 751] width 109 height 36
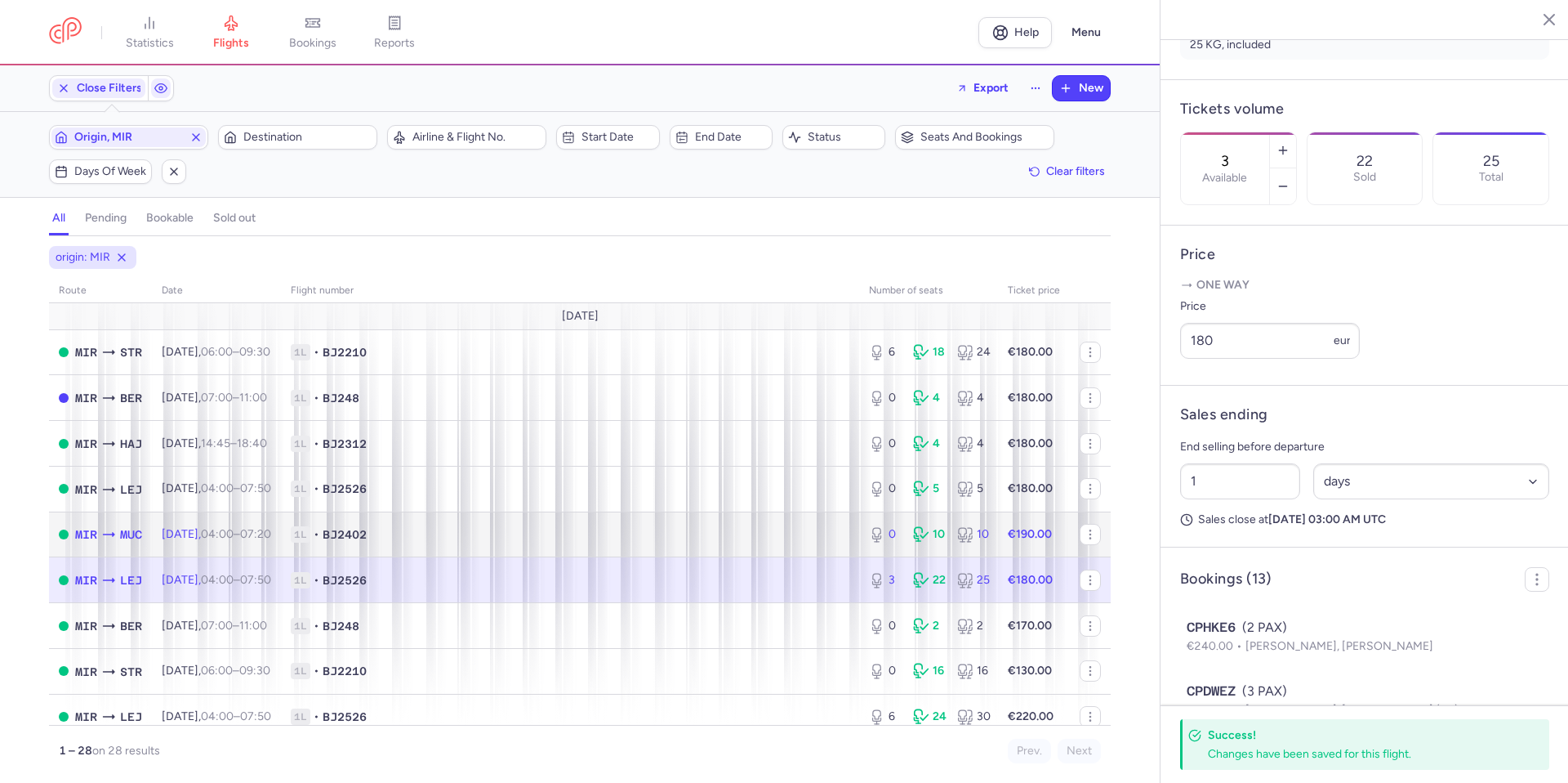
click at [651, 543] on span "1L • BJ2402" at bounding box center [570, 534] width 559 height 17
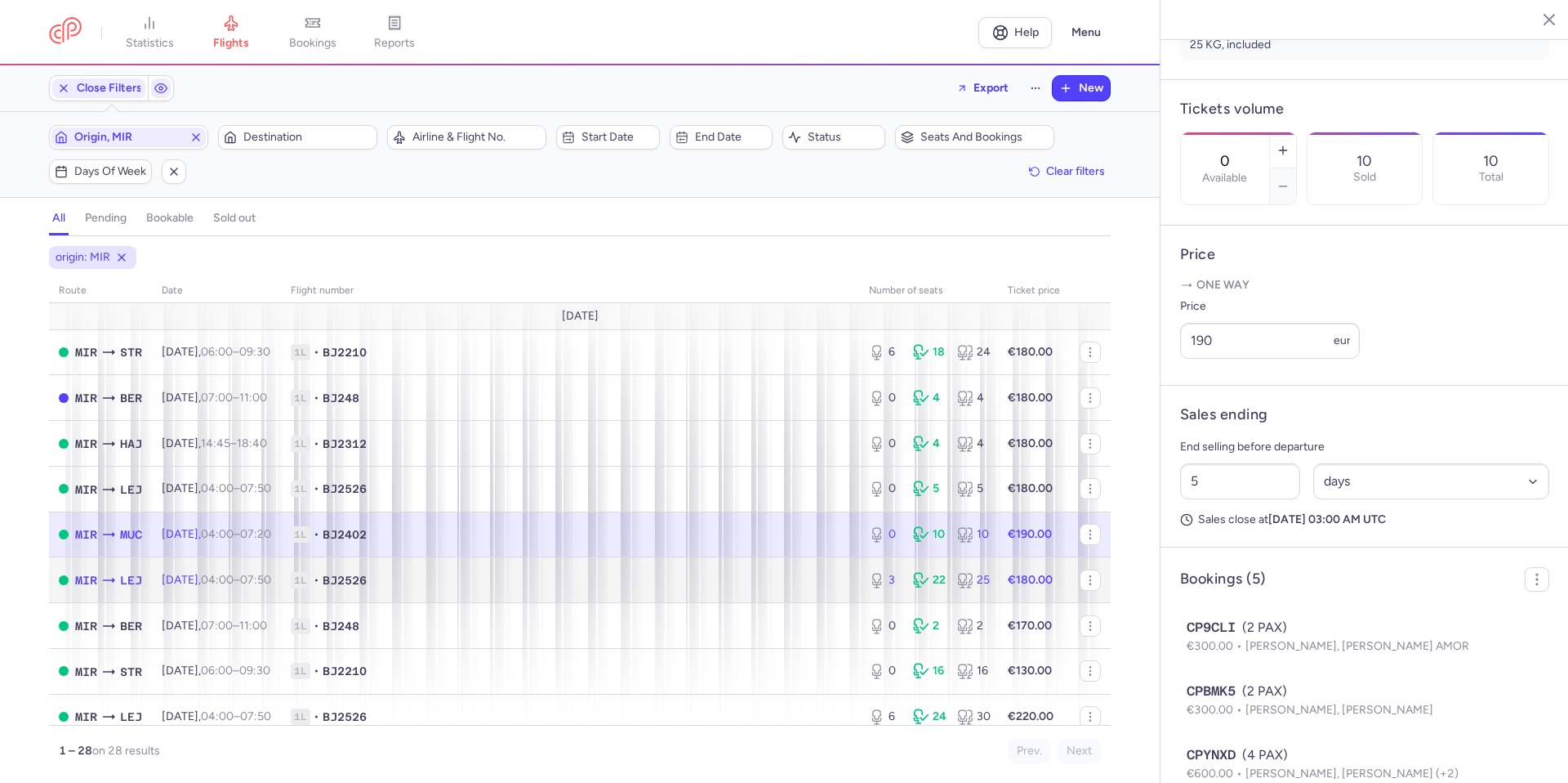
click at [632, 585] on span "1L • BJ2526" at bounding box center [570, 580] width 559 height 17
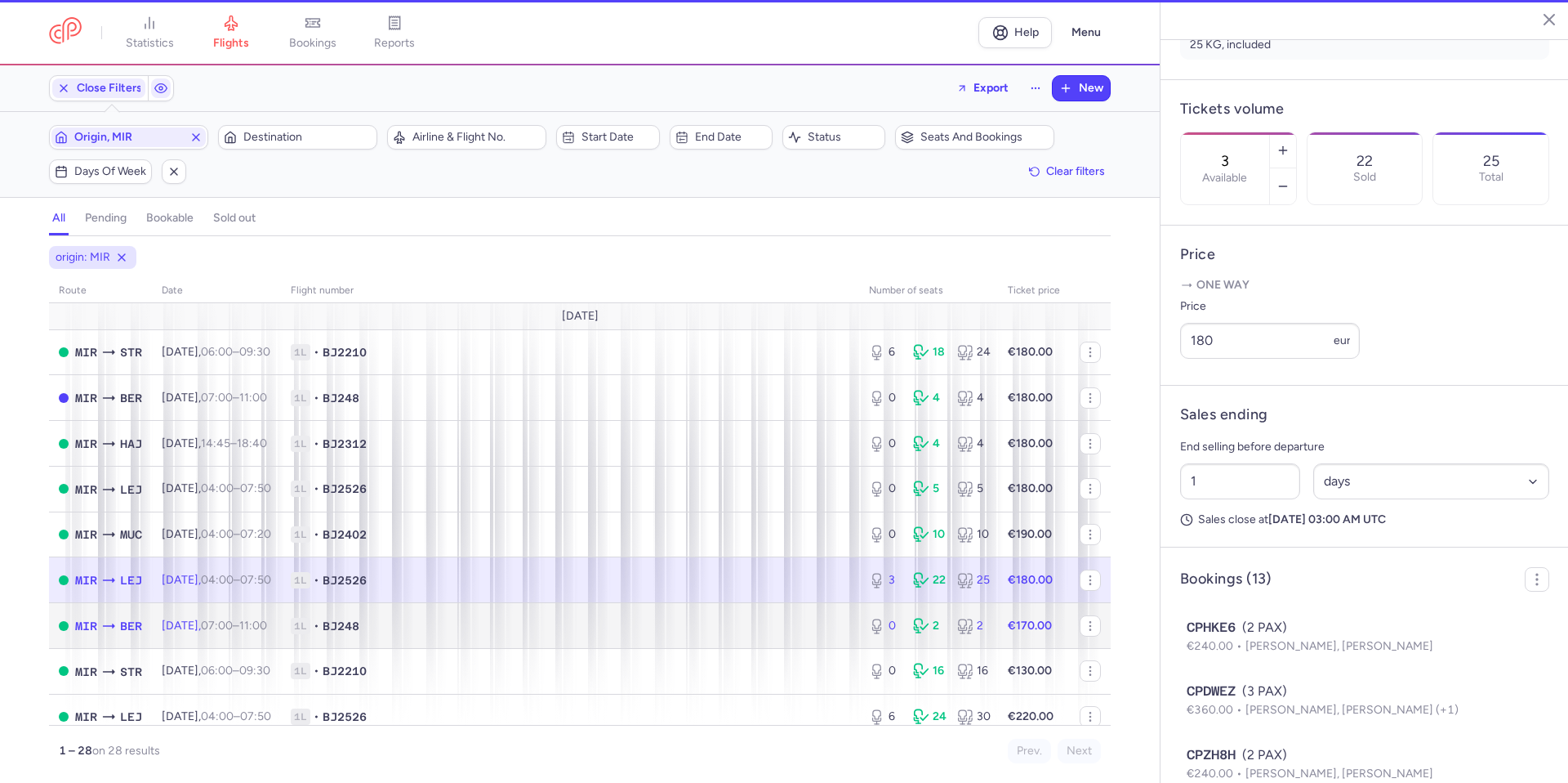
click at [610, 630] on span "1L • BJ248" at bounding box center [570, 626] width 559 height 17
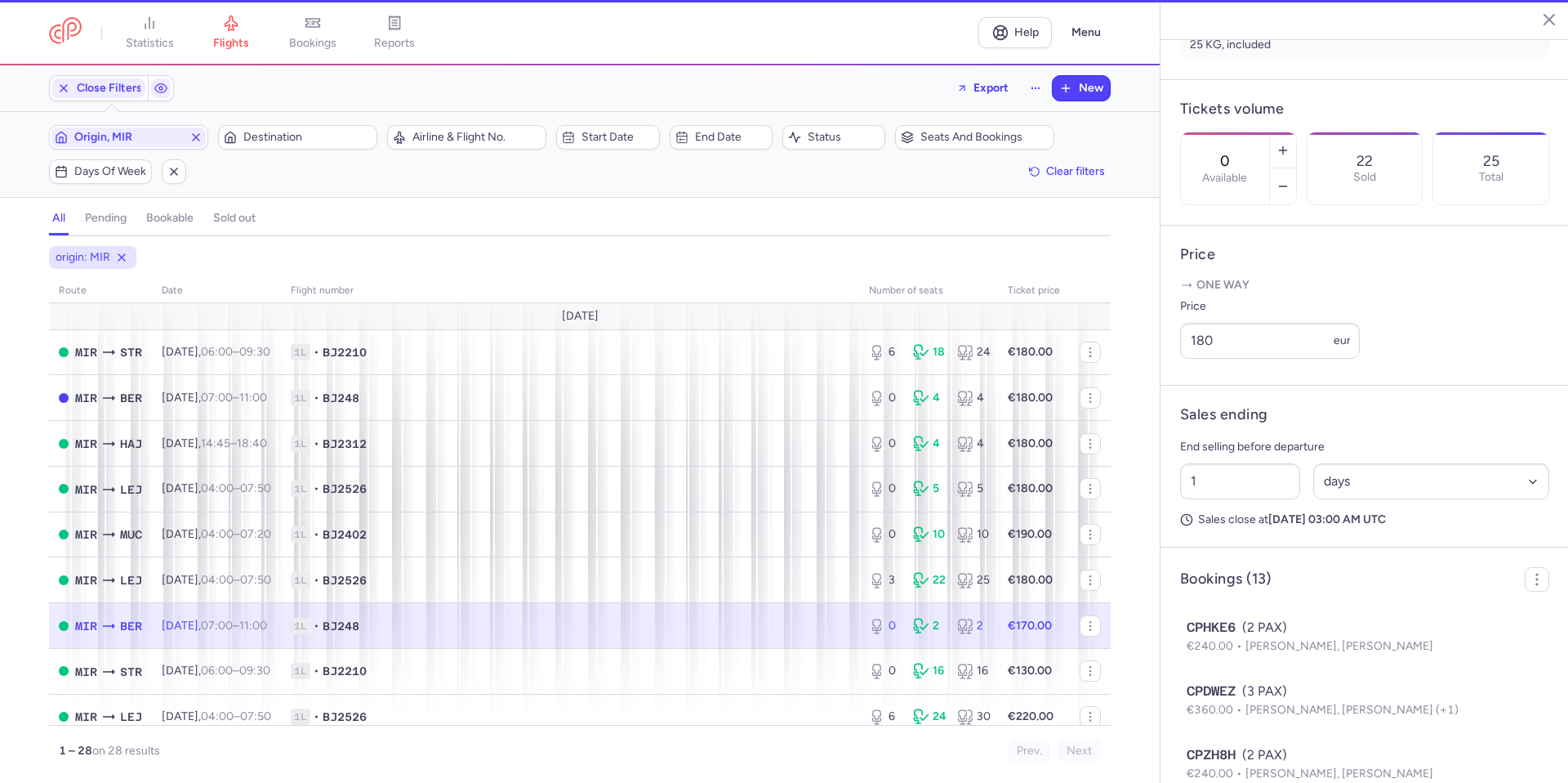
scroll to position [386, 0]
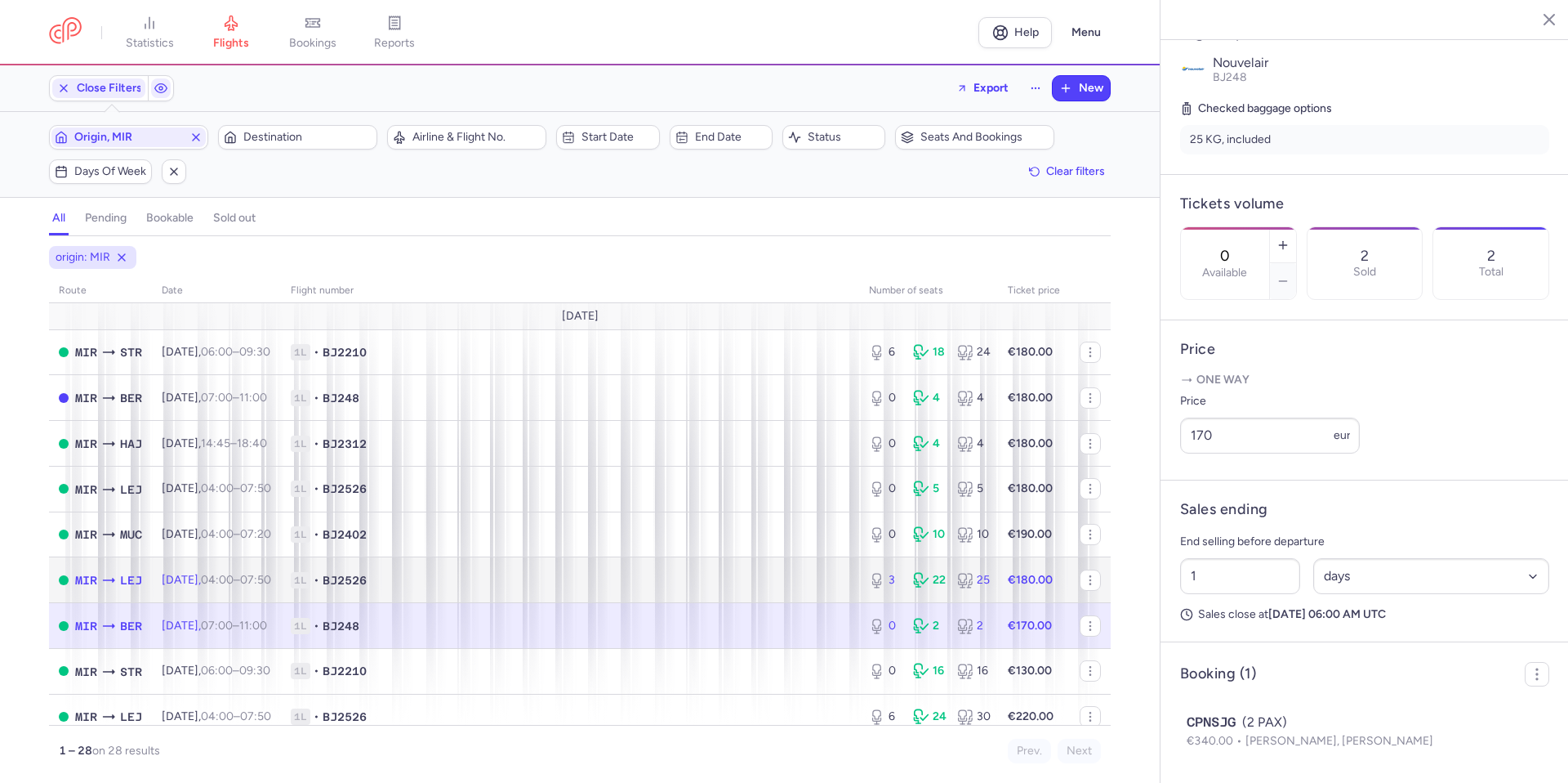
drag, startPoint x: 748, startPoint y: 587, endPoint x: 742, endPoint y: 609, distance: 22.8
click at [748, 587] on span "1L • BJ2526" at bounding box center [570, 580] width 559 height 17
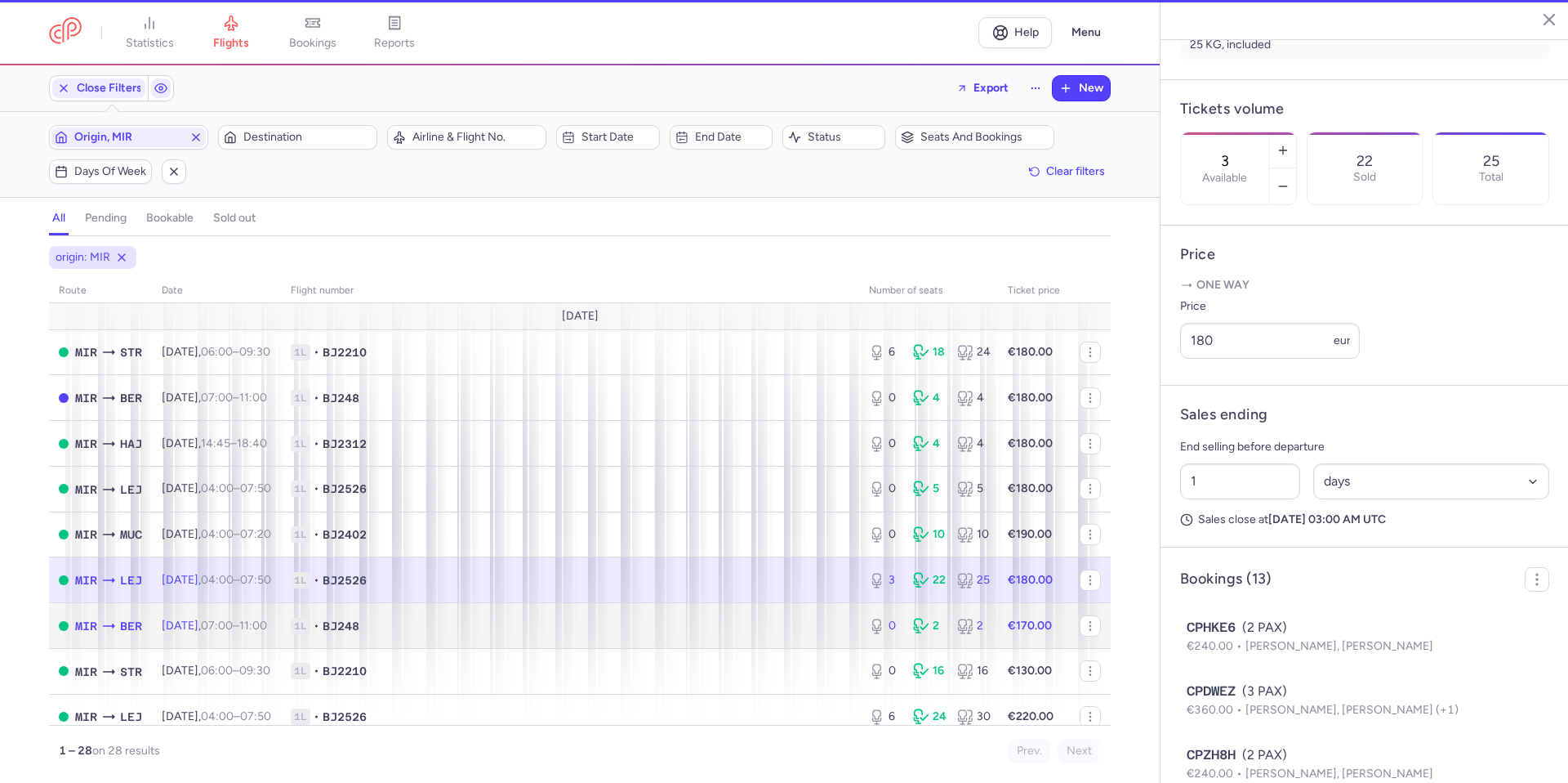
drag, startPoint x: 738, startPoint y: 619, endPoint x: 753, endPoint y: 627, distance: 17.0
click at [738, 619] on span "1L • BJ248" at bounding box center [570, 626] width 559 height 17
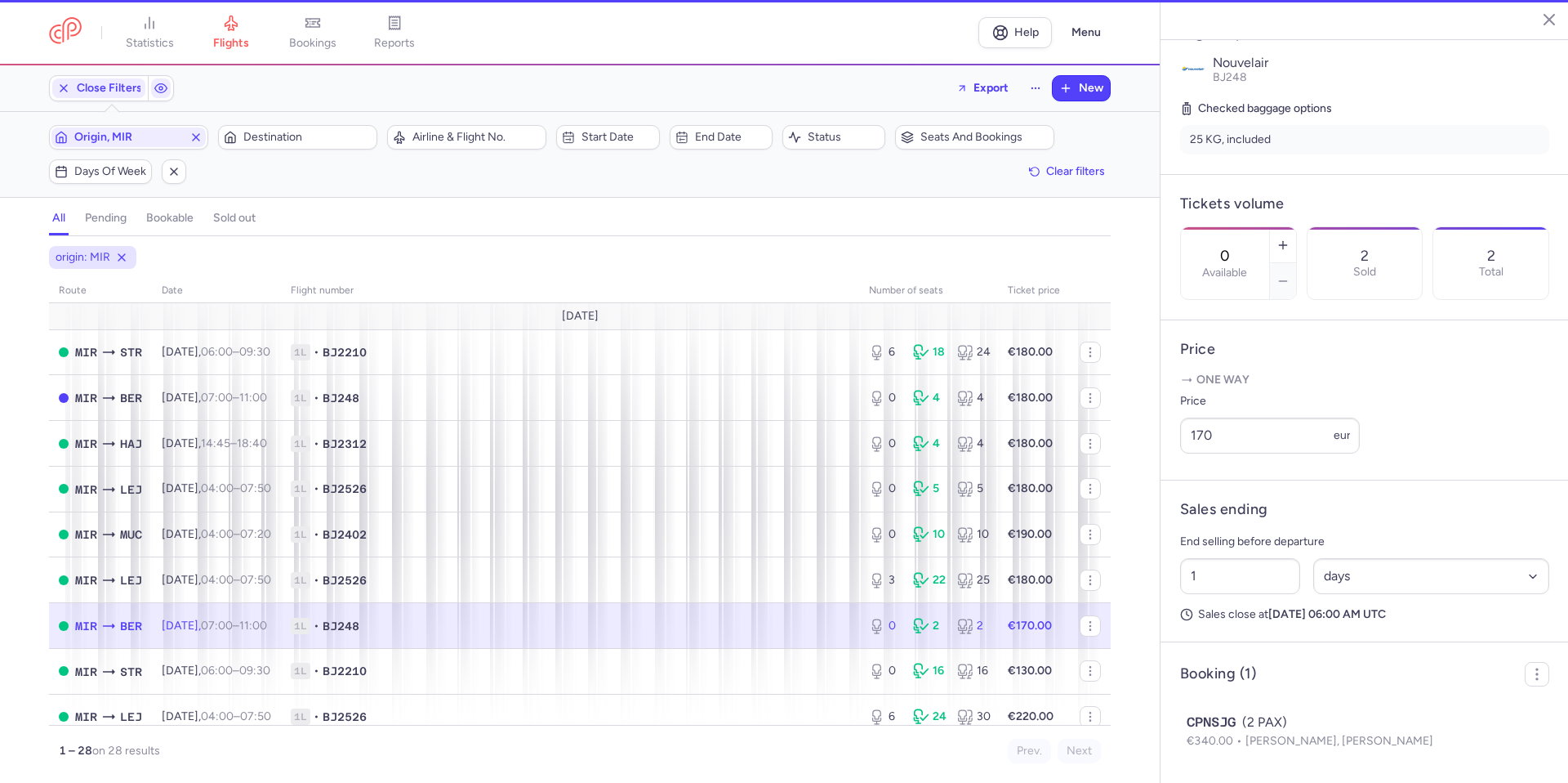
scroll to position [386, 0]
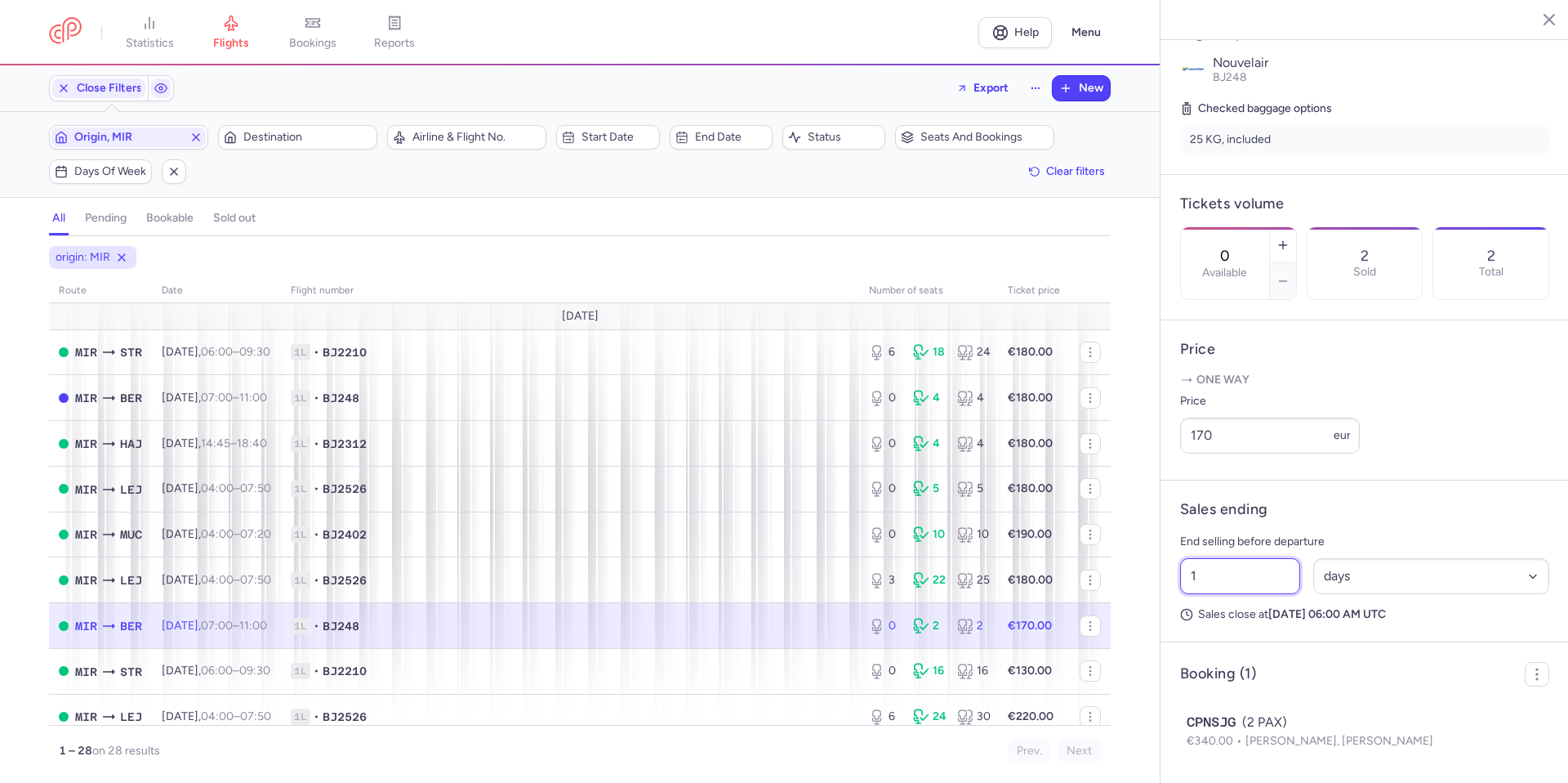
drag, startPoint x: 1235, startPoint y: 571, endPoint x: 1142, endPoint y: 584, distance: 93.9
click at [1074, 574] on div "statistics flights bookings reports Help Menu Close Filters Export New Filters …" at bounding box center [784, 391] width 1568 height 783
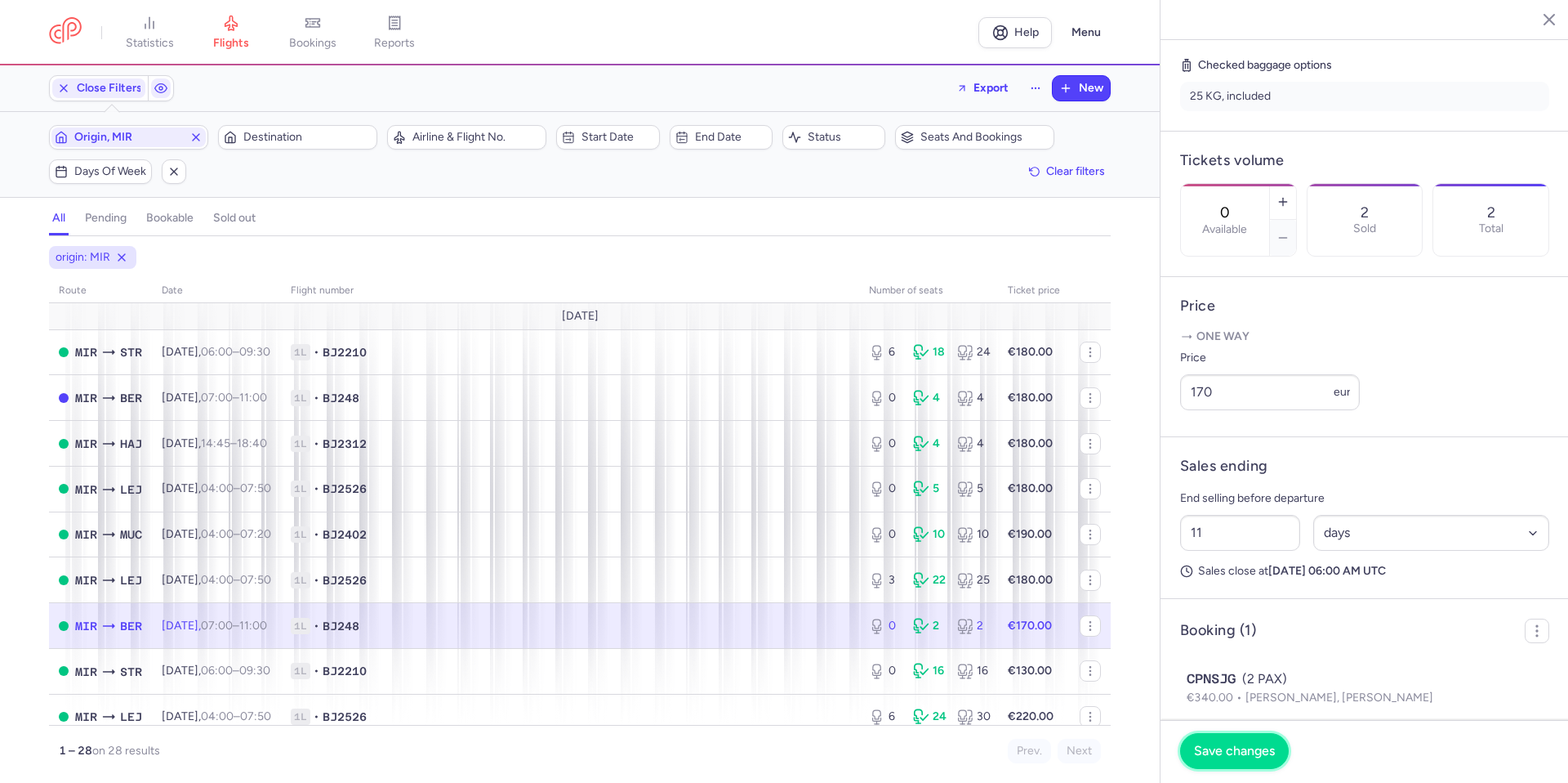
drag, startPoint x: 1250, startPoint y: 751, endPoint x: 896, endPoint y: 700, distance: 357.7
click at [1249, 751] on span "Save changes" at bounding box center [1235, 750] width 81 height 15
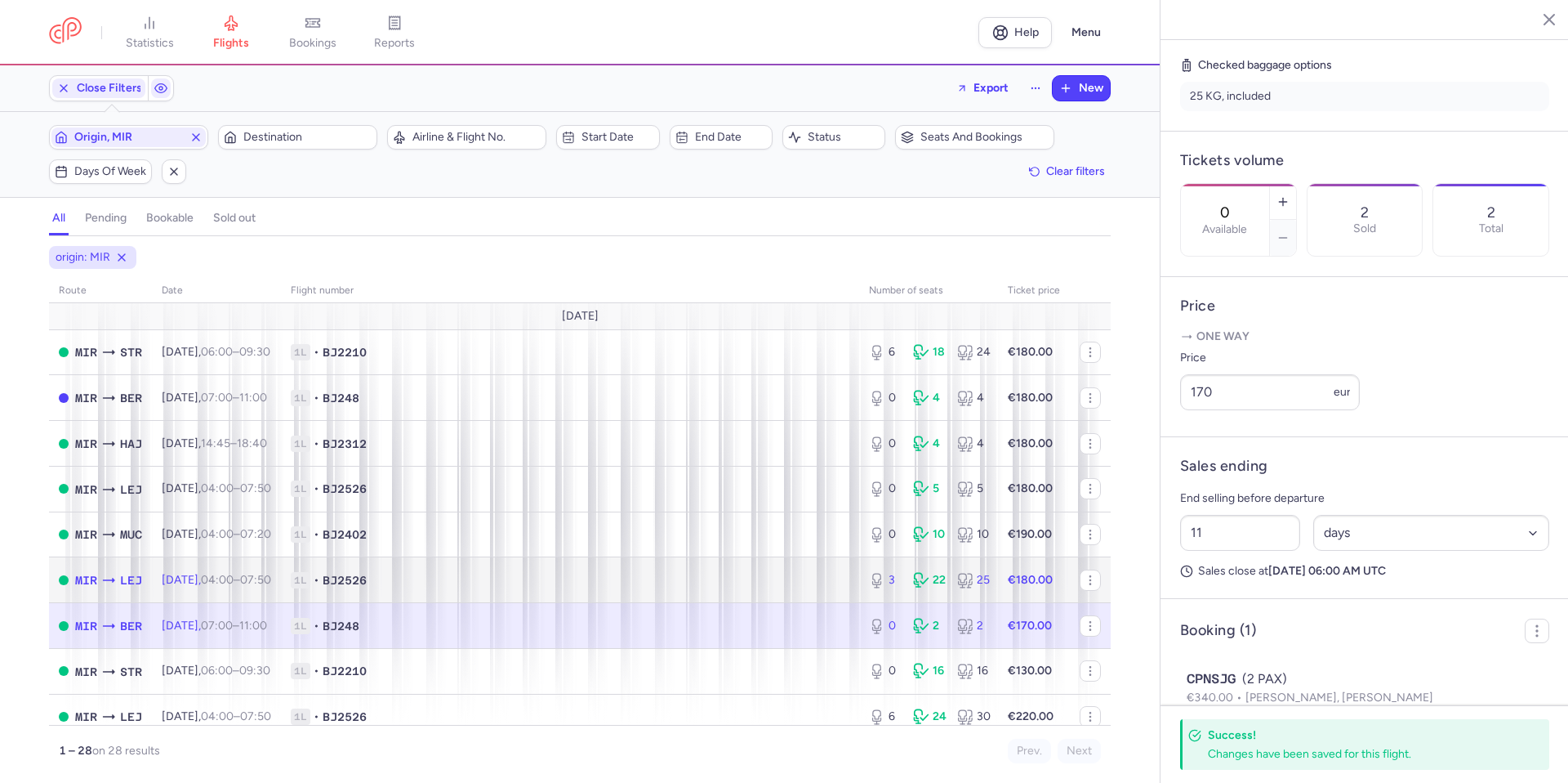
click at [675, 579] on span "1L • BJ2526" at bounding box center [570, 580] width 559 height 17
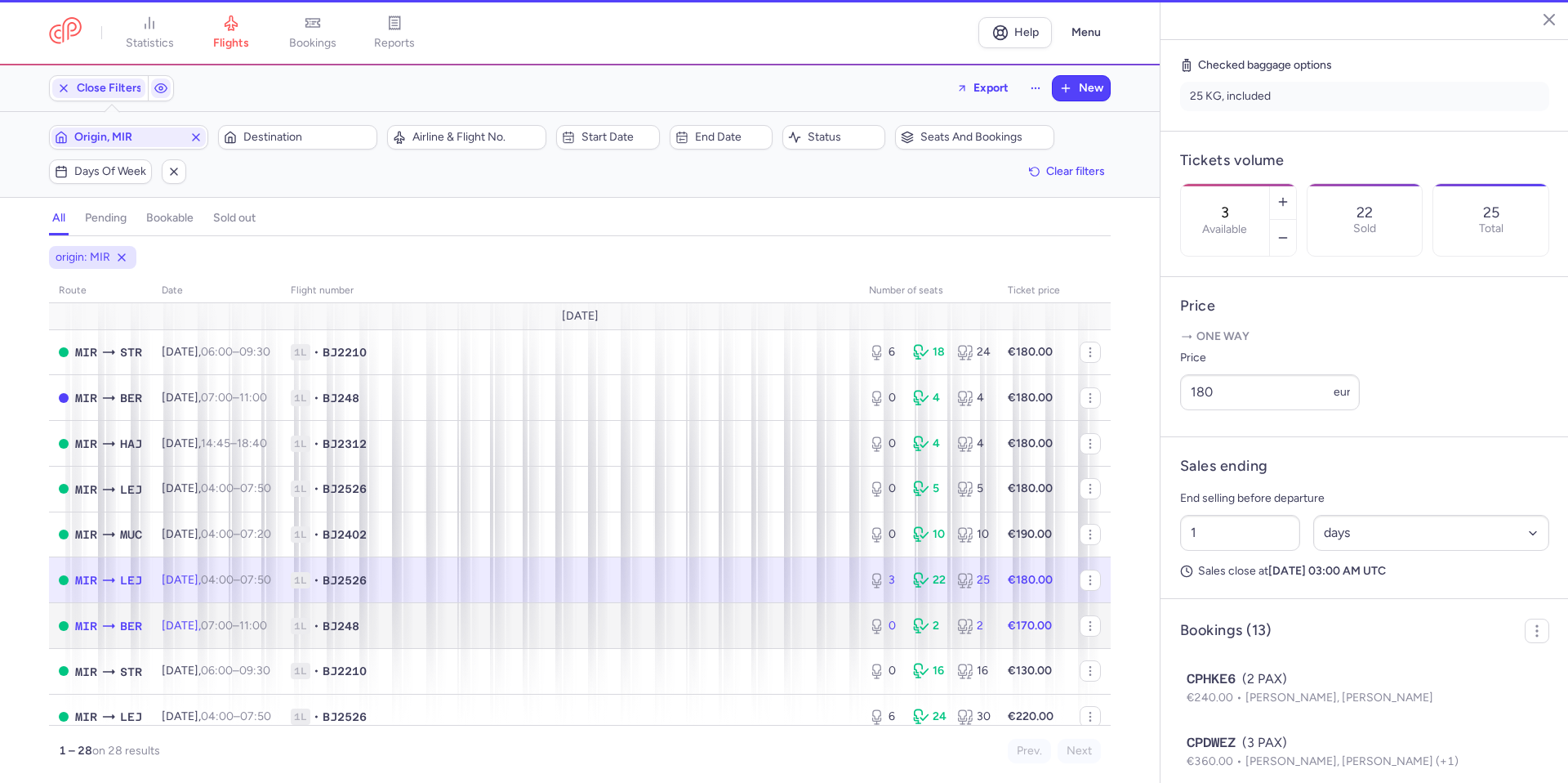
click at [674, 632] on span "1L • BJ248" at bounding box center [570, 626] width 559 height 17
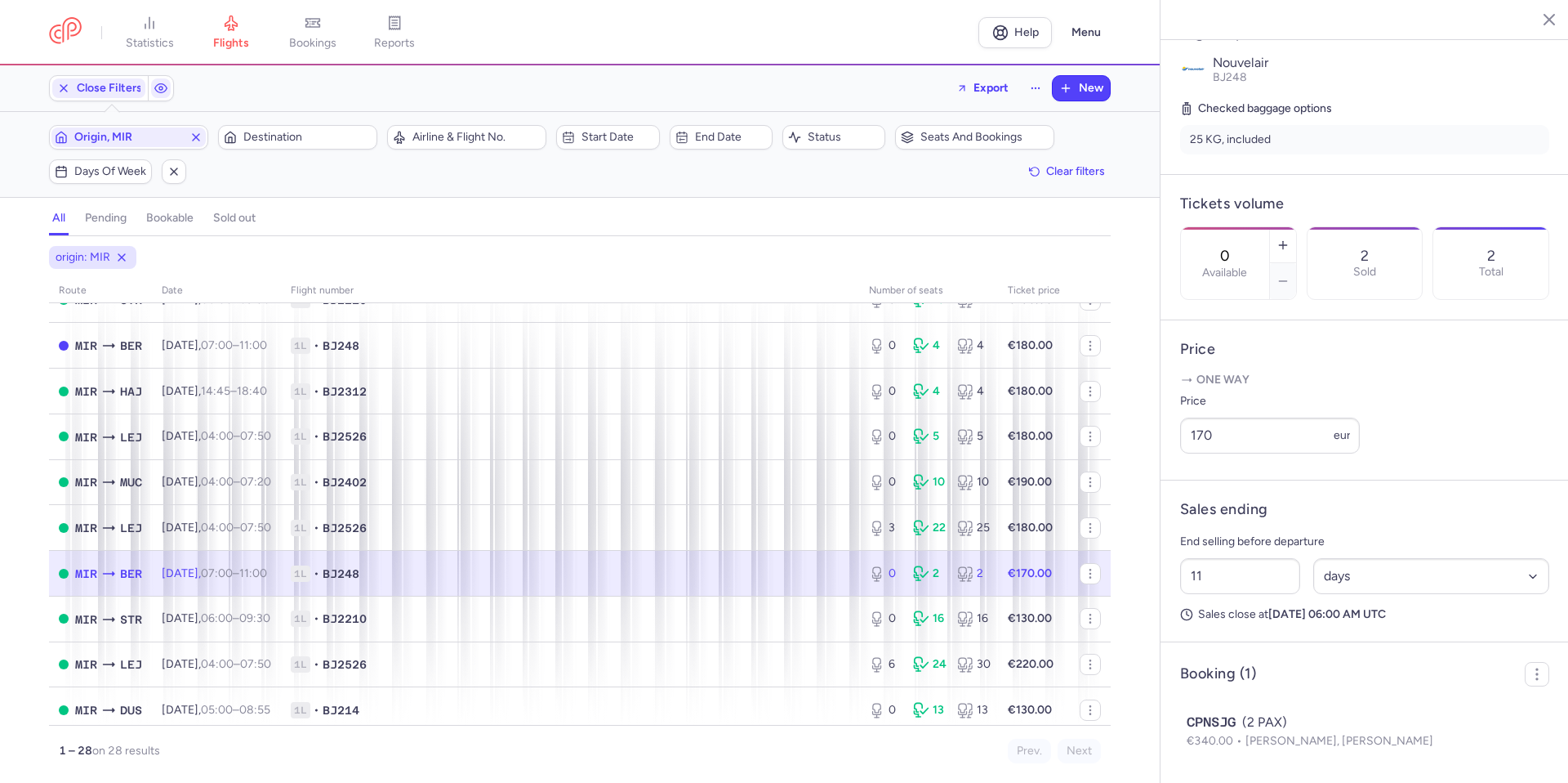
scroll to position [82, 0]
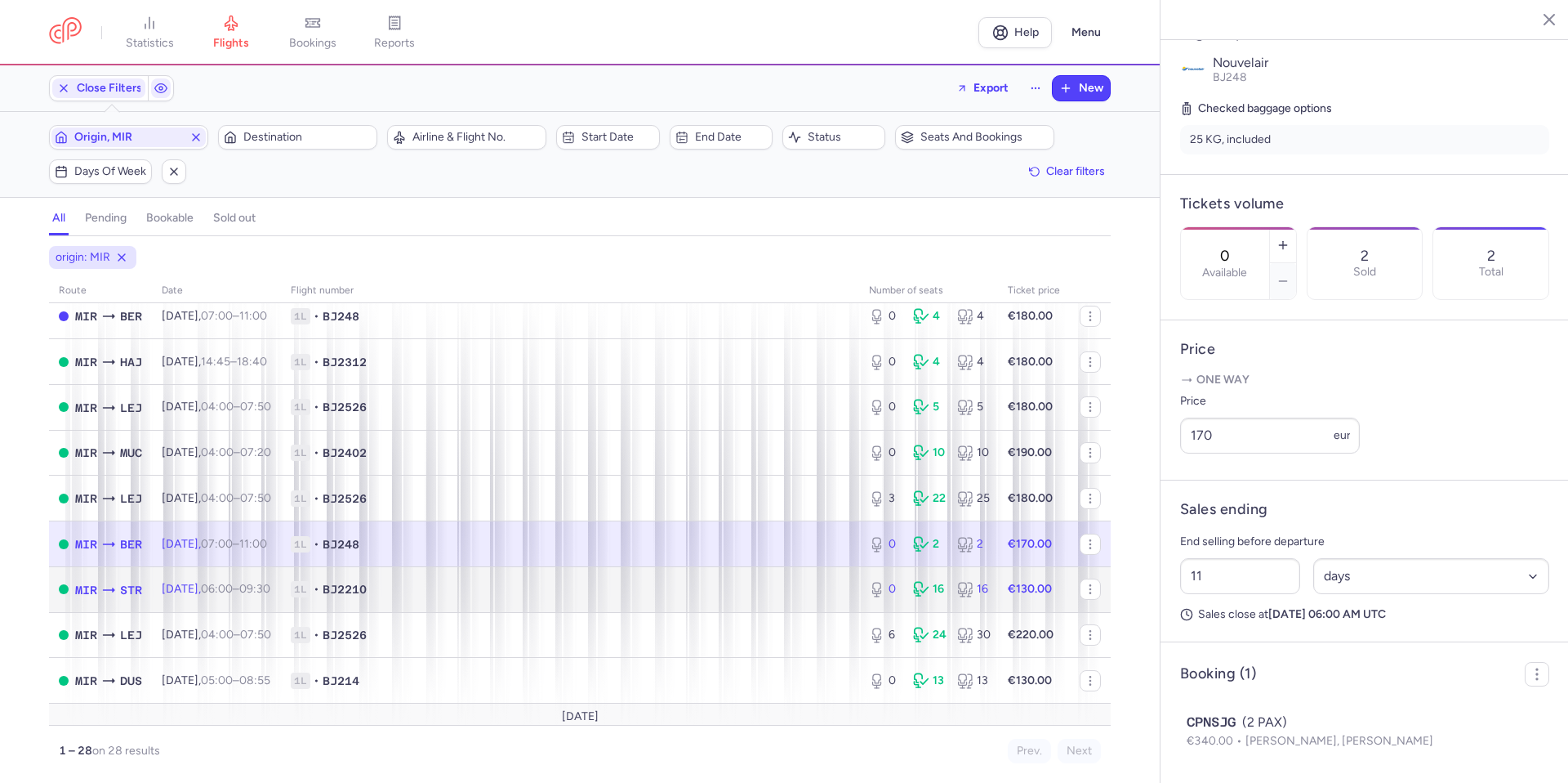
click at [683, 591] on span "1L • BJ2210" at bounding box center [570, 588] width 559 height 17
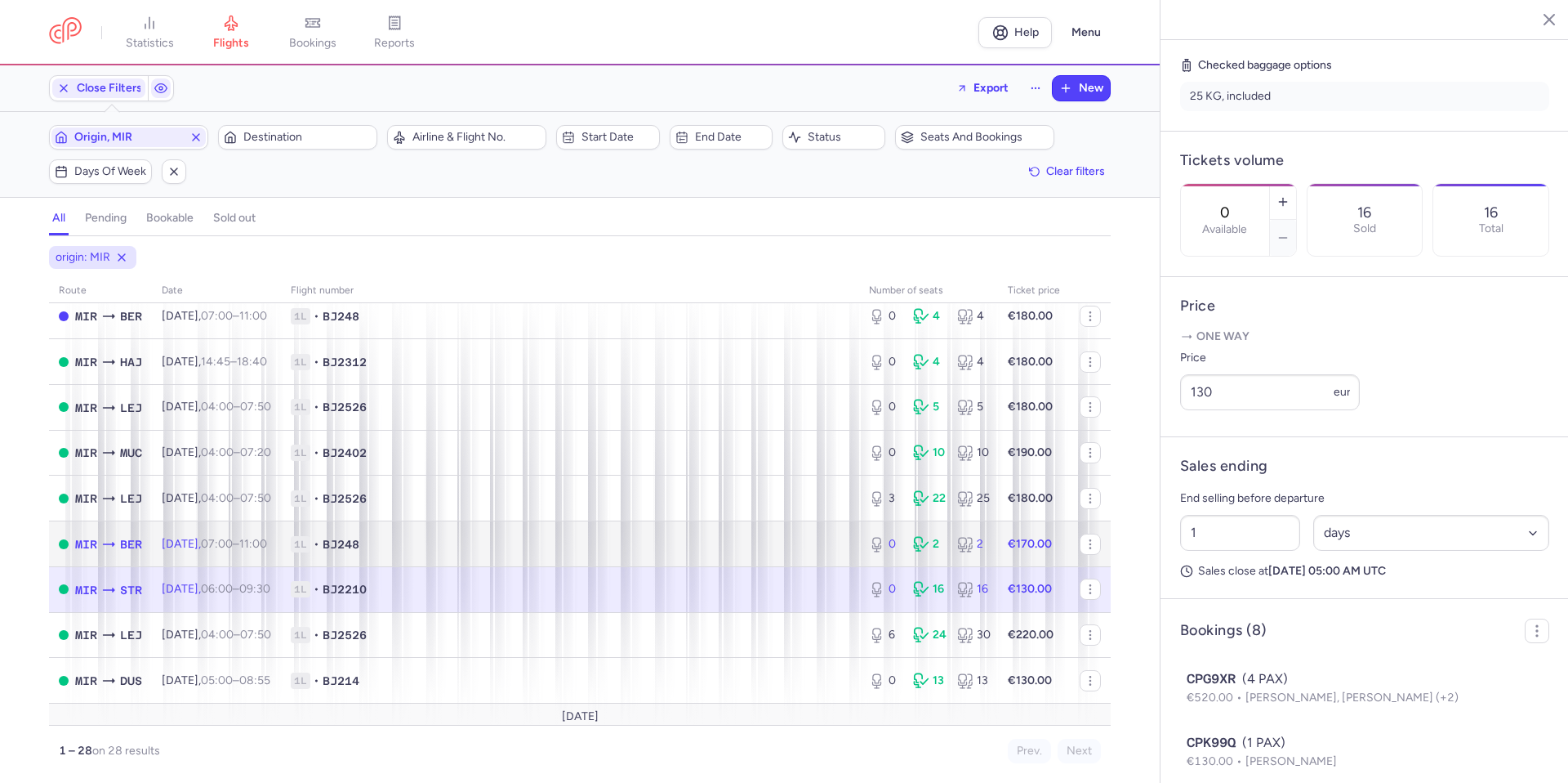
click at [683, 548] on span "1L • BJ248" at bounding box center [570, 544] width 559 height 17
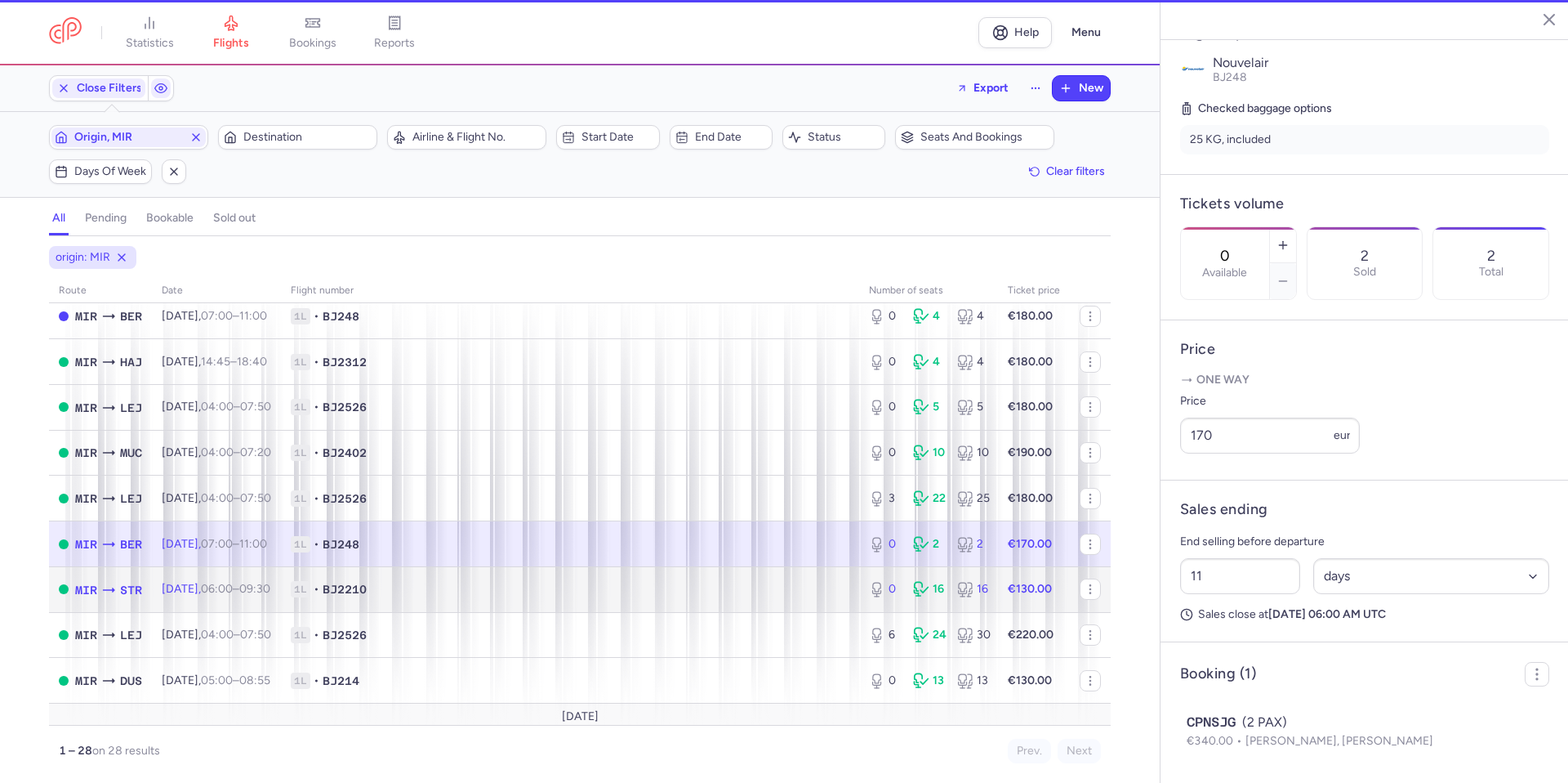
click at [675, 592] on span "1L • BJ2210" at bounding box center [570, 588] width 559 height 17
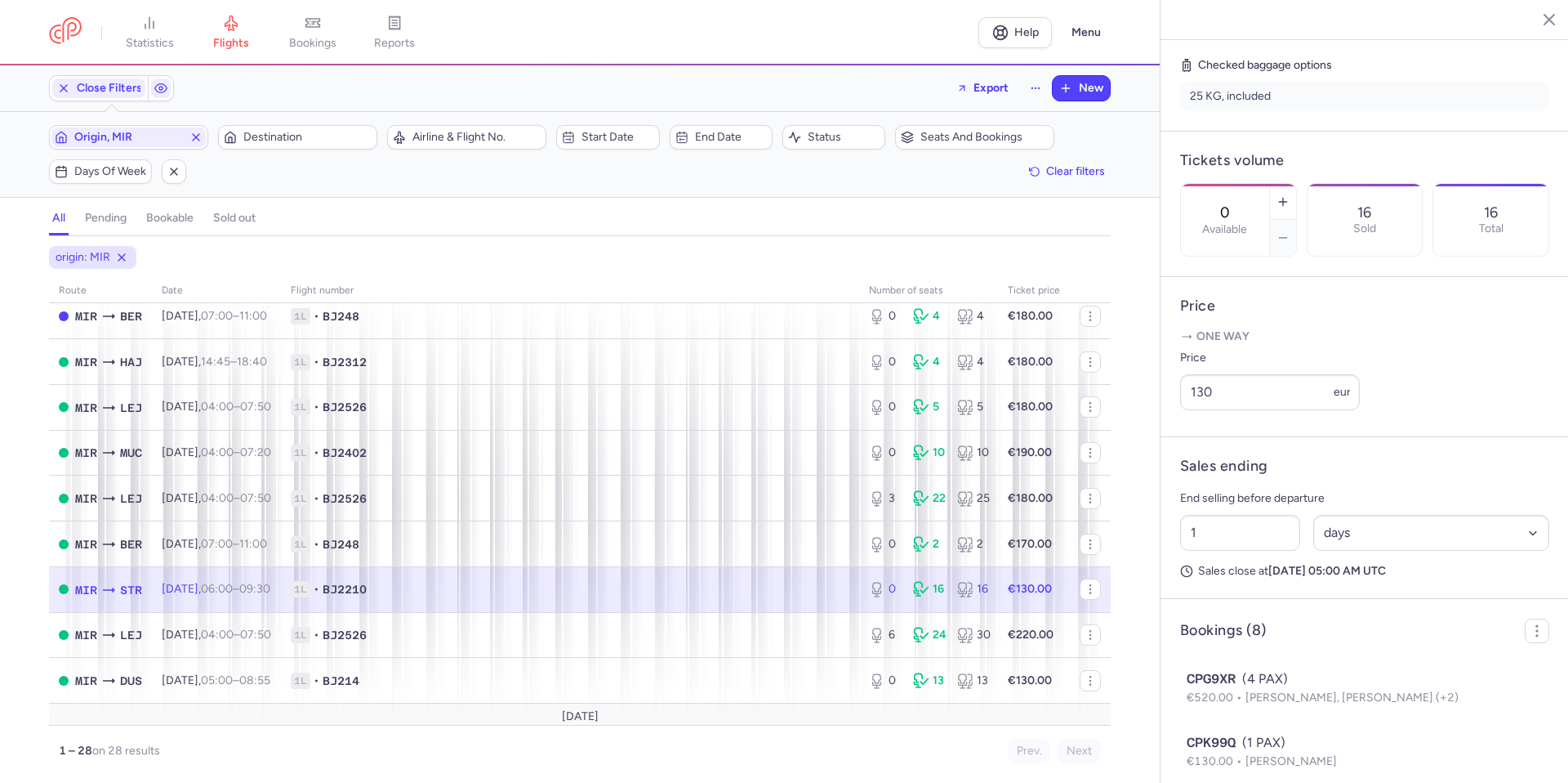
click at [675, 593] on span "1L • BJ2210" at bounding box center [570, 588] width 559 height 17
drag, startPoint x: 1251, startPoint y: 581, endPoint x: 1091, endPoint y: 592, distance: 160.4
click at [1091, 592] on div "statistics flights bookings reports Help Menu Close Filters Export New Filters …" at bounding box center [784, 391] width 1568 height 783
click at [1254, 747] on span "Save changes" at bounding box center [1235, 750] width 81 height 15
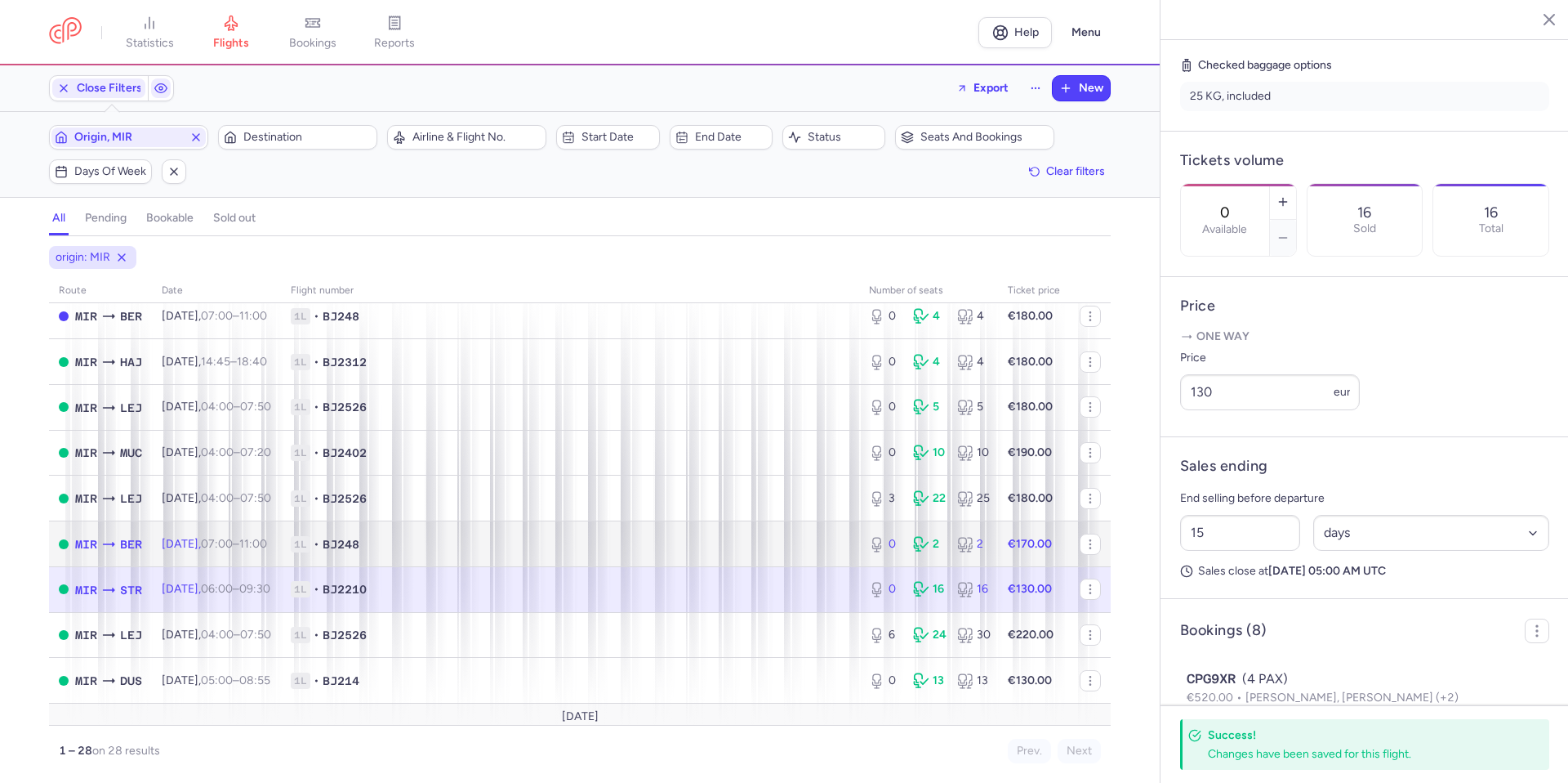
click at [686, 553] on td "1L • BJ248" at bounding box center [570, 544] width 579 height 46
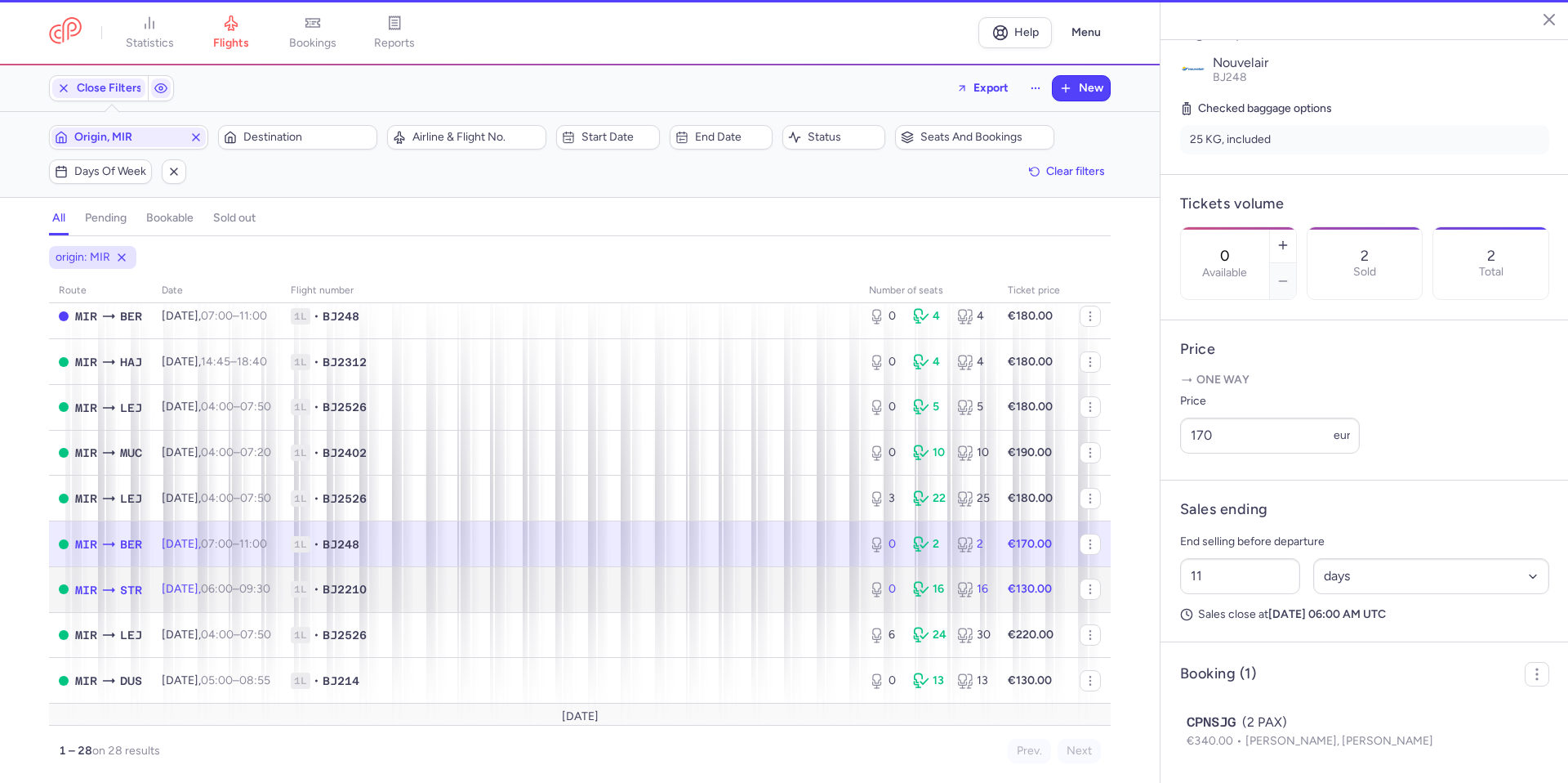
click at [678, 607] on td "1L • BJ2210" at bounding box center [570, 588] width 579 height 46
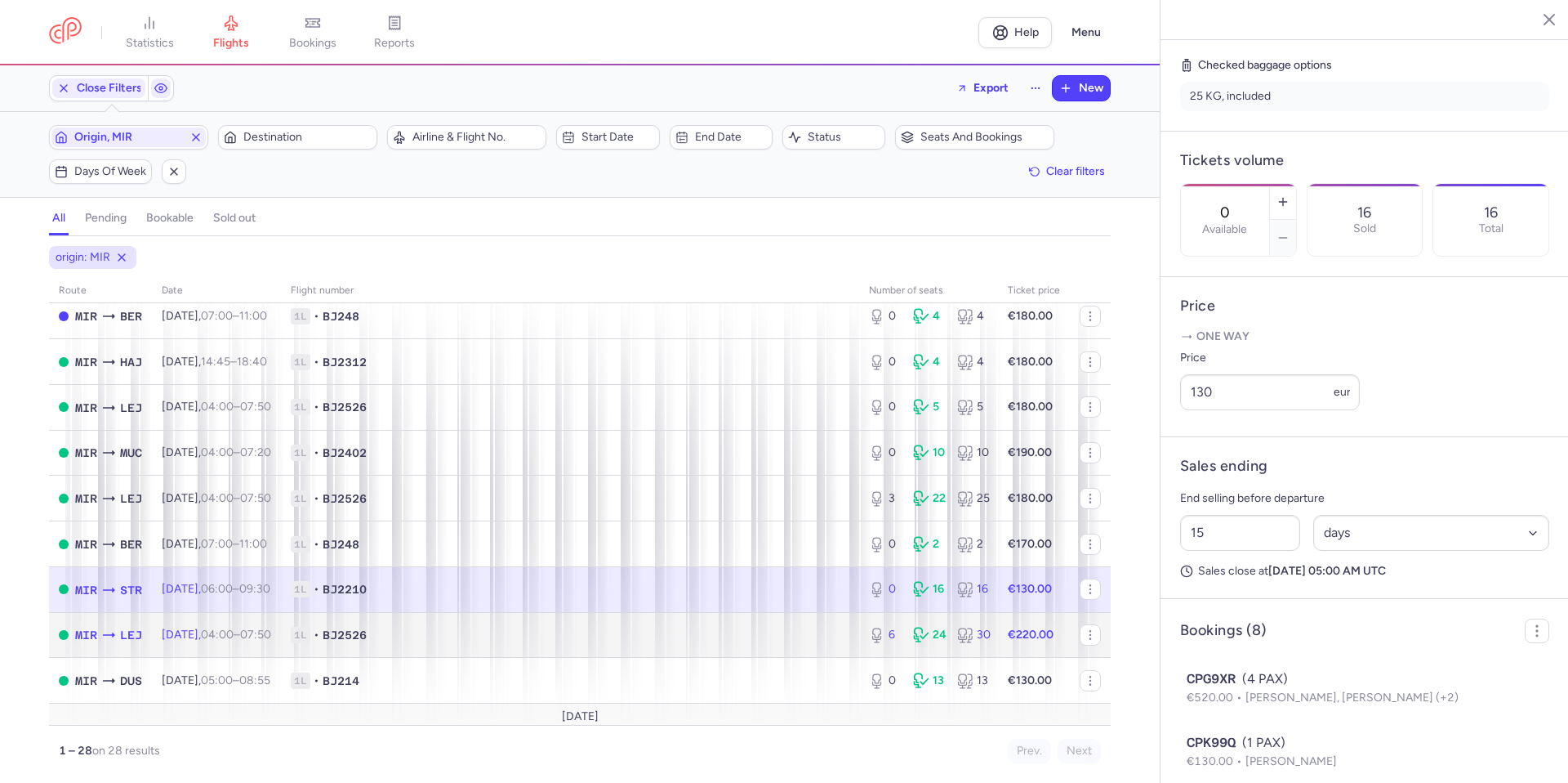
click at [694, 643] on span "1L • BJ2526" at bounding box center [570, 634] width 559 height 17
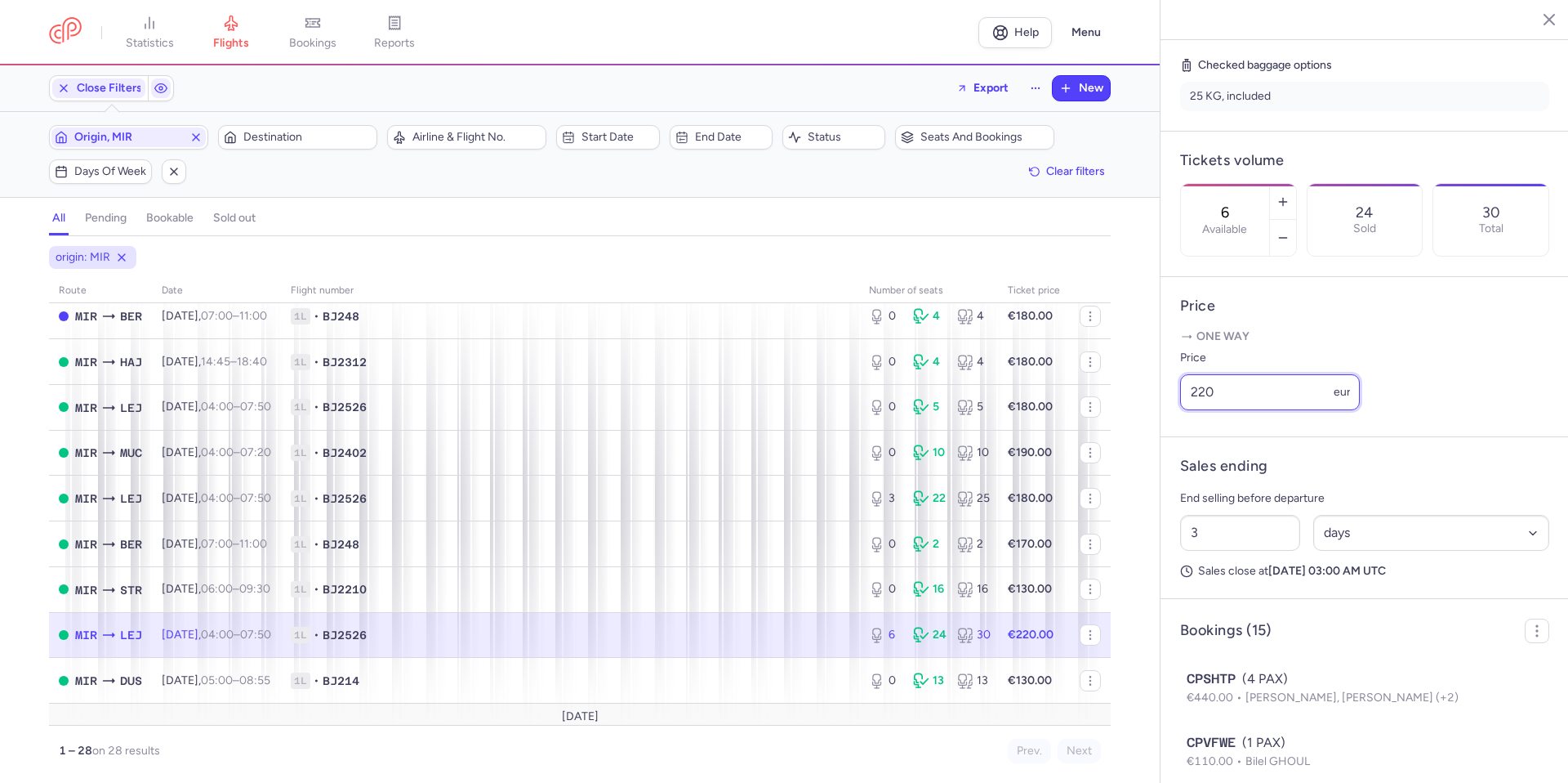
drag, startPoint x: 1237, startPoint y: 434, endPoint x: 1121, endPoint y: 440, distance: 116.2
click at [1120, 440] on div "statistics flights bookings reports Help Menu Close Filters Export New Filters …" at bounding box center [784, 391] width 1568 height 783
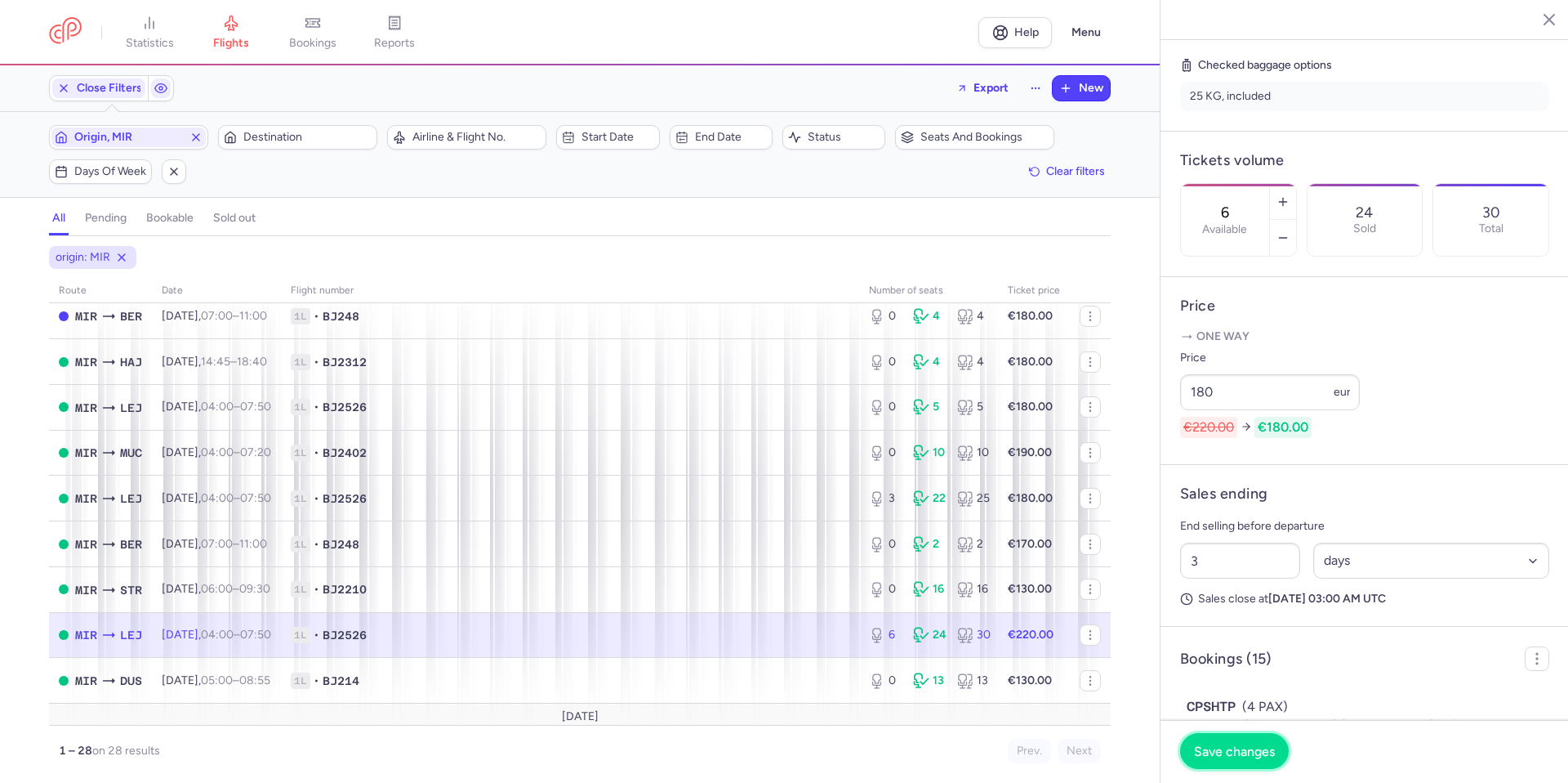
click at [1268, 750] on span "Save changes" at bounding box center [1235, 750] width 81 height 15
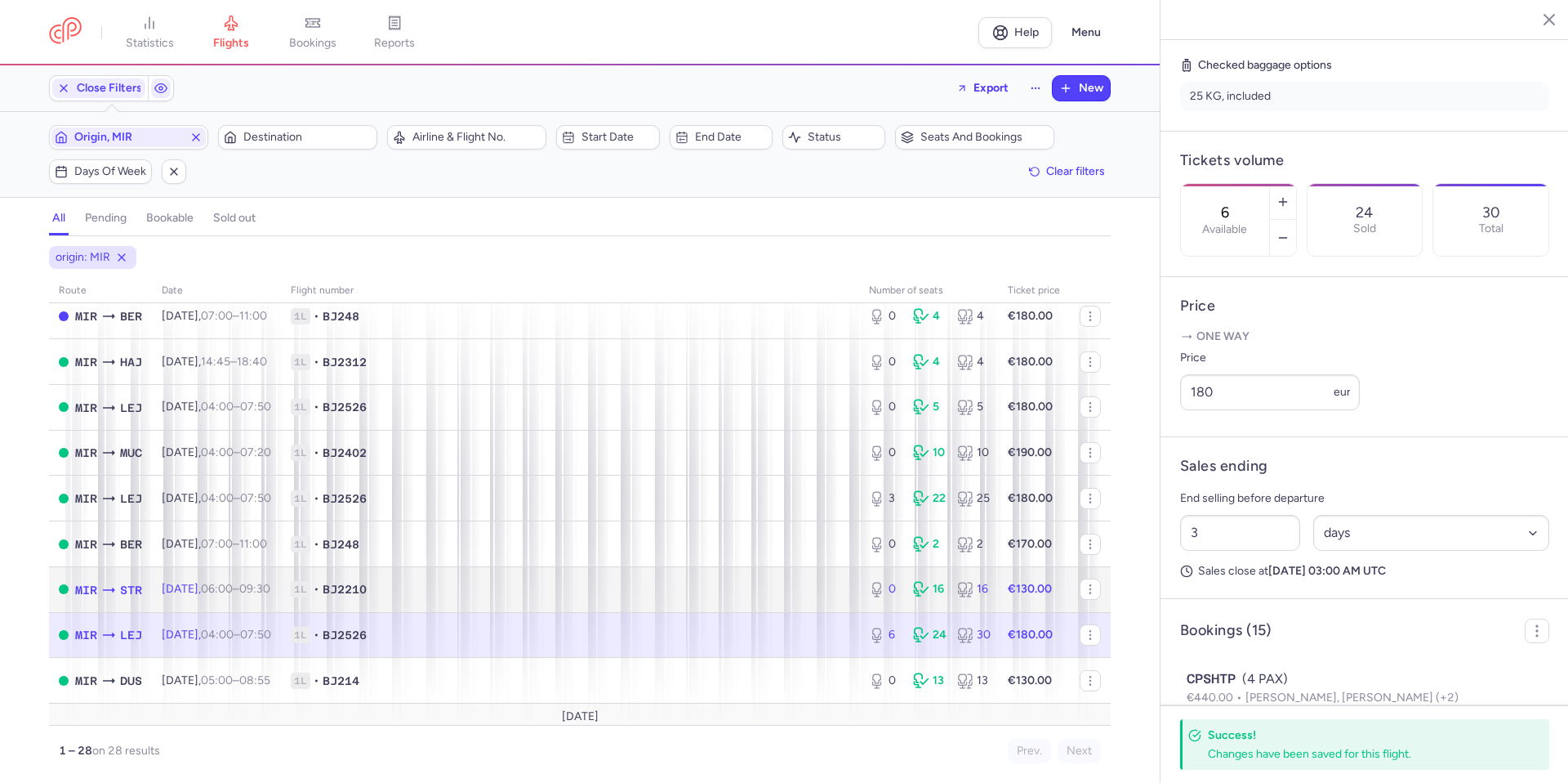
click at [847, 599] on td "1L • BJ2210" at bounding box center [570, 588] width 579 height 46
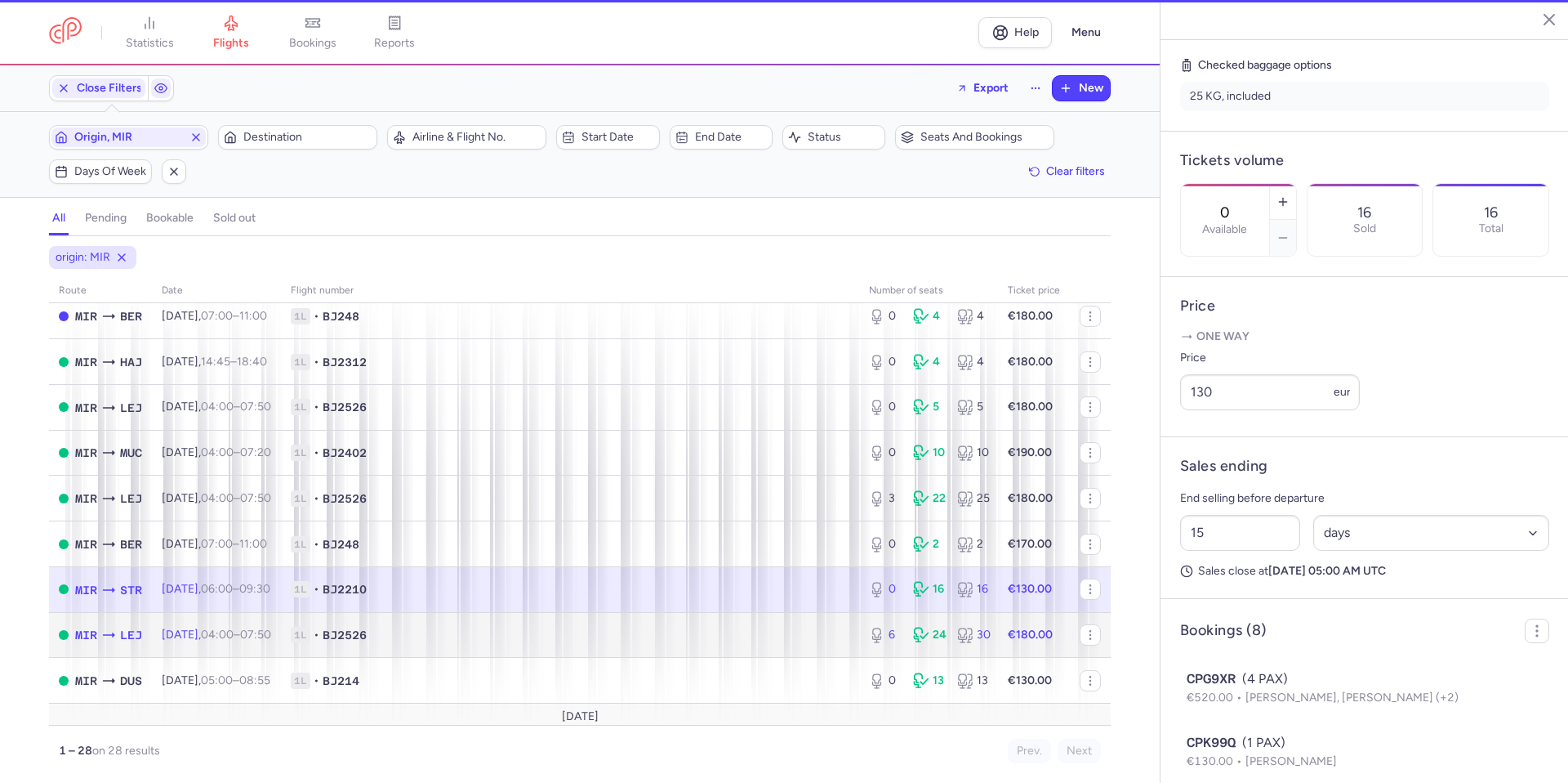
click at [831, 643] on span "1L • BJ2526" at bounding box center [570, 634] width 559 height 17
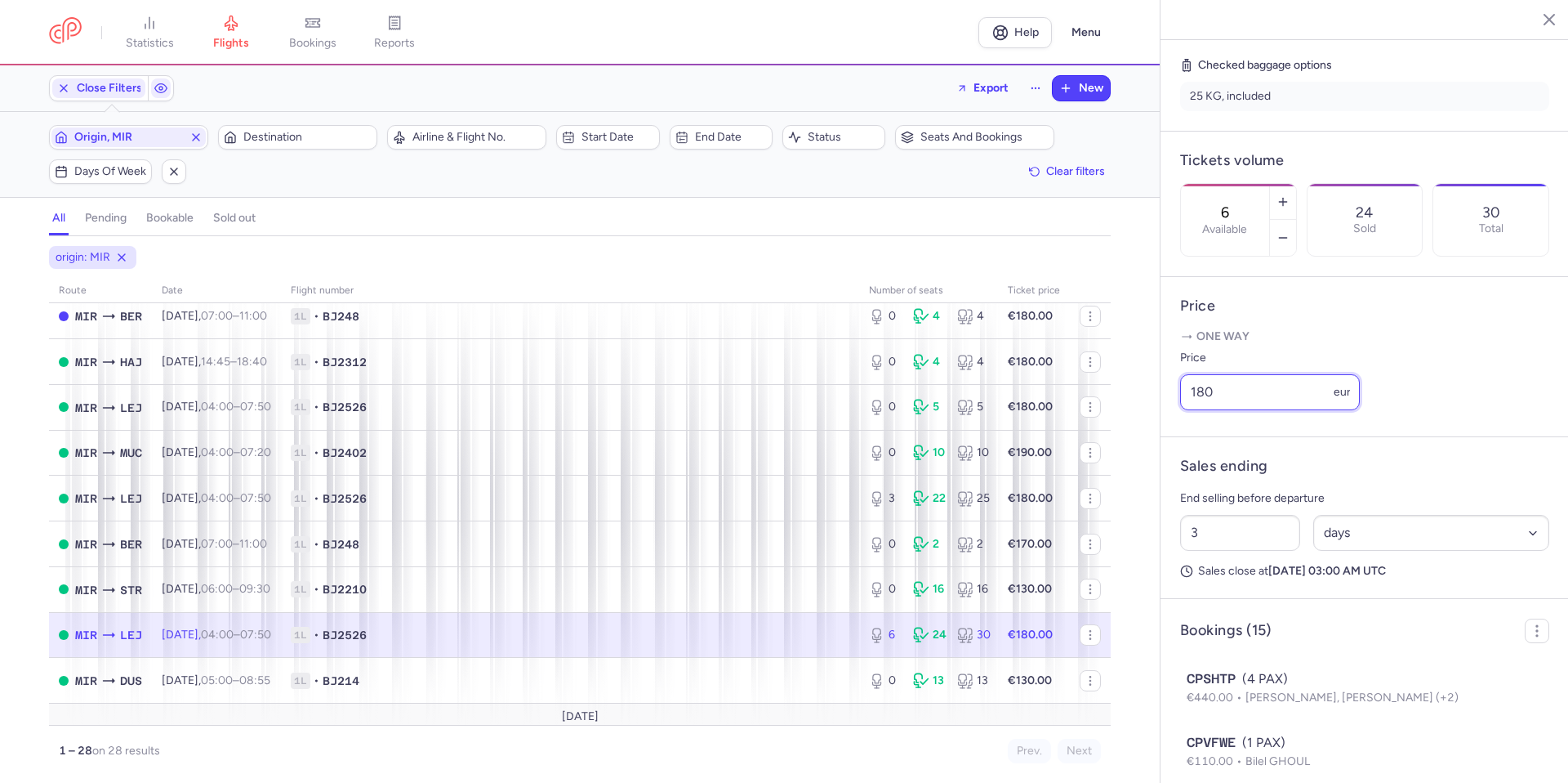
drag, startPoint x: 1265, startPoint y: 430, endPoint x: 1130, endPoint y: 445, distance: 135.8
click at [1130, 445] on div "statistics flights bookings reports Help Menu Close Filters Export New Filters …" at bounding box center [784, 391] width 1568 height 783
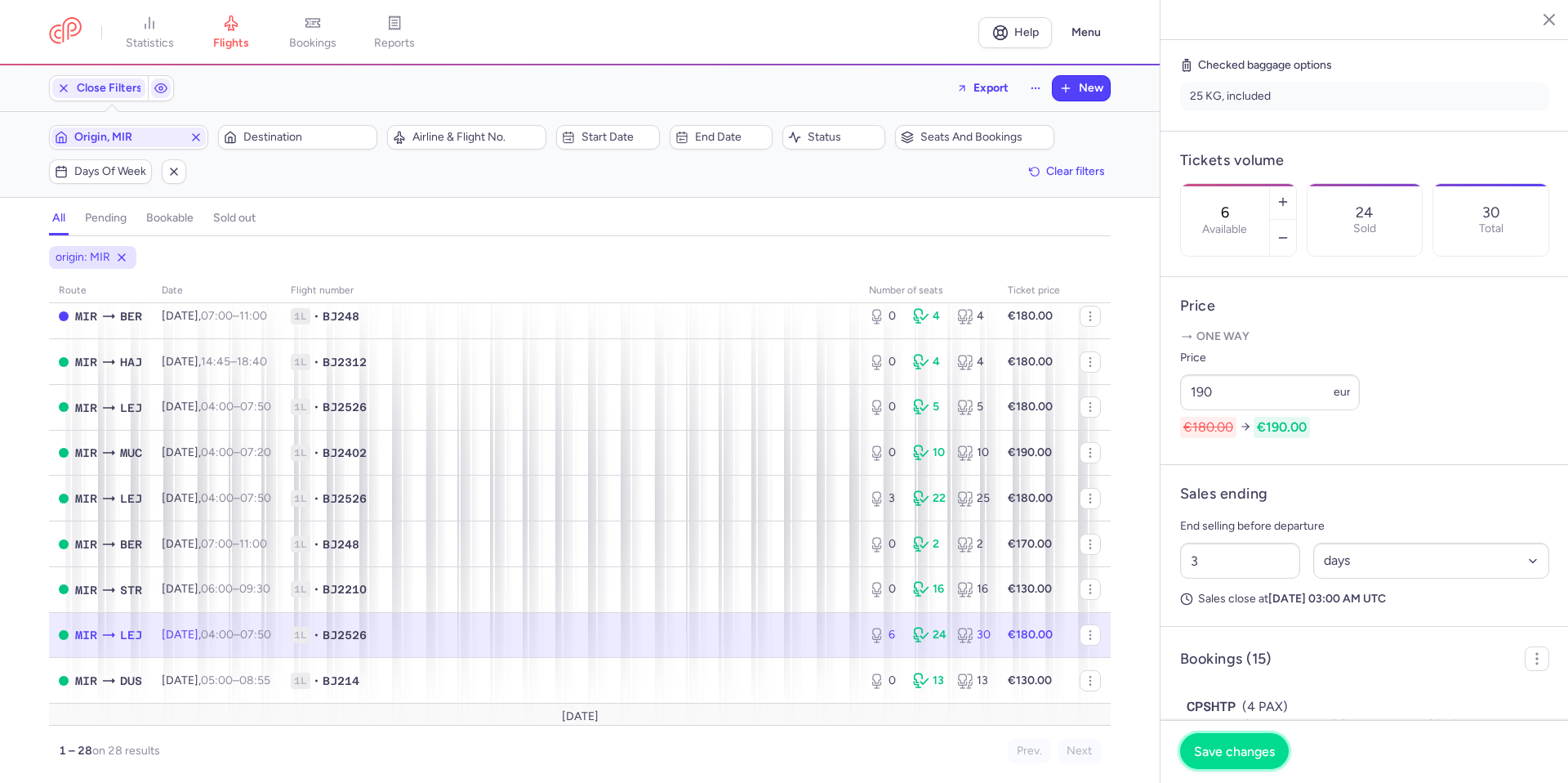
click at [1258, 747] on span "Save changes" at bounding box center [1235, 750] width 81 height 15
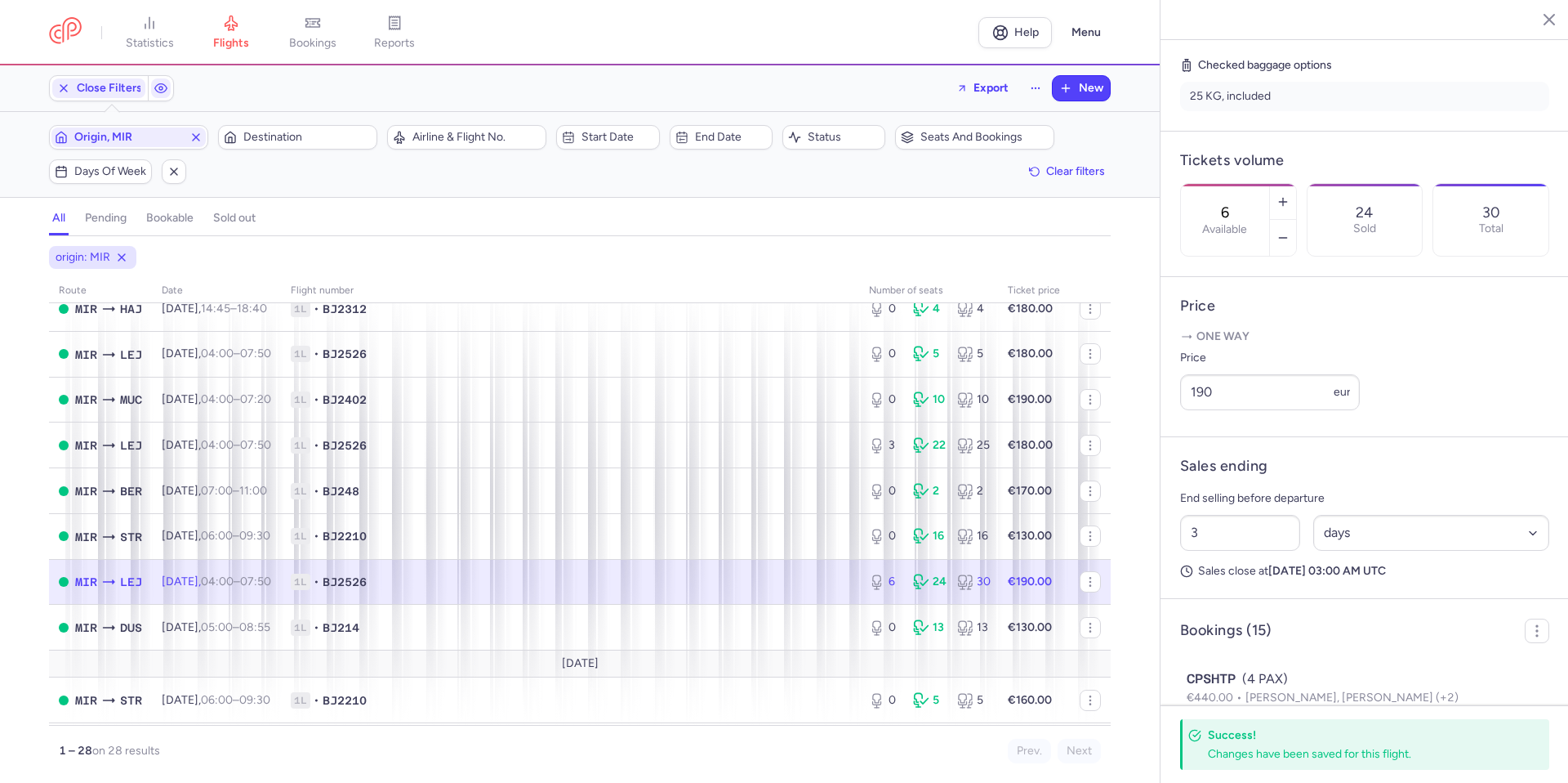
scroll to position [163, 0]
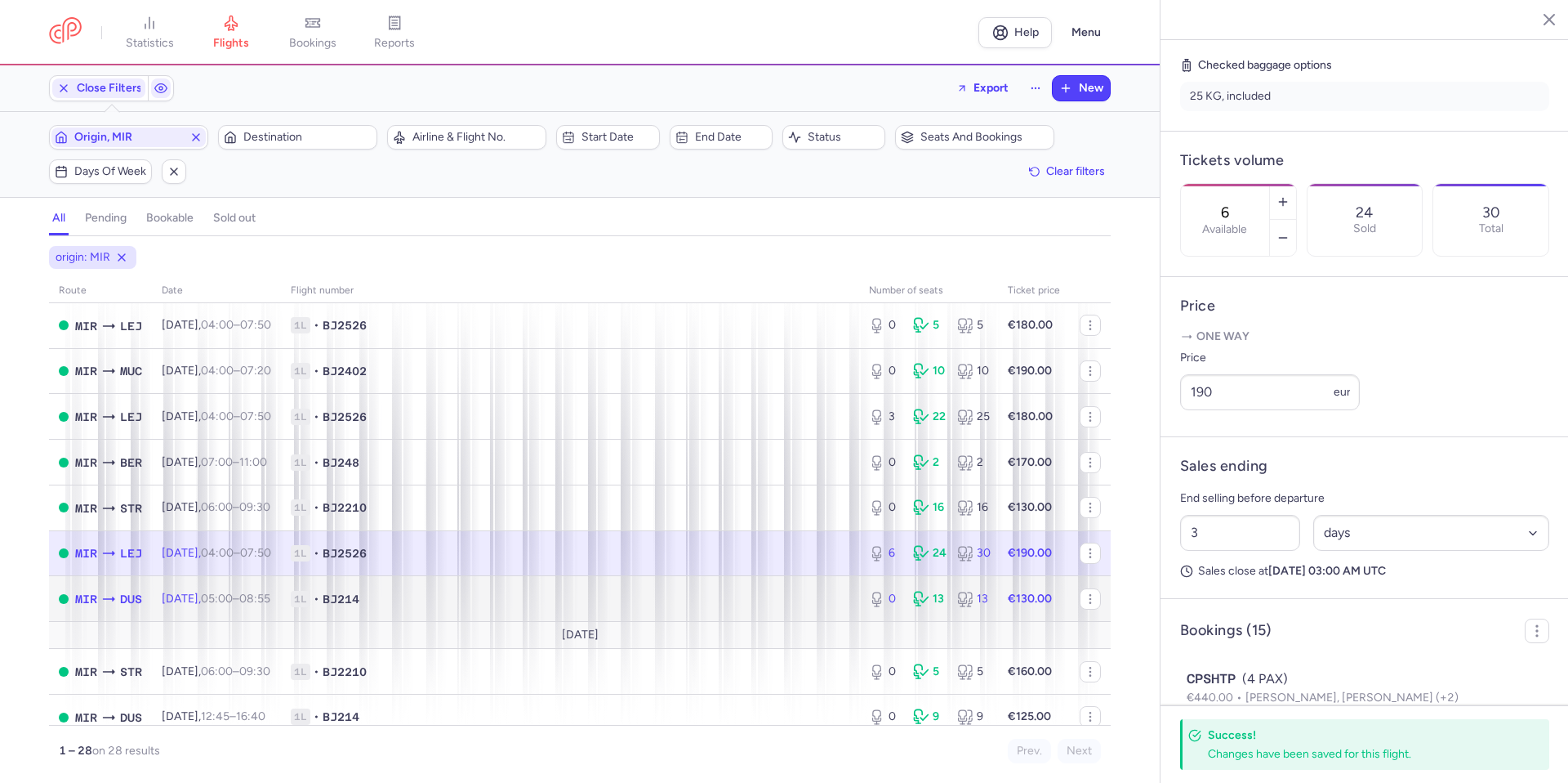
click at [664, 603] on span "1L • BJ214" at bounding box center [570, 598] width 559 height 17
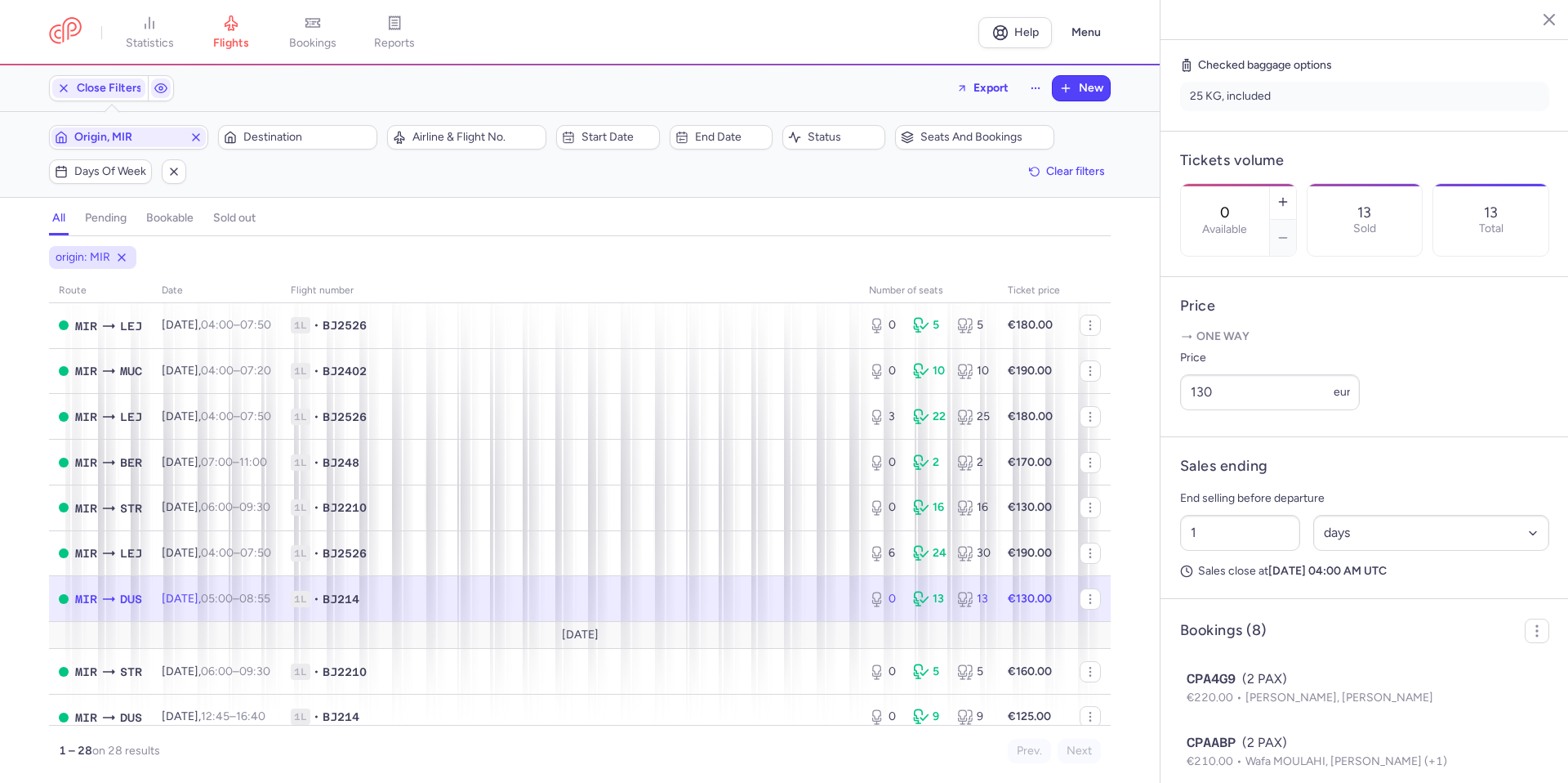
click at [664, 603] on span "1L • BJ214" at bounding box center [570, 598] width 559 height 17
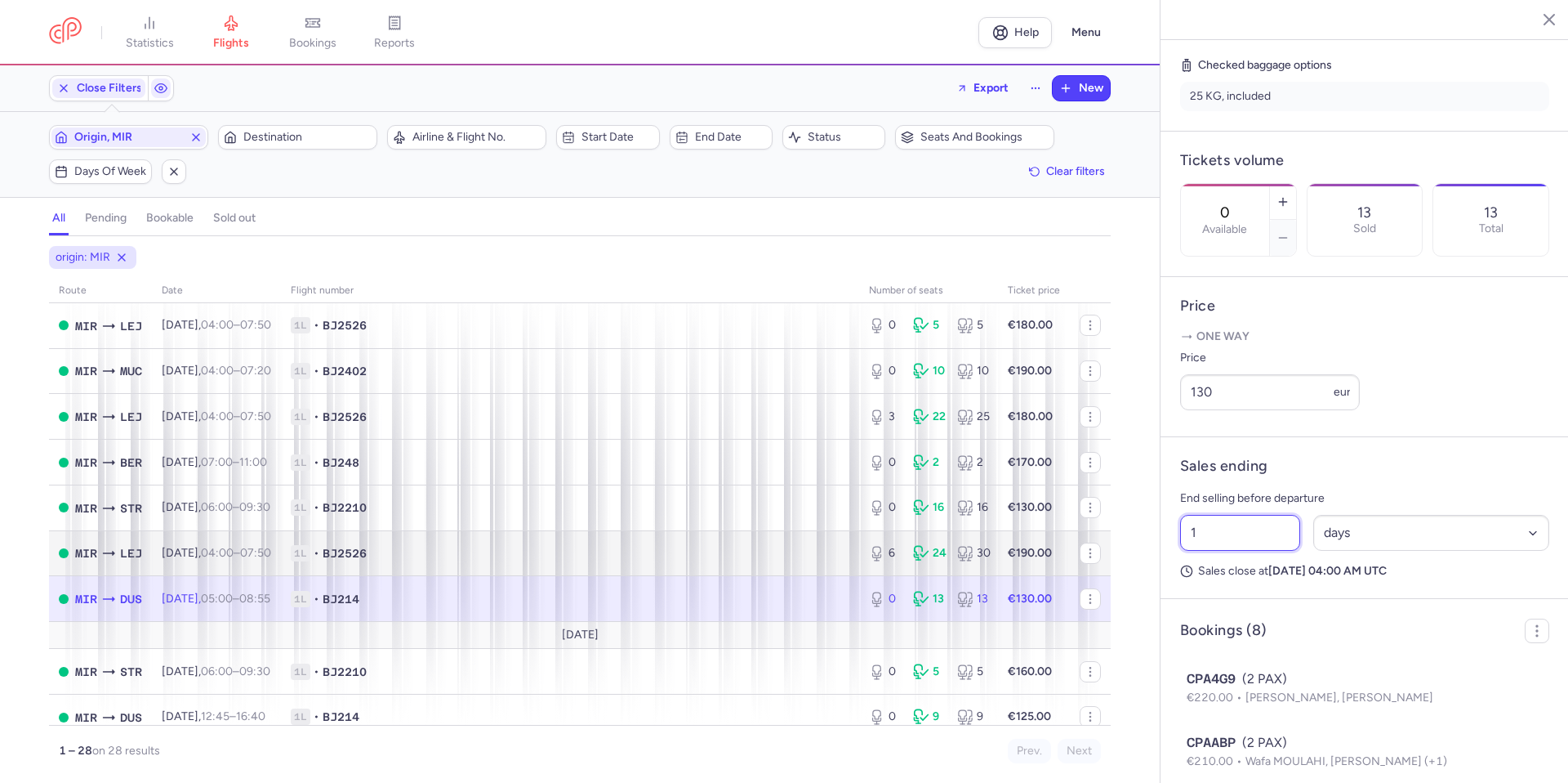
drag, startPoint x: 1235, startPoint y: 579, endPoint x: 1029, endPoint y: 574, distance: 206.1
click at [1018, 574] on div "statistics flights bookings reports Help Menu Close Filters Export New Filters …" at bounding box center [784, 391] width 1568 height 783
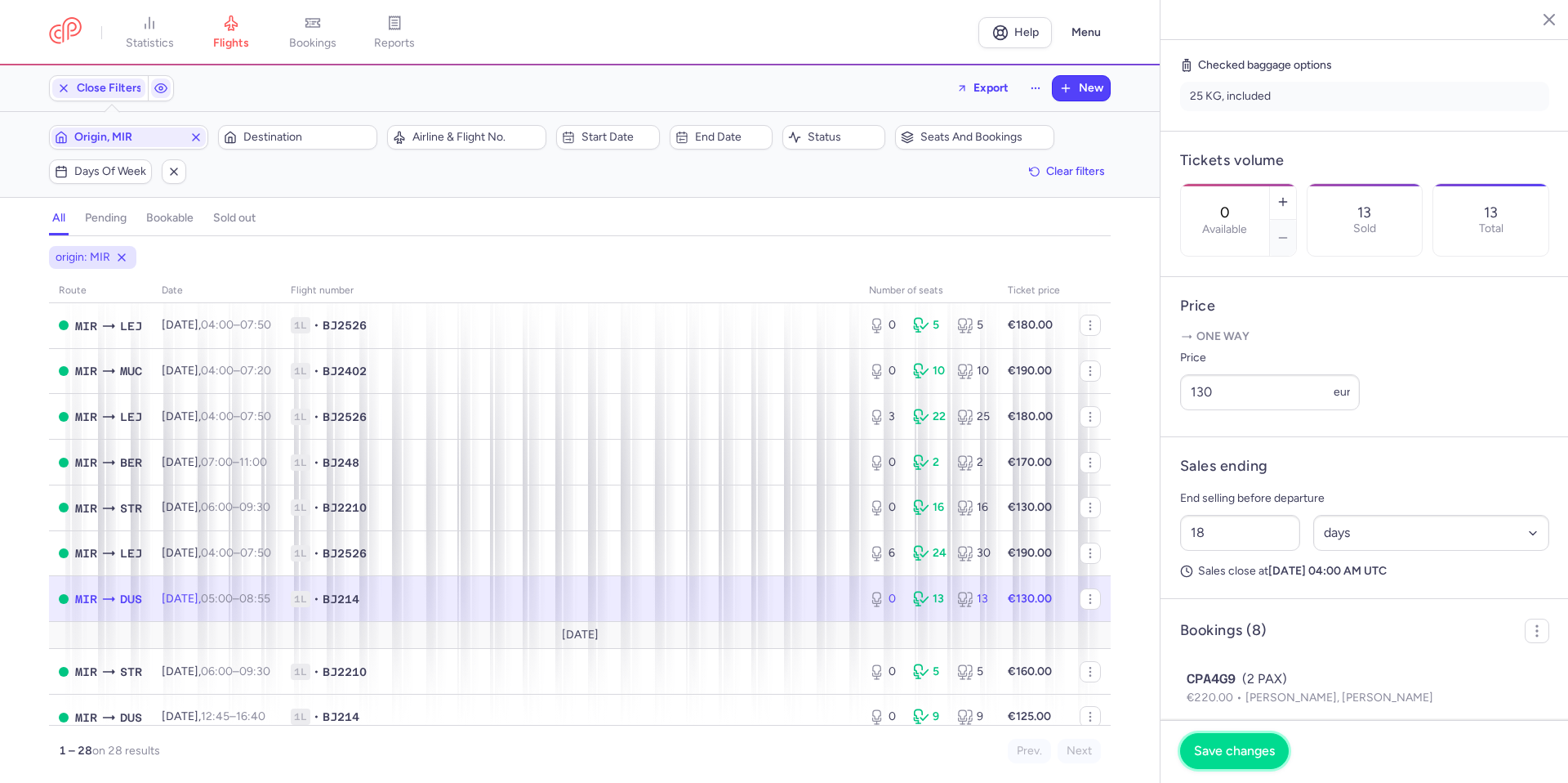
drag, startPoint x: 1250, startPoint y: 760, endPoint x: 1247, endPoint y: 749, distance: 11.4
click at [1251, 756] on button "Save changes" at bounding box center [1234, 751] width 109 height 36
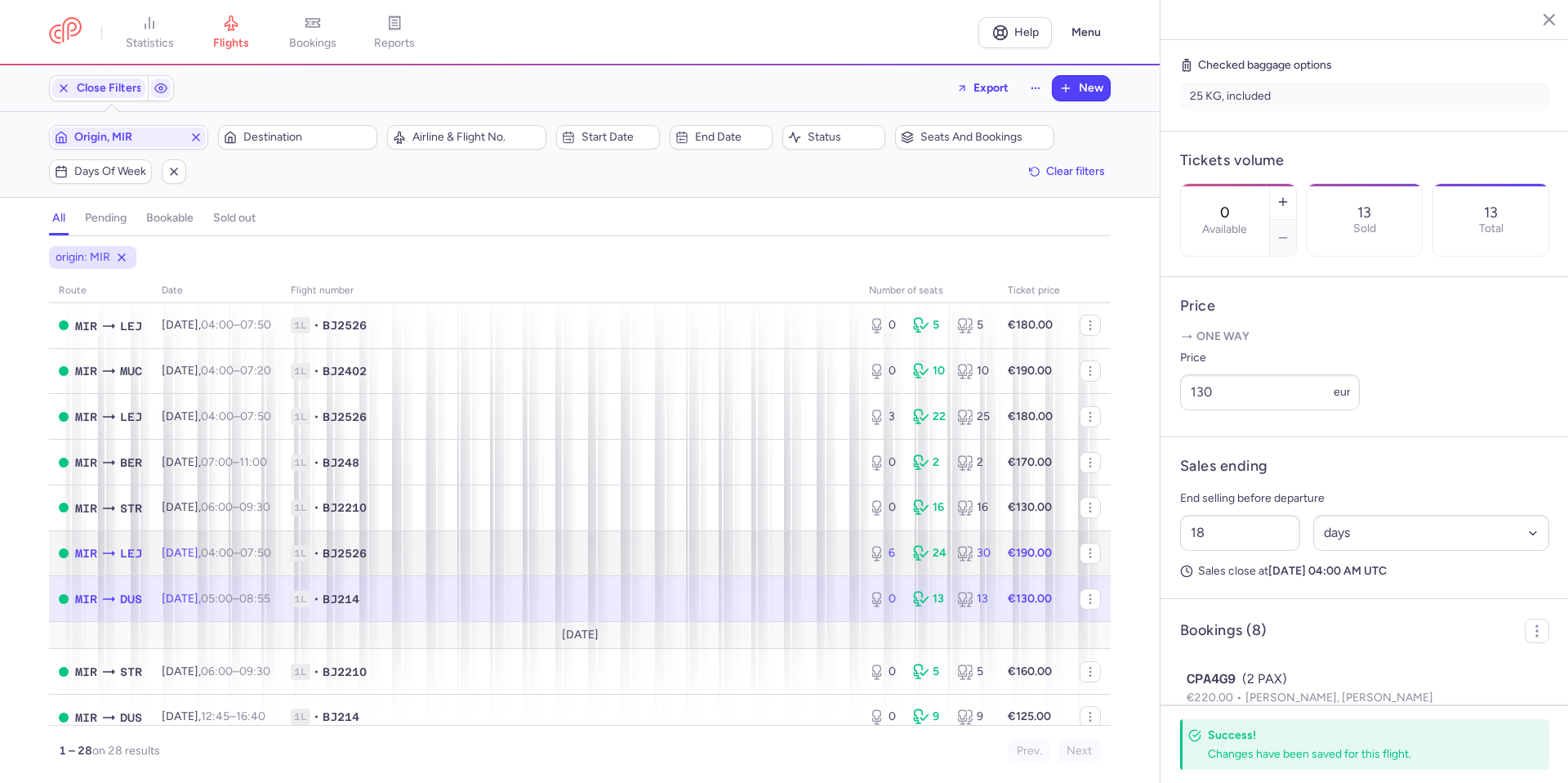
click at [784, 544] on td "1L • BJ2526" at bounding box center [570, 552] width 579 height 46
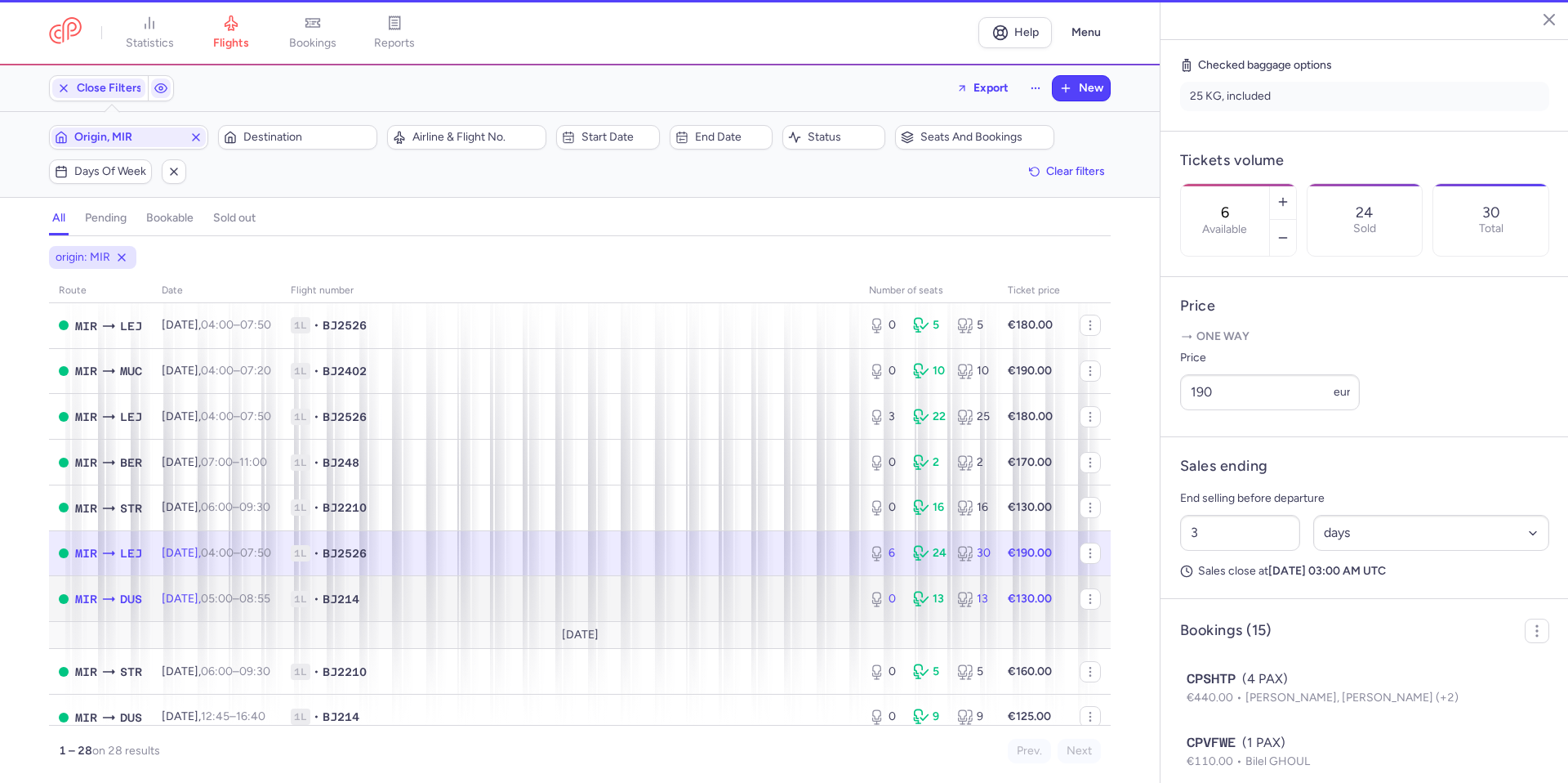
click at [774, 597] on span "1L • BJ214" at bounding box center [570, 598] width 559 height 17
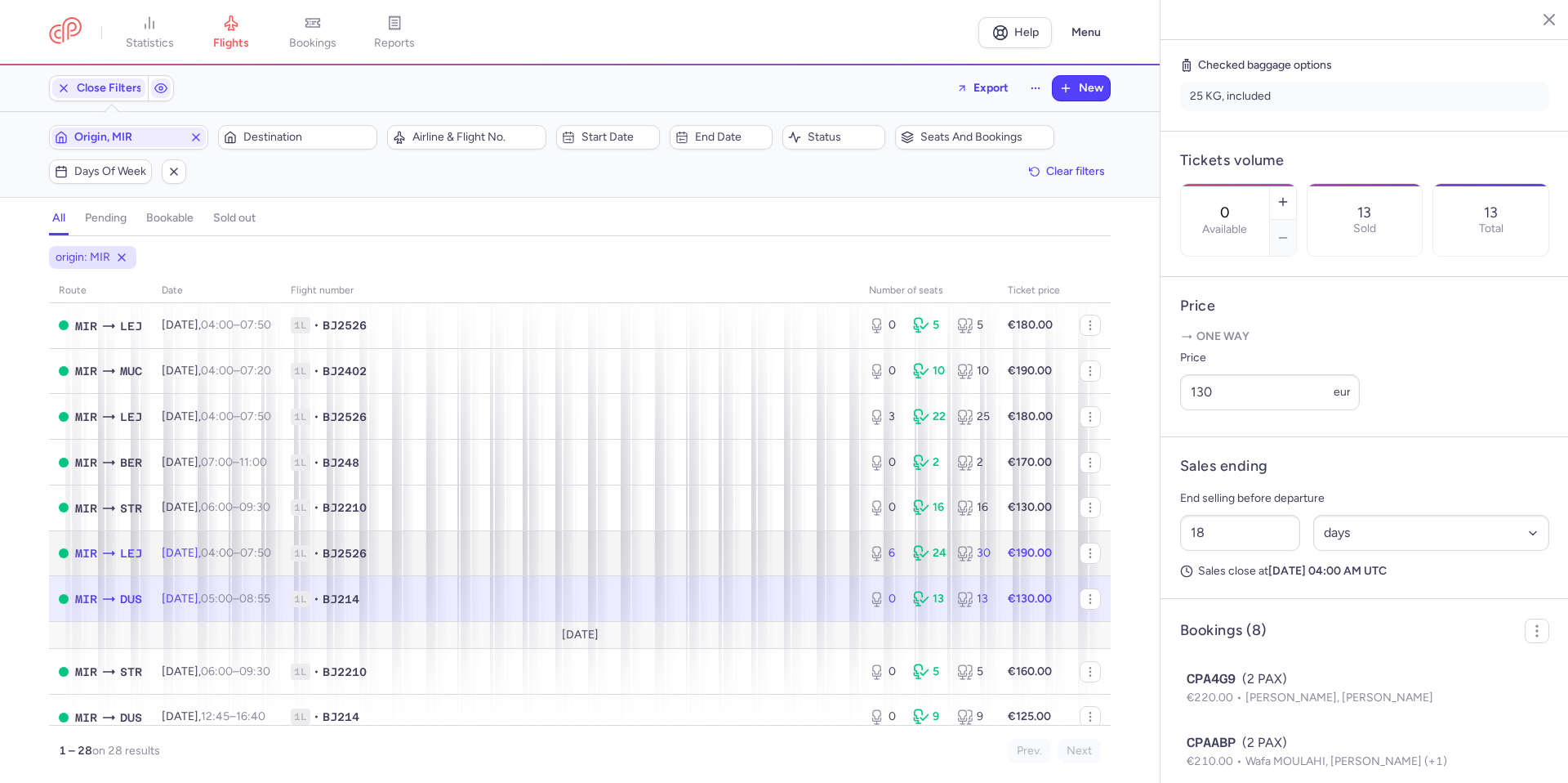
click at [724, 535] on td "1L • BJ2526" at bounding box center [570, 552] width 579 height 46
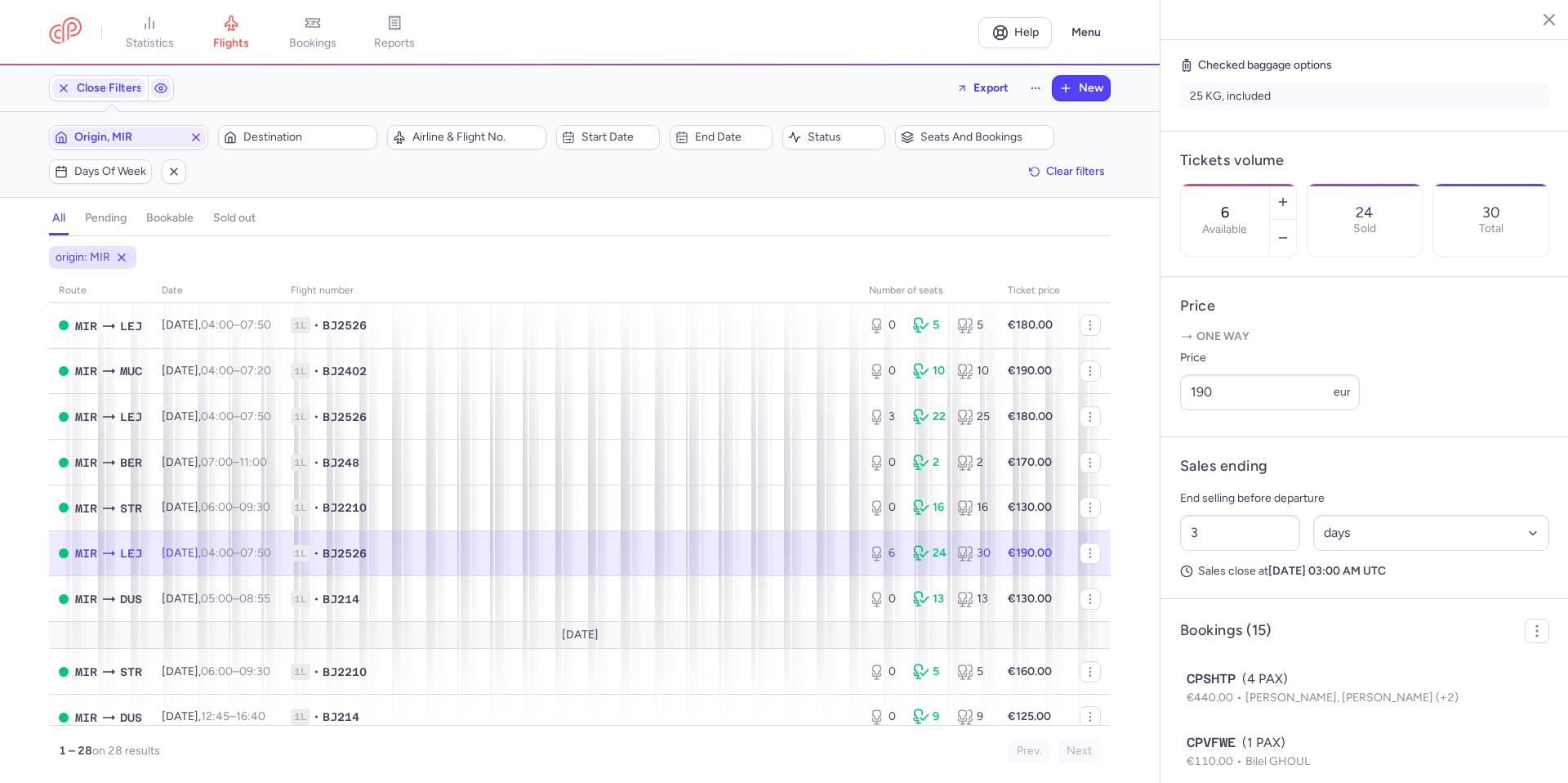
click at [748, 557] on span "1L • BJ2526" at bounding box center [570, 552] width 559 height 17
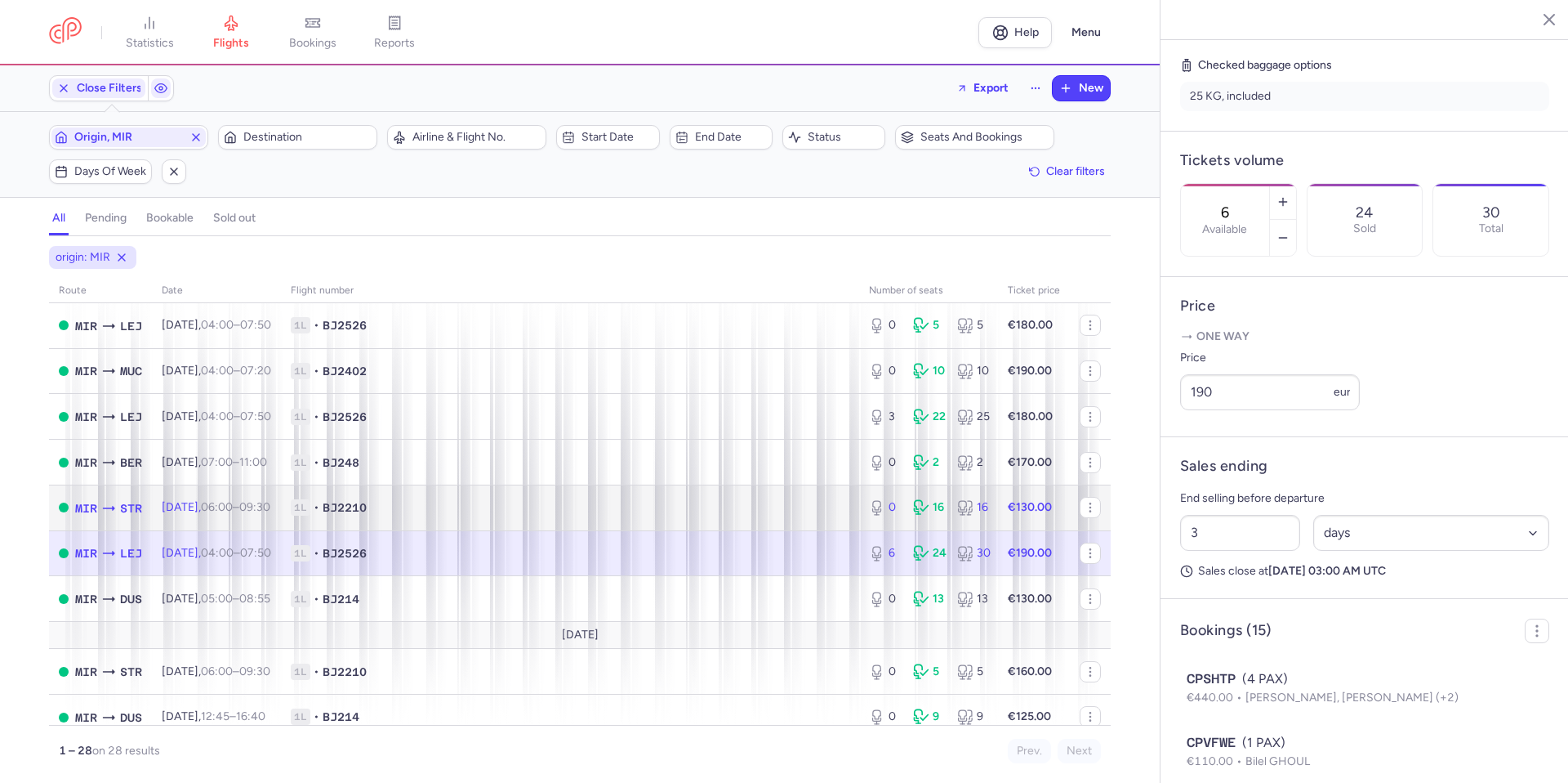
click at [745, 510] on span "1L • BJ2210" at bounding box center [570, 507] width 559 height 17
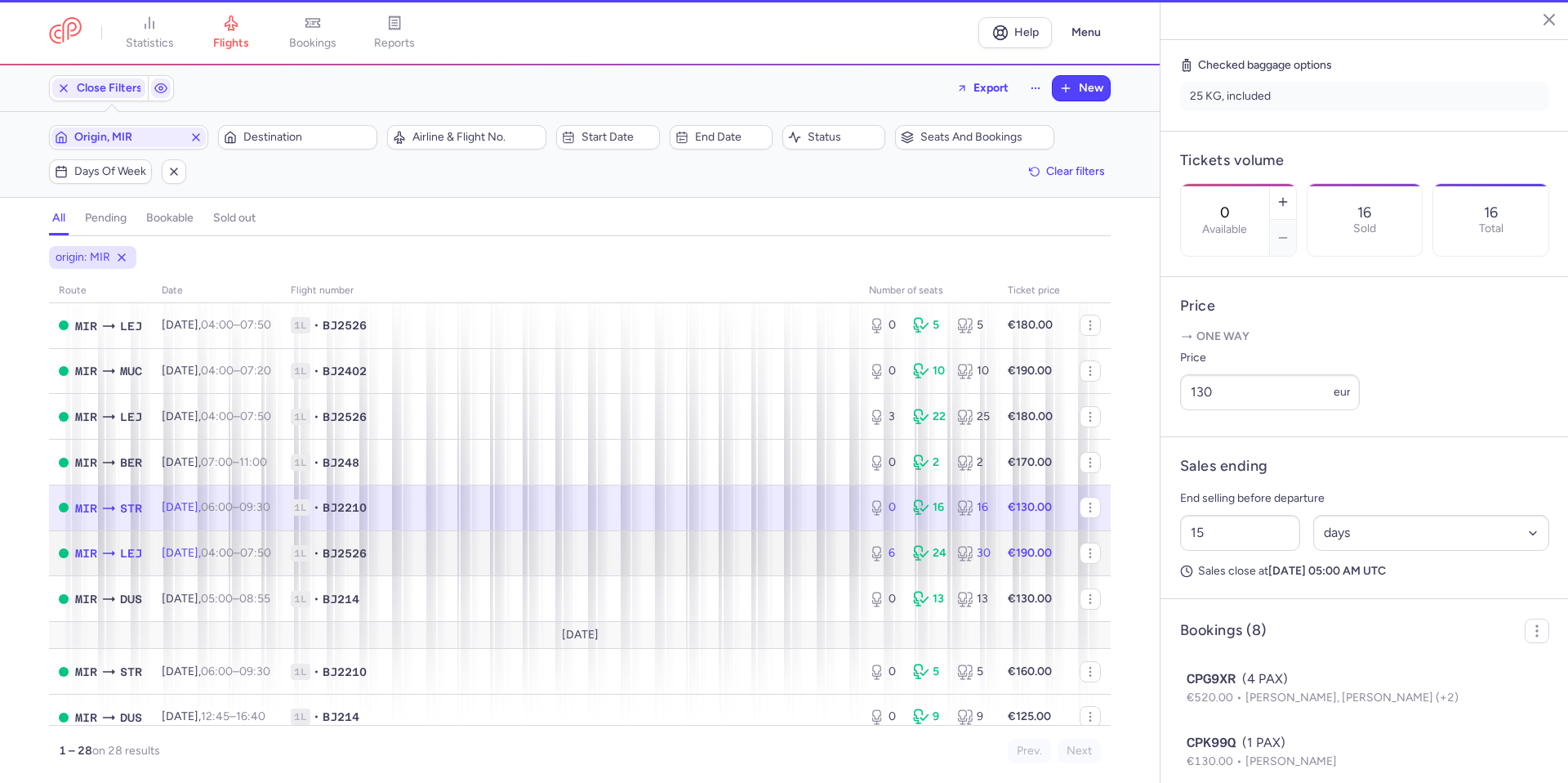
click at [734, 541] on td "1L • BJ2526" at bounding box center [570, 552] width 579 height 46
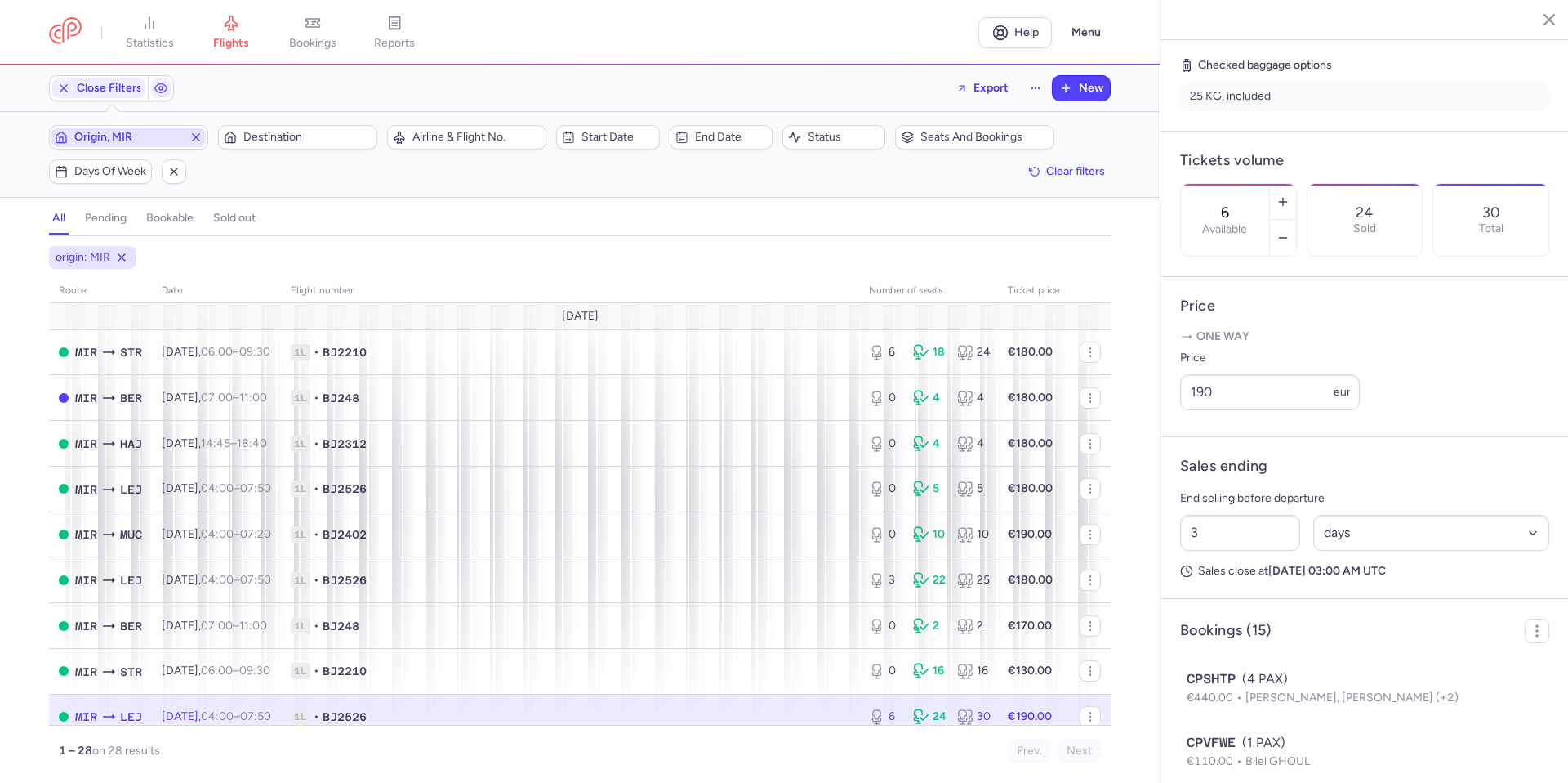
click at [195, 140] on line "button" at bounding box center [196, 137] width 7 height 7
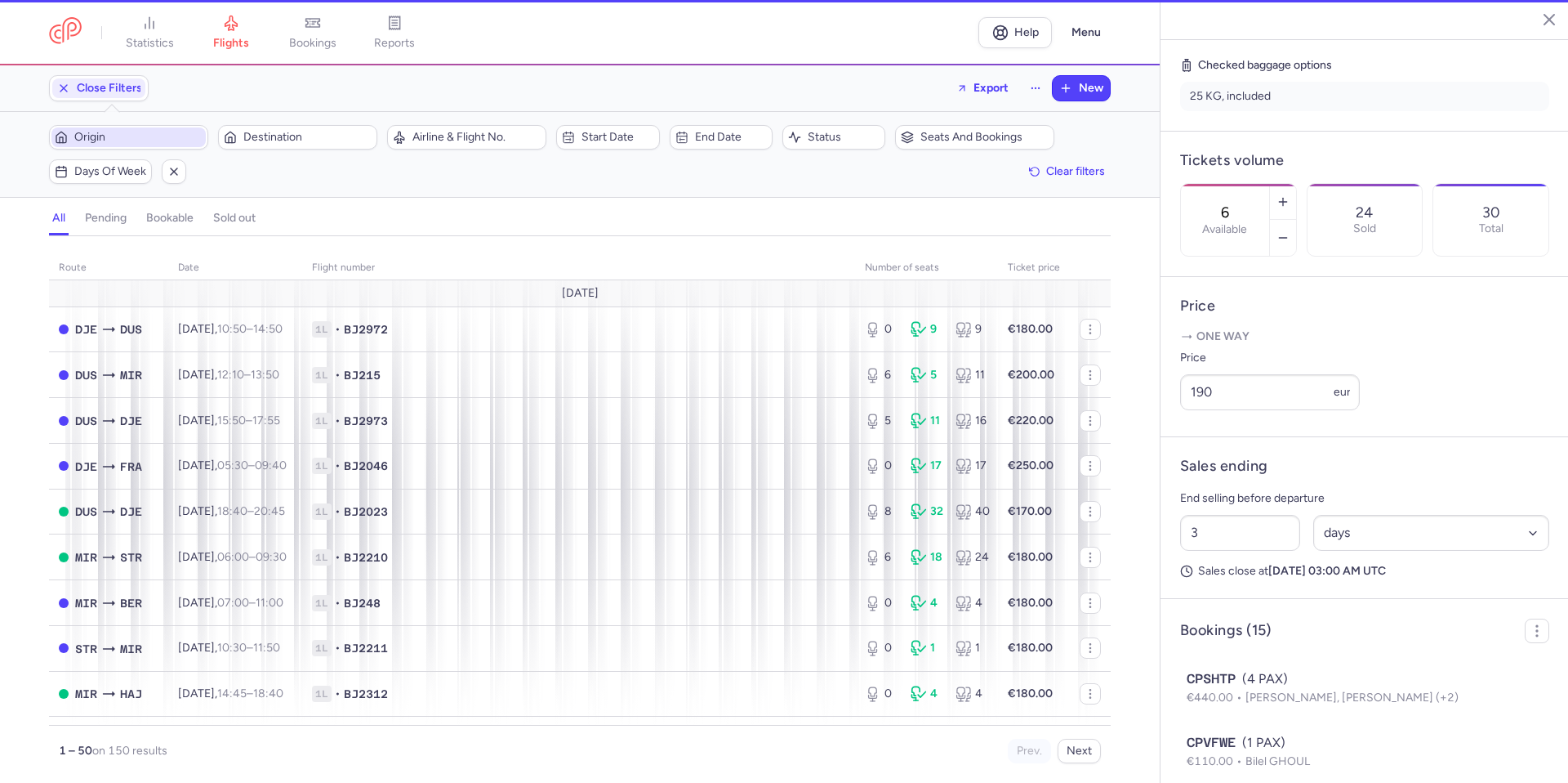
click at [153, 135] on span "Origin" at bounding box center [138, 137] width 128 height 13
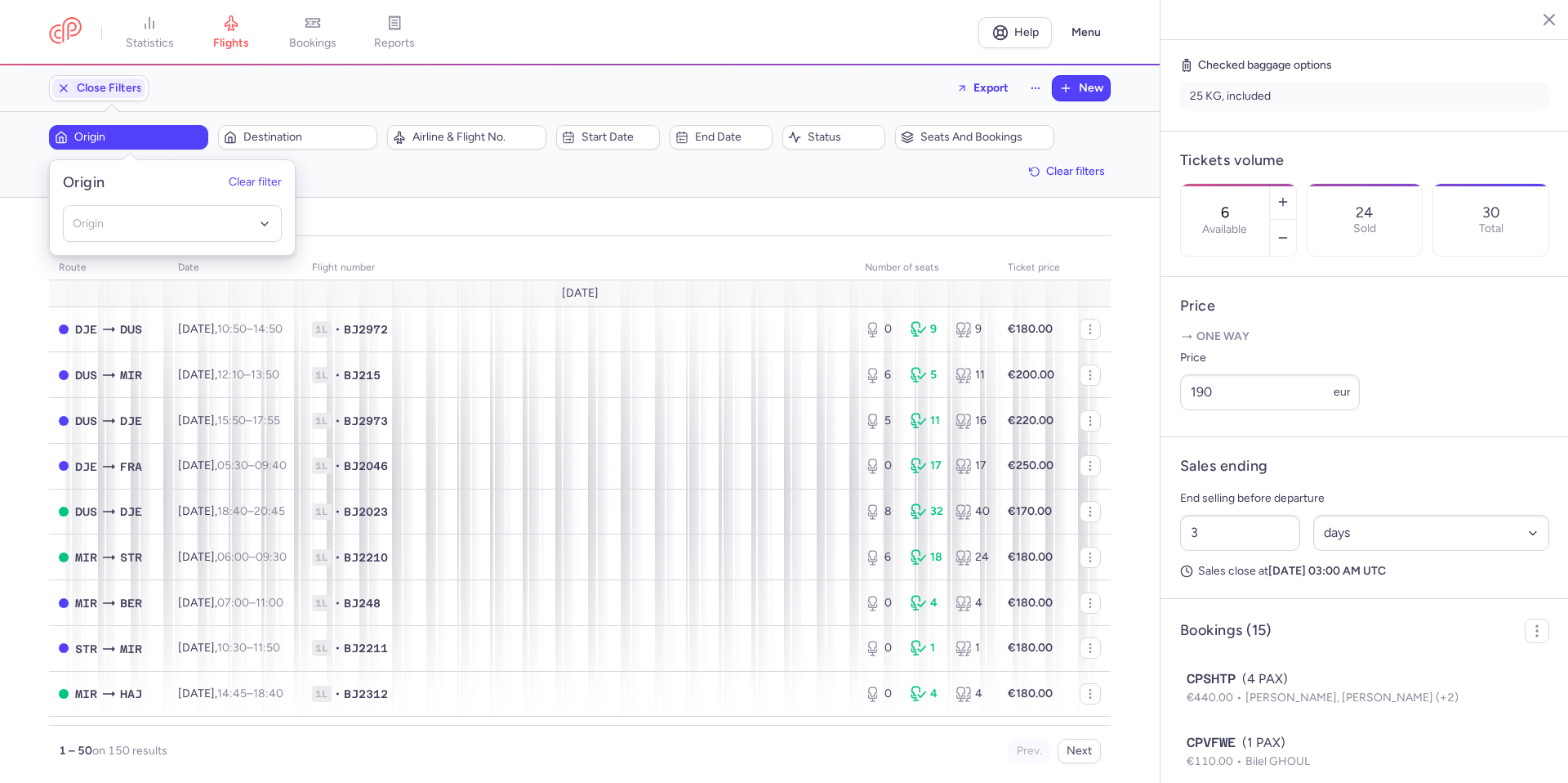
drag, startPoint x: 477, startPoint y: 212, endPoint x: 450, endPoint y: 201, distance: 29.2
click at [477, 212] on div "all pending bookable sold out" at bounding box center [580, 221] width 1062 height 28
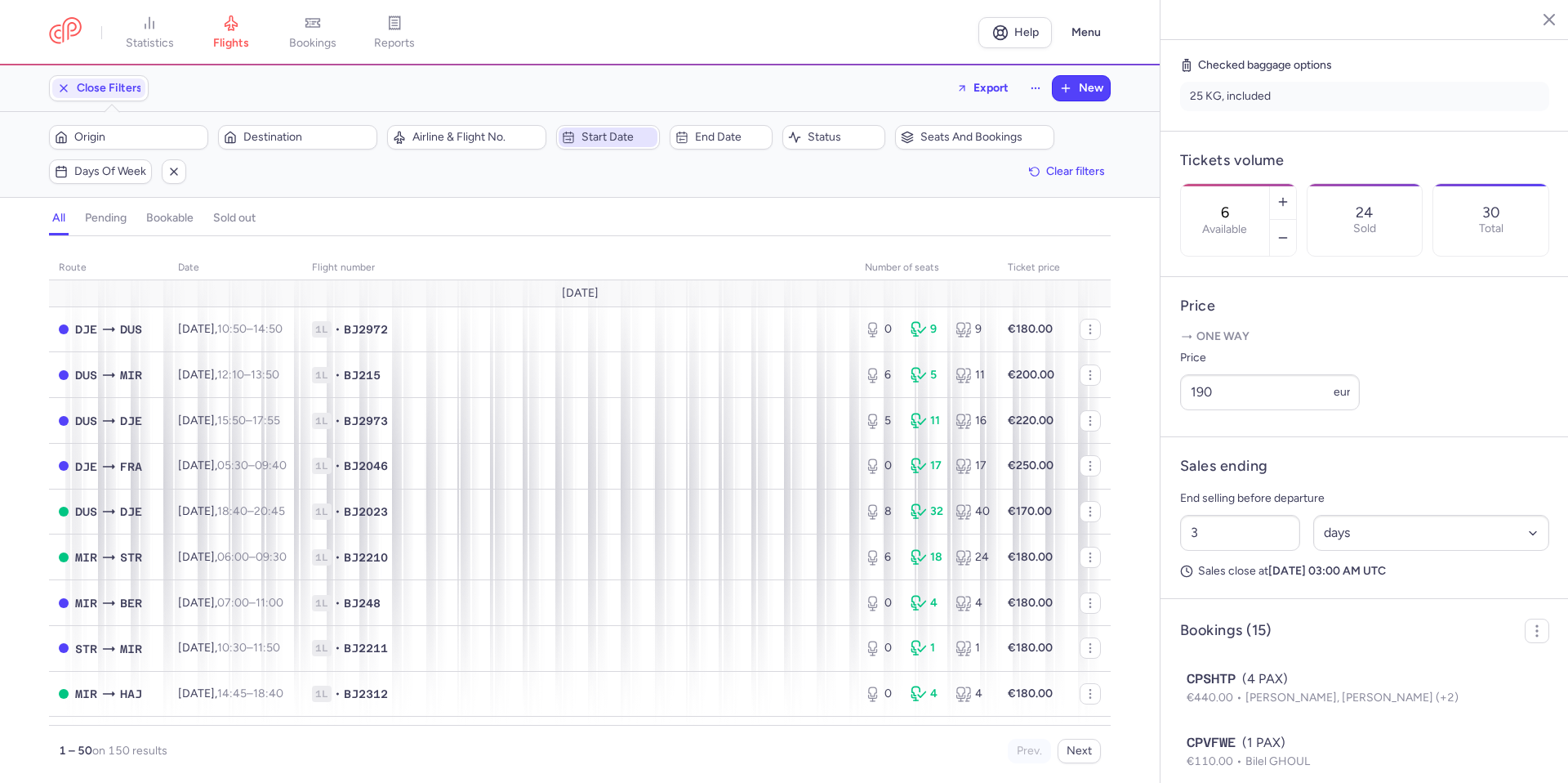
click at [643, 131] on span "Start date" at bounding box center [618, 137] width 72 height 13
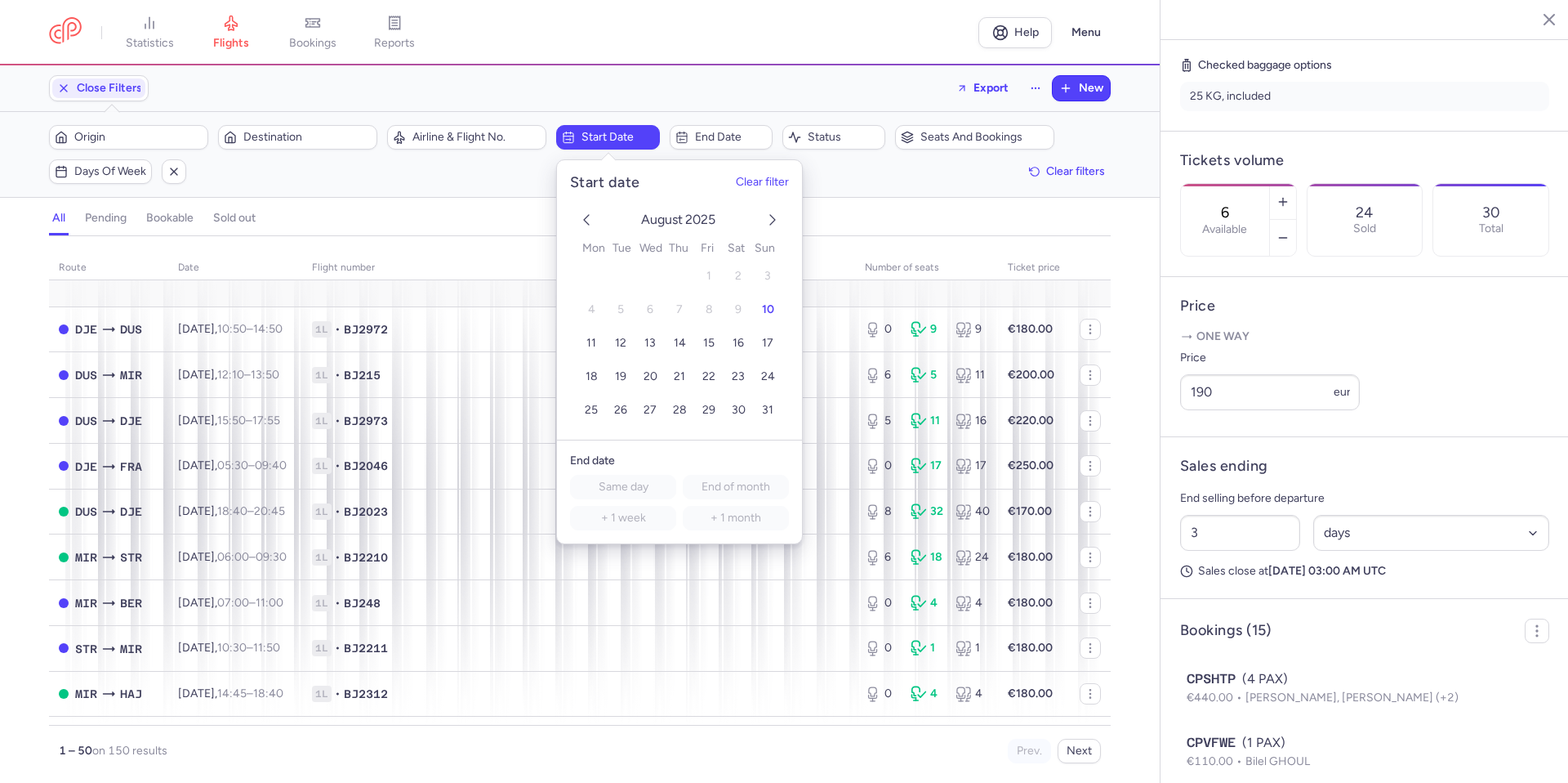
click at [767, 216] on icon "next month" at bounding box center [772, 220] width 20 height 20
click at [590, 272] on span "1" at bounding box center [590, 277] width 5 height 14
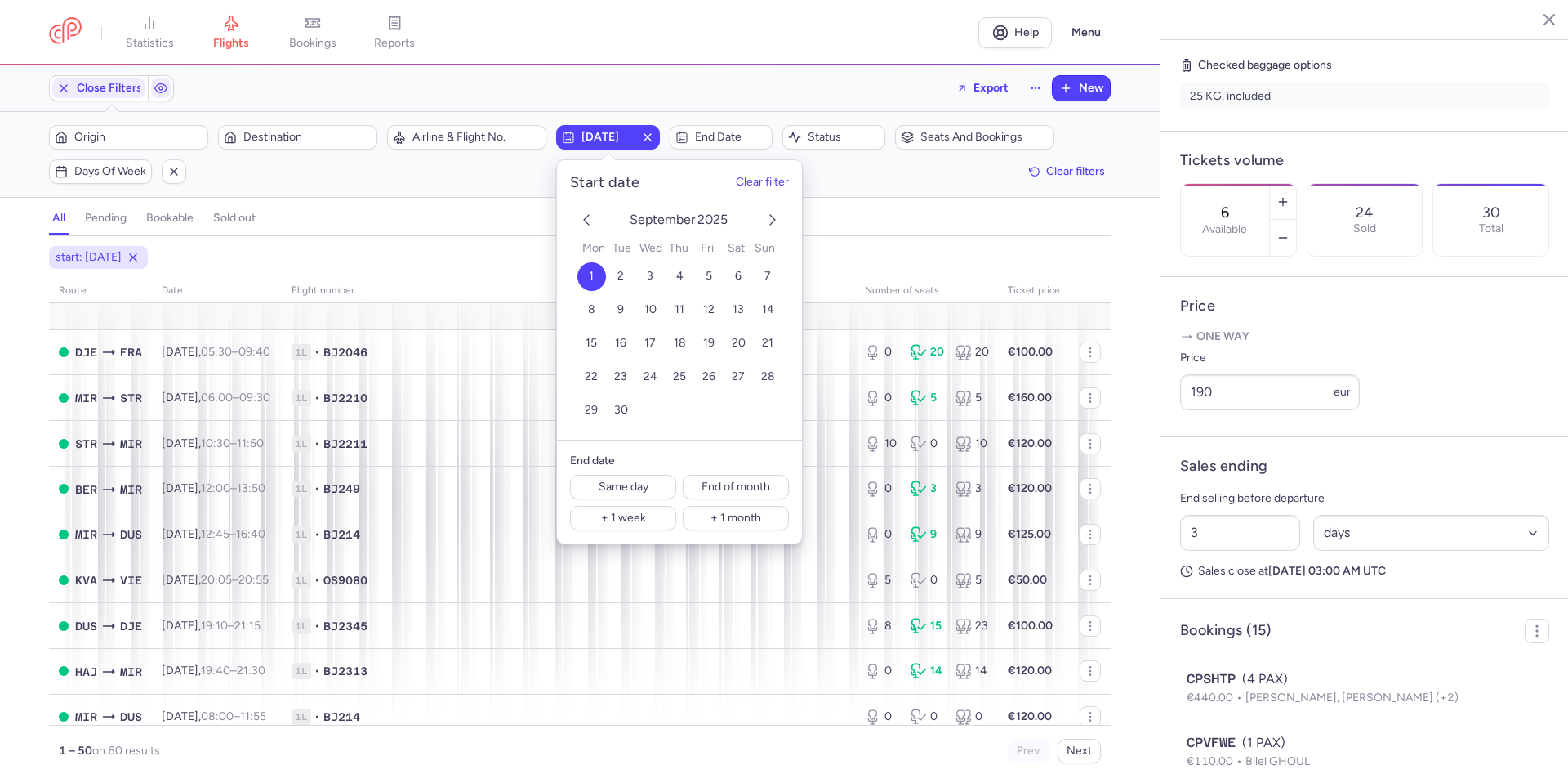
click at [458, 229] on div "all pending bookable sold out" at bounding box center [580, 221] width 1062 height 28
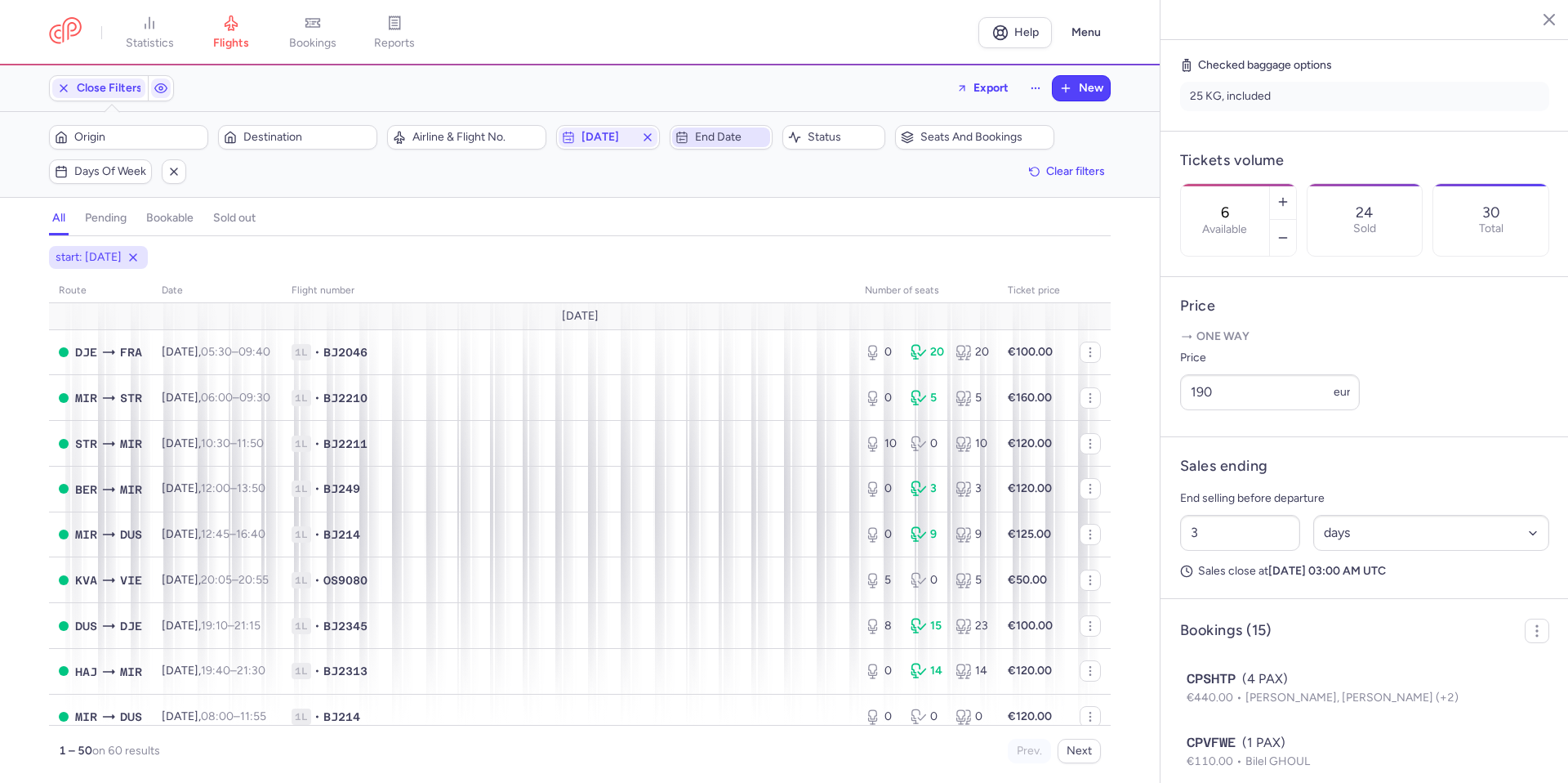
click at [755, 132] on span "End date" at bounding box center [731, 137] width 72 height 13
click at [880, 218] on icon "next month" at bounding box center [887, 220] width 20 height 20
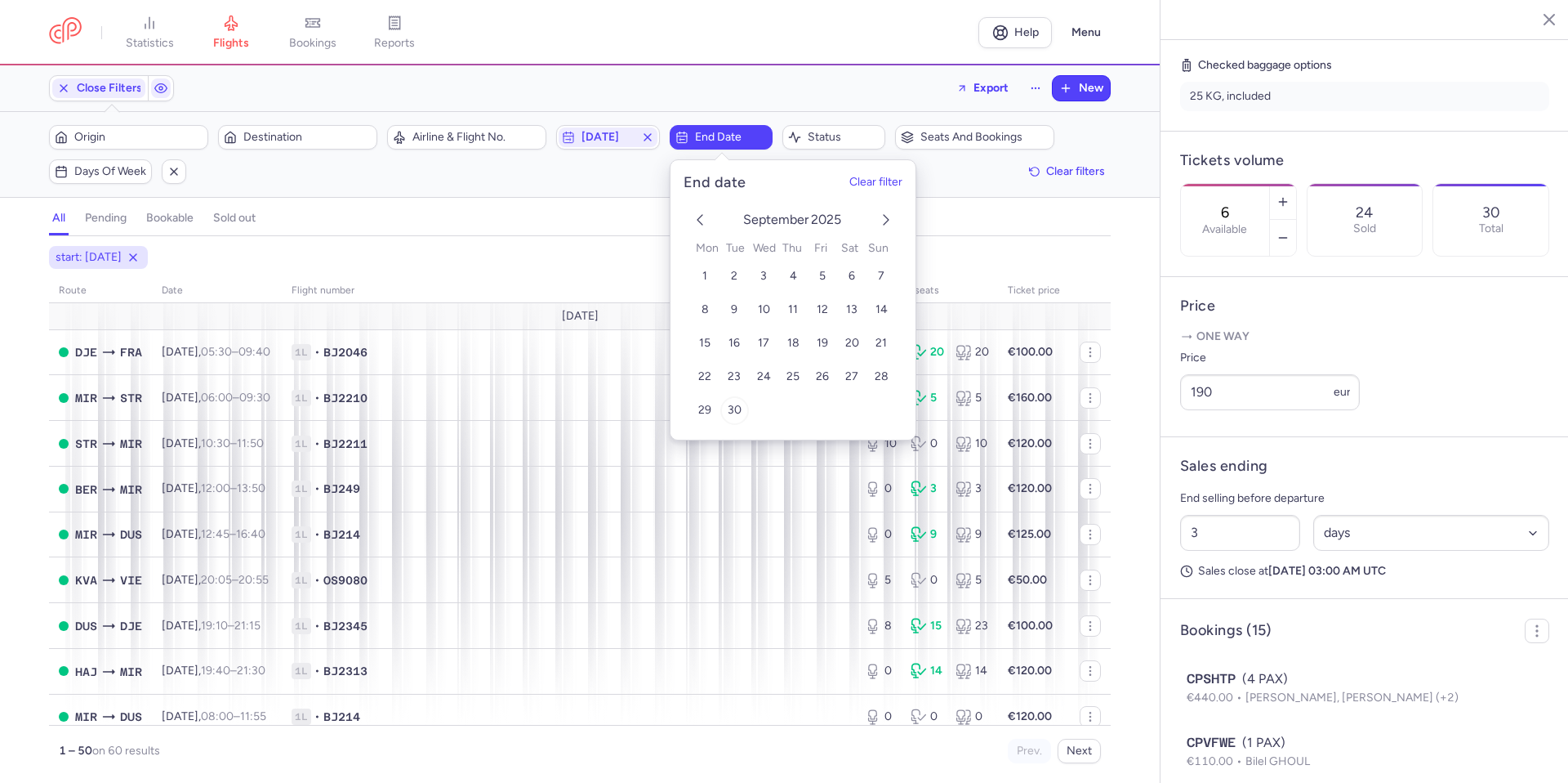
click at [733, 411] on span "30" at bounding box center [734, 411] width 14 height 14
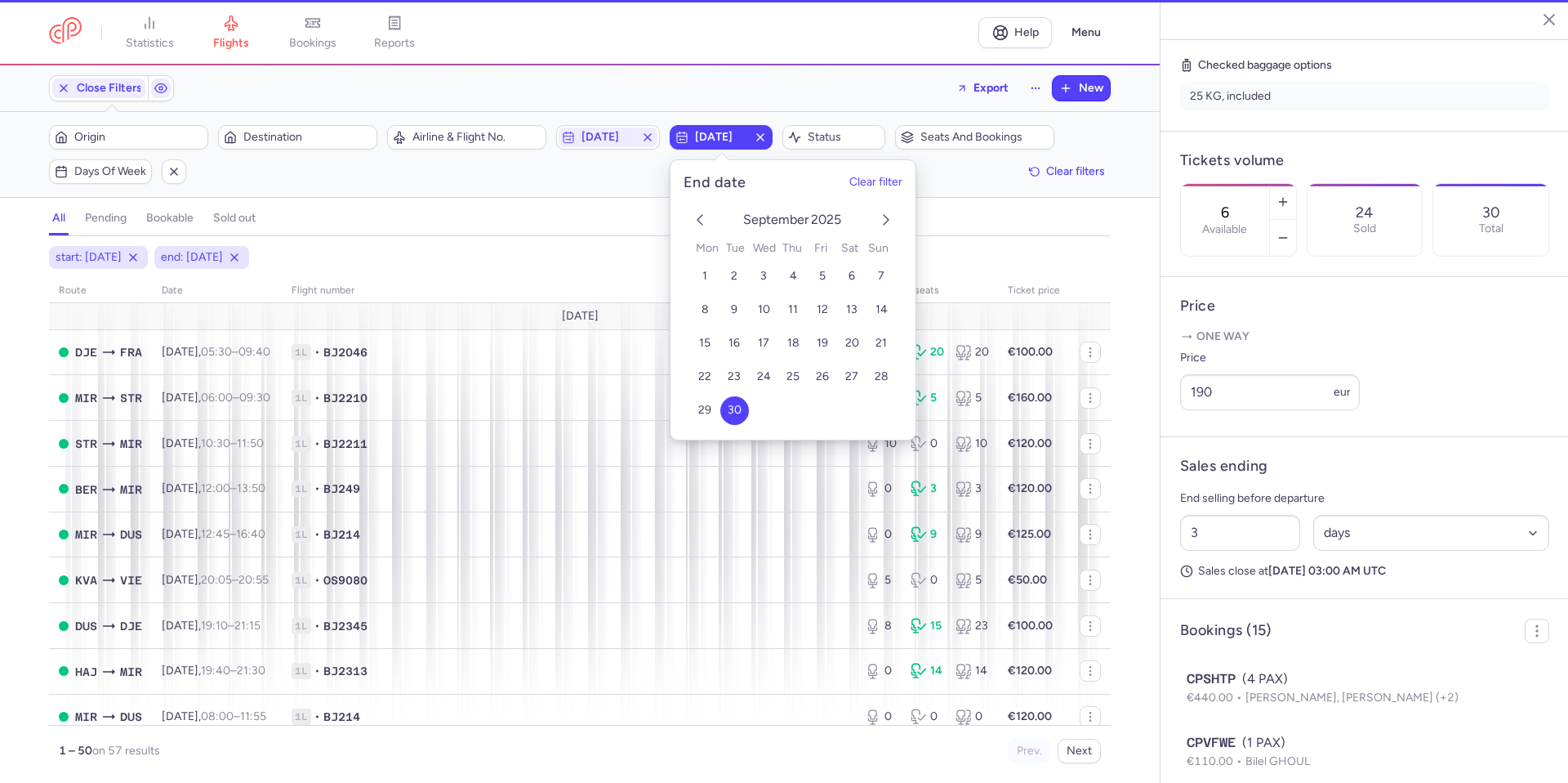
drag, startPoint x: 421, startPoint y: 247, endPoint x: 285, endPoint y: 164, distance: 159.3
click at [418, 247] on div "start: [DATE] end: [DATE]" at bounding box center [580, 257] width 1068 height 29
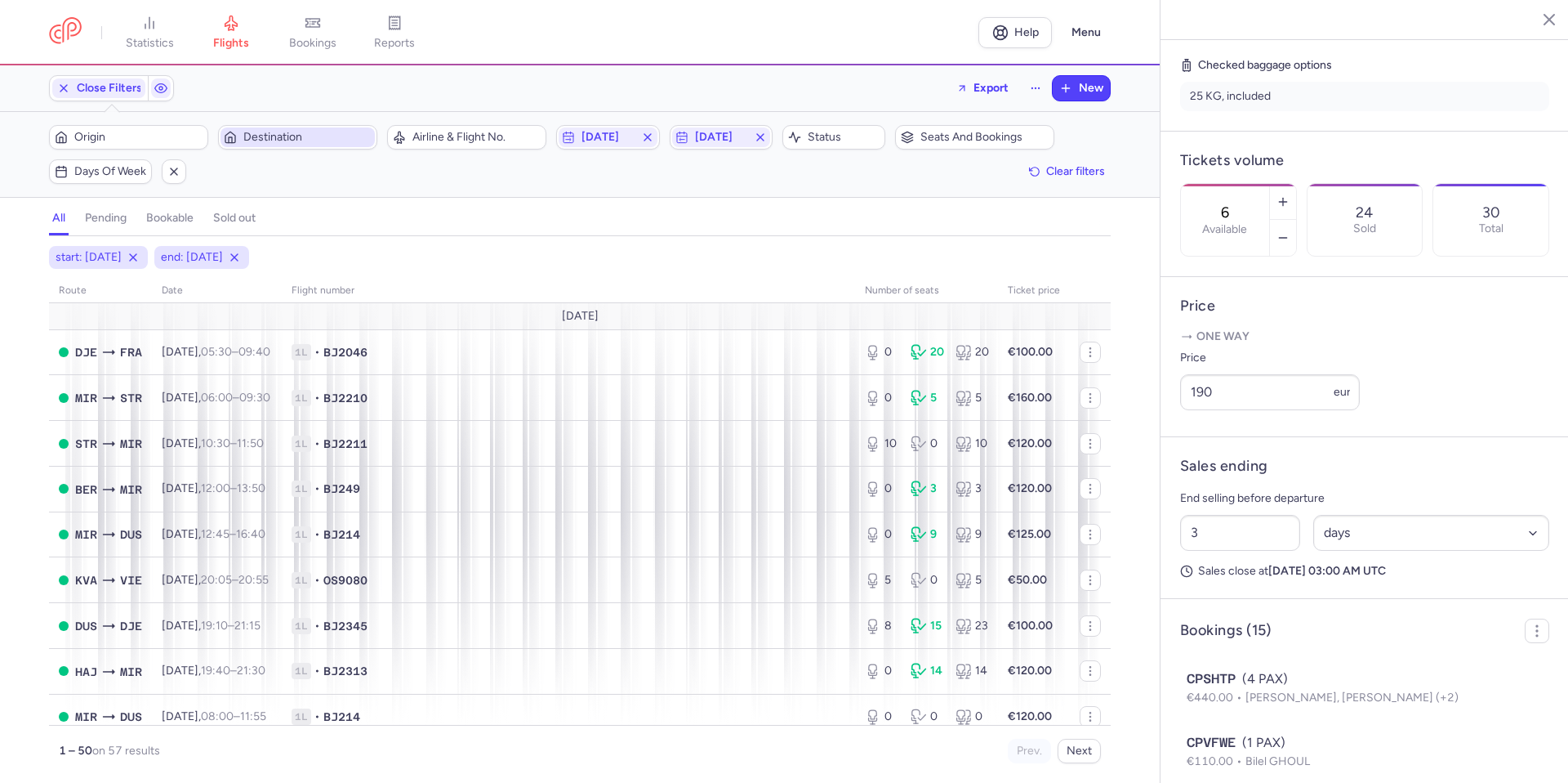
click at [278, 134] on span "Destination" at bounding box center [307, 137] width 128 height 13
click at [154, 138] on span "Origin" at bounding box center [138, 137] width 128 height 13
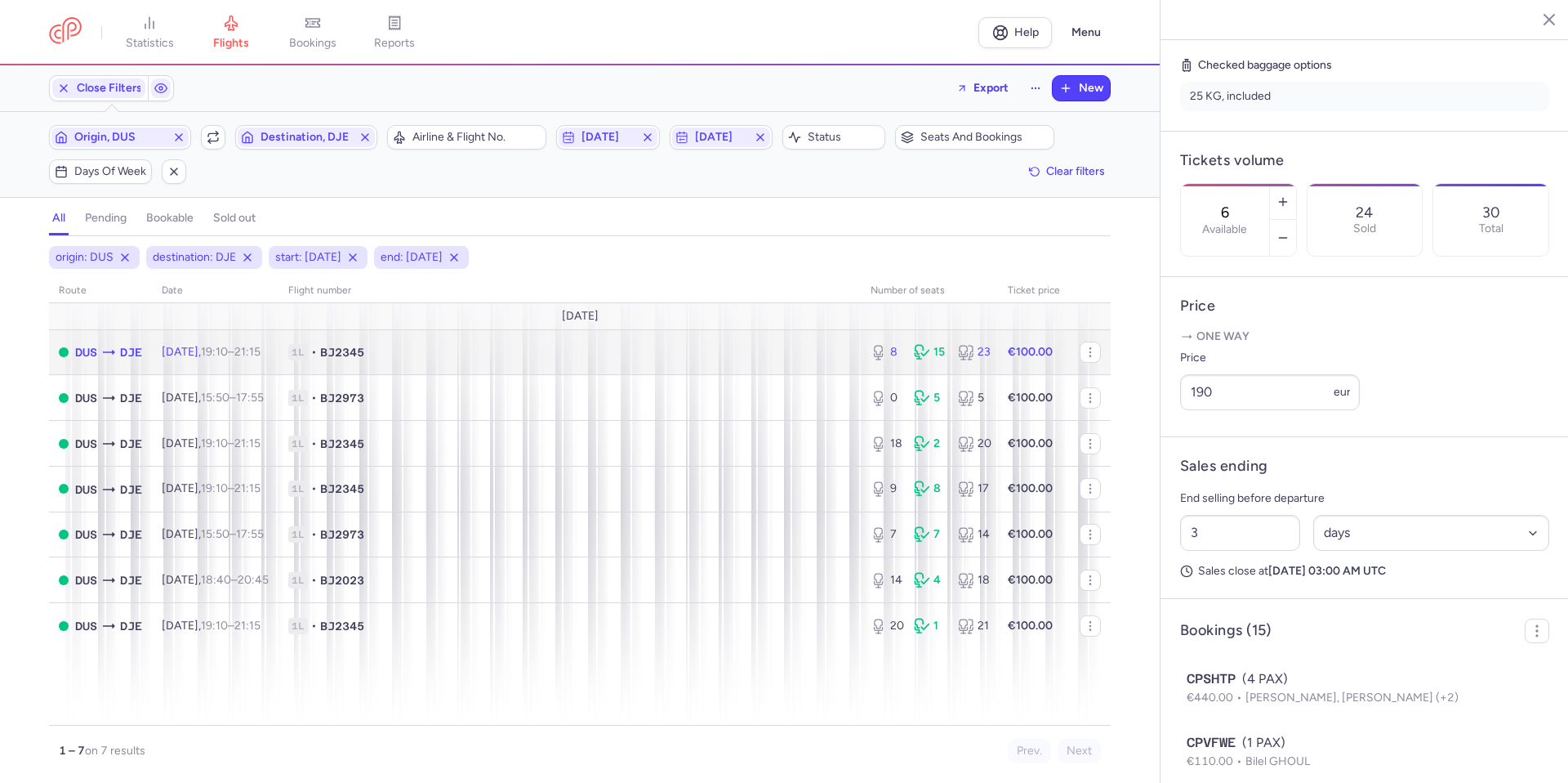
click at [742, 361] on td "1L • BJ2345" at bounding box center [570, 352] width 583 height 46
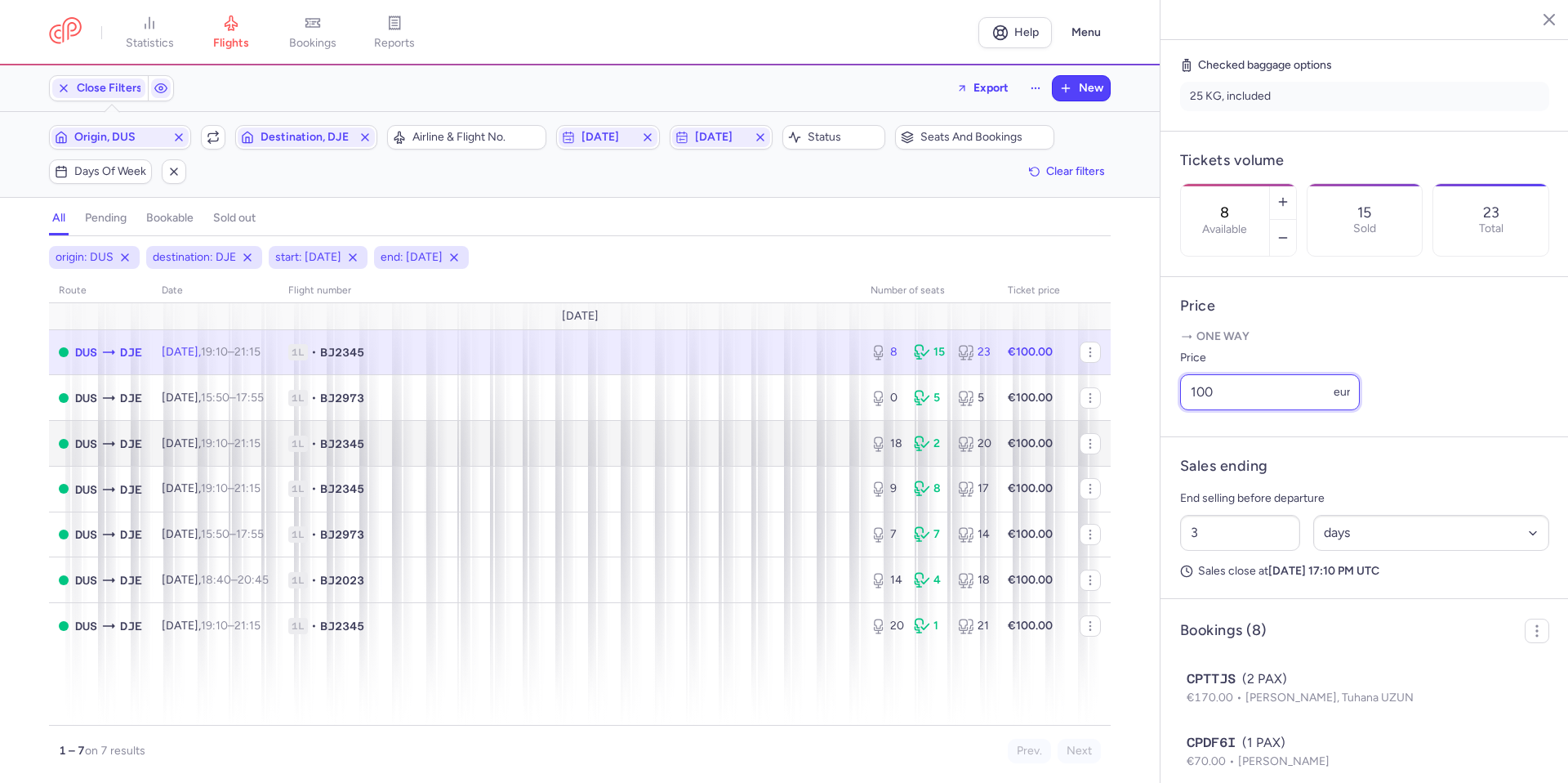
drag, startPoint x: 1240, startPoint y: 440, endPoint x: 1102, endPoint y: 442, distance: 138.0
click at [1101, 442] on div "statistics flights bookings reports Help Menu Close Filters Export New Filters …" at bounding box center [784, 391] width 1568 height 783
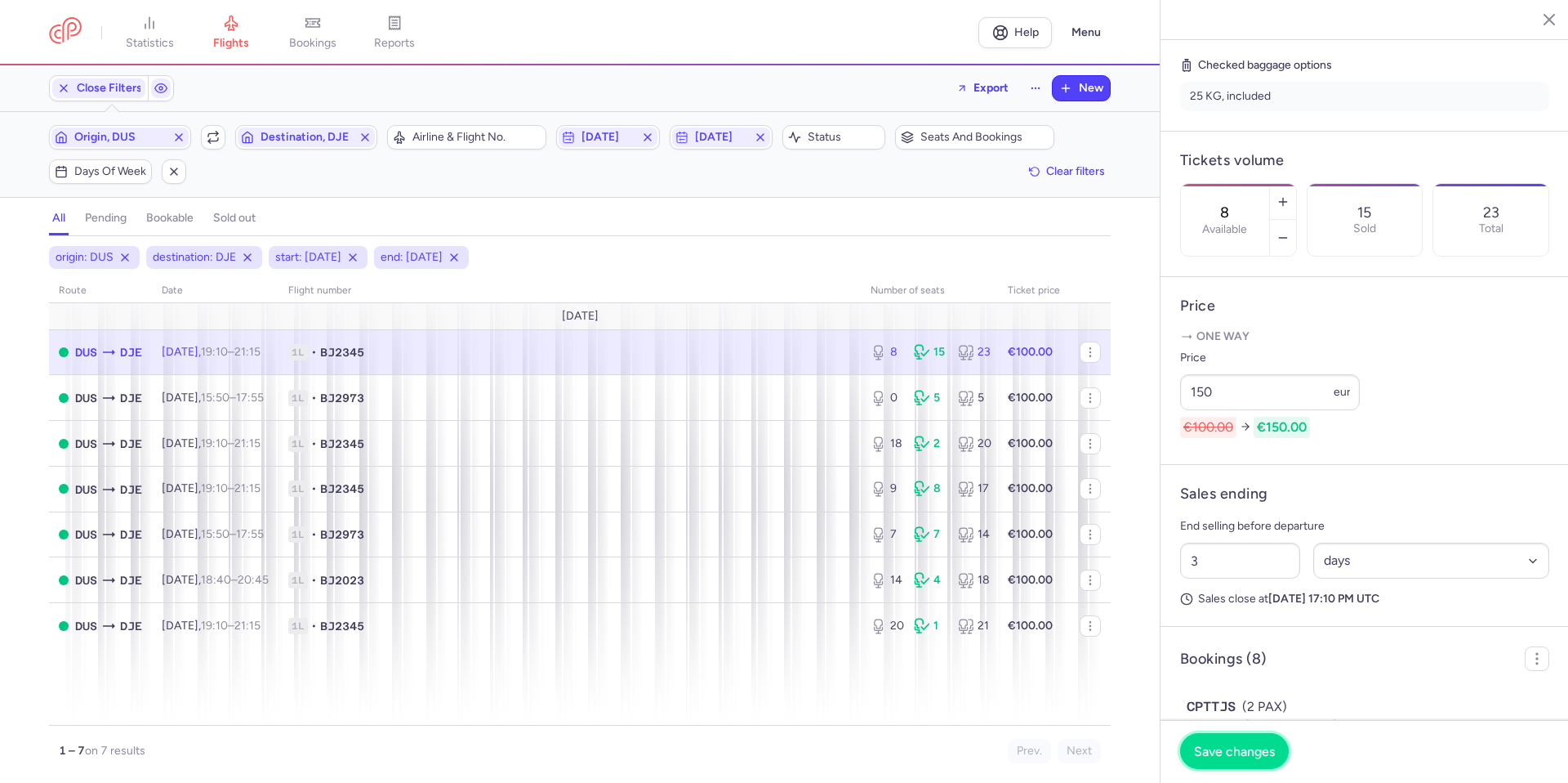
click at [1255, 757] on span "Save changes" at bounding box center [1235, 750] width 81 height 15
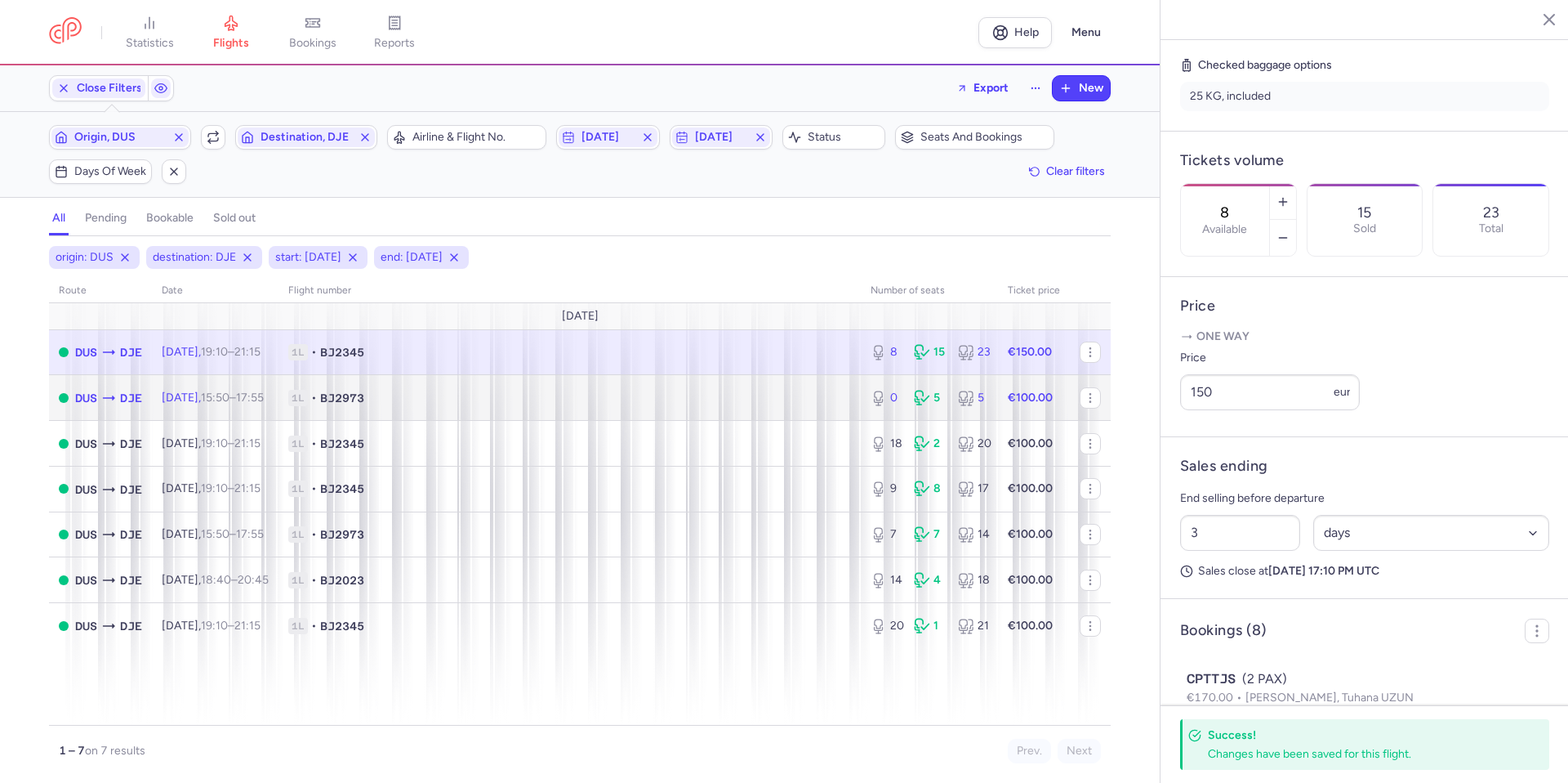
click at [806, 390] on span "1L • BJ2973" at bounding box center [570, 398] width 563 height 17
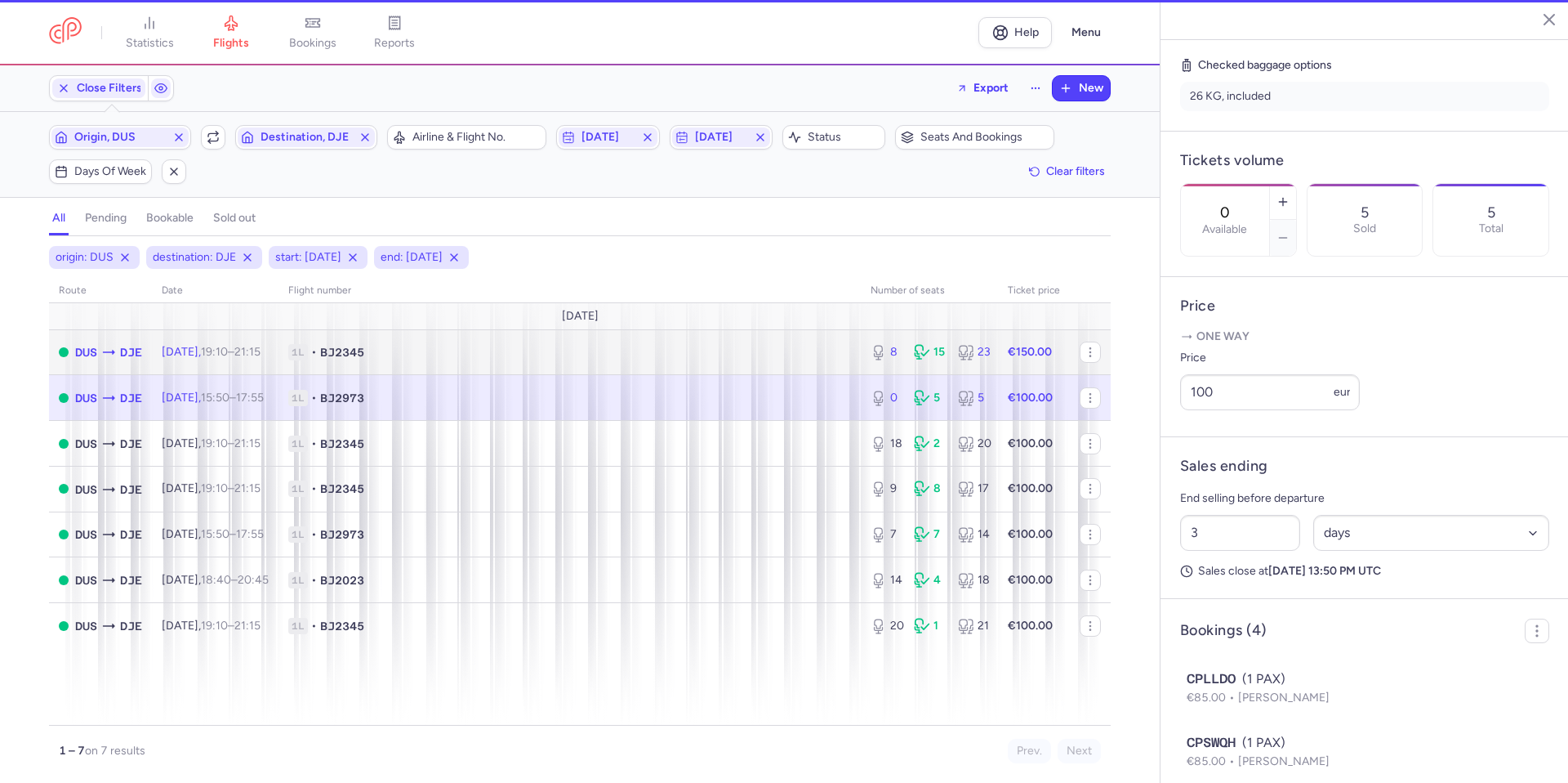
click at [805, 359] on span "1L • BJ2345" at bounding box center [570, 352] width 563 height 17
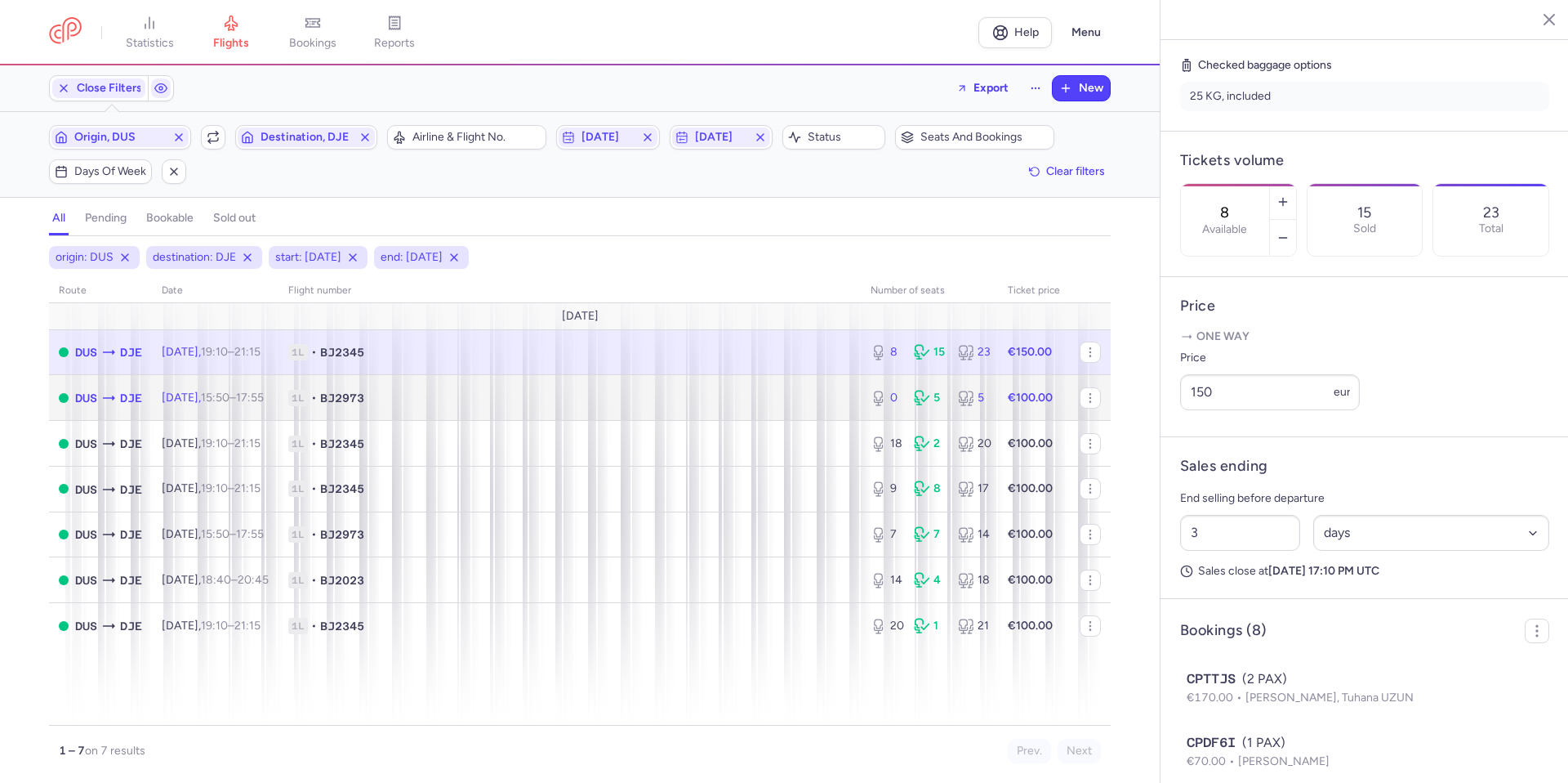
drag, startPoint x: 829, startPoint y: 417, endPoint x: 829, endPoint y: 405, distance: 12.0
click at [829, 417] on td "1L • BJ2973" at bounding box center [570, 398] width 583 height 46
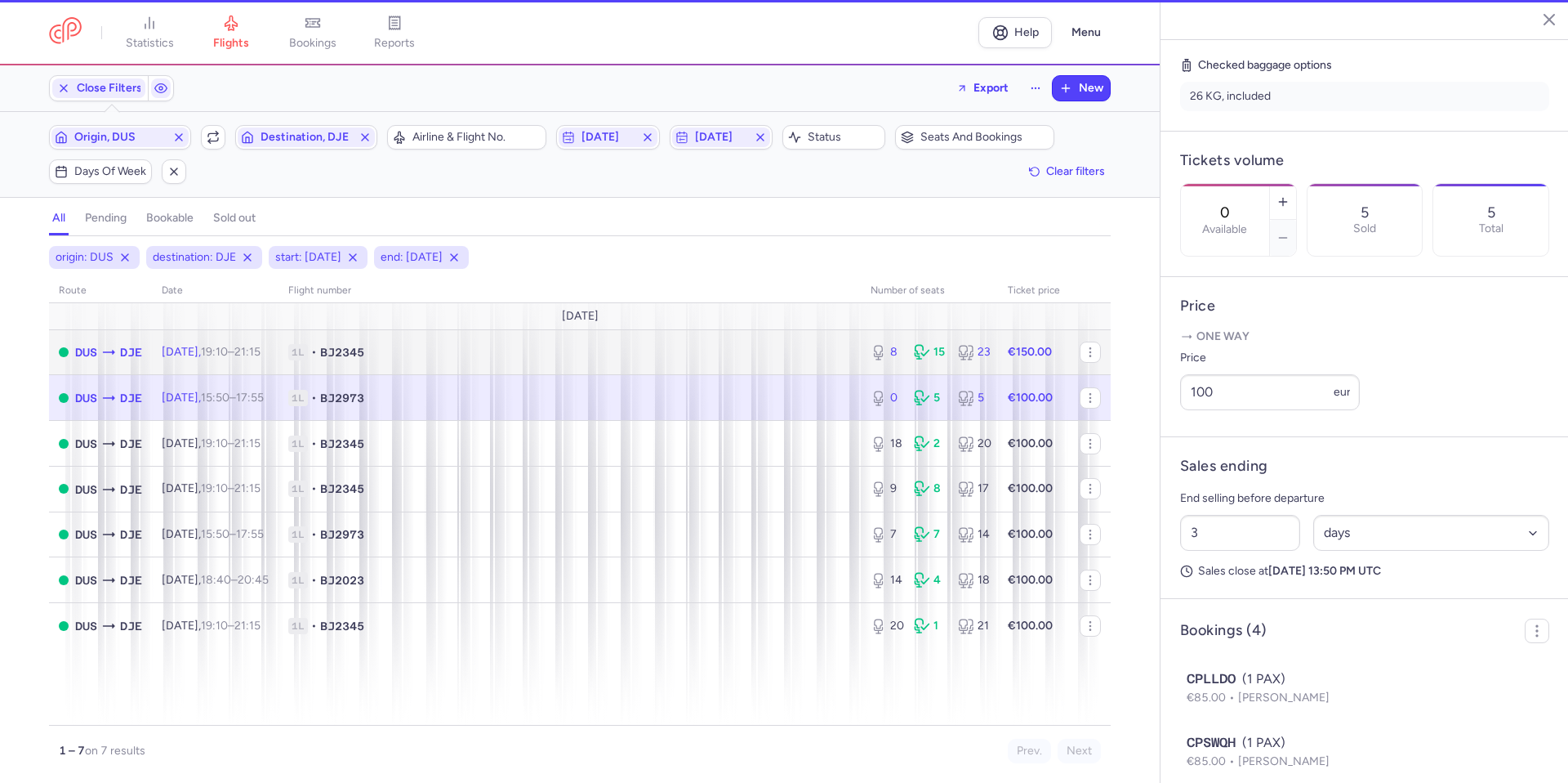
click at [816, 356] on span "1L • BJ2345" at bounding box center [570, 352] width 563 height 17
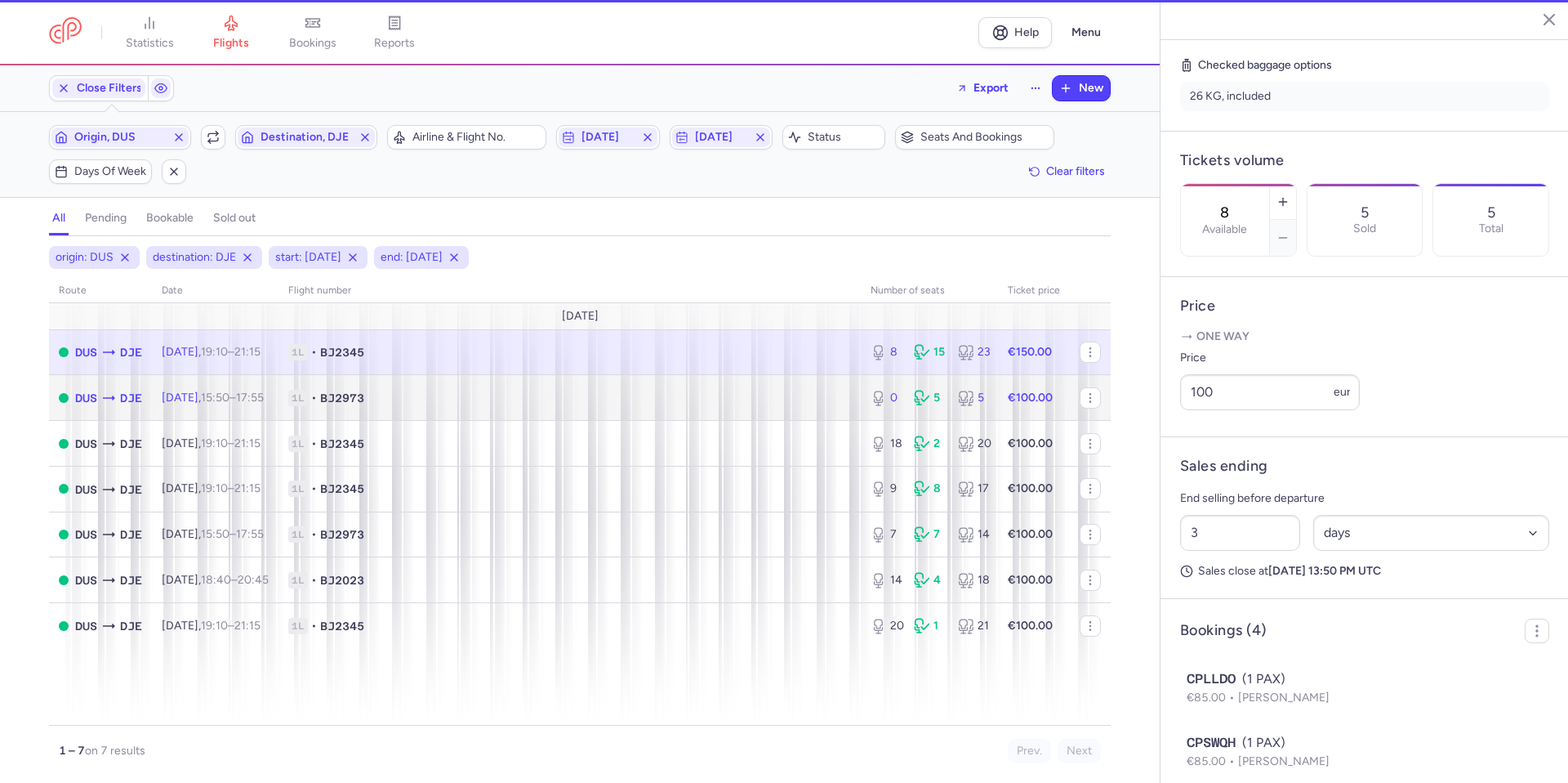
drag, startPoint x: 777, startPoint y: 406, endPoint x: 762, endPoint y: 417, distance: 18.6
click at [776, 408] on td "1L • BJ2973" at bounding box center [570, 398] width 583 height 46
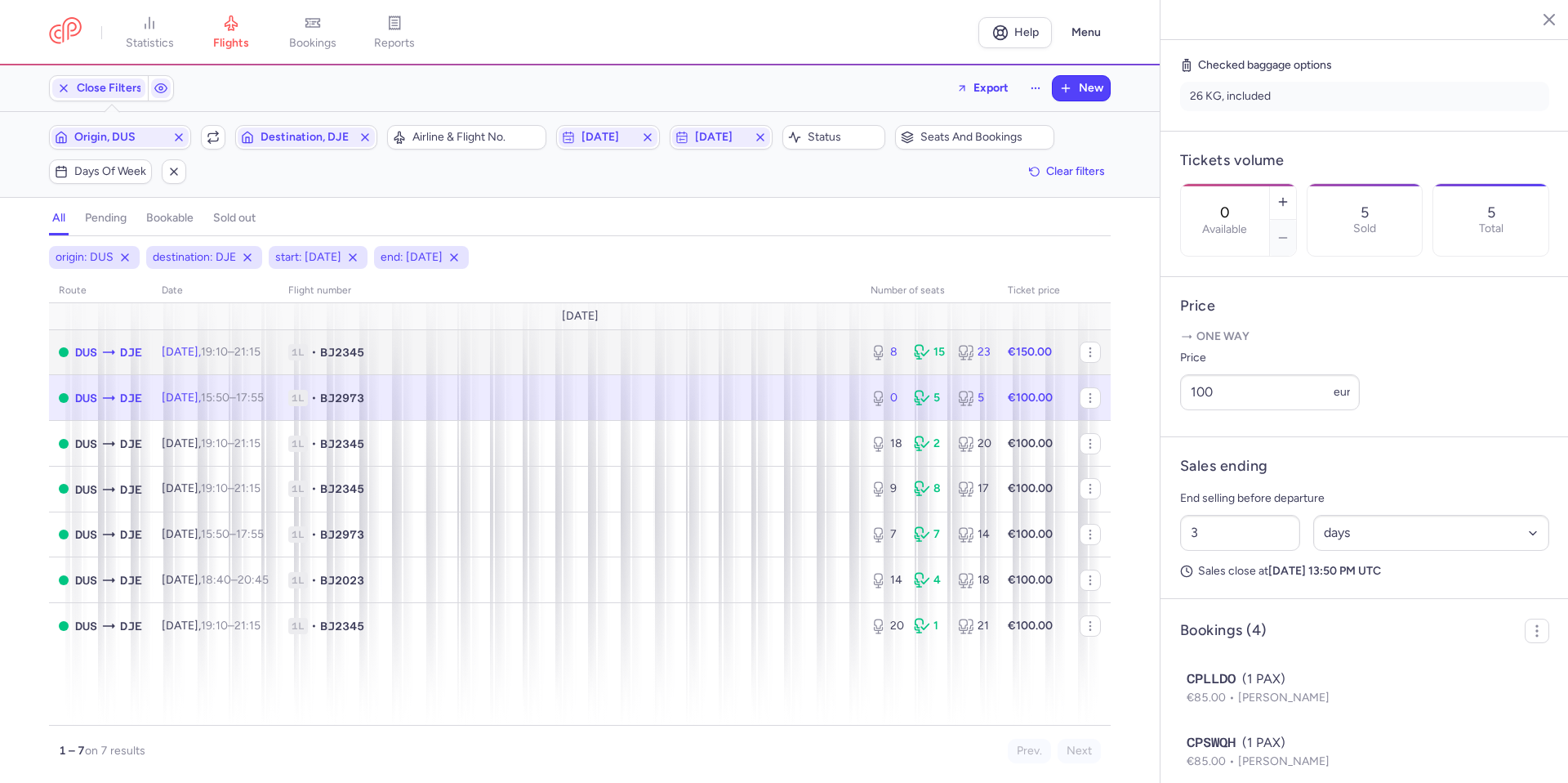
click at [752, 365] on td "1L • BJ2345" at bounding box center [570, 352] width 583 height 46
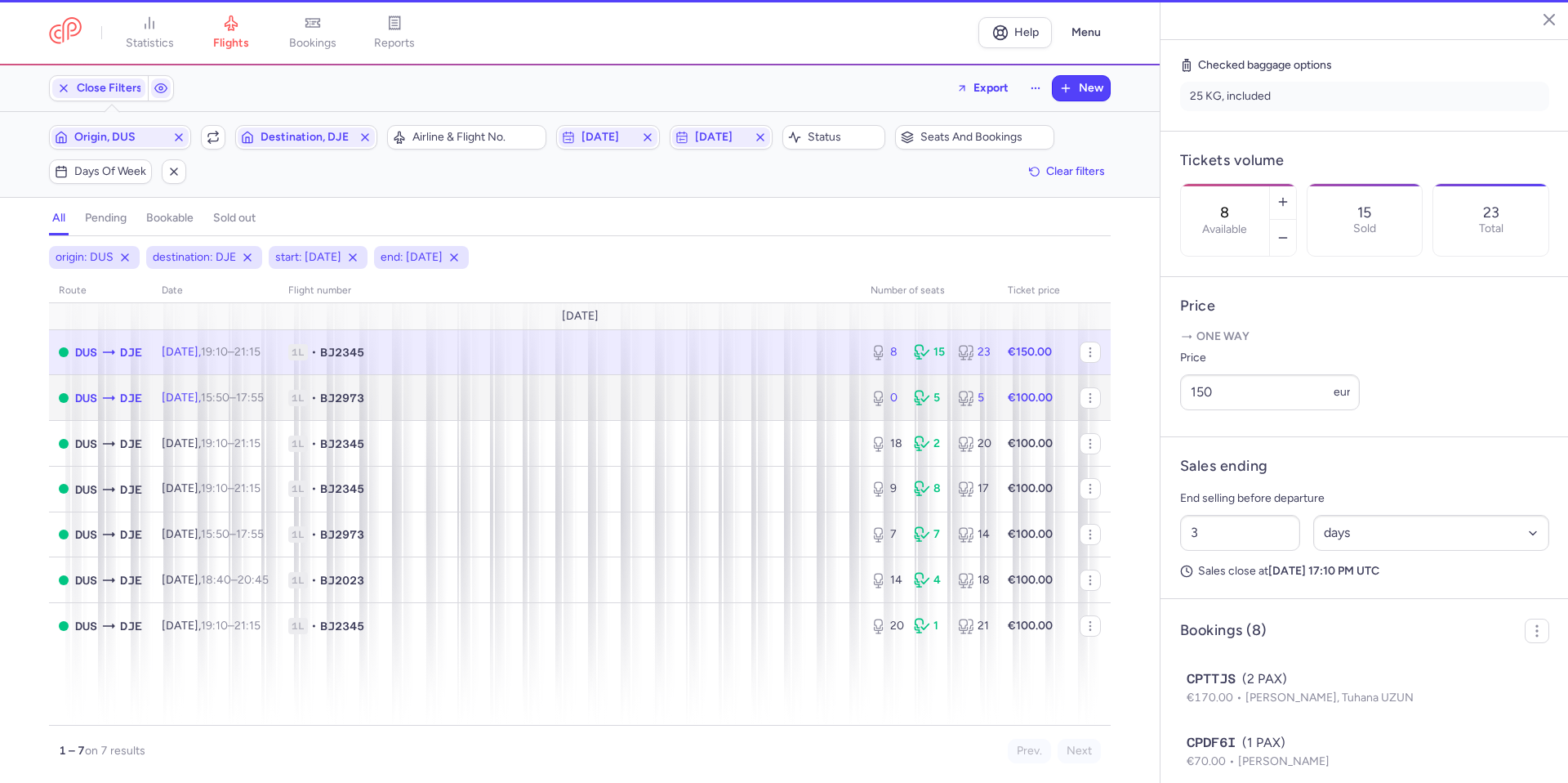
click at [747, 406] on td "1L • BJ2973" at bounding box center [570, 398] width 583 height 46
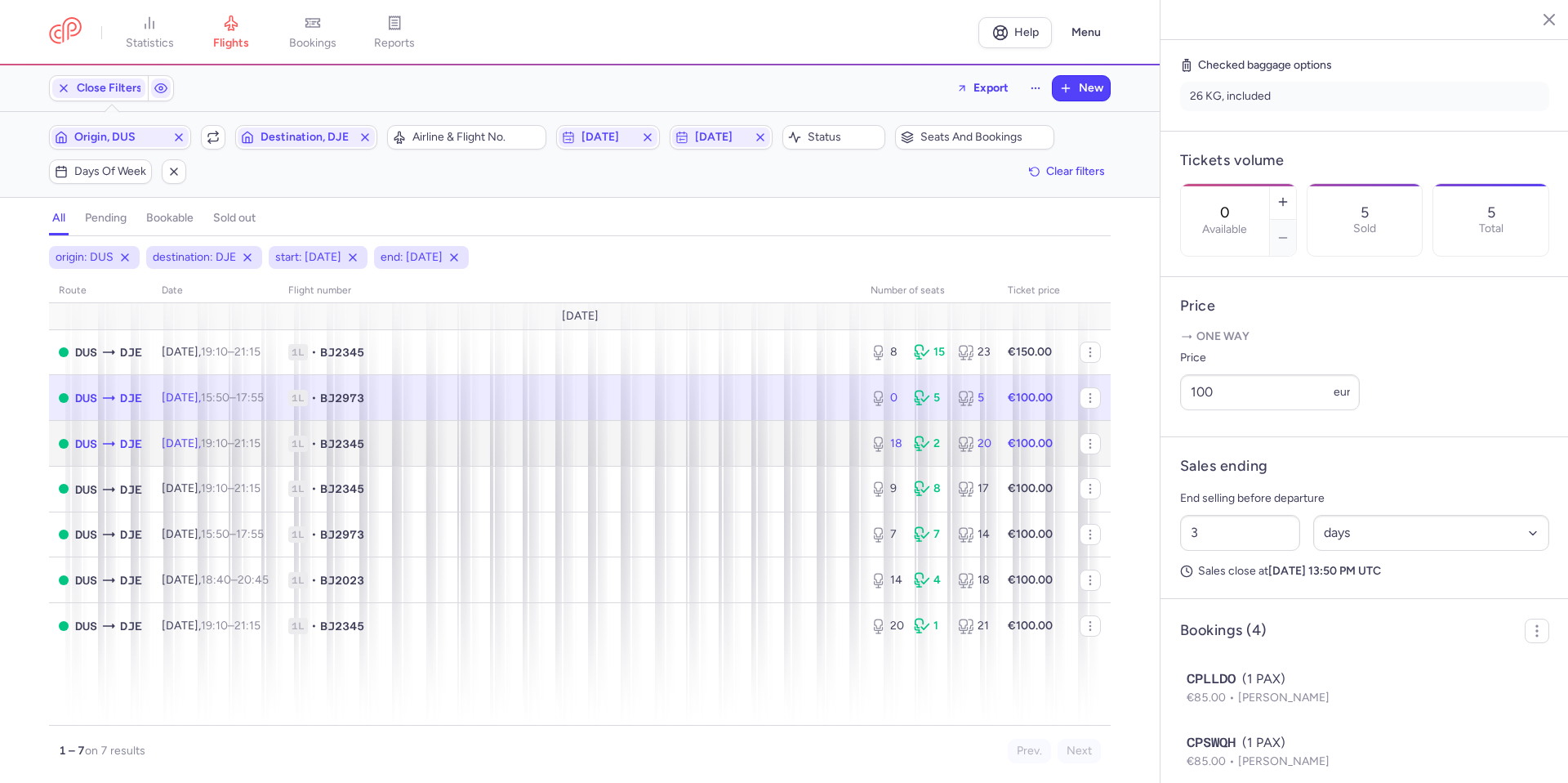
click at [743, 440] on span "1L • BJ2345" at bounding box center [570, 443] width 563 height 17
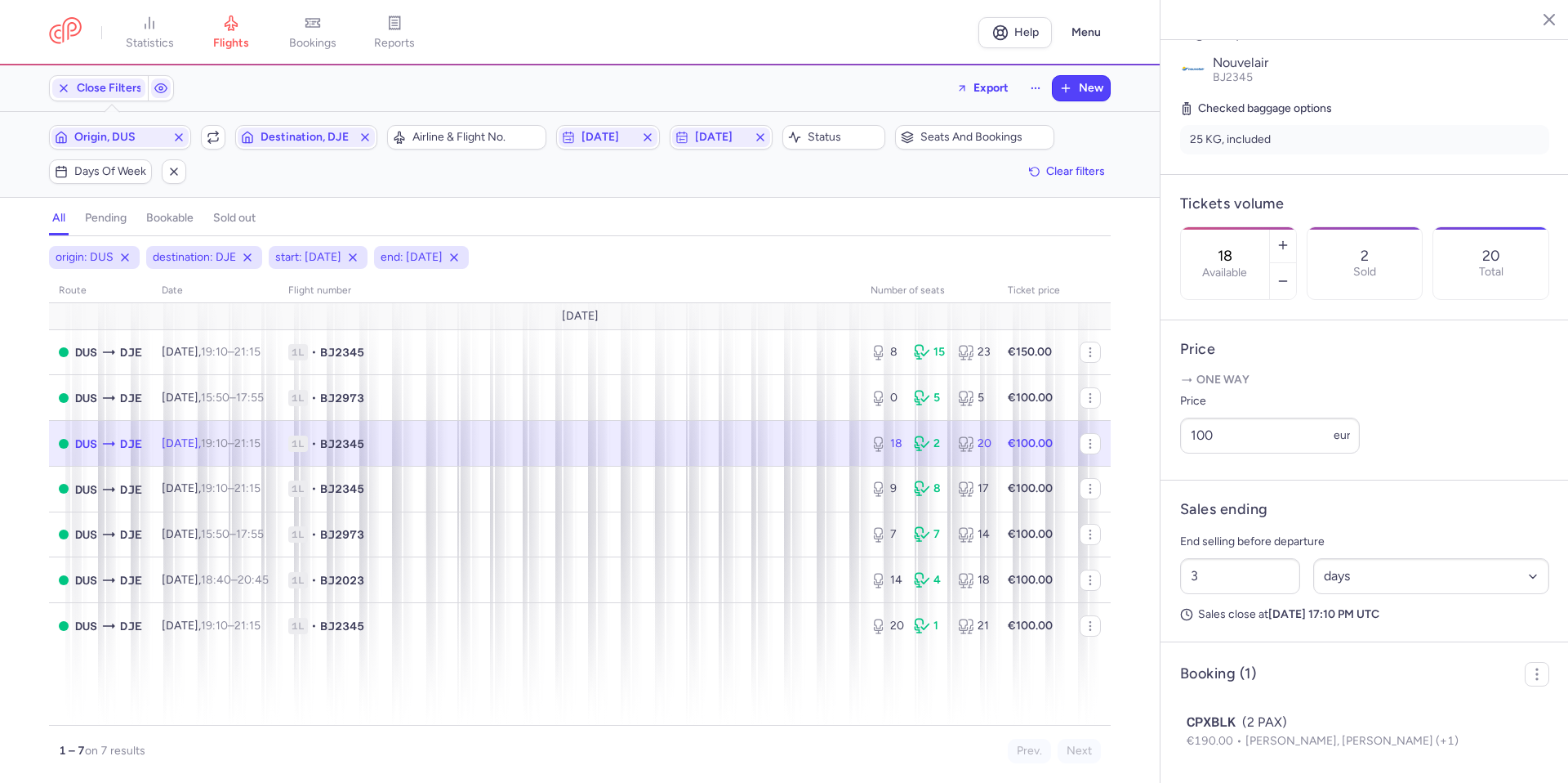
click at [778, 438] on span "1L • BJ2345" at bounding box center [570, 443] width 563 height 17
click at [1289, 275] on icon "button" at bounding box center [1283, 281] width 13 height 13
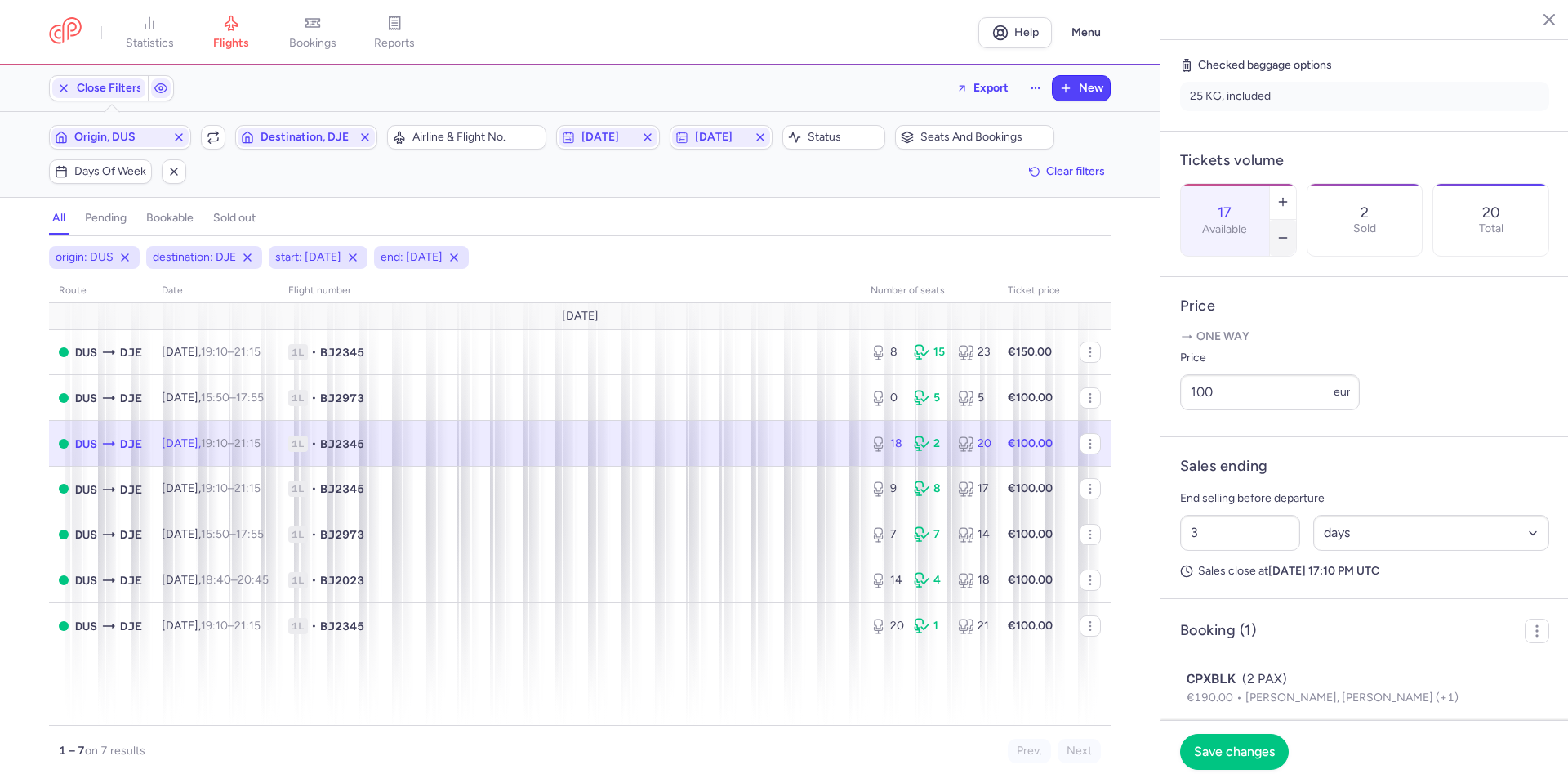
click at [1289, 231] on icon "button" at bounding box center [1283, 237] width 13 height 13
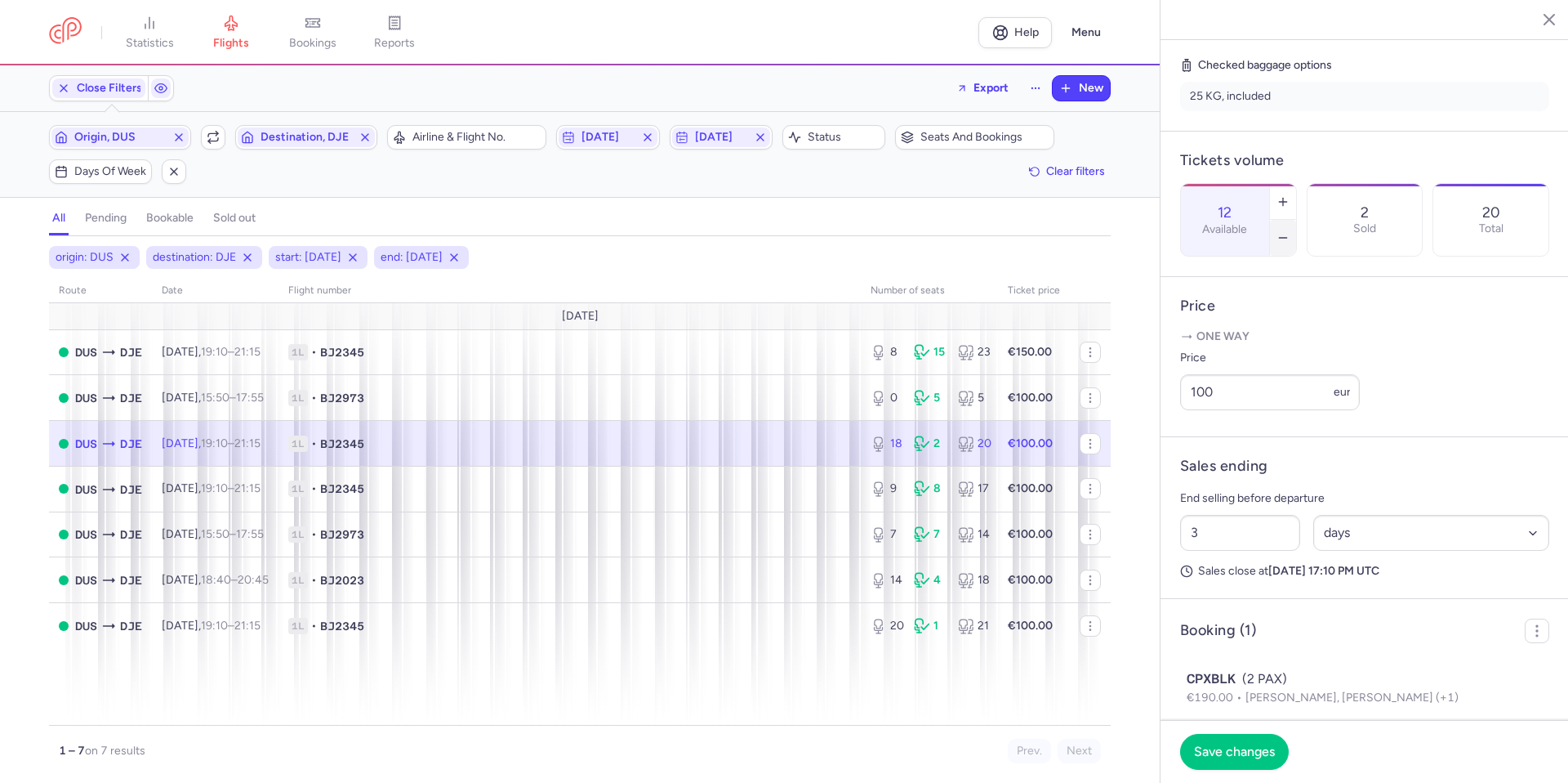
click at [1289, 231] on icon "button" at bounding box center [1283, 237] width 13 height 13
click at [1216, 753] on span "Save changes" at bounding box center [1235, 750] width 81 height 15
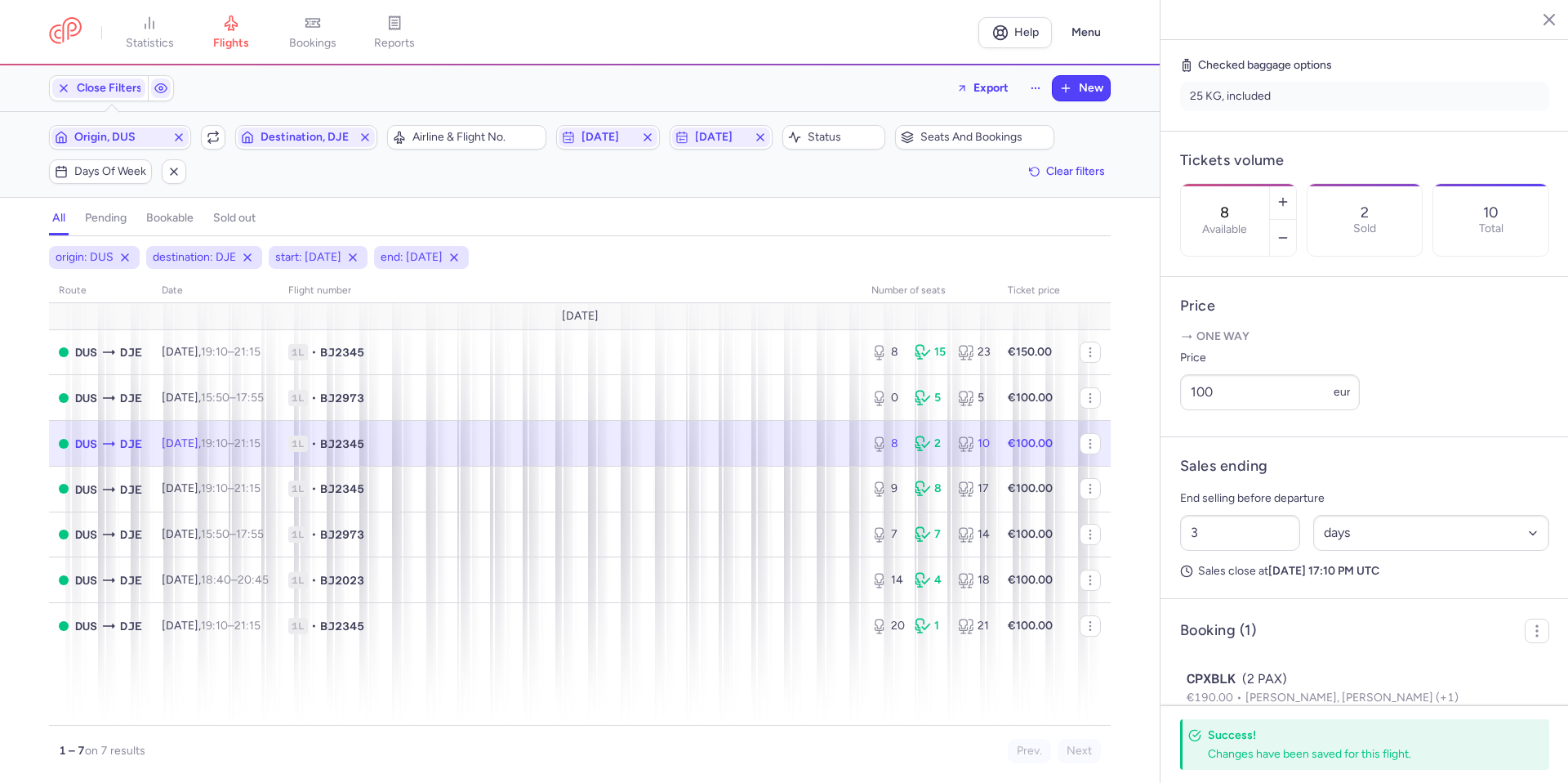
click at [788, 440] on span "1L • BJ2345" at bounding box center [570, 443] width 564 height 17
drag, startPoint x: 1230, startPoint y: 440, endPoint x: 939, endPoint y: 445, distance: 291.0
click at [939, 445] on div "statistics flights bookings reports Help Menu Close Filters Export New Filters …" at bounding box center [784, 391] width 1568 height 783
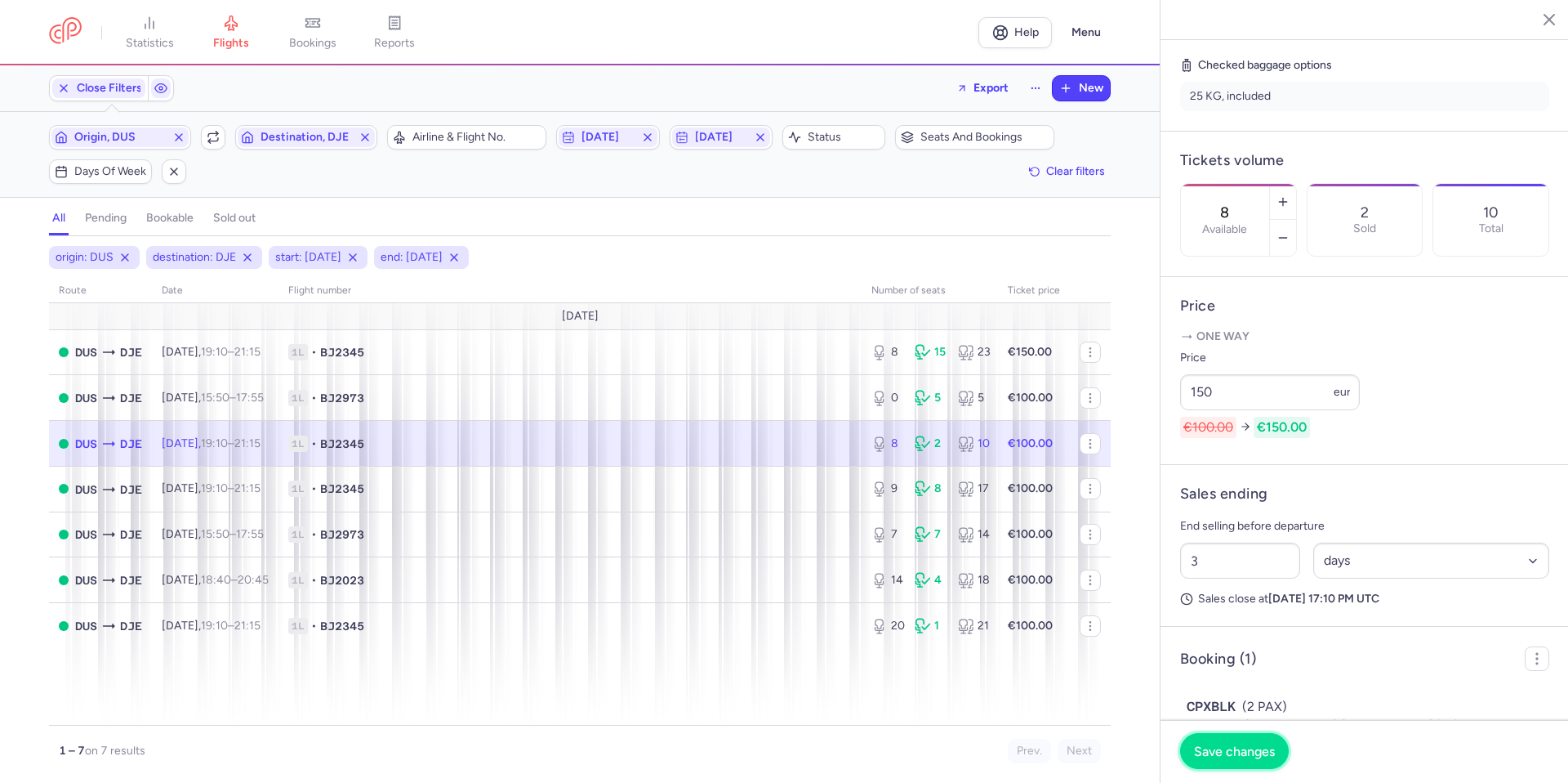
click at [1235, 755] on span "Save changes" at bounding box center [1235, 750] width 81 height 15
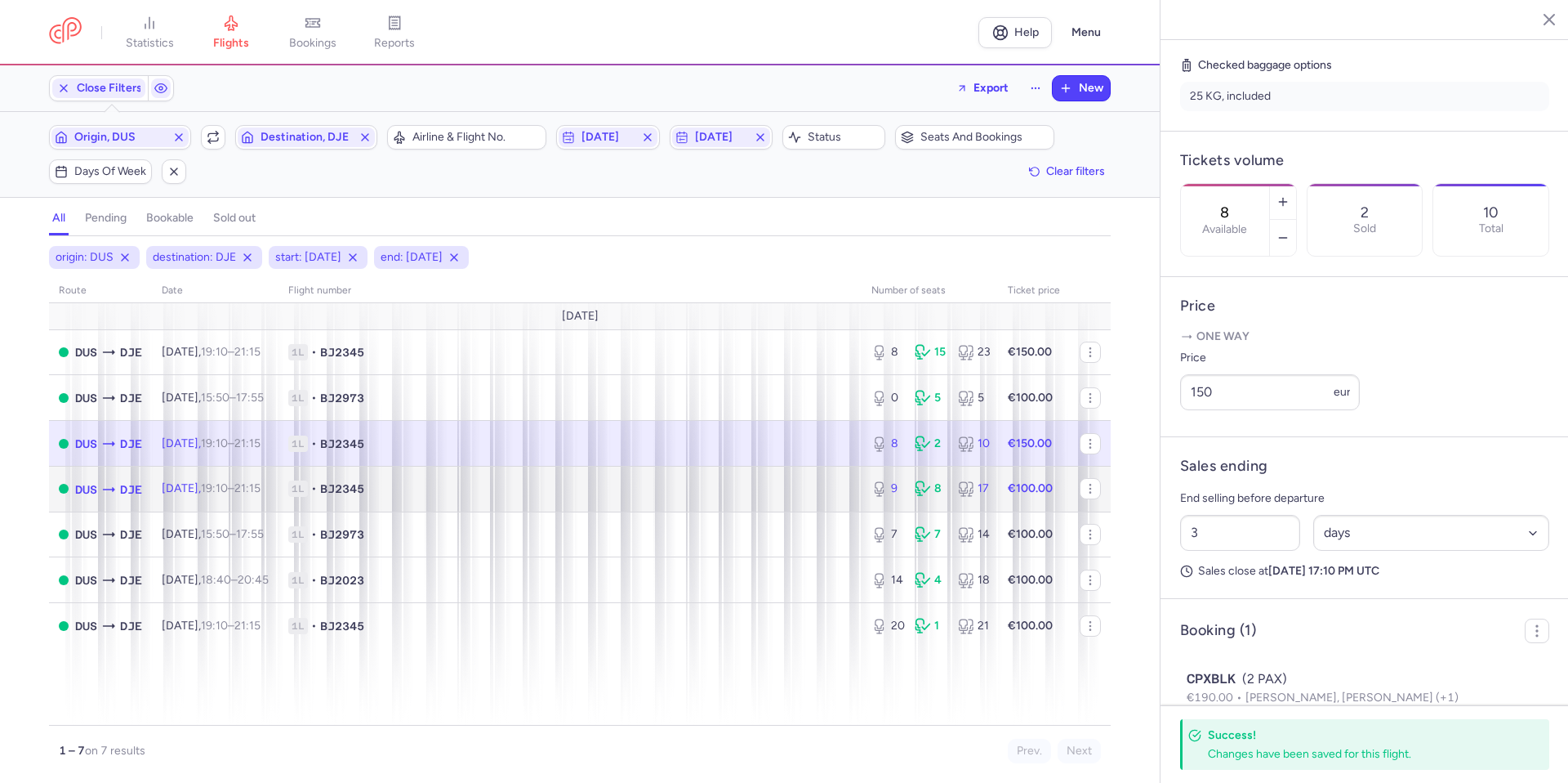
click at [608, 479] on td "1L • BJ2345" at bounding box center [570, 488] width 584 height 46
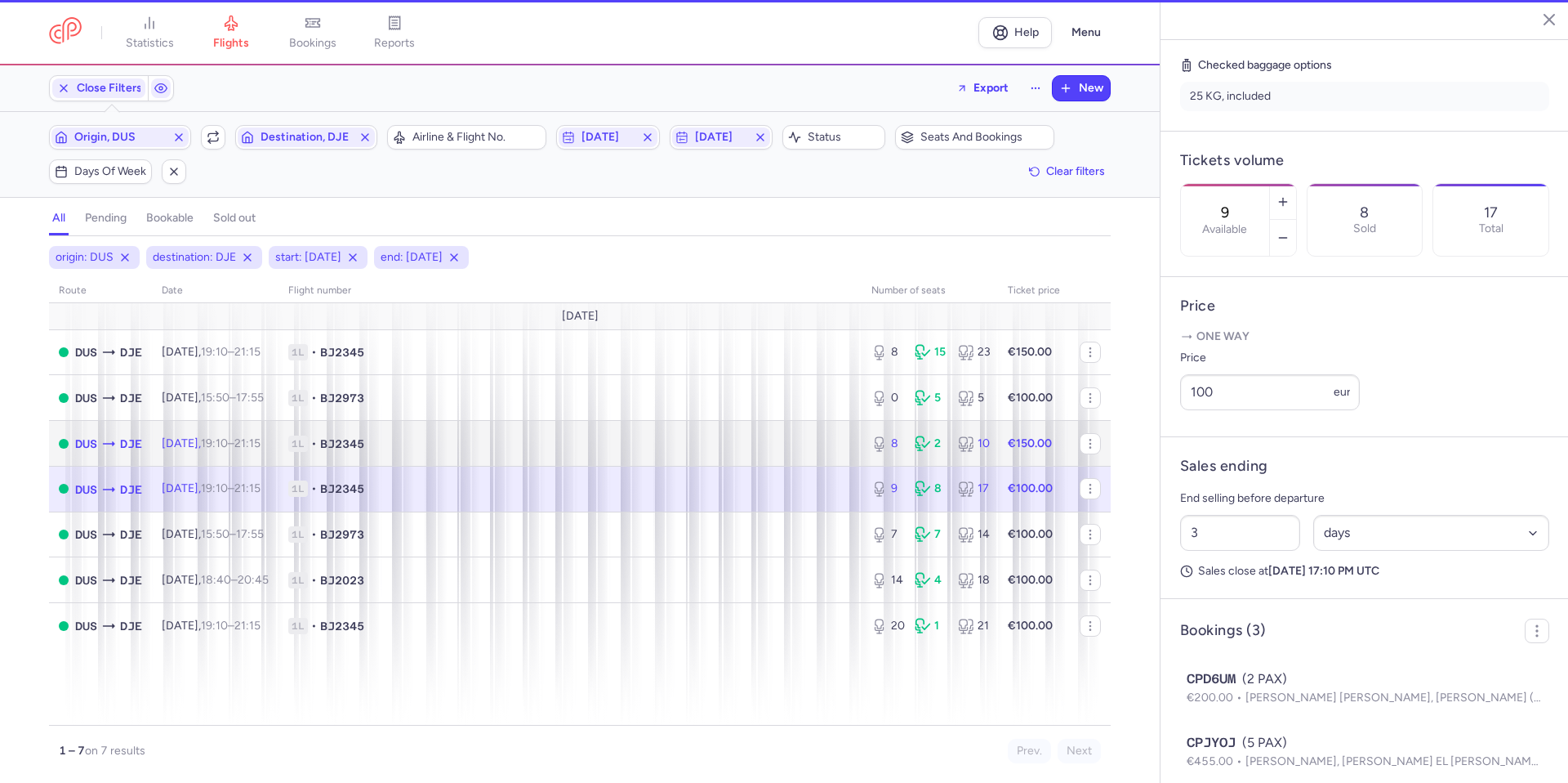
click at [609, 445] on span "1L • BJ2345" at bounding box center [570, 443] width 564 height 17
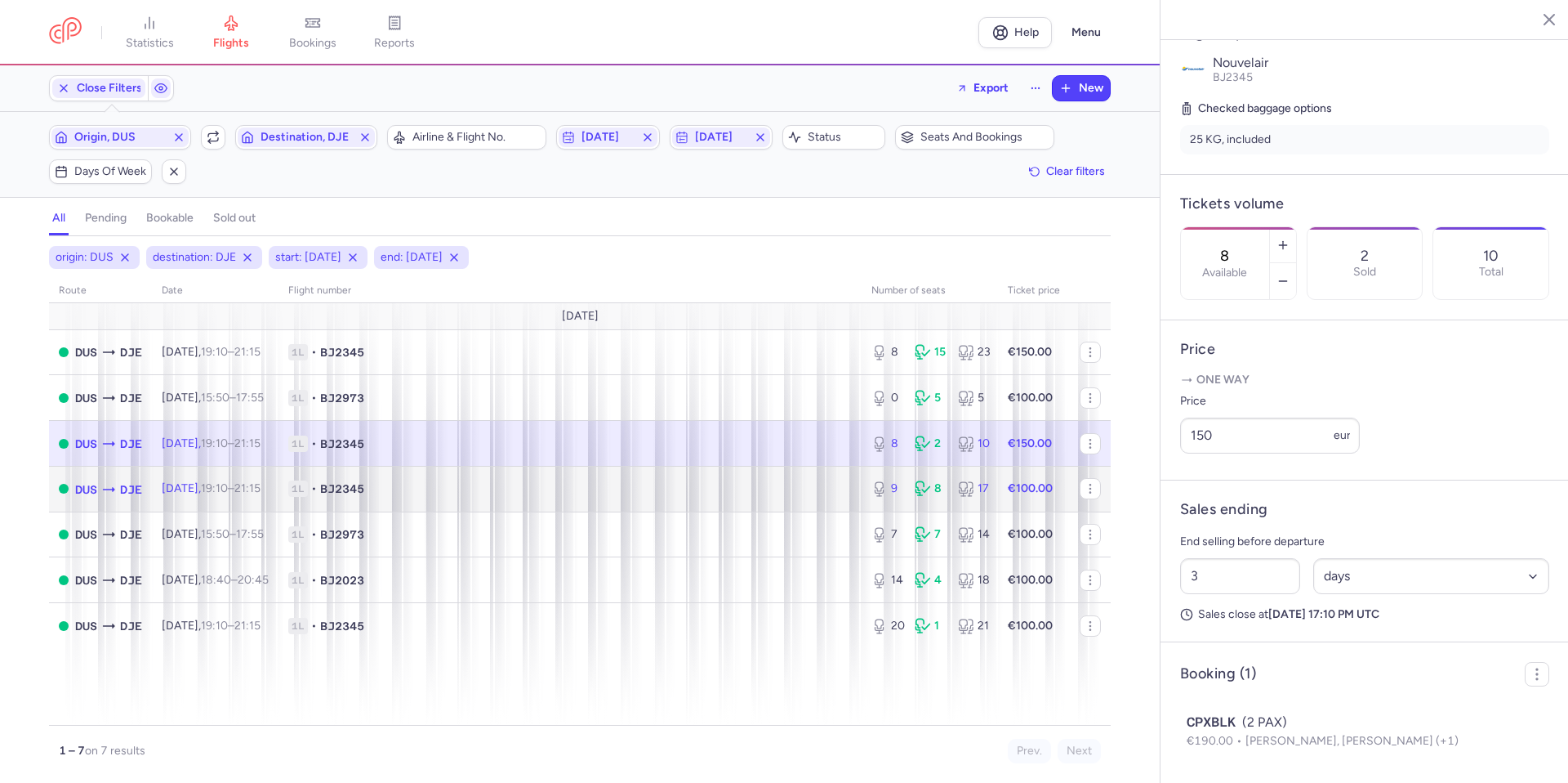
click at [599, 489] on span "1L • BJ2345" at bounding box center [570, 488] width 564 height 17
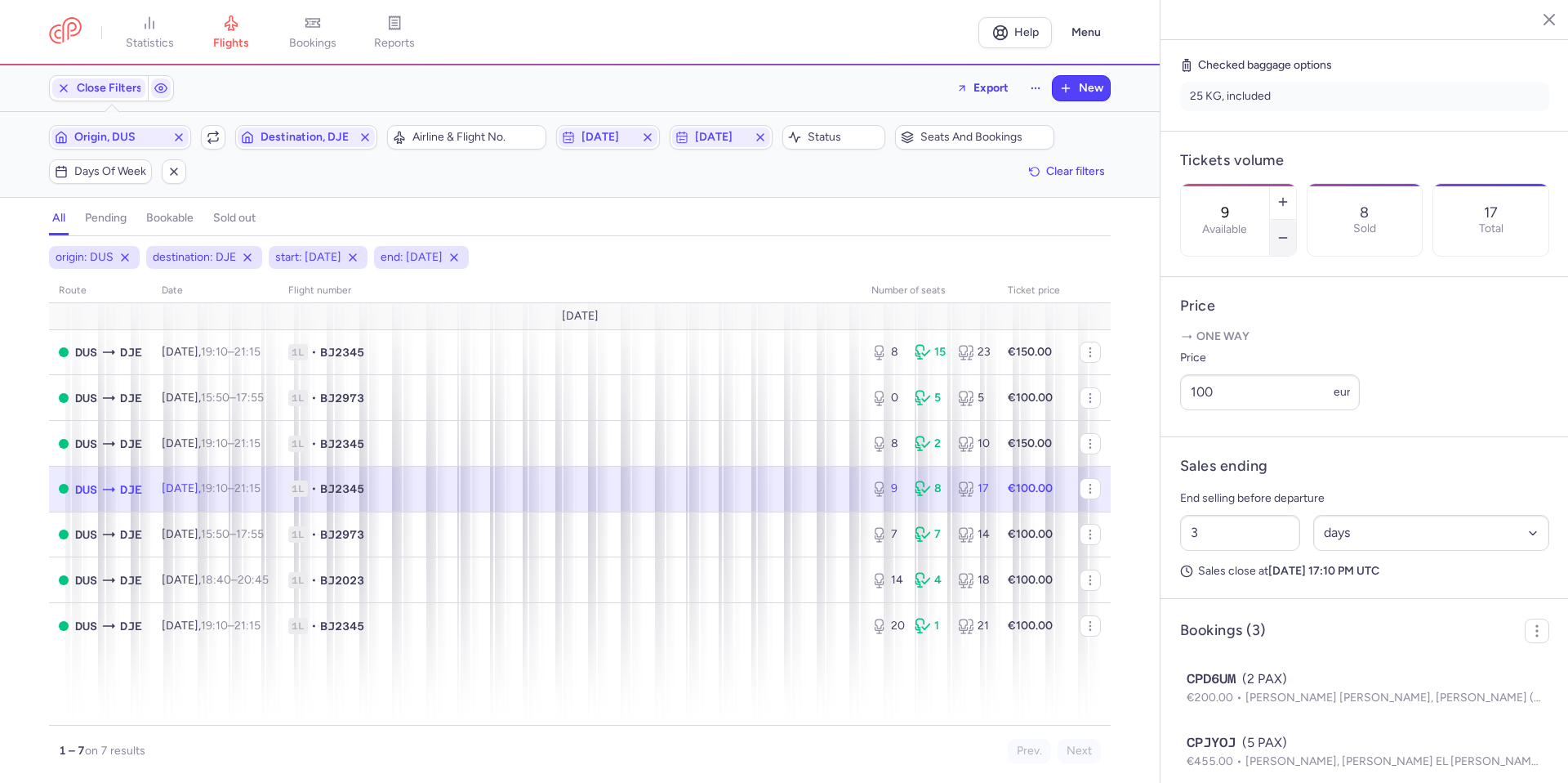
click at [1296, 220] on button "button" at bounding box center [1283, 238] width 26 height 36
drag, startPoint x: 1275, startPoint y: 753, endPoint x: 1240, endPoint y: 736, distance: 38.9
click at [1273, 753] on span "Save changes" at bounding box center [1235, 750] width 81 height 15
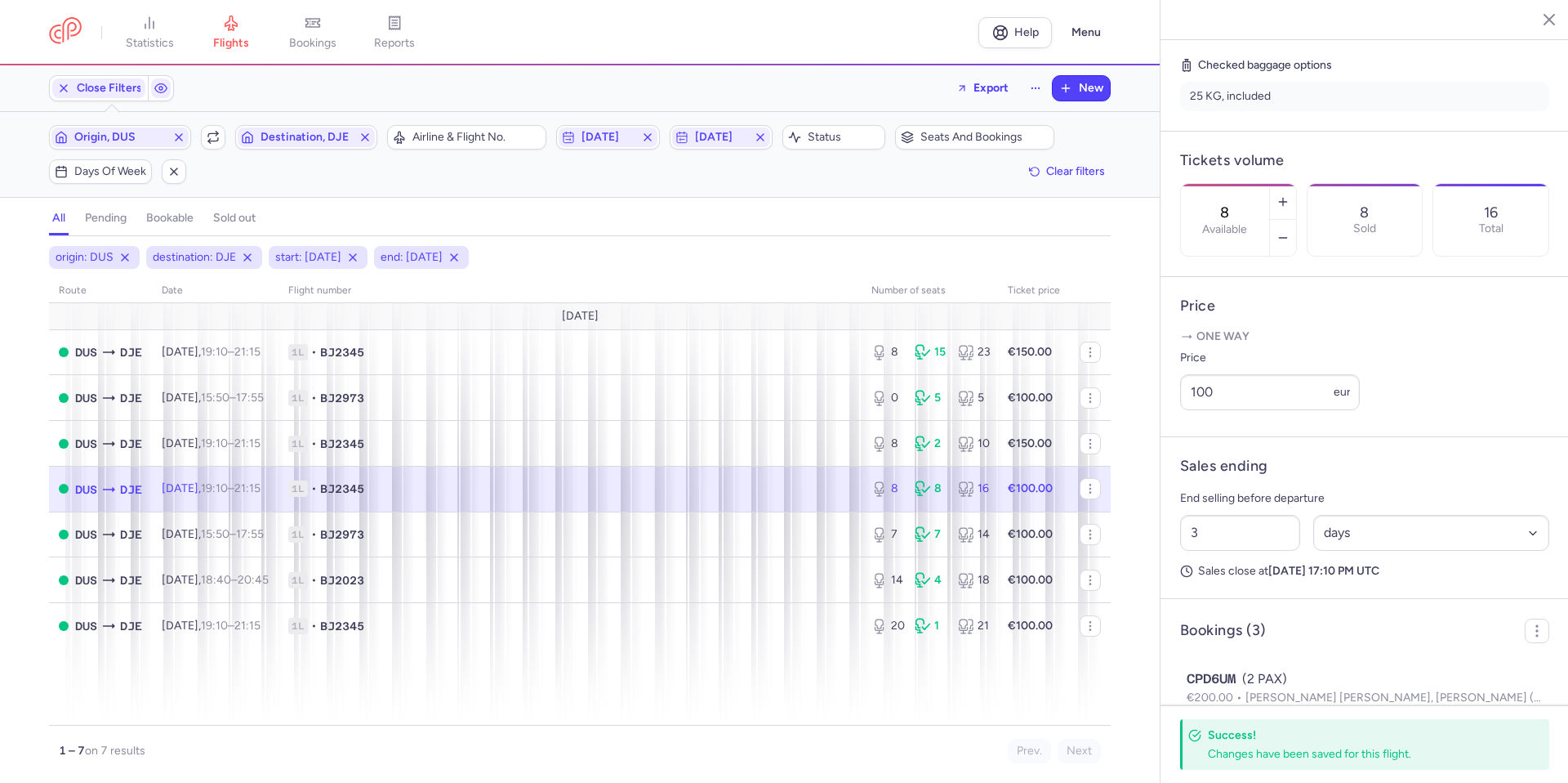
click at [801, 485] on span "1L • BJ2345" at bounding box center [570, 488] width 564 height 17
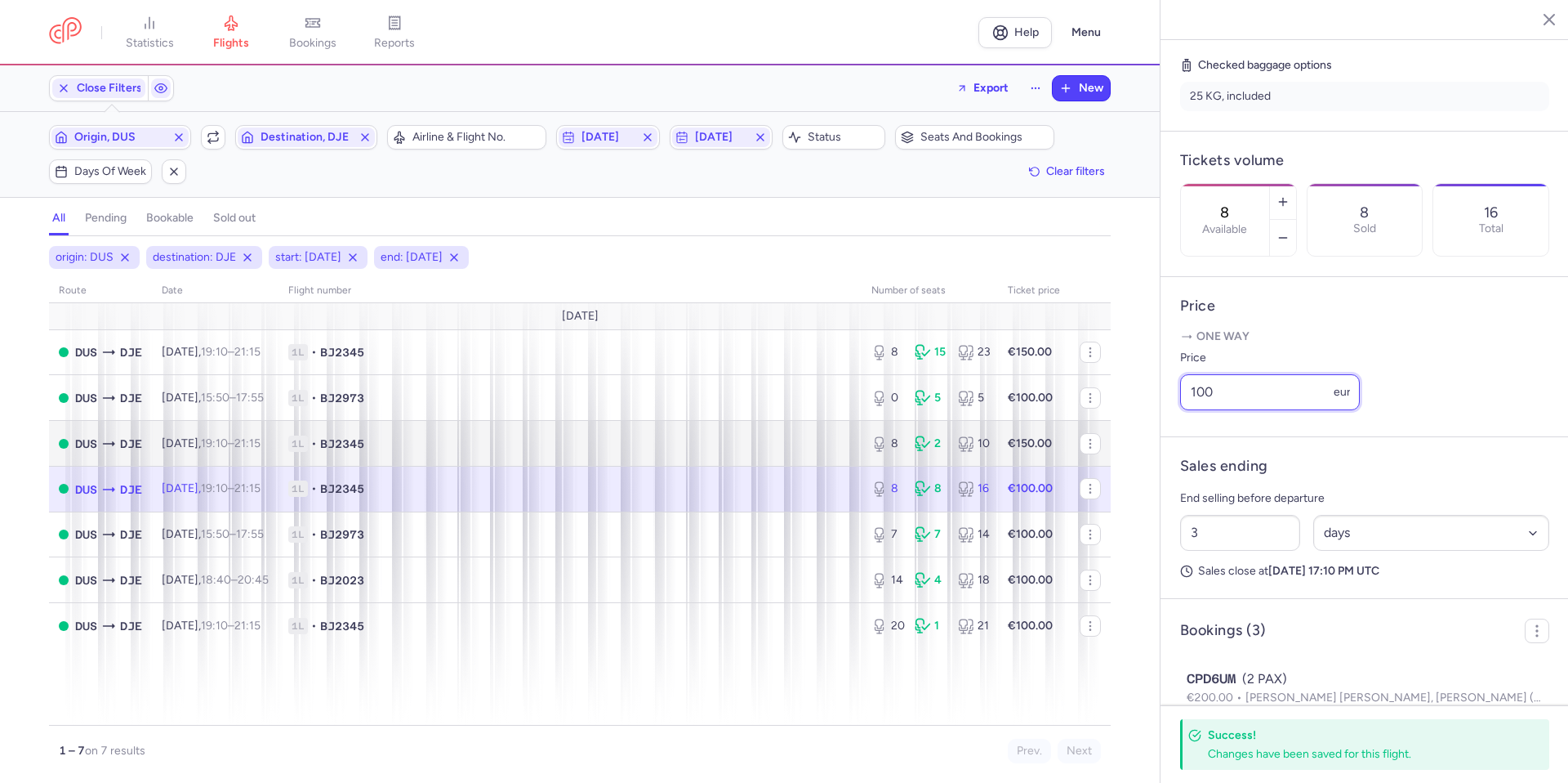
click at [1000, 446] on div "statistics flights bookings reports Help Menu Close Filters Export New Filters …" at bounding box center [784, 391] width 1568 height 783
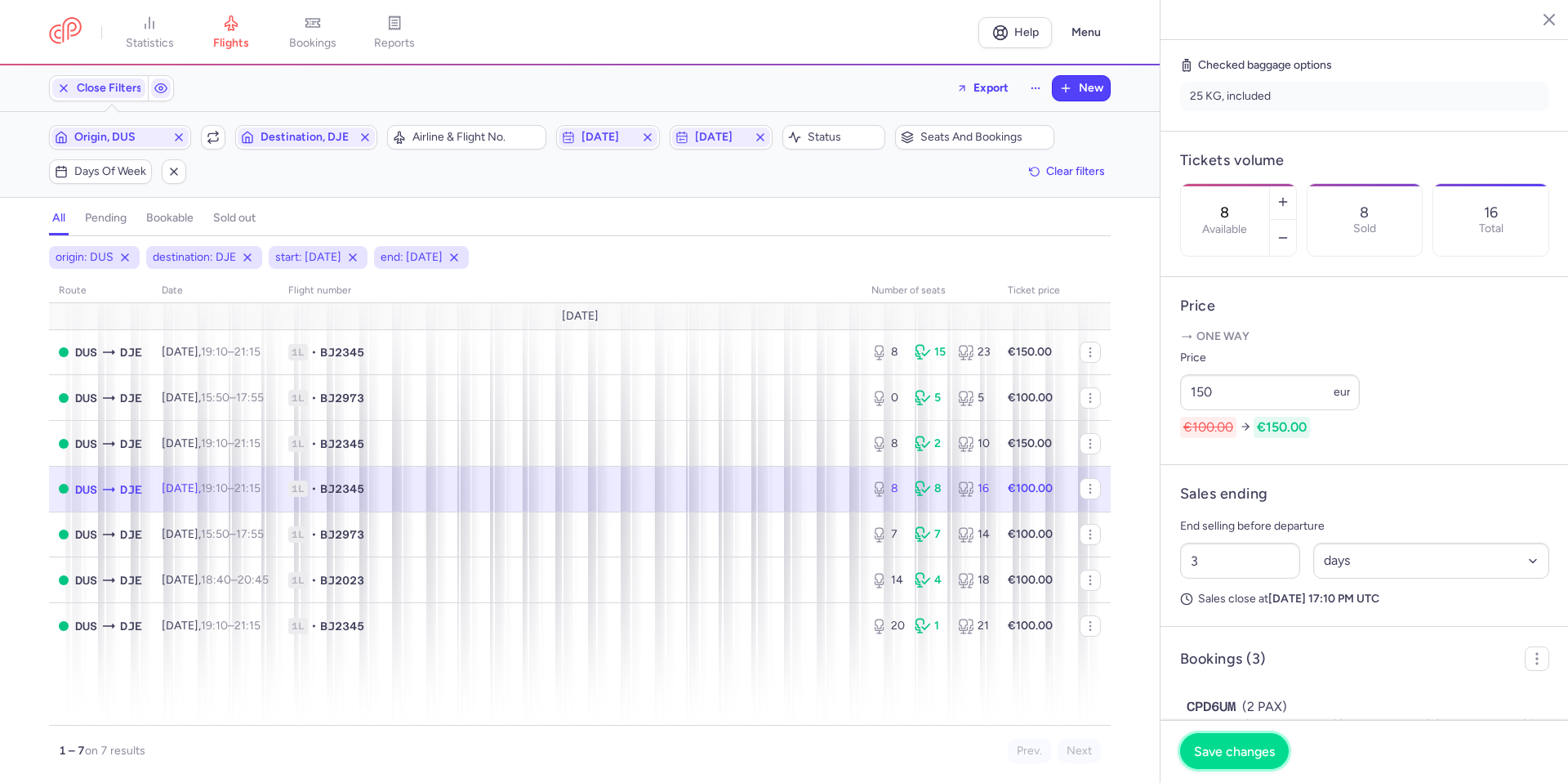
click at [1263, 744] on span "Save changes" at bounding box center [1235, 750] width 81 height 15
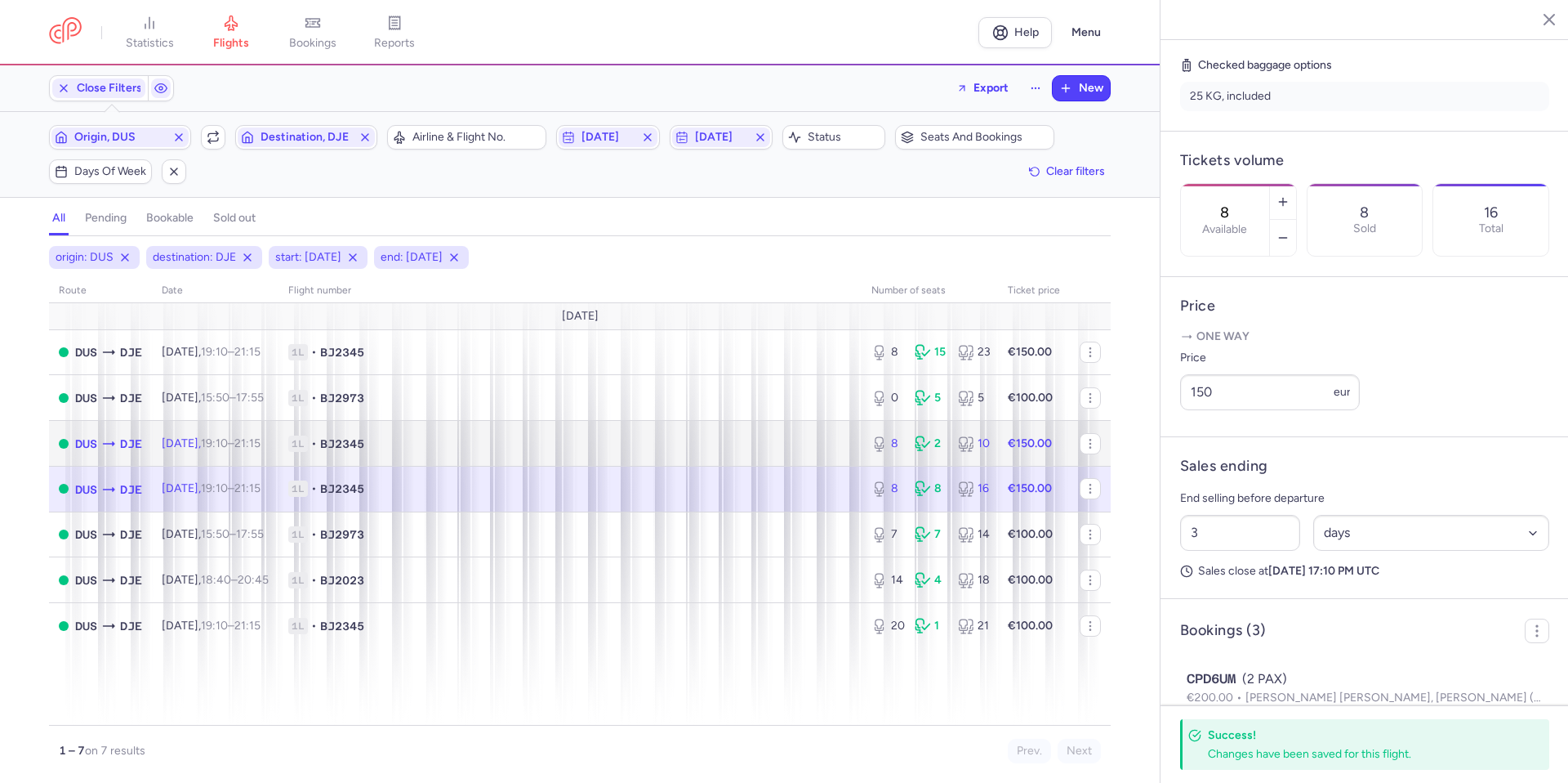
drag, startPoint x: 804, startPoint y: 435, endPoint x: 798, endPoint y: 491, distance: 56.3
click at [804, 437] on span "1L • BJ2345" at bounding box center [570, 443] width 564 height 17
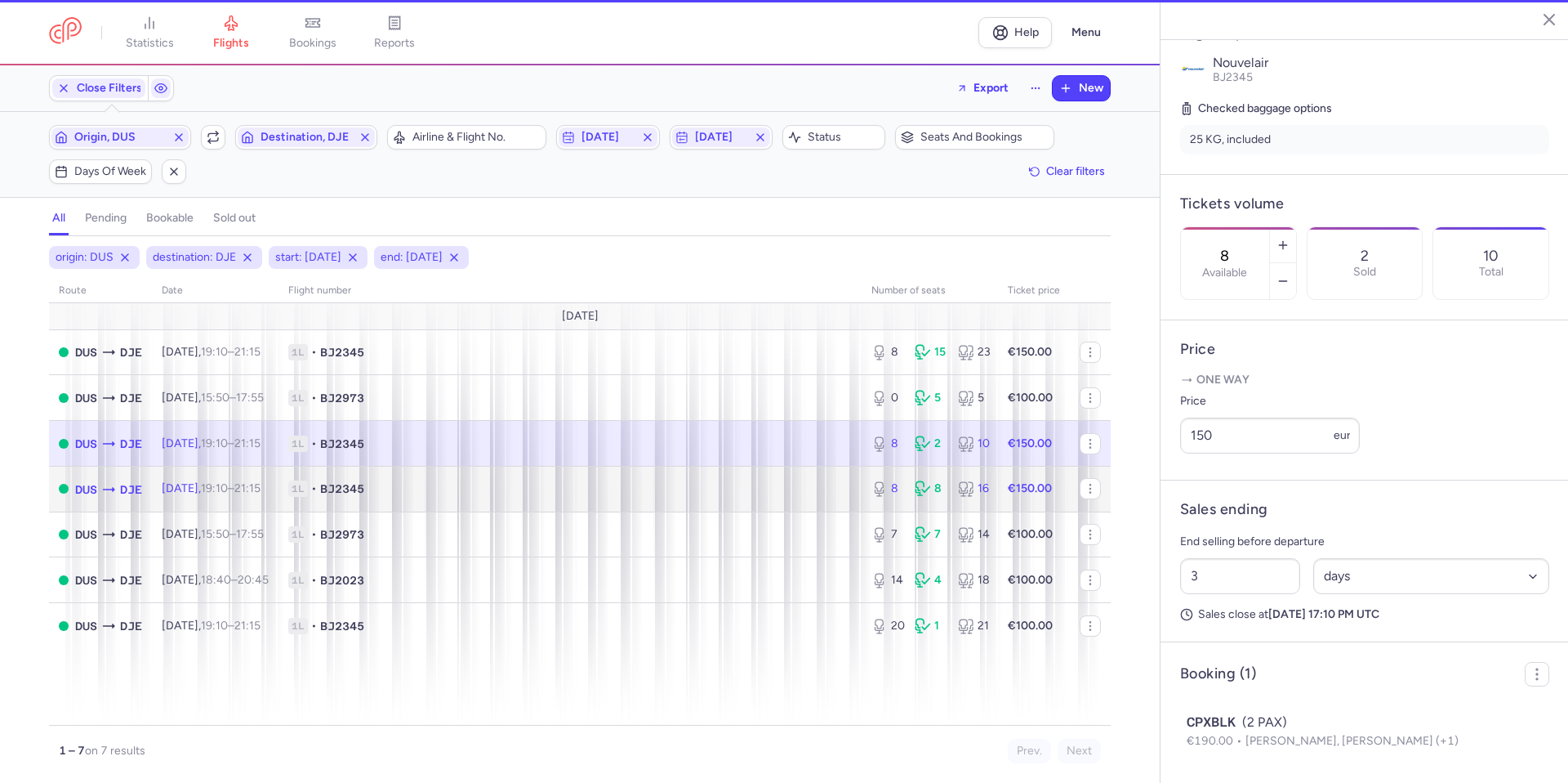
click at [791, 490] on span "1L • BJ2345" at bounding box center [570, 488] width 564 height 17
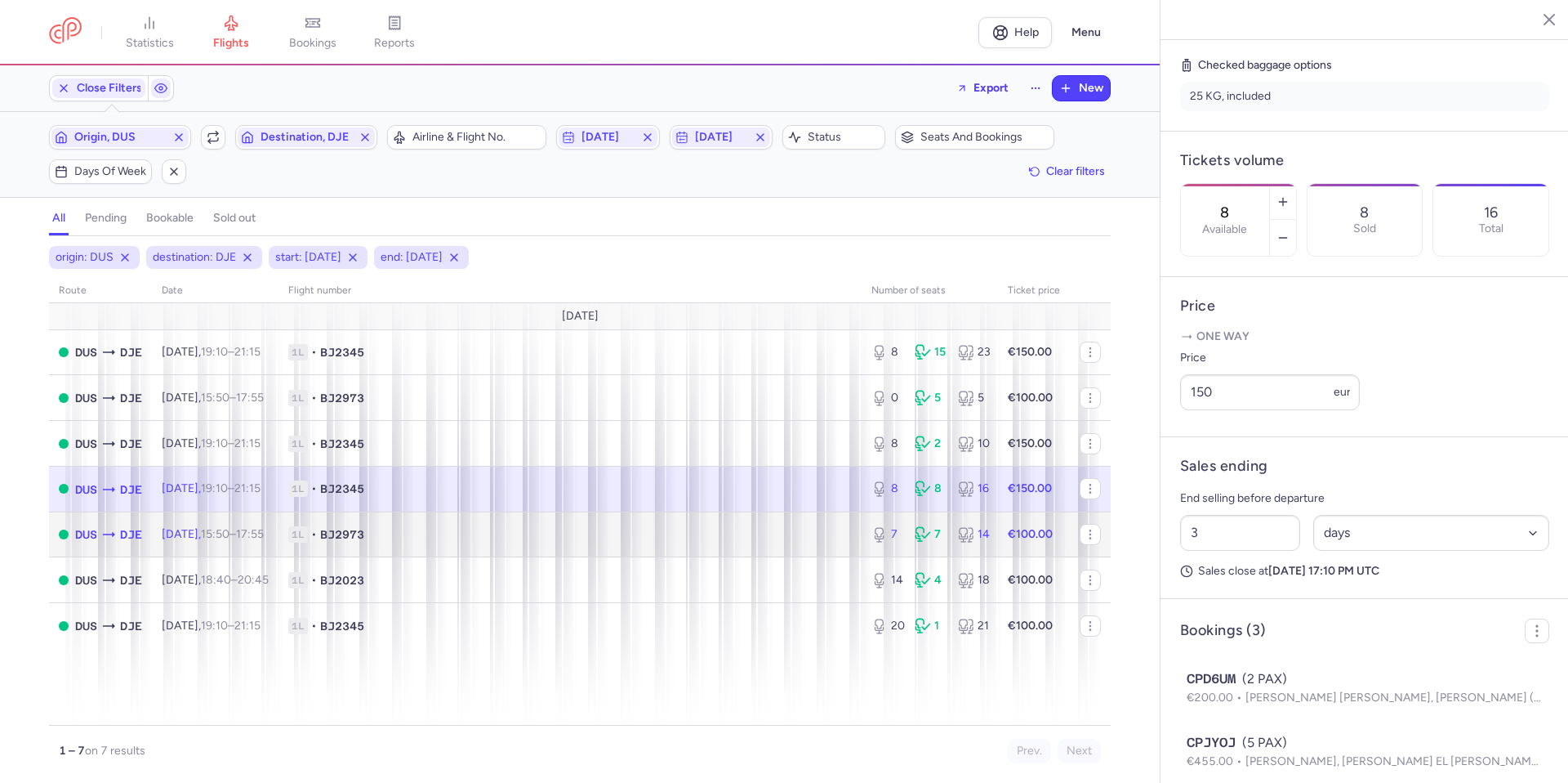
click at [730, 537] on span "1L • BJ2973" at bounding box center [570, 534] width 564 height 17
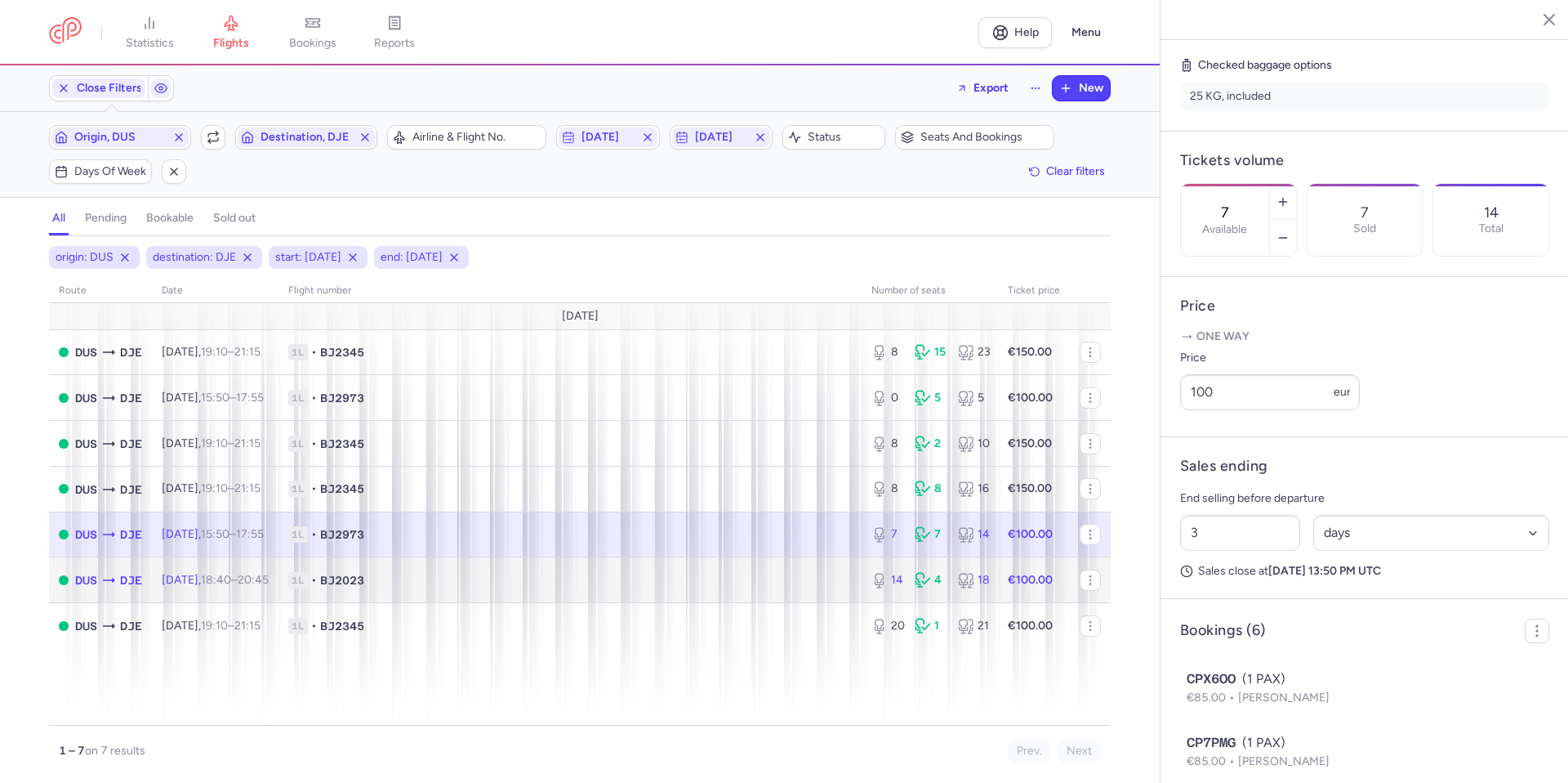
click at [730, 569] on td "1L • BJ2023" at bounding box center [570, 580] width 584 height 46
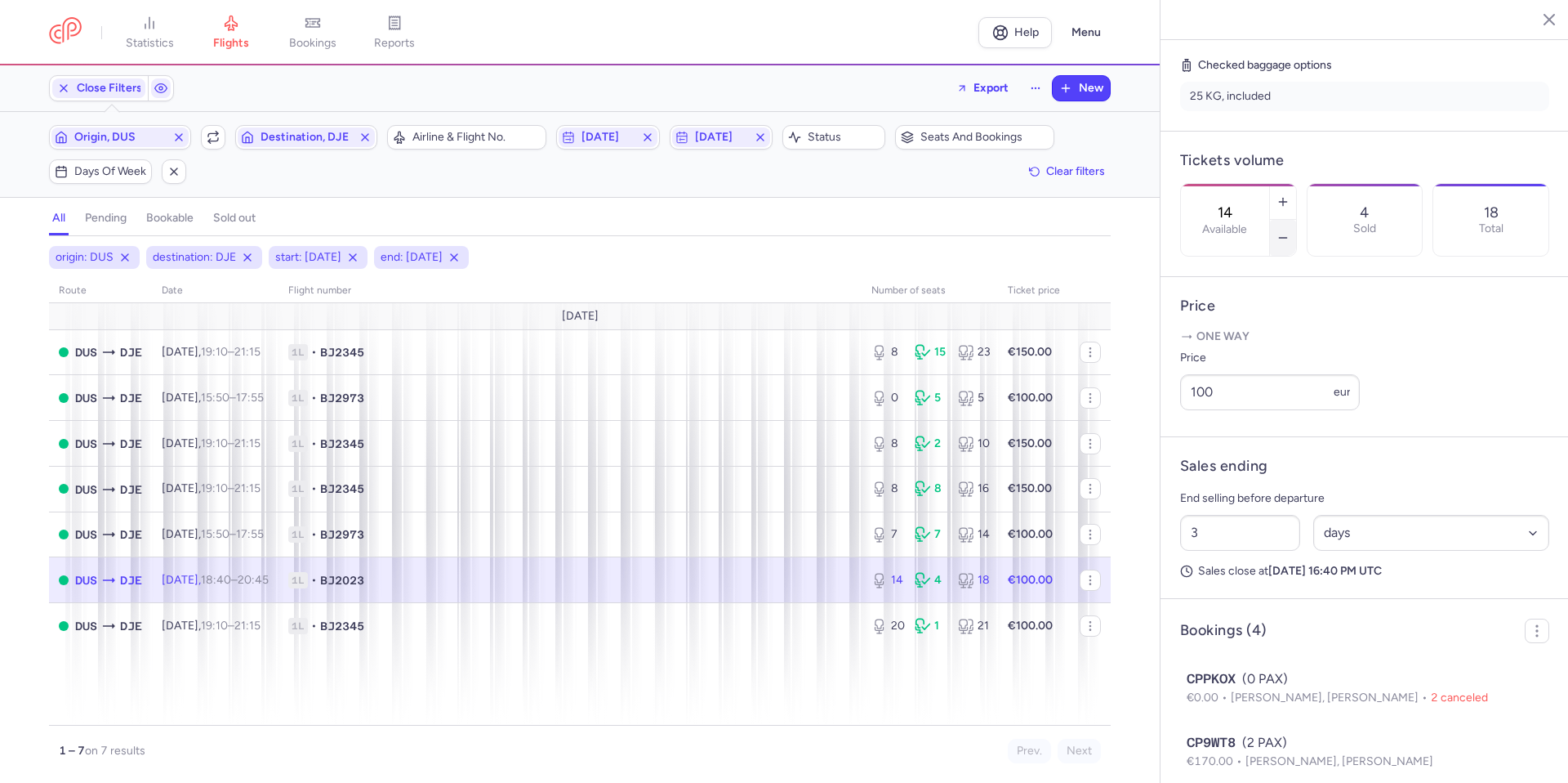
click at [1296, 220] on button "button" at bounding box center [1283, 238] width 26 height 36
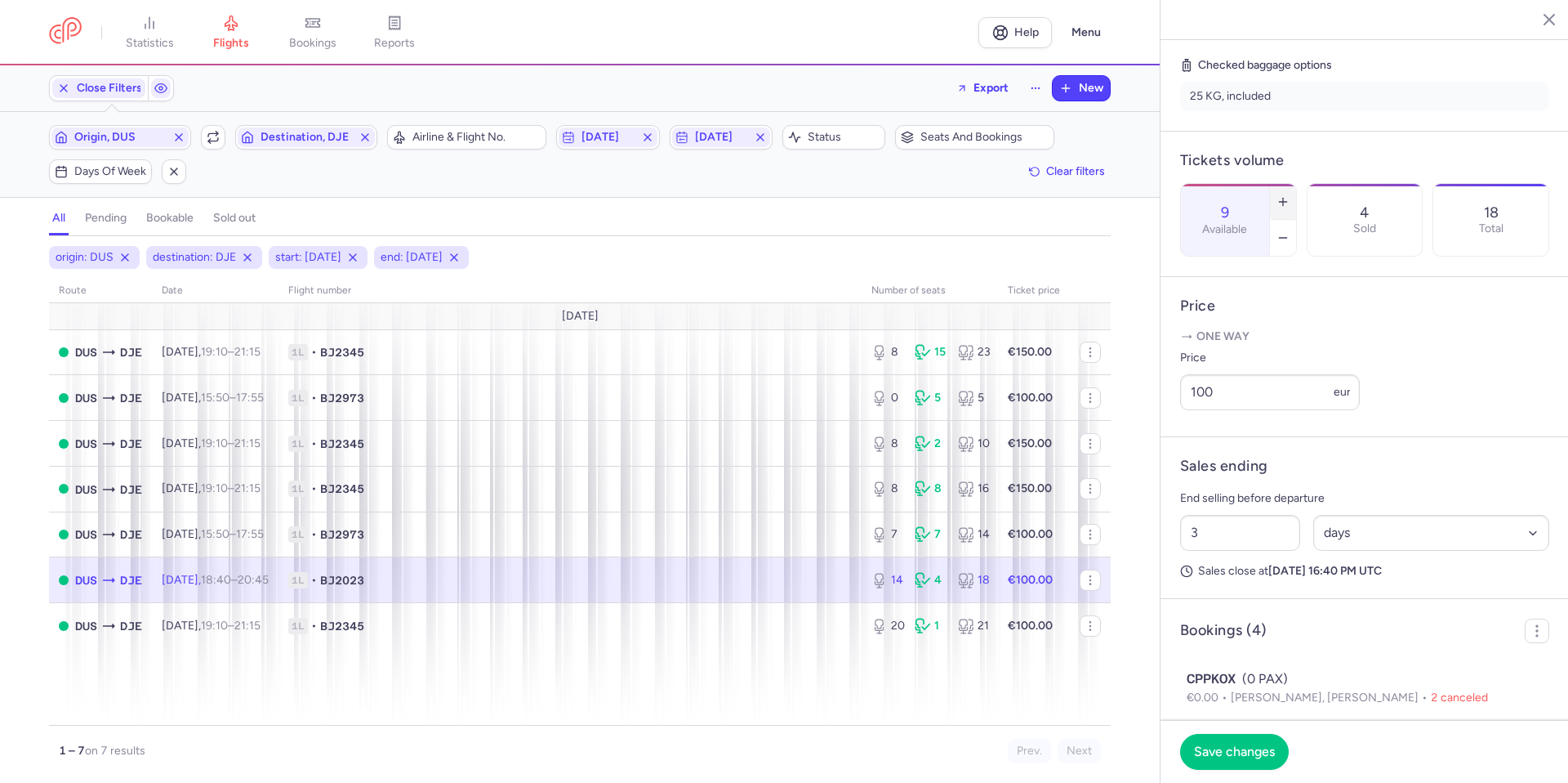
click at [1289, 196] on icon "button" at bounding box center [1283, 201] width 13 height 13
click at [1296, 220] on button "button" at bounding box center [1283, 238] width 26 height 36
click at [1259, 750] on span "Save changes" at bounding box center [1235, 750] width 81 height 15
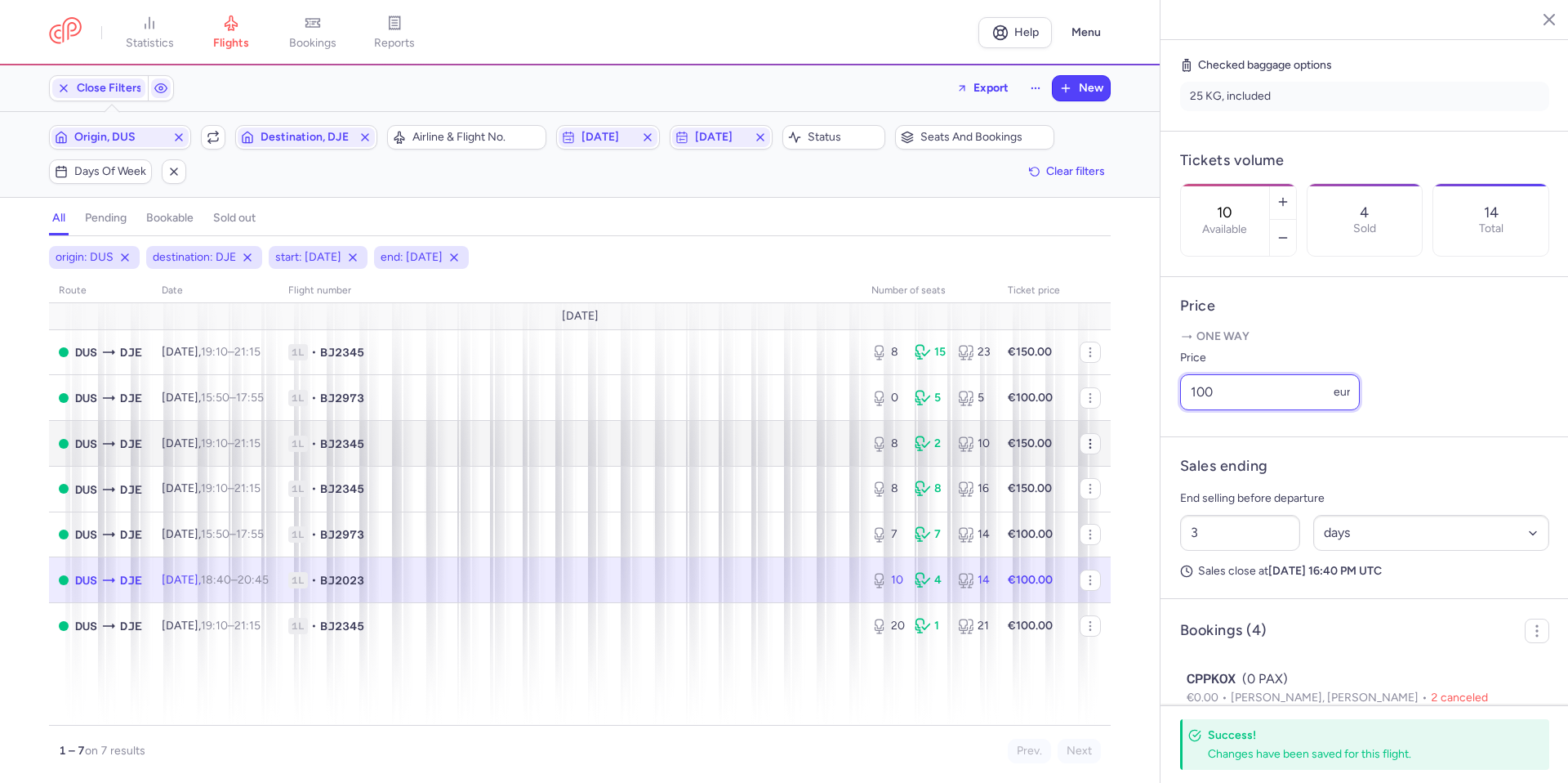
drag, startPoint x: 1230, startPoint y: 441, endPoint x: 1092, endPoint y: 438, distance: 138.0
click at [1092, 438] on div "statistics flights bookings reports Help Menu Close Filters Export New Filters …" at bounding box center [784, 391] width 1568 height 783
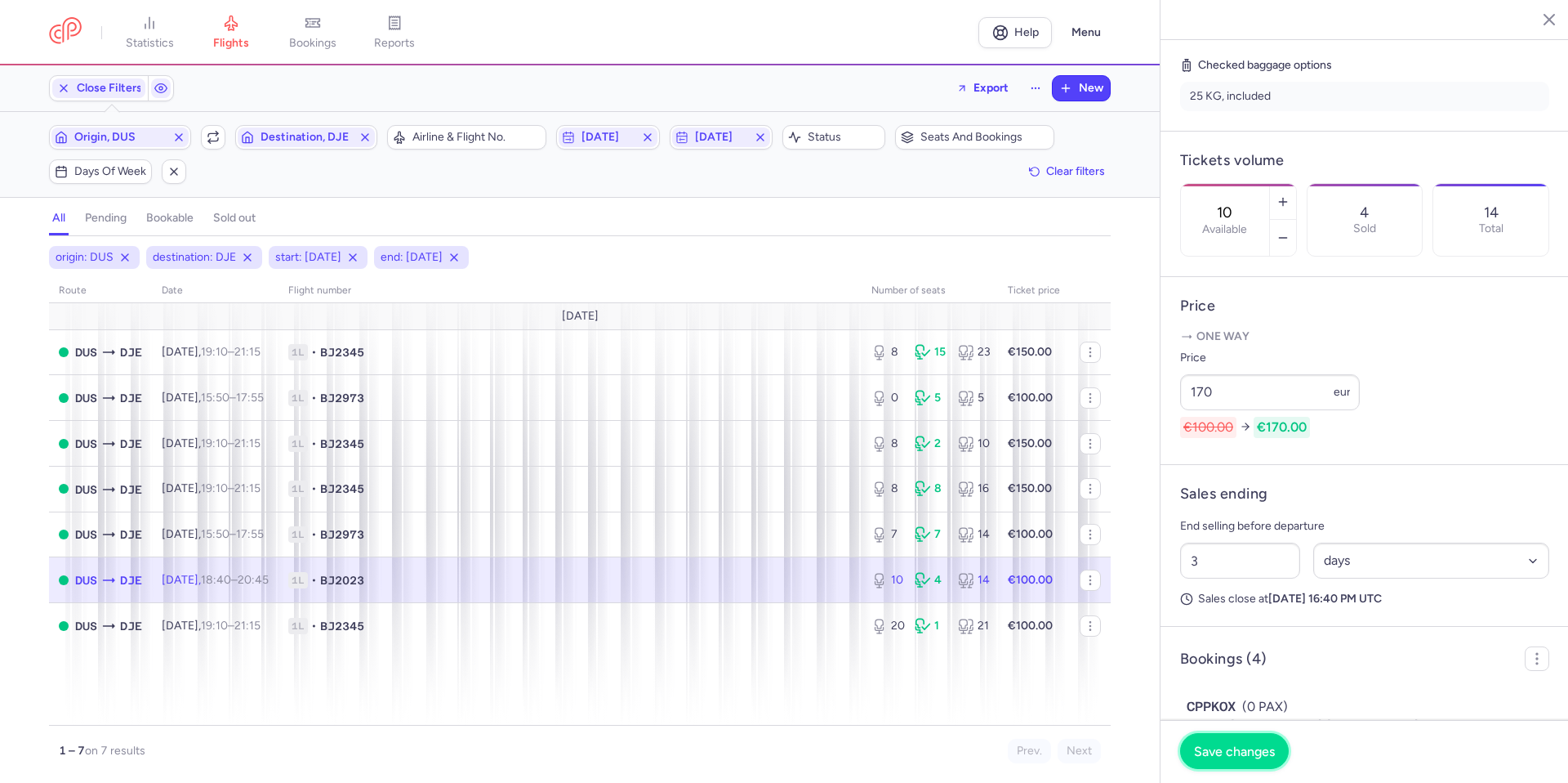
click at [1230, 753] on span "Save changes" at bounding box center [1235, 750] width 81 height 15
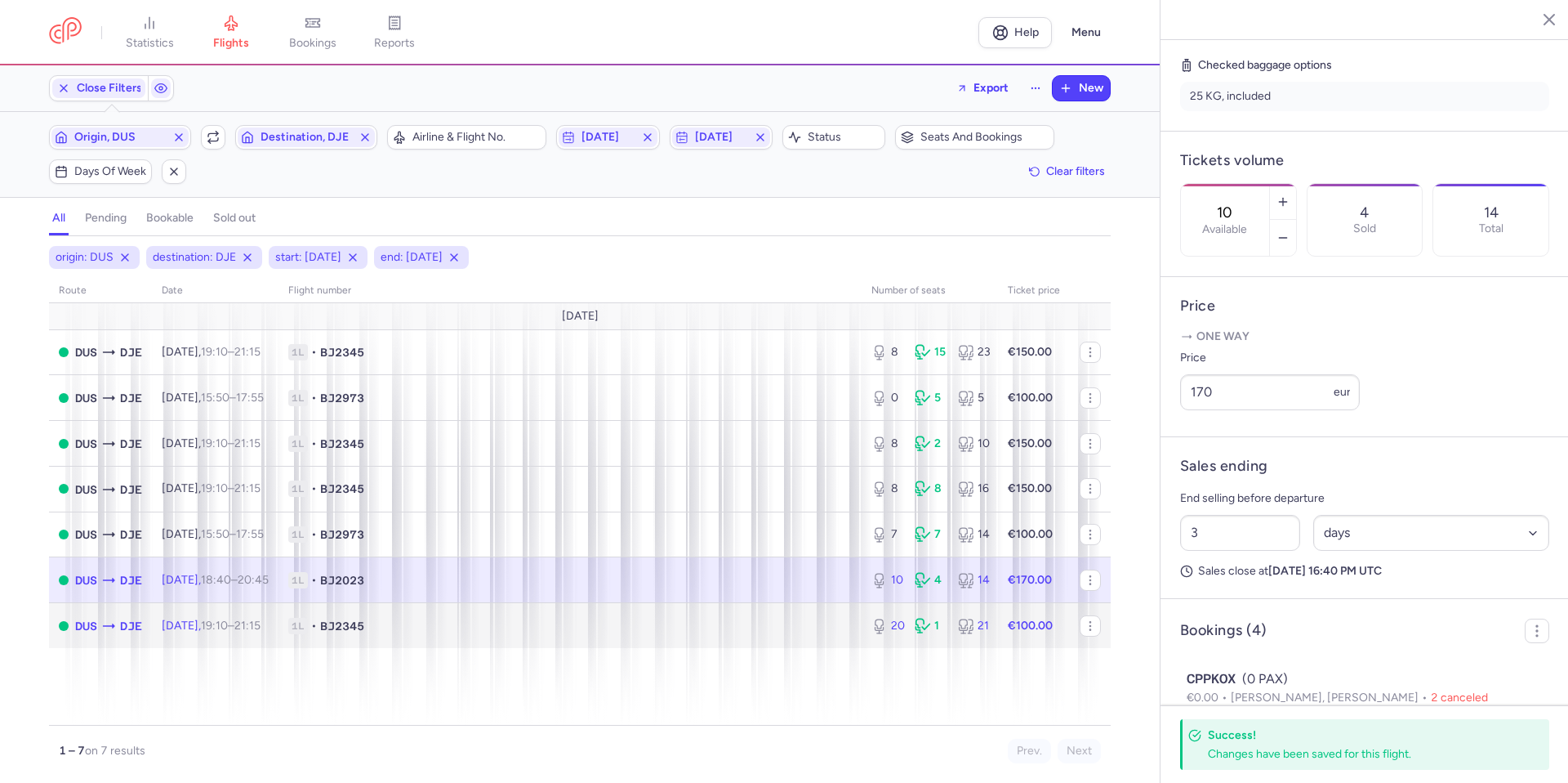
click at [805, 624] on span "1L • BJ2345" at bounding box center [570, 626] width 564 height 17
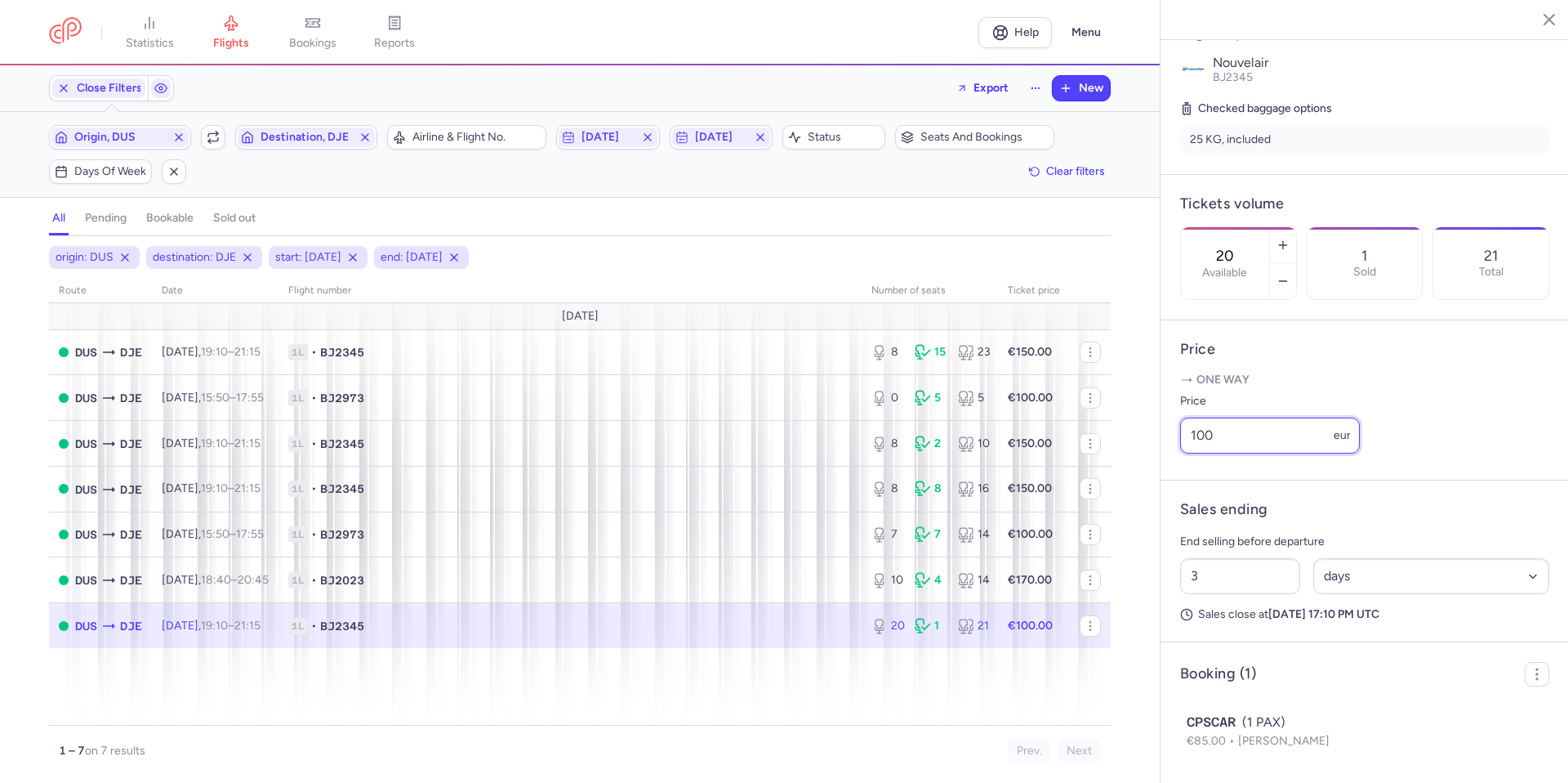
drag, startPoint x: 1250, startPoint y: 433, endPoint x: 1115, endPoint y: 419, distance: 135.7
click at [1107, 419] on div "statistics flights bookings reports Help Menu Close Filters Export New Filters …" at bounding box center [784, 391] width 1568 height 783
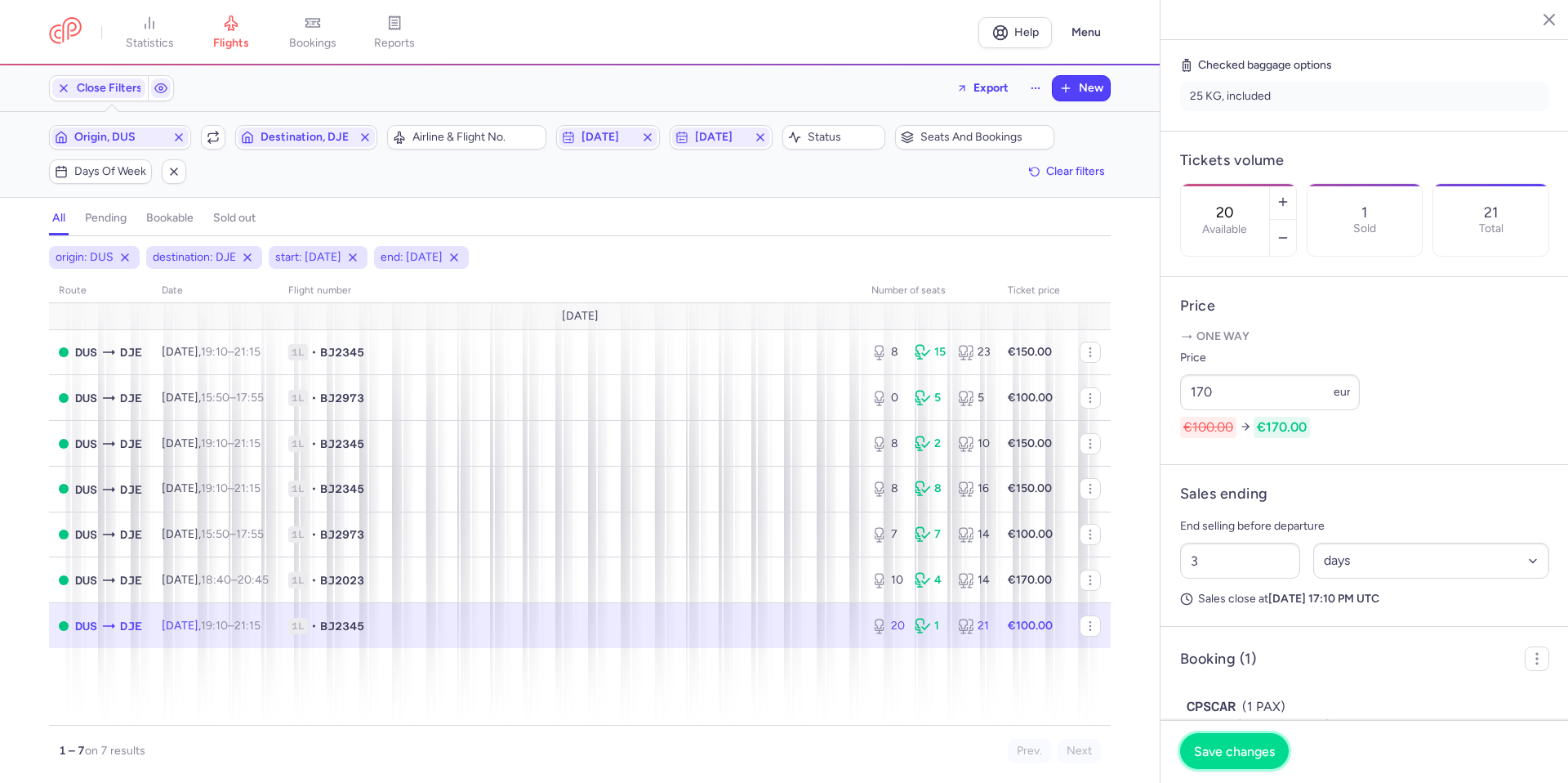
click at [1260, 743] on span "Save changes" at bounding box center [1235, 750] width 81 height 15
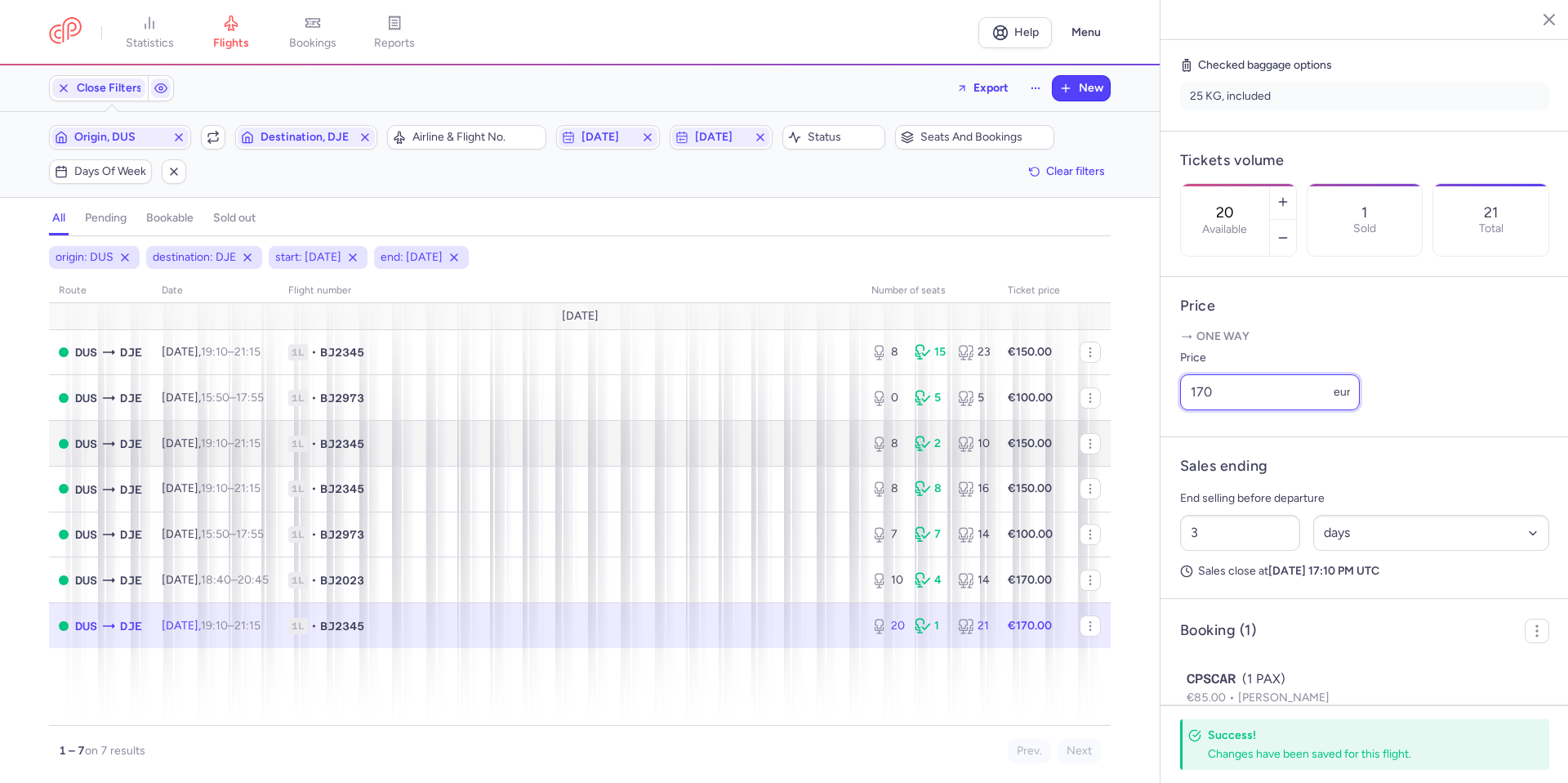
drag, startPoint x: 1237, startPoint y: 432, endPoint x: 1103, endPoint y: 432, distance: 134.0
click at [1103, 432] on div "statistics flights bookings reports Help Menu Close Filters Export New Filters …" at bounding box center [784, 391] width 1568 height 783
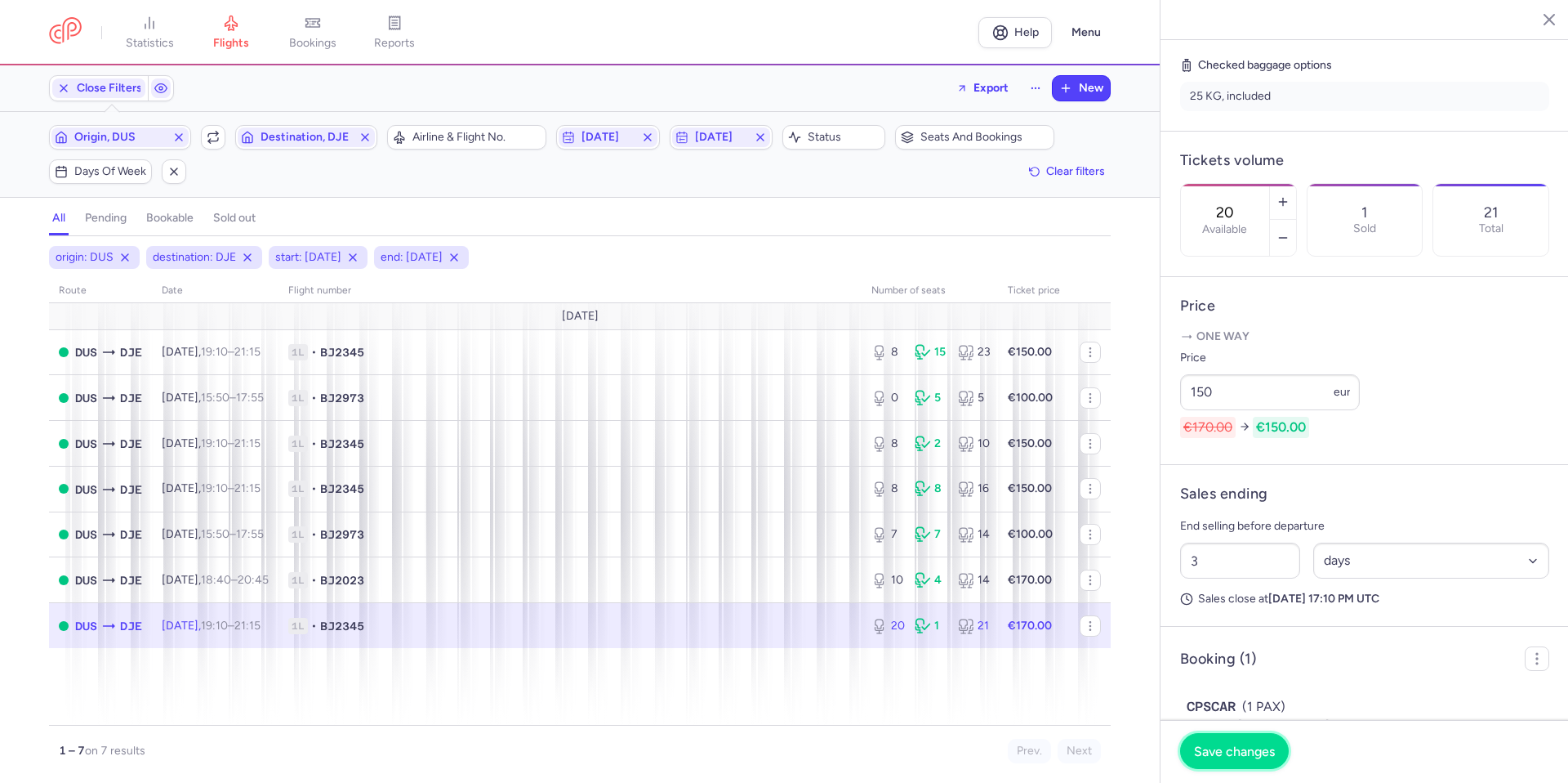
click at [1220, 758] on button "Save changes" at bounding box center [1234, 751] width 109 height 36
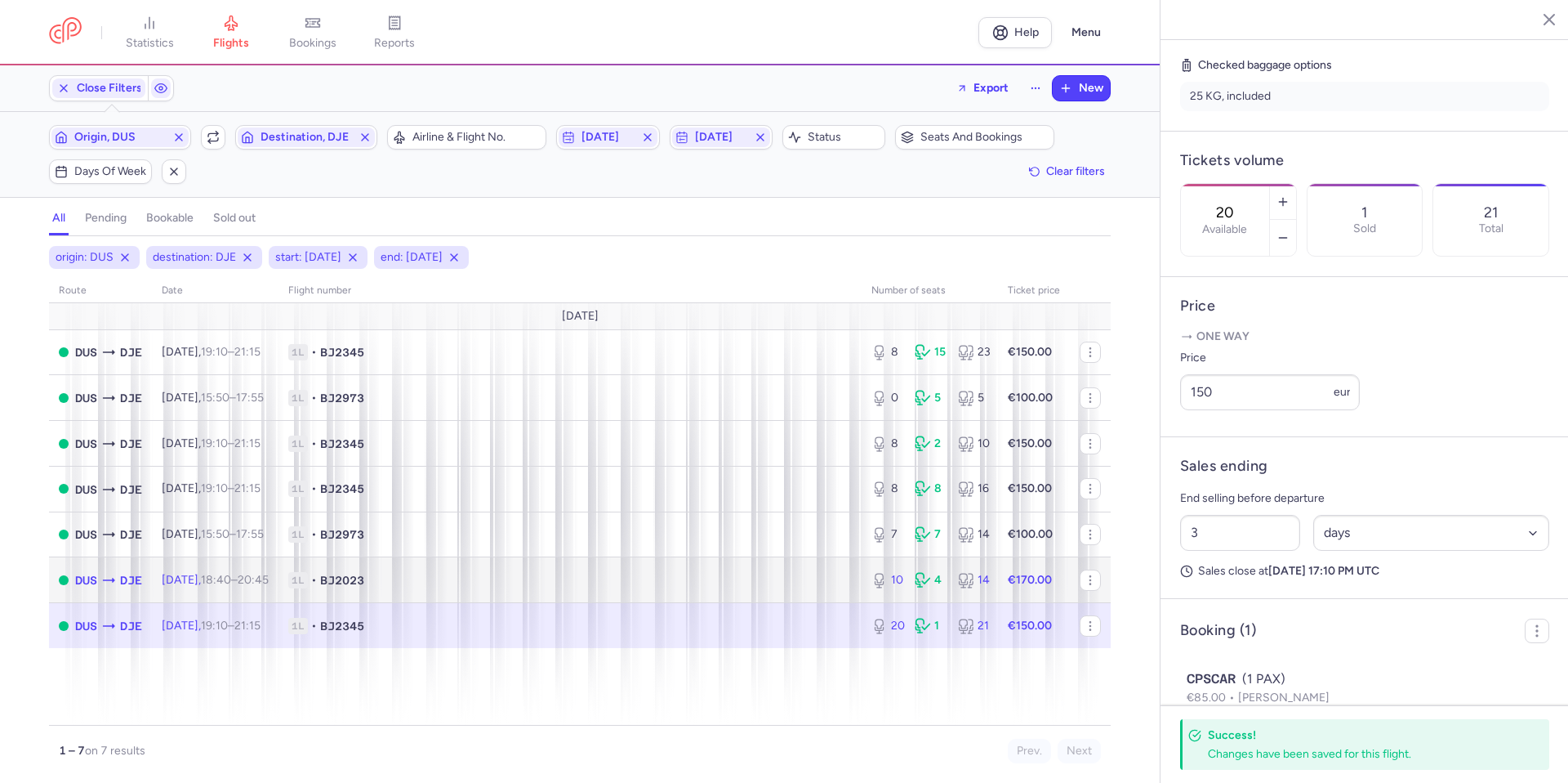
drag, startPoint x: 750, startPoint y: 566, endPoint x: 753, endPoint y: 625, distance: 59.1
click at [750, 567] on td "1L • BJ2023" at bounding box center [570, 580] width 584 height 46
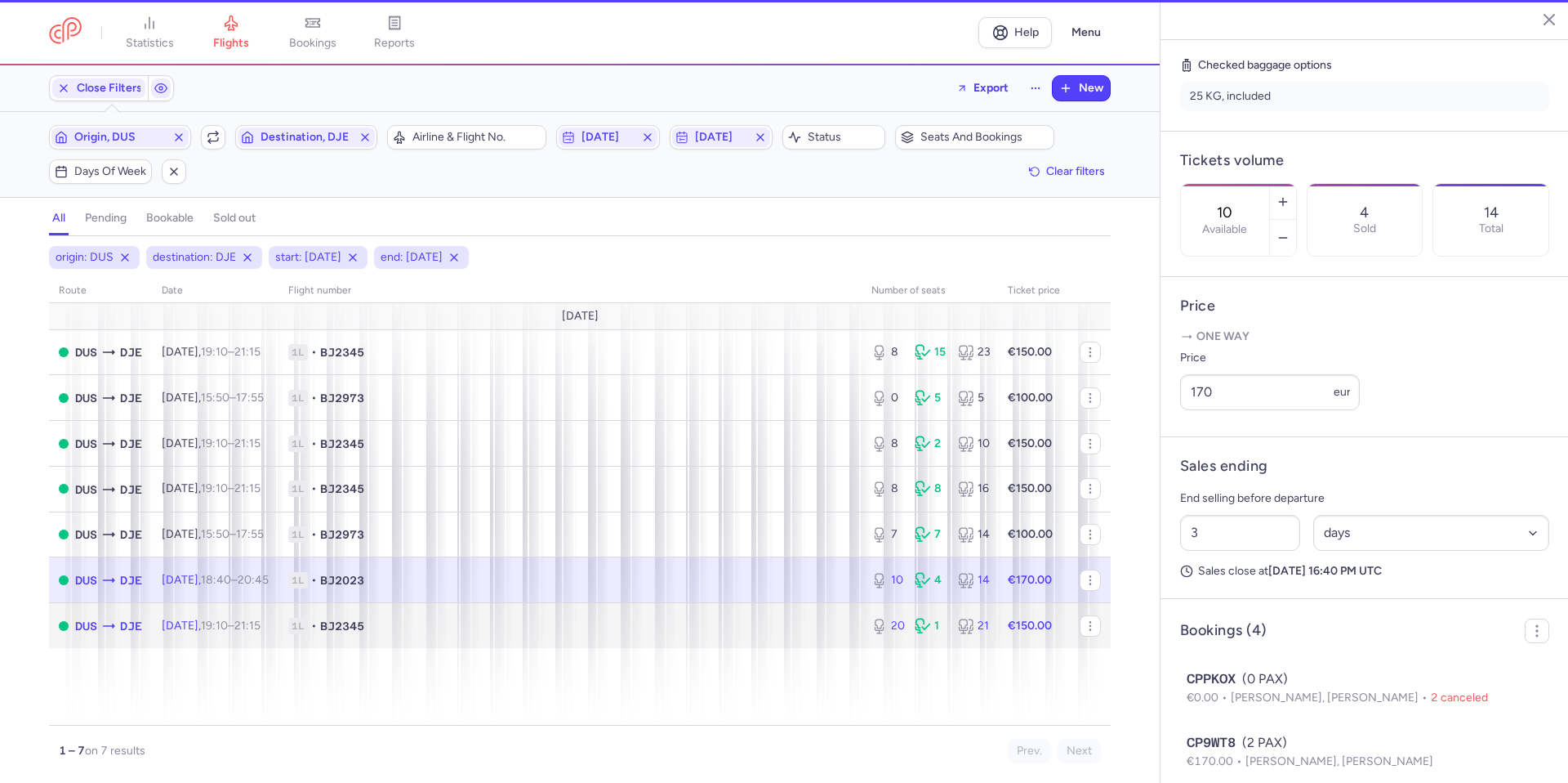
click at [753, 628] on span "1L • BJ2345" at bounding box center [570, 626] width 564 height 17
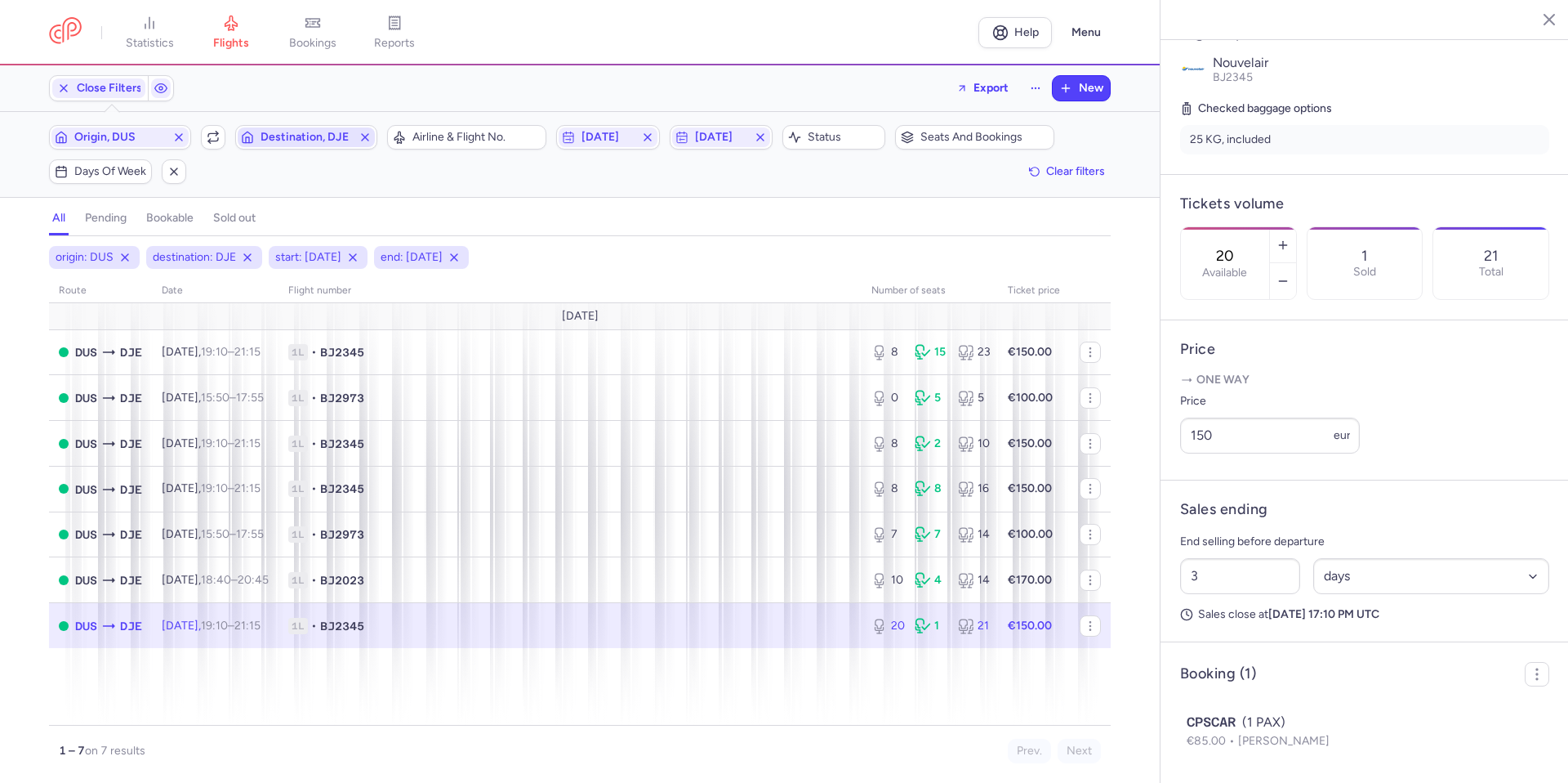
click at [362, 137] on icon "button" at bounding box center [365, 137] width 13 height 13
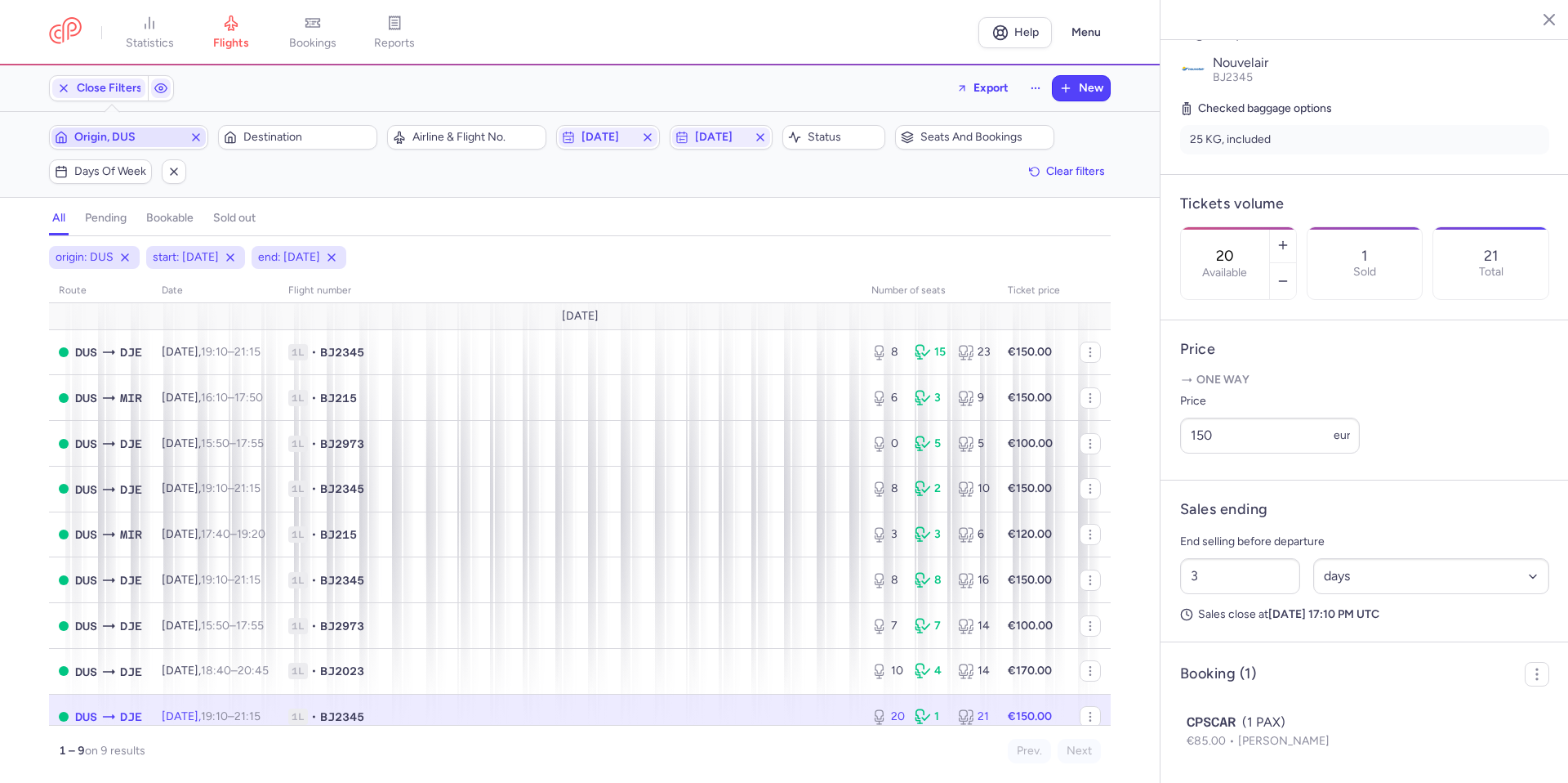
click at [191, 137] on icon "button" at bounding box center [196, 137] width 13 height 13
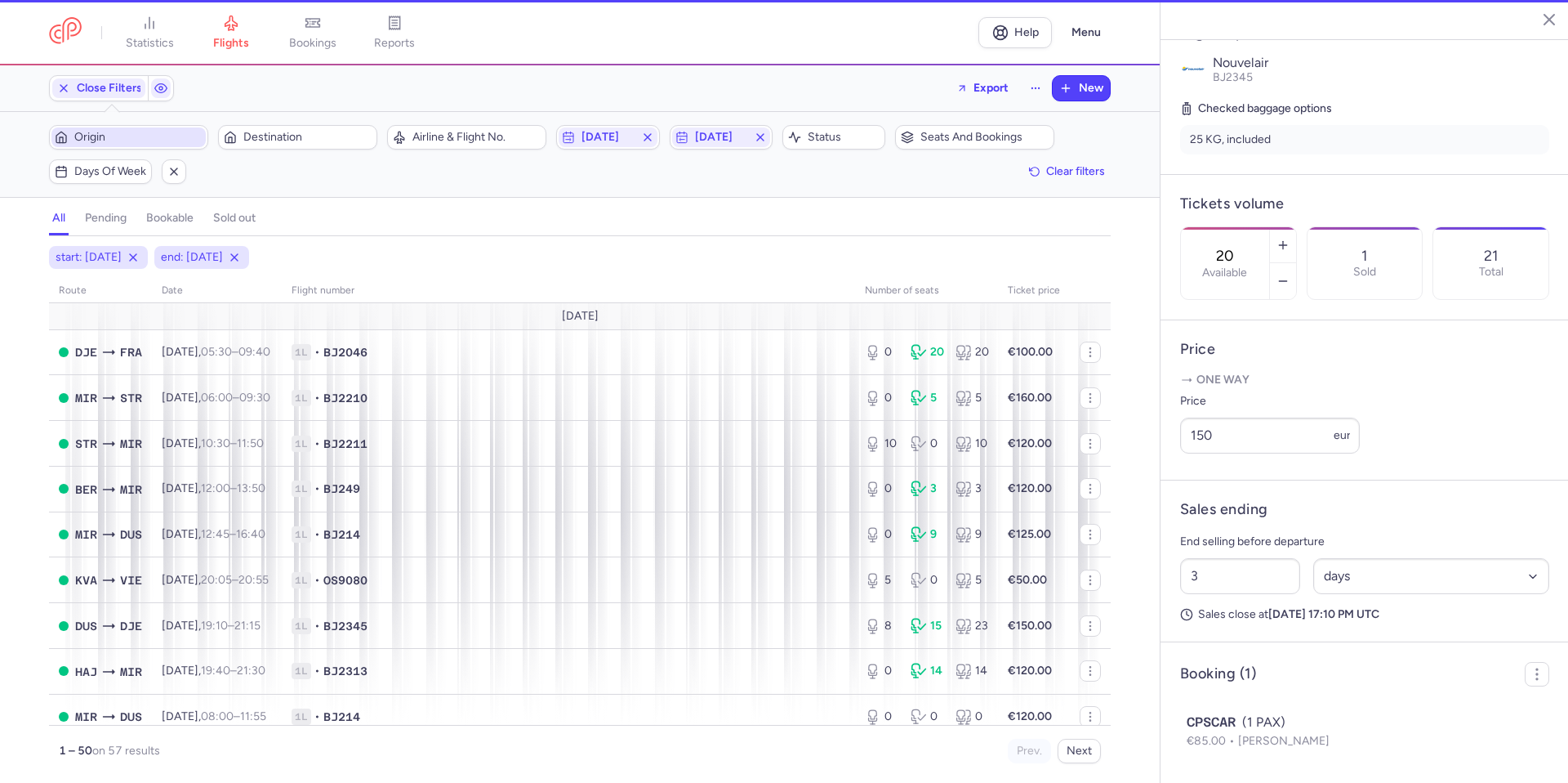
click at [109, 137] on span "Origin" at bounding box center [138, 137] width 128 height 13
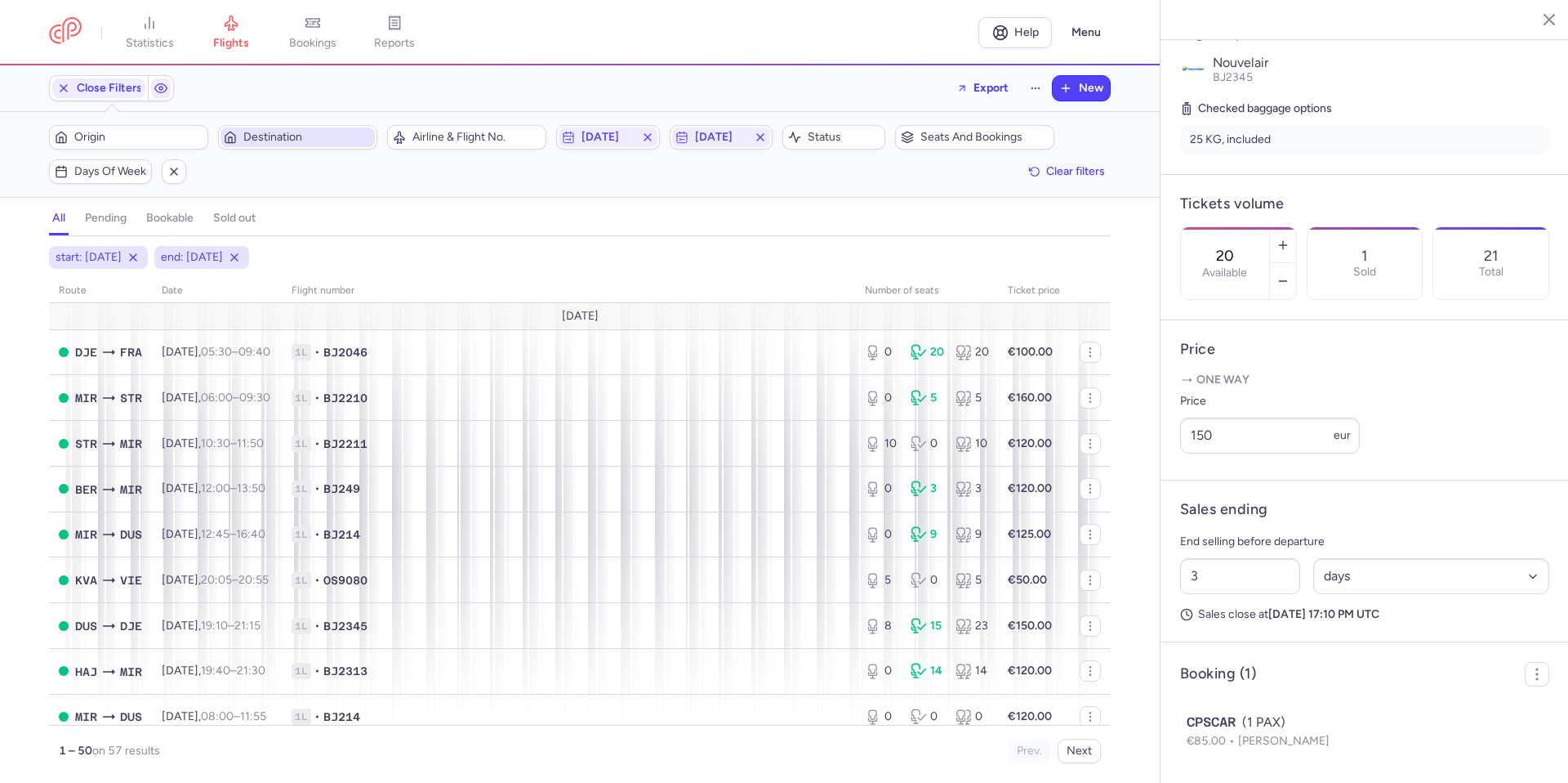
click at [285, 126] on button "Destination" at bounding box center [297, 137] width 159 height 24
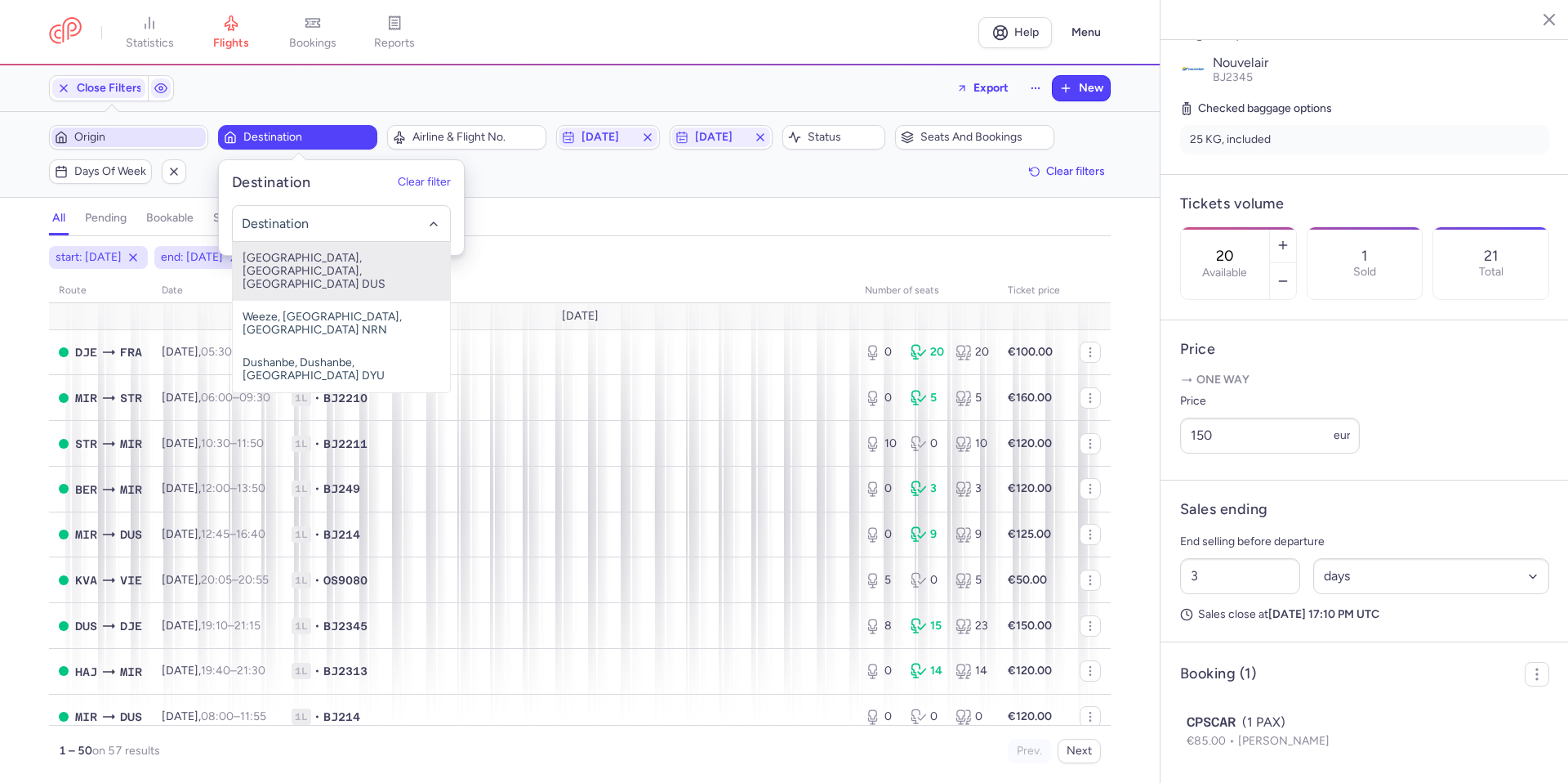
click at [146, 131] on span "Origin" at bounding box center [138, 137] width 128 height 13
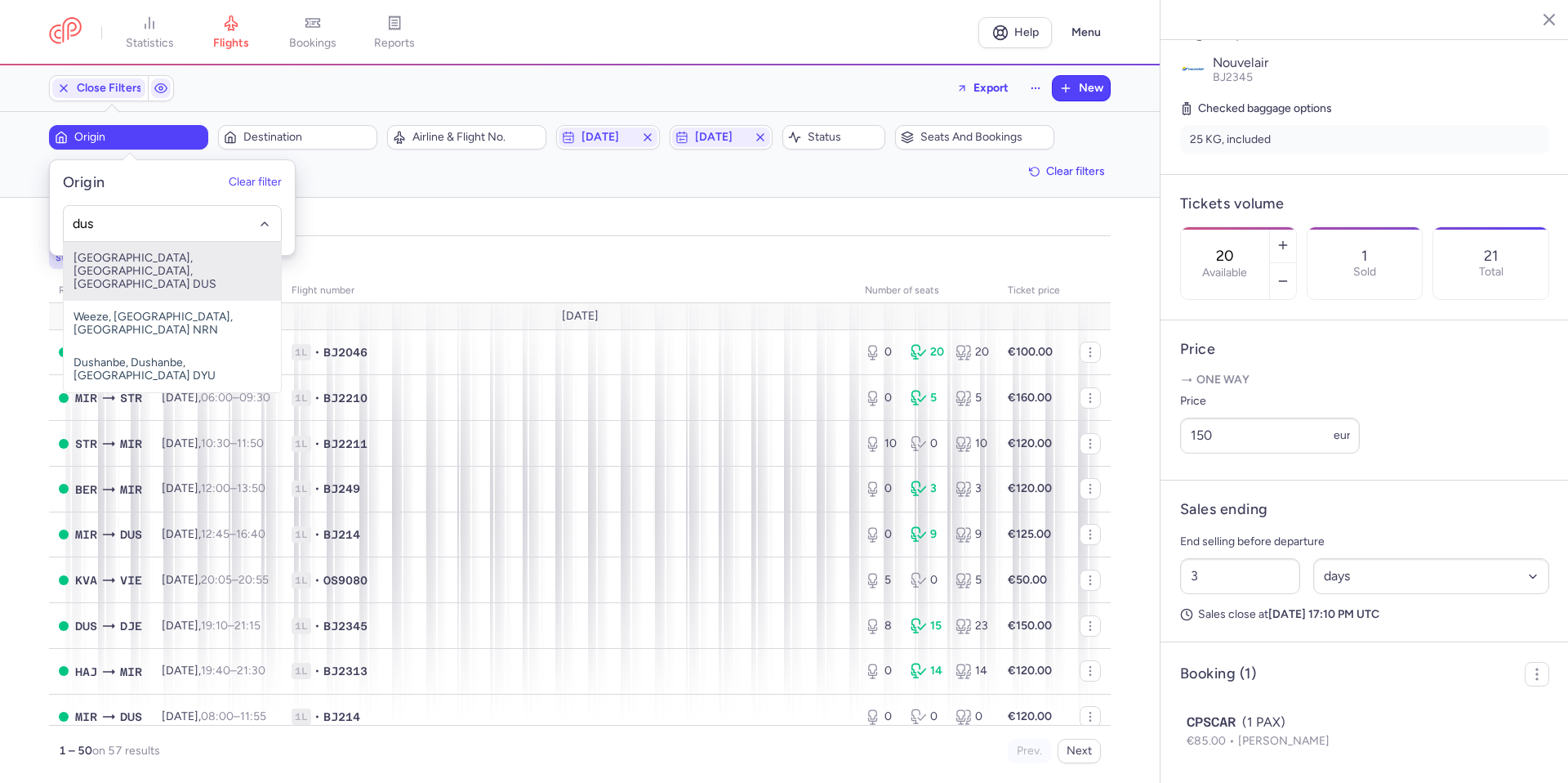
drag, startPoint x: 160, startPoint y: 271, endPoint x: 140, endPoint y: 182, distance: 91.2
click at [159, 261] on span "[GEOGRAPHIC_DATA], [GEOGRAPHIC_DATA], [GEOGRAPHIC_DATA] DUS" at bounding box center [172, 271] width 217 height 59
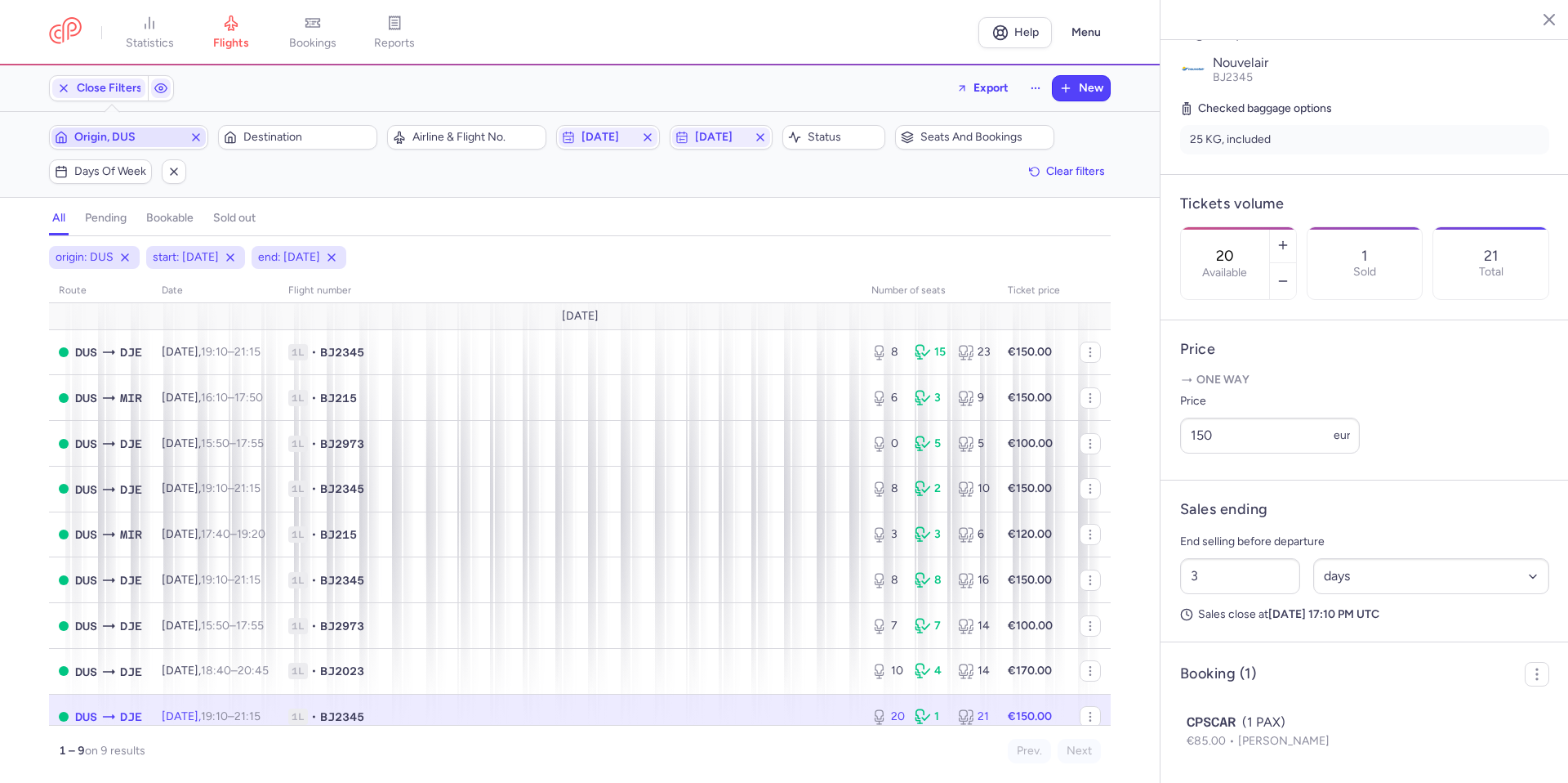
click at [109, 127] on span "Origin, DUS" at bounding box center [129, 137] width 154 height 20
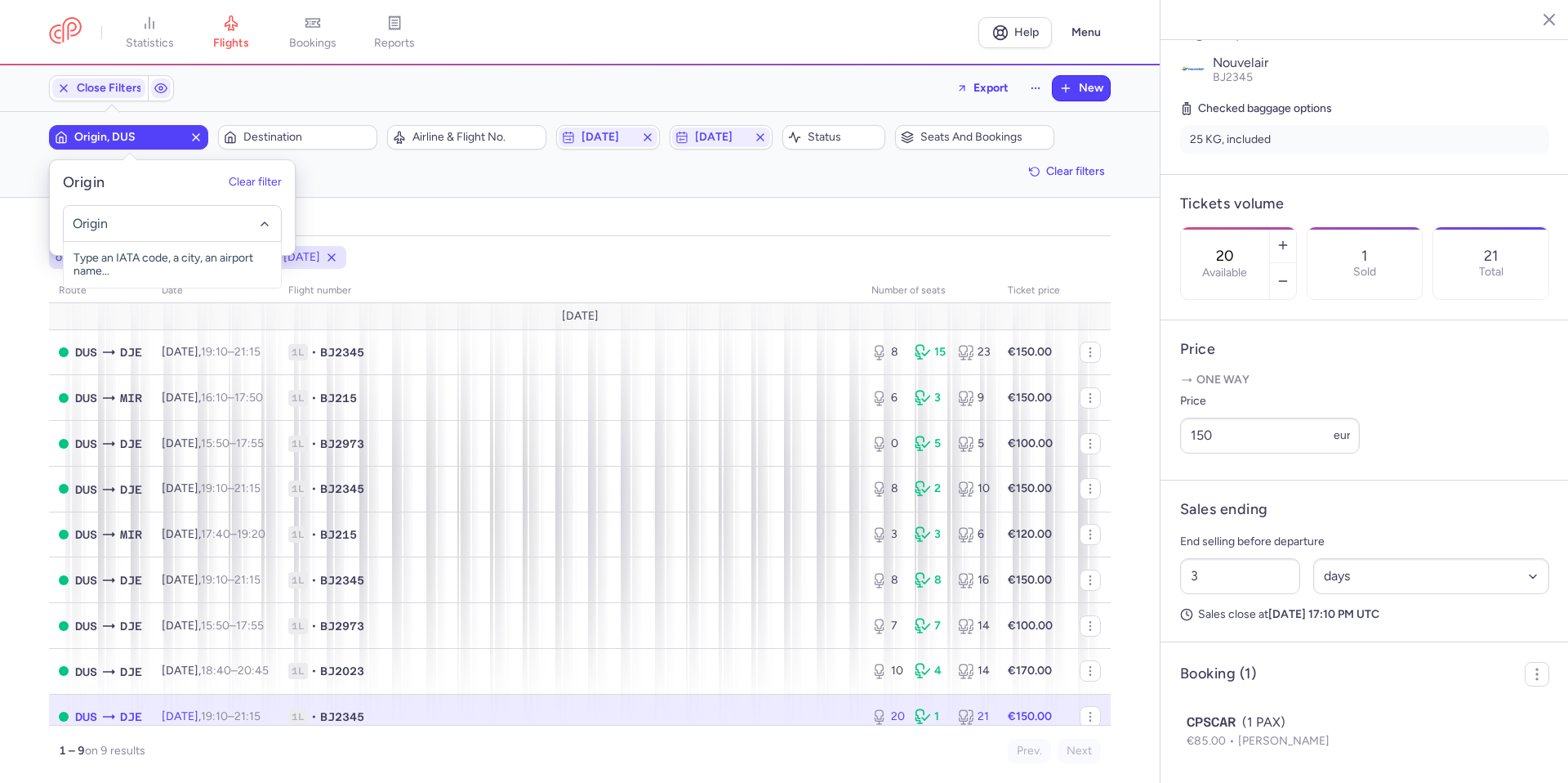
click at [193, 136] on icon "button" at bounding box center [196, 137] width 13 height 13
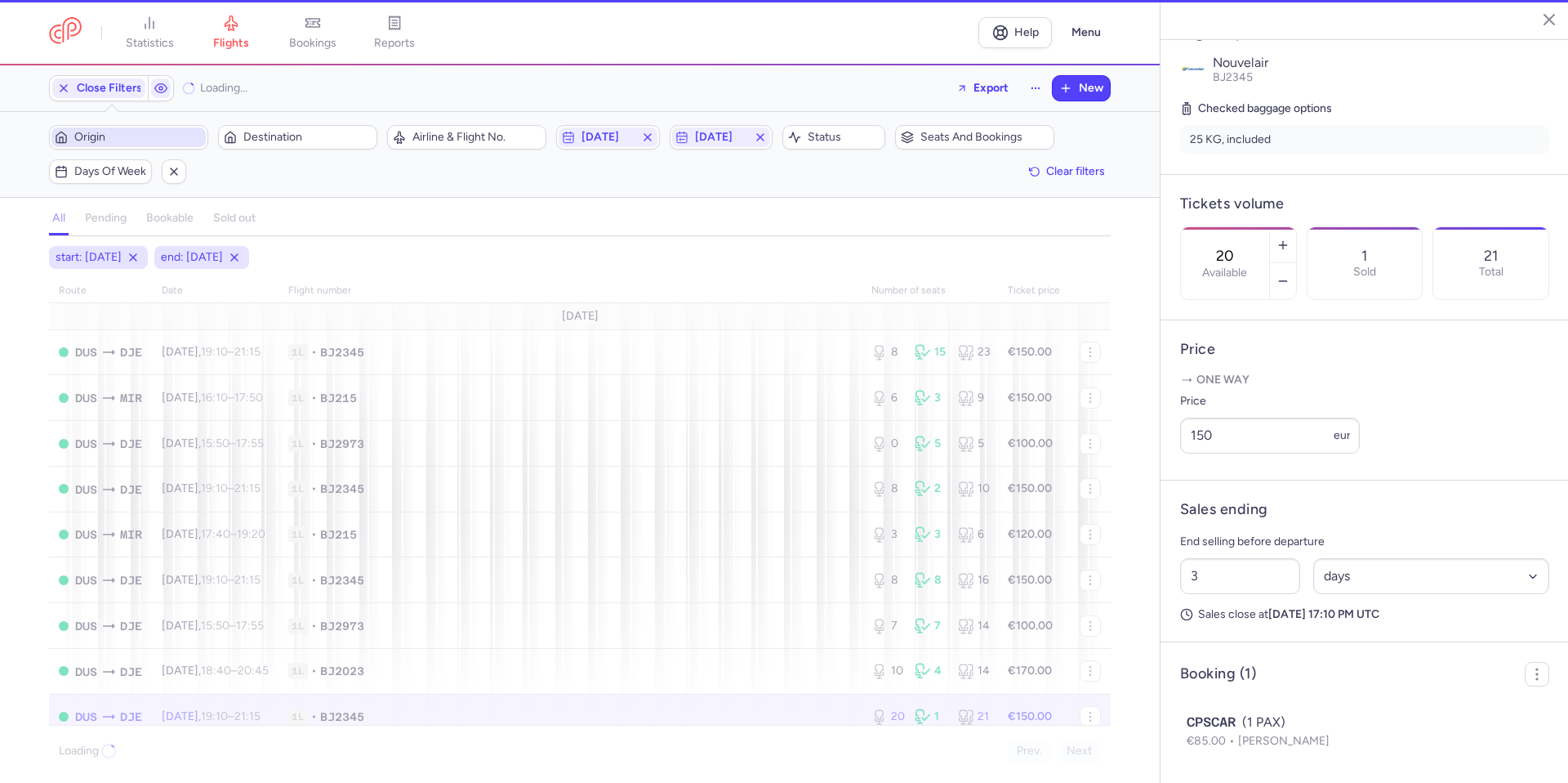
click at [160, 136] on span "Origin" at bounding box center [138, 137] width 128 height 13
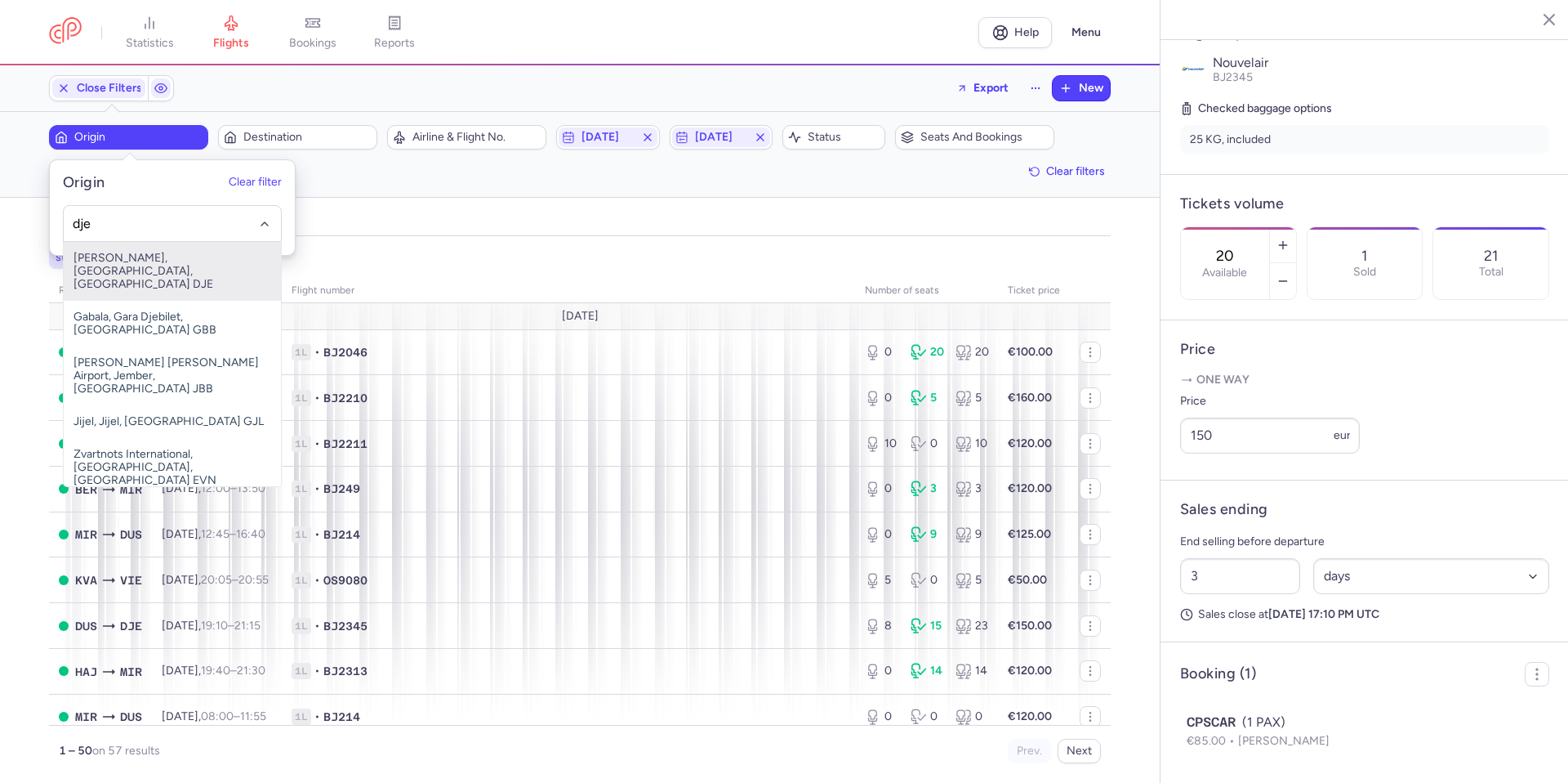
drag, startPoint x: 171, startPoint y: 266, endPoint x: 176, endPoint y: 251, distance: 15.8
click at [171, 256] on span "[PERSON_NAME], [GEOGRAPHIC_DATA], [GEOGRAPHIC_DATA] DJE" at bounding box center [172, 271] width 217 height 59
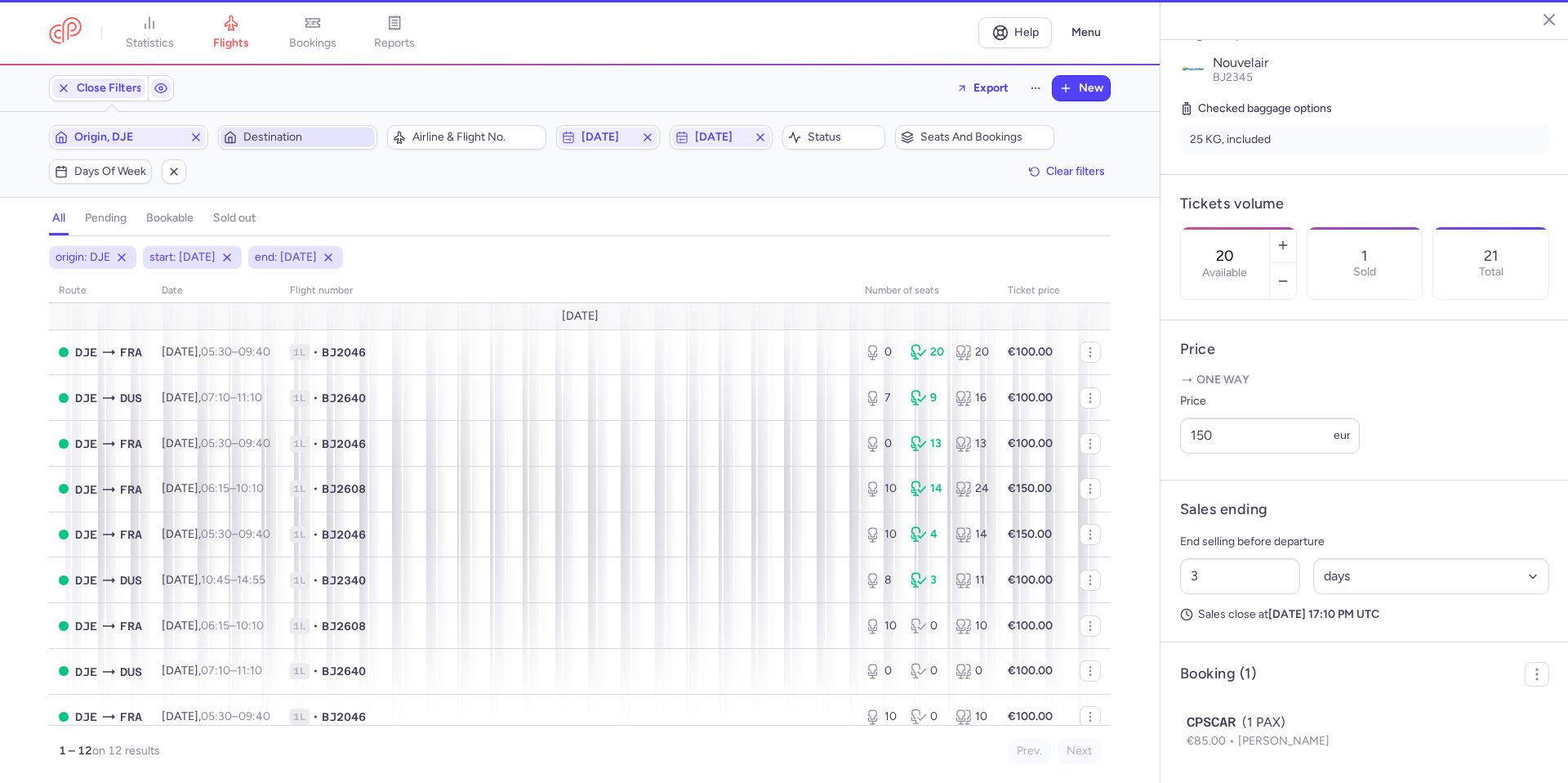
click at [306, 140] on span "Destination" at bounding box center [307, 137] width 128 height 13
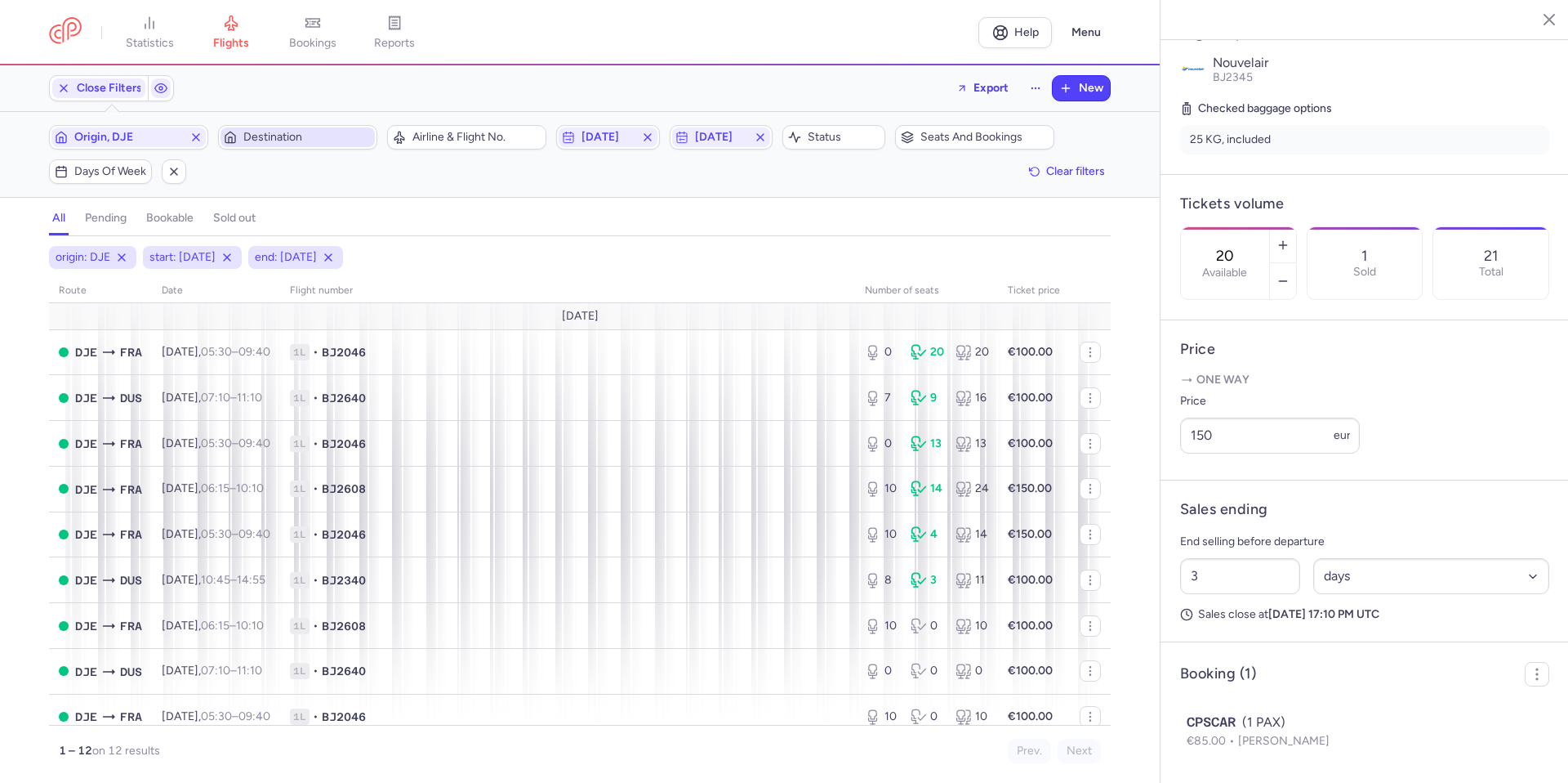
click at [278, 136] on span "Destination" at bounding box center [307, 137] width 128 height 13
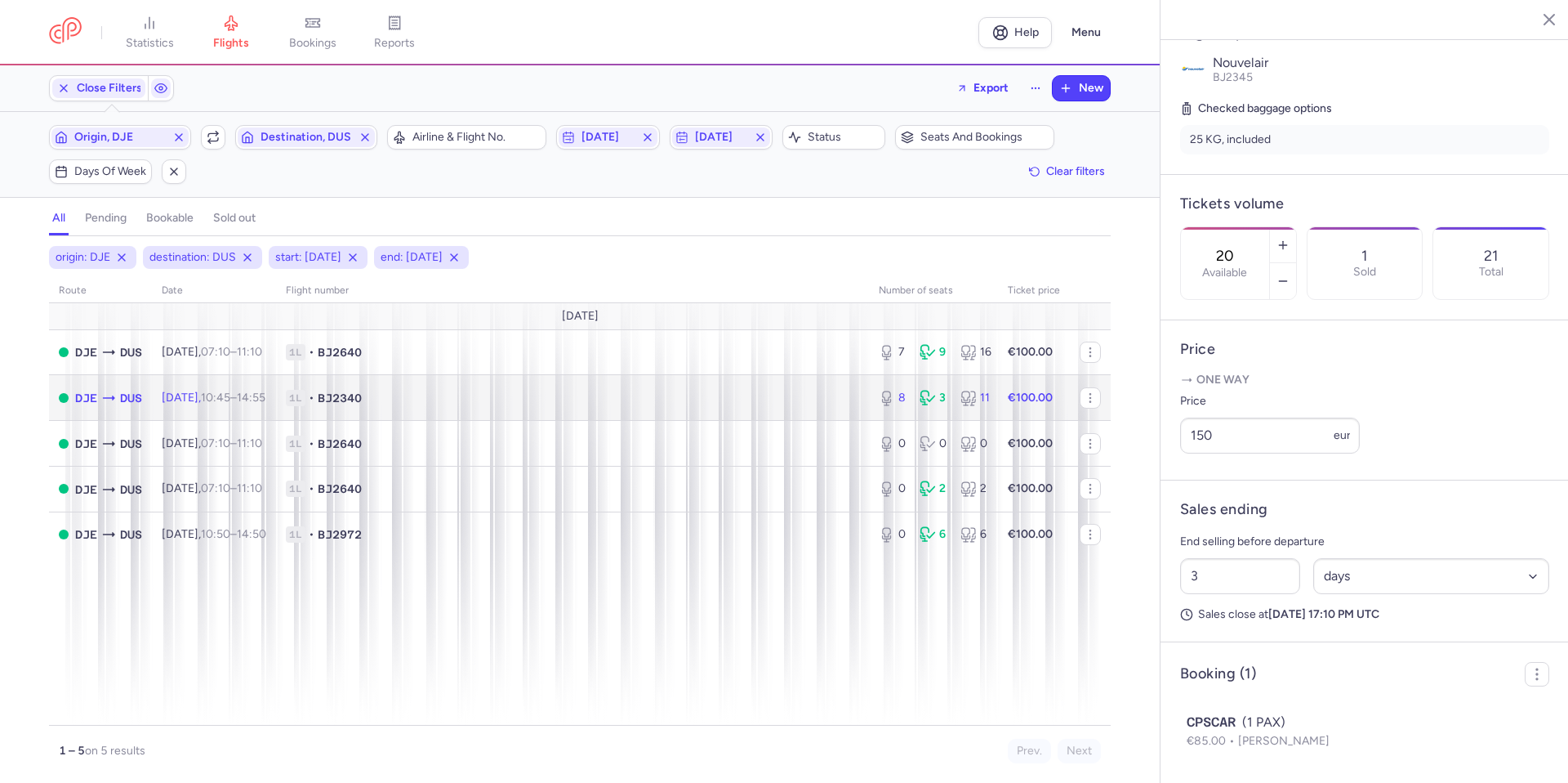
click at [691, 398] on span "1L • BJ2340" at bounding box center [572, 398] width 574 height 17
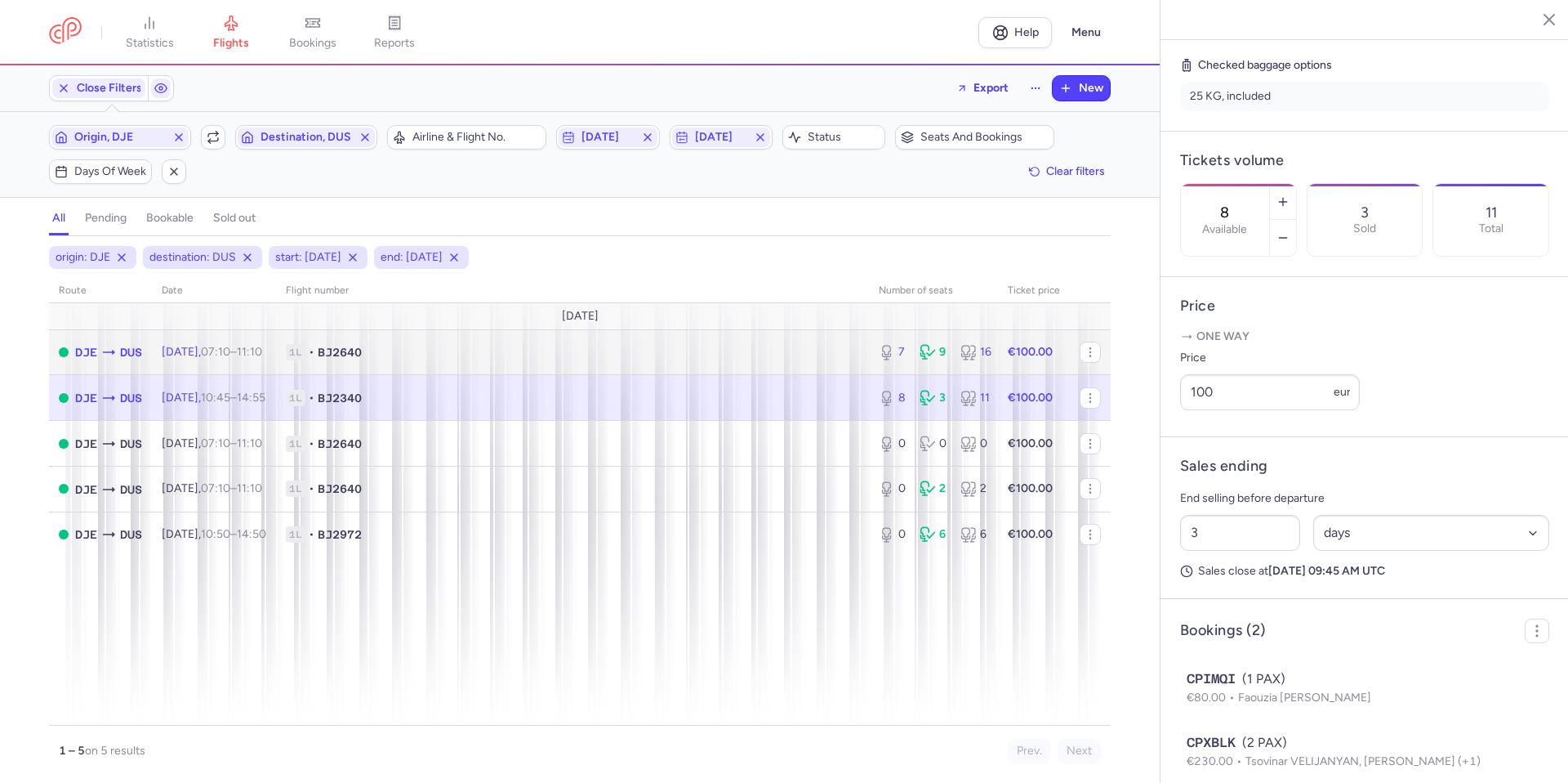
click at [727, 350] on span "1L • BJ2640" at bounding box center [572, 352] width 574 height 17
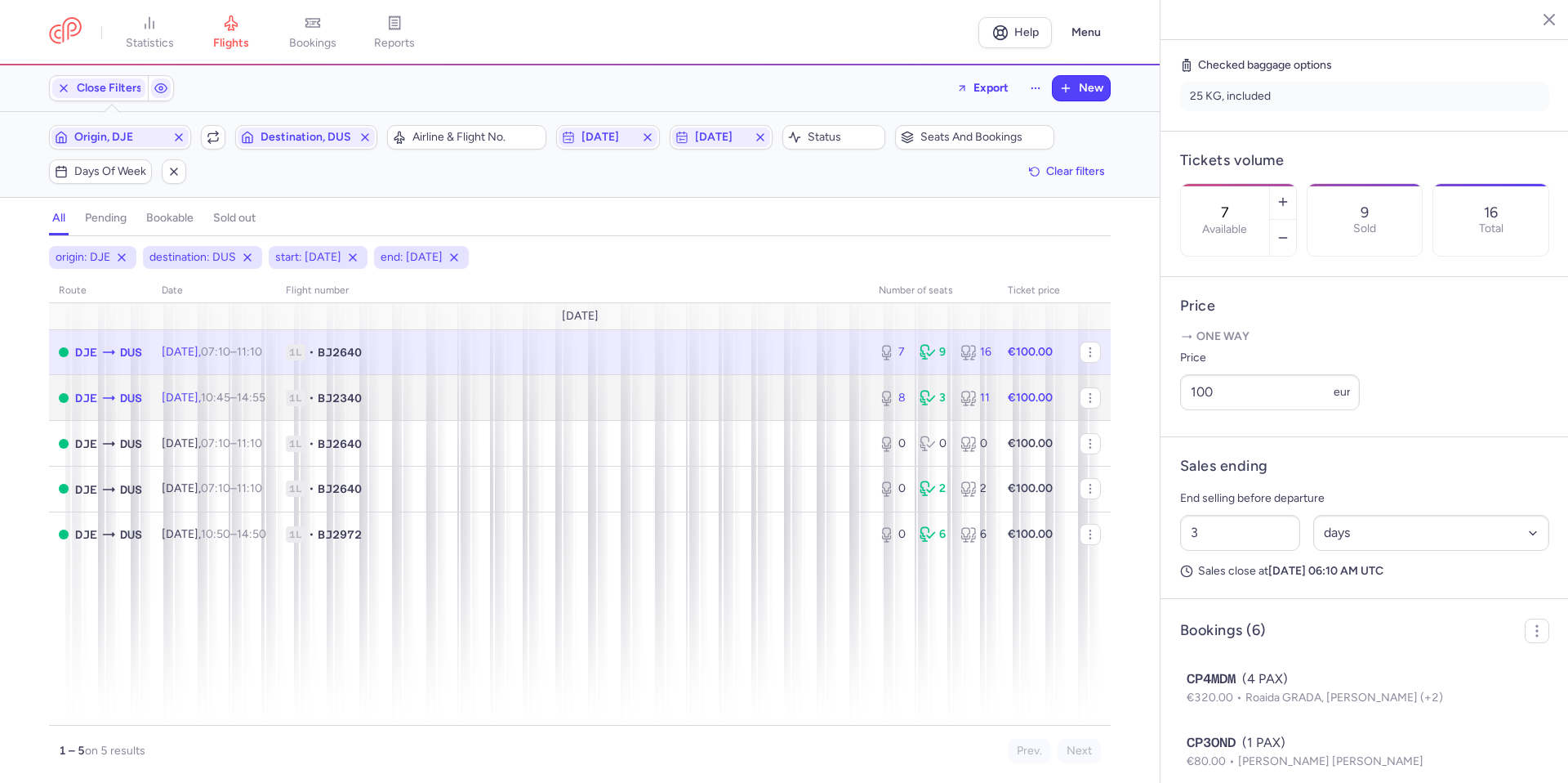
click at [722, 396] on span "1L • BJ2340" at bounding box center [572, 398] width 574 height 17
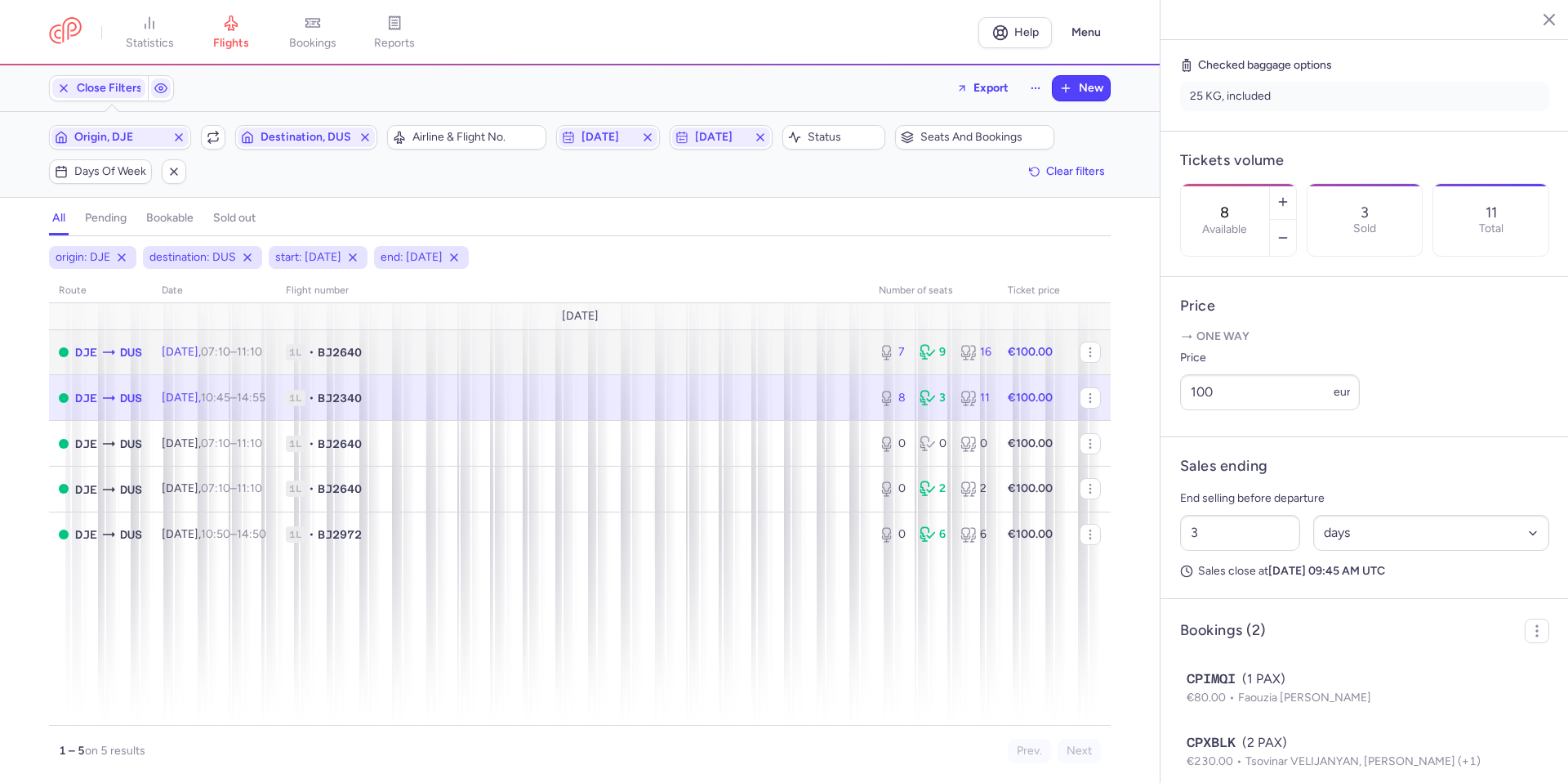
click at [730, 363] on td "1L • BJ2640" at bounding box center [572, 352] width 593 height 46
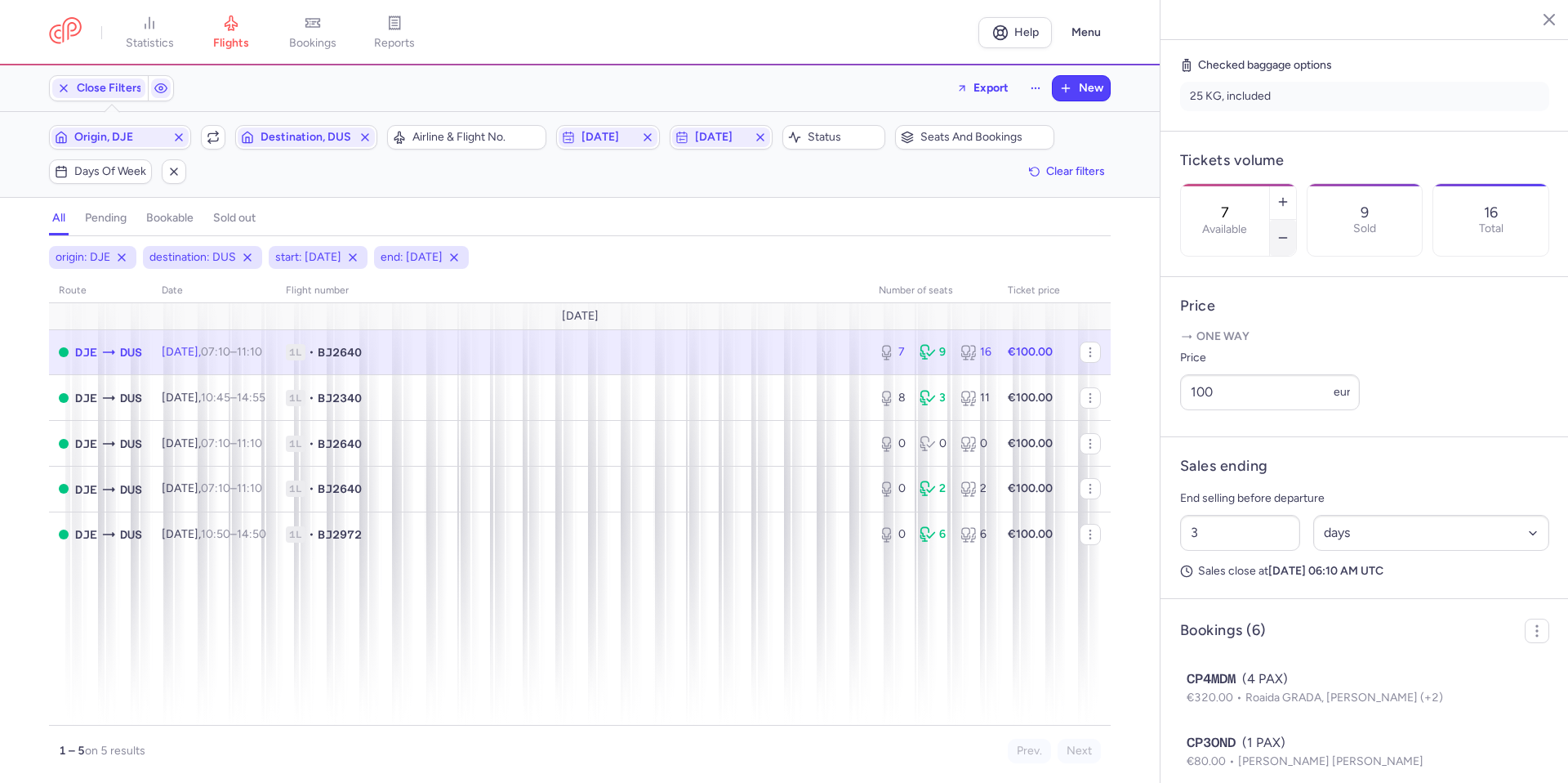
click at [1289, 231] on icon "button" at bounding box center [1283, 237] width 13 height 13
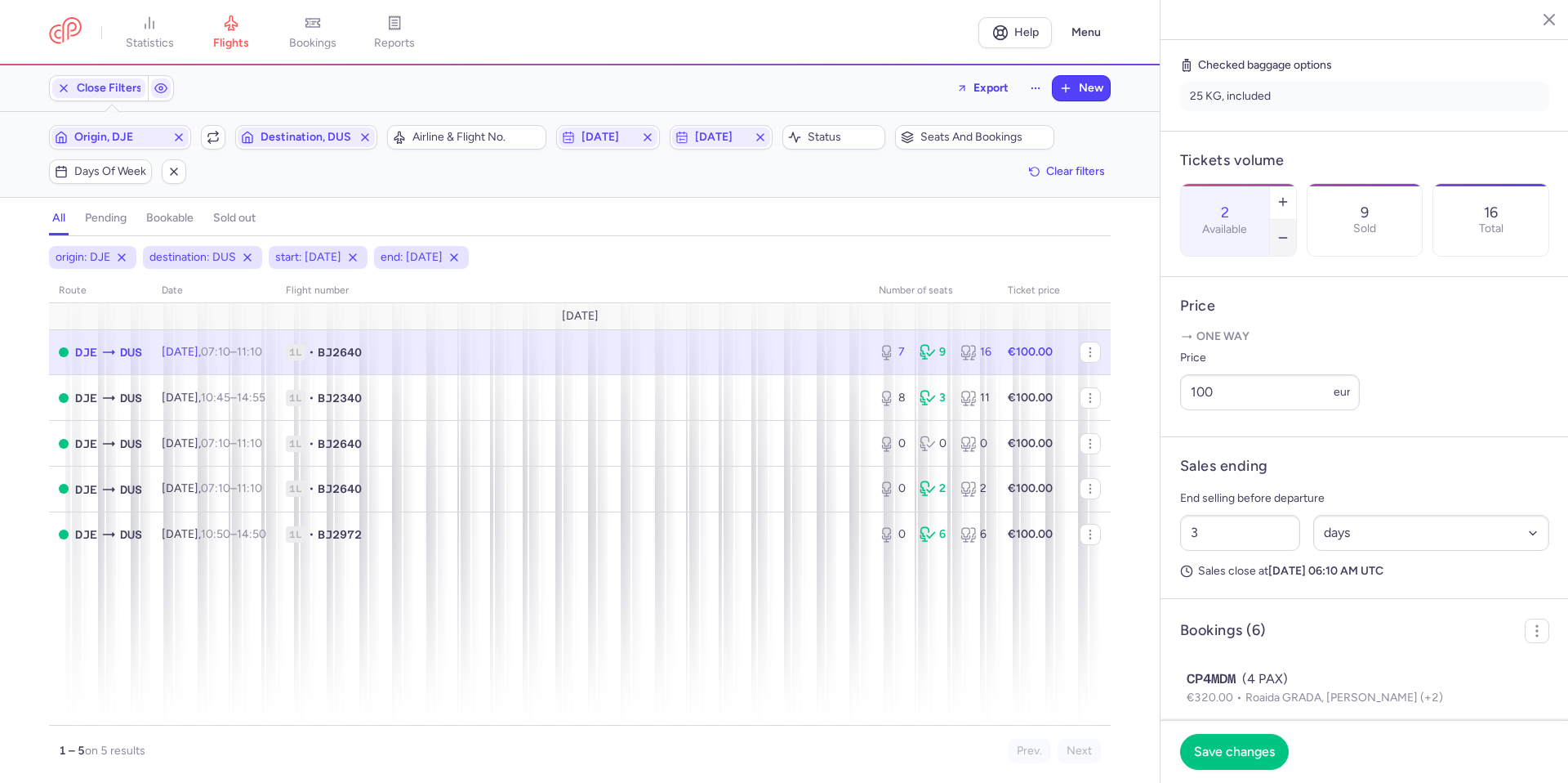
click at [1289, 231] on icon "button" at bounding box center [1283, 237] width 13 height 13
click at [1244, 753] on span "Save changes" at bounding box center [1235, 750] width 81 height 15
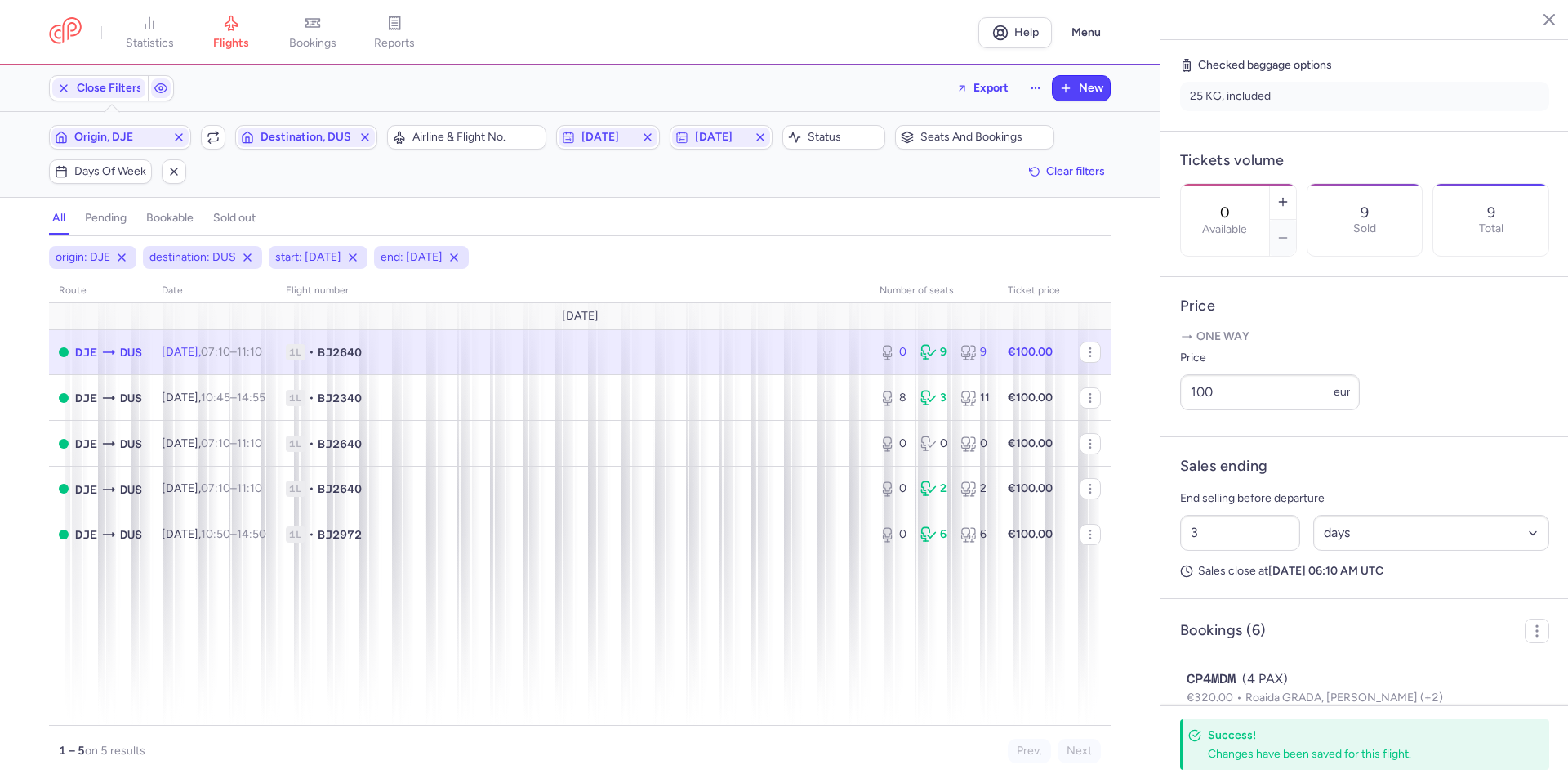
click at [690, 354] on span "1L • BJ2640" at bounding box center [572, 352] width 574 height 17
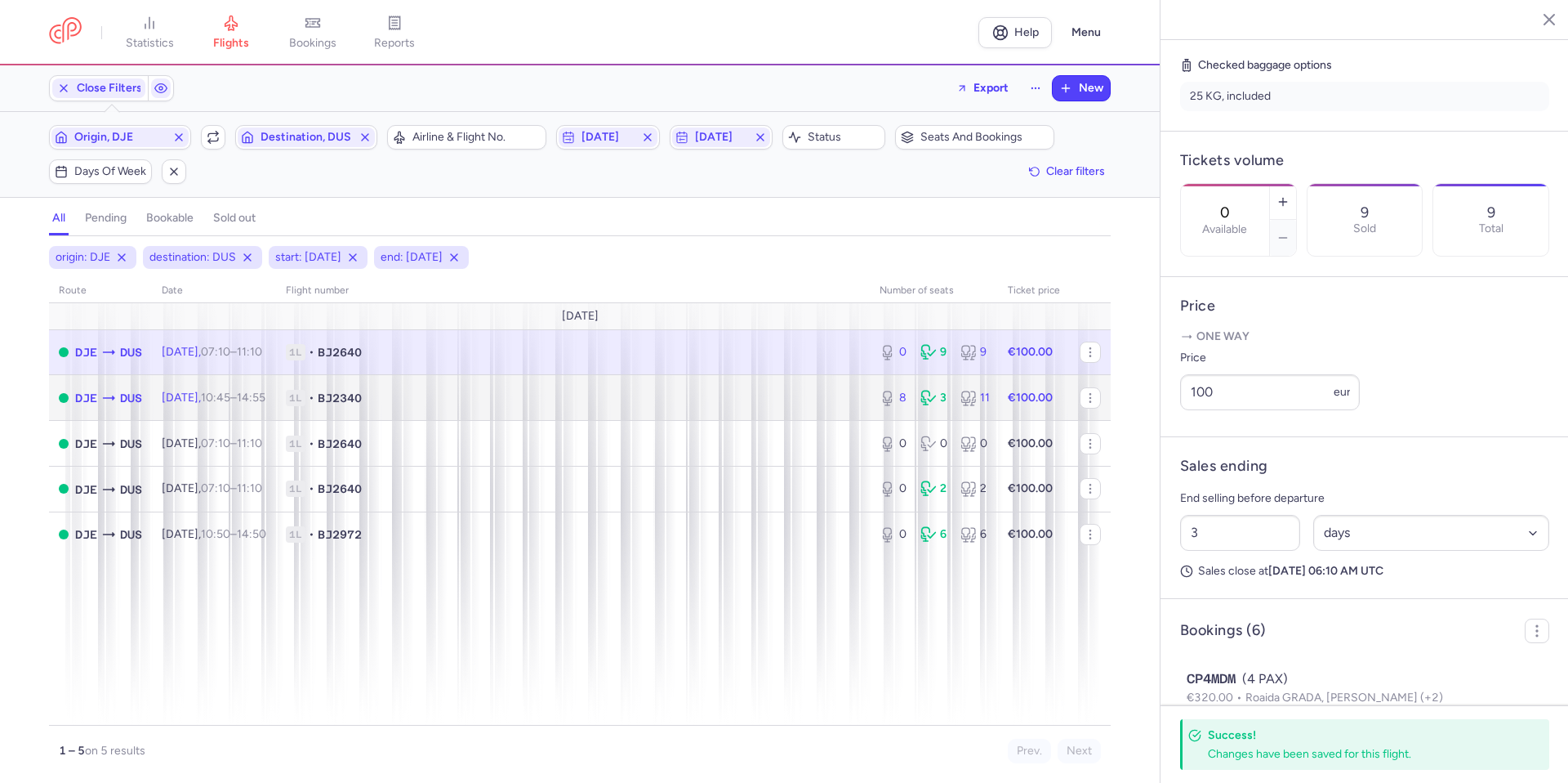
click at [697, 400] on span "1L • BJ2340" at bounding box center [572, 398] width 574 height 17
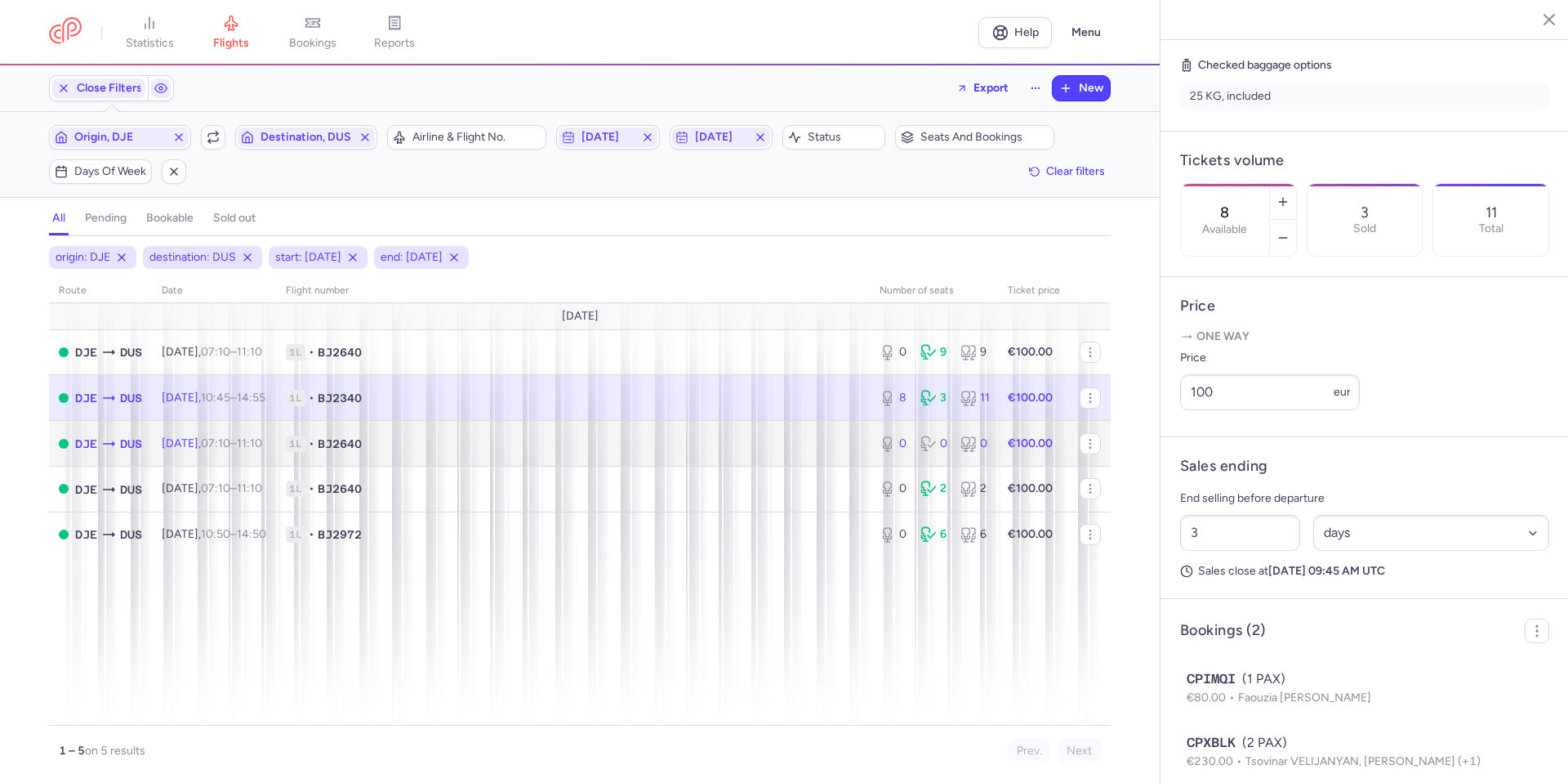
drag, startPoint x: 708, startPoint y: 430, endPoint x: 709, endPoint y: 416, distance: 14.0
click at [708, 428] on td "1L • BJ2640" at bounding box center [572, 443] width 593 height 46
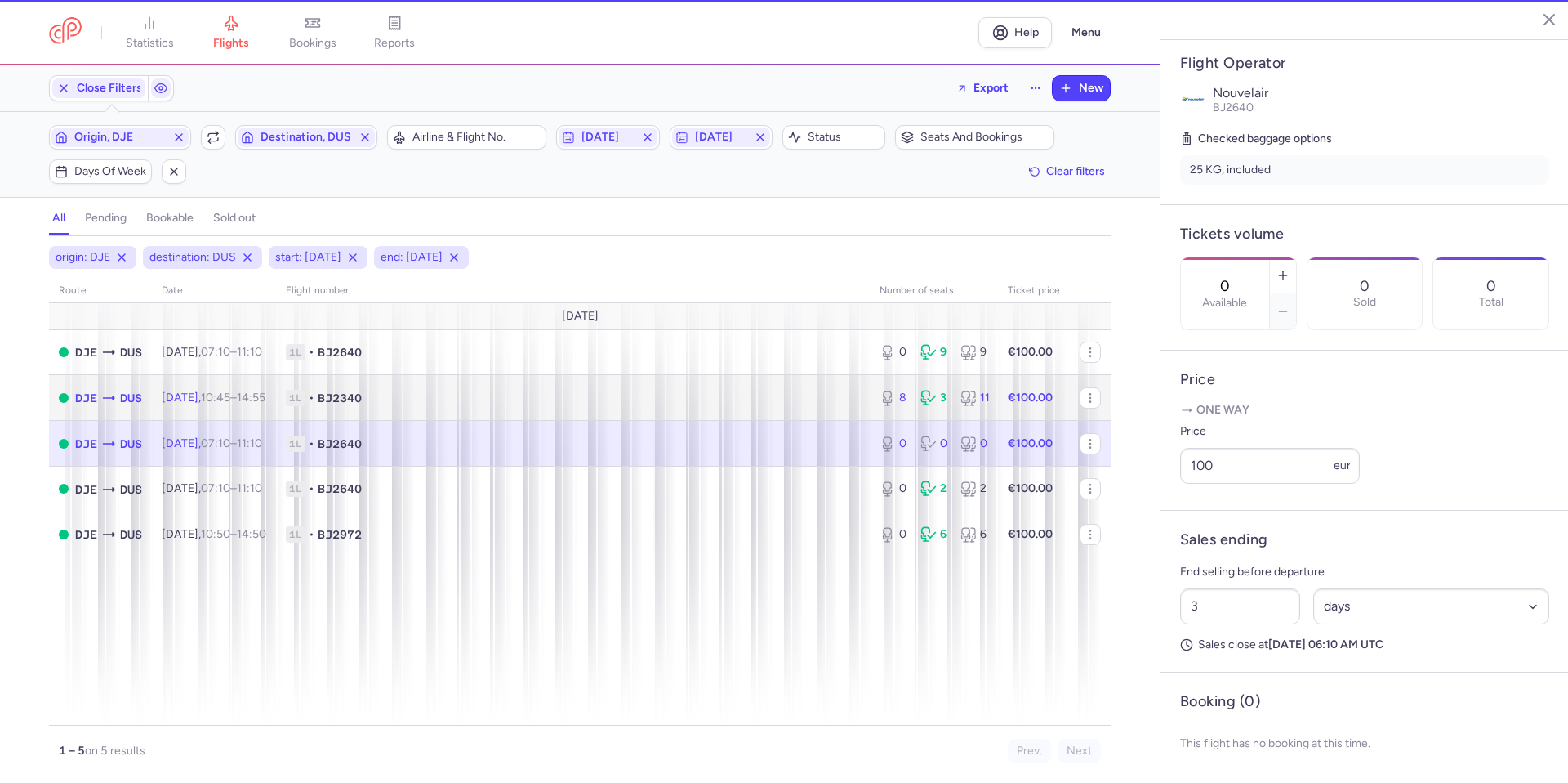
click at [704, 385] on td "1L • BJ2340" at bounding box center [572, 398] width 593 height 46
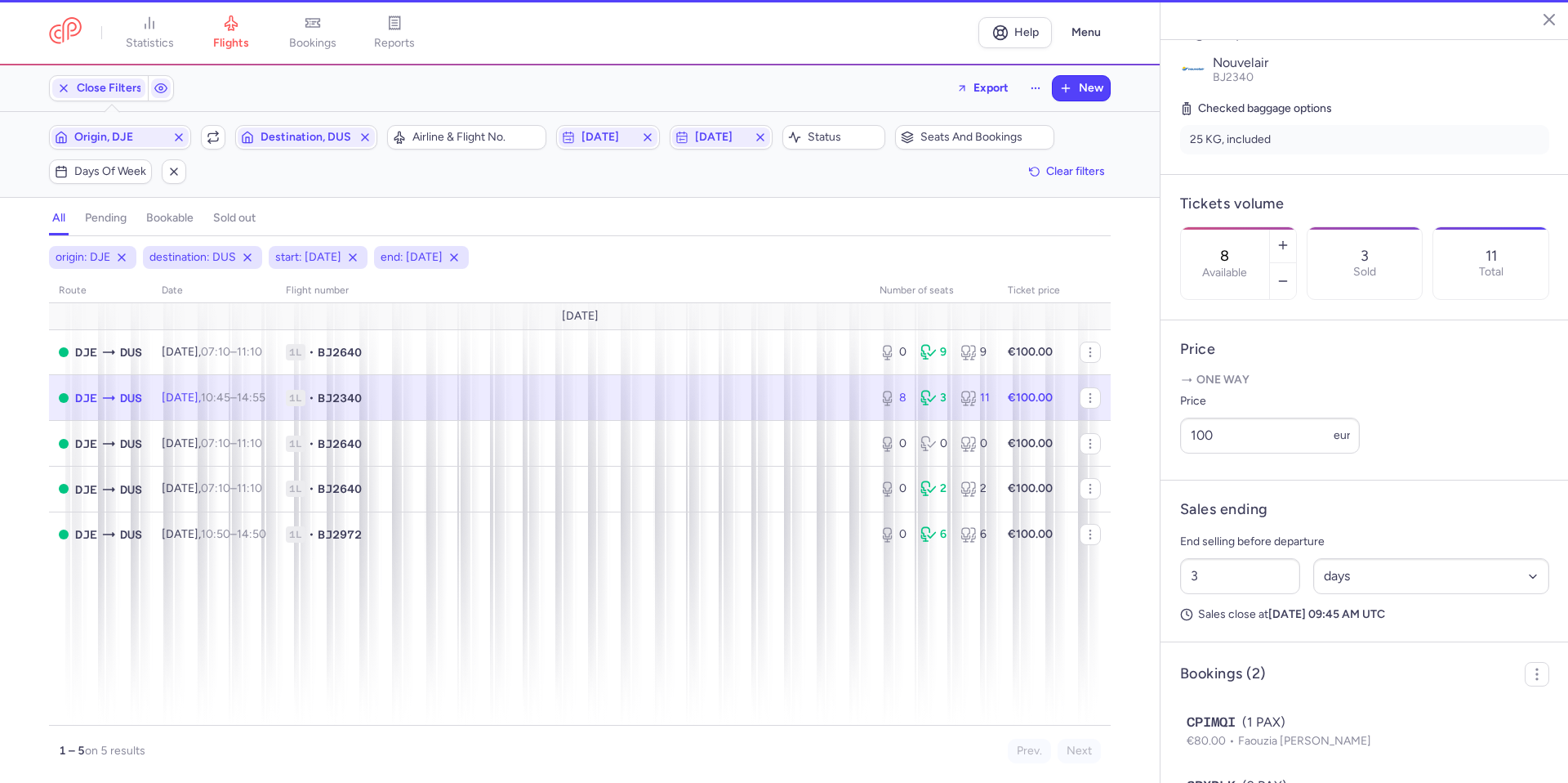
scroll to position [386, 0]
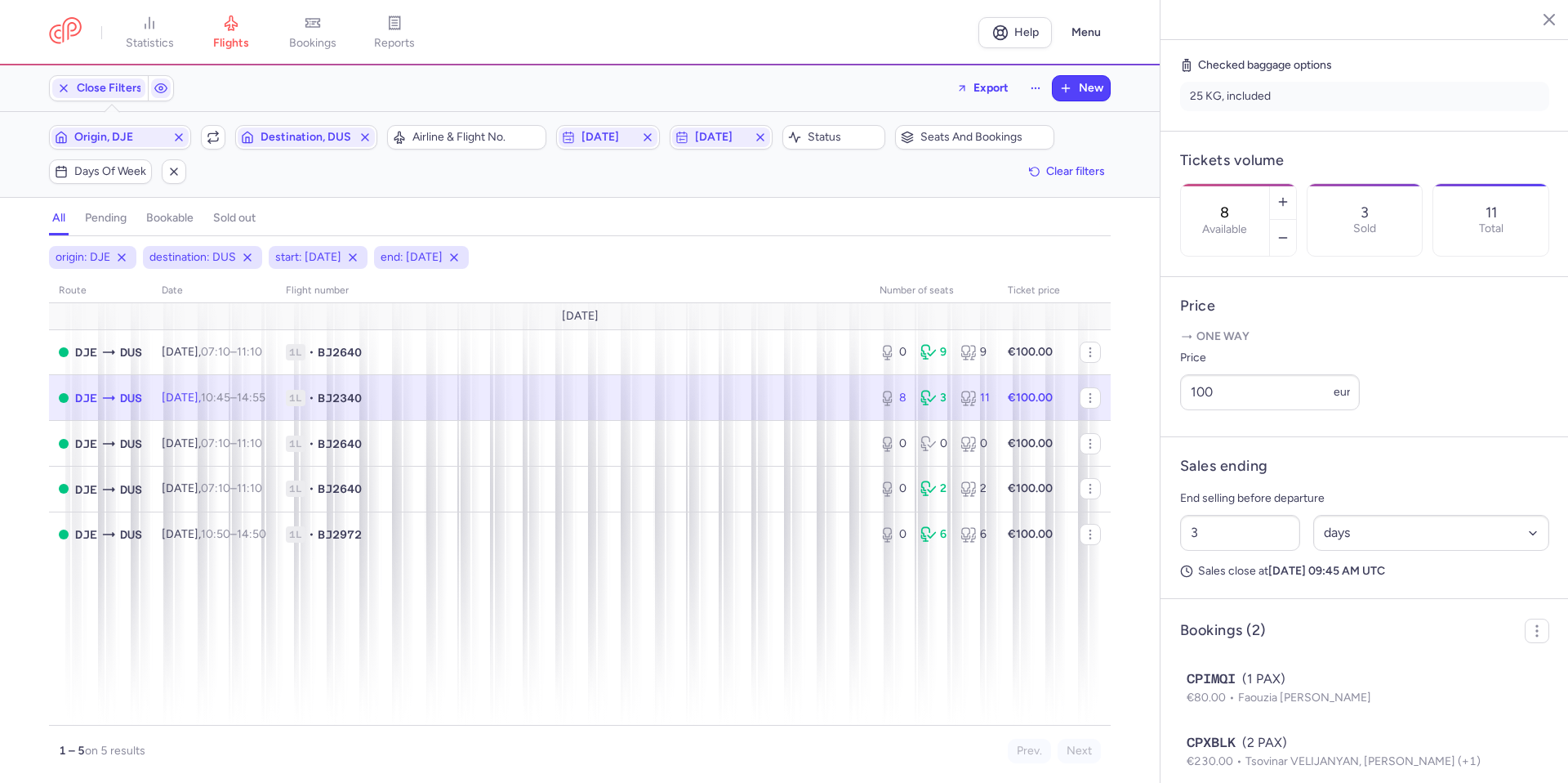
click at [826, 400] on span "1L • BJ2340" at bounding box center [572, 398] width 574 height 17
click at [1289, 196] on icon "button" at bounding box center [1283, 201] width 13 height 13
click at [1243, 745] on span "Save changes" at bounding box center [1235, 750] width 81 height 15
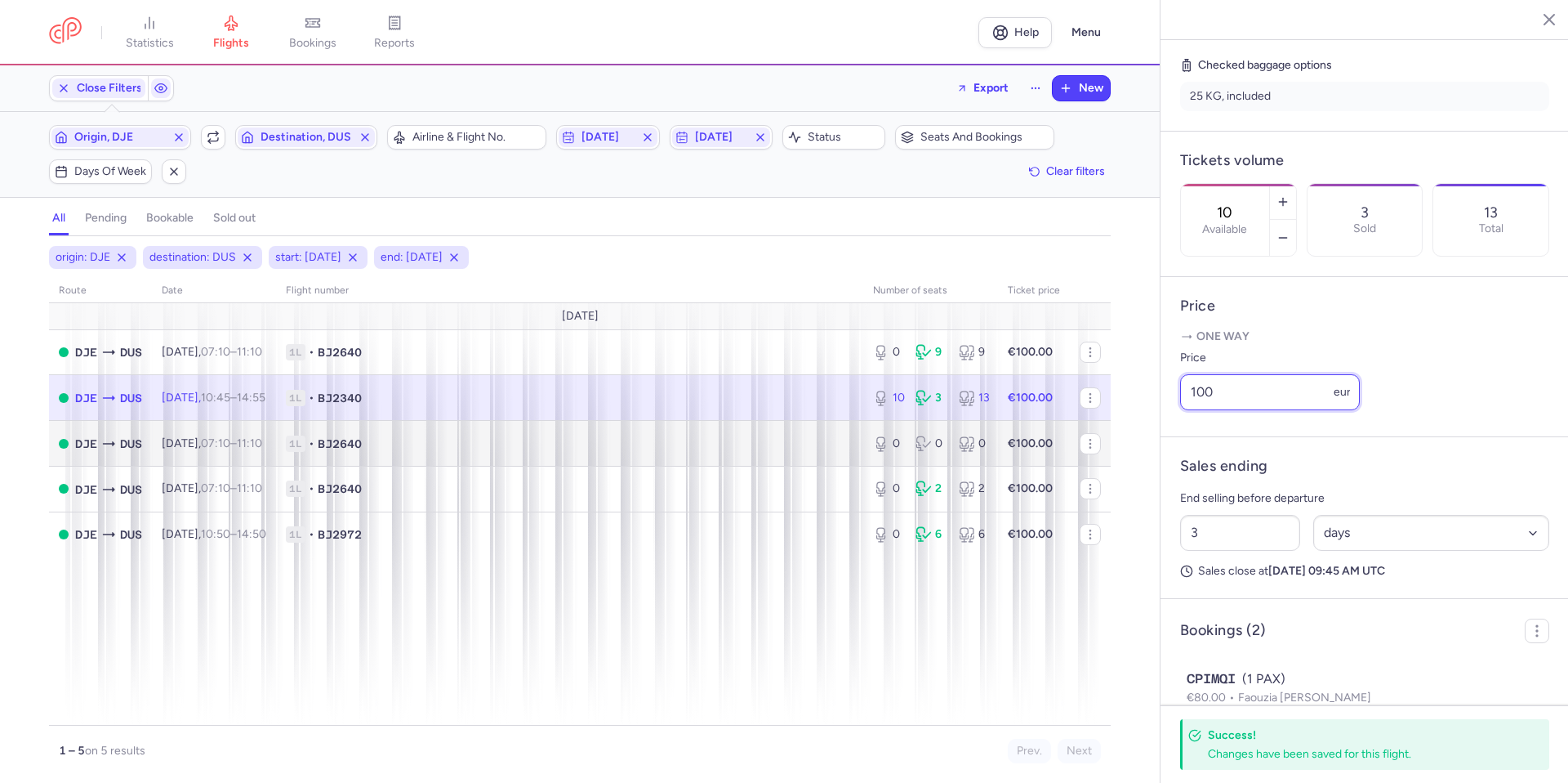
drag, startPoint x: 1171, startPoint y: 430, endPoint x: 1061, endPoint y: 445, distance: 111.0
click at [1085, 435] on div "statistics flights bookings reports Help Menu Close Filters Export New Filters …" at bounding box center [784, 391] width 1568 height 783
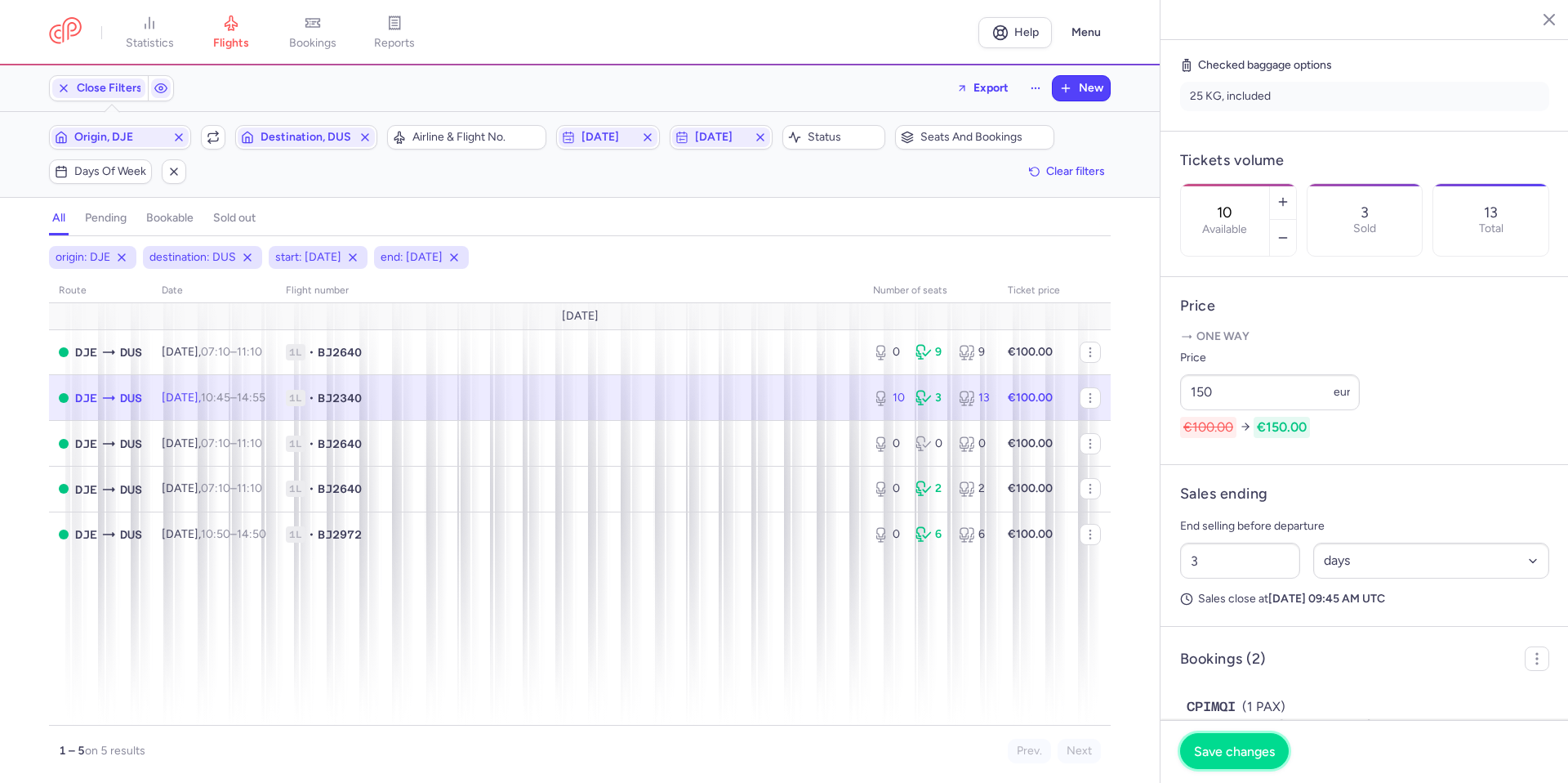
click at [1261, 751] on span "Save changes" at bounding box center [1235, 750] width 81 height 15
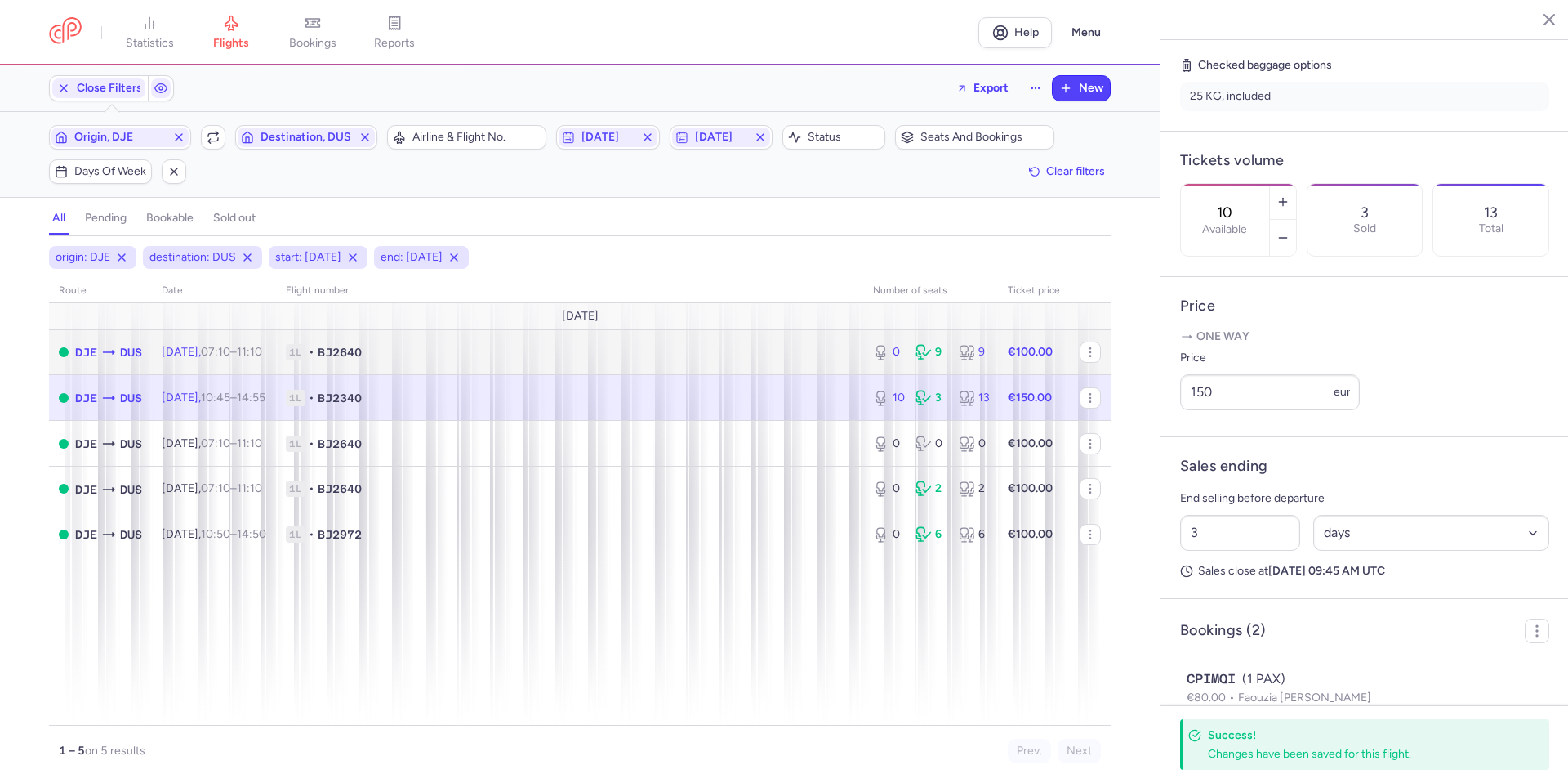
click at [742, 358] on span "1L • BJ2640" at bounding box center [569, 352] width 568 height 17
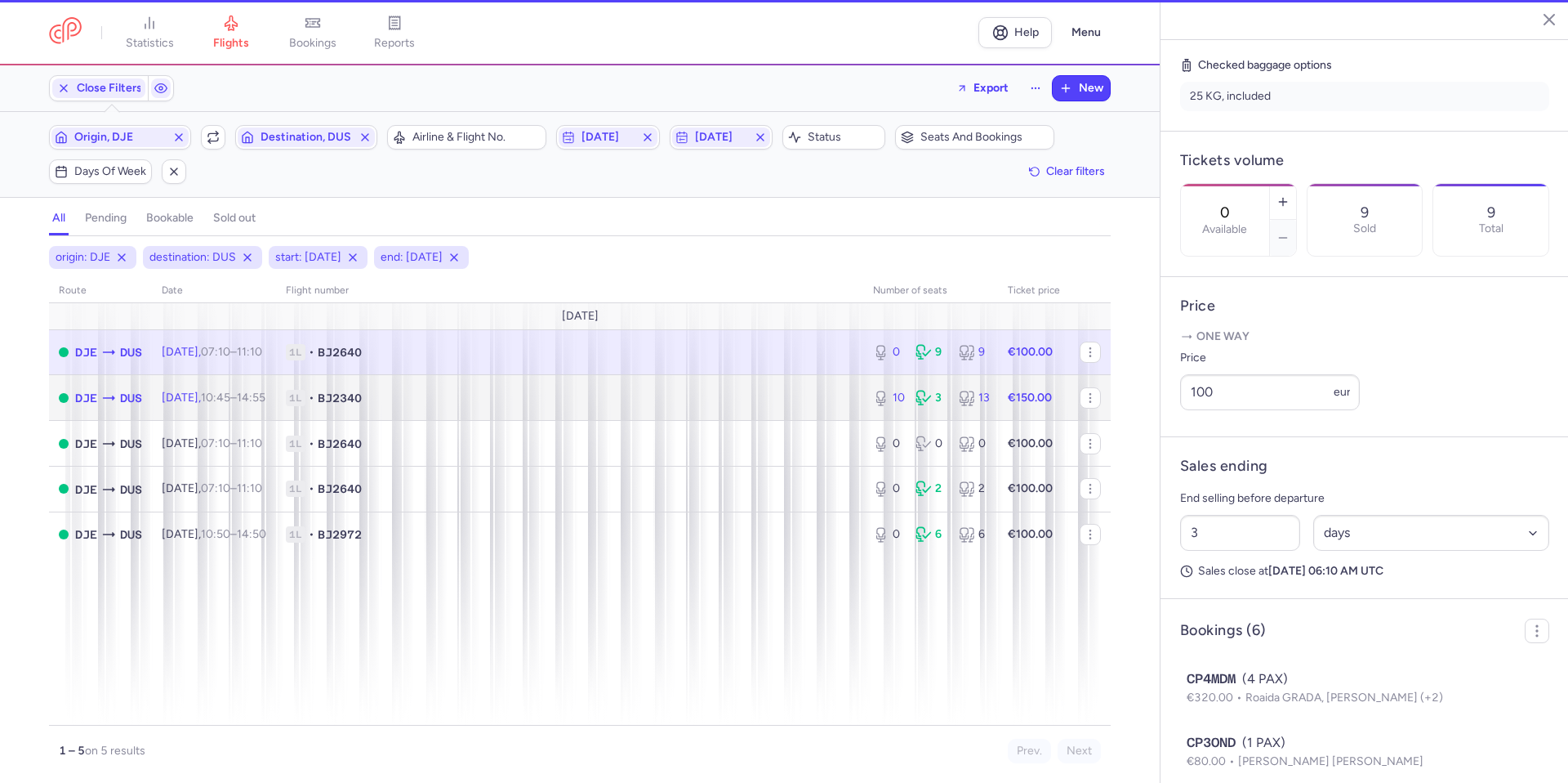
click at [748, 404] on span "1L • BJ2340" at bounding box center [569, 398] width 568 height 17
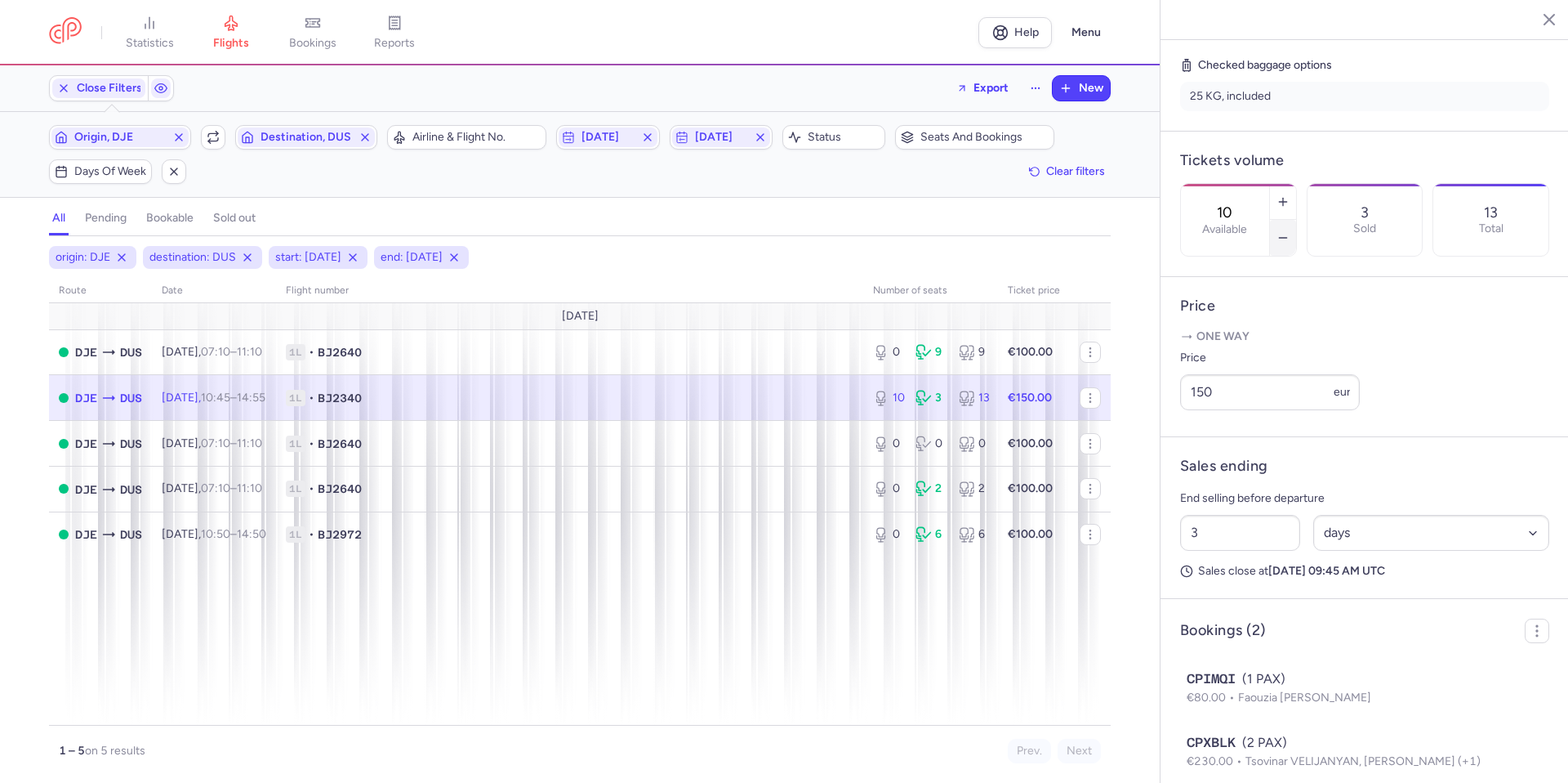
click at [1289, 231] on icon "button" at bounding box center [1283, 237] width 13 height 13
click at [1225, 765] on button "Save changes" at bounding box center [1234, 751] width 109 height 36
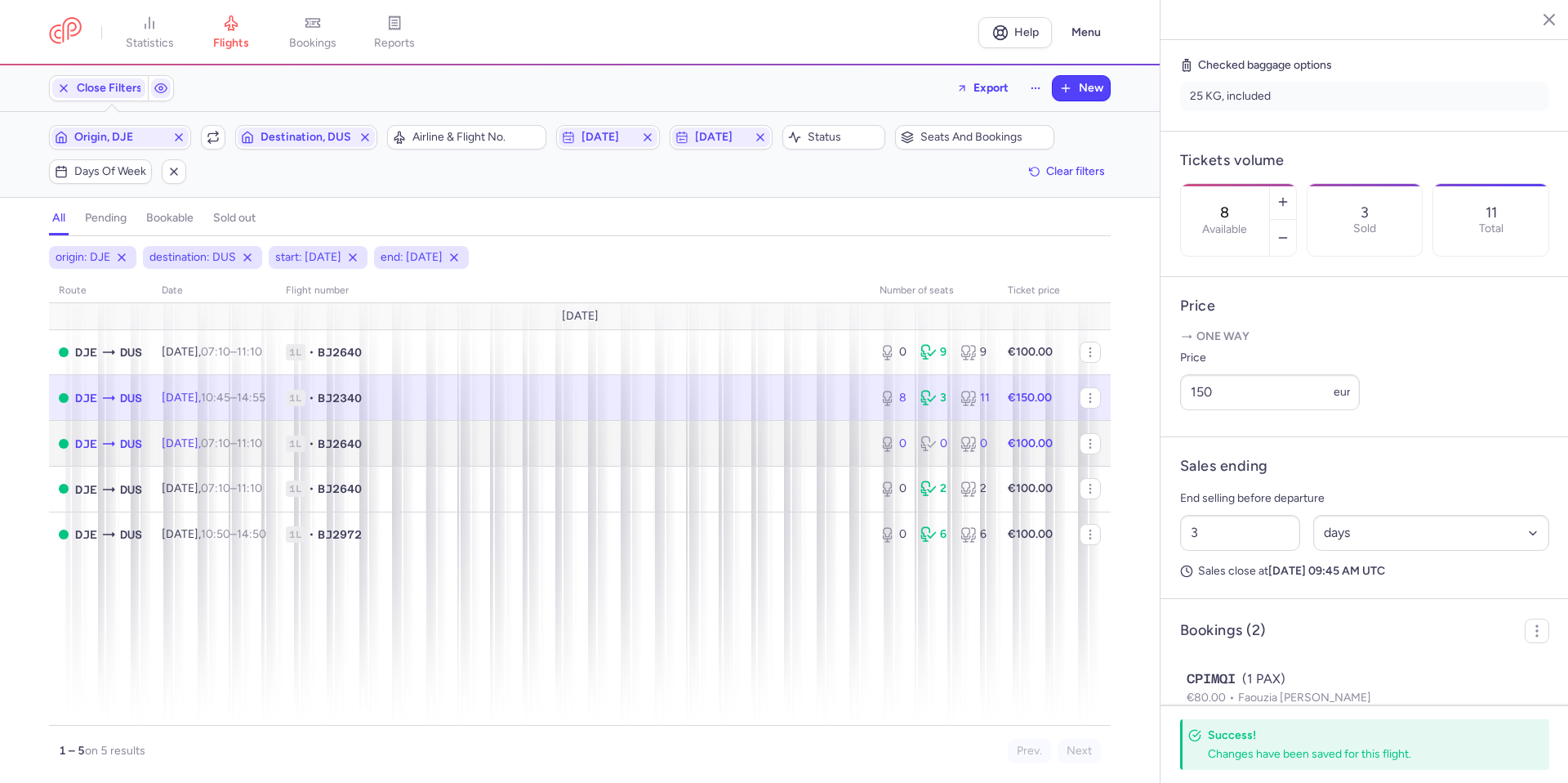
click at [755, 454] on td "1L • BJ2640" at bounding box center [572, 443] width 593 height 46
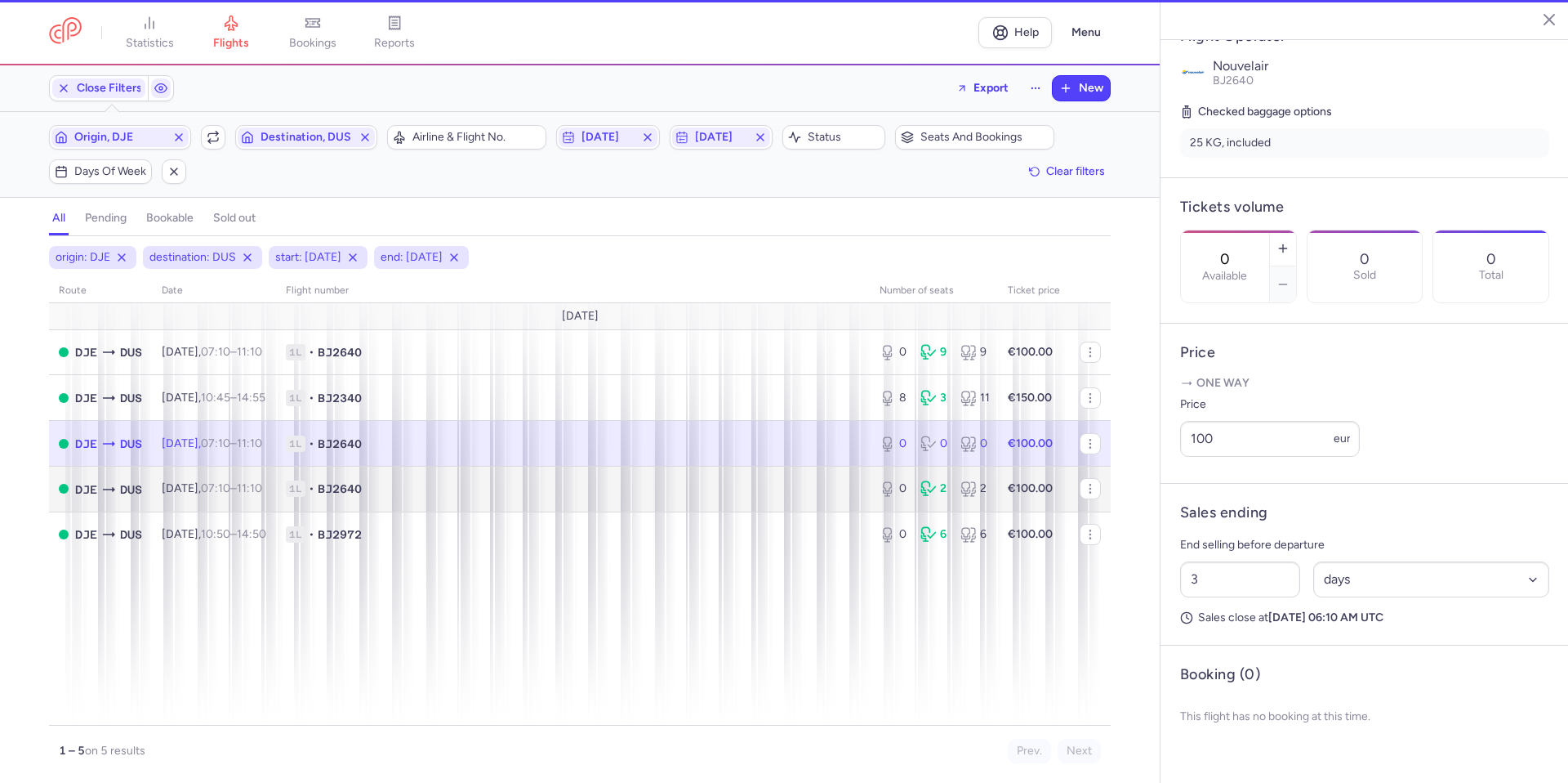
scroll to position [343, 0]
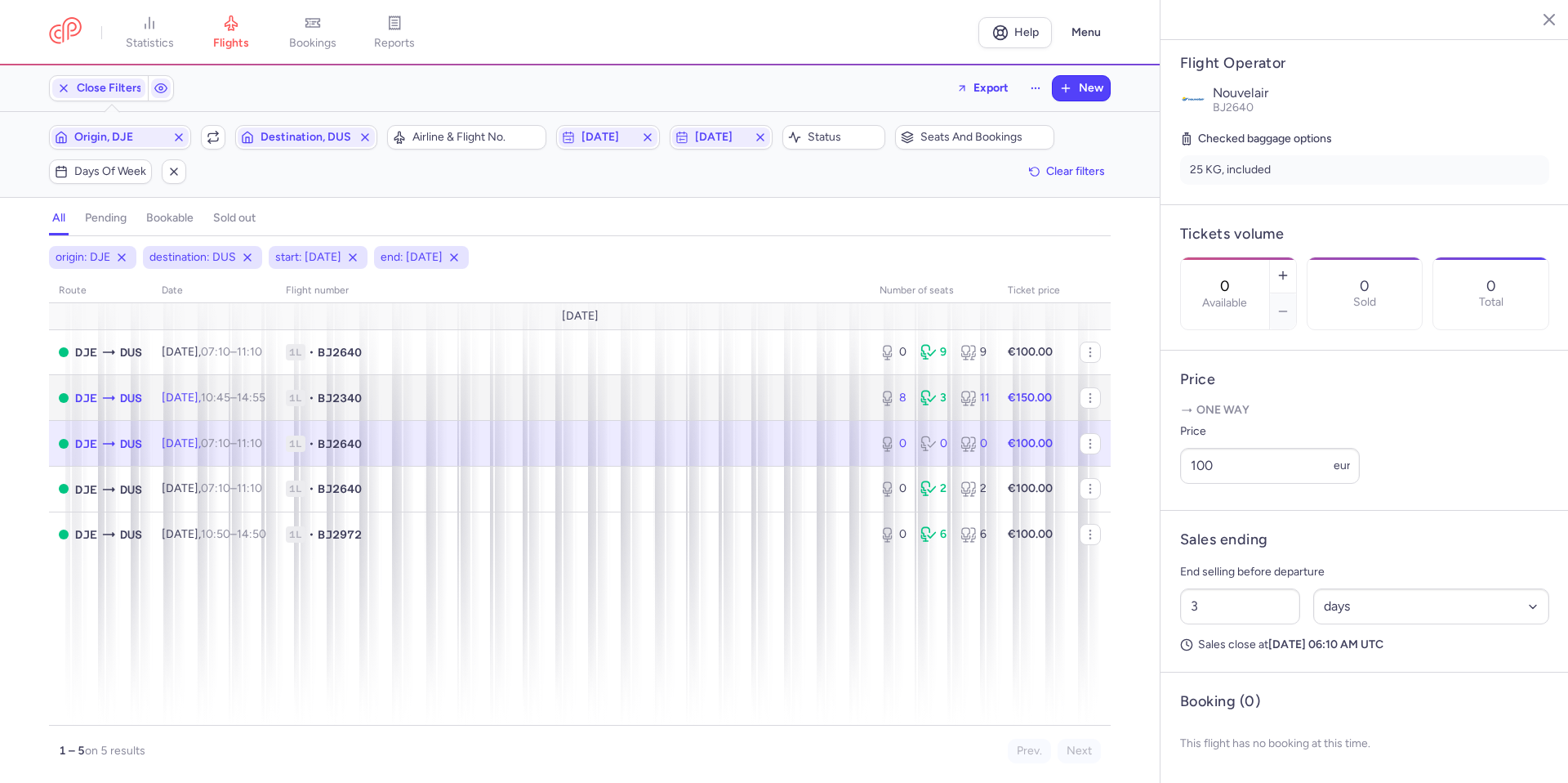
drag, startPoint x: 783, startPoint y: 387, endPoint x: 787, endPoint y: 431, distance: 44.2
click at [783, 387] on td "1L • BJ2340" at bounding box center [572, 398] width 593 height 46
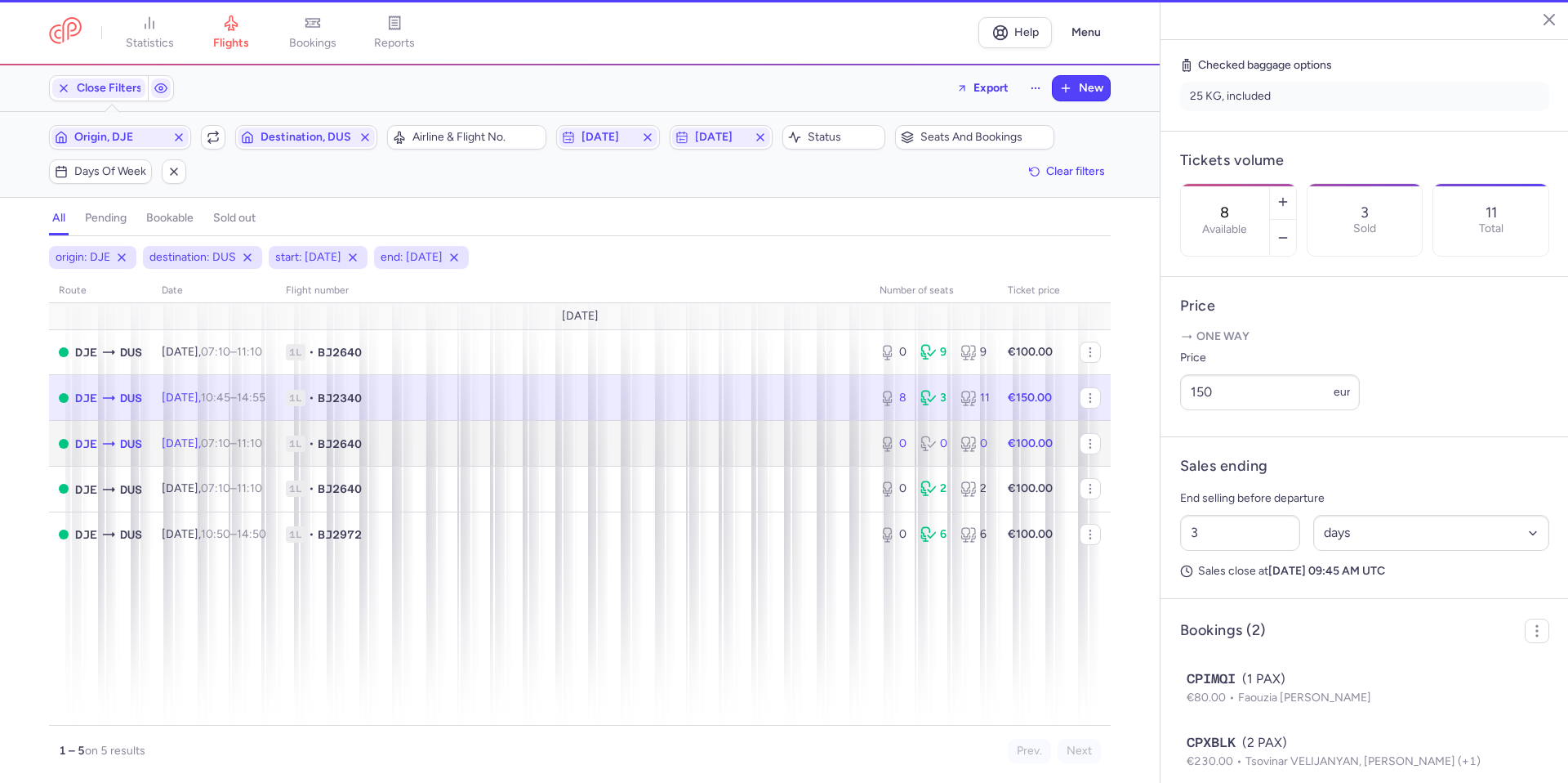
click at [785, 445] on span "1L • BJ2640" at bounding box center [572, 443] width 574 height 17
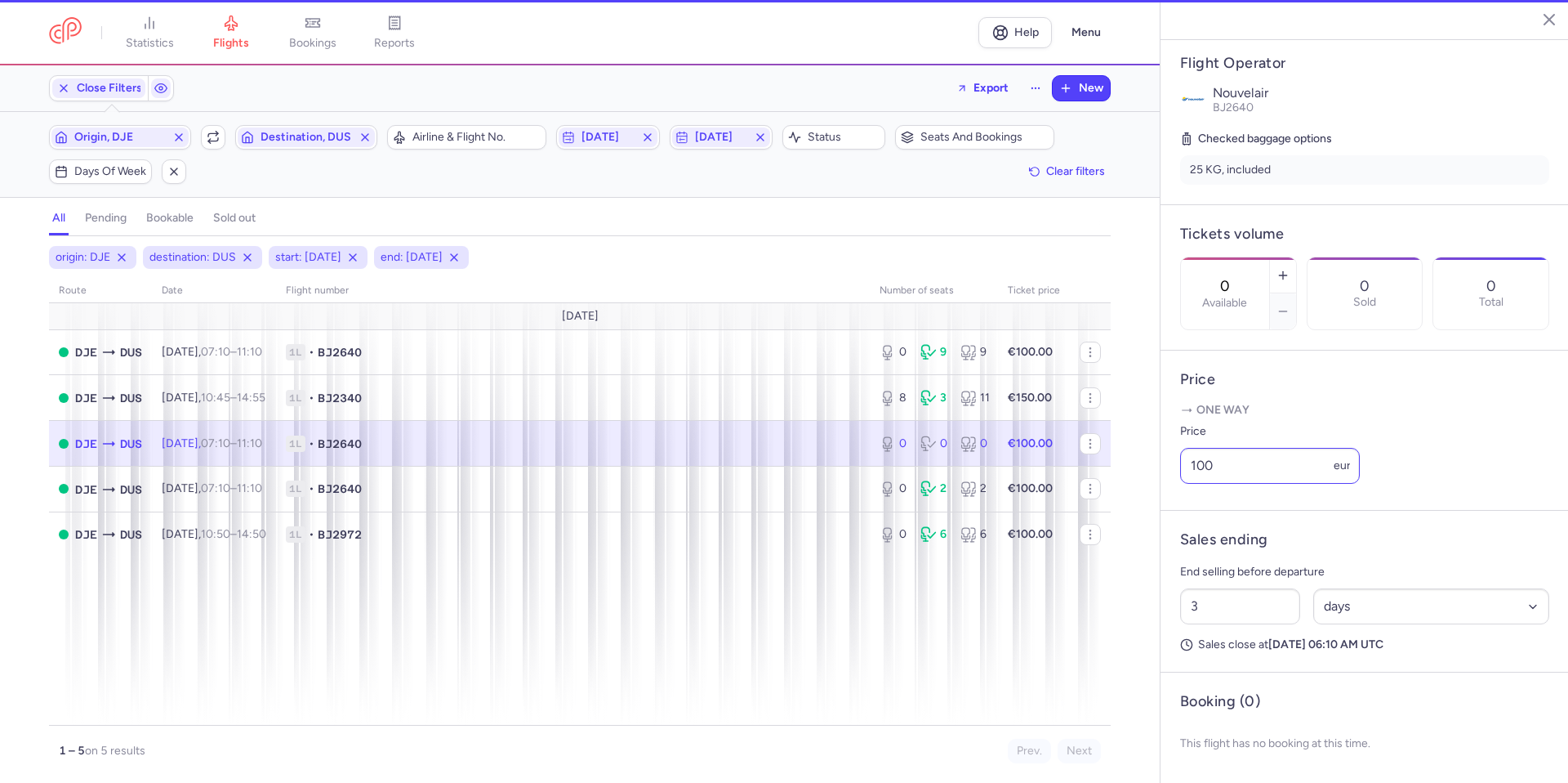
scroll to position [343, 0]
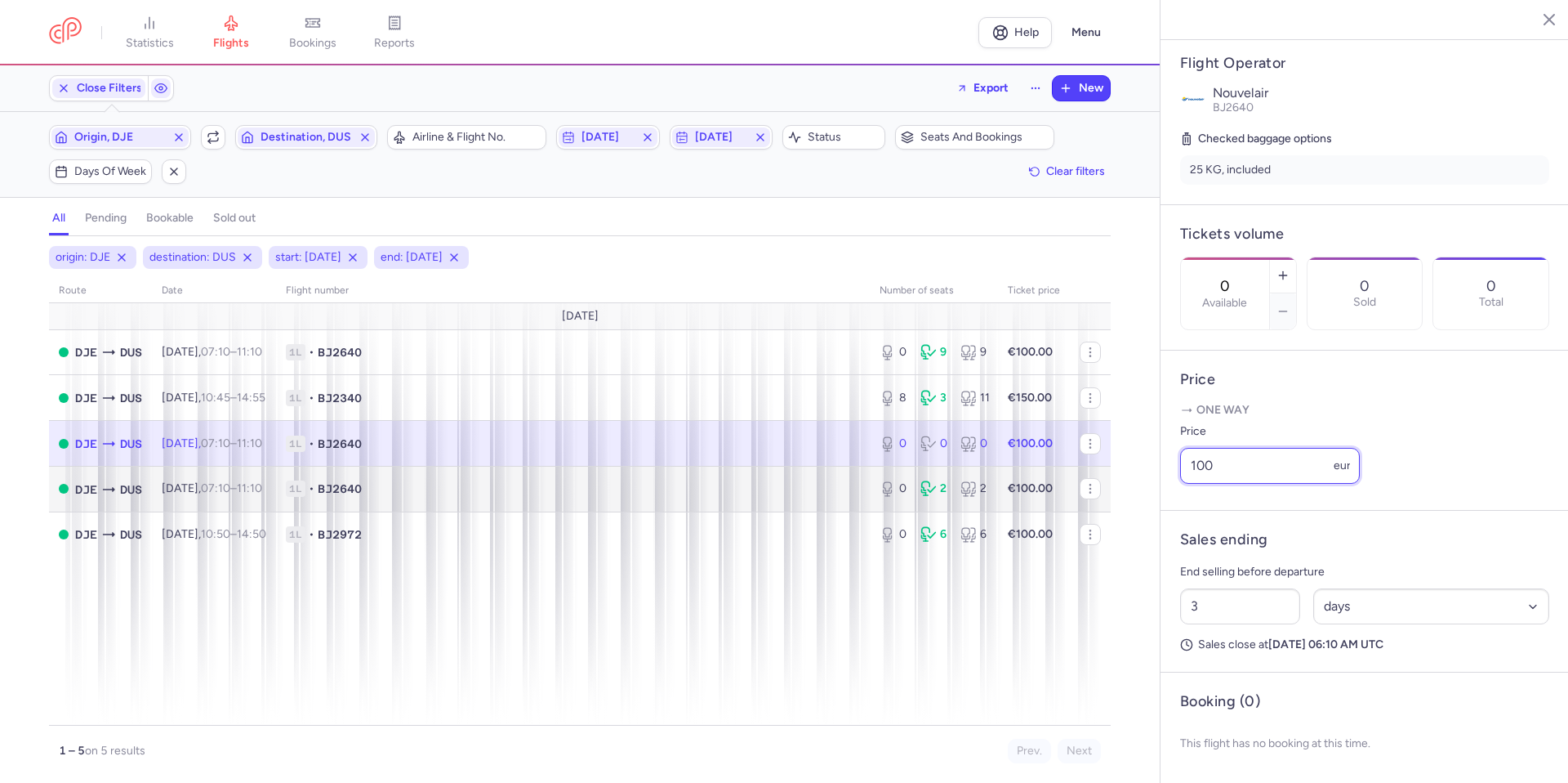
drag, startPoint x: 1245, startPoint y: 458, endPoint x: 1015, endPoint y: 474, distance: 230.6
click at [1015, 474] on div "statistics flights bookings reports Help Menu Close Filters Export New Filters …" at bounding box center [784, 391] width 1568 height 783
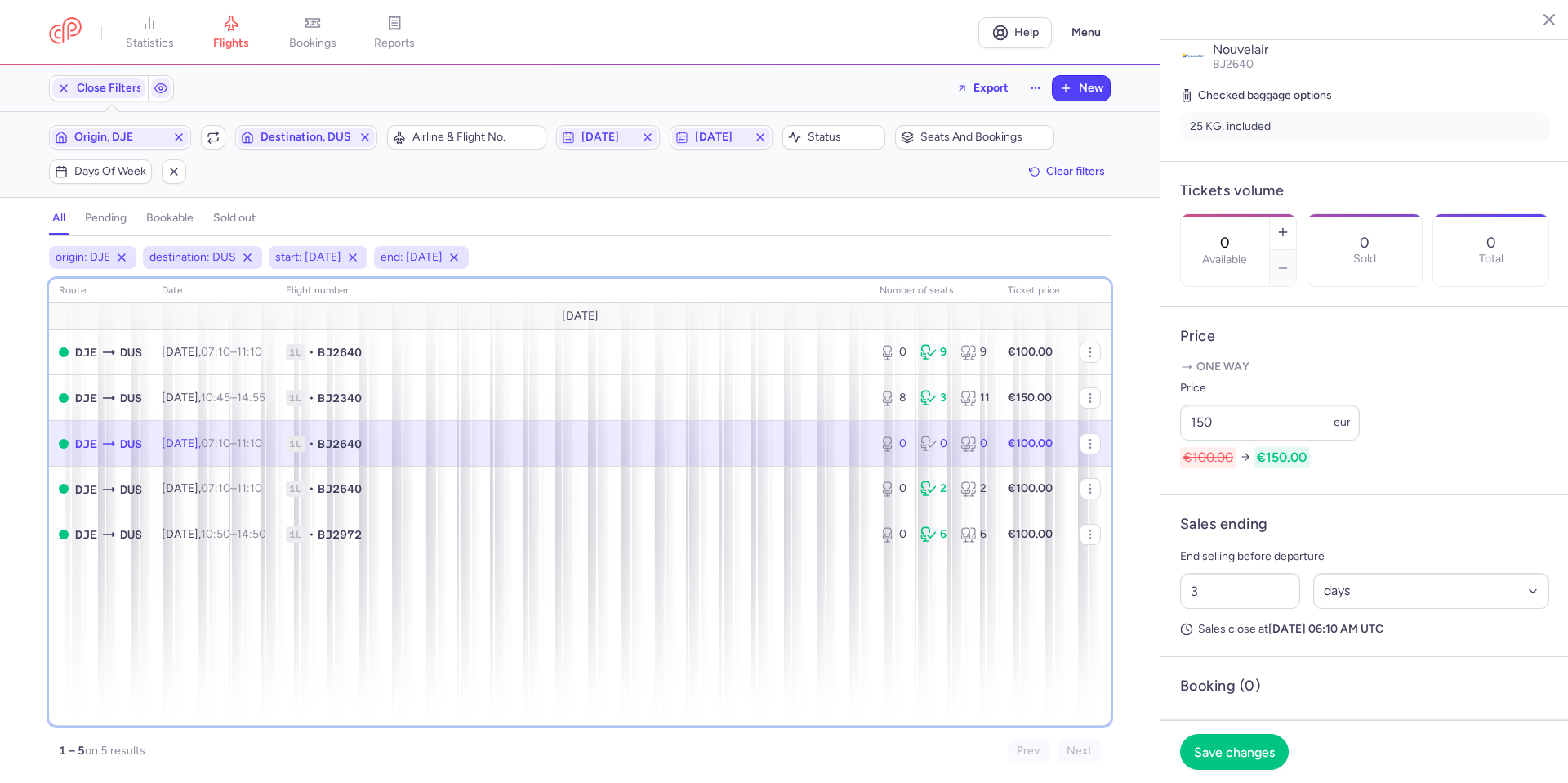
click at [770, 674] on div "route date Flight number number of seats Ticket price [DATE] DJE DUS [DATE] 07:…" at bounding box center [580, 501] width 1062 height 447
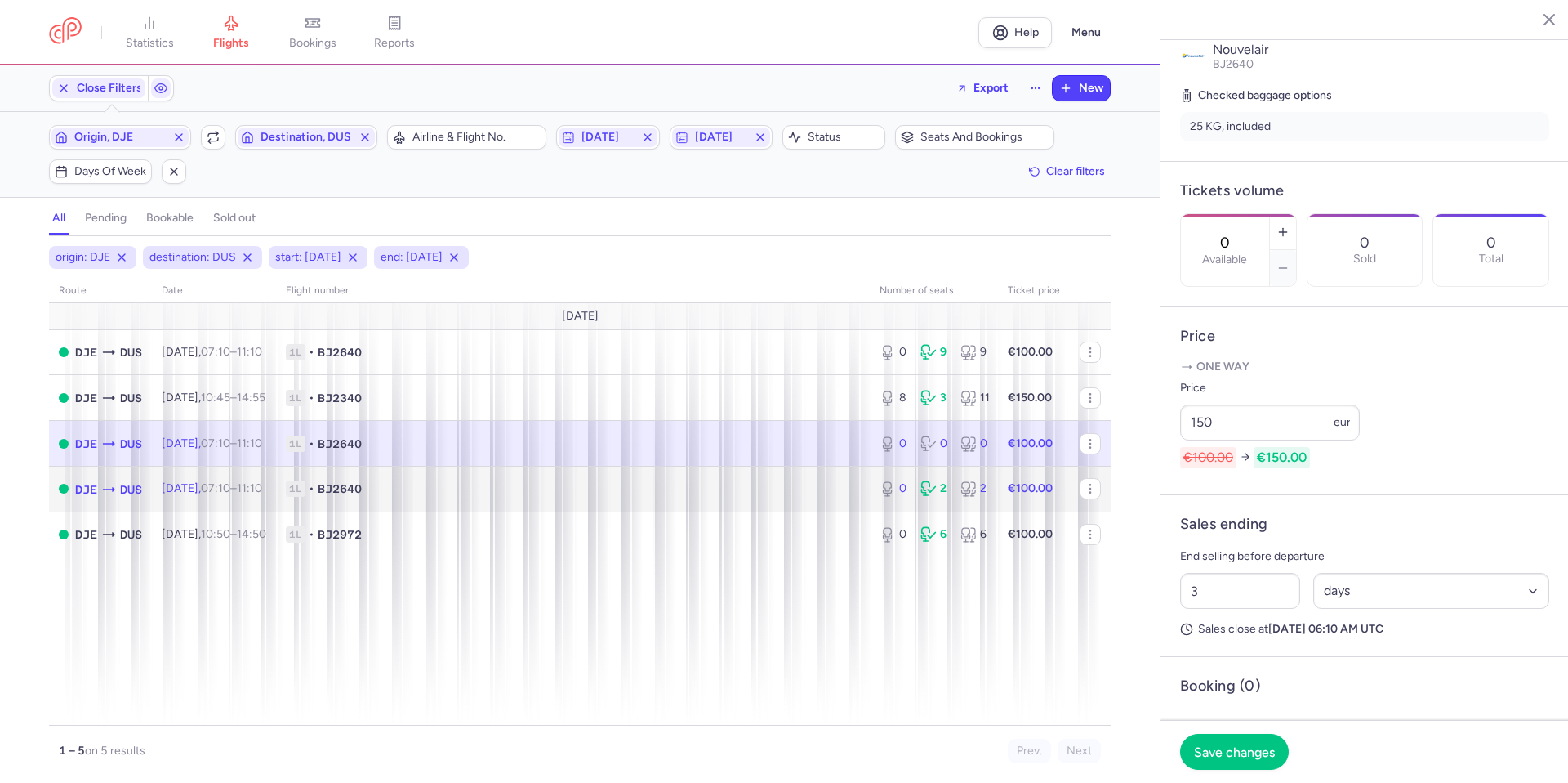
click at [678, 489] on span "1L • BJ2640" at bounding box center [572, 488] width 574 height 17
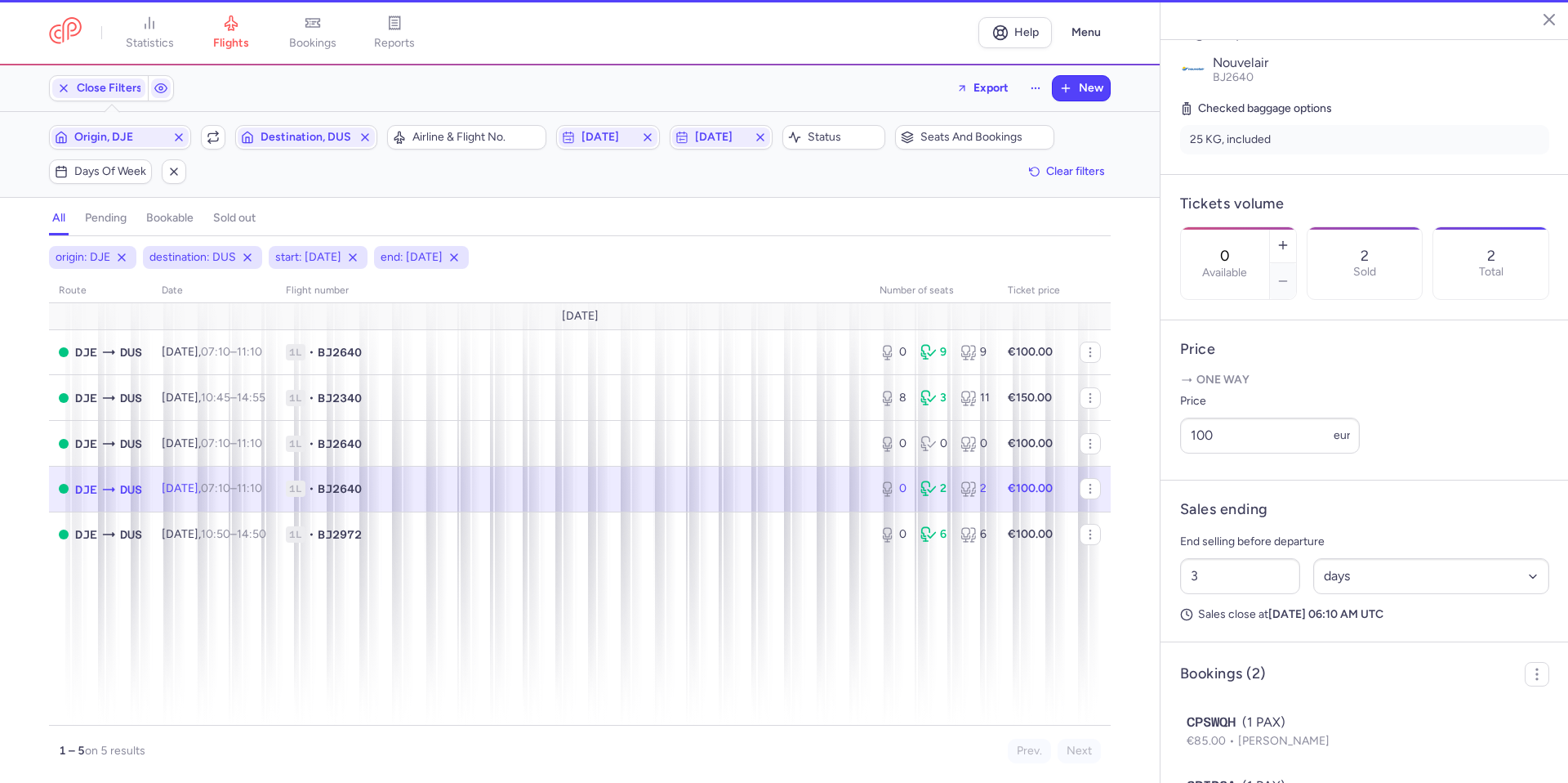
click at [678, 489] on span "1L • BJ2640" at bounding box center [572, 488] width 574 height 17
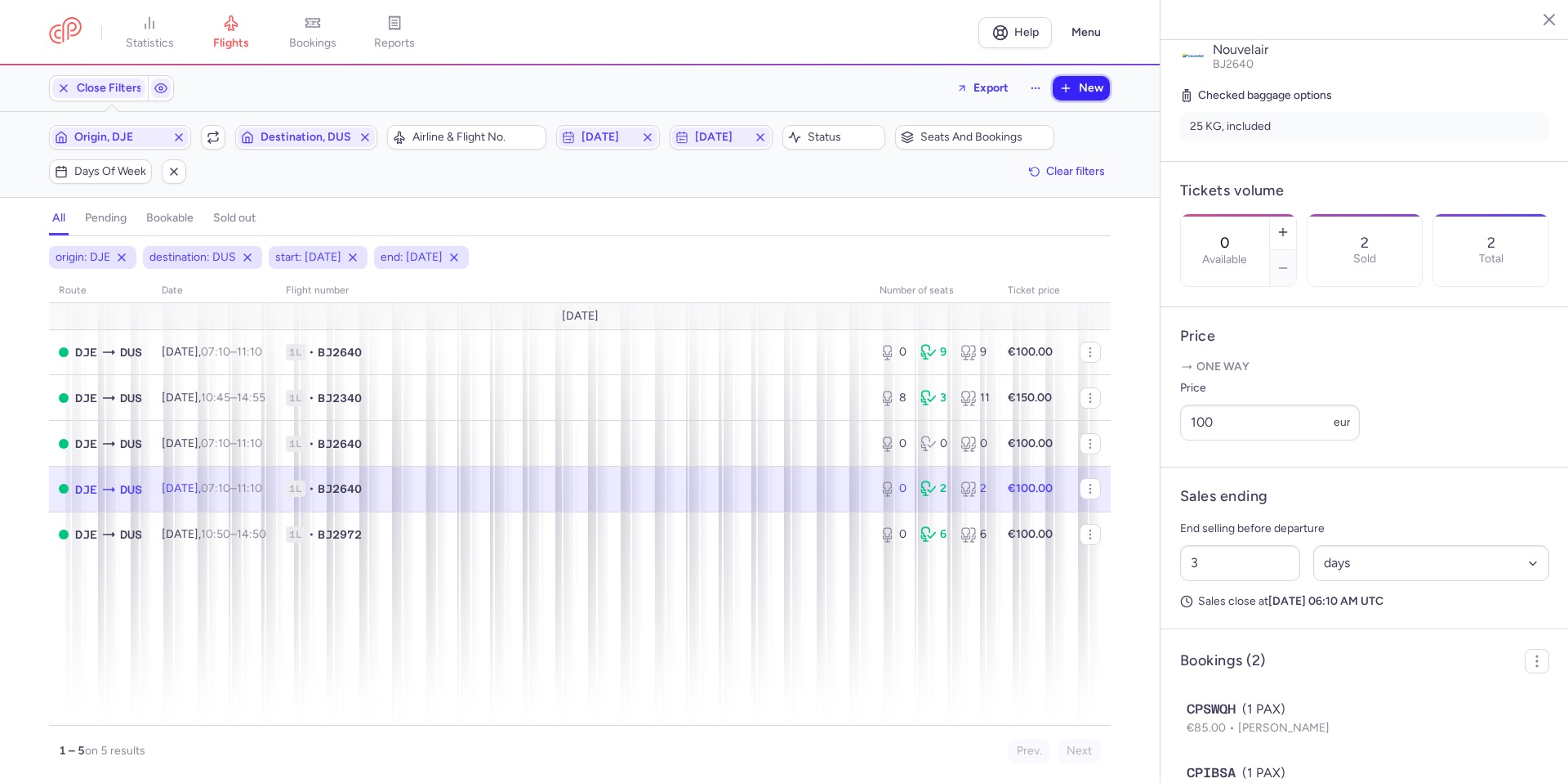
click at [1085, 95] on span "New" at bounding box center [1091, 88] width 24 height 13
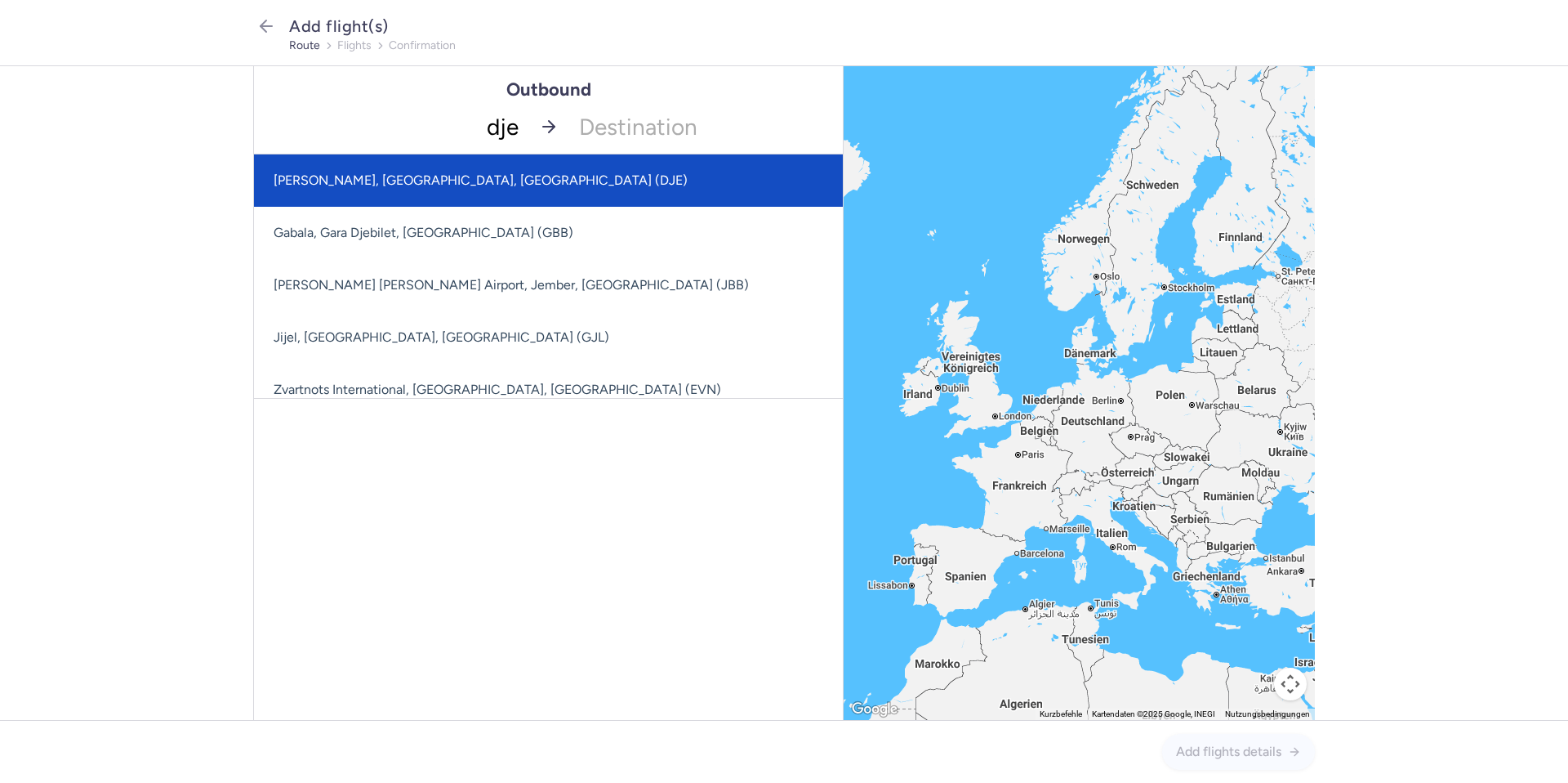
click at [454, 166] on span "[PERSON_NAME], [GEOGRAPHIC_DATA], [GEOGRAPHIC_DATA] (DJE)" at bounding box center [558, 180] width 609 height 52
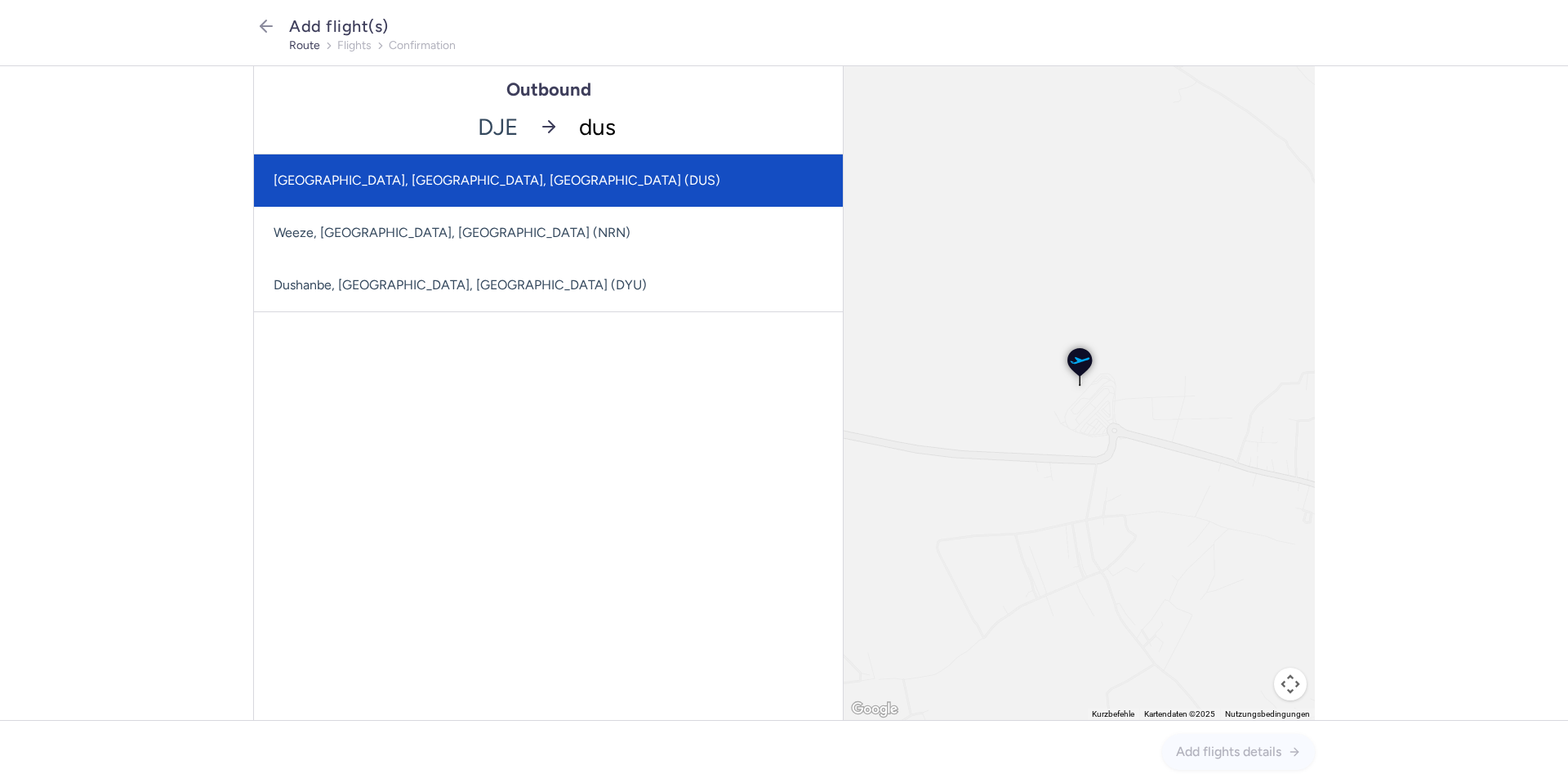
click at [435, 187] on span "[GEOGRAPHIC_DATA], [GEOGRAPHIC_DATA], [GEOGRAPHIC_DATA] (DUS)" at bounding box center [497, 180] width 447 height 16
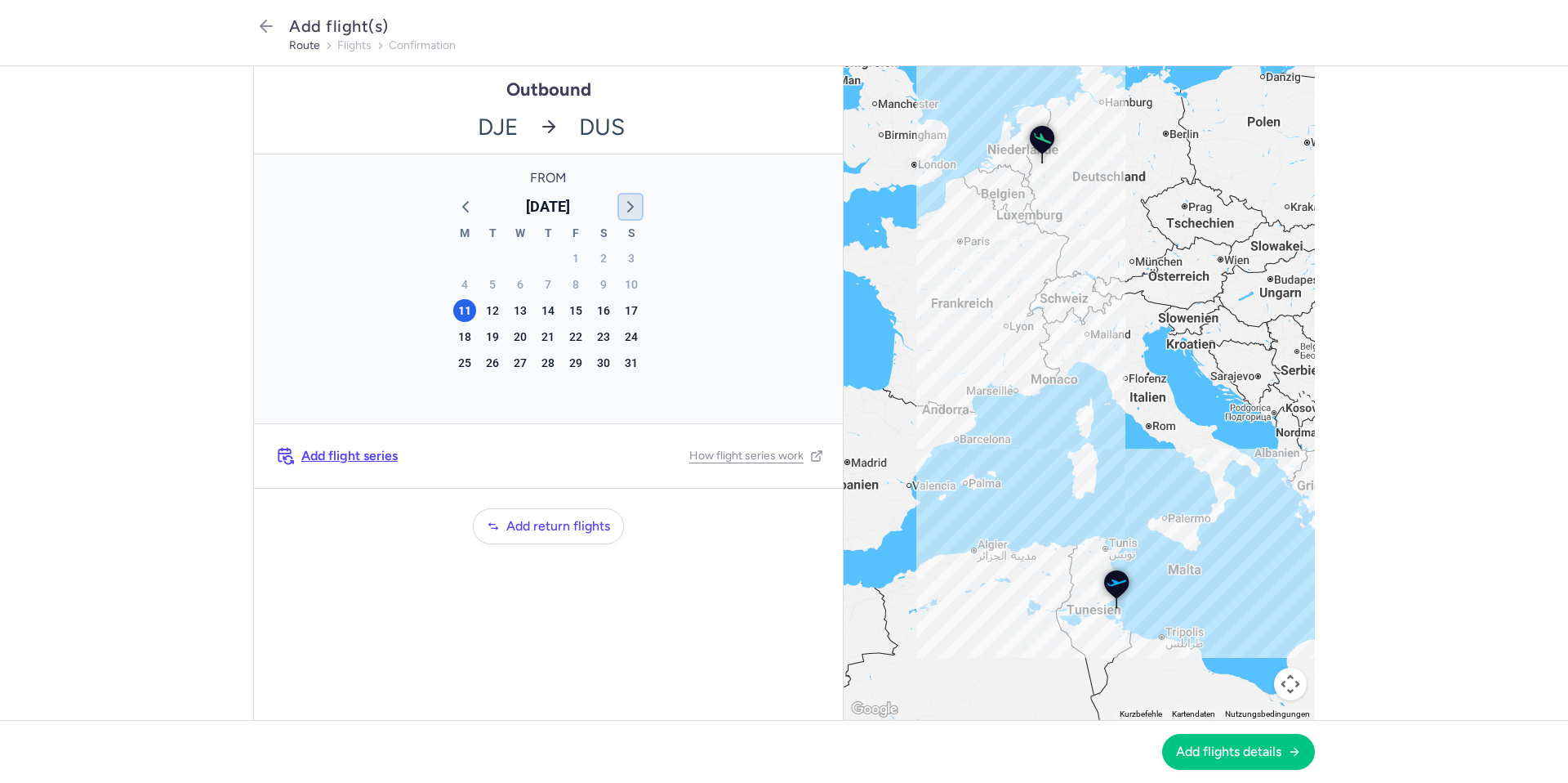
click at [624, 209] on icon "button" at bounding box center [631, 206] width 20 height 20
click at [569, 336] on div "26" at bounding box center [575, 336] width 22 height 22
click at [1201, 758] on button "Add flights details" at bounding box center [1239, 751] width 152 height 36
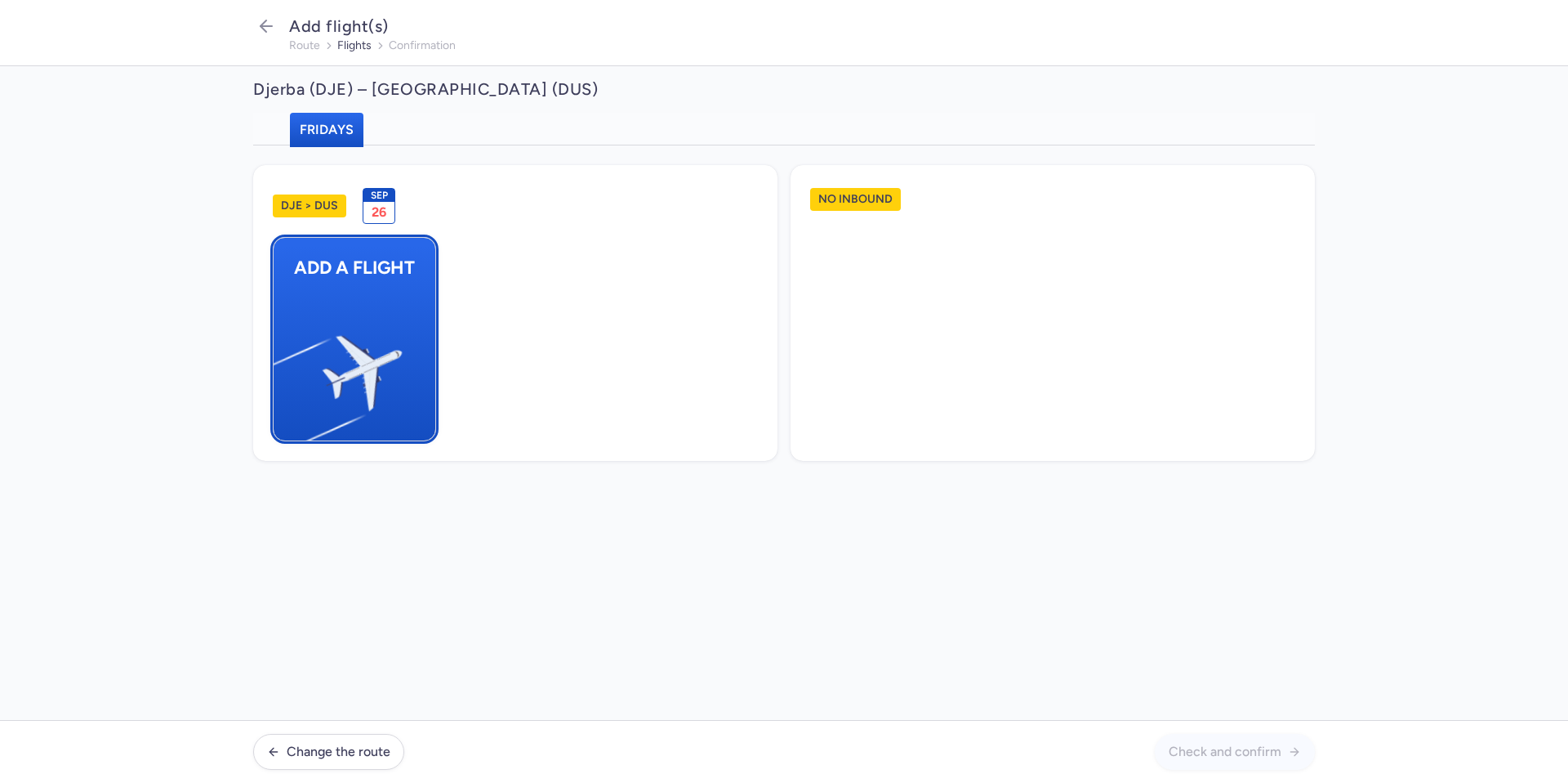
click at [393, 349] on img "button" at bounding box center [282, 366] width 276 height 253
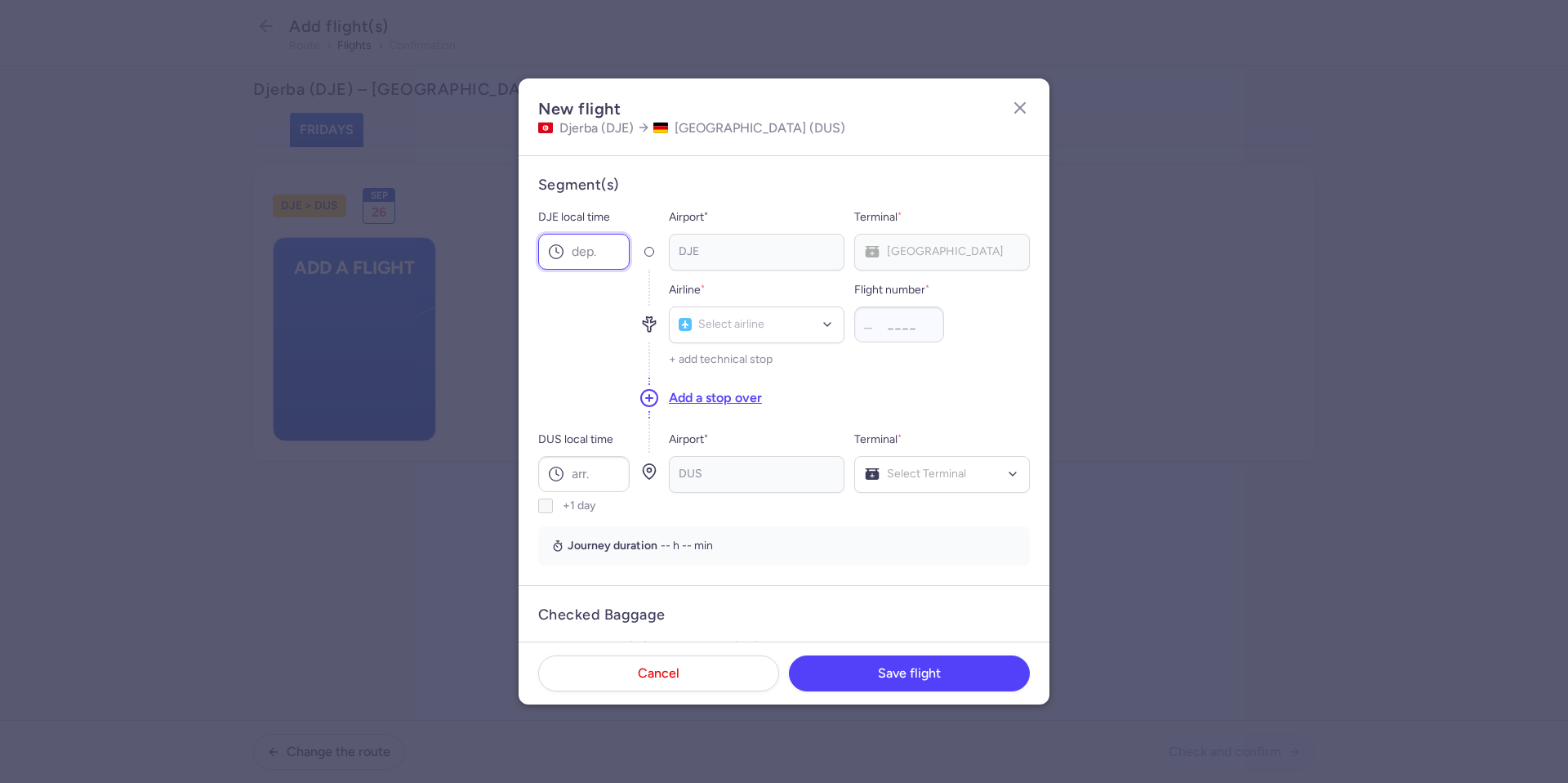
drag, startPoint x: 569, startPoint y: 246, endPoint x: 1136, endPoint y: 378, distance: 582.2
click at [574, 246] on input "DJE local time" at bounding box center [585, 251] width 92 height 36
click at [758, 370] on span "Nouvelair (BJ)" at bounding box center [757, 361] width 174 height 36
click at [596, 472] on input "DUS local time" at bounding box center [585, 473] width 92 height 36
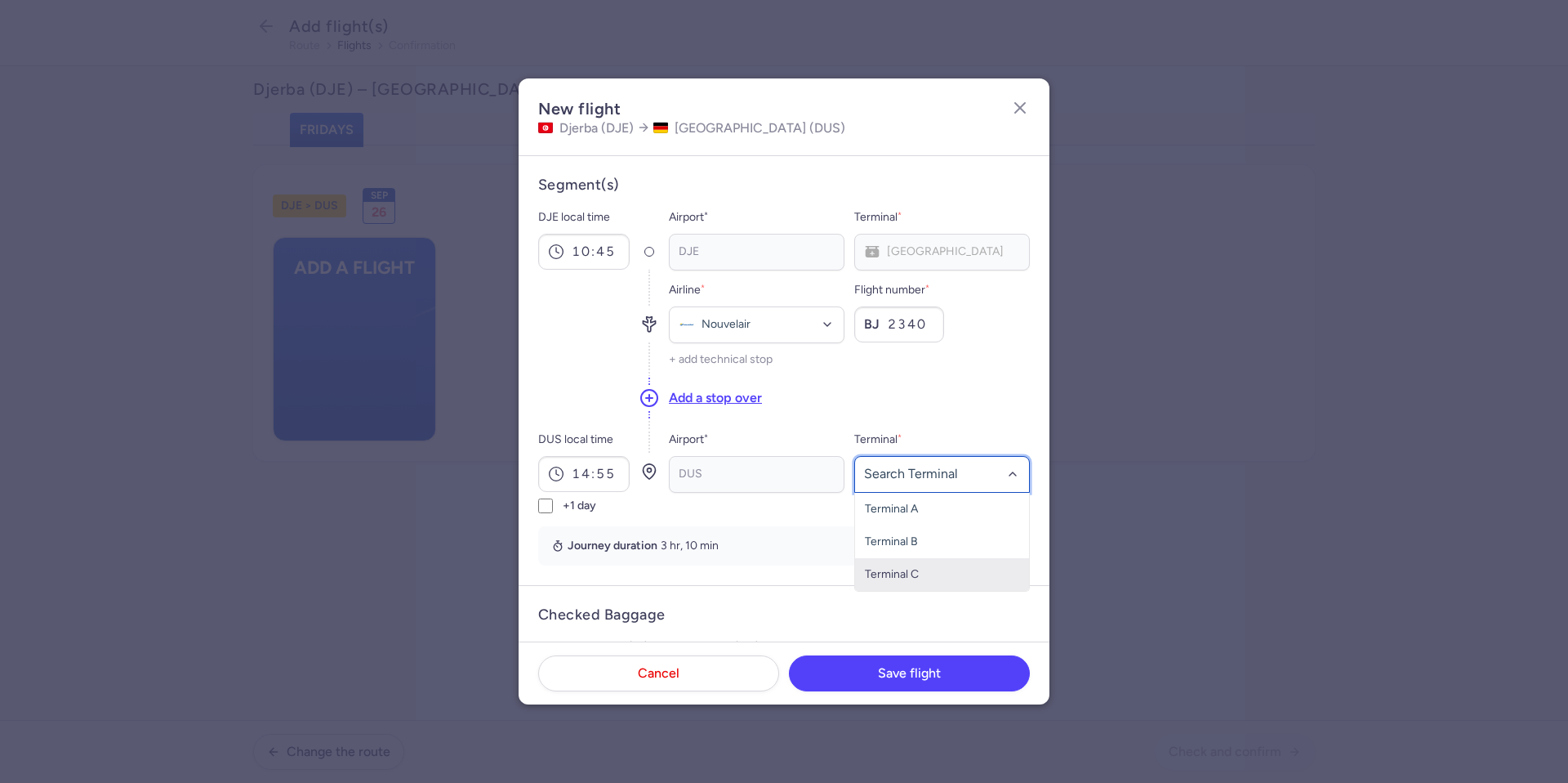
click at [903, 570] on span "Terminal C" at bounding box center [892, 574] width 54 height 14
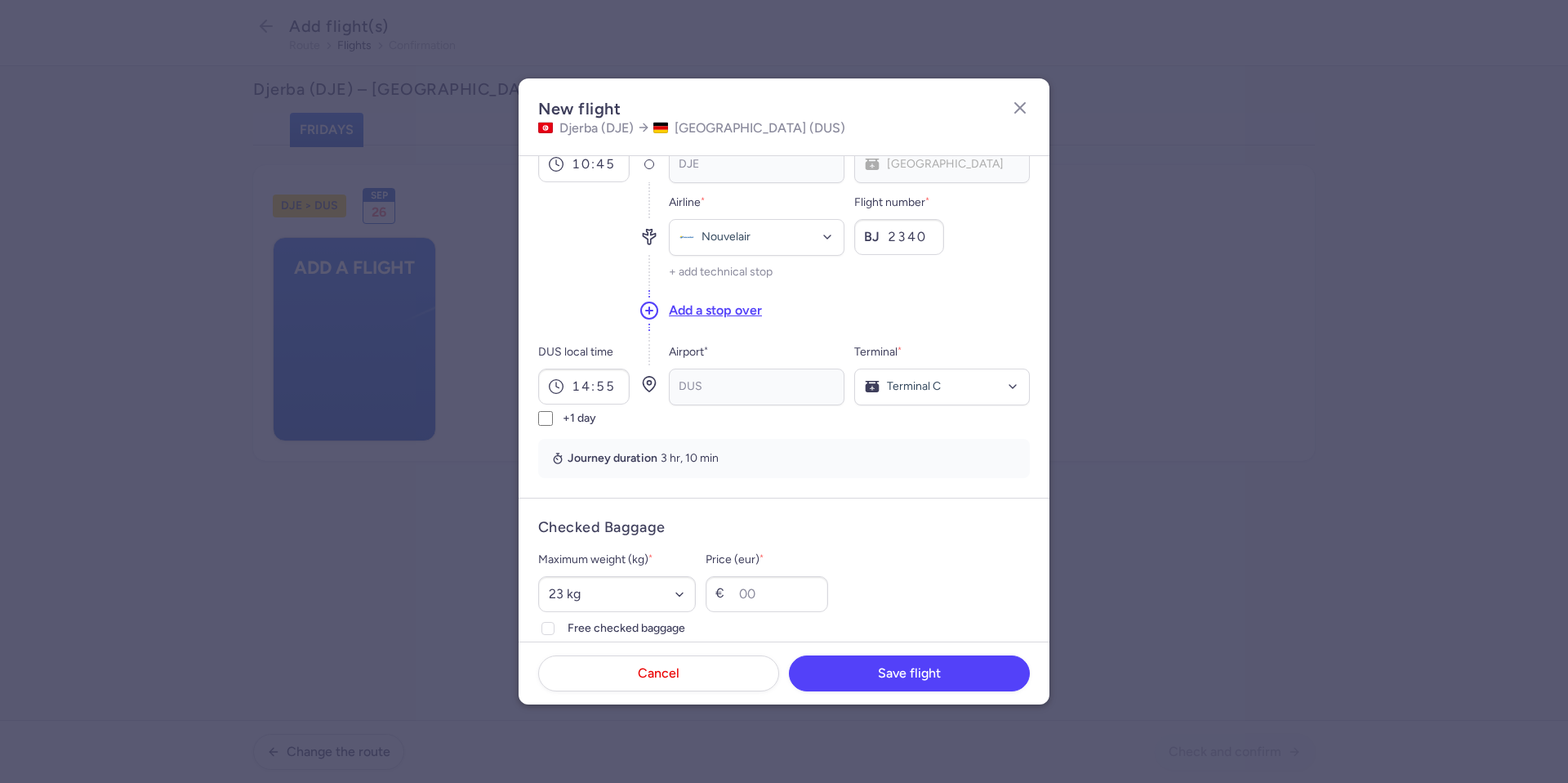
scroll to position [245, 0]
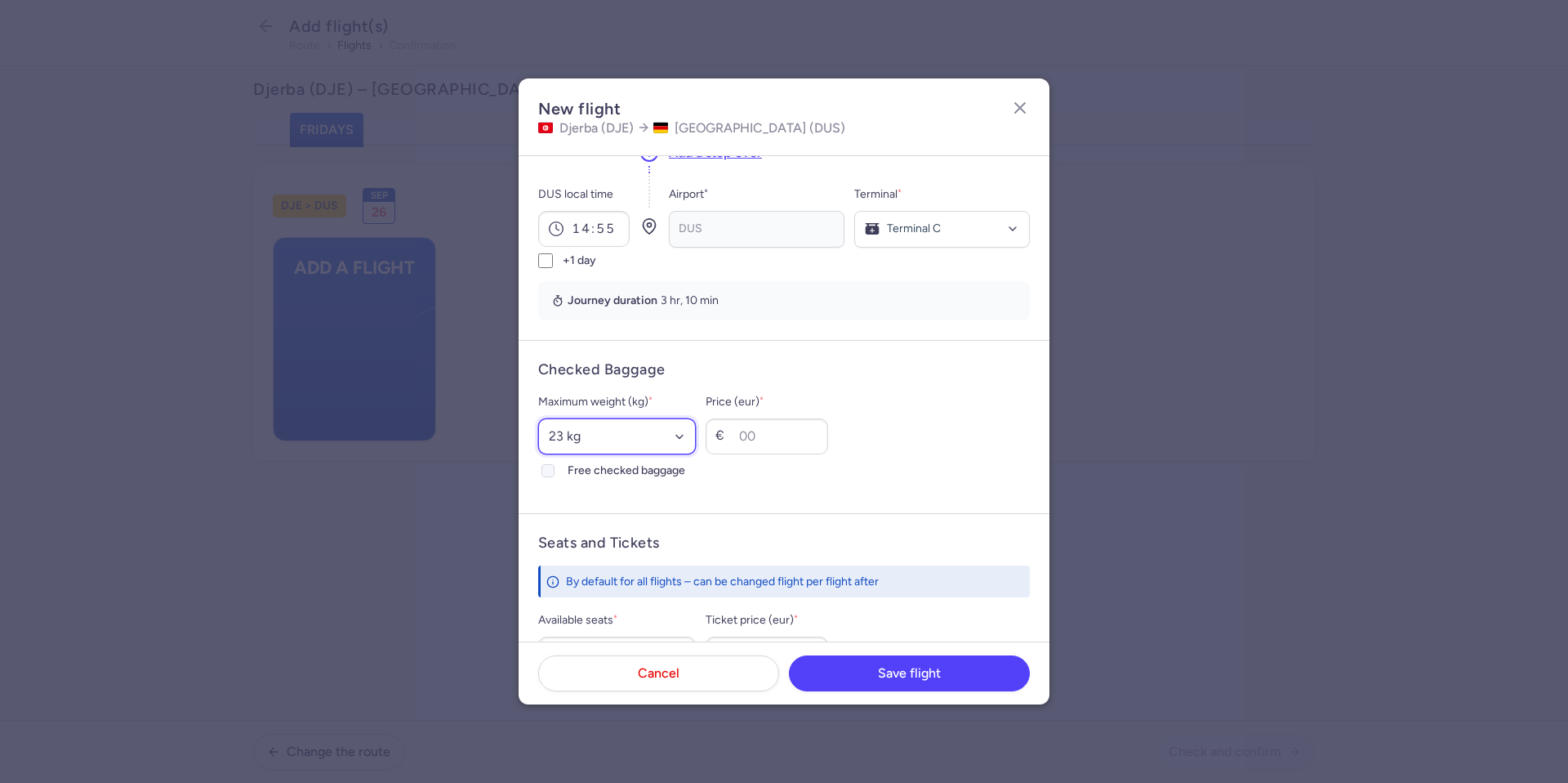
drag, startPoint x: 563, startPoint y: 445, endPoint x: 584, endPoint y: 463, distance: 27.7
click at [564, 445] on select "Select an option 15 kg 16 kg 17 kg 18 kg 19 kg 20 kg 21 kg 22 kg 23 kg 24 kg 25…" at bounding box center [617, 436] width 157 height 36
click at [539, 418] on select "Select an option 15 kg 16 kg 17 kg 18 kg 19 kg 20 kg 21 kg 22 kg 23 kg 24 kg 25…" at bounding box center [617, 436] width 157 height 36
click at [551, 471] on icon at bounding box center [548, 470] width 10 height 10
click at [551, 471] on input "Free checked baggage" at bounding box center [547, 470] width 13 height 13
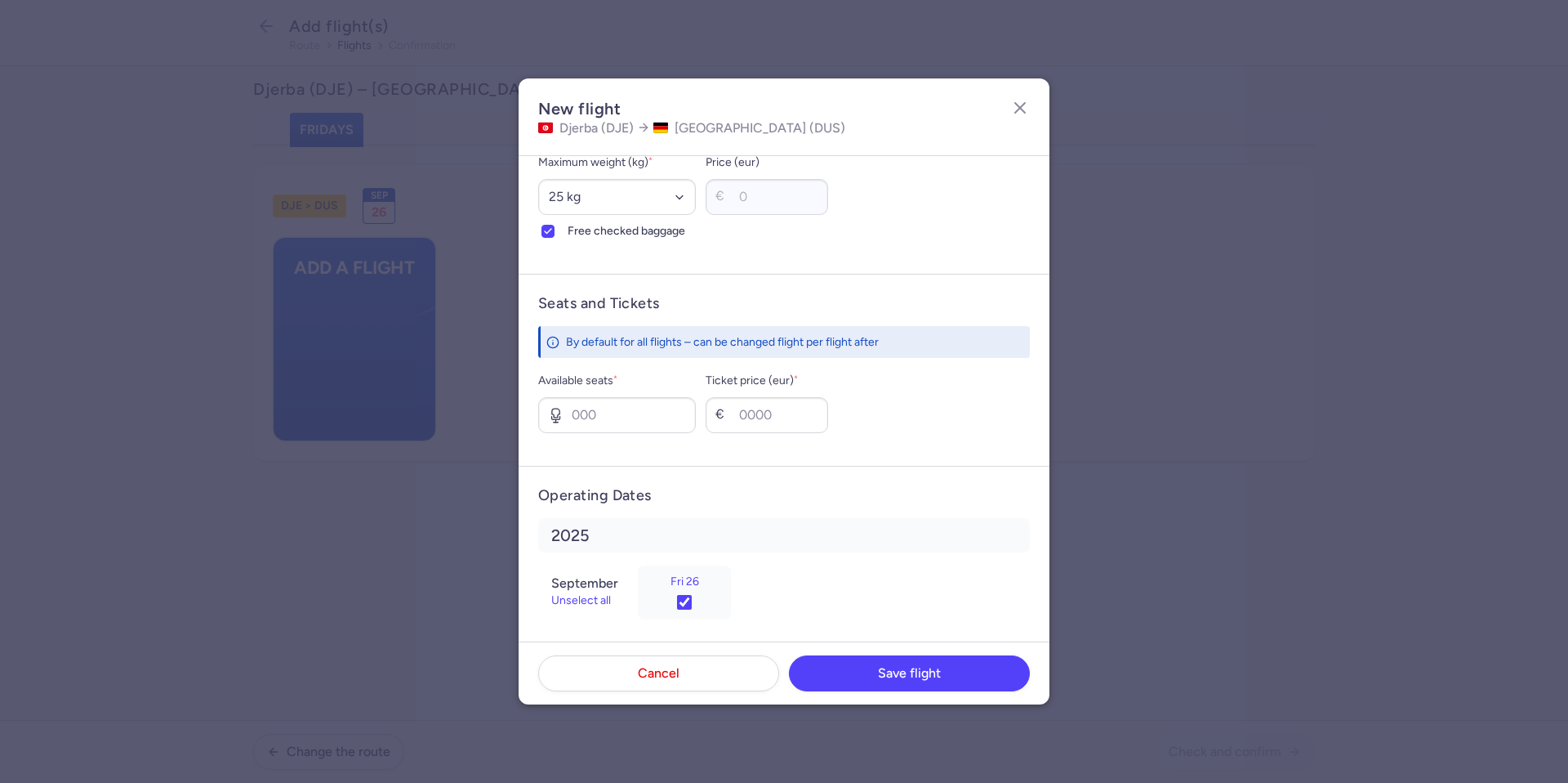
scroll to position [490, 0]
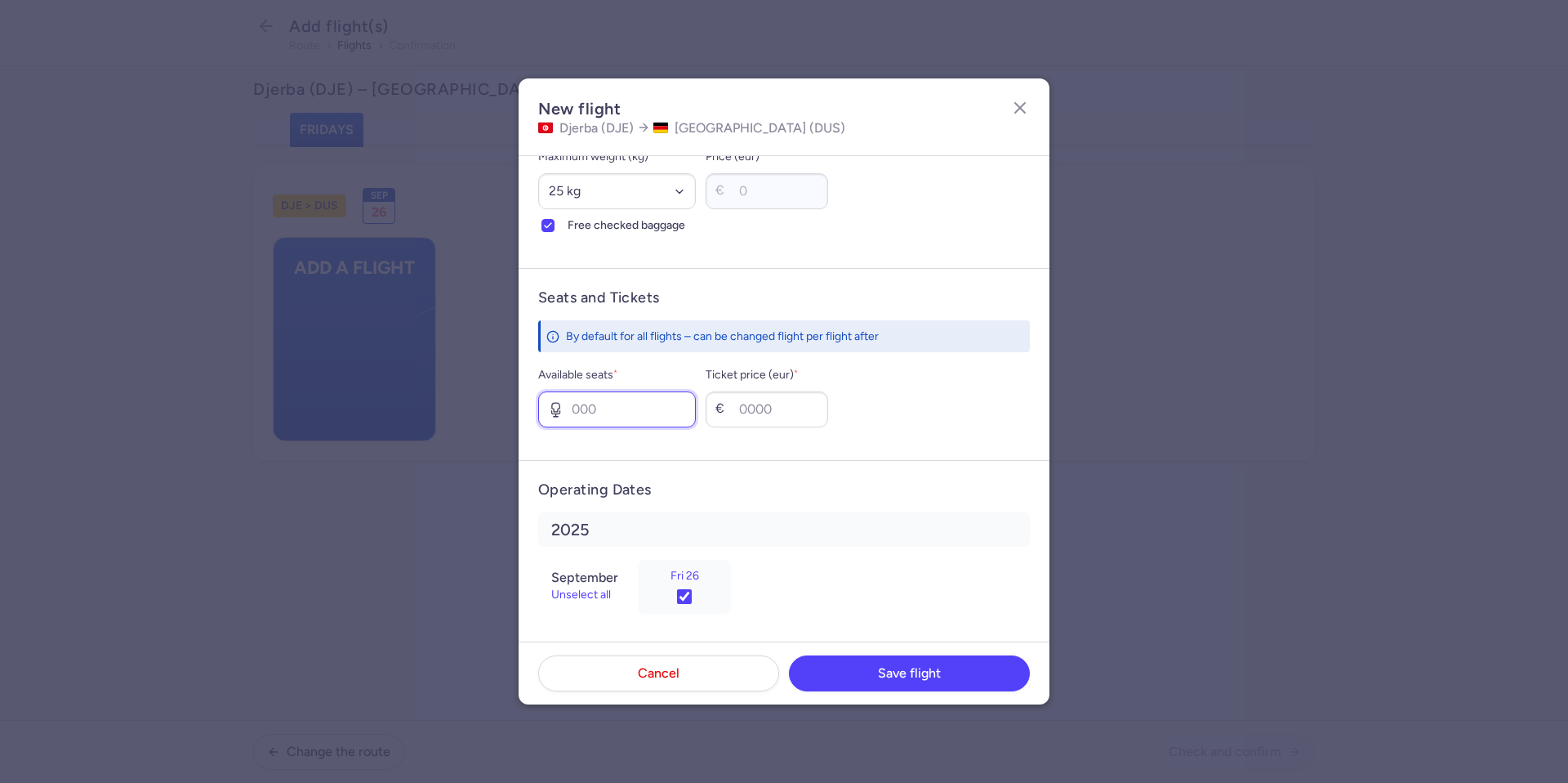
drag, startPoint x: 625, startPoint y: 410, endPoint x: 967, endPoint y: 508, distance: 355.8
click at [627, 413] on input "Available seats *" at bounding box center [617, 409] width 157 height 36
click at [937, 679] on span "Save flight" at bounding box center [909, 672] width 63 height 15
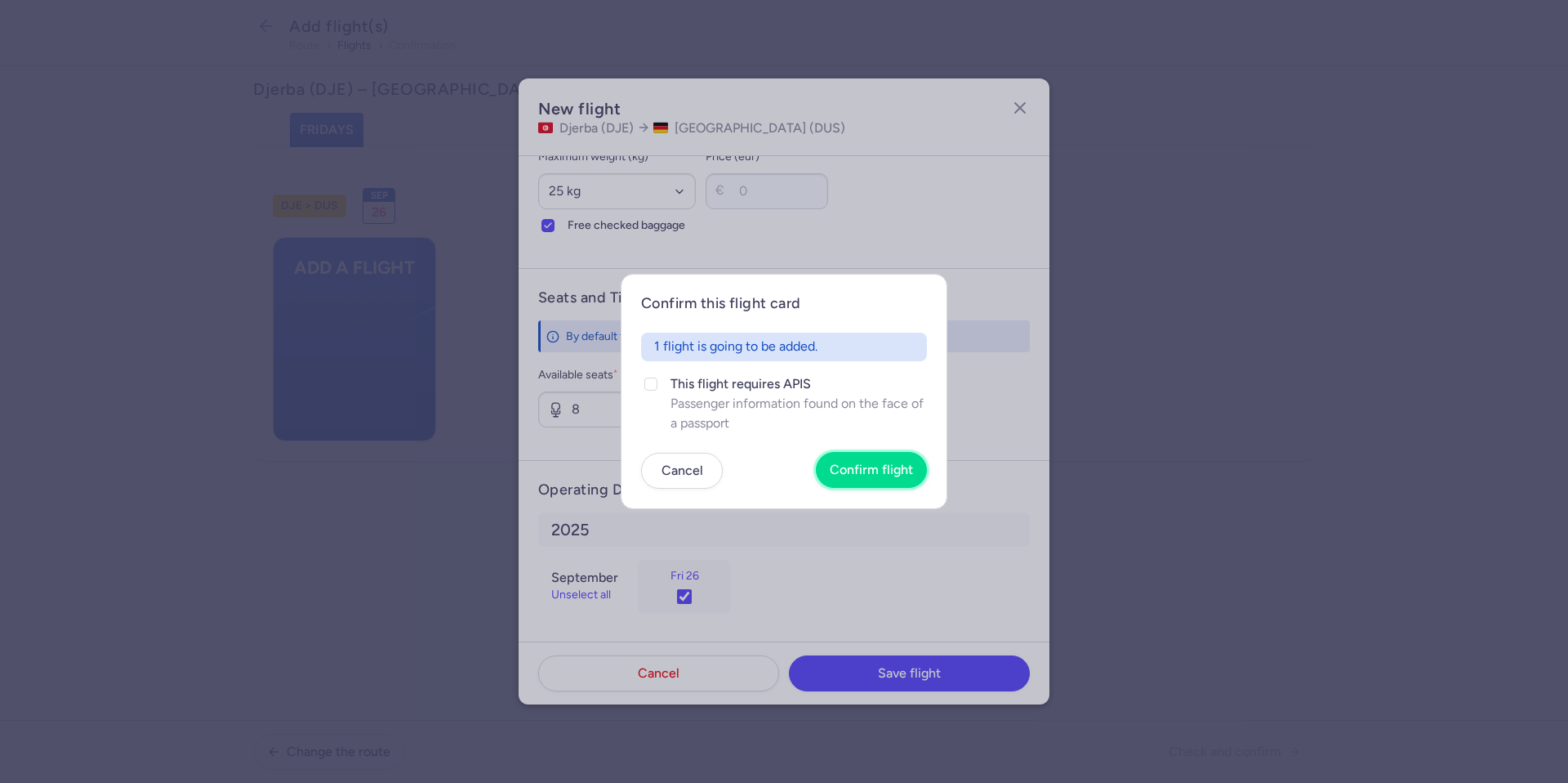
click at [895, 471] on span "Confirm flight" at bounding box center [871, 469] width 83 height 15
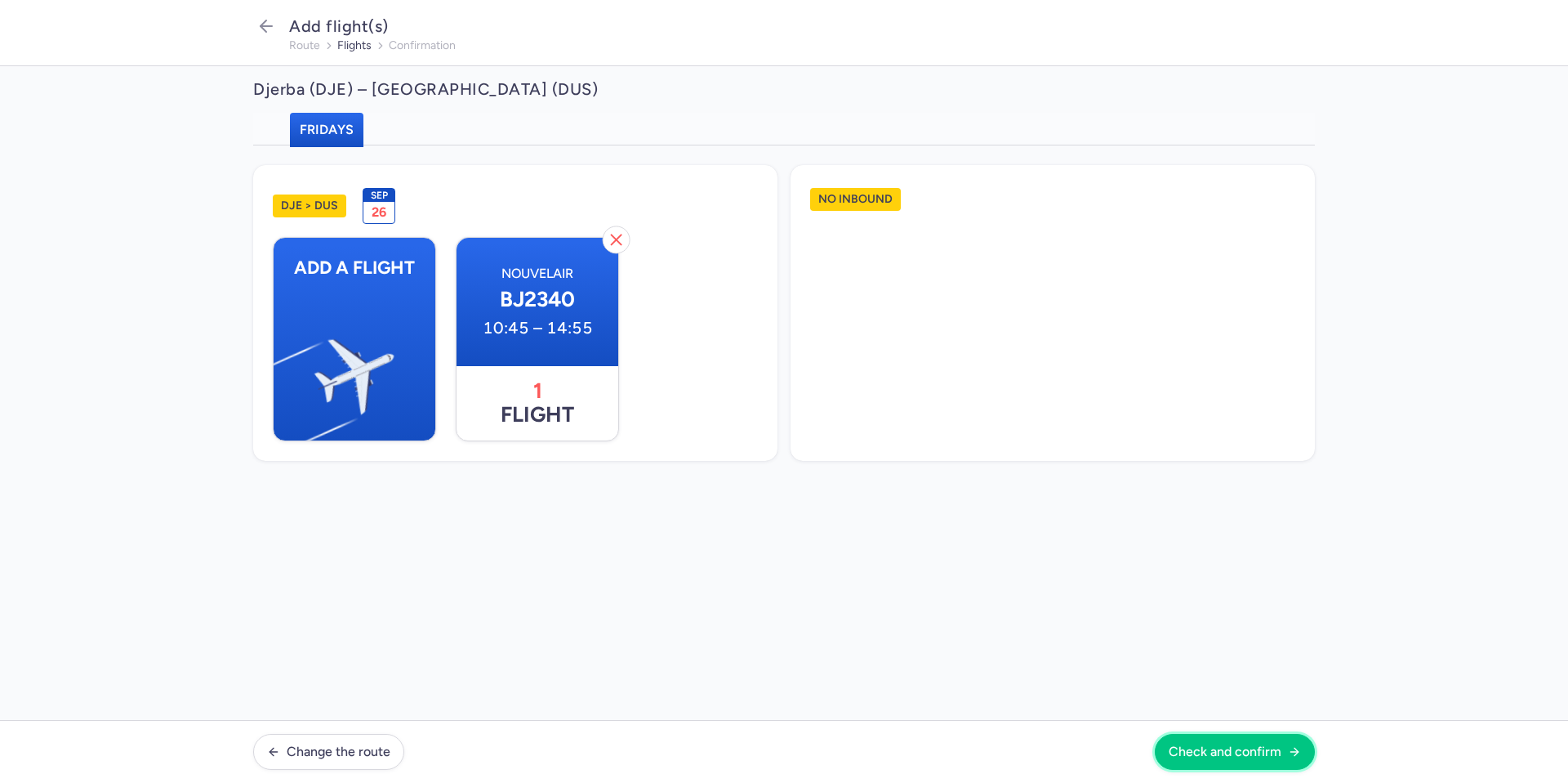
drag, startPoint x: 1216, startPoint y: 761, endPoint x: 1313, endPoint y: 781, distance: 99.0
click at [1235, 761] on button "Check and confirm" at bounding box center [1236, 751] width 160 height 36
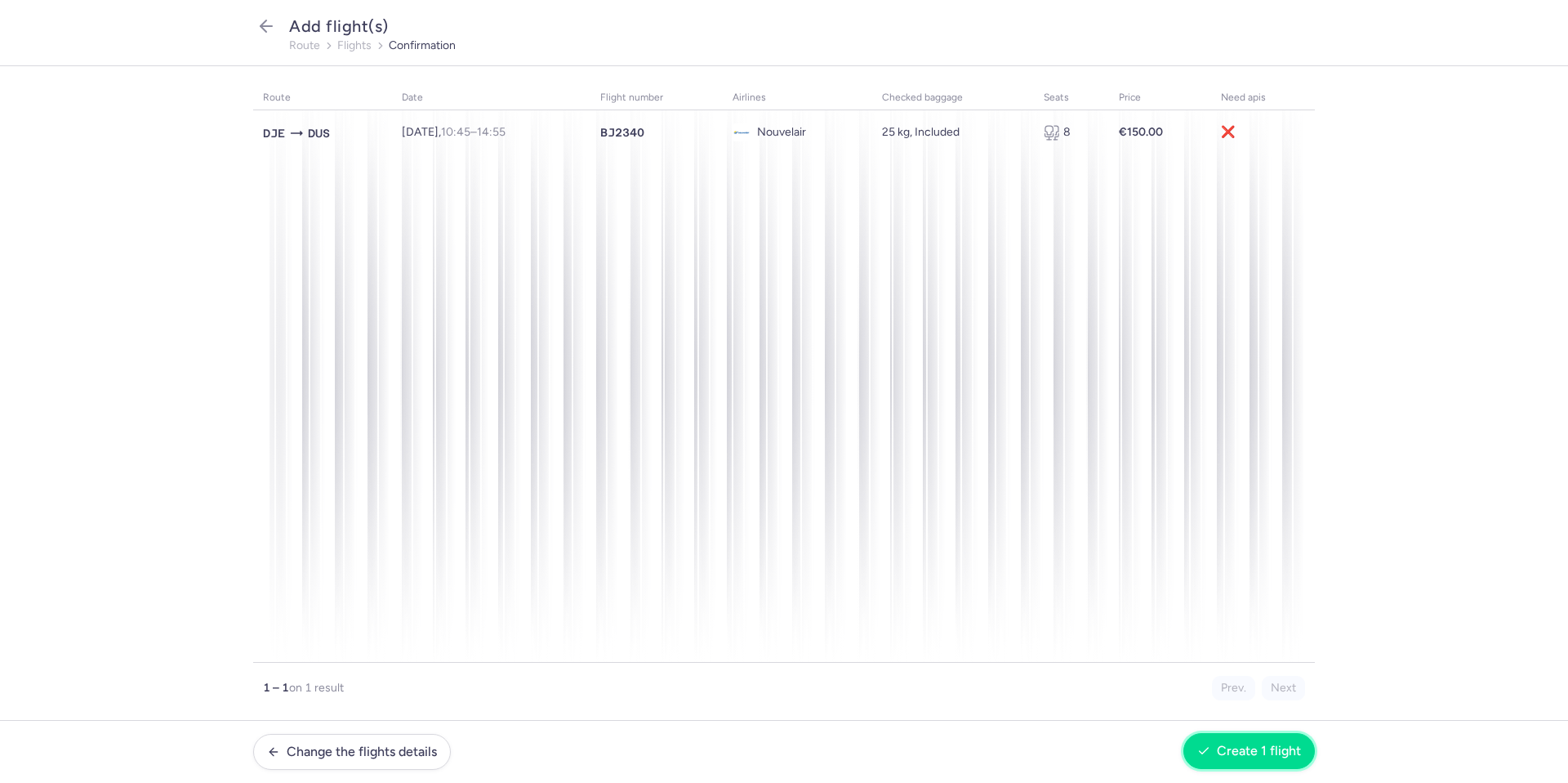
click at [1270, 754] on span "Create 1 flight" at bounding box center [1259, 750] width 84 height 15
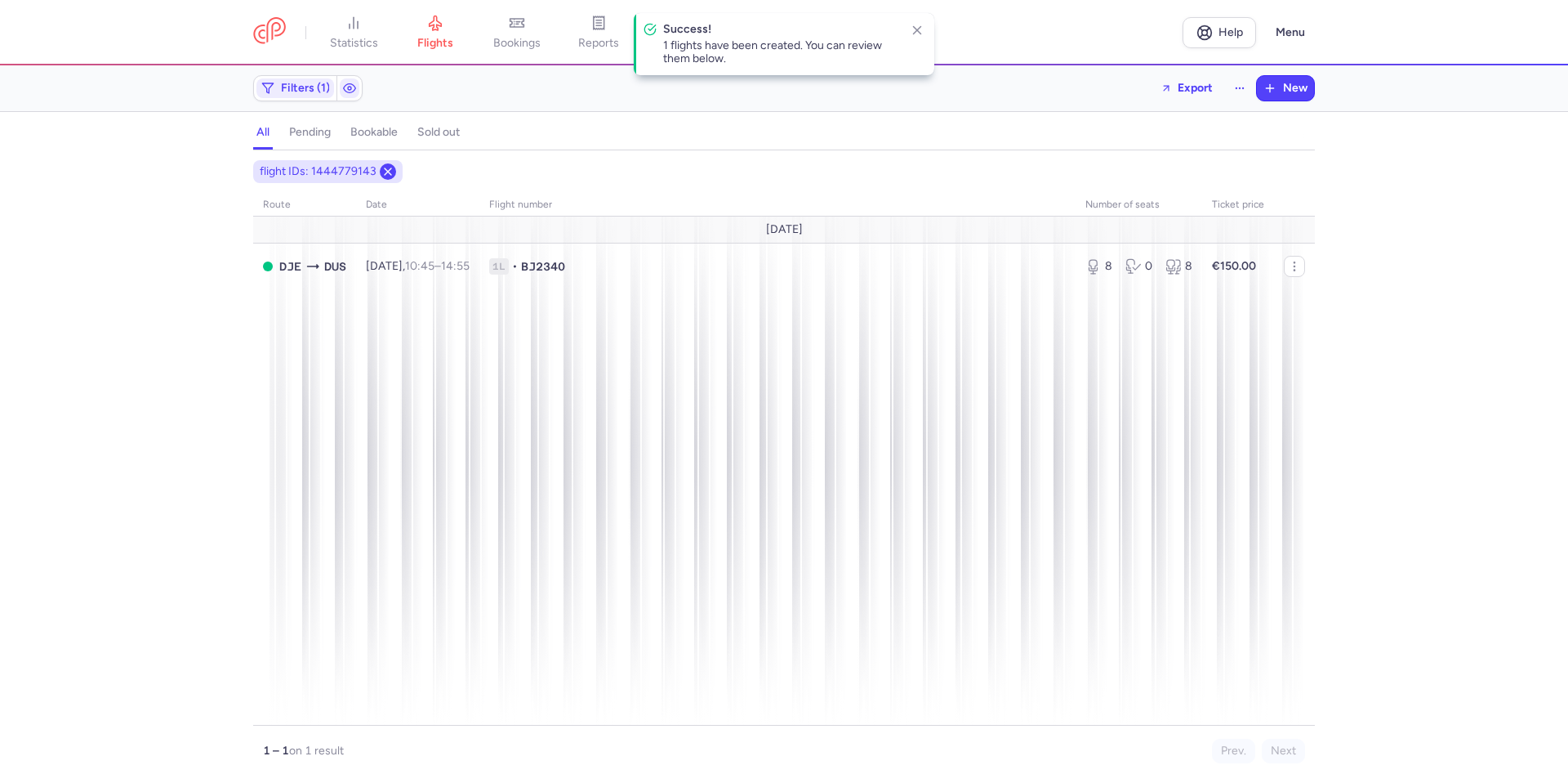
drag, startPoint x: 386, startPoint y: 175, endPoint x: 323, endPoint y: 107, distance: 92.7
click at [386, 171] on icon at bounding box center [387, 171] width 13 height 13
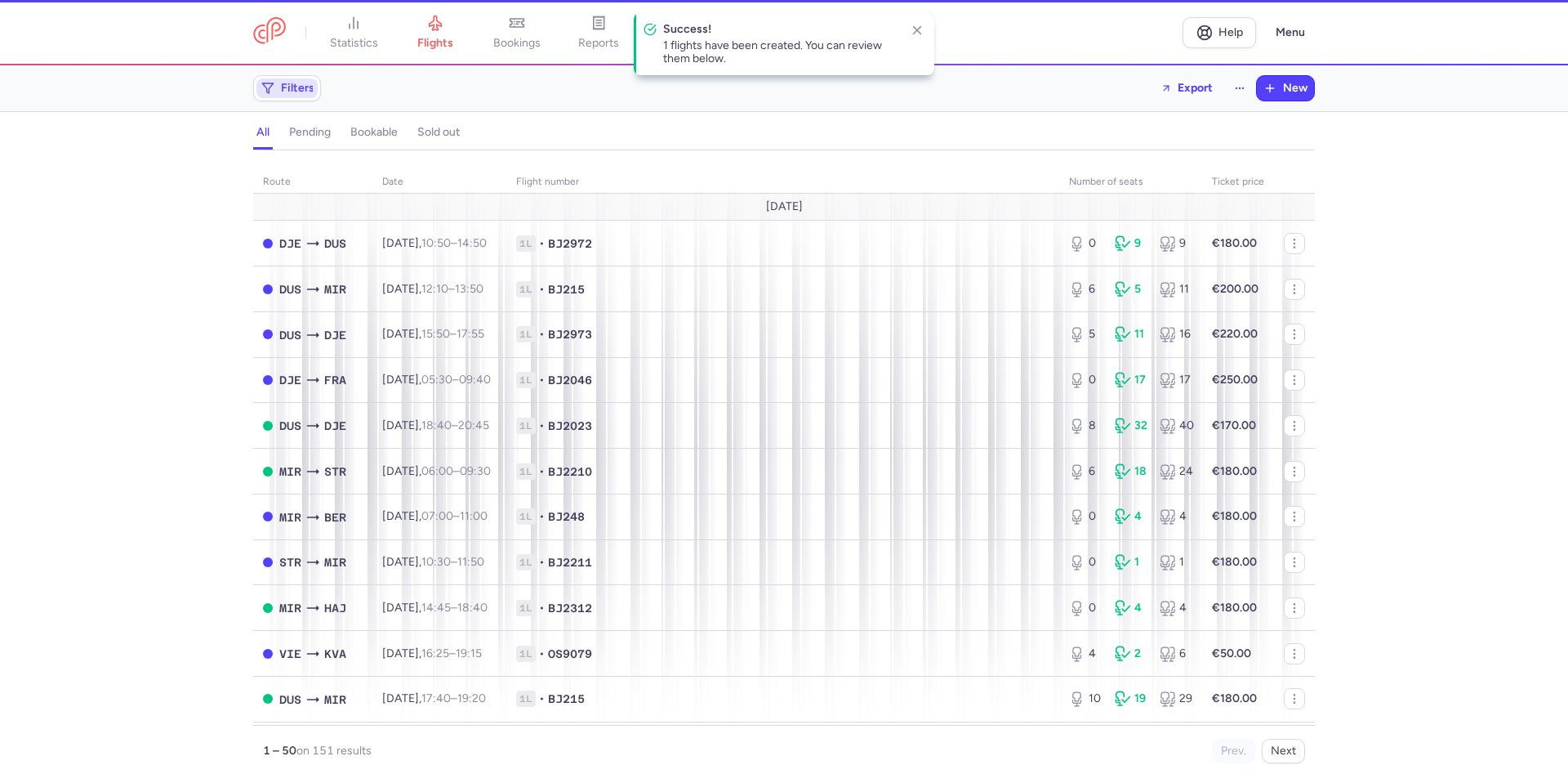
click at [306, 82] on span "Filters" at bounding box center [297, 88] width 33 height 13
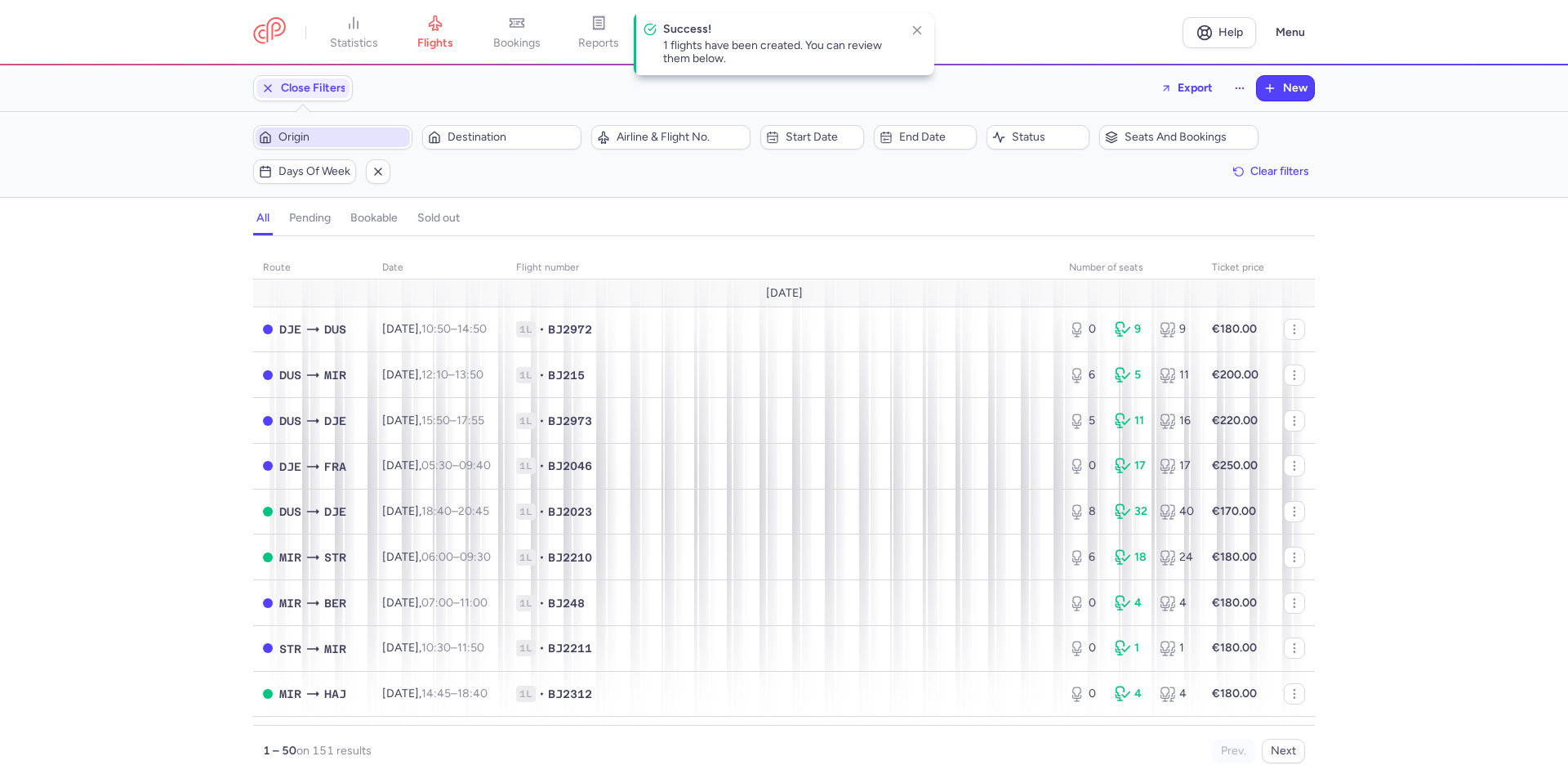
click at [327, 137] on span "Origin" at bounding box center [342, 137] width 128 height 13
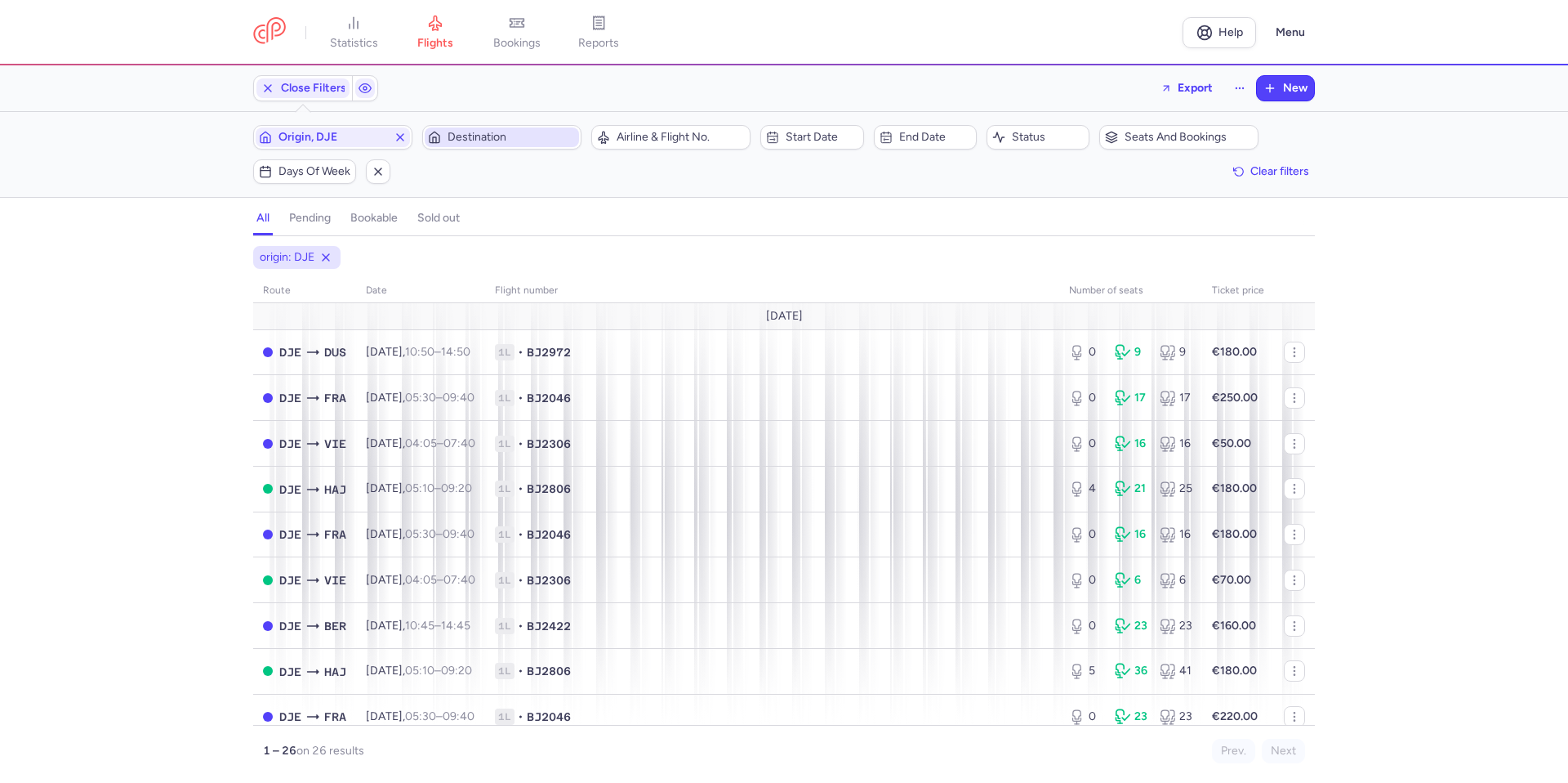
click at [501, 129] on span "Destination" at bounding box center [502, 137] width 154 height 20
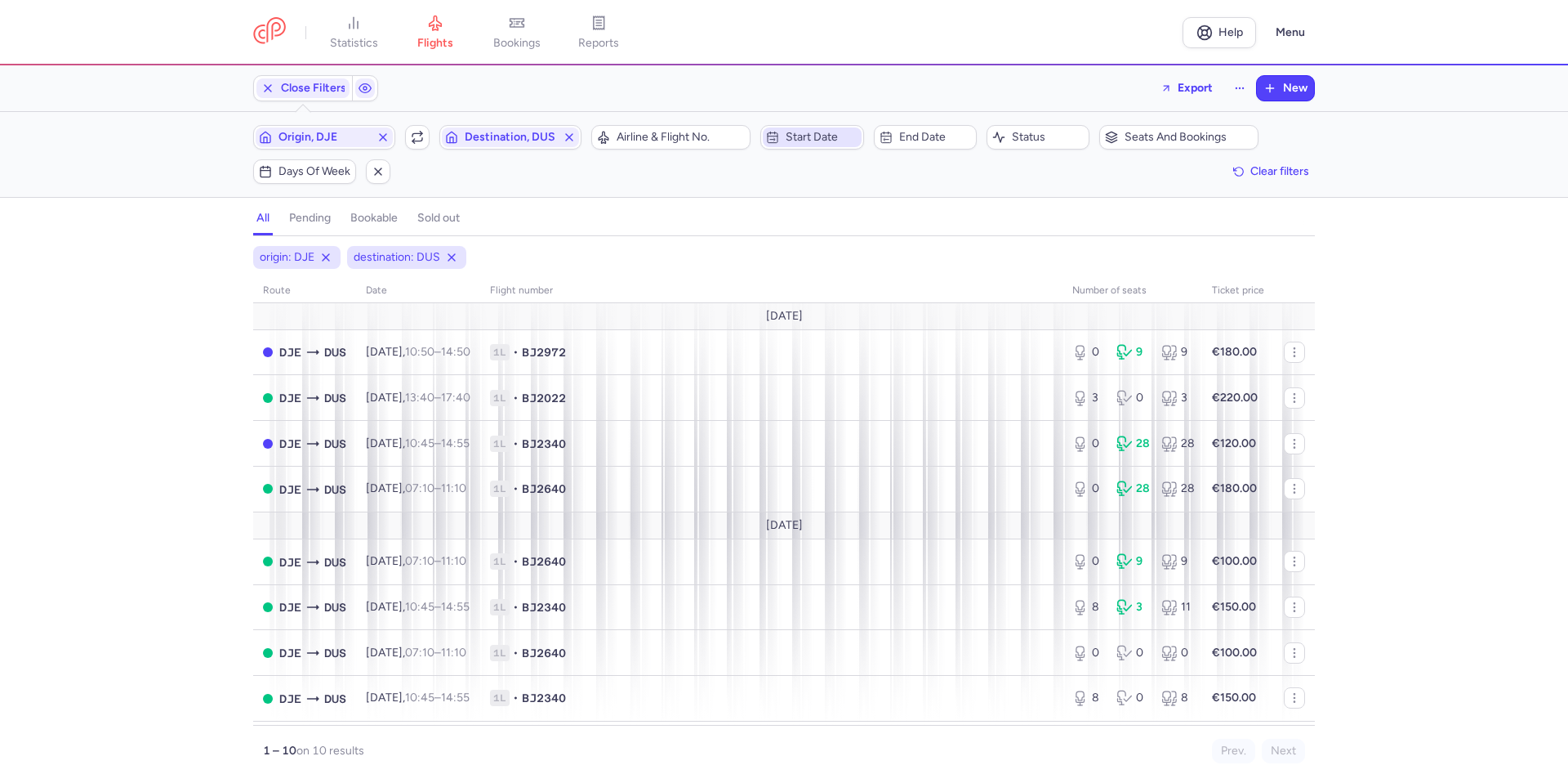
click at [816, 132] on span "Start date" at bounding box center [822, 137] width 72 height 13
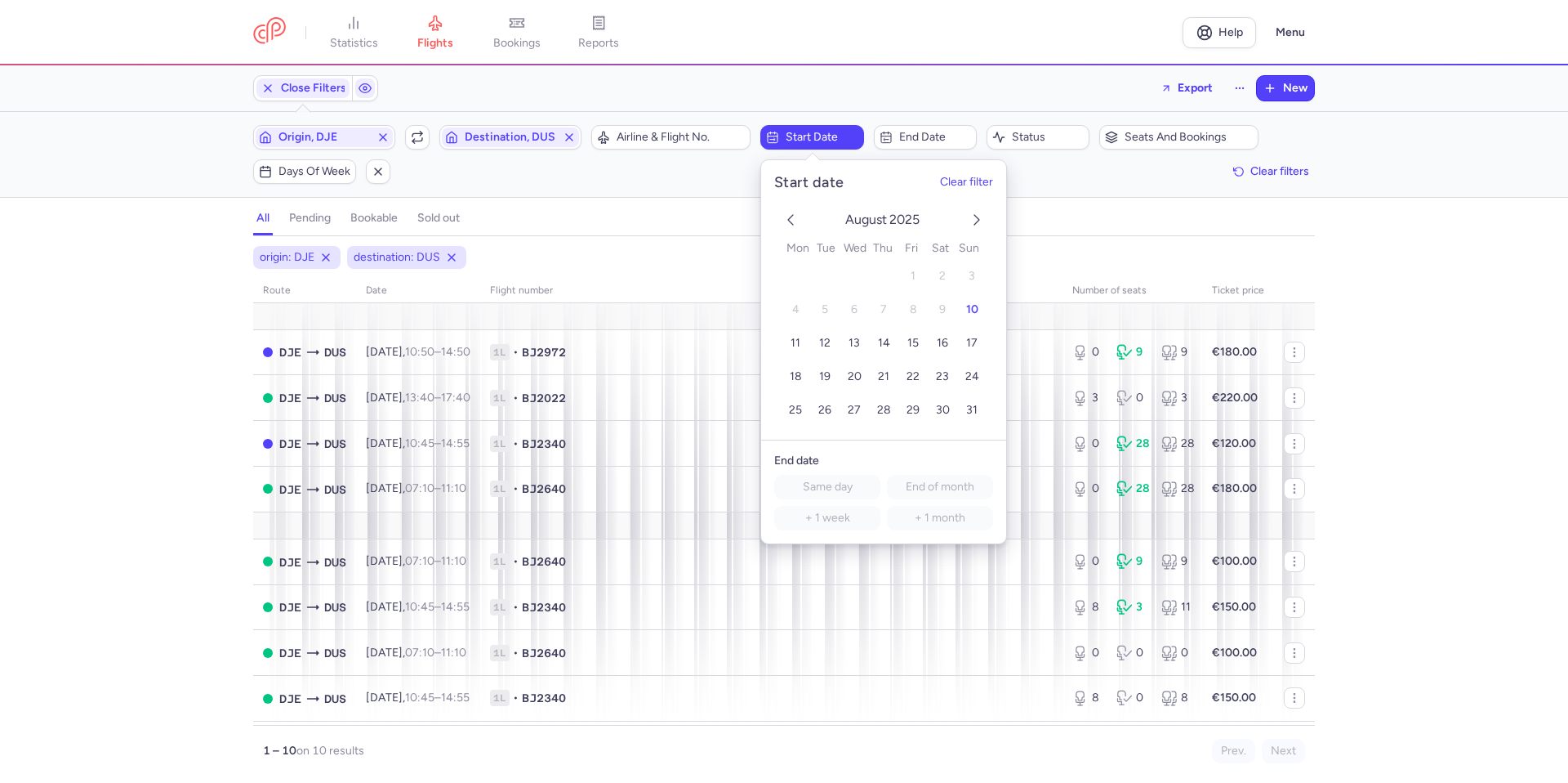
click at [977, 219] on icon "next month" at bounding box center [977, 220] width 20 height 20
click at [799, 274] on button "1" at bounding box center [796, 276] width 28 height 28
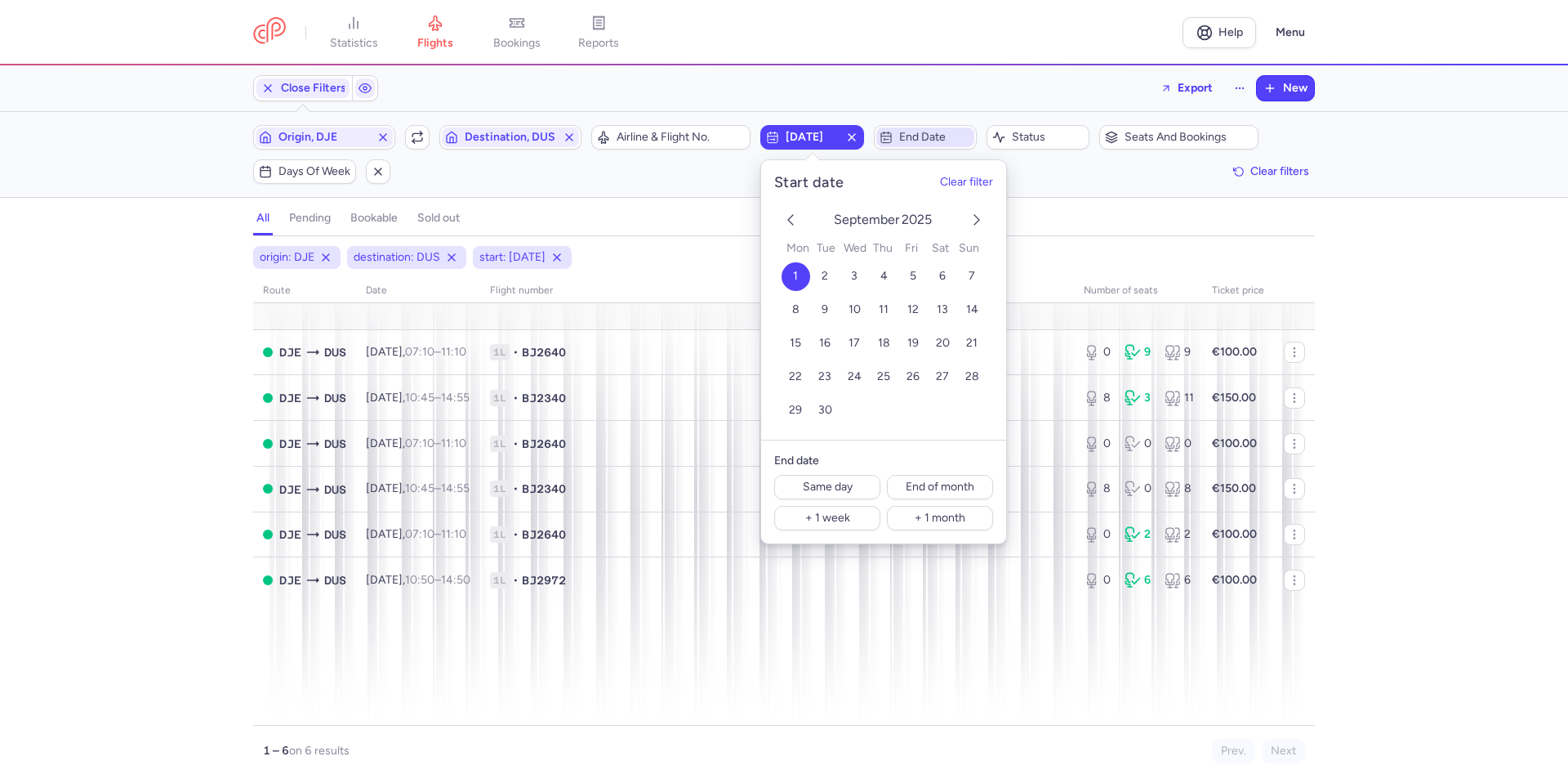
click at [924, 132] on span "End date" at bounding box center [936, 137] width 72 height 13
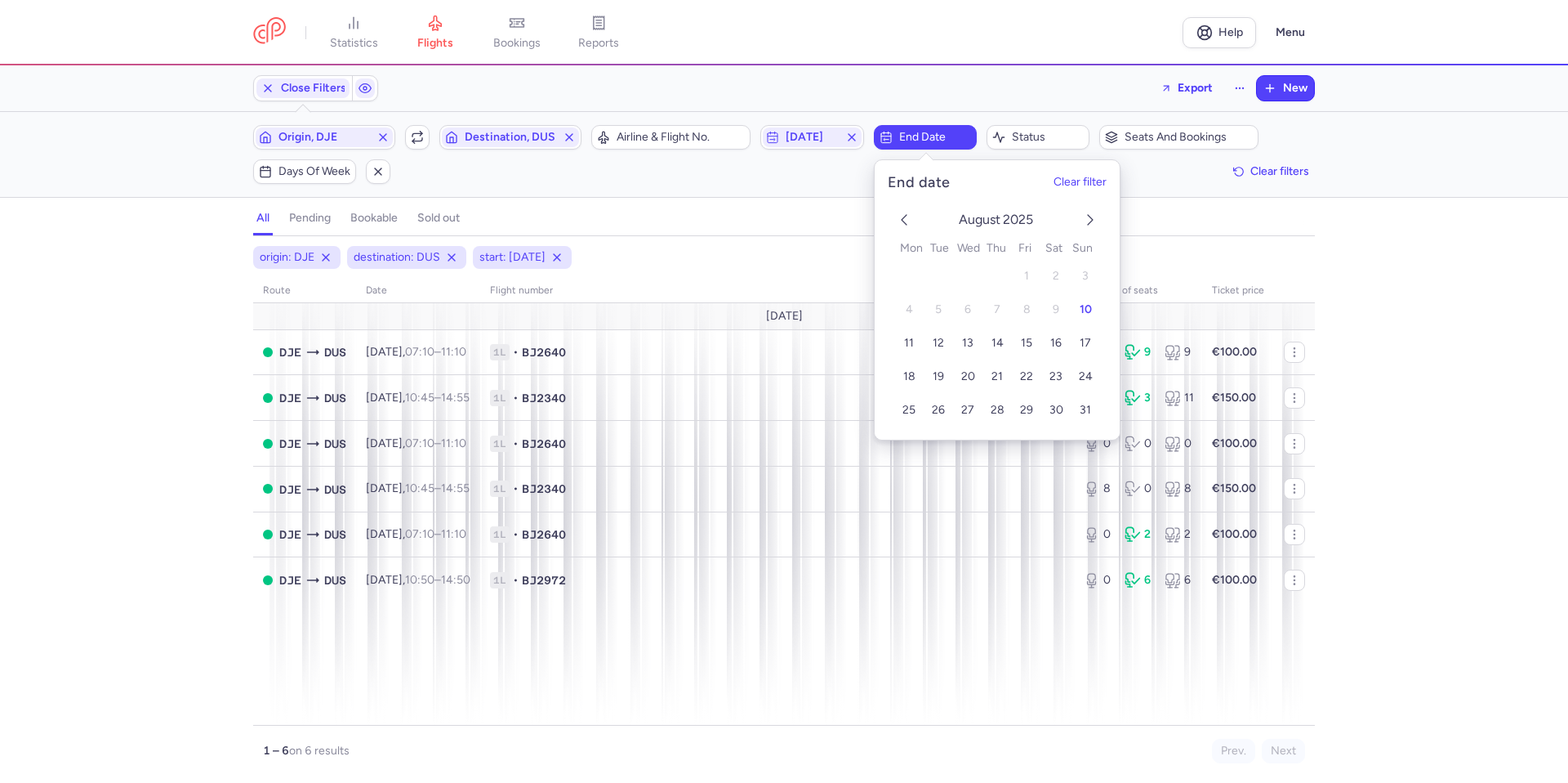
click at [1096, 217] on icon "next month" at bounding box center [1091, 220] width 20 height 20
click at [935, 414] on span "30" at bounding box center [938, 411] width 14 height 14
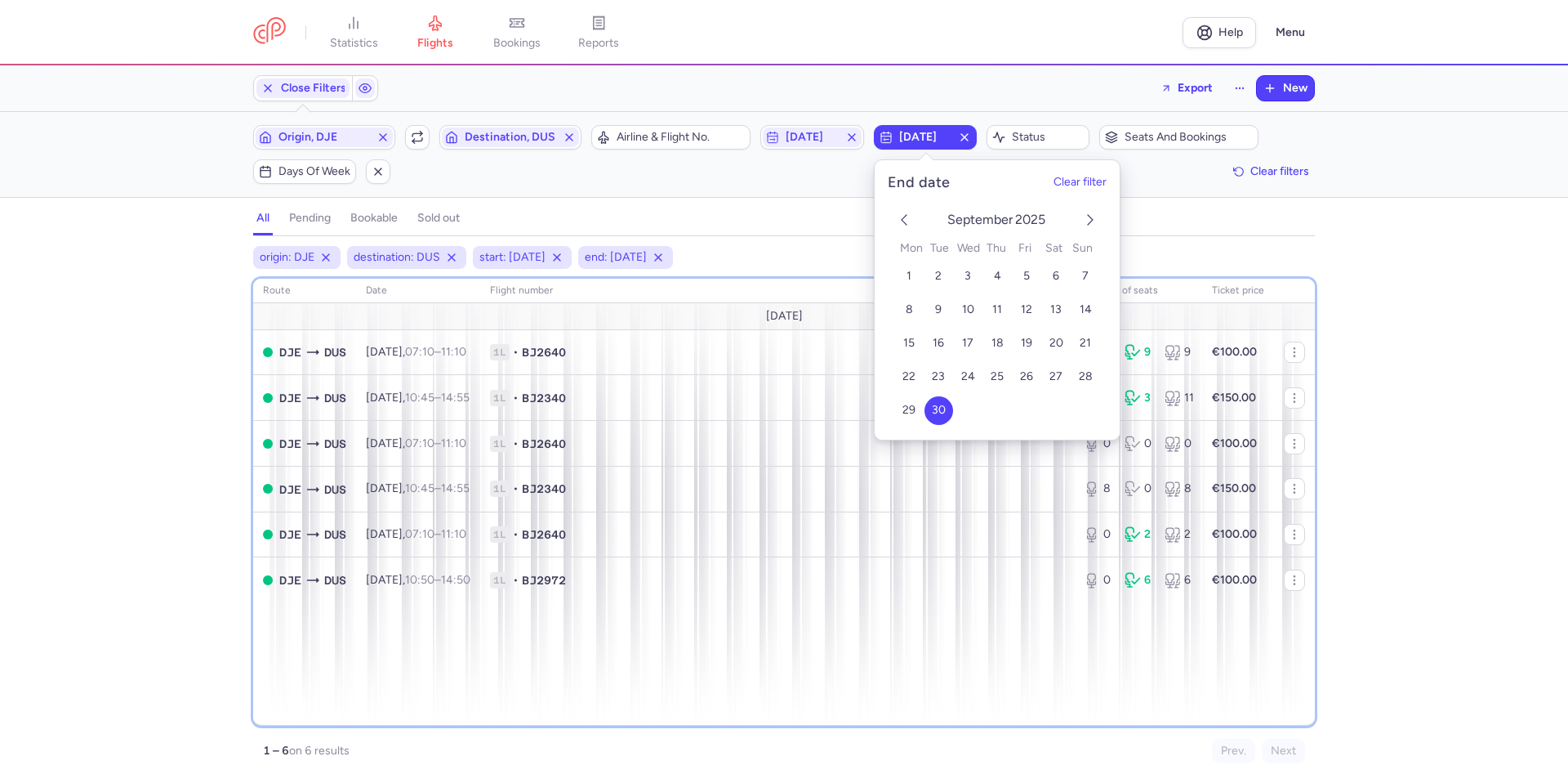
click at [898, 629] on div "route date Flight number number of seats Ticket price [DATE] DJE DUS [DATE] 07:…" at bounding box center [784, 501] width 1062 height 447
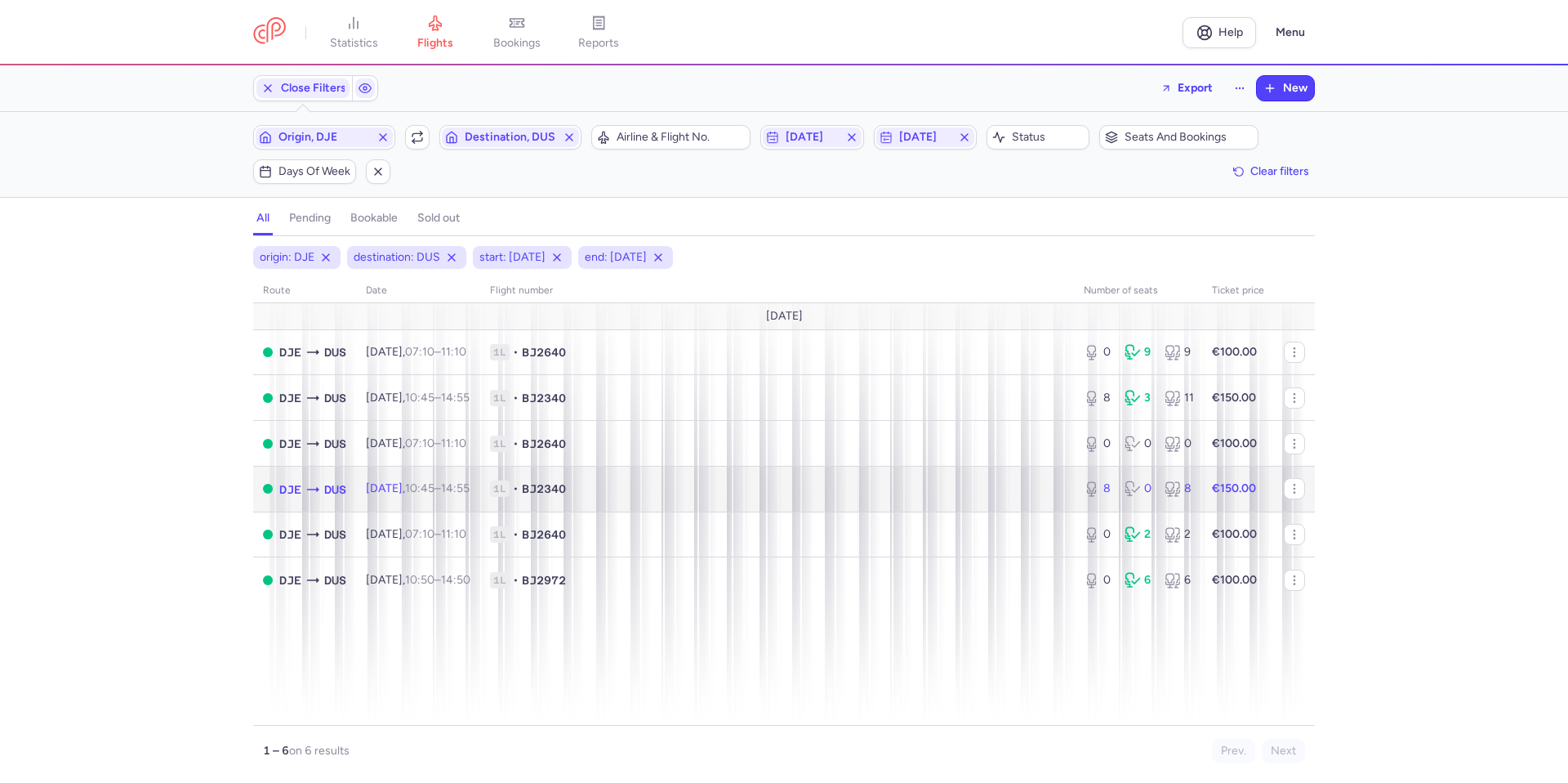
click at [424, 495] on span "[DATE] 10:45 – 14:55 +0" at bounding box center [417, 488] width 104 height 14
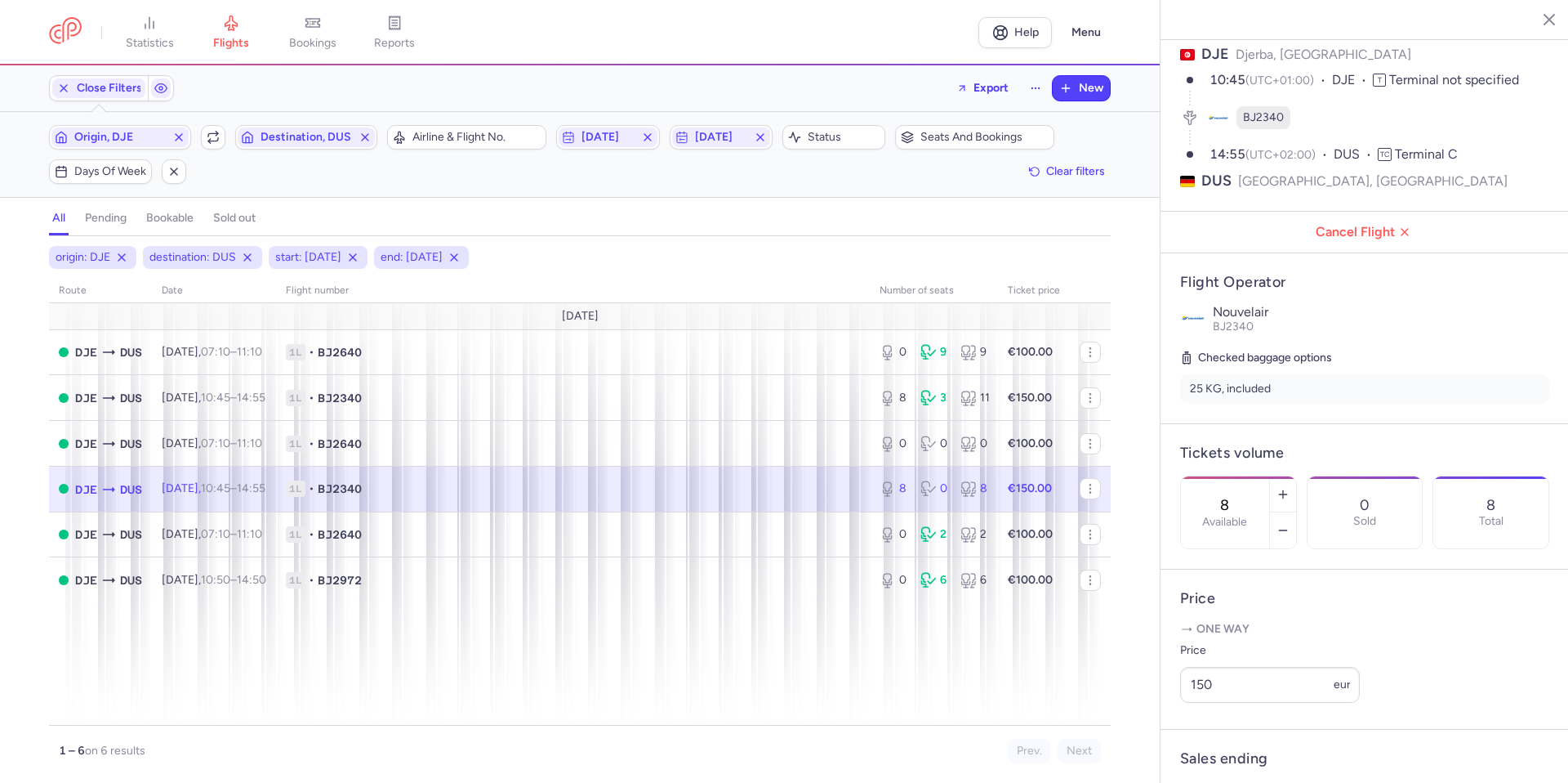
scroll to position [245, 0]
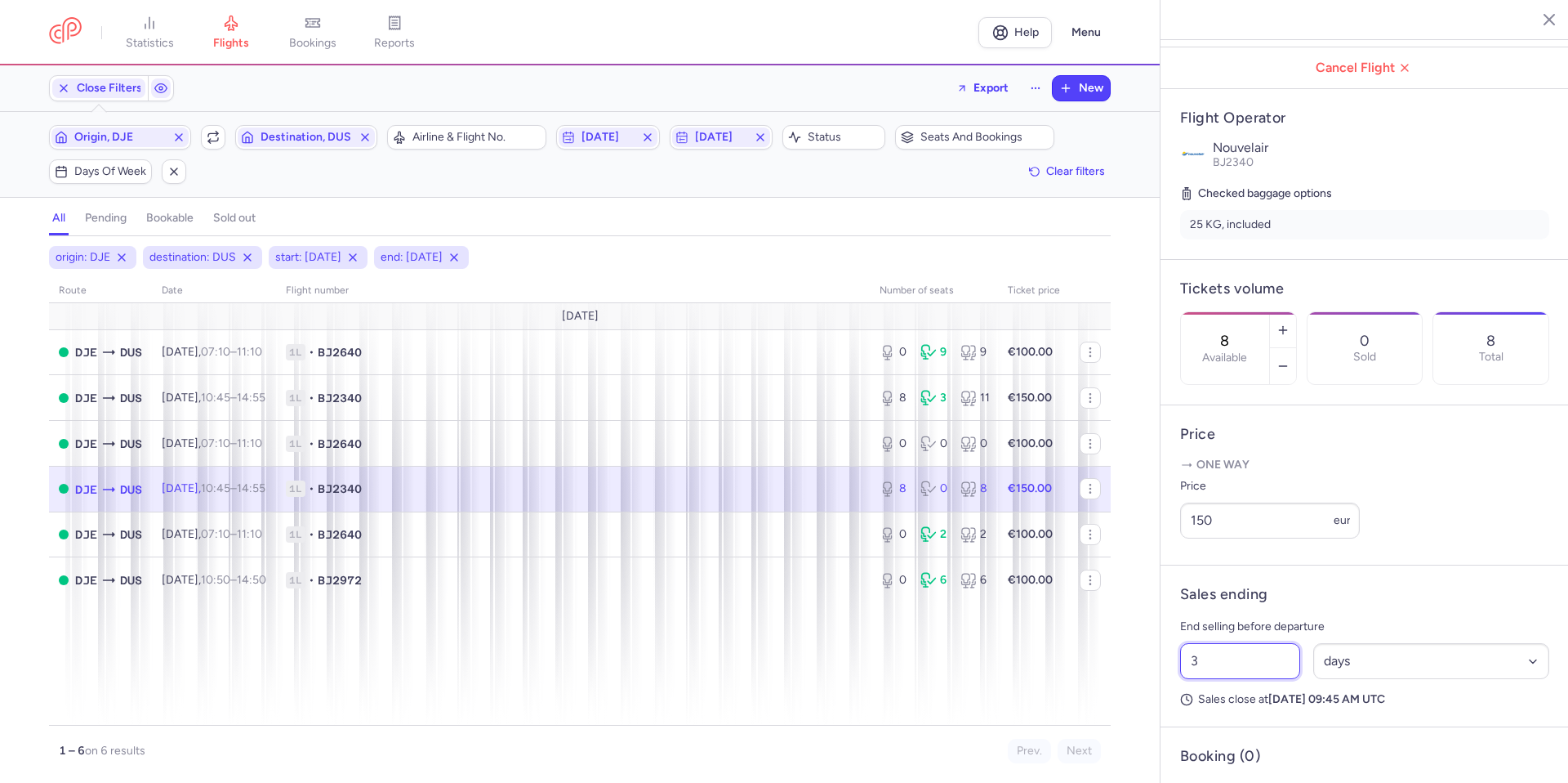
drag, startPoint x: 1167, startPoint y: 701, endPoint x: 897, endPoint y: 778, distance: 280.8
click at [922, 761] on div "statistics flights bookings reports Help Menu Close Filters Export New Filters …" at bounding box center [784, 391] width 1568 height 783
drag, startPoint x: 1440, startPoint y: 631, endPoint x: 1422, endPoint y: 652, distance: 27.7
click at [1439, 632] on article "Sales ending End selling before departure 1 Select an option hours days Sales c…" at bounding box center [1365, 645] width 409 height 161
click at [1260, 764] on button "Save changes" at bounding box center [1234, 751] width 109 height 36
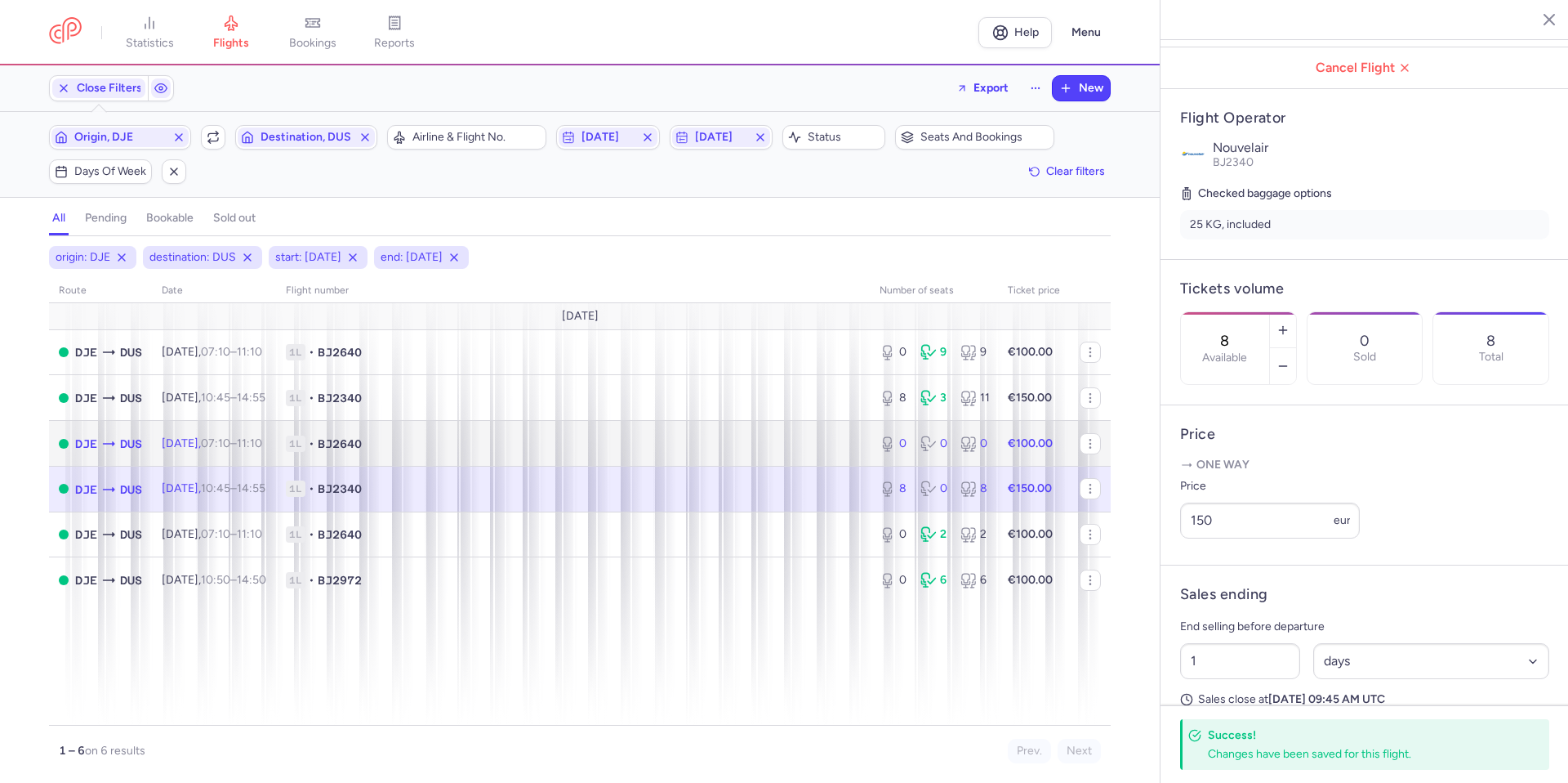
click at [752, 453] on td "1L • BJ2640" at bounding box center [572, 443] width 593 height 46
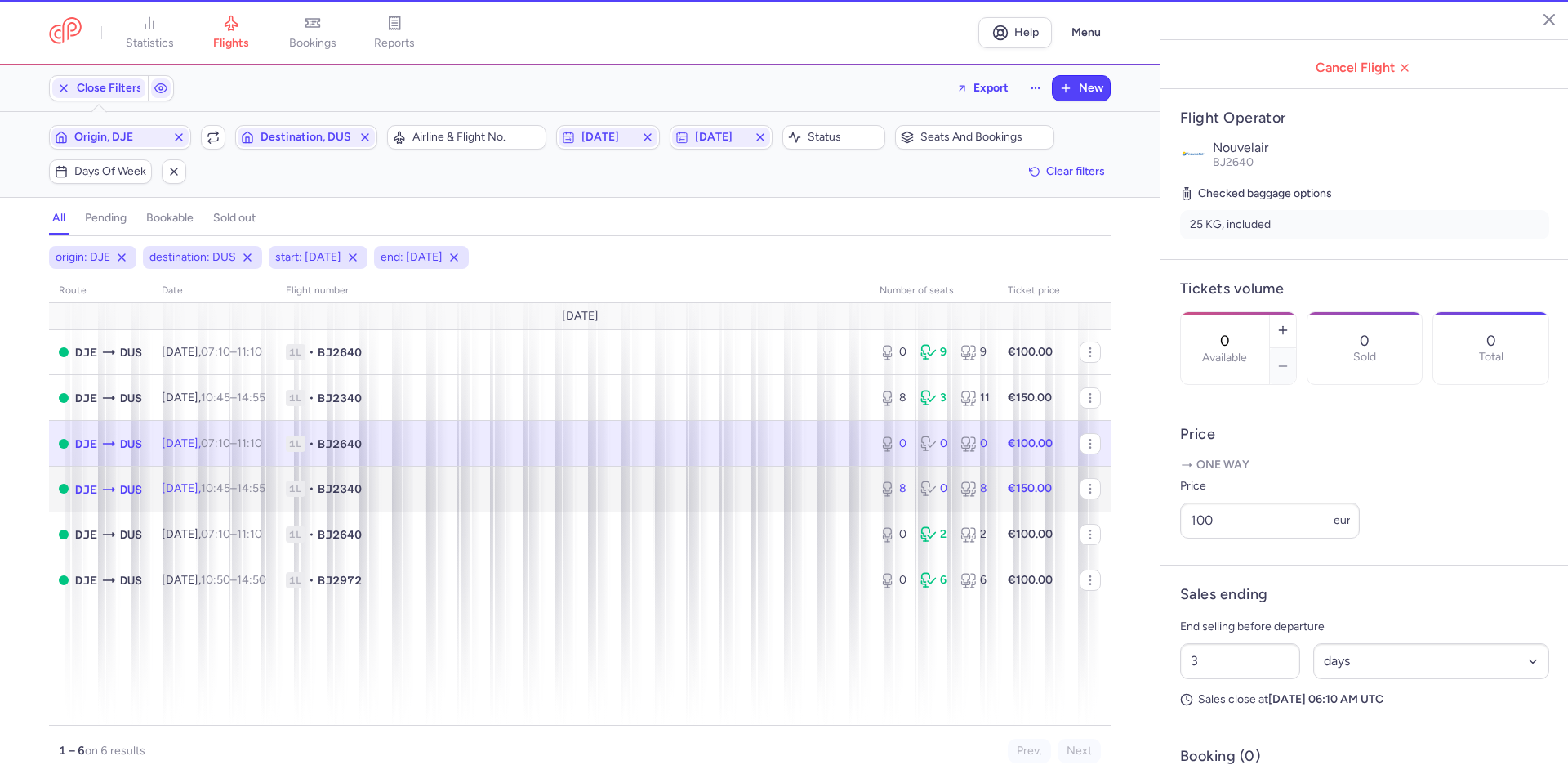
click at [758, 502] on td "1L • BJ2340" at bounding box center [572, 488] width 593 height 46
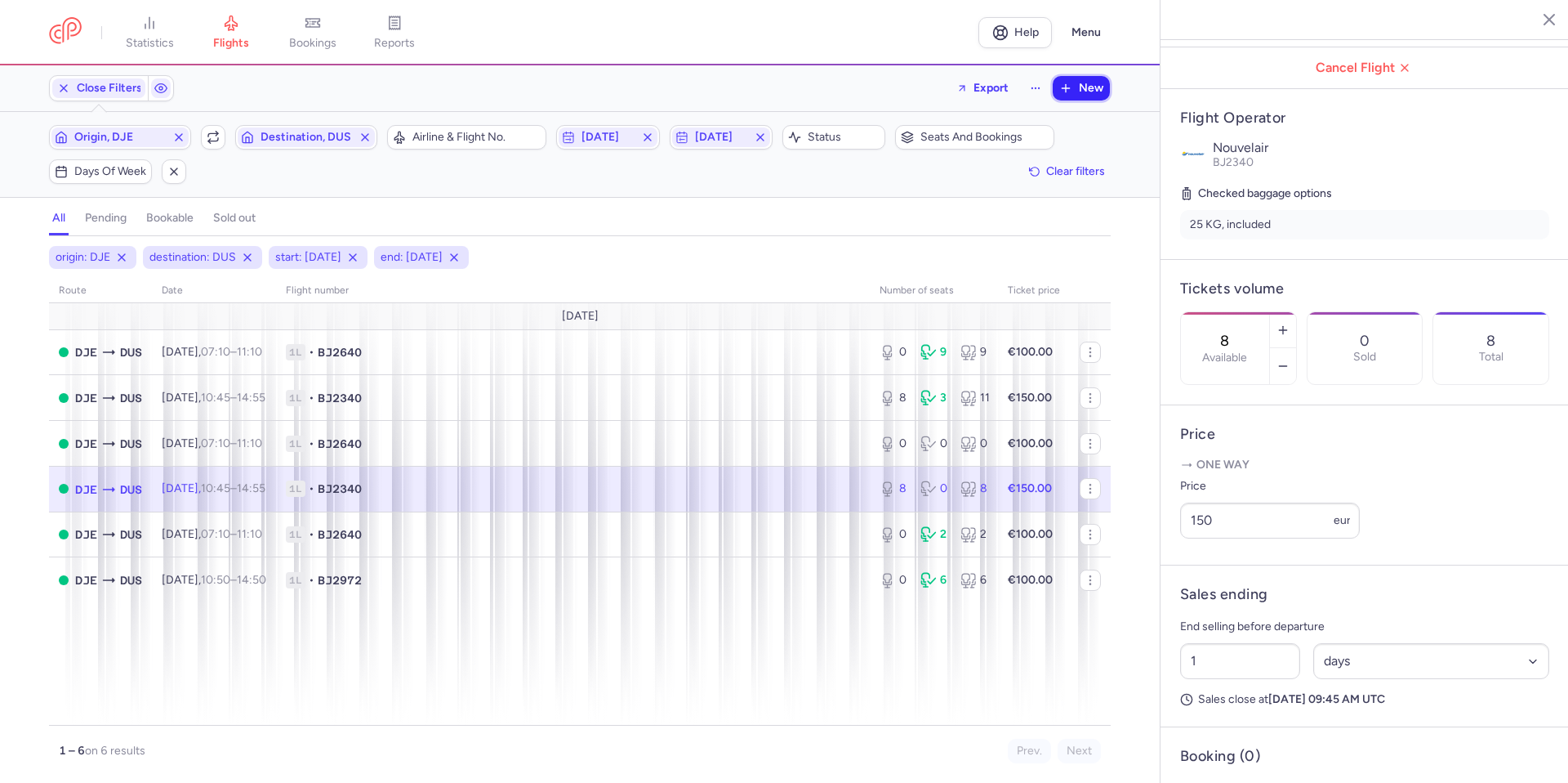
click at [1092, 84] on span "New" at bounding box center [1091, 88] width 24 height 13
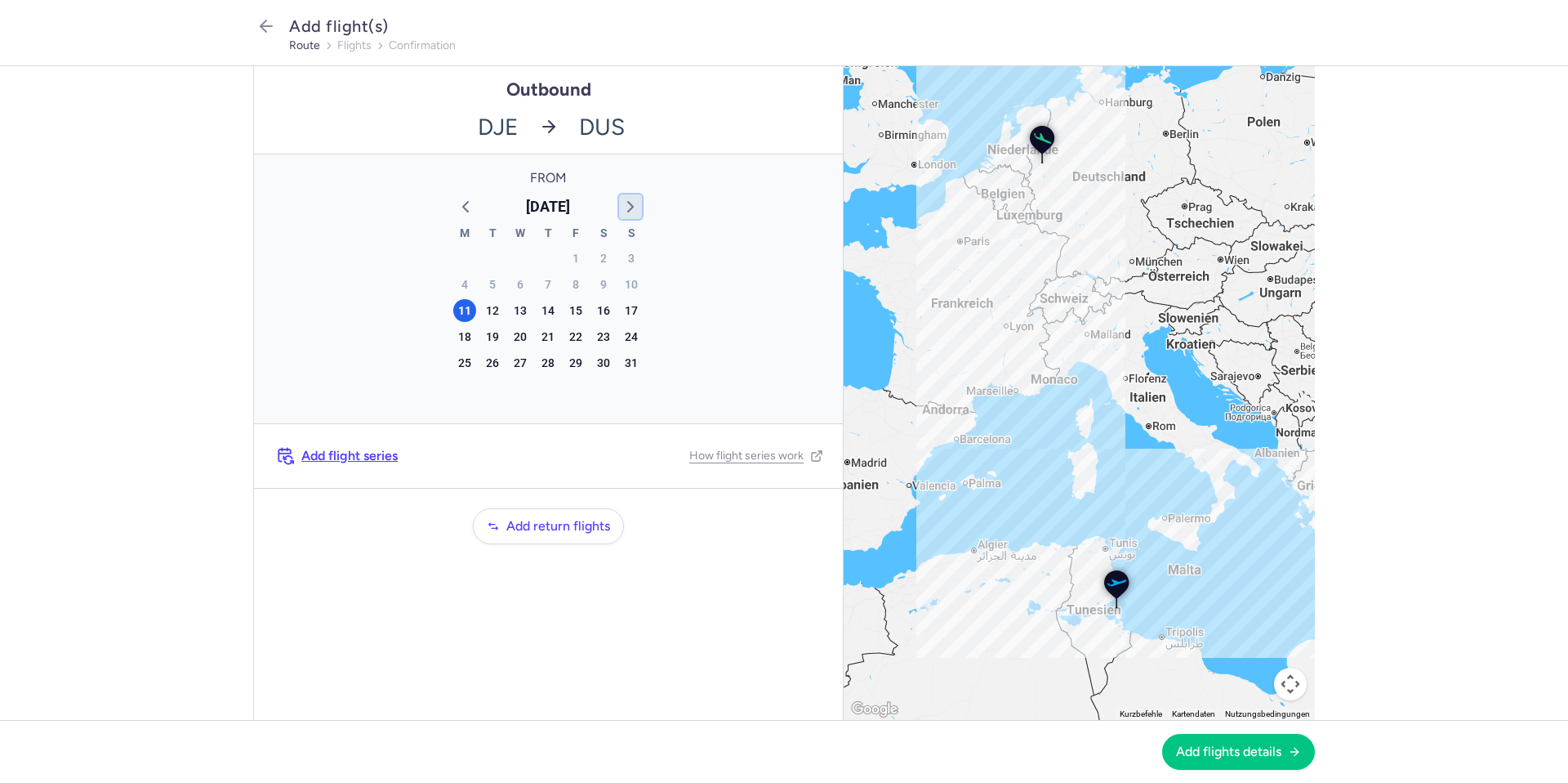
click at [631, 208] on polyline "button" at bounding box center [631, 206] width 5 height 10
click at [604, 283] on div "13" at bounding box center [603, 283] width 22 height 22
drag, startPoint x: 1227, startPoint y: 743, endPoint x: 1185, endPoint y: 708, distance: 54.7
click at [1224, 738] on button "Add flights details" at bounding box center [1239, 751] width 152 height 36
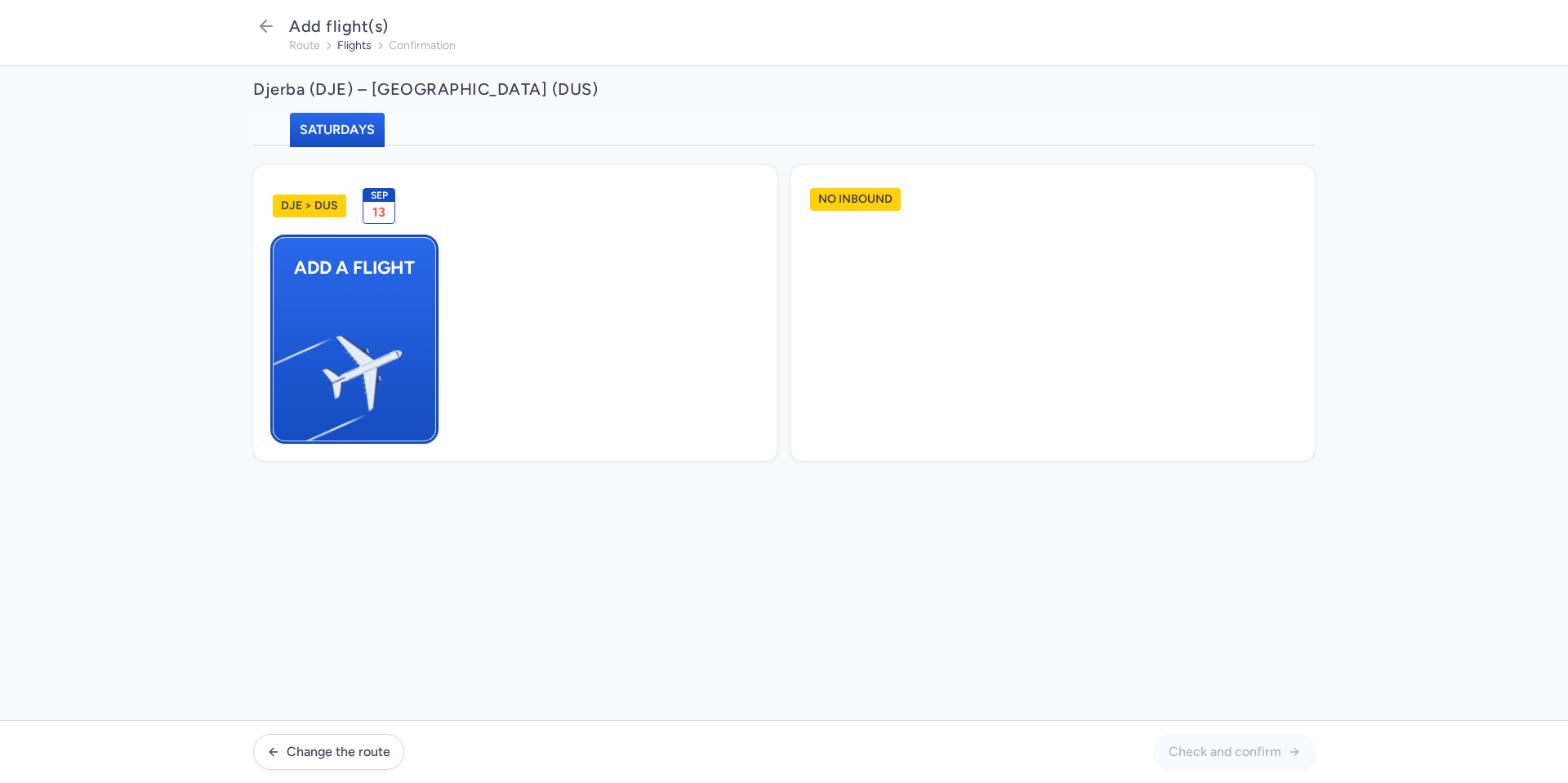
click at [427, 311] on button "Add a flight" at bounding box center [354, 338] width 163 height 204
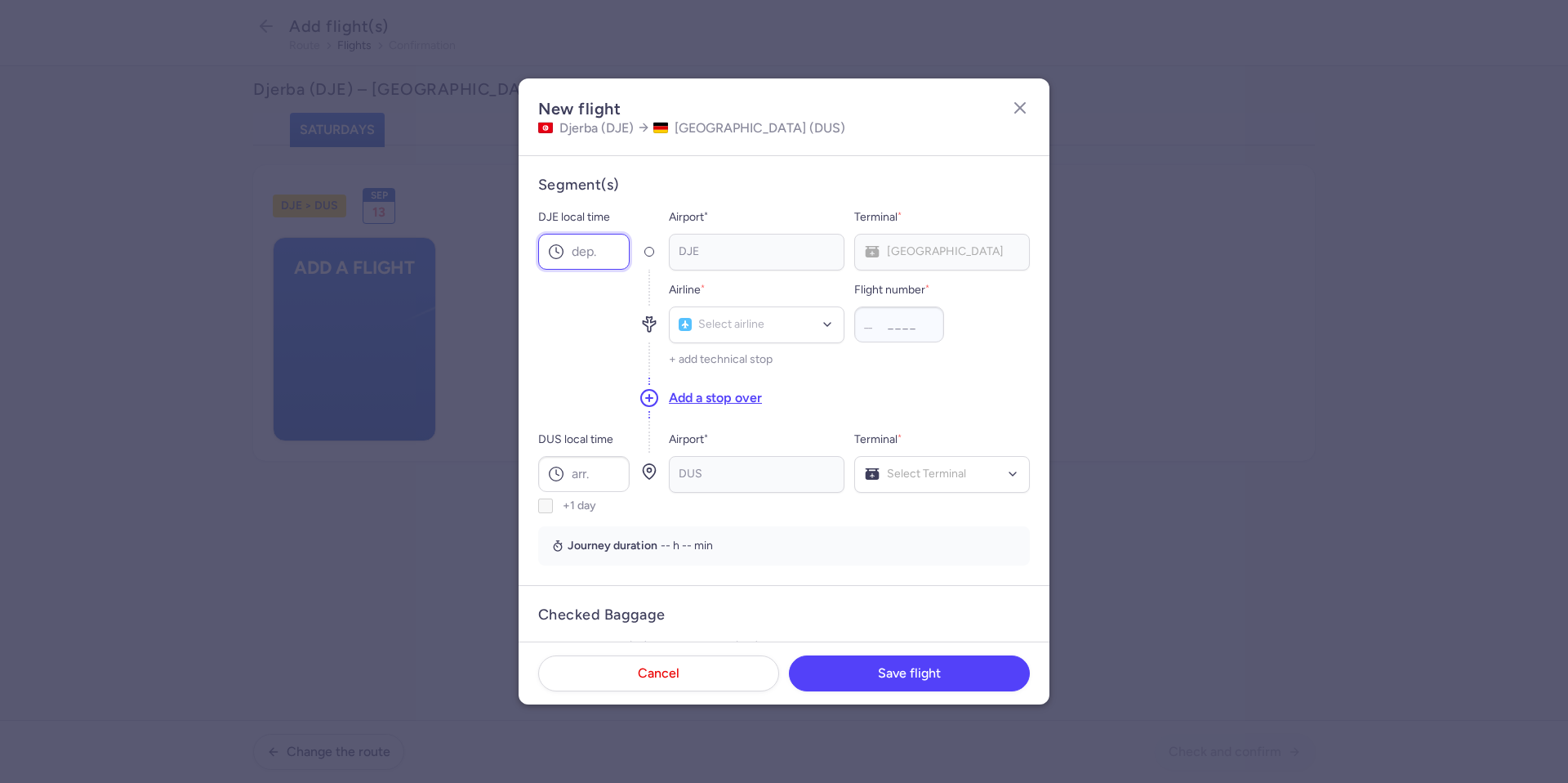
click at [589, 250] on input "DJE local time" at bounding box center [585, 251] width 92 height 36
click at [756, 367] on span "(BJ)" at bounding box center [763, 361] width 22 height 13
click at [586, 464] on input "DUS local time" at bounding box center [585, 473] width 92 height 36
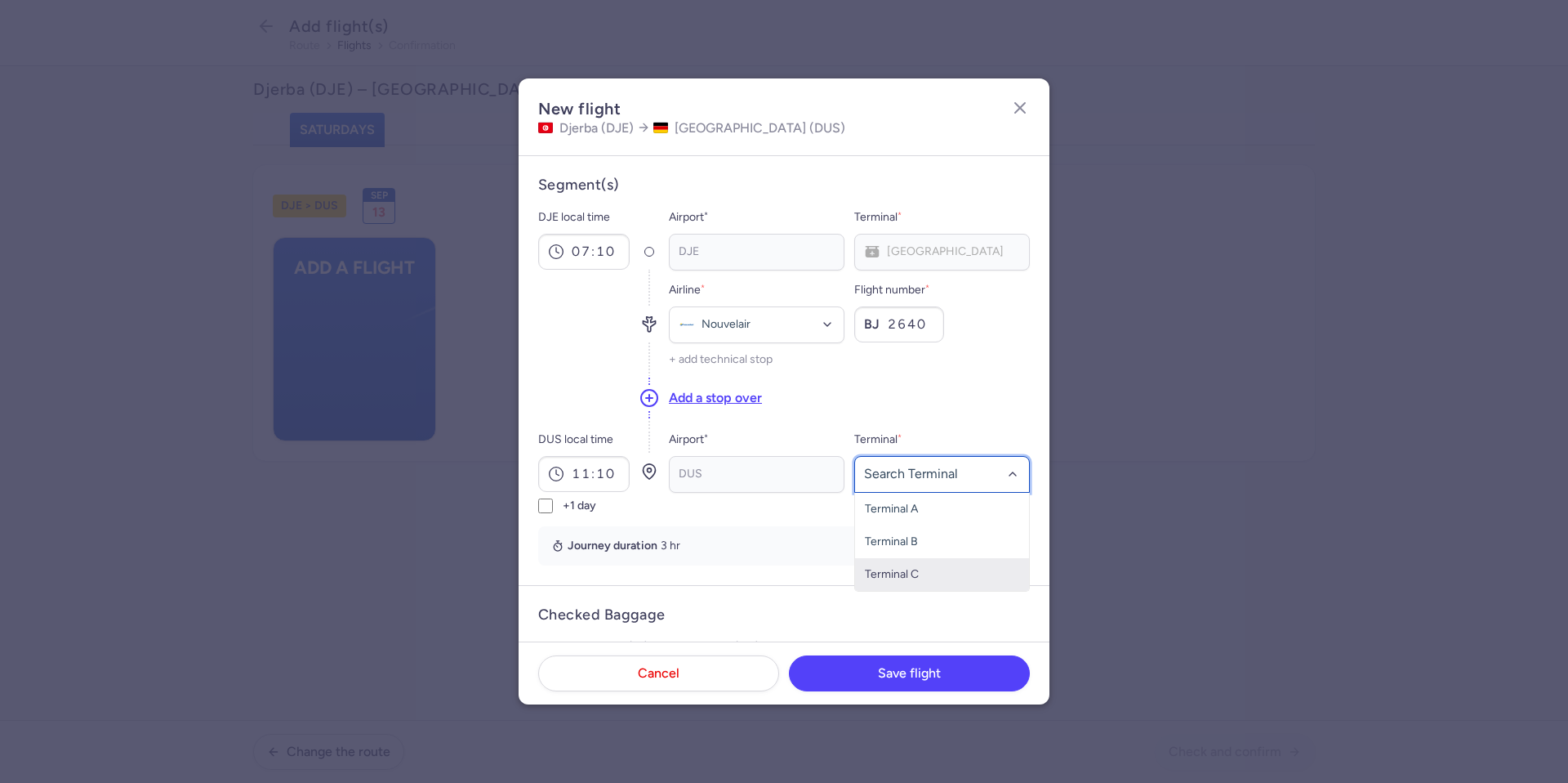
drag, startPoint x: 887, startPoint y: 569, endPoint x: 874, endPoint y: 559, distance: 16.4
click at [886, 569] on span "Terminal C" at bounding box center [892, 574] width 54 height 14
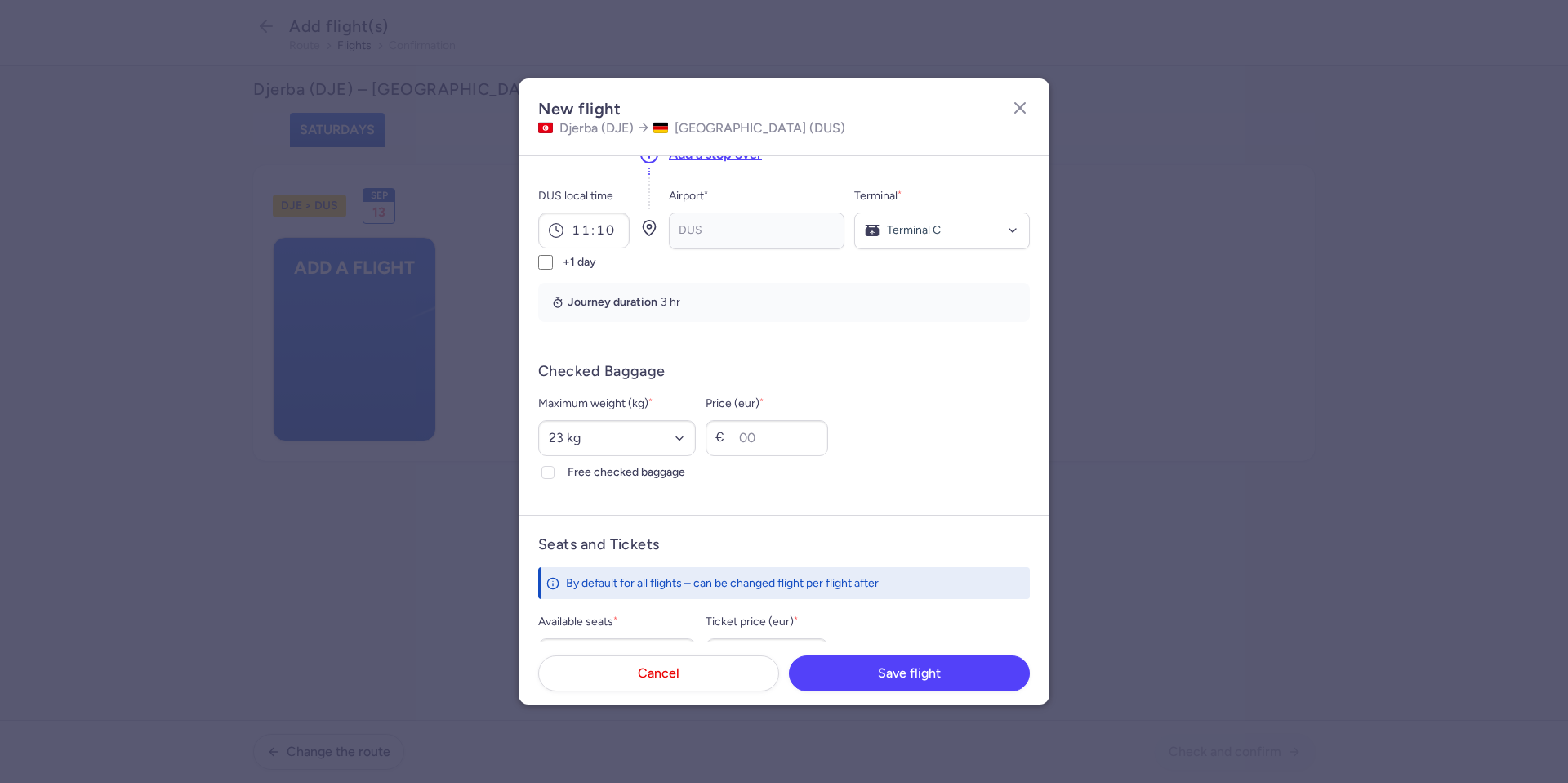
scroll to position [245, 0]
click at [569, 432] on select "Select an option 15 kg 16 kg 17 kg 18 kg 19 kg 20 kg 21 kg 22 kg 23 kg 24 kg 25…" at bounding box center [617, 436] width 157 height 36
click at [539, 418] on select "Select an option 15 kg 16 kg 17 kg 18 kg 19 kg 20 kg 21 kg 22 kg 23 kg 24 kg 25…" at bounding box center [617, 436] width 157 height 36
drag, startPoint x: 546, startPoint y: 469, endPoint x: 580, endPoint y: 469, distance: 34.0
click at [549, 470] on icon at bounding box center [548, 470] width 10 height 10
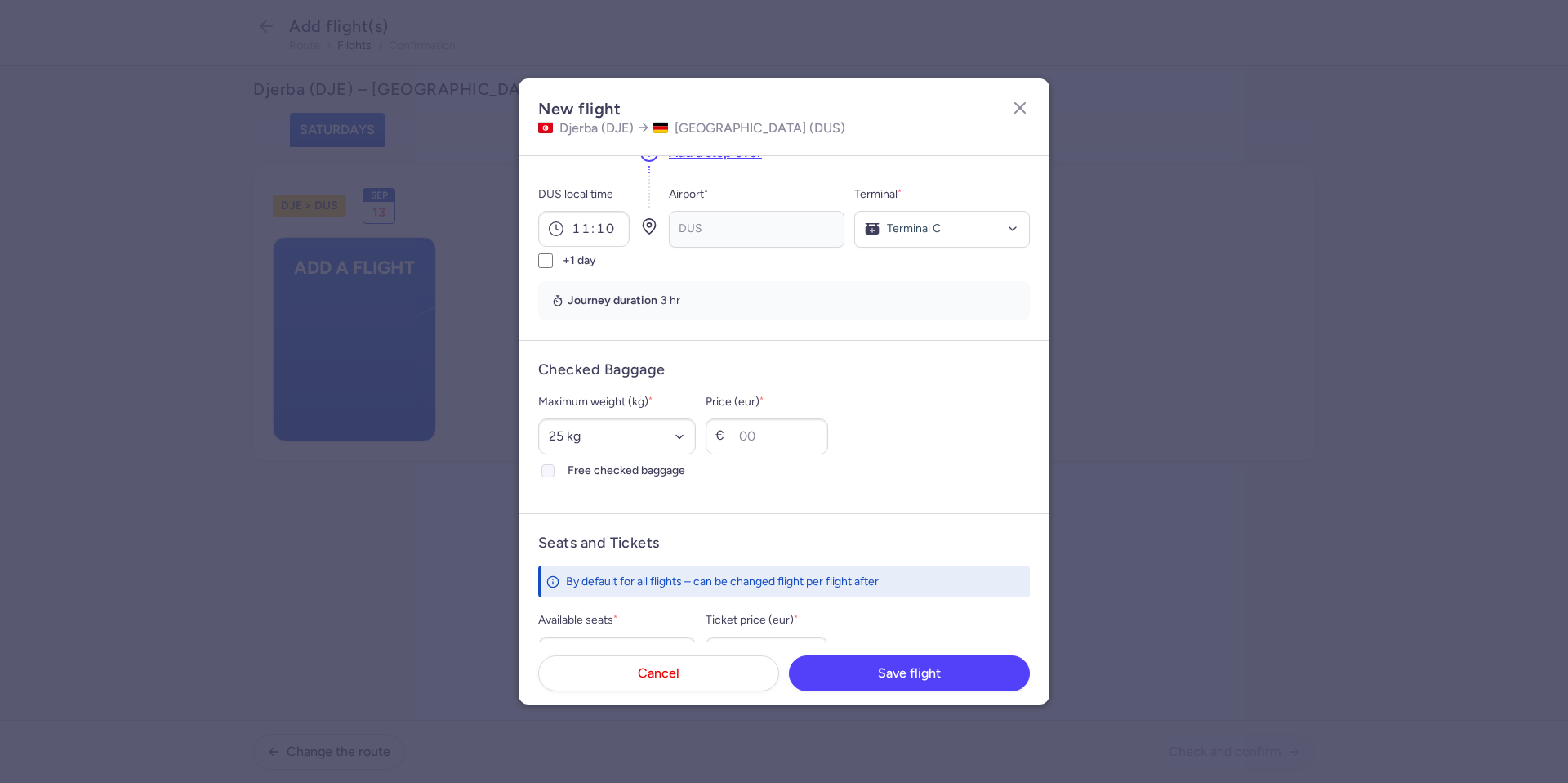
click at [549, 470] on input "Free checked baggage" at bounding box center [547, 470] width 13 height 13
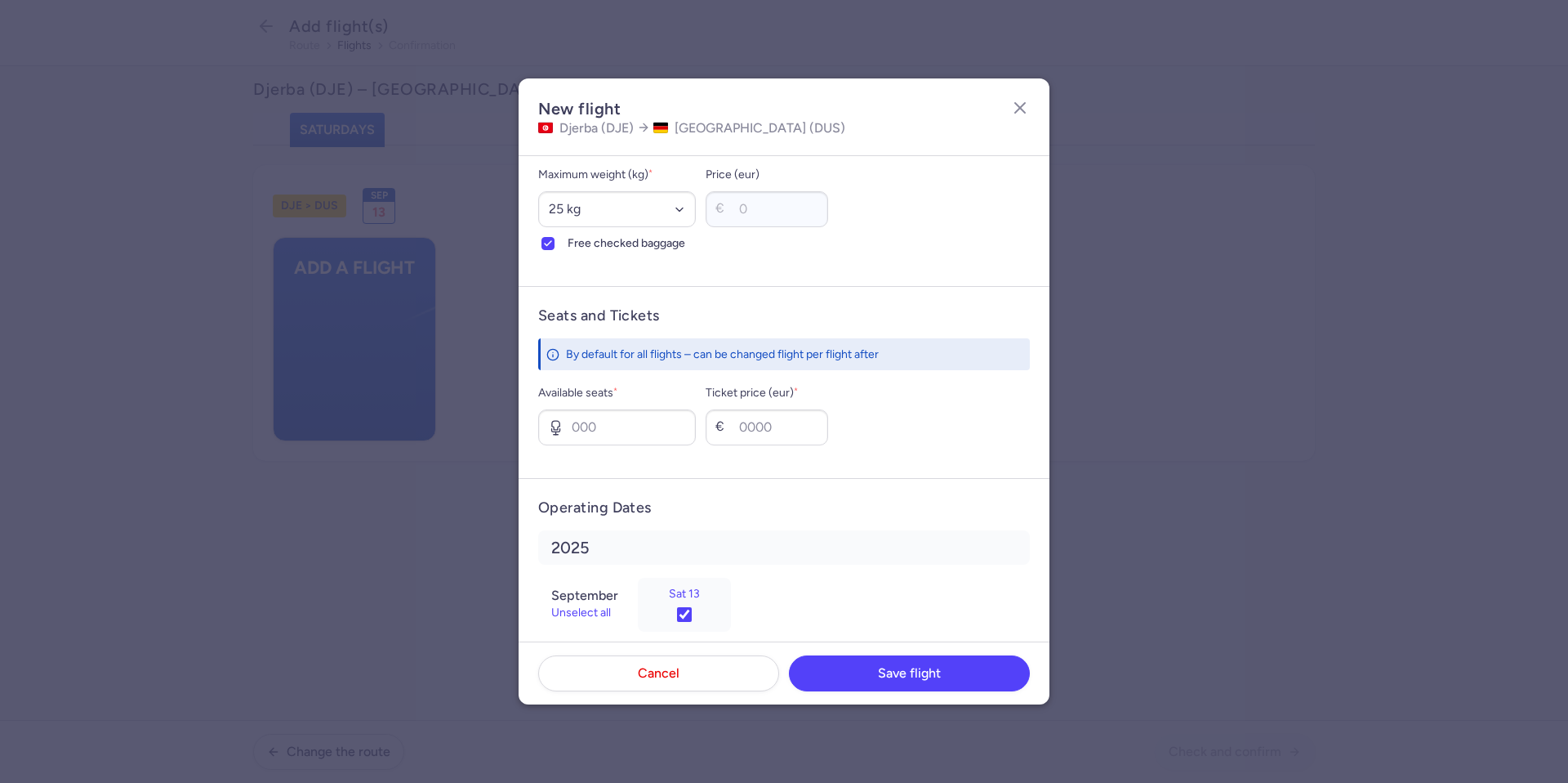
scroll to position [490, 0]
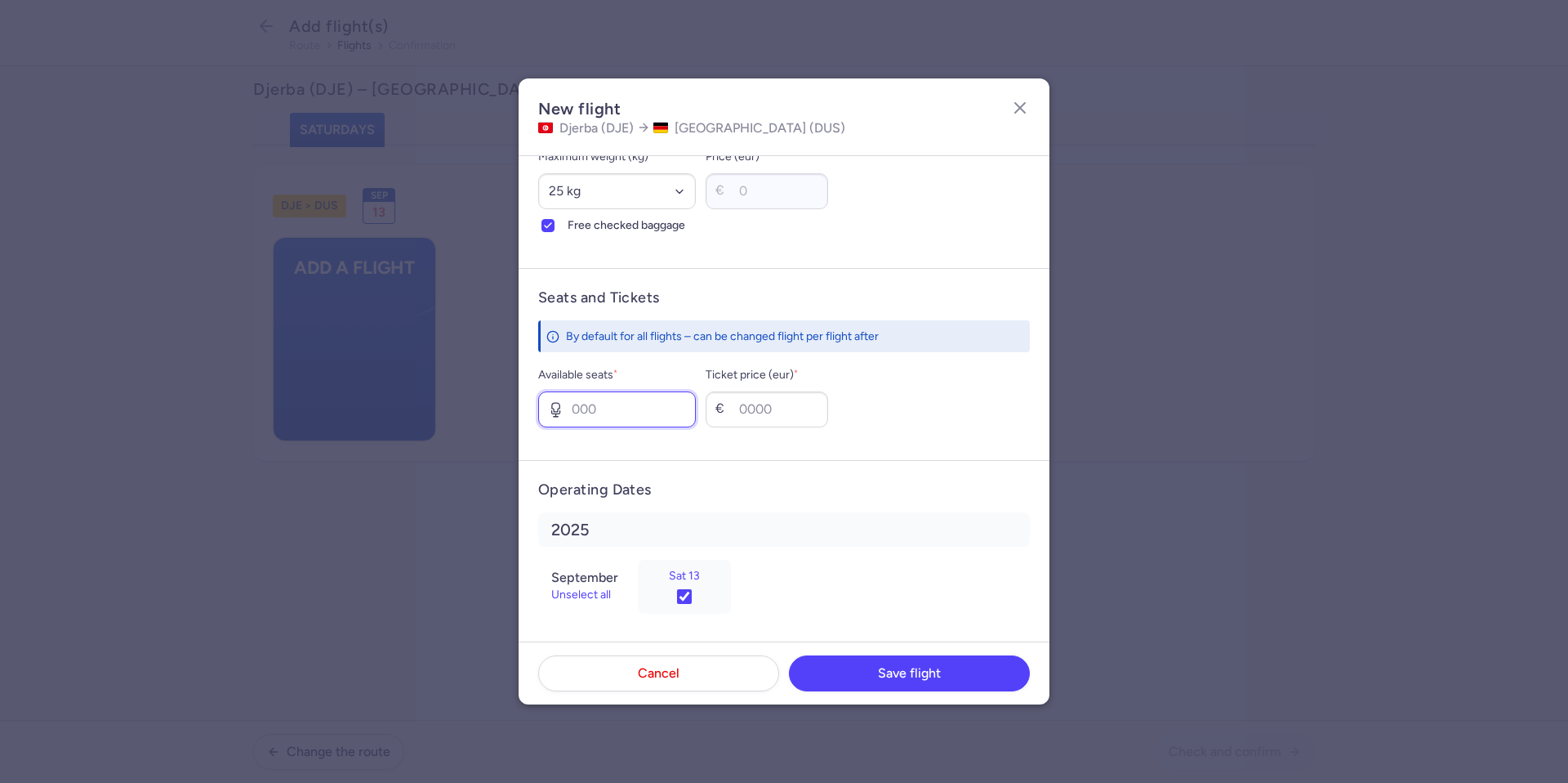
click at [595, 408] on input "Available seats *" at bounding box center [617, 409] width 157 height 36
click at [932, 674] on span "Save flight" at bounding box center [909, 672] width 63 height 15
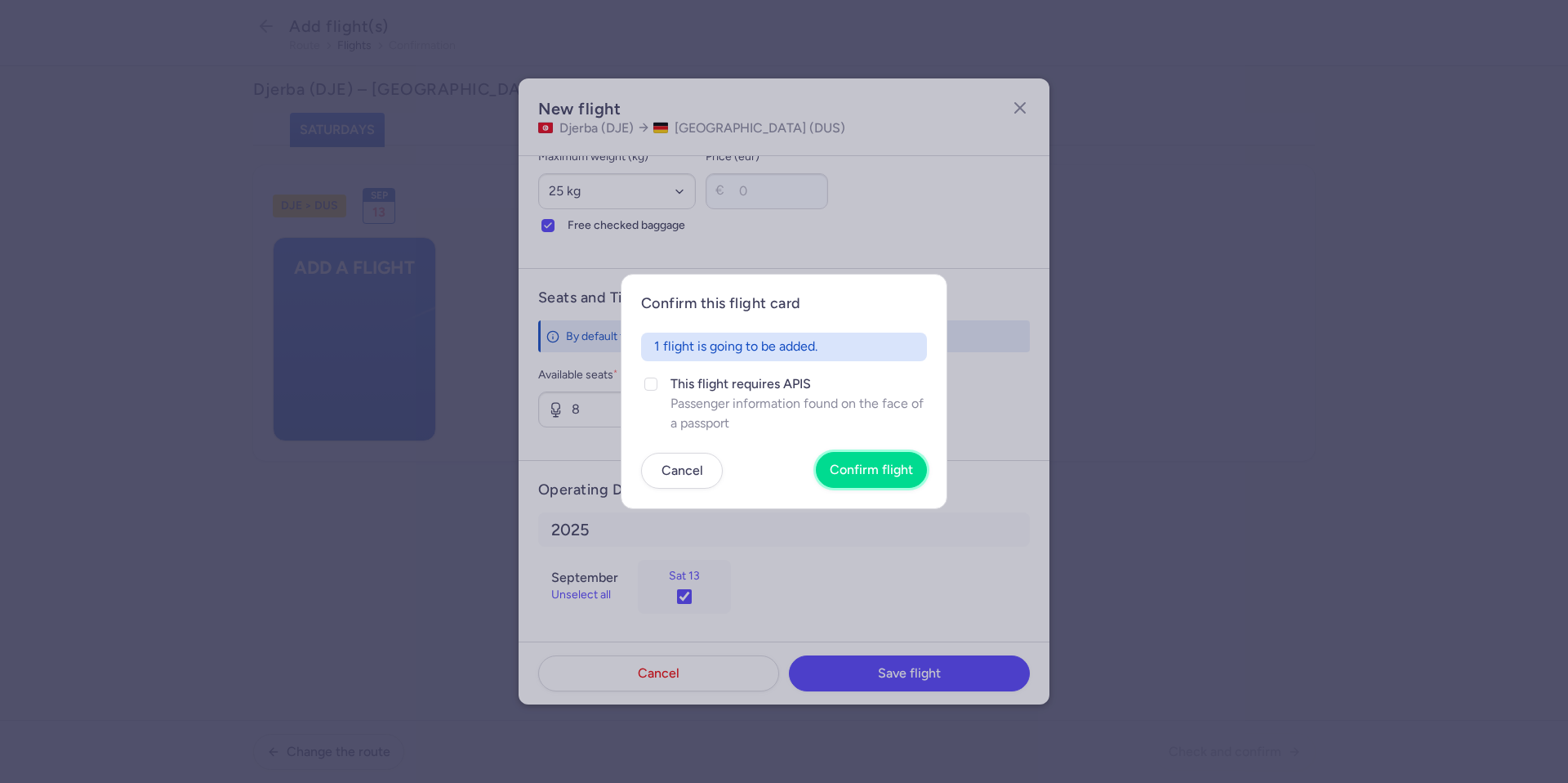
click at [856, 466] on span "Confirm flight" at bounding box center [871, 469] width 83 height 15
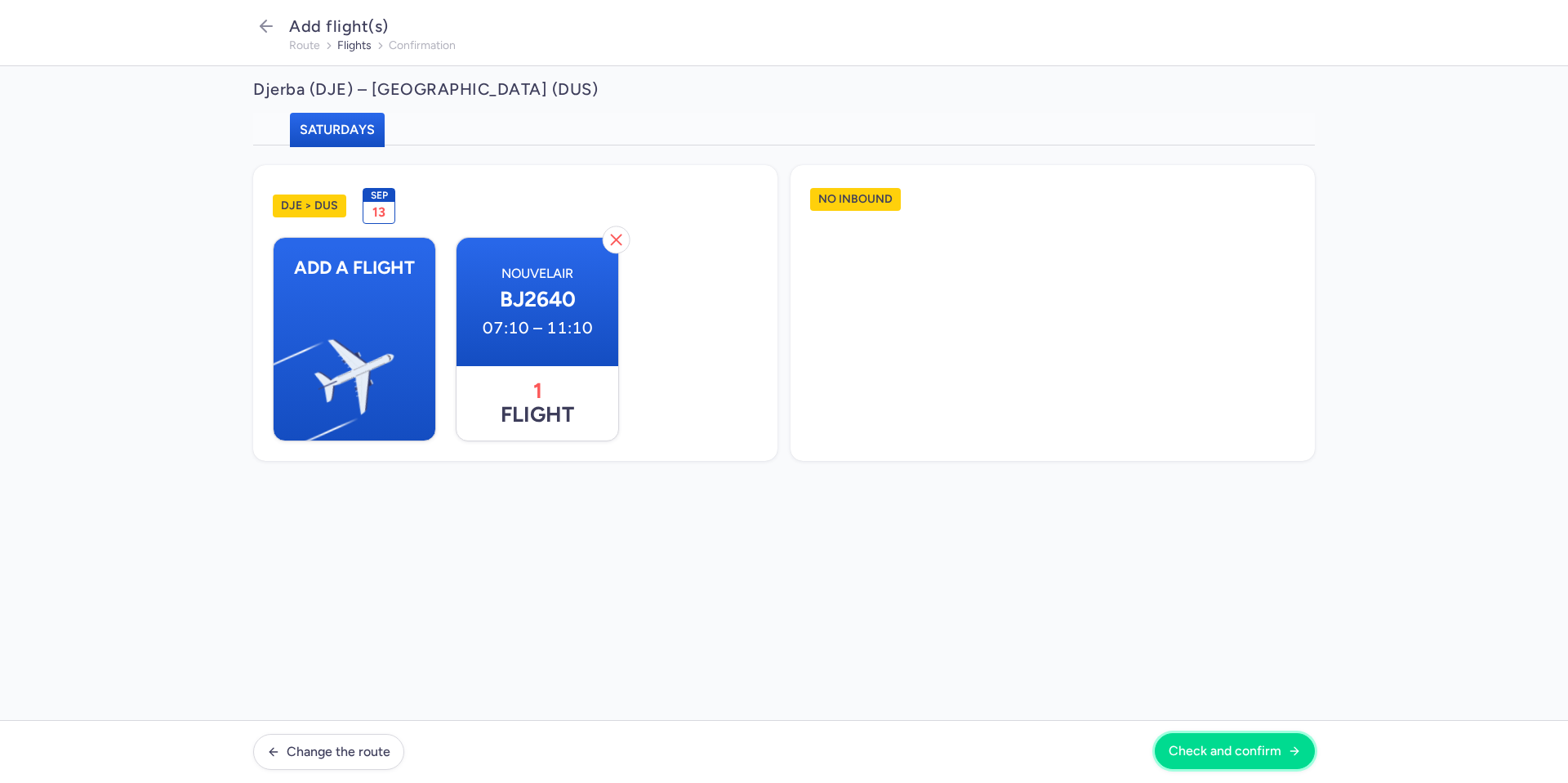
drag, startPoint x: 1246, startPoint y: 743, endPoint x: 1276, endPoint y: 741, distance: 30.1
click at [1265, 738] on button "Check and confirm" at bounding box center [1236, 751] width 160 height 36
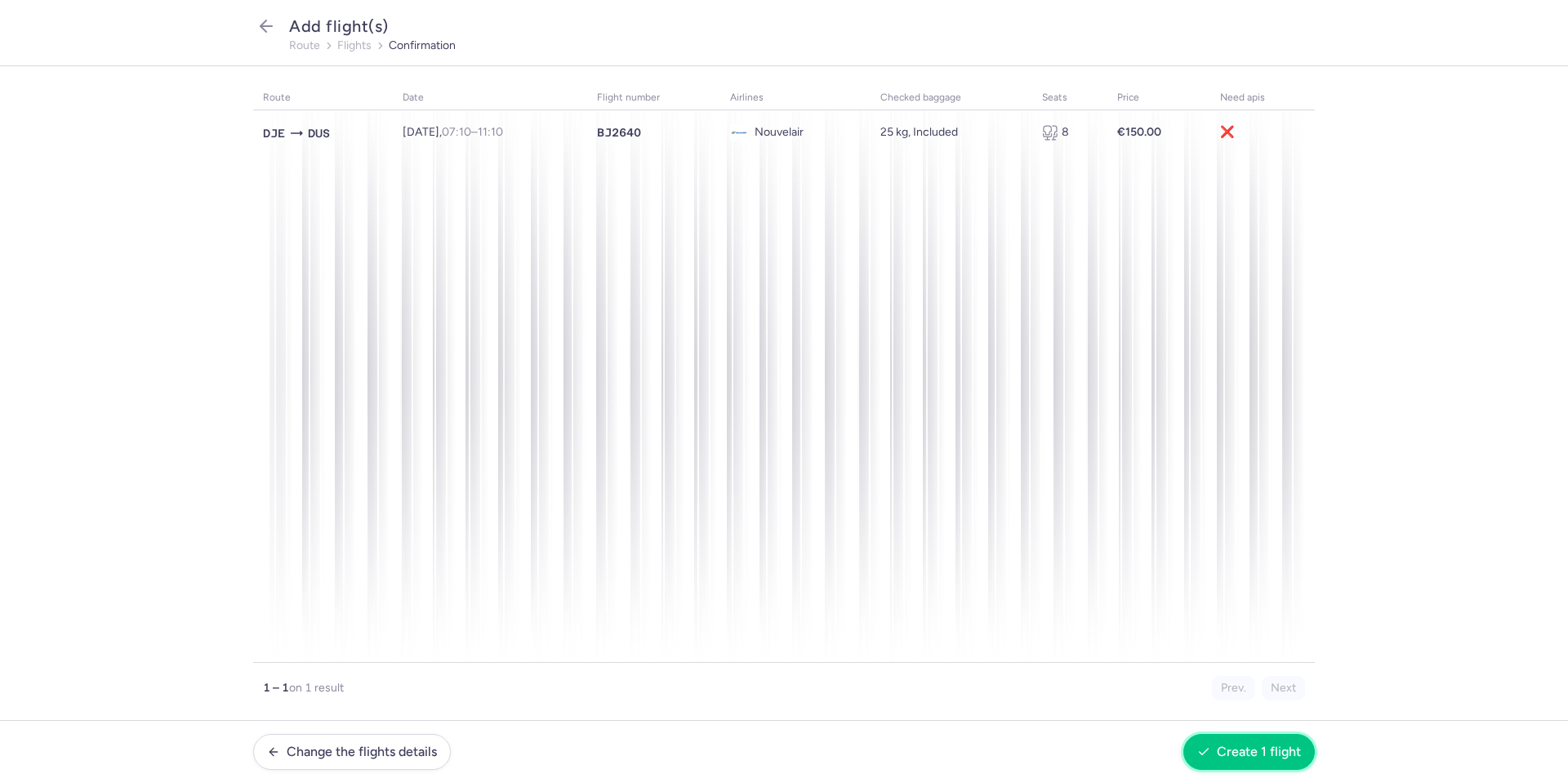
click at [1300, 748] on span "Create 1 flight" at bounding box center [1259, 751] width 84 height 15
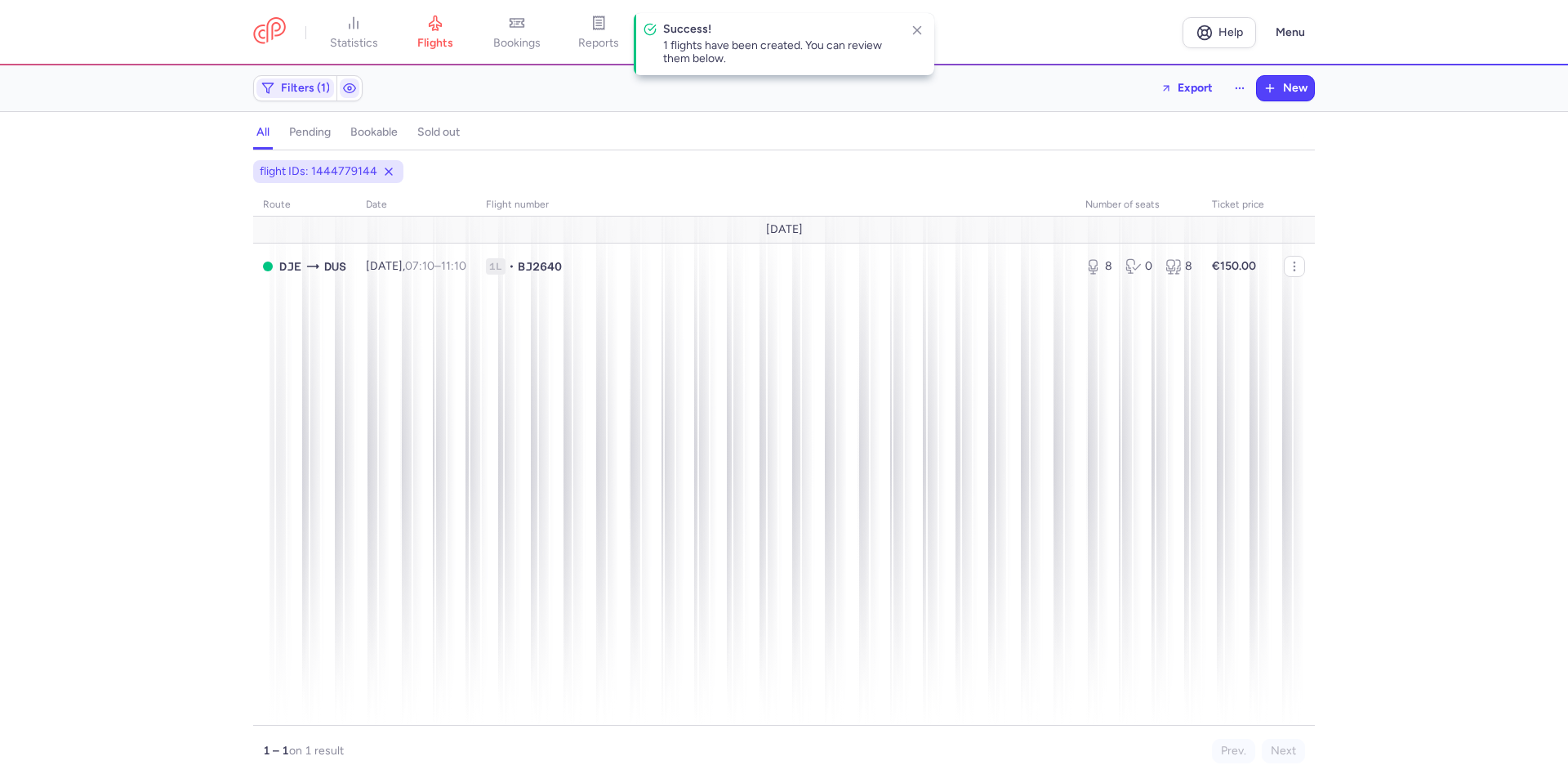
click at [394, 175] on div "flight IDs: 1444779144" at bounding box center [328, 171] width 151 height 22
click at [390, 179] on div "flight IDs: 1444779144" at bounding box center [328, 171] width 151 height 22
click at [391, 171] on icon at bounding box center [388, 171] width 13 height 13
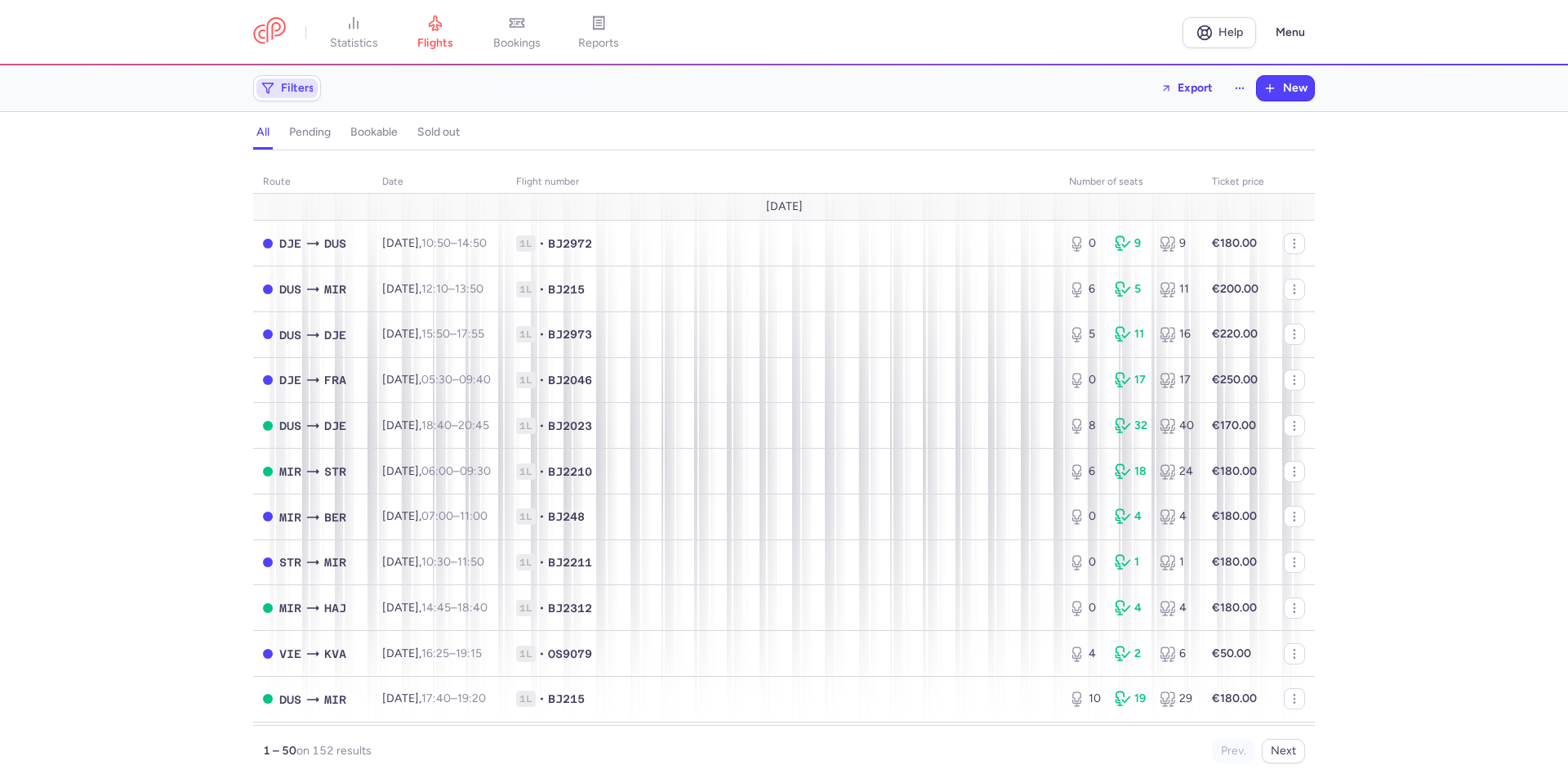
click at [285, 87] on span "Filters" at bounding box center [297, 88] width 33 height 13
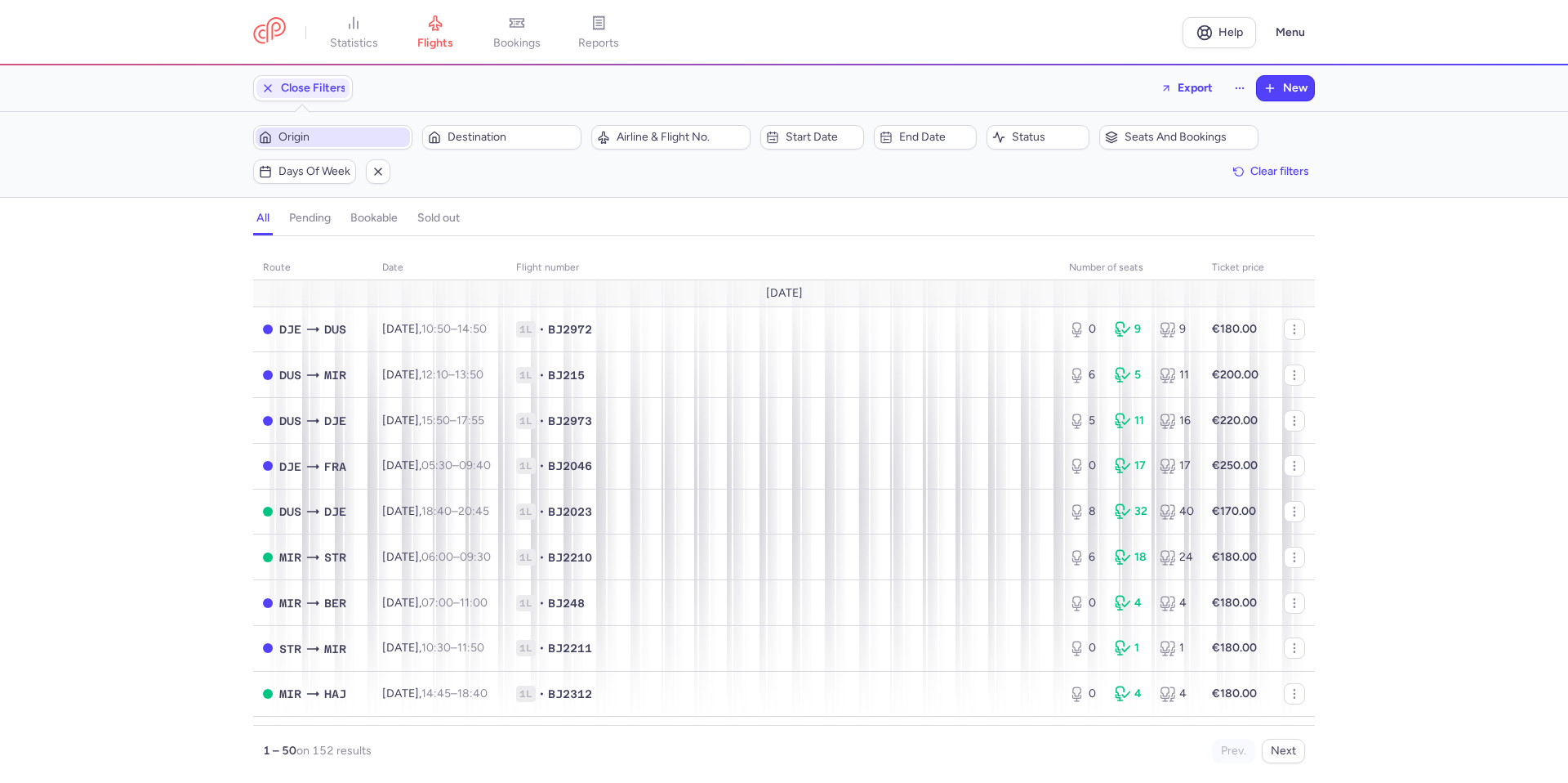
click at [328, 133] on span "Origin" at bounding box center [342, 137] width 128 height 13
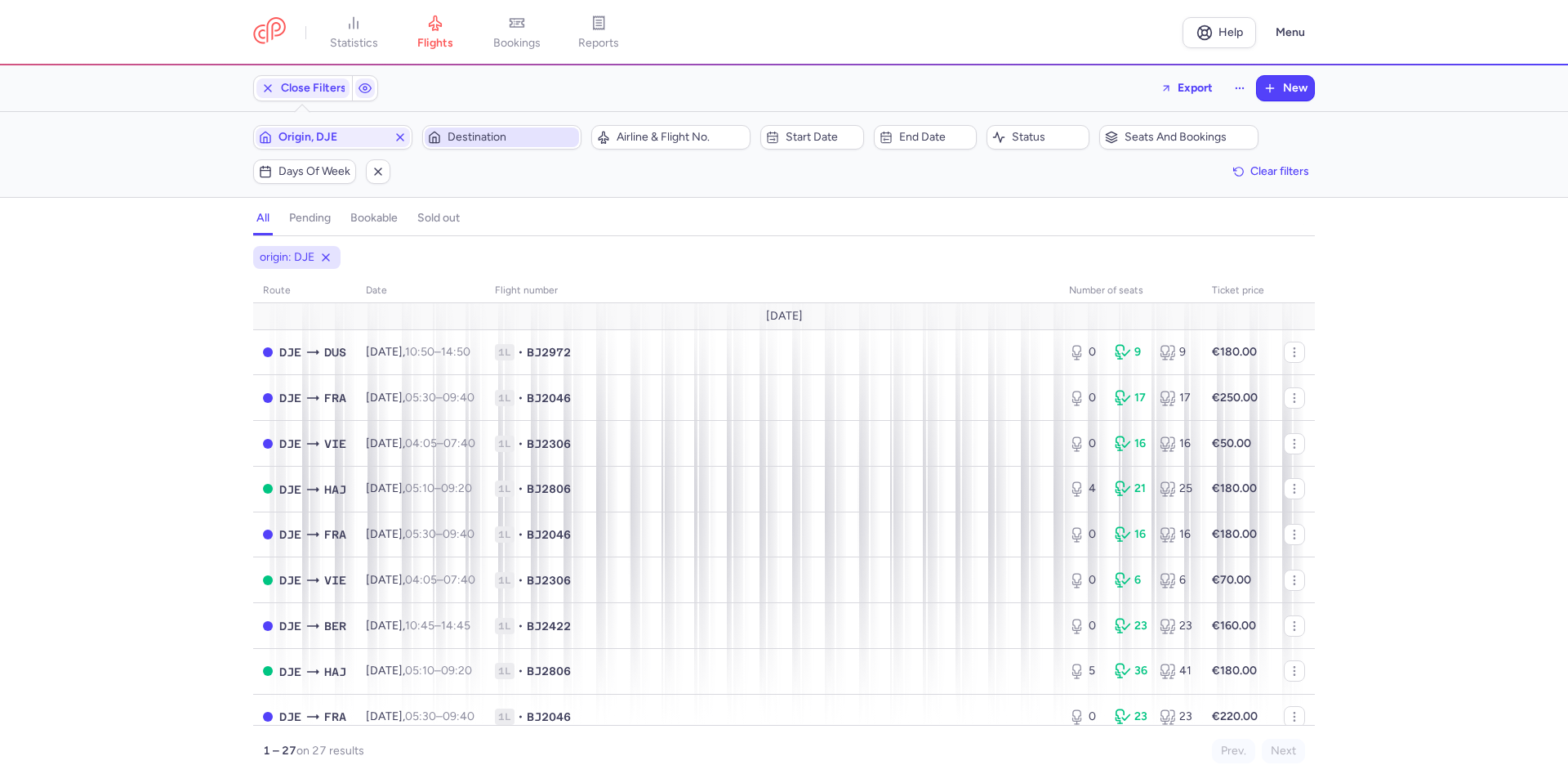
click at [506, 132] on span "Destination" at bounding box center [511, 137] width 128 height 13
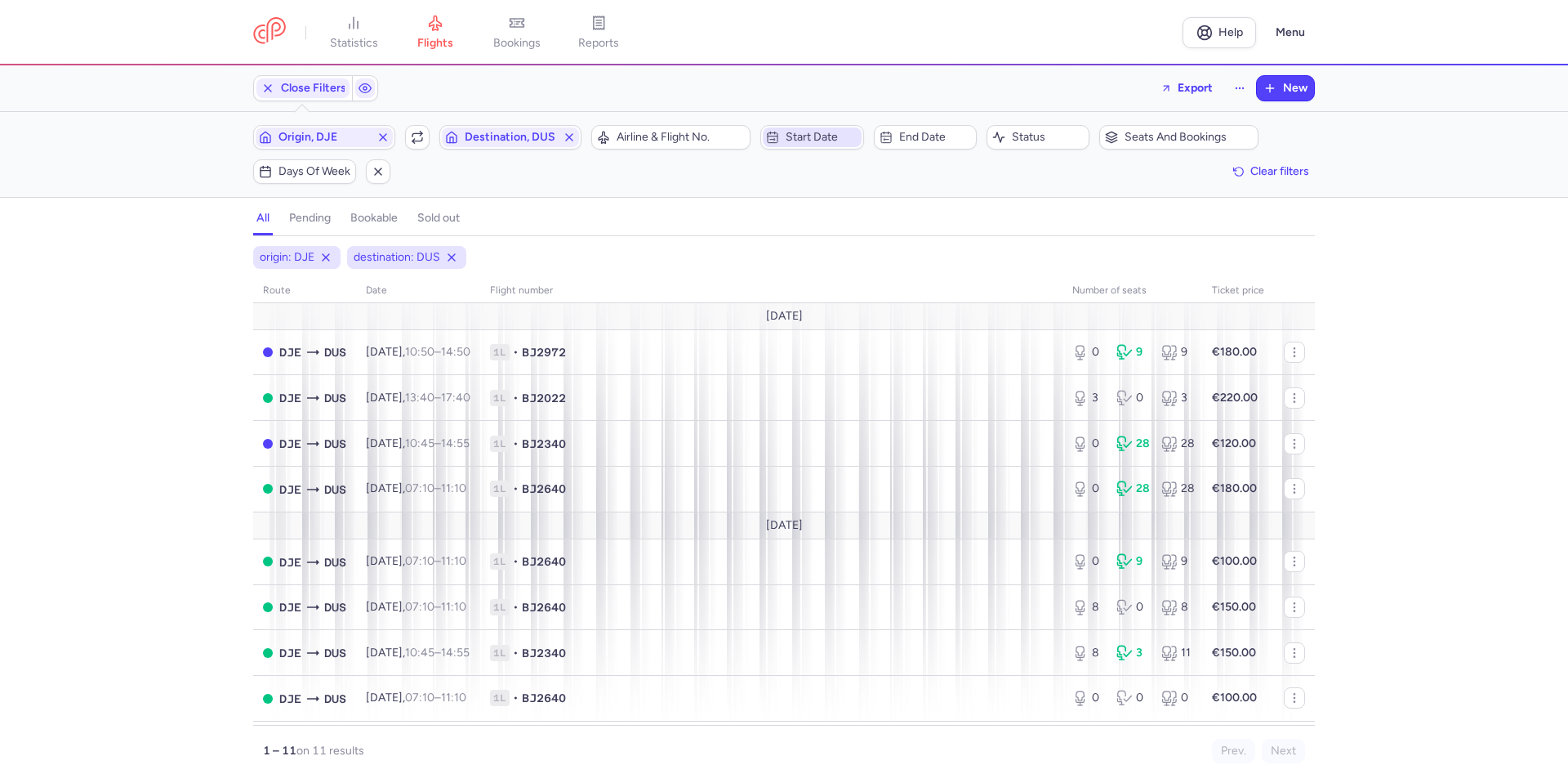
click at [793, 139] on span "Start date" at bounding box center [822, 137] width 72 height 13
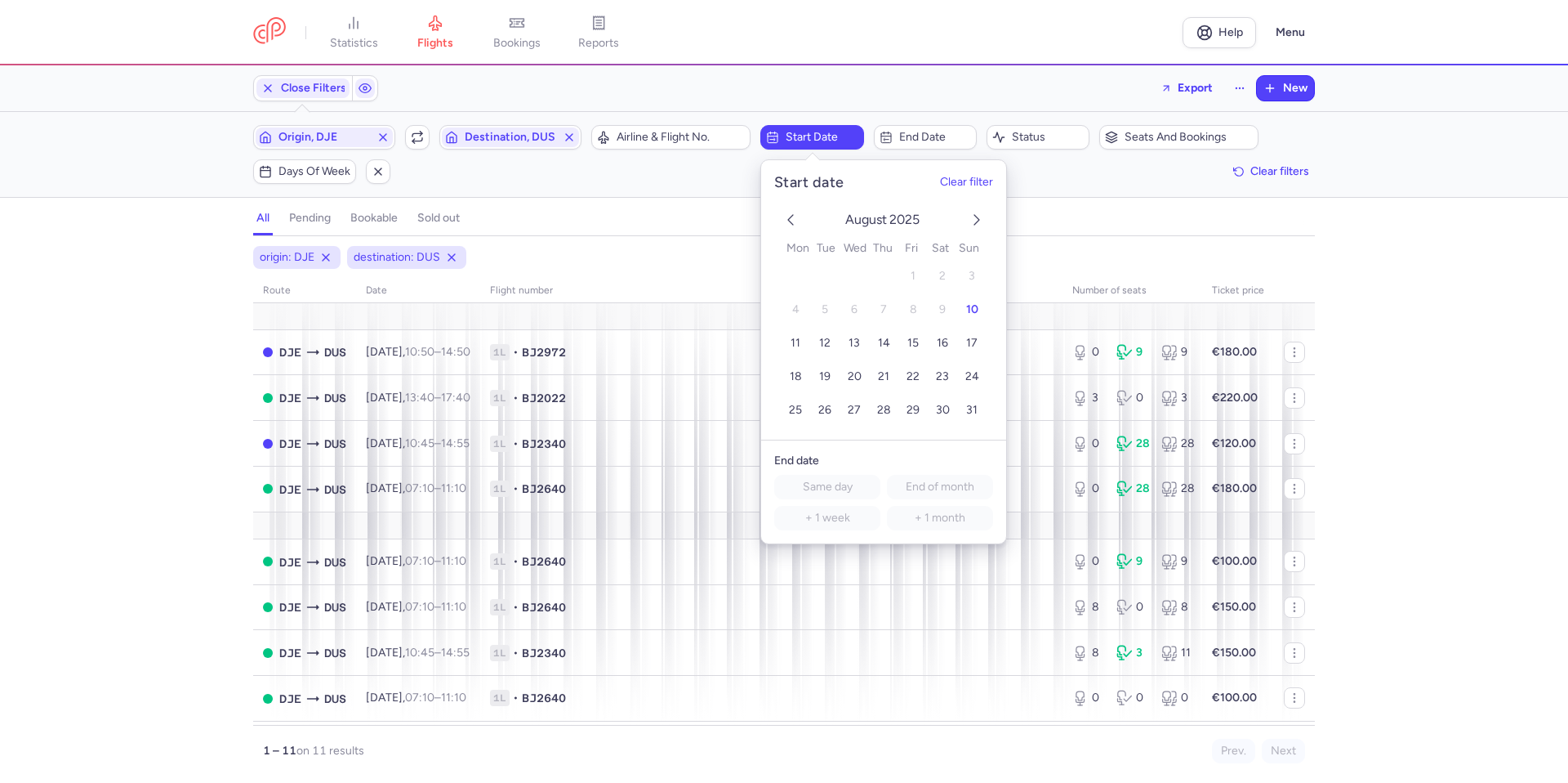
click at [973, 218] on icon "next month" at bounding box center [977, 220] width 20 height 20
click at [792, 280] on button "1" at bounding box center [796, 276] width 28 height 28
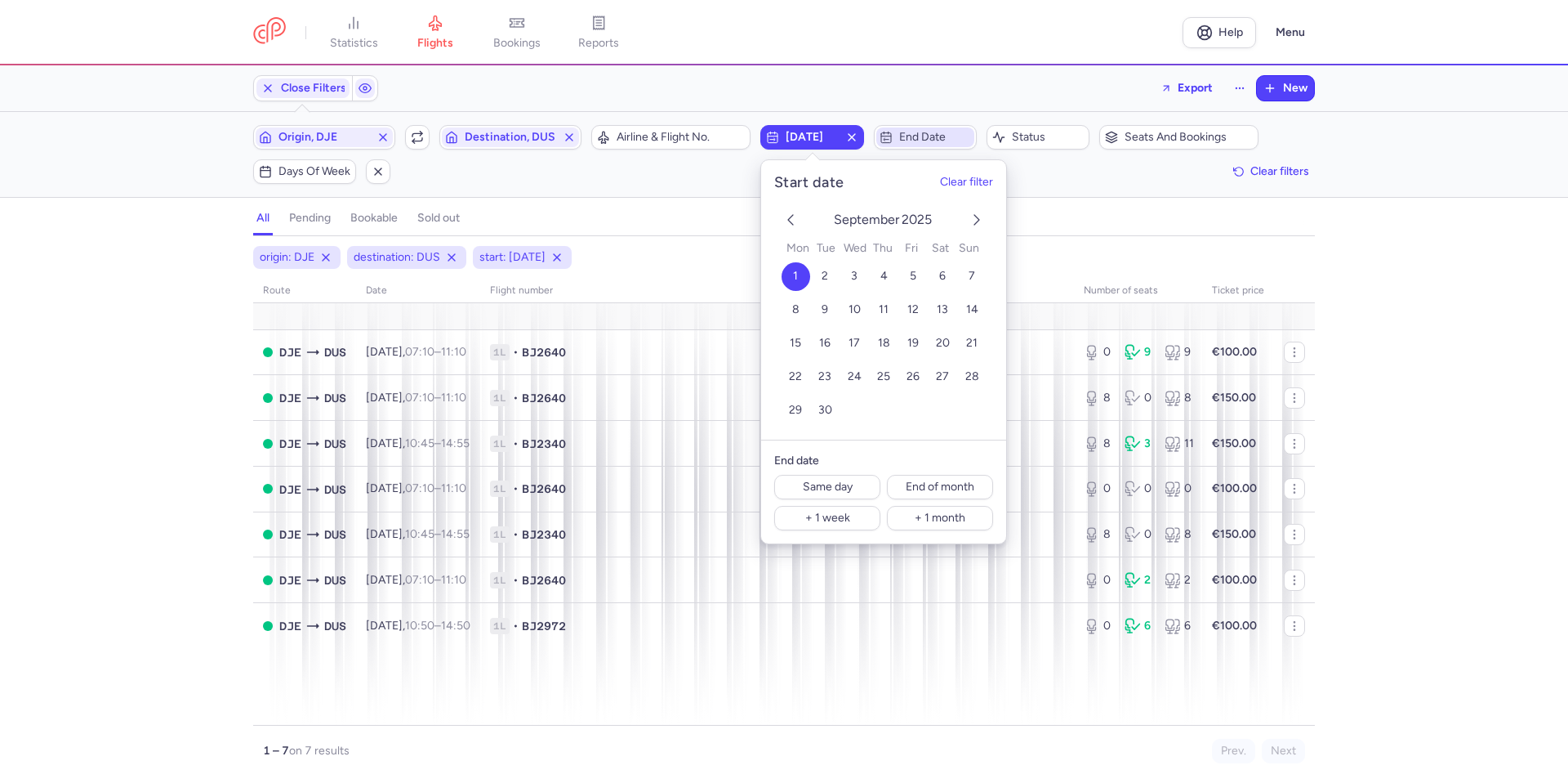
click at [949, 135] on span "End date" at bounding box center [936, 137] width 72 height 13
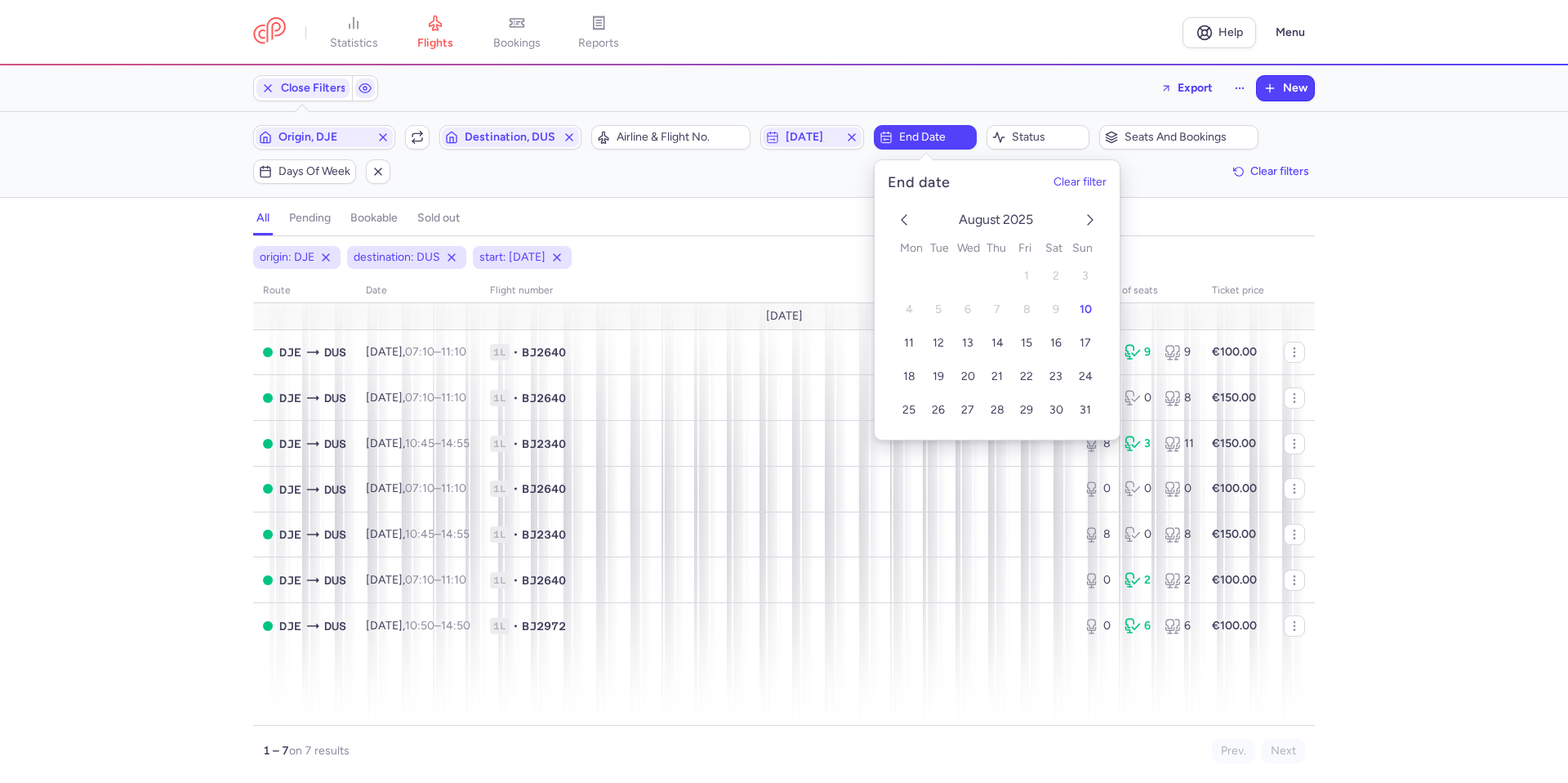
click at [1095, 221] on icon "next month" at bounding box center [1091, 220] width 20 height 20
click at [939, 412] on span "30" at bounding box center [938, 411] width 14 height 14
click at [793, 216] on div "all pending bookable sold out" at bounding box center [784, 221] width 1062 height 28
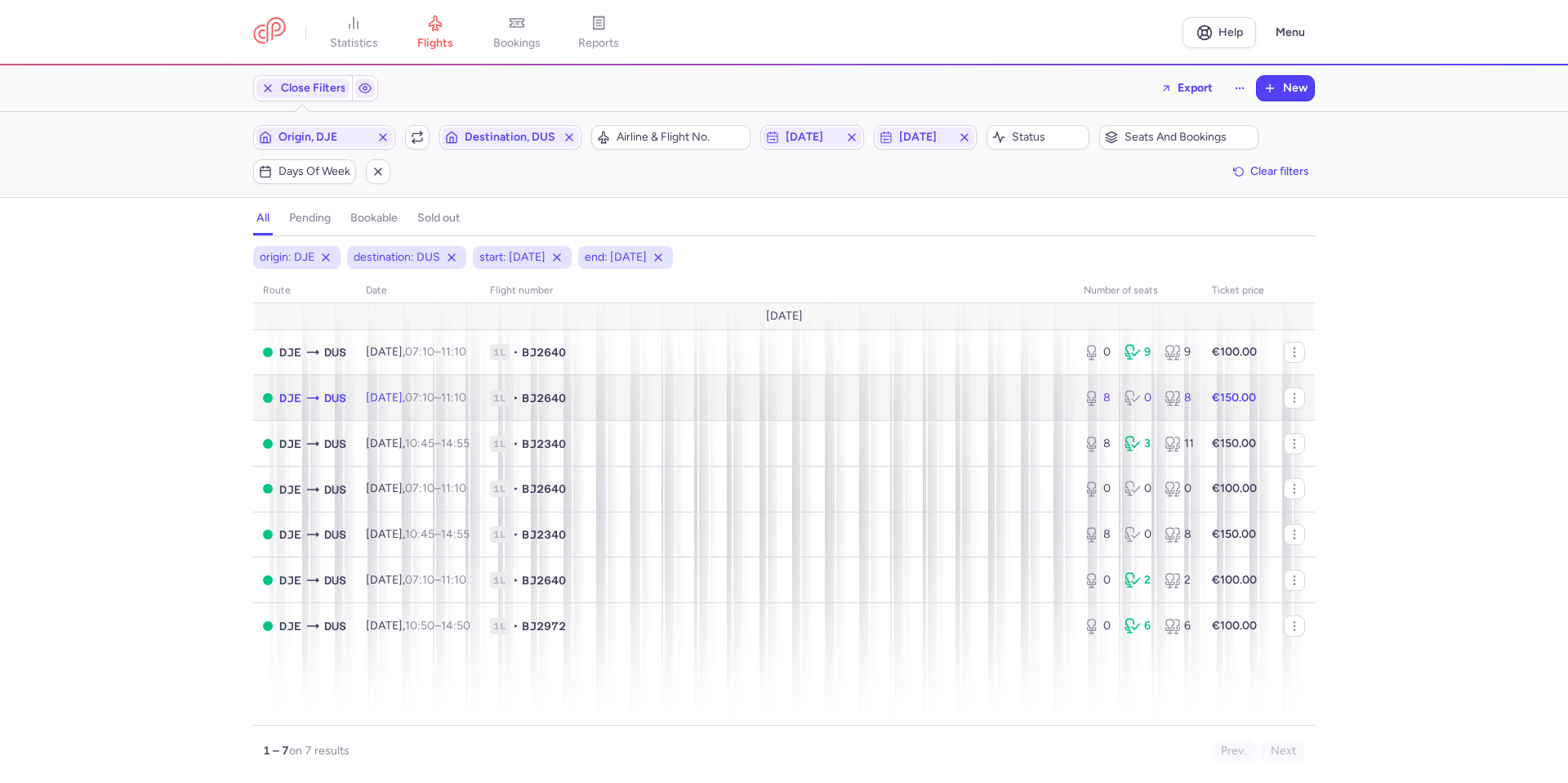
click at [435, 401] on time "07:10" at bounding box center [419, 397] width 29 height 14
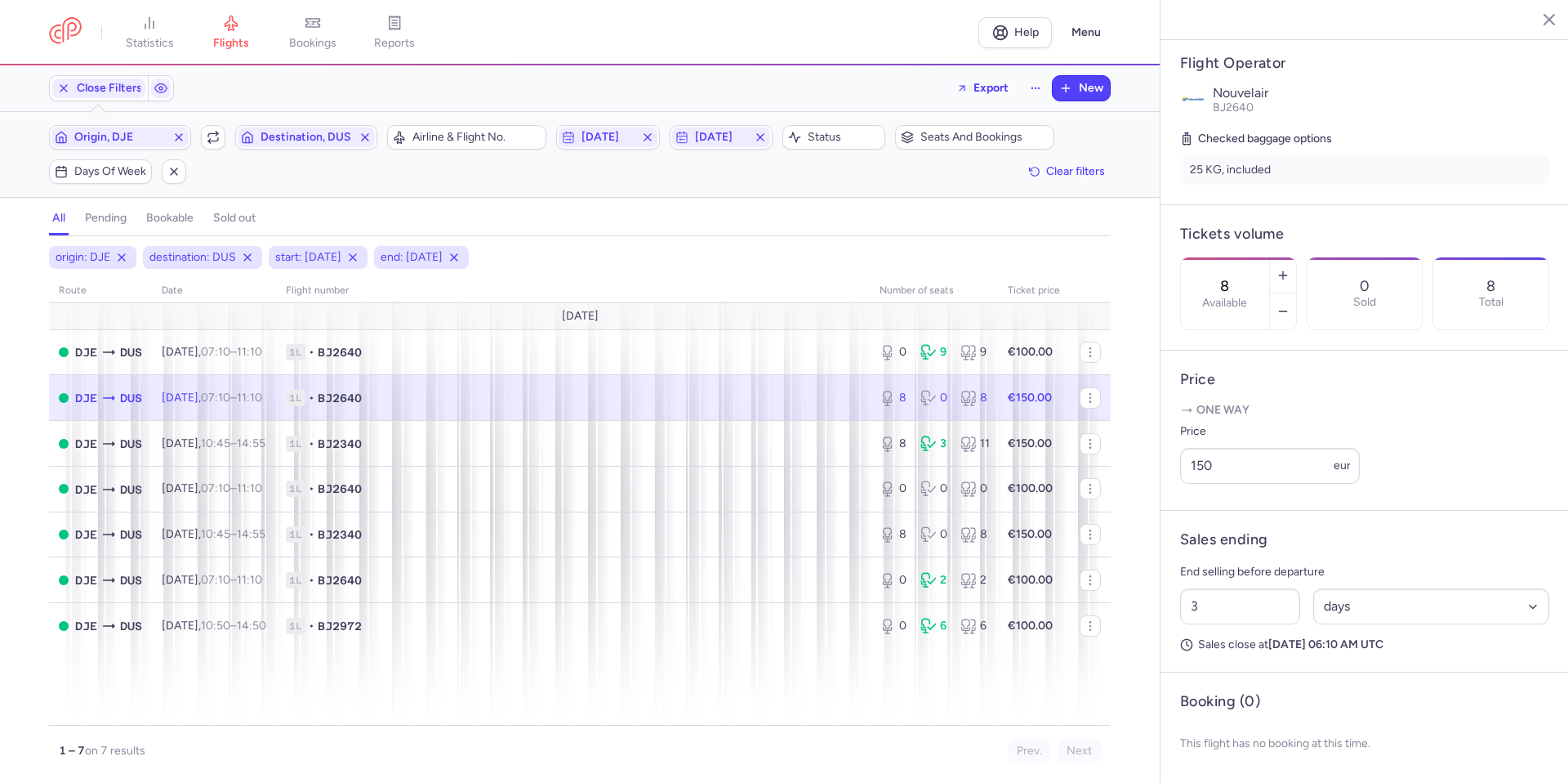
scroll to position [326, 0]
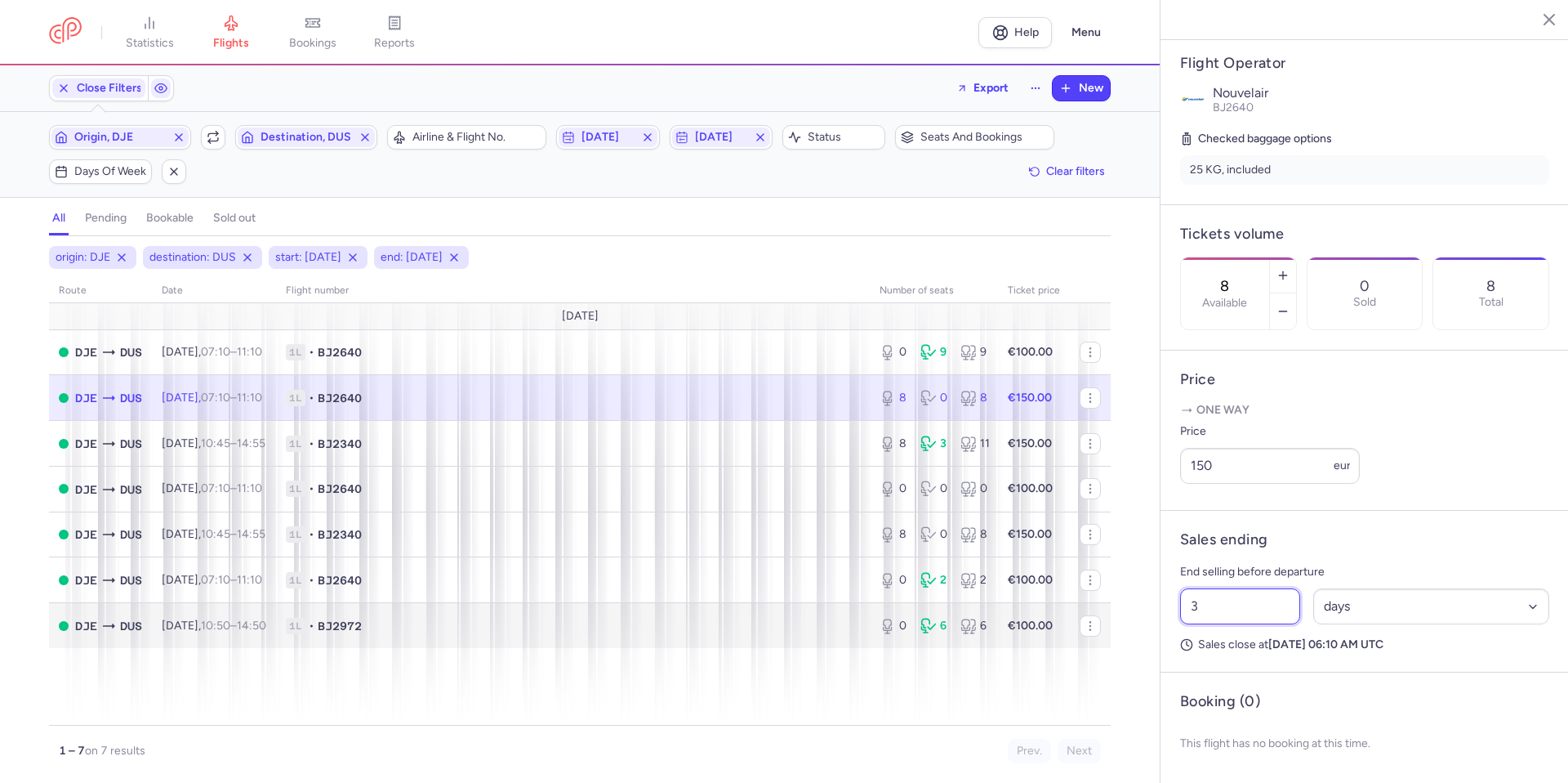
drag, startPoint x: 1119, startPoint y: 627, endPoint x: 1022, endPoint y: 624, distance: 97.0
click at [1031, 630] on div "statistics flights bookings reports Help Menu Close Filters Export New Filters …" at bounding box center [784, 391] width 1568 height 783
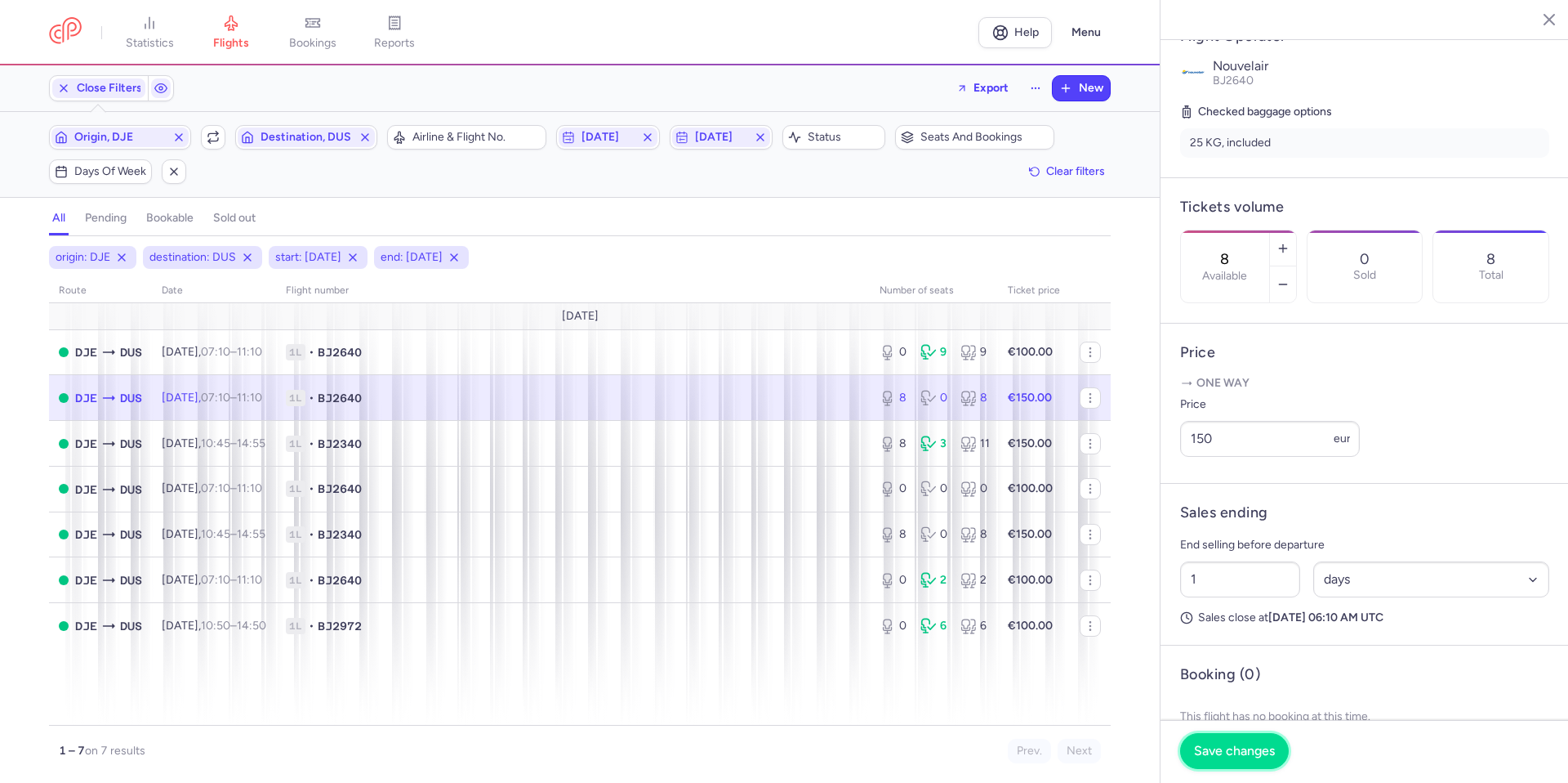
click at [1244, 755] on span "Save changes" at bounding box center [1235, 750] width 81 height 15
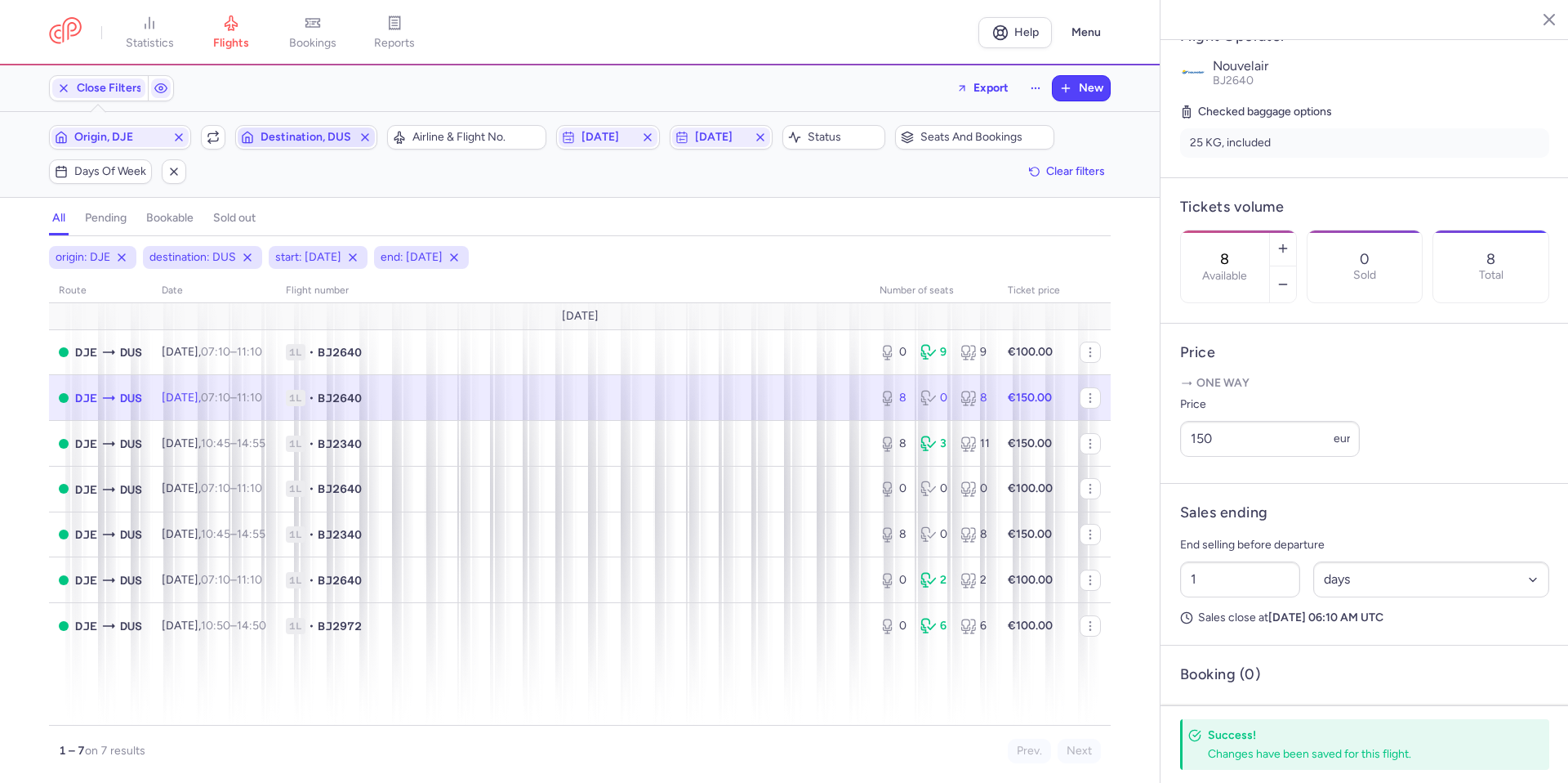
click at [363, 141] on line "button" at bounding box center [365, 137] width 7 height 7
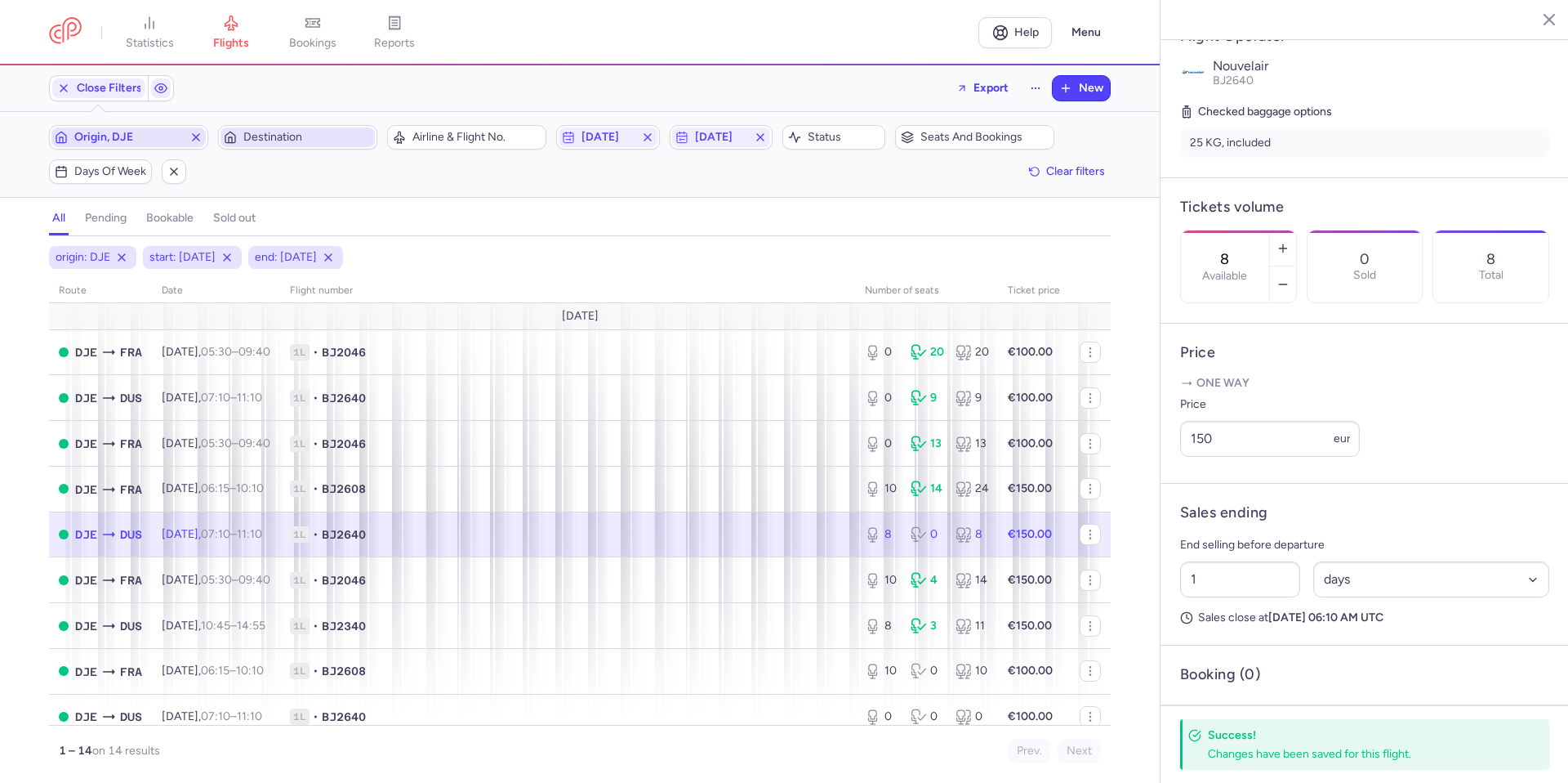
click at [196, 137] on line "button" at bounding box center [196, 137] width 7 height 7
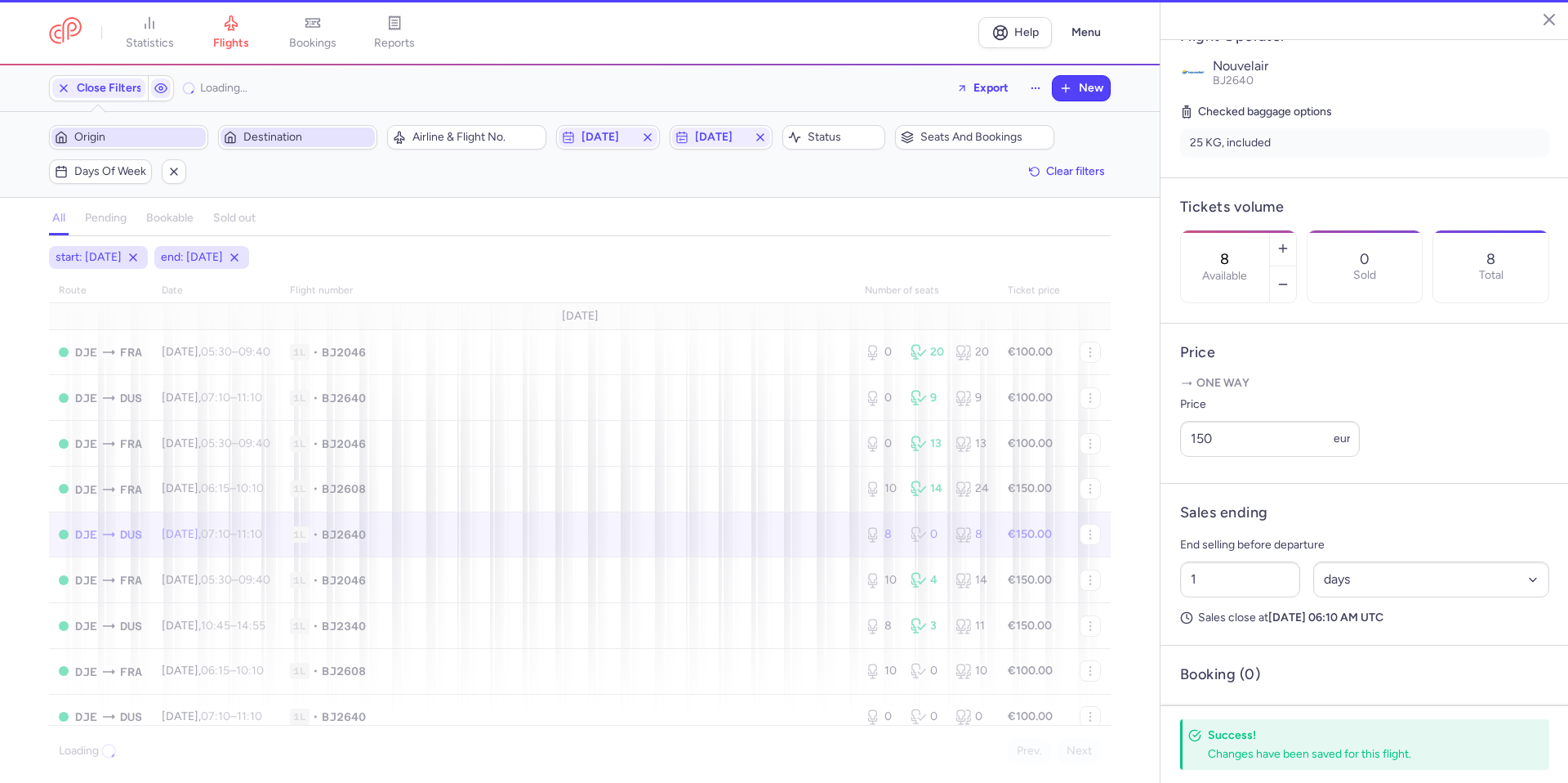
click at [286, 133] on span "Destination" at bounding box center [307, 137] width 128 height 13
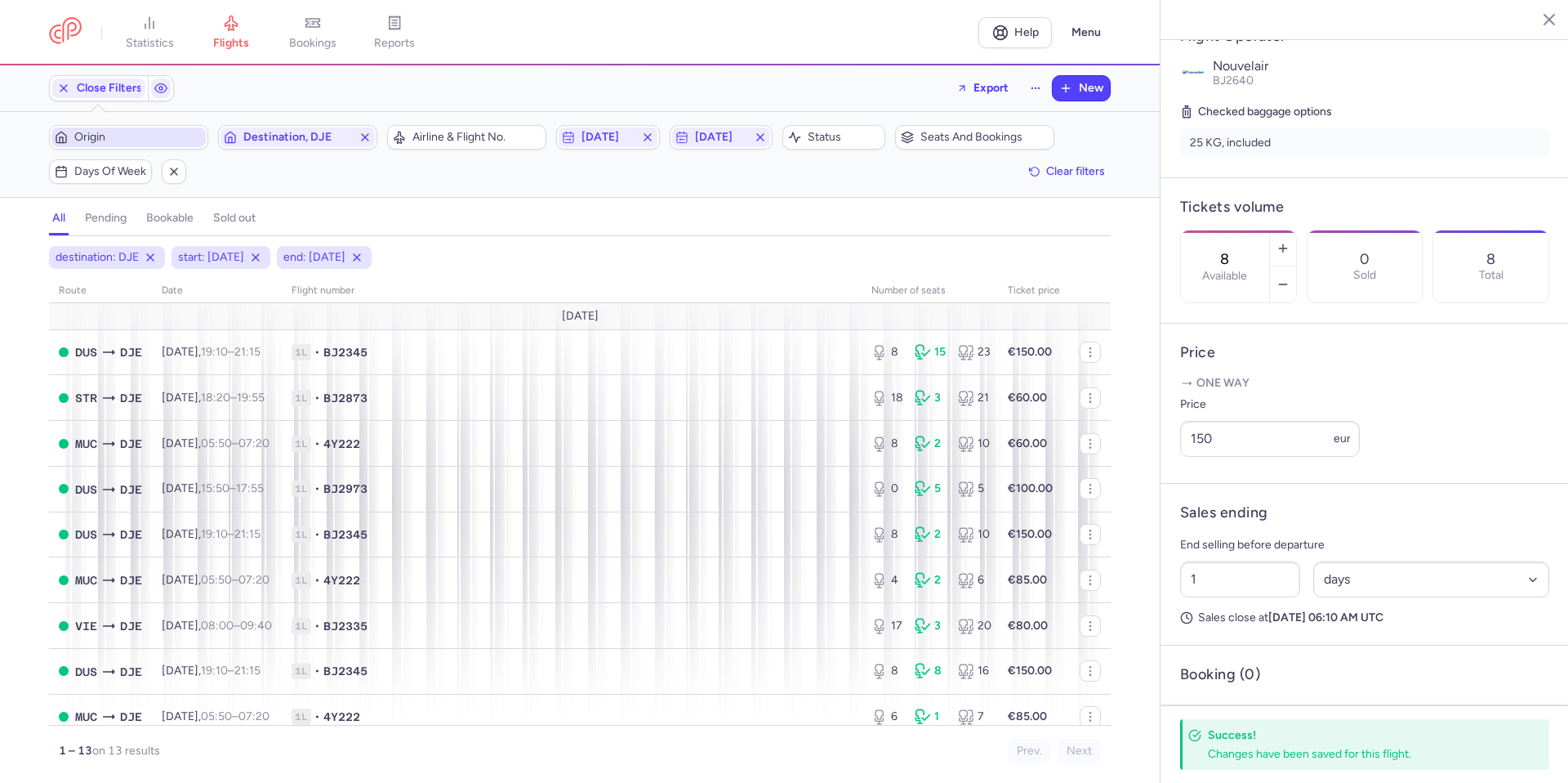
click at [101, 141] on span "Origin" at bounding box center [138, 137] width 128 height 13
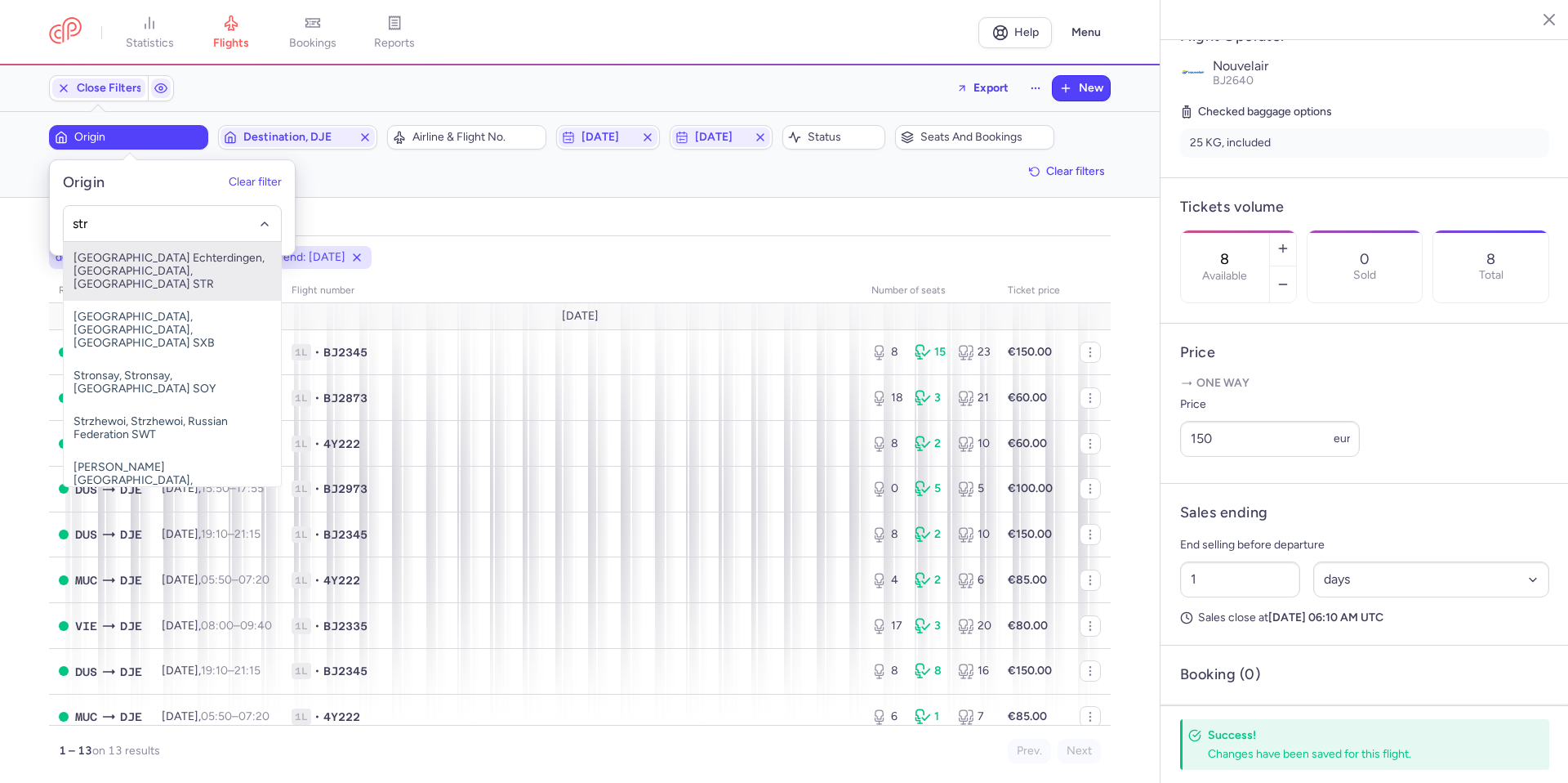
click at [115, 267] on span "[GEOGRAPHIC_DATA] Echterdingen, [GEOGRAPHIC_DATA], [GEOGRAPHIC_DATA] STR" at bounding box center [172, 271] width 217 height 59
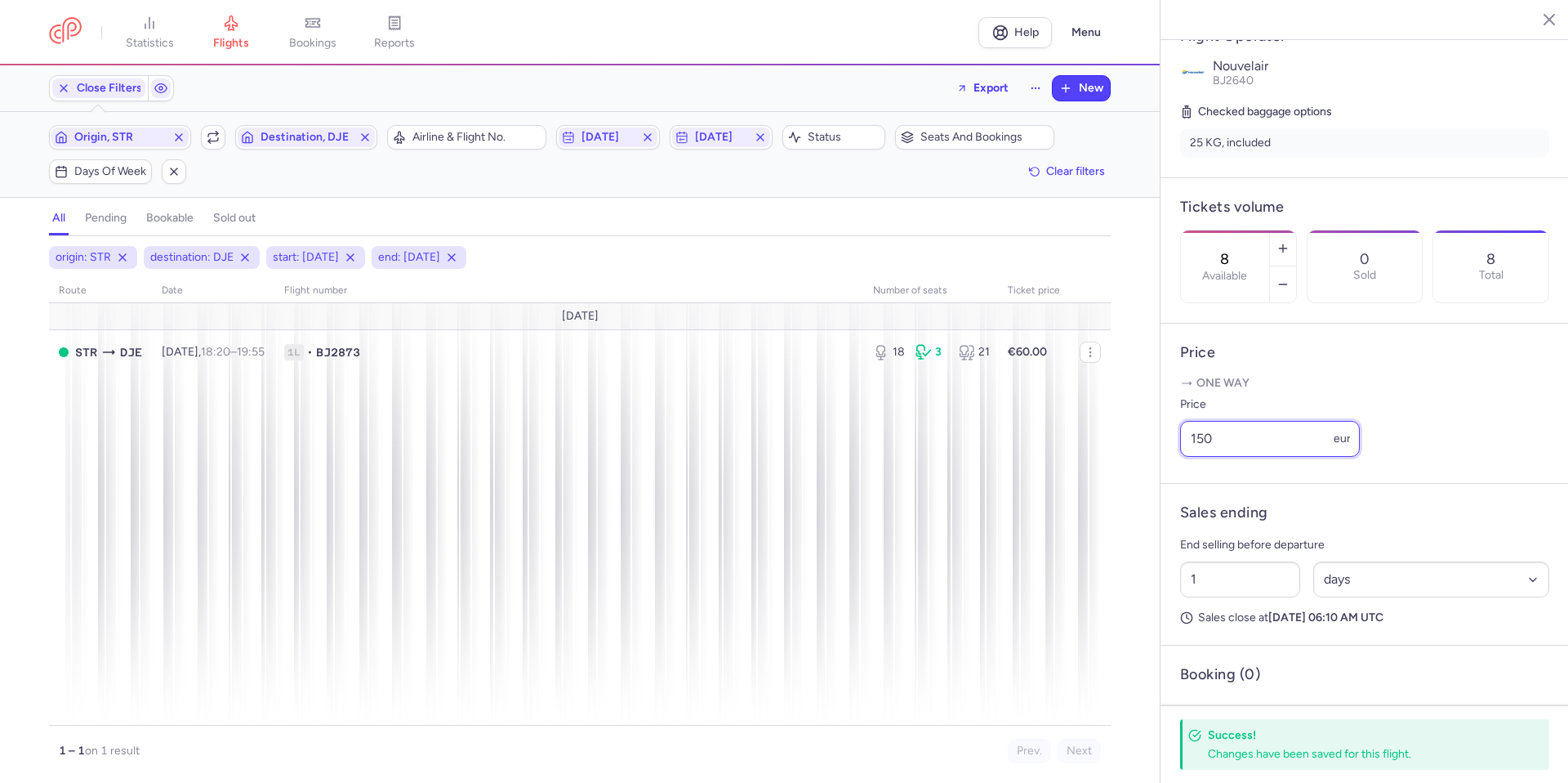
drag, startPoint x: 1232, startPoint y: 482, endPoint x: 1056, endPoint y: 500, distance: 176.9
click at [1056, 500] on div "statistics flights bookings reports Help Menu Close Filters Export New Filters …" at bounding box center [784, 391] width 1568 height 783
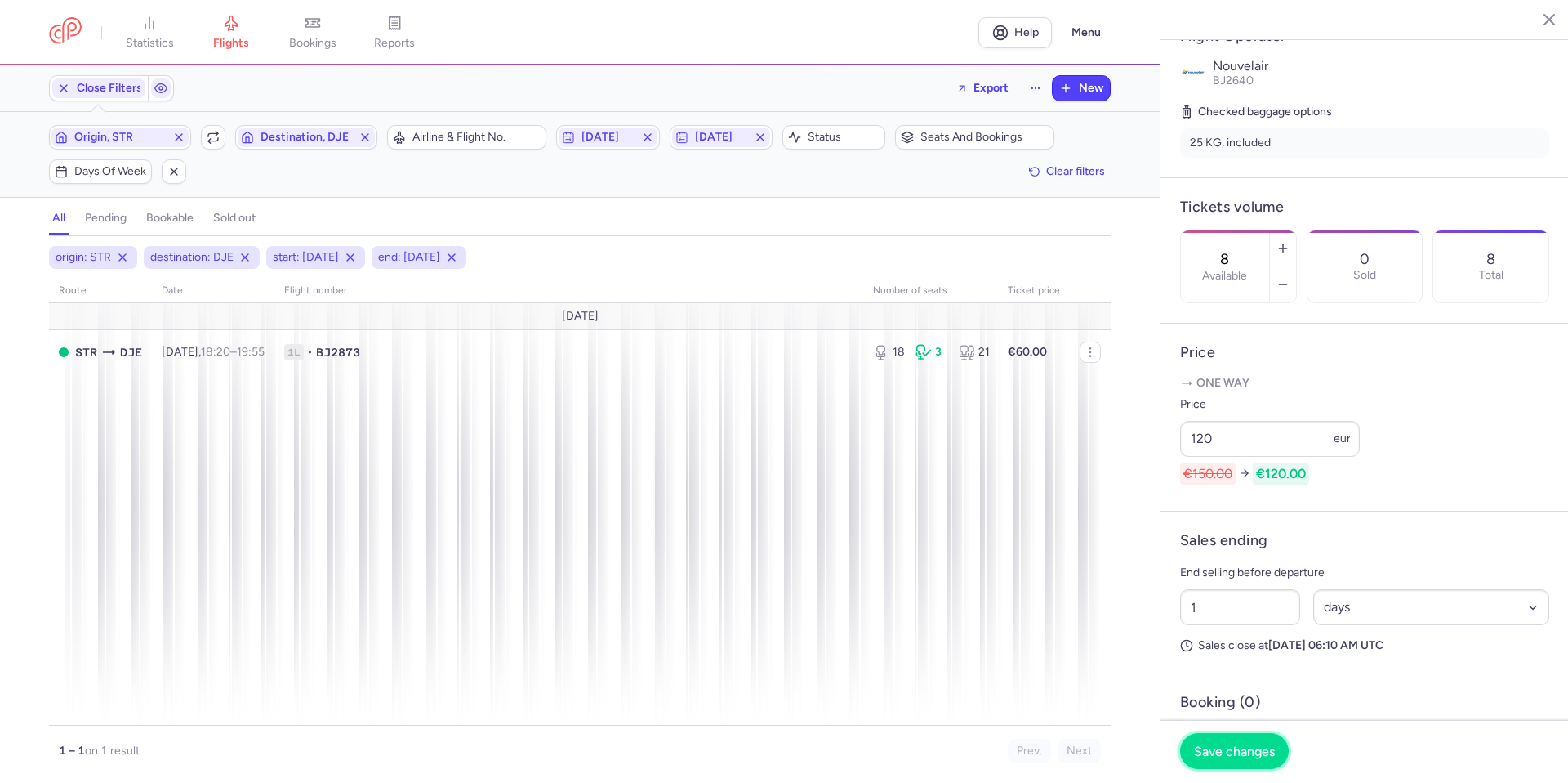
click at [1265, 761] on button "Save changes" at bounding box center [1234, 751] width 109 height 36
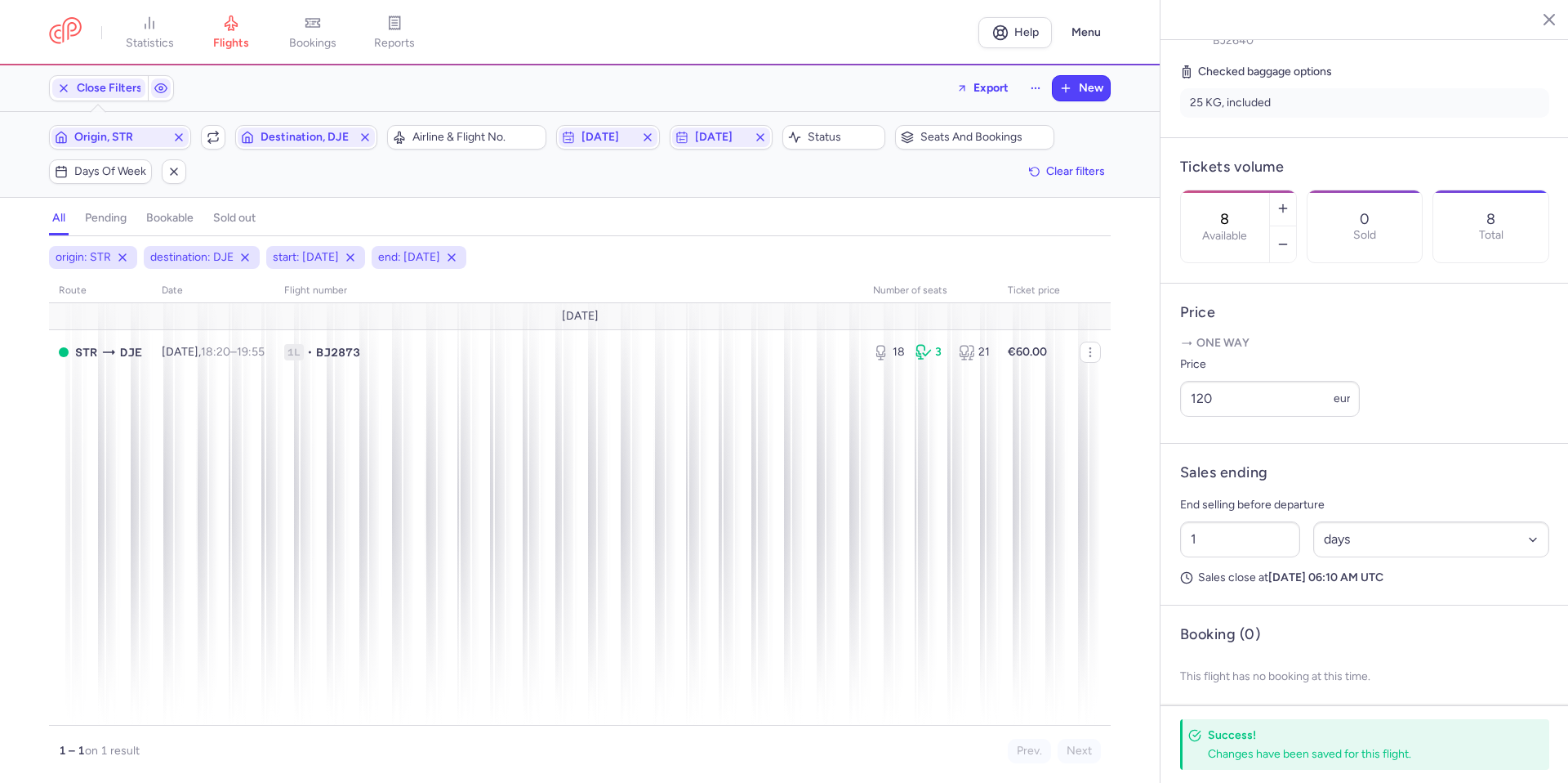
scroll to position [339, 0]
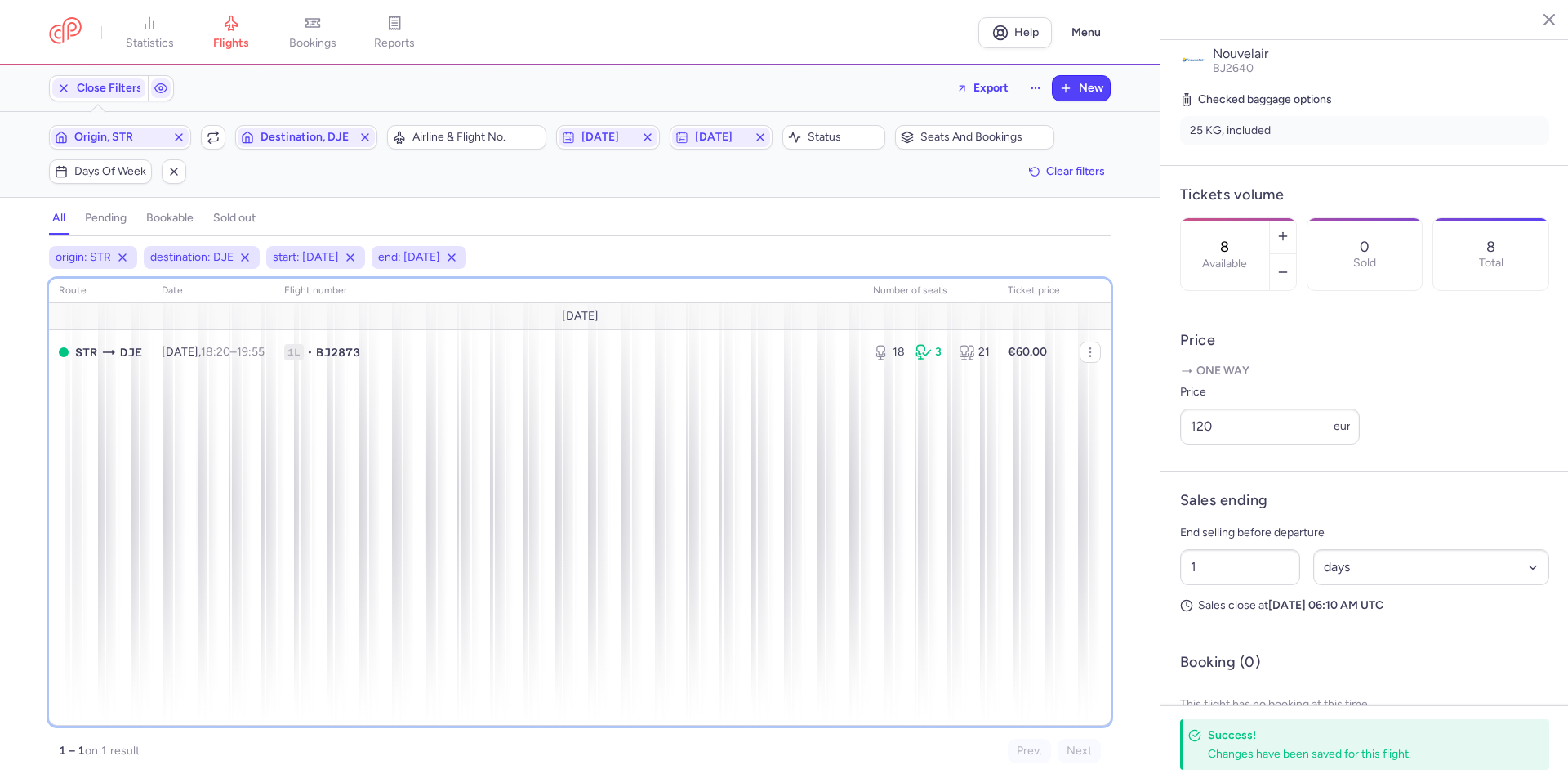
click at [547, 448] on div "route date Flight number number of seats Ticket price [DATE] STR DJE [DATE] 18:…" at bounding box center [580, 501] width 1062 height 447
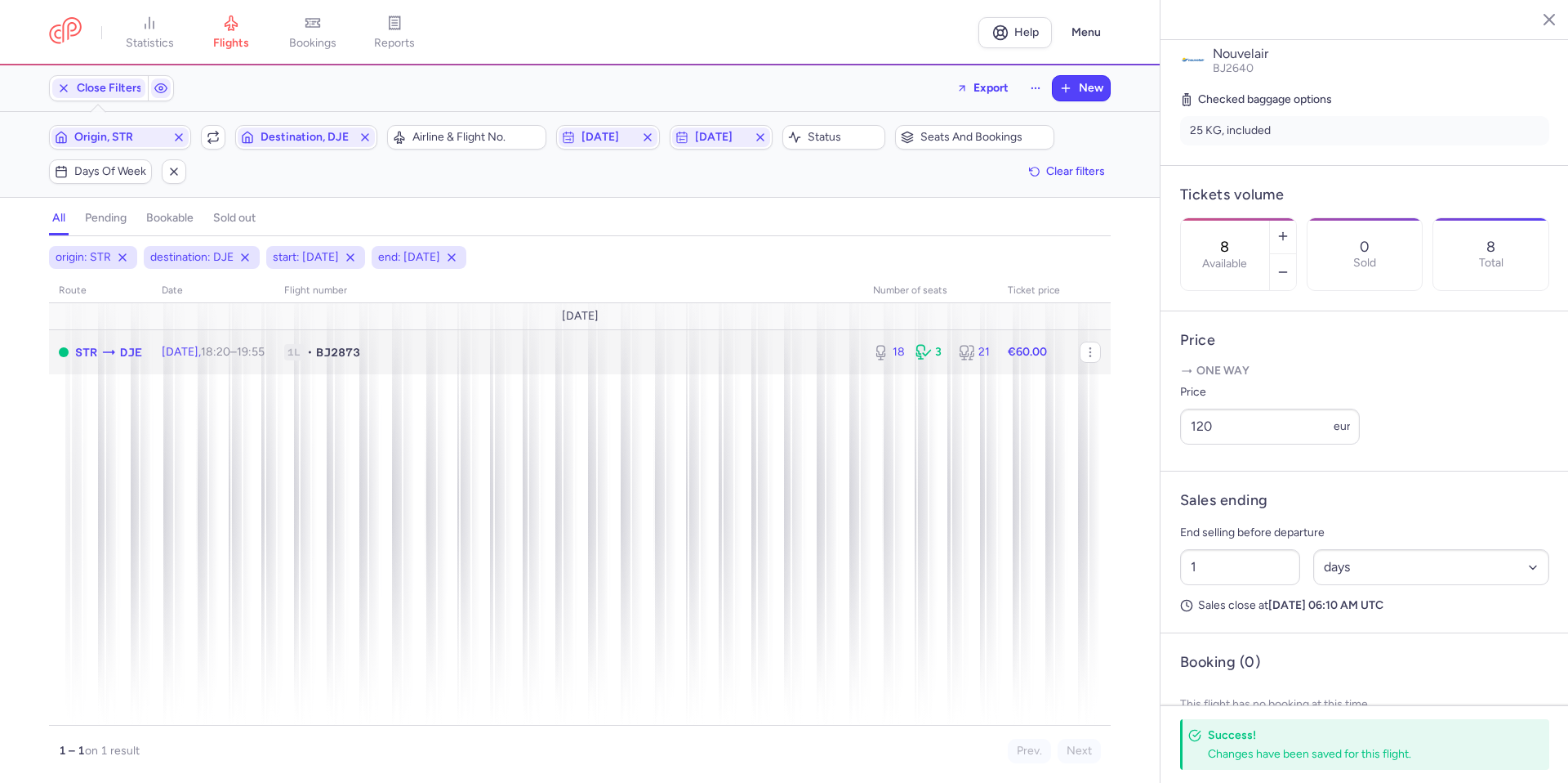
click at [731, 361] on span "1L • BJ2873" at bounding box center [569, 352] width 569 height 17
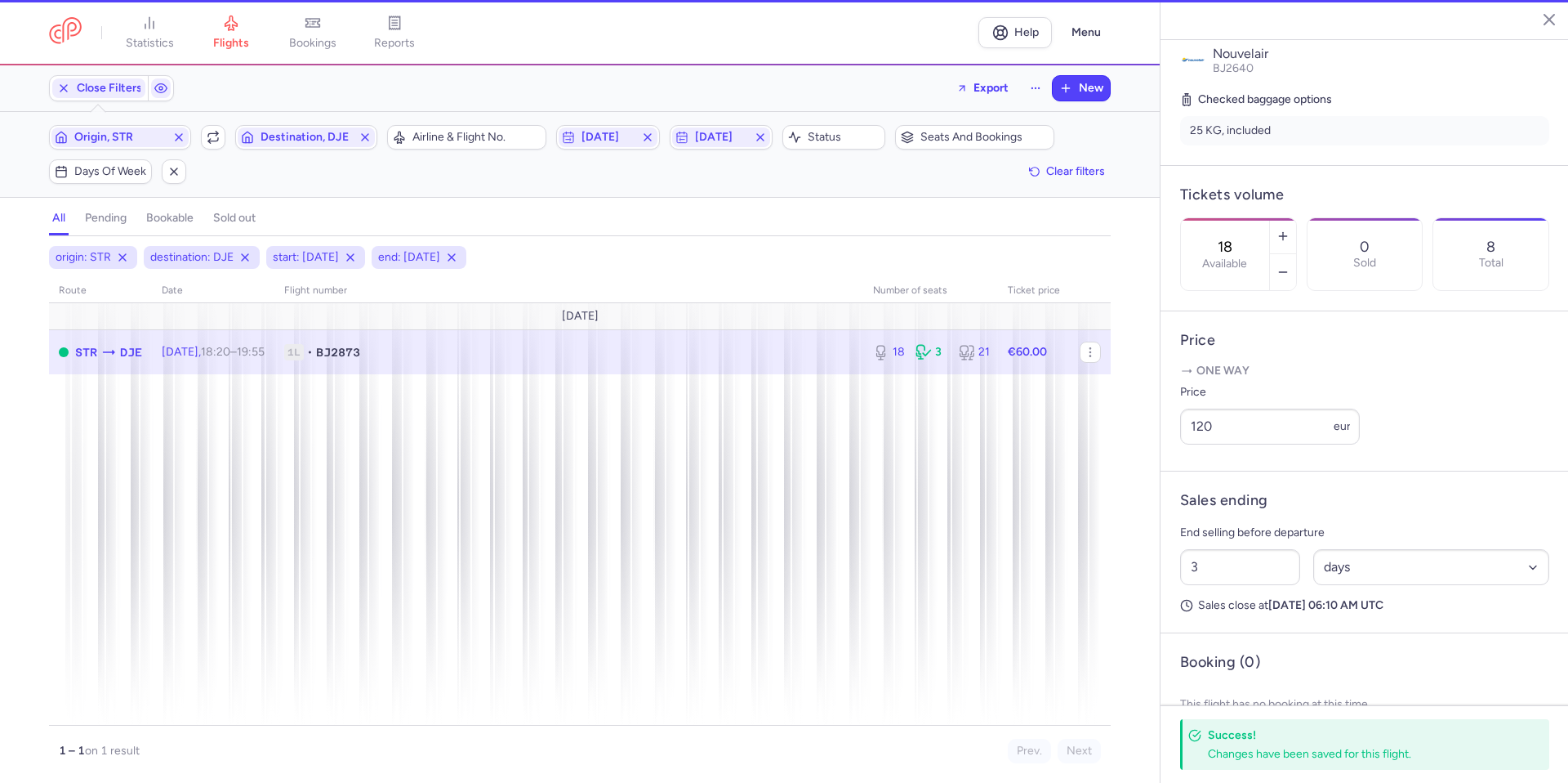
scroll to position [352, 0]
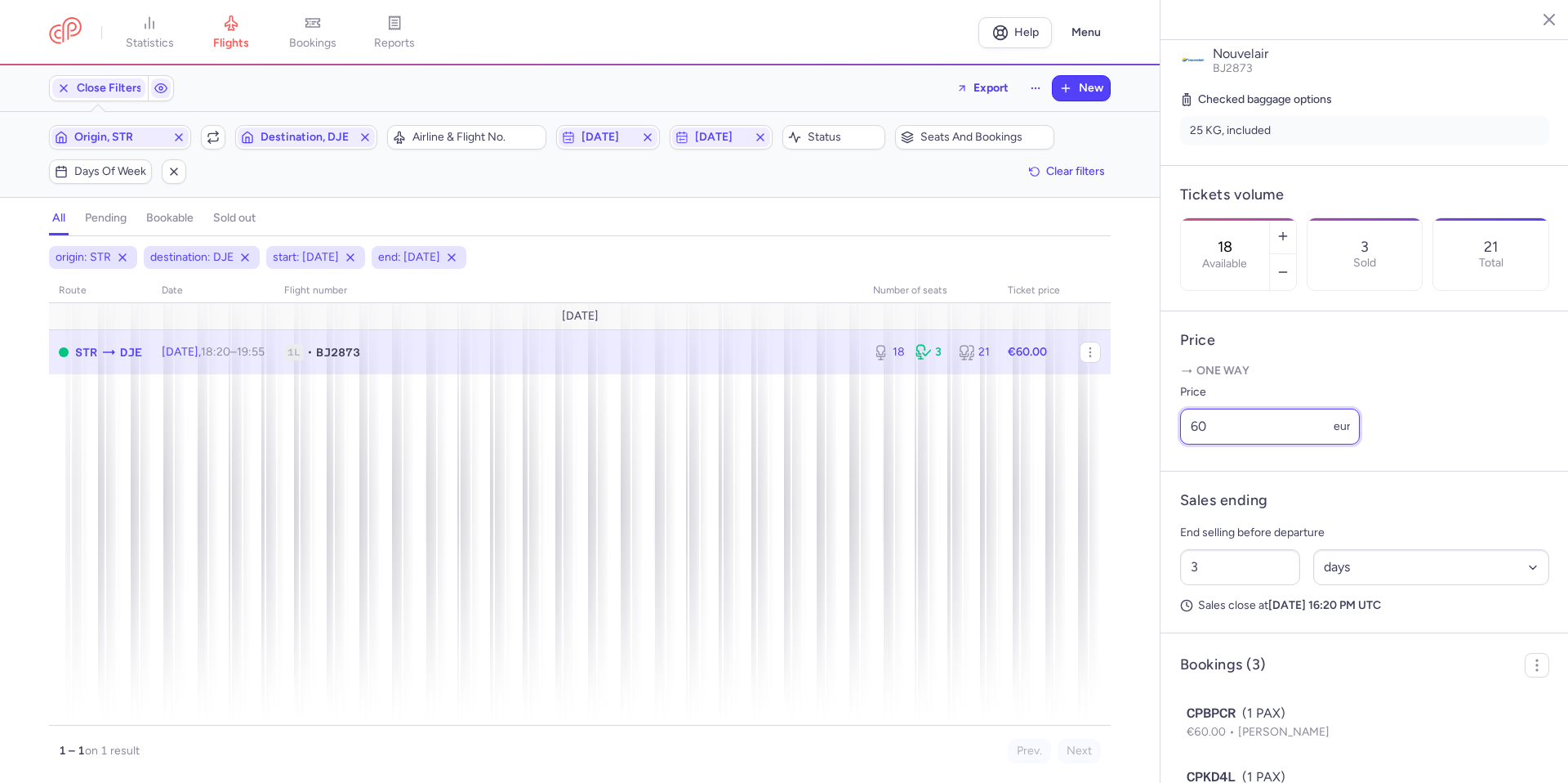
drag, startPoint x: 1220, startPoint y: 476, endPoint x: 1002, endPoint y: 504, distance: 219.8
click at [1026, 487] on div "statistics flights bookings reports Help Menu Close Filters Export New Filters …" at bounding box center [784, 391] width 1568 height 783
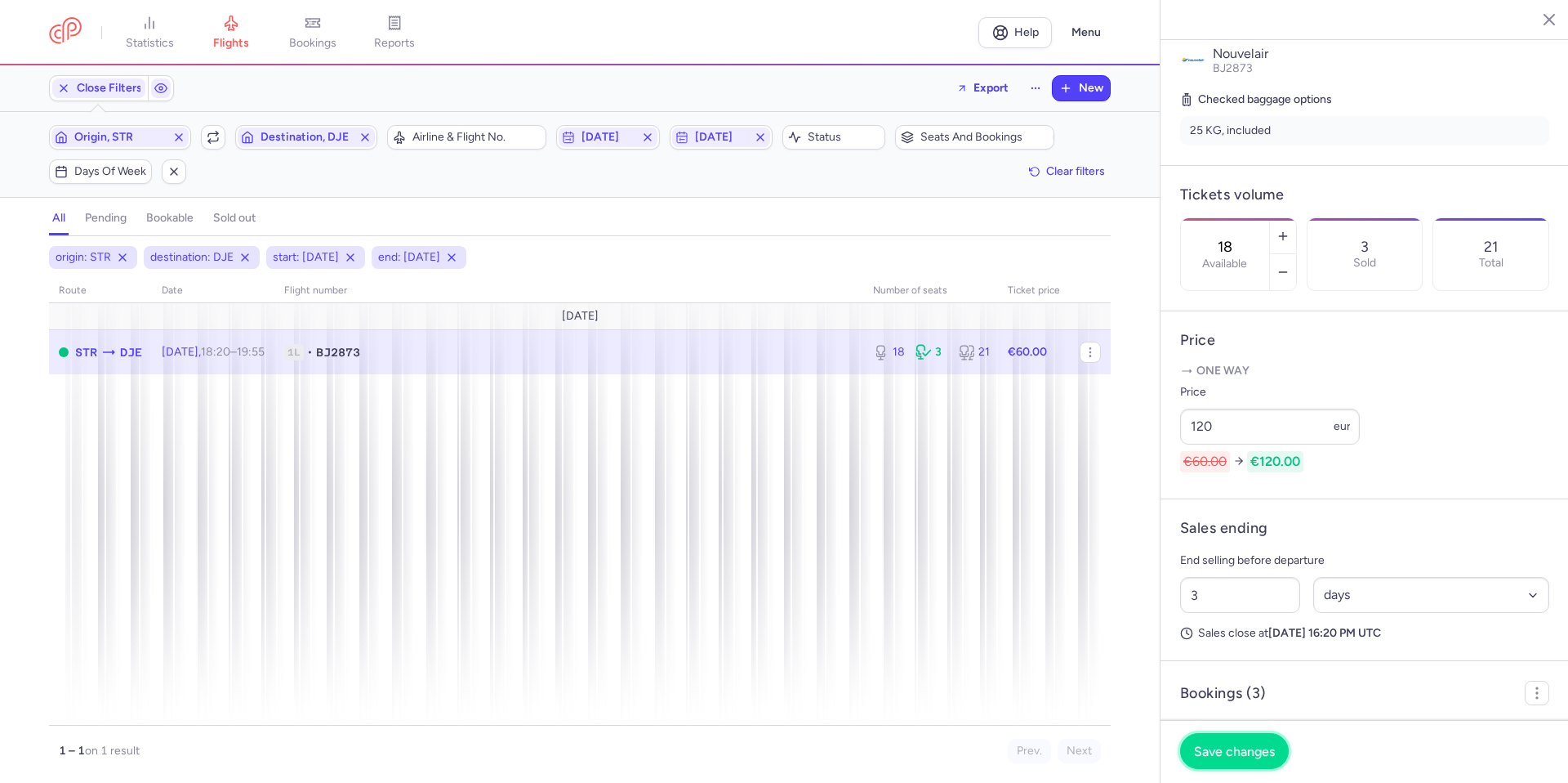
click at [1248, 753] on span "Save changes" at bounding box center [1235, 750] width 81 height 15
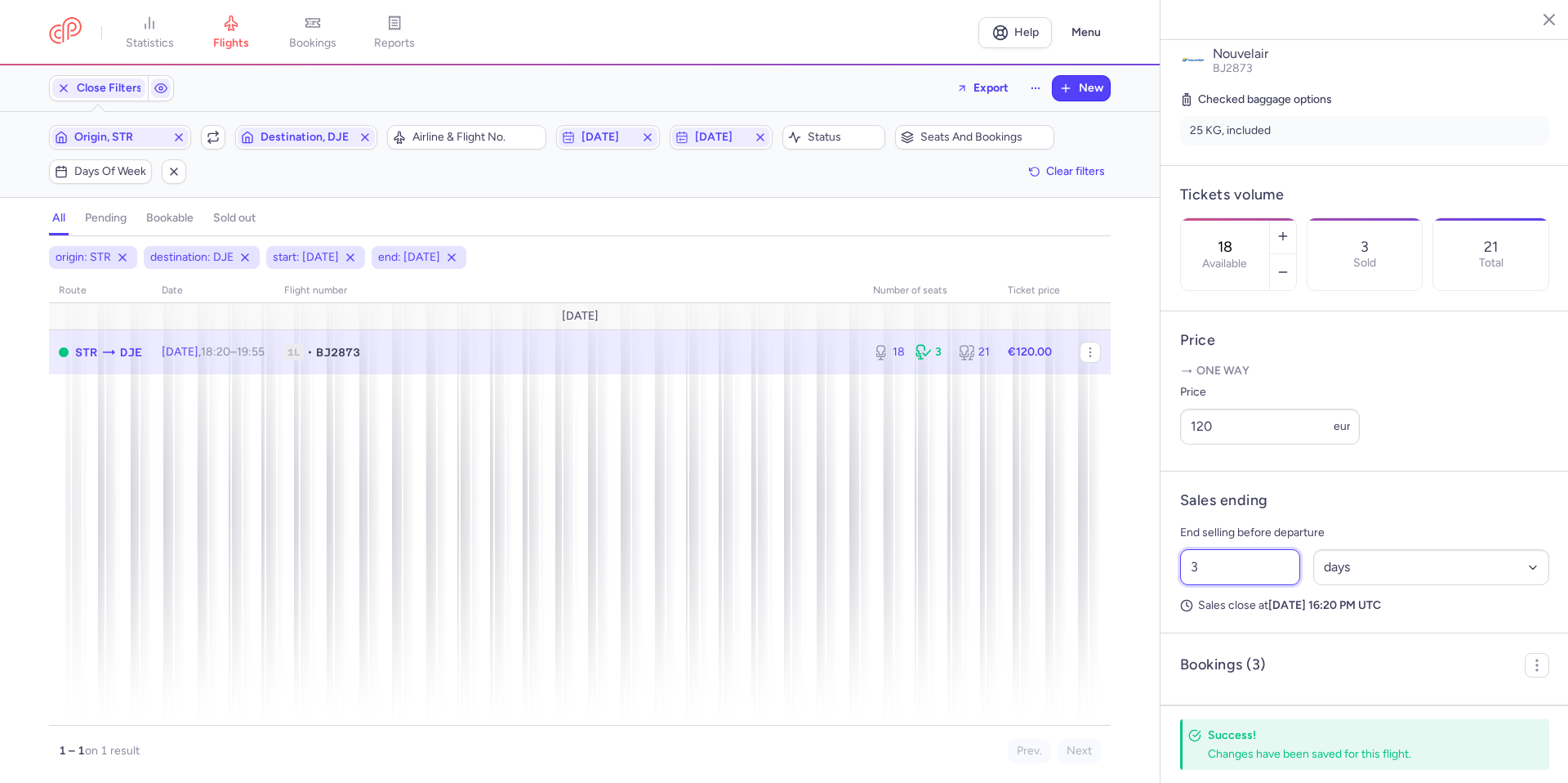
drag, startPoint x: 1223, startPoint y: 611, endPoint x: 1080, endPoint y: 631, distance: 144.4
click at [1080, 631] on div "statistics flights bookings reports Help Menu Close Filters Export New Filters …" at bounding box center [784, 391] width 1568 height 783
drag, startPoint x: 1244, startPoint y: 613, endPoint x: 868, endPoint y: 677, distance: 381.4
click at [875, 673] on div "statistics flights bookings reports Help Menu Close Filters Export New Filters …" at bounding box center [784, 391] width 1568 height 783
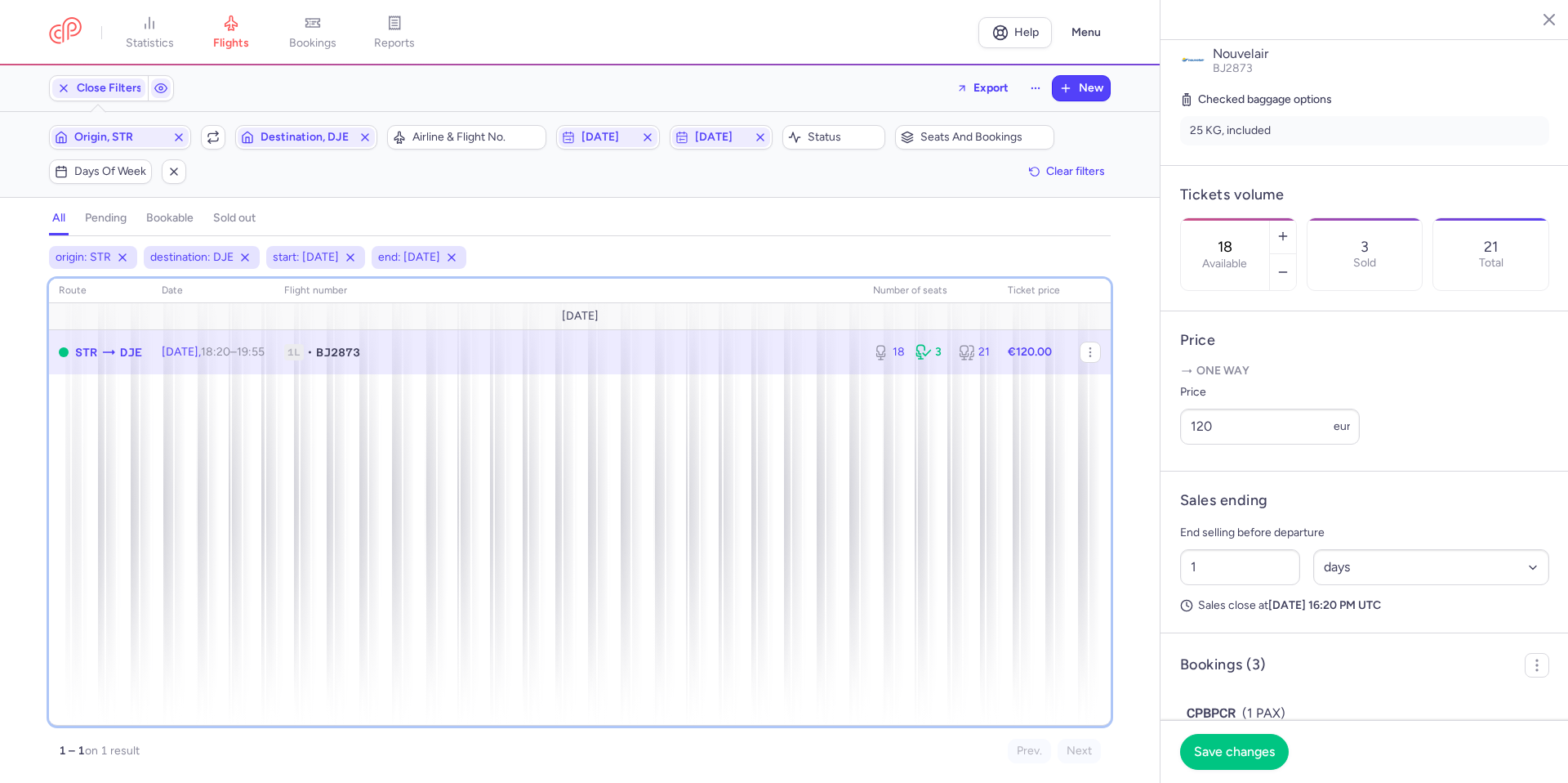
click at [931, 472] on div "route date Flight number number of seats Ticket price [DATE] STR DJE [DATE] 18:…" at bounding box center [580, 501] width 1062 height 447
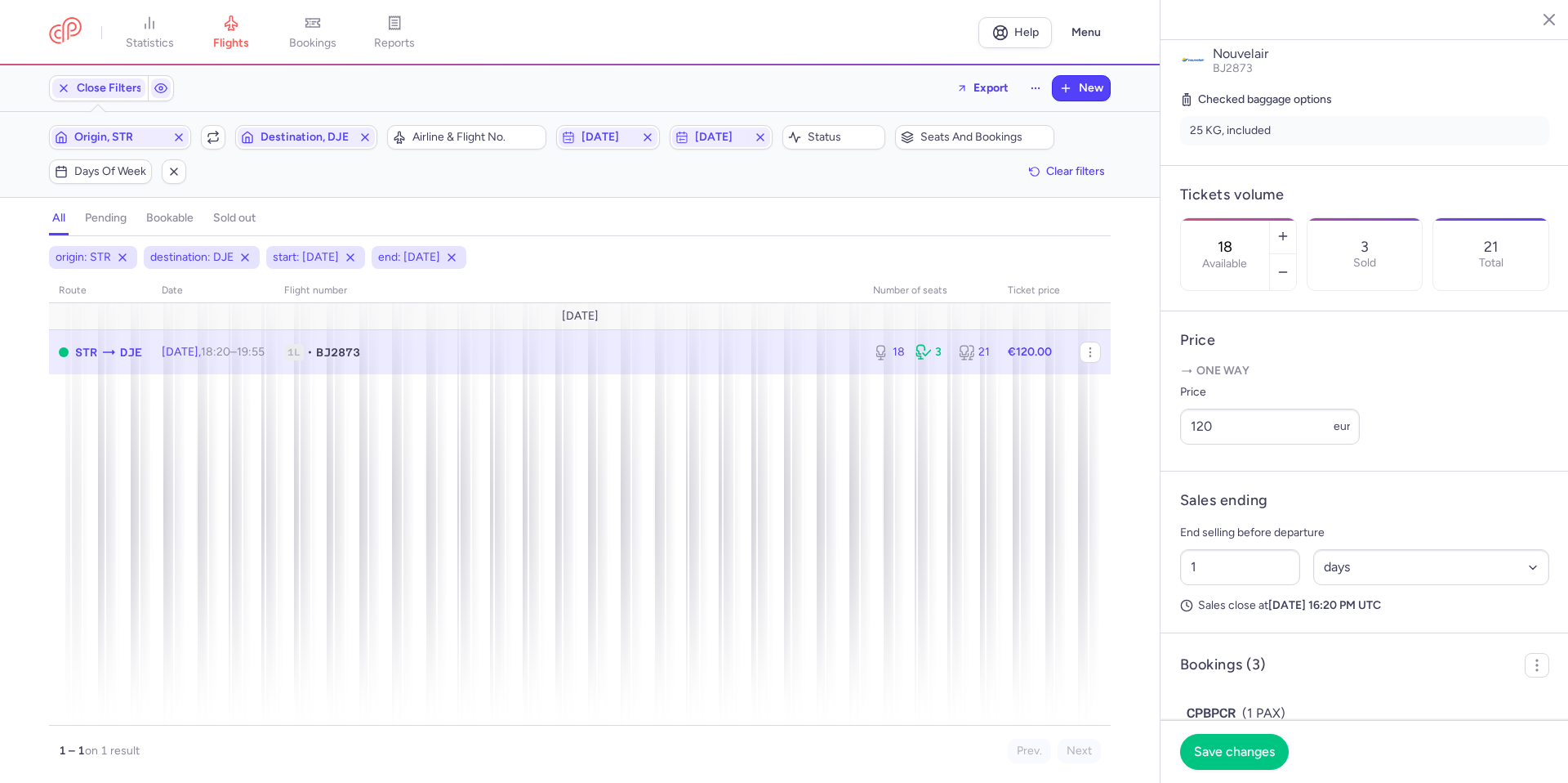
click at [817, 351] on span "1L • BJ2873" at bounding box center [569, 352] width 569 height 17
click at [1289, 230] on icon "button" at bounding box center [1283, 236] width 13 height 13
click at [1225, 759] on button "Save changes" at bounding box center [1234, 751] width 109 height 36
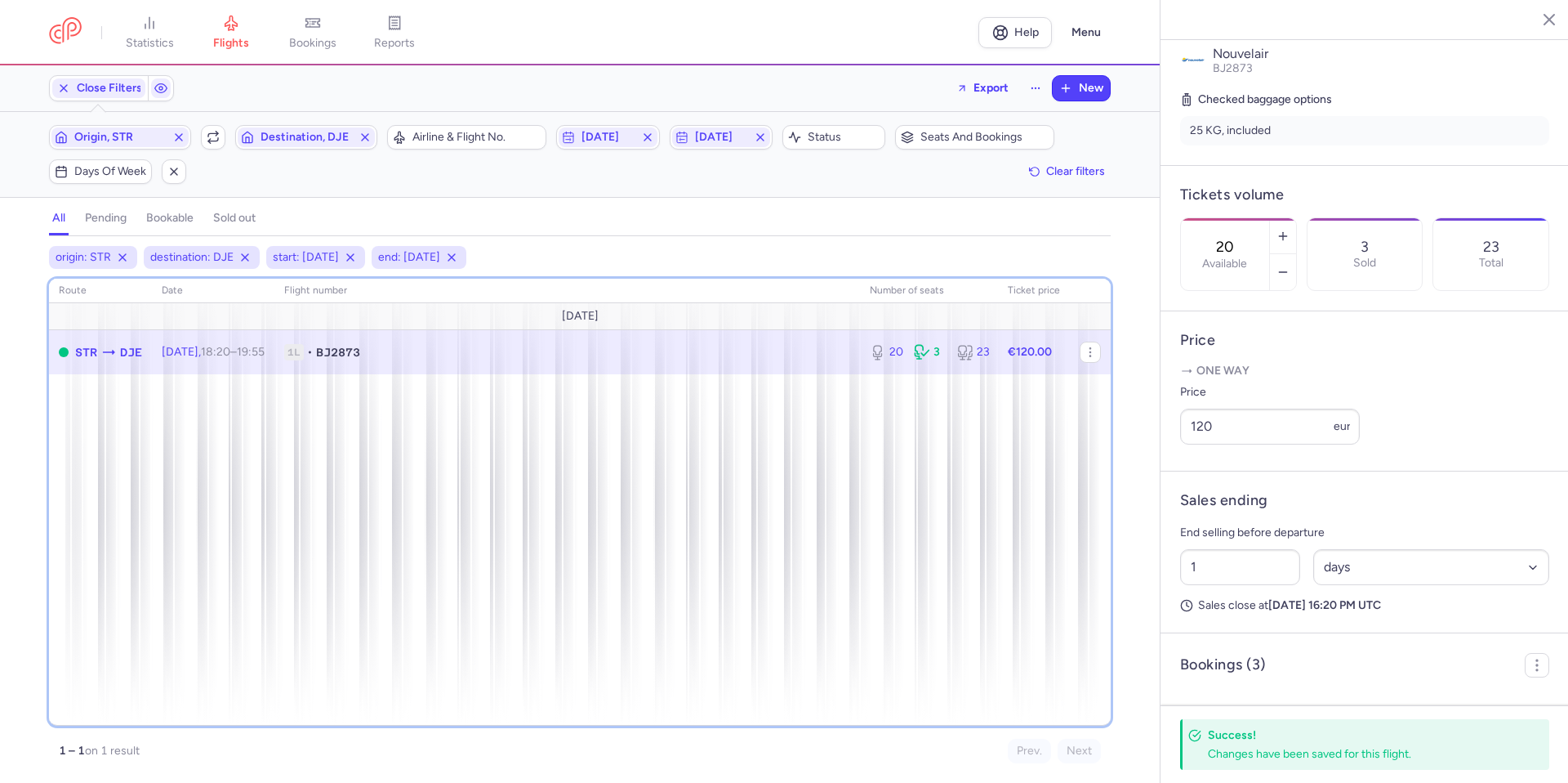
drag, startPoint x: 972, startPoint y: 630, endPoint x: 812, endPoint y: 460, distance: 233.5
click at [951, 613] on div "route date Flight number number of seats Ticket price [DATE] STR DJE [DATE] 18:…" at bounding box center [580, 501] width 1062 height 447
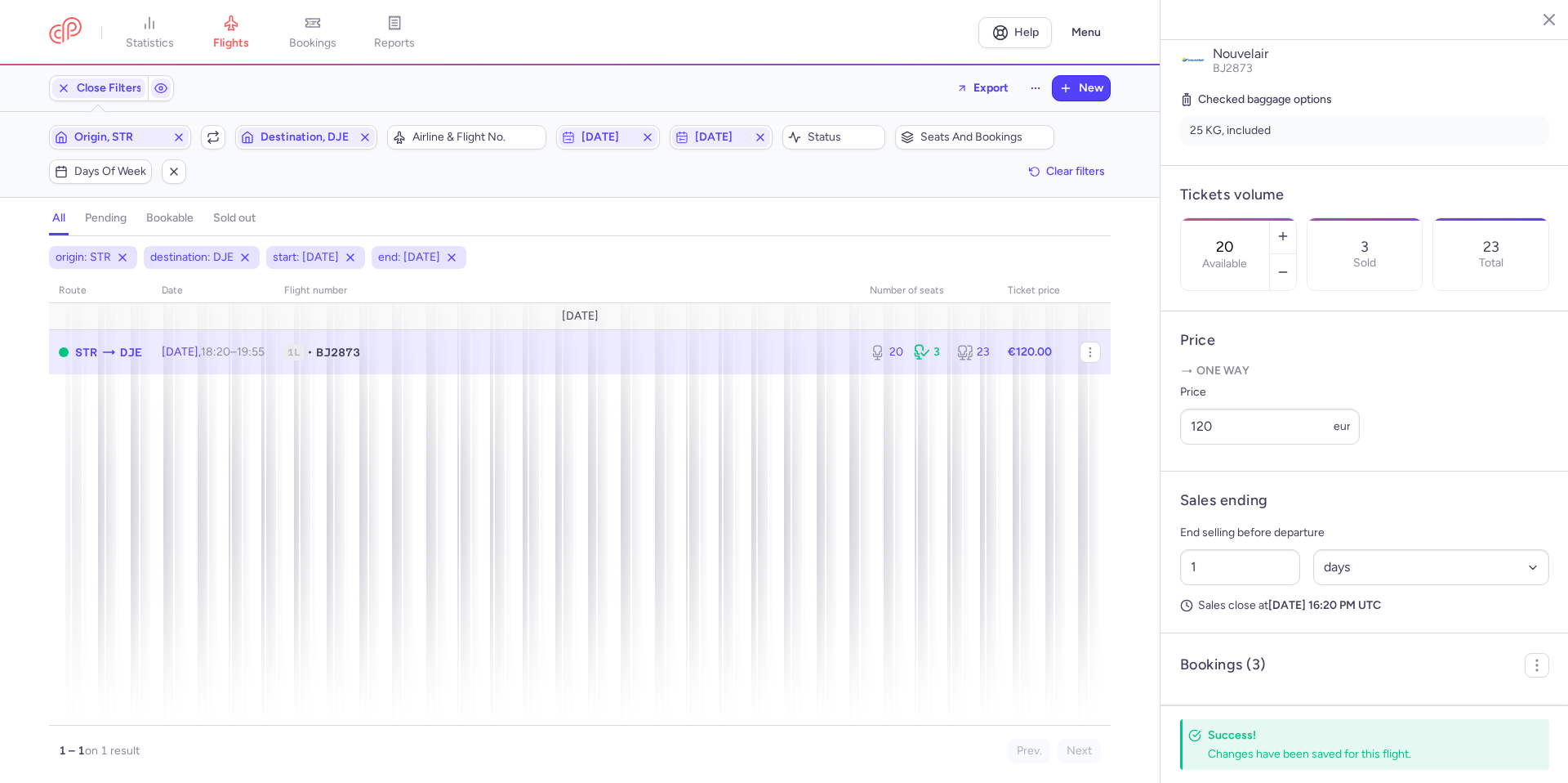
click at [998, 363] on td "1L • BJ2873" at bounding box center [1034, 352] width 72 height 45
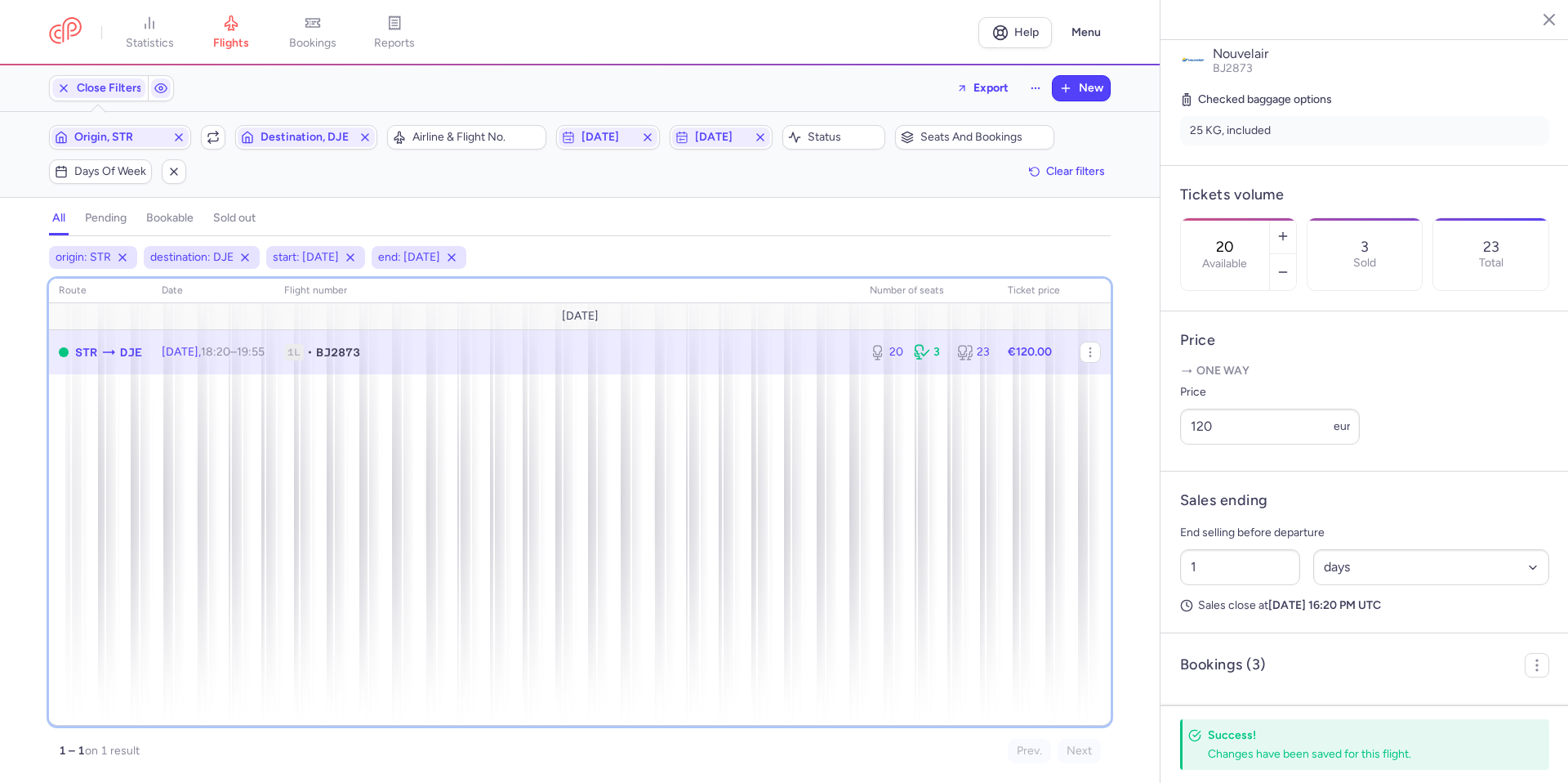
drag, startPoint x: 791, startPoint y: 429, endPoint x: 792, endPoint y: 407, distance: 22.0
click at [792, 429] on div "route date Flight number number of seats Ticket price [DATE] STR DJE [DATE] 18:…" at bounding box center [580, 501] width 1062 height 447
click at [791, 376] on div "route date Flight number number of seats Ticket price [DATE] STR DJE [DATE] 18:…" at bounding box center [580, 501] width 1062 height 447
drag, startPoint x: 820, startPoint y: 446, endPoint x: 793, endPoint y: 366, distance: 84.4
click at [820, 439] on div "route date Flight number number of seats Ticket price [DATE] STR DJE [DATE] 18:…" at bounding box center [580, 501] width 1062 height 447
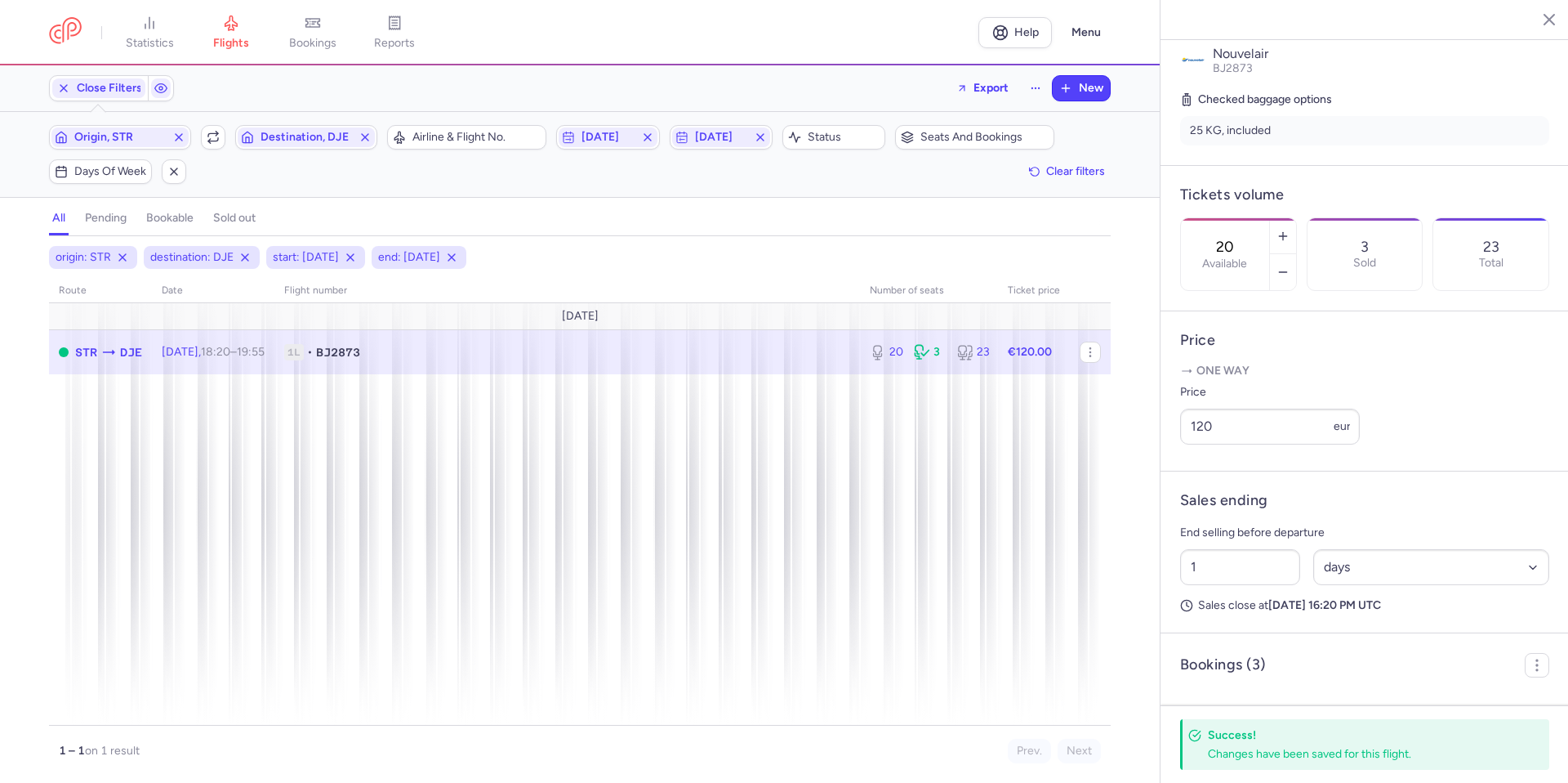
click at [797, 351] on span "1L • BJ2873" at bounding box center [567, 352] width 566 height 17
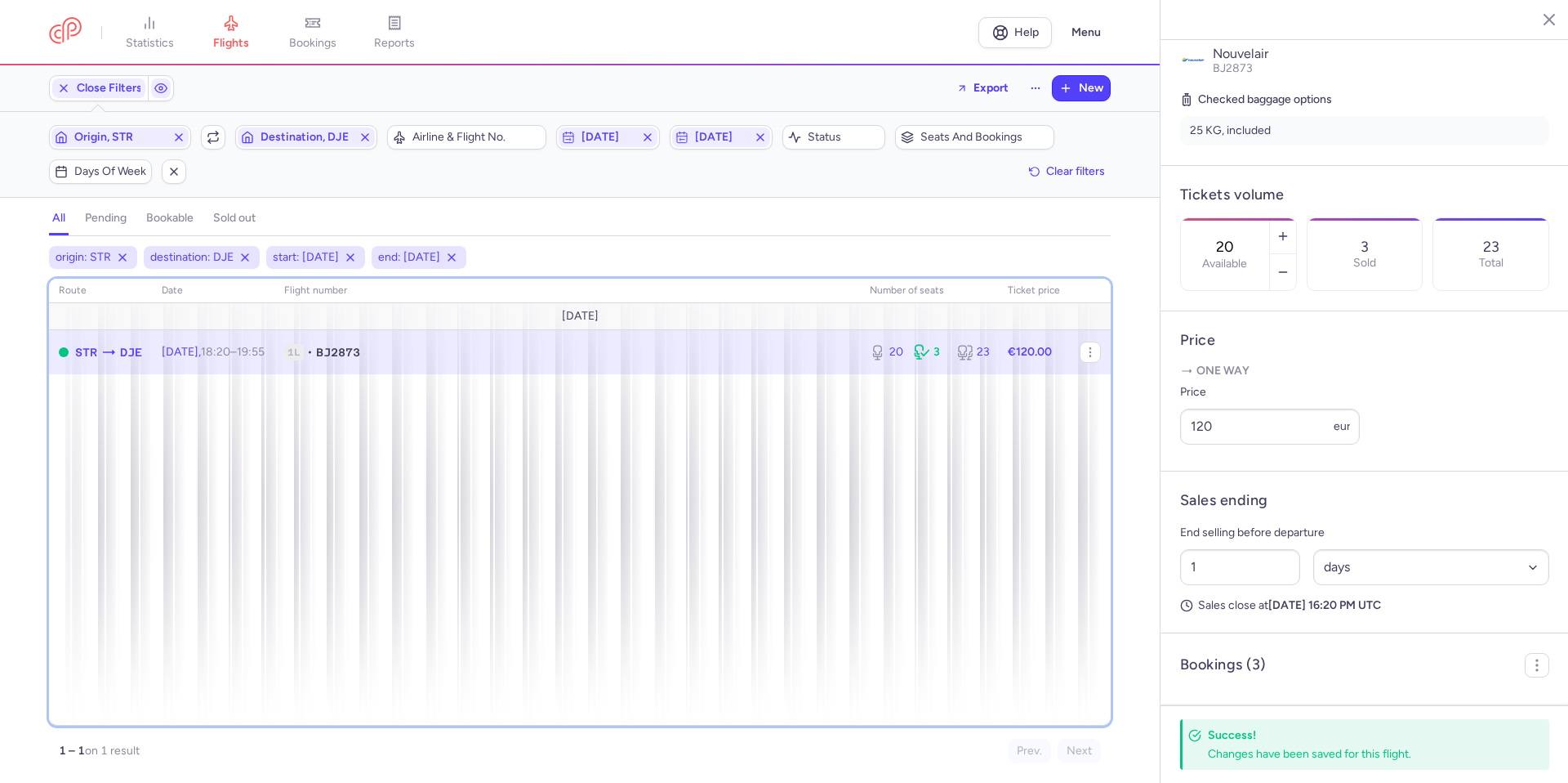
drag, startPoint x: 835, startPoint y: 500, endPoint x: 638, endPoint y: 408, distance: 217.4
click at [835, 500] on div "route date Flight number number of seats Ticket price [DATE] STR DJE [DATE] 18:…" at bounding box center [580, 501] width 1062 height 447
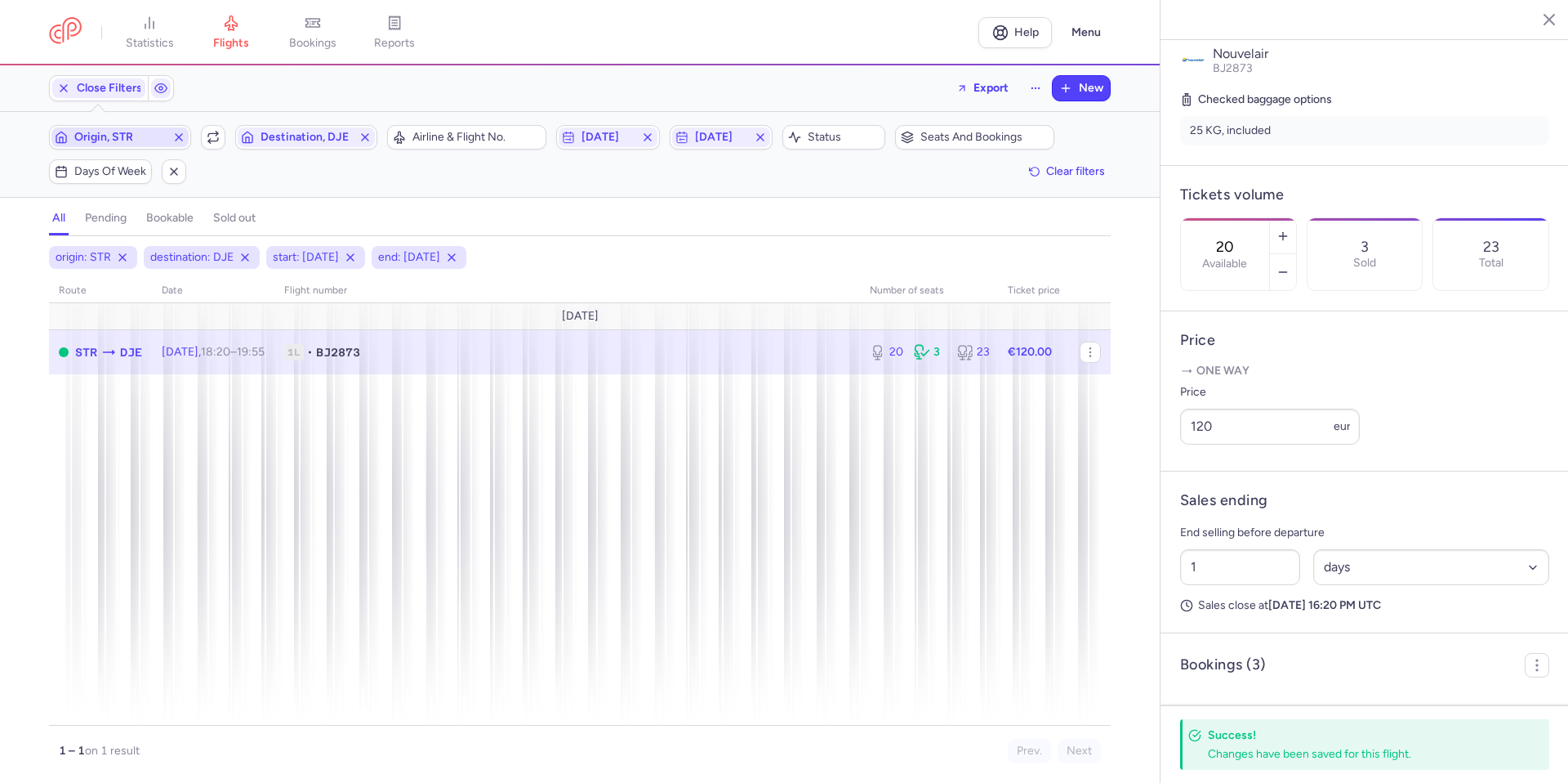
click at [181, 137] on line "button" at bounding box center [179, 137] width 7 height 7
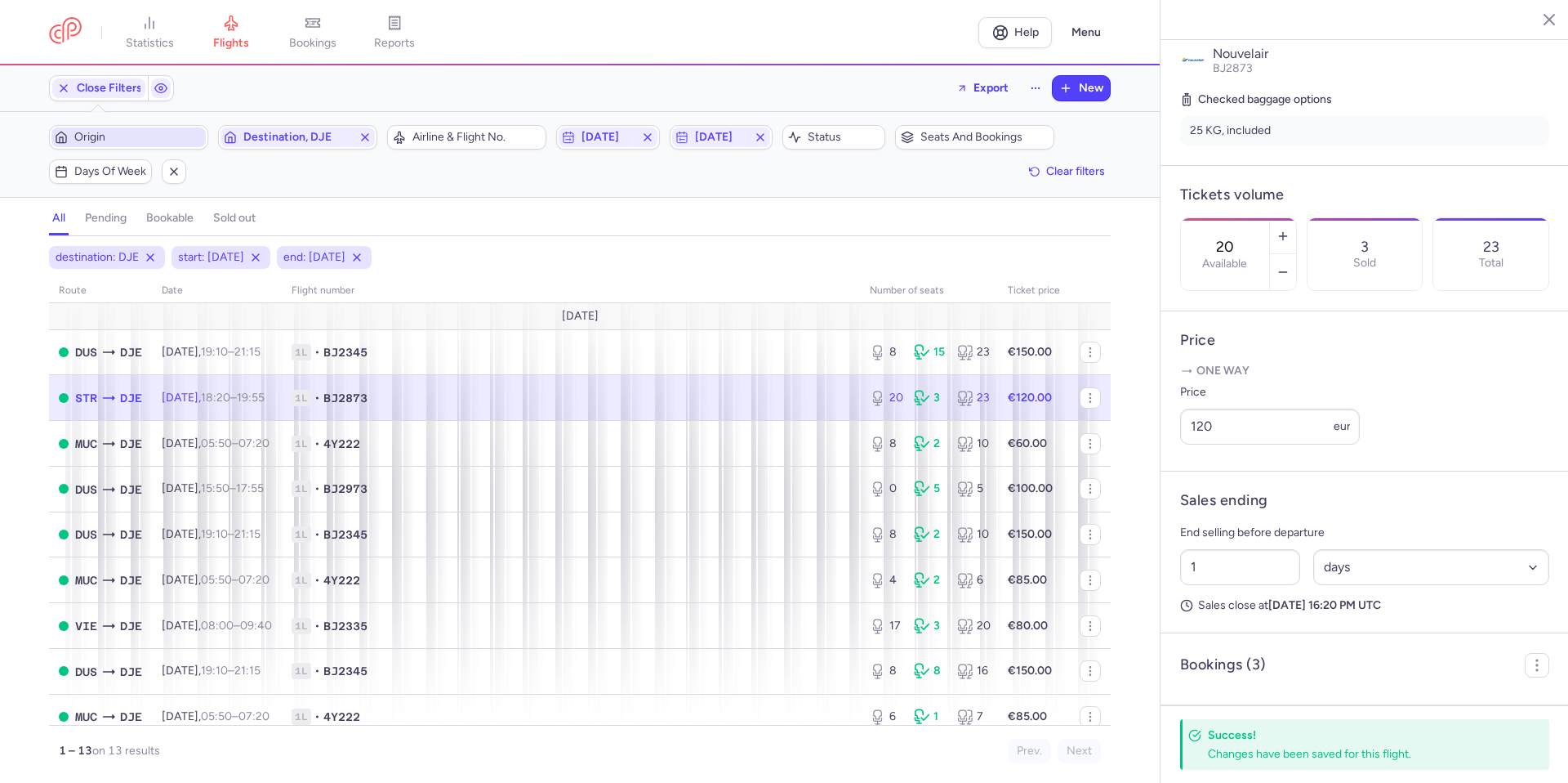
click at [161, 132] on span "Origin" at bounding box center [138, 137] width 128 height 13
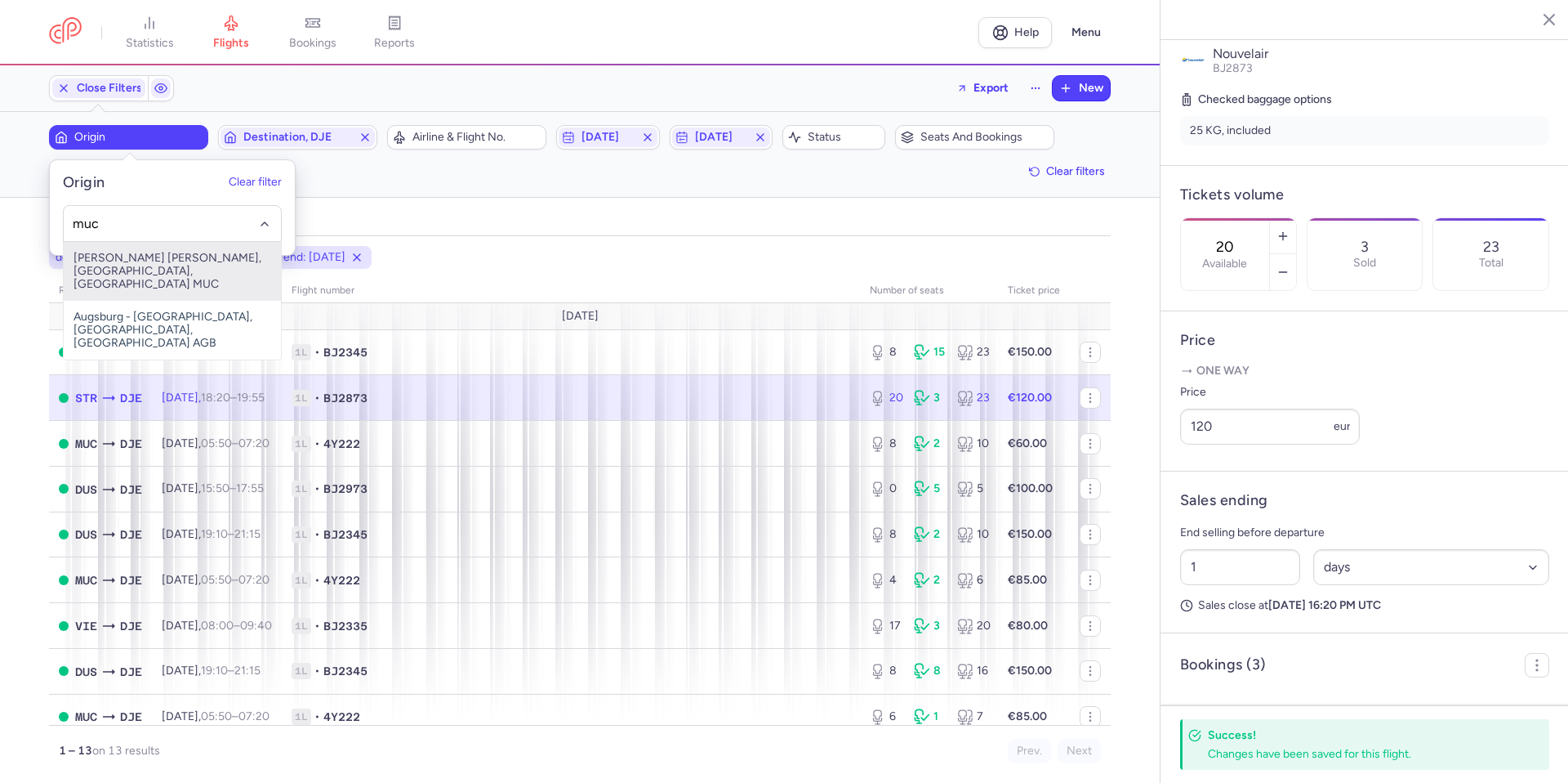
click at [174, 262] on span "[PERSON_NAME] [PERSON_NAME], [GEOGRAPHIC_DATA], [GEOGRAPHIC_DATA] MUC" at bounding box center [172, 271] width 217 height 59
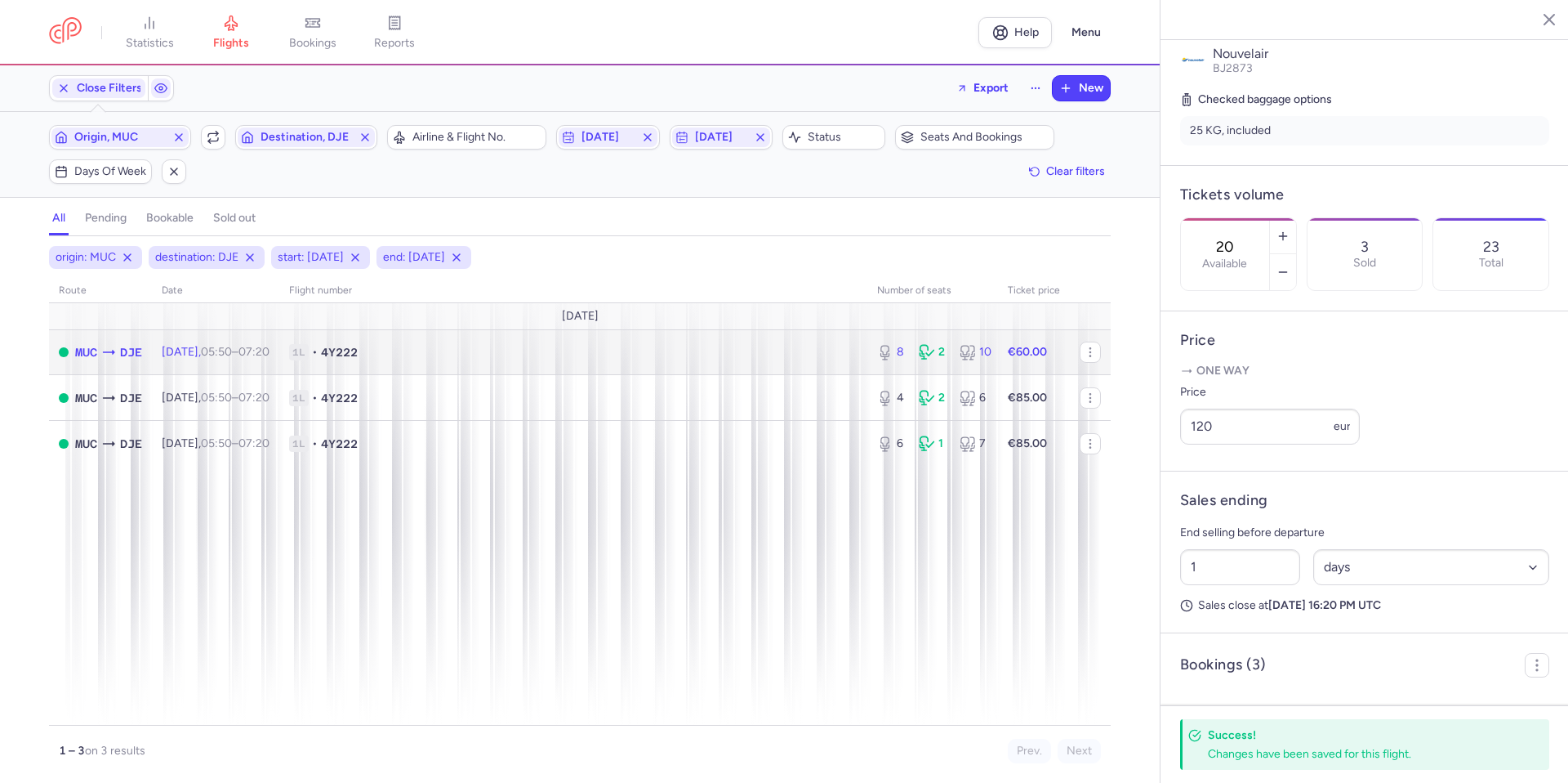
click at [543, 343] on td "1L • 4Y222" at bounding box center [574, 352] width 588 height 46
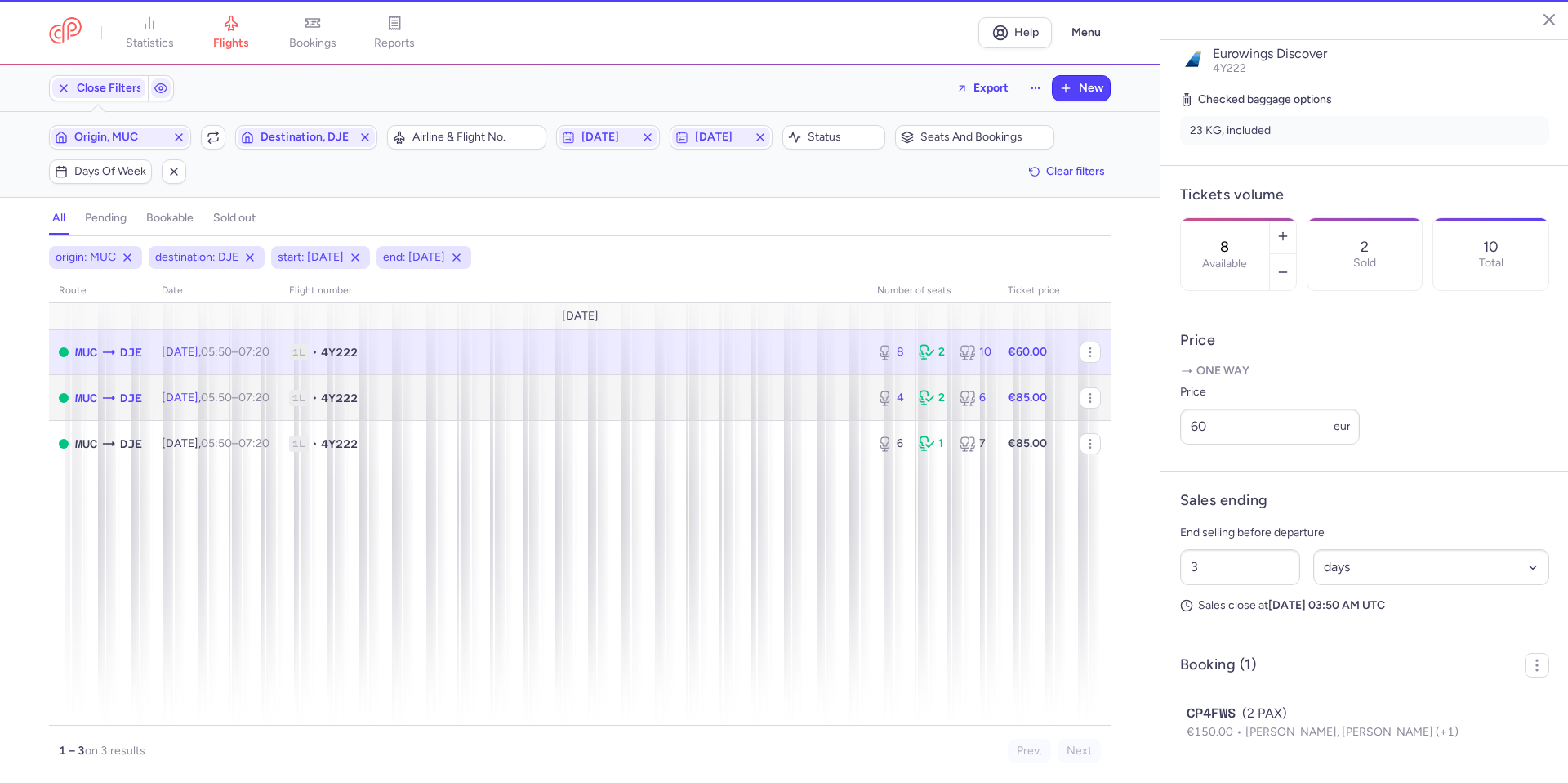
click at [676, 401] on span "1L • 4Y222" at bounding box center [574, 398] width 569 height 17
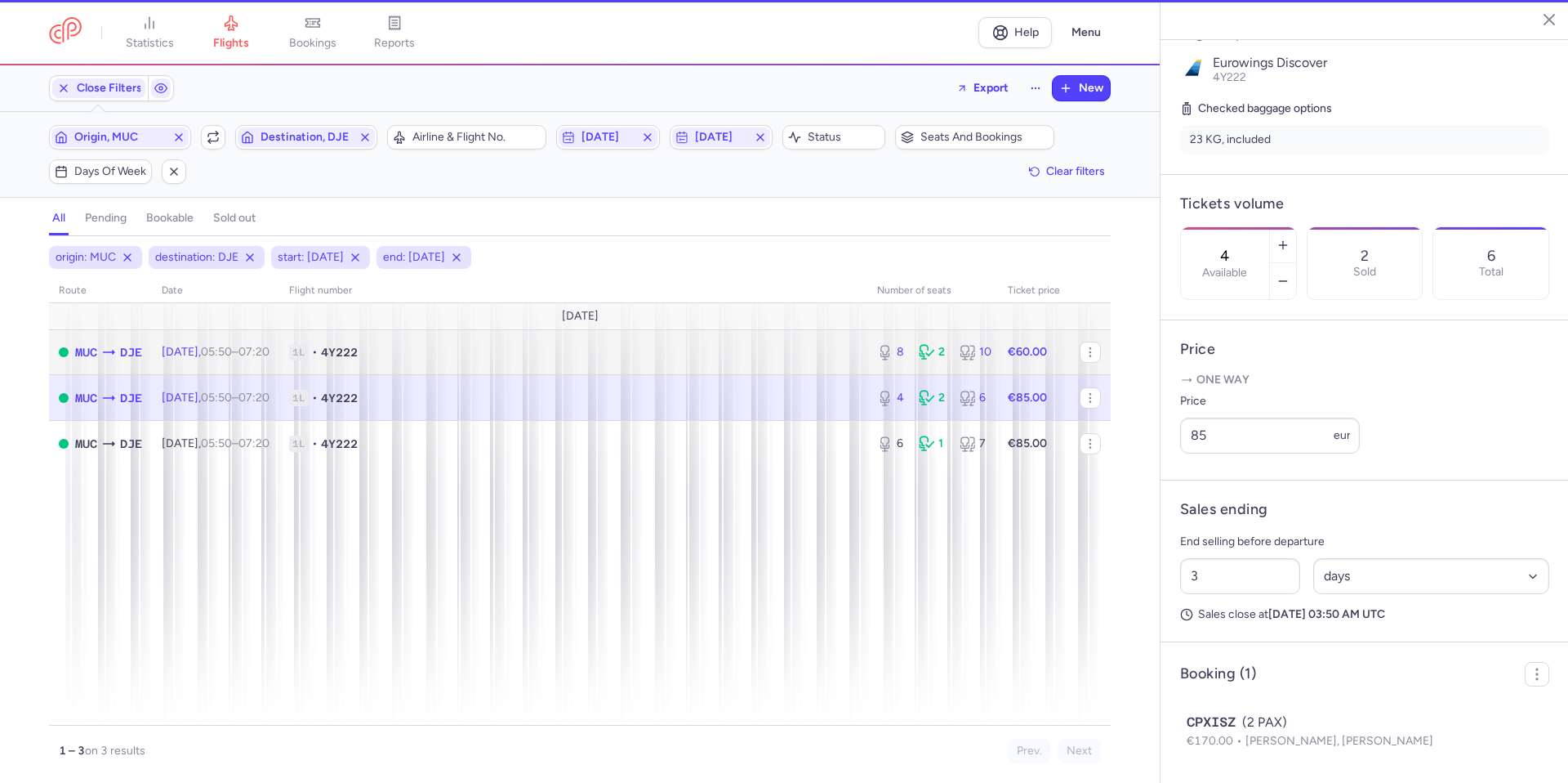
click at [690, 355] on span "1L • 4Y222" at bounding box center [574, 352] width 569 height 17
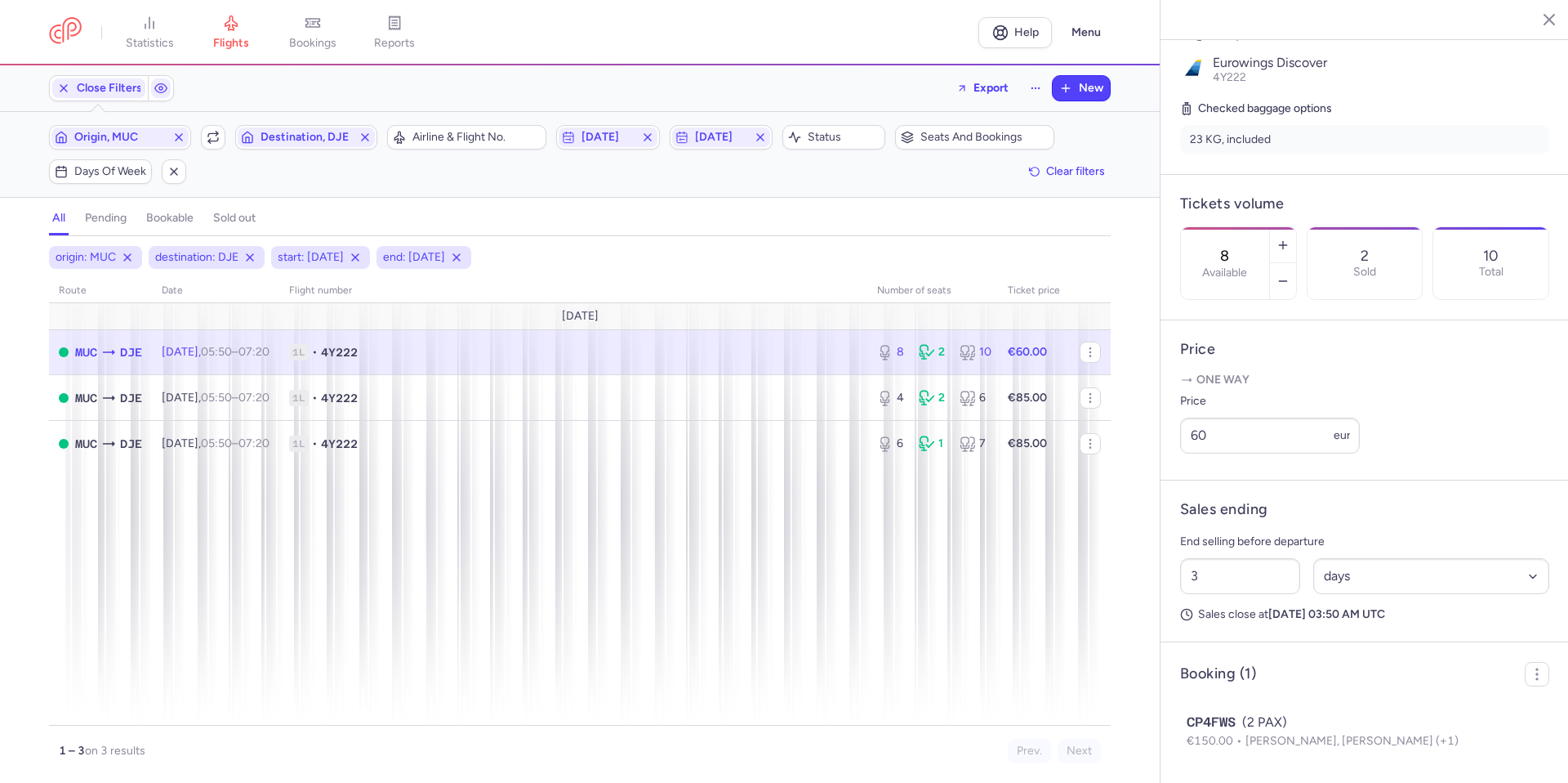
click at [752, 352] on span "1L • 4Y222" at bounding box center [574, 352] width 569 height 17
click at [812, 350] on span "1L • 4Y222" at bounding box center [574, 352] width 569 height 17
drag, startPoint x: 1189, startPoint y: 465, endPoint x: 1295, endPoint y: 518, distance: 118.5
click at [1046, 485] on div "statistics flights bookings reports Help Menu Close Filters Export New Filters …" at bounding box center [784, 391] width 1568 height 783
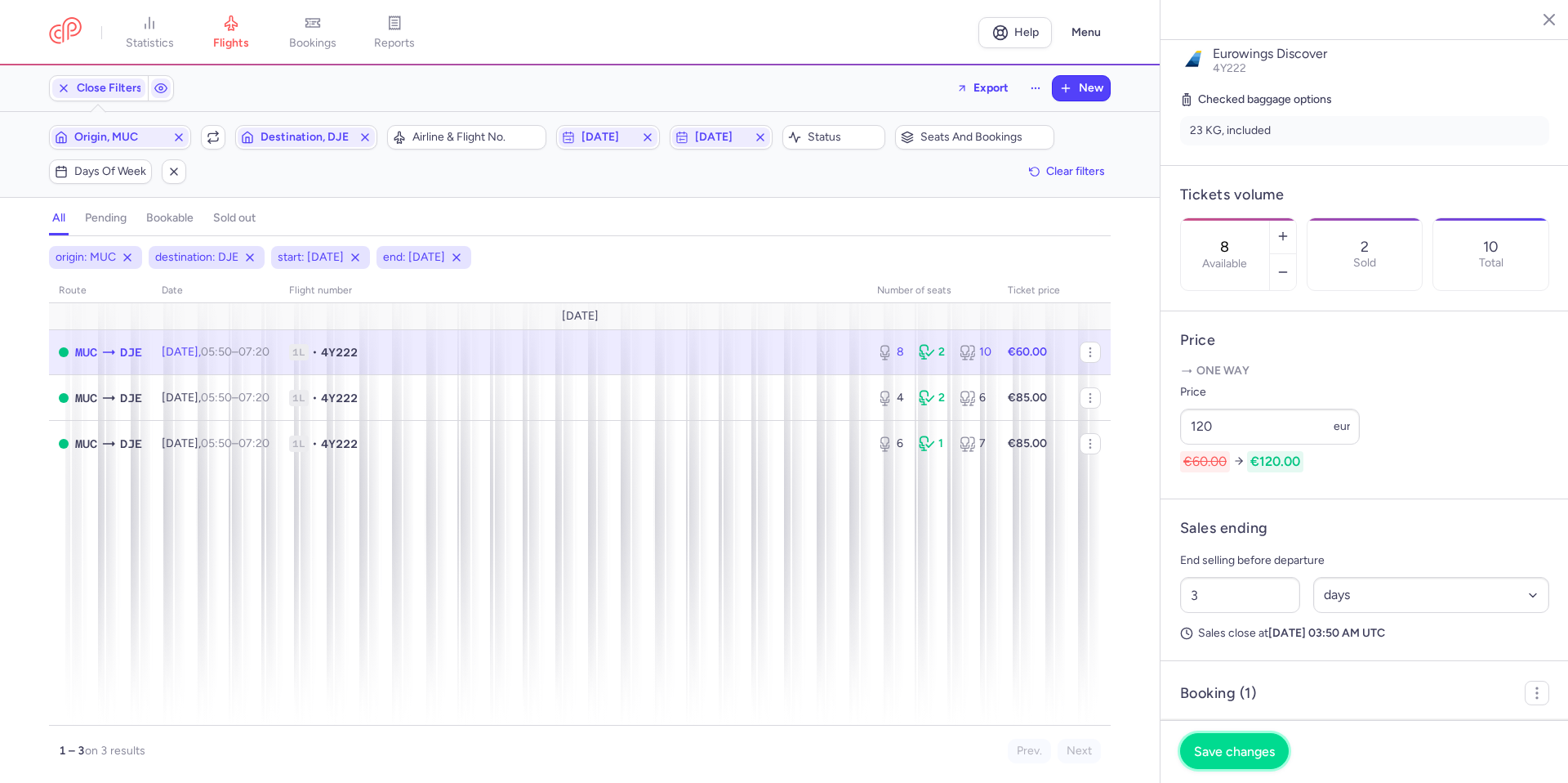
click at [1218, 747] on span "Save changes" at bounding box center [1235, 750] width 81 height 15
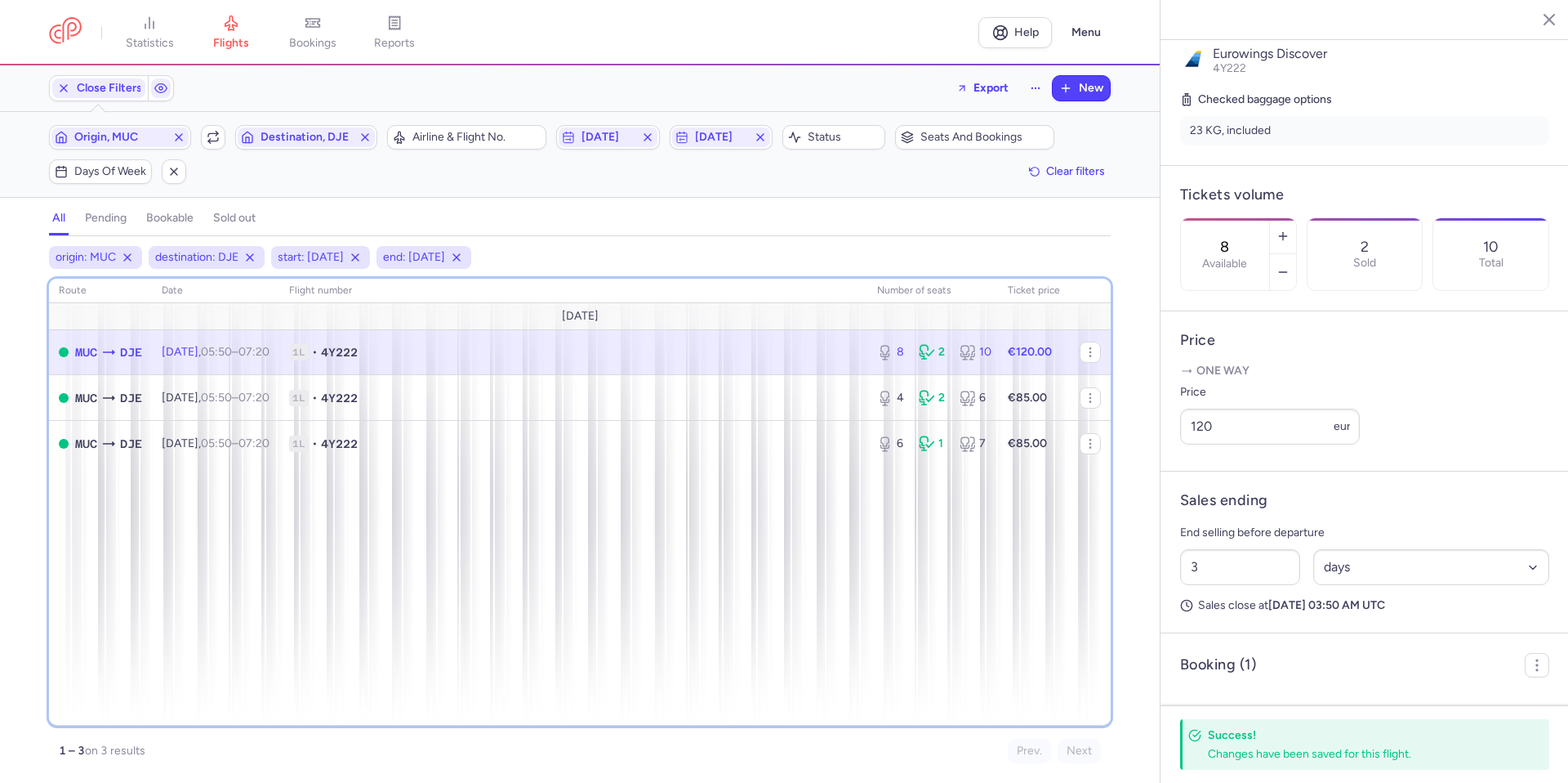
click at [716, 468] on div "route date Flight number number of seats Ticket price [DATE] MUC DJE [DATE] 05:…" at bounding box center [580, 501] width 1062 height 447
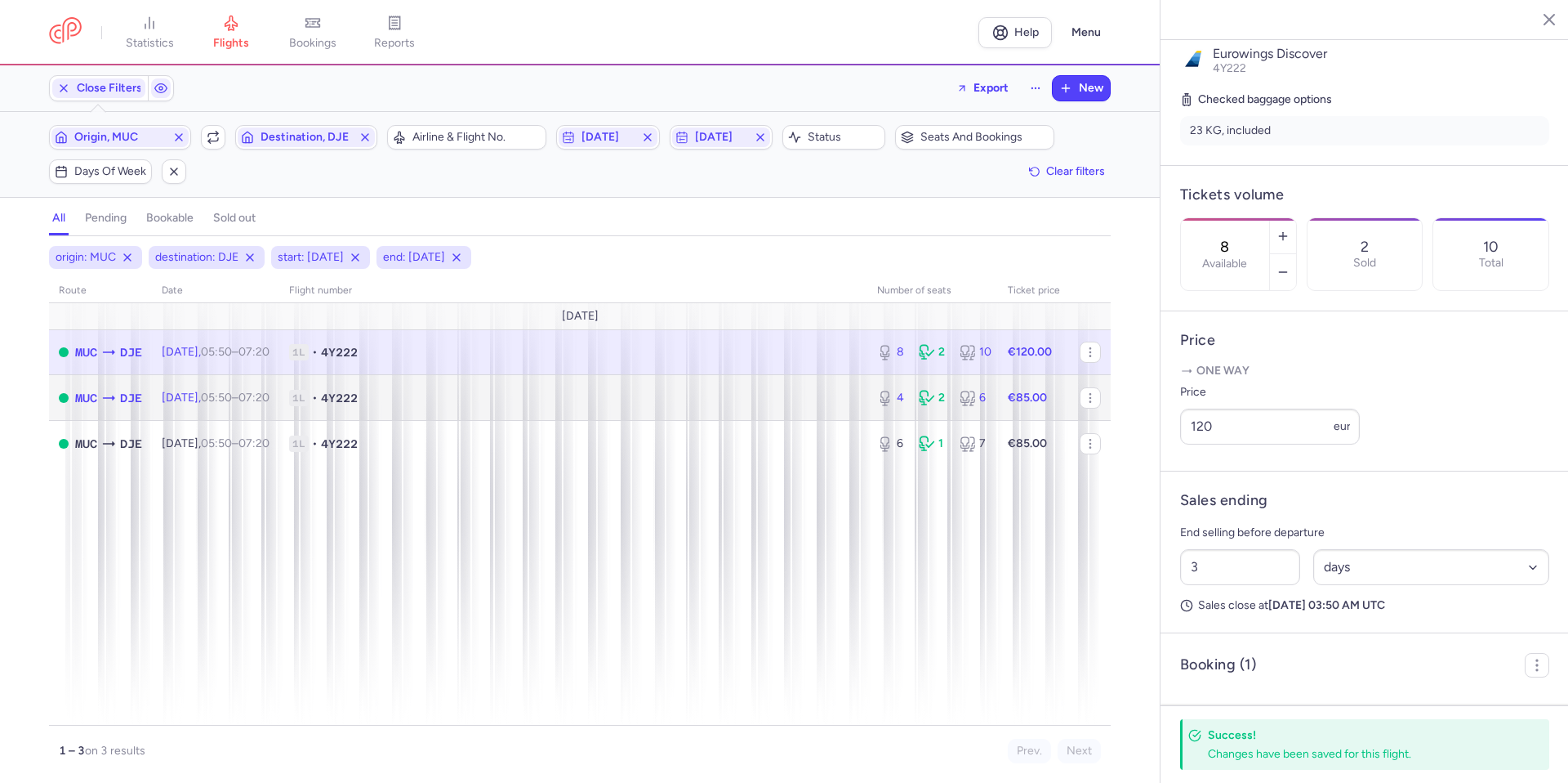
click at [738, 399] on span "1L • 4Y222" at bounding box center [574, 398] width 569 height 17
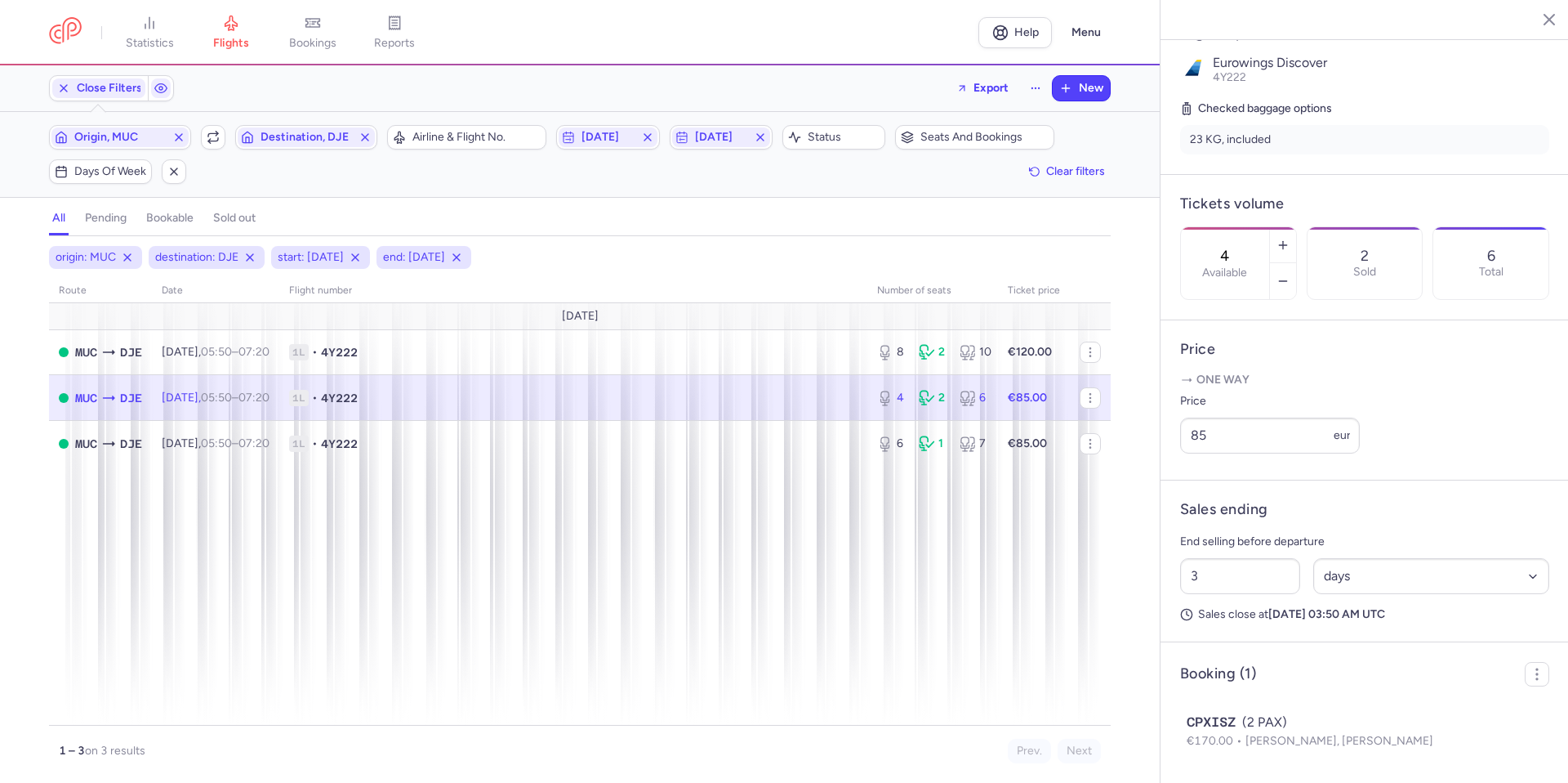
click at [709, 404] on span "1L • 4Y222" at bounding box center [574, 398] width 569 height 17
drag, startPoint x: 1260, startPoint y: 459, endPoint x: 1058, endPoint y: 497, distance: 205.5
click at [927, 495] on div "statistics flights bookings reports Help Menu Close Filters Export New Filters …" at bounding box center [784, 391] width 1568 height 783
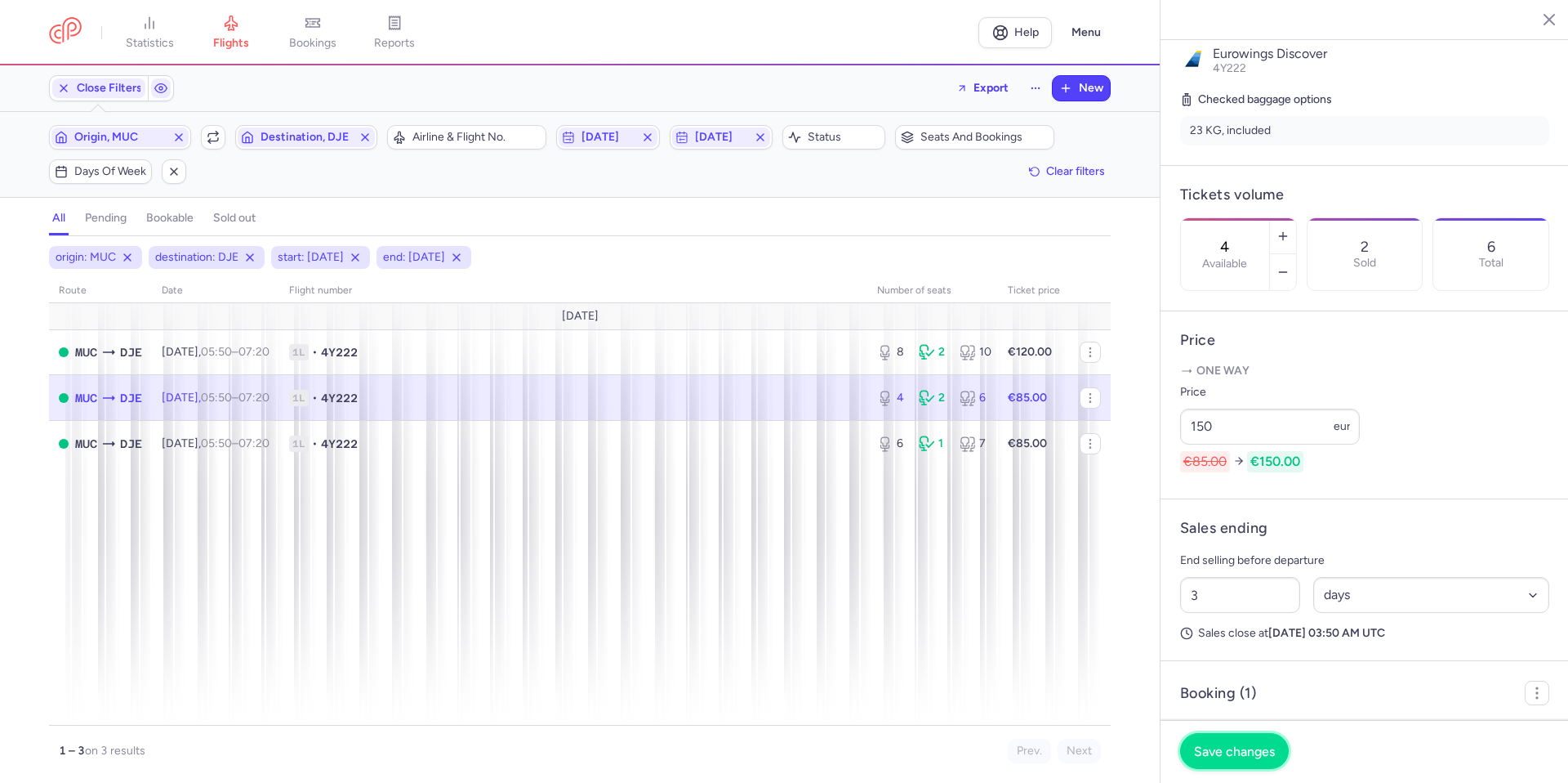
drag, startPoint x: 1275, startPoint y: 745, endPoint x: 1172, endPoint y: 704, distance: 110.9
click at [1272, 744] on span "Save changes" at bounding box center [1235, 751] width 81 height 15
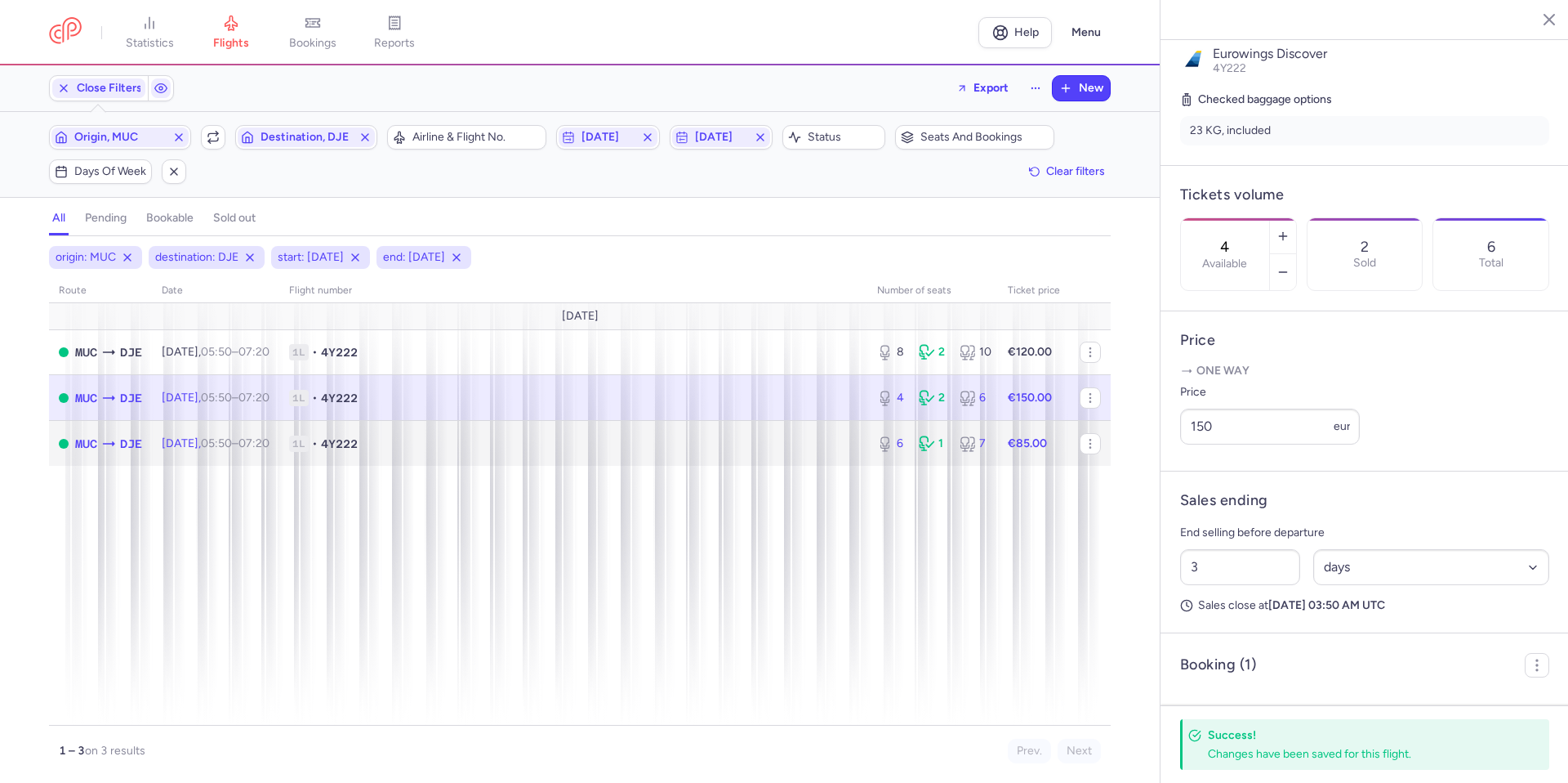
click at [764, 448] on span "1L • 4Y222" at bounding box center [574, 443] width 569 height 17
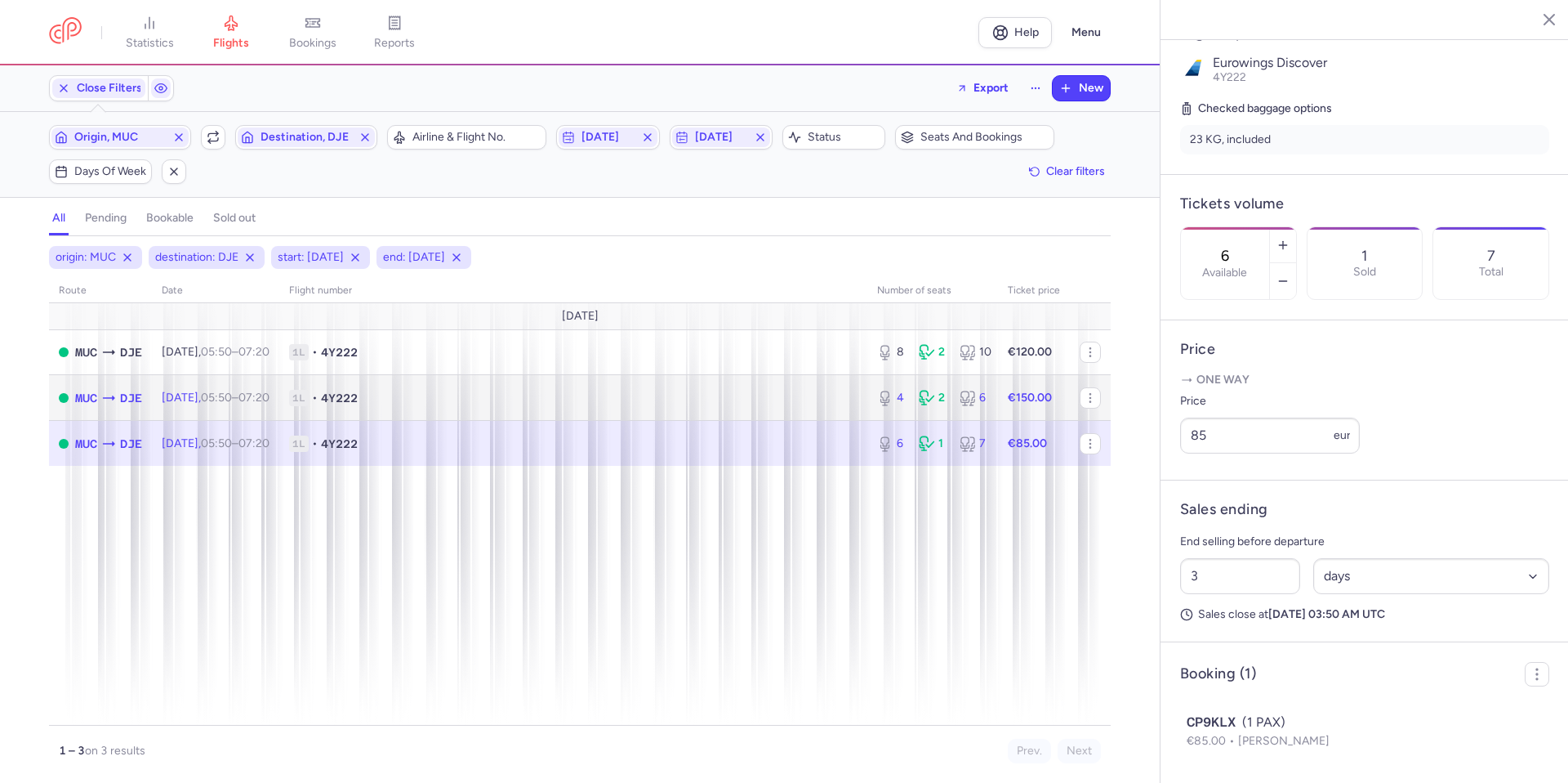
click at [772, 404] on span "1L • 4Y222" at bounding box center [574, 398] width 569 height 17
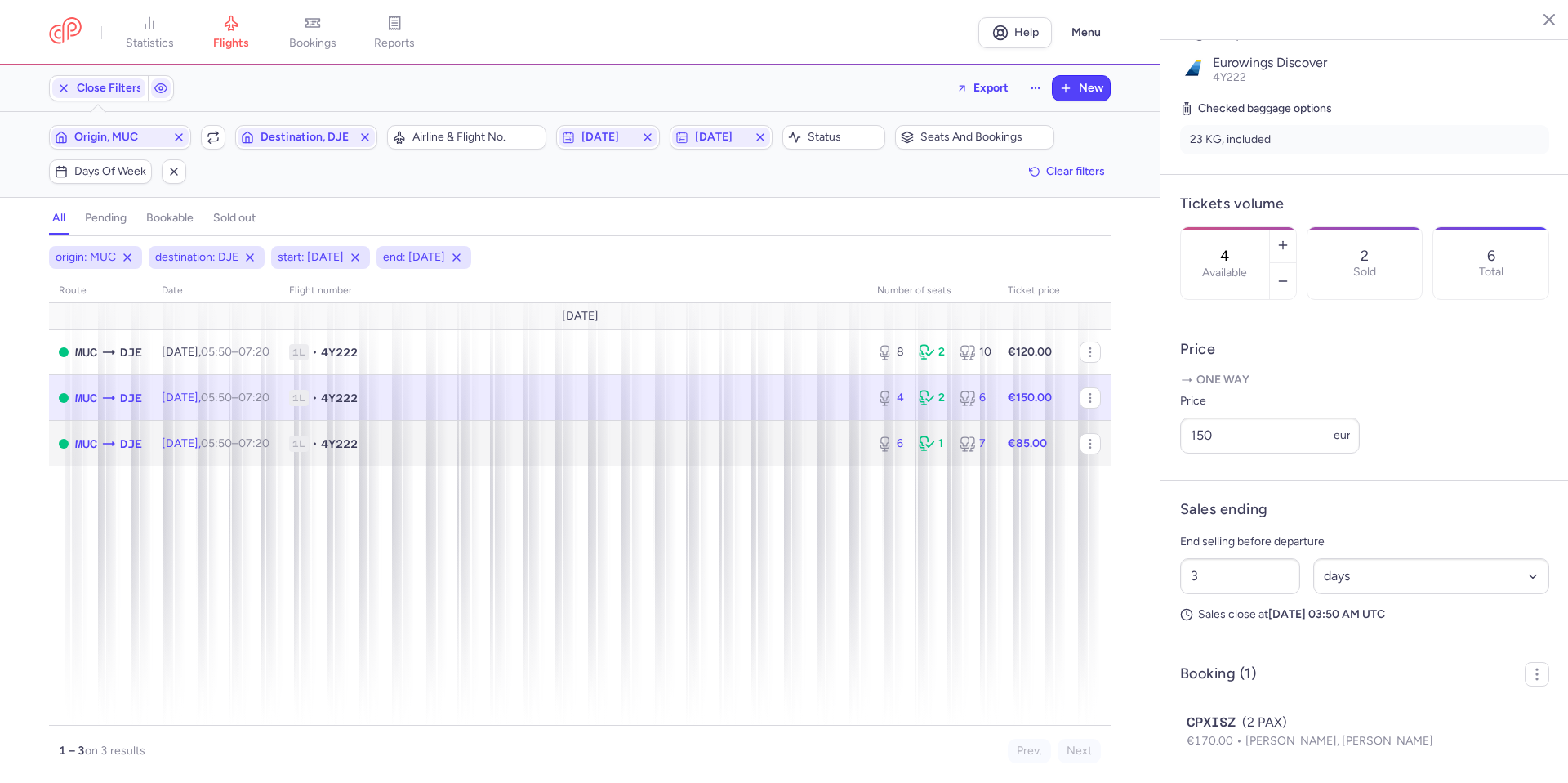
click at [766, 449] on span "1L • 4Y222" at bounding box center [574, 443] width 569 height 17
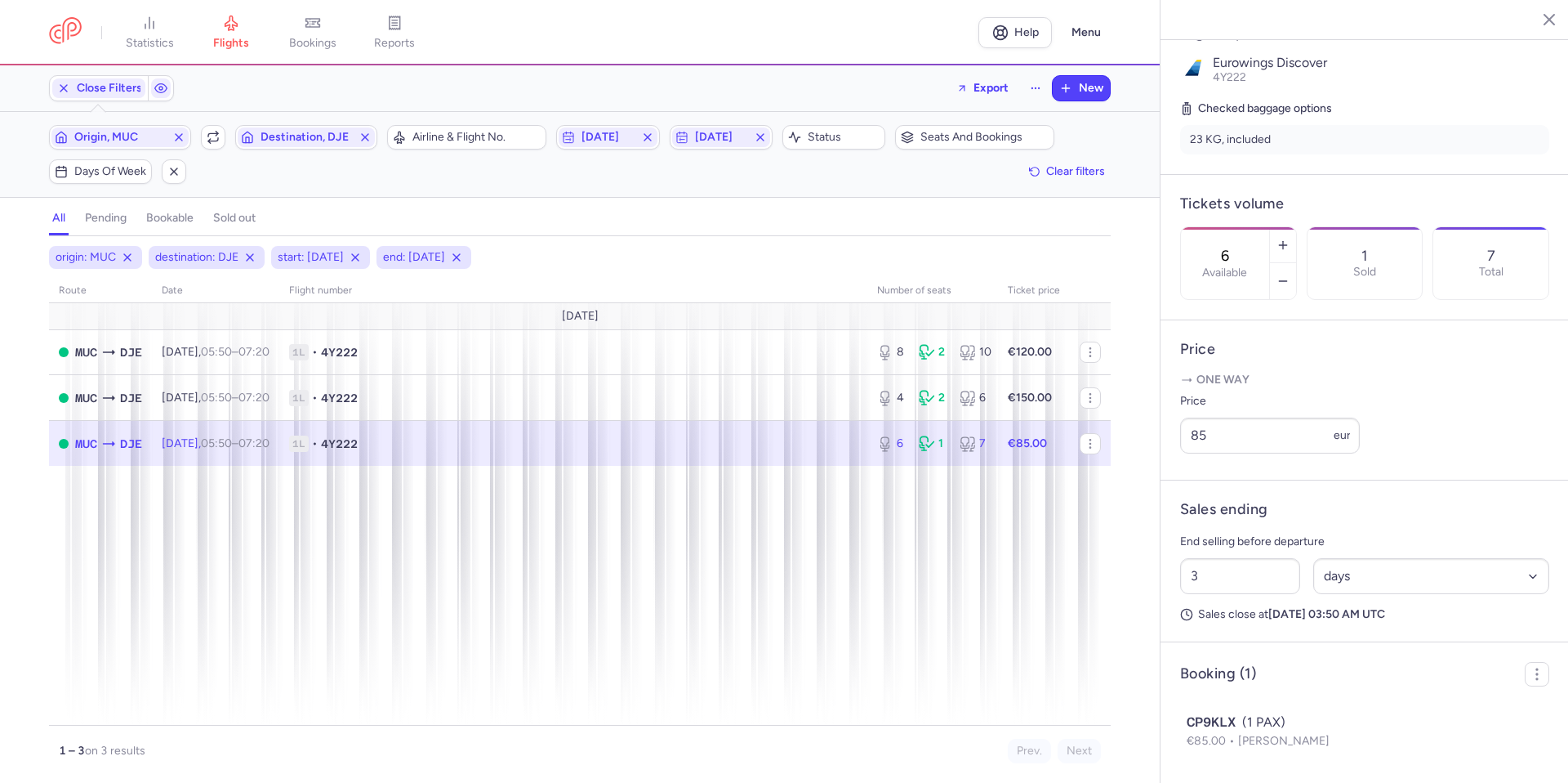
click at [998, 457] on td "1L • 4Y222" at bounding box center [1034, 443] width 72 height 45
drag, startPoint x: 1253, startPoint y: 474, endPoint x: 1540, endPoint y: 606, distance: 315.9
click at [915, 518] on div "statistics flights bookings reports Help Menu Close Filters Export New Filters …" at bounding box center [784, 391] width 1568 height 783
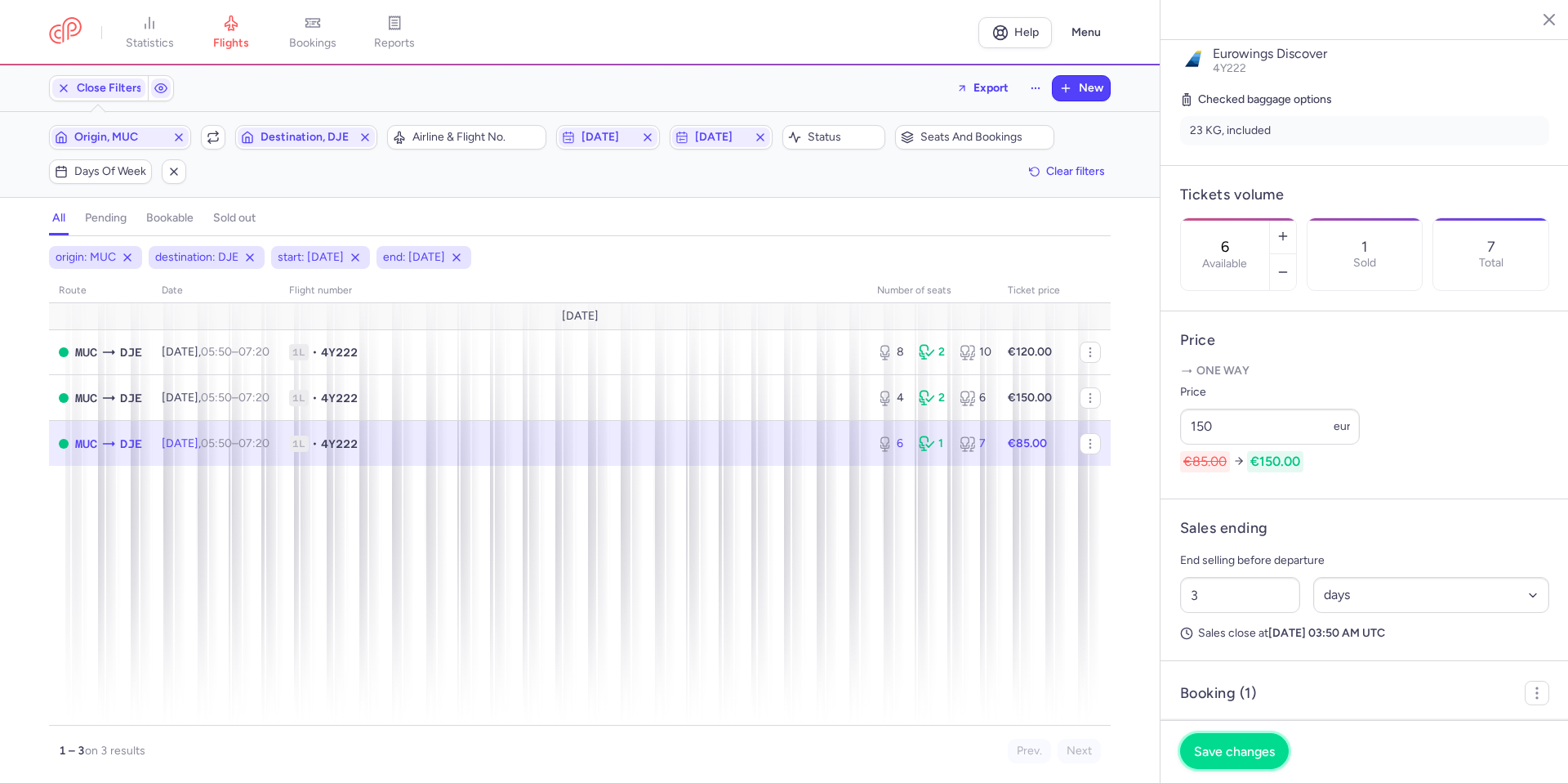
click at [1230, 748] on span "Save changes" at bounding box center [1235, 750] width 81 height 15
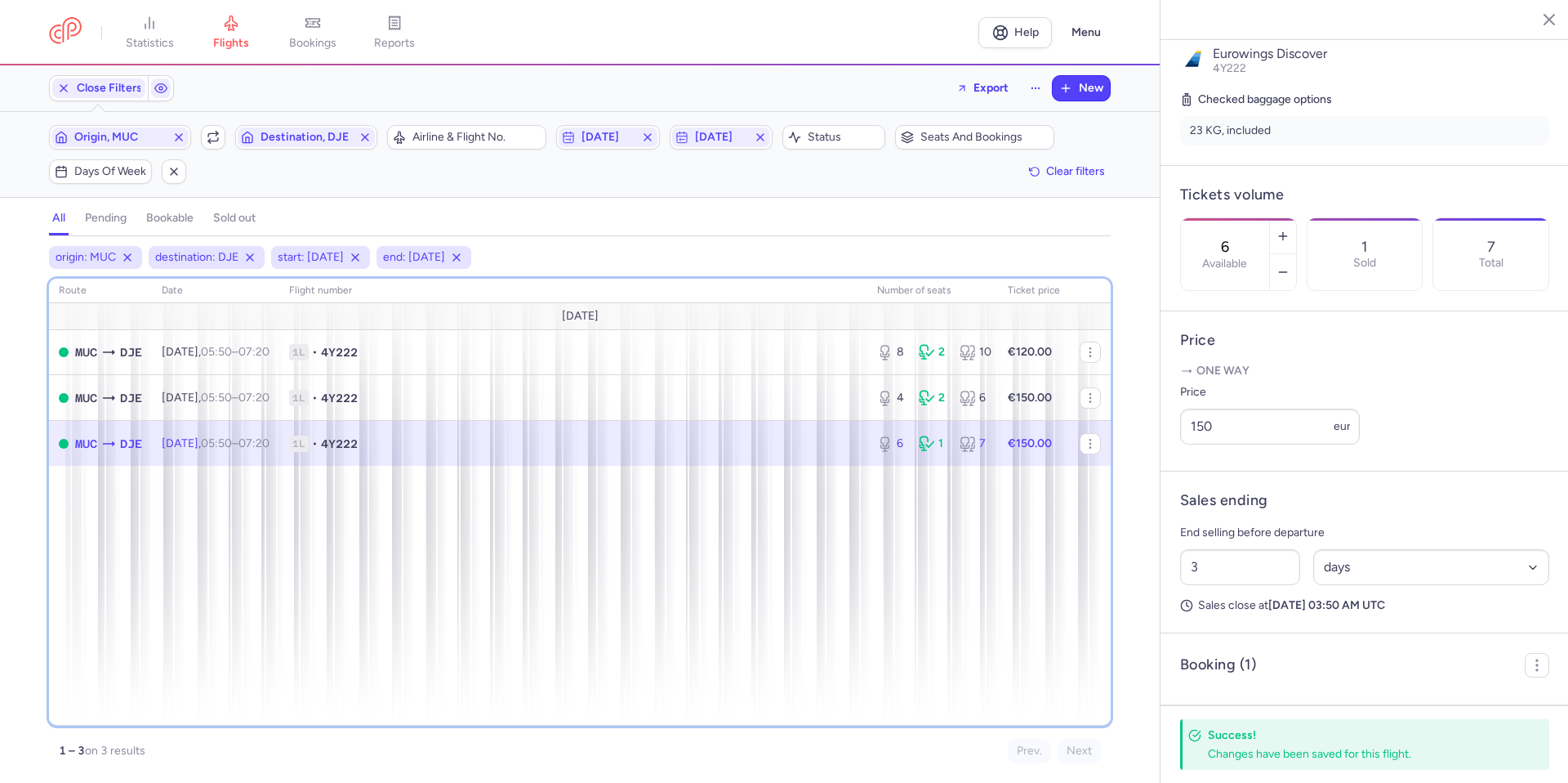
click at [841, 623] on div "route date Flight number number of seats Ticket price [DATE] MUC DJE [DATE] 05:…" at bounding box center [580, 501] width 1062 height 447
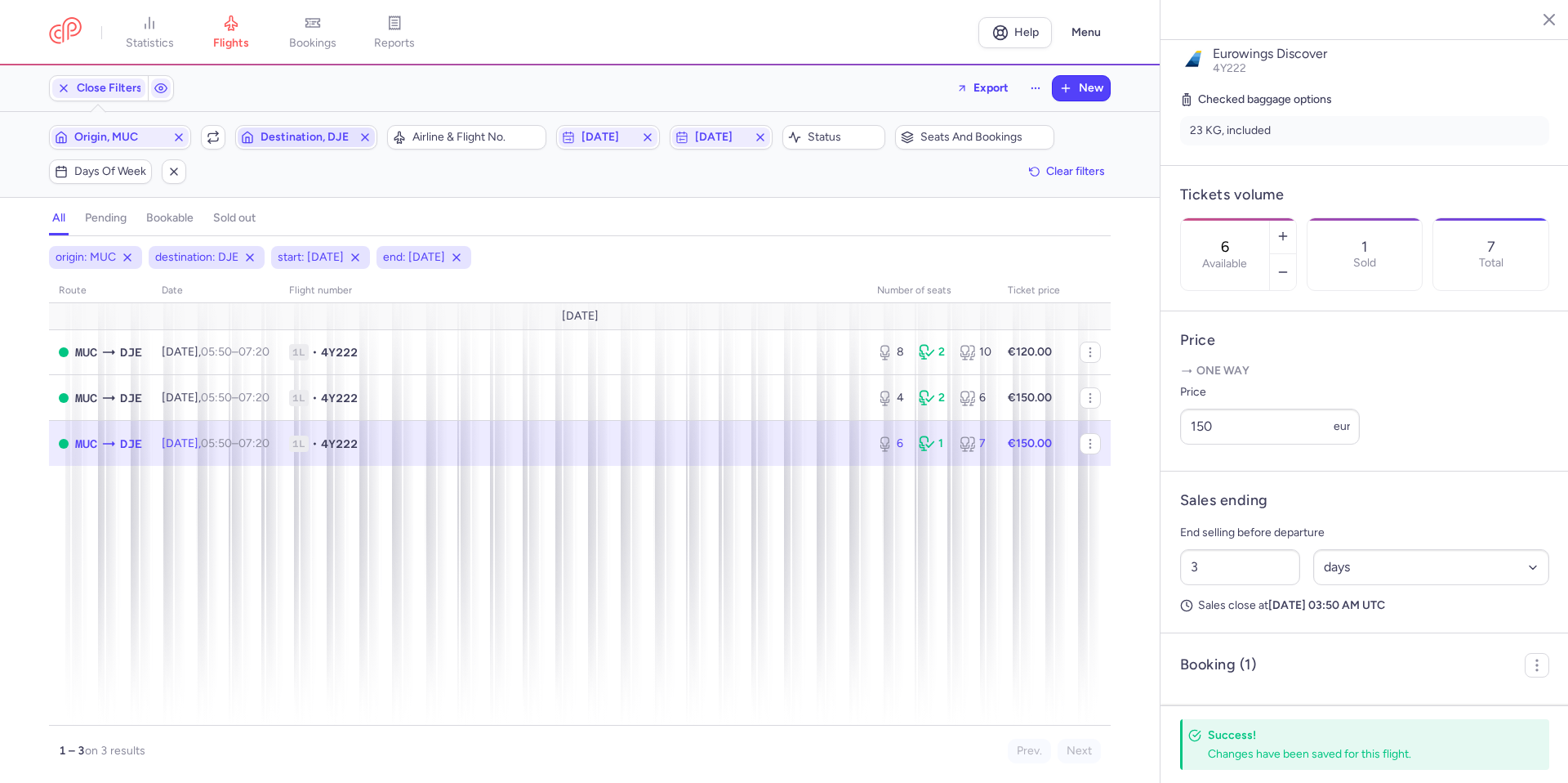
click at [358, 135] on span "Destination, DJE" at bounding box center [306, 137] width 137 height 20
click at [366, 135] on icon "button" at bounding box center [365, 137] width 13 height 13
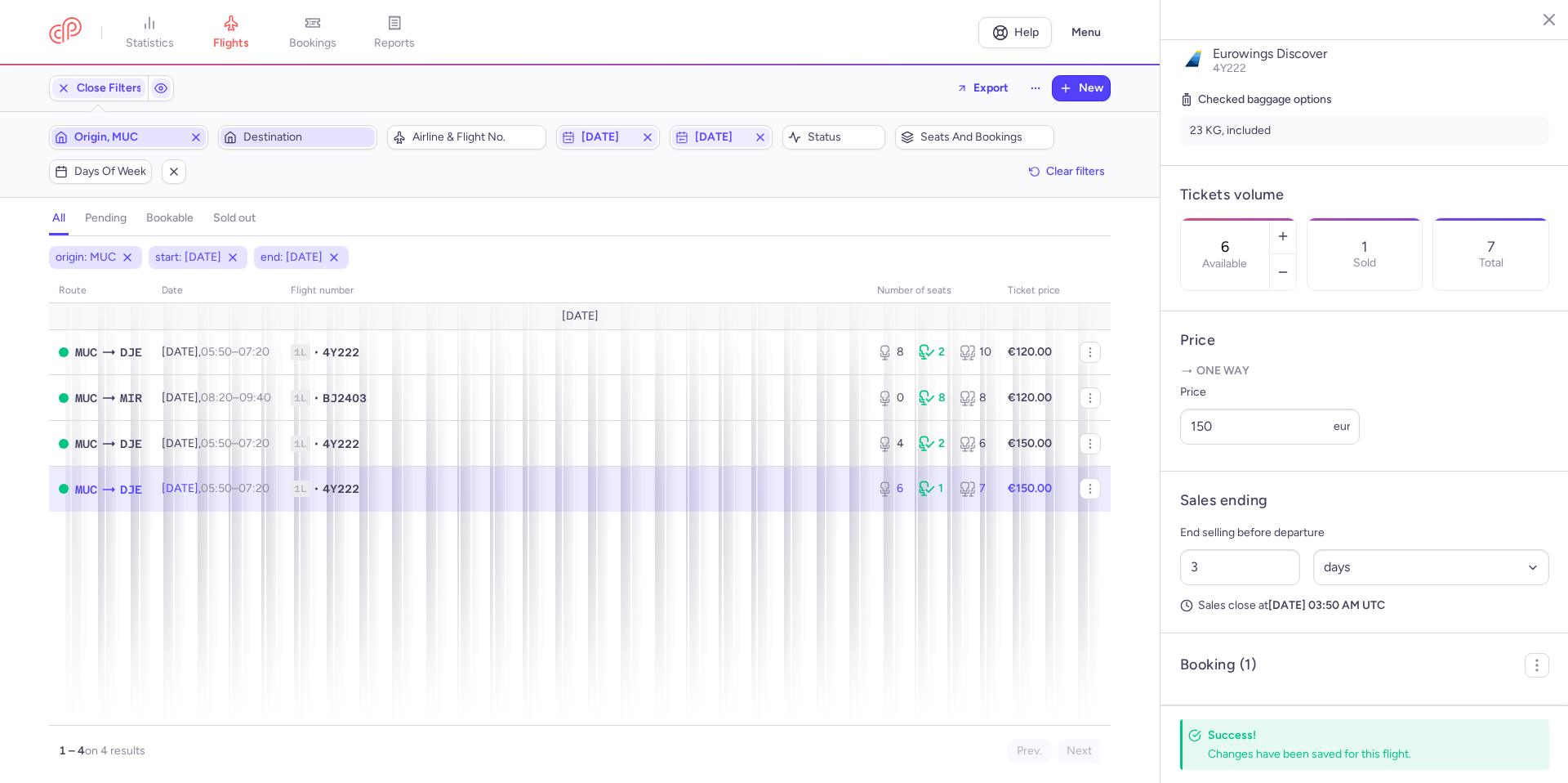
click at [196, 138] on line "button" at bounding box center [196, 137] width 7 height 7
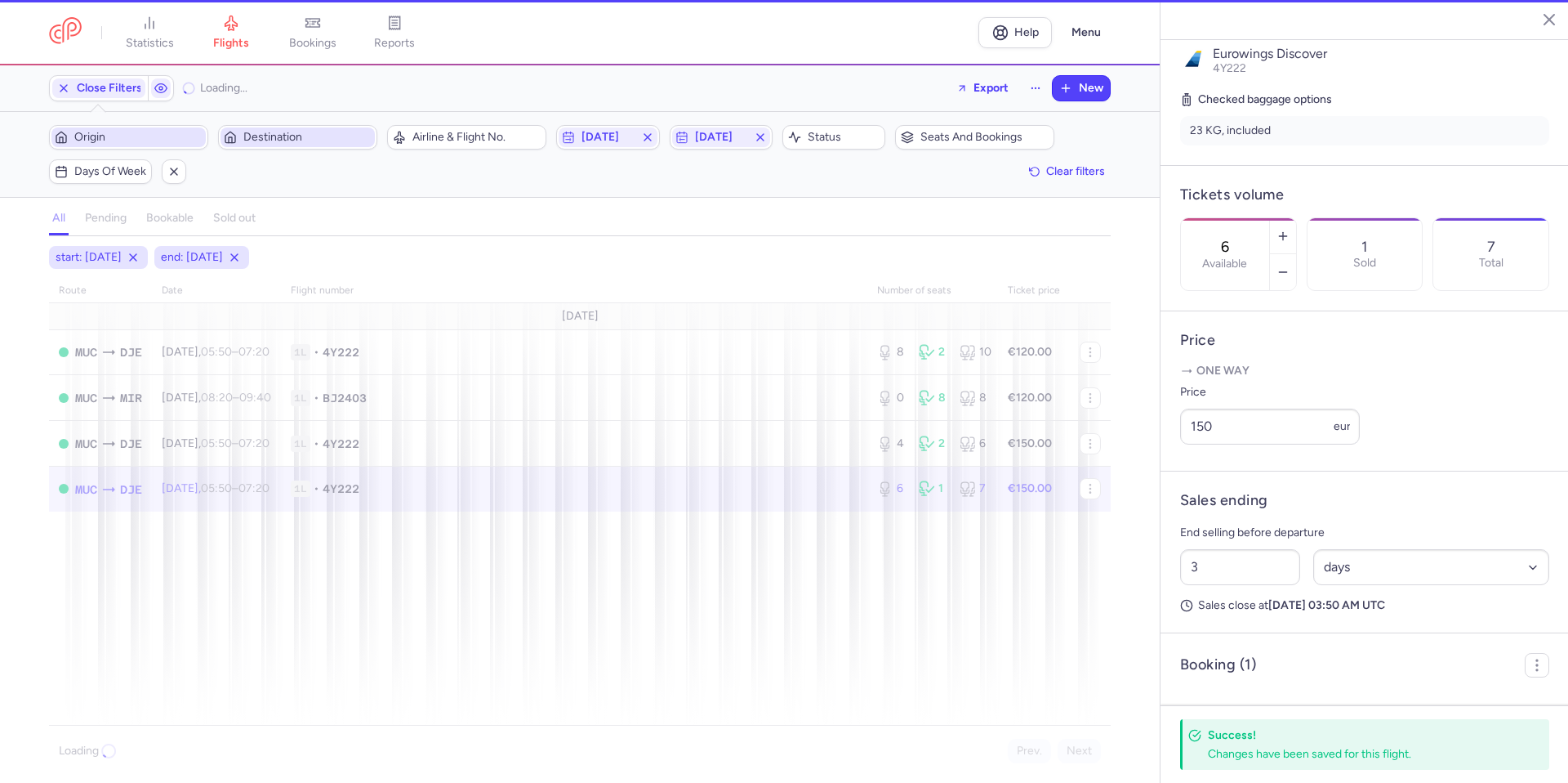
click at [149, 137] on span "Origin" at bounding box center [138, 137] width 128 height 13
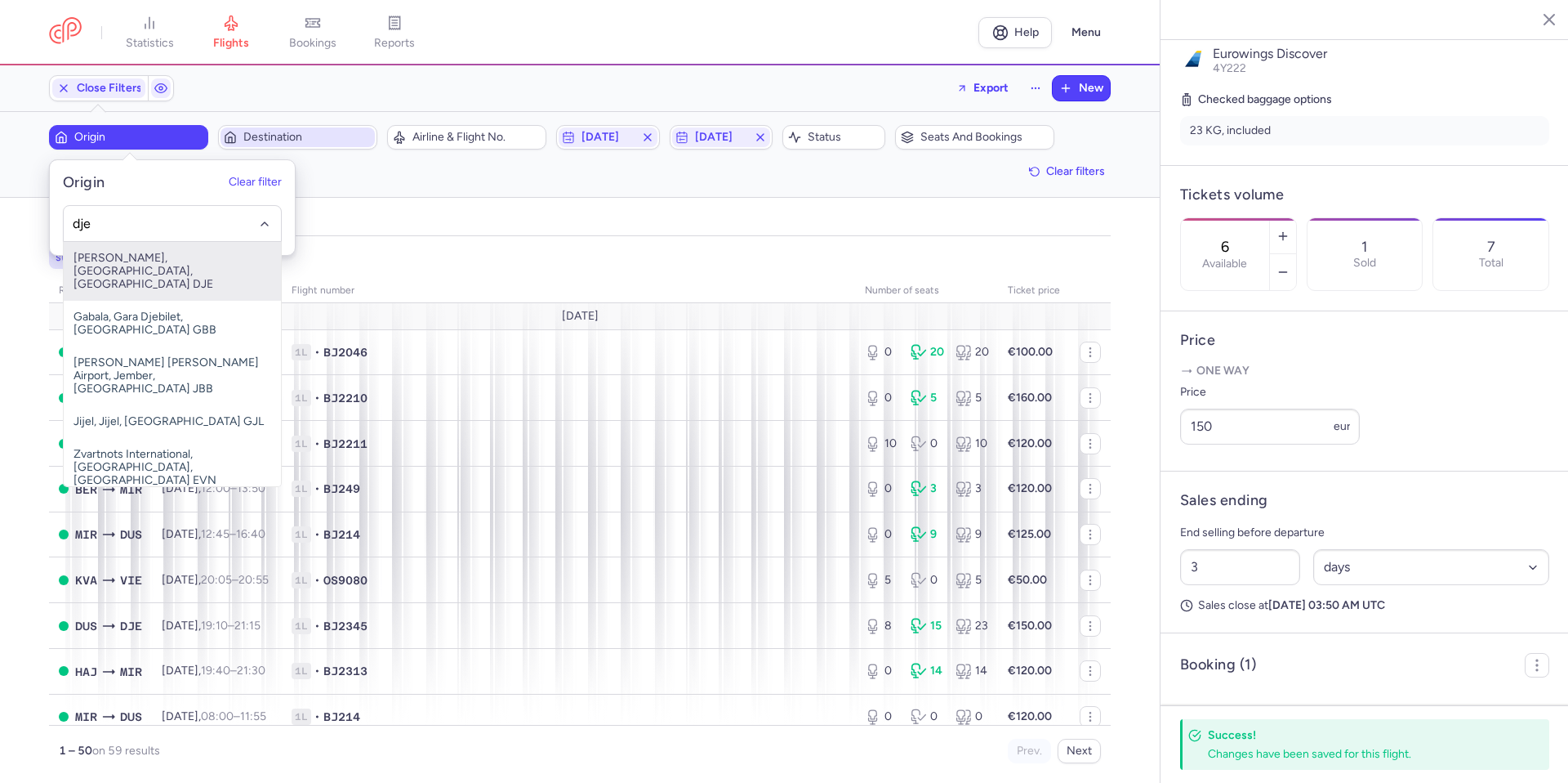
click at [218, 262] on span "[PERSON_NAME], [GEOGRAPHIC_DATA], [GEOGRAPHIC_DATA] DJE" at bounding box center [172, 271] width 217 height 59
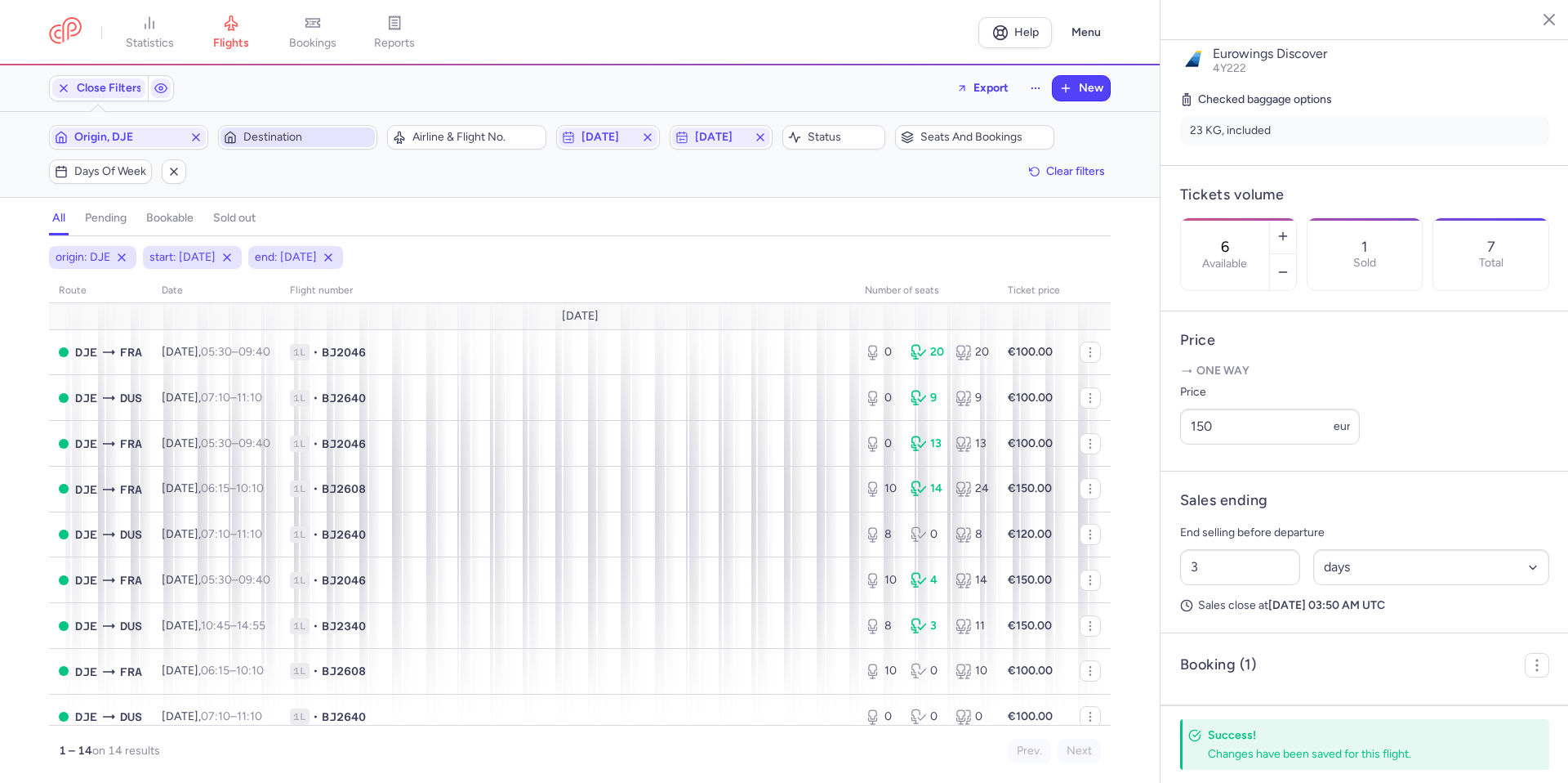
click at [307, 140] on span "Destination" at bounding box center [307, 137] width 128 height 13
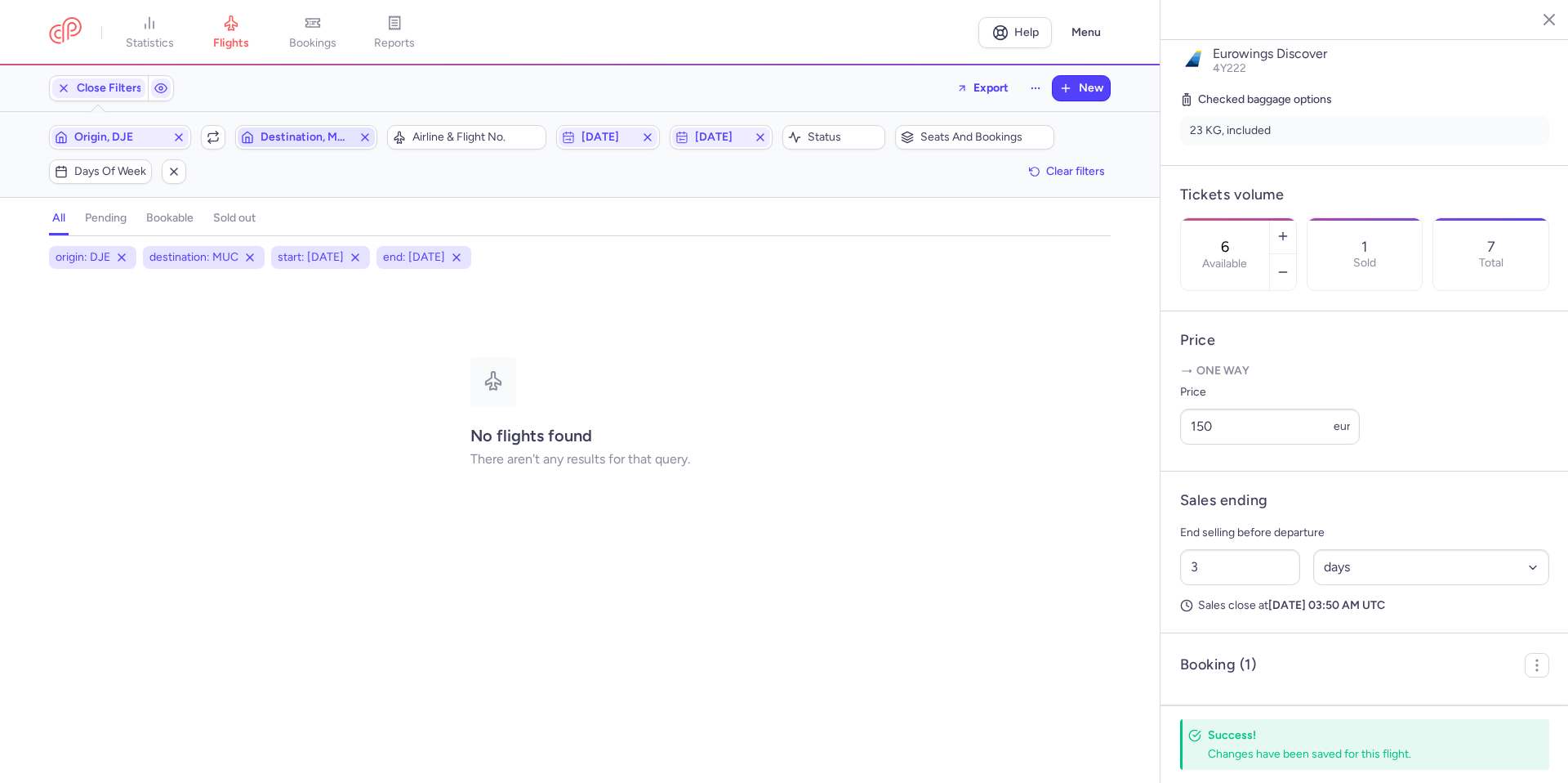
click at [364, 140] on line "button" at bounding box center [365, 137] width 7 height 7
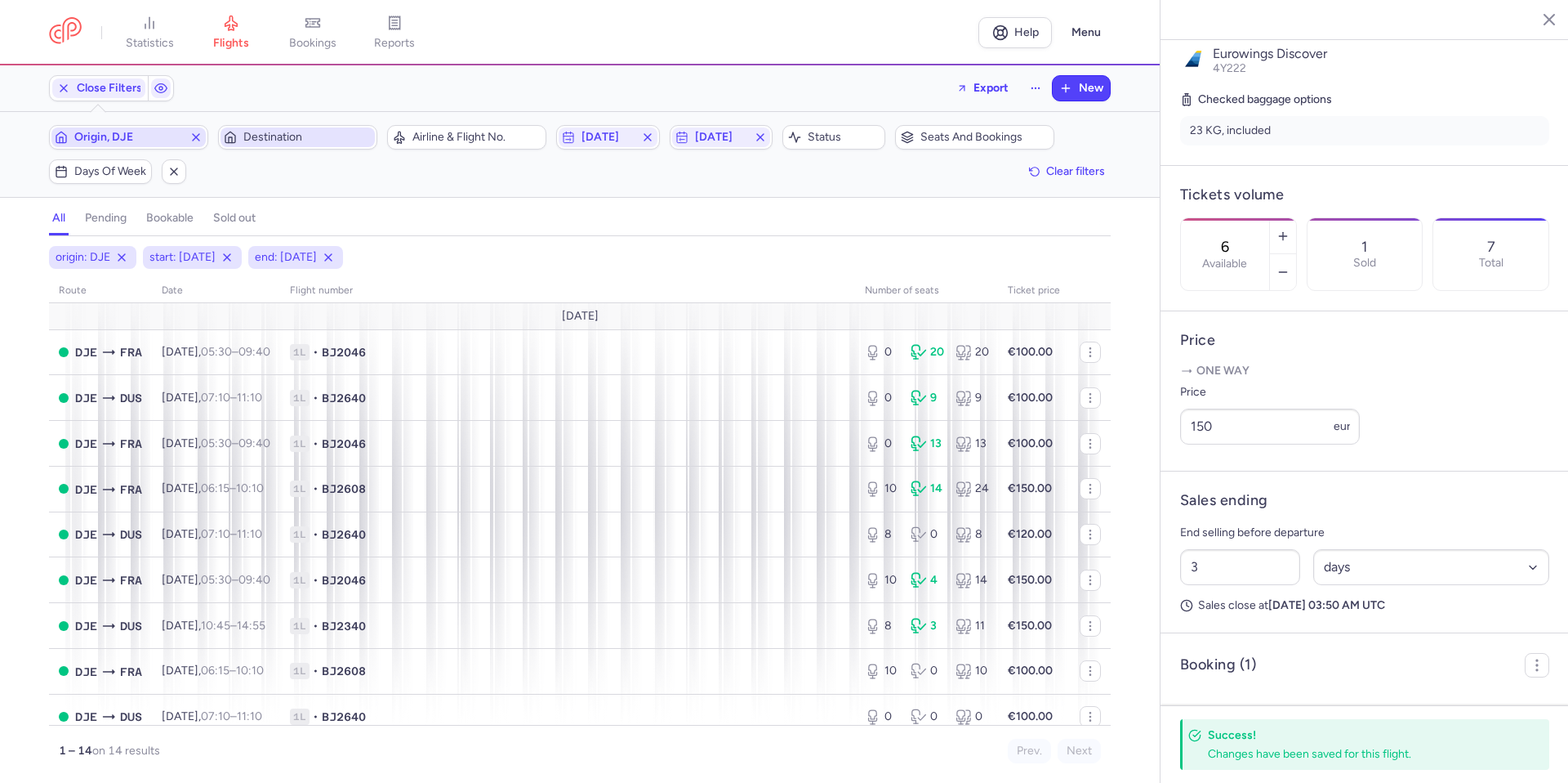
click at [192, 138] on icon "button" at bounding box center [196, 137] width 13 height 13
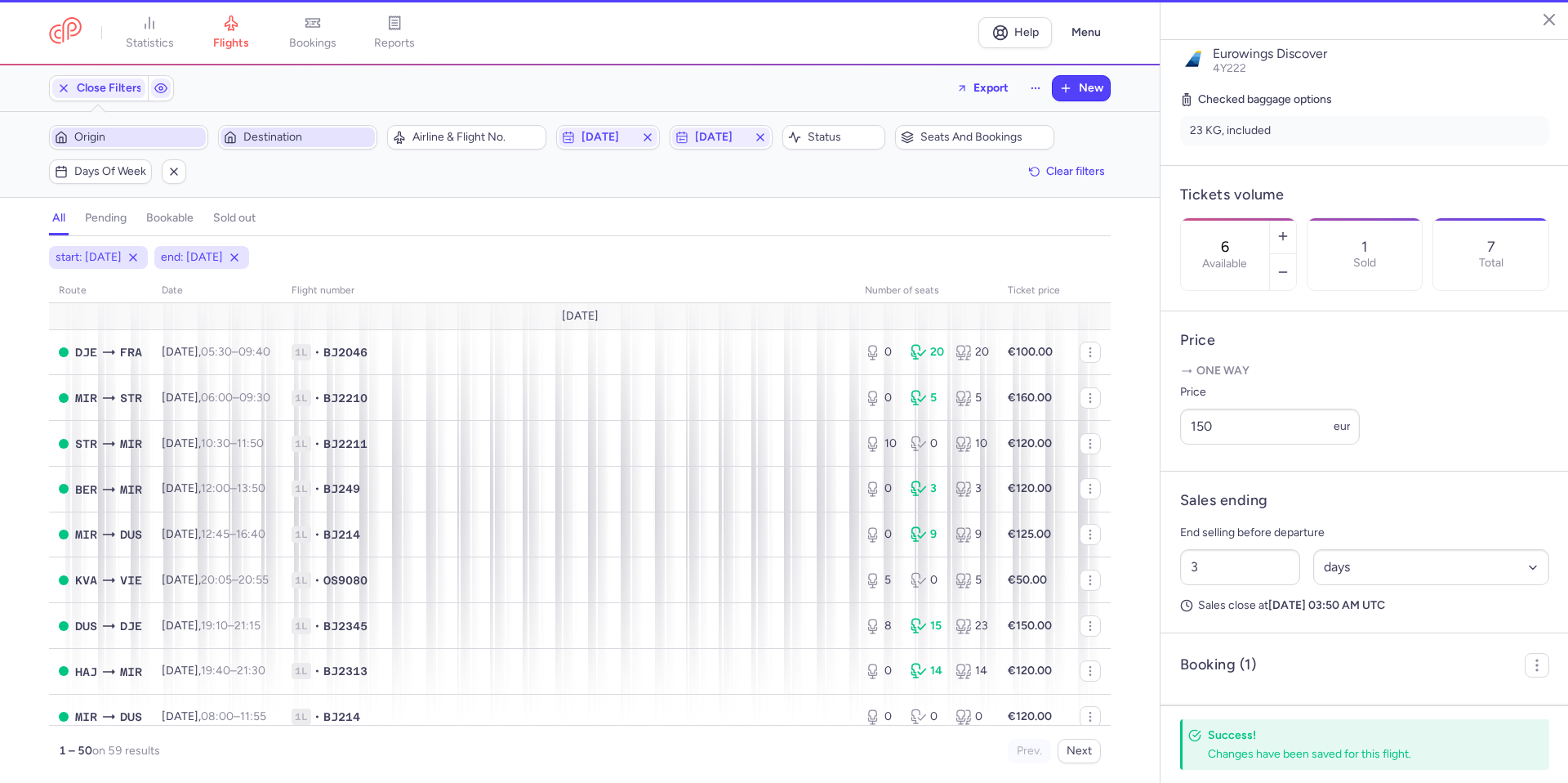
click at [263, 135] on span "Destination" at bounding box center [307, 137] width 128 height 13
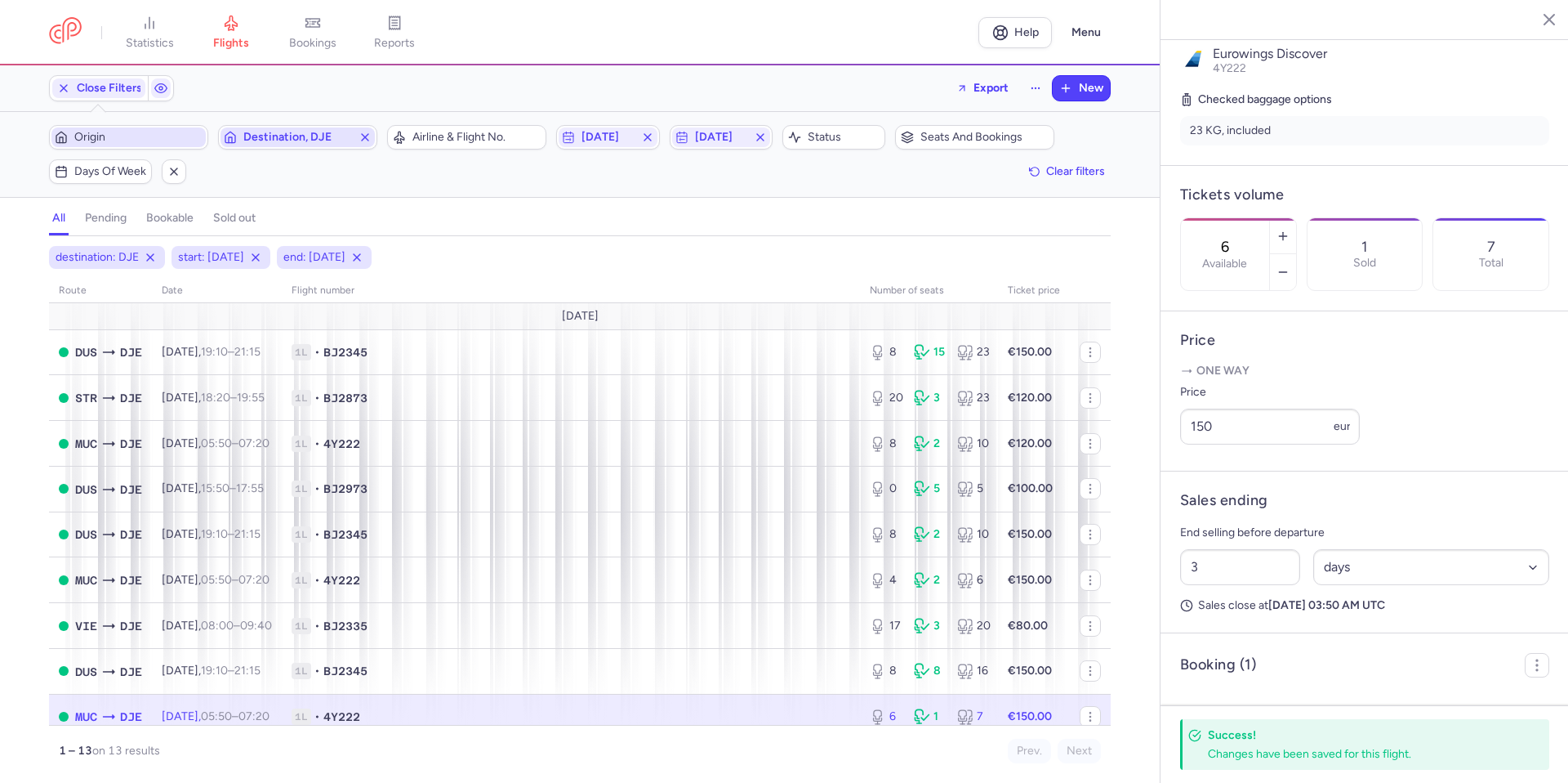
click at [369, 135] on line "button" at bounding box center [365, 137] width 7 height 7
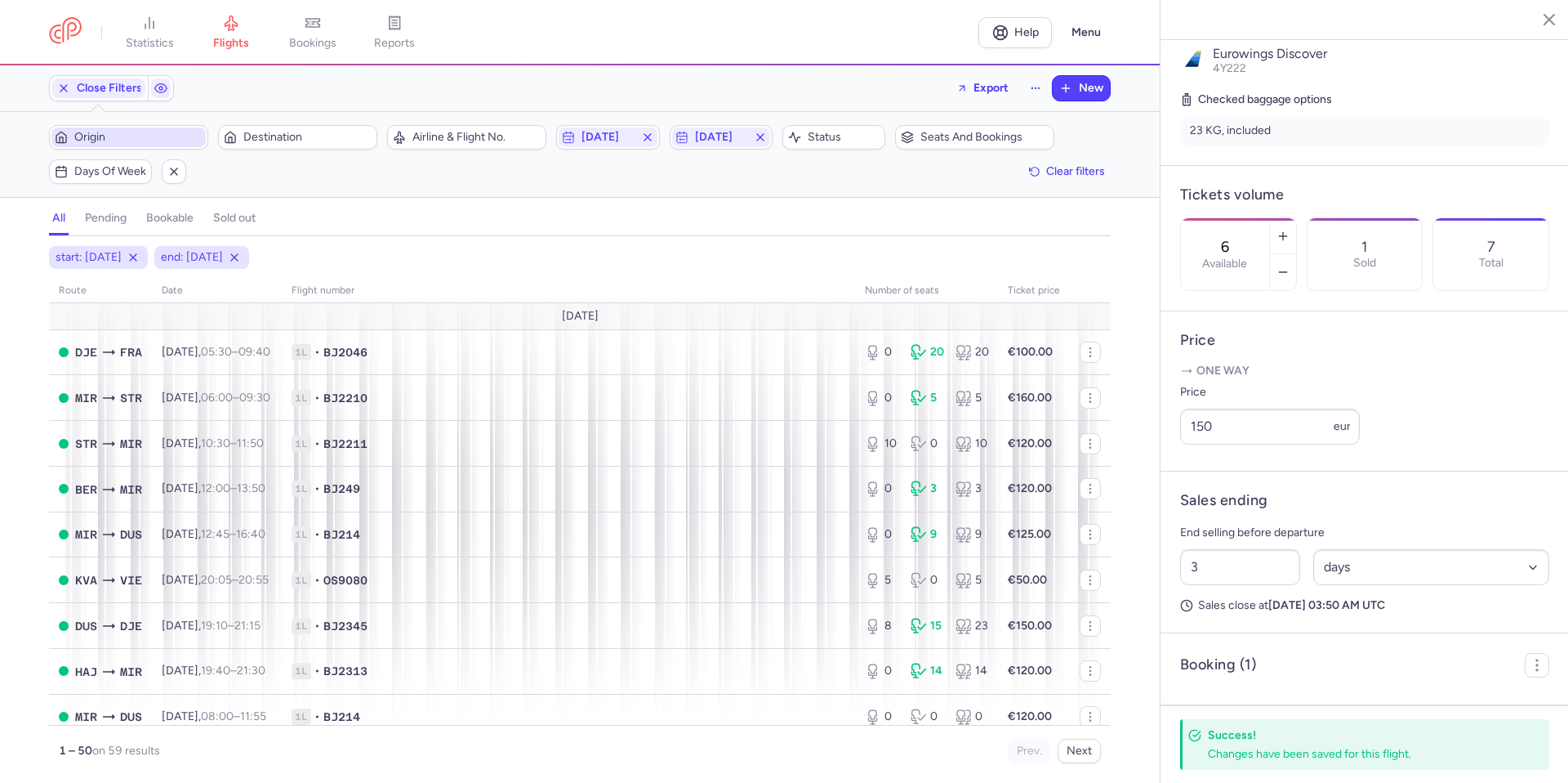
click at [138, 128] on span "Origin" at bounding box center [129, 137] width 154 height 20
click at [271, 132] on span "Destination" at bounding box center [307, 137] width 128 height 13
click at [265, 134] on span "Destination" at bounding box center [307, 137] width 128 height 13
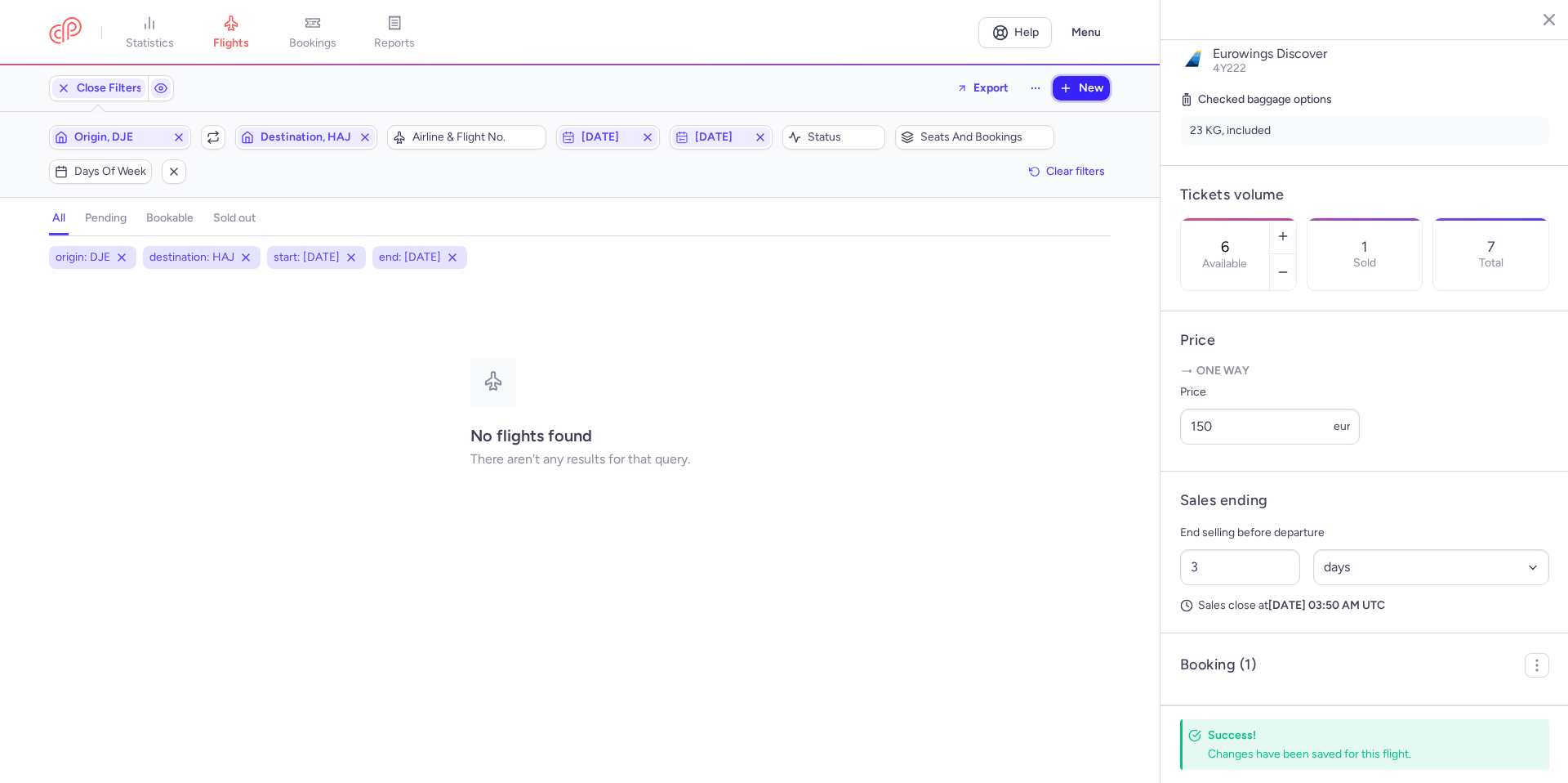
click at [1081, 92] on span "New" at bounding box center [1091, 88] width 24 height 13
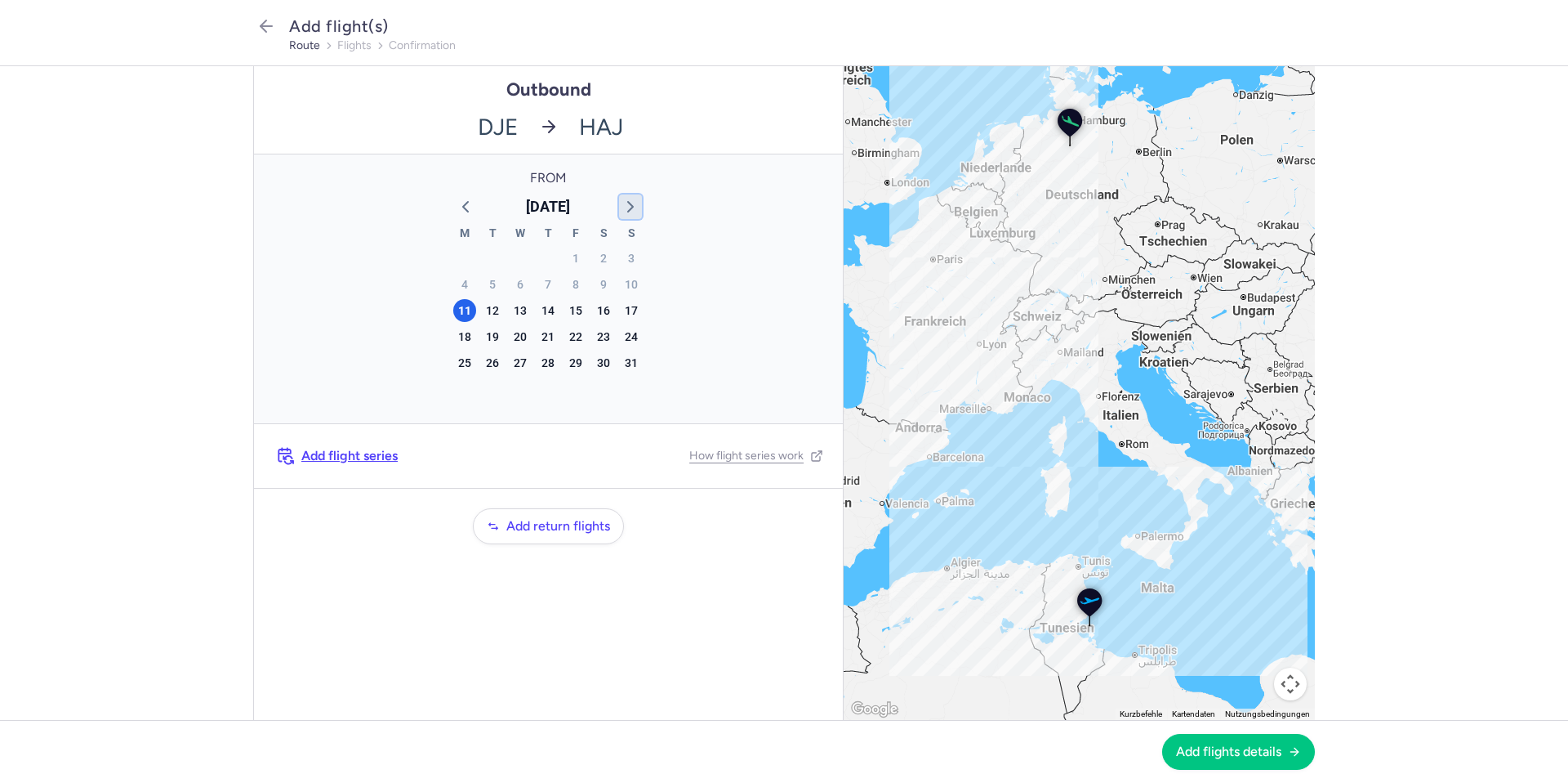
click at [633, 208] on icon "button" at bounding box center [631, 206] width 20 height 20
click at [469, 311] on div "15" at bounding box center [464, 310] width 22 height 22
click at [1269, 748] on span "Add flights details" at bounding box center [1229, 750] width 106 height 15
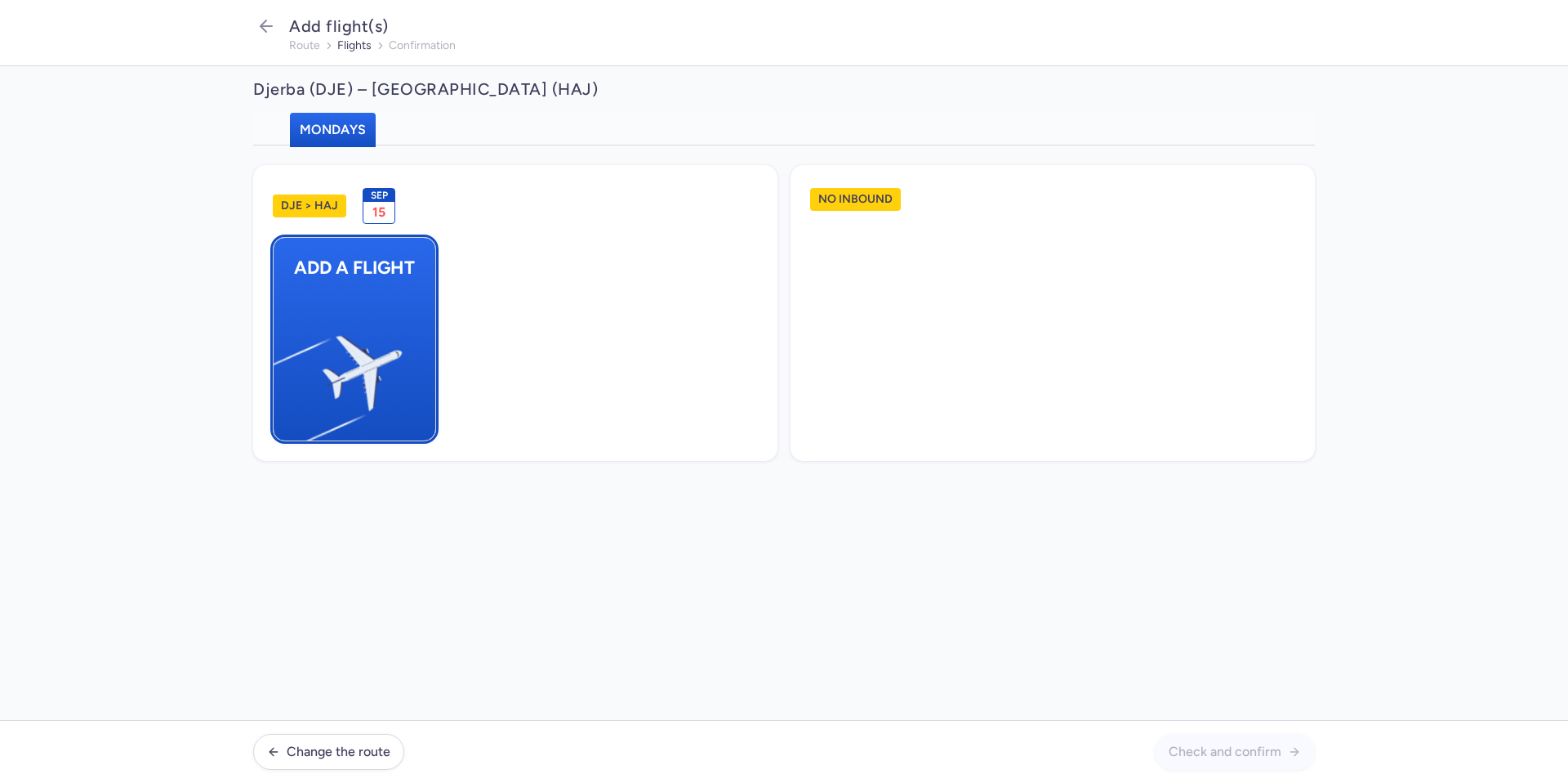
click at [398, 361] on img "button" at bounding box center [282, 366] width 276 height 253
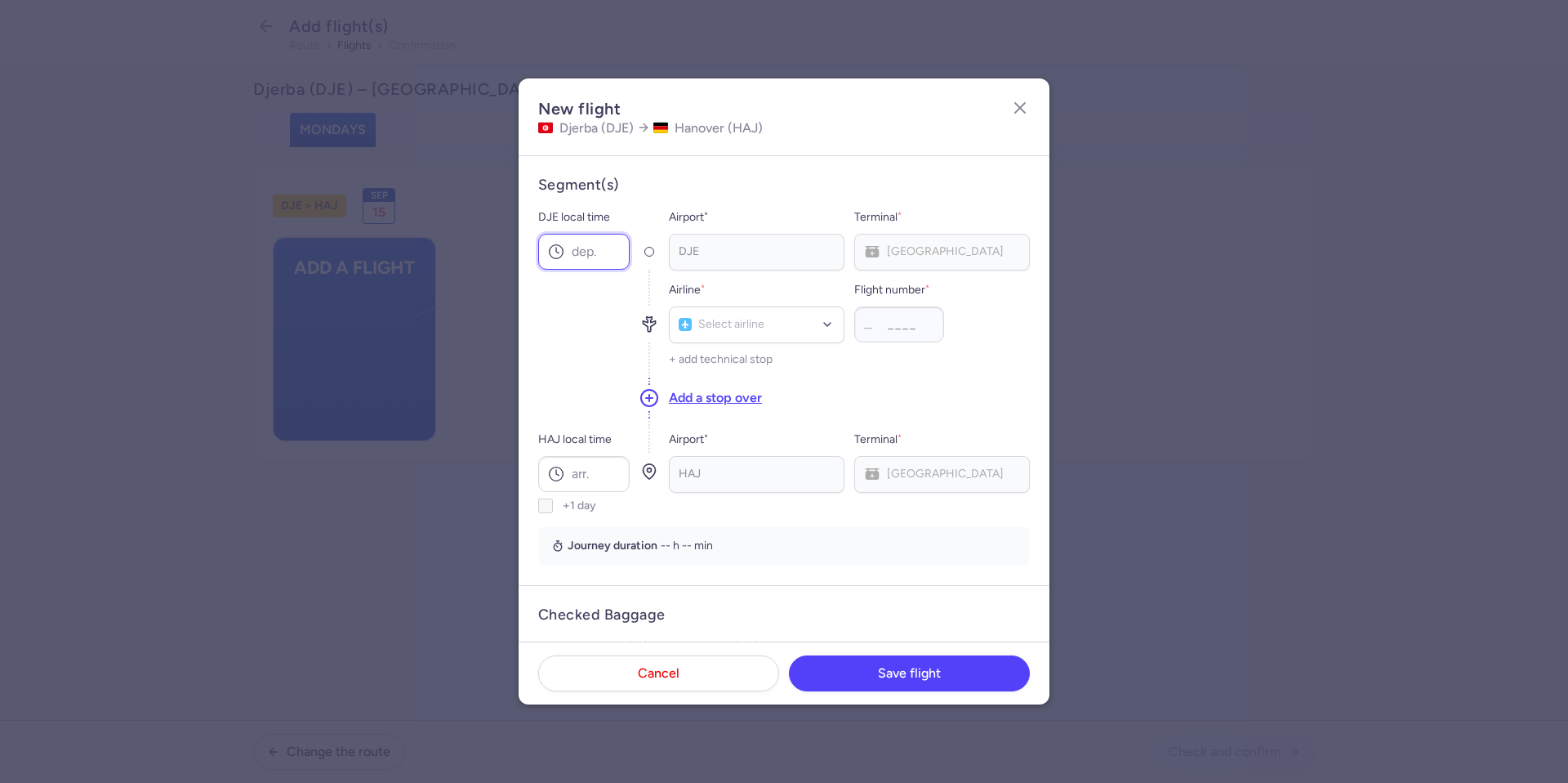
click at [580, 249] on input "DJE local time" at bounding box center [585, 251] width 92 height 36
click at [759, 366] on span "(BJ)" at bounding box center [763, 361] width 22 height 13
click at [614, 470] on input "HAJ local time" at bounding box center [585, 473] width 92 height 36
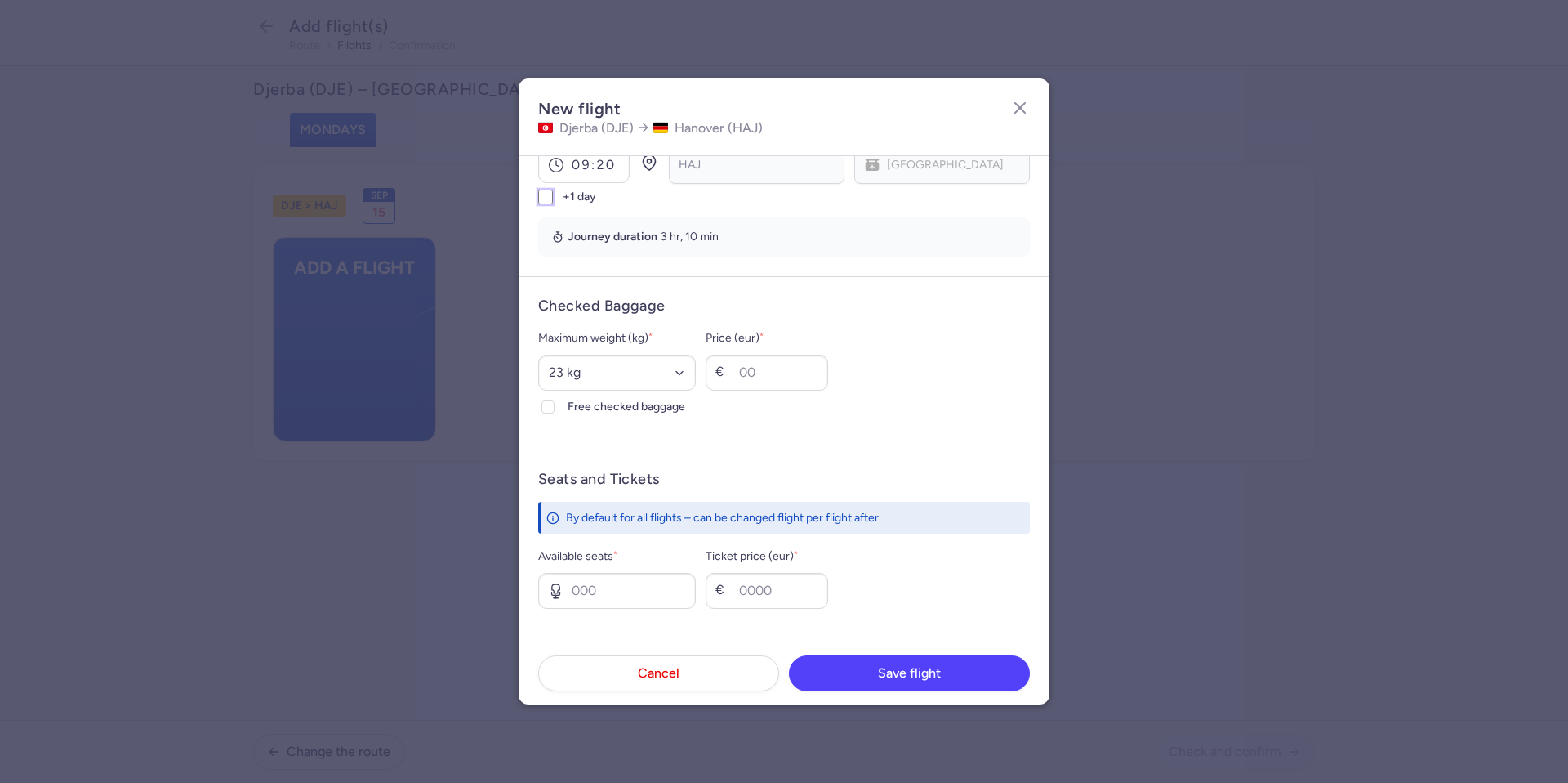
scroll to position [326, 0]
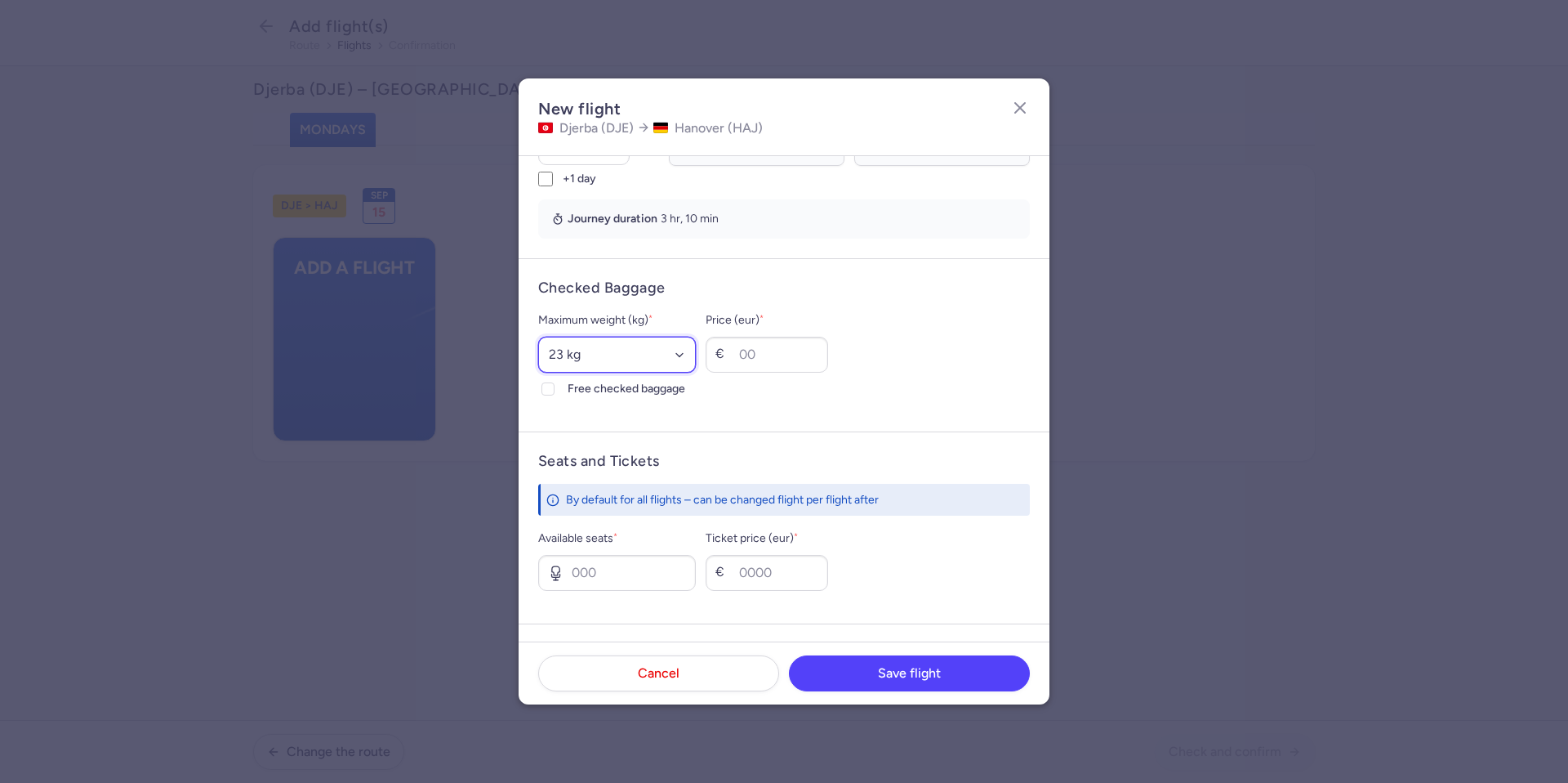
click at [563, 370] on select "Select an option 15 kg 16 kg 17 kg 18 kg 19 kg 20 kg 21 kg 22 kg 23 kg 24 kg 25…" at bounding box center [617, 354] width 157 height 36
click at [539, 336] on select "Select an option 15 kg 16 kg 17 kg 18 kg 19 kg 20 kg 21 kg 22 kg 23 kg 24 kg 25…" at bounding box center [617, 354] width 157 height 36
click at [554, 391] on div at bounding box center [548, 389] width 20 height 20
click at [554, 391] on input "Free checked baggage" at bounding box center [547, 388] width 13 height 13
click at [599, 579] on input "Available seats *" at bounding box center [617, 572] width 157 height 36
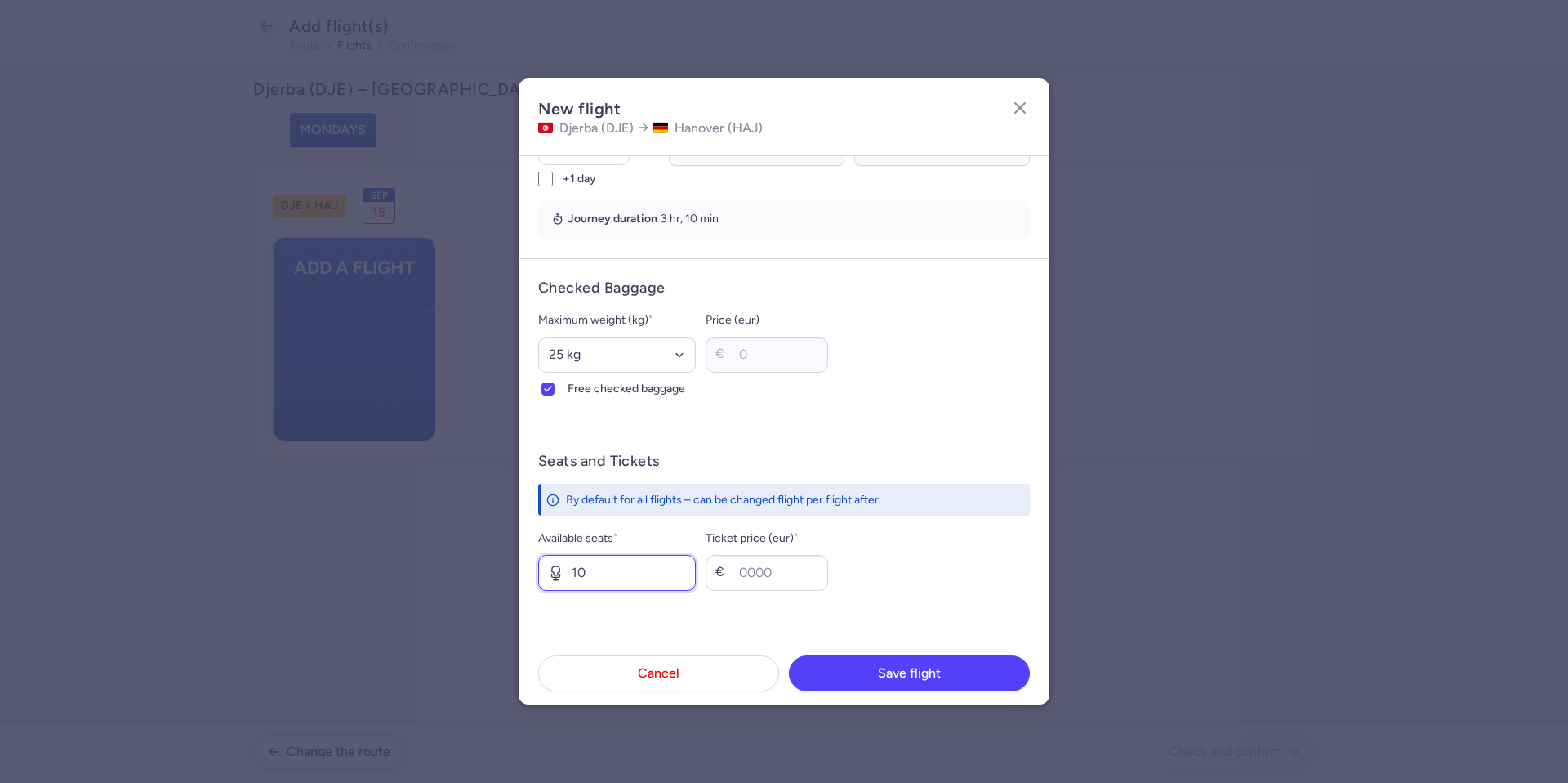
drag, startPoint x: 616, startPoint y: 576, endPoint x: 455, endPoint y: 596, distance: 162.2
click at [455, 596] on dialog "New flight Djerba (DJE) [GEOGRAPHIC_DATA] (HAJ) Segment(s) DJE local time 05:10…" at bounding box center [784, 391] width 1516 height 626
click at [828, 579] on input "Ticket price (eur) *" at bounding box center [766, 572] width 122 height 36
click at [911, 672] on span "Save flight" at bounding box center [909, 672] width 63 height 15
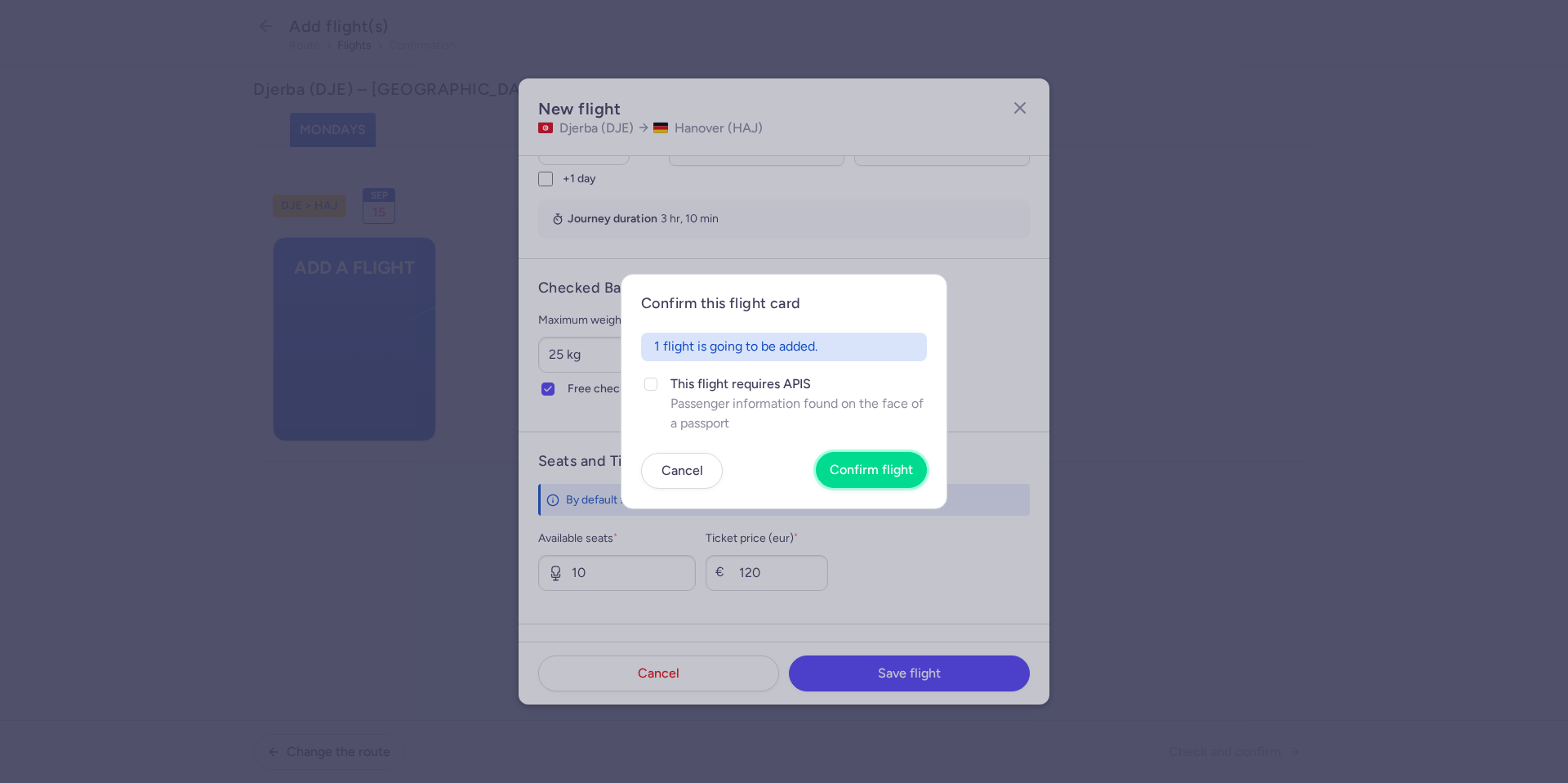
click at [879, 468] on span "Confirm flight" at bounding box center [871, 469] width 83 height 15
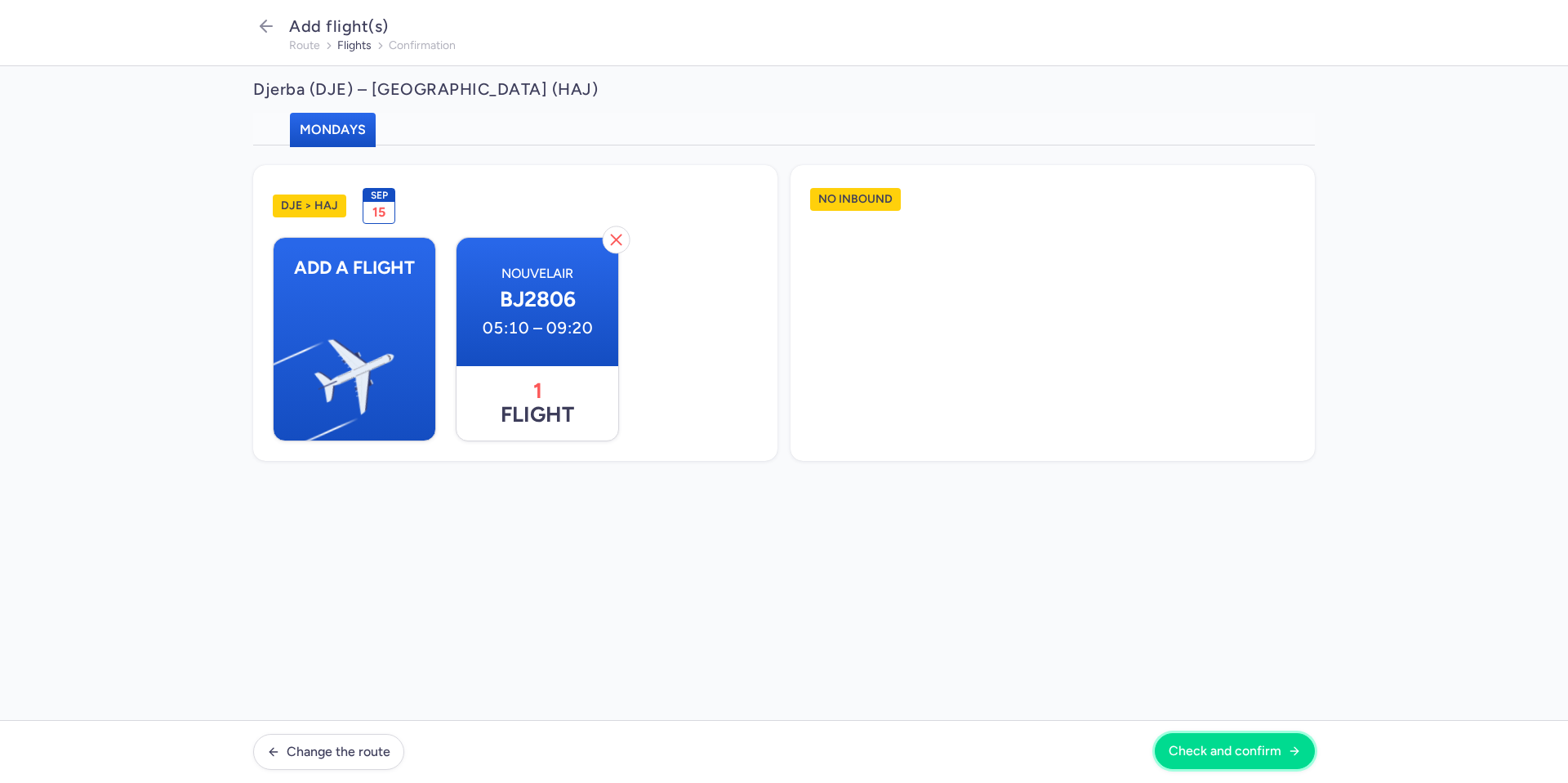
drag, startPoint x: 1235, startPoint y: 747, endPoint x: 1303, endPoint y: 759, distance: 69.1
click at [1237, 748] on span "Check and confirm" at bounding box center [1225, 750] width 112 height 15
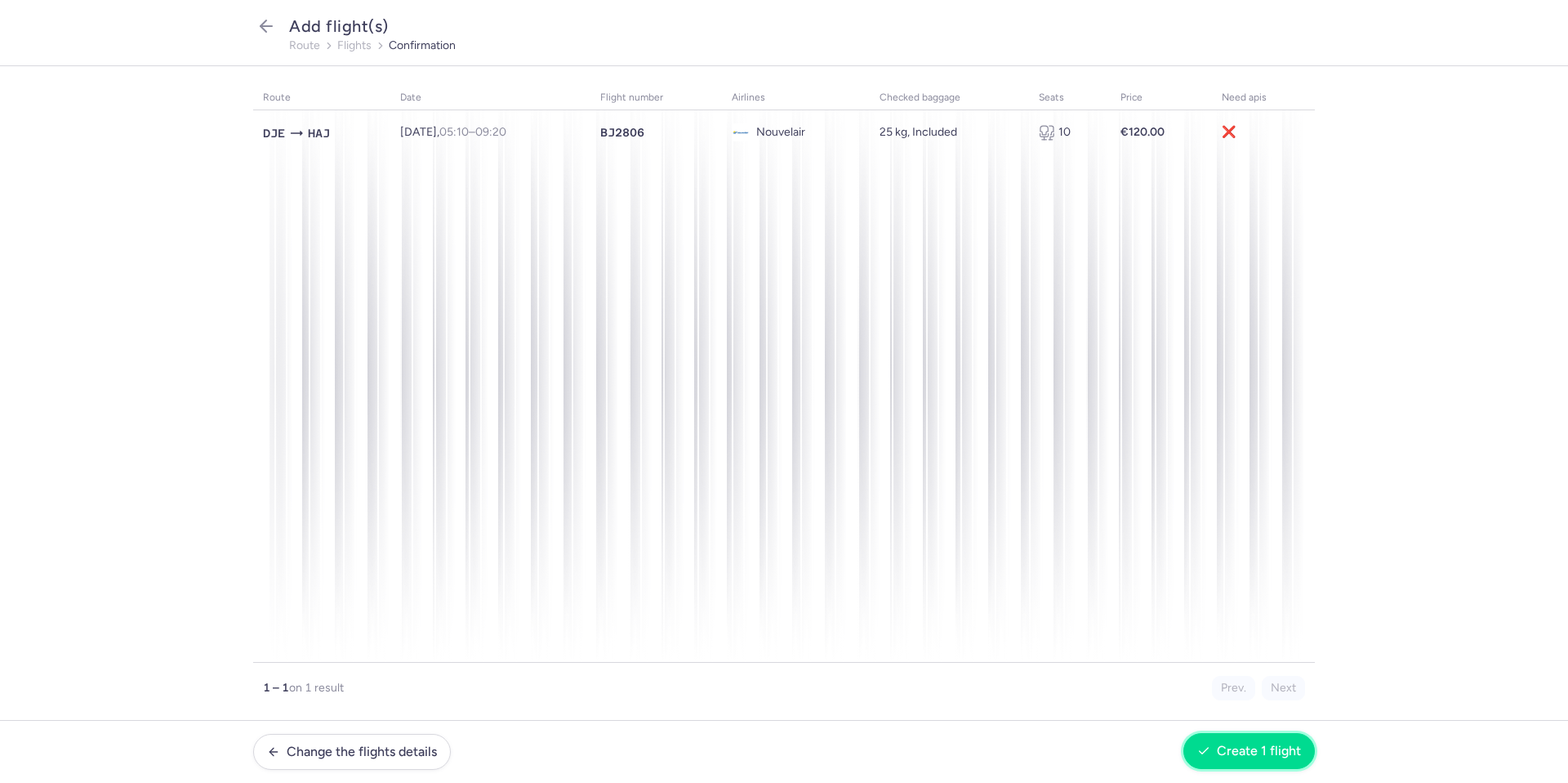
click at [1262, 751] on span "Create 1 flight" at bounding box center [1259, 750] width 84 height 15
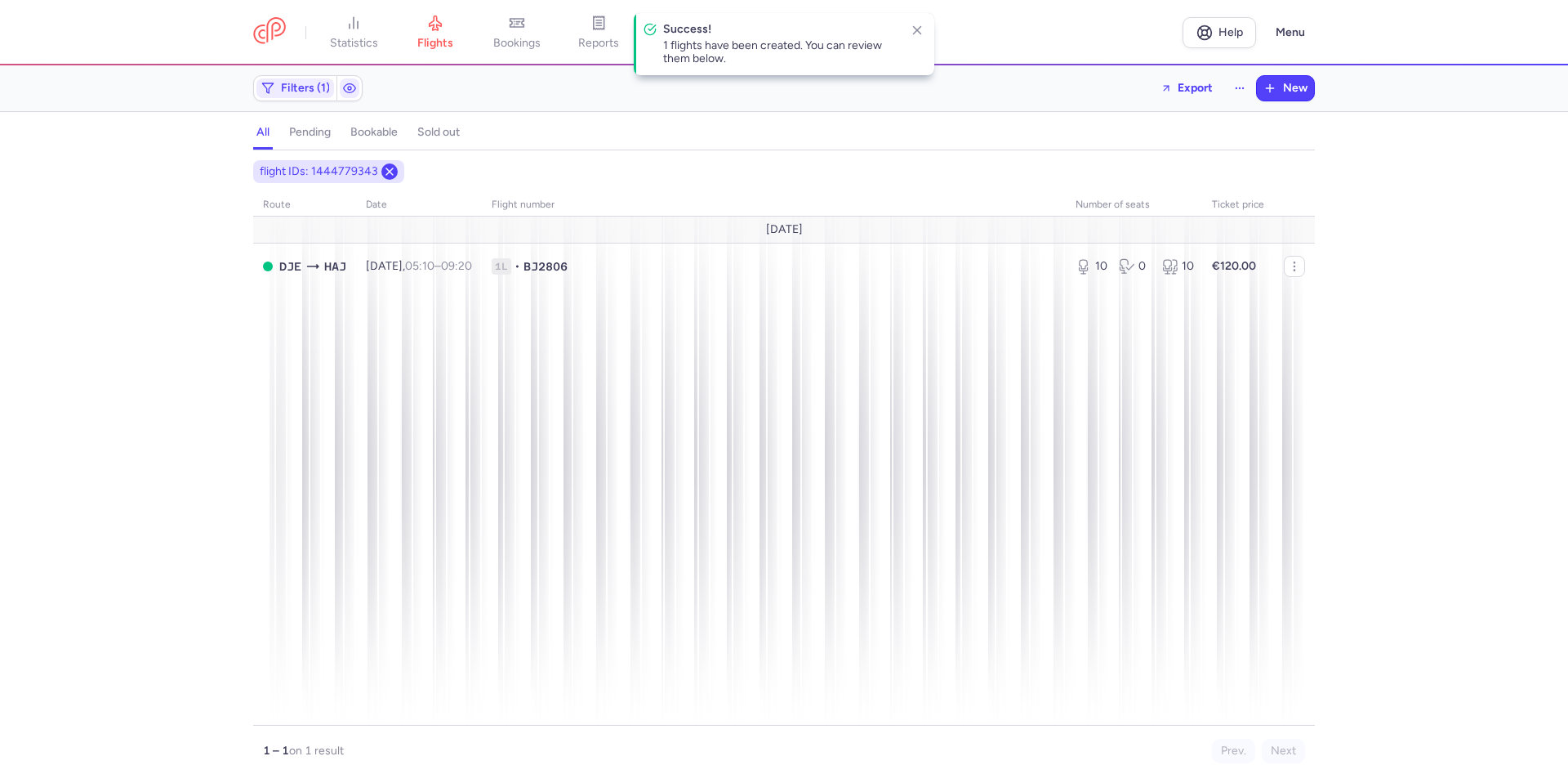
click at [395, 170] on button at bounding box center [389, 171] width 17 height 17
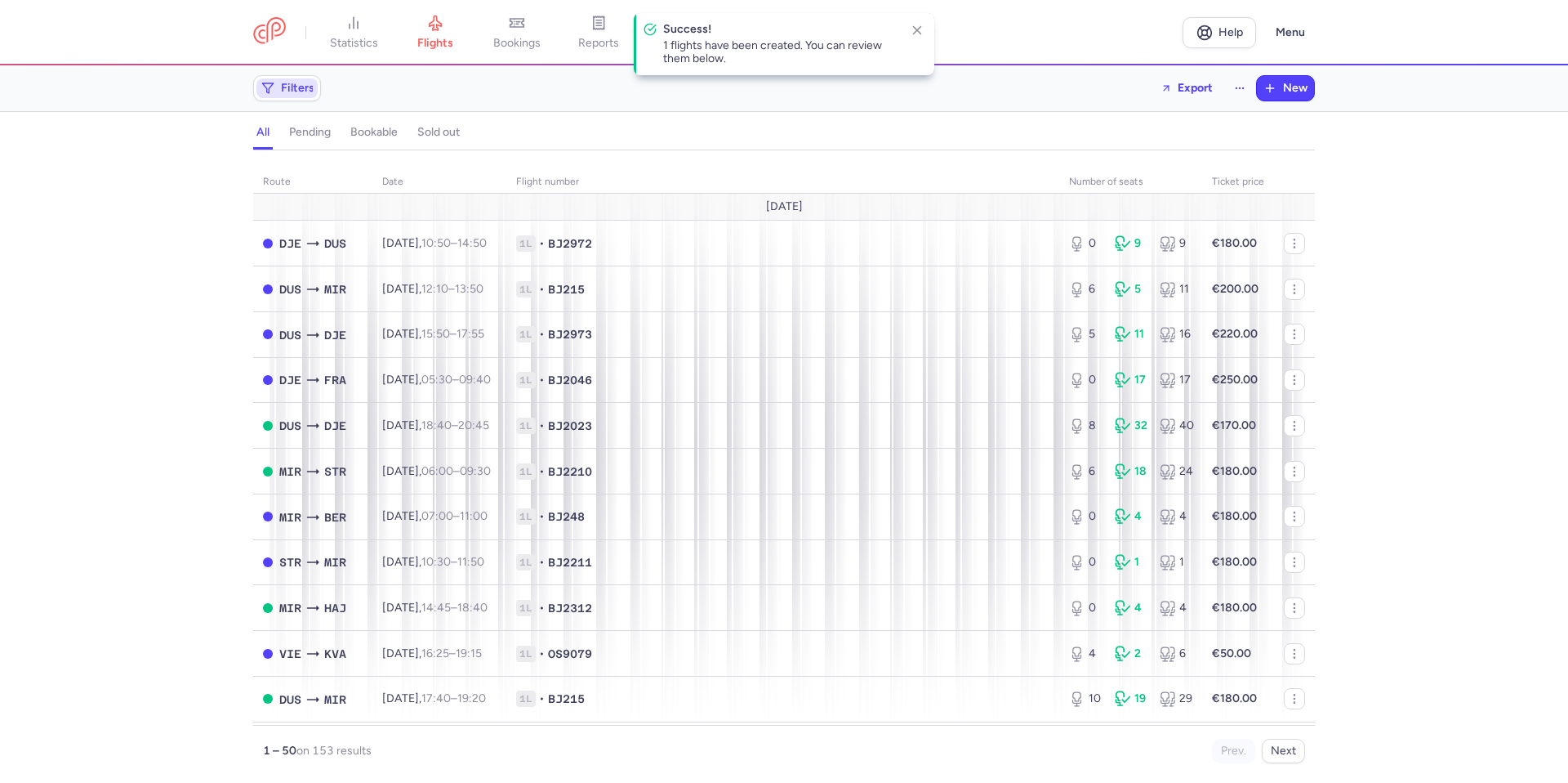
click at [295, 87] on span "Filters" at bounding box center [297, 88] width 33 height 13
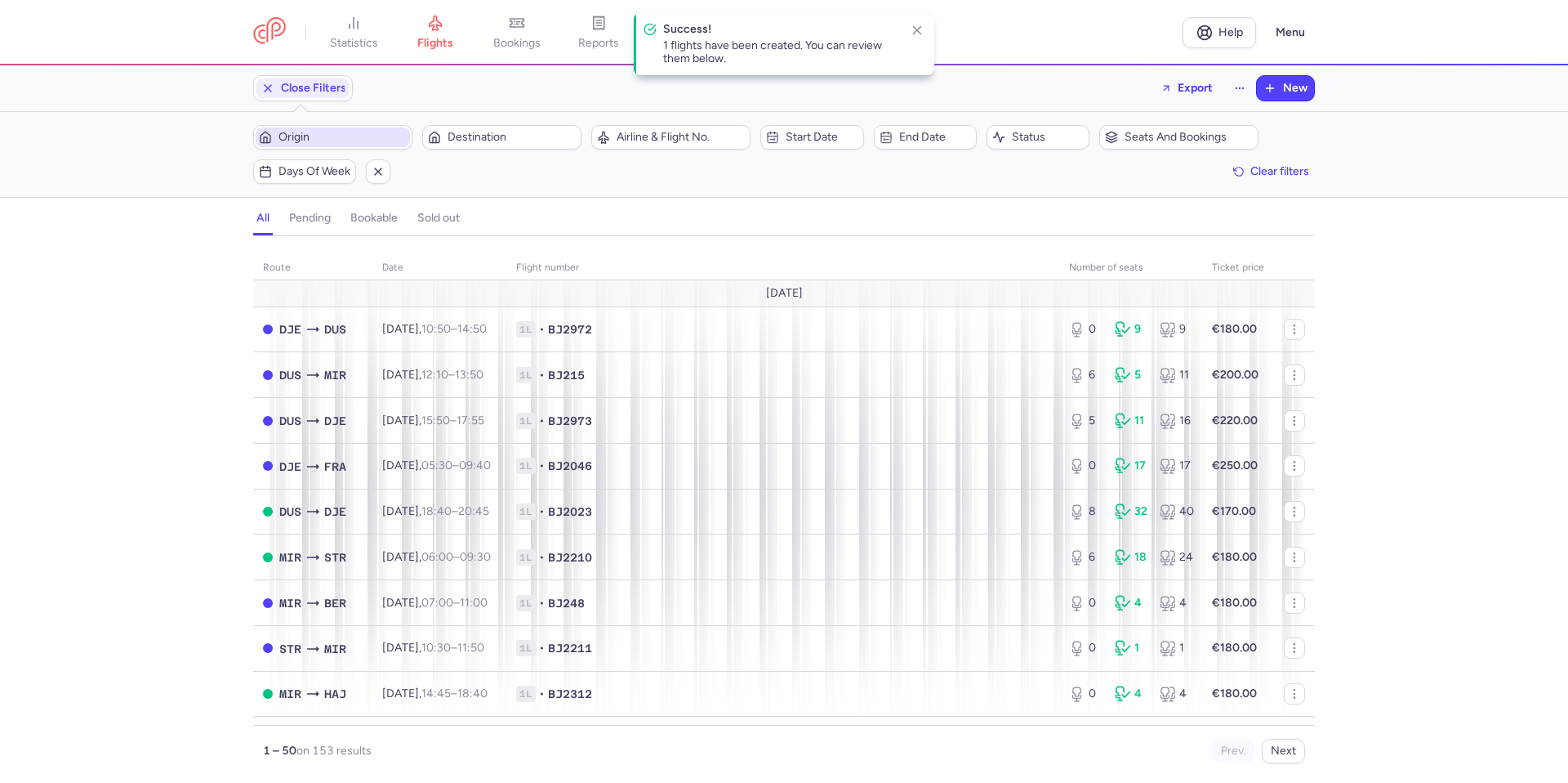
click at [332, 130] on span "Origin" at bounding box center [333, 137] width 154 height 20
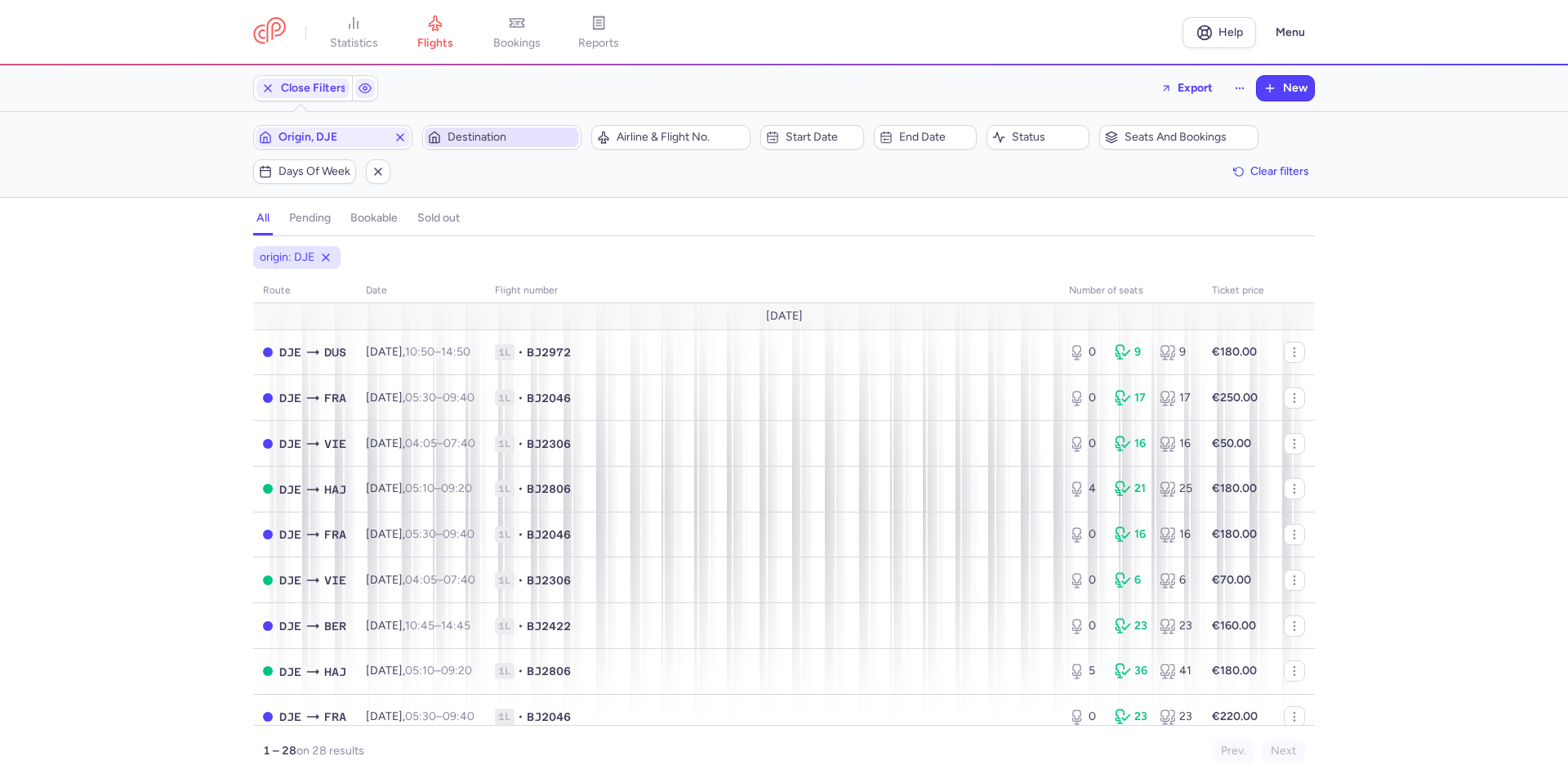
click at [473, 142] on span "Destination" at bounding box center [511, 137] width 128 height 13
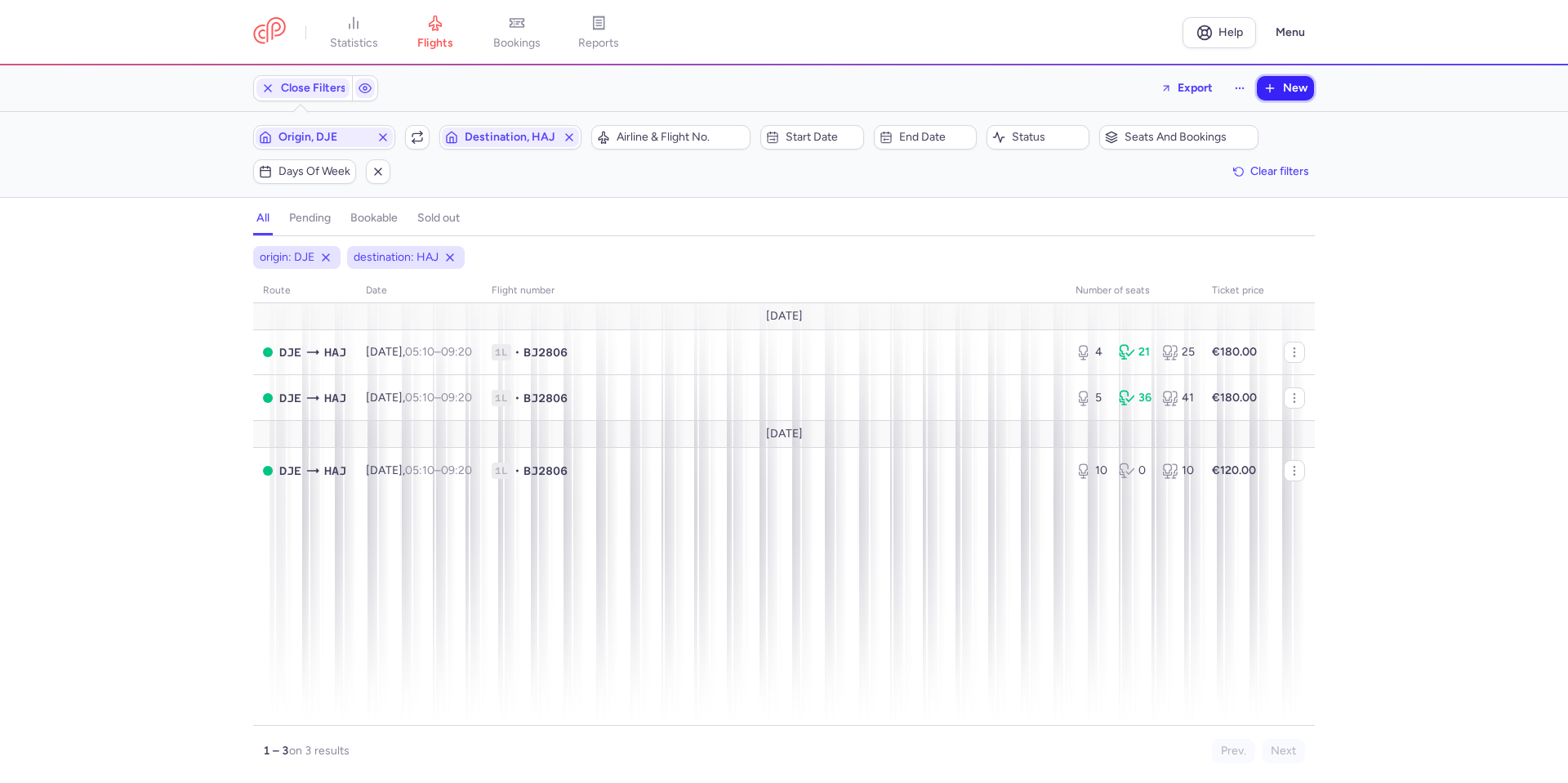
click at [1286, 93] on span "New" at bounding box center [1295, 88] width 24 height 13
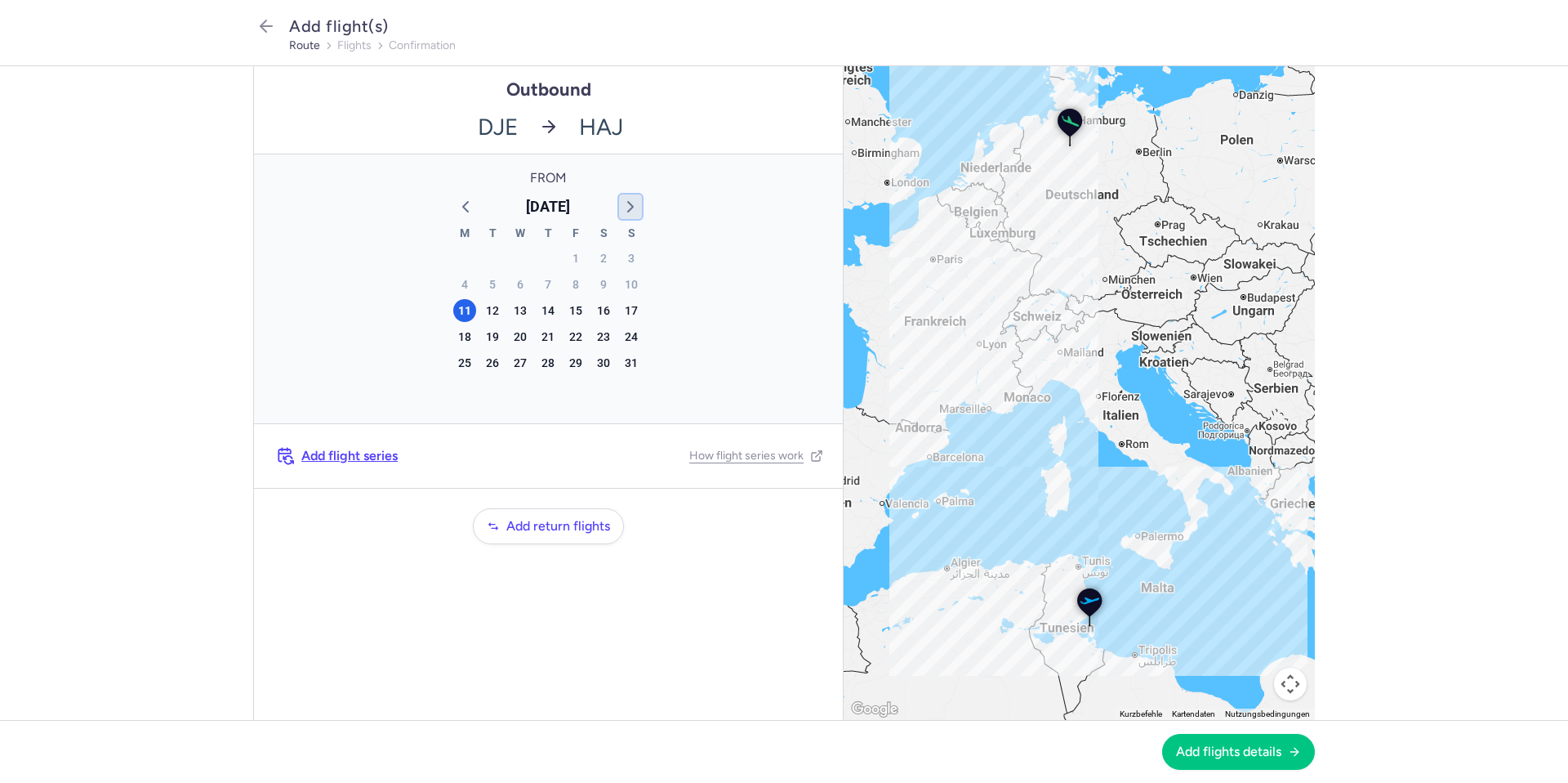
click at [630, 207] on icon "button" at bounding box center [631, 206] width 20 height 20
click at [461, 334] on div "22" at bounding box center [464, 336] width 22 height 22
click at [1224, 749] on span "Add flights details" at bounding box center [1229, 750] width 106 height 15
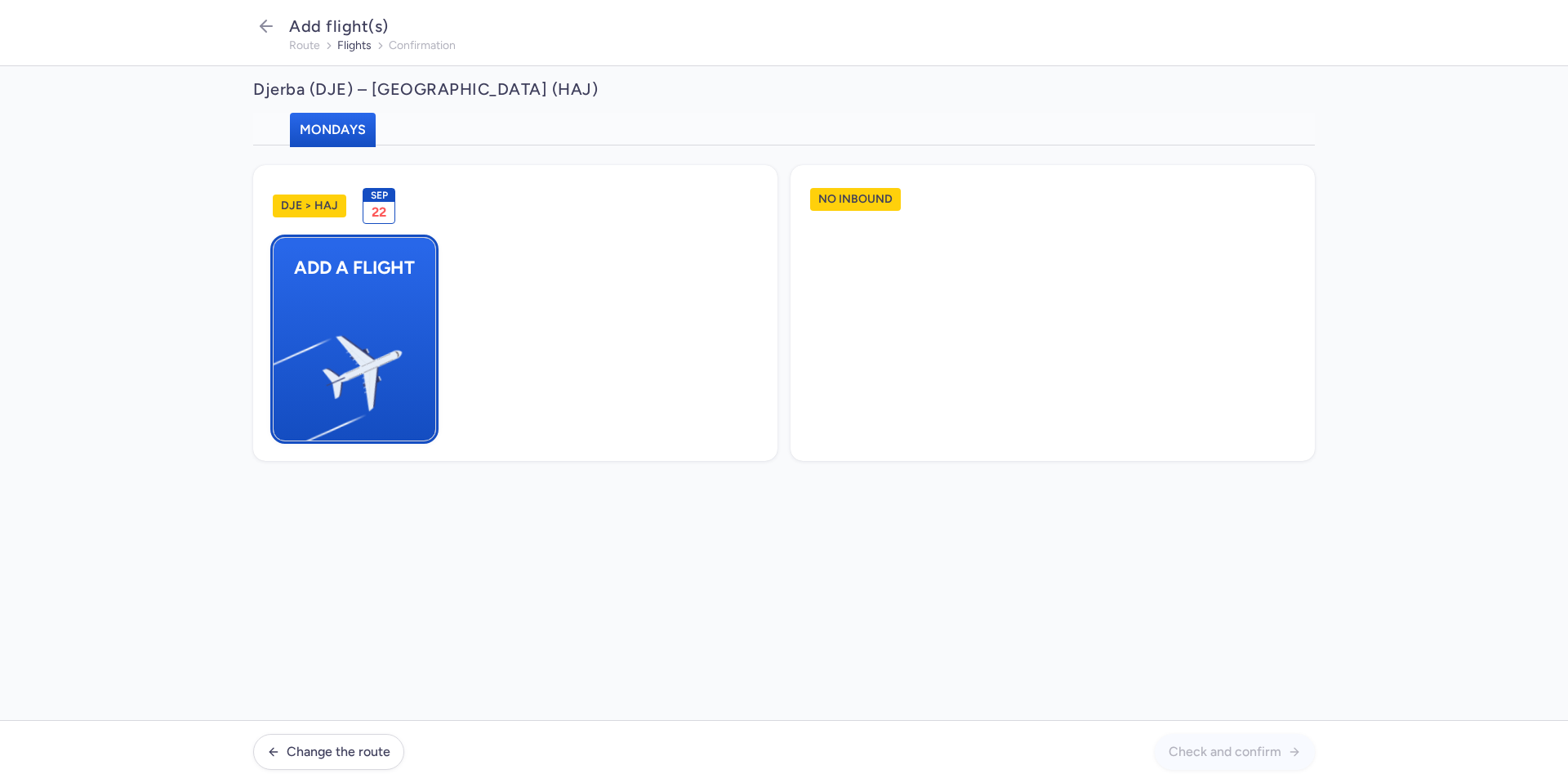
click at [362, 336] on img "button" at bounding box center [282, 366] width 276 height 253
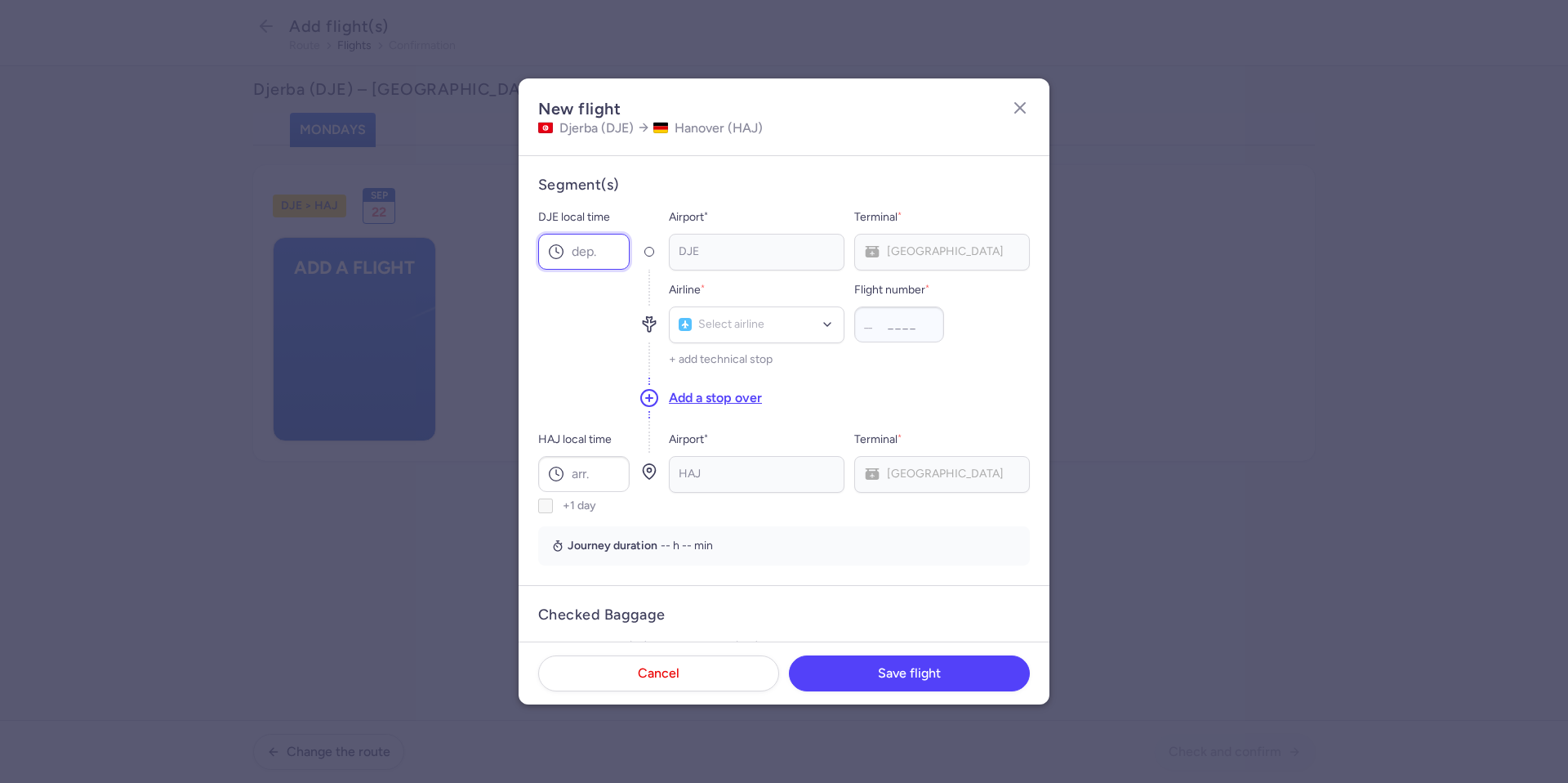
click at [589, 258] on input "DJE local time" at bounding box center [585, 251] width 92 height 36
click at [738, 321] on input "dje" at bounding box center [757, 325] width 156 height 18
drag, startPoint x: 725, startPoint y: 325, endPoint x: 499, endPoint y: 326, distance: 226.0
click at [499, 326] on dialog "New flight Djerba (DJE) [GEOGRAPHIC_DATA] (HAJ) Segment(s) DJE local time 05:10…" at bounding box center [784, 391] width 1516 height 626
drag, startPoint x: 740, startPoint y: 330, endPoint x: 528, endPoint y: 326, distance: 212.0
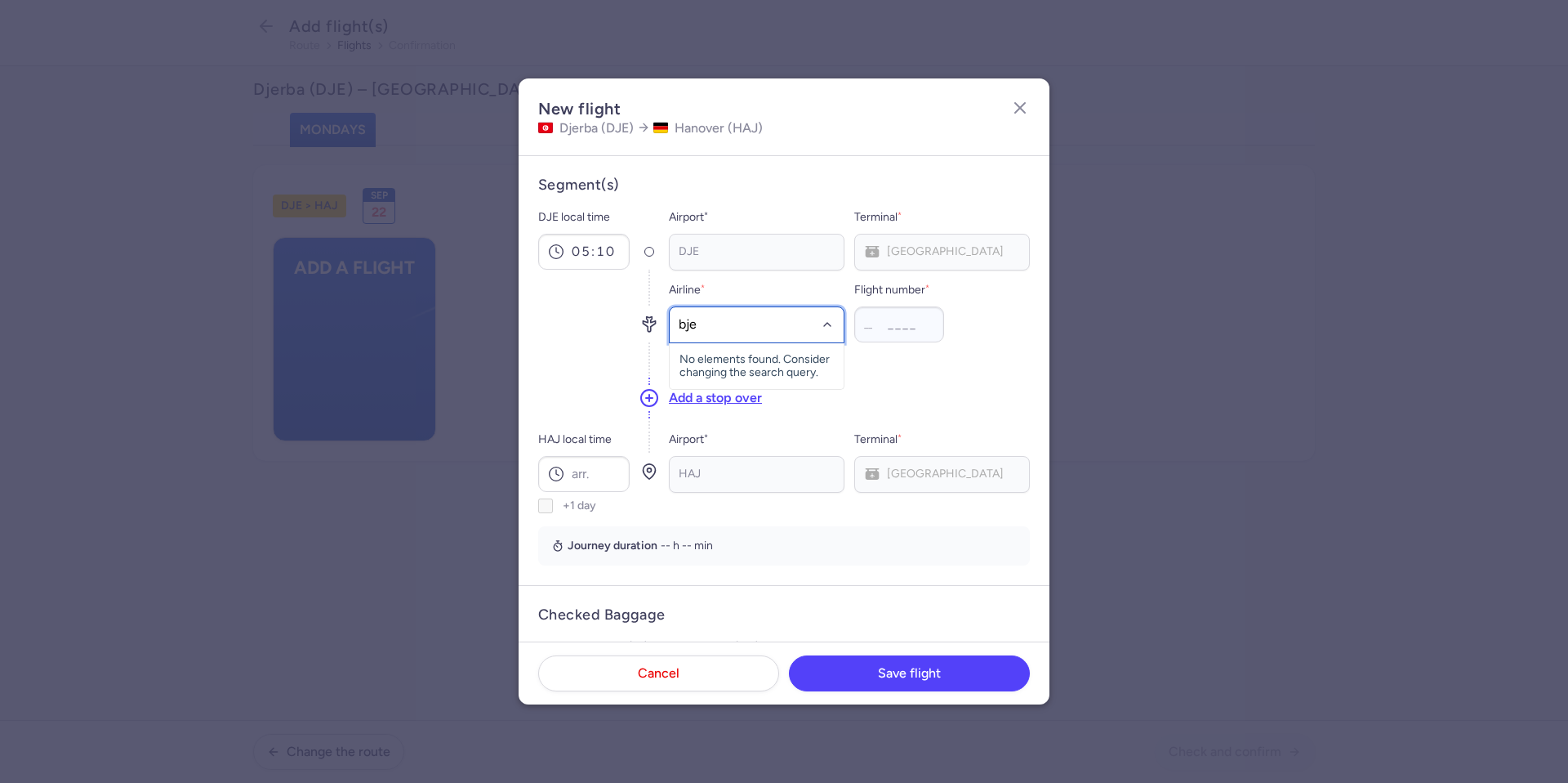
click at [528, 326] on form "Segment(s) DJE local time 05:10 Airport * DJE Terminal * DJE Main Terminal Airl…" at bounding box center [784, 370] width 531 height 429
drag, startPoint x: 709, startPoint y: 355, endPoint x: 764, endPoint y: 354, distance: 55.0
click at [714, 355] on span "Nouvelair" at bounding box center [727, 361] width 49 height 13
click at [559, 458] on input "HAJ local time" at bounding box center [585, 473] width 92 height 36
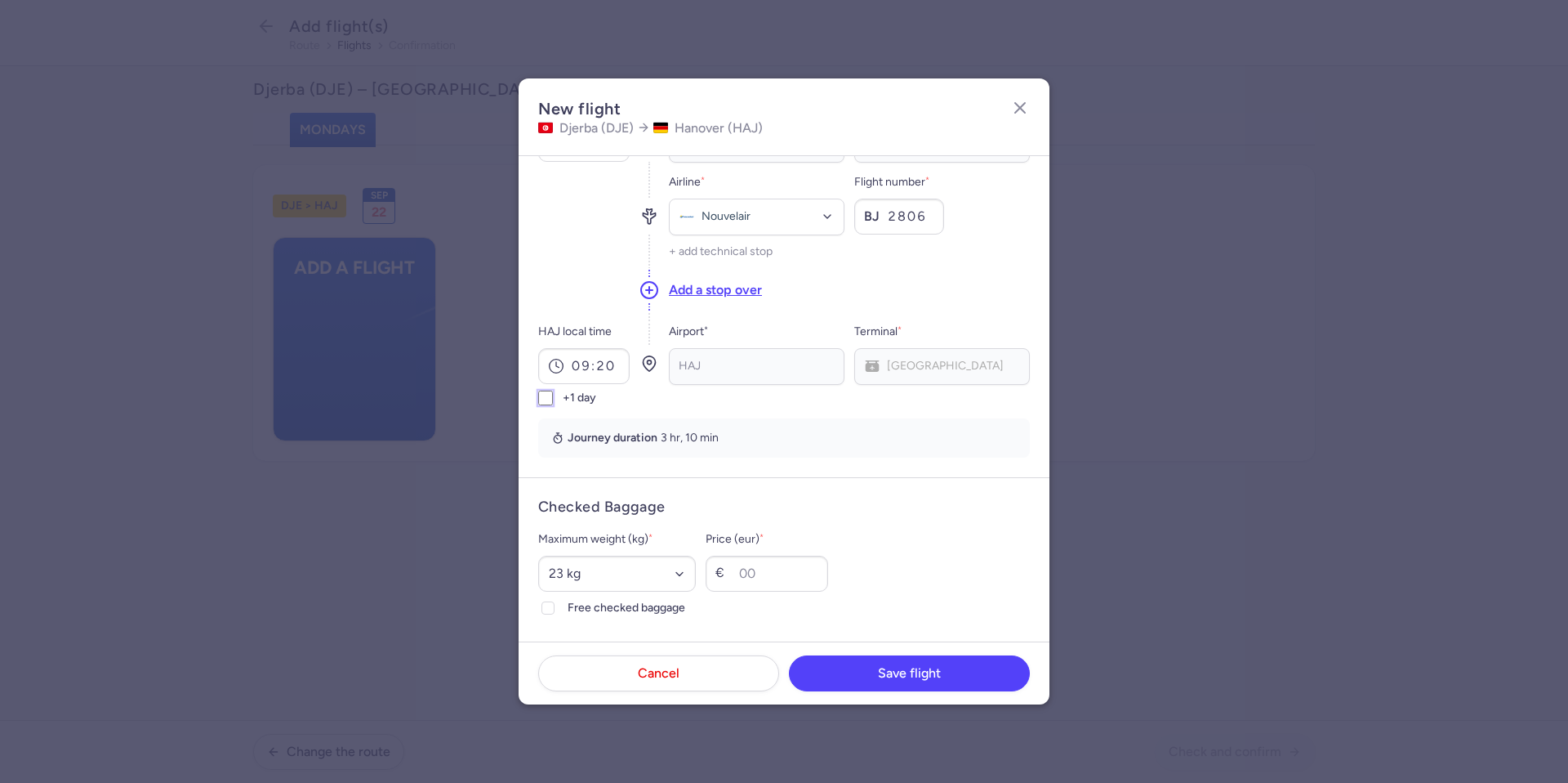
scroll to position [245, 0]
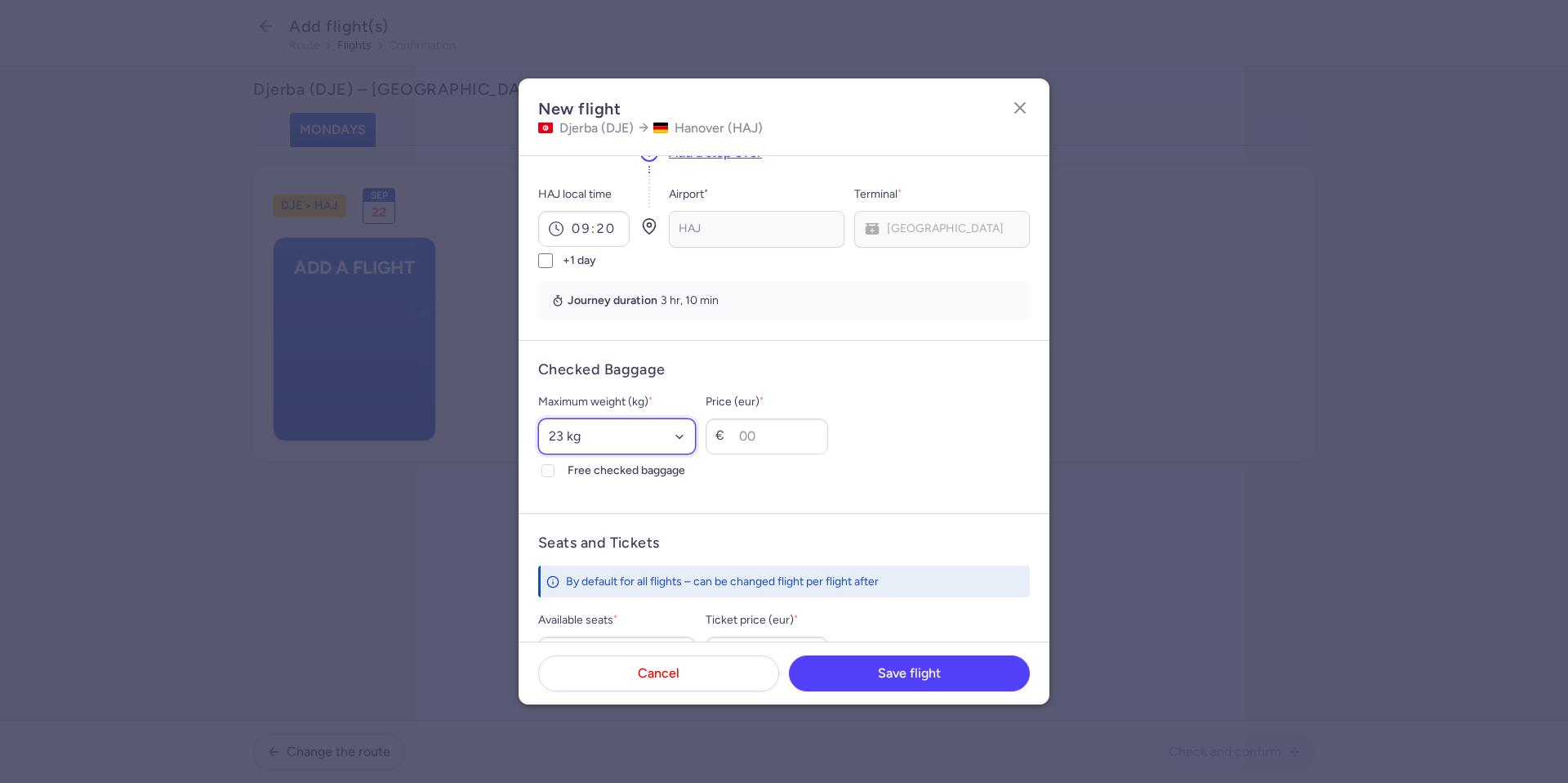
click at [579, 430] on select "Select an option 15 kg 16 kg 17 kg 18 kg 19 kg 20 kg 21 kg 22 kg 23 kg 24 kg 25…" at bounding box center [617, 436] width 157 height 36
click at [539, 418] on select "Select an option 15 kg 16 kg 17 kg 18 kg 19 kg 20 kg 21 kg 22 kg 23 kg 24 kg 25…" at bounding box center [617, 436] width 157 height 36
click at [555, 471] on div at bounding box center [548, 470] width 20 height 20
click at [554, 471] on input "Free checked baggage" at bounding box center [547, 470] width 13 height 13
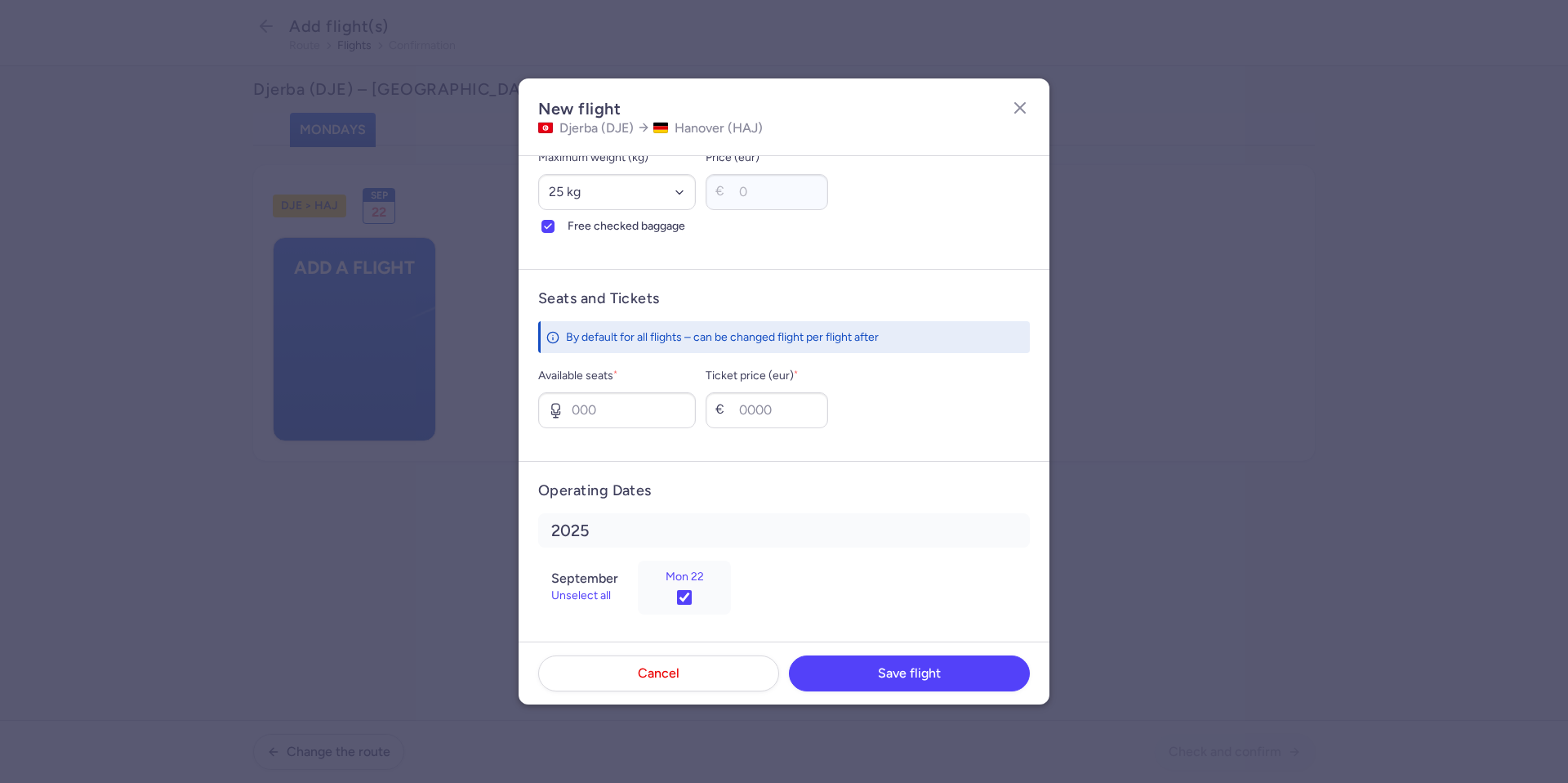
scroll to position [490, 0]
click at [599, 417] on input "Available seats *" at bounding box center [617, 409] width 157 height 36
drag, startPoint x: 778, startPoint y: 416, endPoint x: 798, endPoint y: 418, distance: 20.1
click at [782, 416] on input "Ticket price (eur) *" at bounding box center [766, 409] width 122 height 36
click at [942, 682] on button "Save flight" at bounding box center [909, 672] width 241 height 36
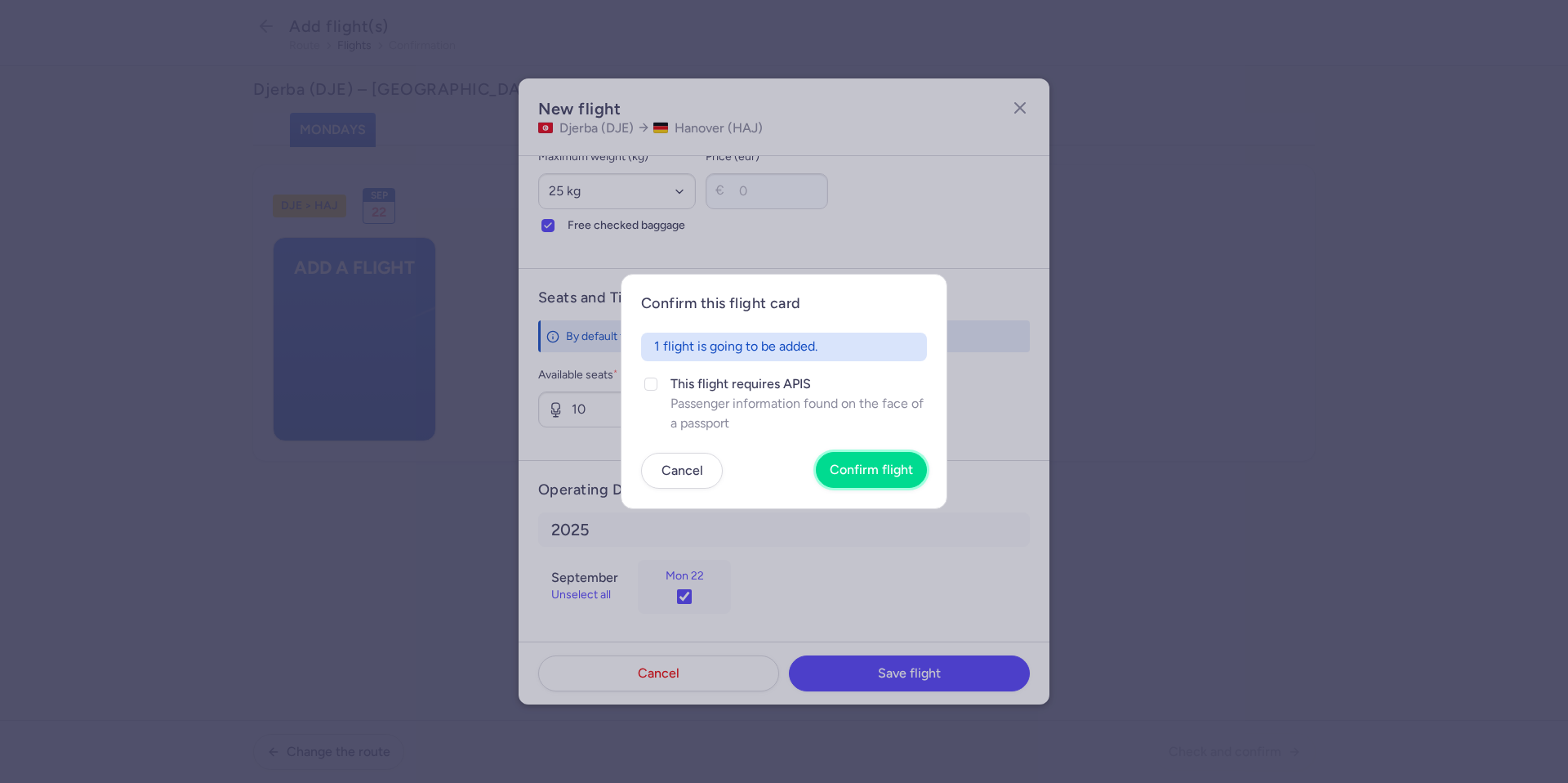
click at [869, 463] on span "Confirm flight" at bounding box center [871, 469] width 83 height 15
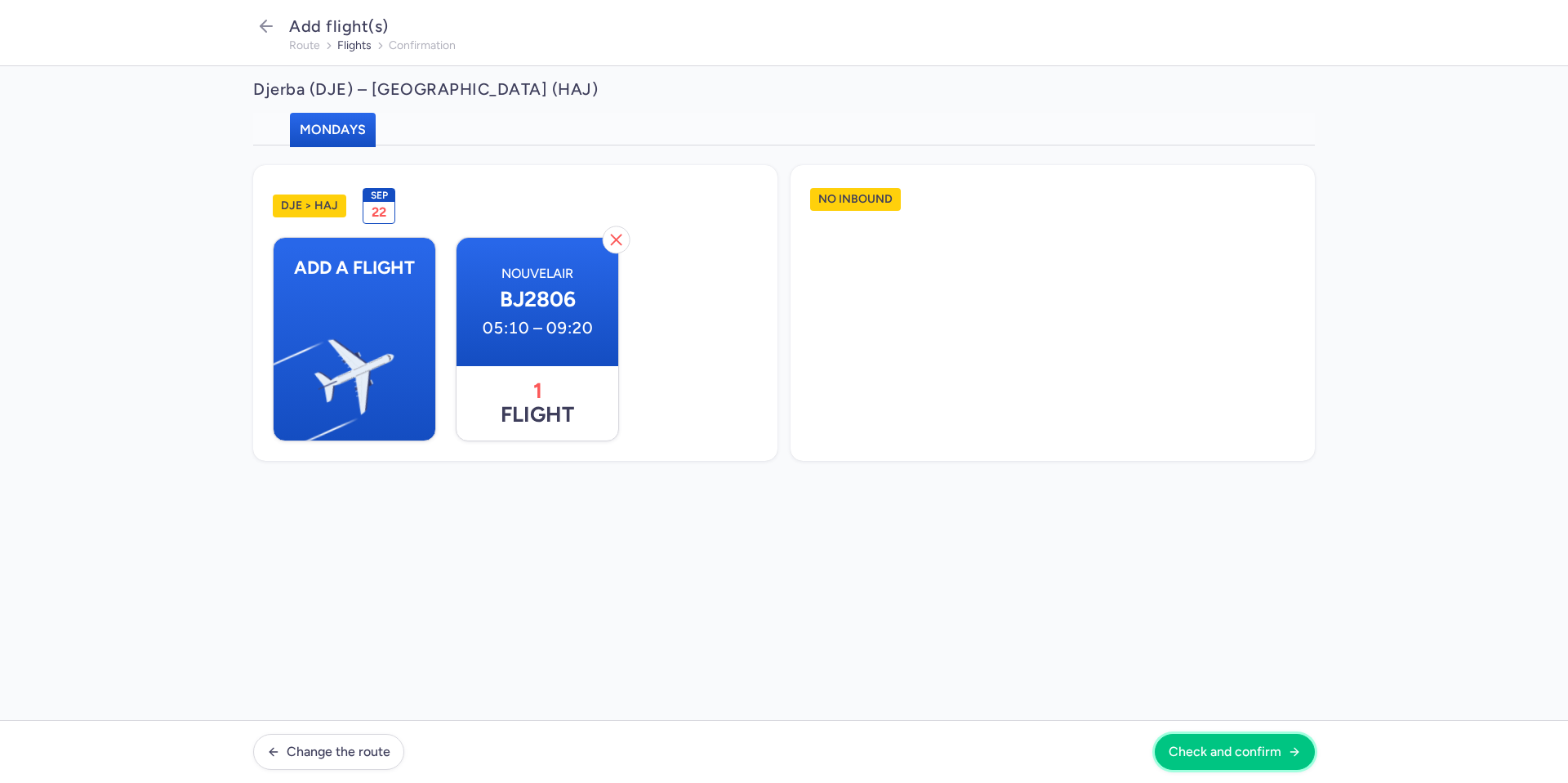
drag, startPoint x: 1214, startPoint y: 753, endPoint x: 1340, endPoint y: 761, distance: 126.3
click at [1243, 754] on span "Check and confirm" at bounding box center [1225, 751] width 112 height 15
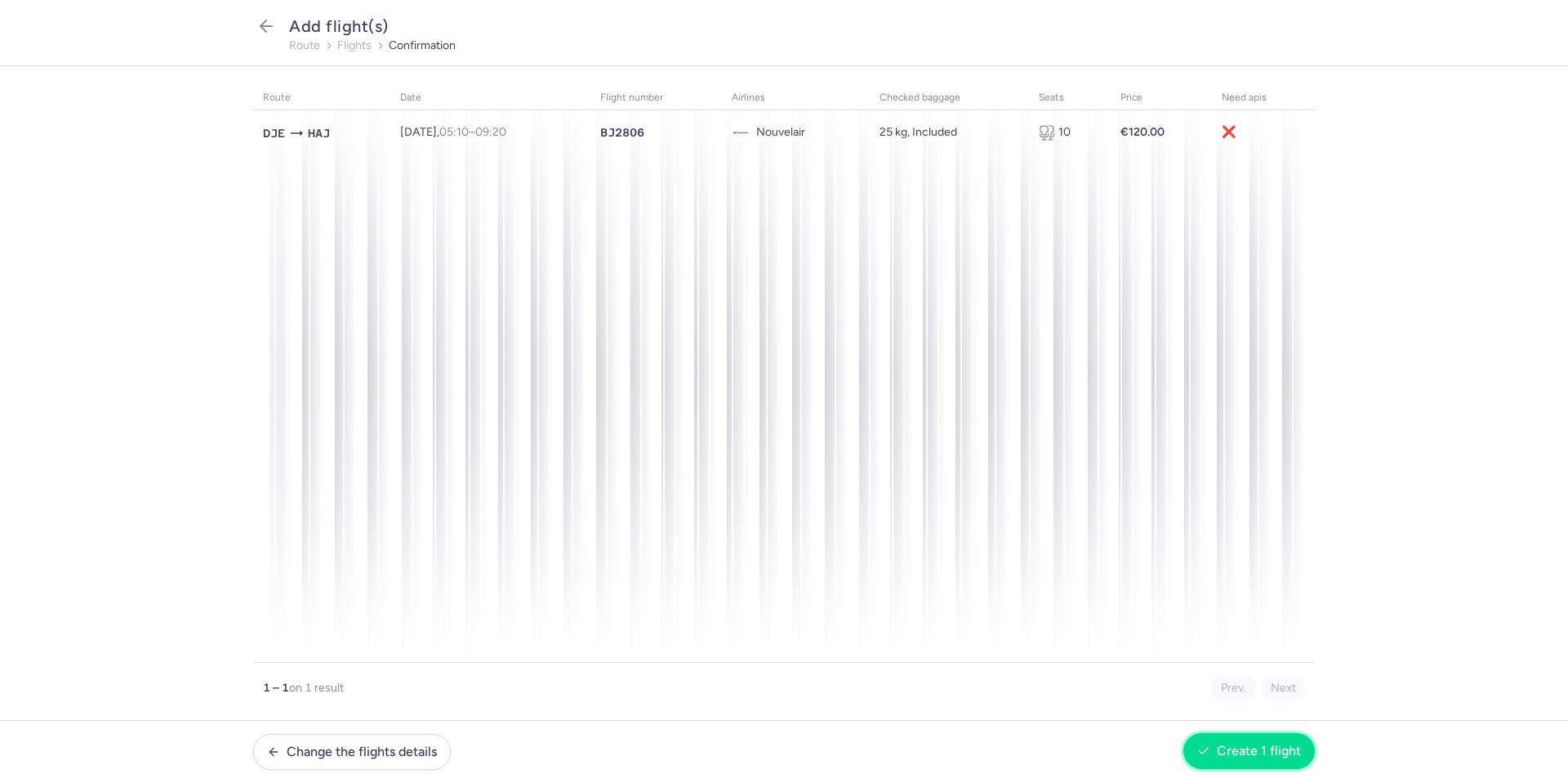
click at [1255, 754] on span "Create 1 flight" at bounding box center [1259, 750] width 84 height 15
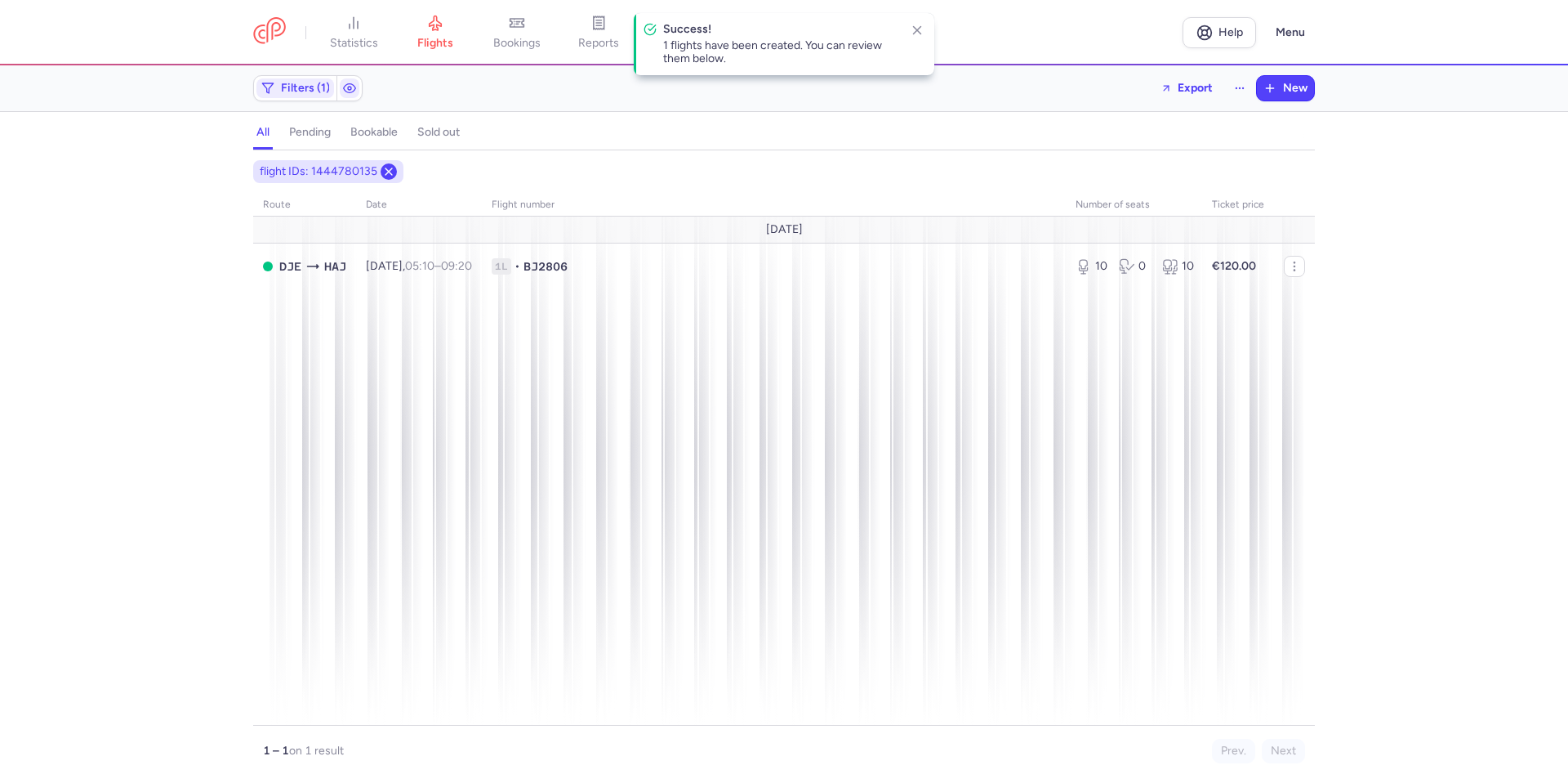
click at [387, 169] on icon at bounding box center [388, 171] width 13 height 13
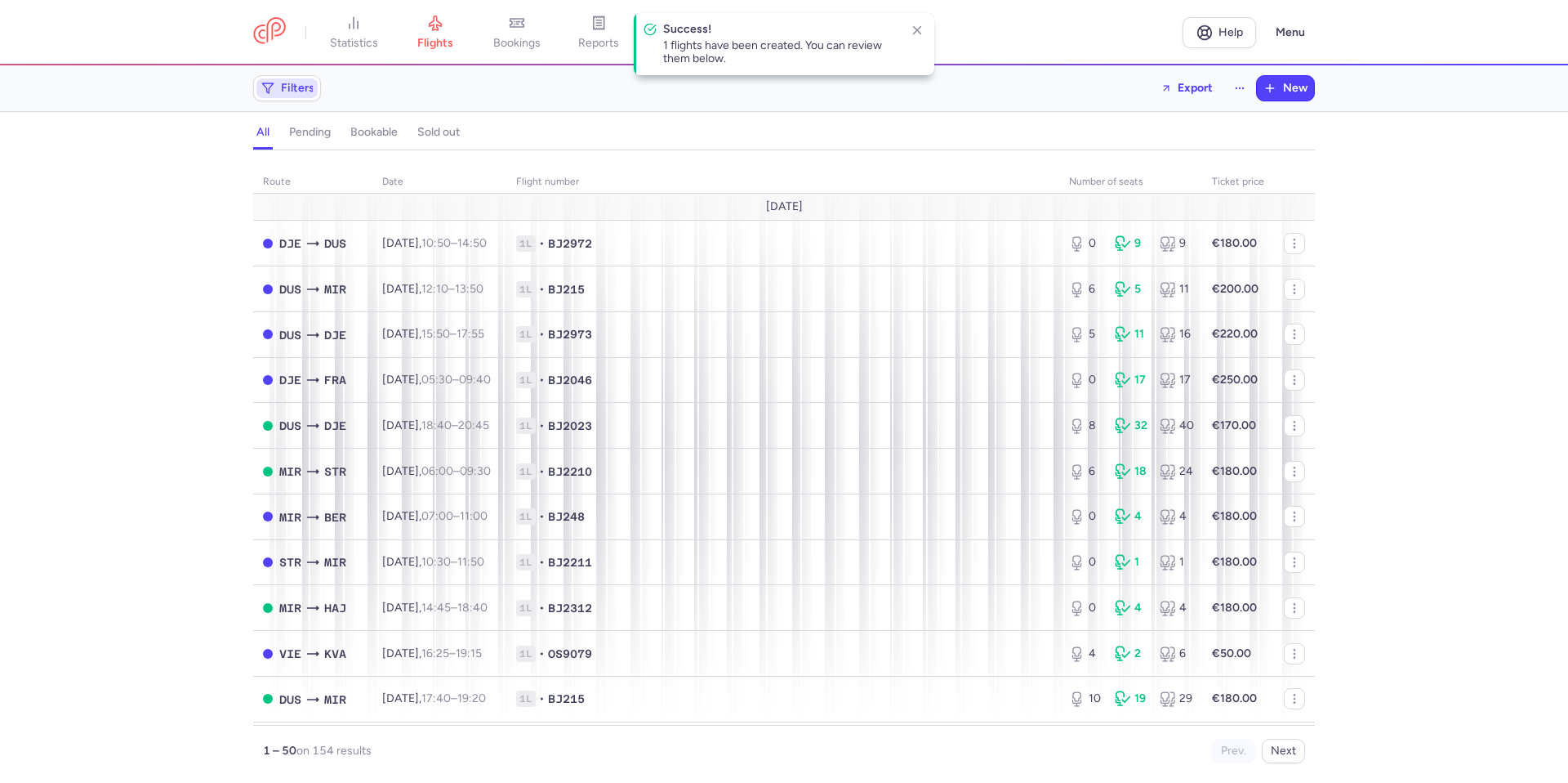
click at [295, 89] on span "Filters" at bounding box center [297, 88] width 33 height 13
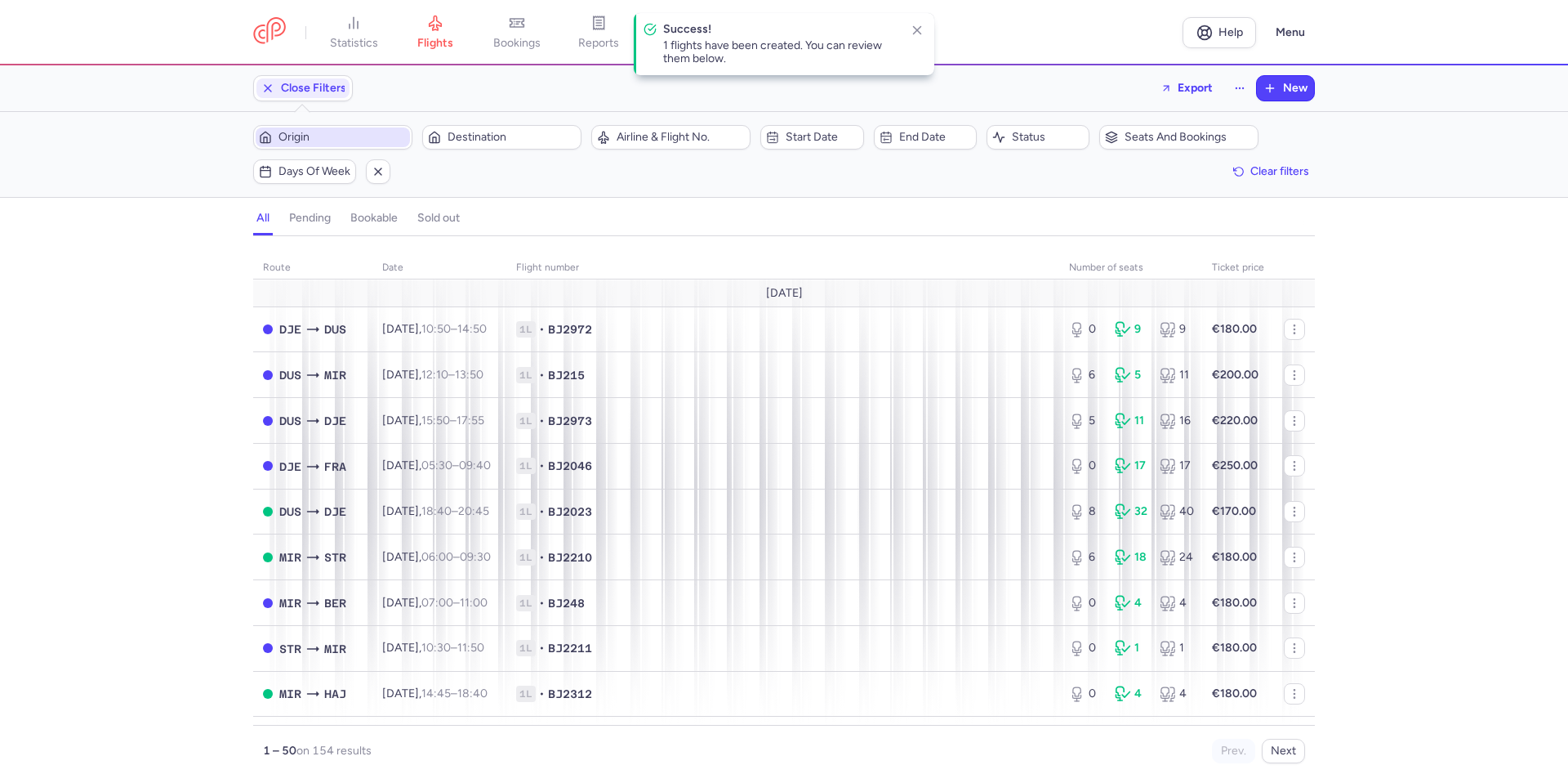
click at [298, 147] on span "Origin" at bounding box center [333, 137] width 154 height 20
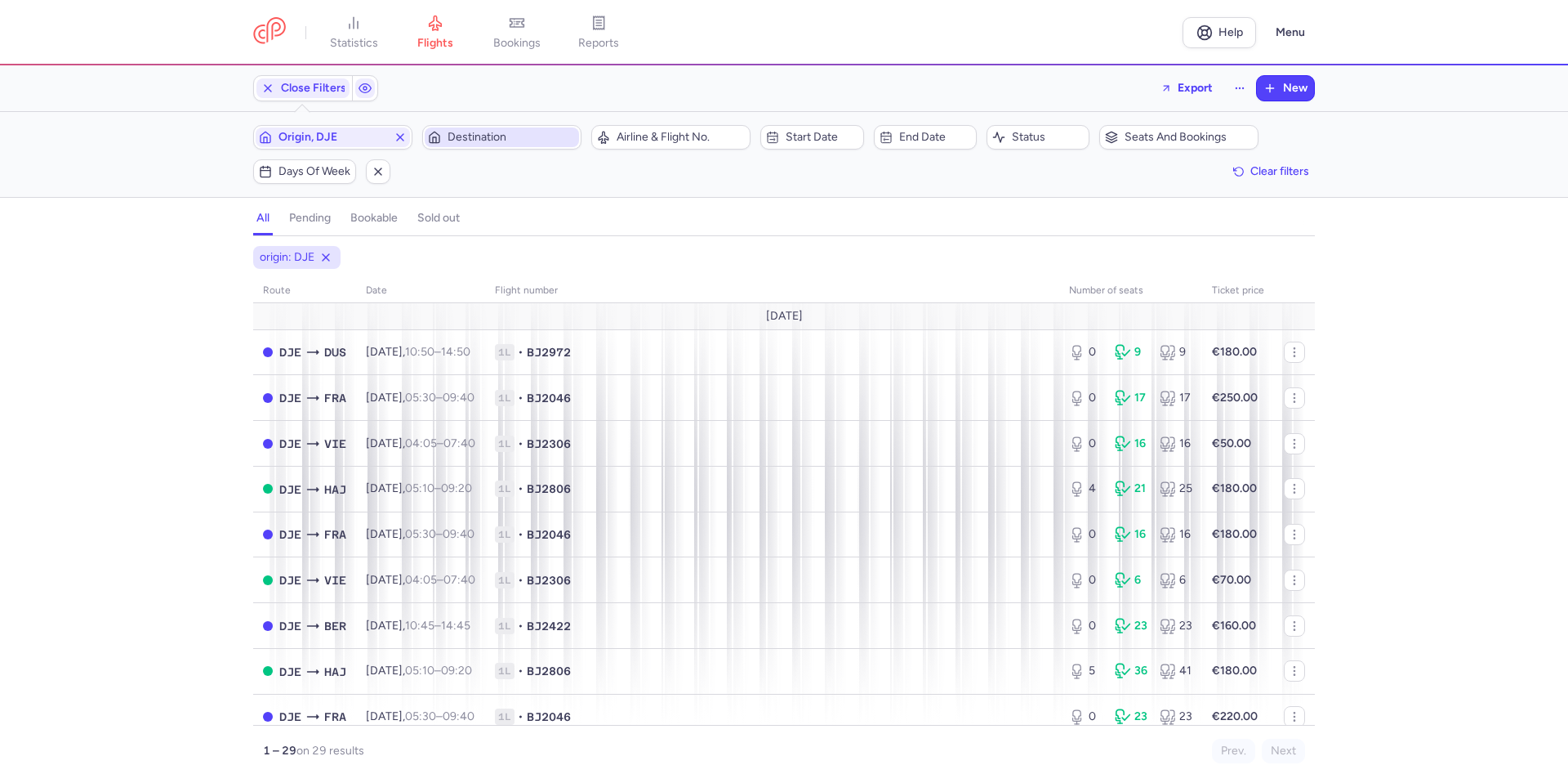
click at [451, 142] on span "Destination" at bounding box center [511, 137] width 128 height 13
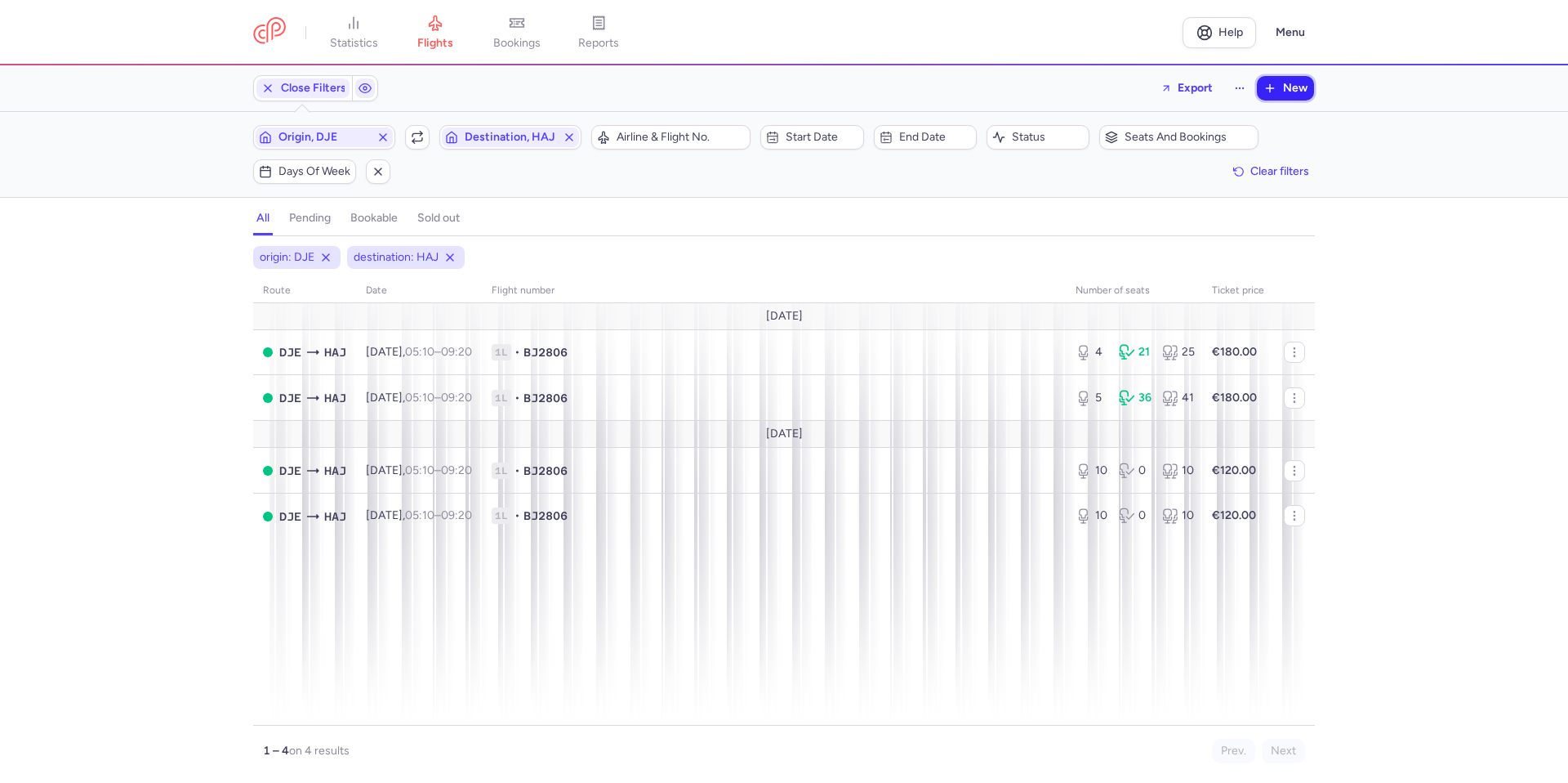
click at [1301, 93] on span "New" at bounding box center [1295, 88] width 24 height 13
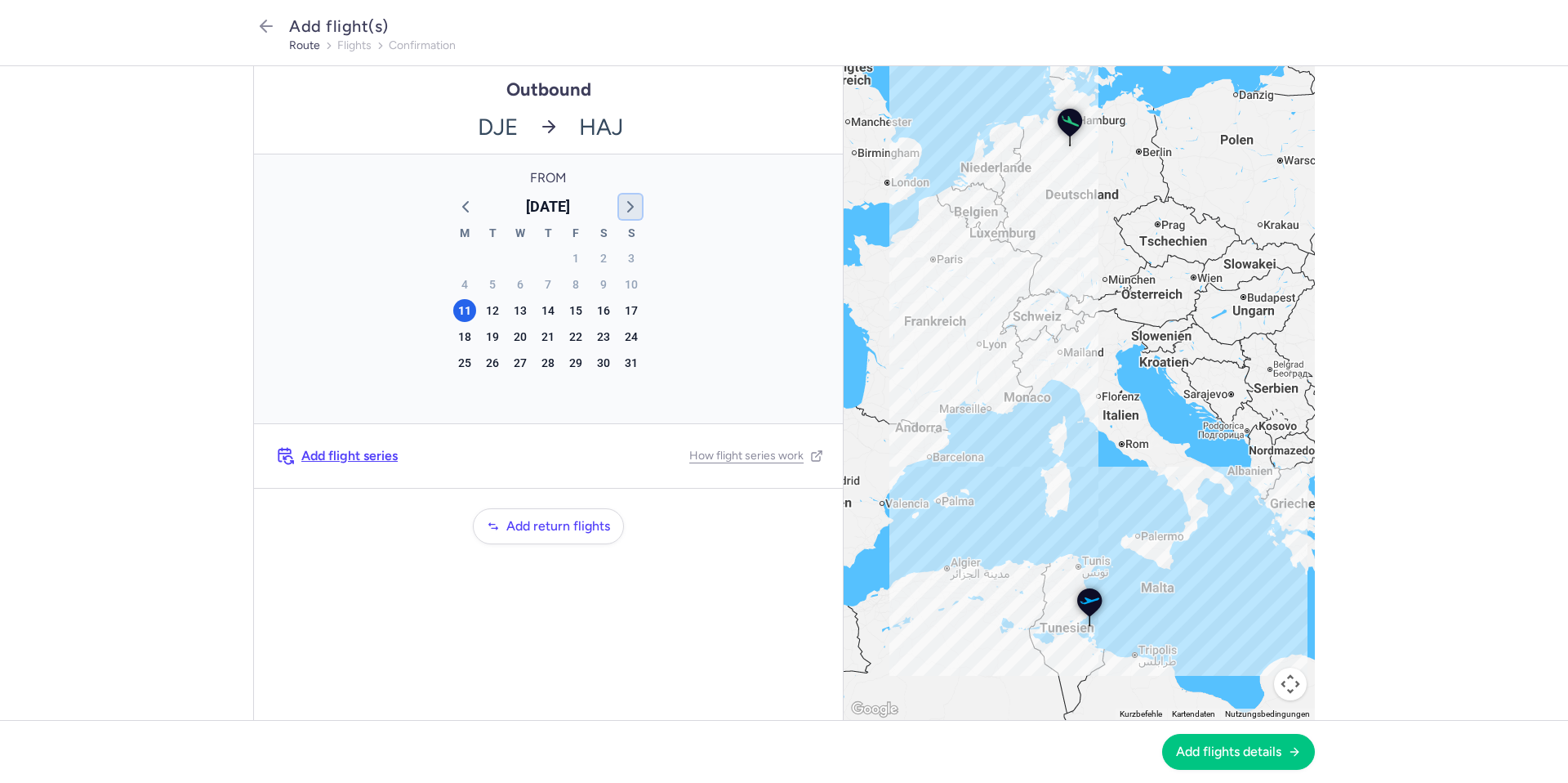
click at [632, 214] on icon "button" at bounding box center [631, 206] width 20 height 20
click at [494, 287] on div "9" at bounding box center [492, 283] width 22 height 22
click at [462, 283] on div "8" at bounding box center [464, 283] width 22 height 22
click at [1260, 739] on button "Add flights details" at bounding box center [1239, 751] width 152 height 36
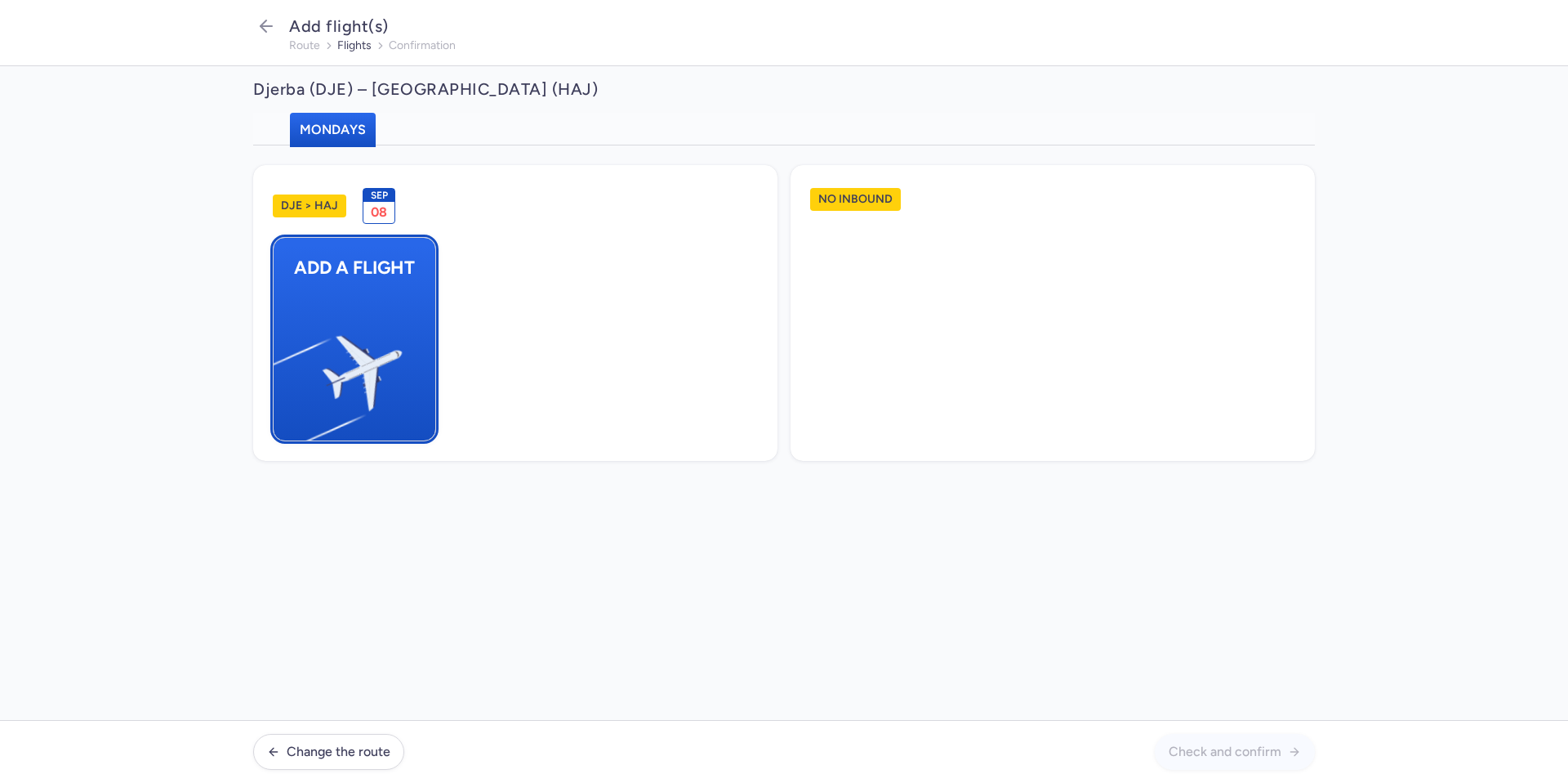
click at [414, 335] on button "Add a flight" at bounding box center [354, 338] width 163 height 204
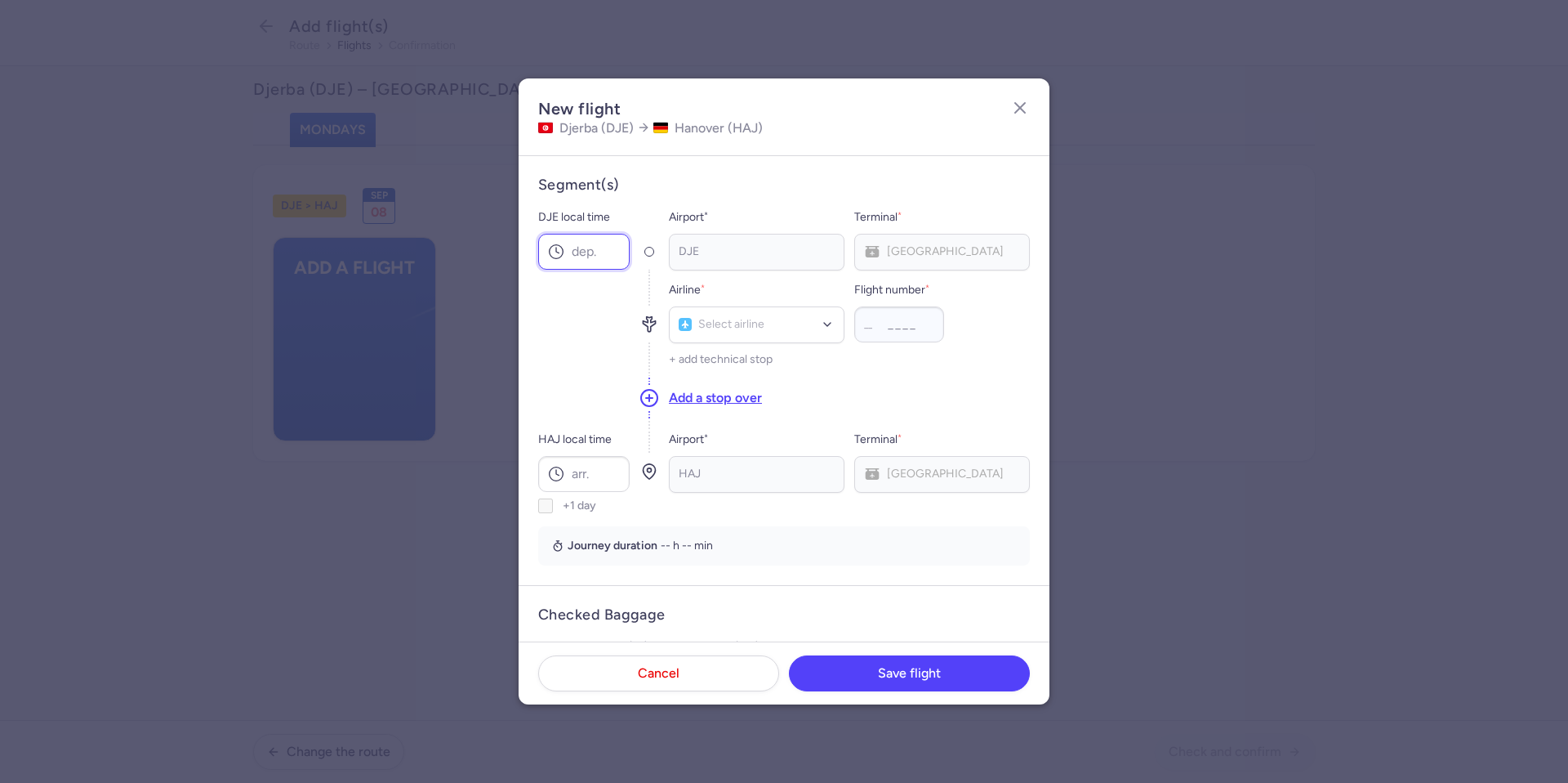
click at [574, 259] on input "DJE local time" at bounding box center [585, 251] width 92 height 36
click at [713, 355] on span "Nouvelair" at bounding box center [727, 361] width 49 height 13
click at [601, 474] on input "HAJ local time" at bounding box center [585, 473] width 92 height 36
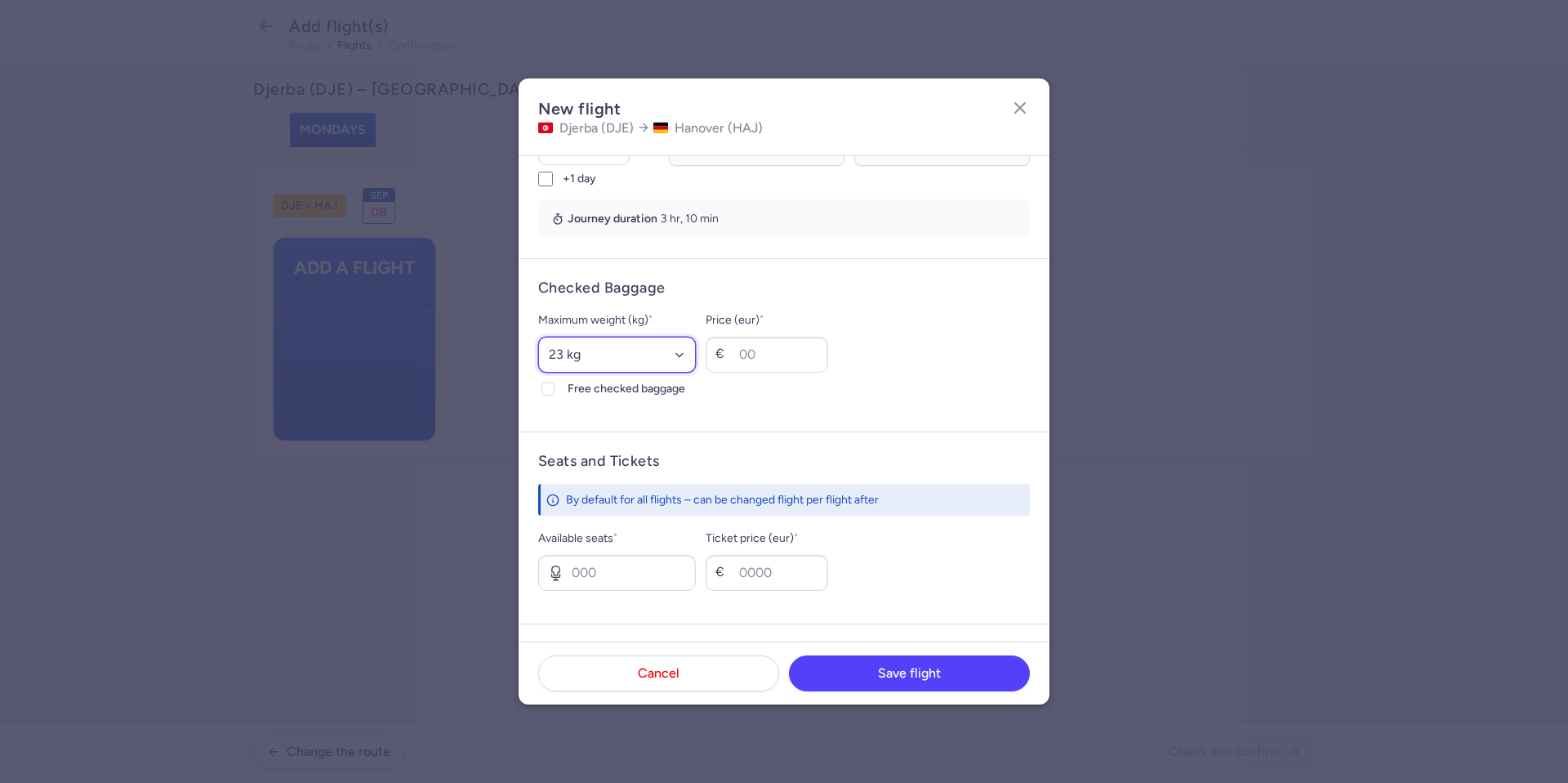
drag, startPoint x: 540, startPoint y: 356, endPoint x: 566, endPoint y: 361, distance: 26.5
click at [540, 356] on select "Select an option 15 kg 16 kg 17 kg 18 kg 19 kg 20 kg 21 kg 22 kg 23 kg 24 kg 25…" at bounding box center [617, 354] width 157 height 36
click at [539, 336] on select "Select an option 15 kg 16 kg 17 kg 18 kg 19 kg 20 kg 21 kg 22 kg 23 kg 24 kg 25…" at bounding box center [617, 354] width 157 height 36
click at [549, 392] on icon at bounding box center [548, 389] width 10 height 10
click at [549, 392] on input "Free checked baggage" at bounding box center [547, 388] width 13 height 13
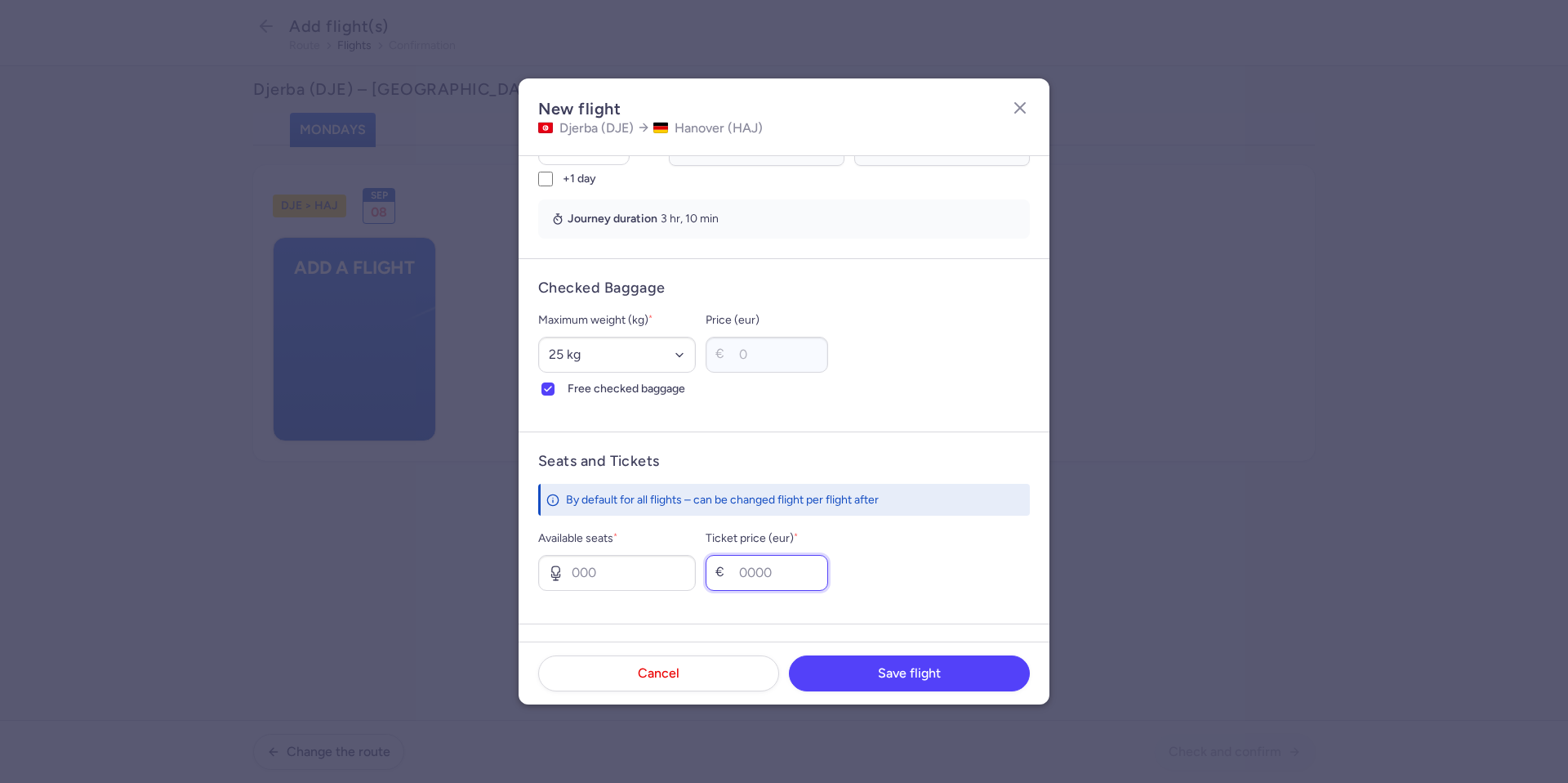
click at [813, 577] on input "Ticket price (eur) *" at bounding box center [766, 572] width 122 height 36
drag, startPoint x: 666, startPoint y: 579, endPoint x: 693, endPoint y: 583, distance: 27.3
click at [670, 581] on input "Available seats *" at bounding box center [617, 572] width 157 height 36
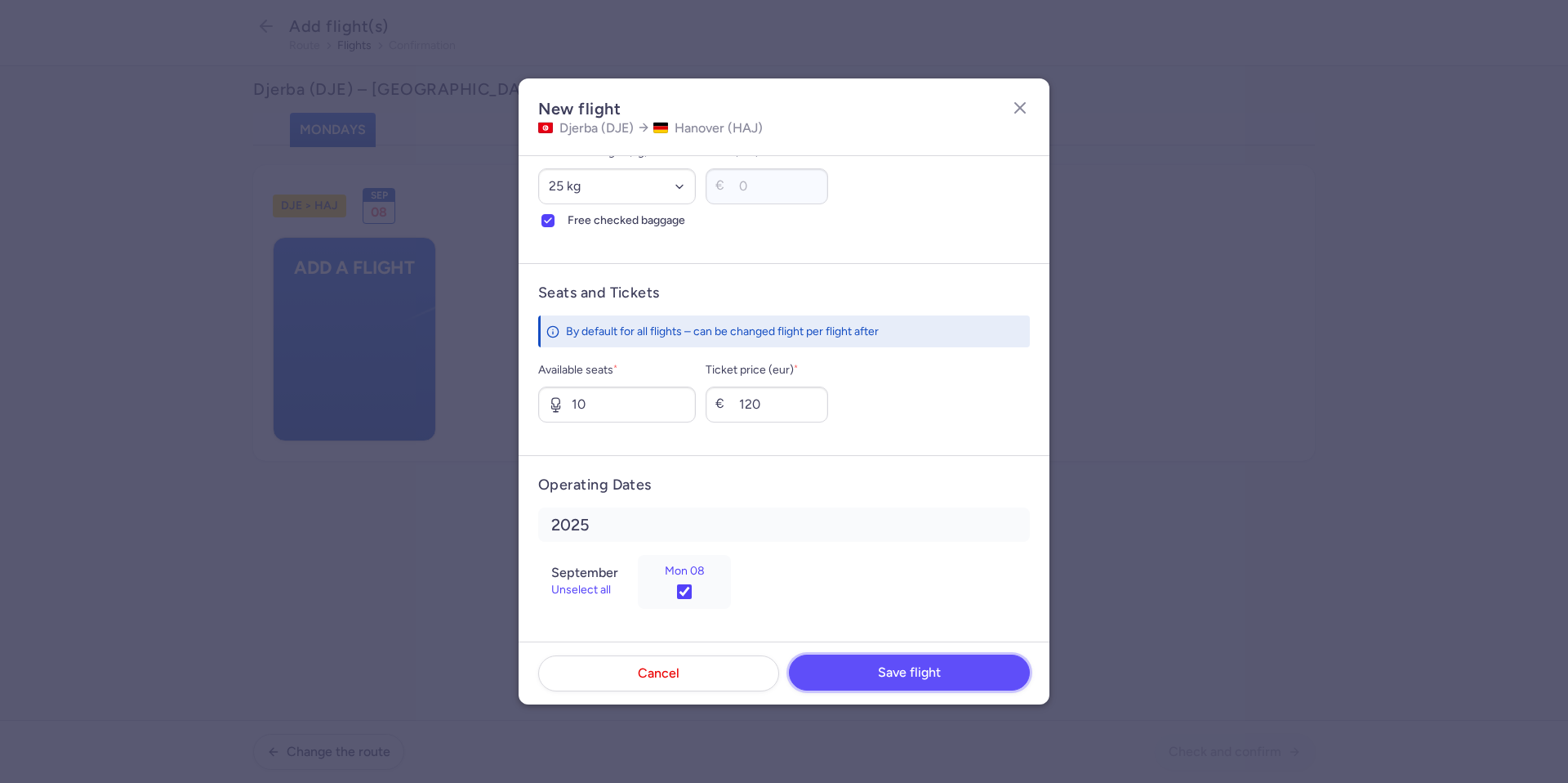
click at [920, 678] on span "Save flight" at bounding box center [909, 672] width 63 height 15
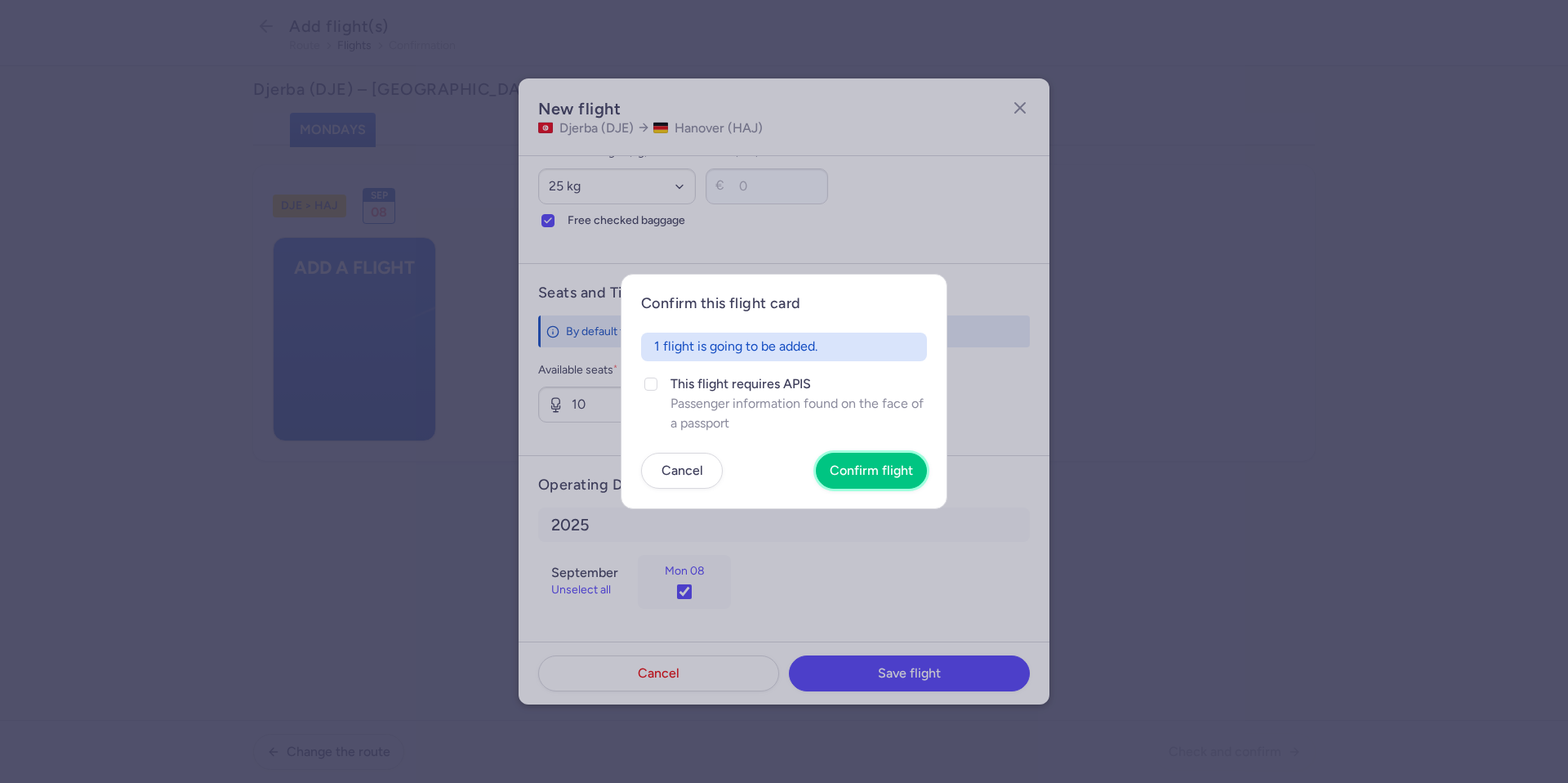
drag, startPoint x: 872, startPoint y: 474, endPoint x: 962, endPoint y: 483, distance: 90.4
click at [893, 475] on span "Confirm flight" at bounding box center [871, 470] width 83 height 15
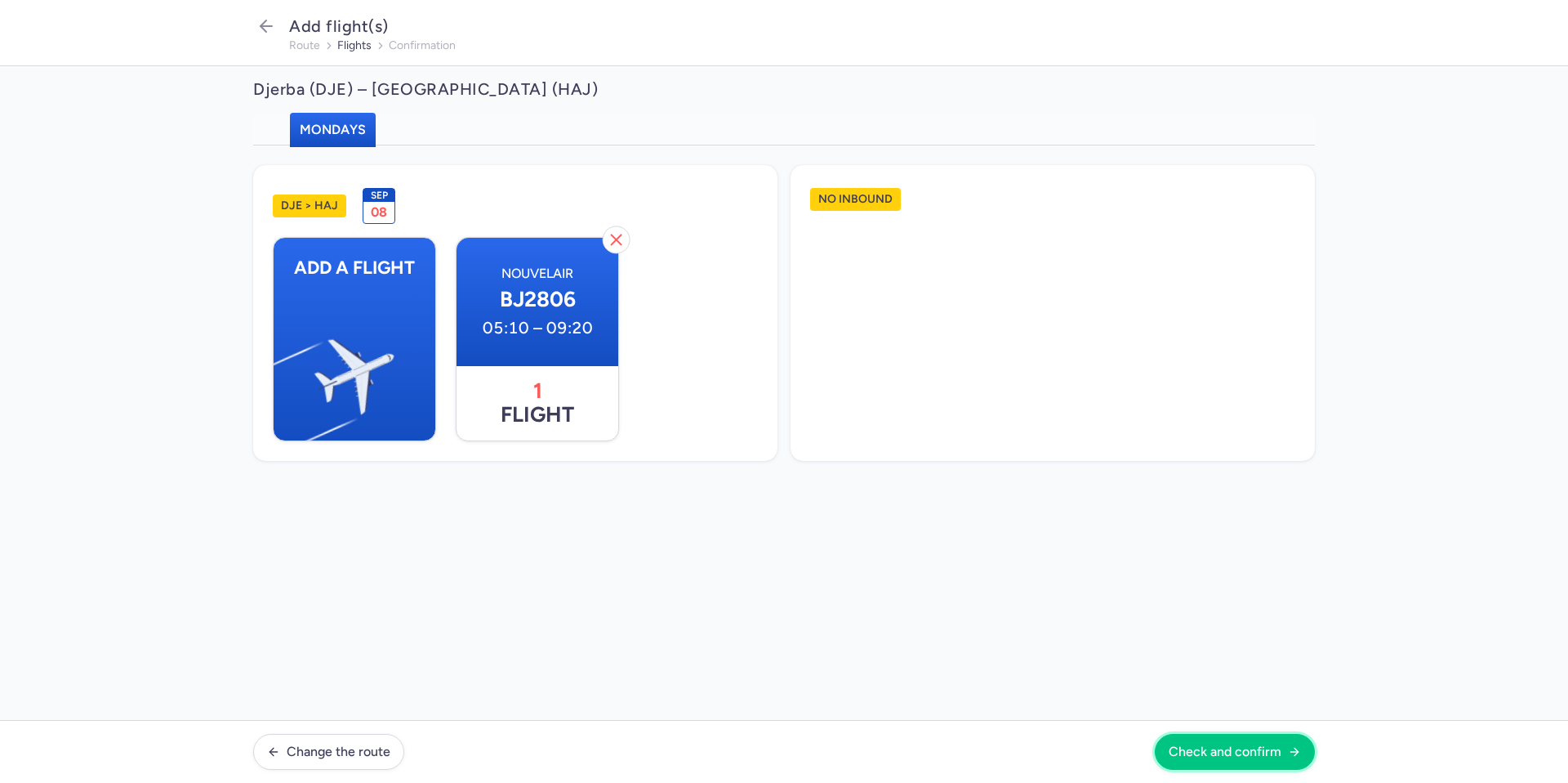
drag, startPoint x: 1235, startPoint y: 750, endPoint x: 1320, endPoint y: 771, distance: 87.6
click at [1244, 751] on span "Check and confirm" at bounding box center [1225, 751] width 112 height 15
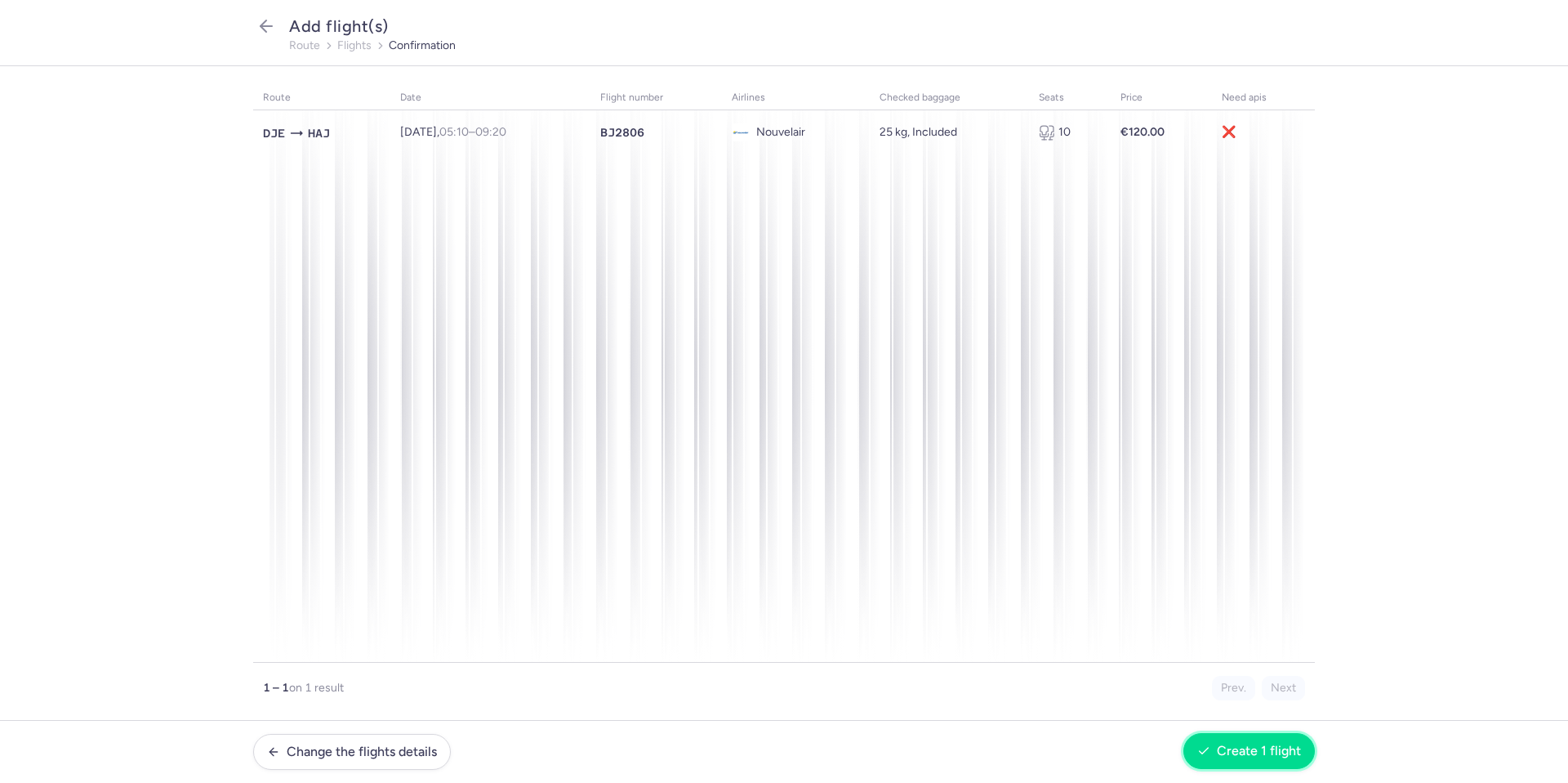
drag, startPoint x: 1254, startPoint y: 755, endPoint x: 1315, endPoint y: 770, distance: 62.8
click at [1282, 756] on span "Create 1 flight" at bounding box center [1259, 750] width 84 height 15
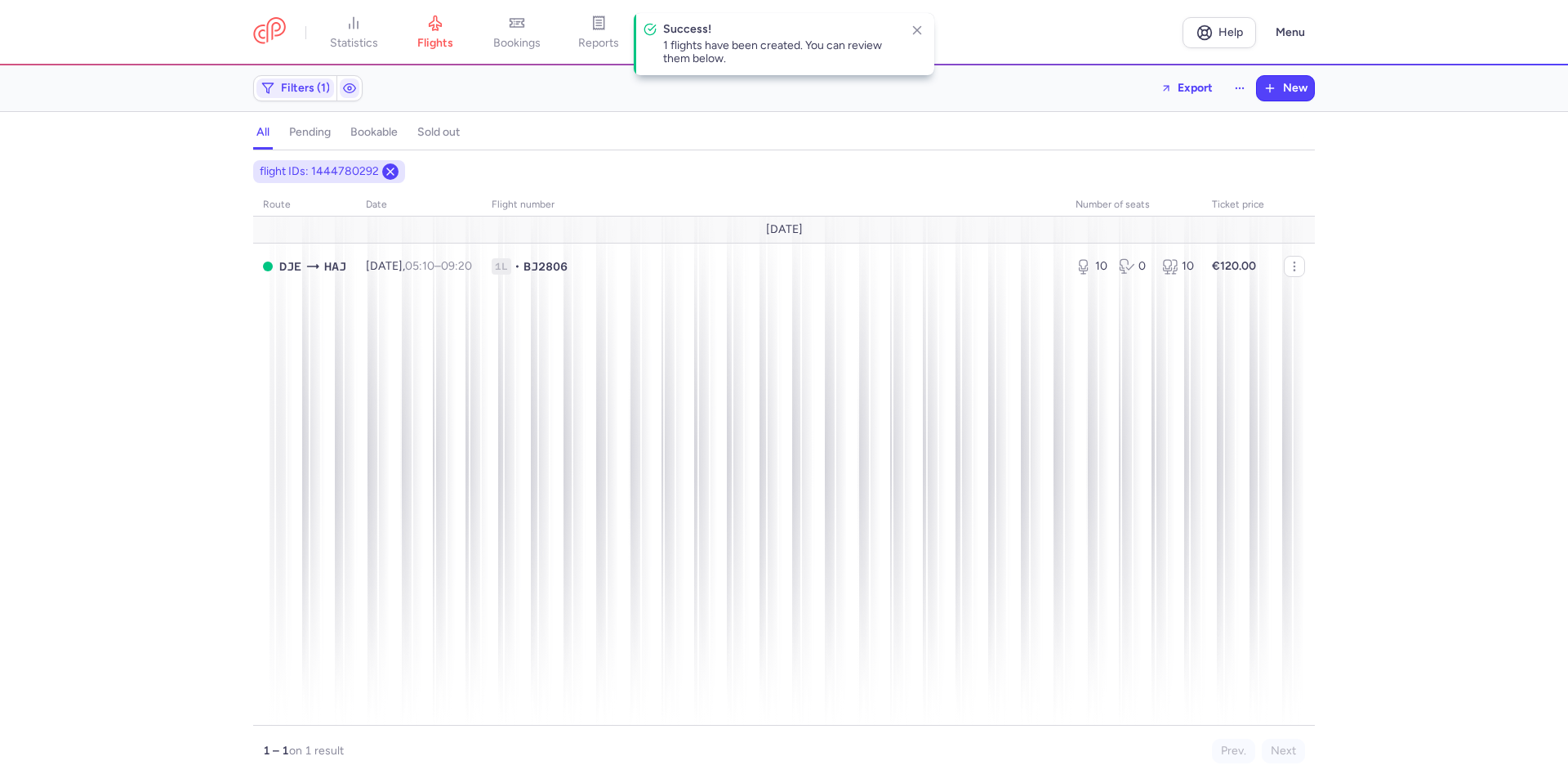
click at [384, 169] on icon at bounding box center [390, 171] width 13 height 13
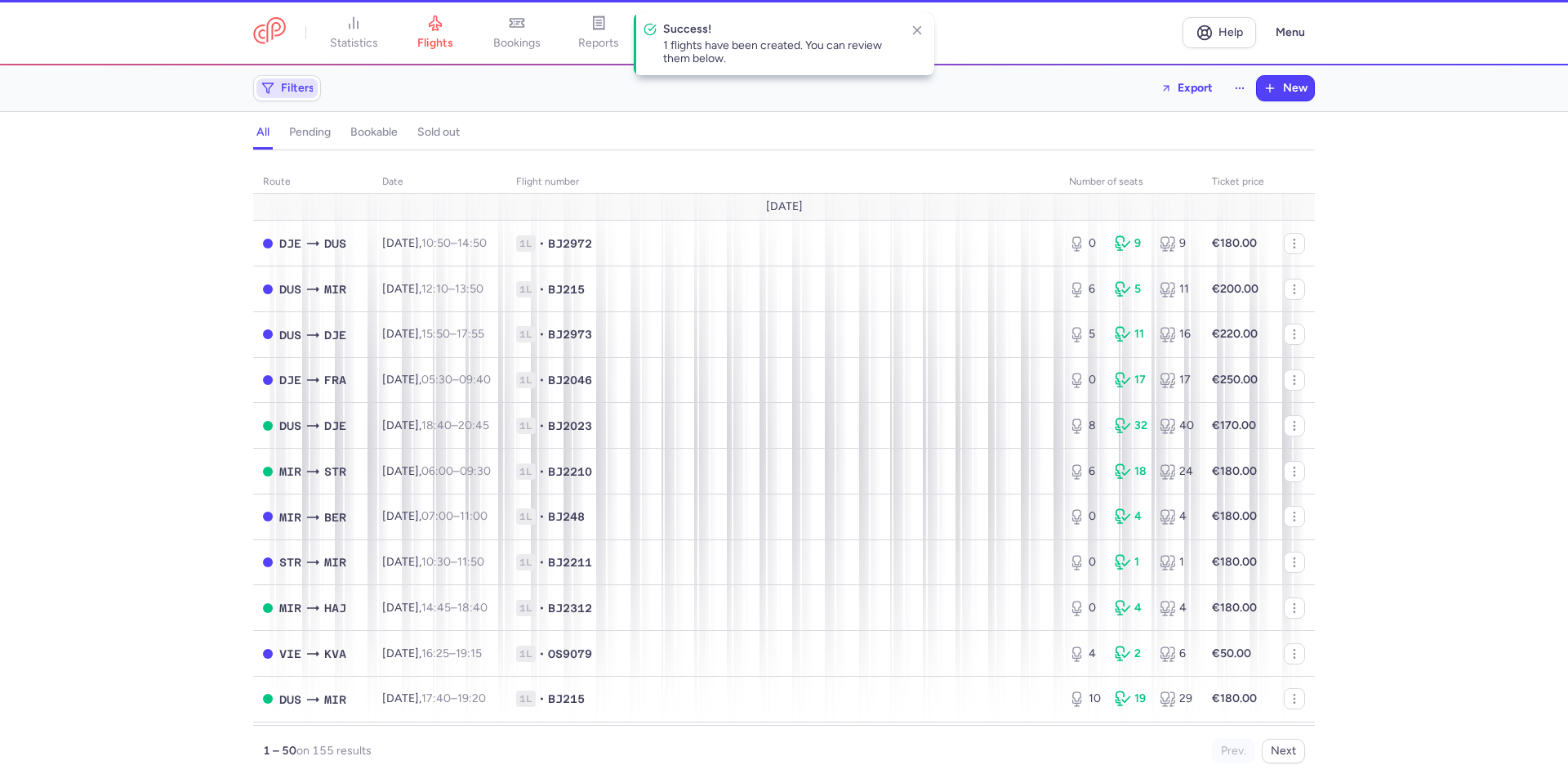
click at [298, 87] on span "Filters" at bounding box center [297, 88] width 33 height 13
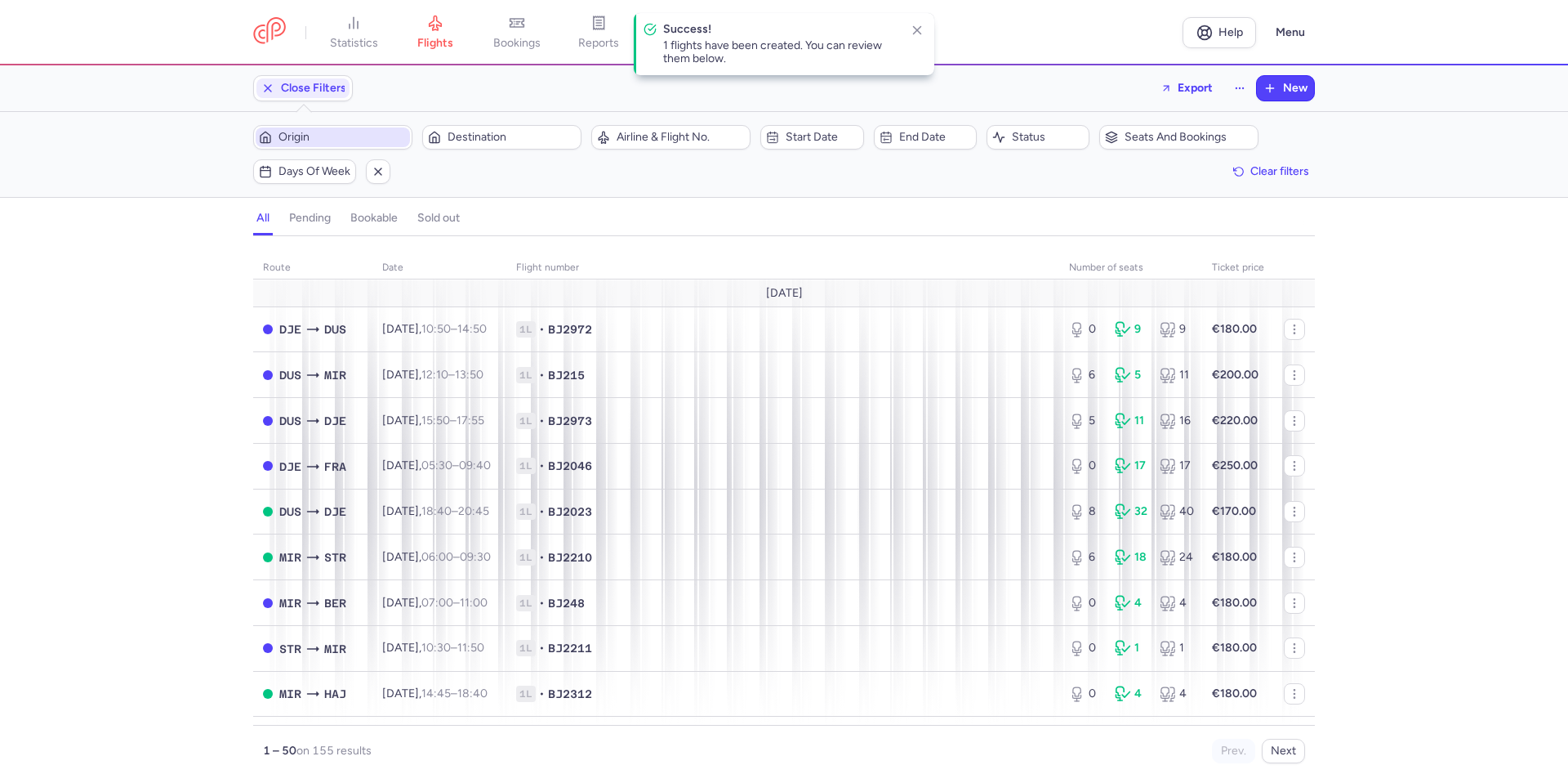
click at [295, 138] on span "Origin" at bounding box center [342, 137] width 128 height 13
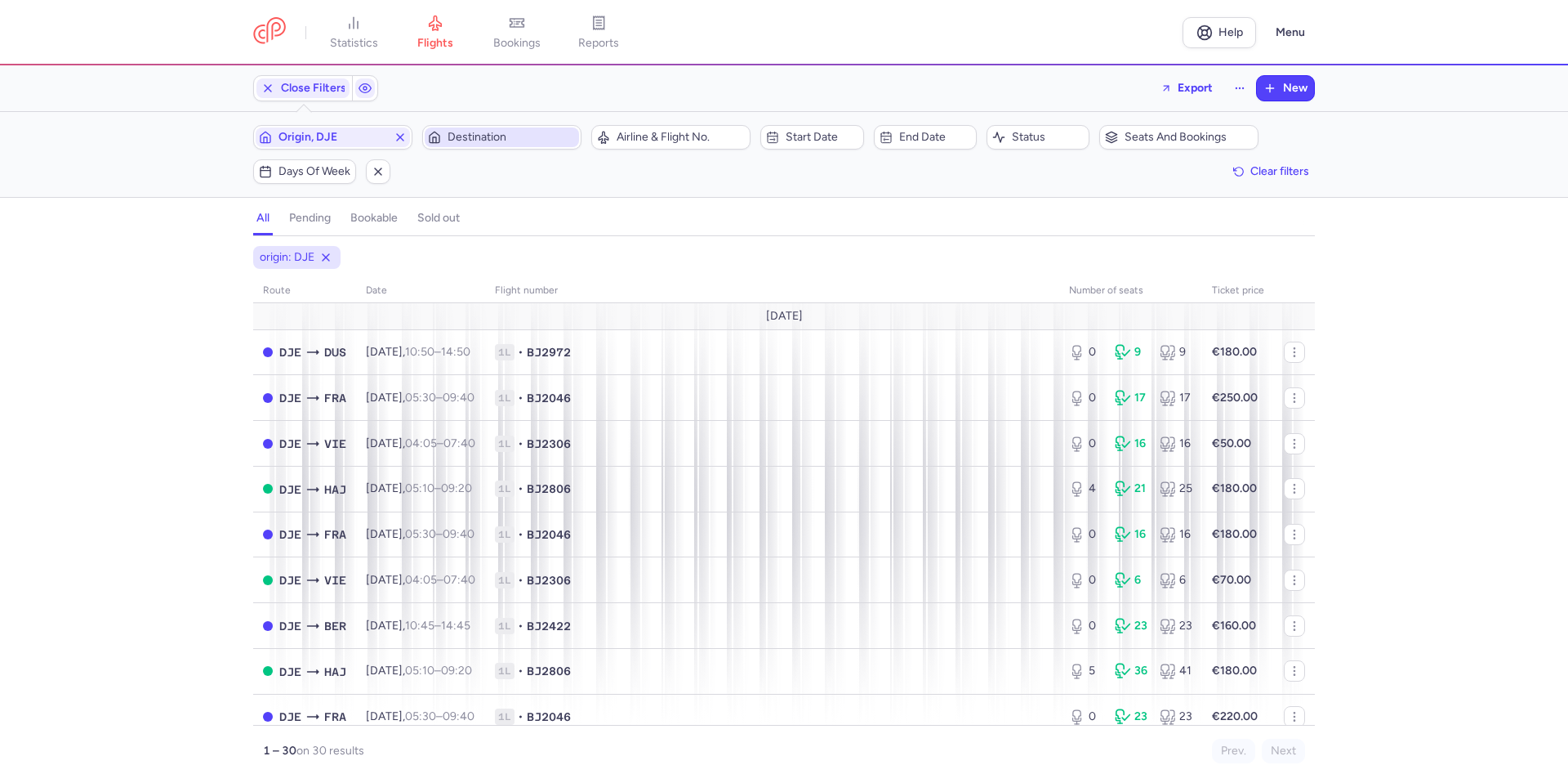
click at [467, 137] on span "Destination" at bounding box center [511, 137] width 128 height 13
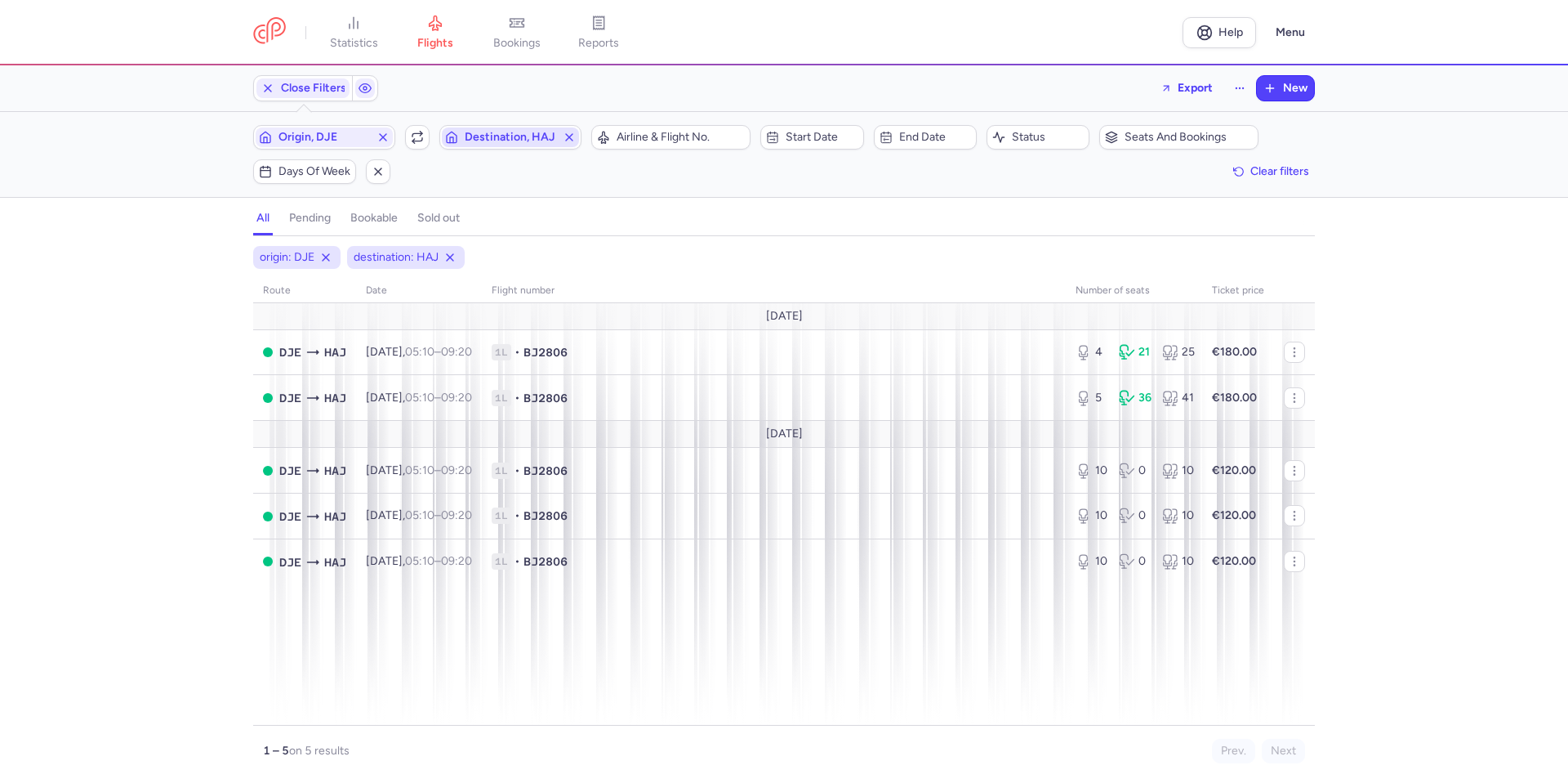
click at [575, 136] on icon "button" at bounding box center [569, 137] width 13 height 13
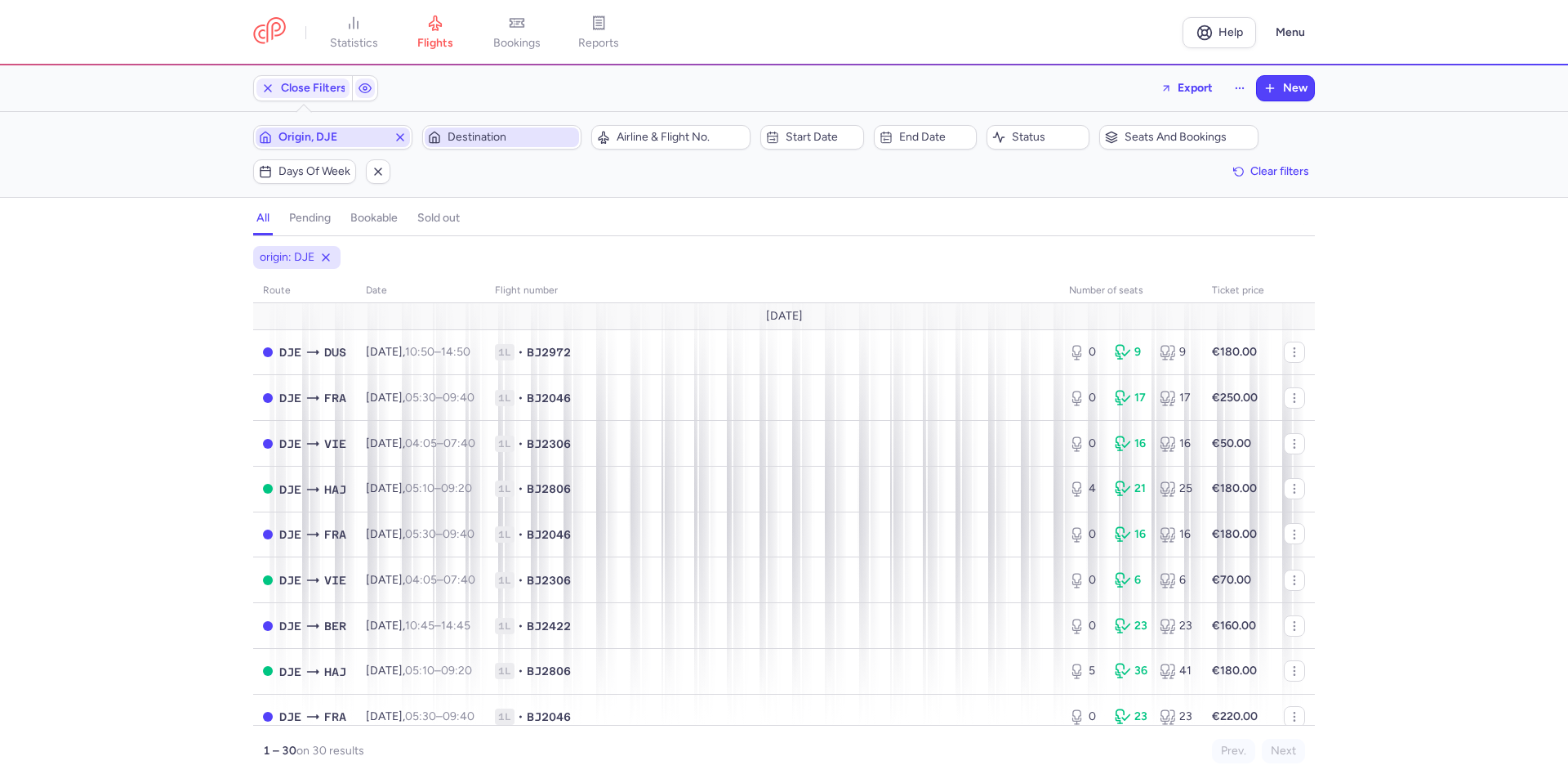
click at [403, 139] on icon "button" at bounding box center [400, 137] width 13 height 13
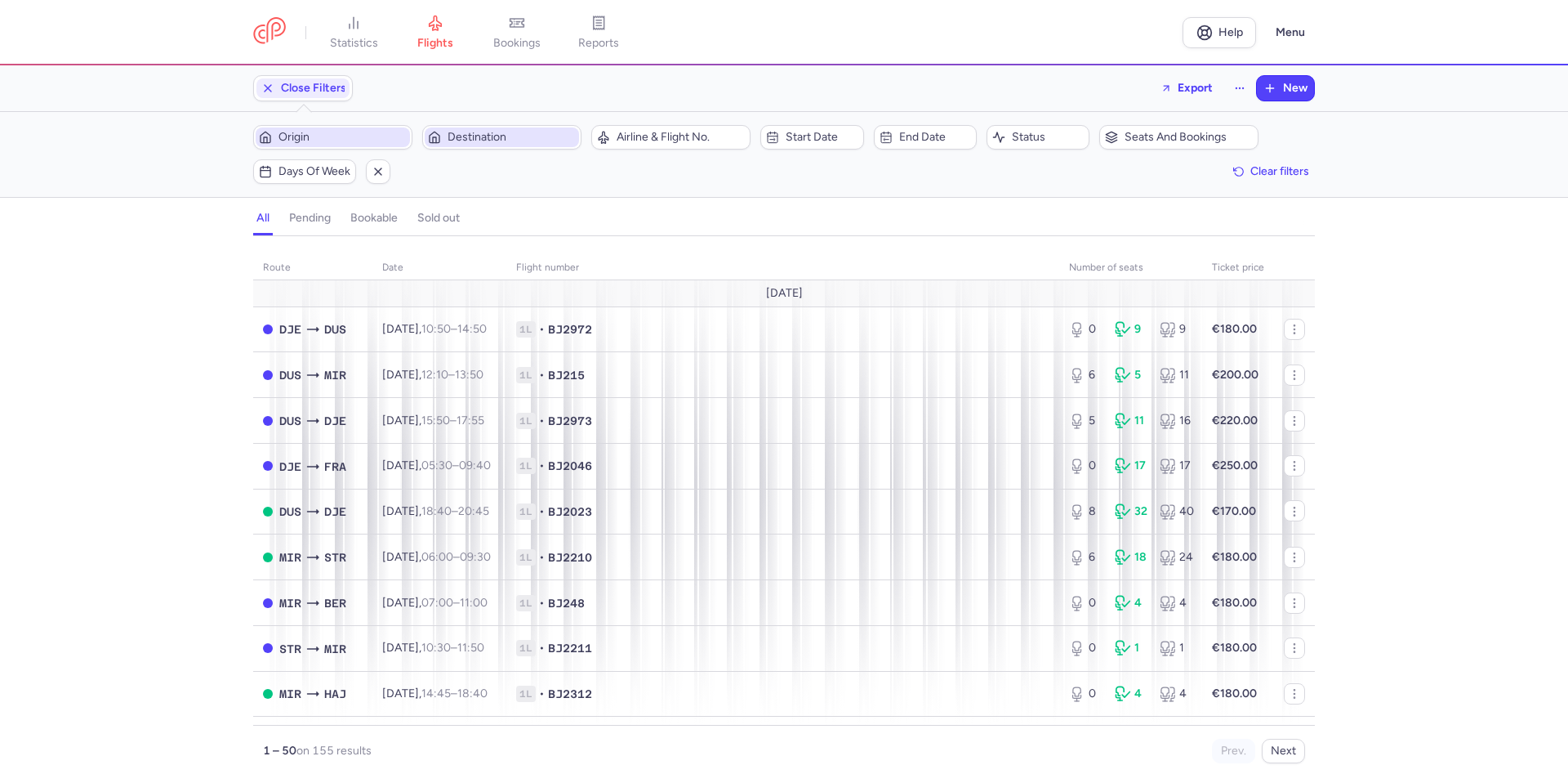
click at [485, 137] on span "Destination" at bounding box center [511, 137] width 128 height 13
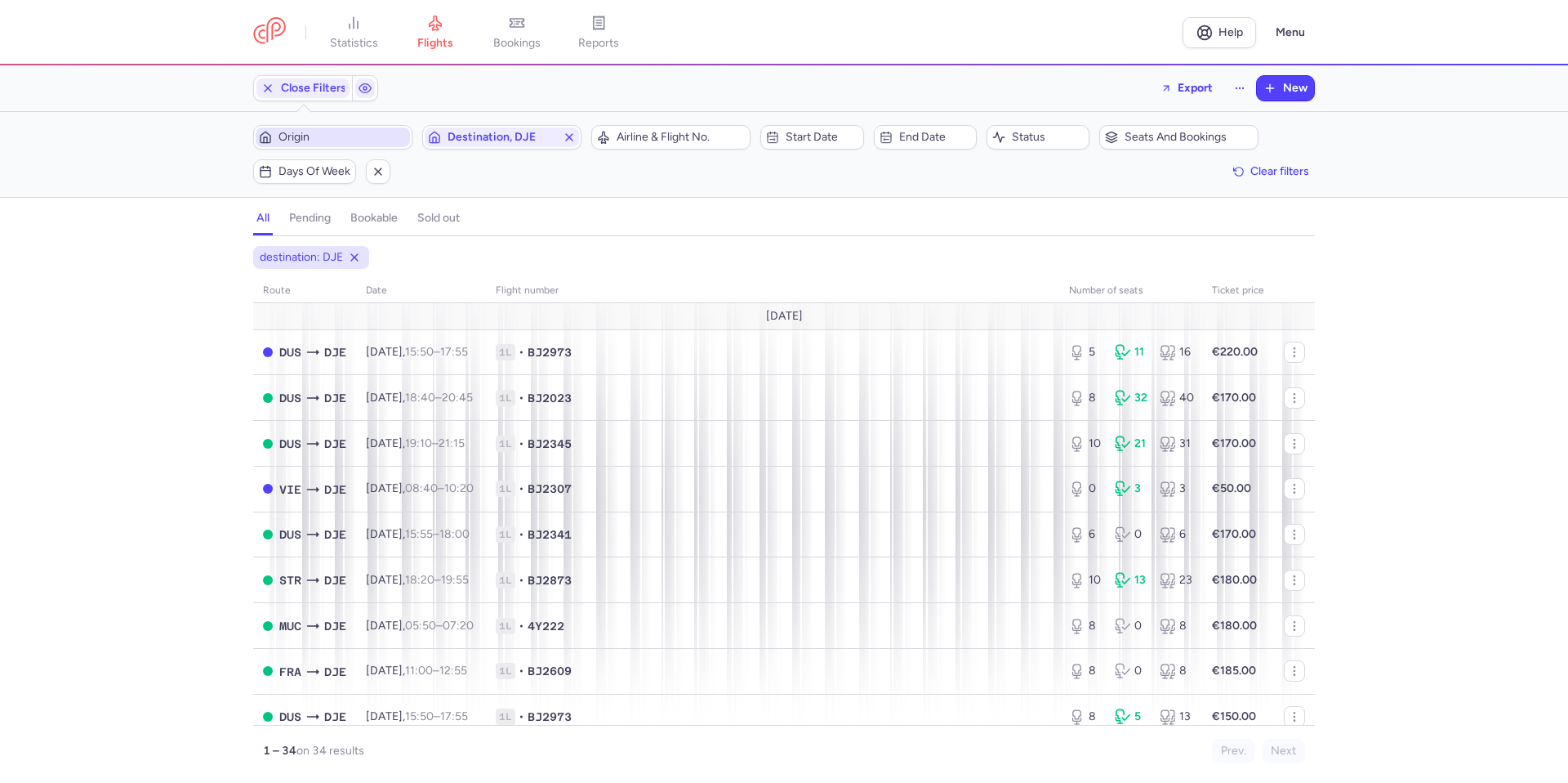
click at [389, 136] on span "Origin" at bounding box center [342, 137] width 128 height 13
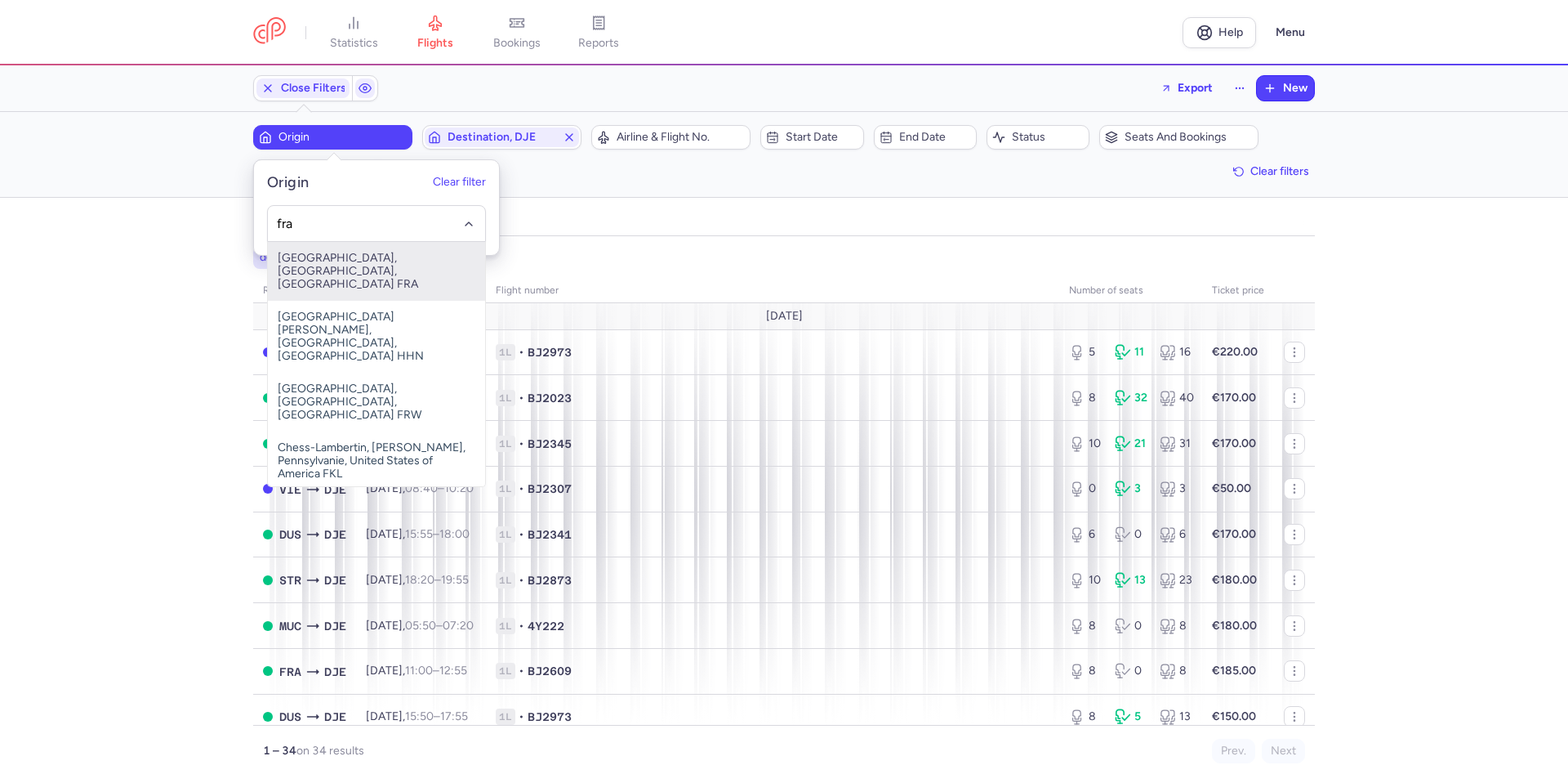
click at [416, 267] on span "[GEOGRAPHIC_DATA], [GEOGRAPHIC_DATA], [GEOGRAPHIC_DATA] FRA" at bounding box center [376, 271] width 217 height 59
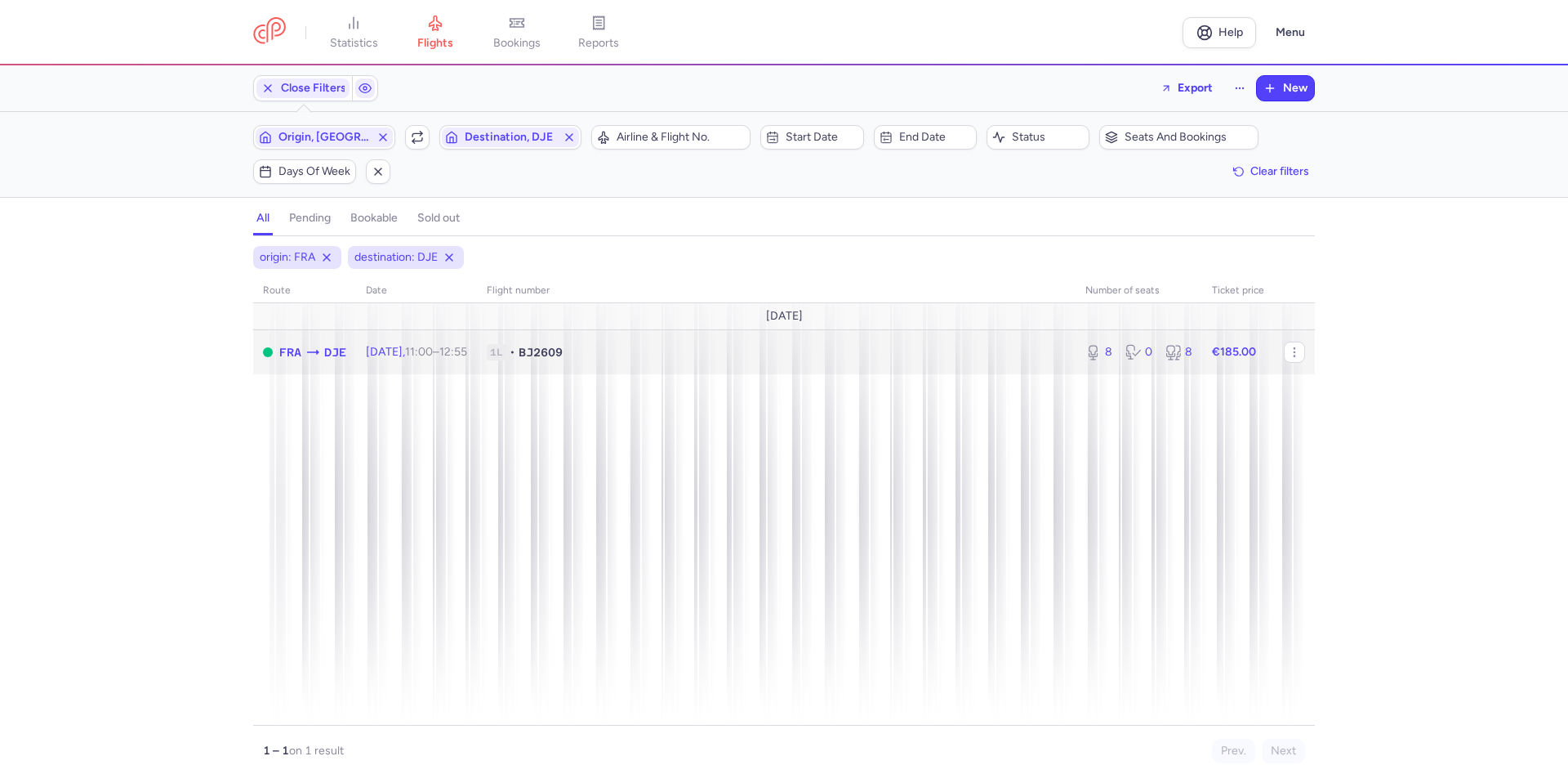
drag, startPoint x: 507, startPoint y: 347, endPoint x: 587, endPoint y: 359, distance: 80.9
click at [1202, 347] on td "1L • BJ2609" at bounding box center [1239, 352] width 72 height 45
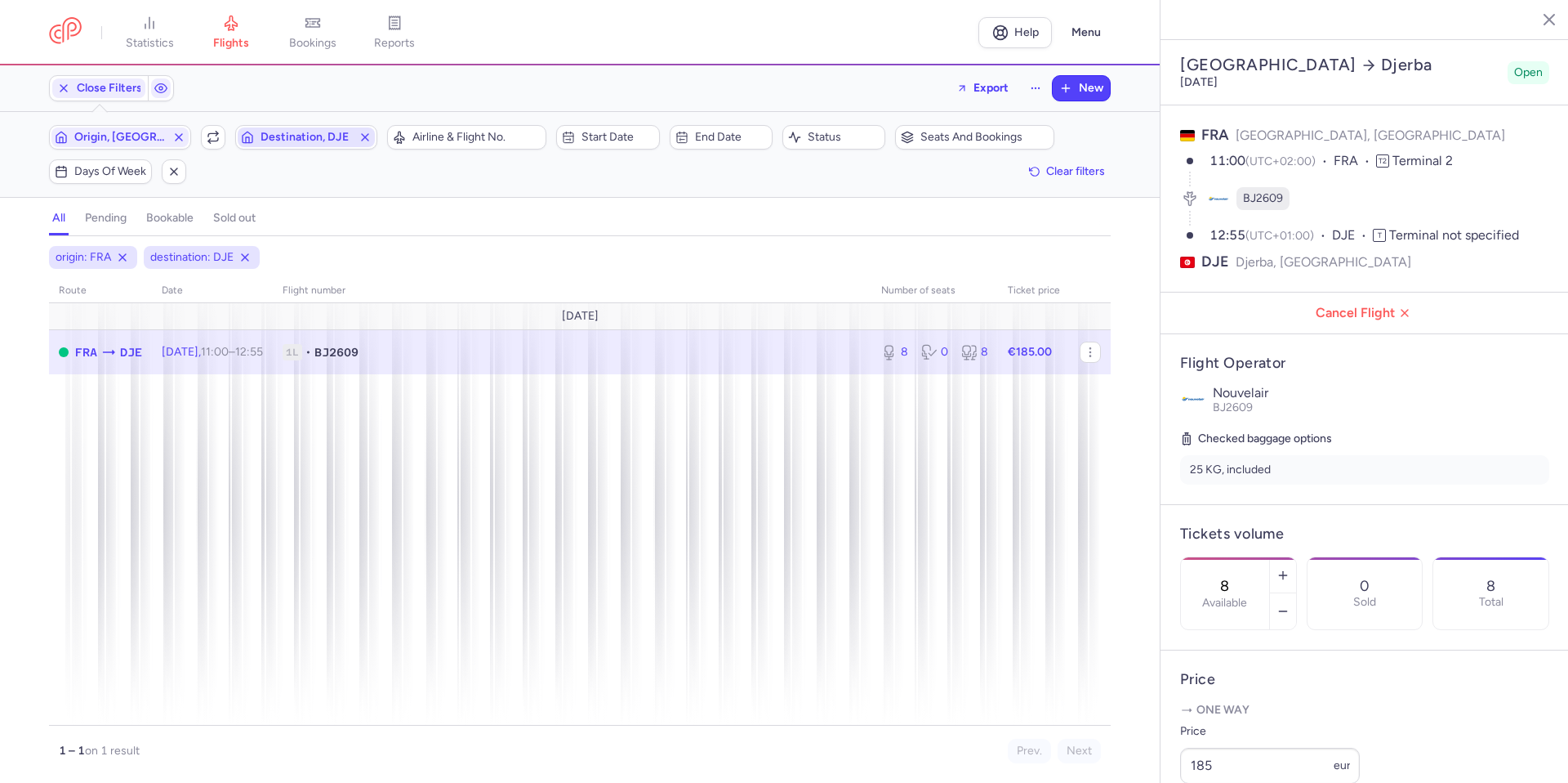
drag, startPoint x: 364, startPoint y: 140, endPoint x: 302, endPoint y: 137, distance: 62.1
click at [361, 140] on icon "button" at bounding box center [365, 137] width 13 height 13
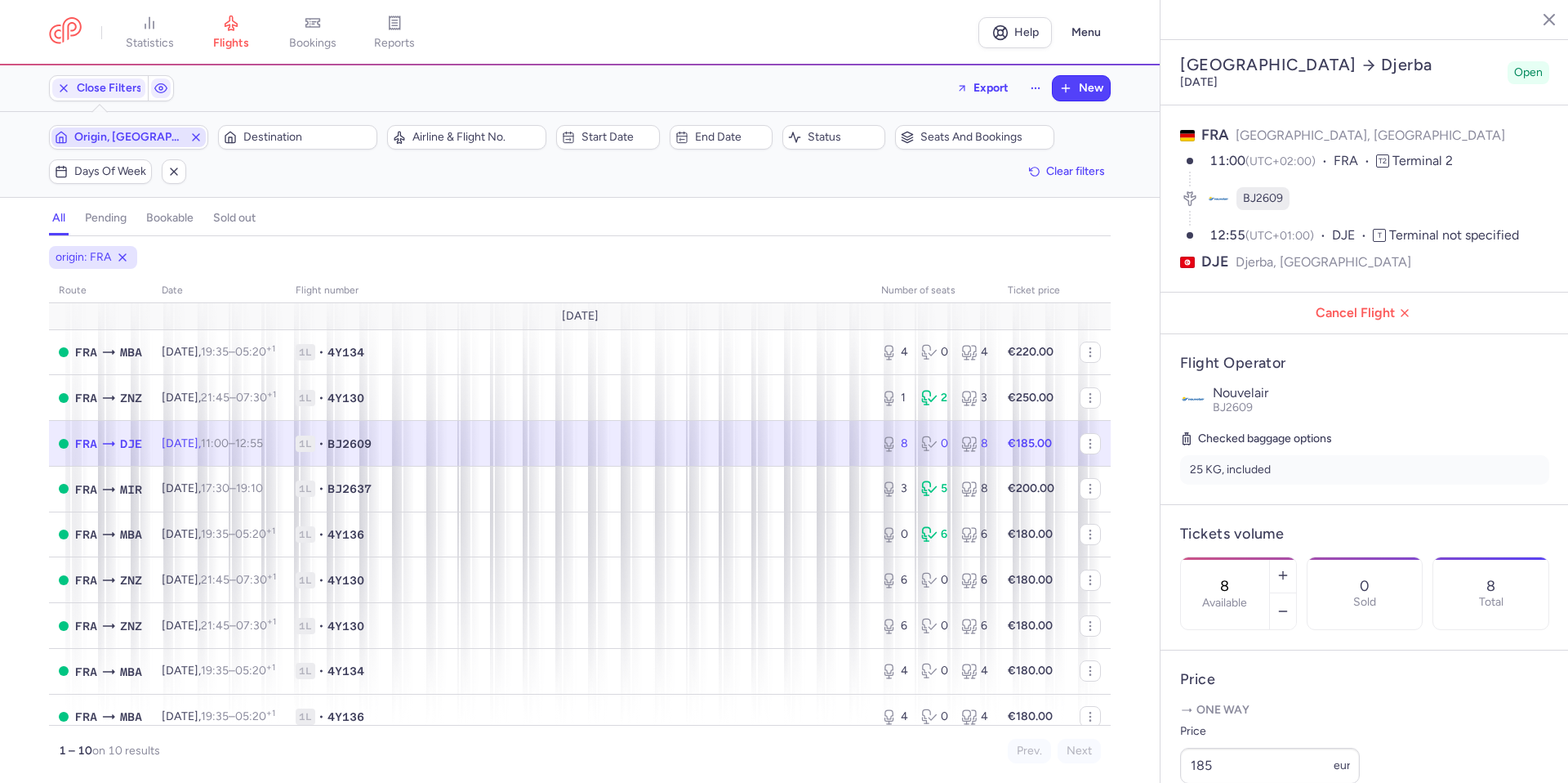
click at [196, 137] on line "button" at bounding box center [196, 137] width 7 height 7
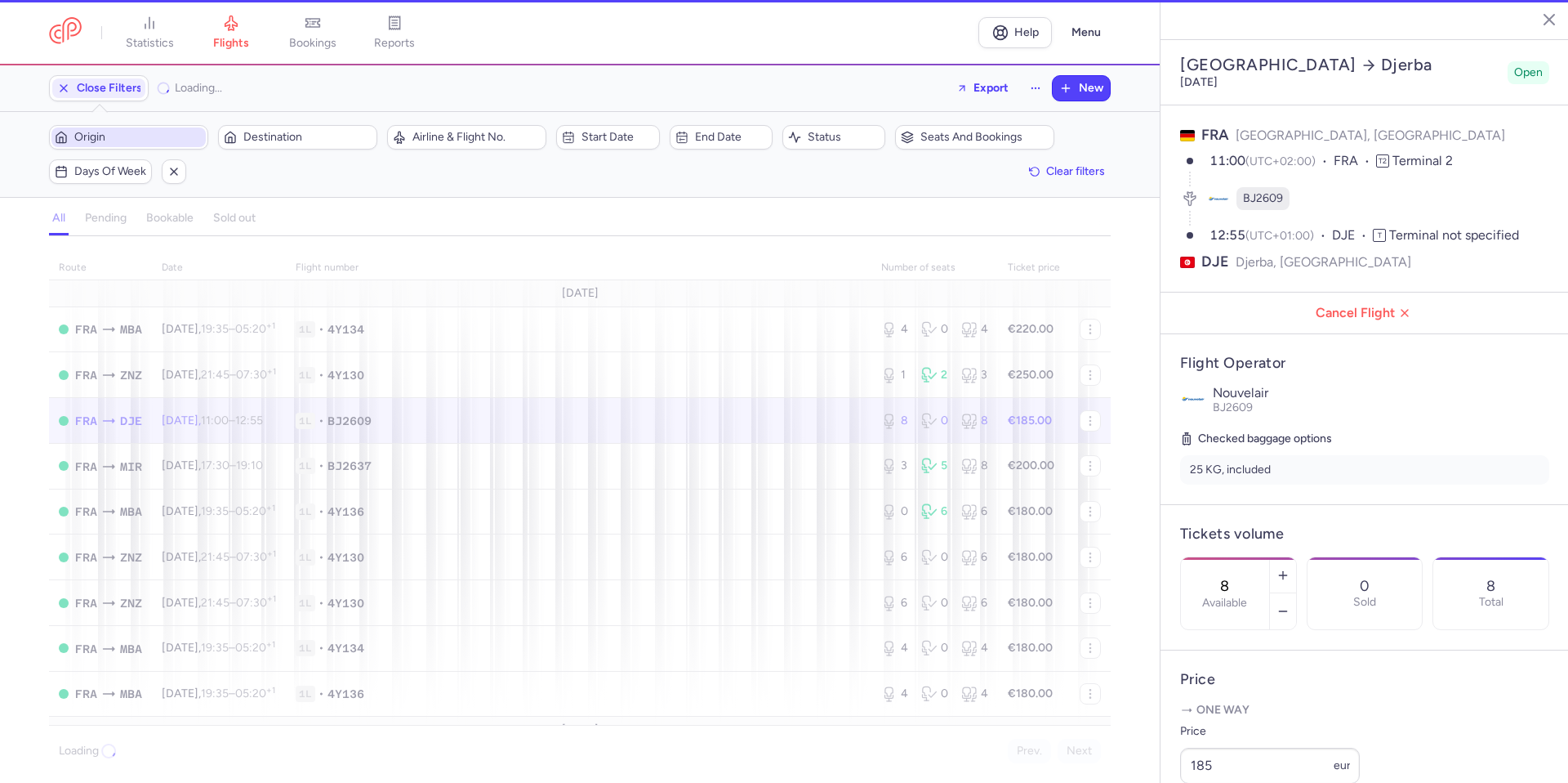
click at [157, 136] on span "Origin" at bounding box center [138, 137] width 128 height 13
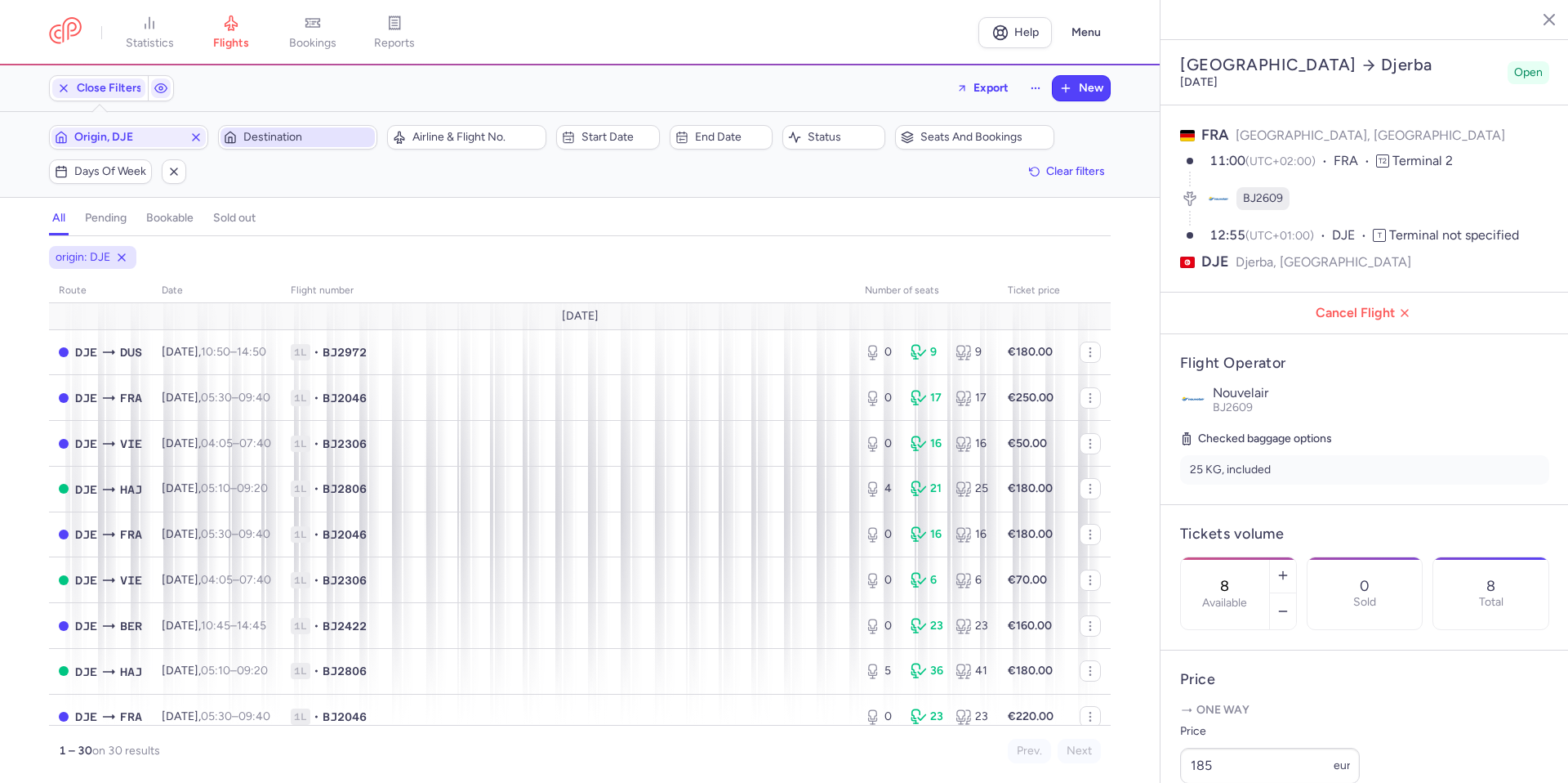
click at [329, 143] on span "Destination" at bounding box center [307, 137] width 128 height 13
click at [295, 136] on span "Destination" at bounding box center [307, 137] width 128 height 13
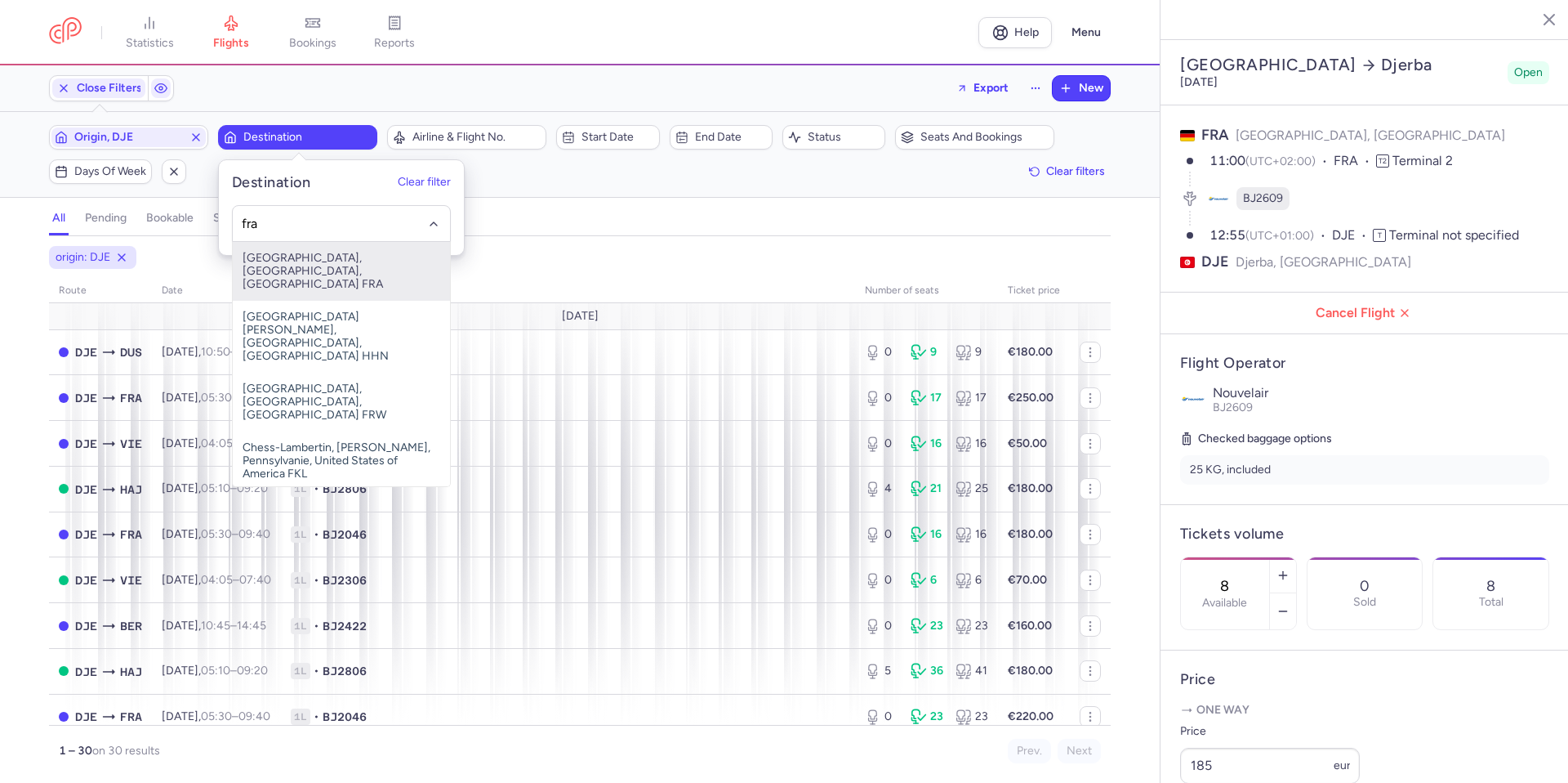
click at [303, 266] on span "[GEOGRAPHIC_DATA], [GEOGRAPHIC_DATA], [GEOGRAPHIC_DATA] FRA" at bounding box center [341, 271] width 217 height 59
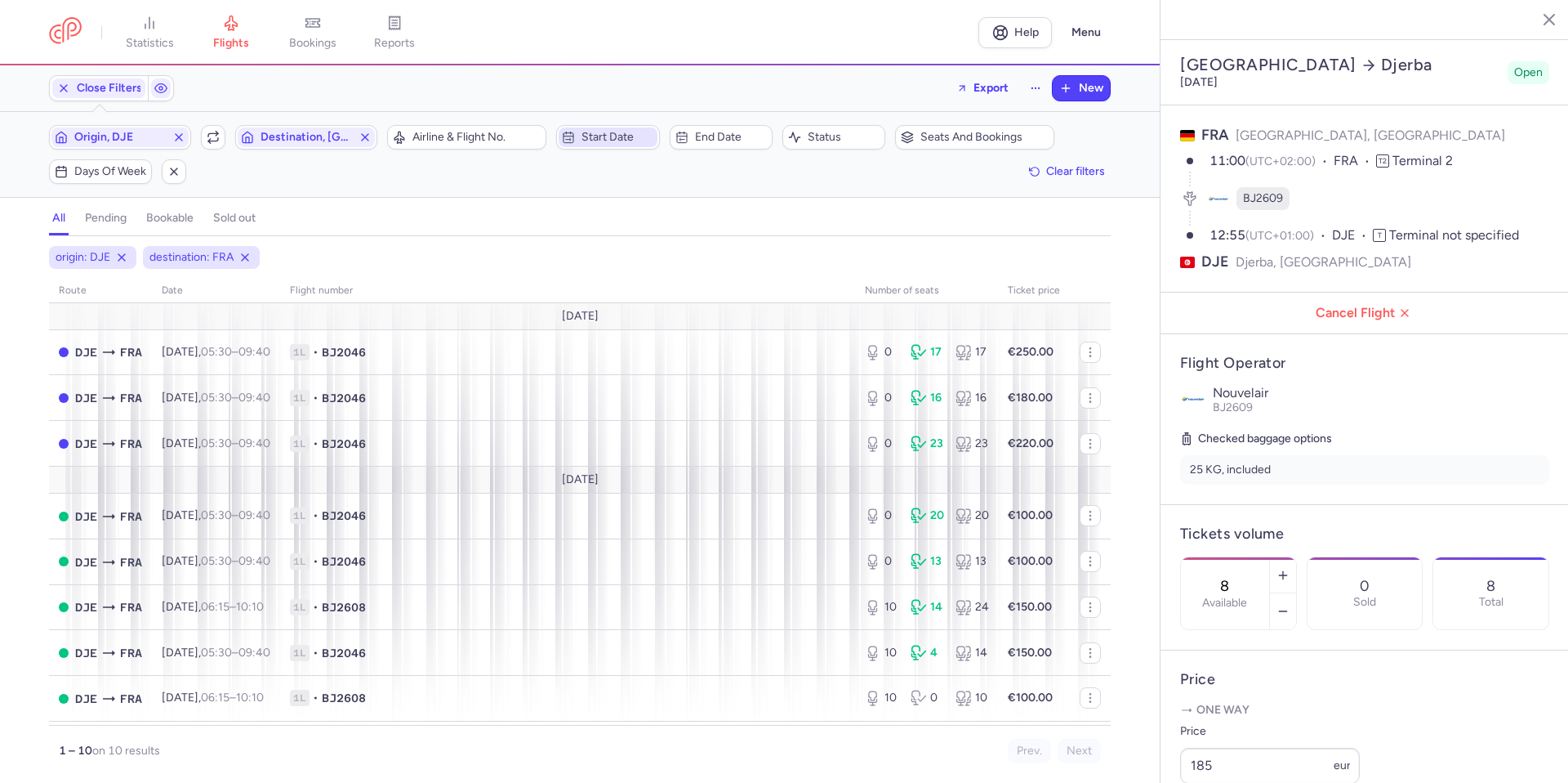
click at [620, 137] on span "Start date" at bounding box center [618, 137] width 72 height 13
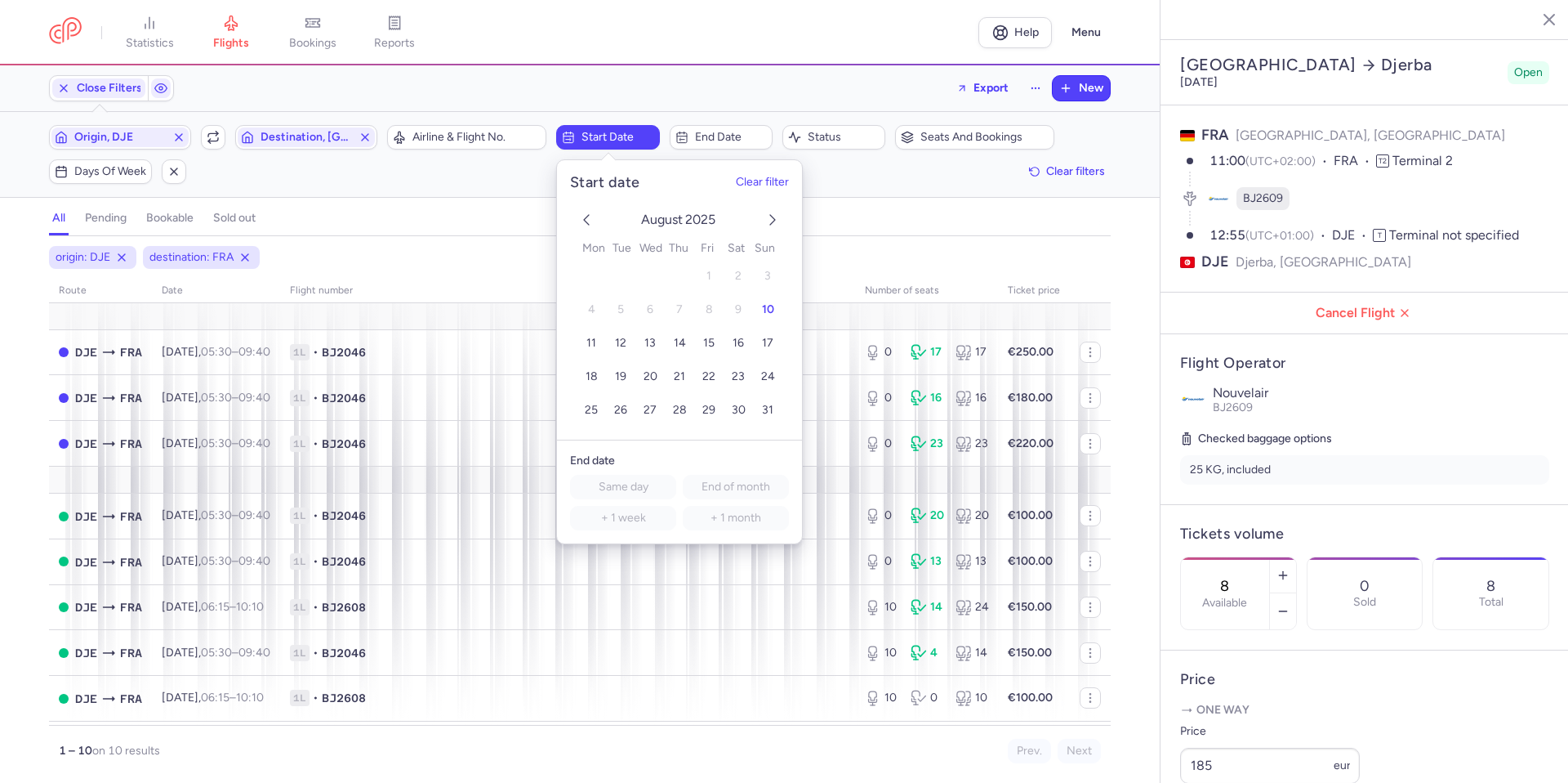
click at [767, 221] on icon "next month" at bounding box center [772, 220] width 20 height 20
click at [595, 274] on button "1" at bounding box center [591, 276] width 28 height 28
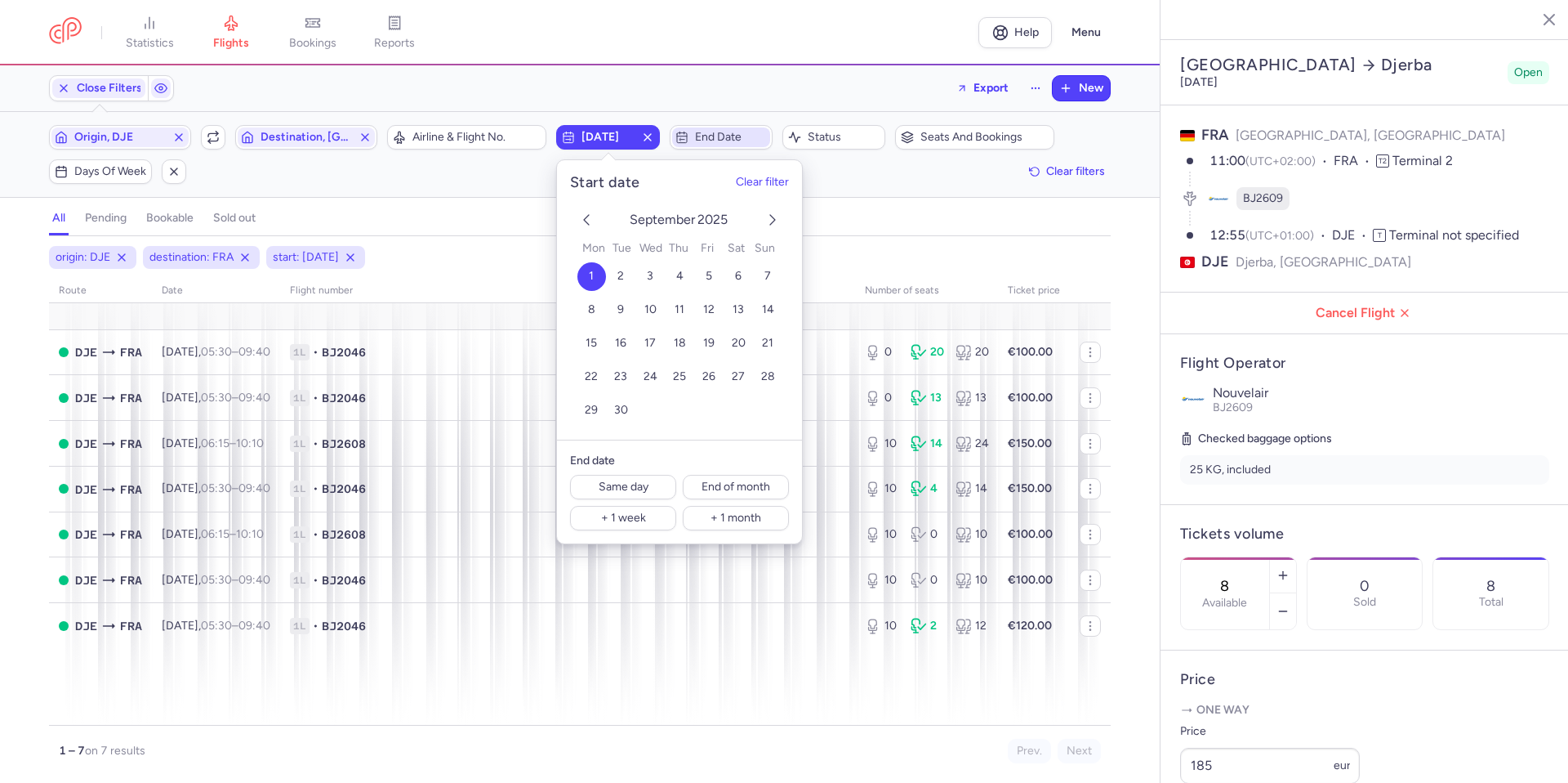
click at [719, 142] on span "End date" at bounding box center [731, 137] width 72 height 13
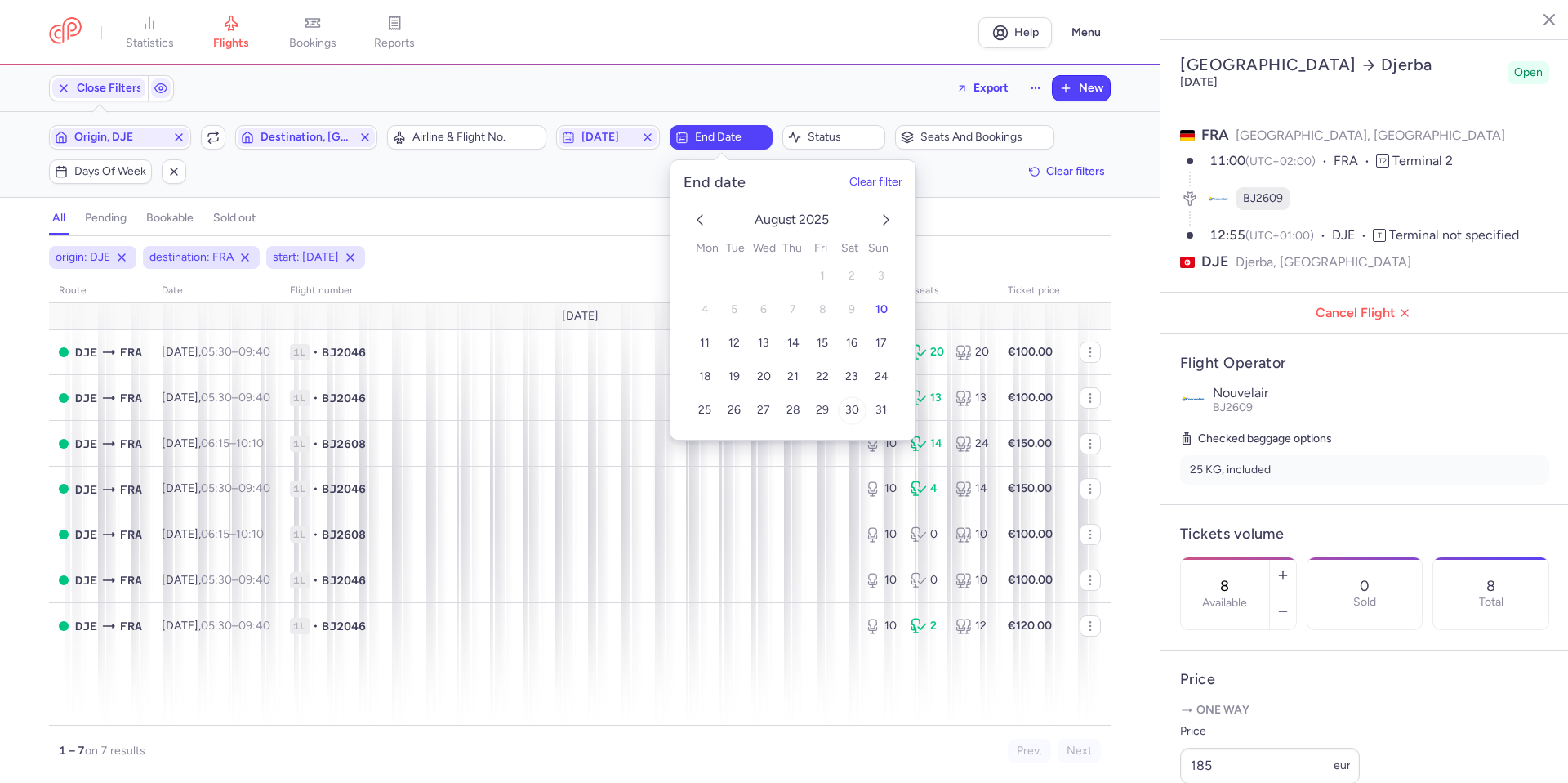
click at [848, 413] on span "30" at bounding box center [851, 411] width 14 height 14
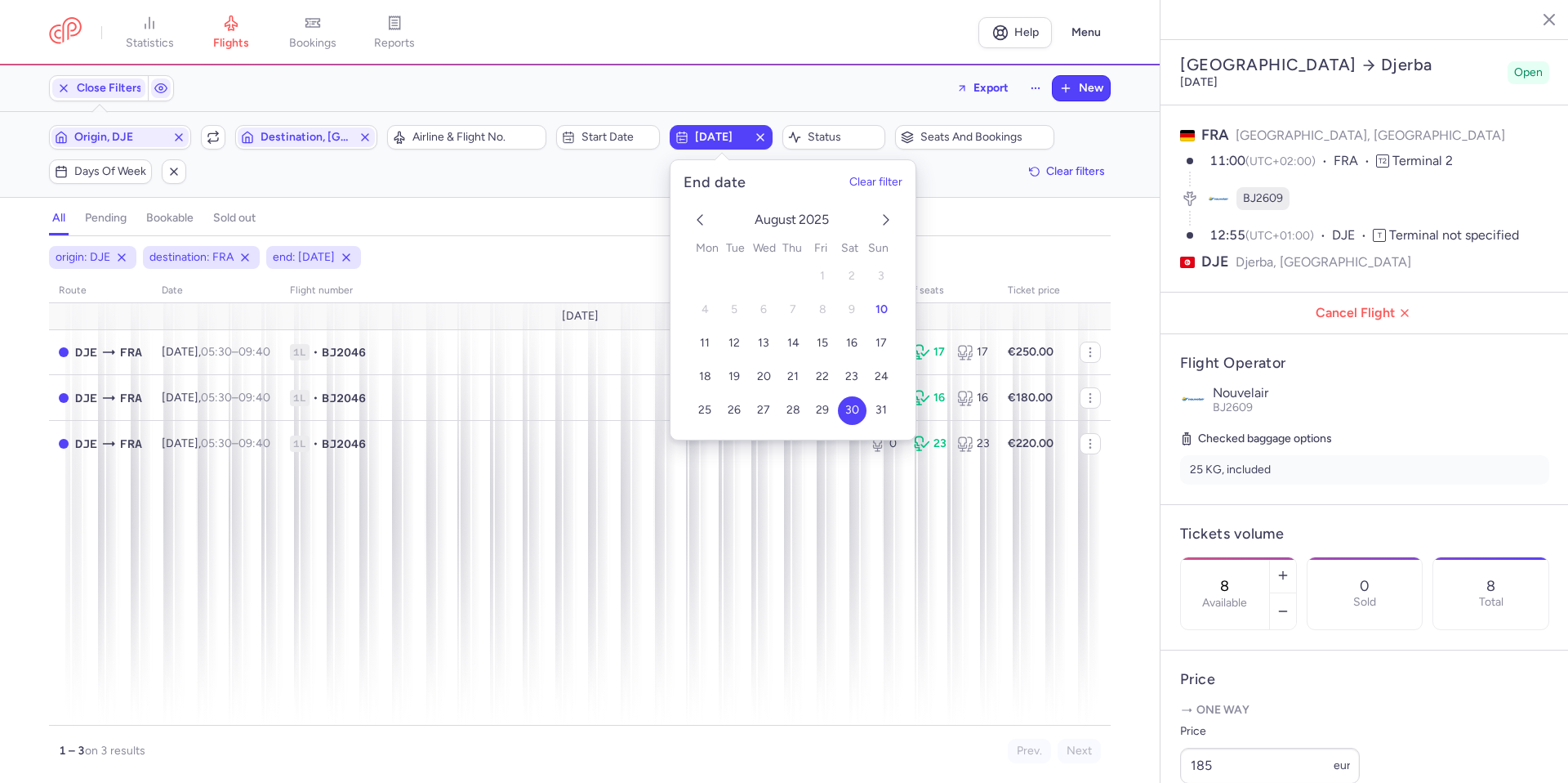
click at [534, 264] on div "origin: DJE destination: FRA end: [DATE]" at bounding box center [580, 257] width 1068 height 29
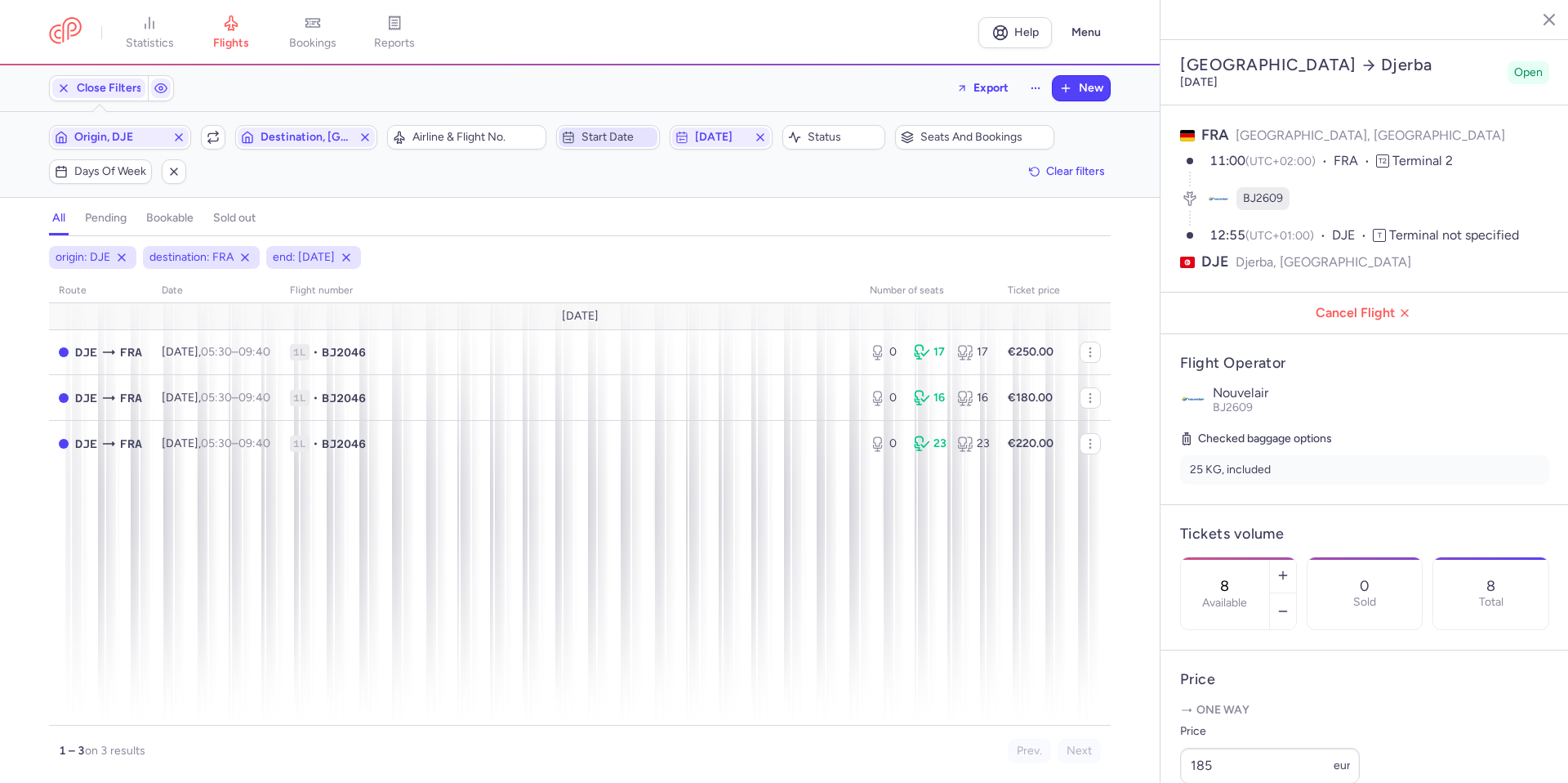
click at [623, 136] on span "Start date" at bounding box center [618, 137] width 72 height 13
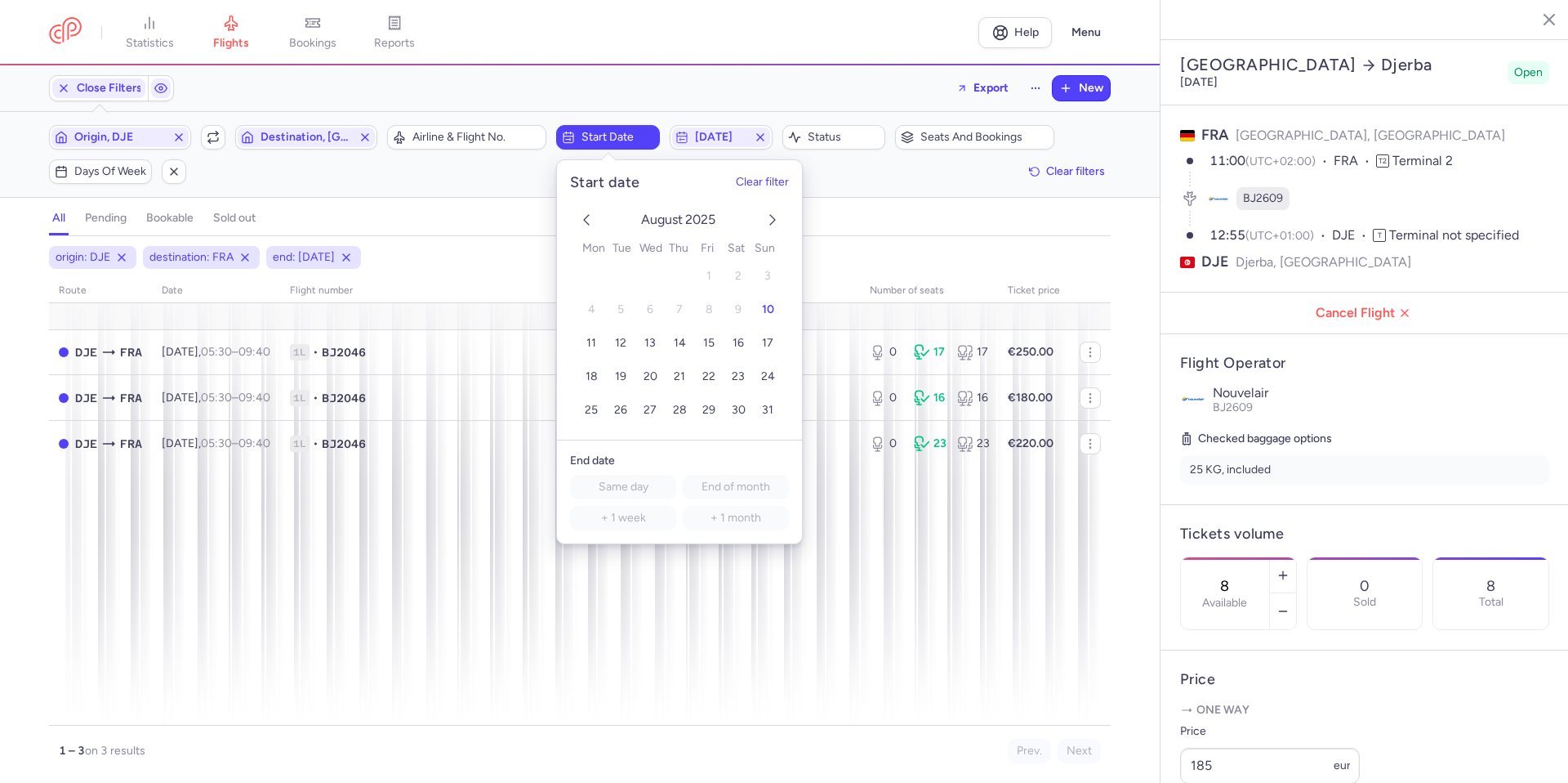
click at [767, 224] on icon "next month" at bounding box center [772, 220] width 20 height 20
click at [592, 274] on span "1" at bounding box center [590, 277] width 5 height 14
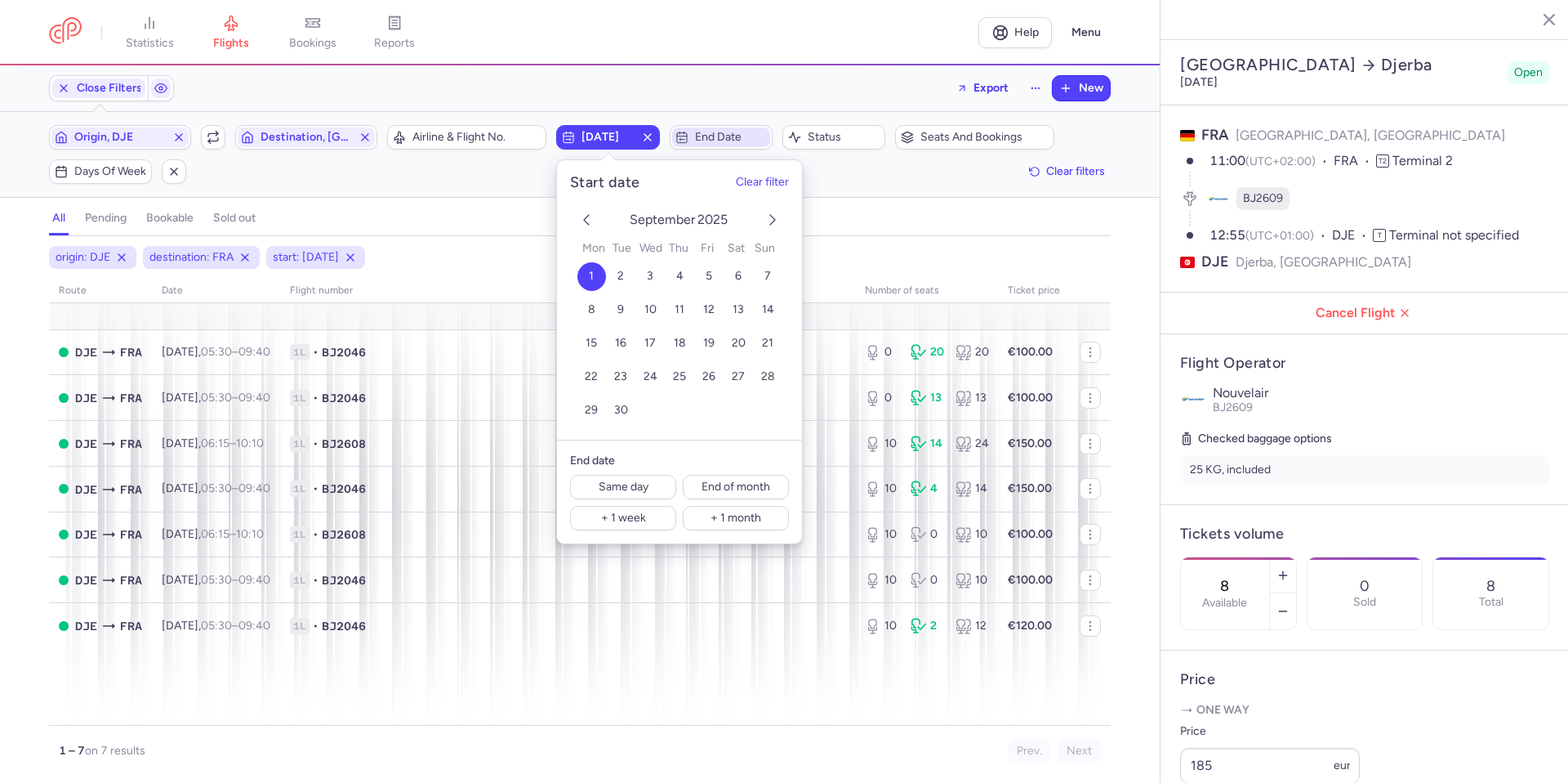
click at [711, 137] on span "End date" at bounding box center [731, 137] width 72 height 13
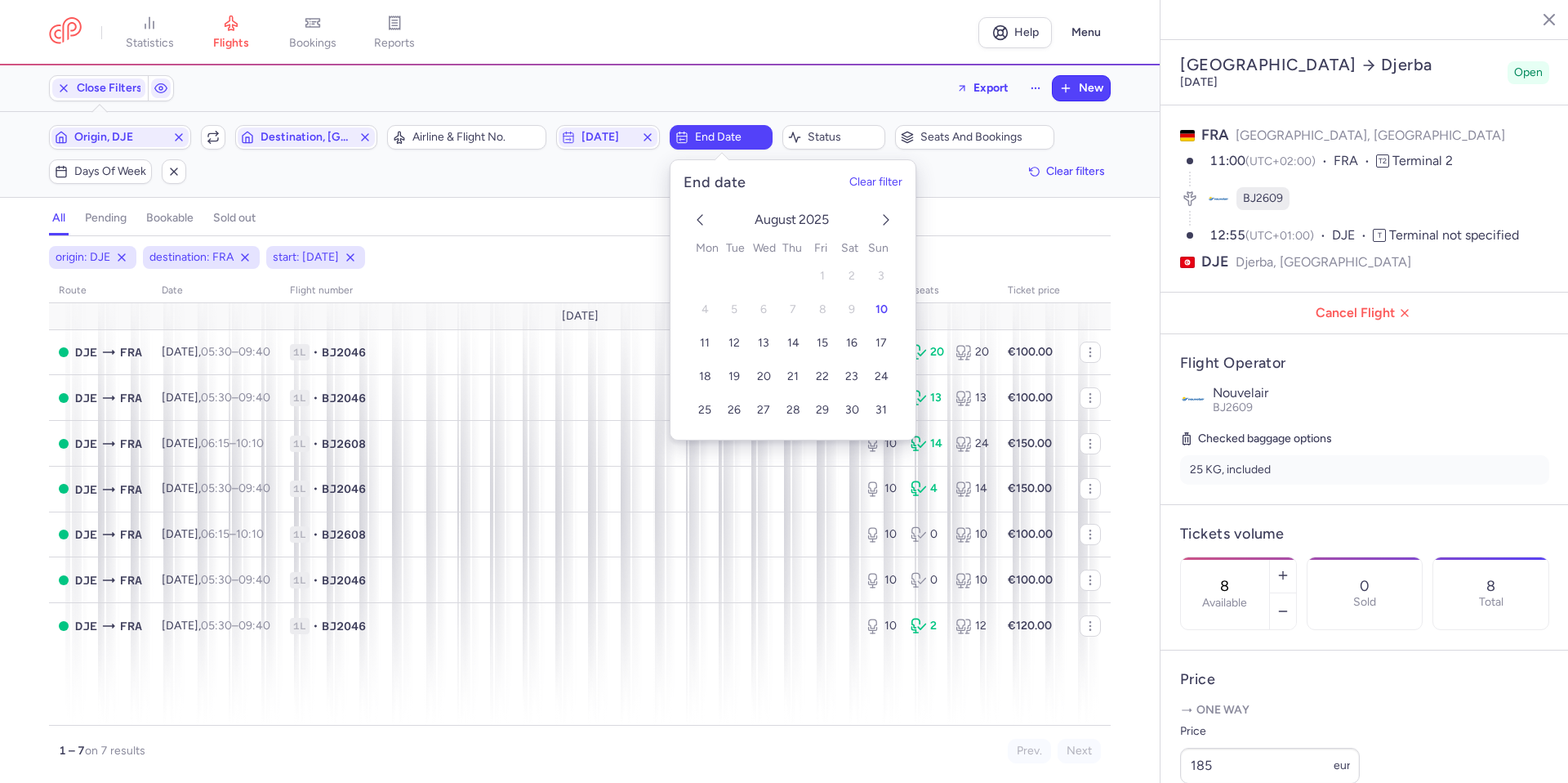
click at [885, 213] on icon "next month" at bounding box center [887, 220] width 20 height 20
click at [733, 405] on span "30" at bounding box center [734, 411] width 14 height 14
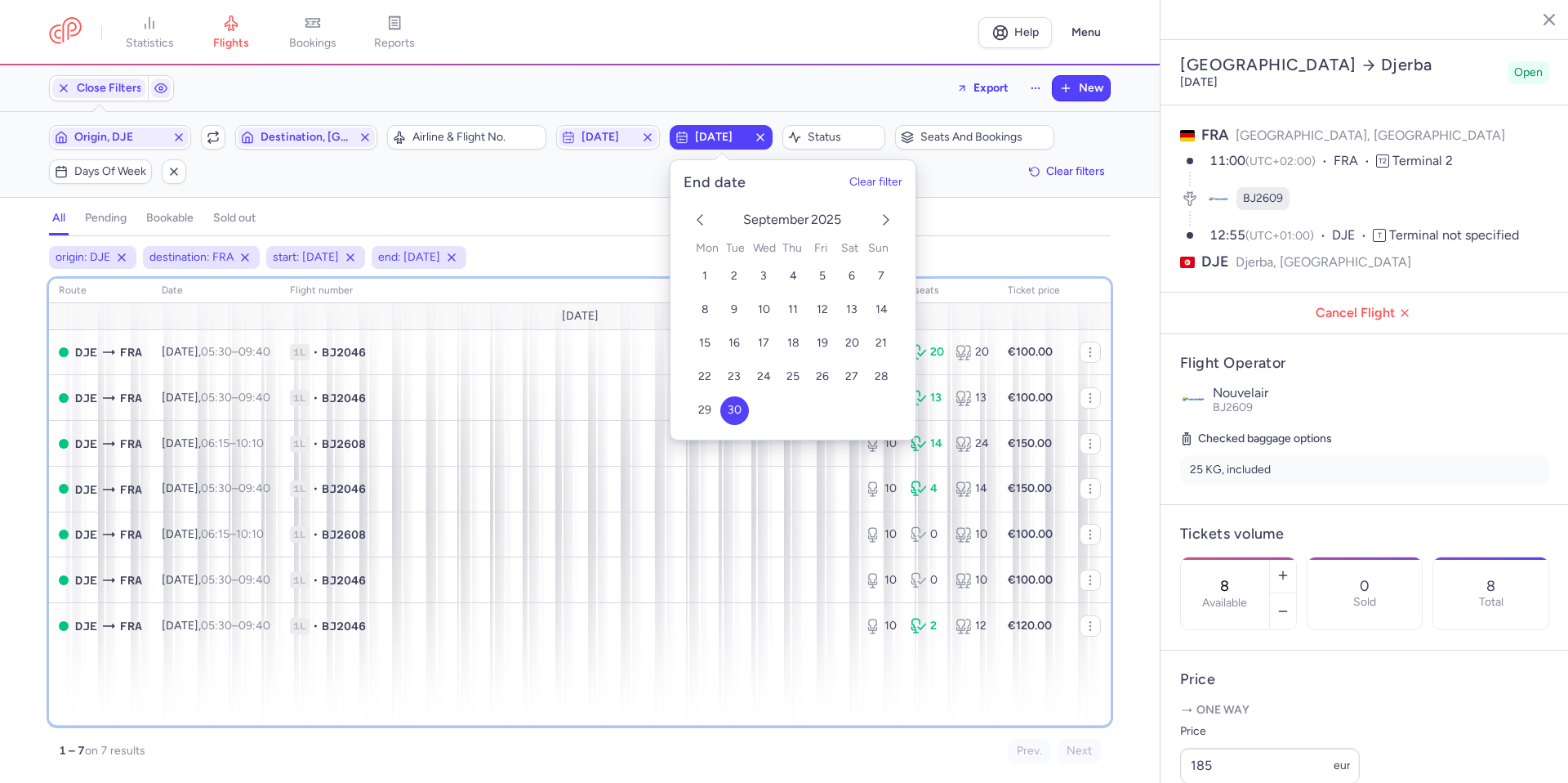
click at [590, 667] on div "route date Flight number number of seats Ticket price [DATE] DJE FRA [GEOGRAPHI…" at bounding box center [580, 501] width 1062 height 447
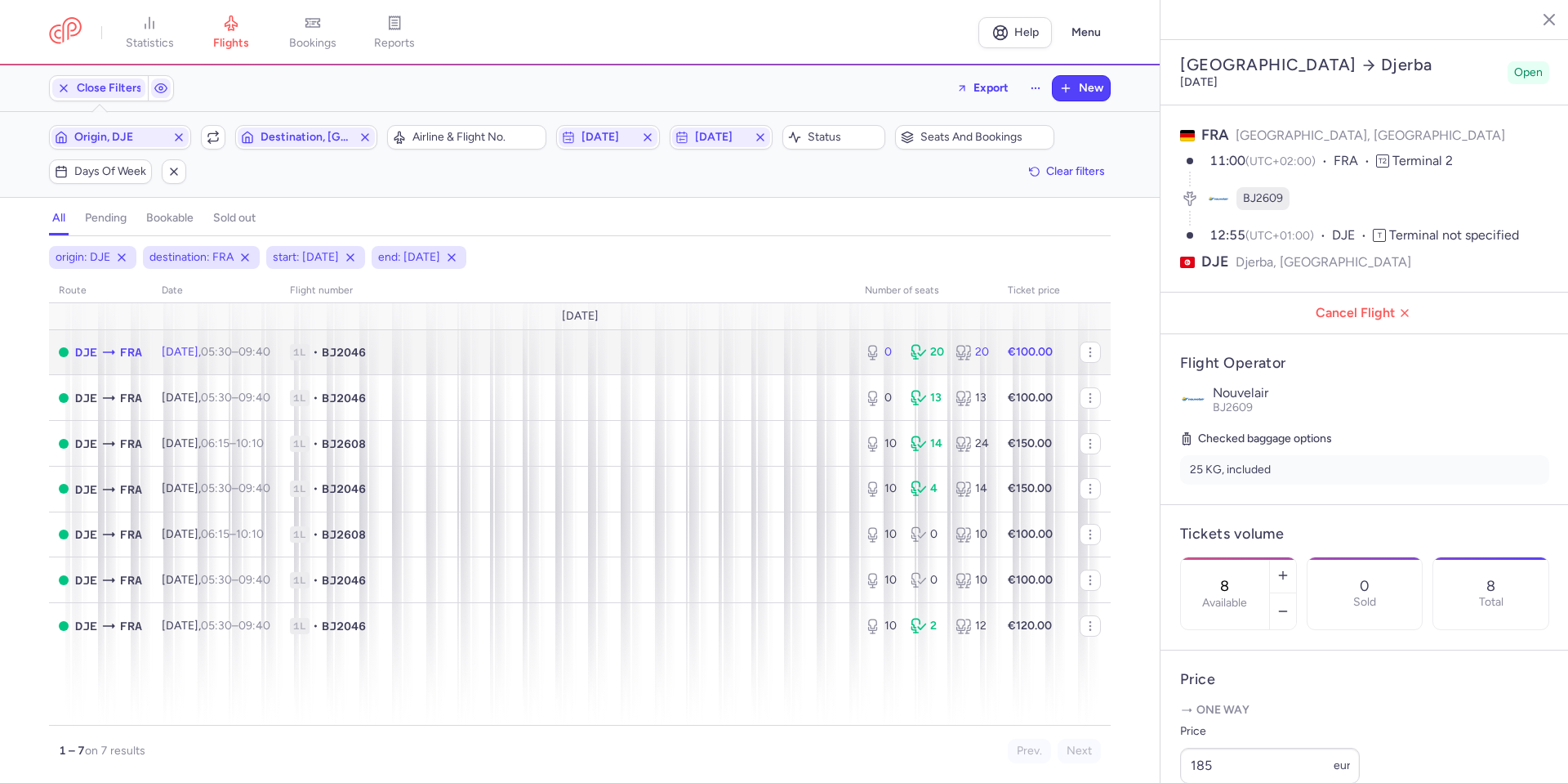
click at [794, 352] on span "1L • BJ2046" at bounding box center [568, 352] width 555 height 17
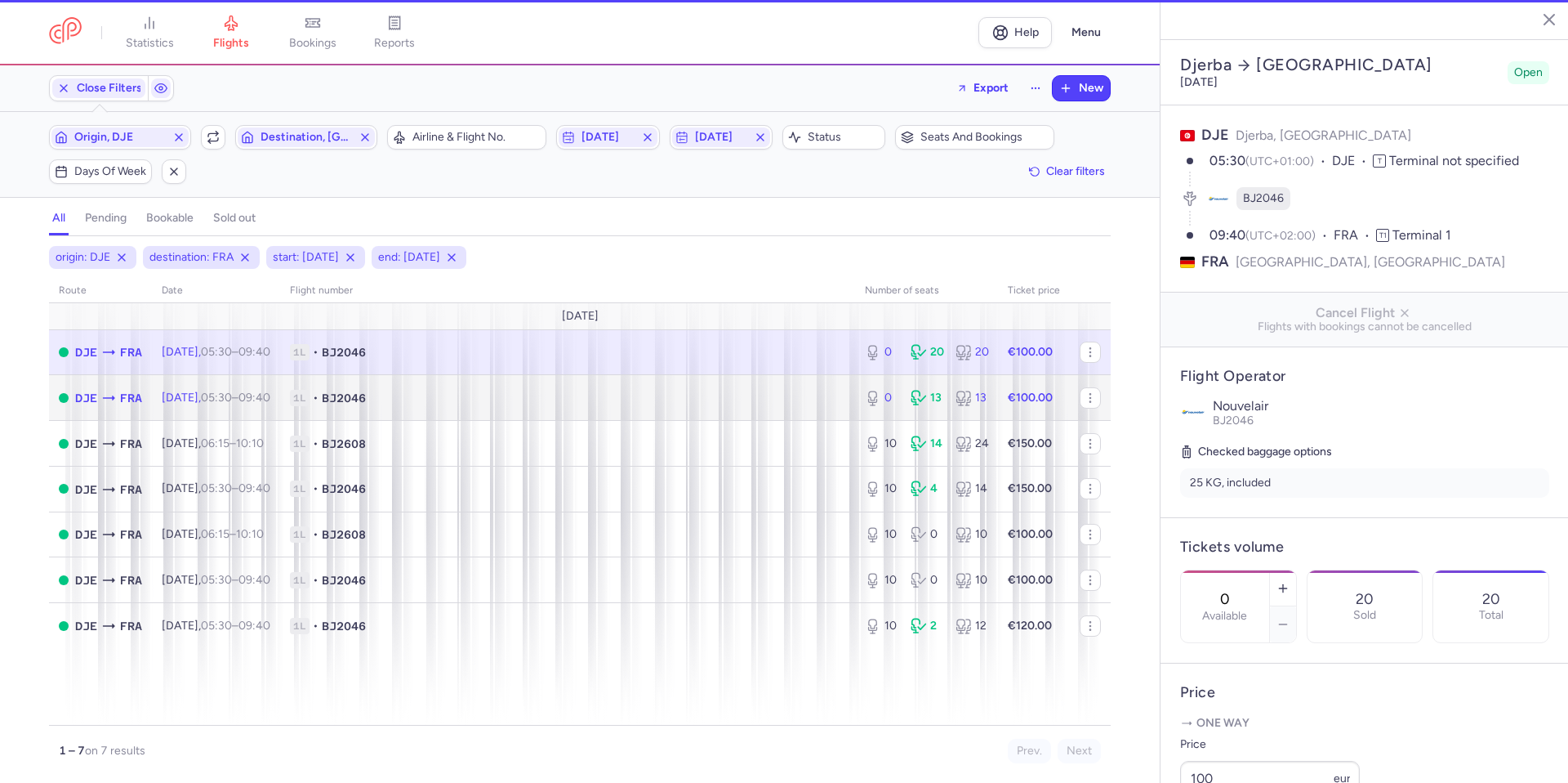
click at [778, 403] on span "1L • BJ2046" at bounding box center [568, 398] width 555 height 17
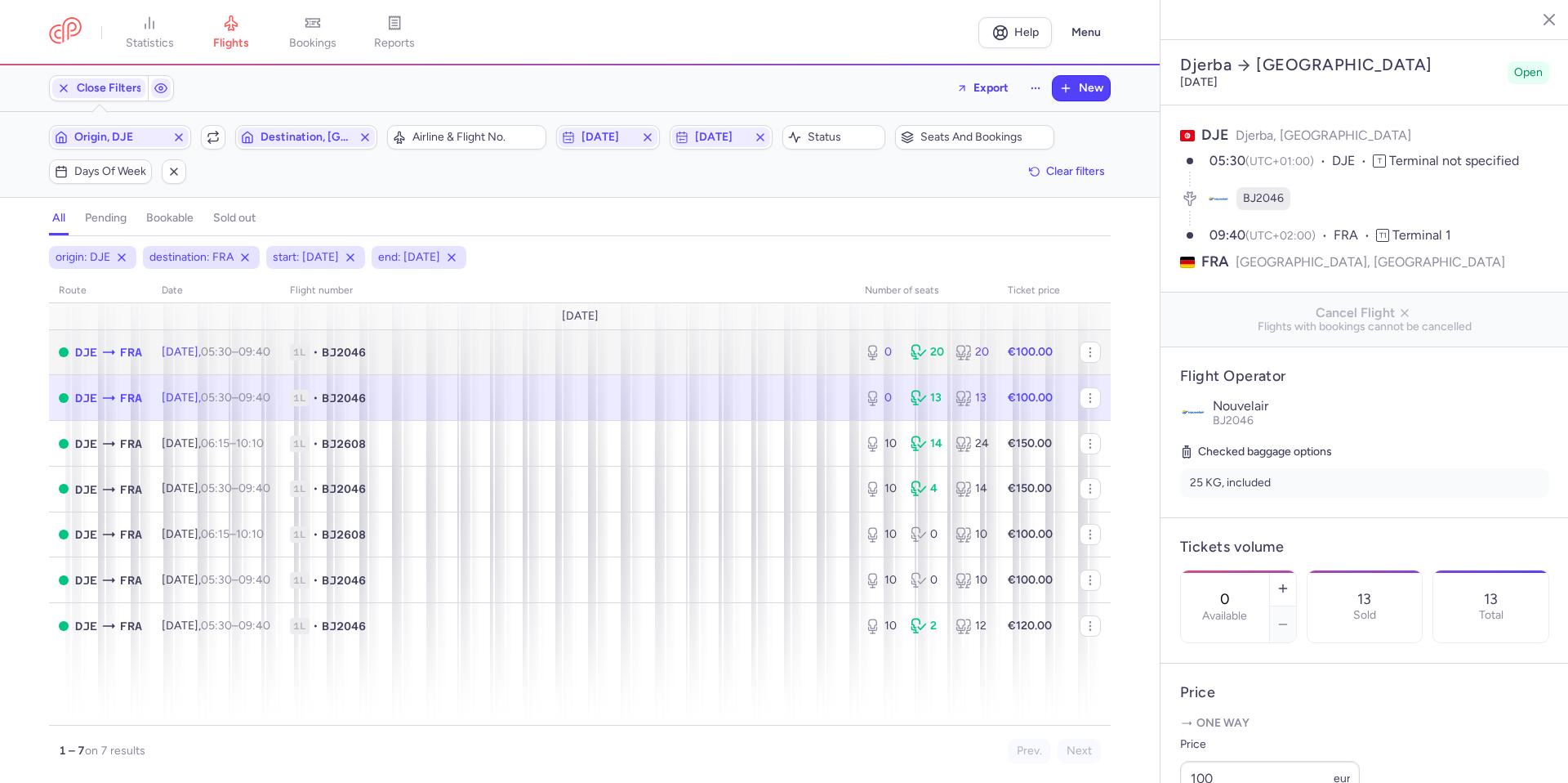
click at [781, 357] on span "1L • BJ2046" at bounding box center [568, 352] width 555 height 17
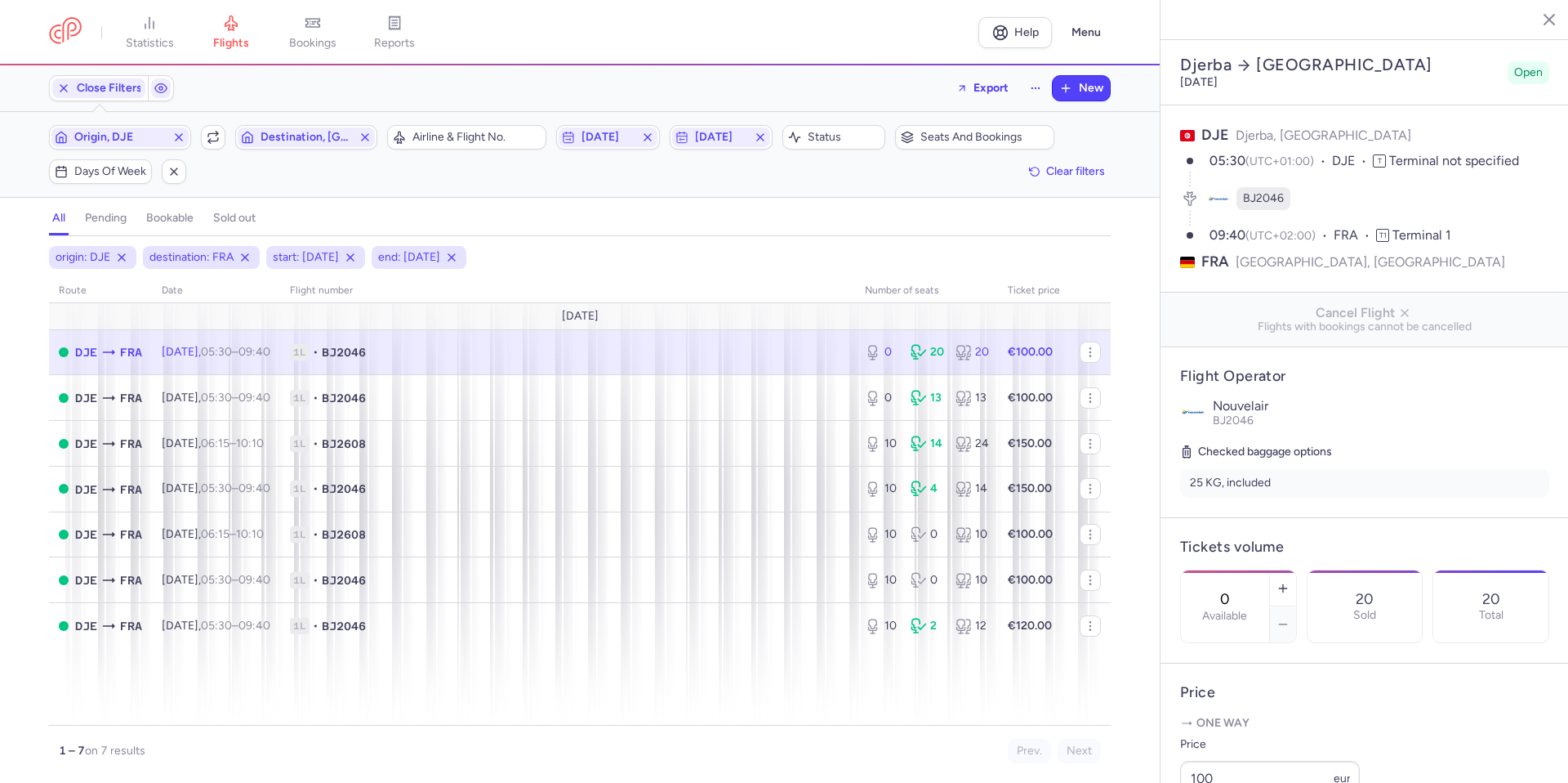
click at [783, 356] on span "1L • BJ2046" at bounding box center [568, 352] width 555 height 17
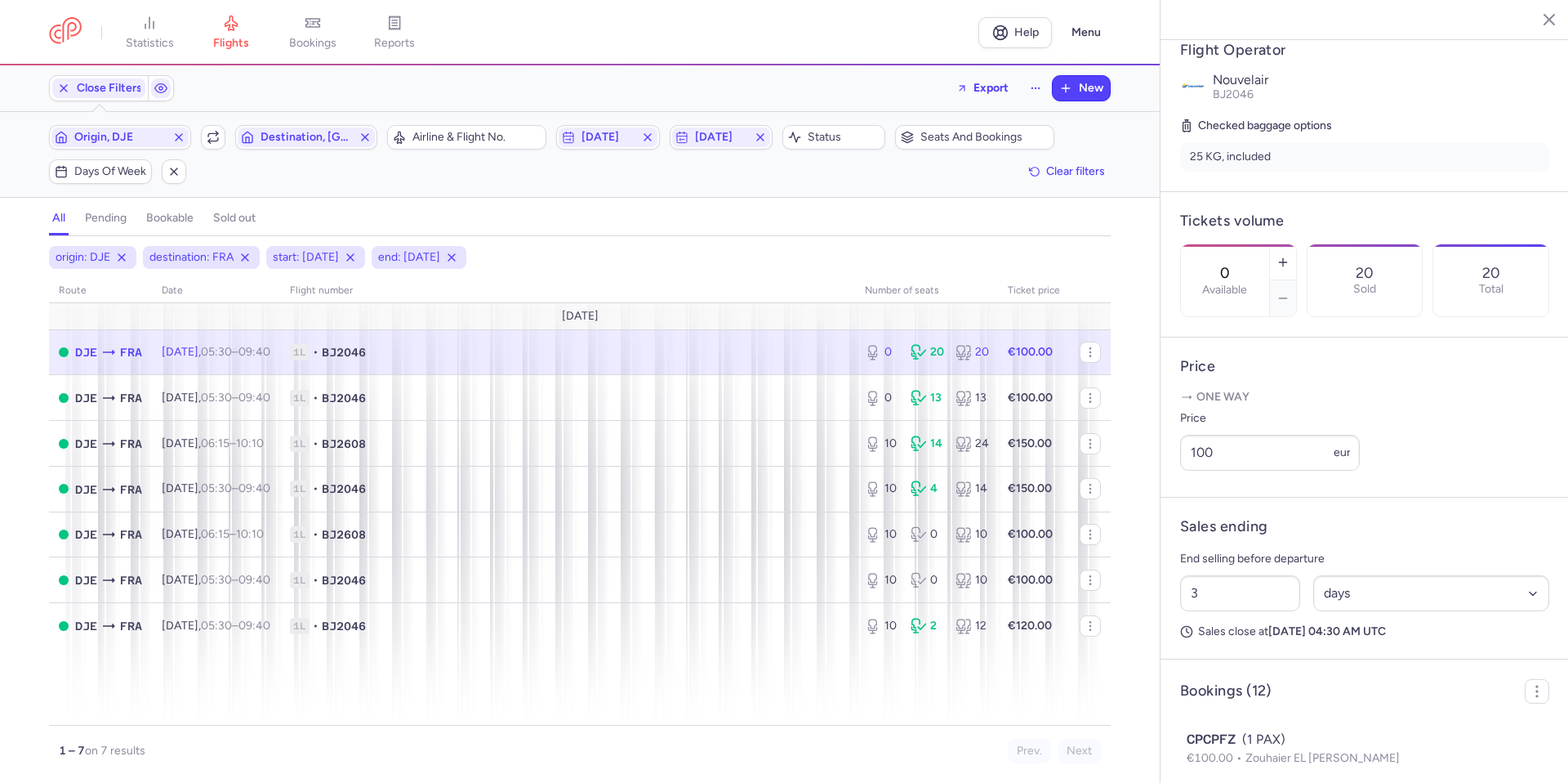
scroll to position [326, 0]
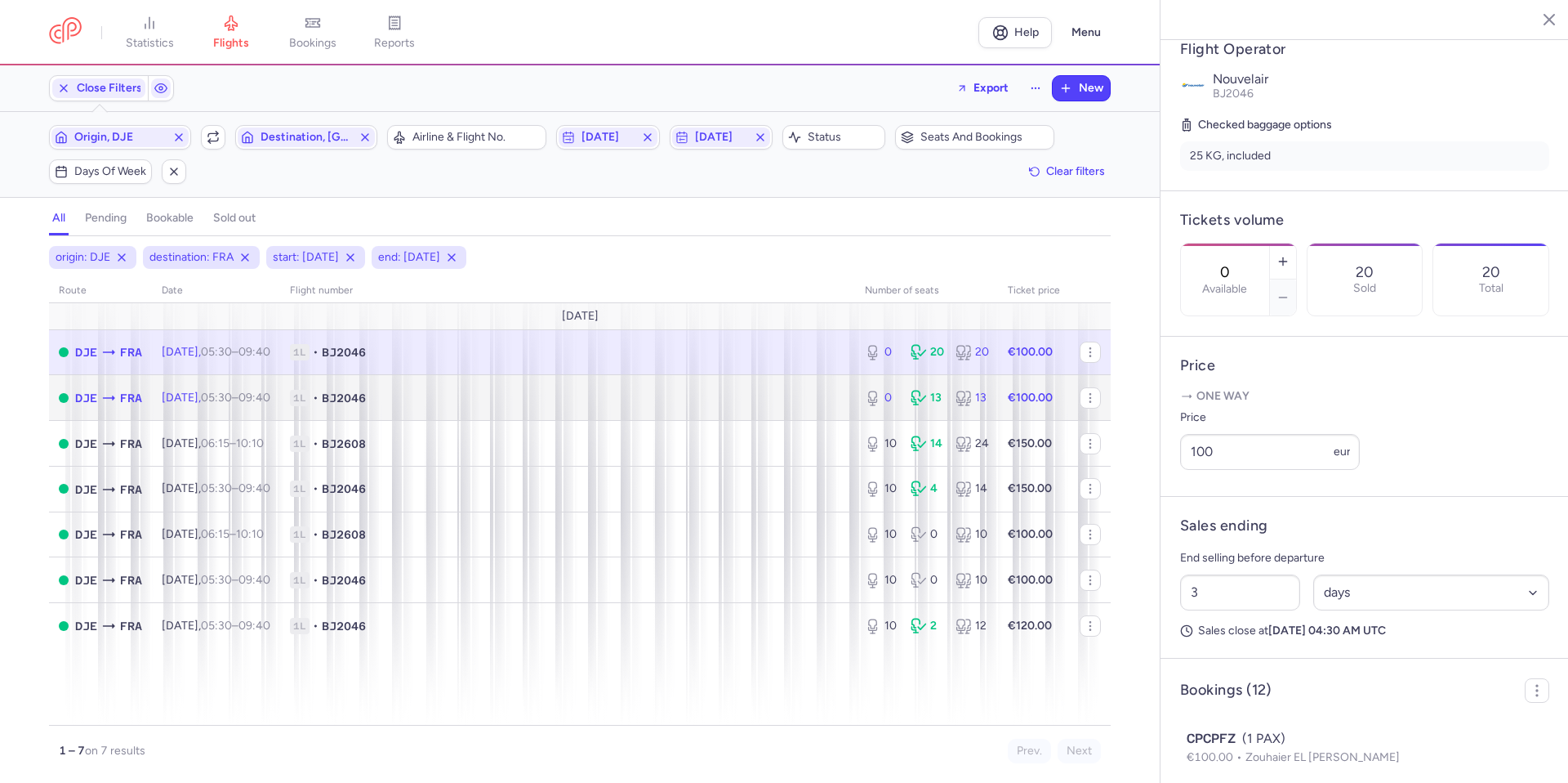
click at [666, 400] on span "1L • BJ2046" at bounding box center [568, 398] width 555 height 17
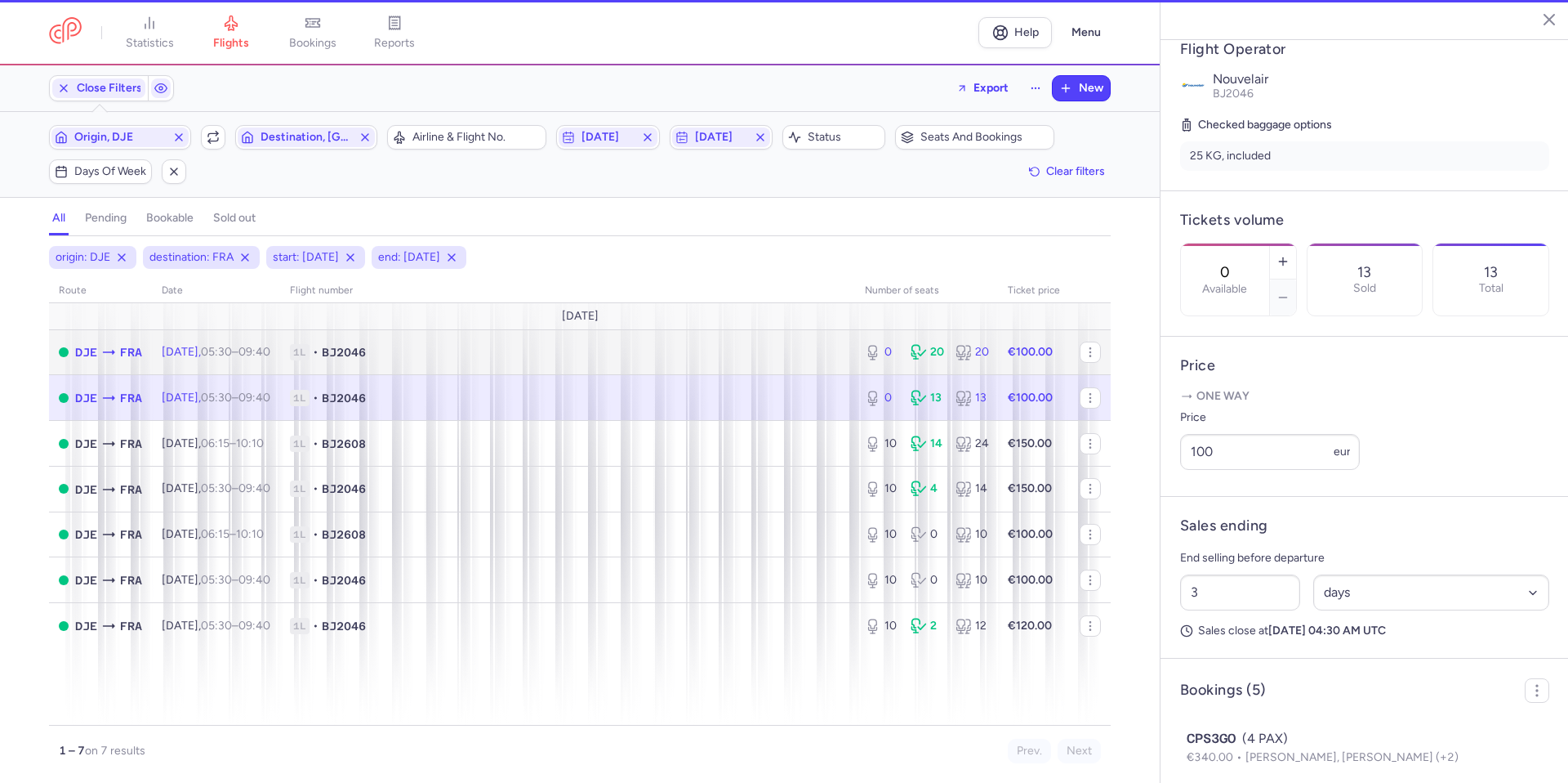
click at [671, 349] on span "1L • BJ2046" at bounding box center [568, 352] width 555 height 17
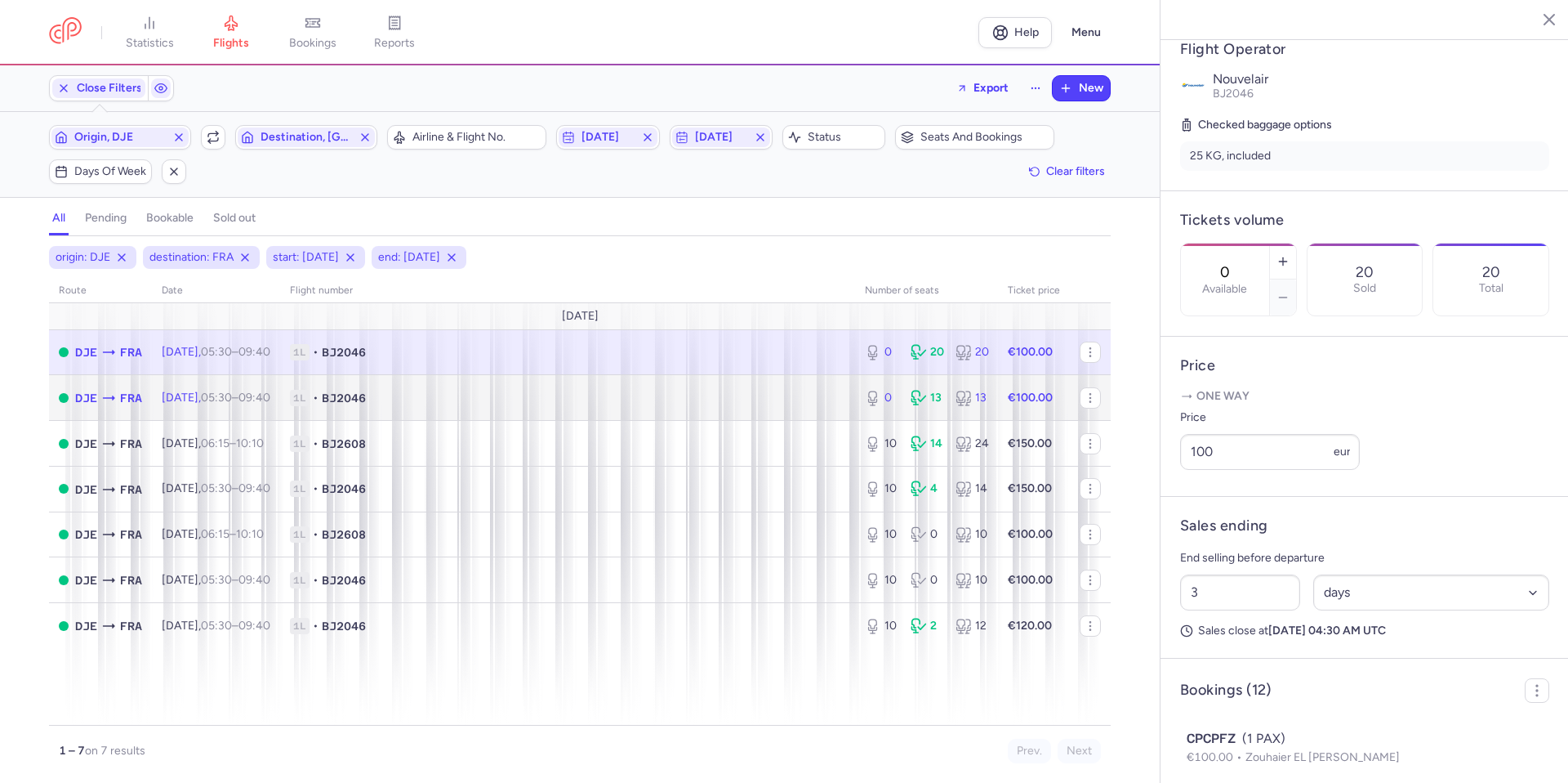
click at [738, 391] on td "1L • BJ2046" at bounding box center [568, 398] width 575 height 46
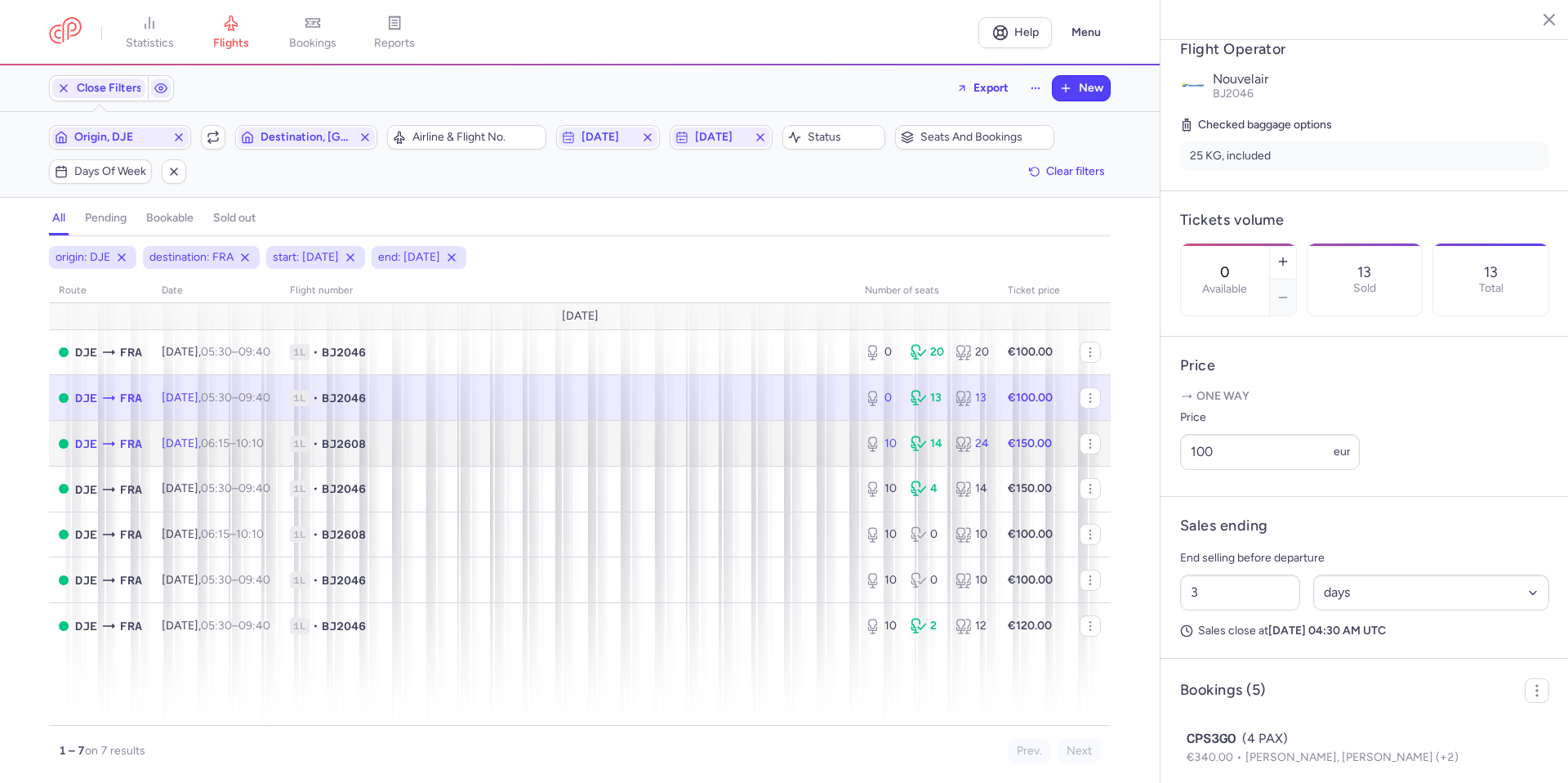
click at [646, 429] on td "1L • BJ2608" at bounding box center [568, 443] width 575 height 46
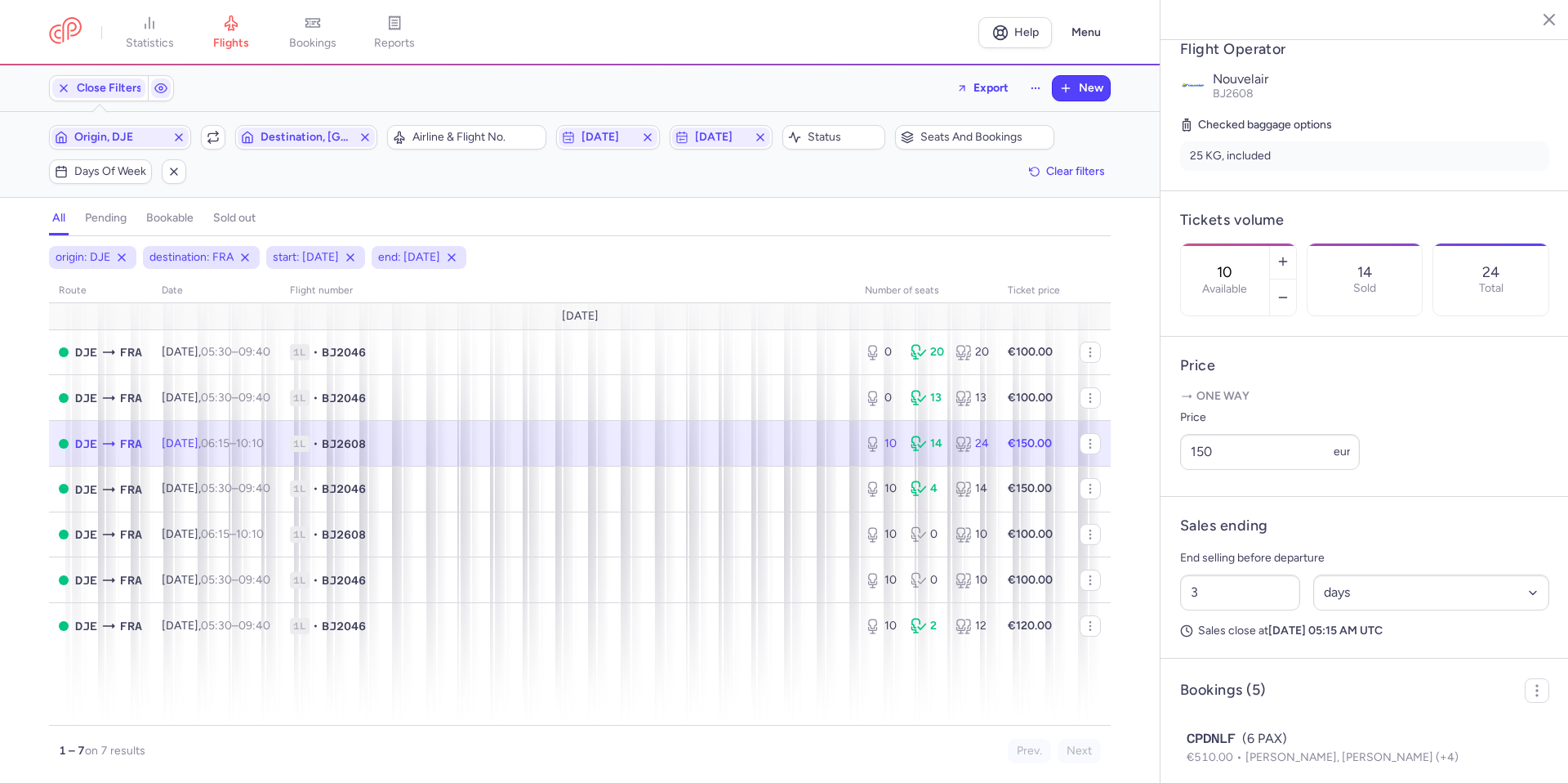
click at [765, 450] on span "1L • BJ2608" at bounding box center [568, 443] width 555 height 17
click at [1296, 280] on button "button" at bounding box center [1283, 297] width 26 height 36
click at [1240, 758] on span "Save changes" at bounding box center [1235, 750] width 81 height 15
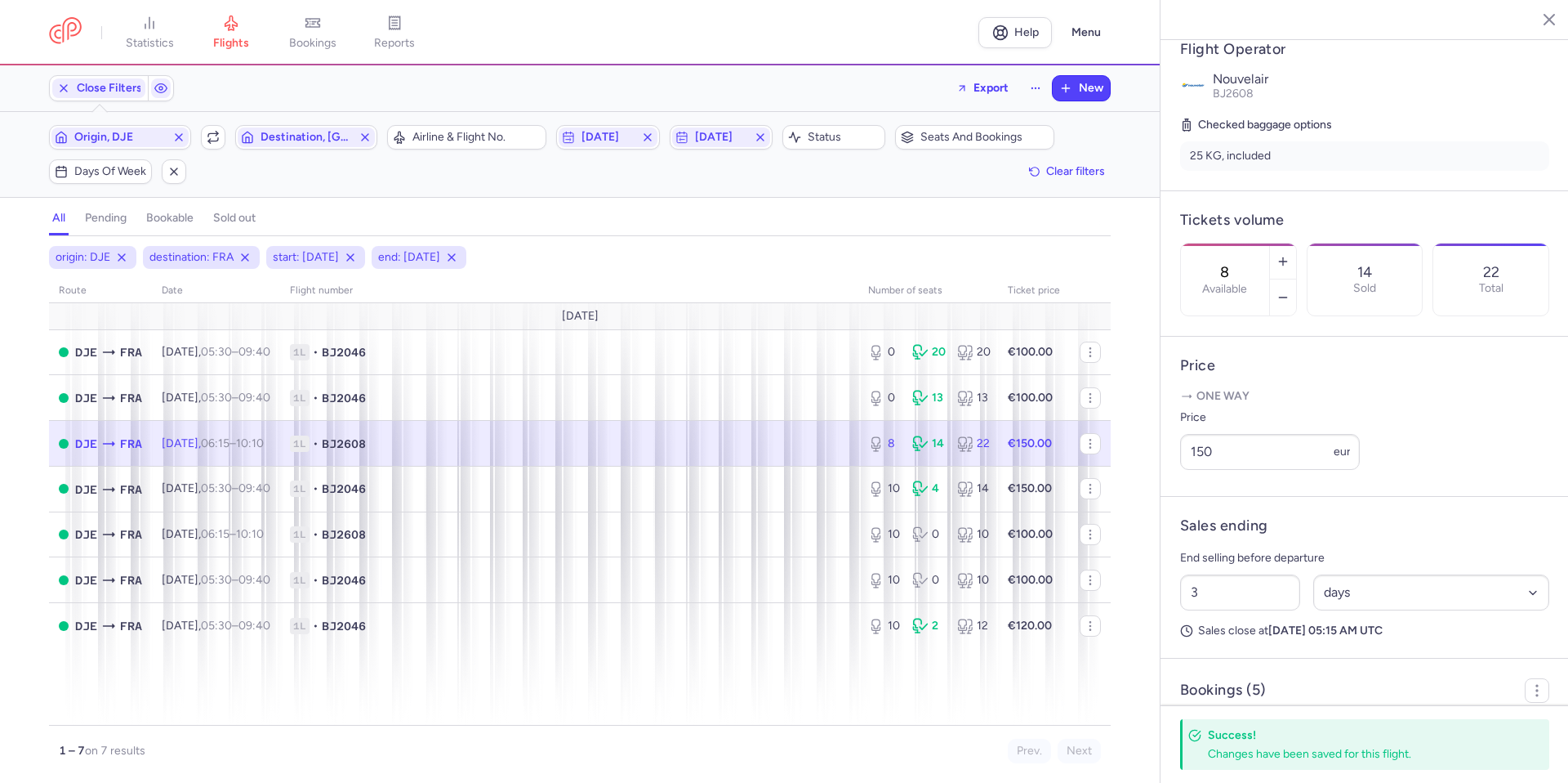
click at [703, 440] on span "1L • BJ2608" at bounding box center [570, 443] width 559 height 17
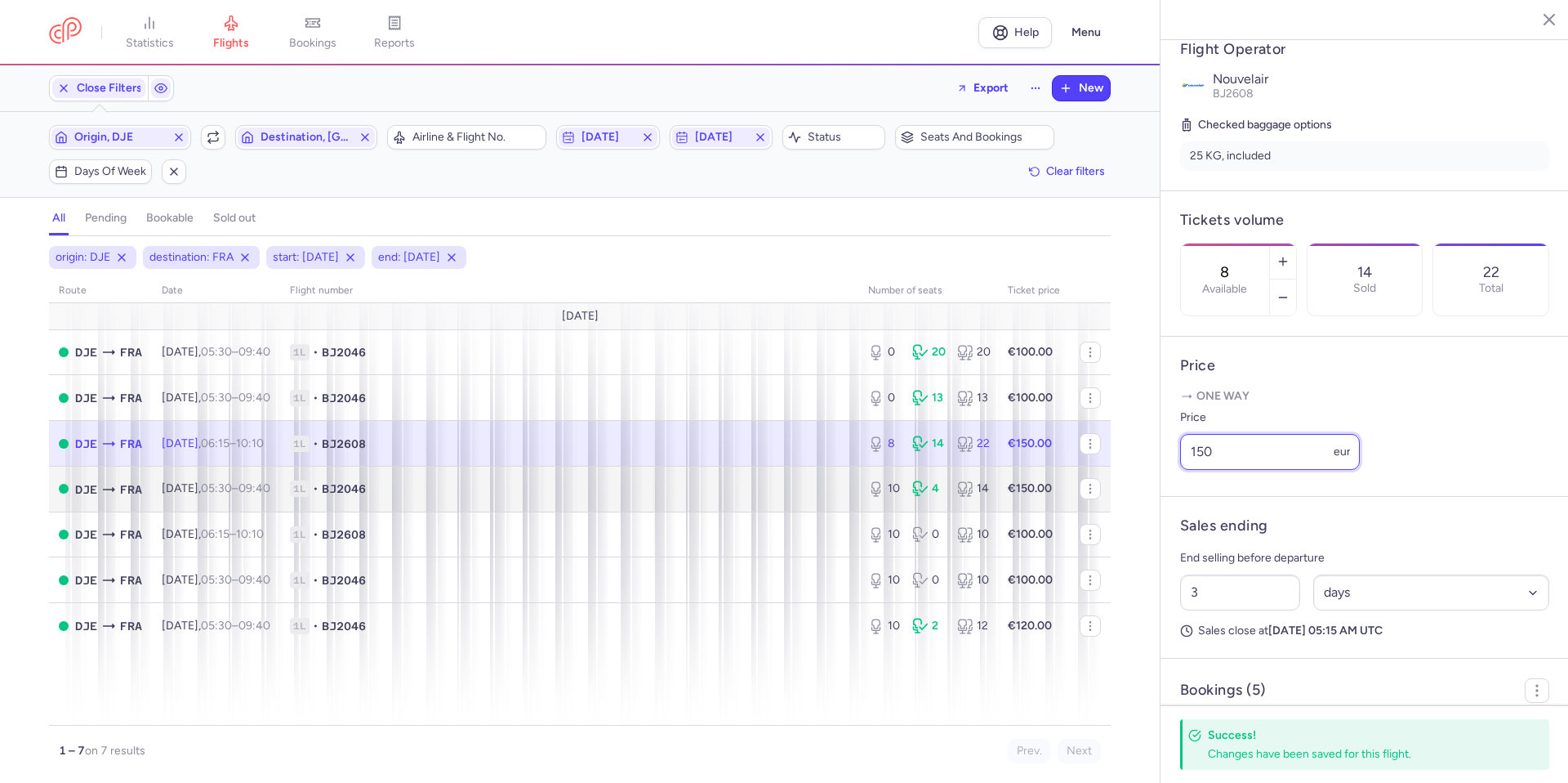
drag, startPoint x: 1275, startPoint y: 498, endPoint x: 1051, endPoint y: 495, distance: 224.0
click at [1037, 495] on div "statistics flights bookings reports Help Menu Close Filters Export New Filters …" at bounding box center [784, 391] width 1568 height 783
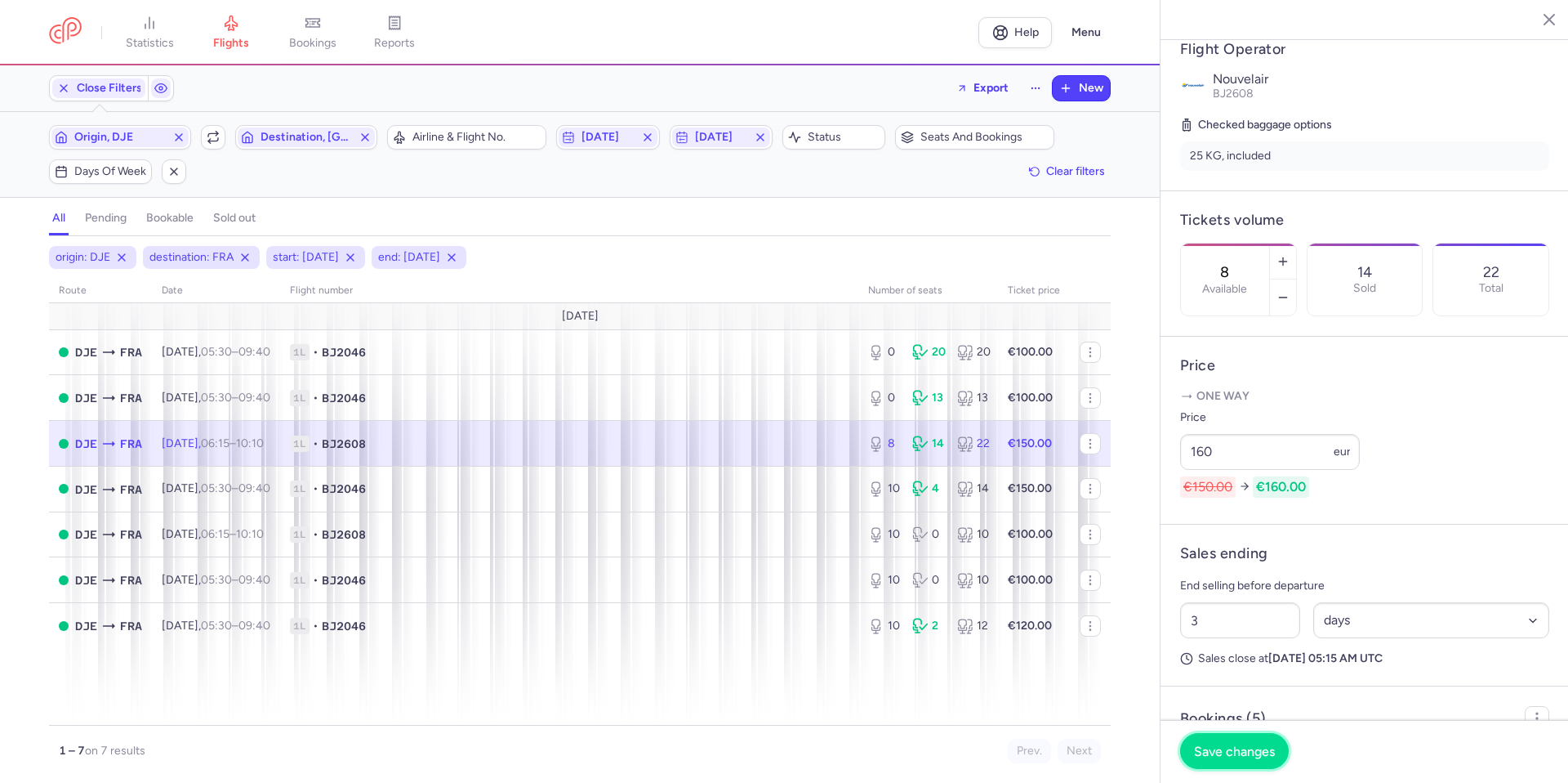
click at [1254, 758] on span "Save changes" at bounding box center [1235, 750] width 81 height 15
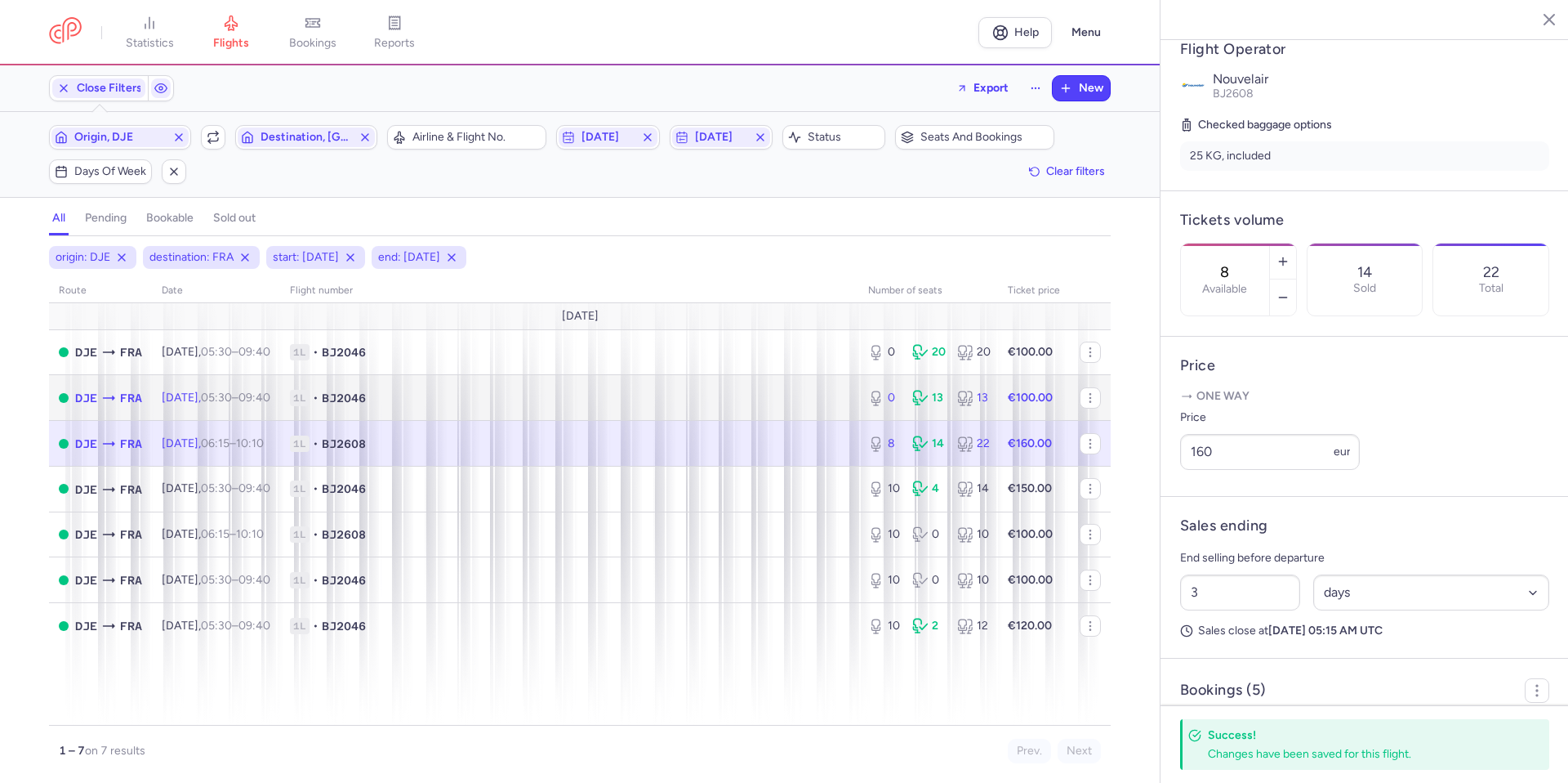
click at [843, 405] on span "1L • BJ2046" at bounding box center [570, 398] width 559 height 17
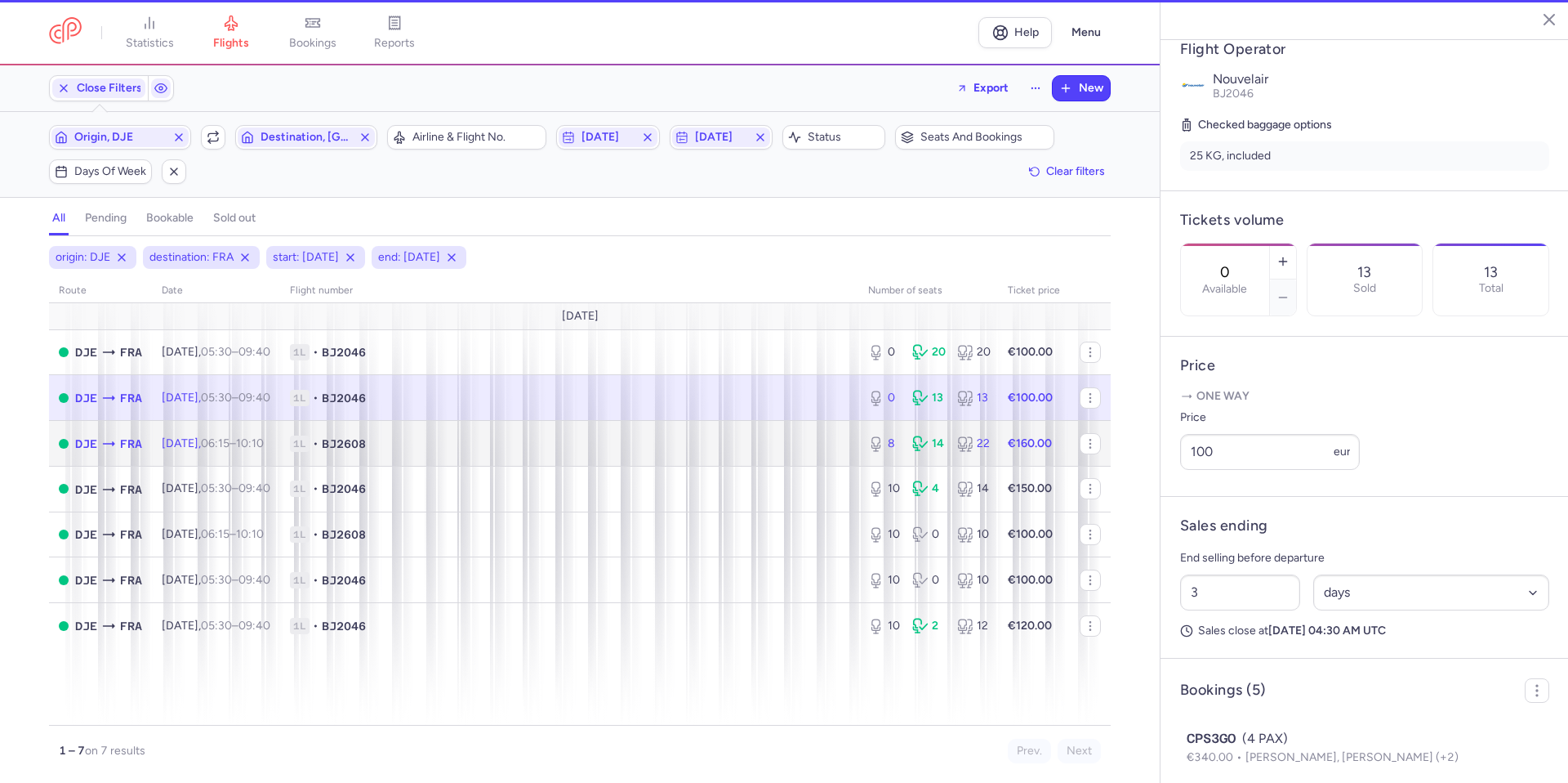
click at [805, 440] on span "1L • BJ2608" at bounding box center [570, 443] width 559 height 17
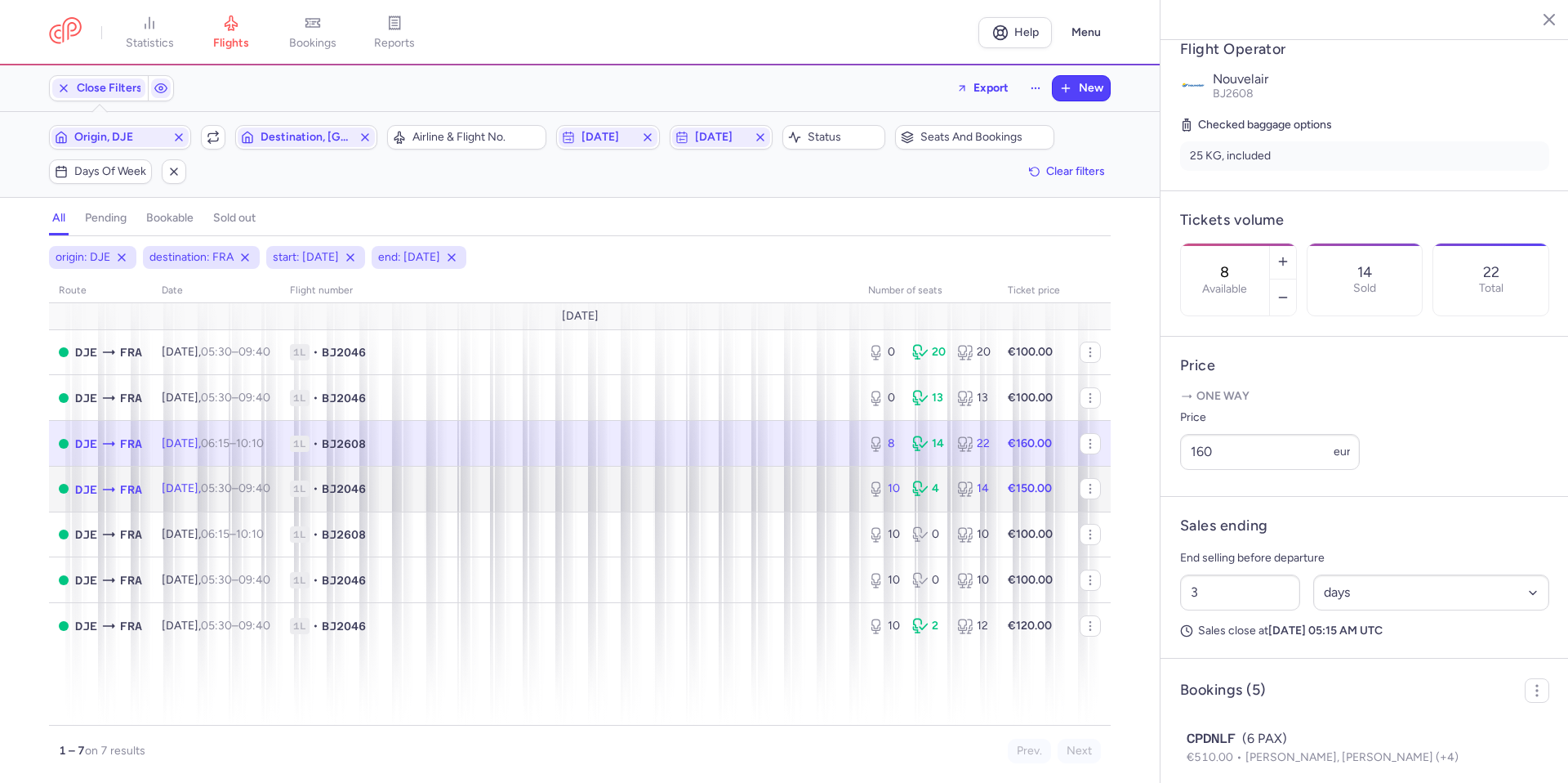
drag, startPoint x: 758, startPoint y: 498, endPoint x: 772, endPoint y: 464, distance: 36.8
click at [758, 499] on td "1L • BJ2046" at bounding box center [570, 488] width 579 height 46
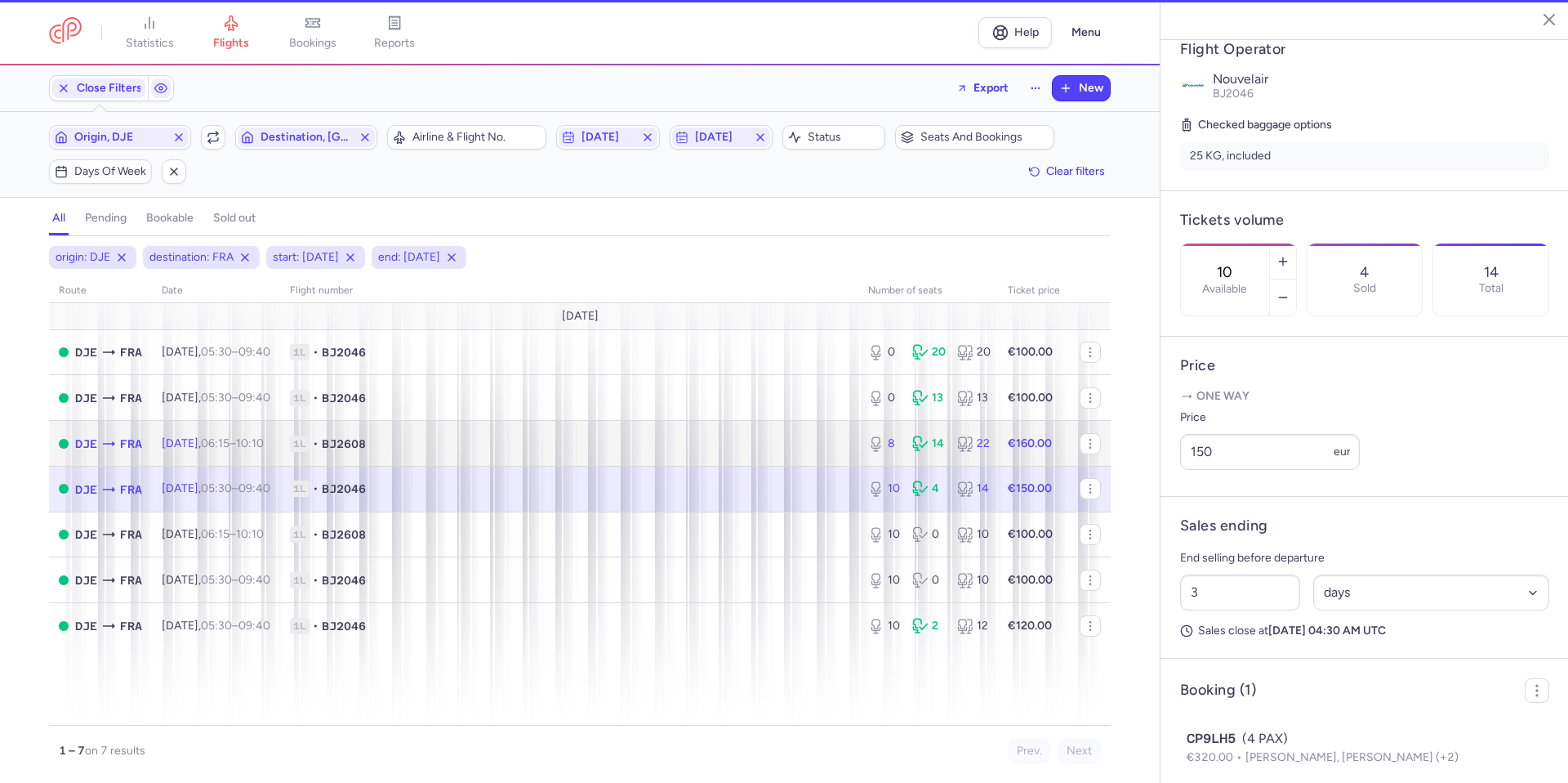
click at [778, 445] on span "1L • BJ2608" at bounding box center [570, 443] width 559 height 17
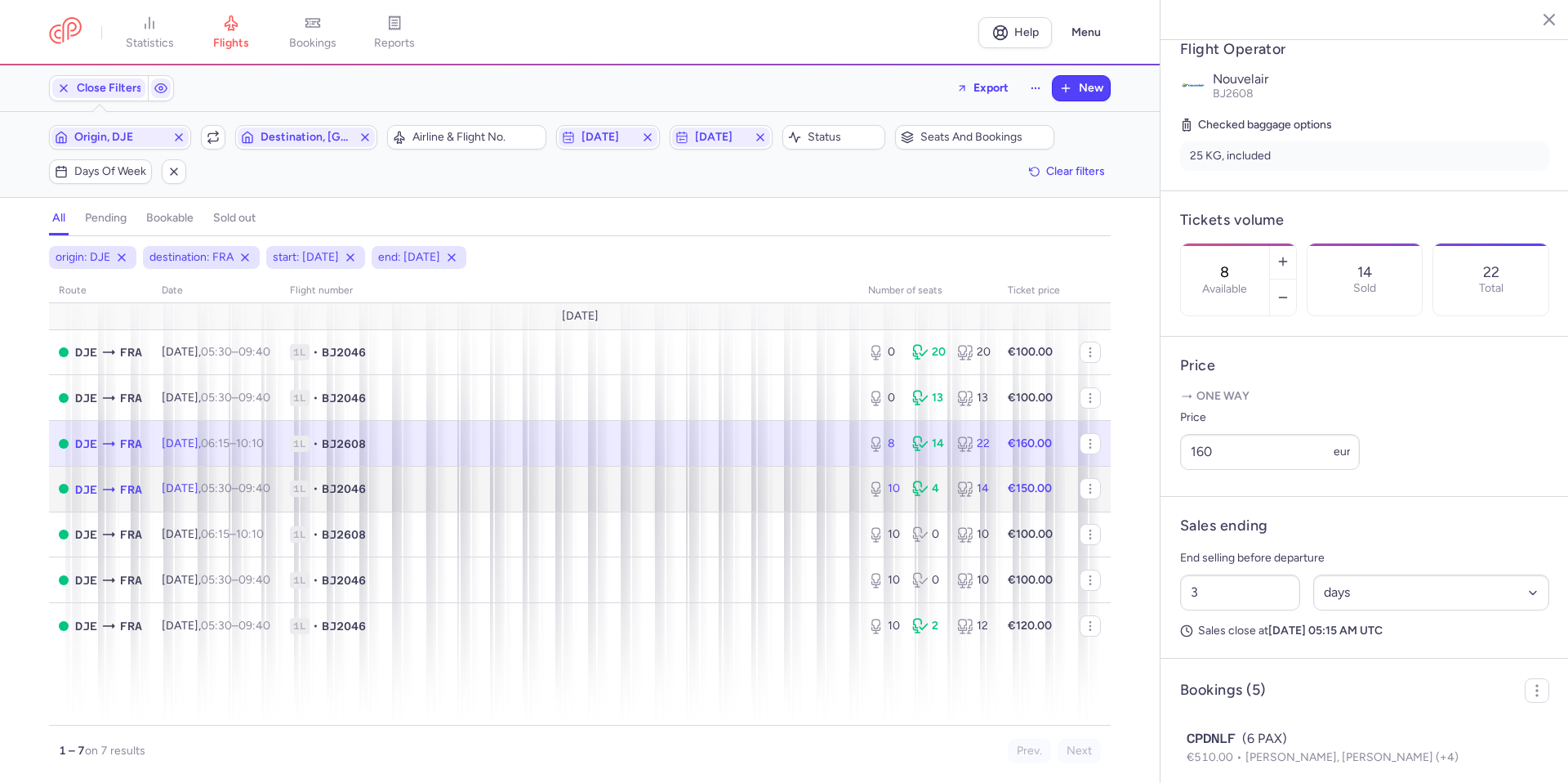
click at [720, 491] on span "1L • BJ2046" at bounding box center [570, 488] width 559 height 17
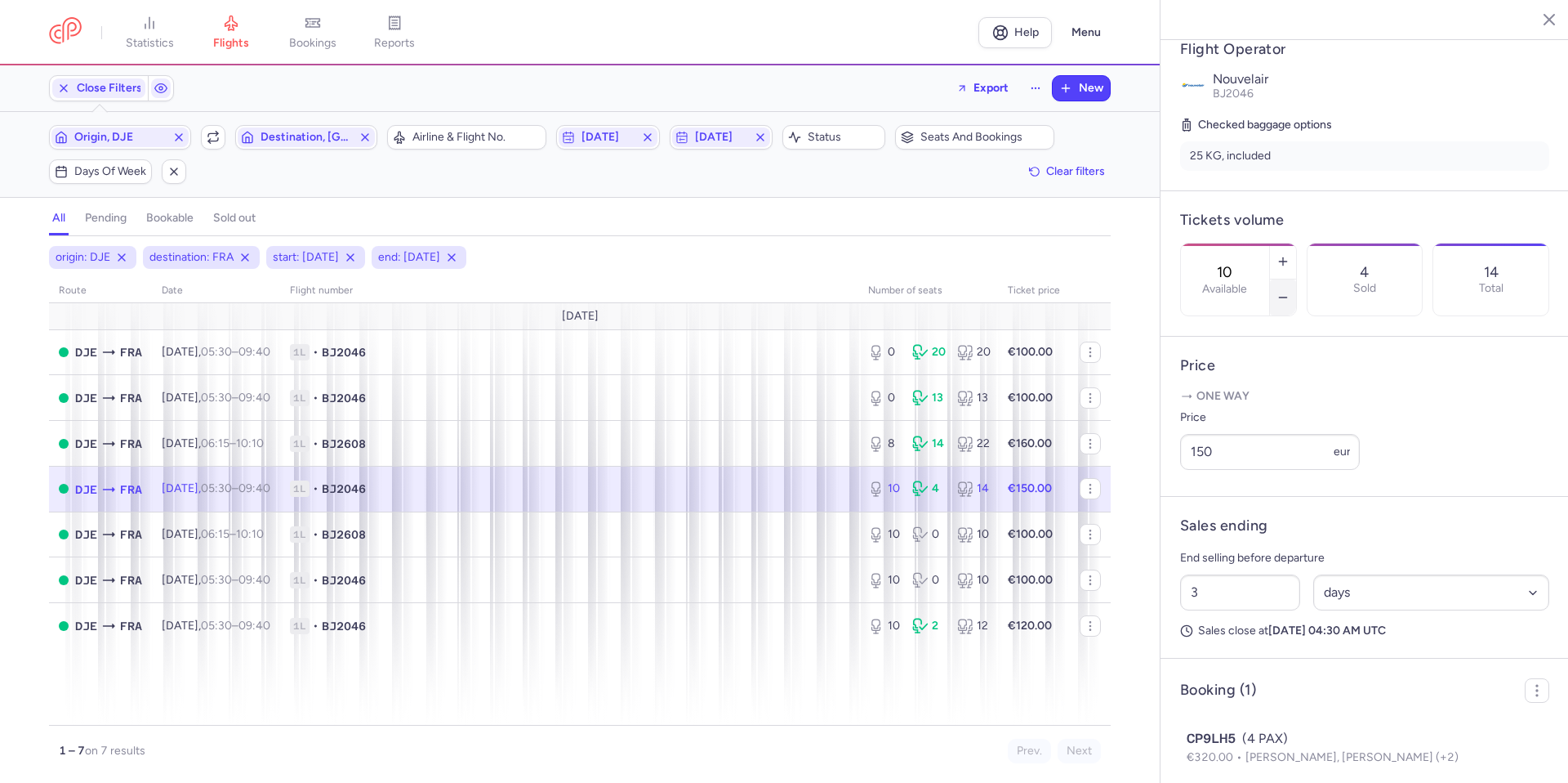
click at [1289, 290] on icon "button" at bounding box center [1283, 296] width 13 height 13
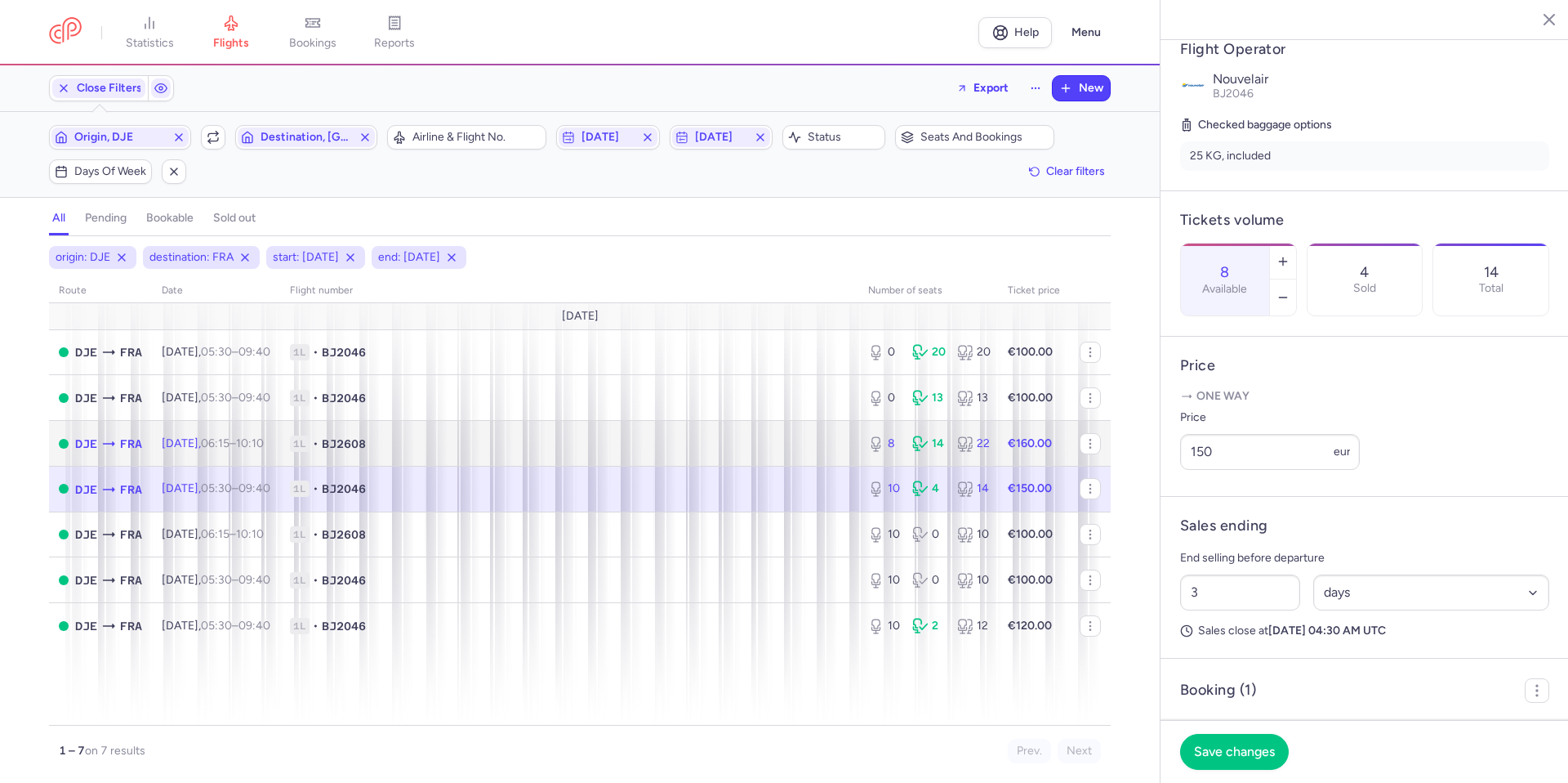
click at [771, 451] on span "1L • BJ2608" at bounding box center [570, 443] width 559 height 17
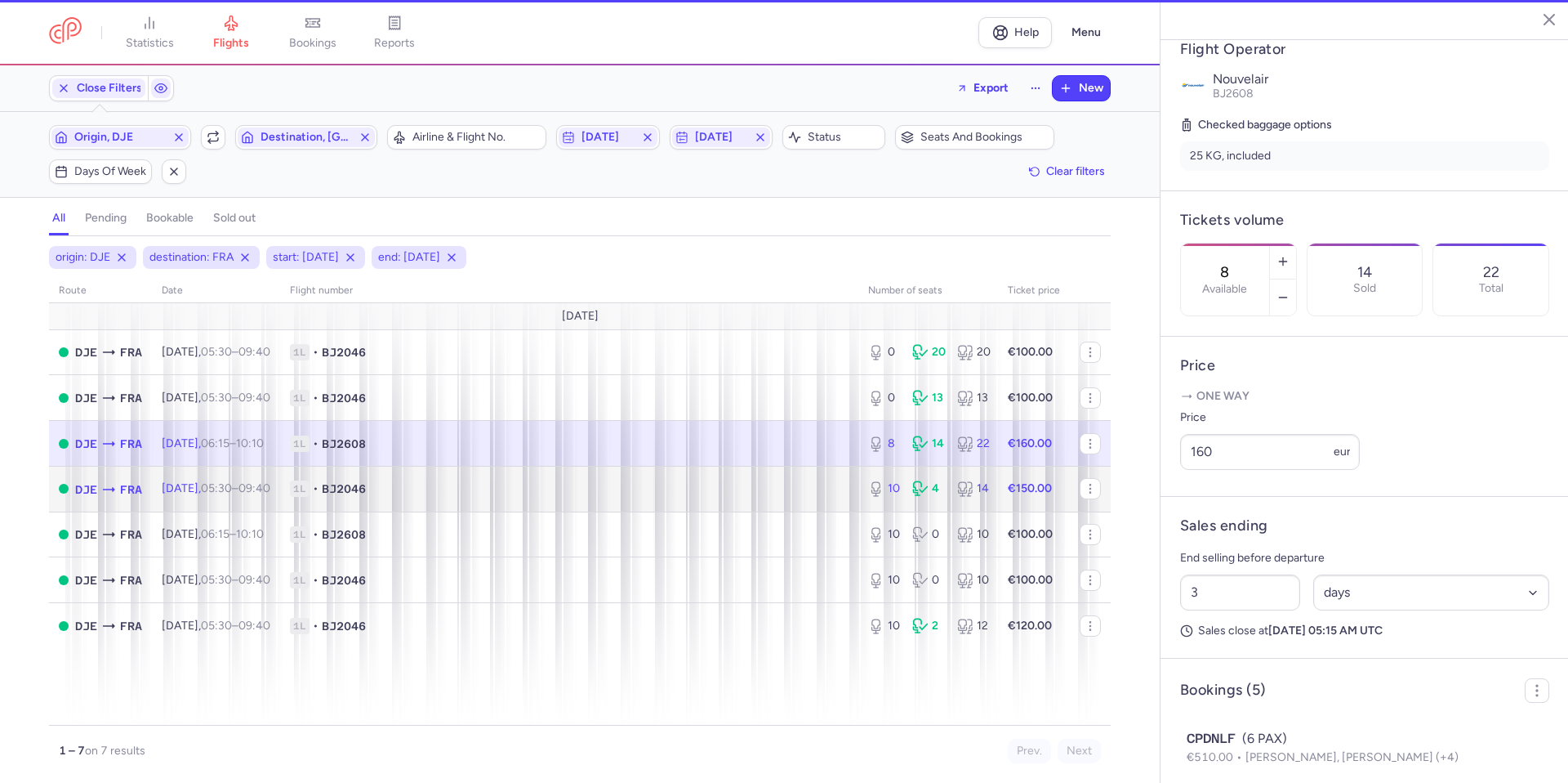
click at [759, 487] on span "1L • BJ2046" at bounding box center [570, 488] width 559 height 17
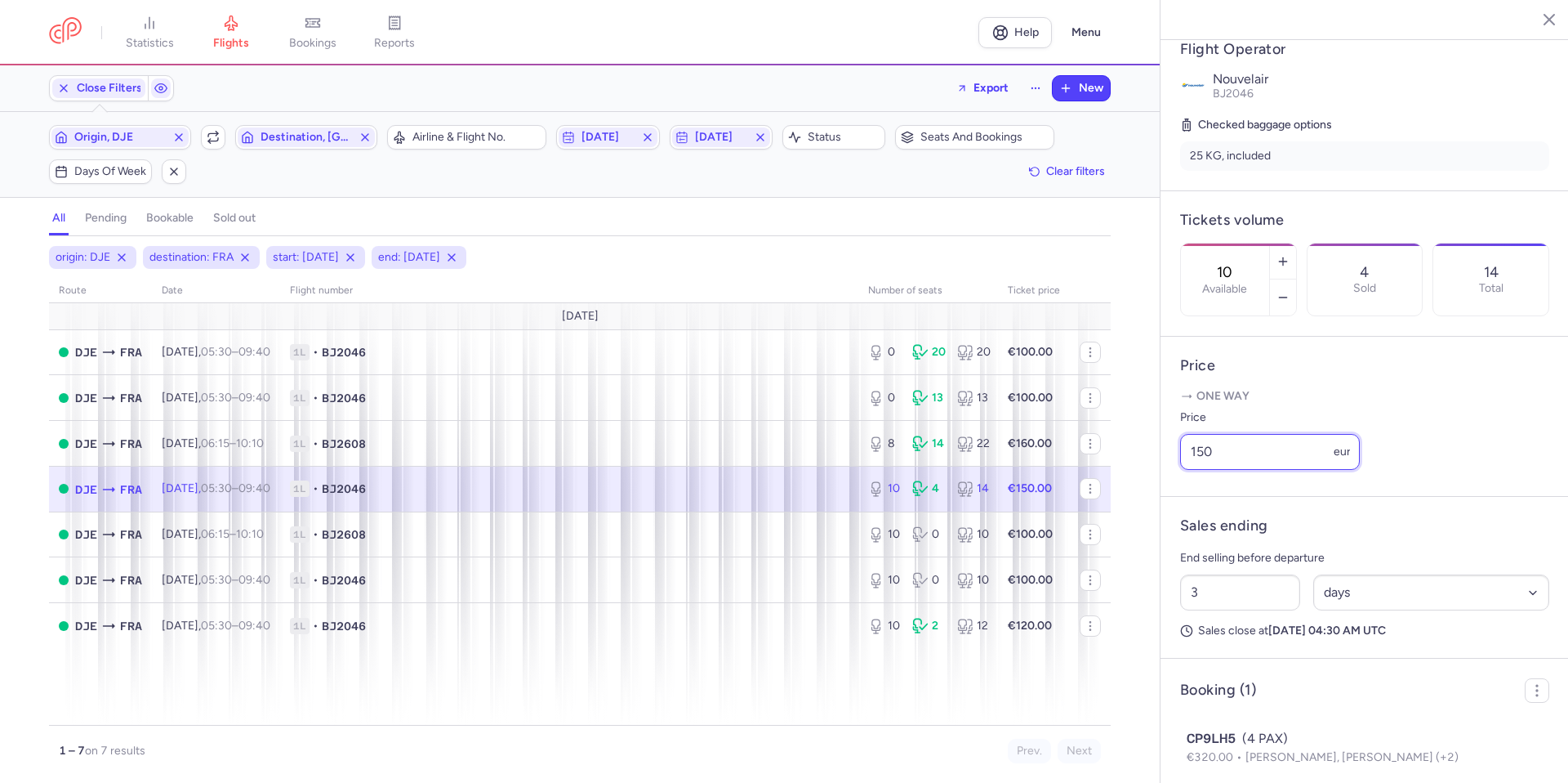
drag, startPoint x: 1244, startPoint y: 500, endPoint x: 1046, endPoint y: 509, distance: 198.2
click at [1046, 509] on div "statistics flights bookings reports Help Menu Close Filters Export New Filters …" at bounding box center [784, 391] width 1568 height 783
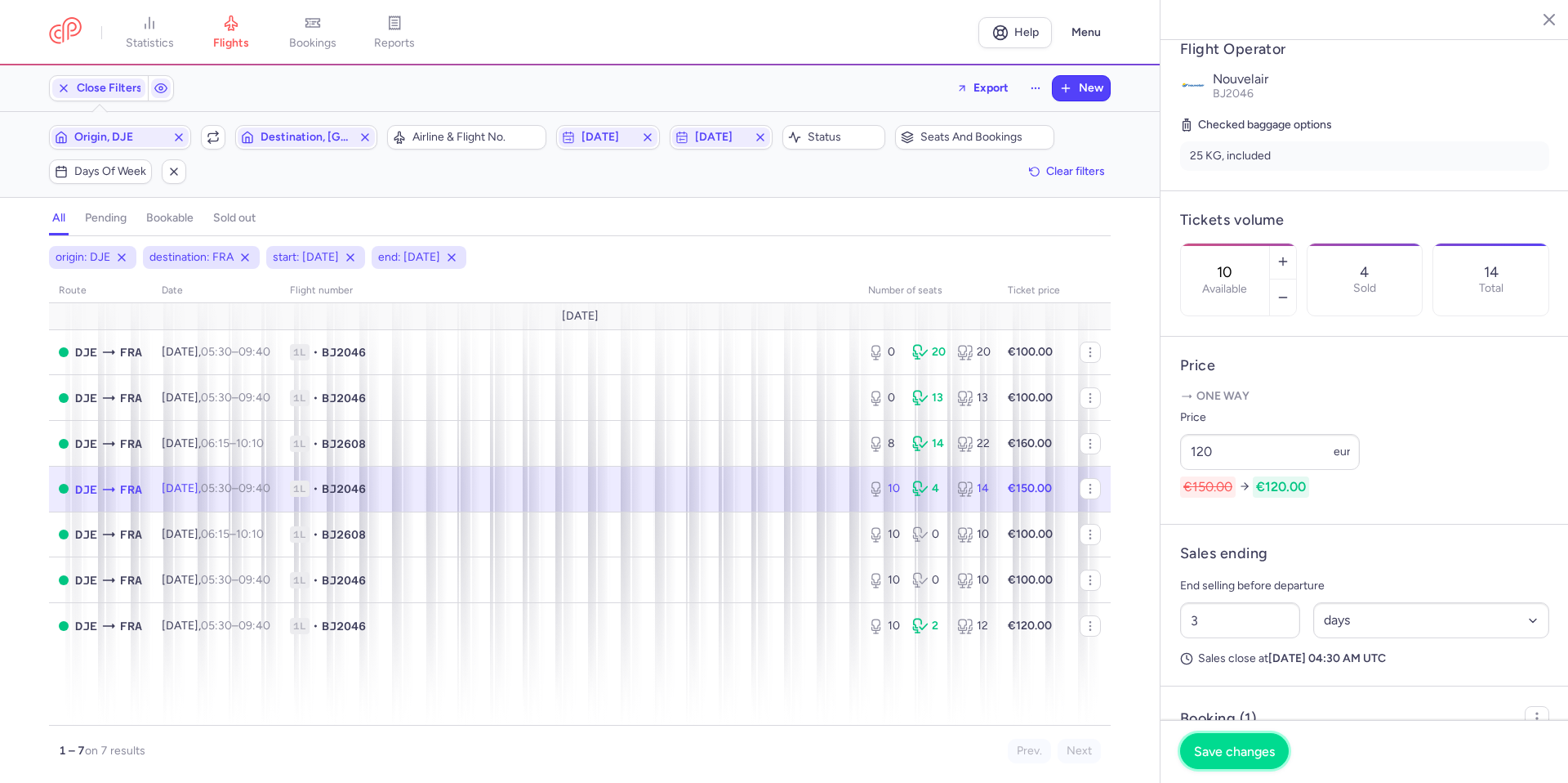
click at [1245, 752] on span "Save changes" at bounding box center [1235, 750] width 81 height 15
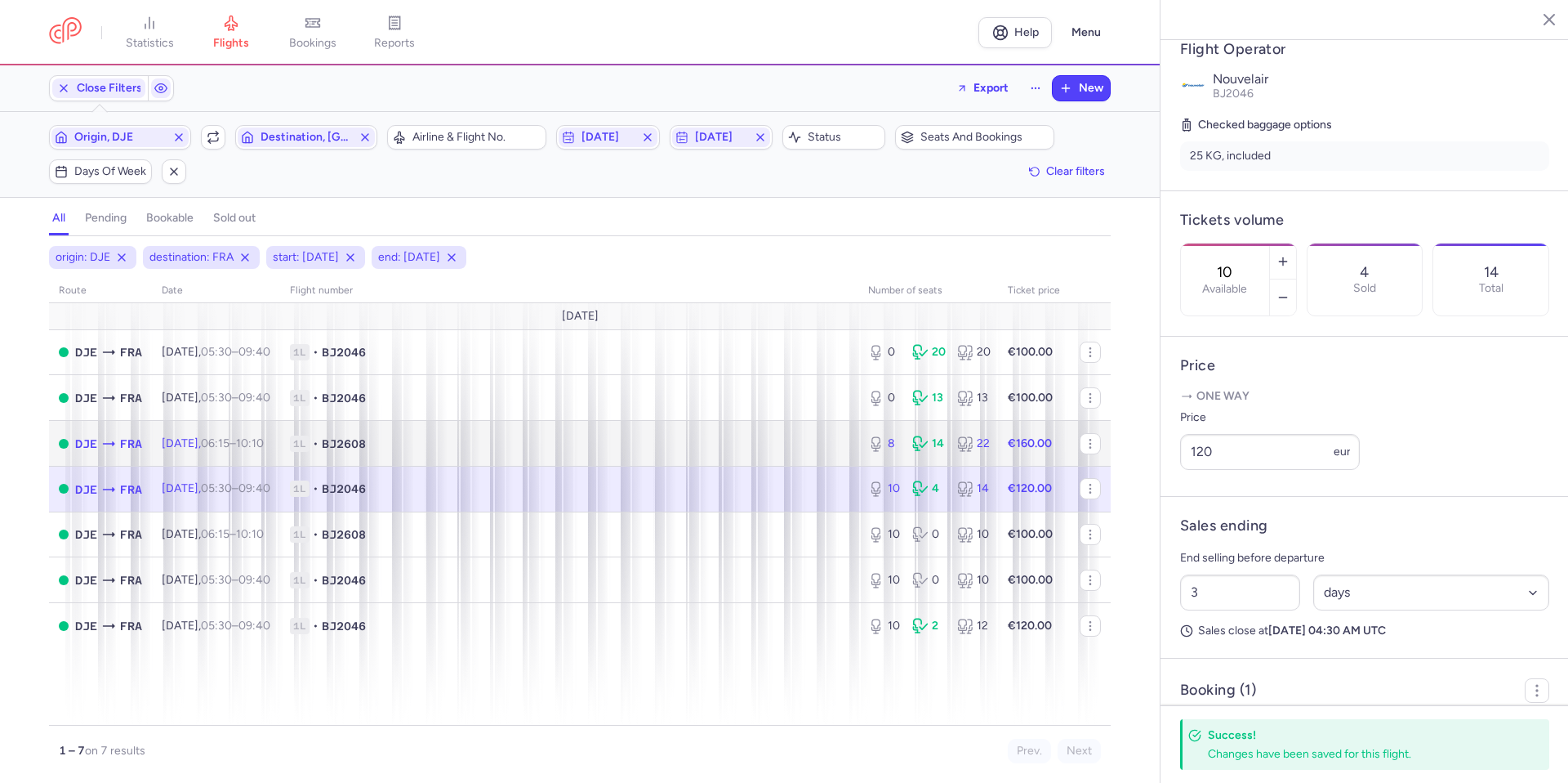
click at [773, 440] on span "1L • BJ2608" at bounding box center [570, 443] width 559 height 17
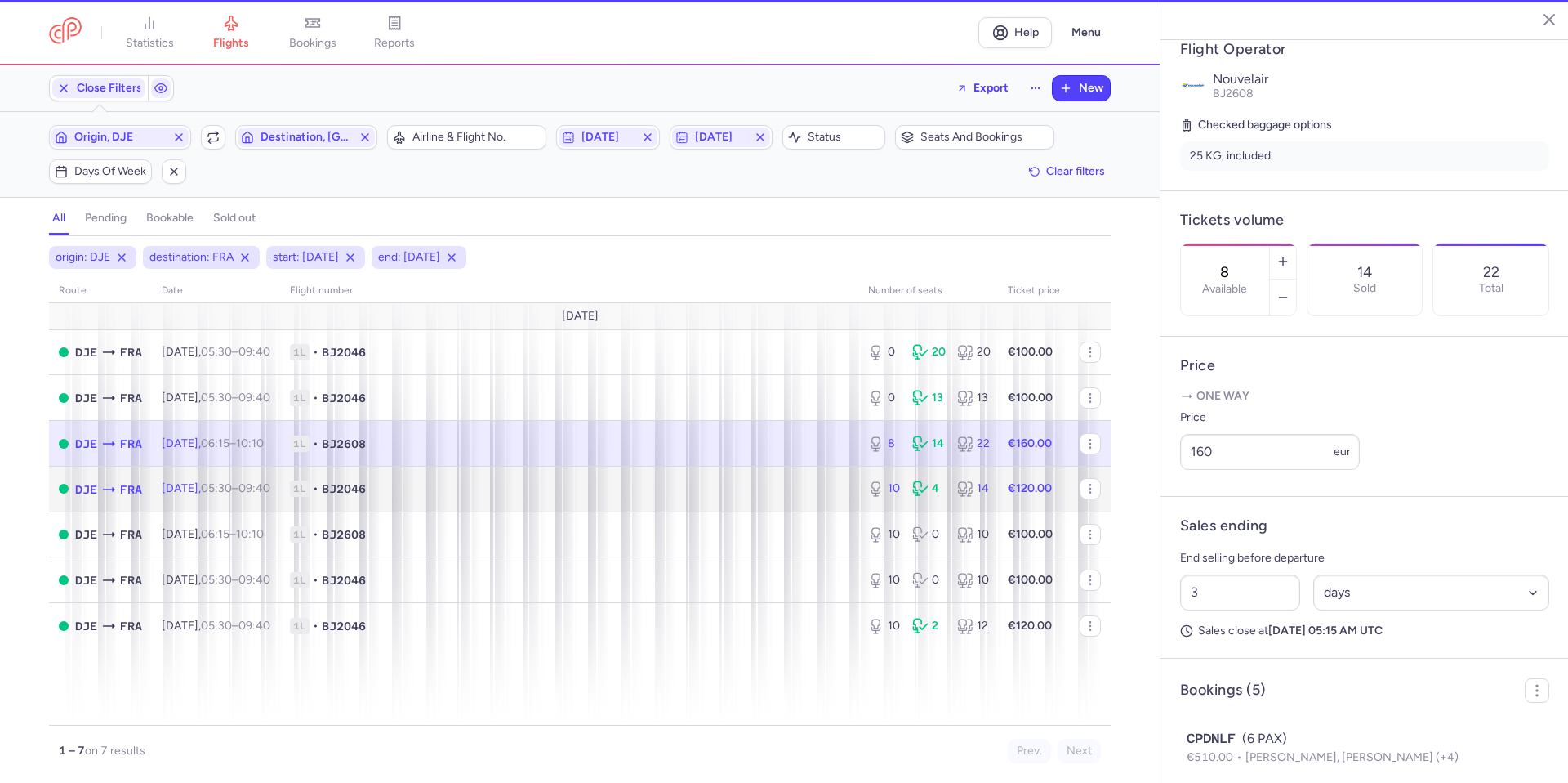
click at [762, 474] on td "1L • BJ2046" at bounding box center [570, 488] width 579 height 46
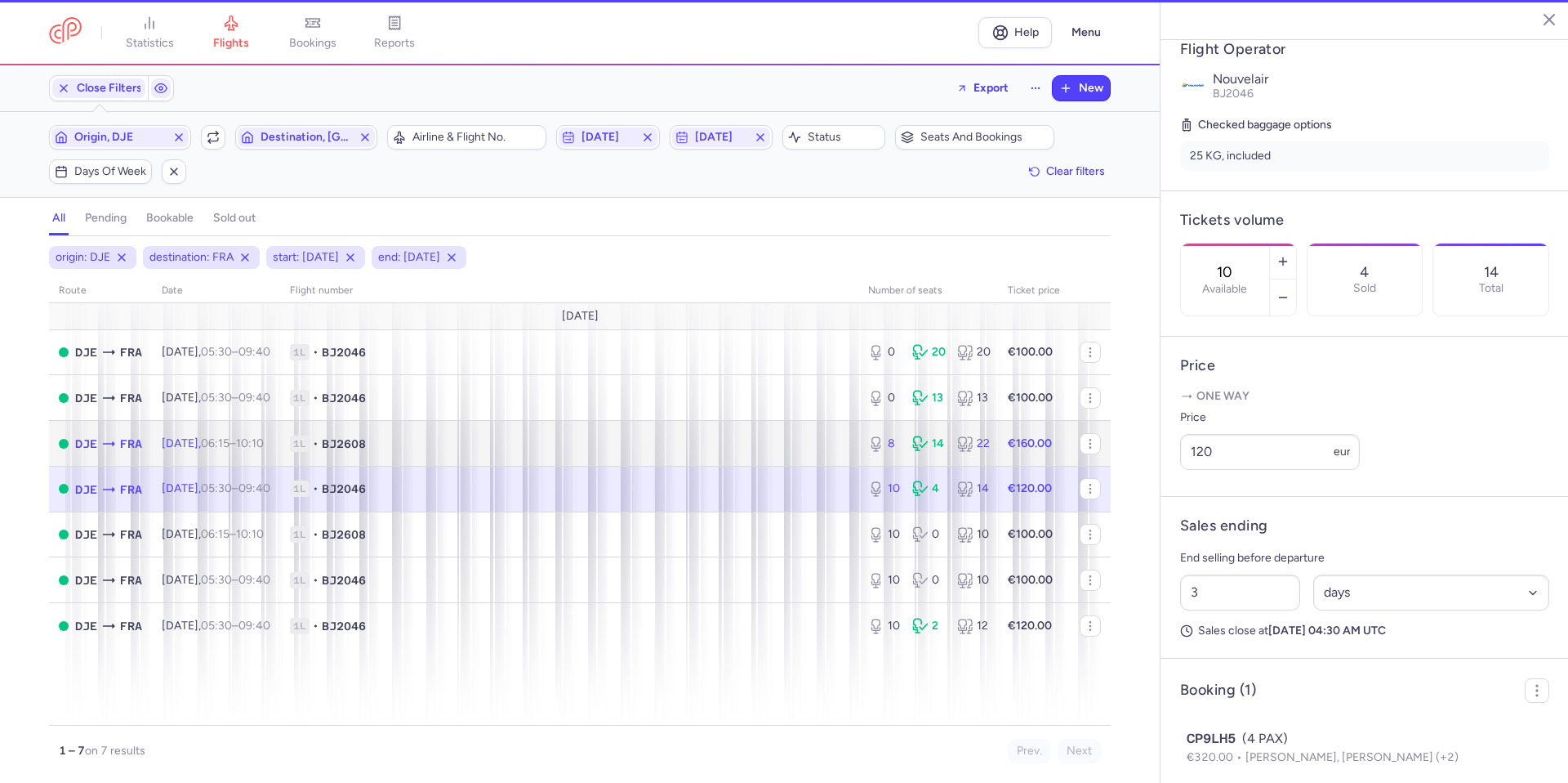
click at [806, 431] on td "1L • BJ2608" at bounding box center [570, 443] width 579 height 46
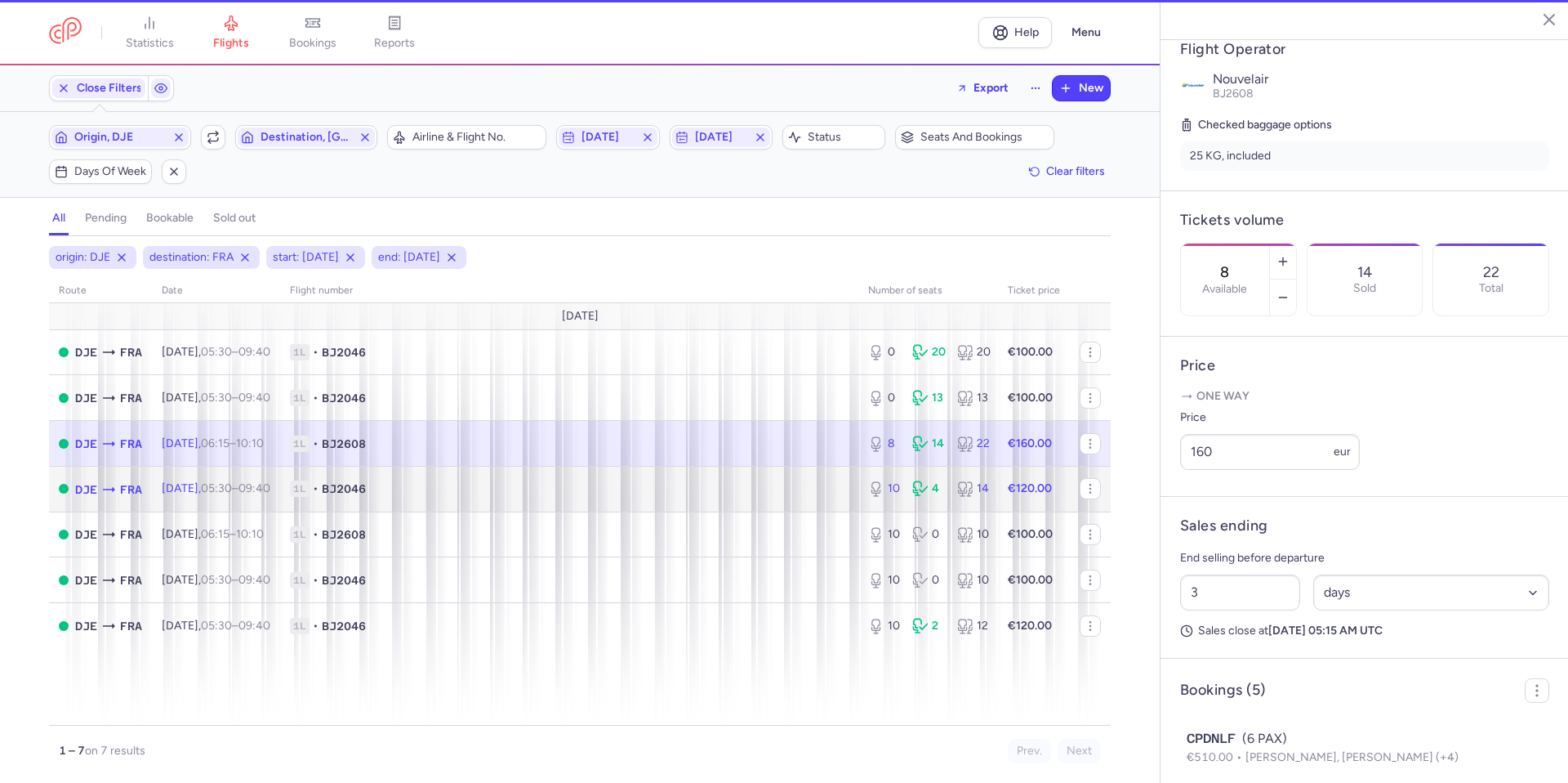
click at [783, 489] on span "1L • BJ2046" at bounding box center [570, 488] width 559 height 17
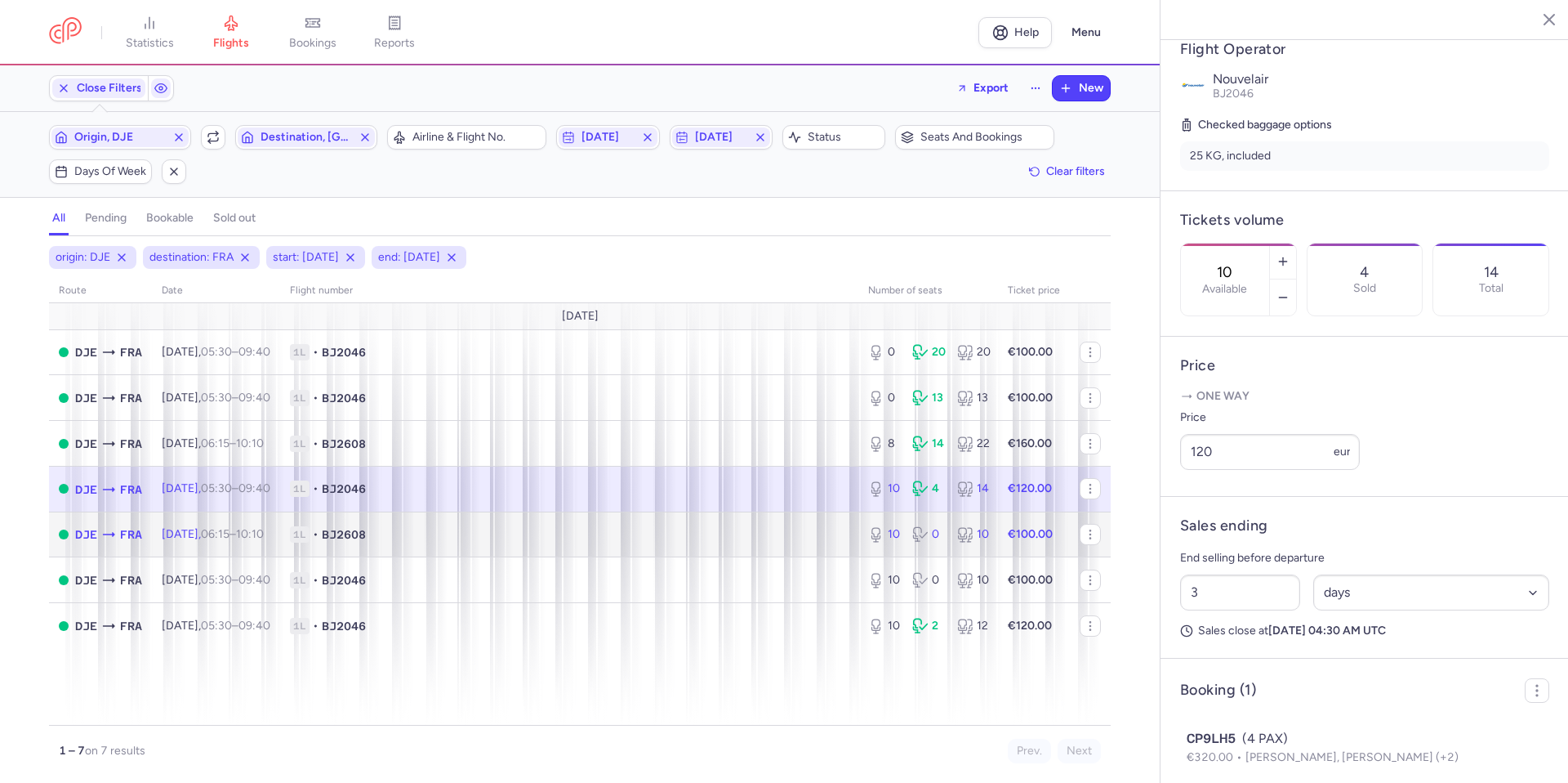
click at [637, 532] on span "1L • BJ2608" at bounding box center [570, 534] width 559 height 17
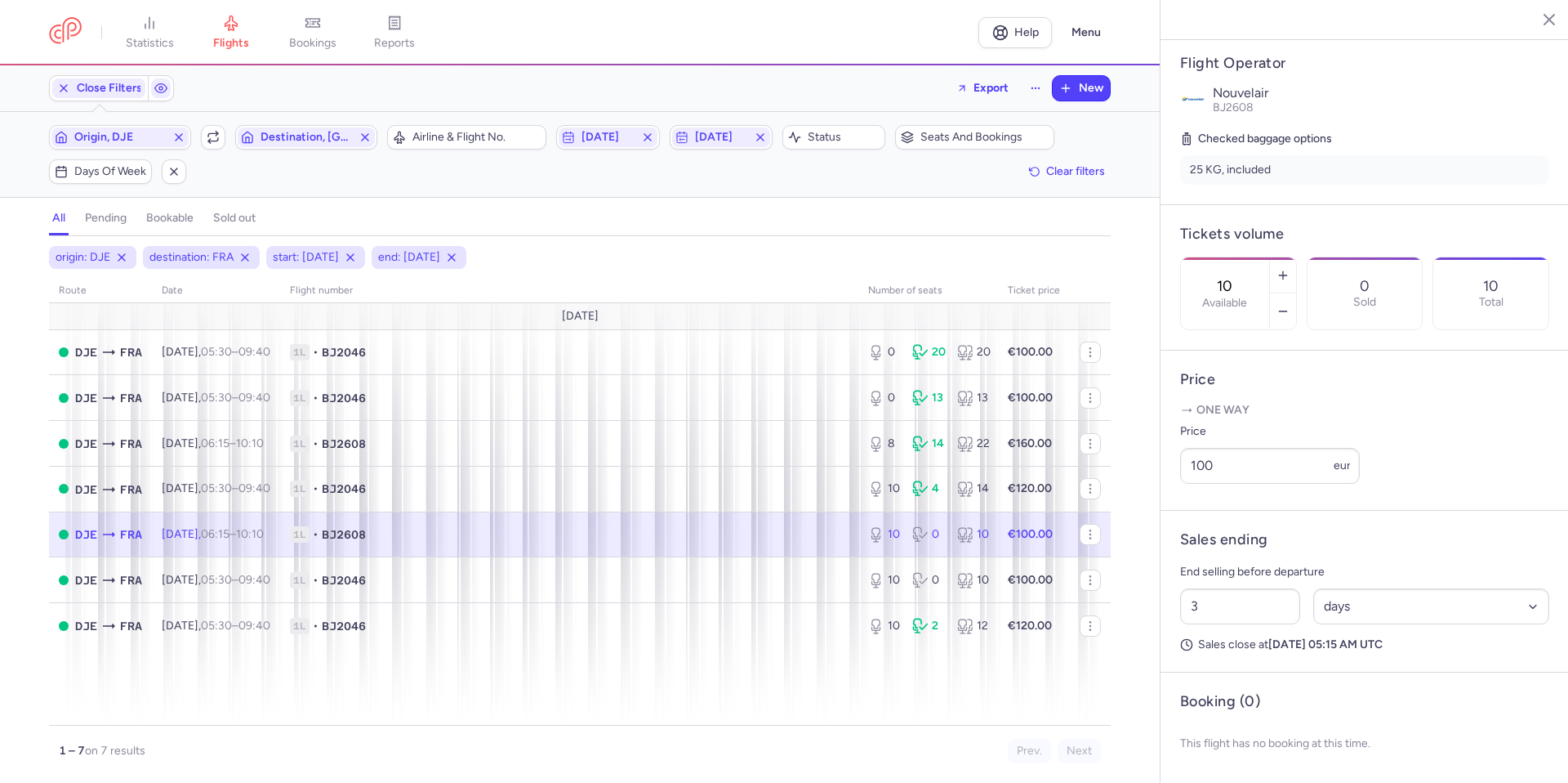
click at [749, 533] on span "1L • BJ2608" at bounding box center [570, 534] width 559 height 17
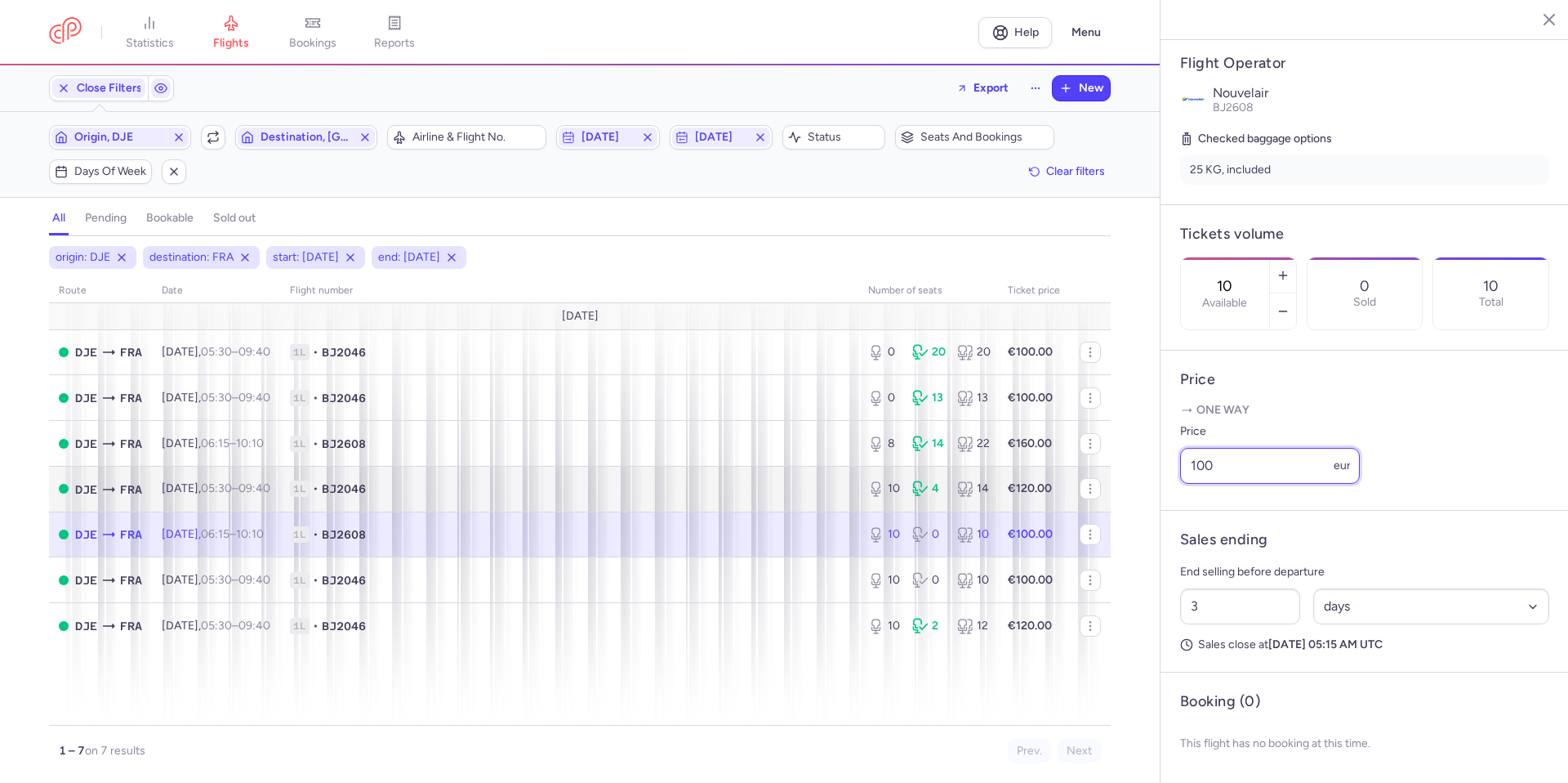
drag, startPoint x: 1265, startPoint y: 494, endPoint x: 930, endPoint y: 500, distance: 335.1
click at [917, 500] on div "statistics flights bookings reports Help Menu Close Filters Export New Filters …" at bounding box center [784, 391] width 1568 height 783
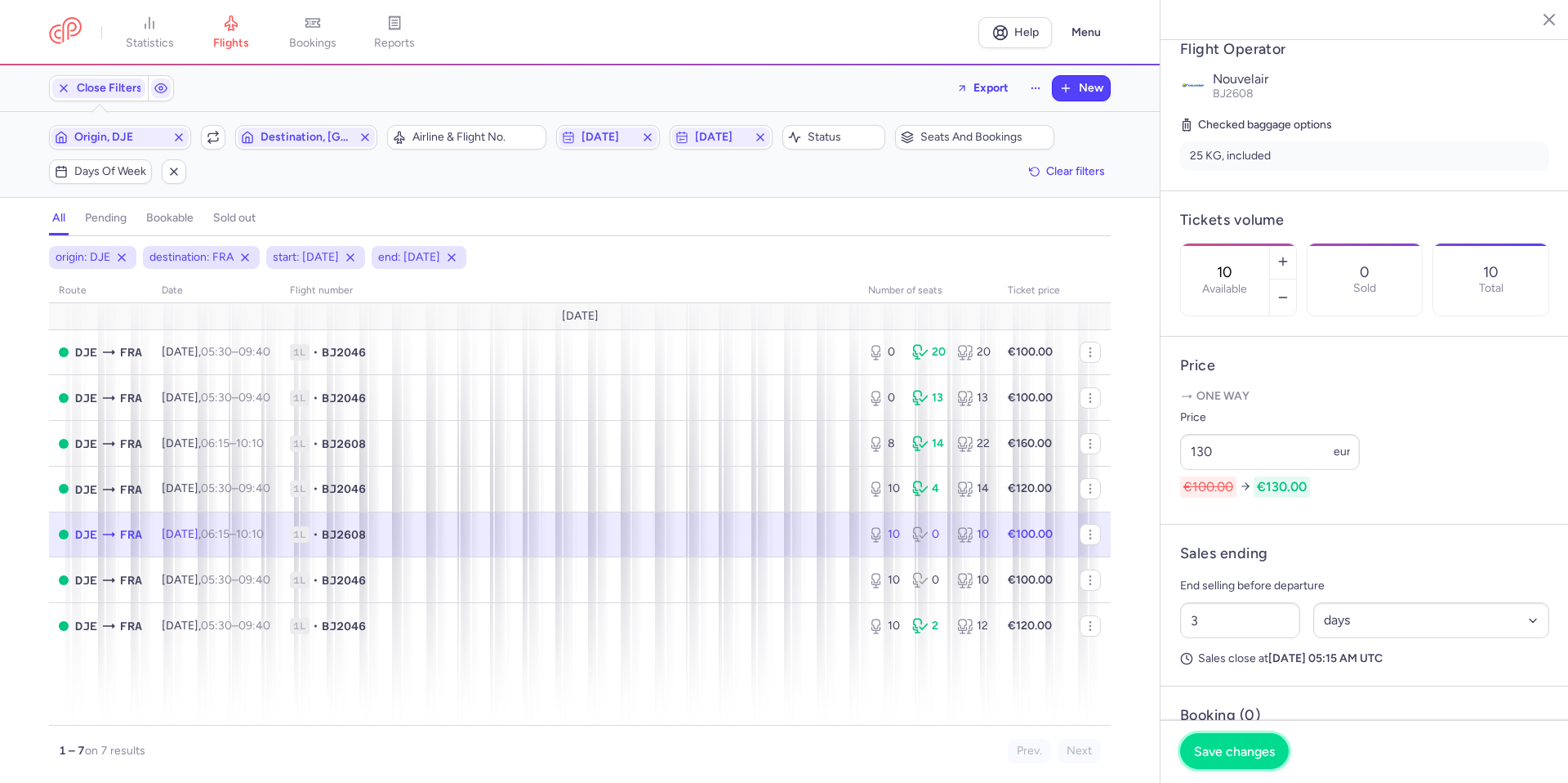
drag, startPoint x: 1225, startPoint y: 741, endPoint x: 1115, endPoint y: 670, distance: 130.9
click at [1226, 739] on button "Save changes" at bounding box center [1234, 751] width 109 height 36
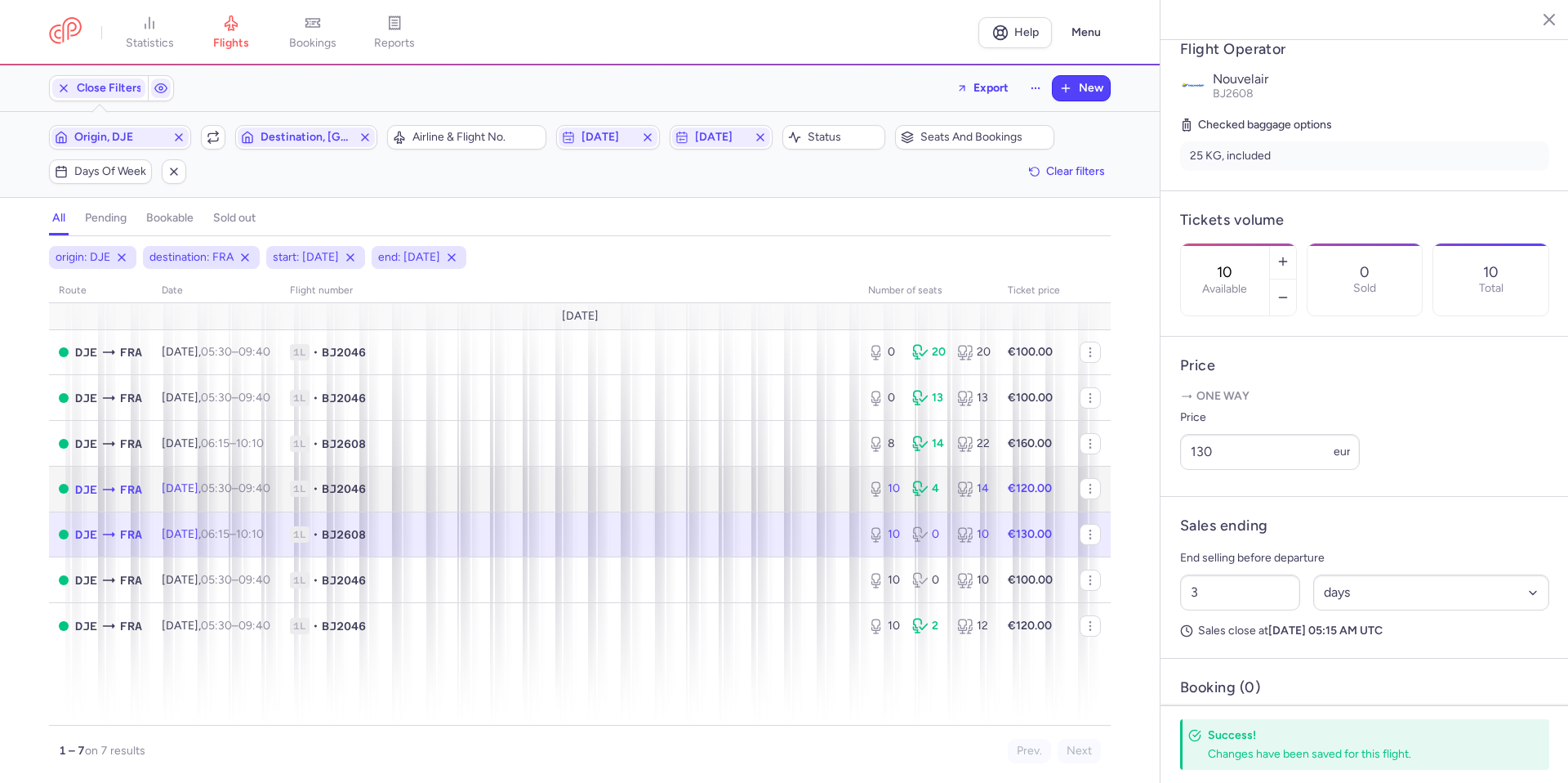
click at [804, 494] on span "1L • BJ2046" at bounding box center [570, 488] width 559 height 17
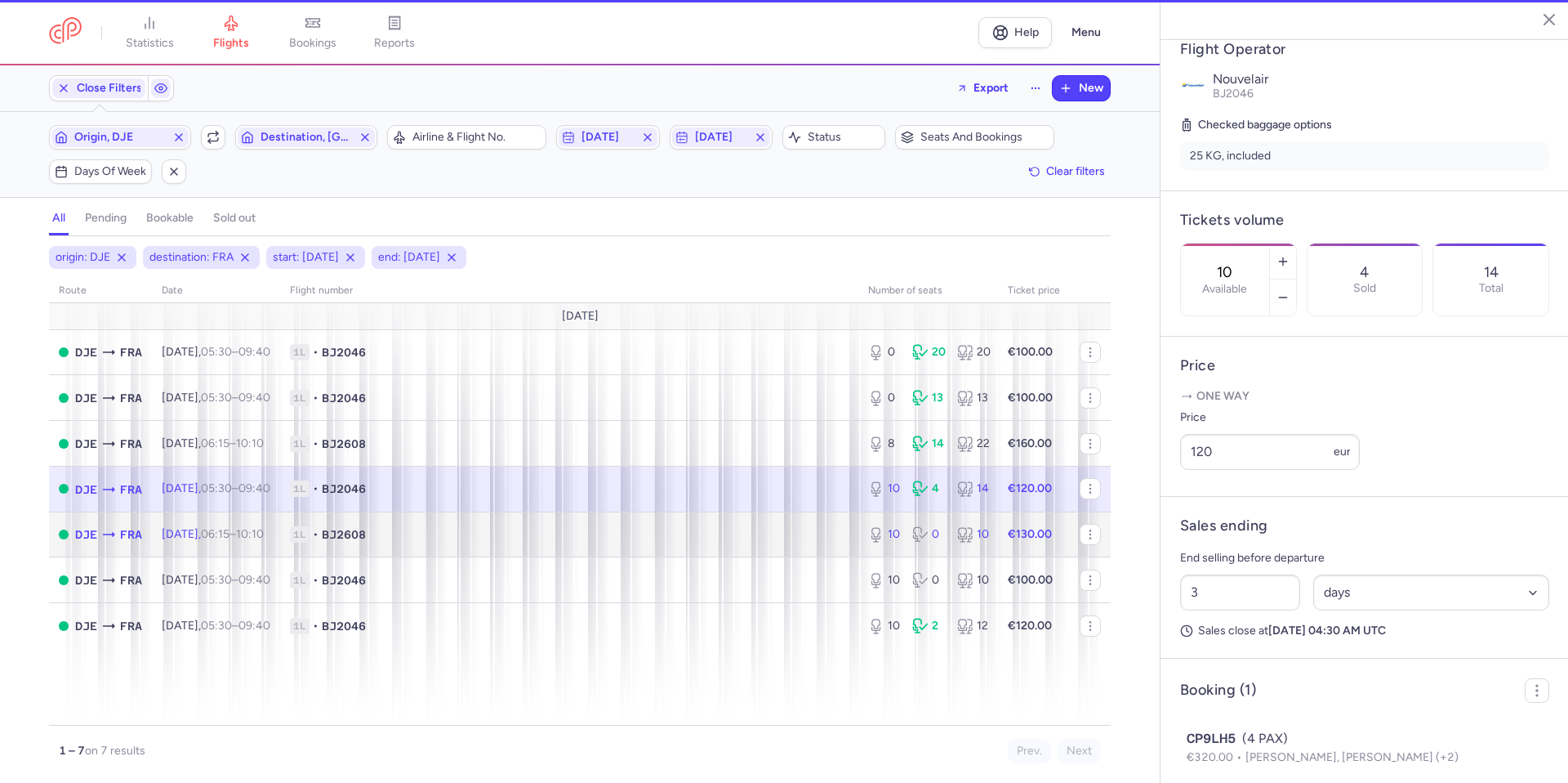
click at [764, 540] on span "1L • BJ2608" at bounding box center [570, 534] width 559 height 17
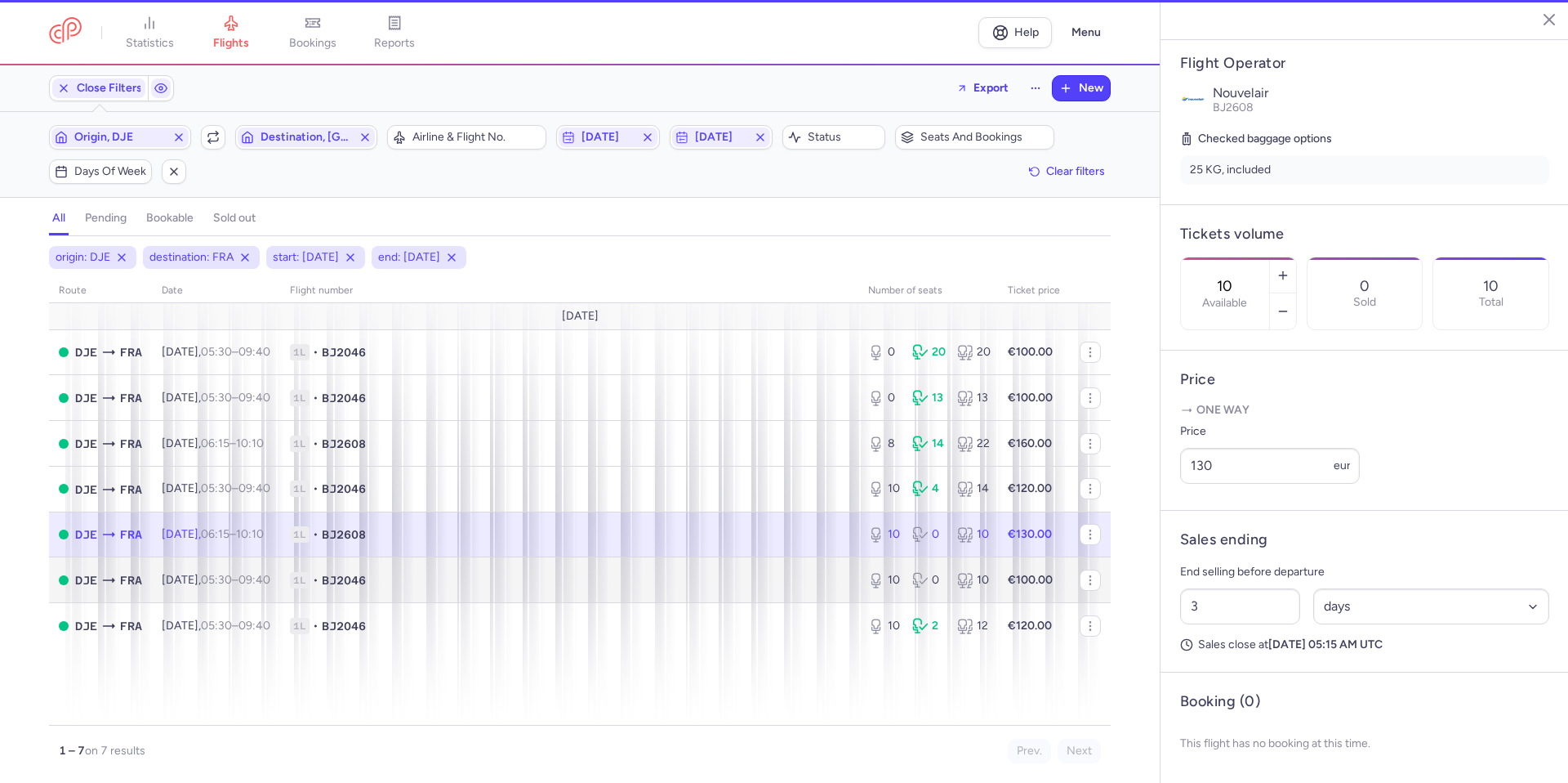
scroll to position [314, 0]
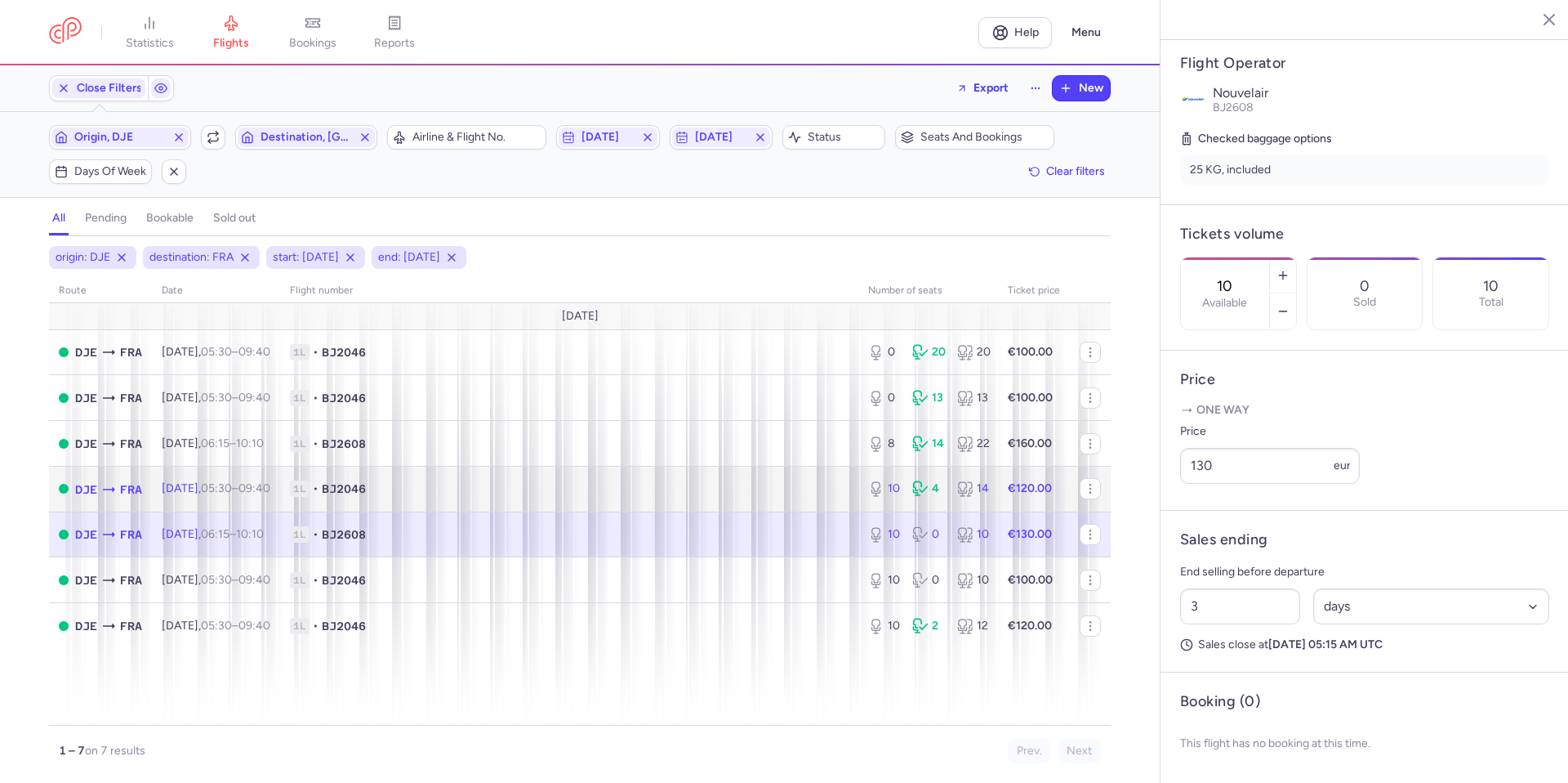
click at [791, 506] on td "1L • BJ2046" at bounding box center [570, 488] width 579 height 46
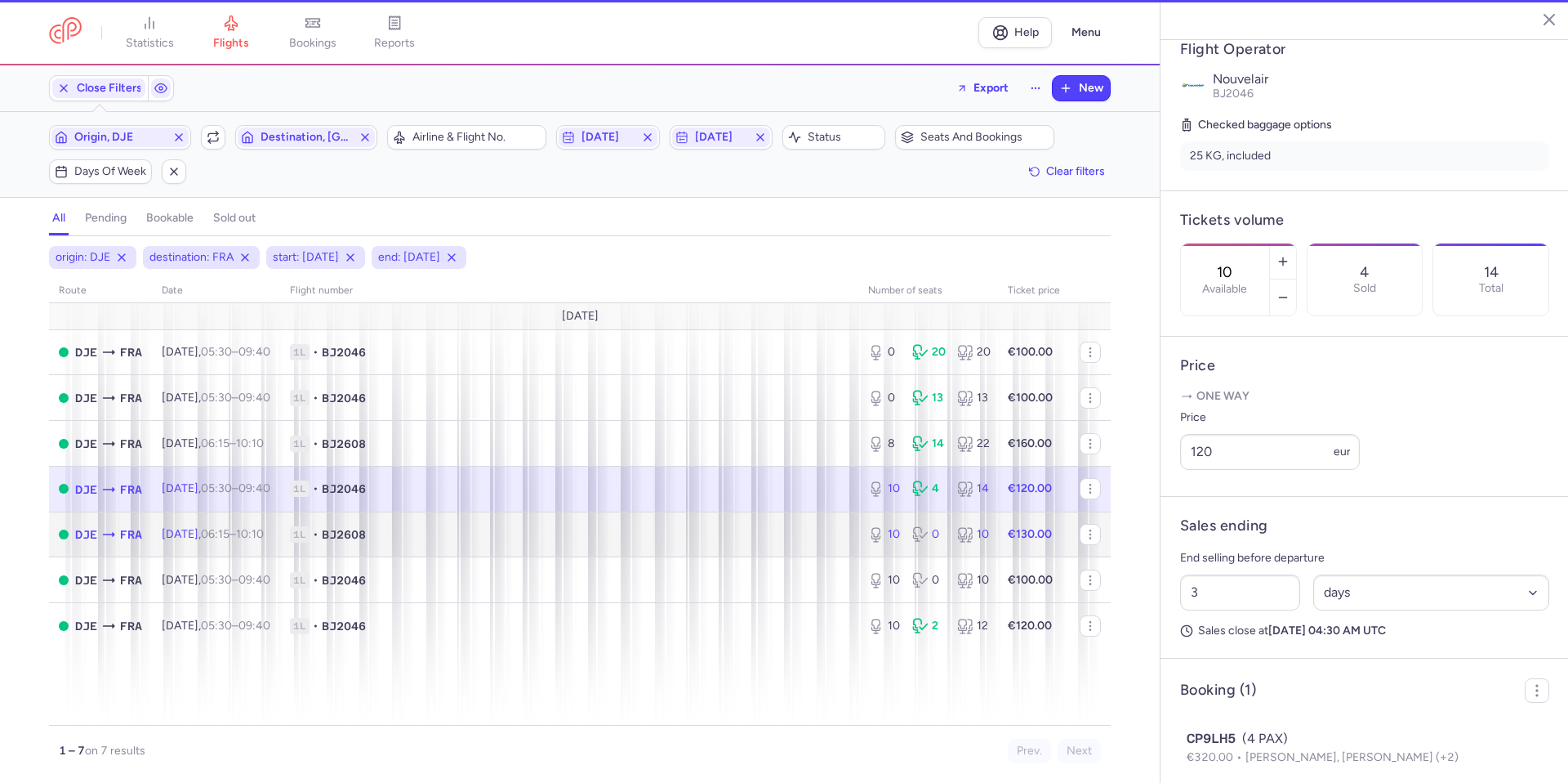
drag, startPoint x: 778, startPoint y: 534, endPoint x: 812, endPoint y: 536, distance: 34.1
click at [784, 534] on span "1L • BJ2608" at bounding box center [570, 534] width 559 height 17
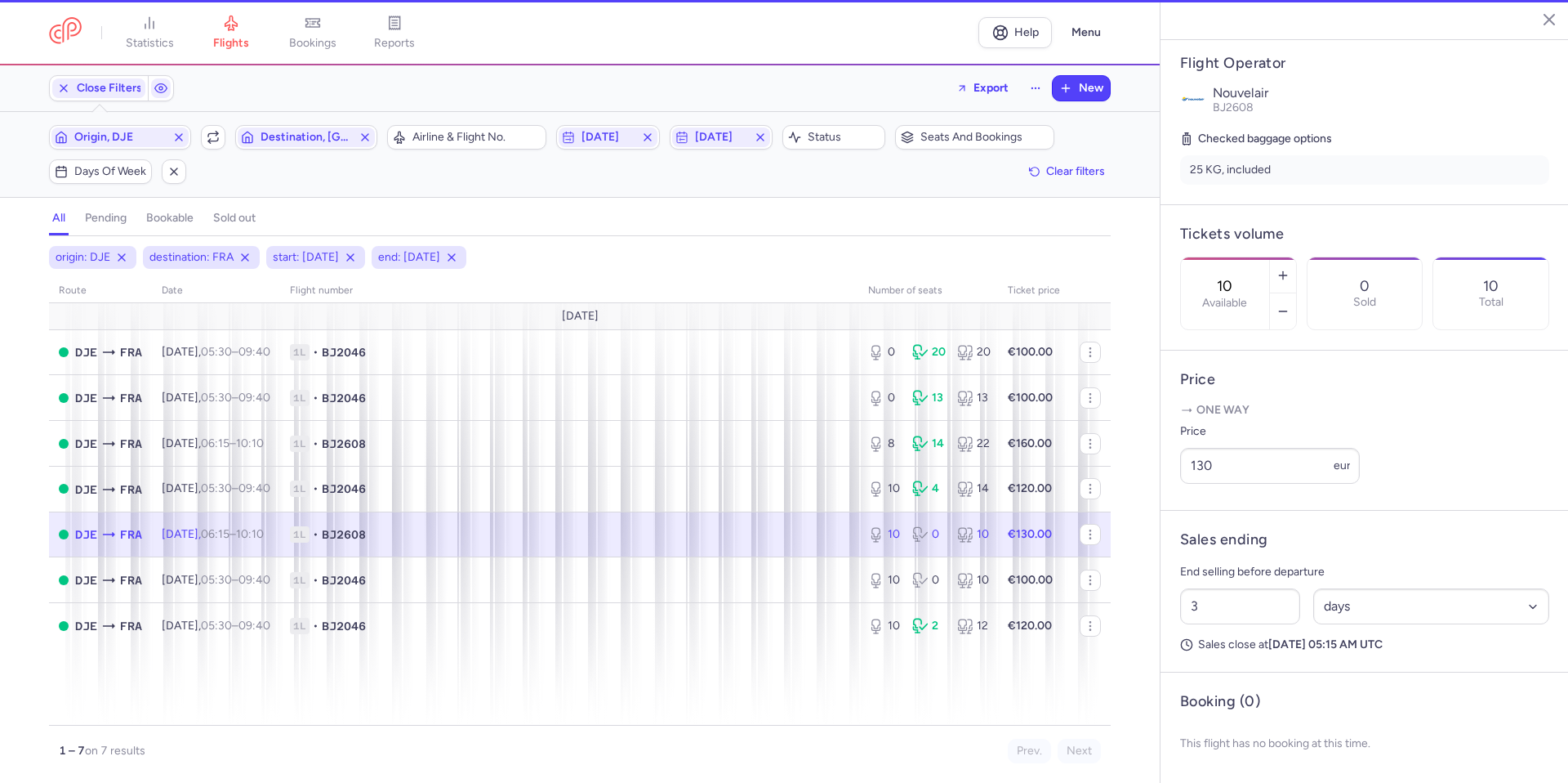
scroll to position [314, 0]
drag, startPoint x: 1259, startPoint y: 504, endPoint x: 1141, endPoint y: 500, distance: 118.1
click at [1141, 500] on div "statistics flights bookings reports Help Menu Close Filters Export New Filters …" at bounding box center [784, 391] width 1568 height 783
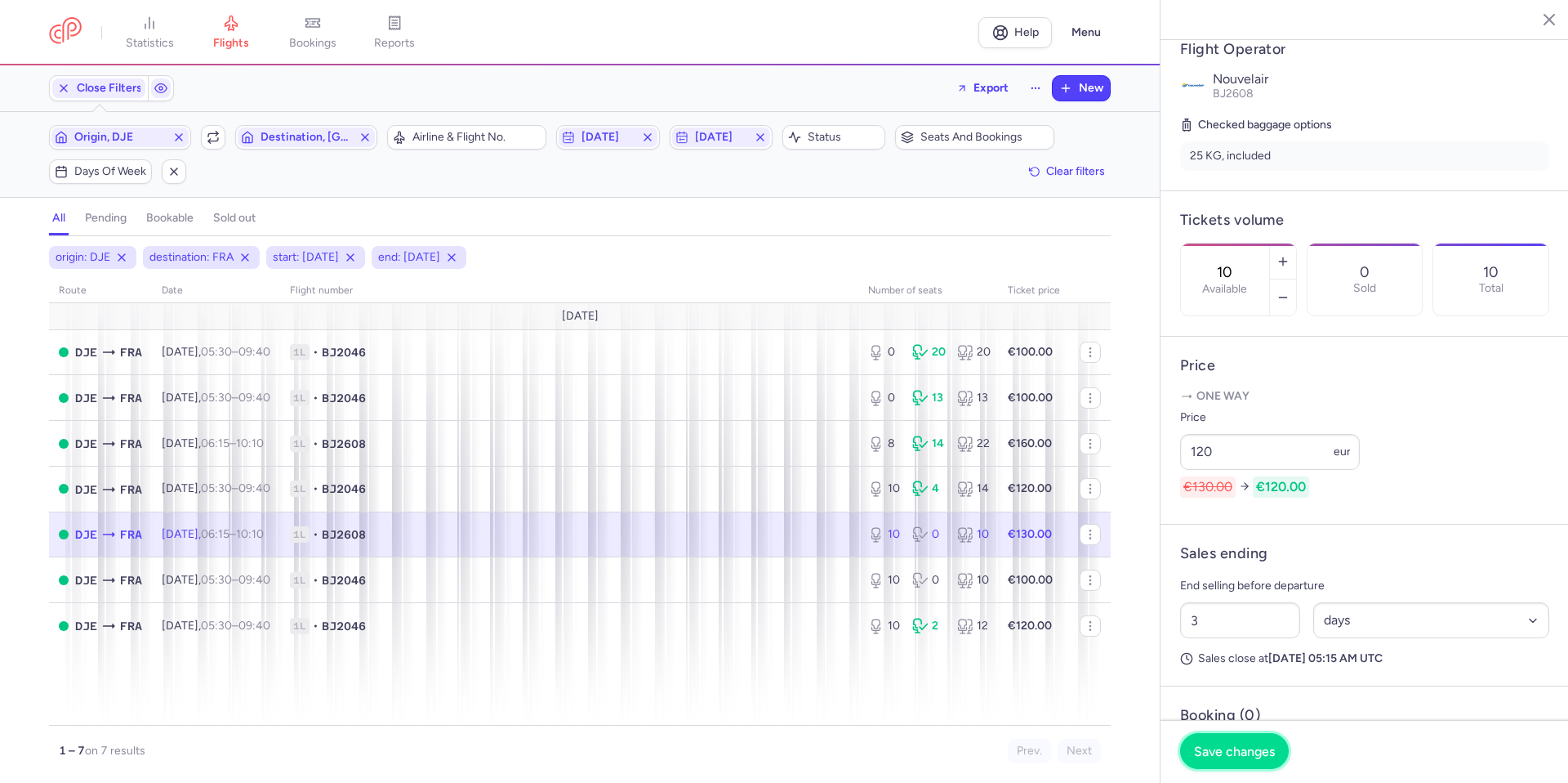
click at [1218, 742] on button "Save changes" at bounding box center [1234, 751] width 109 height 36
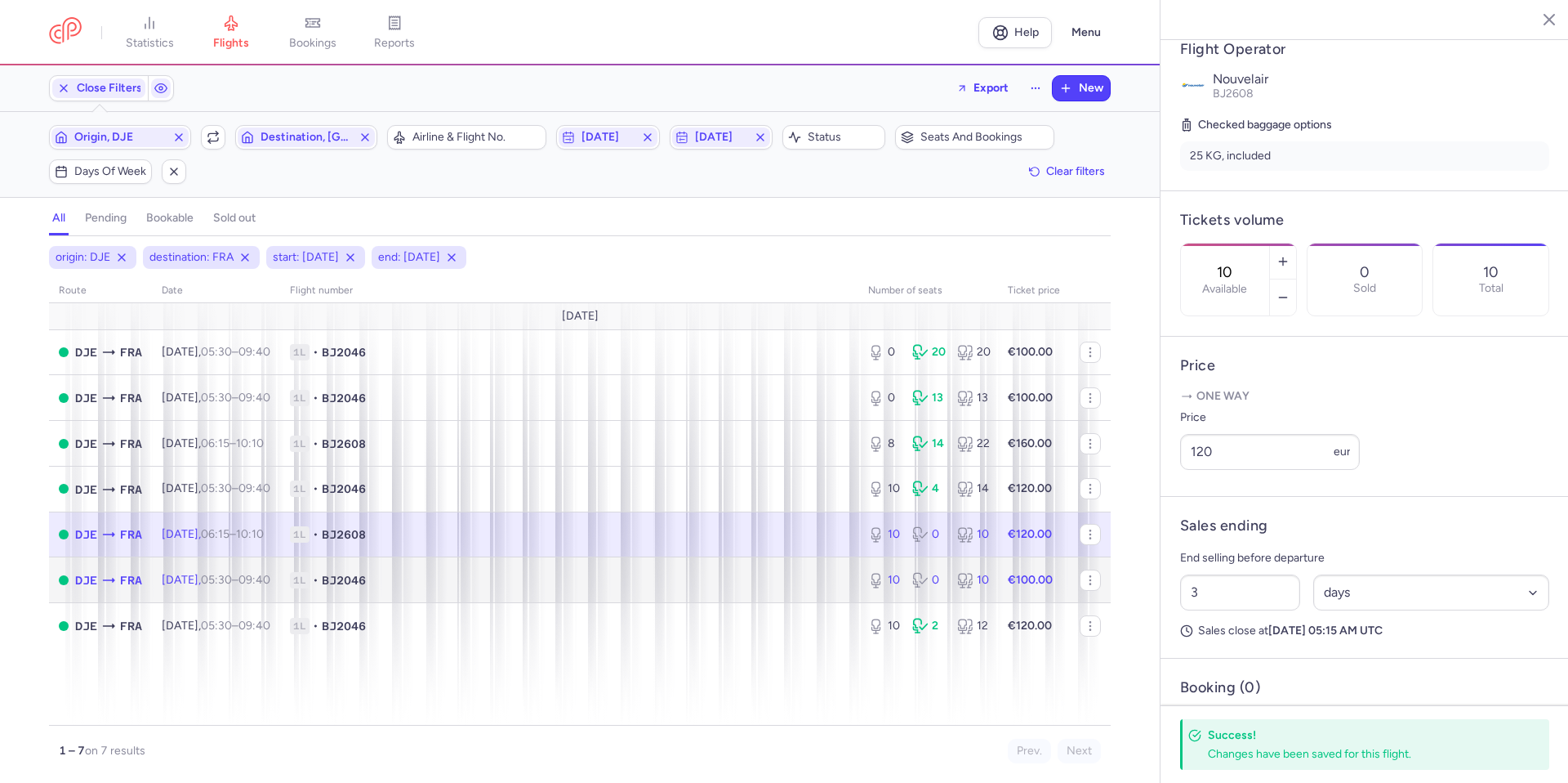
click at [682, 571] on td "1L • BJ2046" at bounding box center [570, 580] width 579 height 46
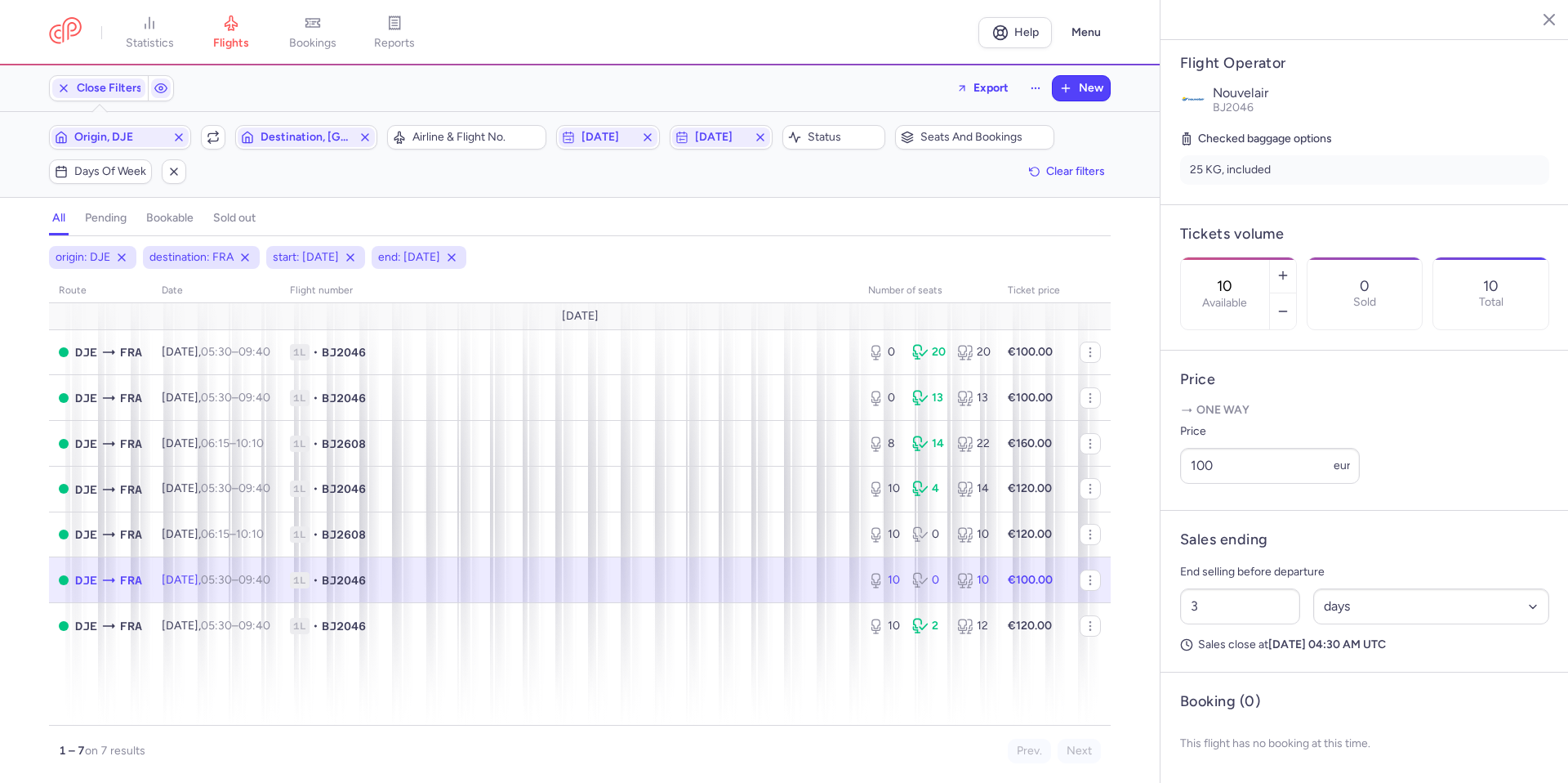
click at [793, 578] on span "1L • BJ2046" at bounding box center [570, 580] width 559 height 17
click at [793, 580] on span "1L • BJ2046" at bounding box center [570, 580] width 559 height 17
click at [745, 578] on span "1L • BJ2046" at bounding box center [570, 580] width 559 height 17
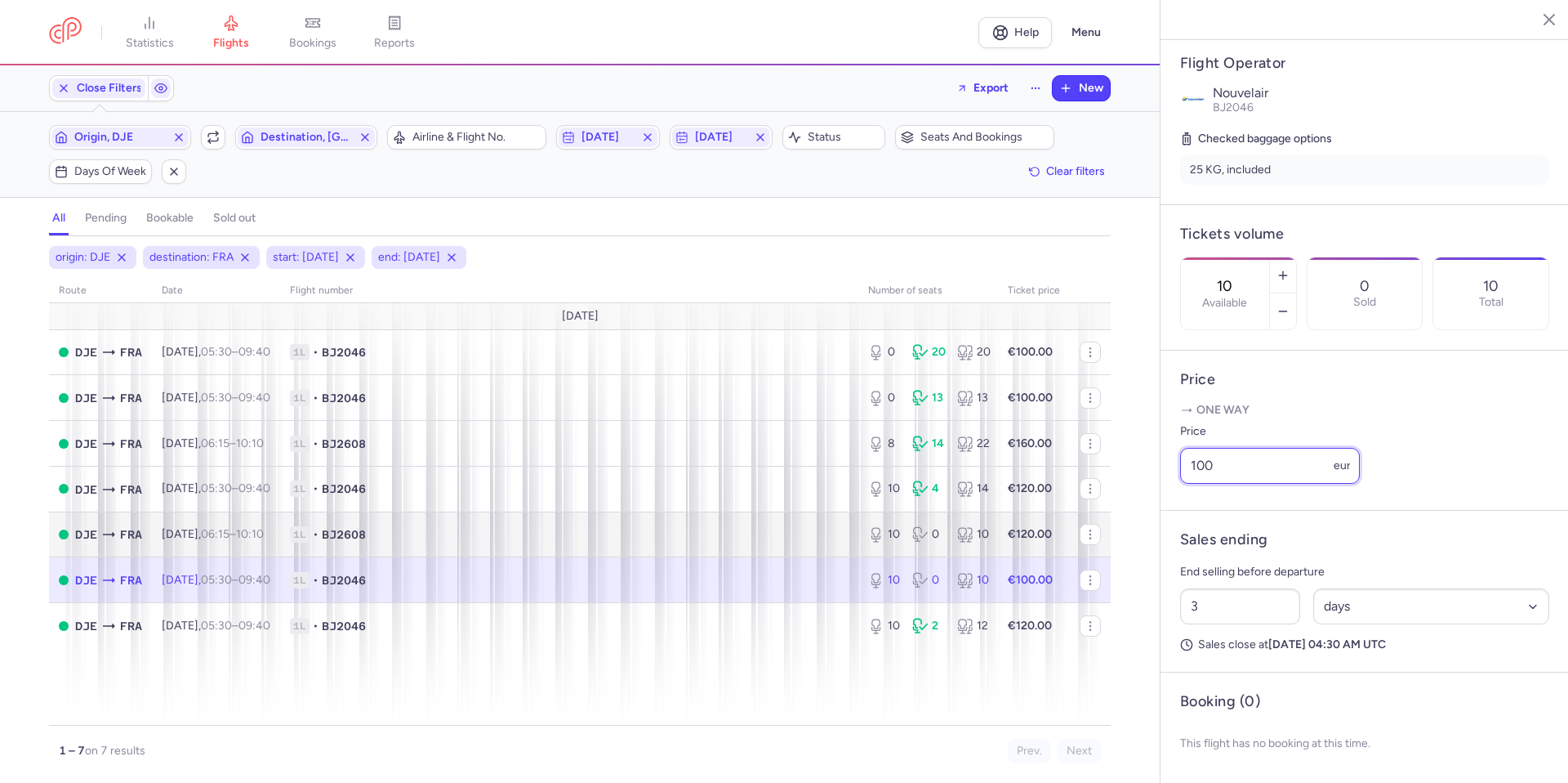
drag, startPoint x: 1247, startPoint y: 500, endPoint x: 1018, endPoint y: 522, distance: 230.1
click at [1018, 522] on div "statistics flights bookings reports Help Menu Close Filters Export New Filters …" at bounding box center [784, 391] width 1568 height 783
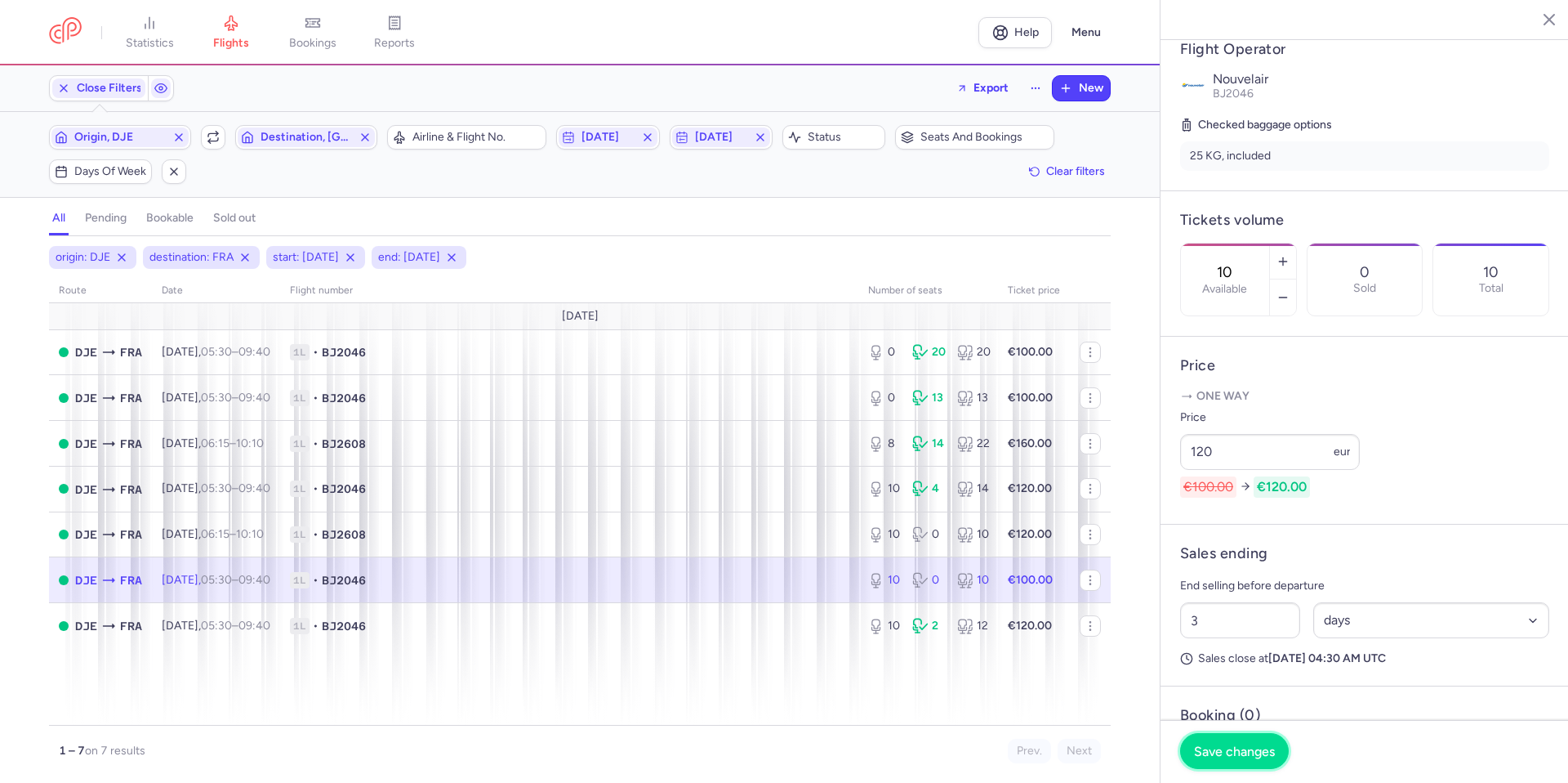
click at [1222, 752] on span "Save changes" at bounding box center [1235, 750] width 81 height 15
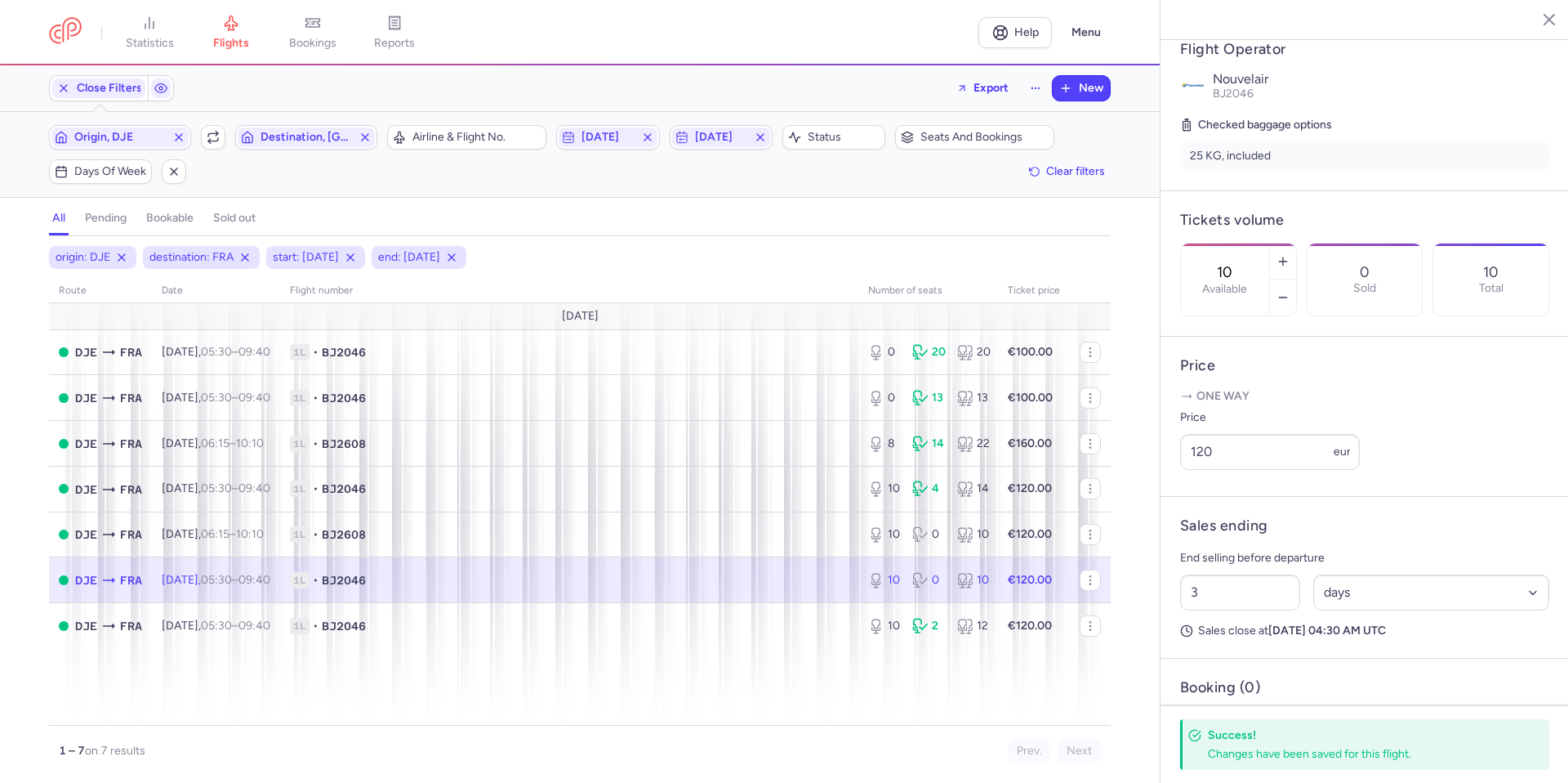
click at [768, 576] on span "1L • BJ2046" at bounding box center [570, 580] width 559 height 17
click at [1289, 290] on icon "button" at bounding box center [1283, 296] width 13 height 13
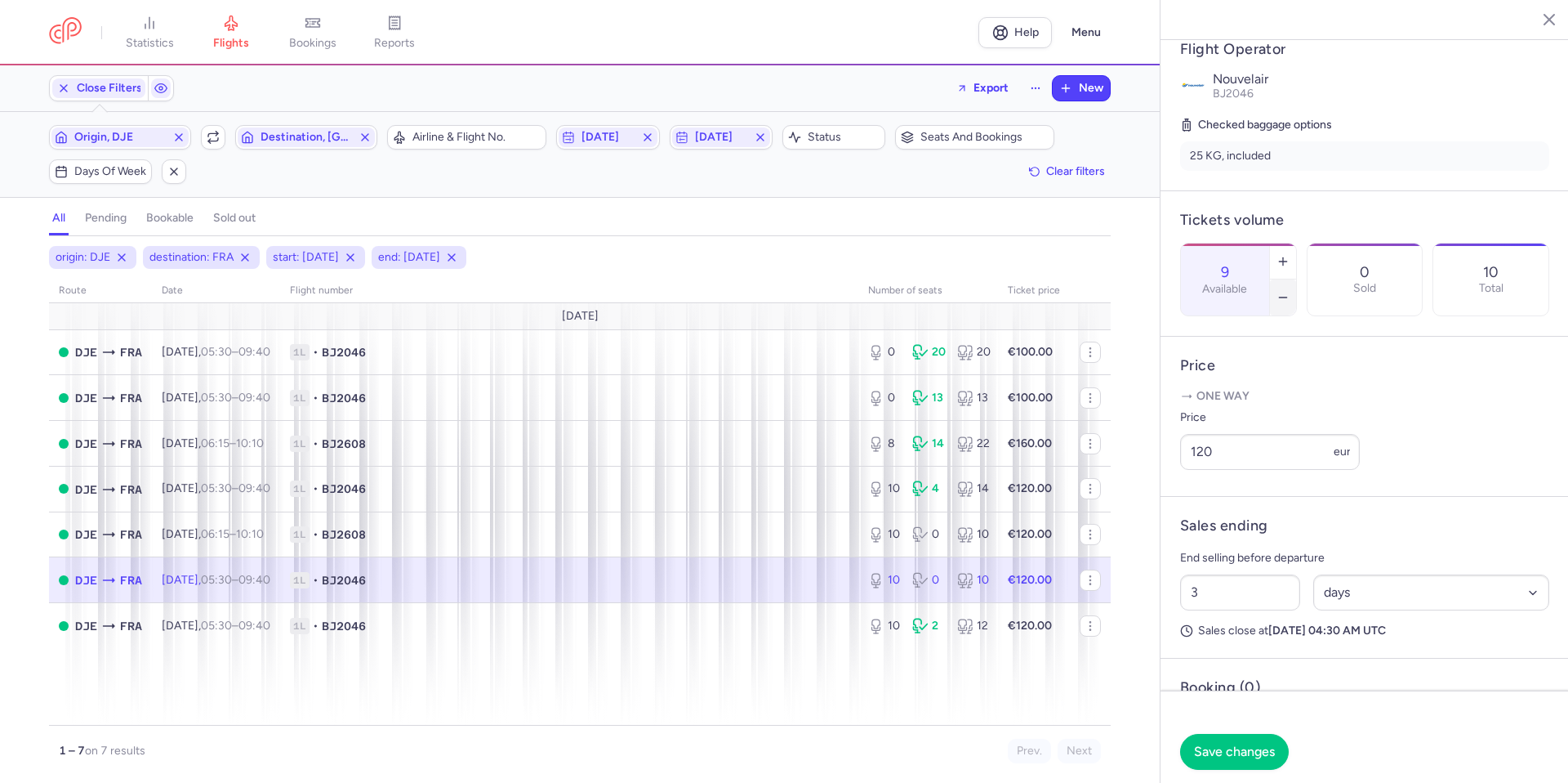
click at [1289, 290] on icon "button" at bounding box center [1283, 296] width 13 height 13
click at [1248, 738] on button "Save changes" at bounding box center [1234, 751] width 109 height 36
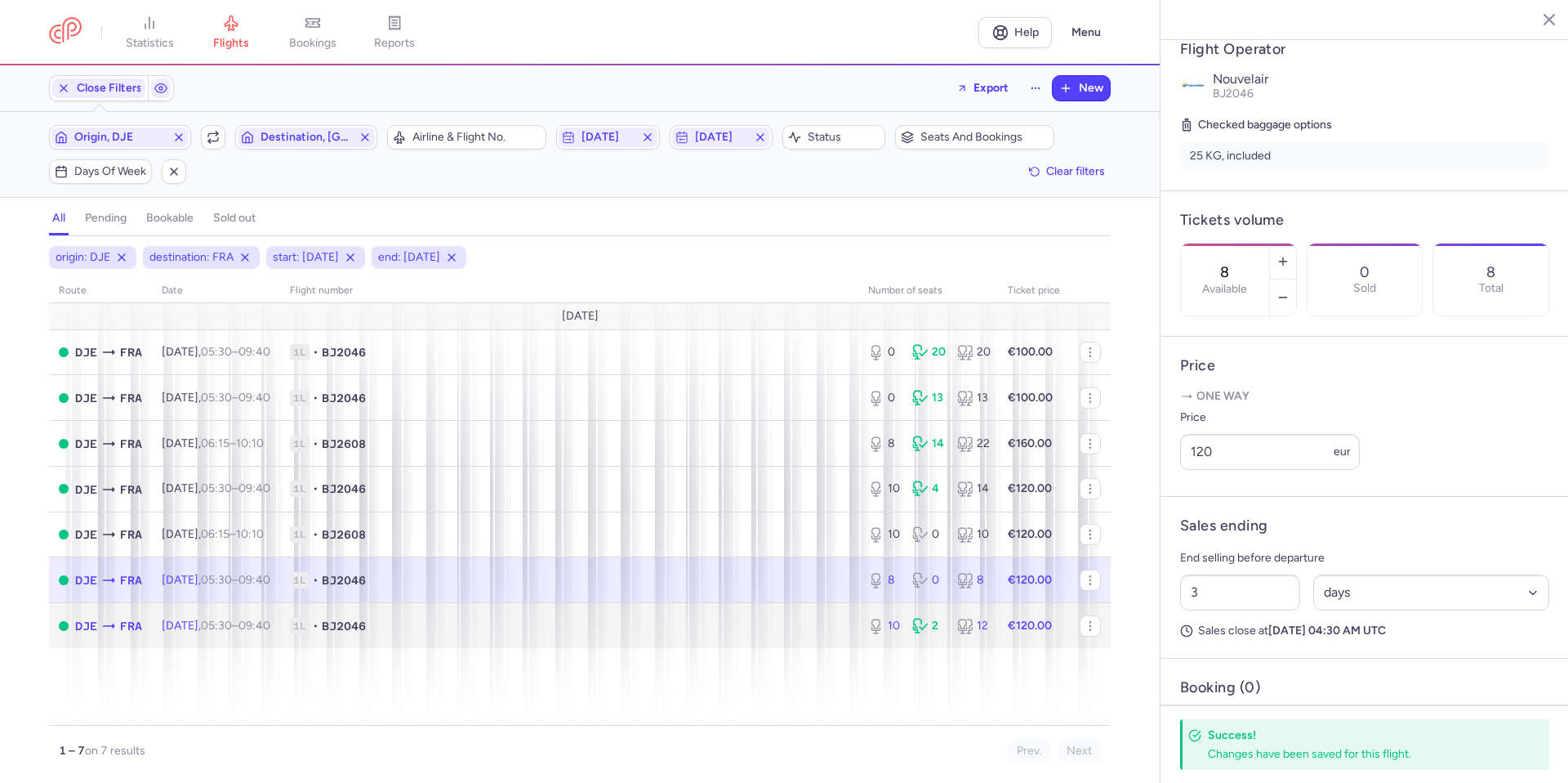
click at [743, 621] on span "1L • BJ2046" at bounding box center [570, 626] width 559 height 17
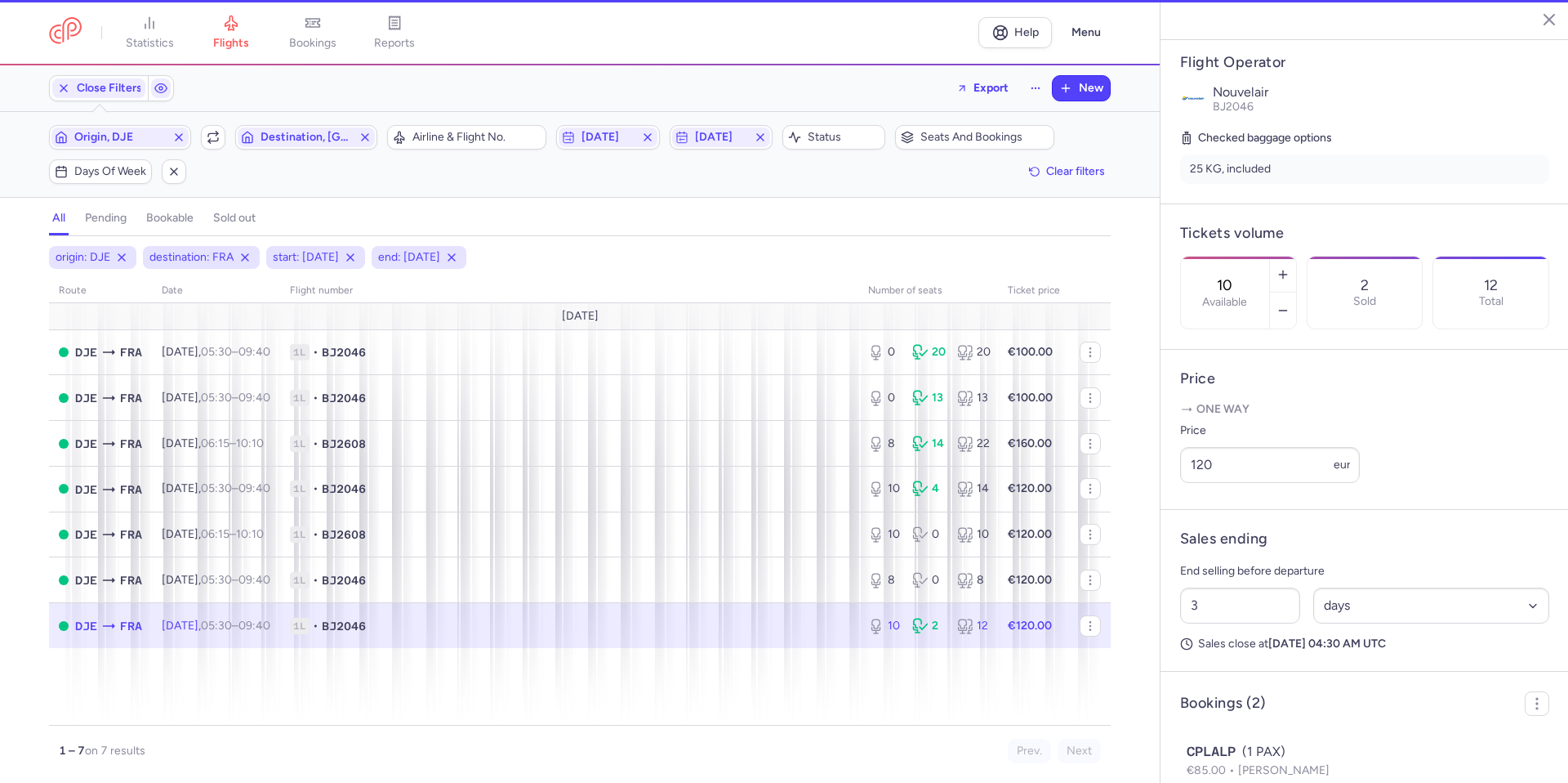
scroll to position [326, 0]
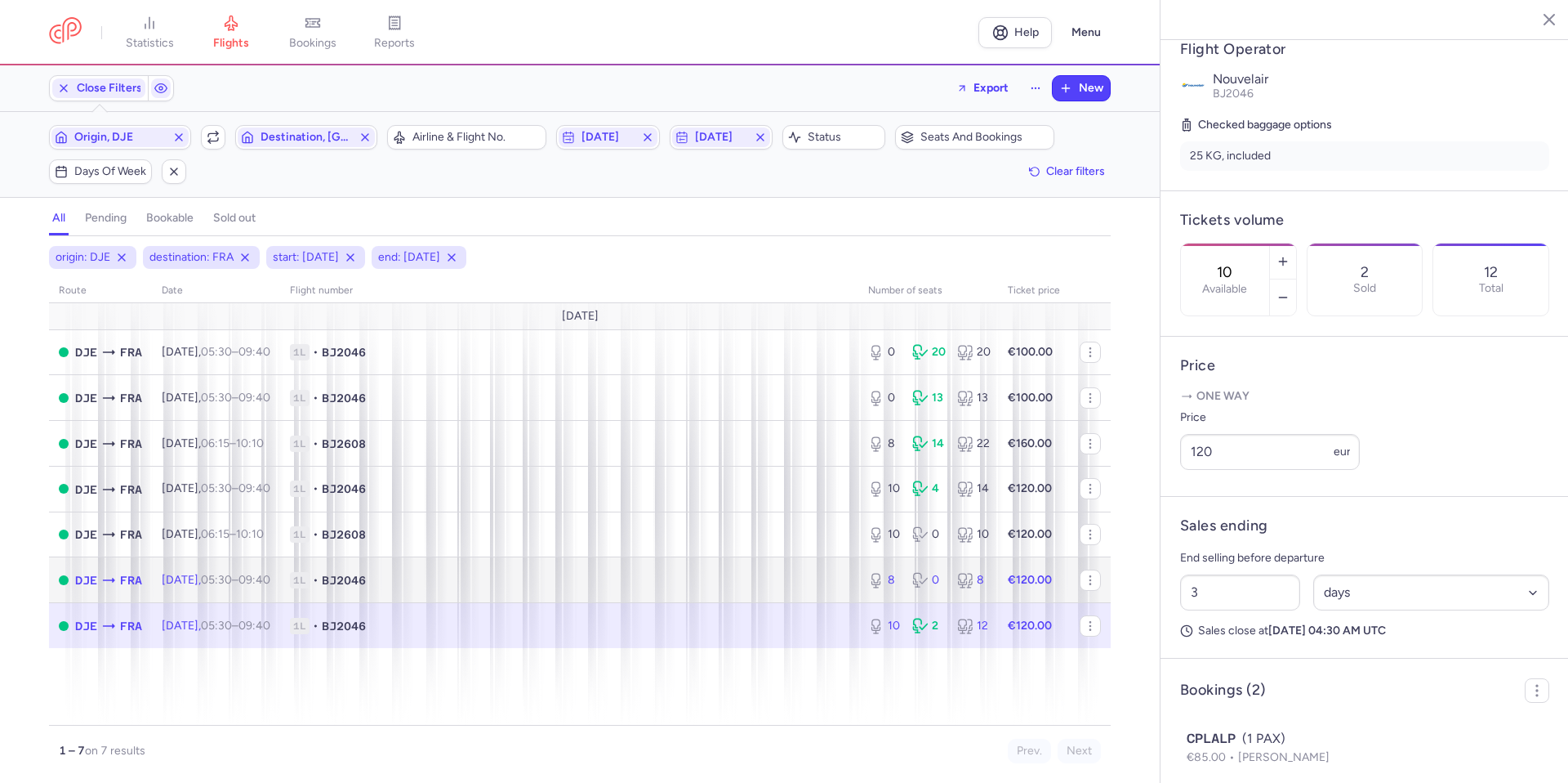
click at [723, 593] on td "1L • BJ2046" at bounding box center [570, 580] width 579 height 46
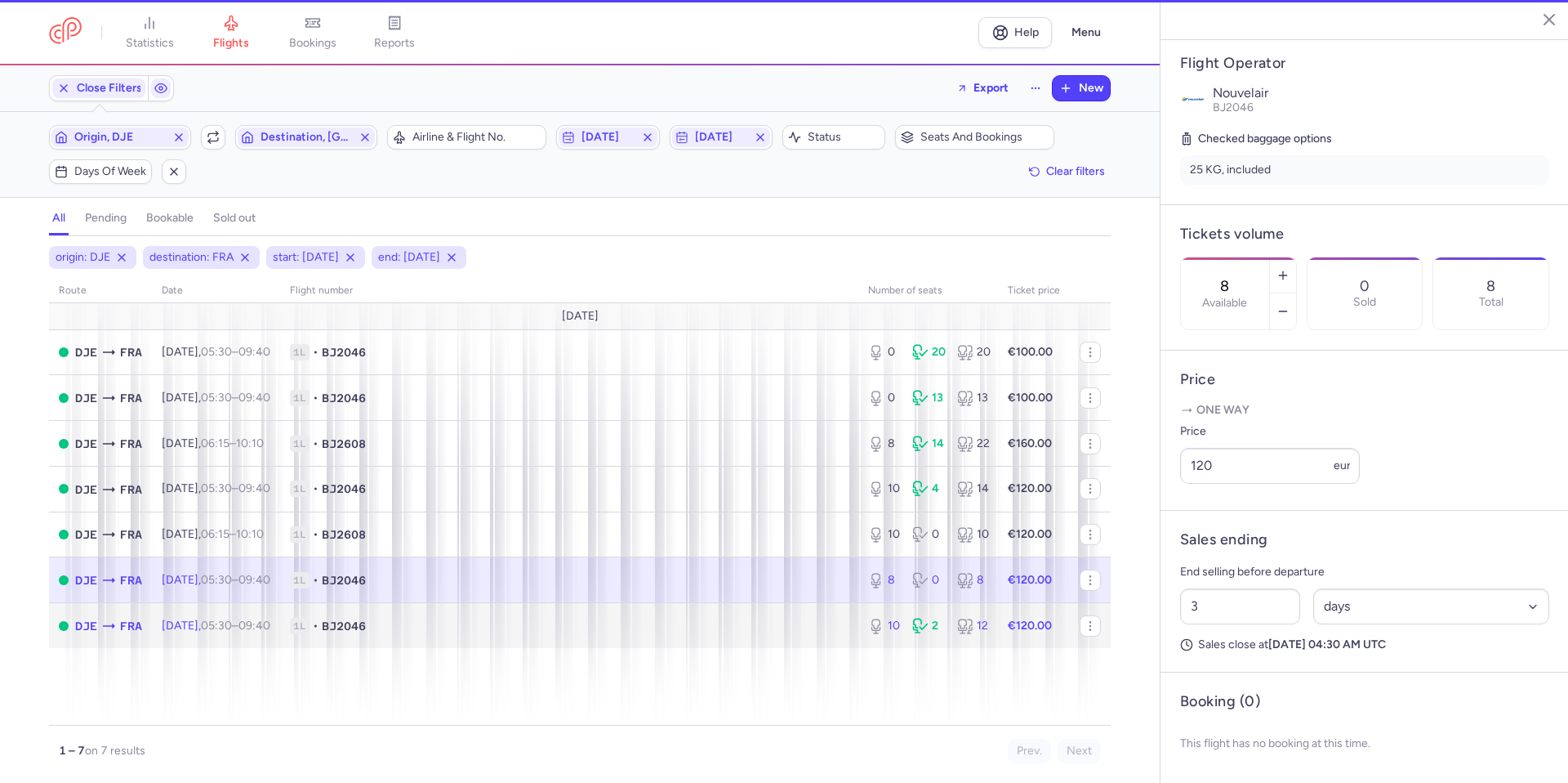
click at [740, 630] on span "1L • BJ2046" at bounding box center [570, 626] width 559 height 17
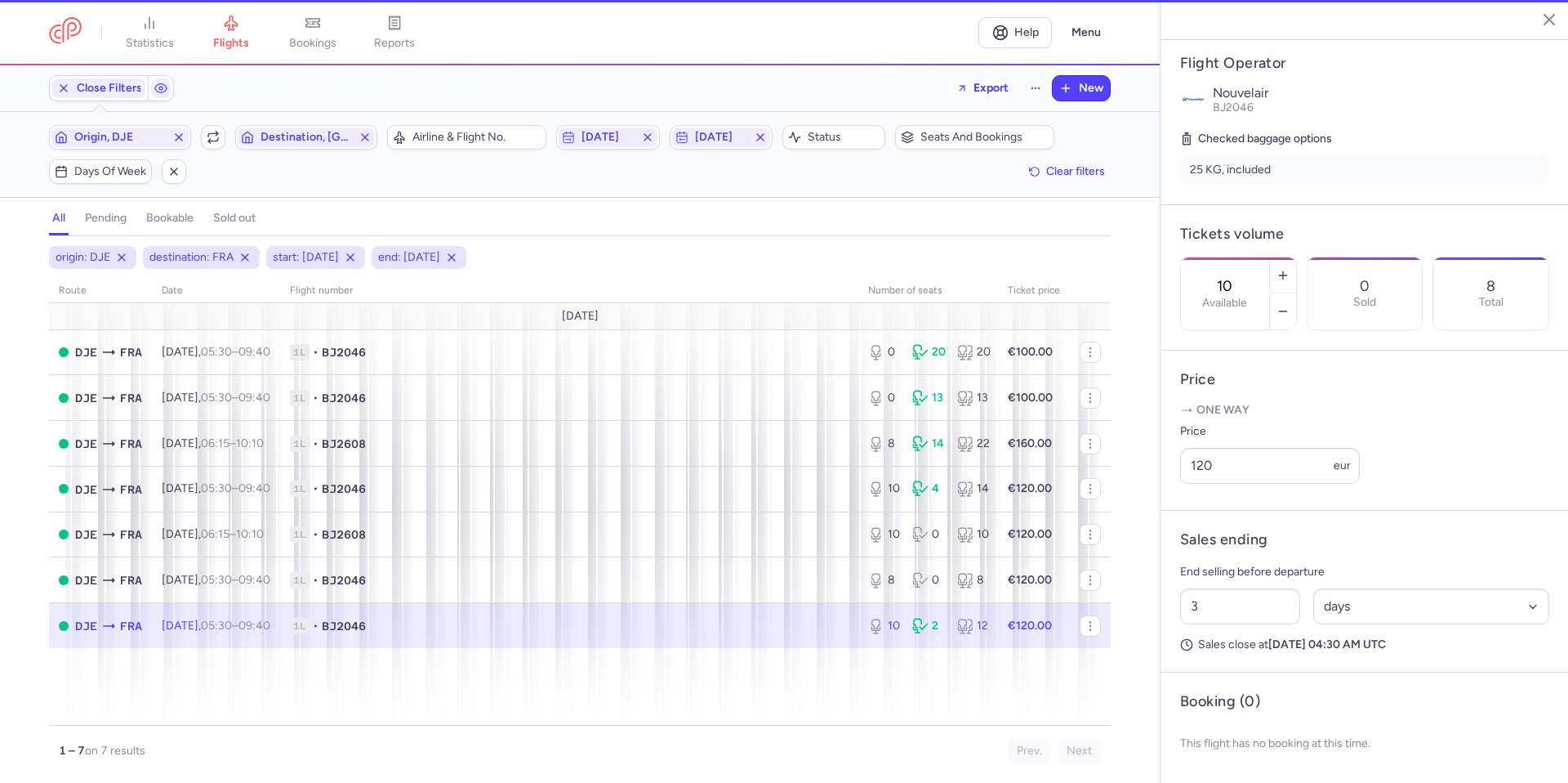
scroll to position [326, 0]
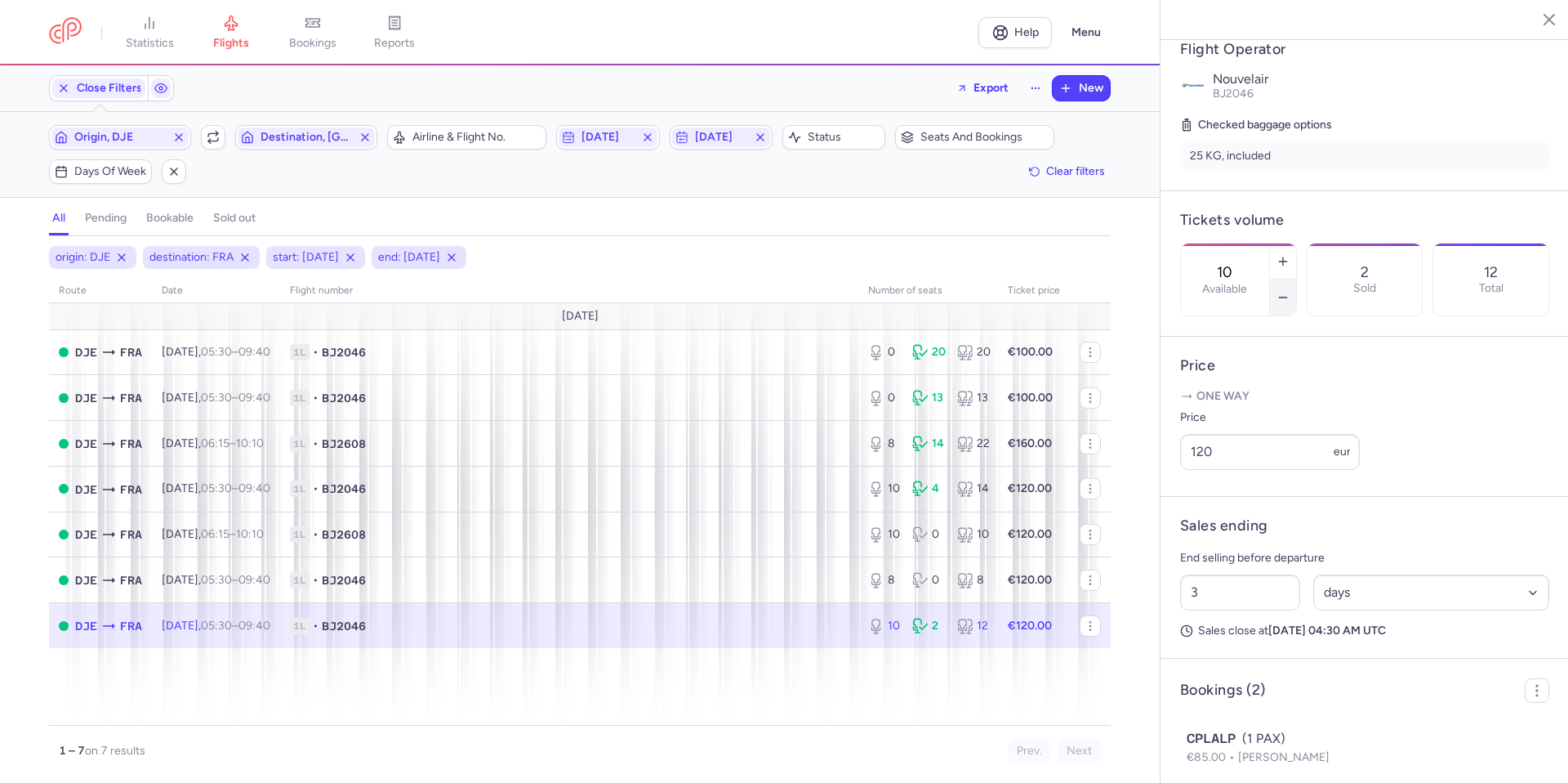
click at [1296, 280] on button "button" at bounding box center [1283, 297] width 26 height 36
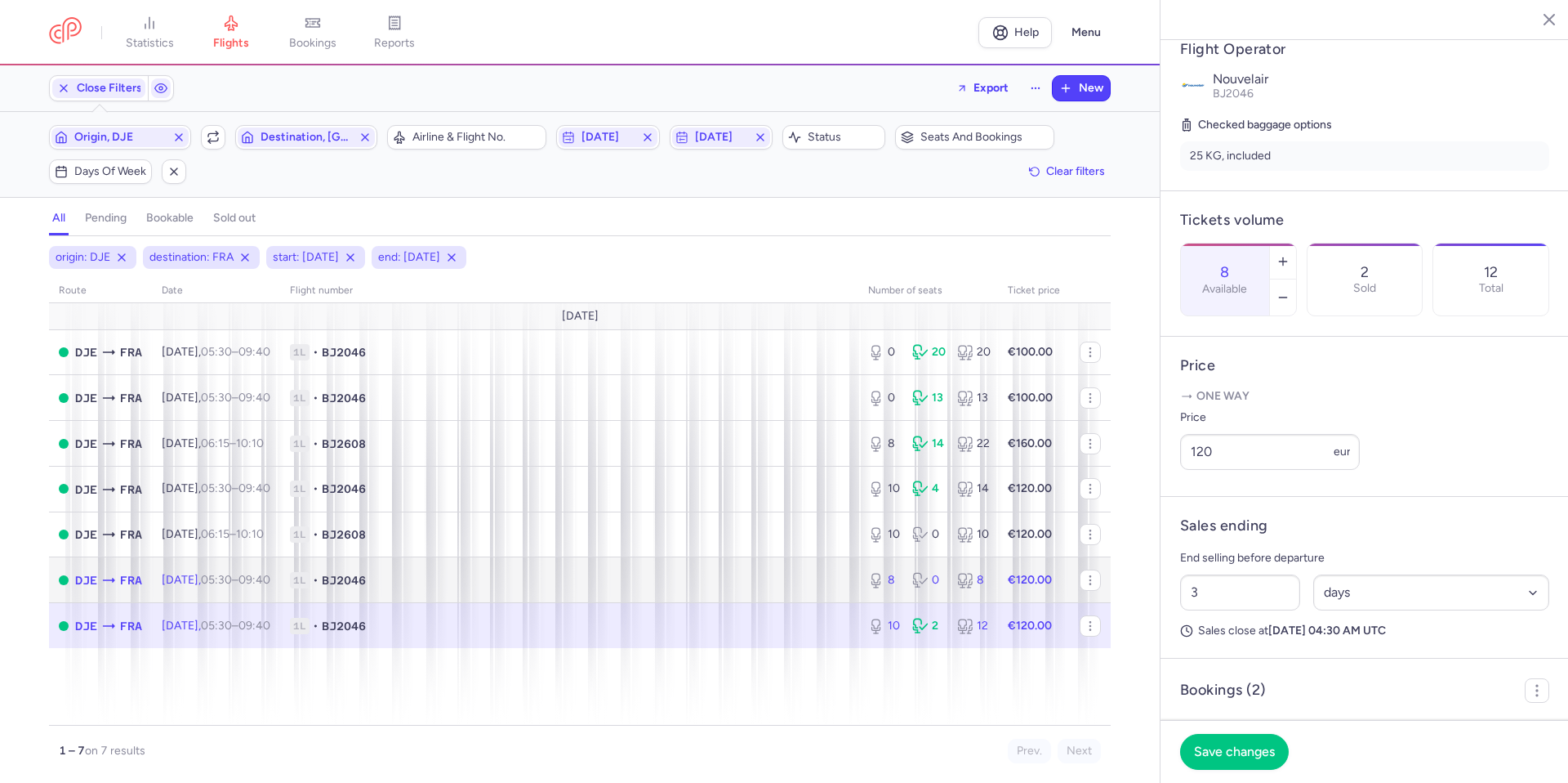
click at [828, 583] on span "1L • BJ2046" at bounding box center [570, 580] width 559 height 17
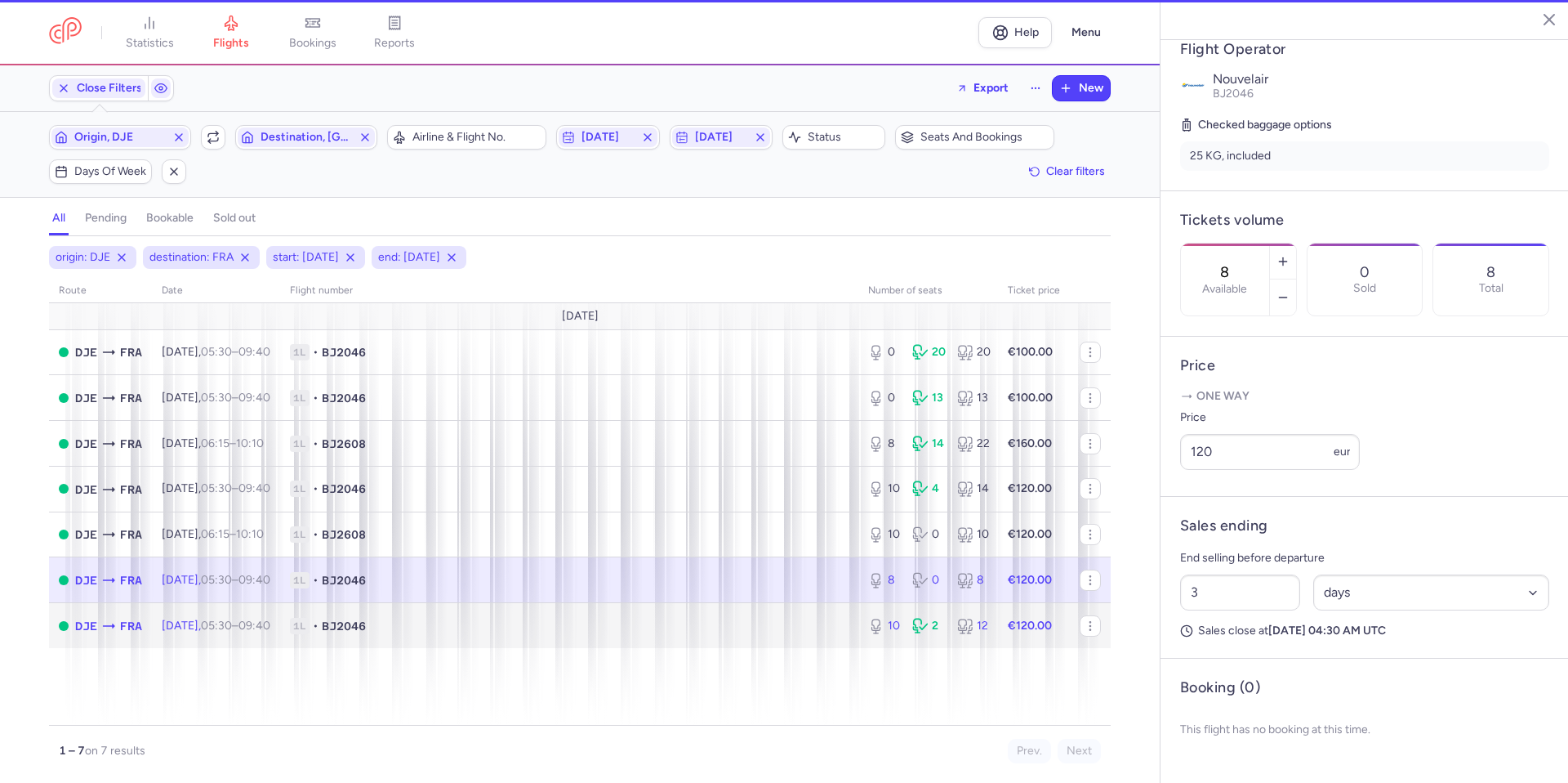
click at [780, 646] on td "1L • BJ2046" at bounding box center [570, 626] width 579 height 45
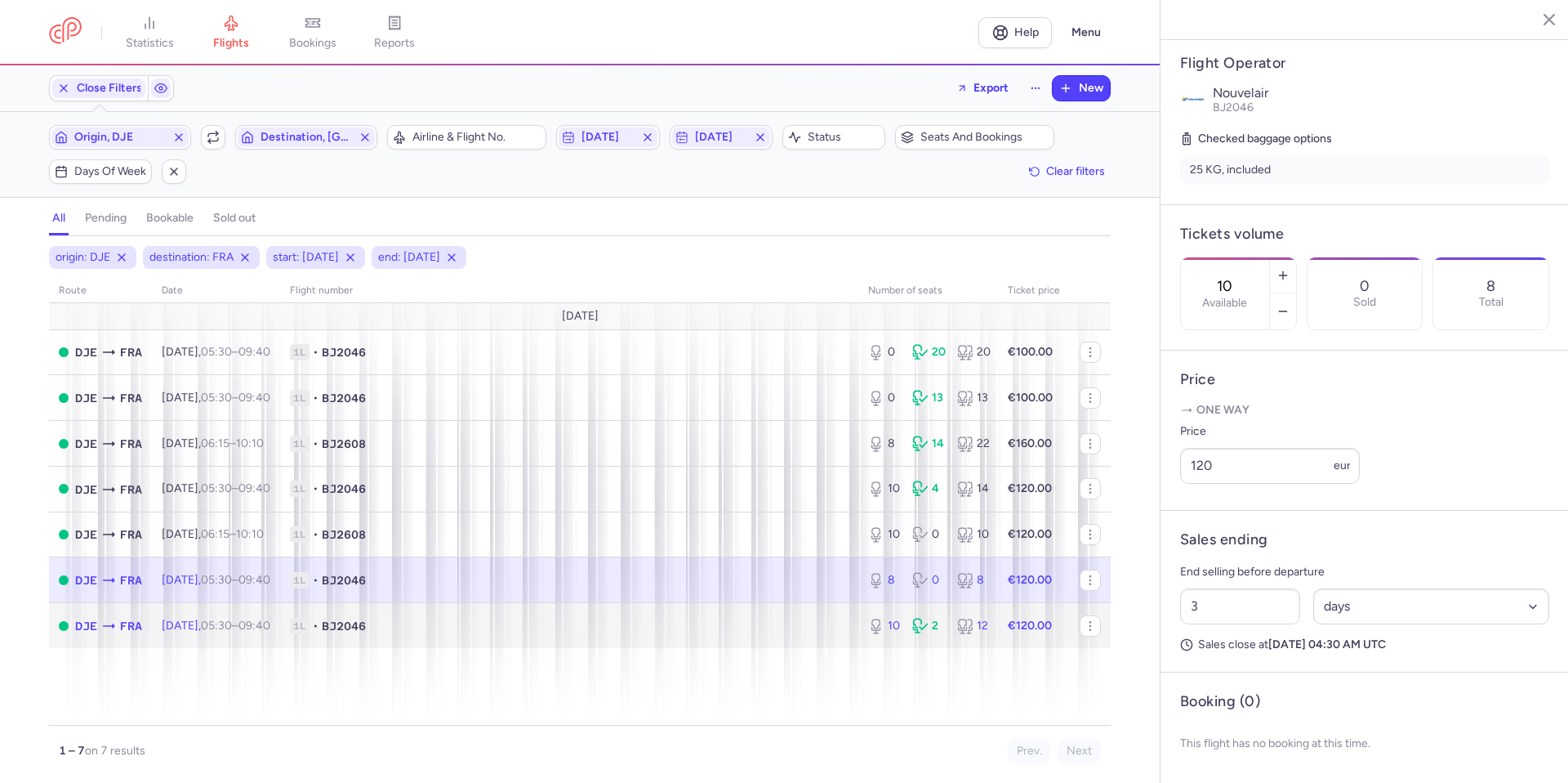
scroll to position [326, 0]
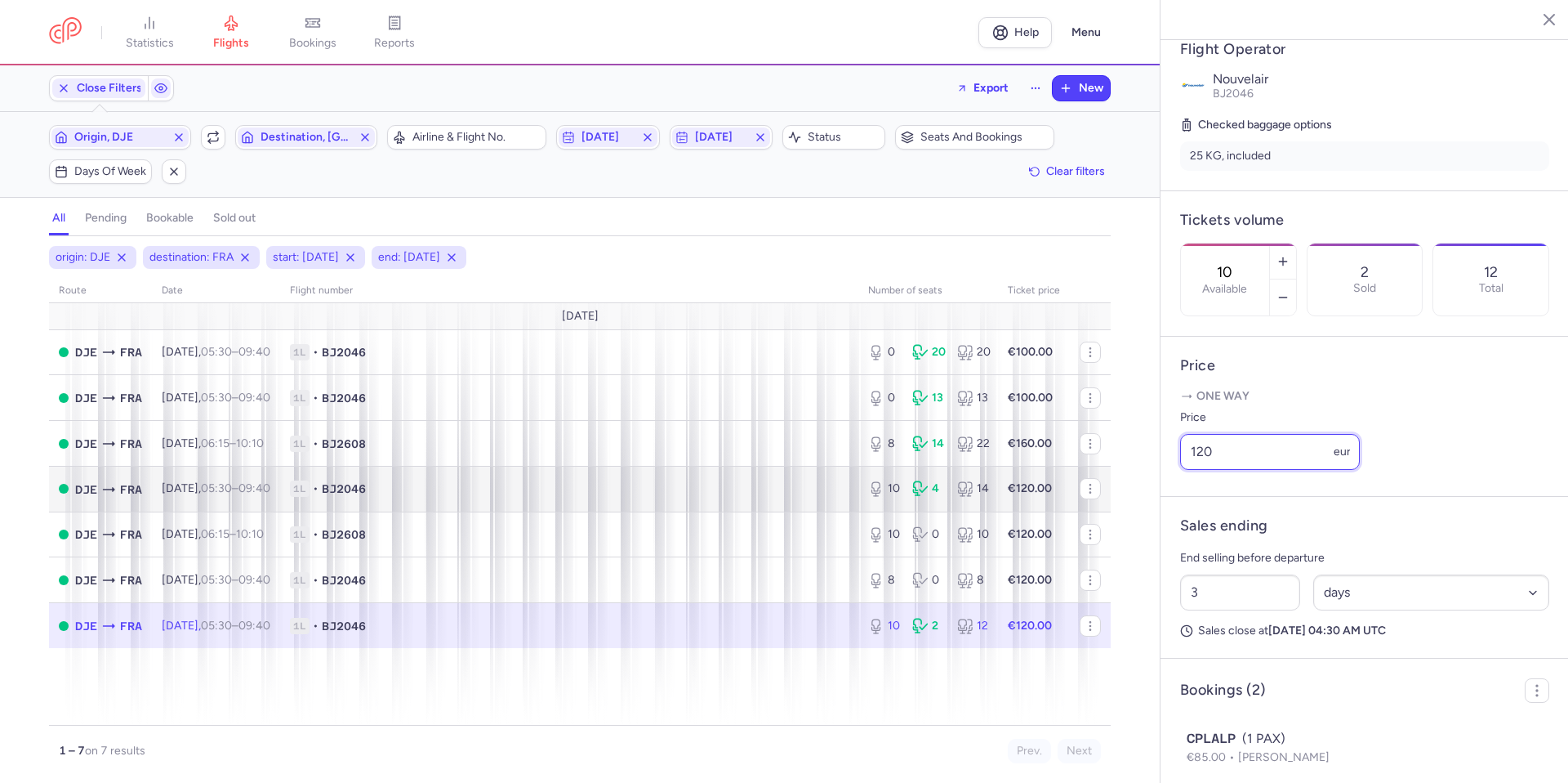
drag, startPoint x: 1240, startPoint y: 500, endPoint x: 1074, endPoint y: 501, distance: 166.0
click at [1074, 501] on div "statistics flights bookings reports Help Menu Close Filters Export New Filters …" at bounding box center [784, 391] width 1568 height 783
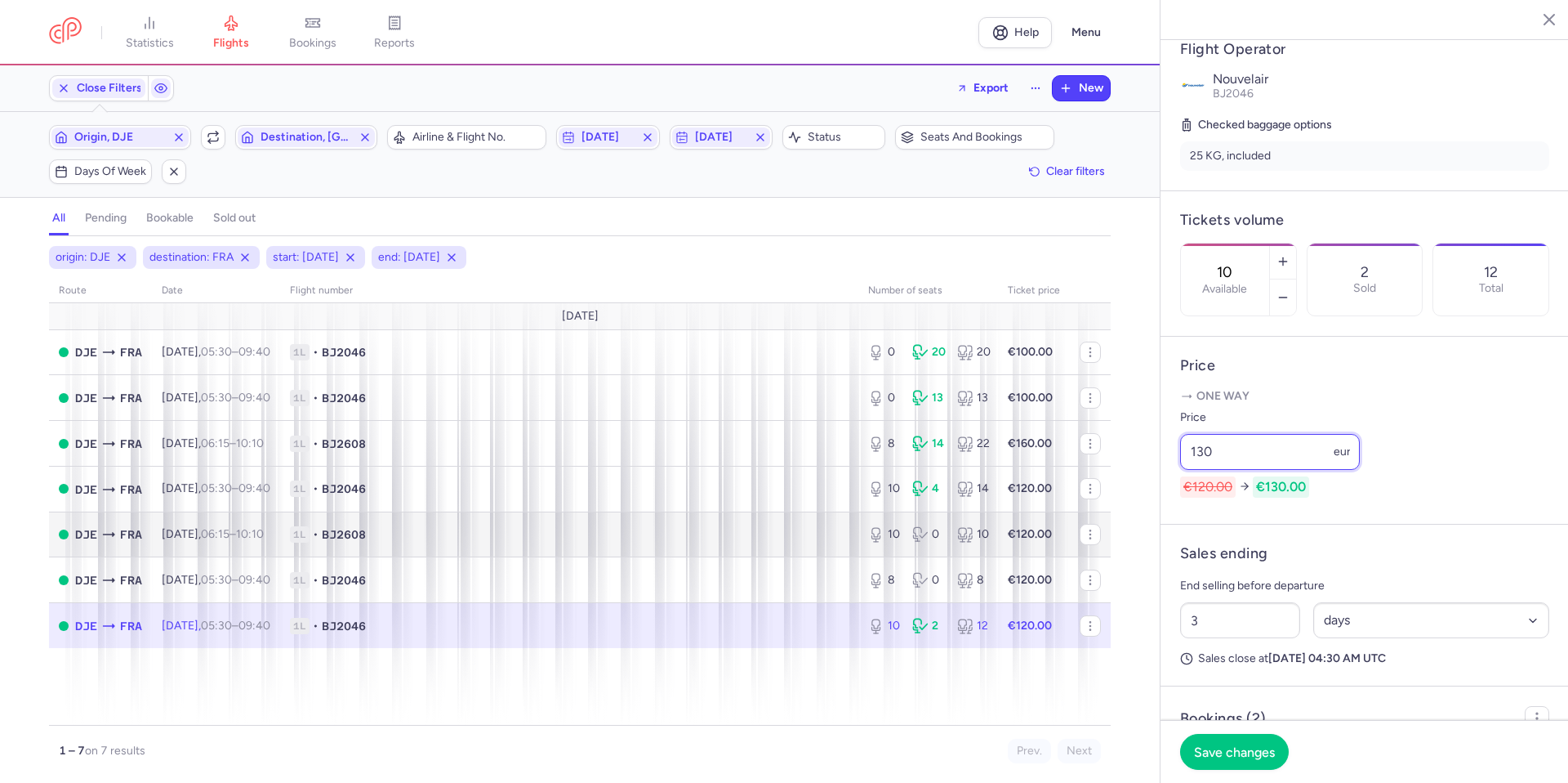
drag, startPoint x: 1234, startPoint y: 492, endPoint x: 981, endPoint y: 555, distance: 260.7
click at [1012, 544] on div "statistics flights bookings reports Help Menu Close Filters Export New Filters …" at bounding box center [784, 391] width 1568 height 783
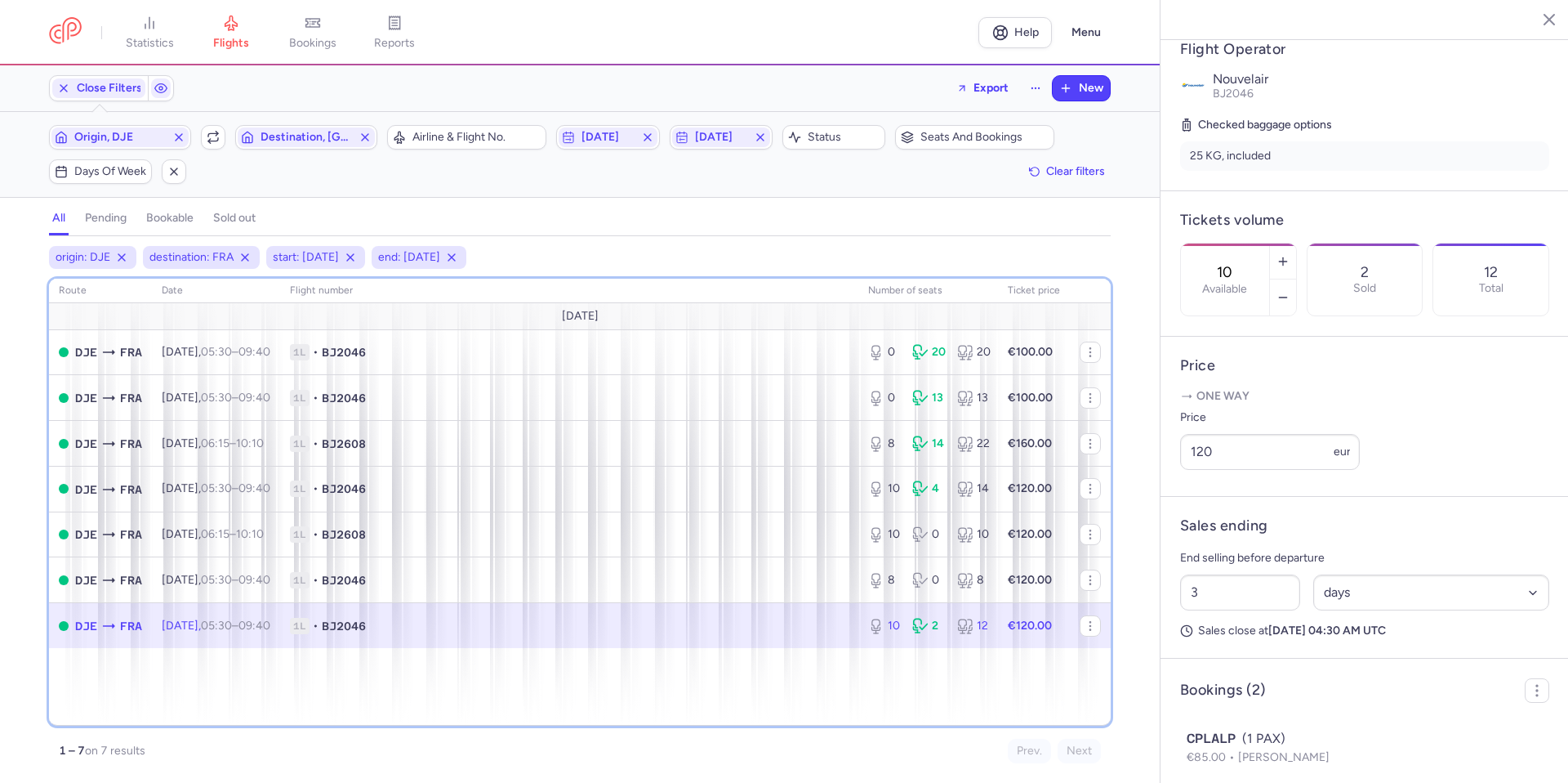
click at [802, 721] on div "route date Flight number number of seats Ticket price [DATE] DJE FRA [GEOGRAPHI…" at bounding box center [580, 501] width 1062 height 447
